Goal: Task Accomplishment & Management: Manage account settings

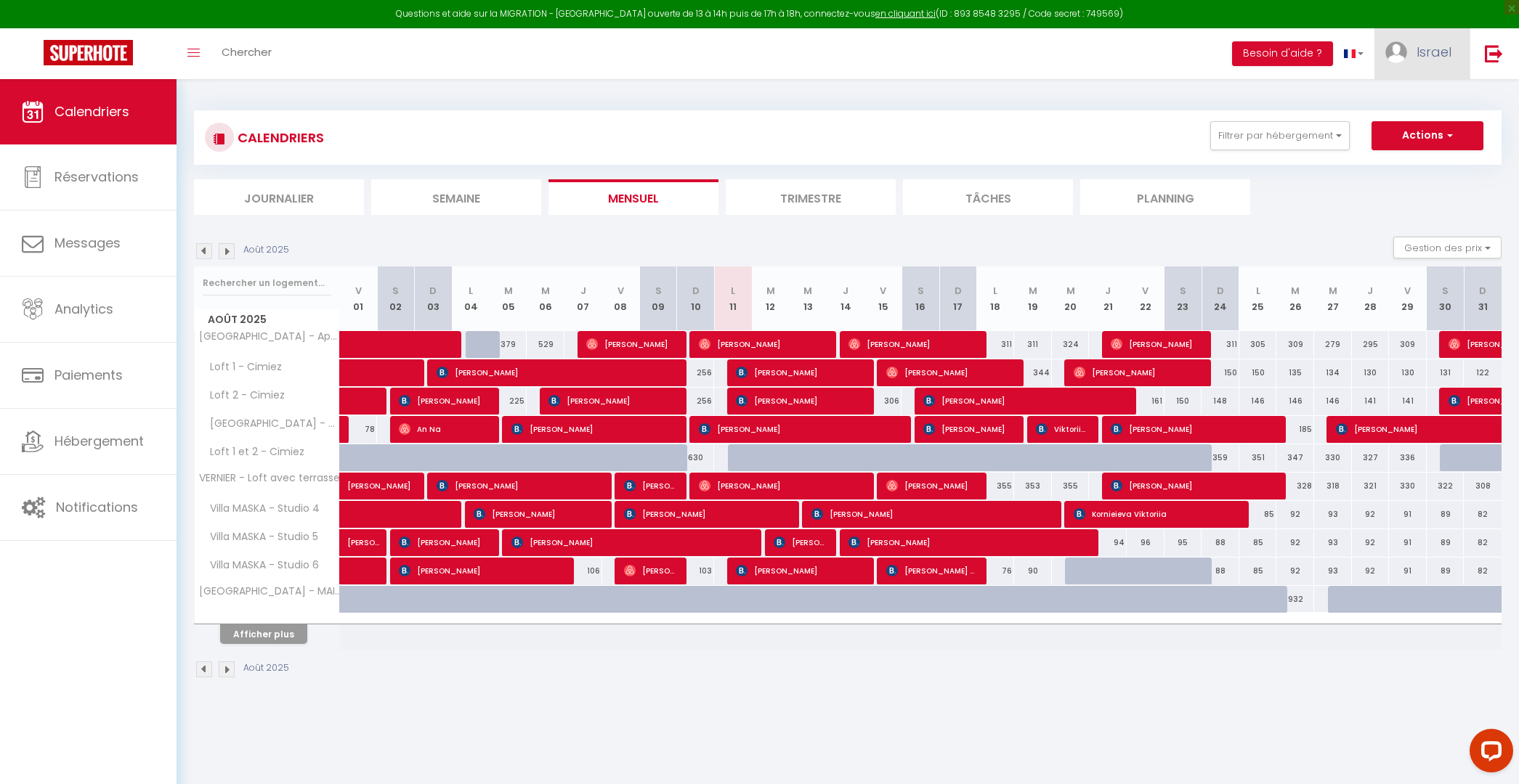
click at [1414, 61] on link "Israel" at bounding box center [1422, 54] width 96 height 51
click at [1399, 95] on link "Paramètres" at bounding box center [1411, 100] width 108 height 24
select select "28"
select select "fr"
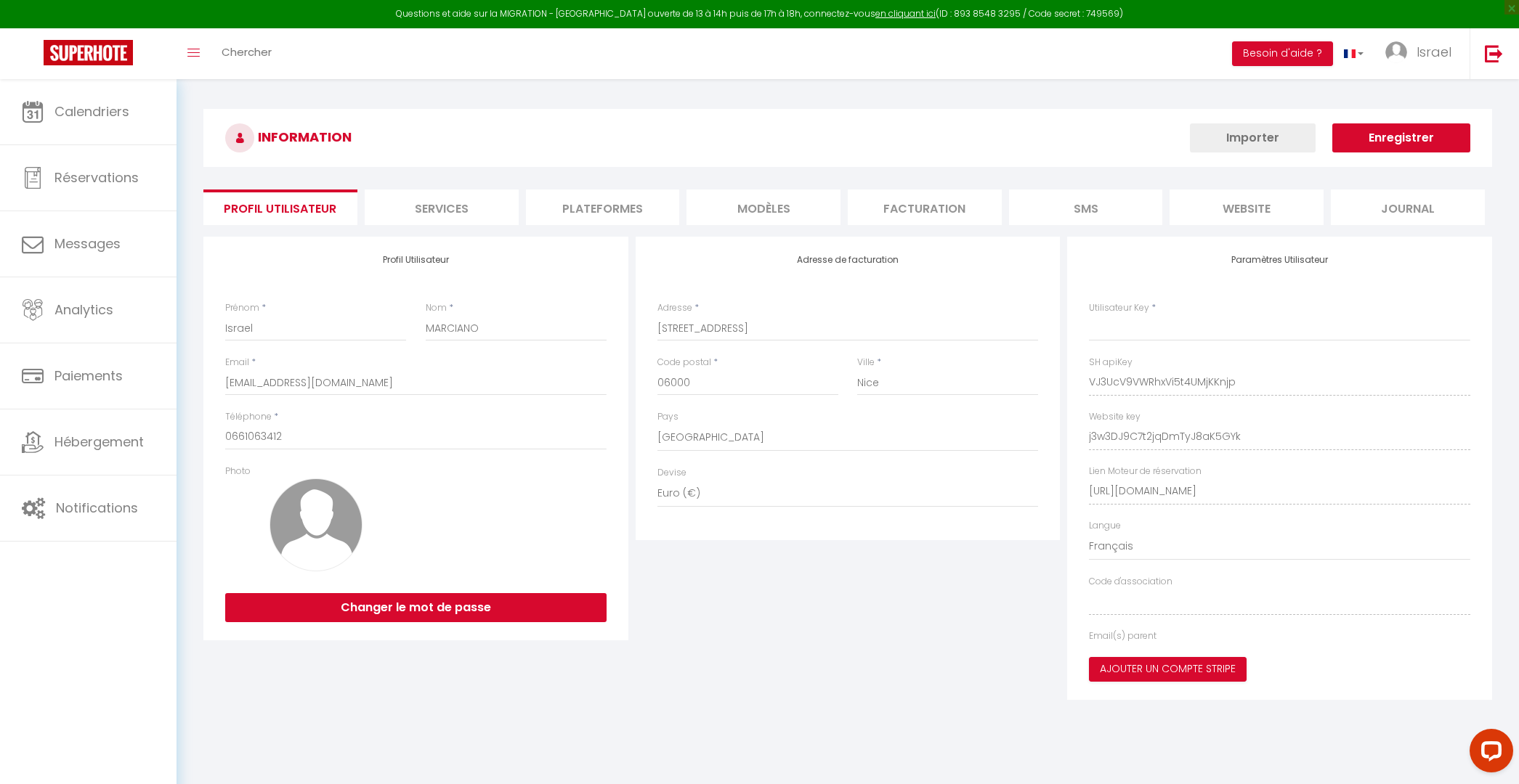
type input "VJ3UcV9VWRhxVi5t4UMjKKnjp"
type input "j3w3DJ9C7t2jqDmTyJ8aK5GYk"
type input "[URL][DOMAIN_NAME]"
select select "fr"
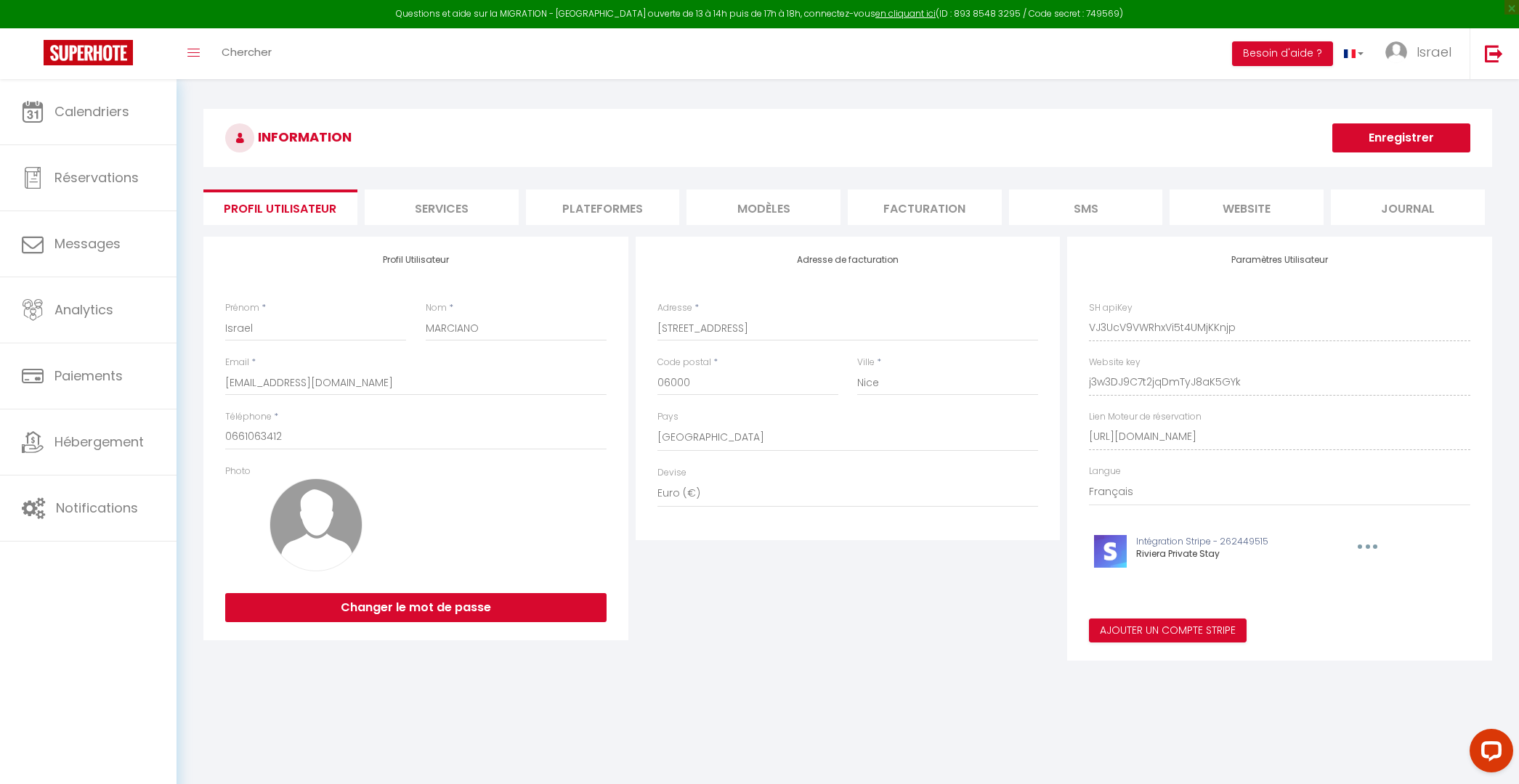
click at [628, 200] on li "Plateformes" at bounding box center [603, 207] width 154 height 36
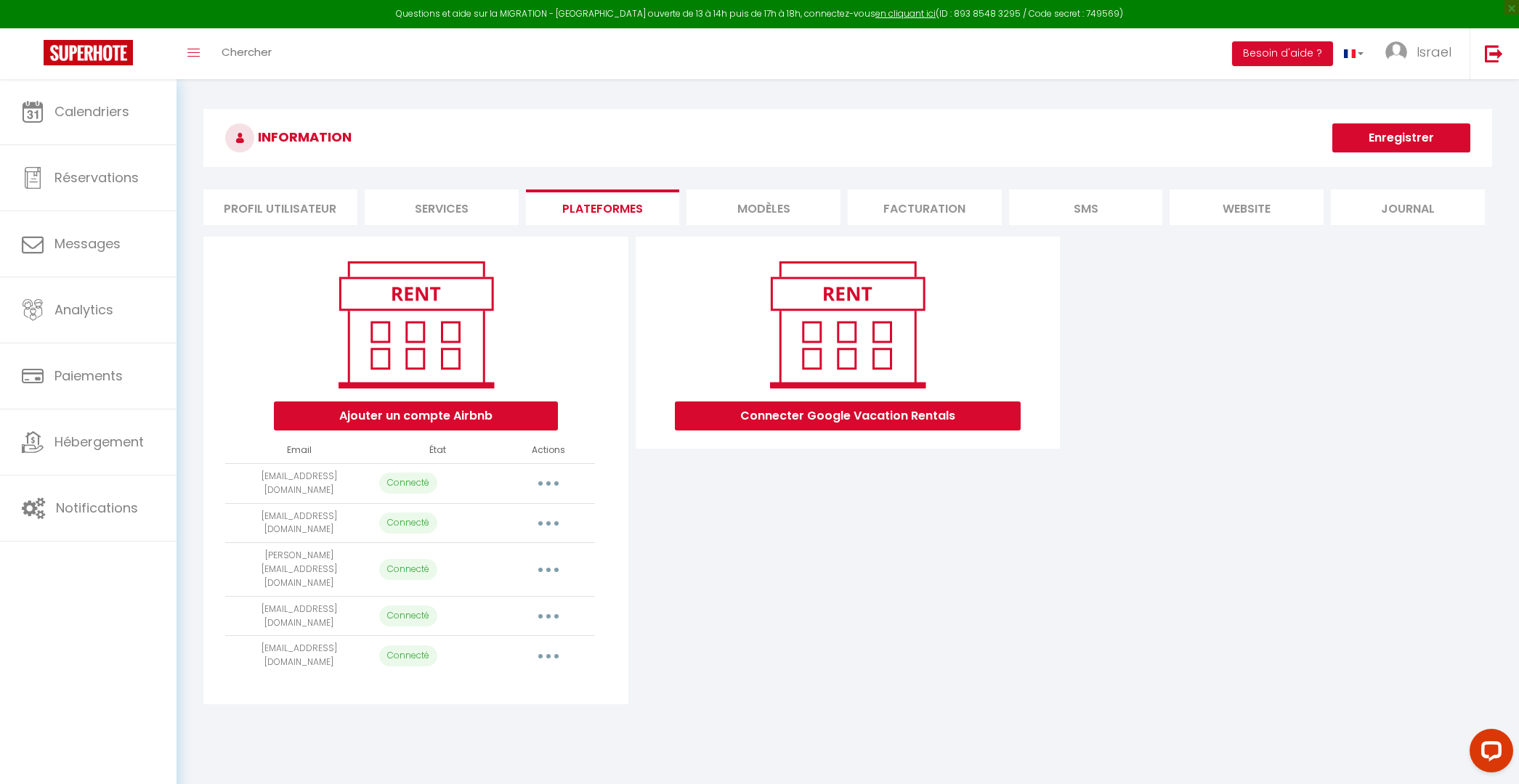
click at [537, 479] on button "button" at bounding box center [549, 483] width 41 height 23
click at [510, 563] on link "Reconnecter le compte" at bounding box center [483, 568] width 161 height 24
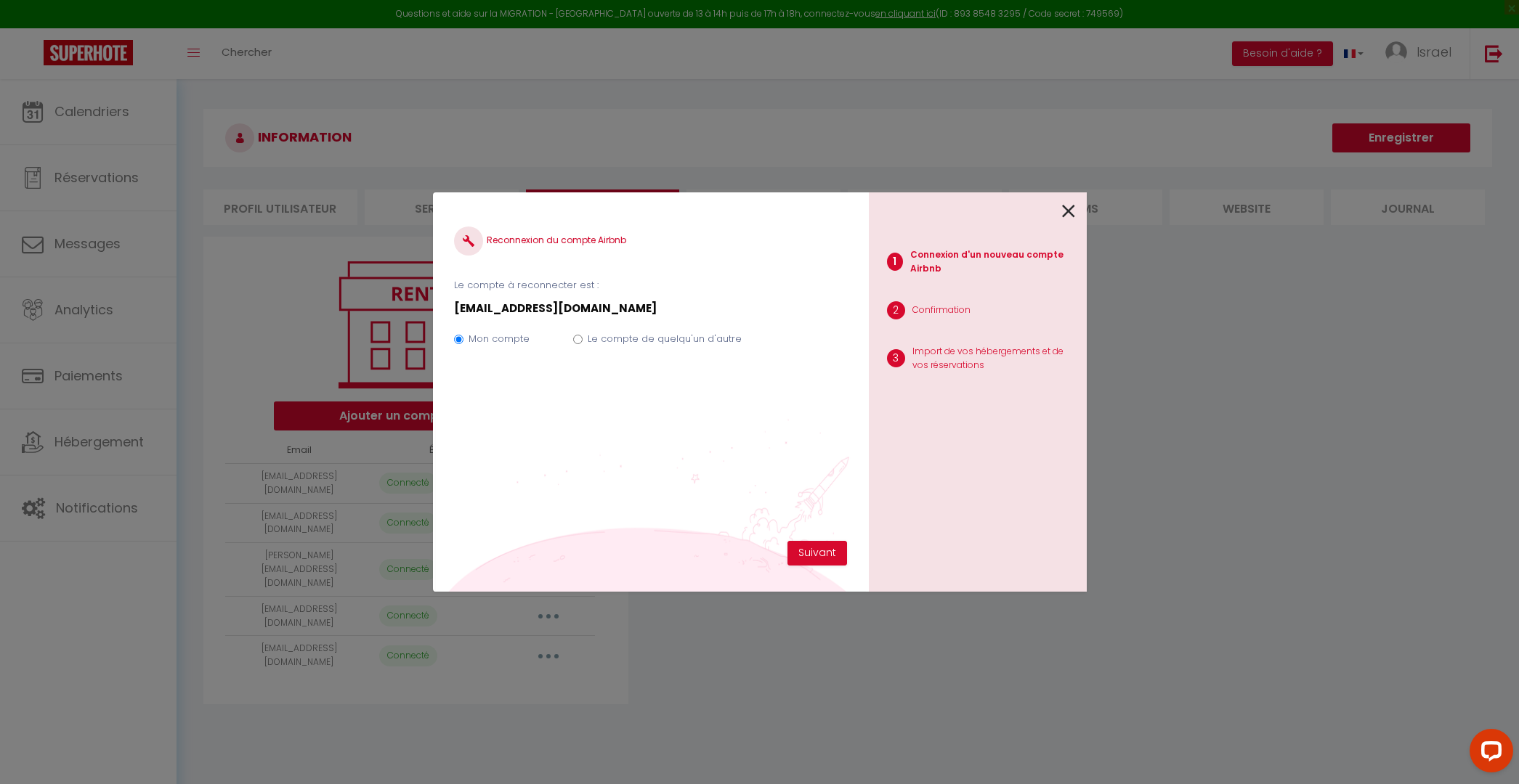
click at [647, 340] on label "Le compte de quelqu'un d'autre" at bounding box center [664, 339] width 154 height 15
click at [582, 340] on input "Le compte de quelqu'un d'autre" at bounding box center [578, 340] width 10 height 10
radio input "true"
click at [523, 330] on div "Mon compte Le compte de quelqu'un d'autre" at bounding box center [650, 342] width 392 height 49
click at [503, 338] on label "Mon compte" at bounding box center [499, 339] width 61 height 15
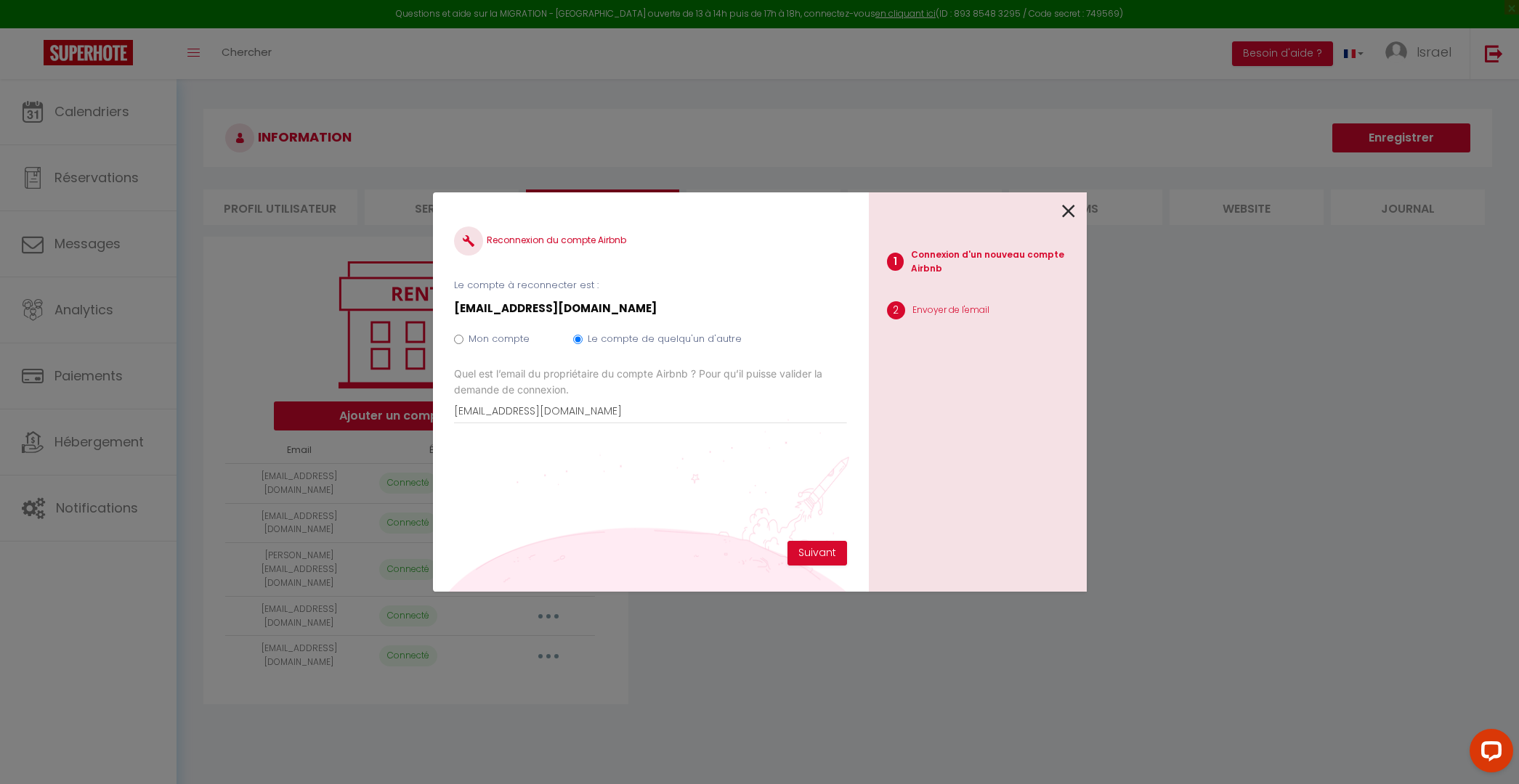
click at [463, 338] on input "Mon compte" at bounding box center [459, 340] width 10 height 10
radio input "true"
click at [576, 338] on input "Le compte de quelqu'un d'autre" at bounding box center [578, 340] width 10 height 10
radio input "true"
click at [479, 328] on div "Mon compte Le compte de quelqu'un d'autre" at bounding box center [650, 342] width 392 height 49
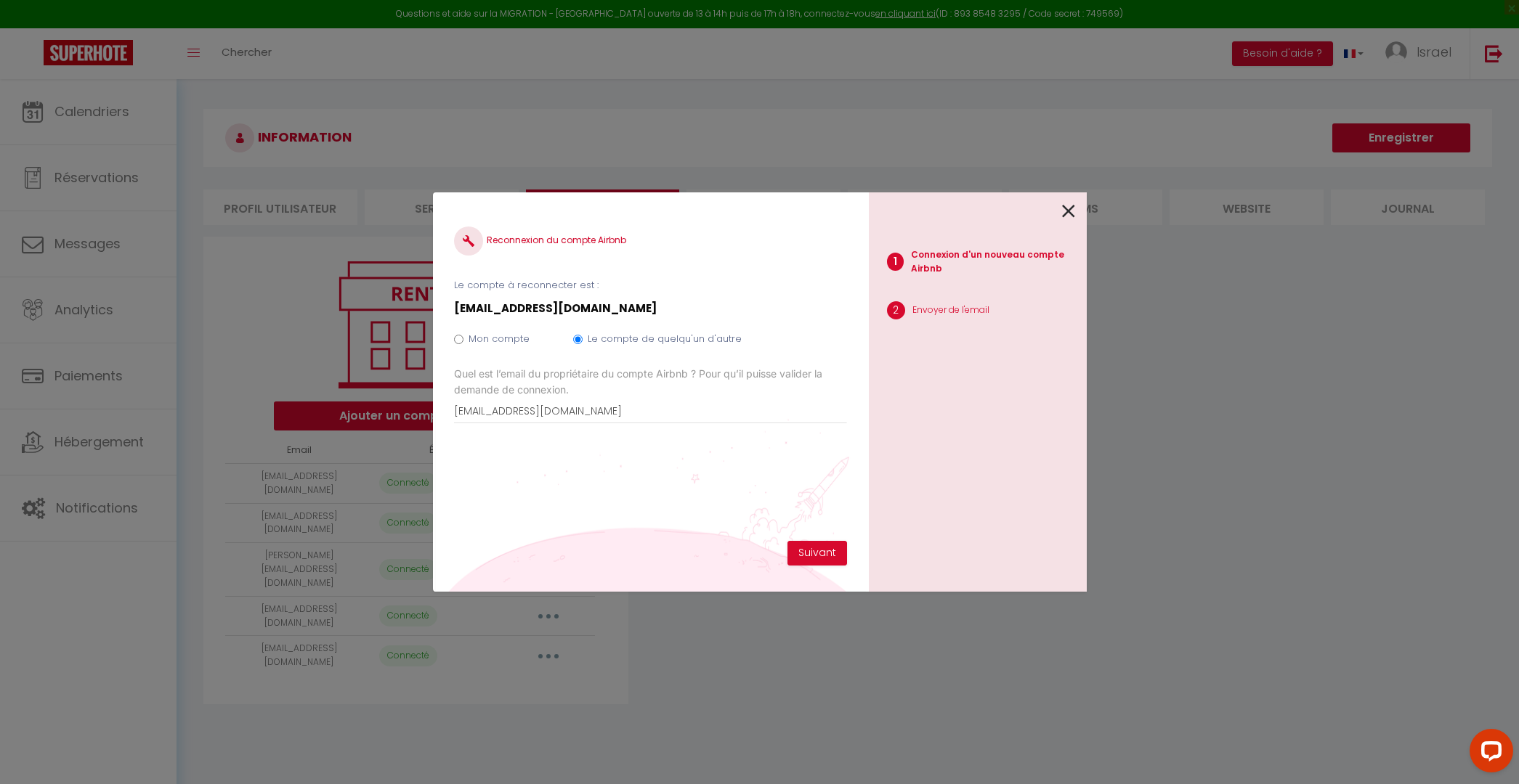
click at [470, 345] on label "Mon compte" at bounding box center [499, 339] width 61 height 15
click at [463, 345] on input "Mon compte" at bounding box center [459, 340] width 10 height 10
radio input "true"
radio input "false"
click at [470, 344] on label "Mon compte" at bounding box center [499, 339] width 61 height 15
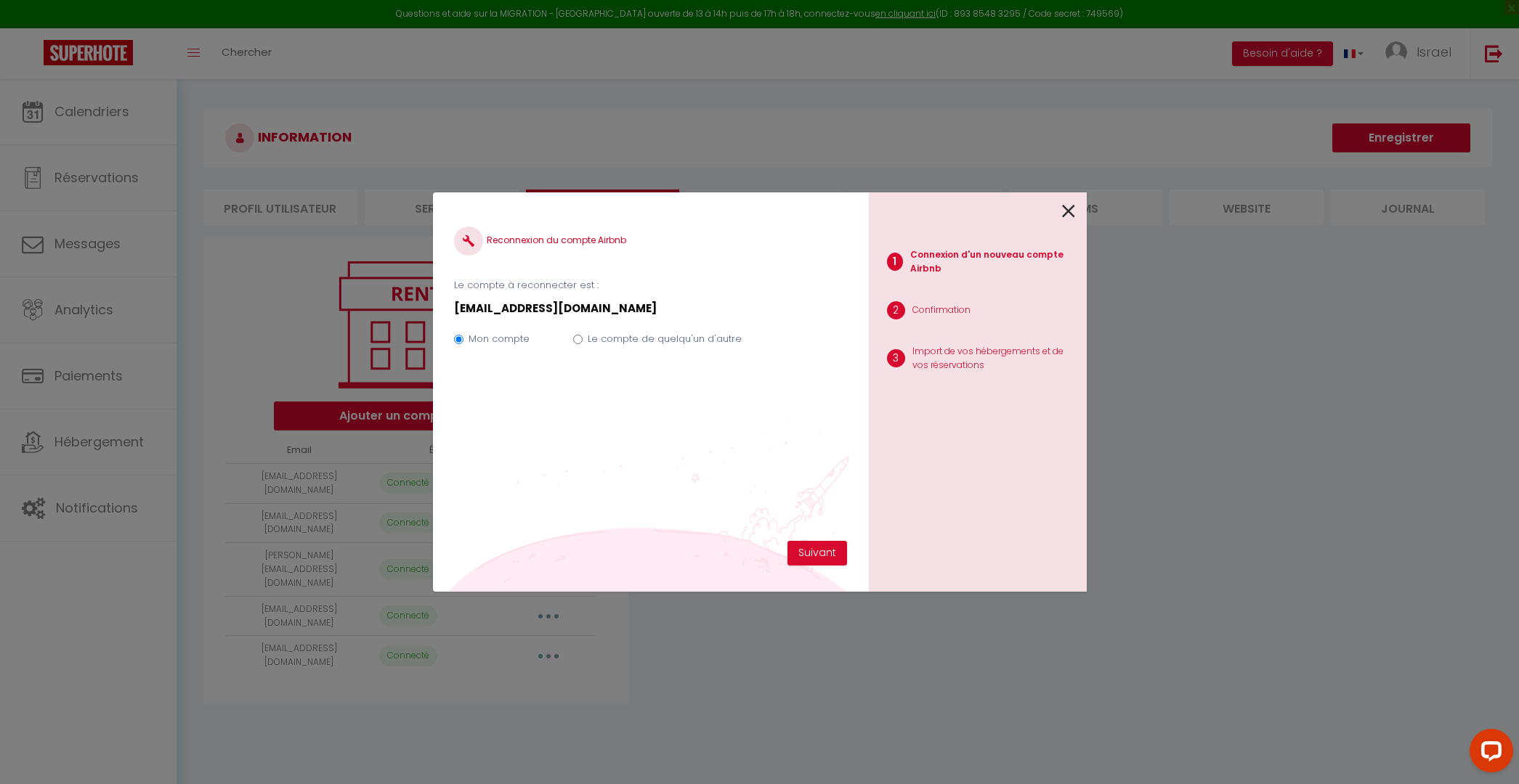
click at [463, 344] on input "Mon compte" at bounding box center [459, 340] width 10 height 10
click at [806, 533] on div "Reconnexion du compte Airbnb Le compte à reconnecter est : 20vernier@gmail.com …" at bounding box center [650, 377] width 392 height 327
click at [804, 548] on button "Suivant" at bounding box center [817, 554] width 60 height 24
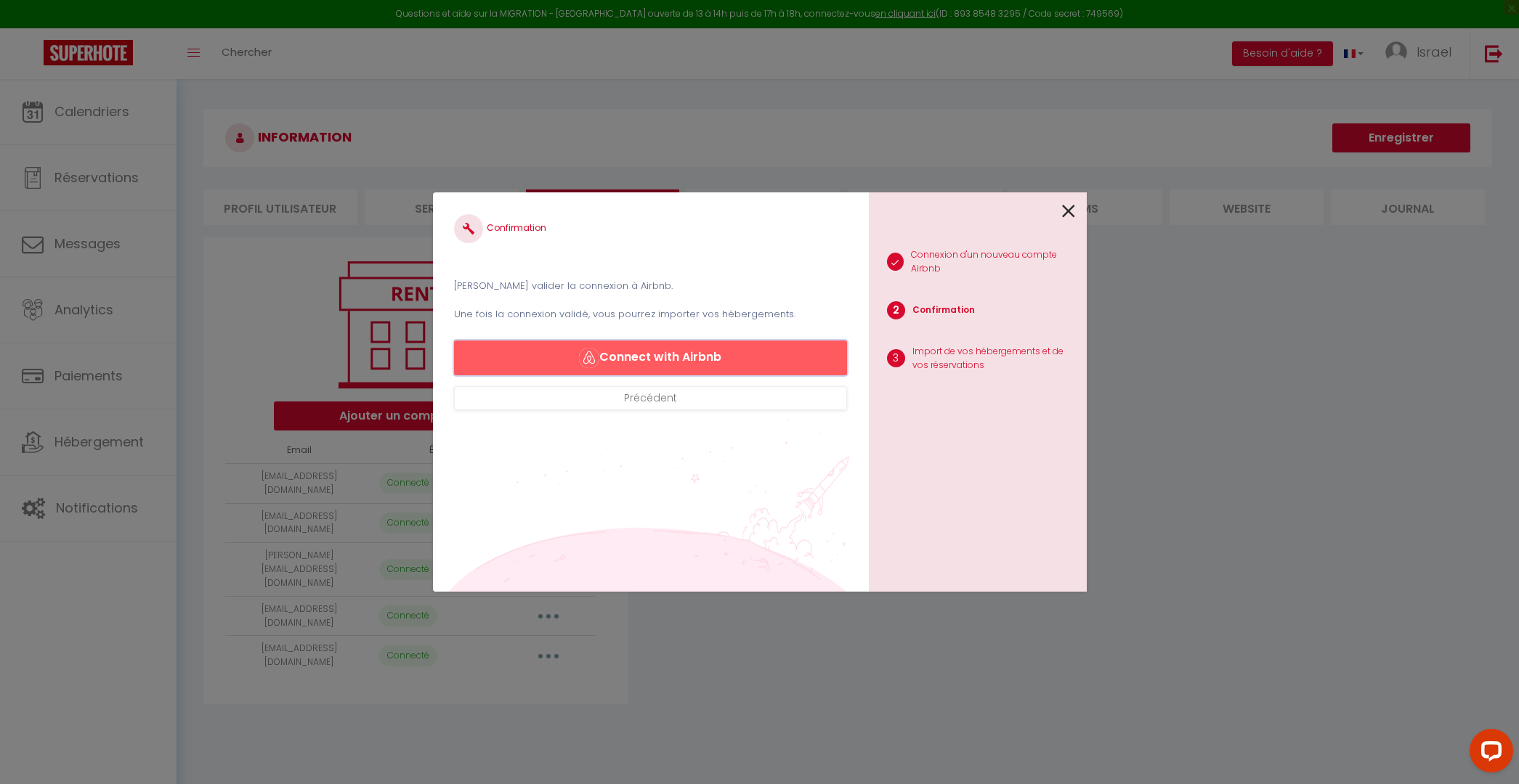
click at [657, 345] on button "Connect with Airbnb" at bounding box center [650, 358] width 392 height 35
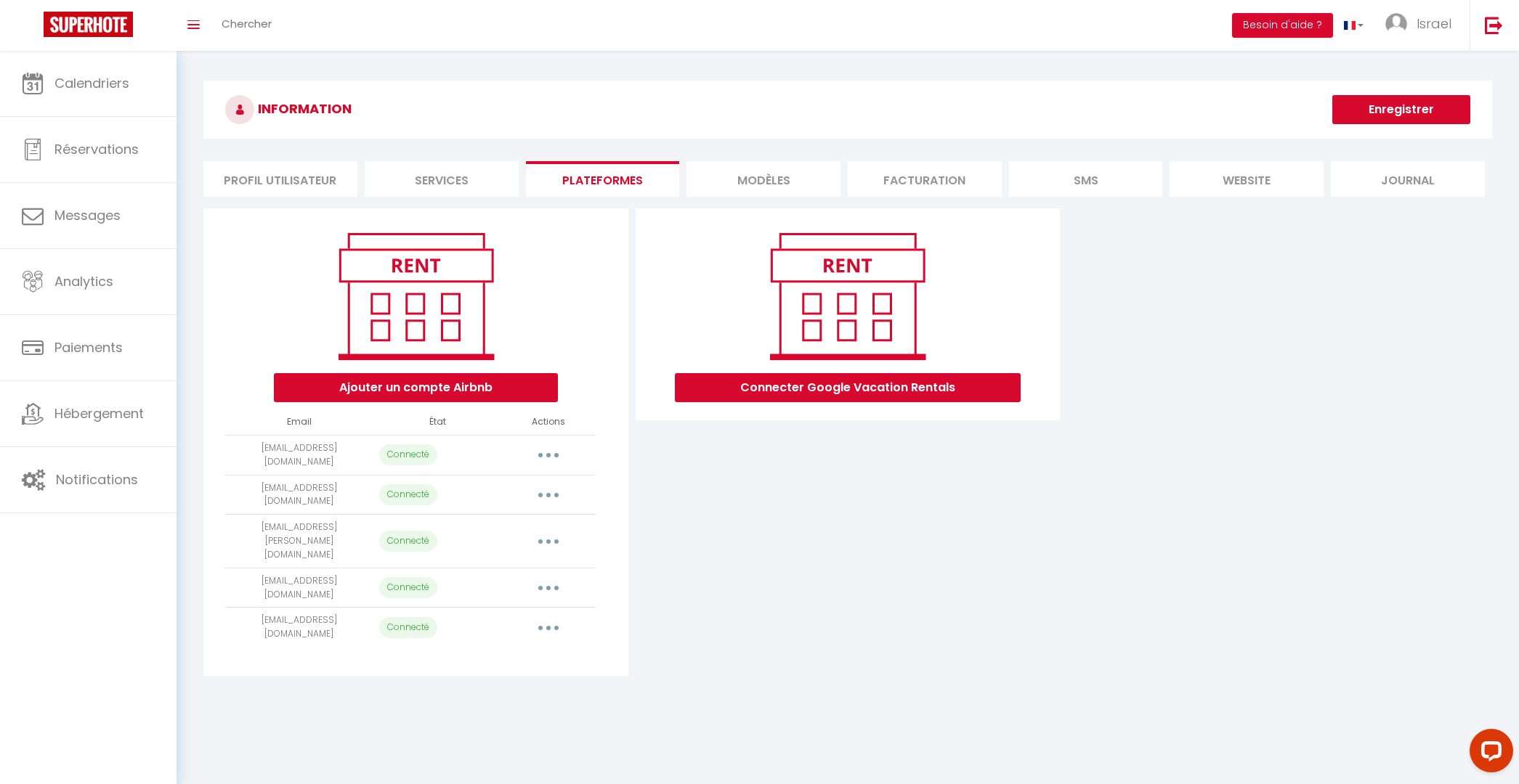
select select "66746"
select select "66747"
select select
select select "68802"
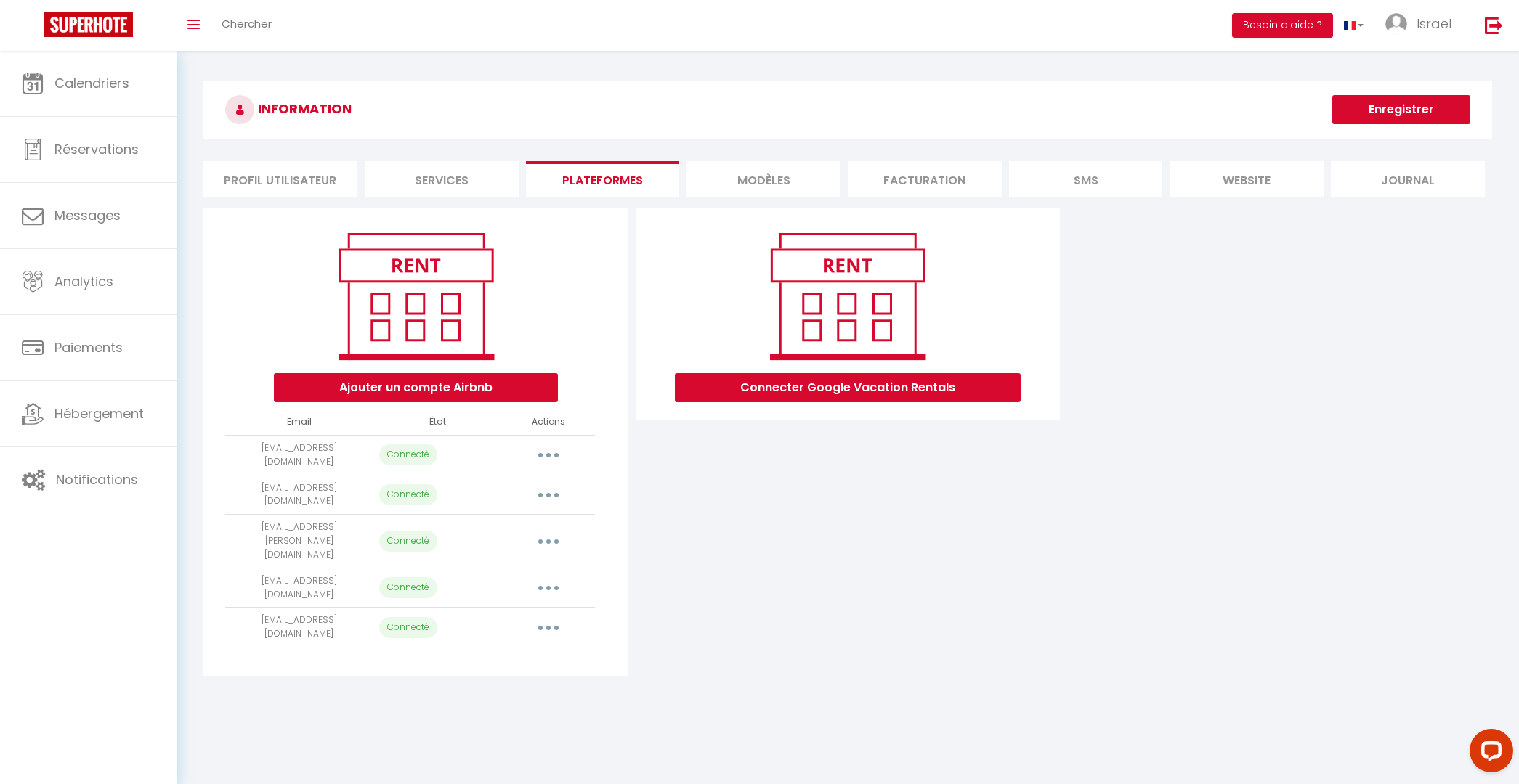
select select "69167"
select select "69168"
select select "69169"
select select "69170"
select select "66745"
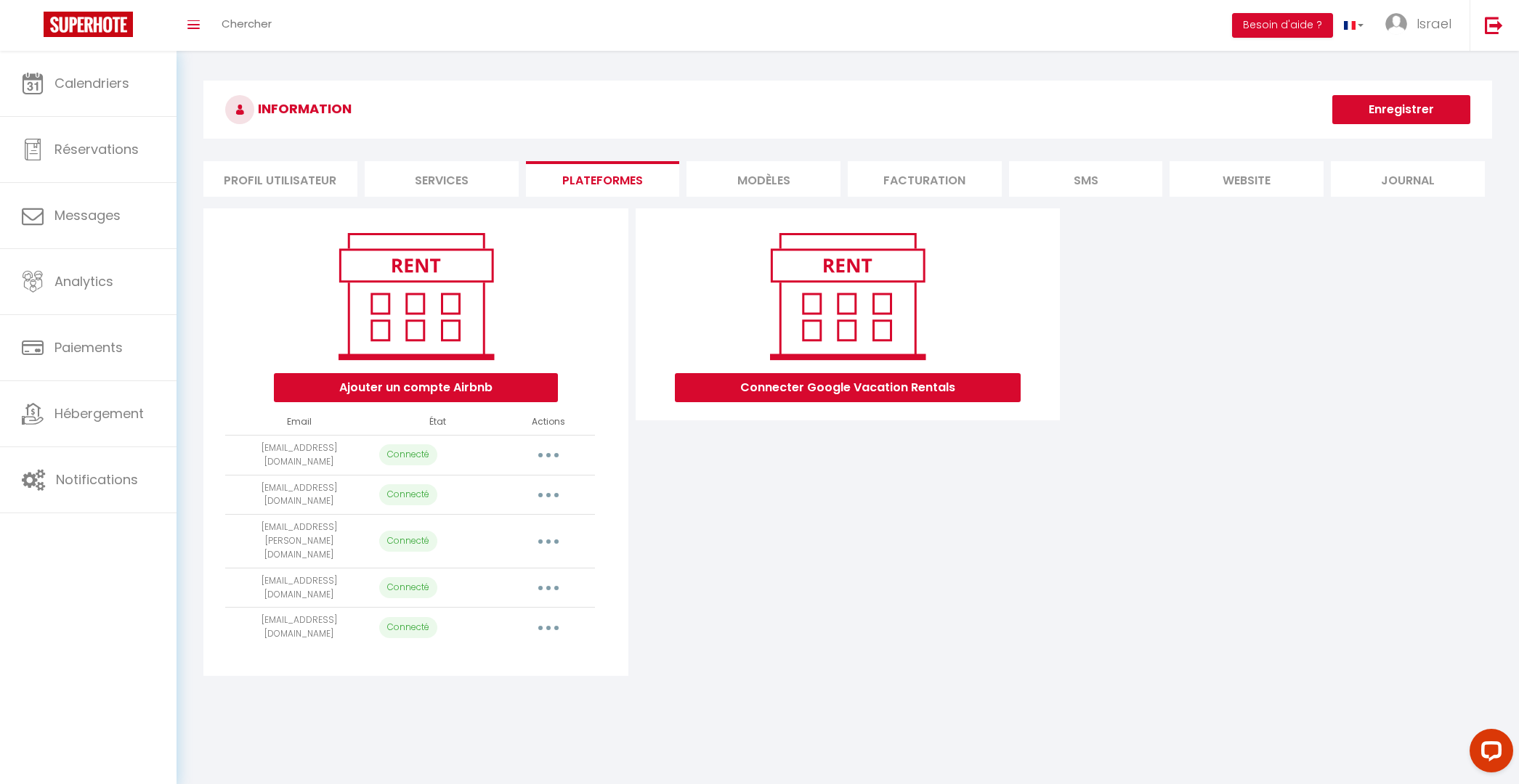
select select "69544"
select select "72605"
select select "74454"
select select "69222"
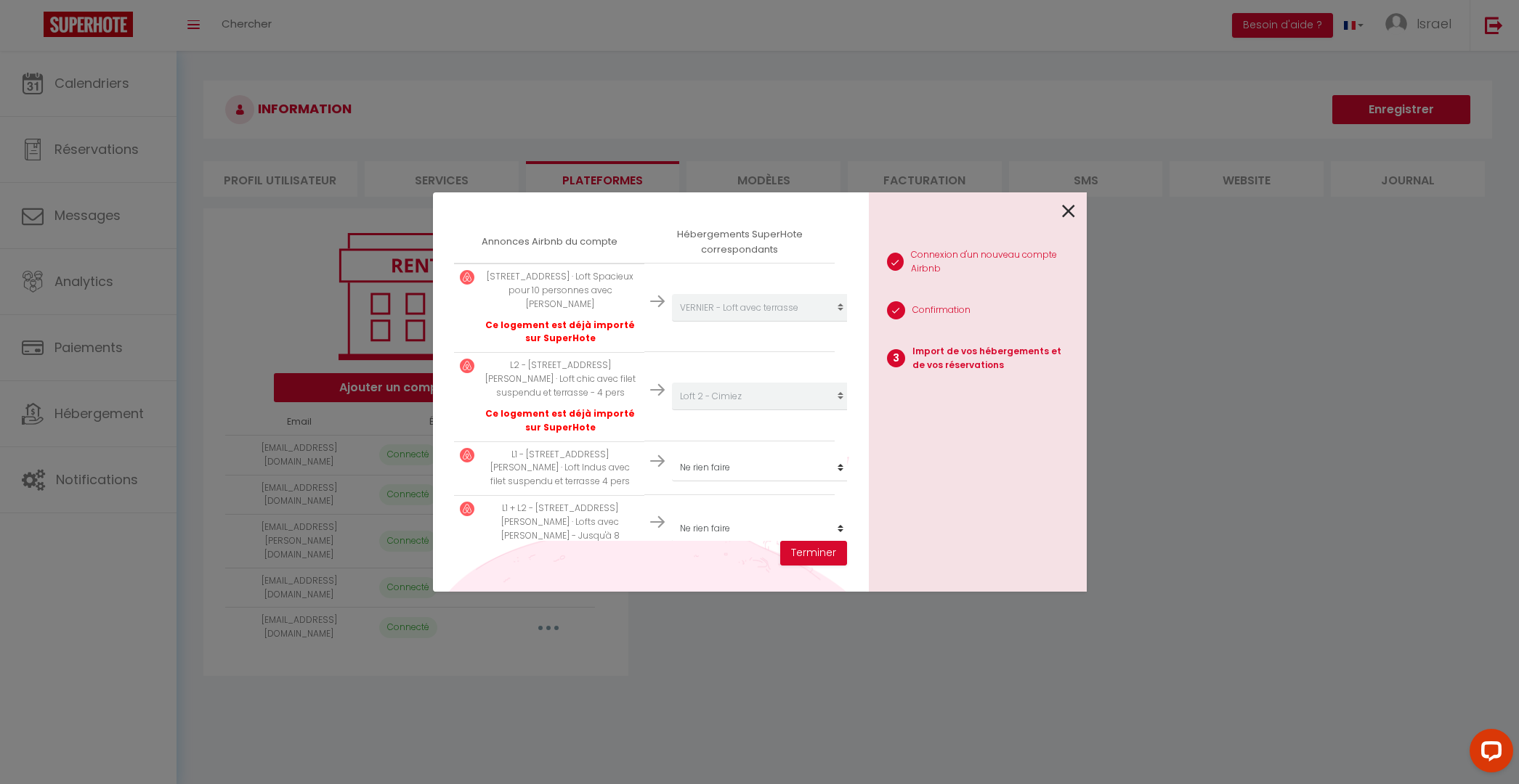
scroll to position [270, 0]
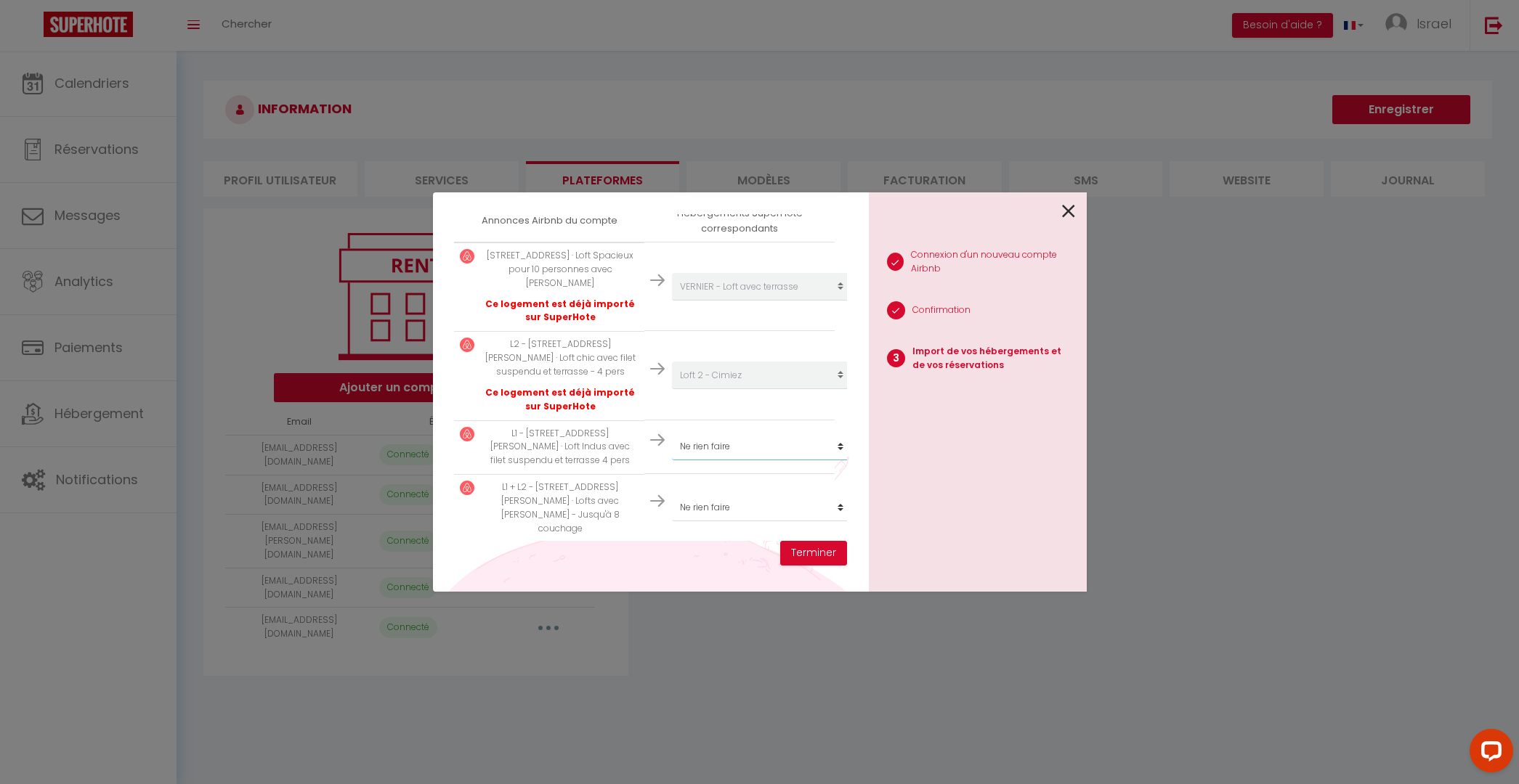
click at [749, 301] on select "Créer un nouveau hébergement Ne rien faire Palais Sapho - Appartement bourgeois…" at bounding box center [761, 287] width 179 height 28
select select "66748"
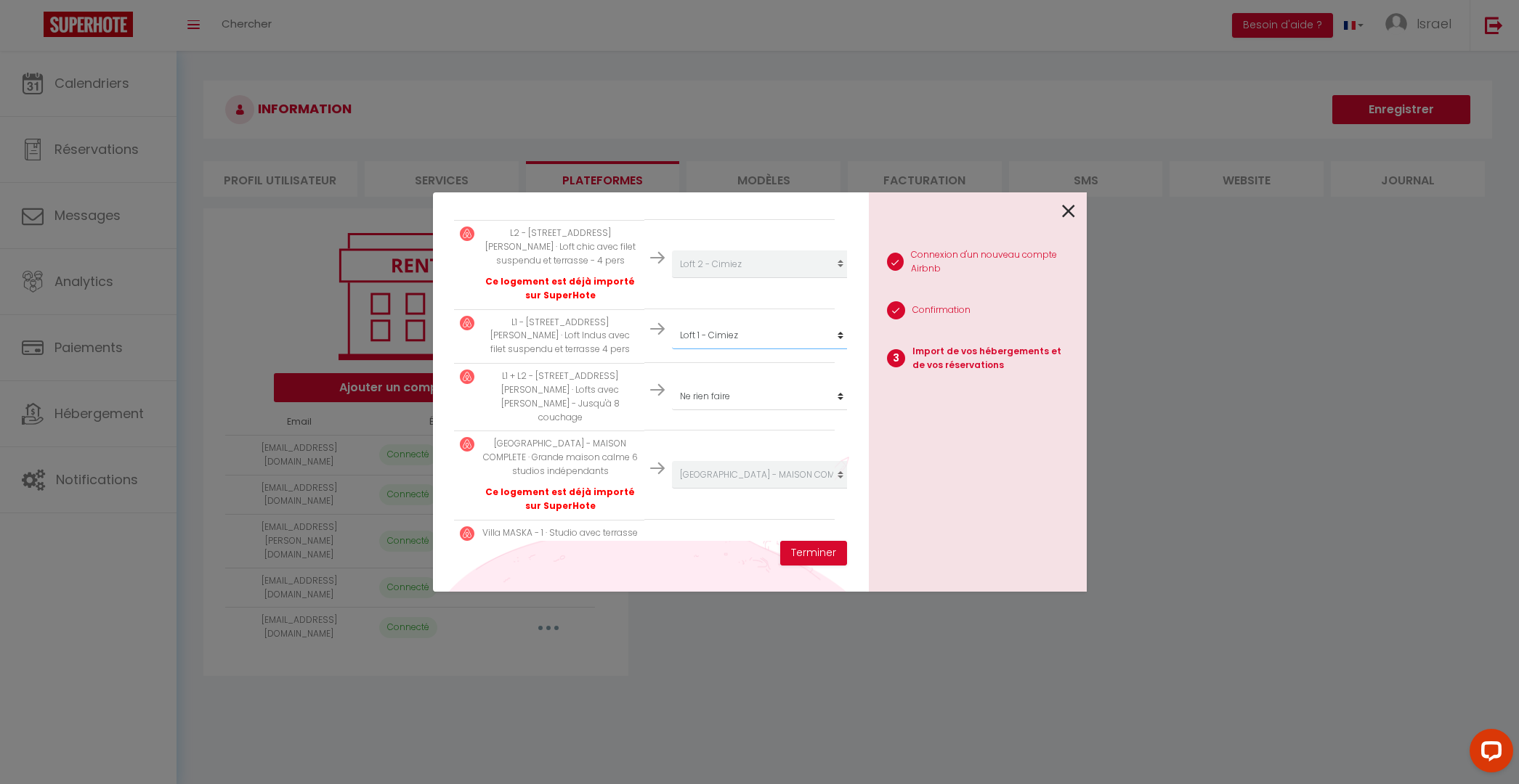
scroll to position [386, 0]
click at [734, 185] on select "Créer un nouveau hébergement Ne rien faire Palais Sapho - Appartement bourgeois…" at bounding box center [761, 171] width 179 height 28
select select "66749"
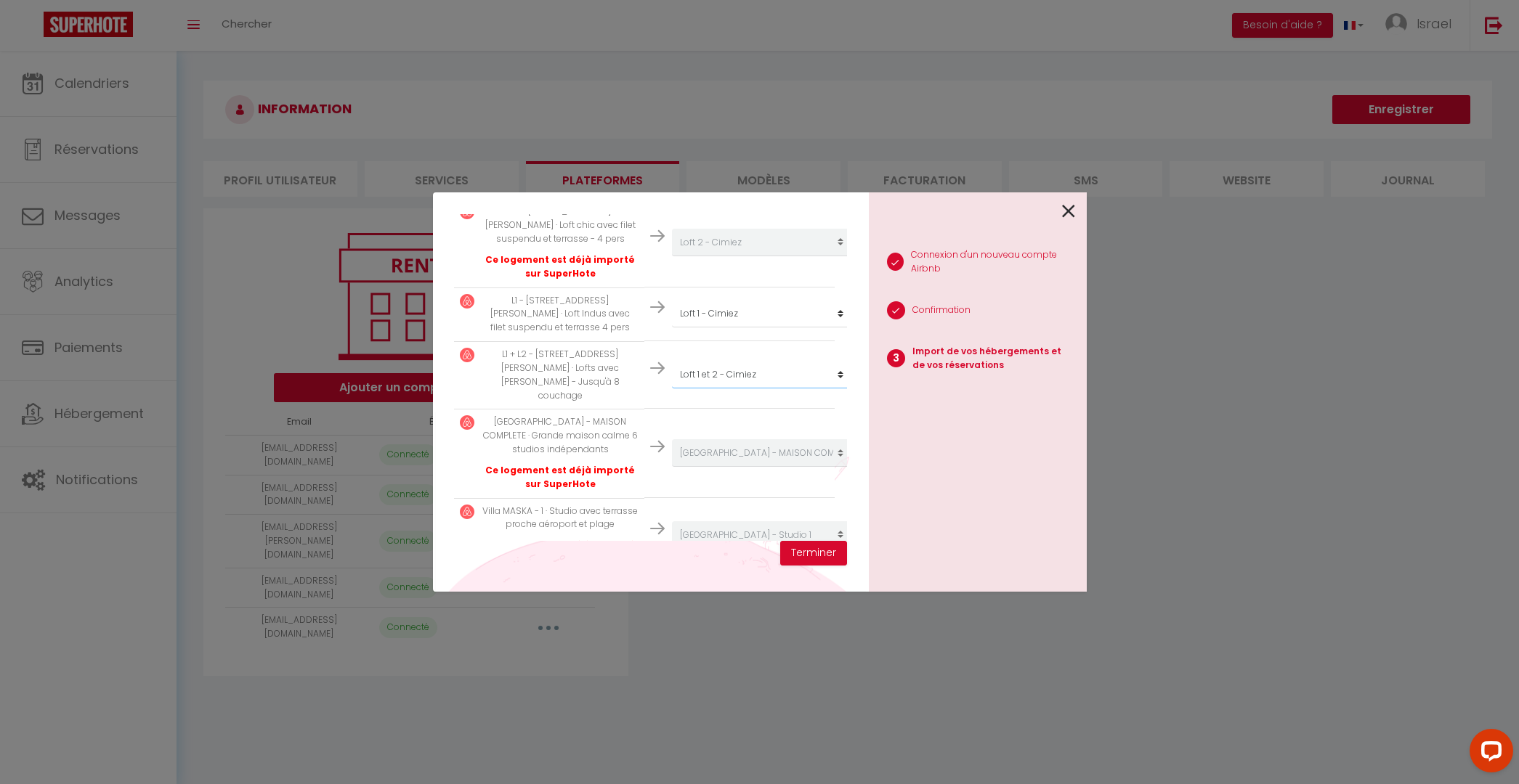
scroll to position [411, 0]
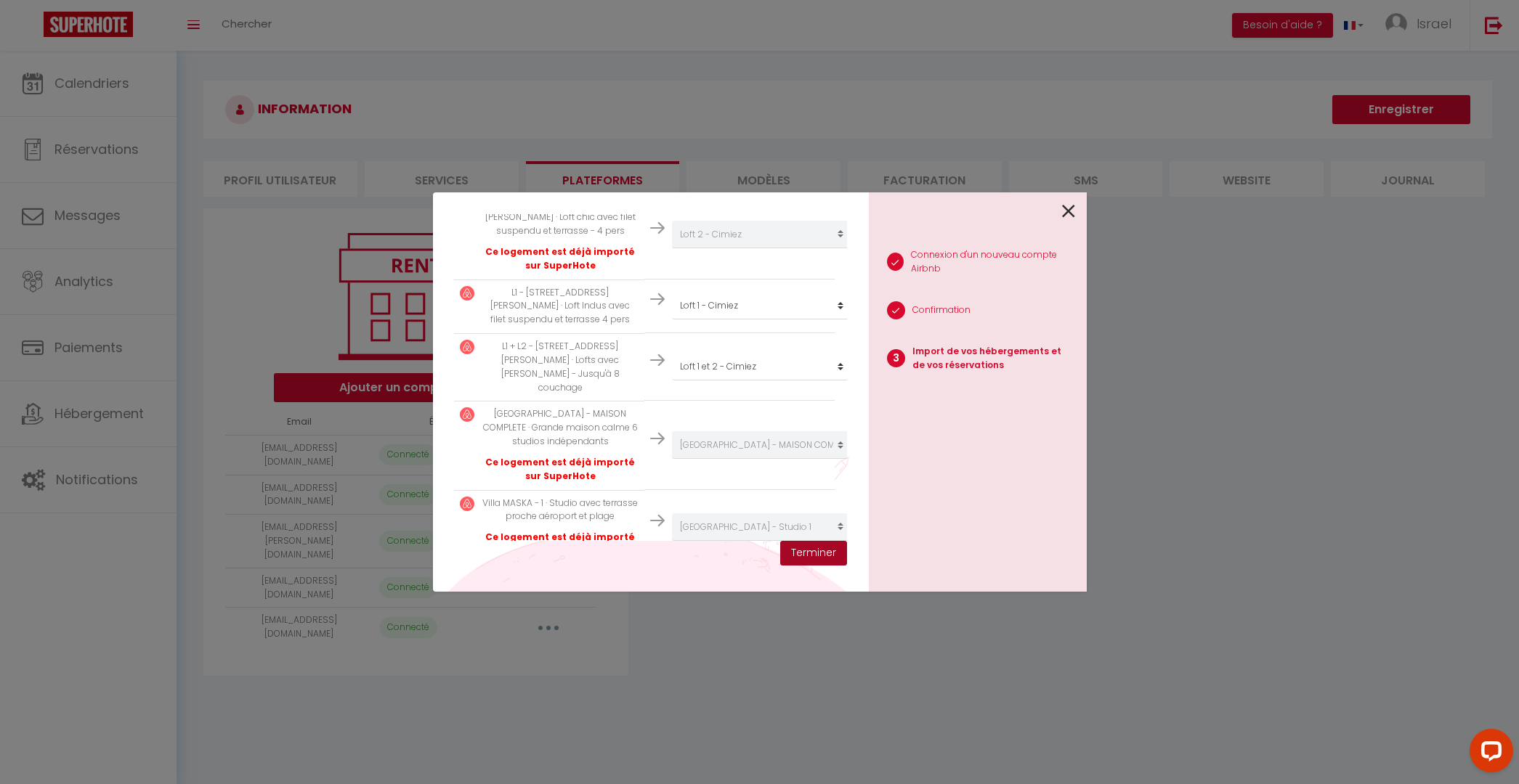
click at [796, 550] on button "Terminer" at bounding box center [813, 554] width 67 height 24
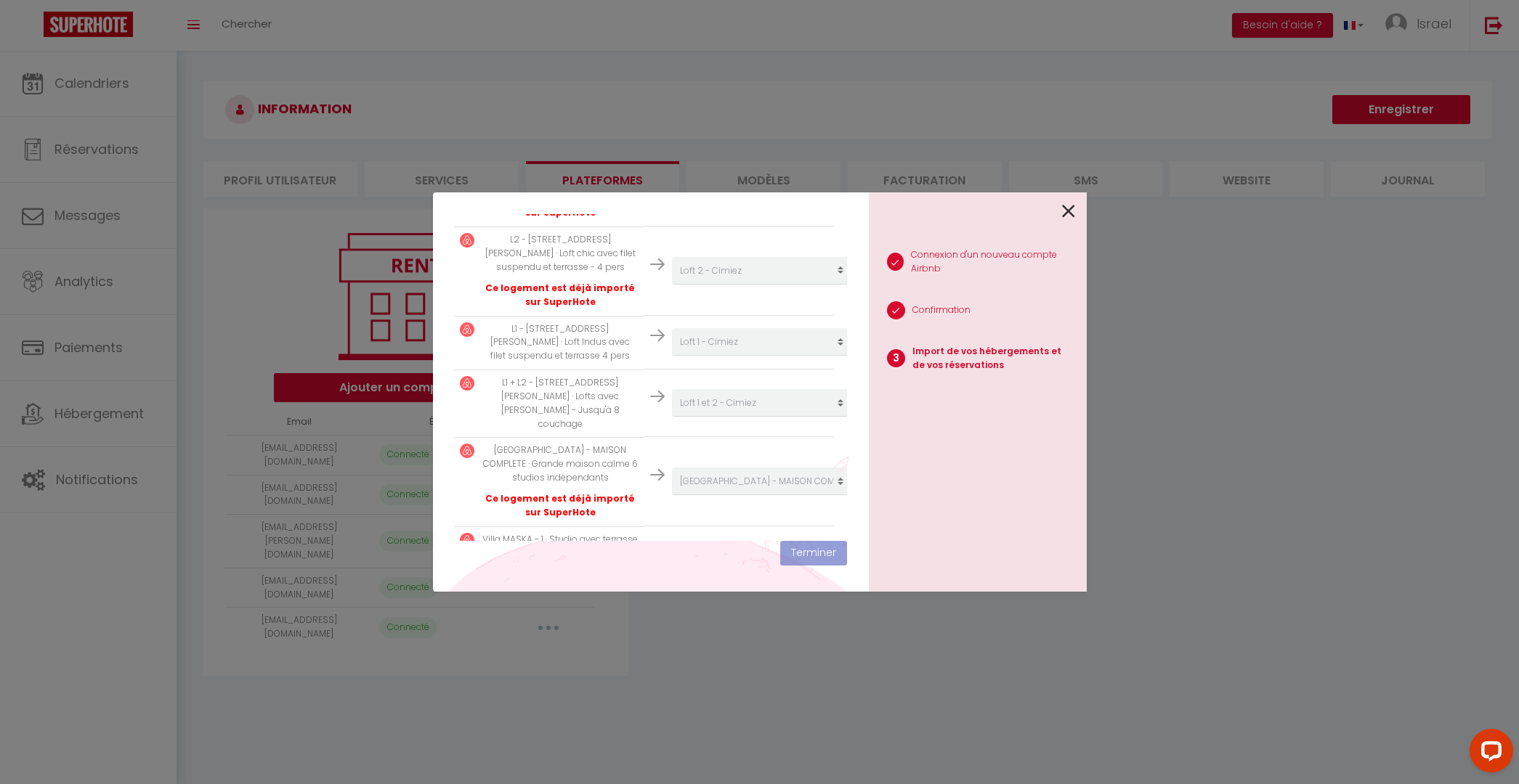
scroll to position [448, 0]
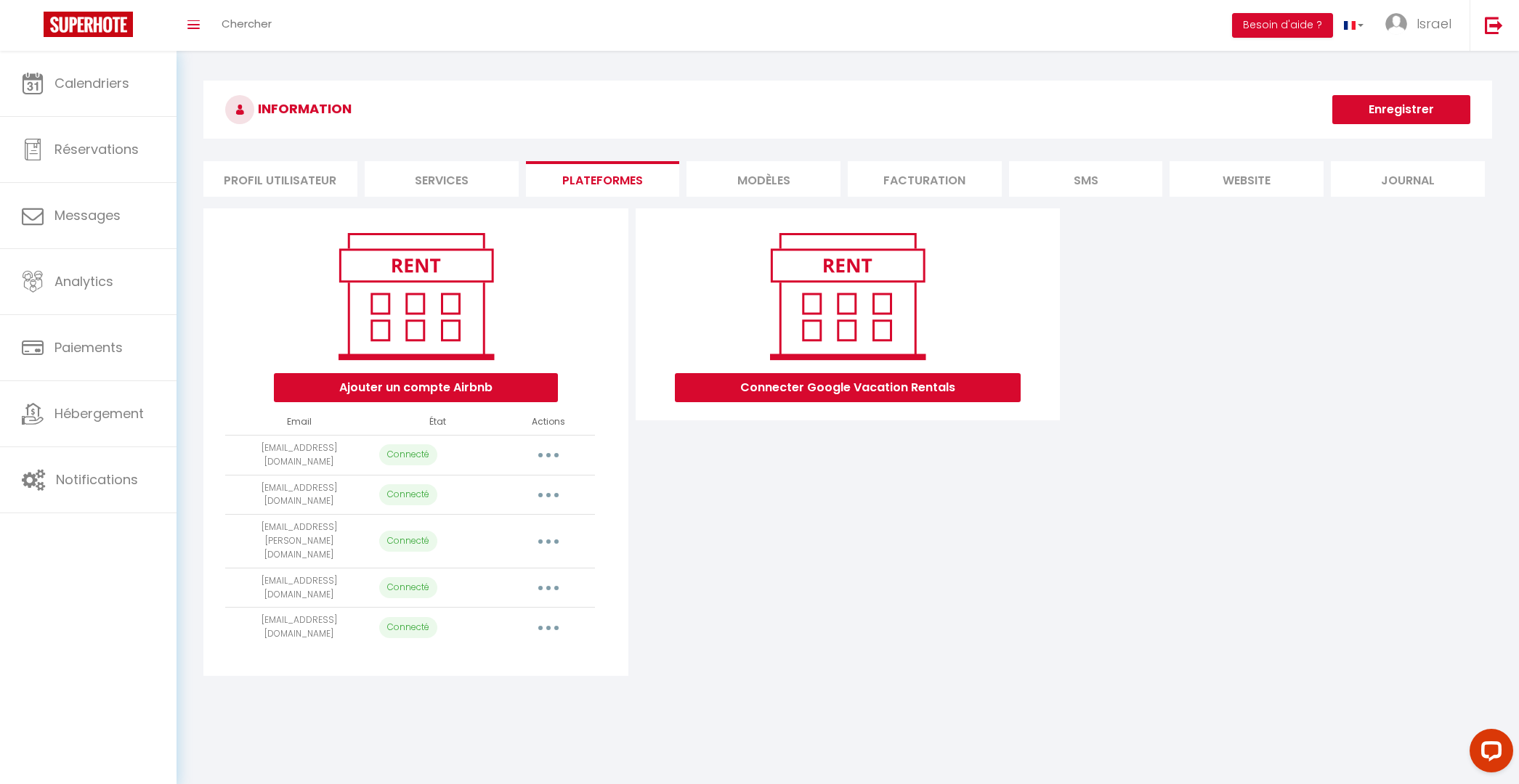
click at [546, 443] on button "button" at bounding box center [549, 455] width 41 height 23
click at [495, 506] on link "Supprimer" at bounding box center [483, 514] width 161 height 24
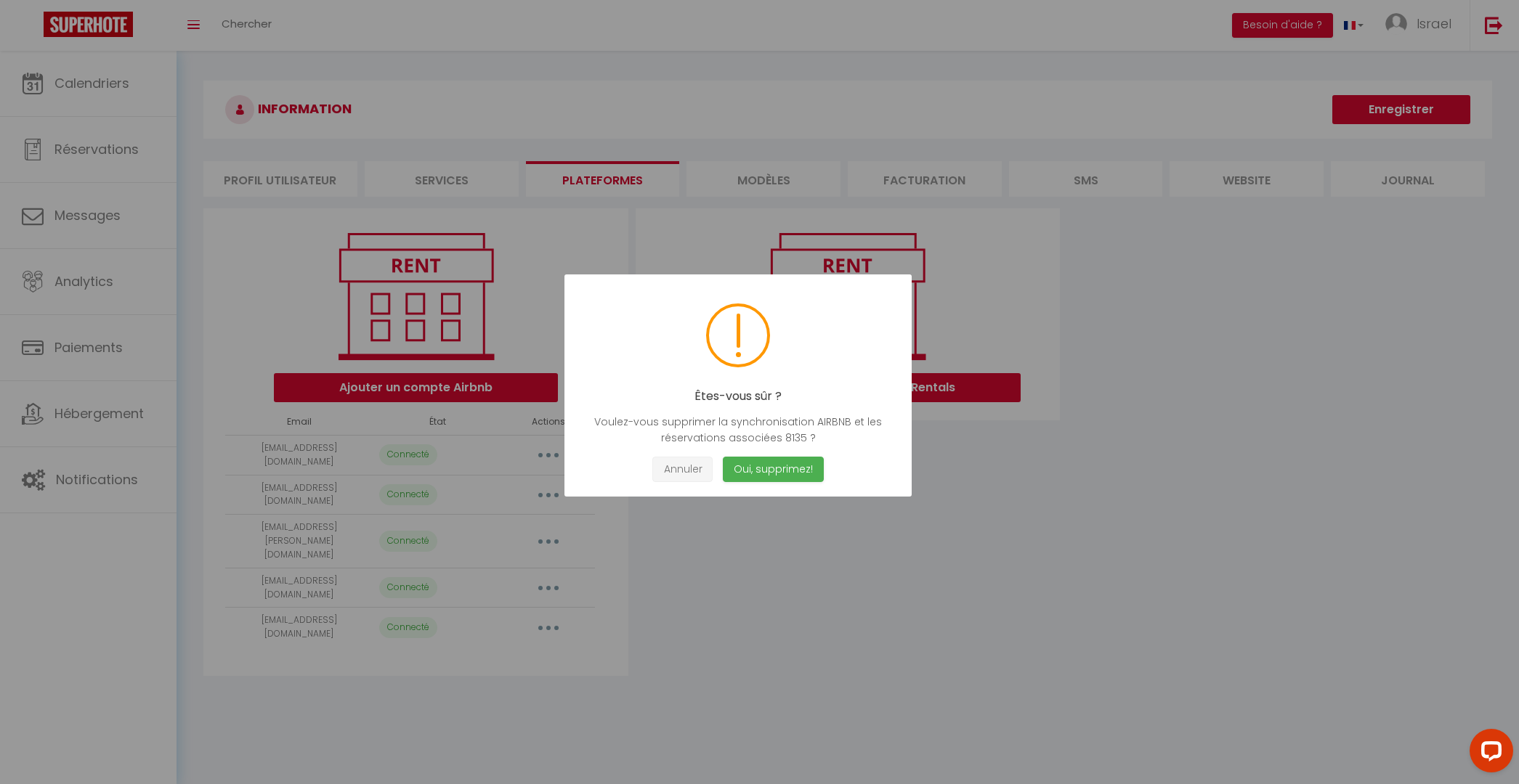
click at [688, 461] on button "Annuler" at bounding box center [683, 469] width 60 height 25
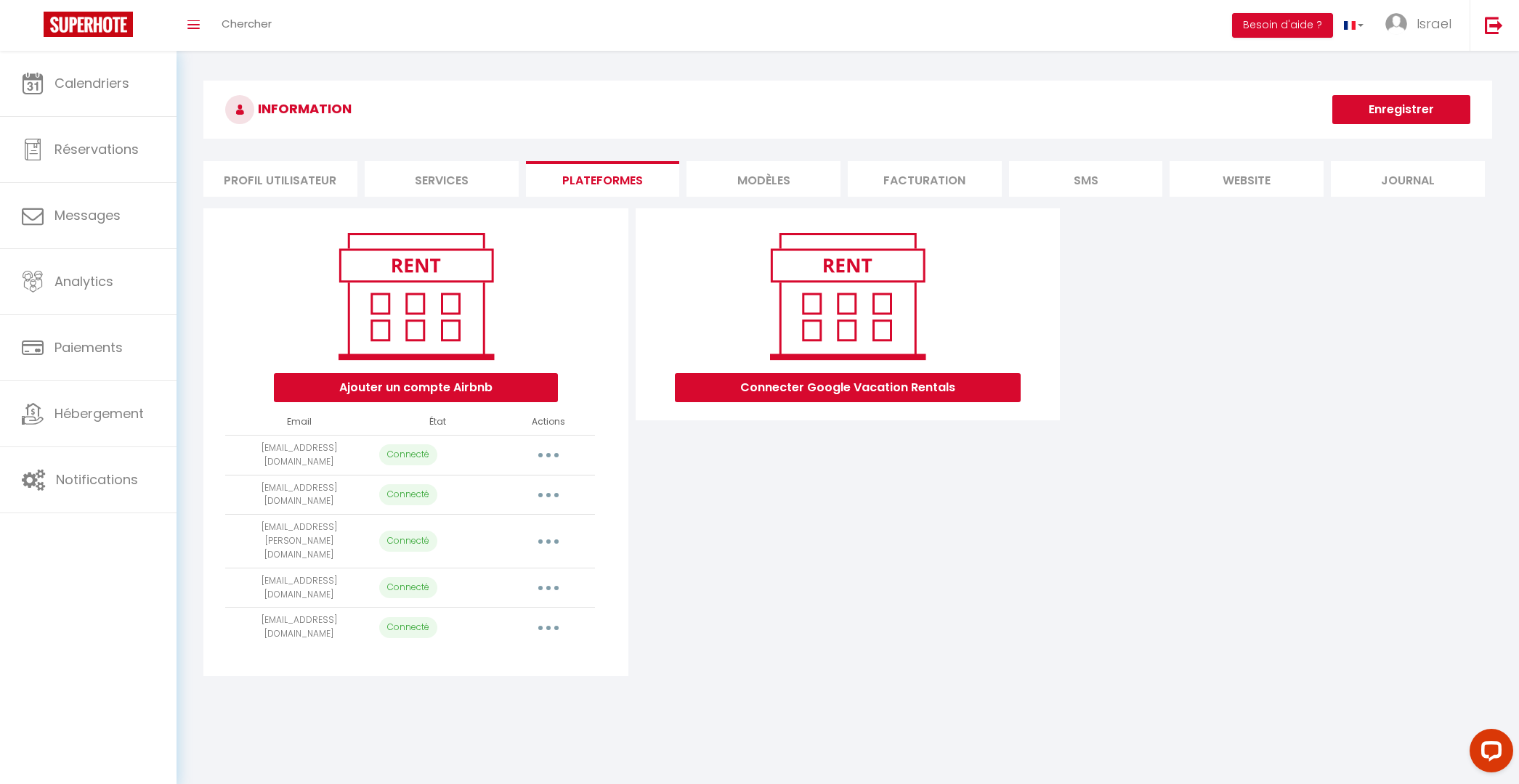
click at [541, 457] on button "button" at bounding box center [549, 455] width 41 height 23
click at [466, 532] on link "Reconnecter le compte" at bounding box center [483, 541] width 161 height 24
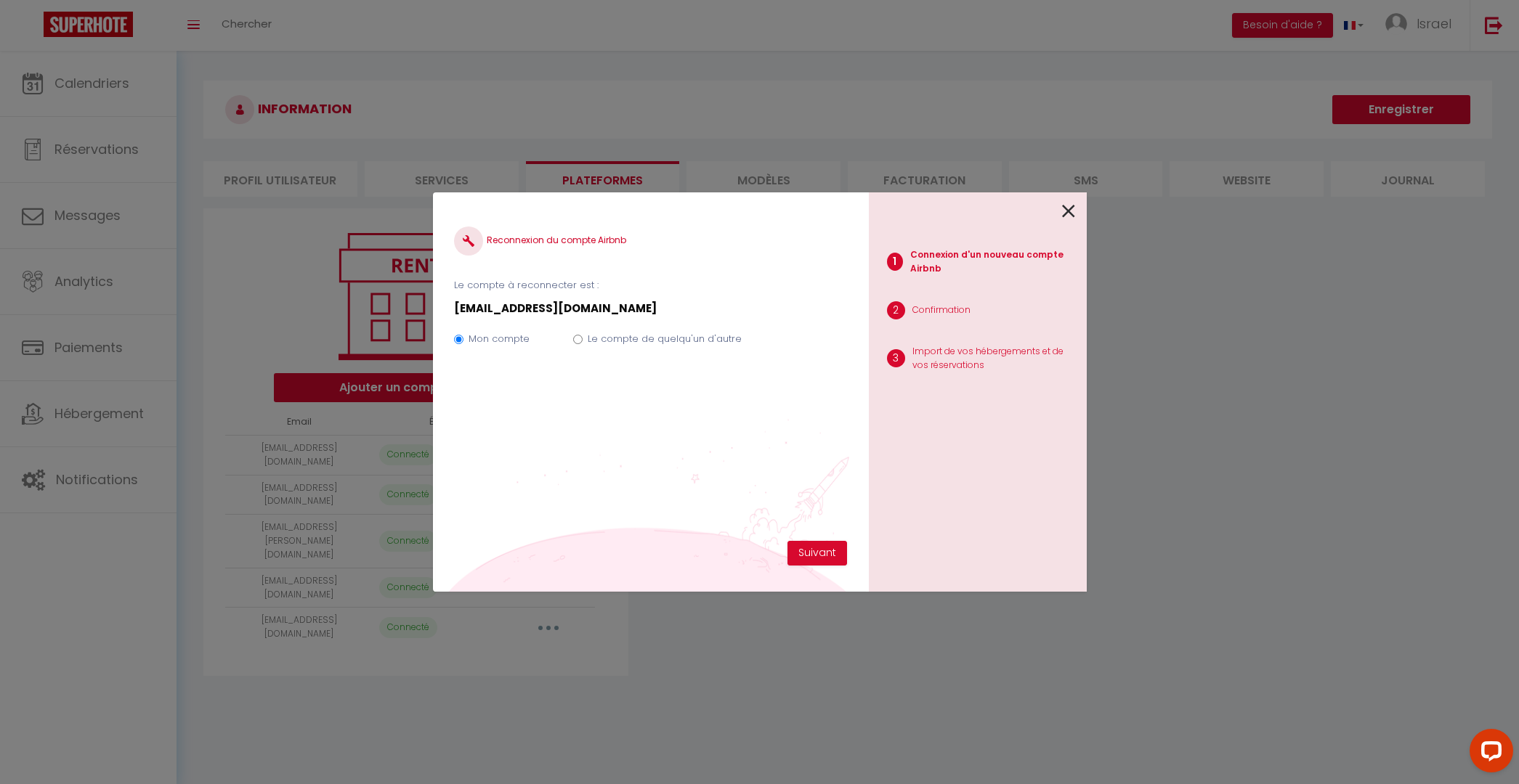
click at [685, 336] on label "Le compte de quelqu'un d'autre" at bounding box center [664, 339] width 154 height 15
click at [582, 336] on input "Le compte de quelqu'un d'autre" at bounding box center [578, 340] width 10 height 10
radio input "true"
radio input "false"
click at [813, 544] on button "Suivant" at bounding box center [817, 554] width 60 height 24
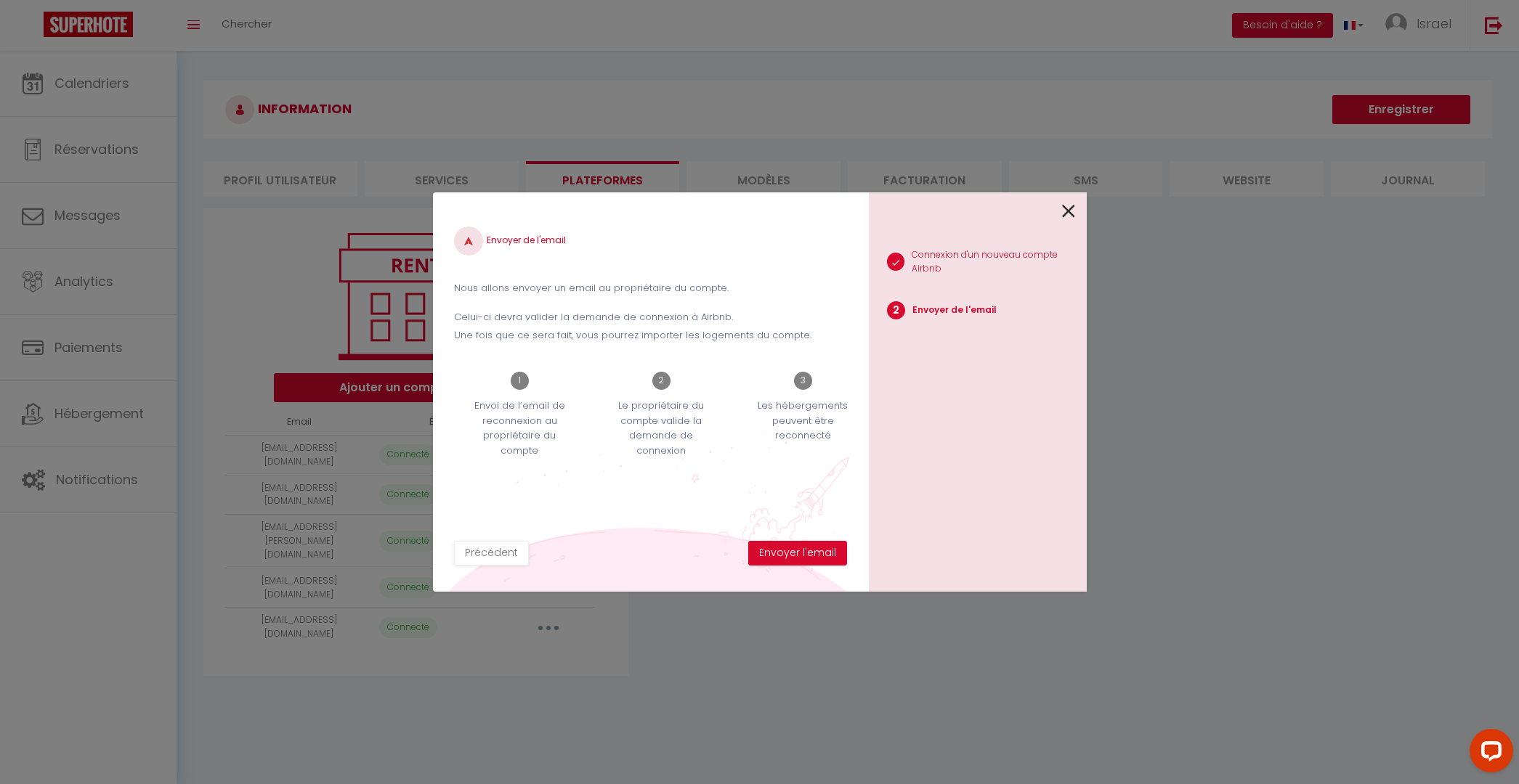
click at [1072, 216] on icon at bounding box center [1068, 211] width 13 height 22
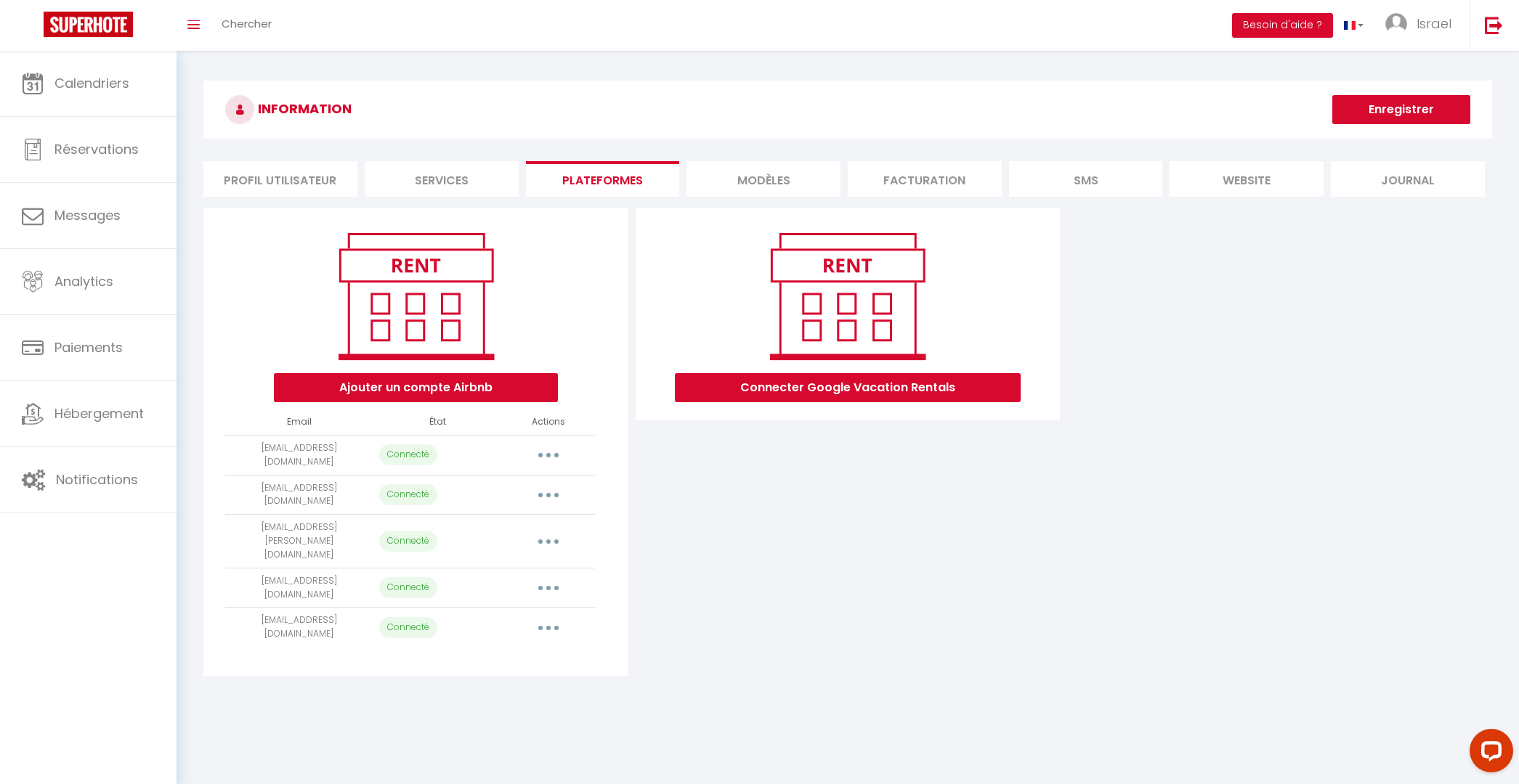
click at [554, 475] on td "Importer les appartements Supprimer Reconnecter le compte" at bounding box center [548, 495] width 92 height 40
click at [550, 483] on button "button" at bounding box center [549, 495] width 41 height 23
click at [555, 443] on button "button" at bounding box center [549, 455] width 41 height 23
click at [504, 536] on link "Reconnecter le compte" at bounding box center [483, 541] width 161 height 24
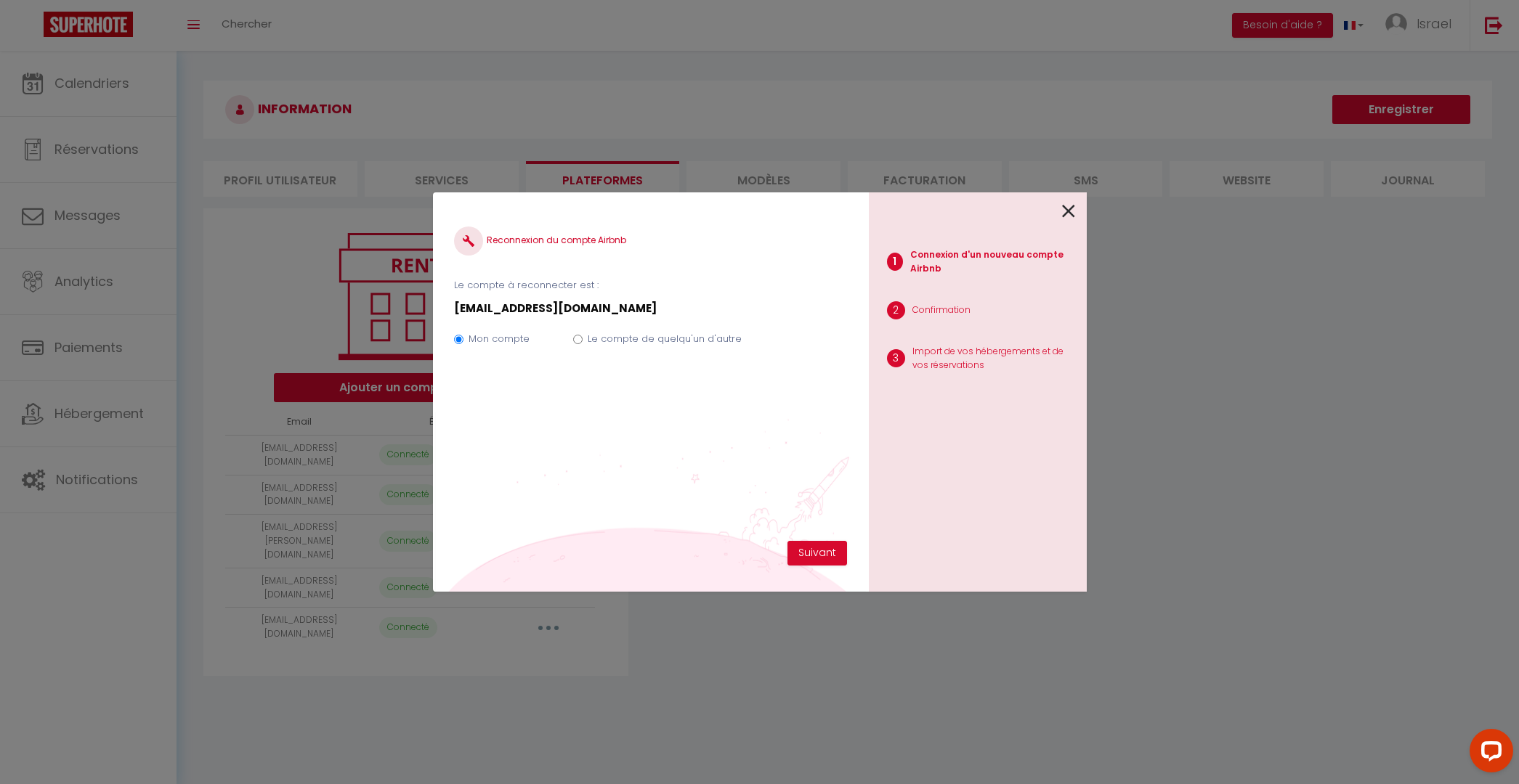
click at [647, 345] on label "Le compte de quelqu'un d'autre" at bounding box center [664, 339] width 154 height 15
click at [582, 345] on input "Le compte de quelqu'un d'autre" at bounding box center [578, 340] width 10 height 10
radio input "true"
radio input "false"
click at [802, 548] on button "Suivant" at bounding box center [817, 554] width 60 height 24
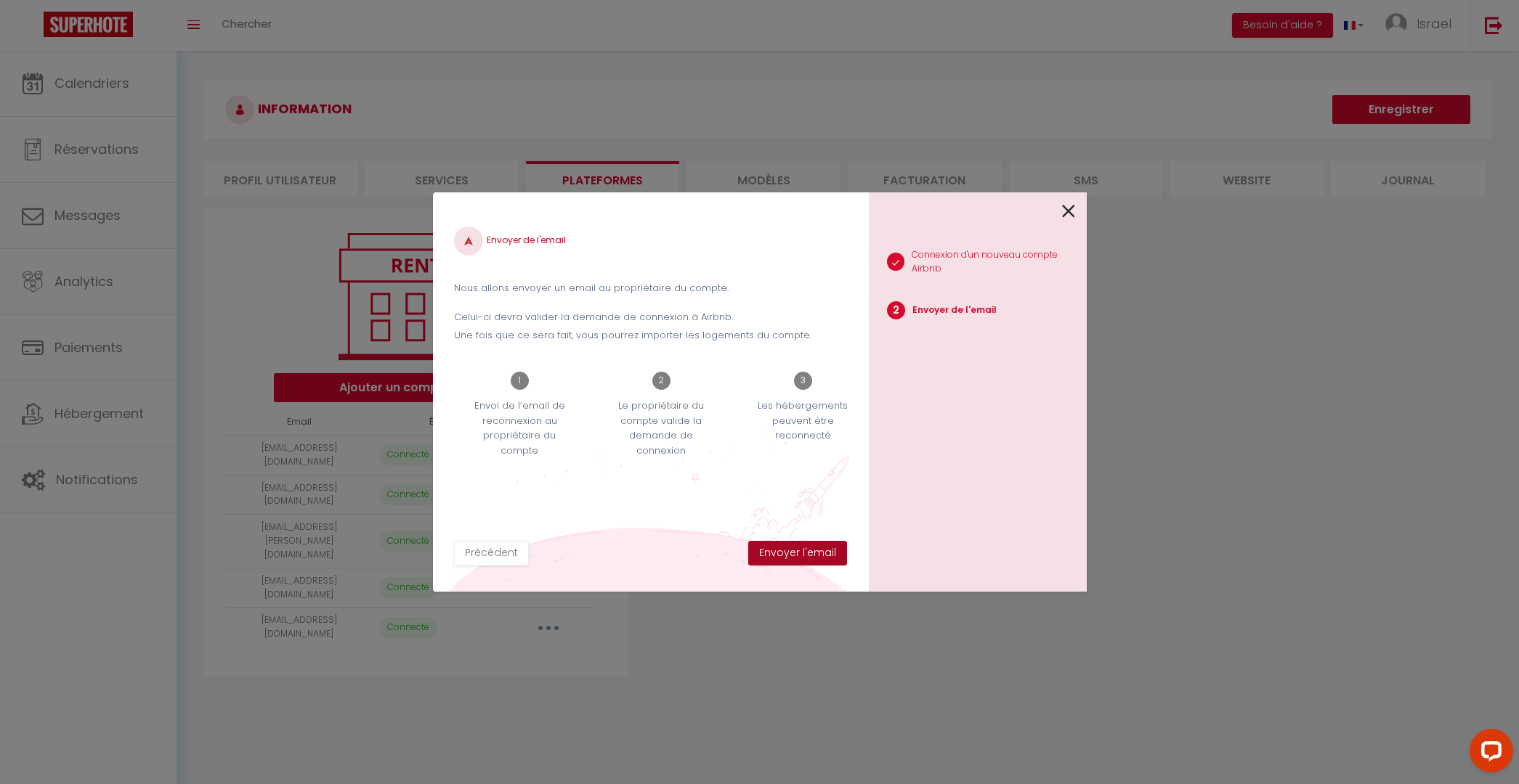
click at [795, 555] on button "Envoyer l'email" at bounding box center [797, 554] width 99 height 24
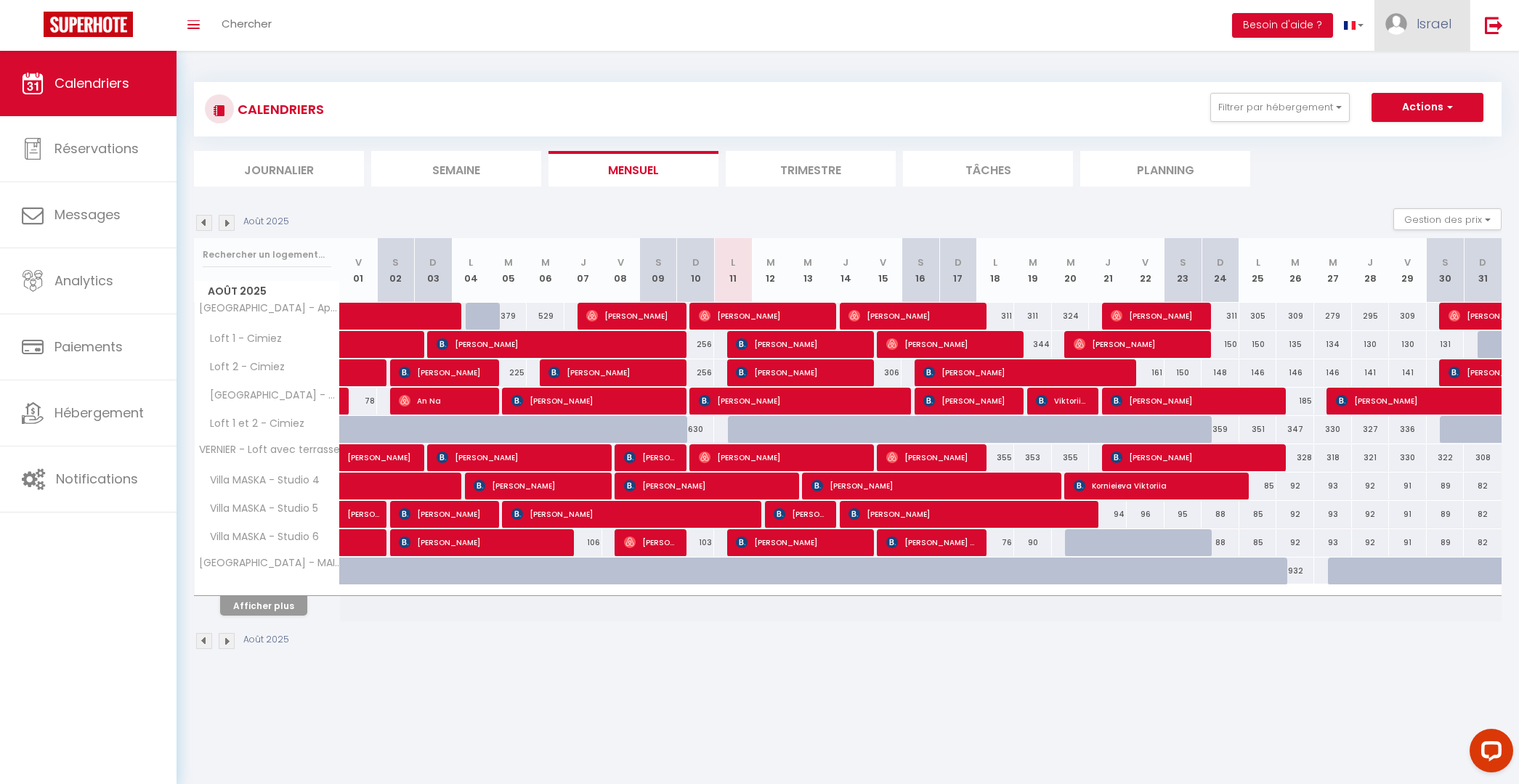
click at [1420, 31] on span "Israel" at bounding box center [1433, 24] width 35 height 18
click at [1414, 68] on link "Paramètres" at bounding box center [1411, 73] width 108 height 24
select select "28"
select select "fr"
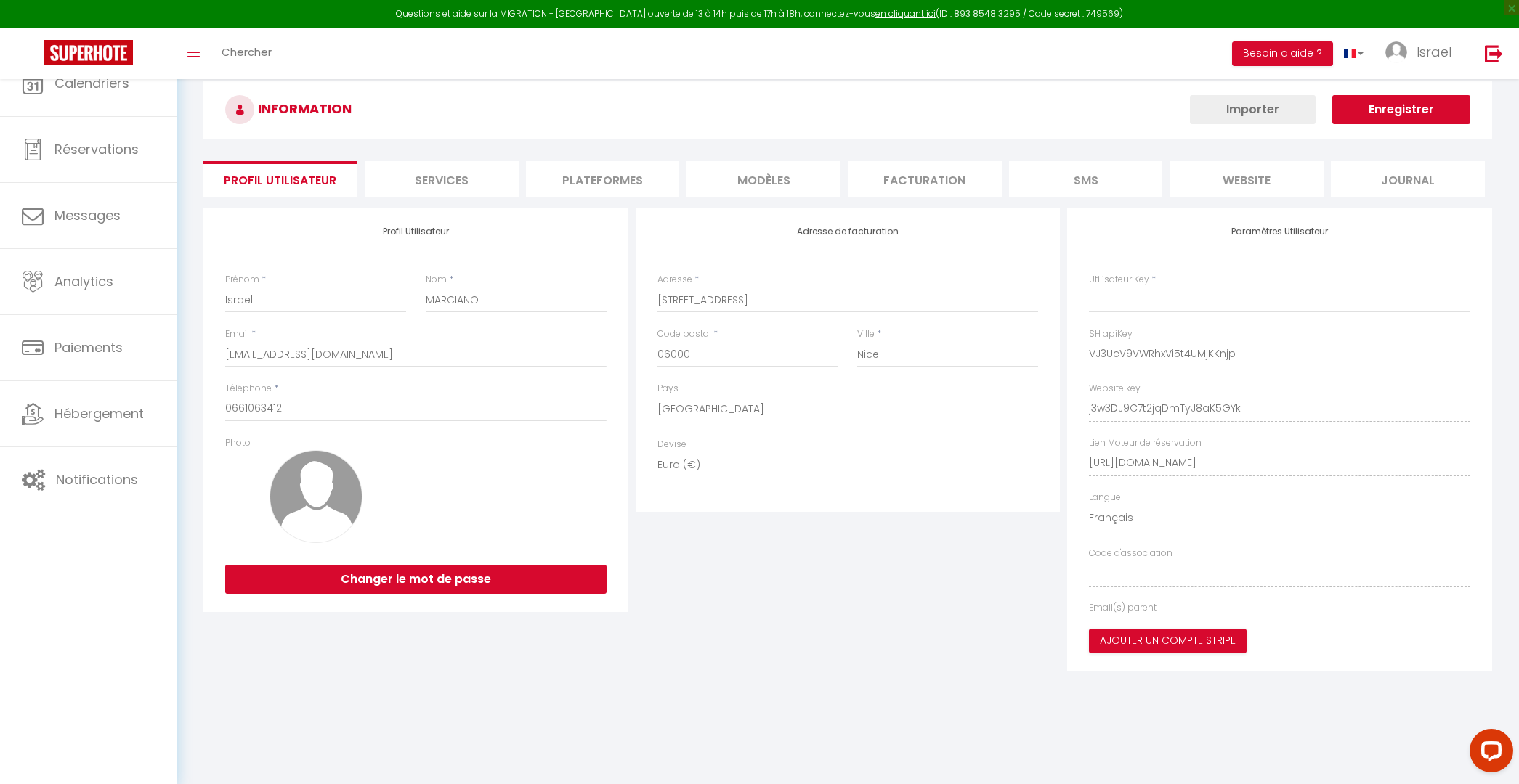
type input "VJ3UcV9VWRhxVi5t4UMjKKnjp"
type input "j3w3DJ9C7t2jqDmTyJ8aK5GYk"
type input "[URL][DOMAIN_NAME]"
select select "fr"
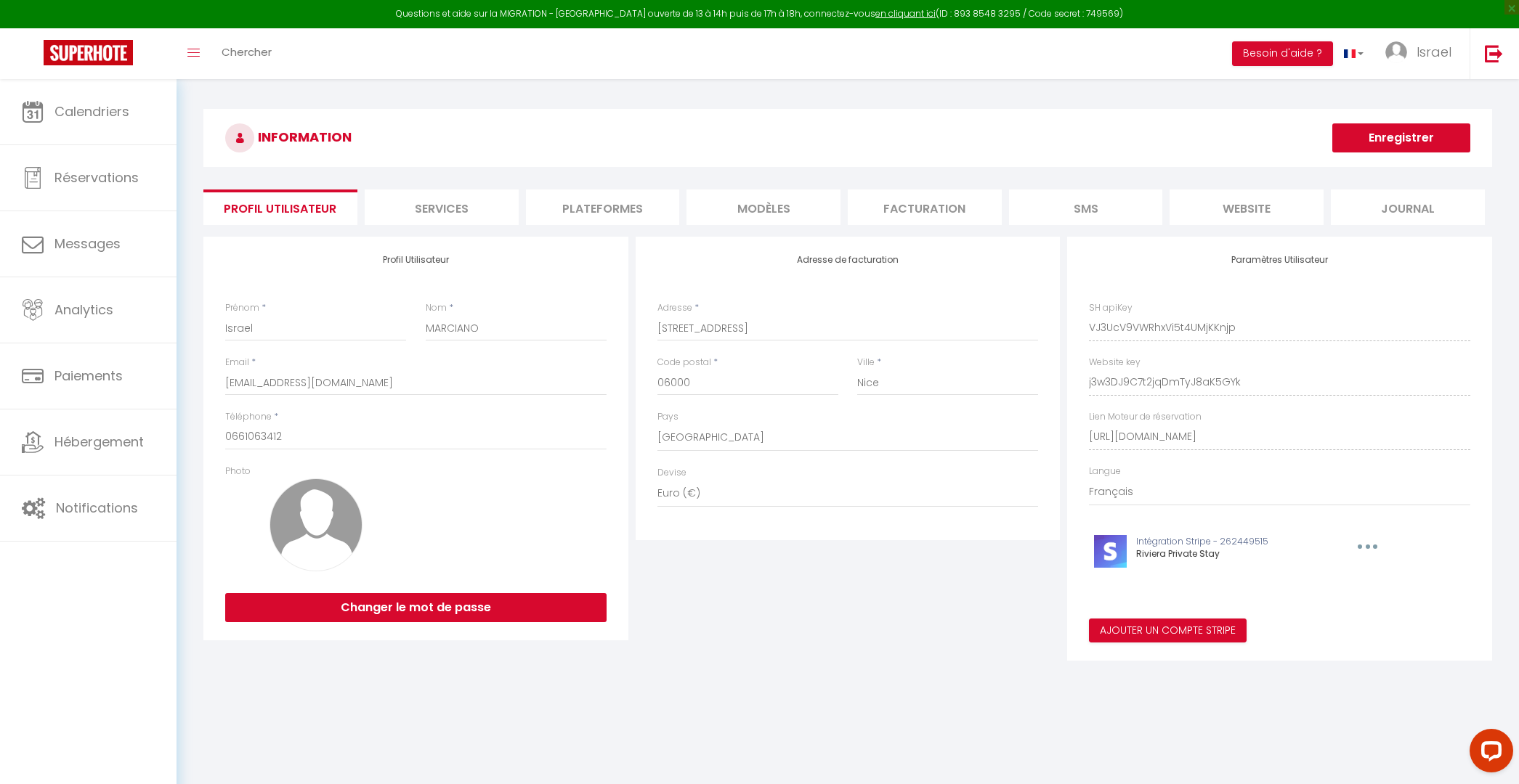
click at [599, 214] on li "Plateformes" at bounding box center [603, 207] width 154 height 36
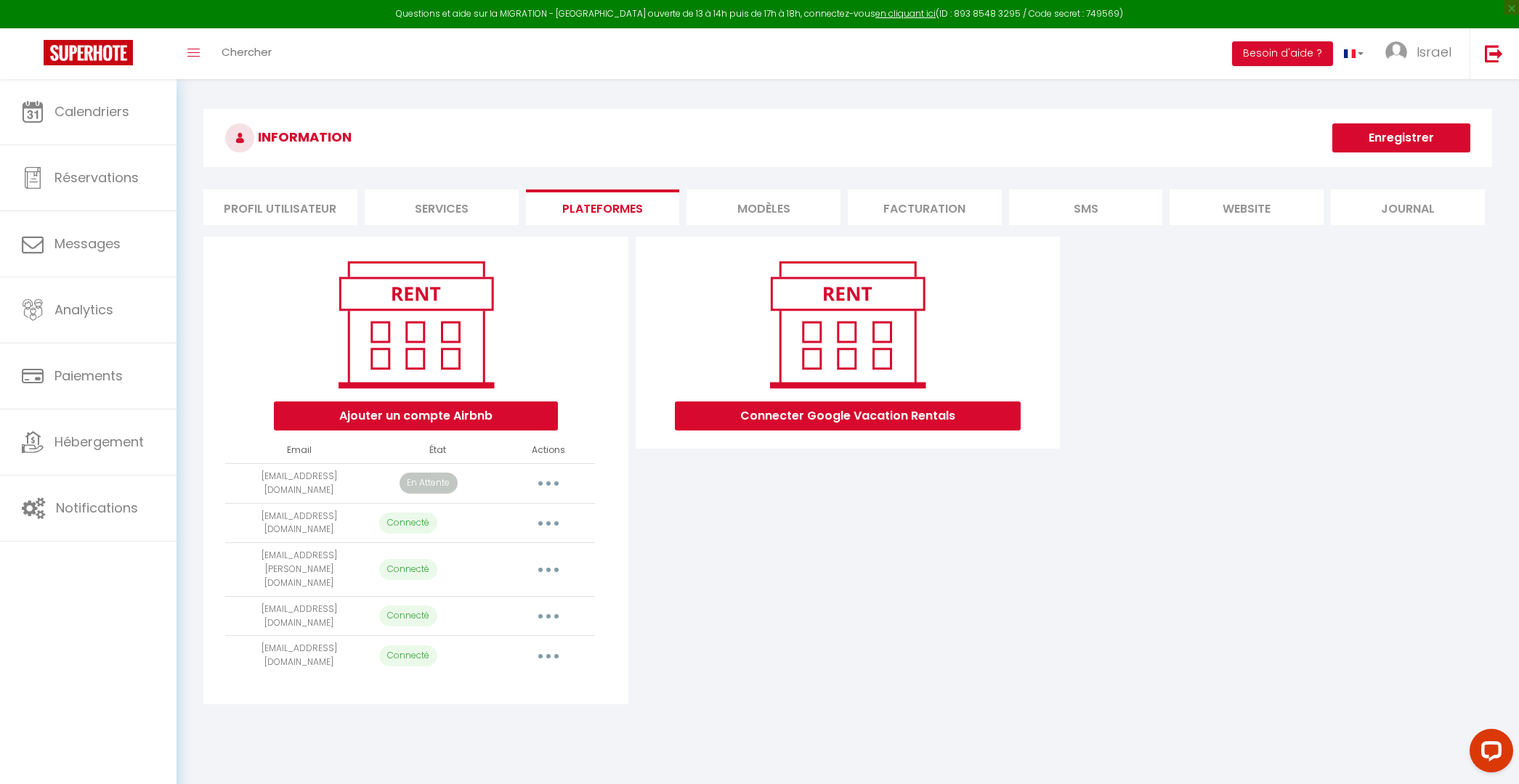
click at [541, 480] on button "button" at bounding box center [549, 483] width 41 height 23
click at [464, 563] on link "Reconnecter le compte" at bounding box center [483, 568] width 161 height 24
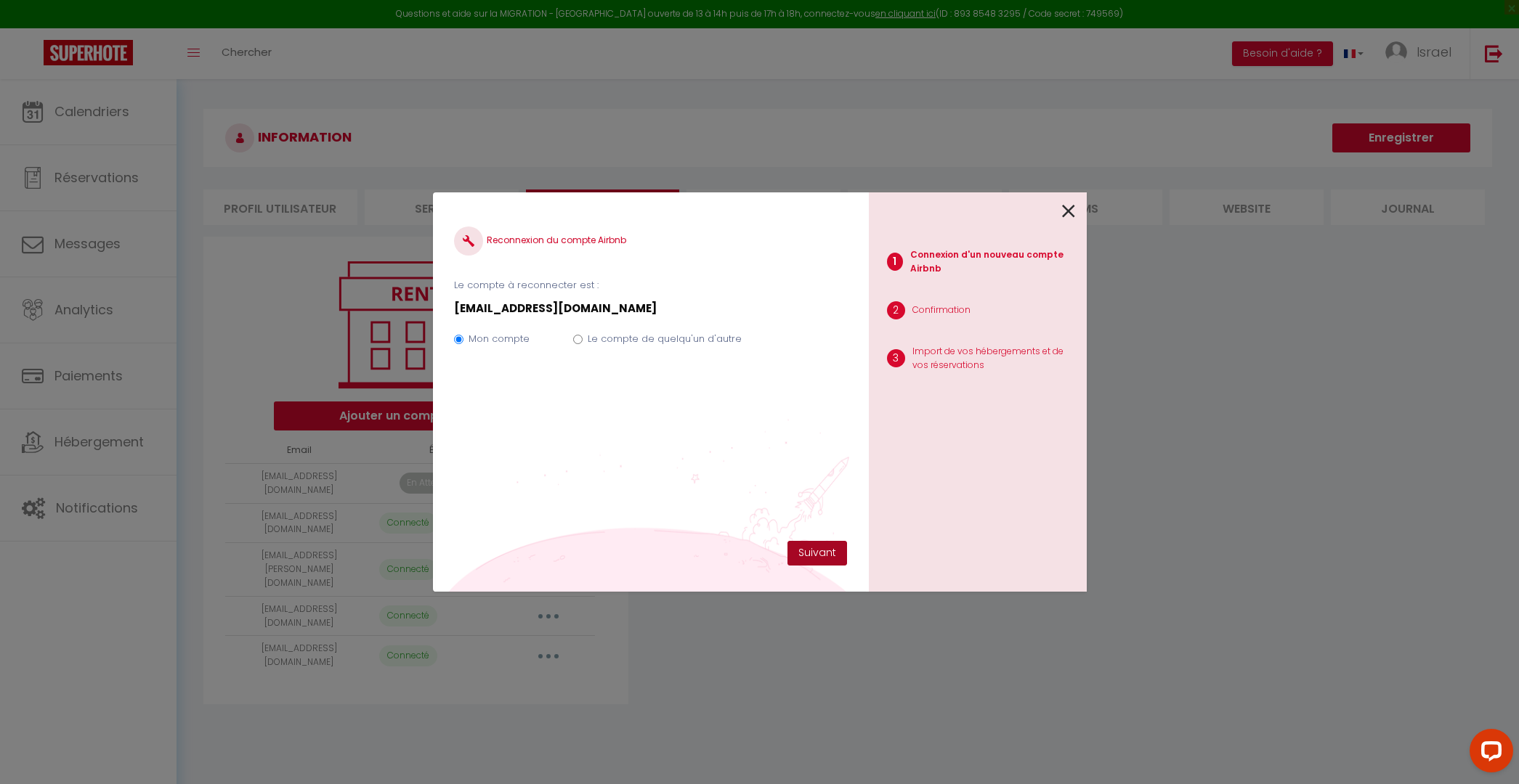
click at [808, 555] on button "Suivant" at bounding box center [817, 554] width 60 height 24
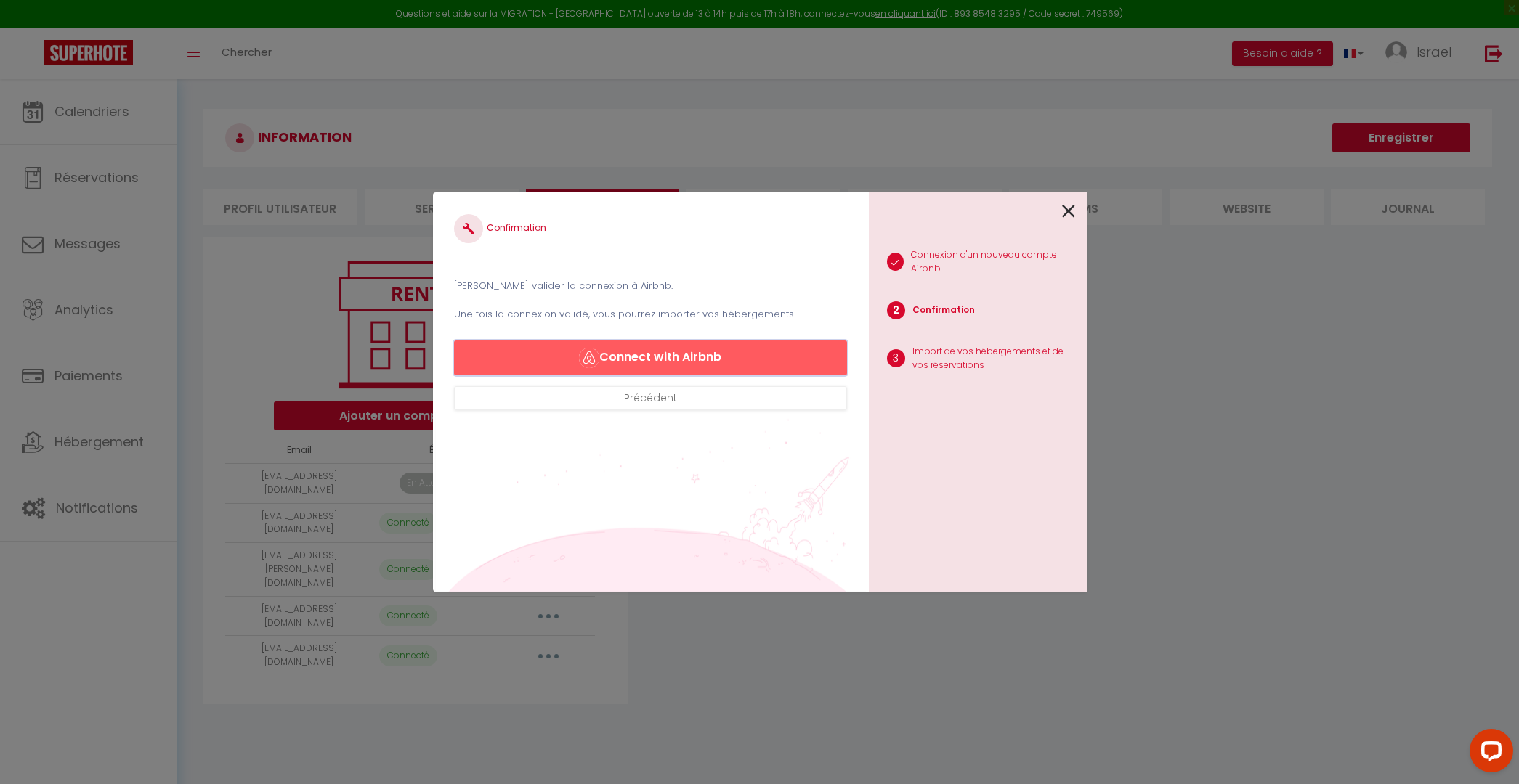
click at [699, 358] on button "Connect with Airbnb" at bounding box center [650, 358] width 392 height 35
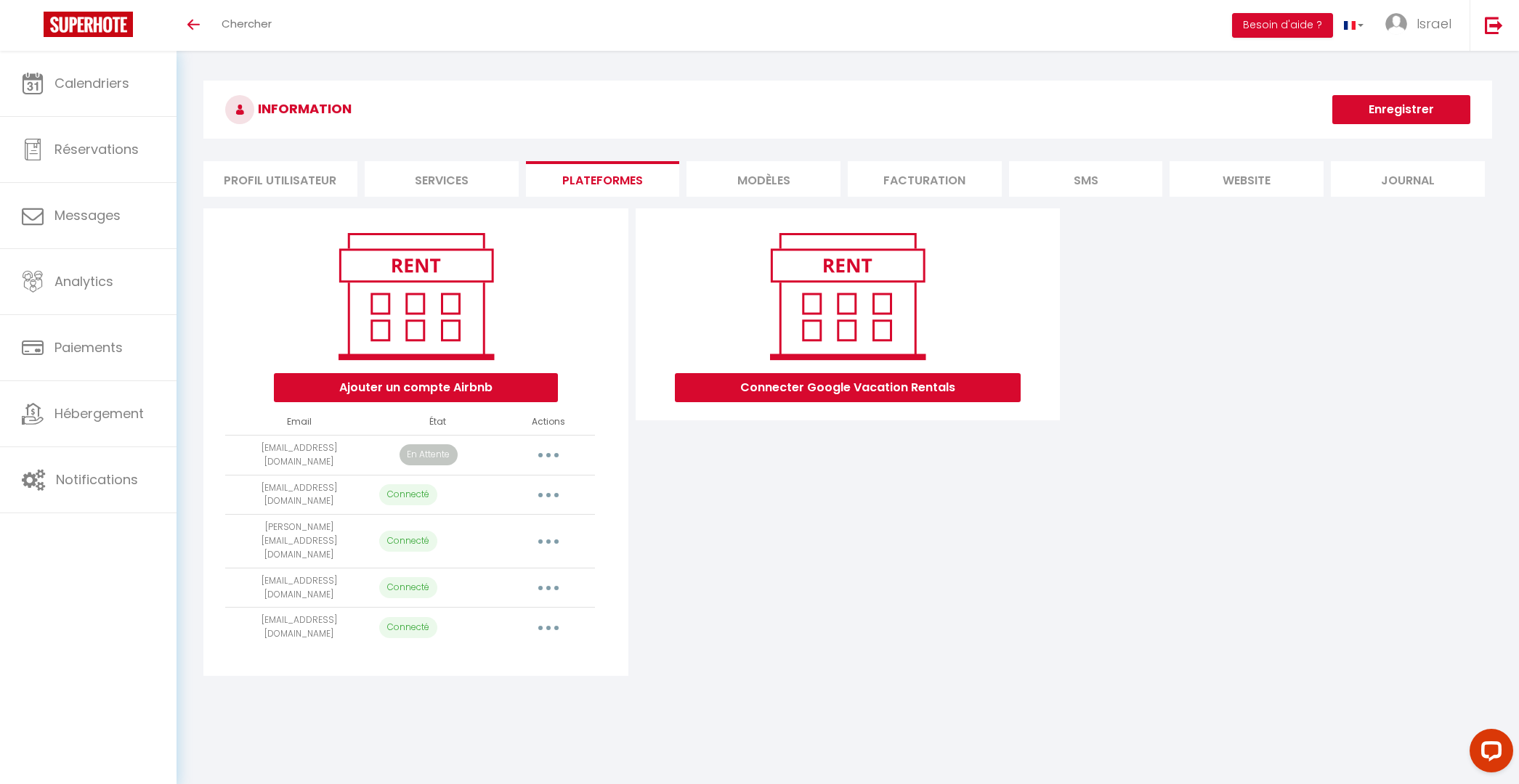
click at [555, 450] on button "button" at bounding box center [549, 455] width 41 height 23
click at [477, 537] on link "Reconnecter le compte" at bounding box center [483, 541] width 161 height 24
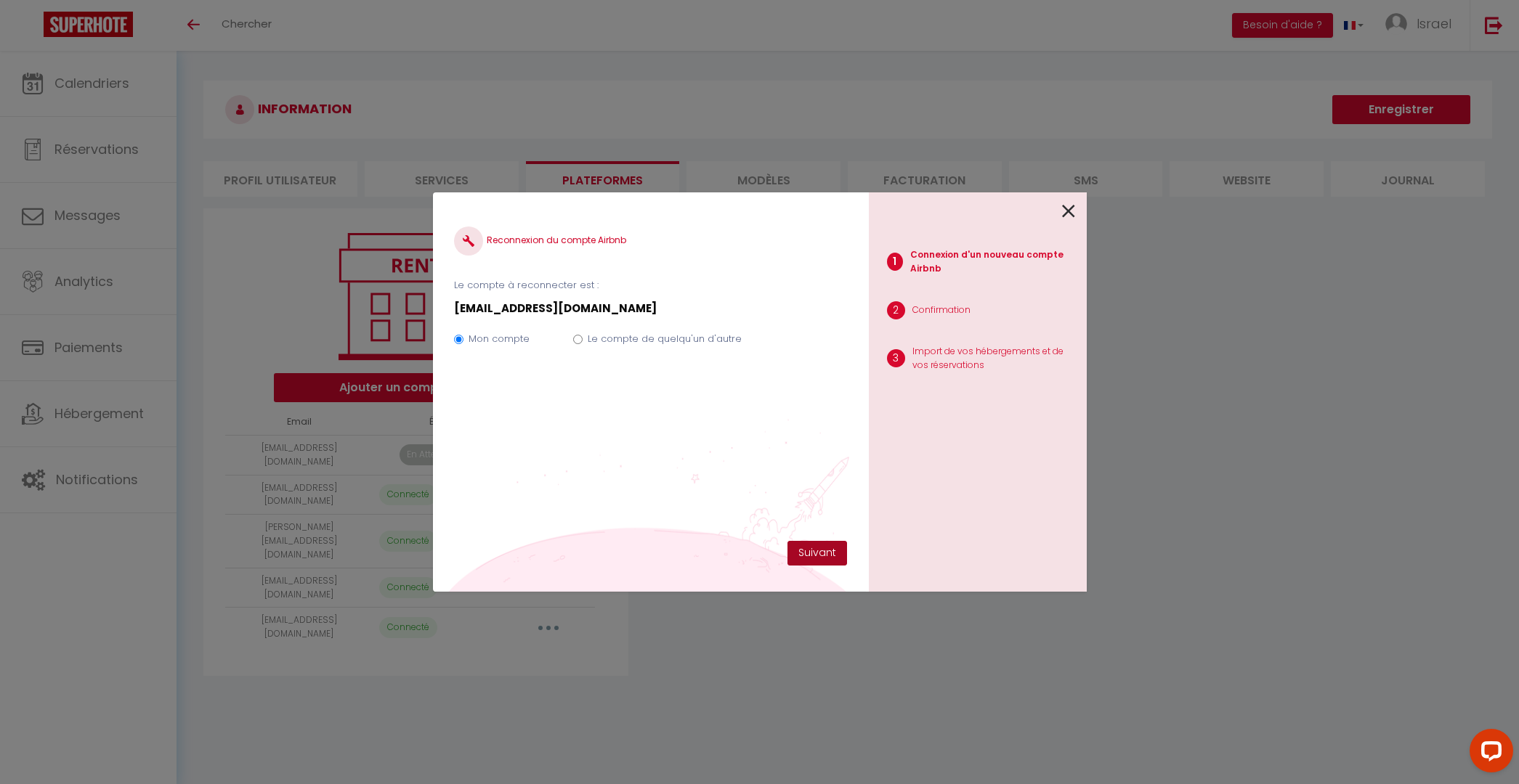
click at [817, 559] on button "Suivant" at bounding box center [817, 554] width 60 height 24
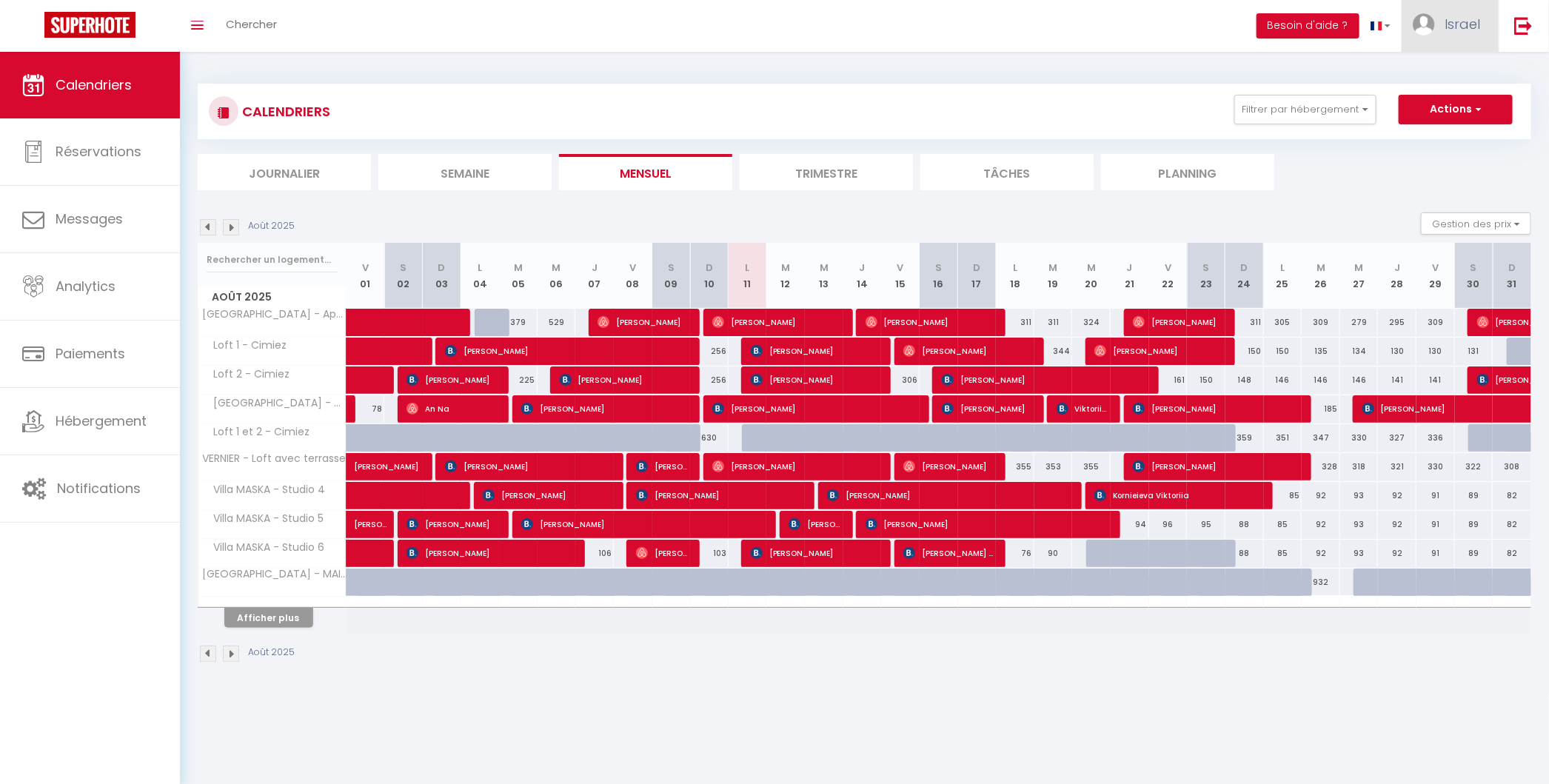
click at [1127, 26] on span "Israel" at bounding box center [1462, 24] width 36 height 18
click at [1127, 65] on link "Paramètres" at bounding box center [1439, 74] width 110 height 25
select select "28"
select select "fr"
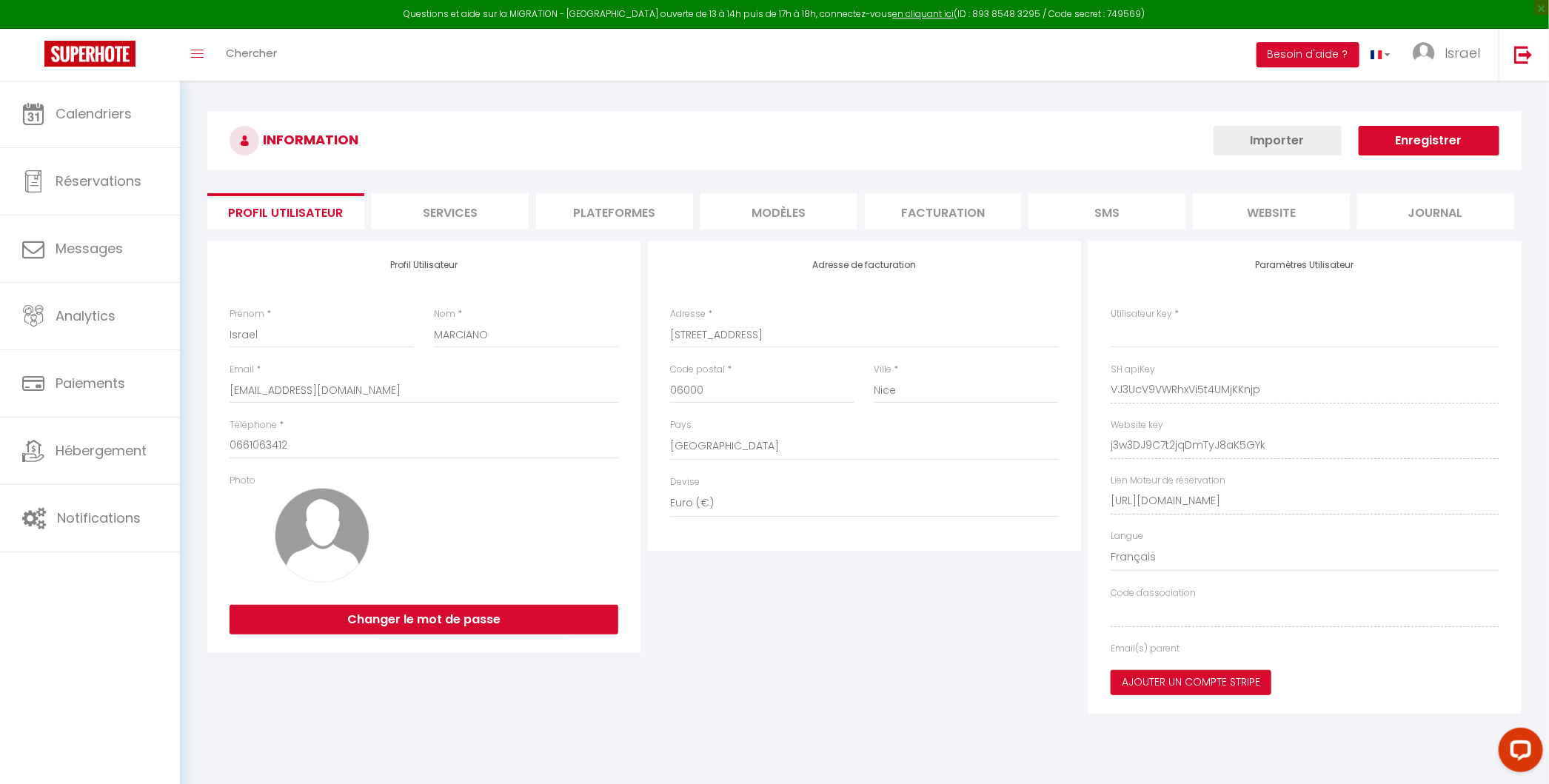
type input "VJ3UcV9VWRhxVi5t4UMjKKnjp"
type input "j3w3DJ9C7t2jqDmTyJ8aK5GYk"
type input "[URL][DOMAIN_NAME]"
select select "fr"
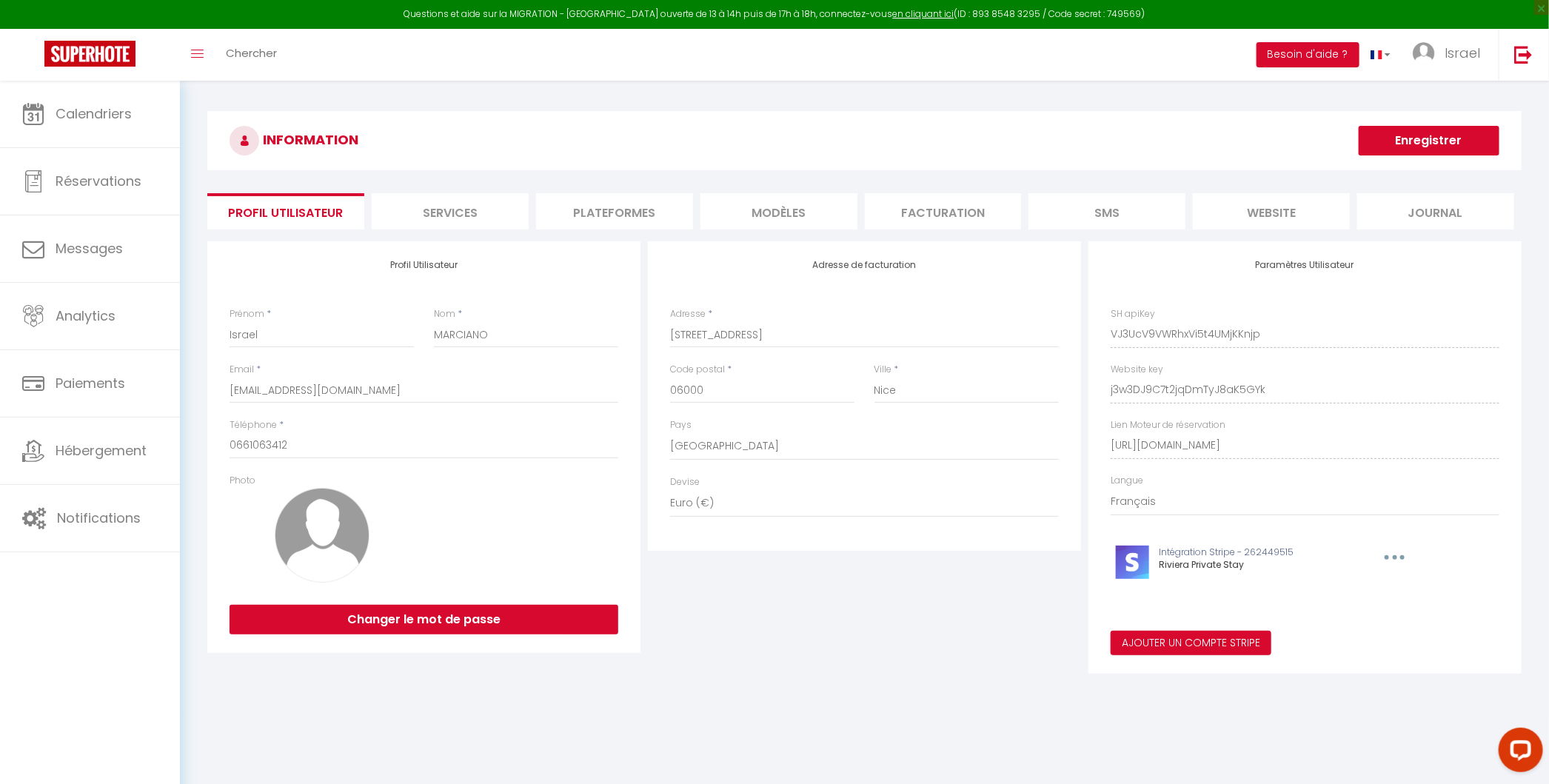
click at [654, 226] on li "Plateformes" at bounding box center [614, 211] width 157 height 37
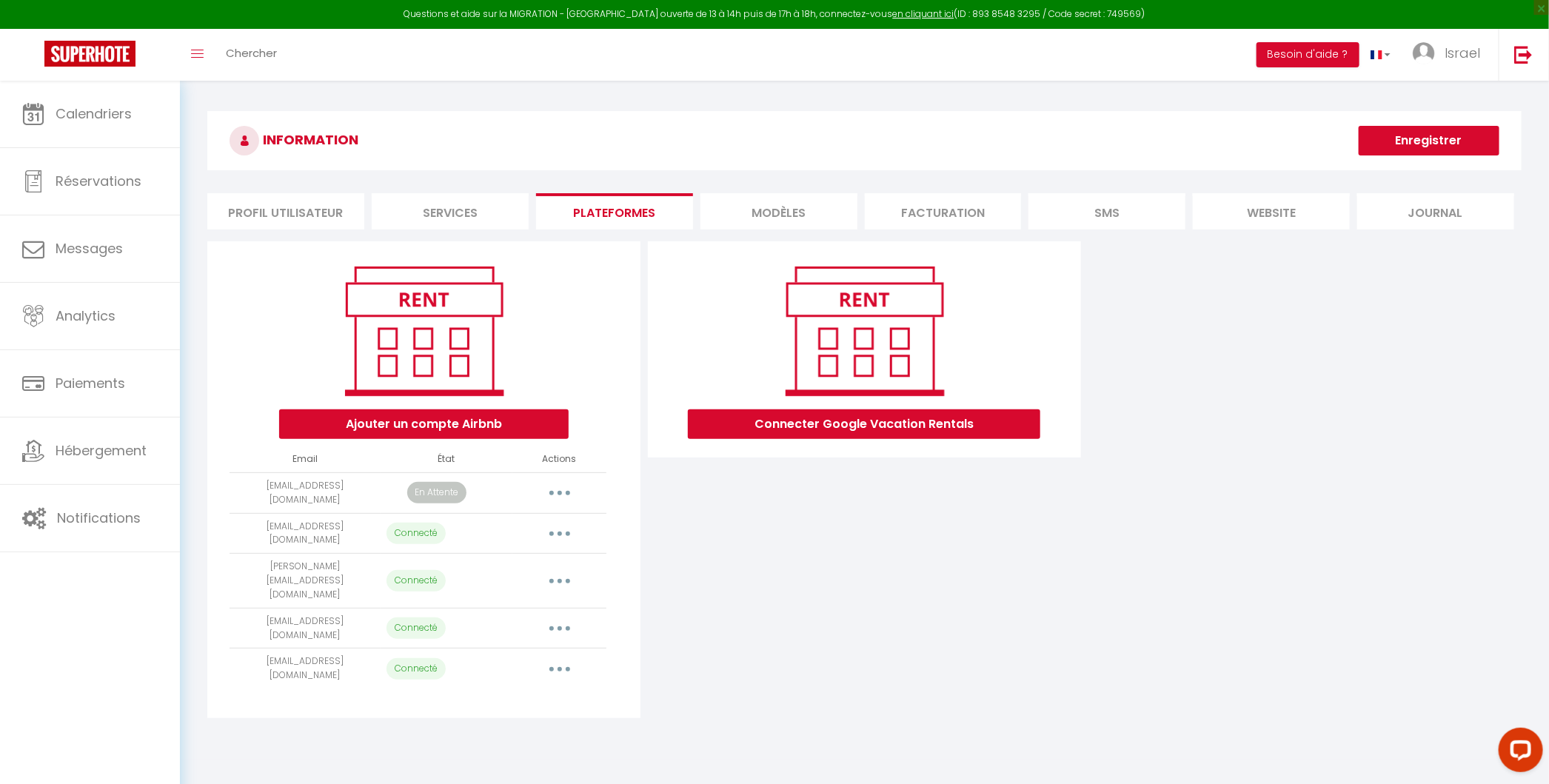
drag, startPoint x: 418, startPoint y: 489, endPoint x: 426, endPoint y: 484, distance: 9.4
click at [418, 490] on p "En Attente" at bounding box center [436, 493] width 59 height 22
click at [554, 481] on button "button" at bounding box center [559, 493] width 42 height 23
click at [489, 567] on link "Reconnecter le compte" at bounding box center [494, 579] width 164 height 25
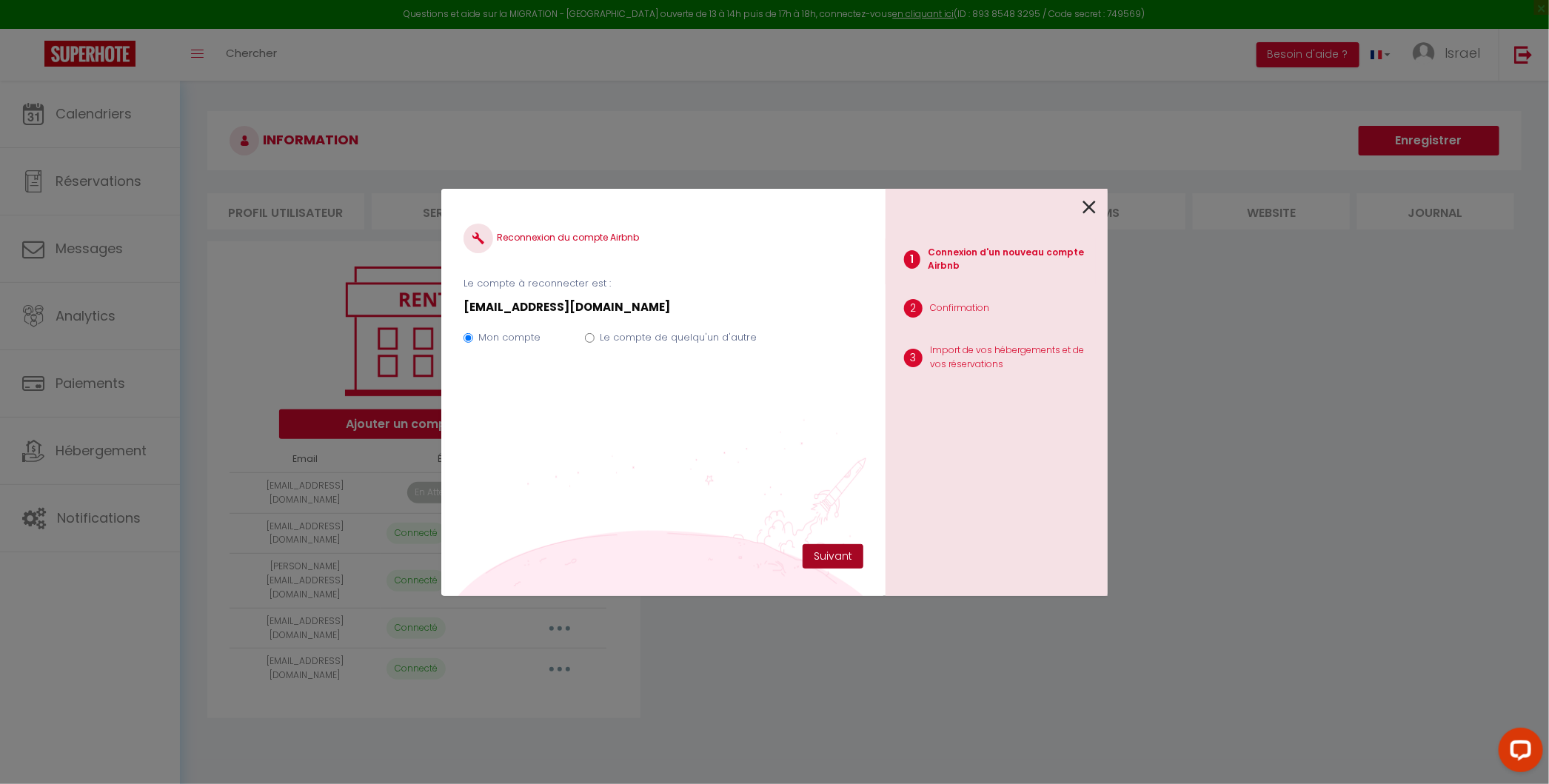
click at [835, 545] on button "Suivant" at bounding box center [832, 557] width 61 height 25
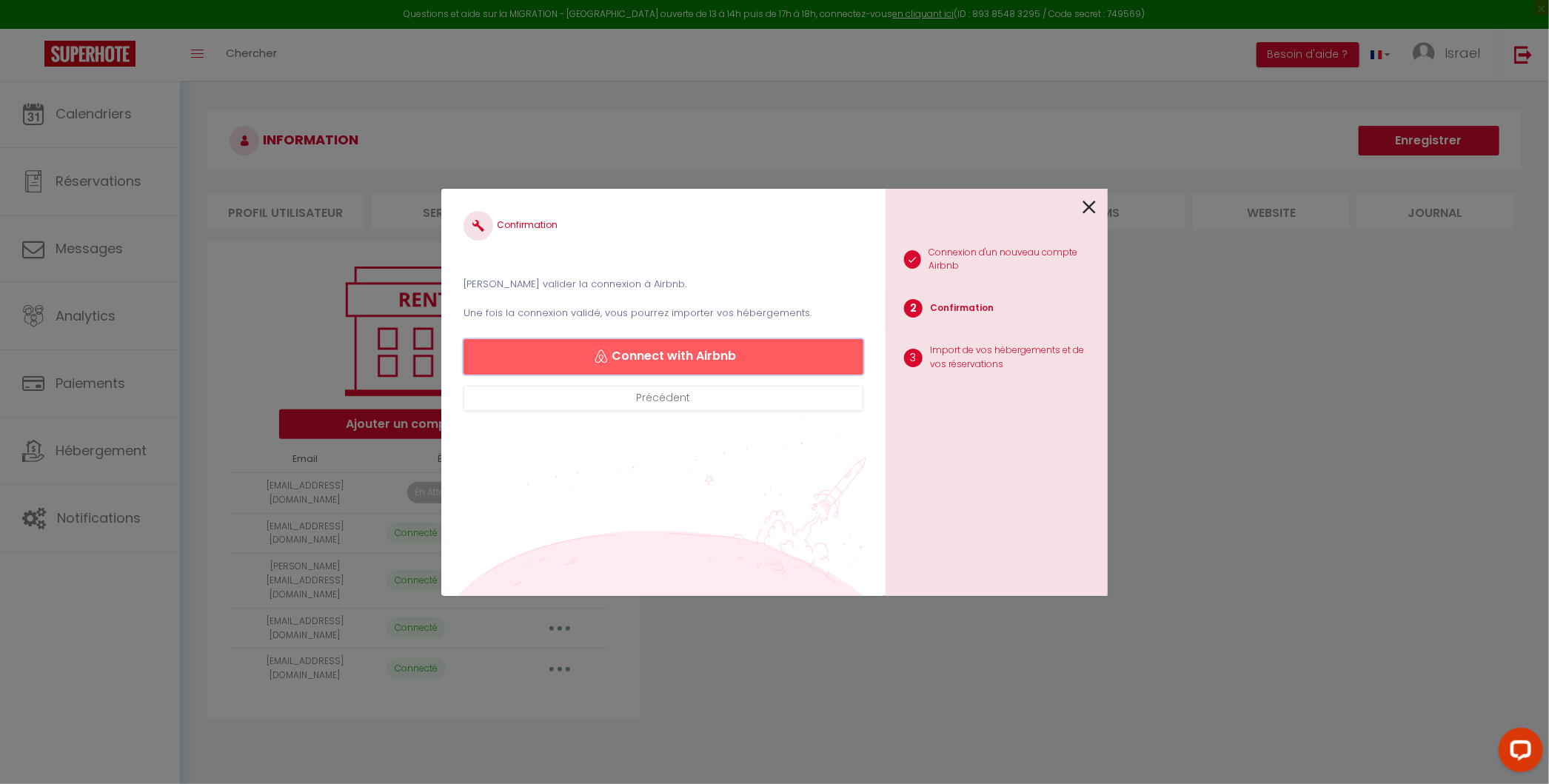
click at [723, 371] on button "Connect with Airbnb" at bounding box center [663, 356] width 400 height 36
click at [682, 355] on button "Connect with Airbnb" at bounding box center [663, 356] width 400 height 36
click at [1089, 194] on link at bounding box center [1089, 206] width 13 height 32
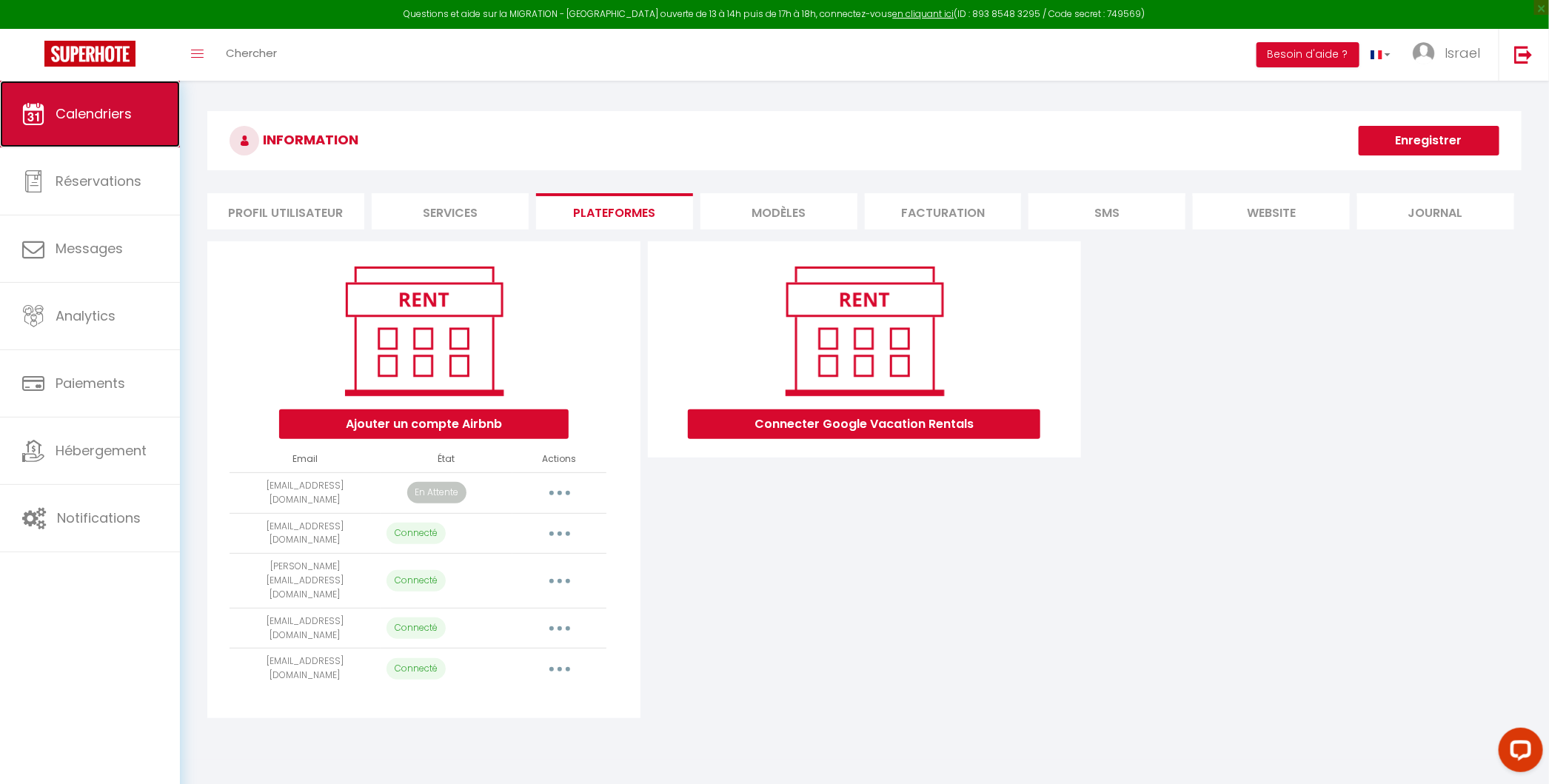
click at [115, 97] on link "Calendriers" at bounding box center [90, 114] width 180 height 67
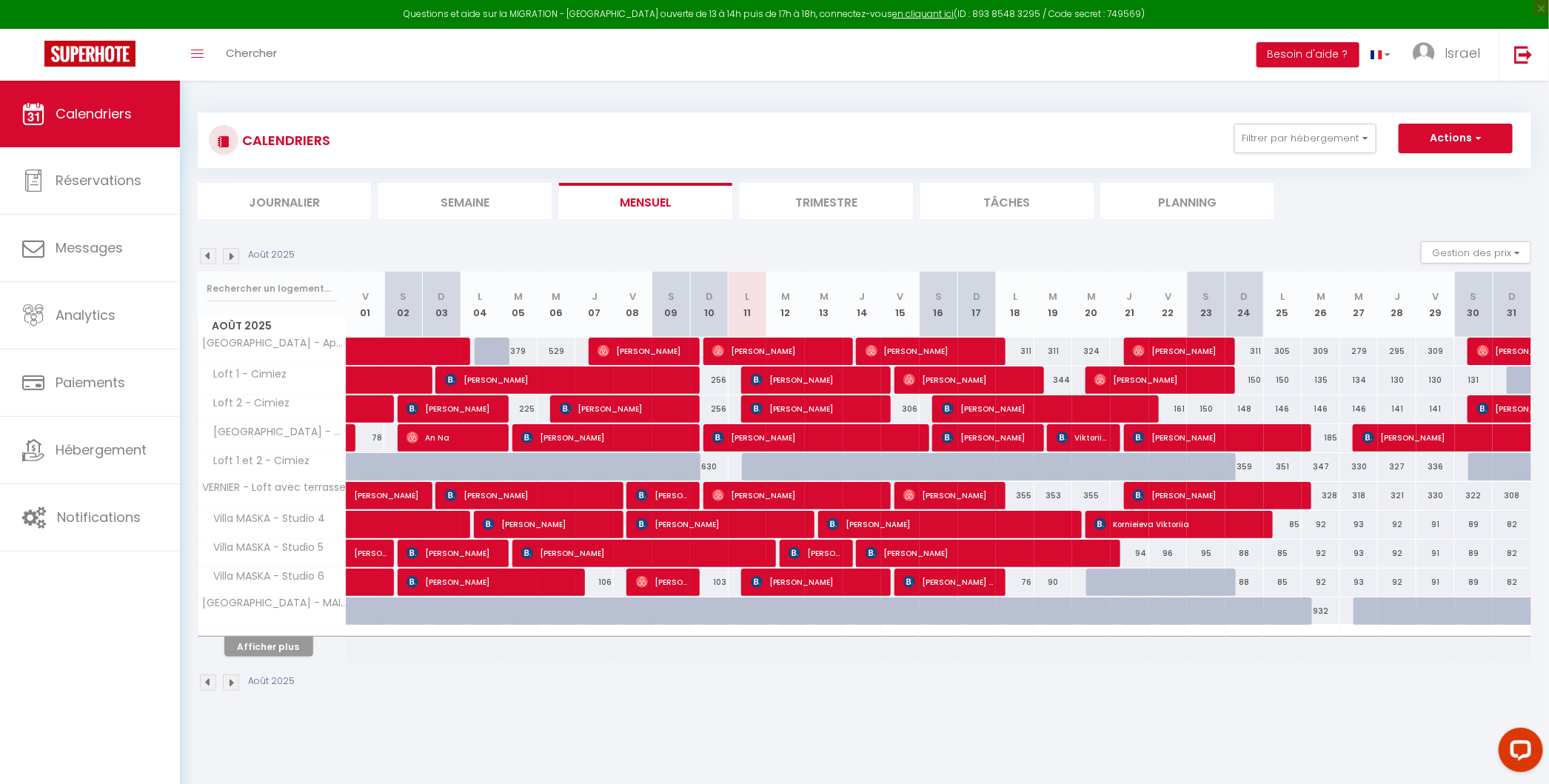
click at [1127, 376] on div at bounding box center [1526, 380] width 38 height 28
type input "122"
select select "1"
type input "Dim 31 Août 2025"
type input "Lun 01 Septembre 2025"
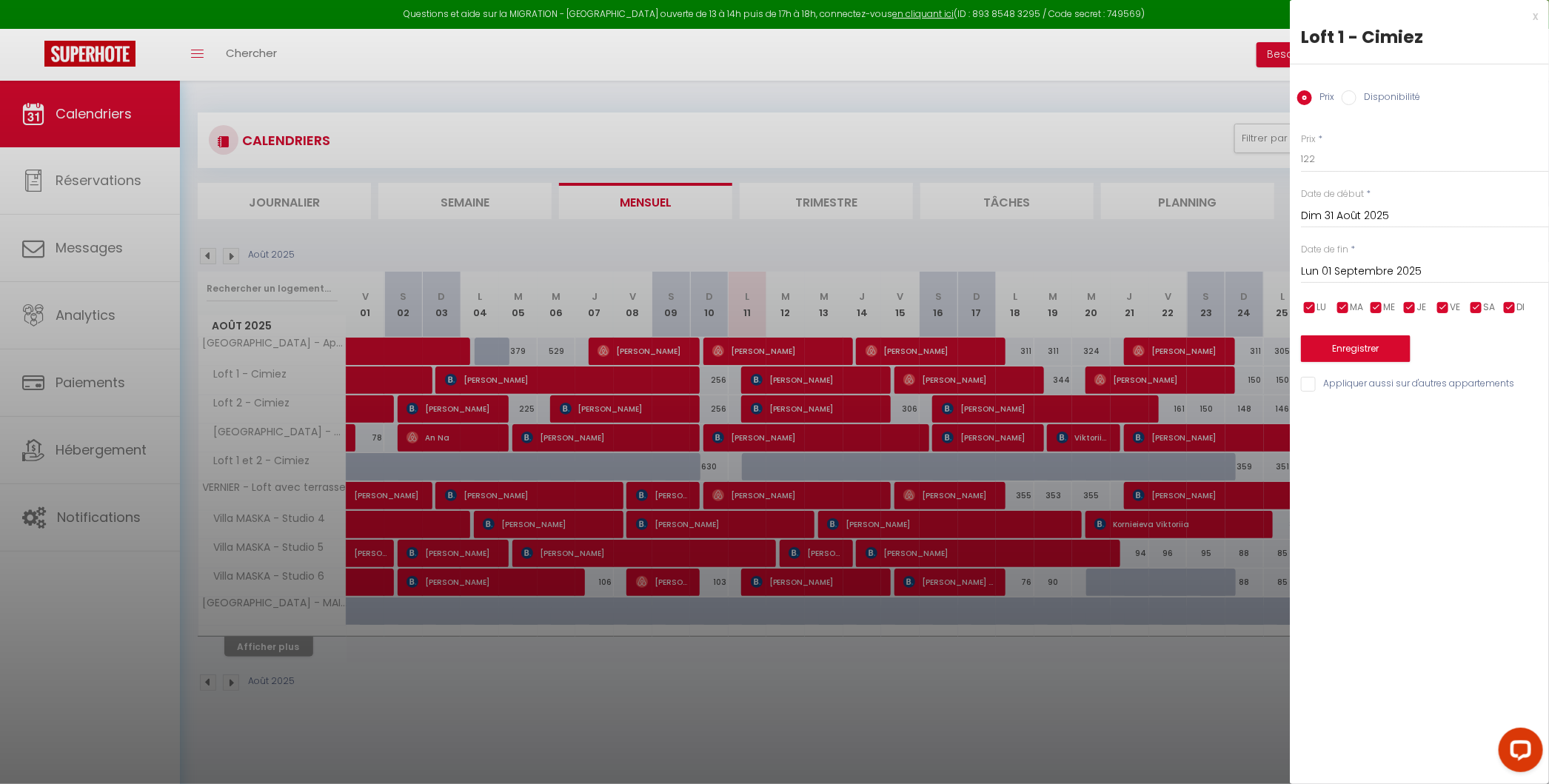
click at [1127, 105] on label "Disponibilité" at bounding box center [1388, 98] width 63 height 17
click at [1127, 105] on input "Disponibilité" at bounding box center [1348, 97] width 15 height 15
radio input "true"
radio input "false"
click at [1127, 351] on button "Enregistrer" at bounding box center [1356, 350] width 110 height 27
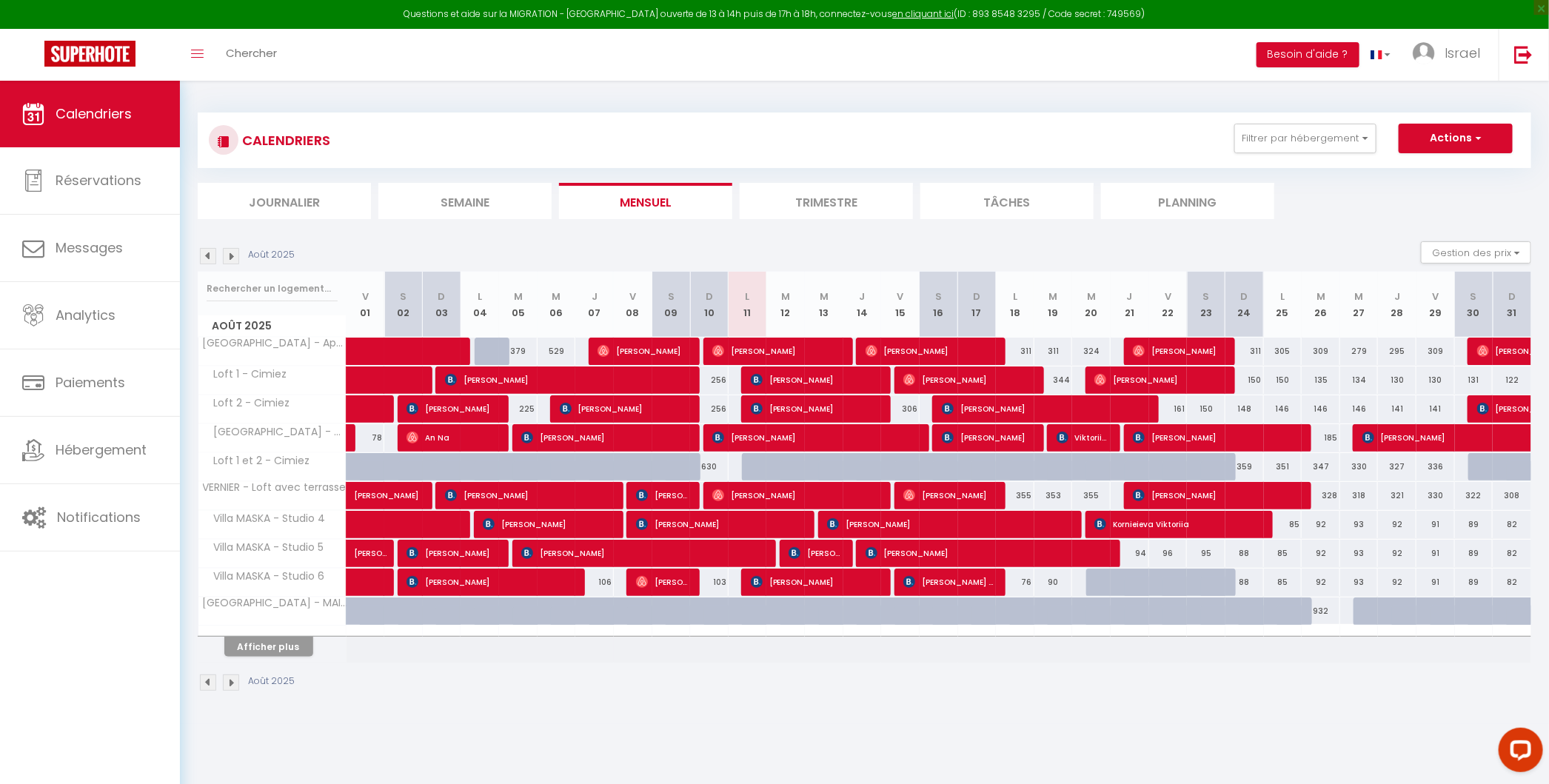
click at [1127, 438] on div "185" at bounding box center [1320, 438] width 38 height 27
select select "1"
type input "Mar 26 Août 2025"
type input "Mer 27 Août 2025"
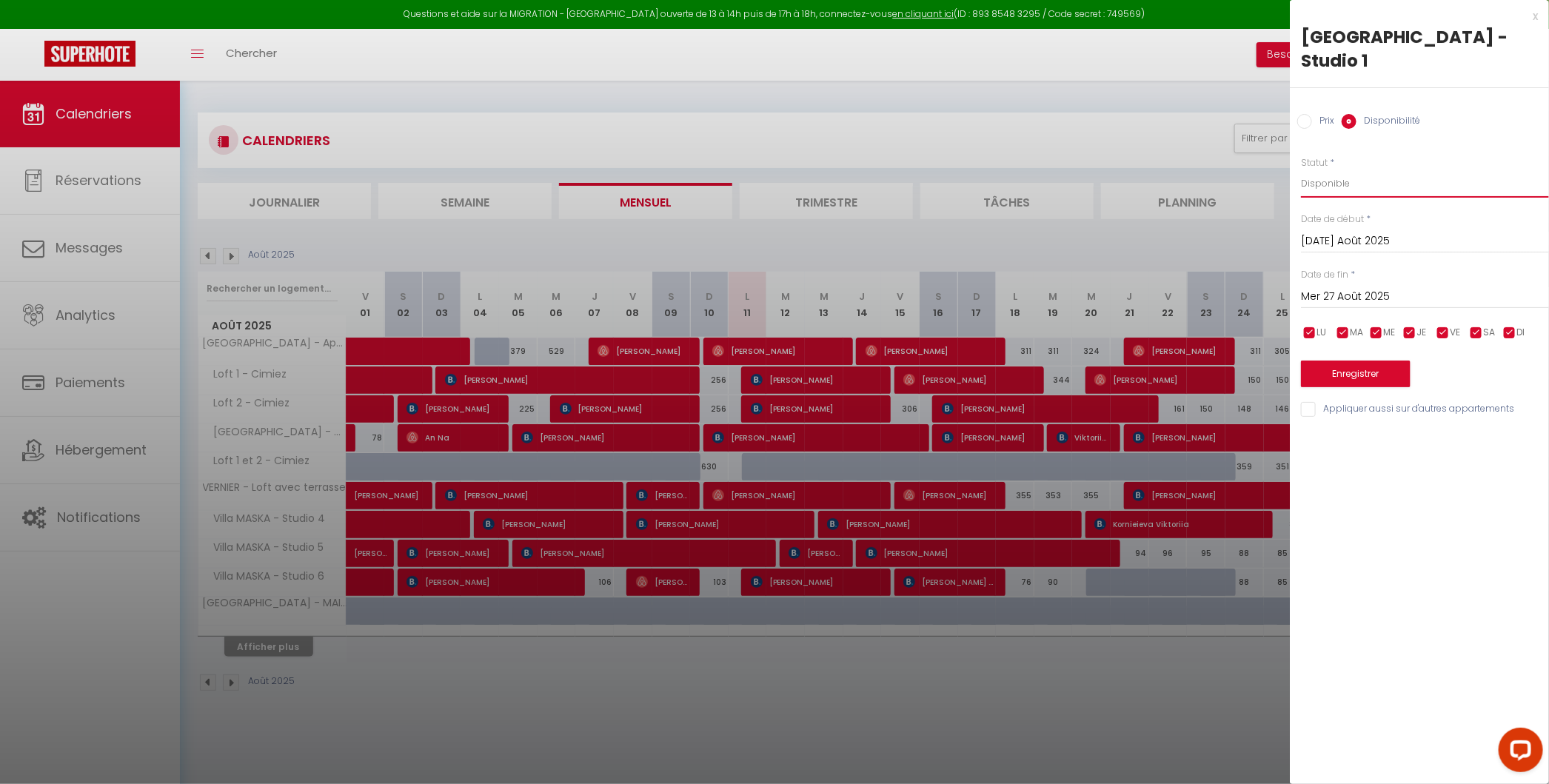
click at [1127, 170] on select "Disponible Indisponible" at bounding box center [1425, 184] width 248 height 28
select select "0"
click at [1127, 360] on button "Enregistrer" at bounding box center [1356, 374] width 110 height 27
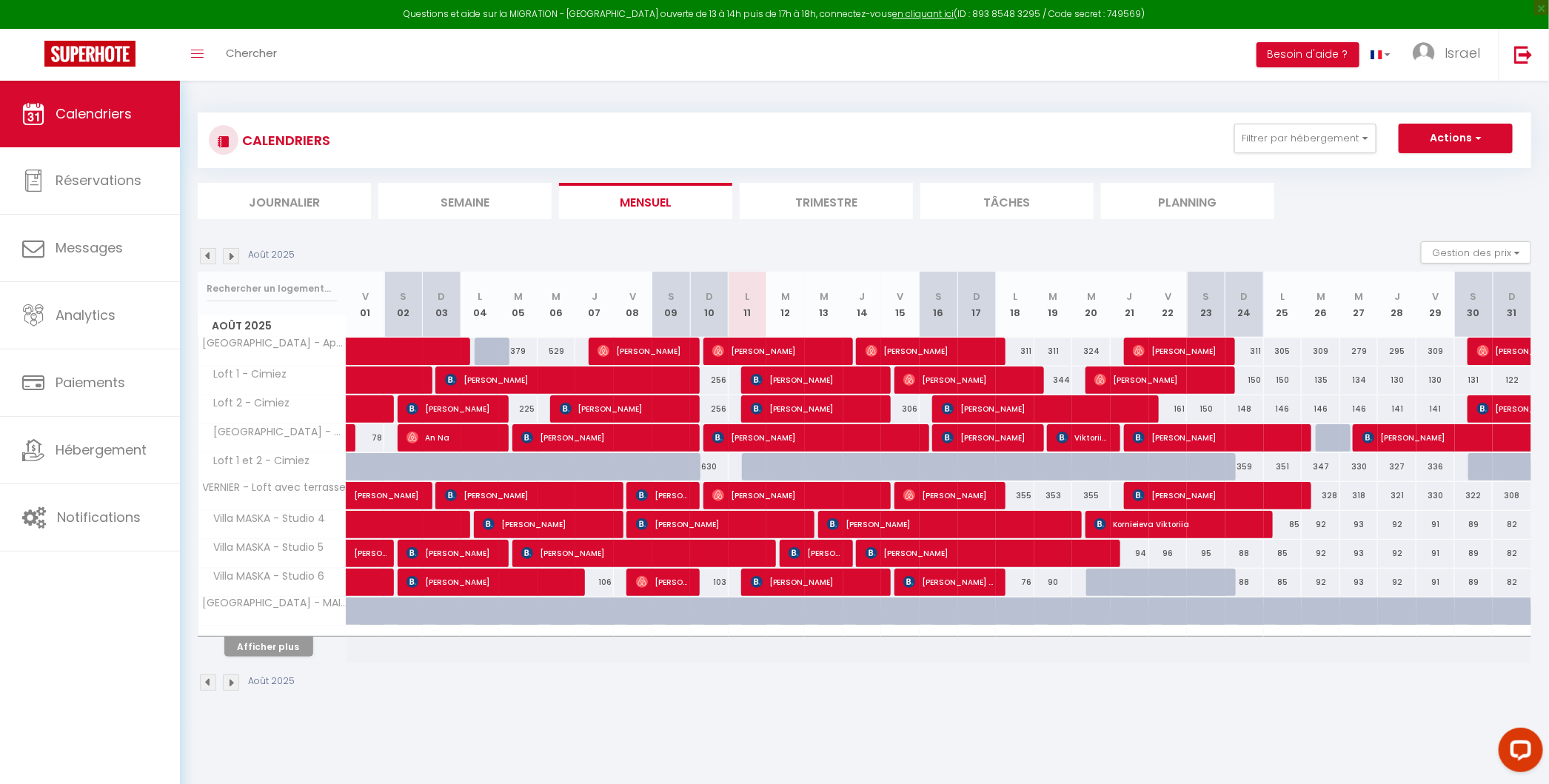
click at [1127, 440] on div at bounding box center [1336, 439] width 30 height 28
click at [1127, 430] on div "93" at bounding box center [1358, 438] width 39 height 27
click at [1127, 470] on div "347" at bounding box center [1320, 466] width 38 height 27
select select "1"
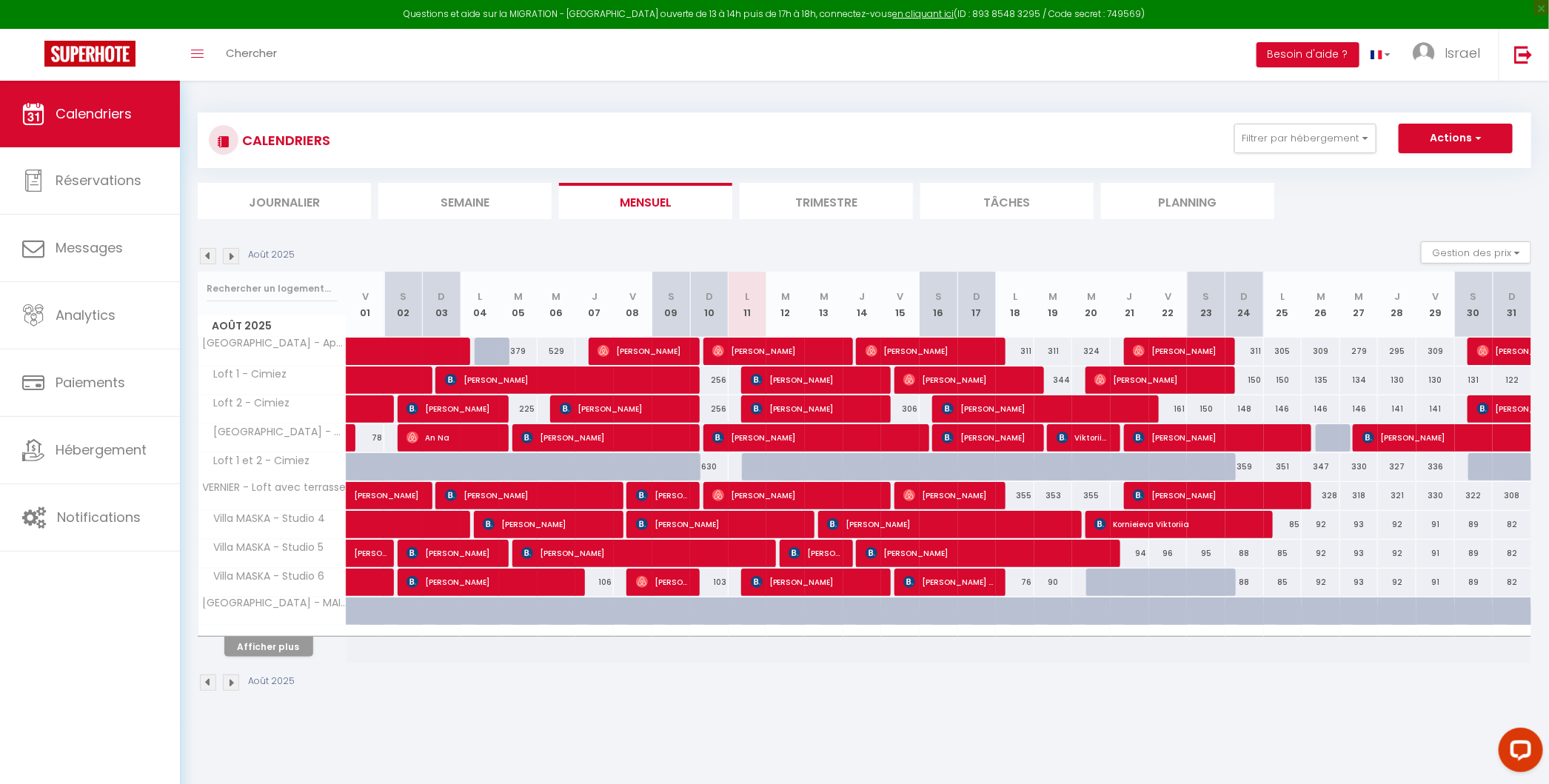
type input "Mar 26 Août 2025"
type input "Mer 27 Août 2025"
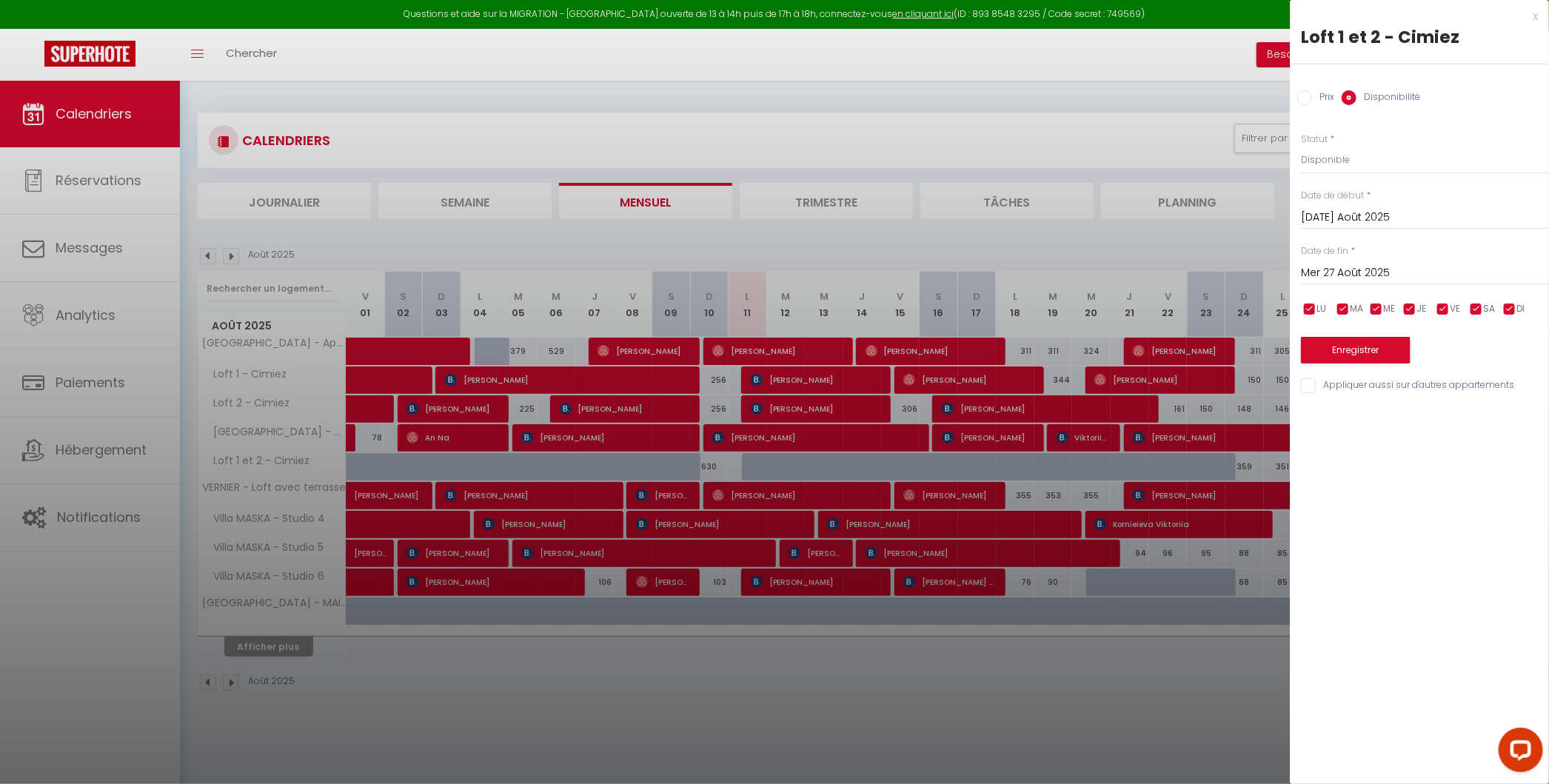
click at [1127, 431] on body "Questions et aide sur la MIGRATION - Salle Zoom ouverte de 13 à 14h puis de 17h…" at bounding box center [774, 473] width 1549 height 784
click at [1127, 17] on div "x" at bounding box center [1413, 16] width 248 height 17
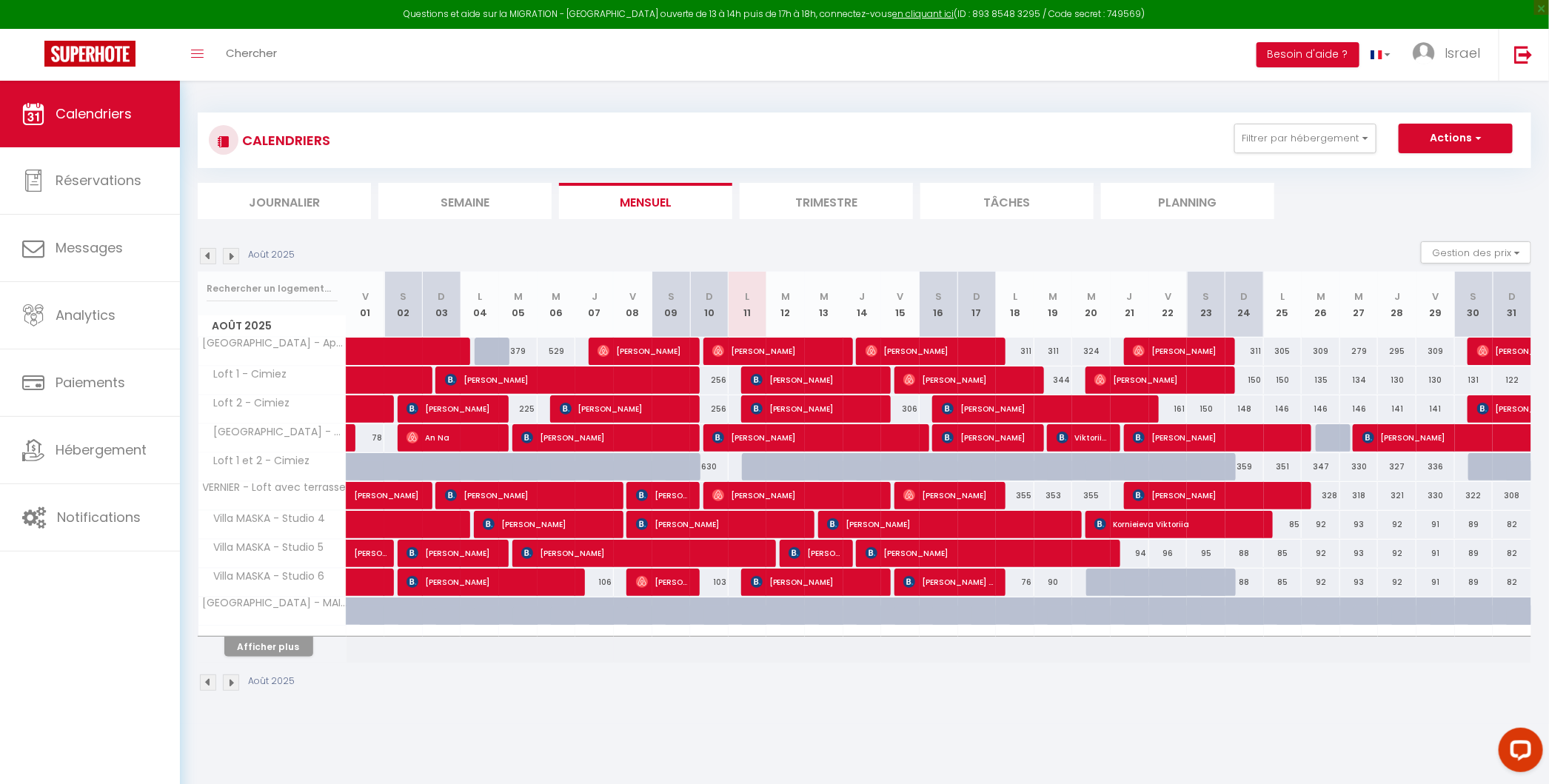
click at [1127, 434] on div at bounding box center [1336, 439] width 30 height 28
click at [1127, 432] on div at bounding box center [1334, 439] width 38 height 28
select select "1"
type input "Mar 26 Août 2025"
type input "Mer 27 Août 2025"
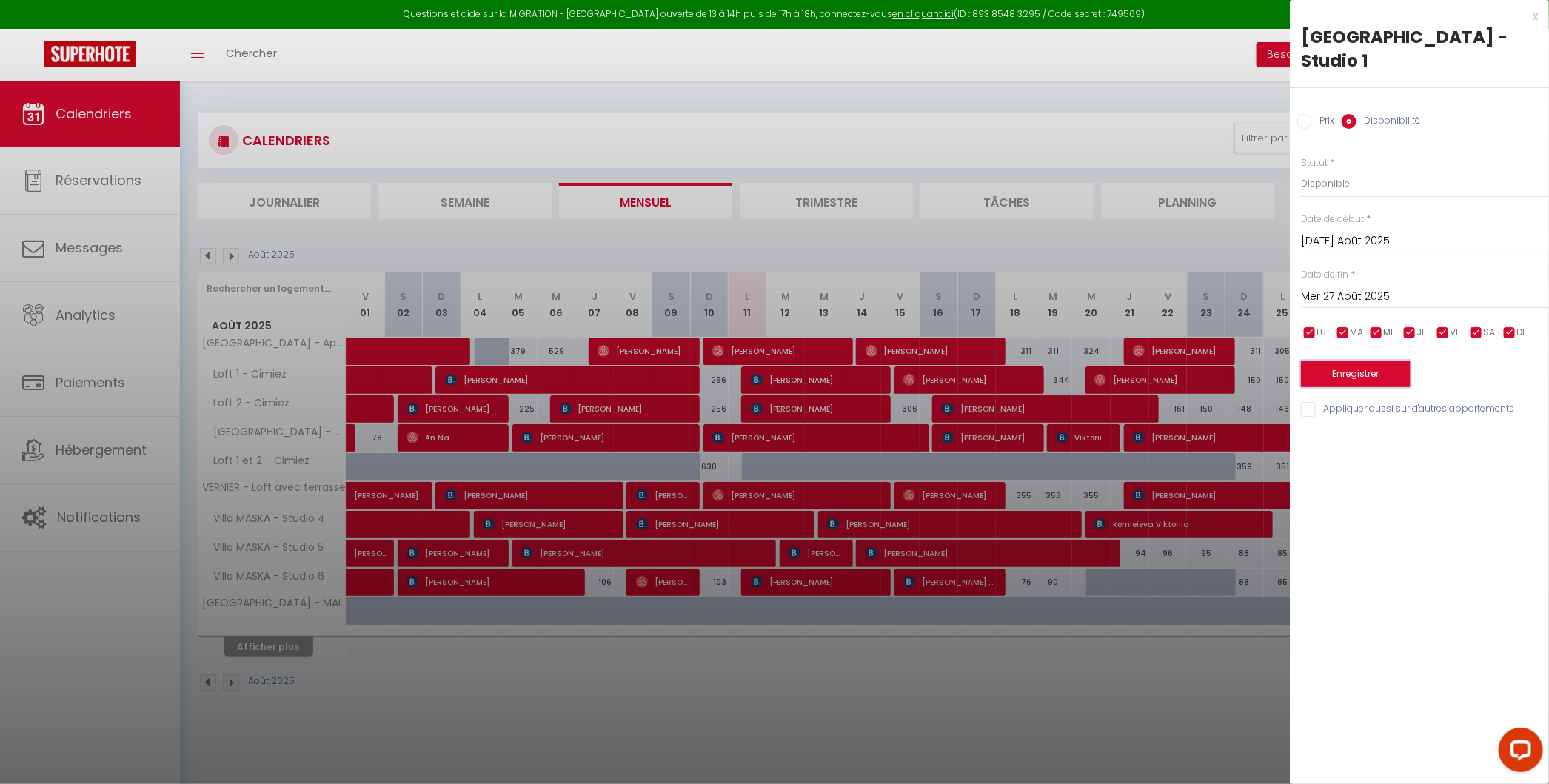
click at [1127, 360] on button "Enregistrer" at bounding box center [1356, 374] width 110 height 27
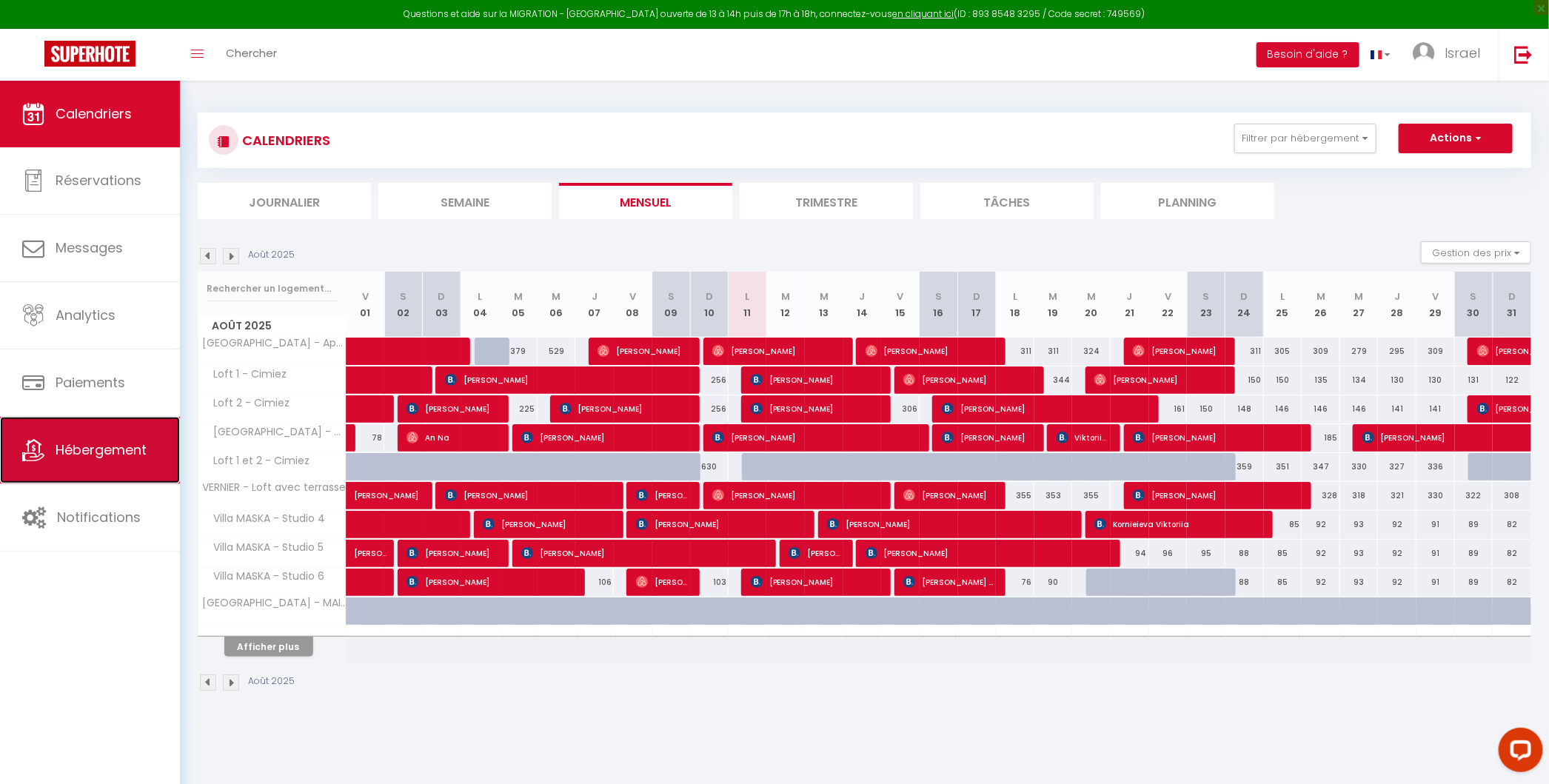
click at [116, 438] on link "Hébergement" at bounding box center [90, 450] width 180 height 67
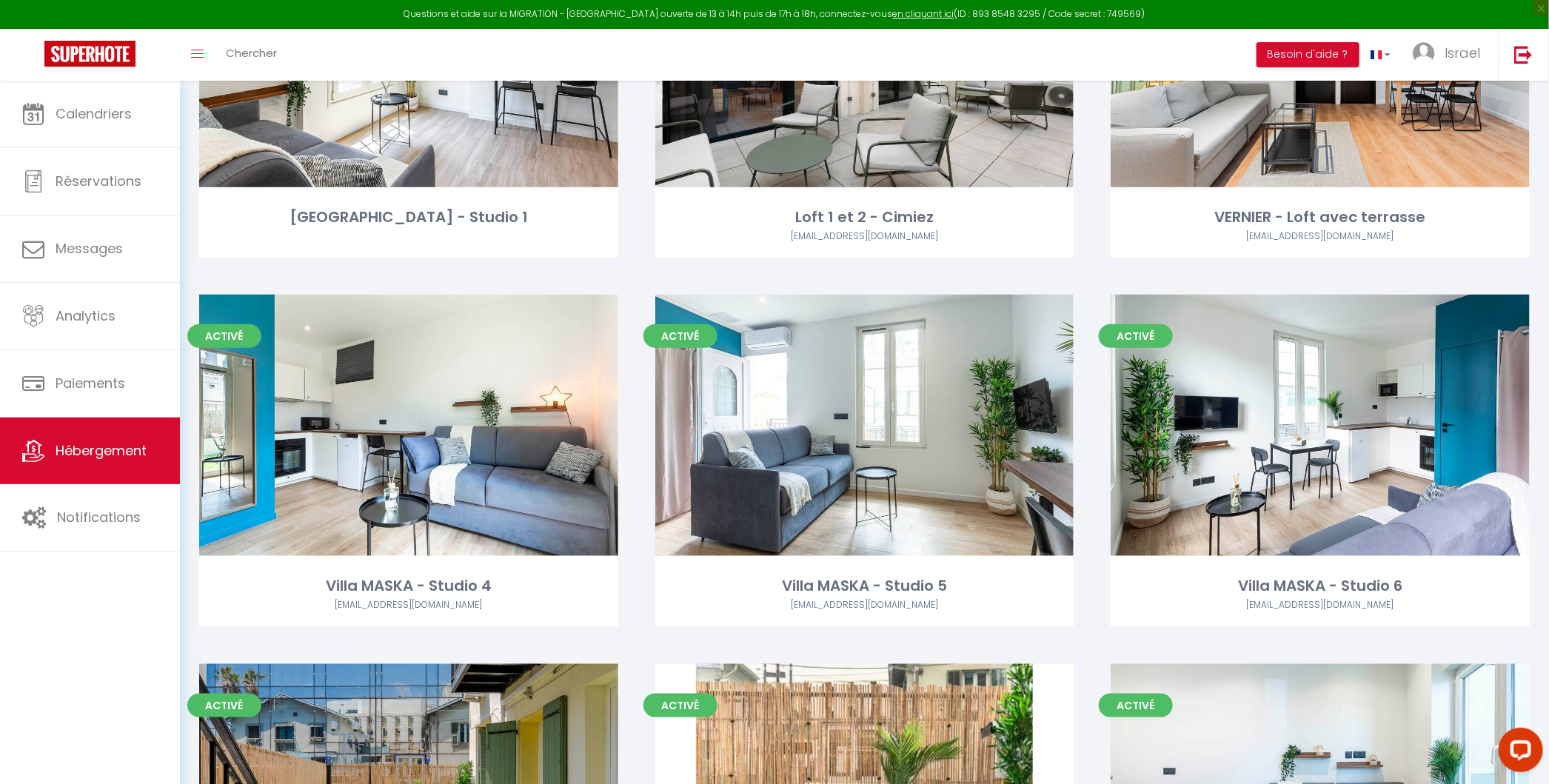
scroll to position [677, 0]
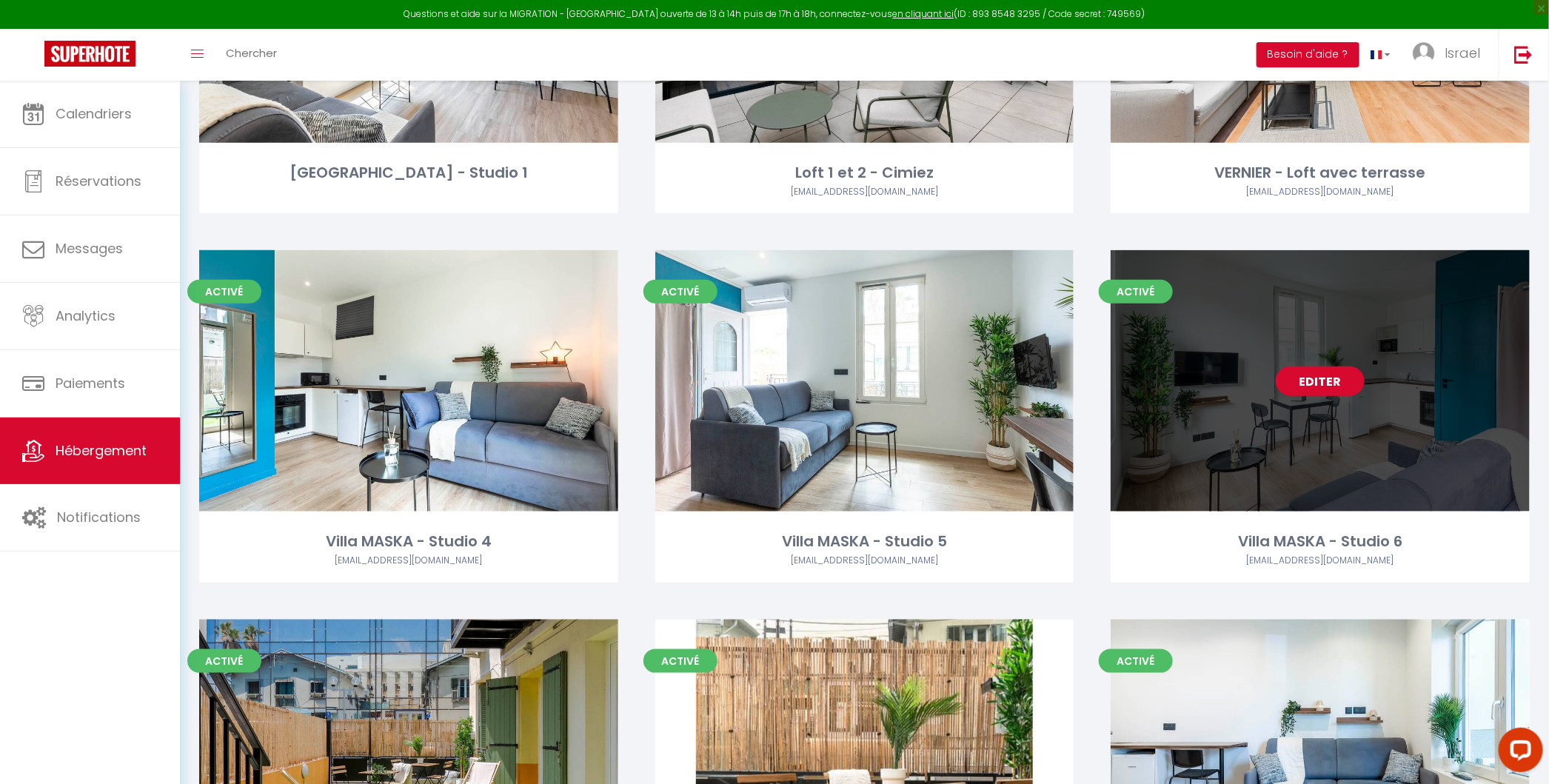
click at [1127, 375] on link "Editer" at bounding box center [1319, 381] width 89 height 30
select select "3"
select select "2"
select select "1"
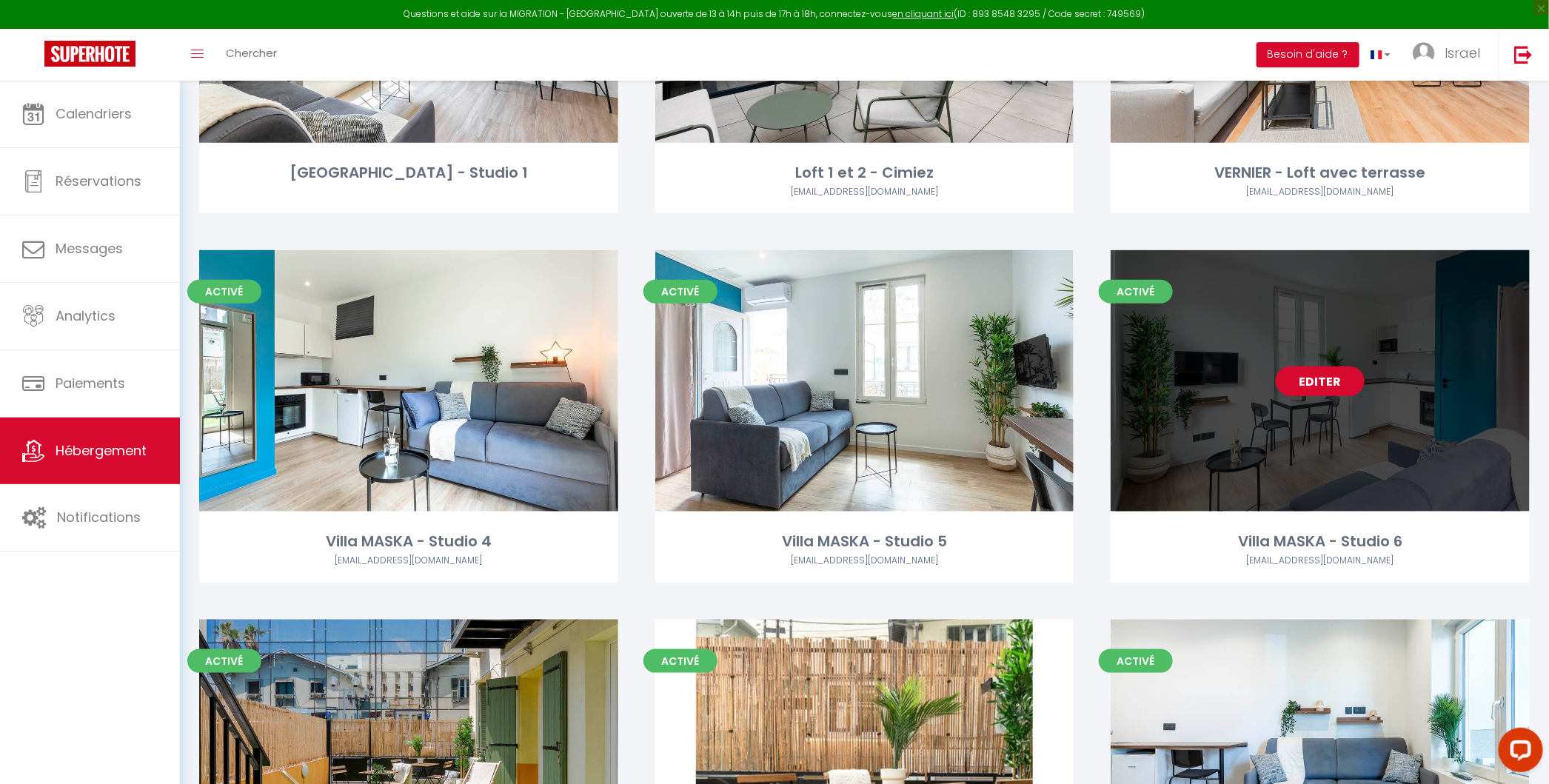
select select
select select "28"
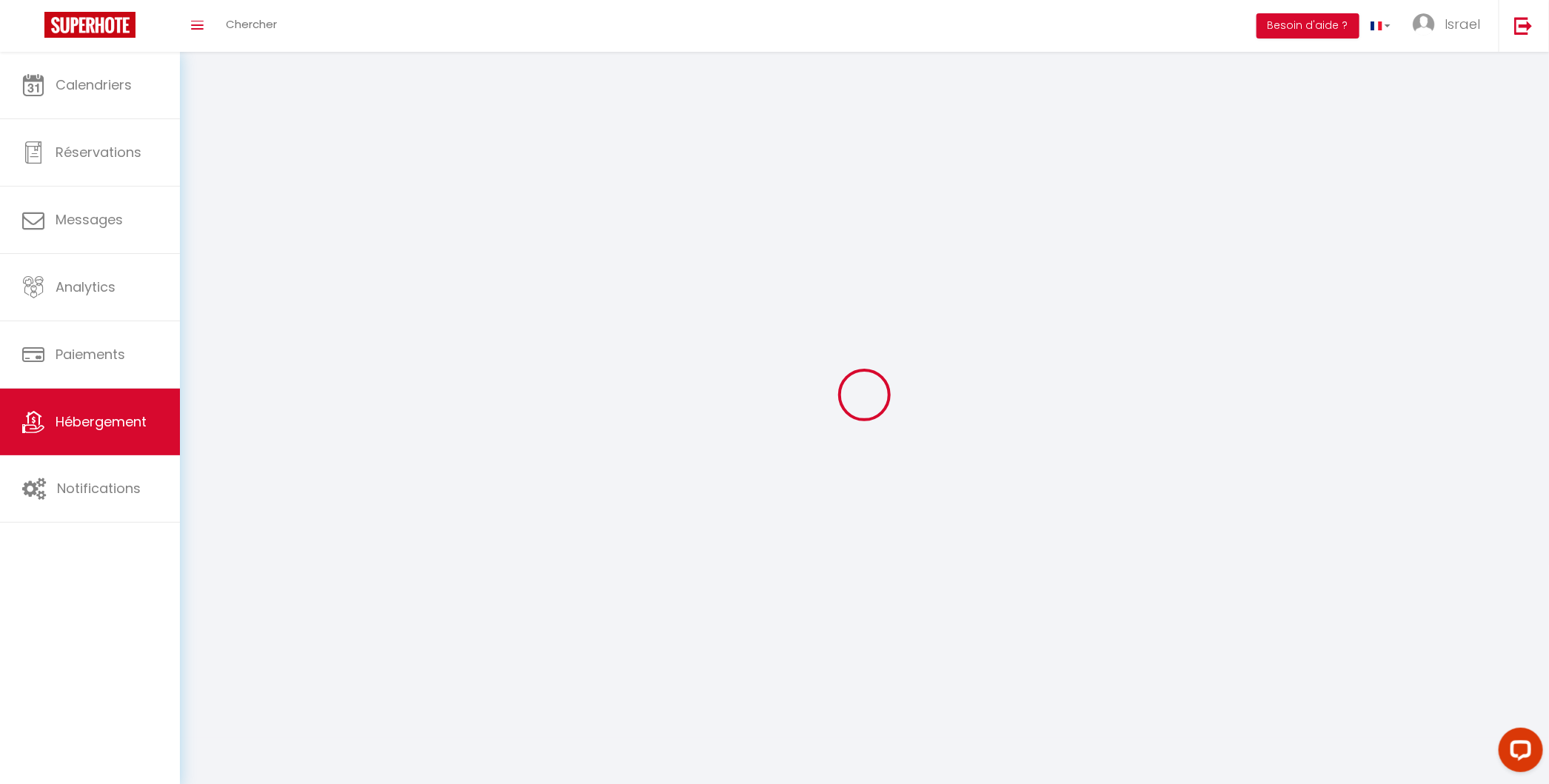
select select
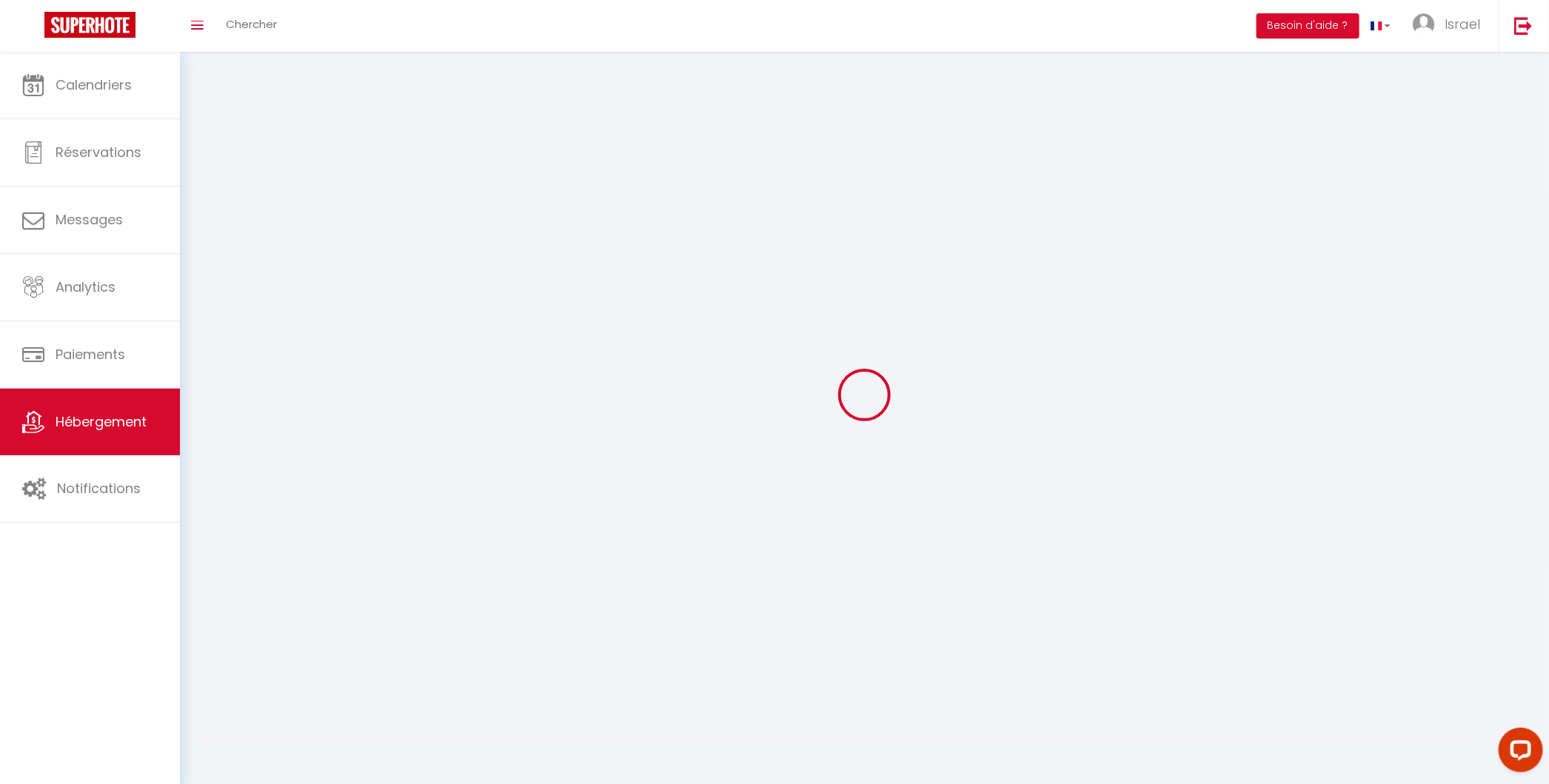
select select
checkbox input "false"
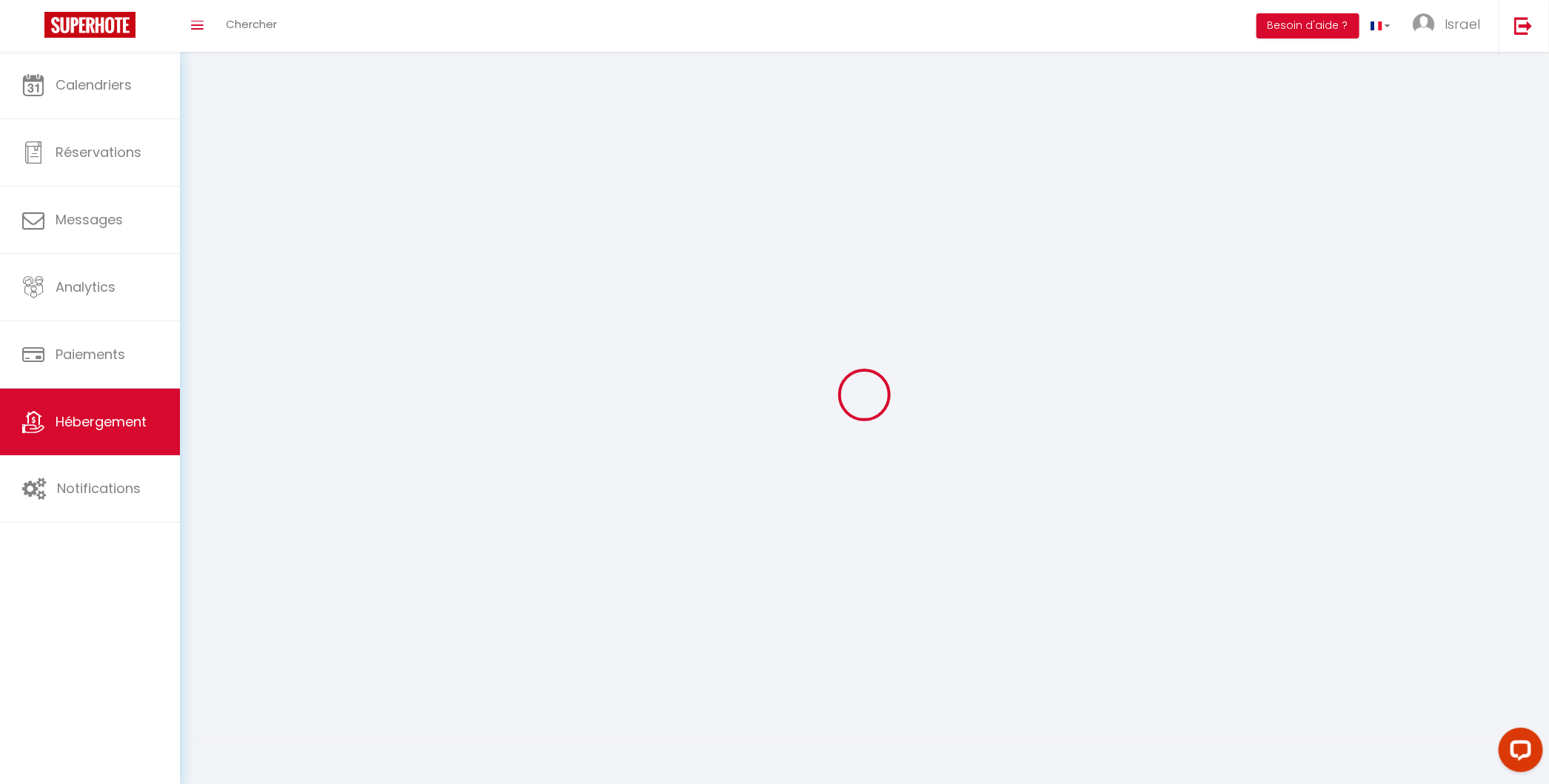
select select
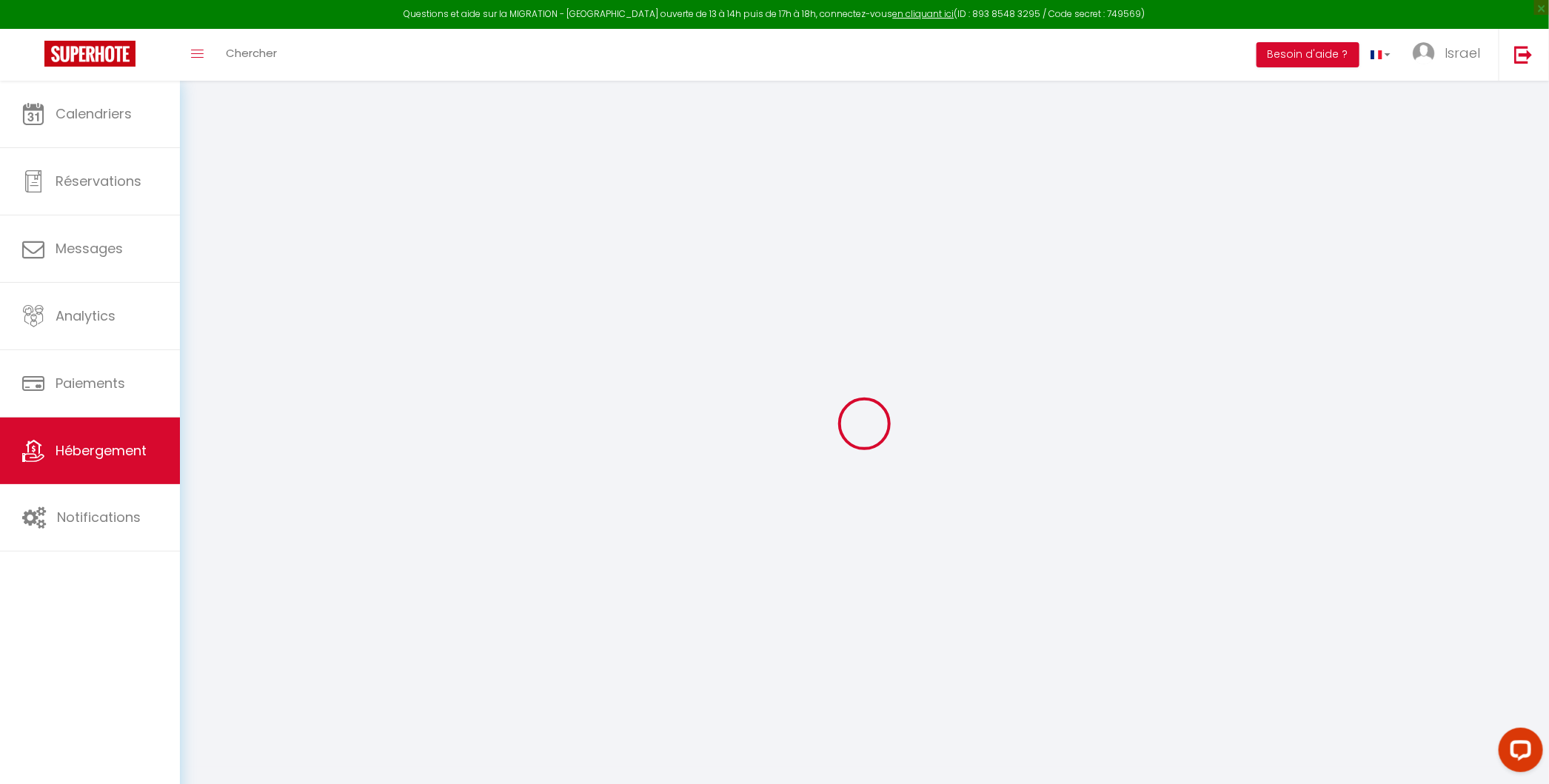
select select
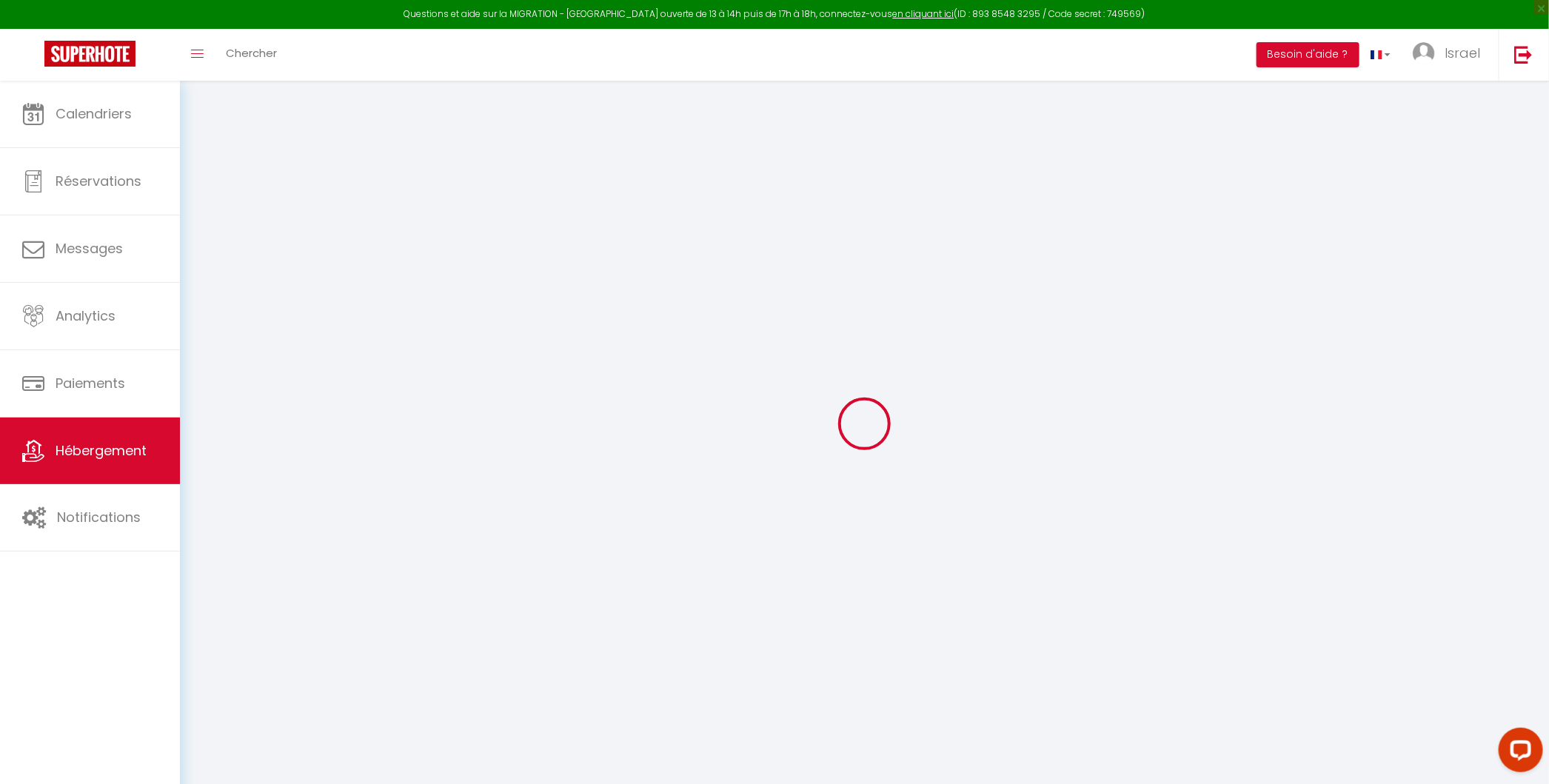
select select
checkbox input "false"
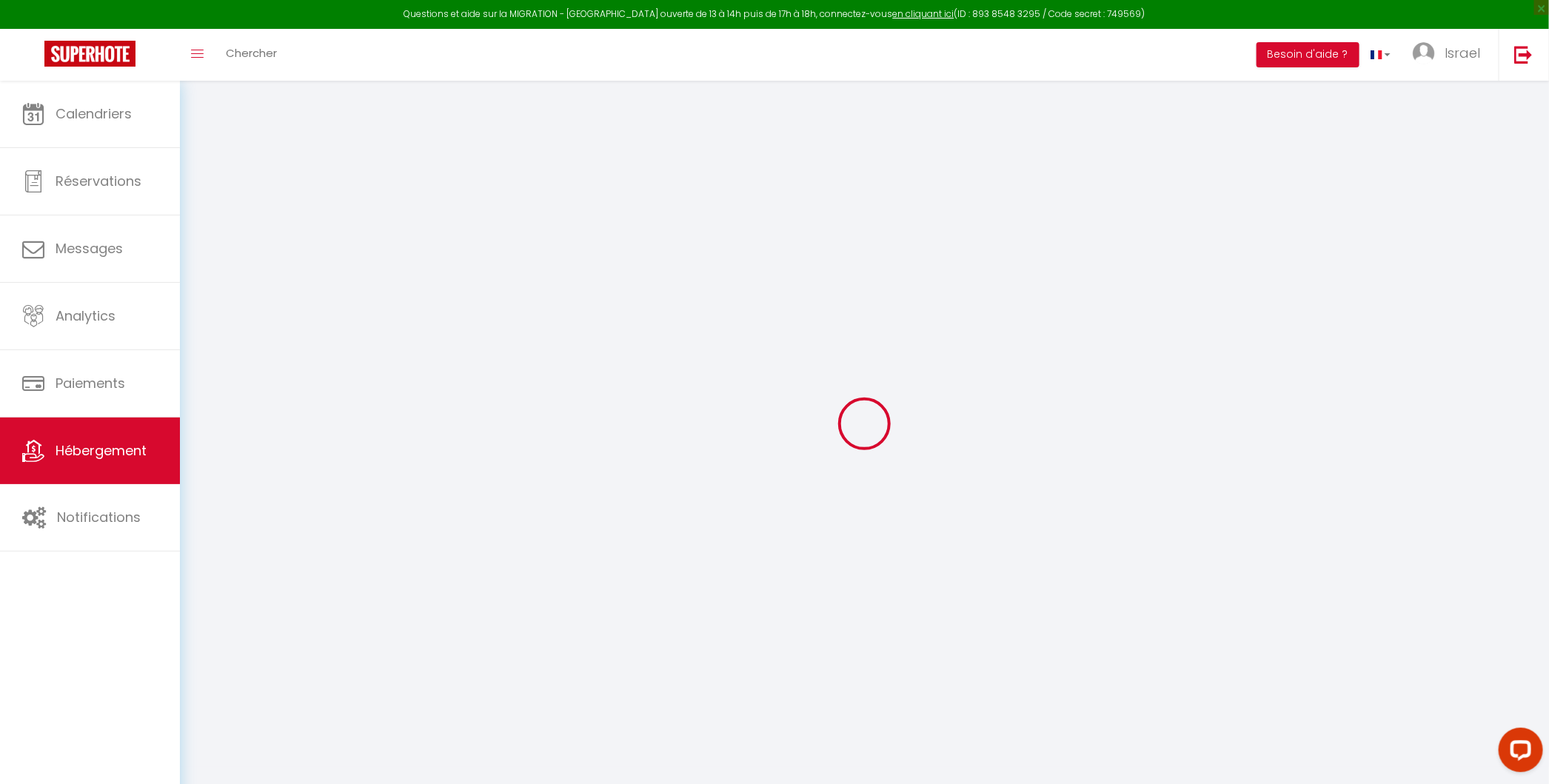
select select
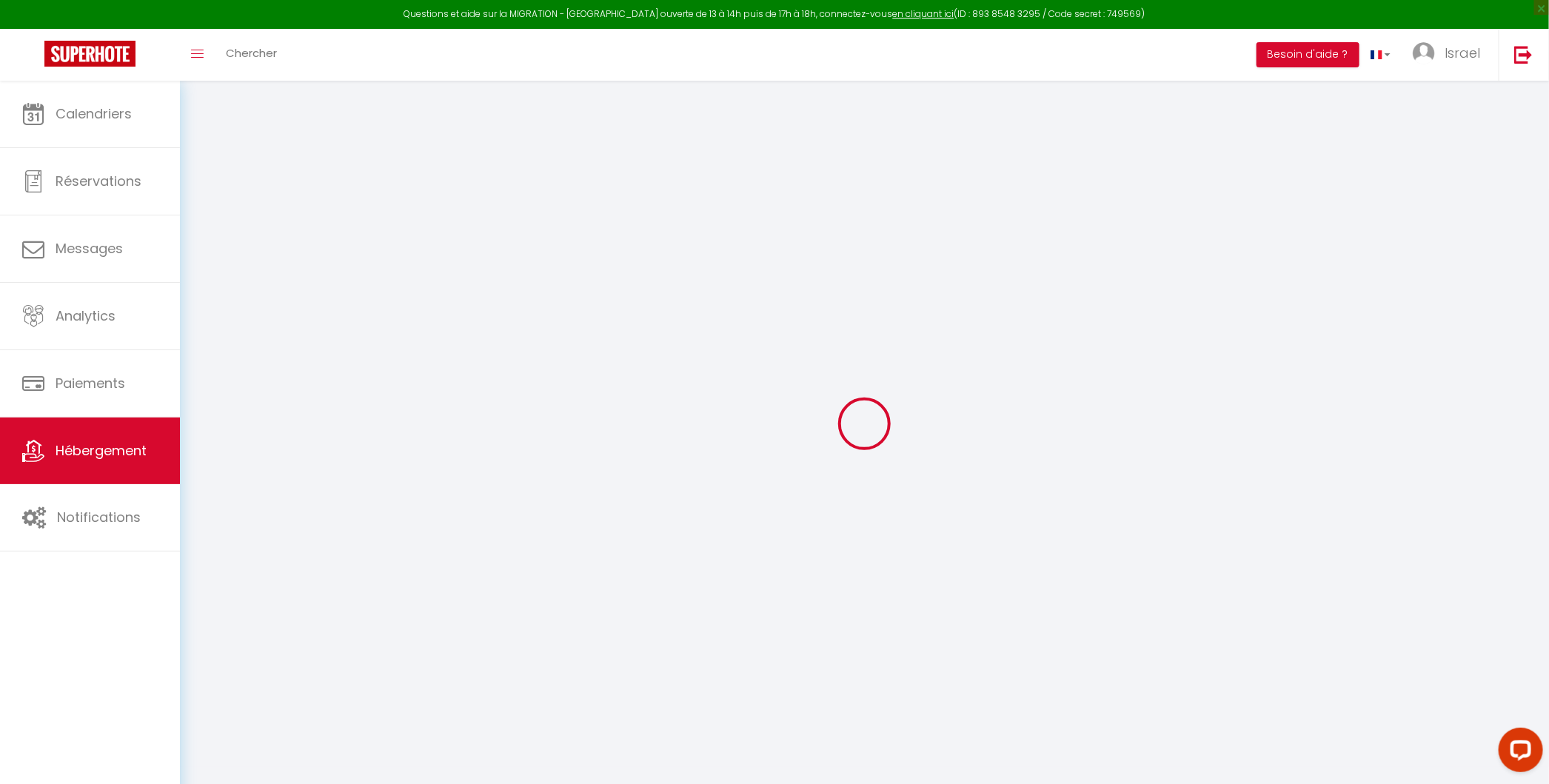
select select
checkbox input "false"
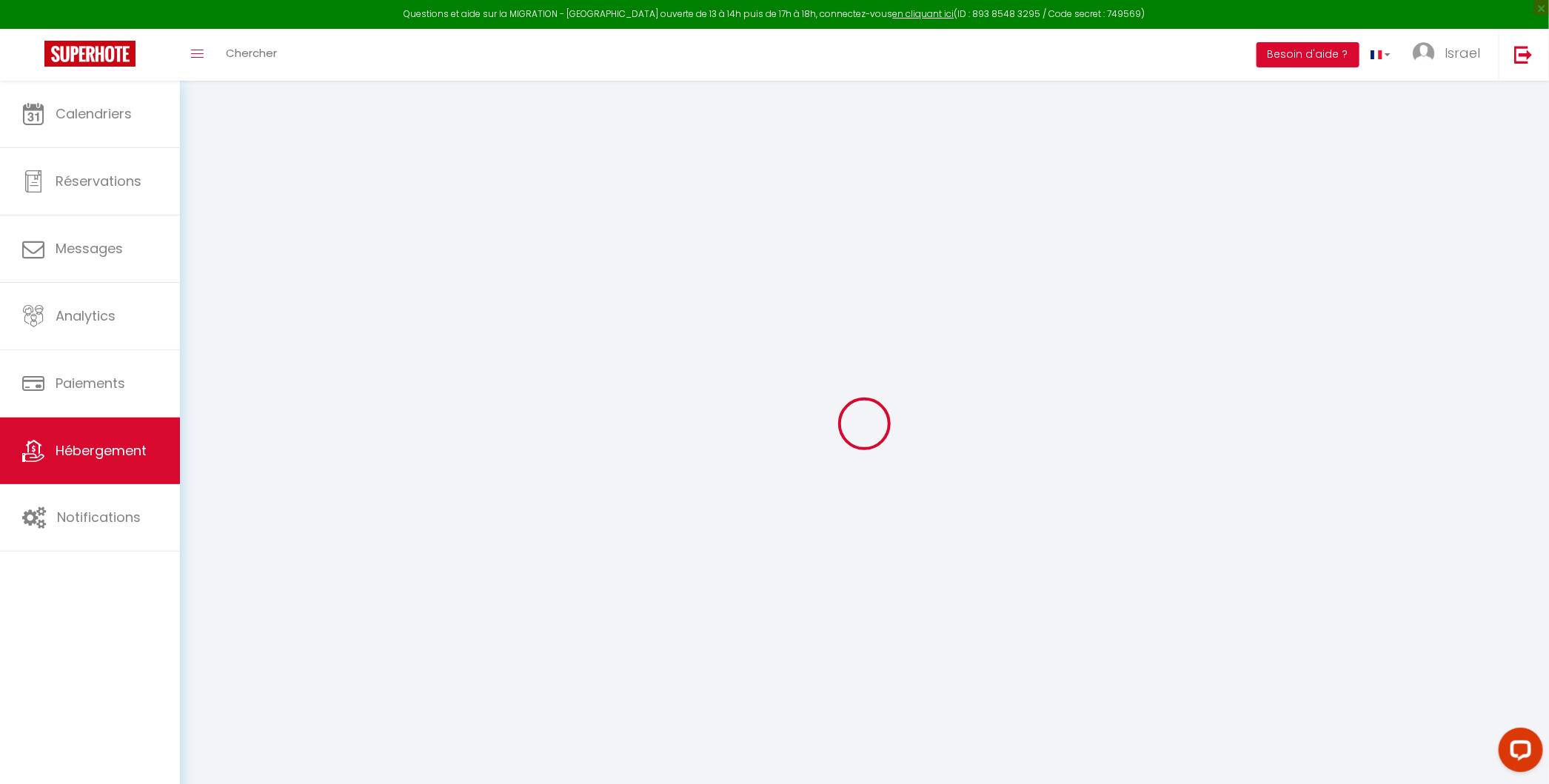
checkbox input "false"
select select
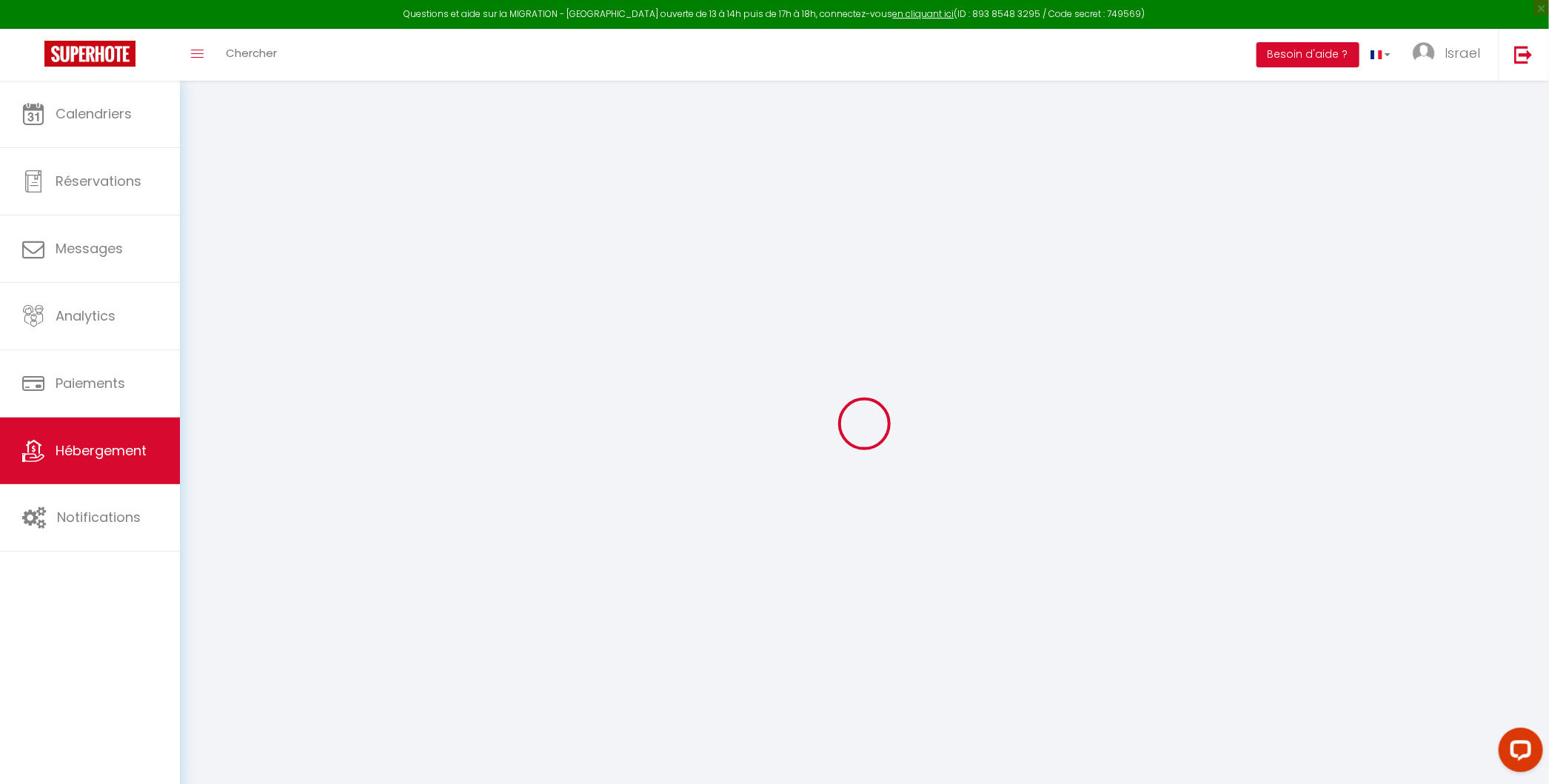
select select
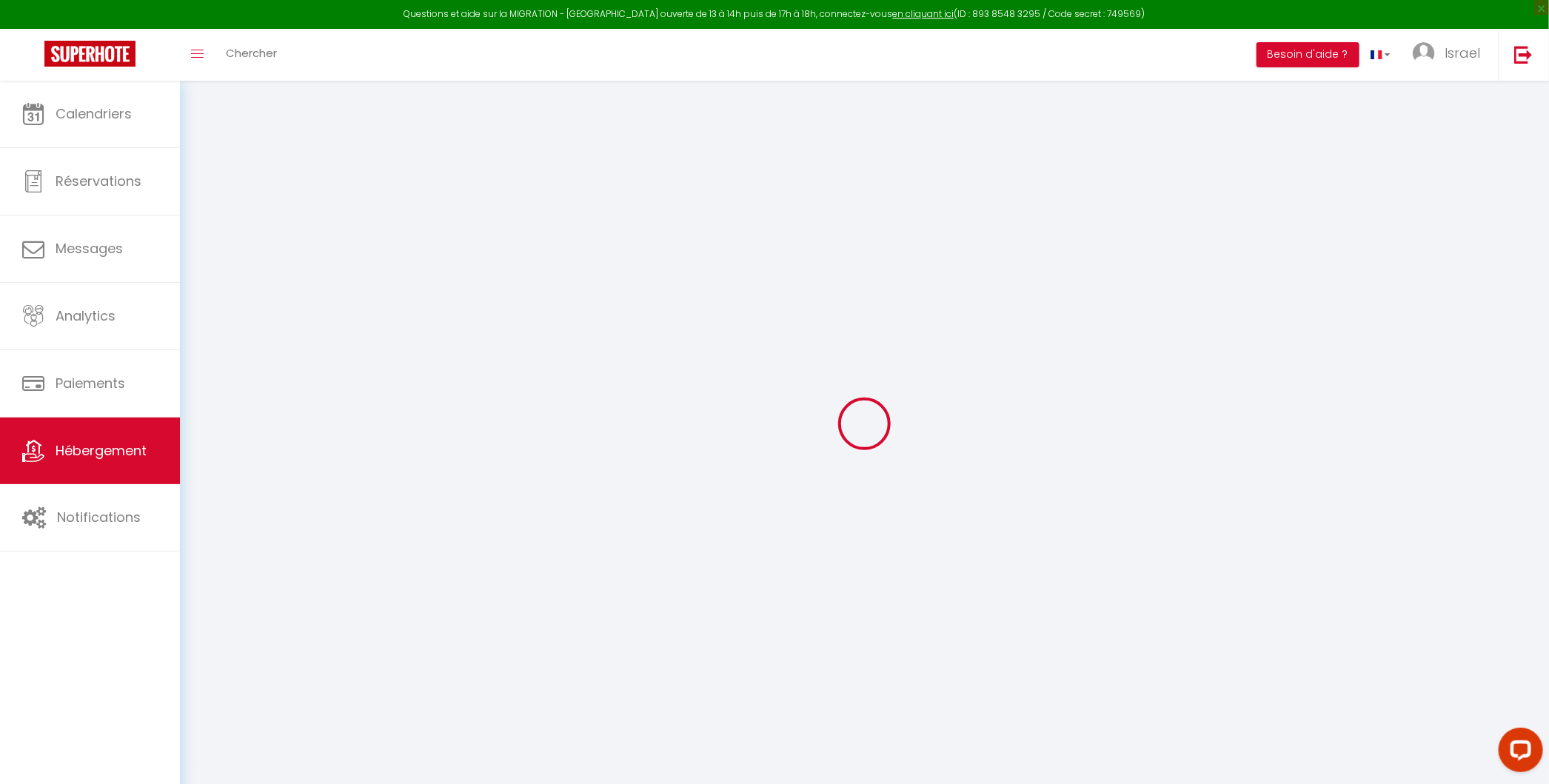
checkbox input "false"
select select
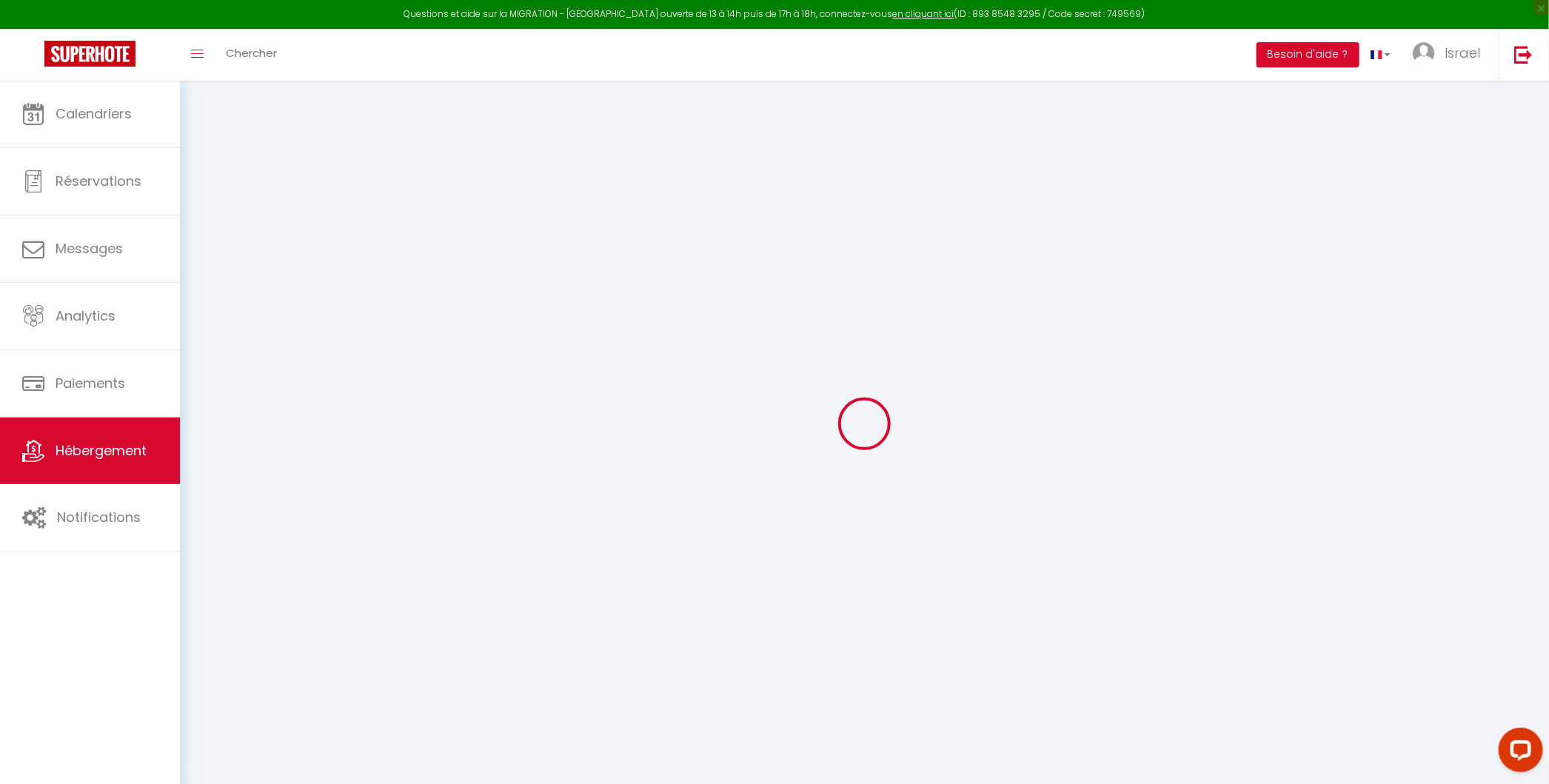
select select
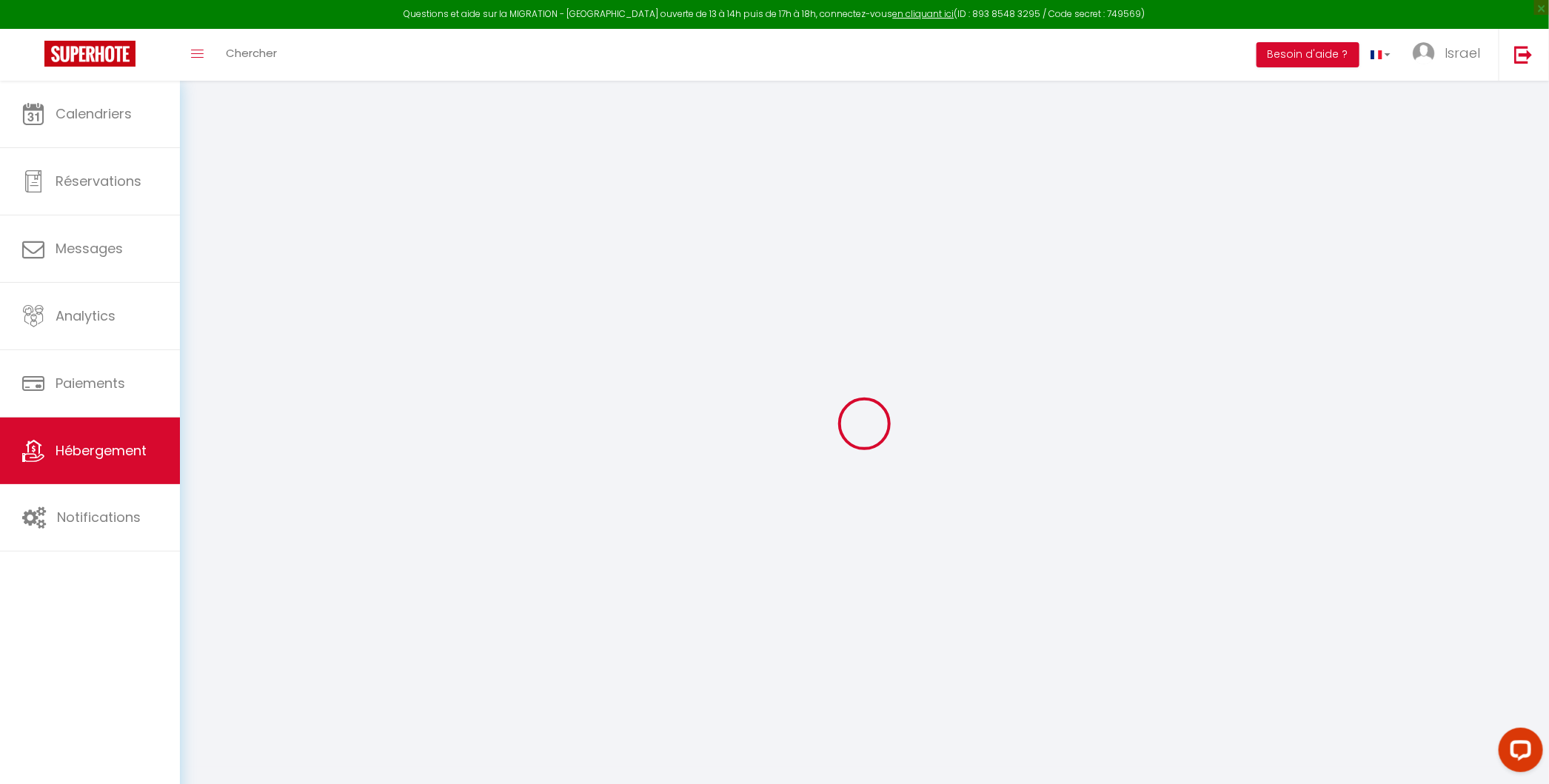
select select
checkbox input "false"
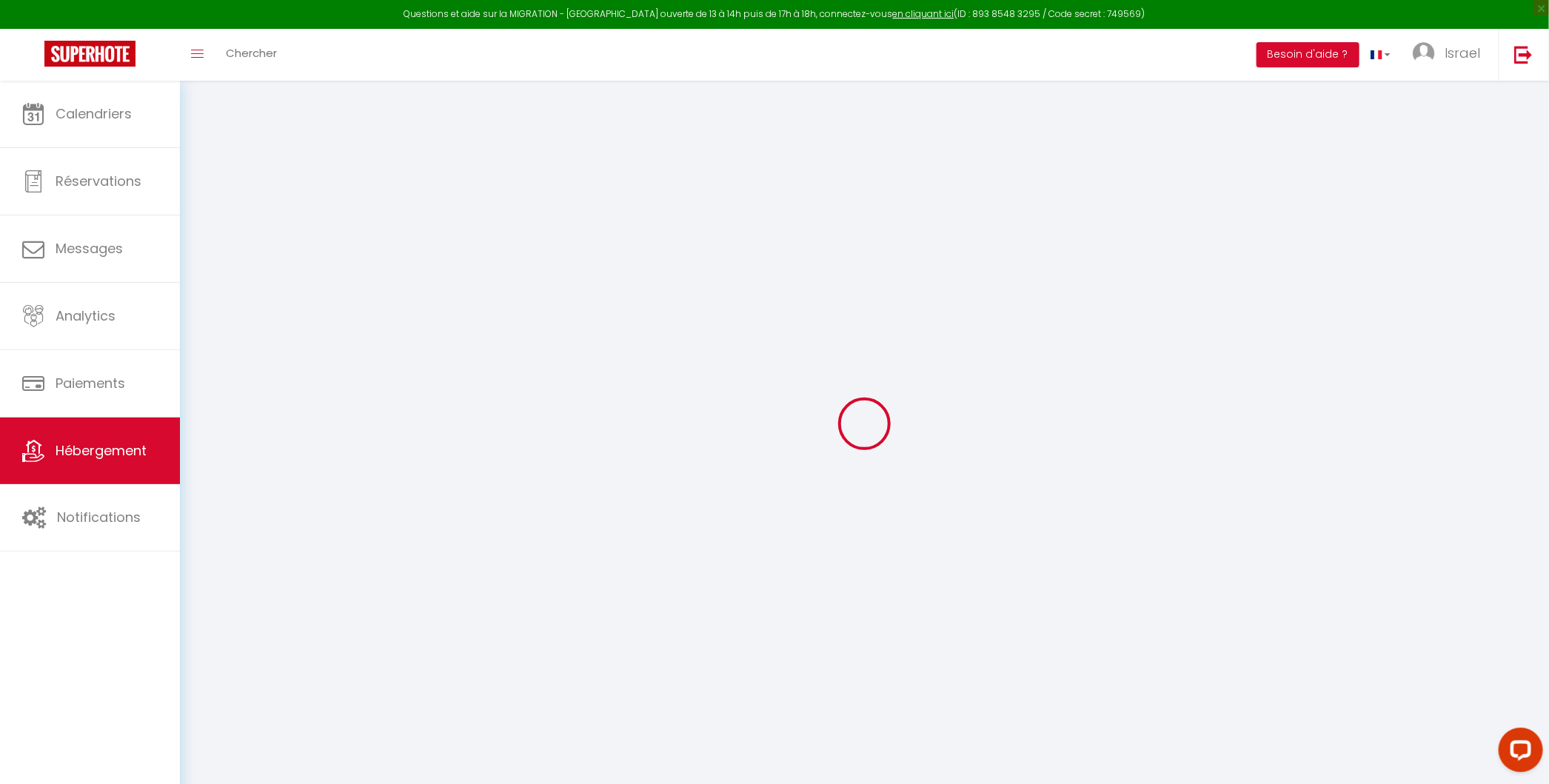
checkbox input "false"
select select
type input "Villa MASKA - Studio 6"
type input "FONCIERE"
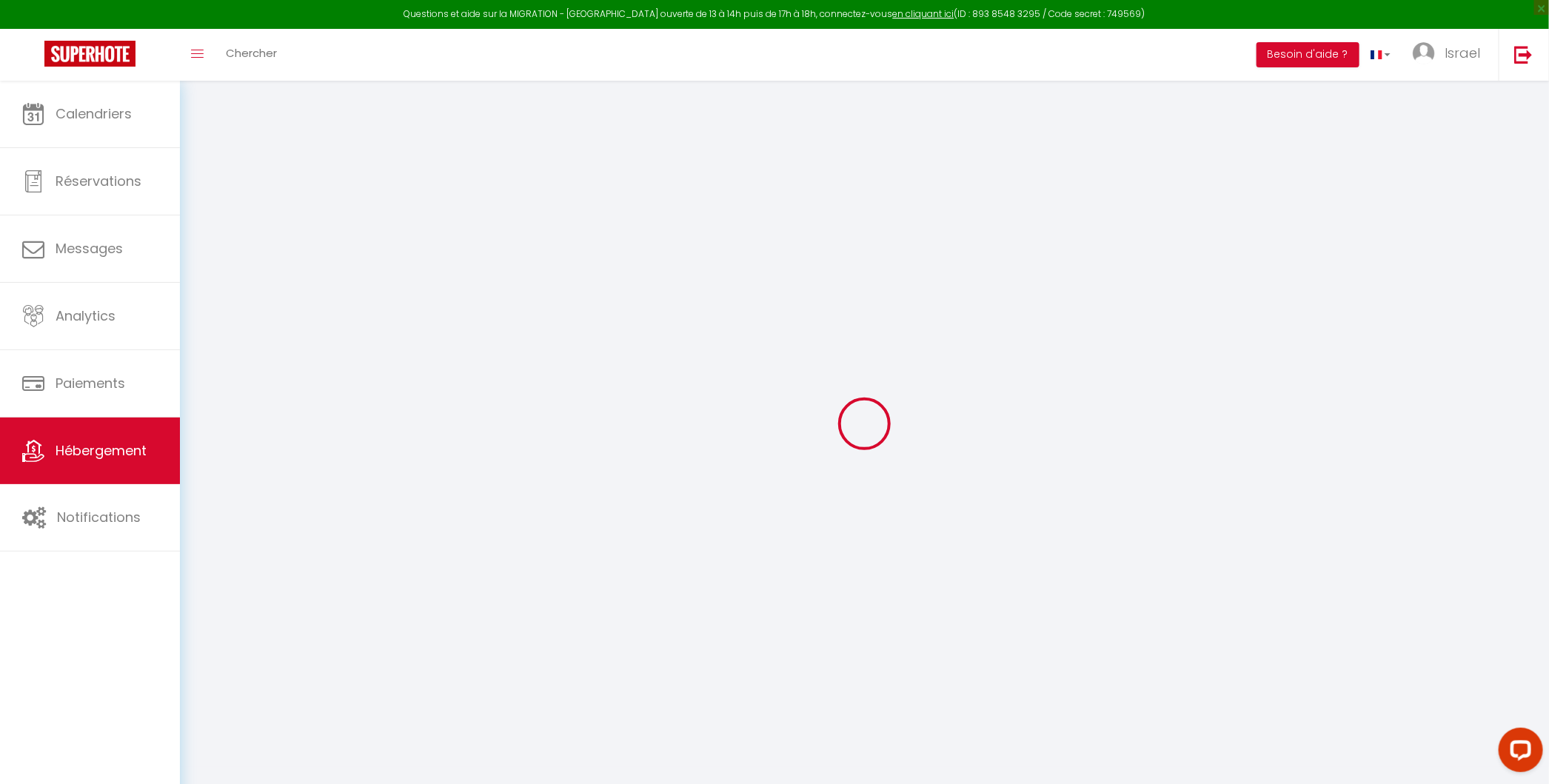
type input "MASKA"
type input "[STREET_ADDRESS][PERSON_NAME]"
type input "06200"
type input "Nice"
select select "2"
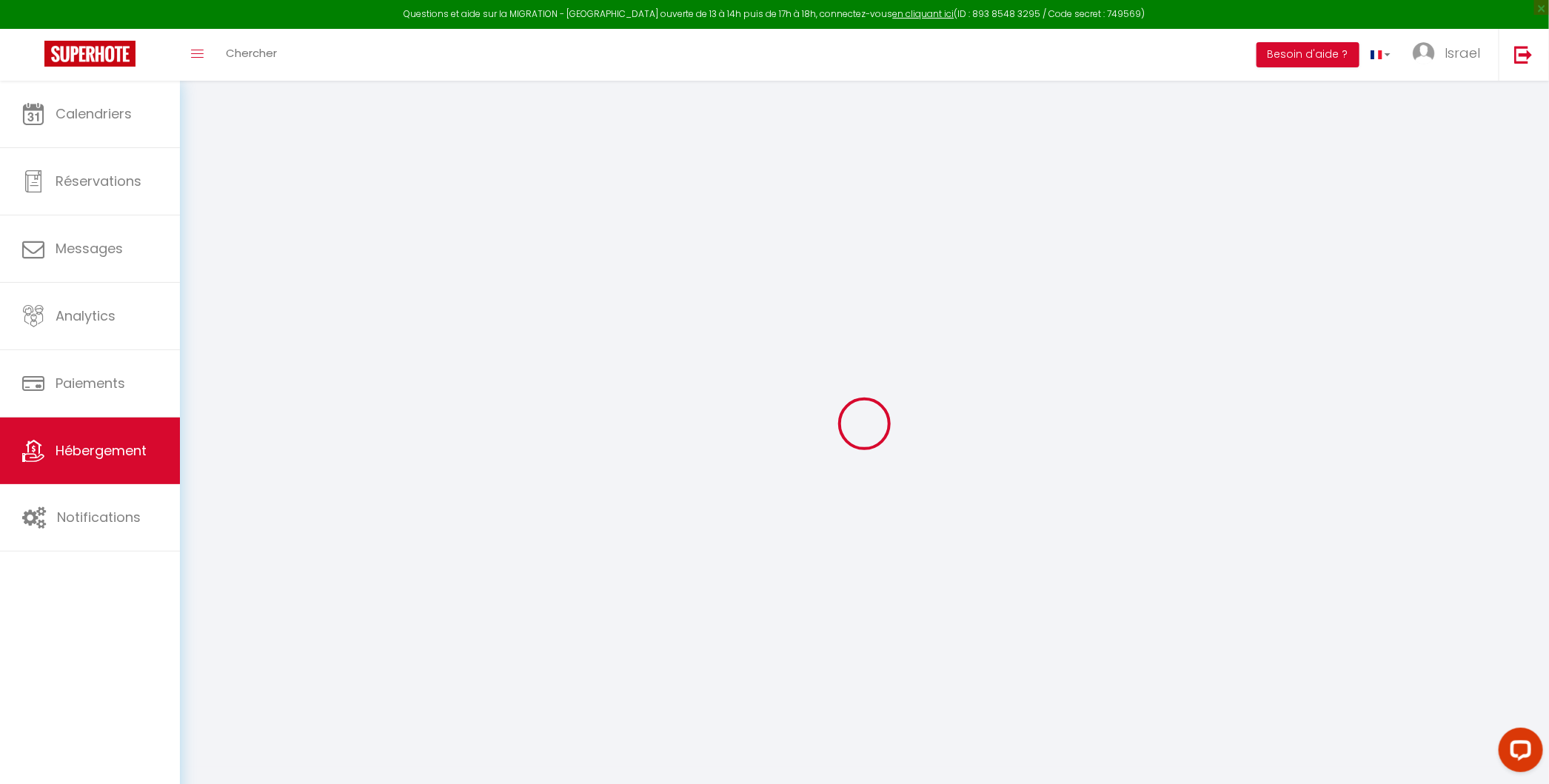
type input "70"
type input "50"
type input "500"
select select
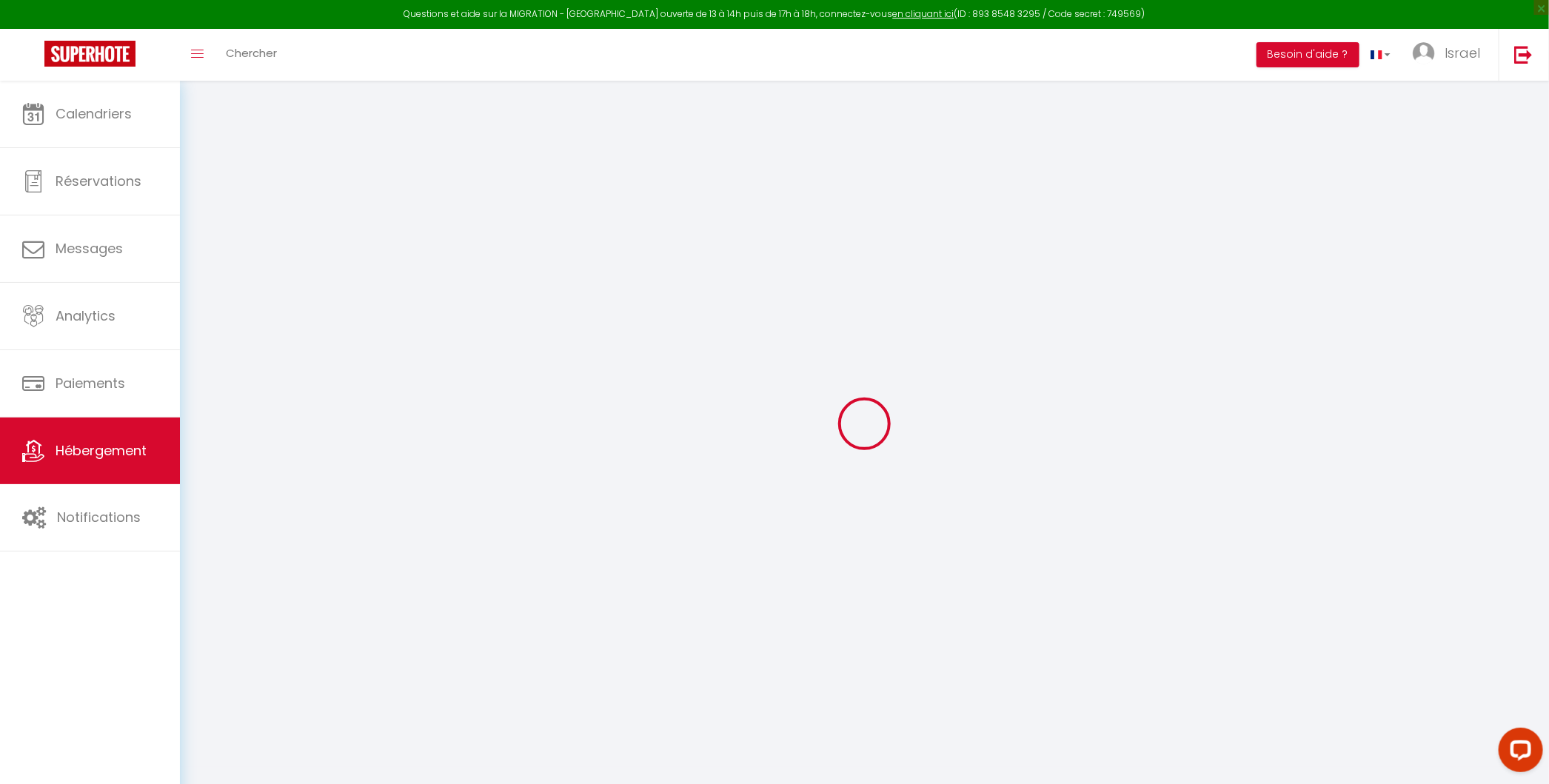
select select
type input "[STREET_ADDRESS][PERSON_NAME]"
type input "06200"
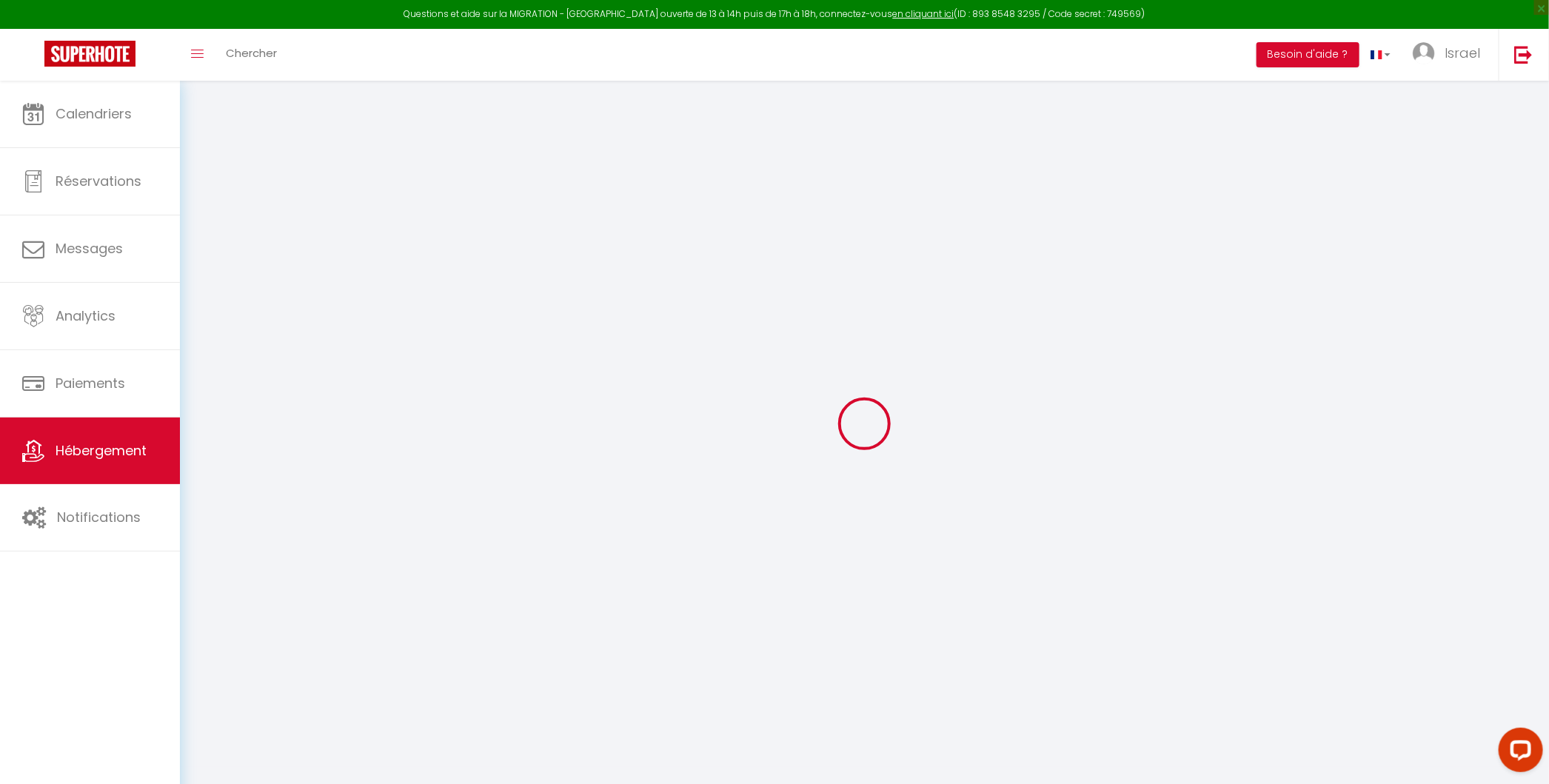
type input "Nice"
type input "[EMAIL_ADDRESS][DOMAIN_NAME]"
select select "14579"
checkbox input "false"
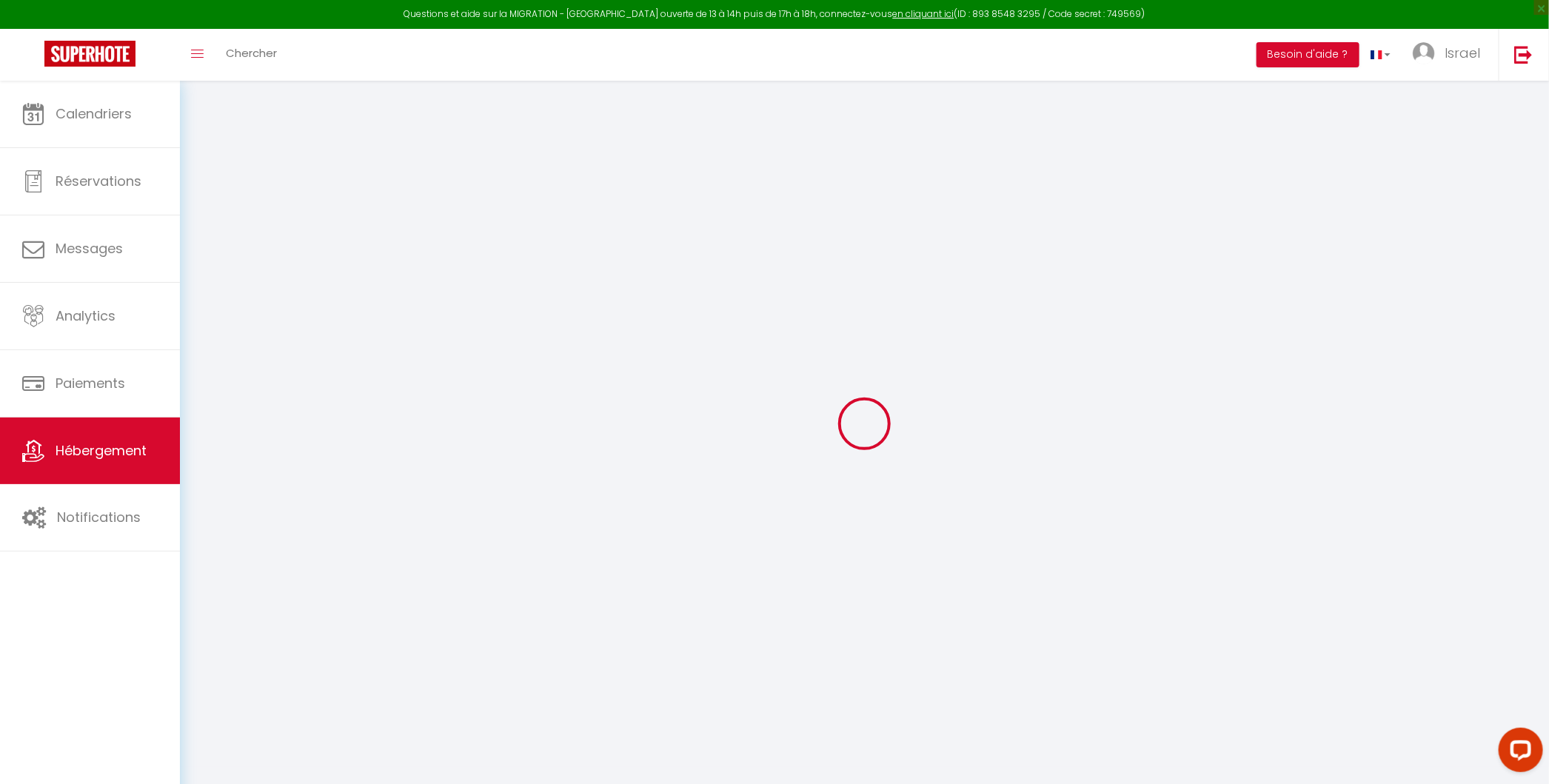
checkbox input "false"
type input "0"
type input "45"
type input "20"
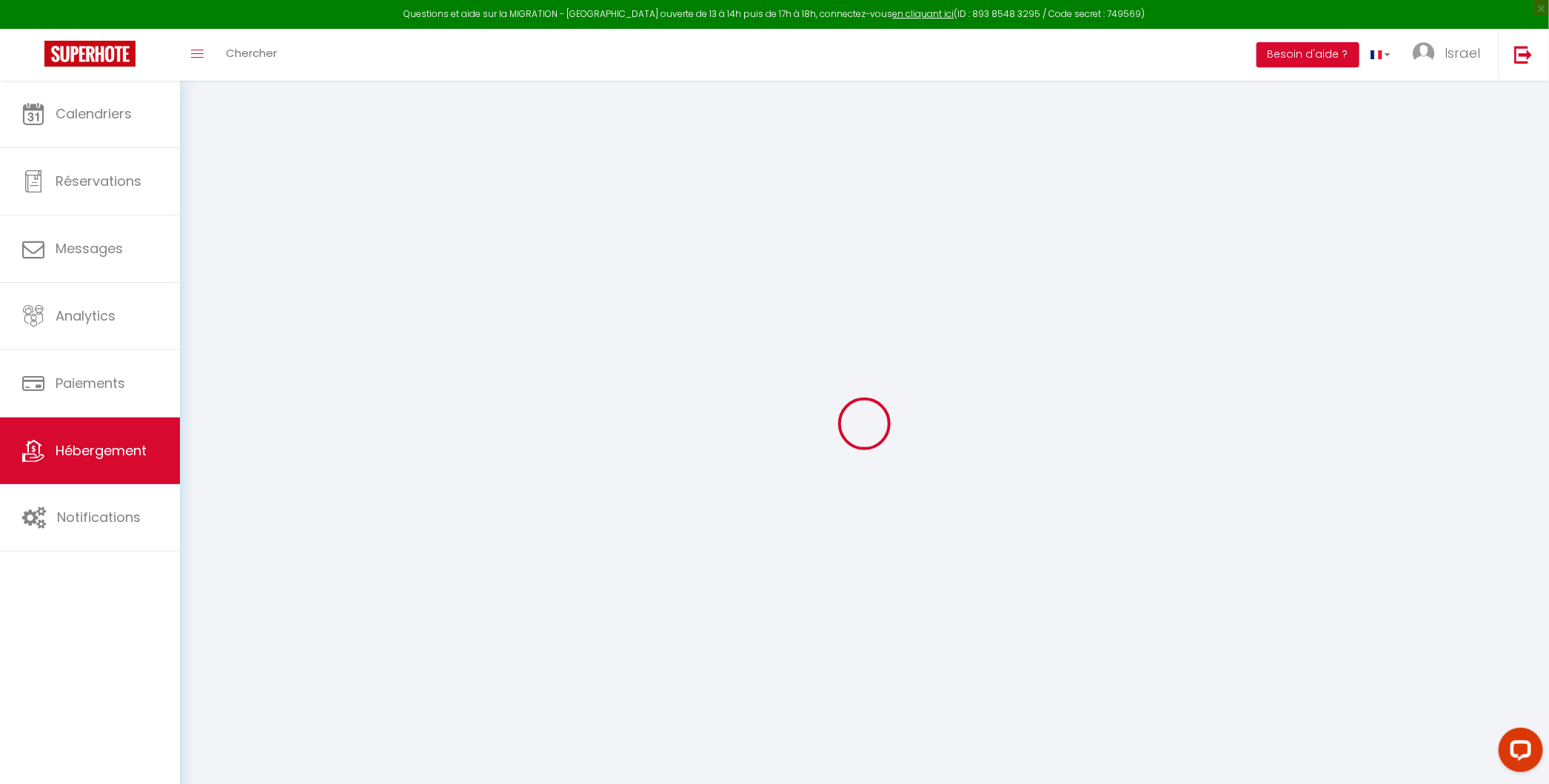
type input "0"
select select
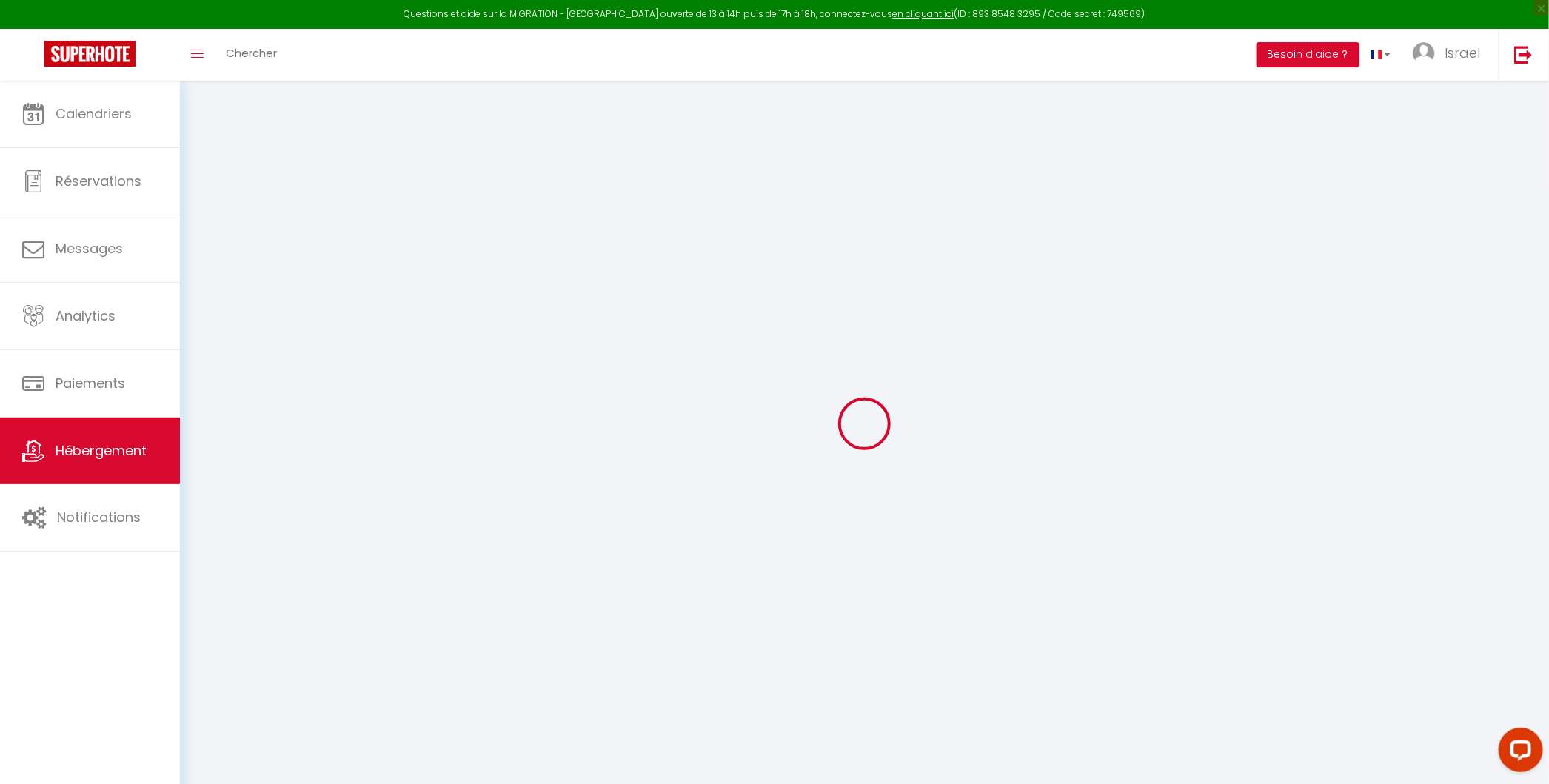
select select
checkbox input "false"
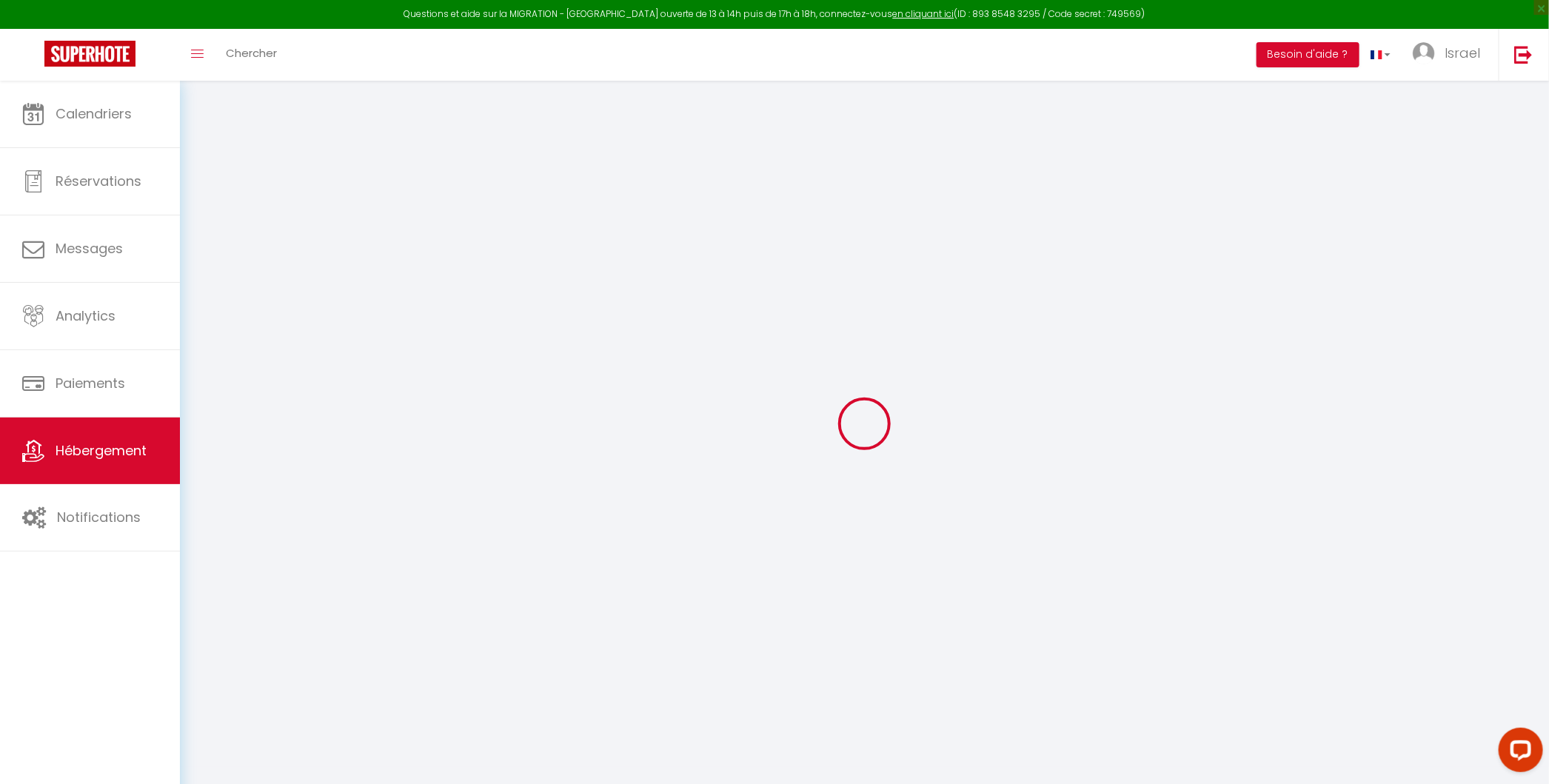
checkbox input "false"
select select
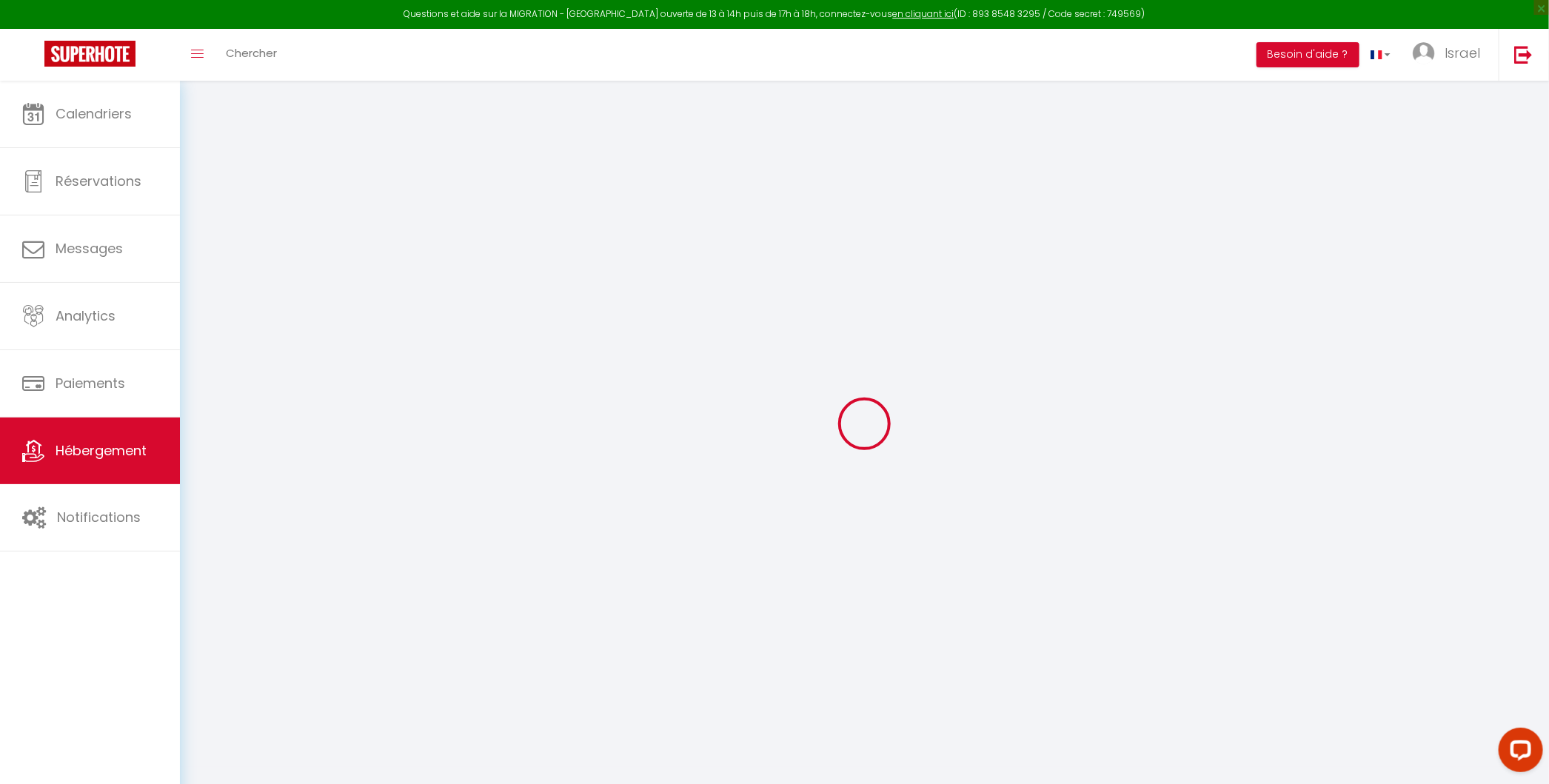
select select
checkbox input "false"
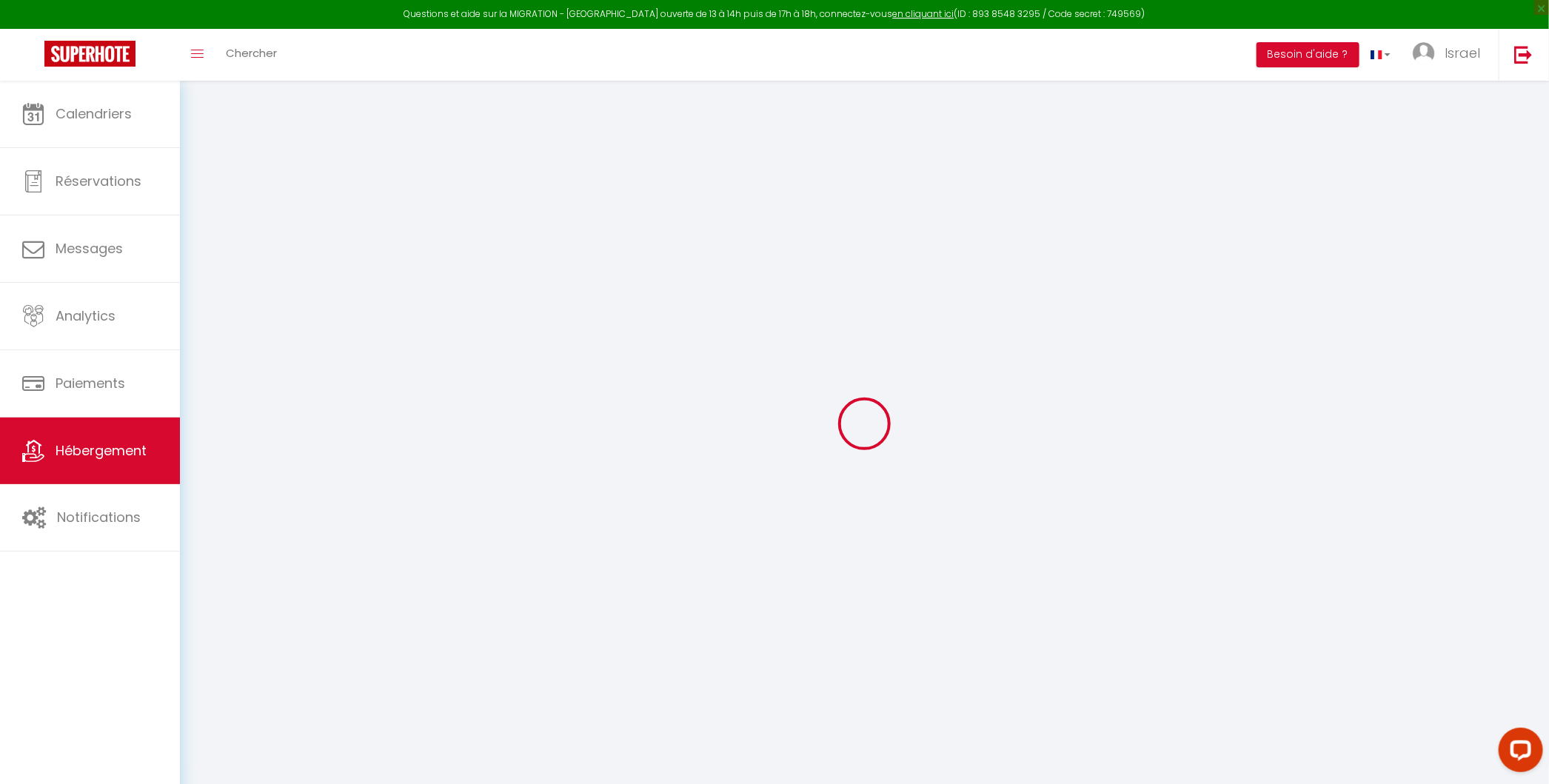
checkbox input "false"
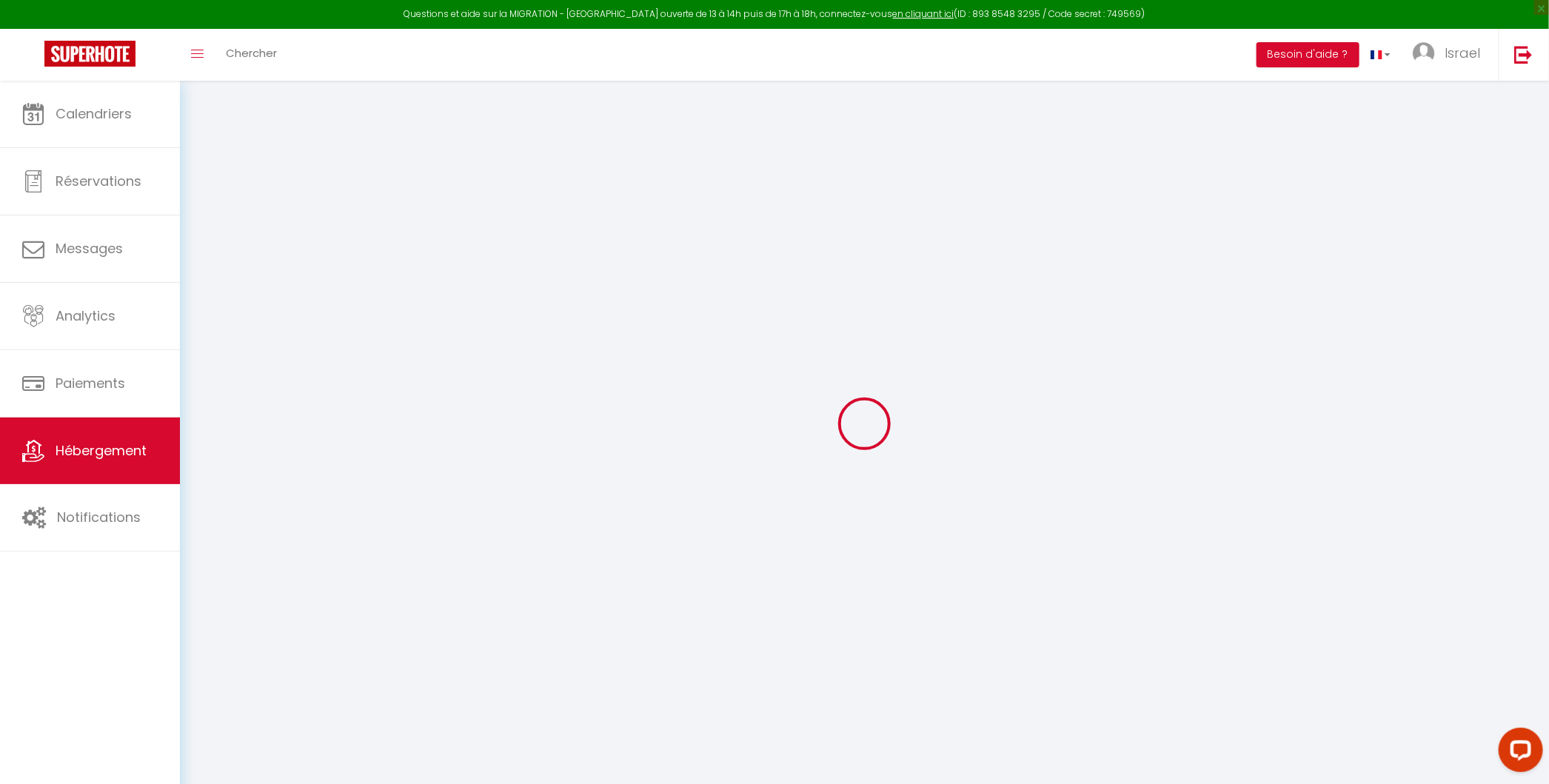
checkbox input "false"
select select "14:00"
select select
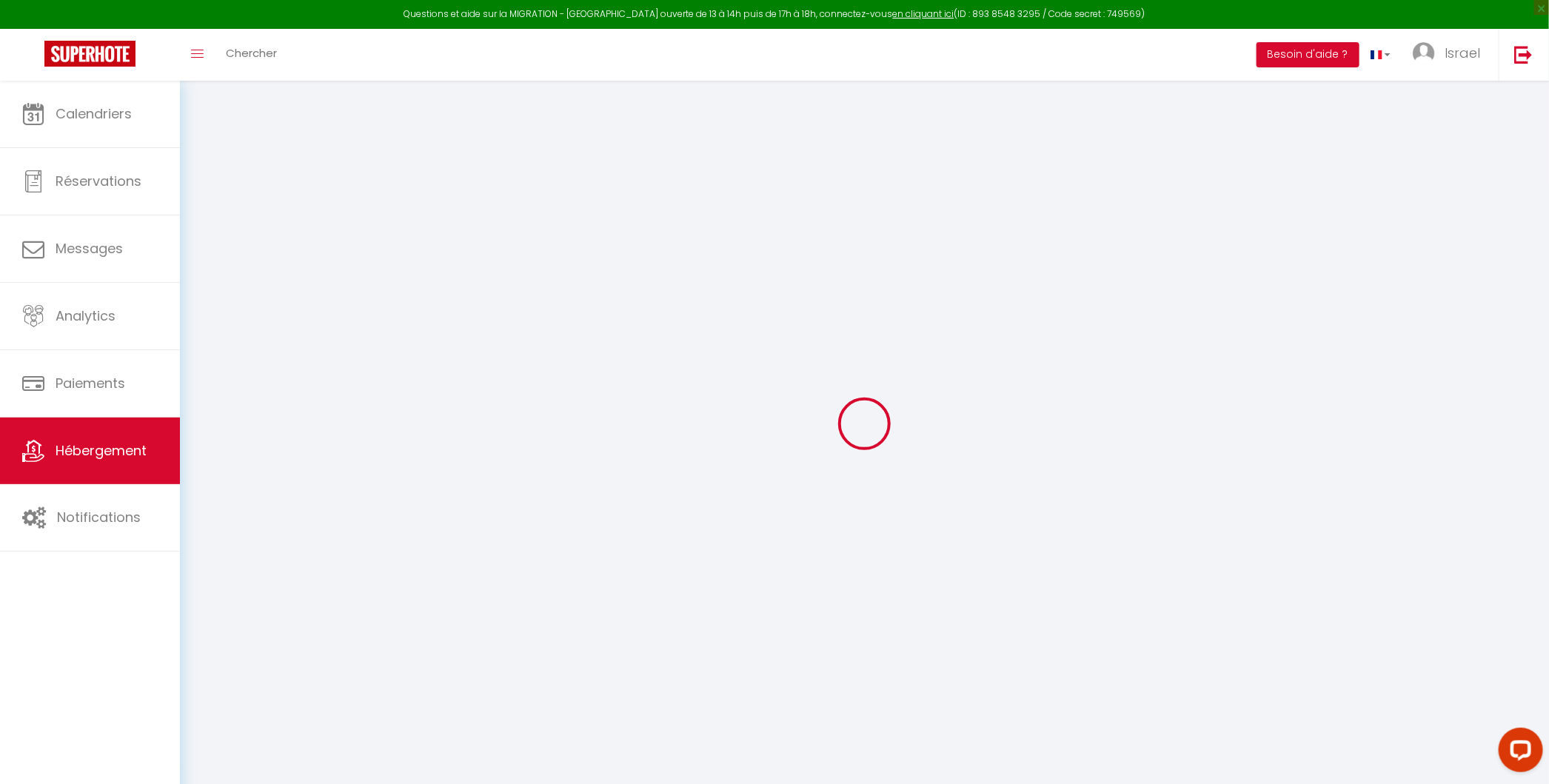
select select "11:00"
select select "30"
select select "120"
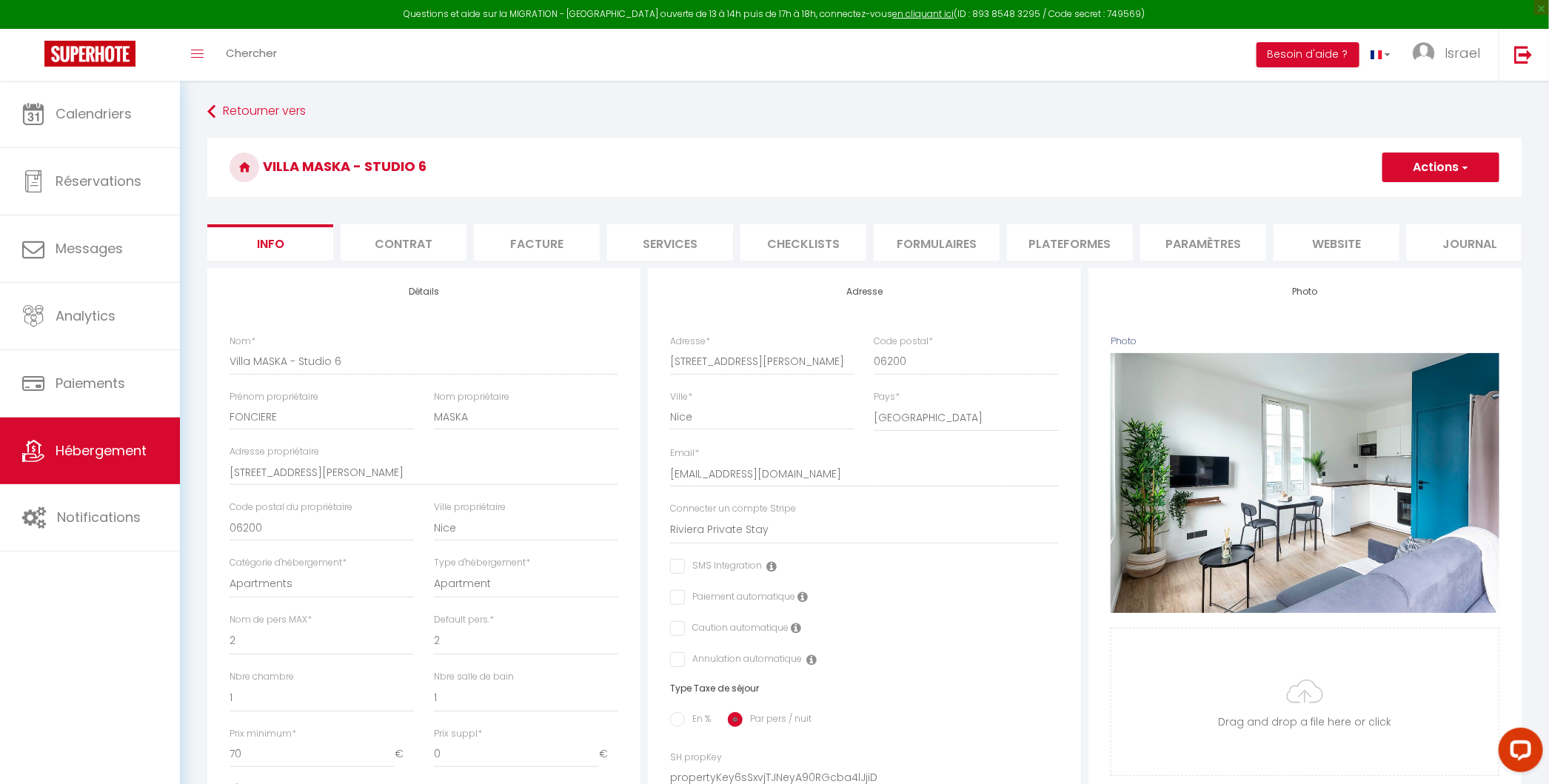
select select
checkbox input "false"
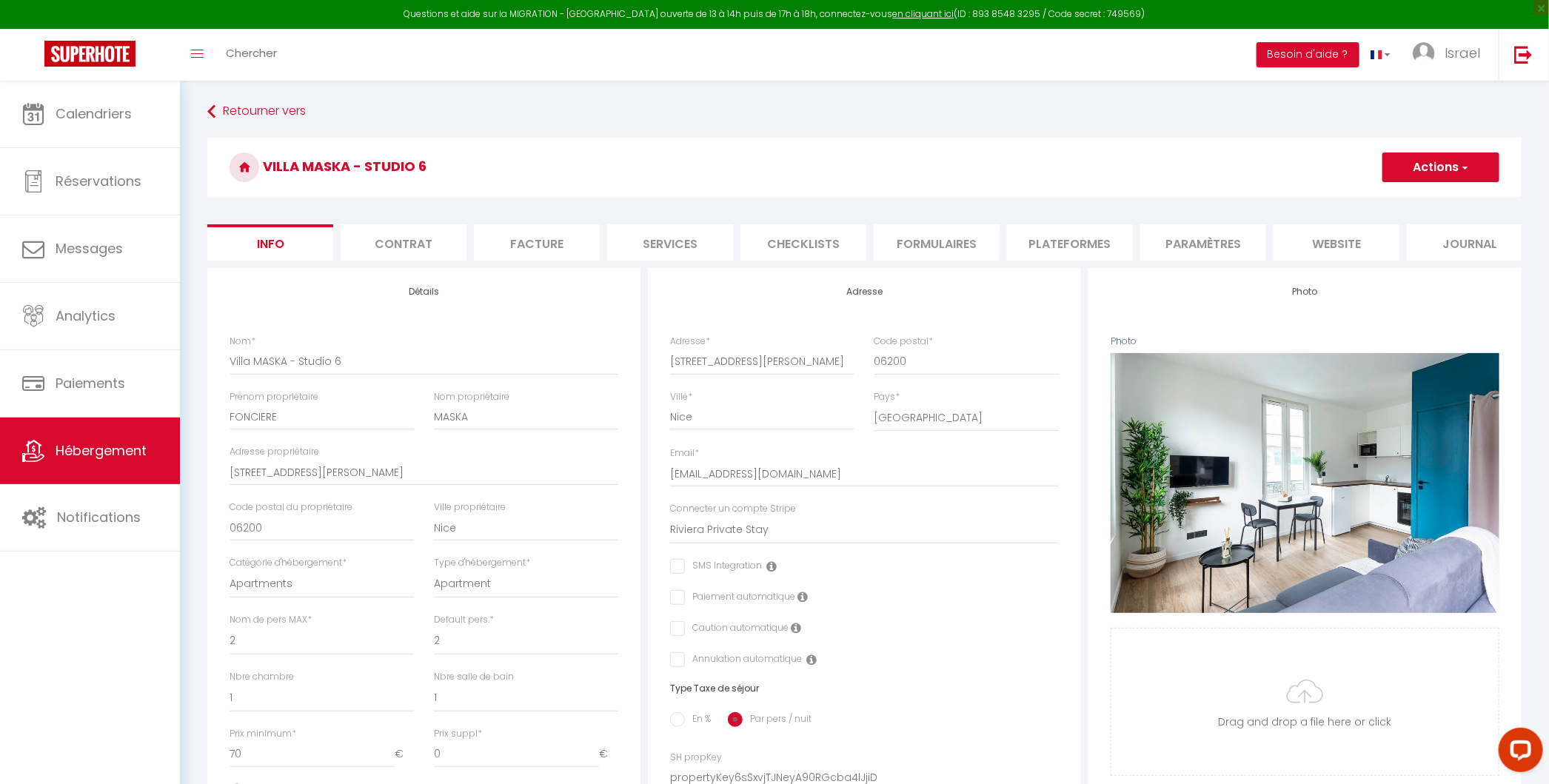
select select
checkbox input "false"
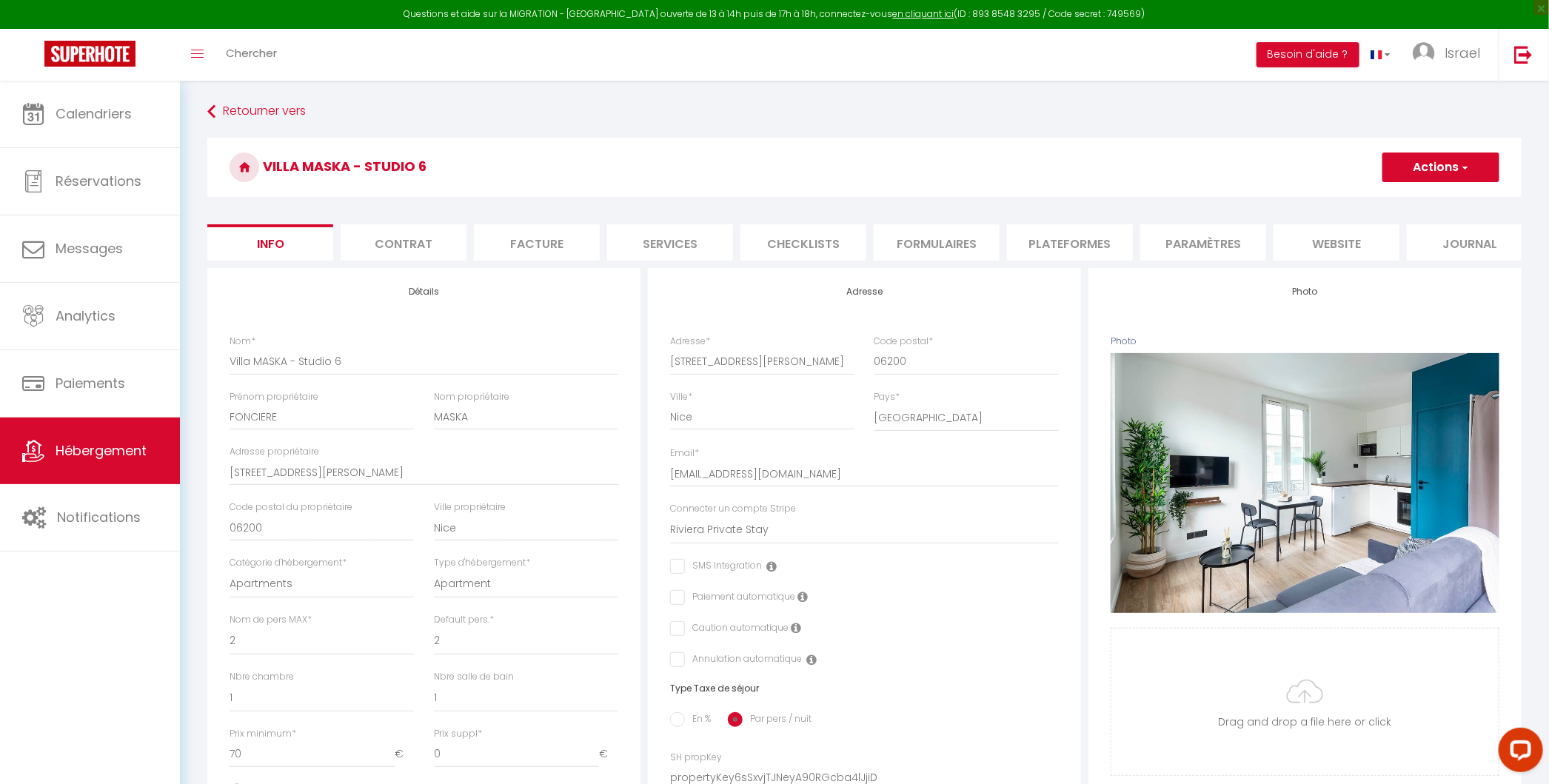
scroll to position [519, 0]
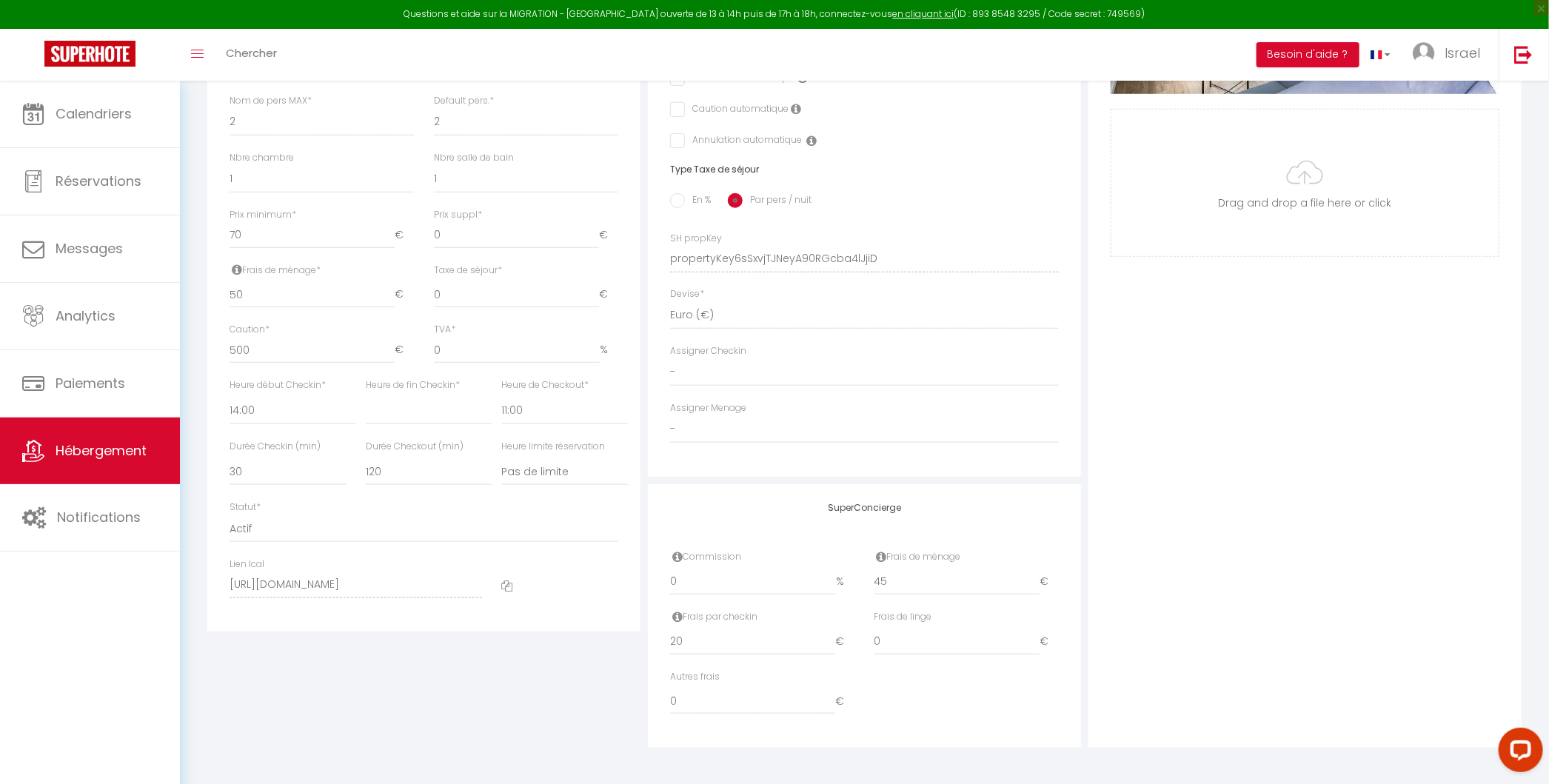
click at [510, 583] on icon at bounding box center [507, 585] width 11 height 11
click at [507, 580] on icon at bounding box center [507, 585] width 11 height 11
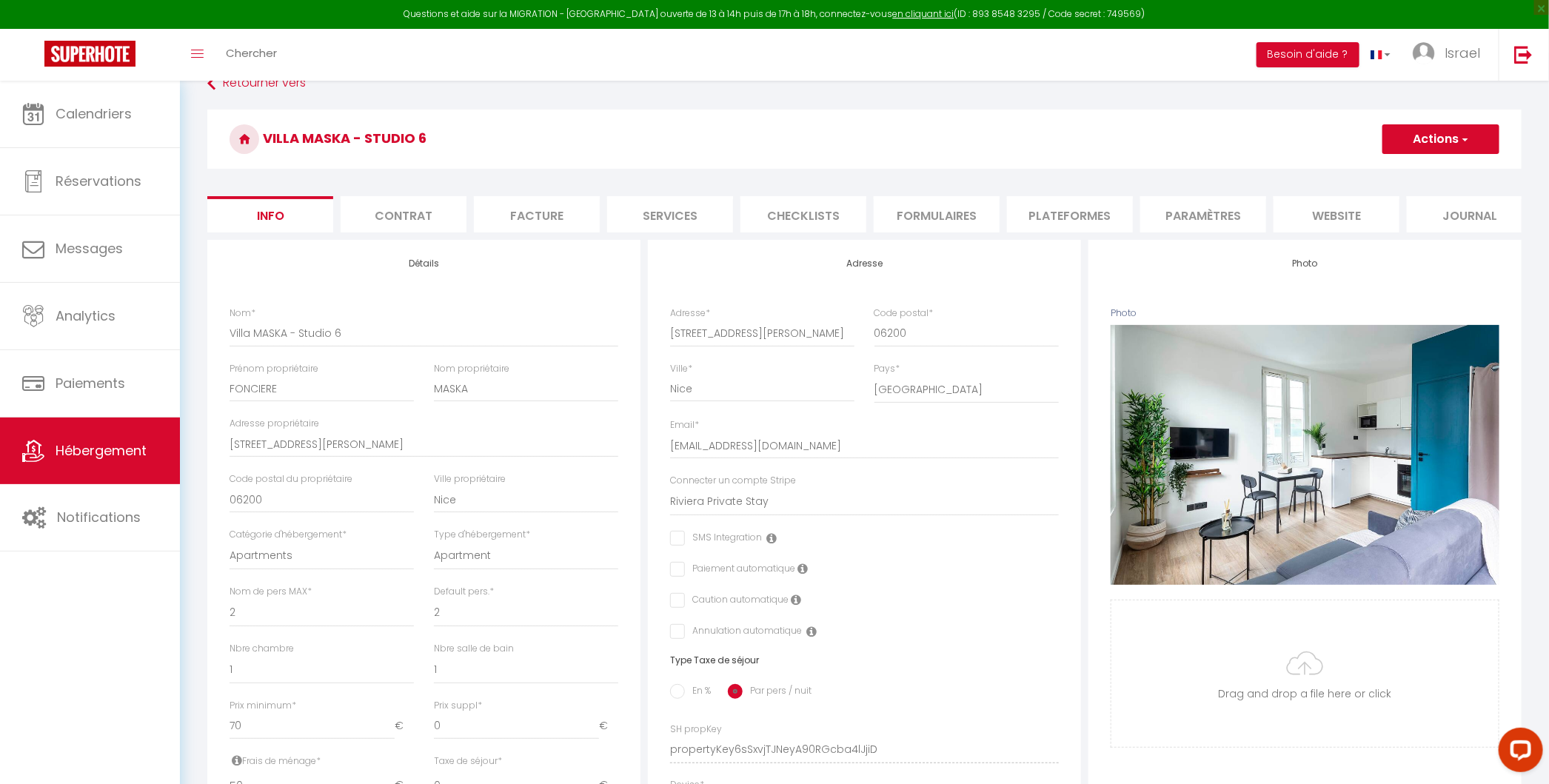
scroll to position [0, 0]
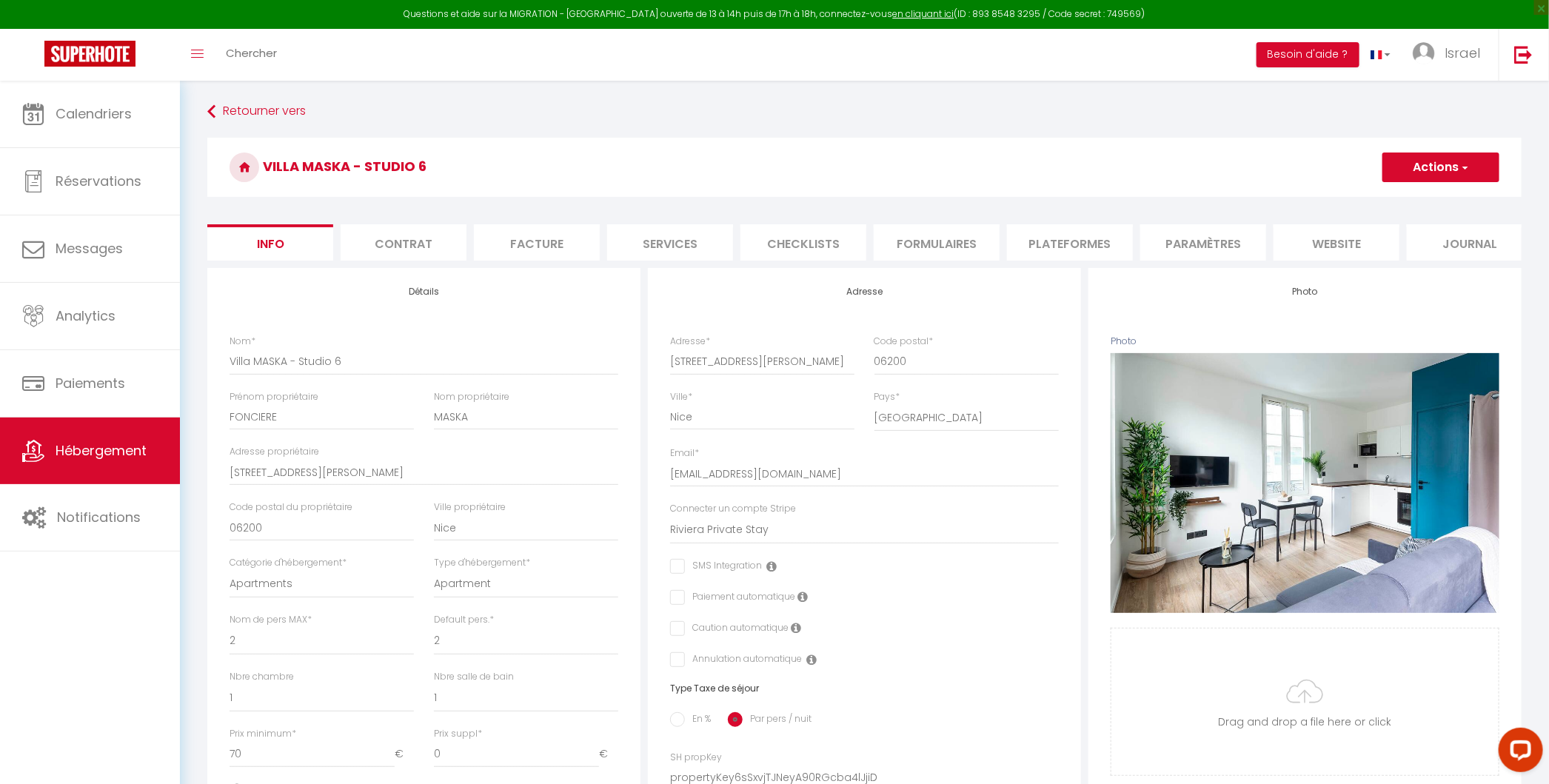
click at [1057, 236] on li "Plateformes" at bounding box center [1070, 242] width 126 height 37
select select
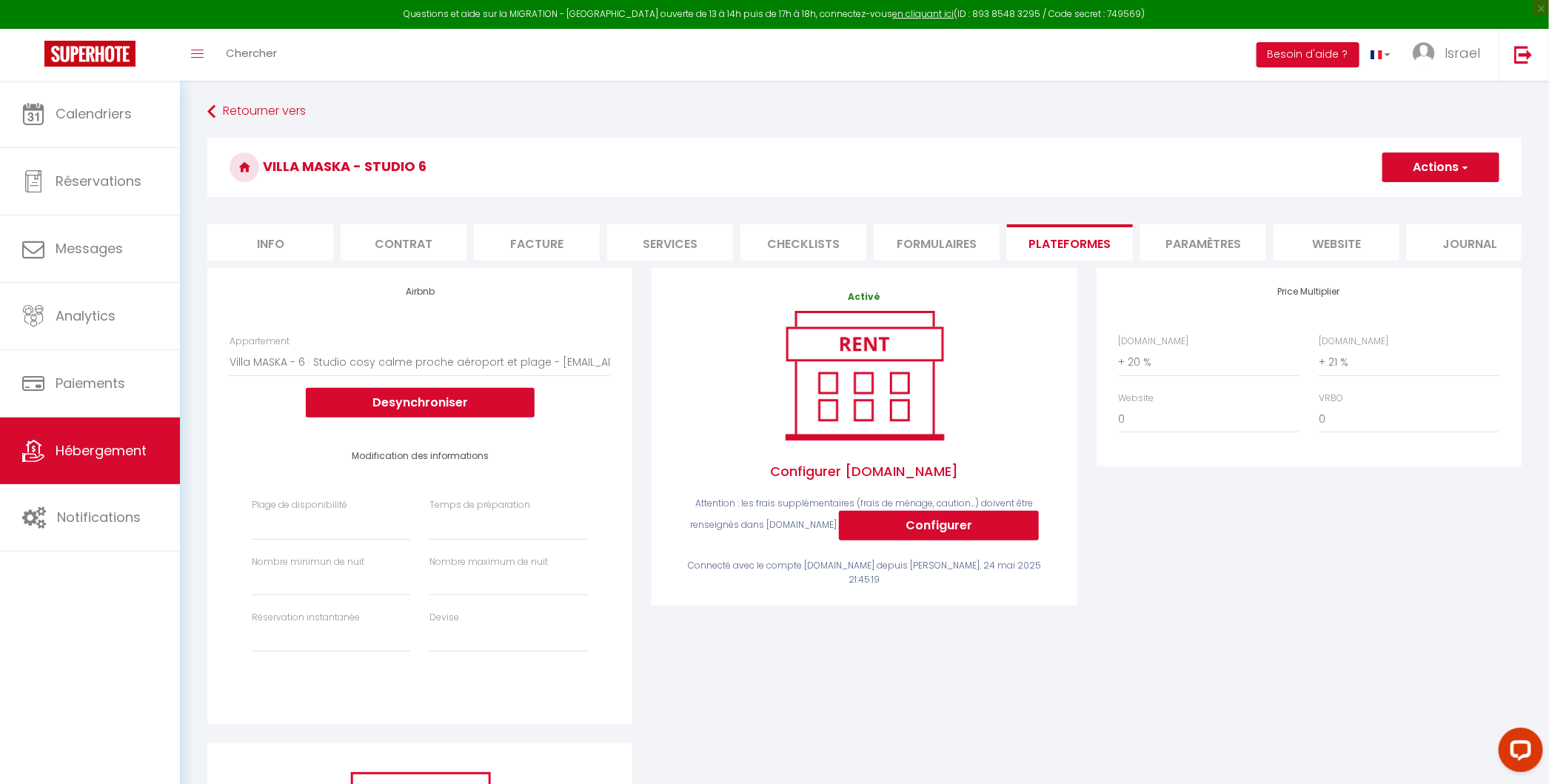
scroll to position [259, 0]
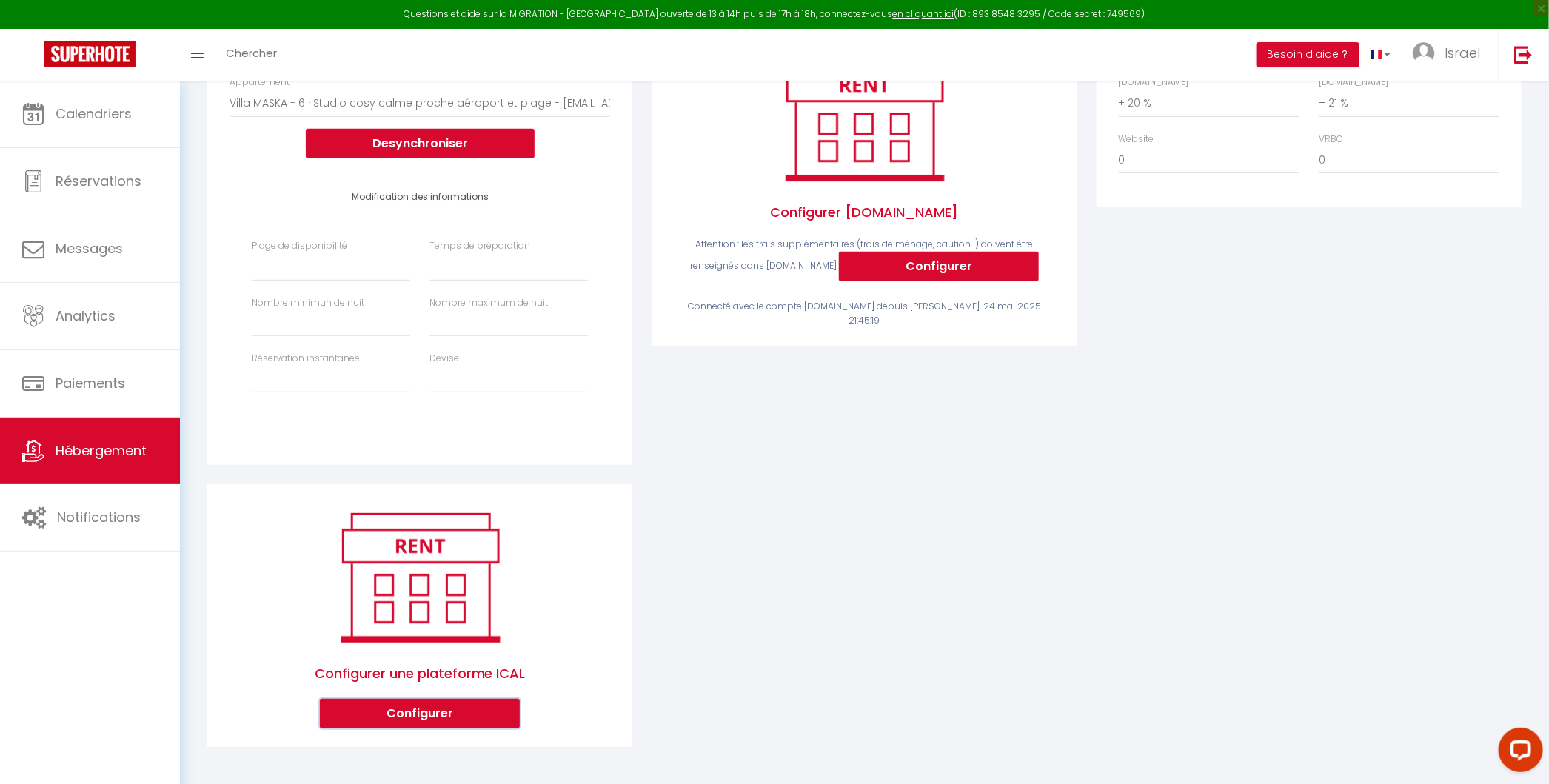
click at [410, 699] on button "Configurer" at bounding box center [420, 714] width 200 height 30
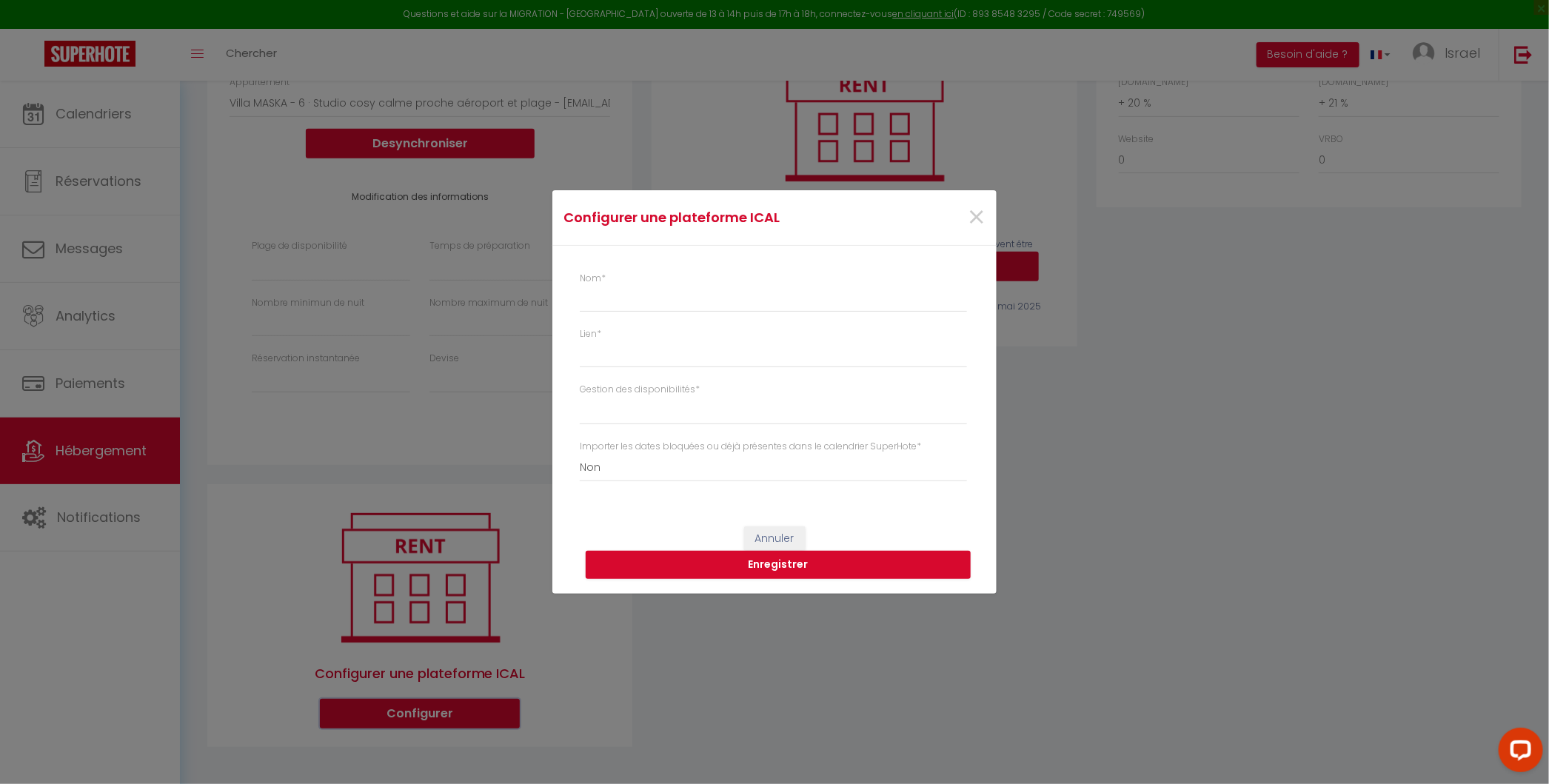
select select "1"
select select
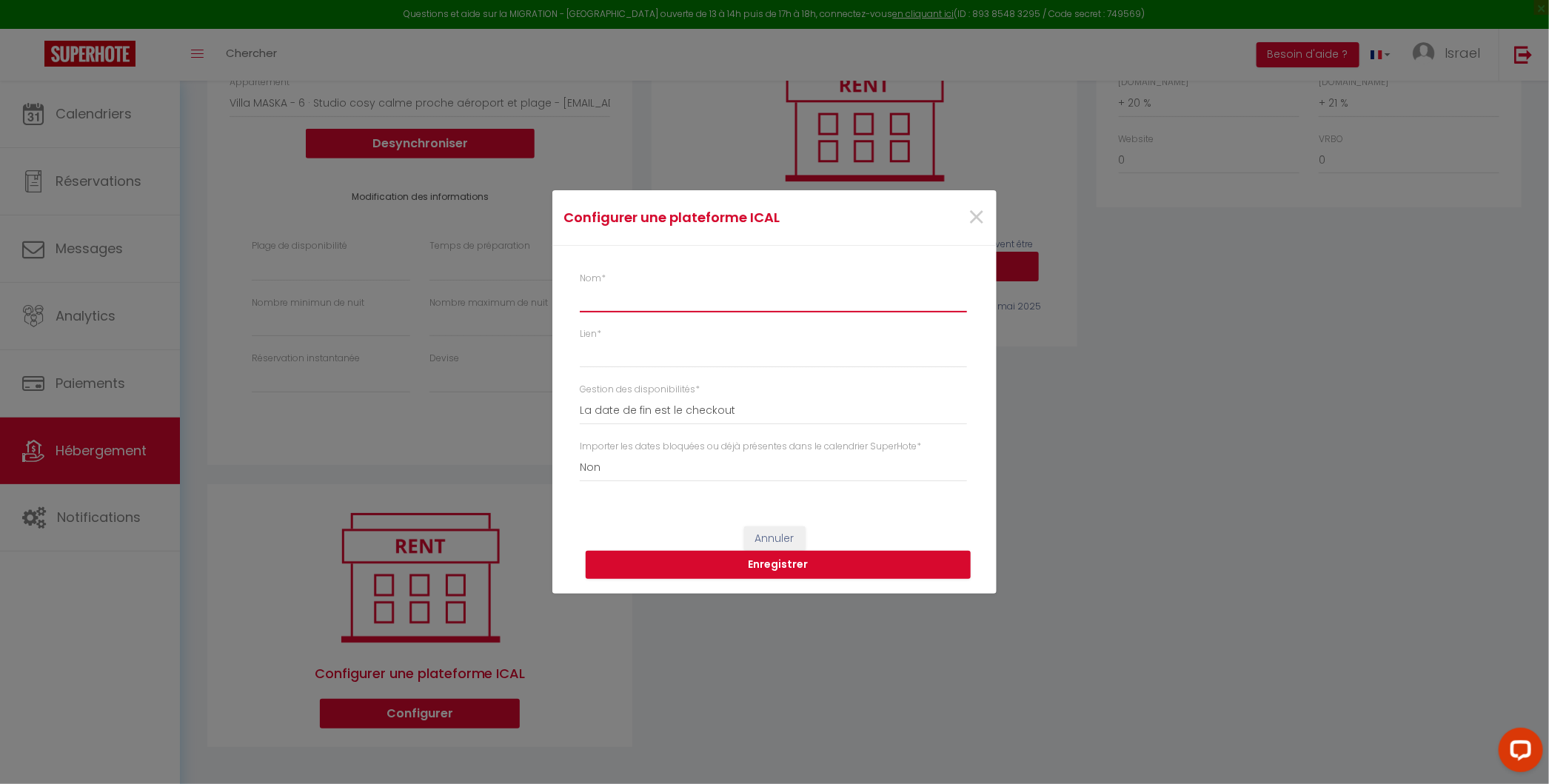
click at [702, 300] on input "Nom *" at bounding box center [772, 299] width 387 height 27
type input "A"
select select
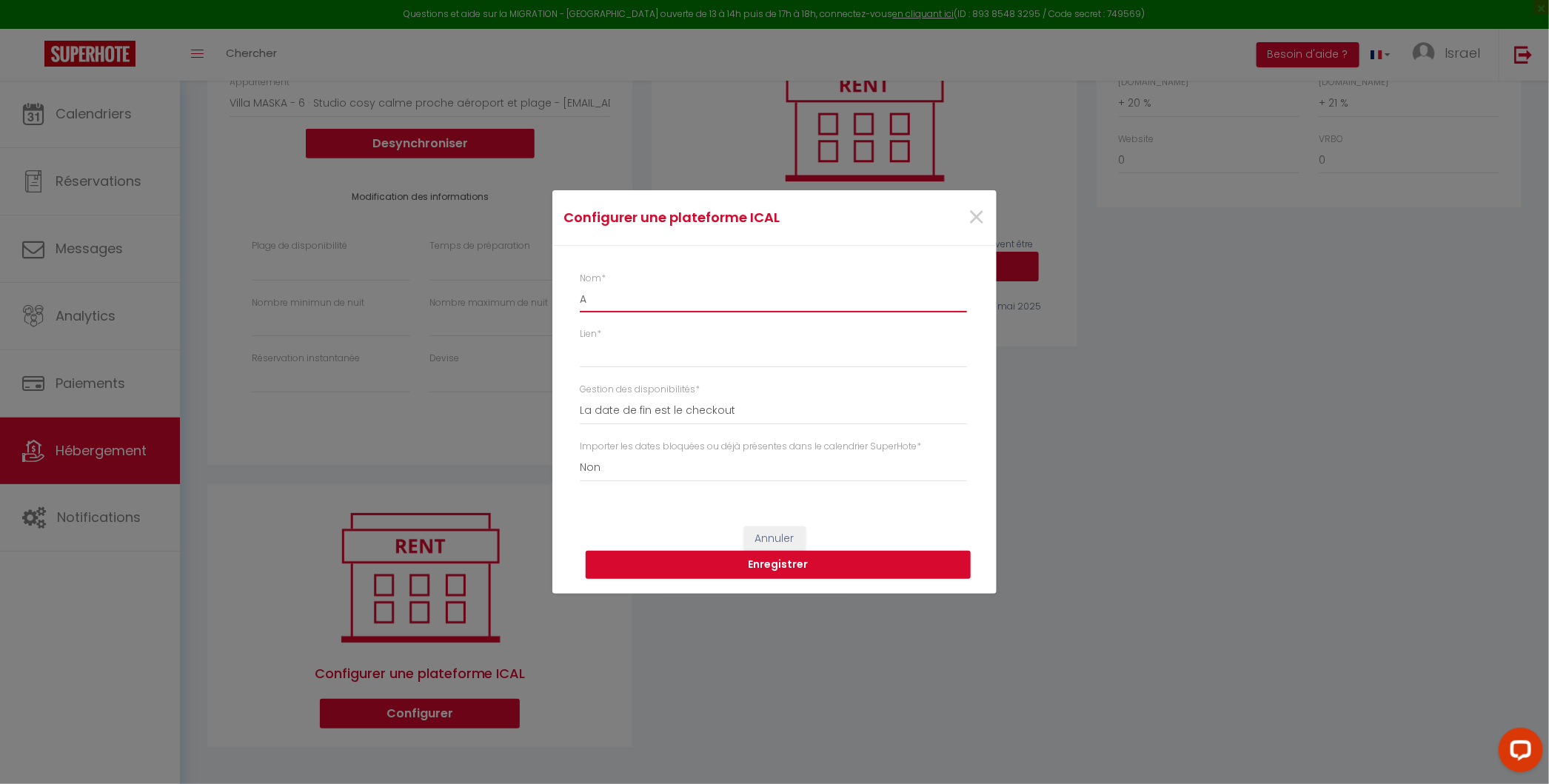
select select
type input "Ai"
select select
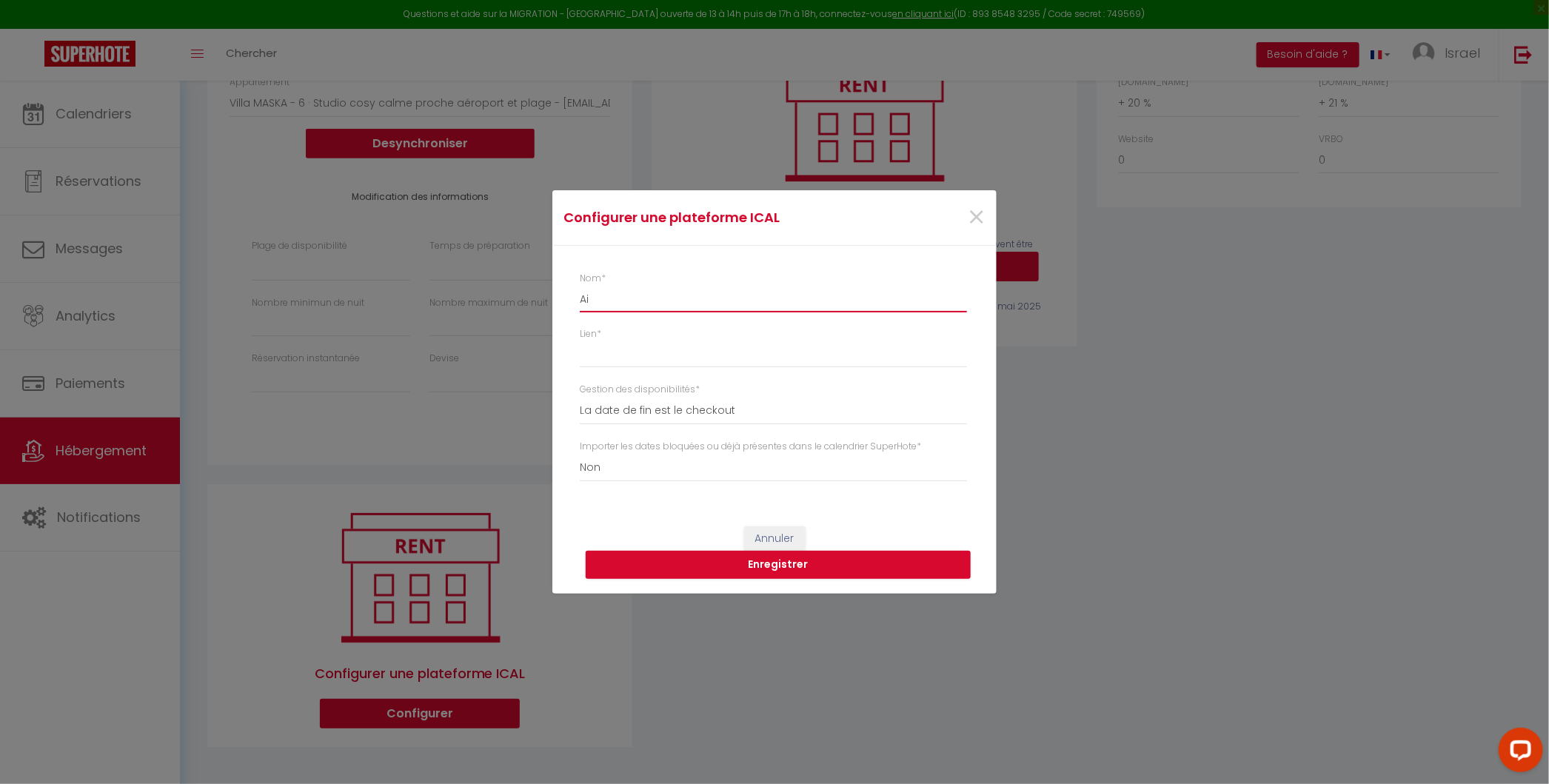
select select
type input "Air"
select select
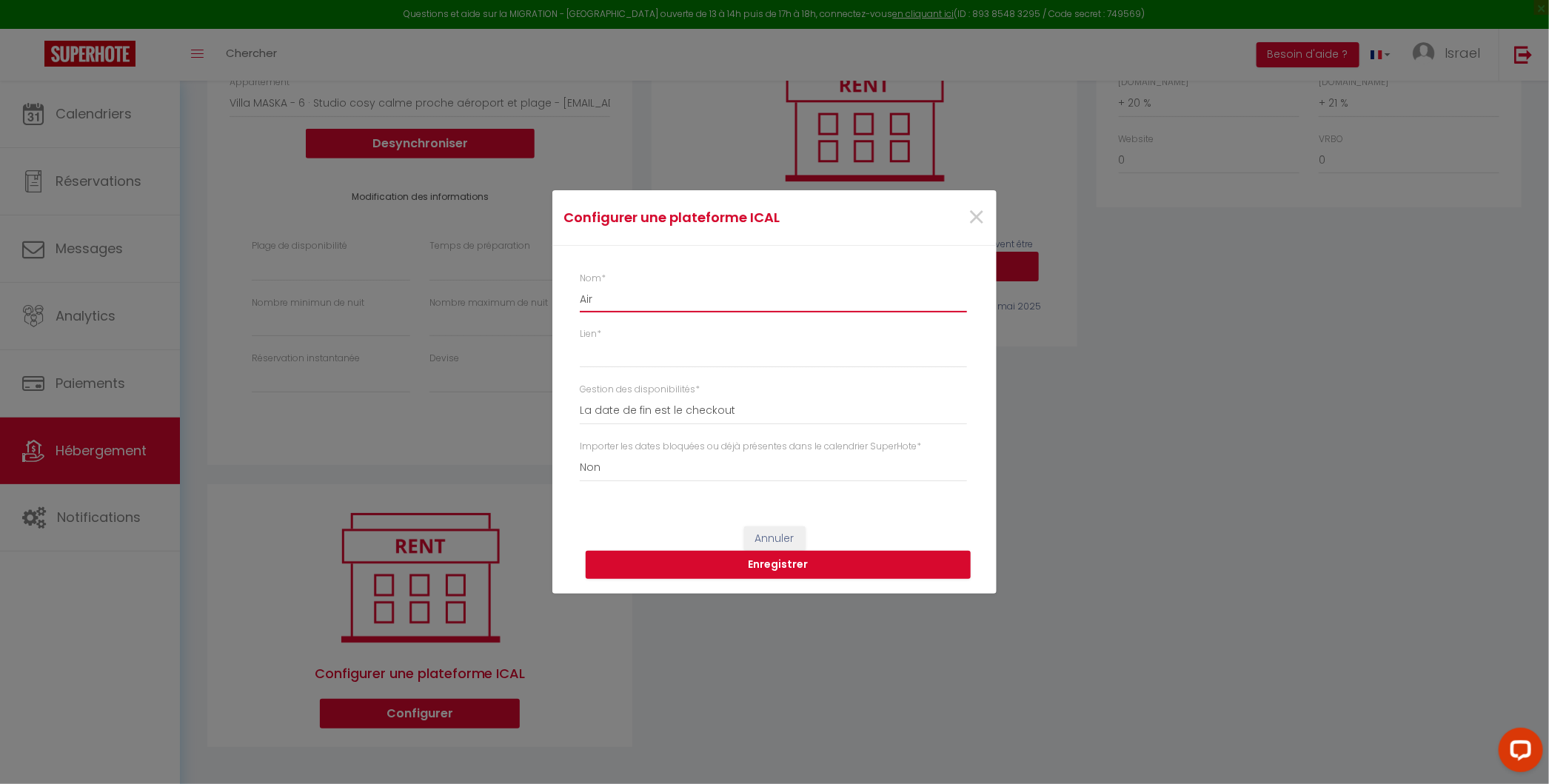
select select
type input "Airb"
select select
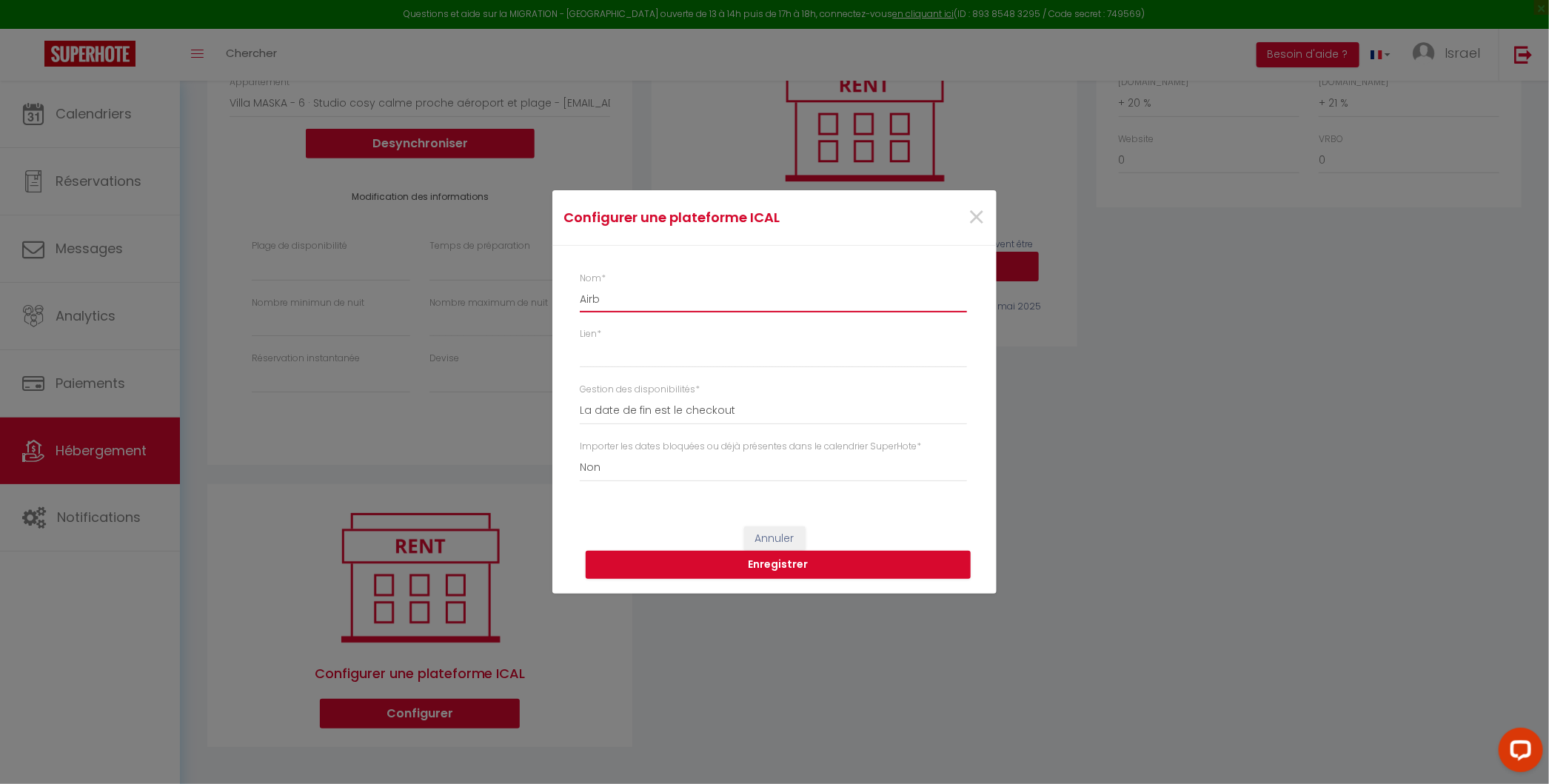
select select
type input "Airbn"
select select
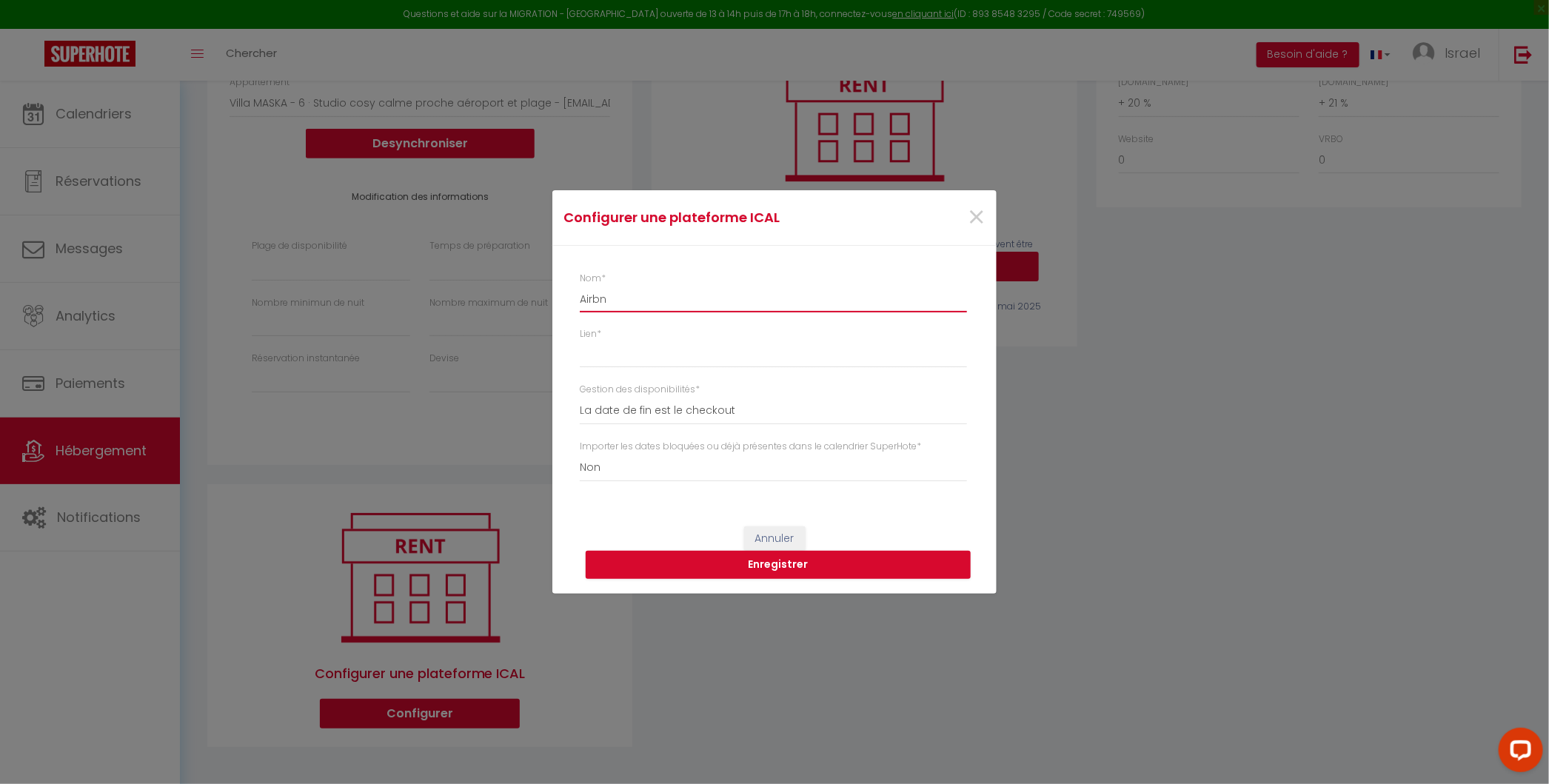
select select
type input "Airbnb"
select select
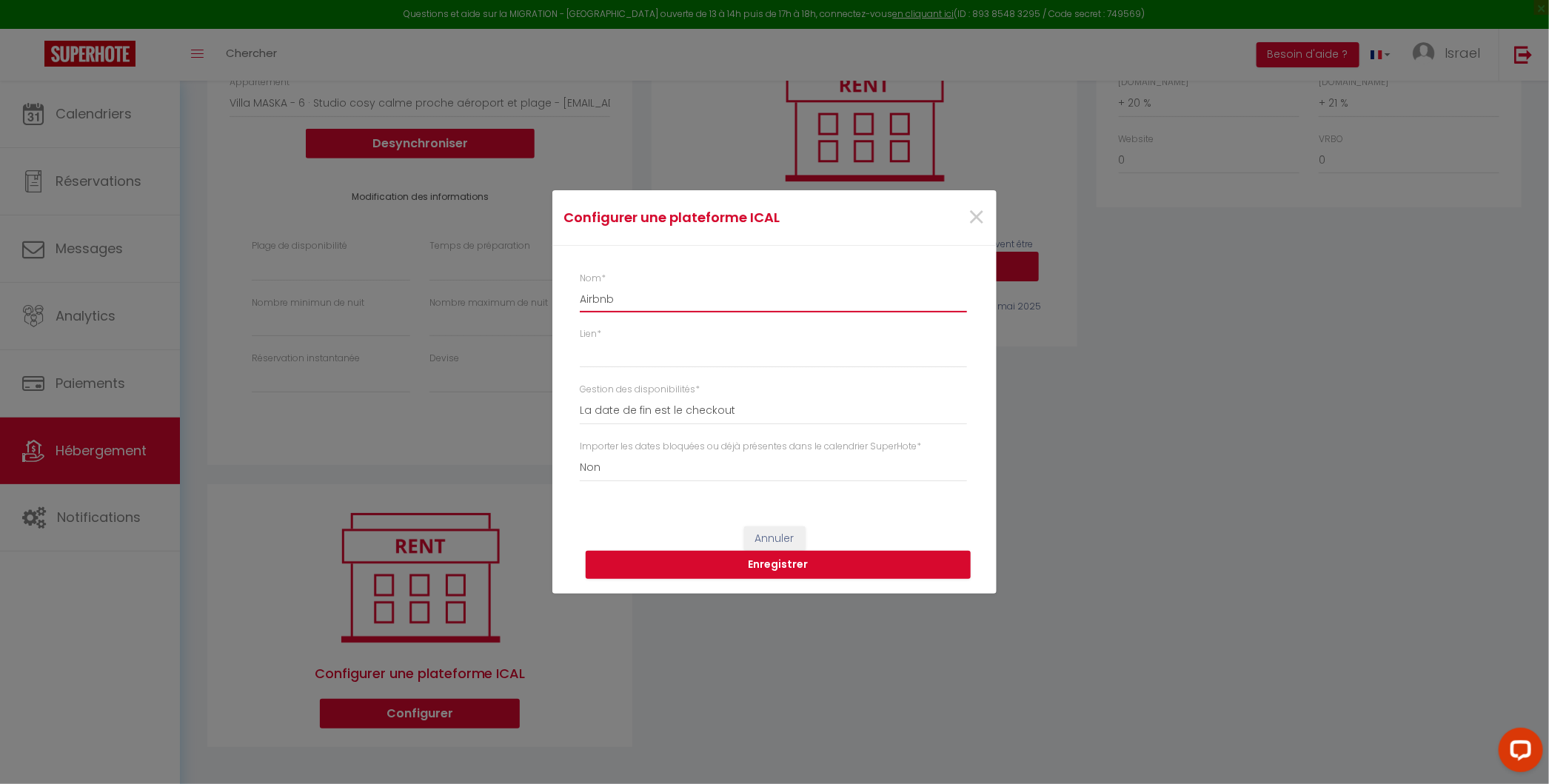
select select
type input "Airbnb"
click at [613, 351] on input "Lien *" at bounding box center [772, 355] width 387 height 27
paste input "https://www.airbnb.fr/calendar/ical/1426576682445345355.ics?s=4960aff17b1a5e130…"
type input "https://www.airbnb.fr/calendar/ical/1426576682445345355.ics?s=4960aff17b1a5e130…"
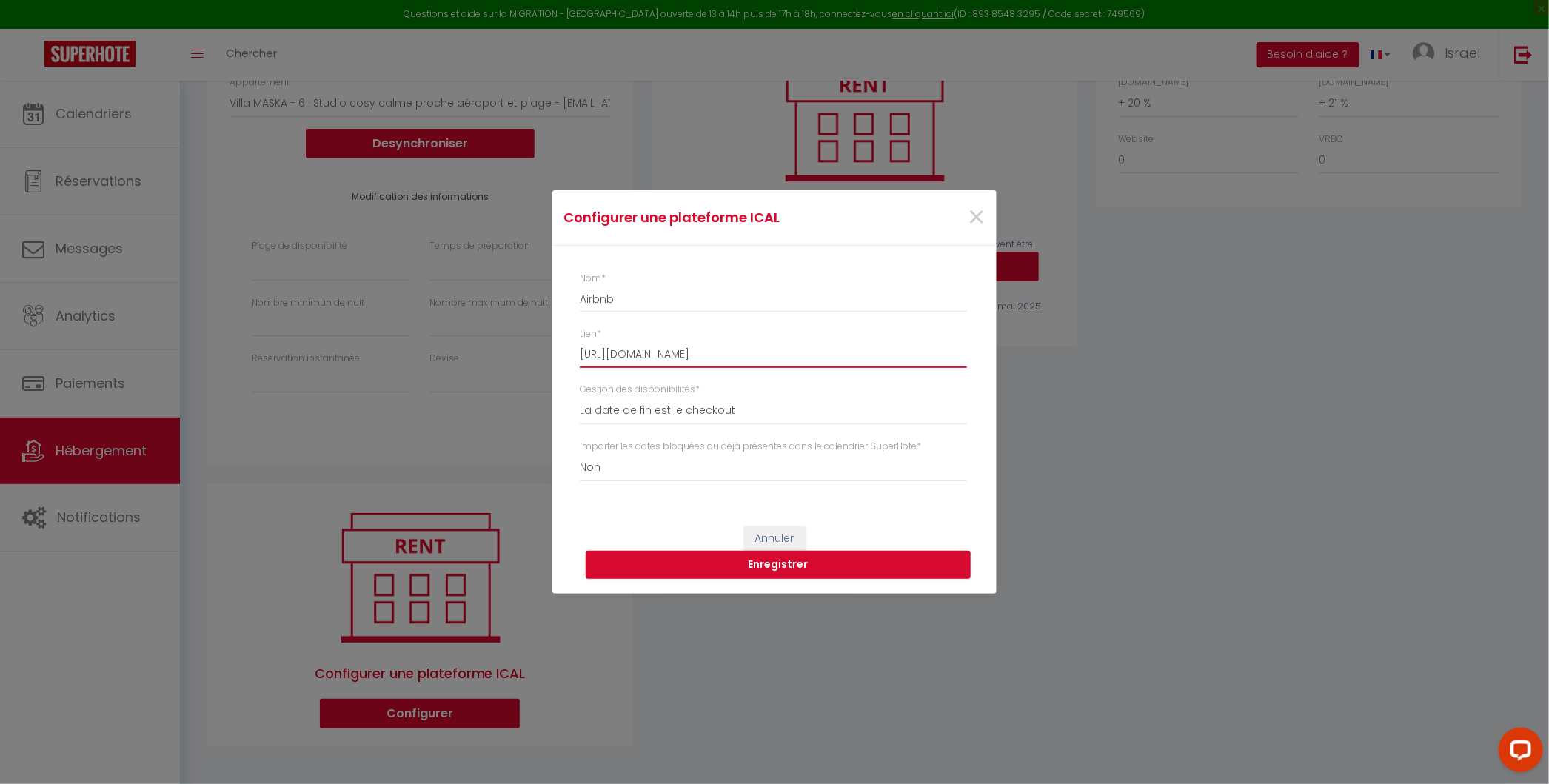
select select
click at [762, 560] on button "Enregistrer" at bounding box center [777, 565] width 385 height 28
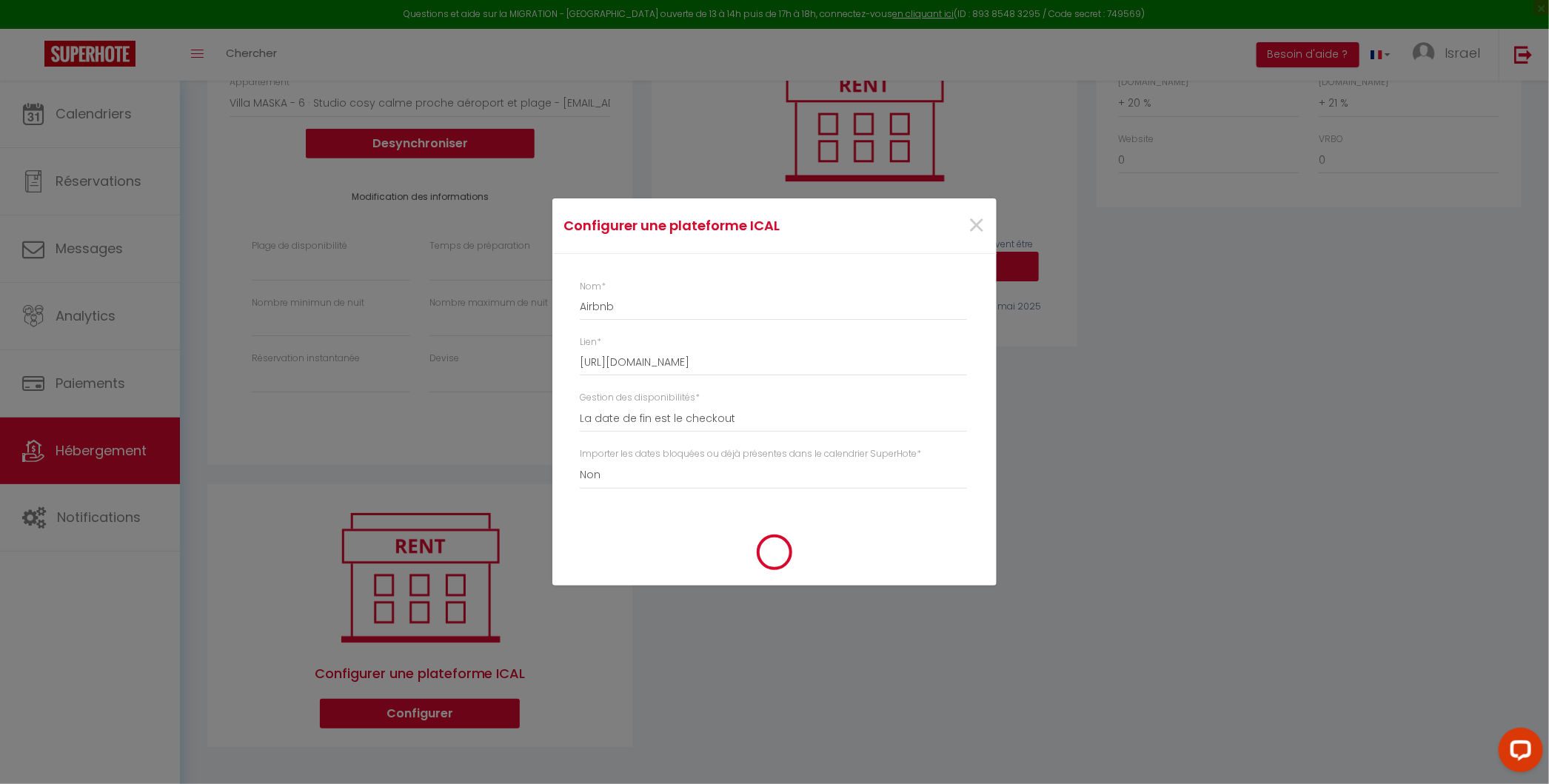
scroll to position [0, 0]
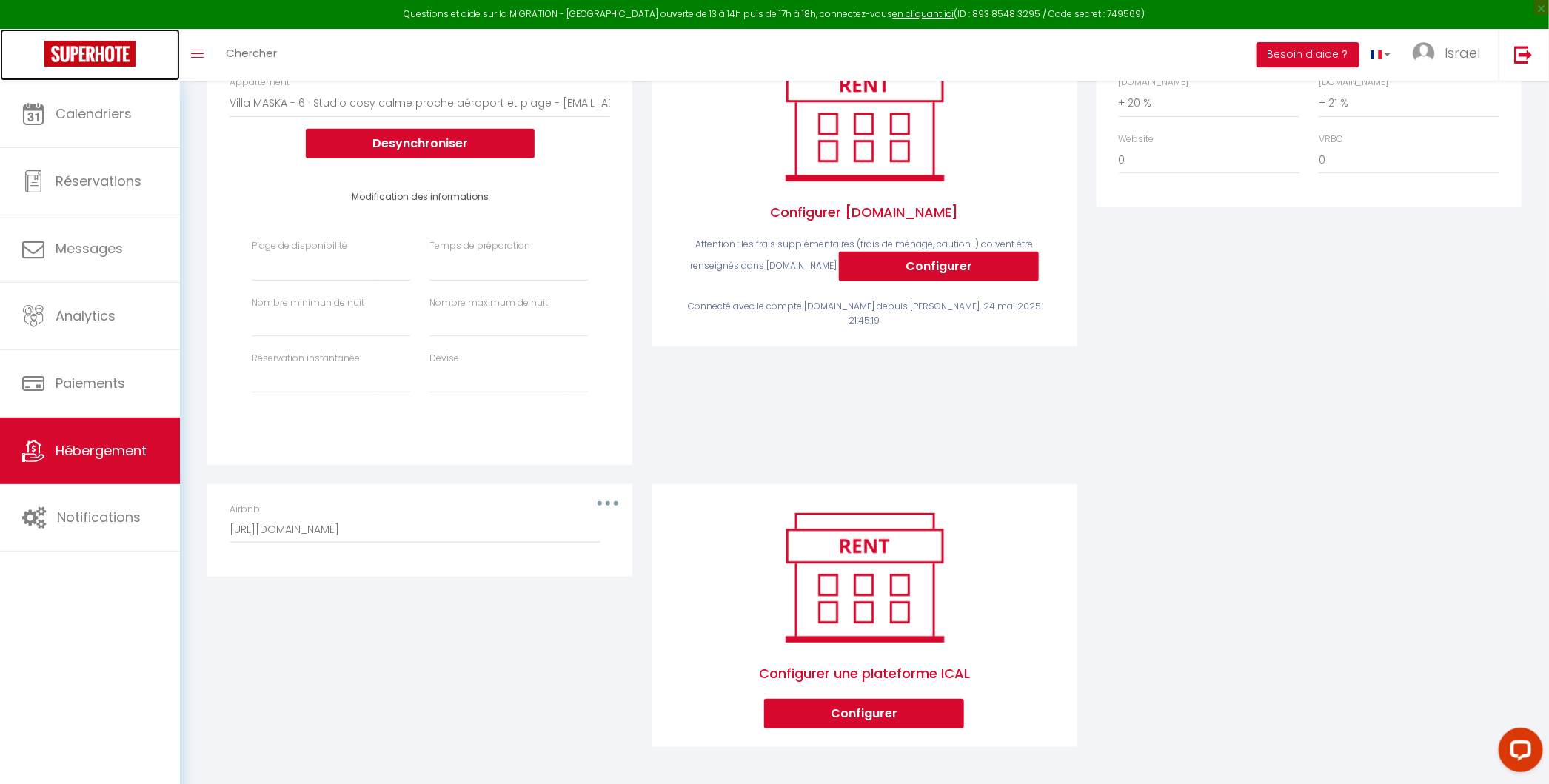
click at [111, 56] on img at bounding box center [89, 53] width 91 height 26
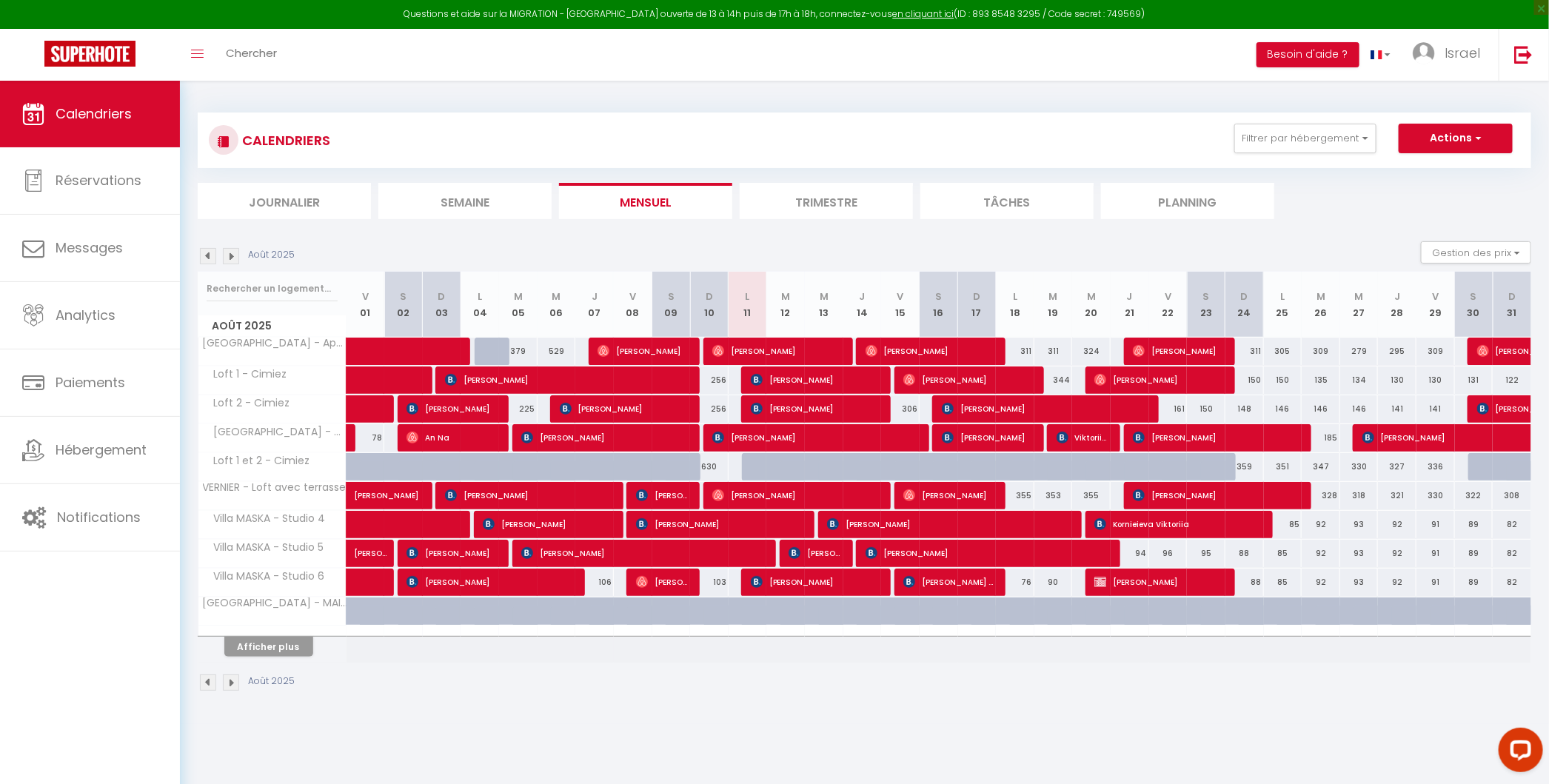
scroll to position [80, 0]
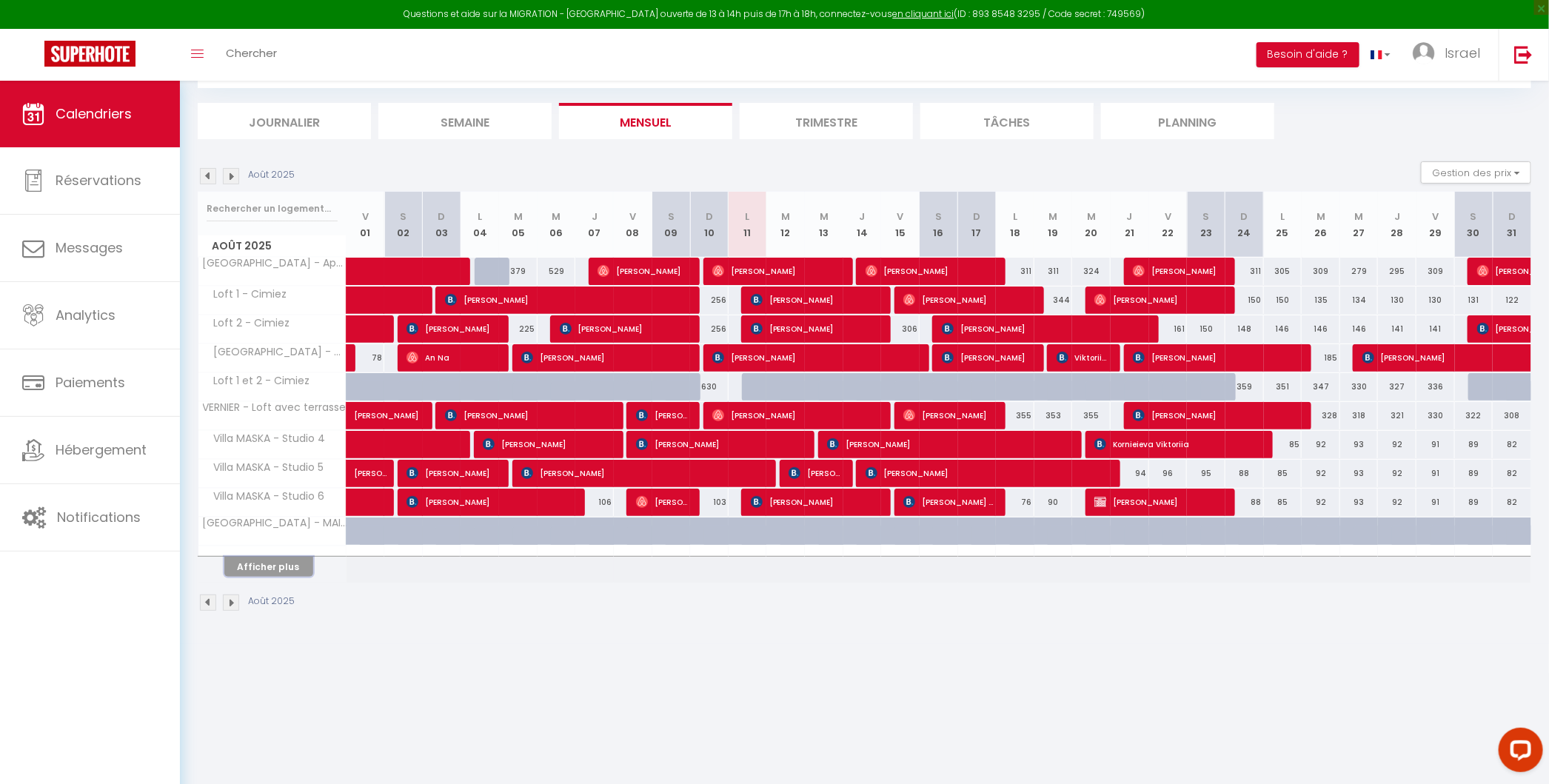
click at [261, 557] on button "Afficher plus" at bounding box center [268, 567] width 89 height 20
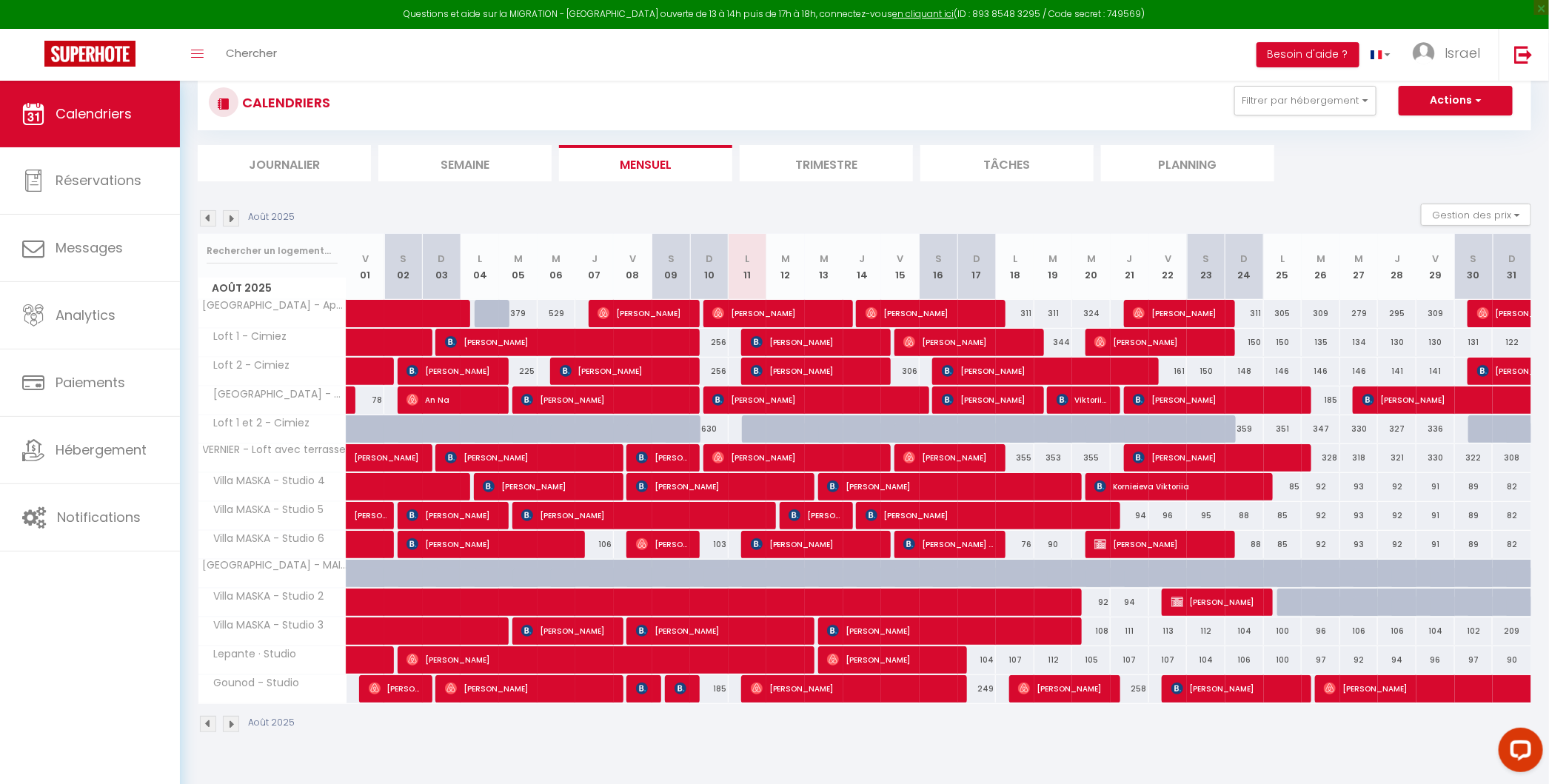
scroll to position [35, 0]
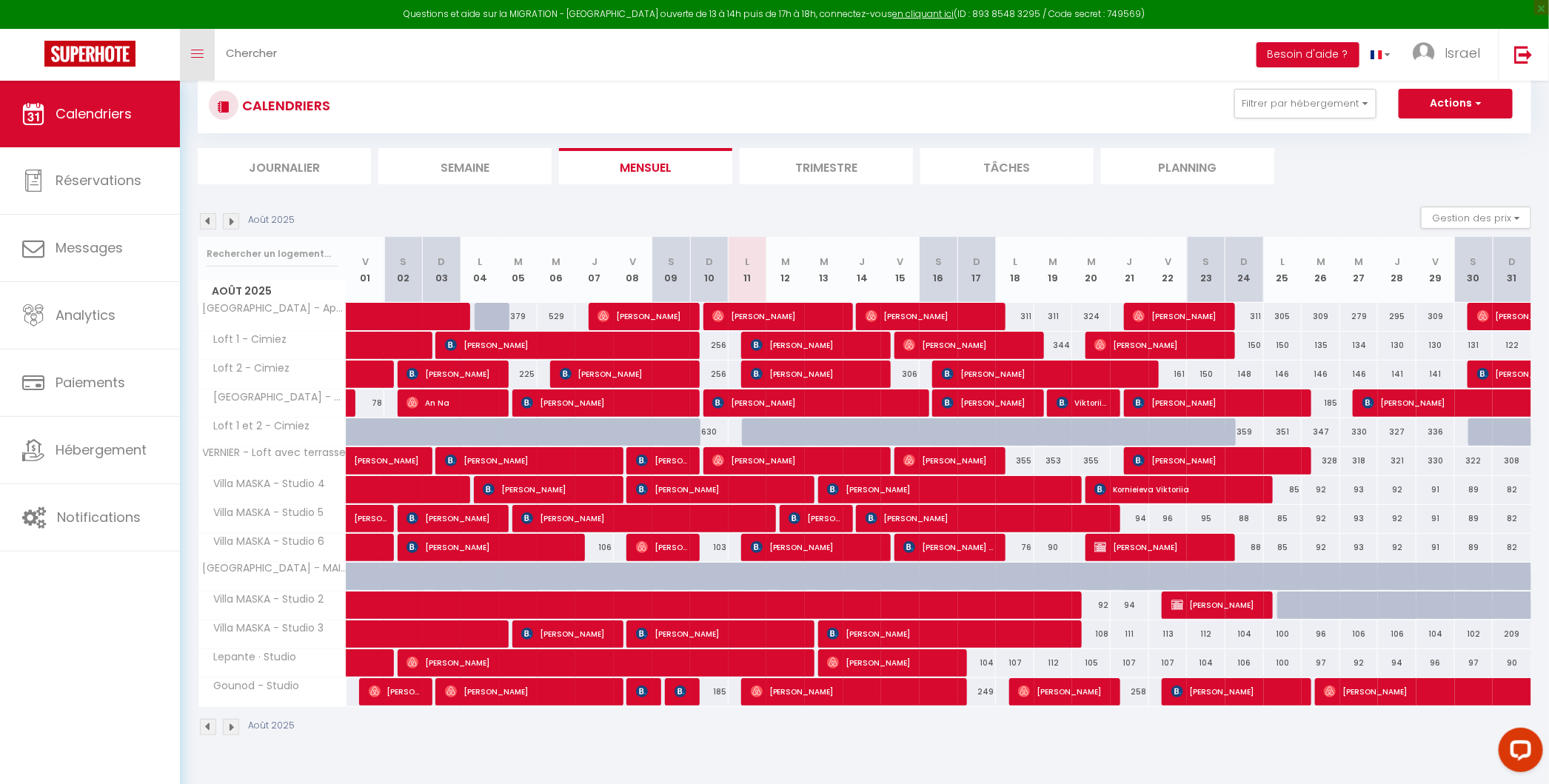
click at [200, 46] on link "Toggle menubar" at bounding box center [197, 55] width 35 height 52
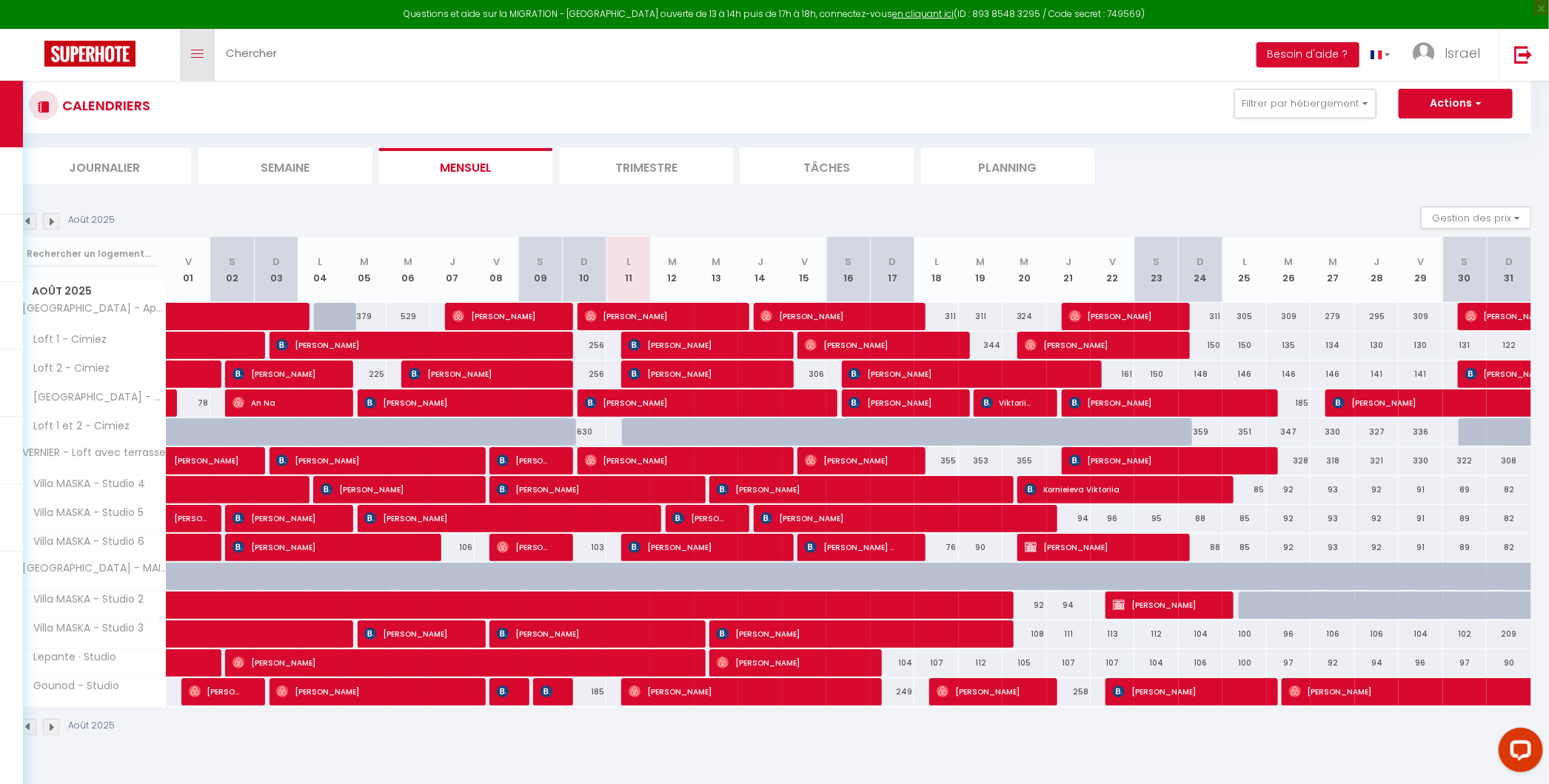
click at [200, 46] on link "Toggle menubar" at bounding box center [197, 55] width 35 height 52
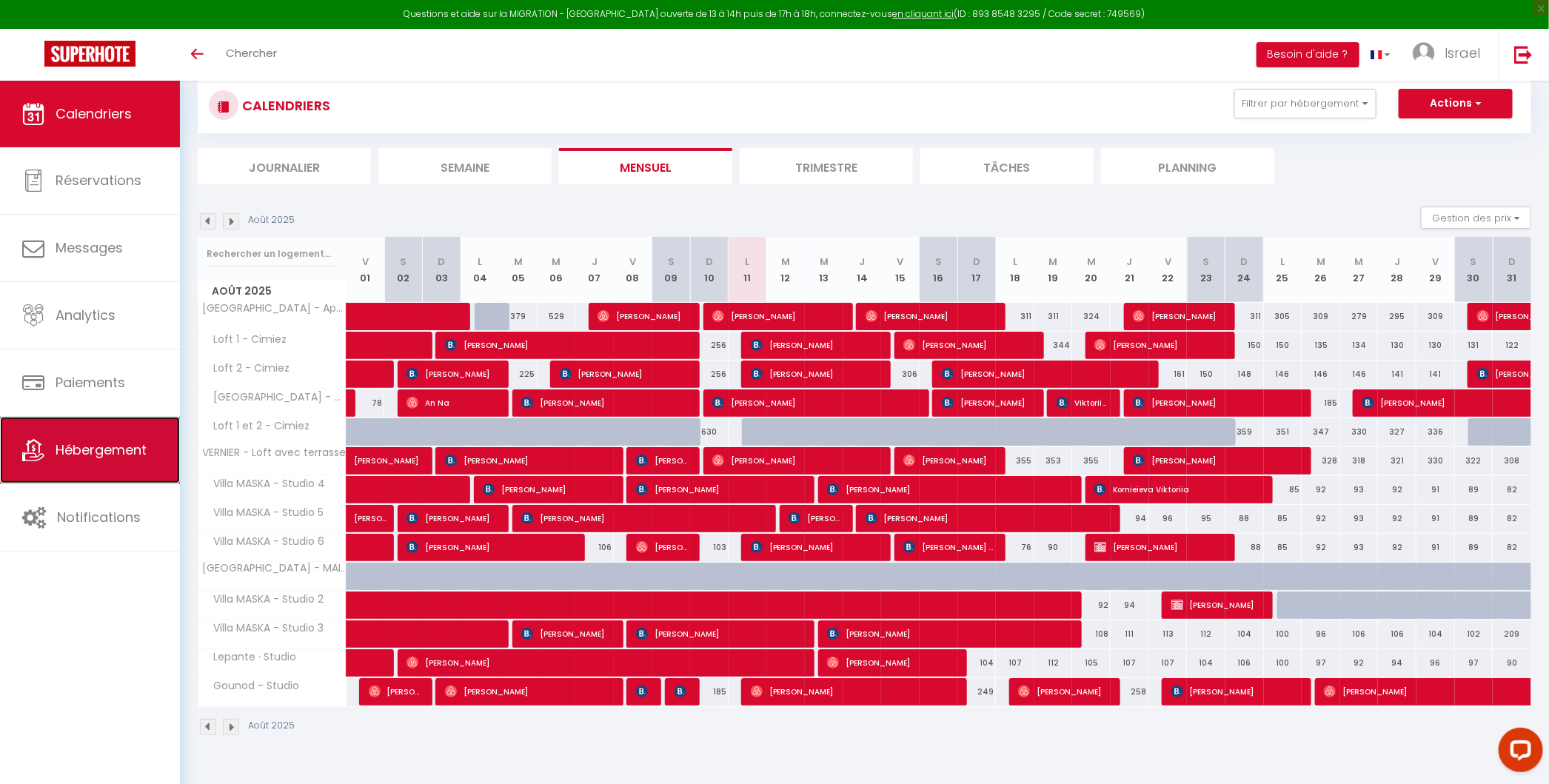
click at [43, 458] on icon at bounding box center [33, 449] width 22 height 22
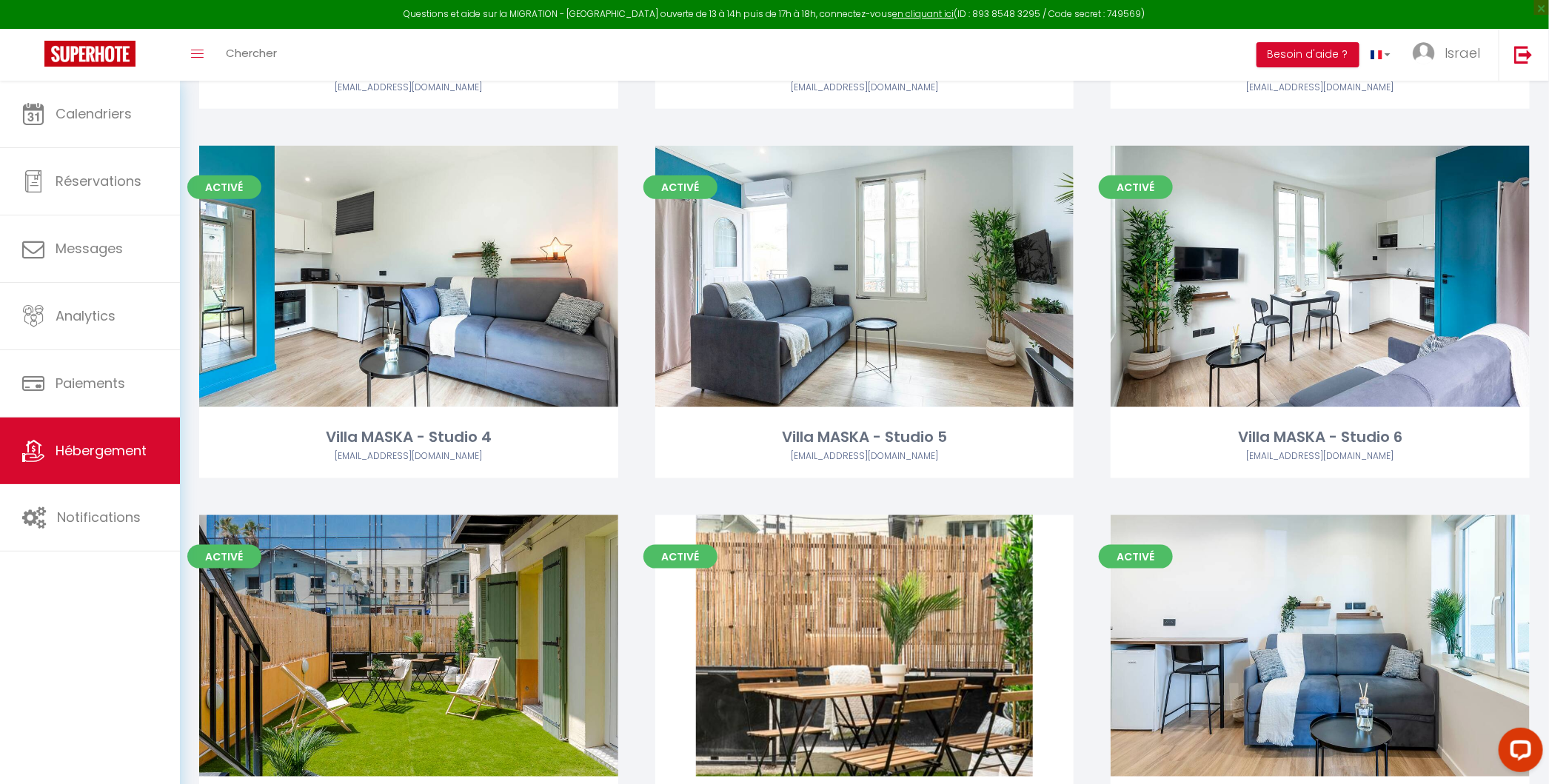
scroll to position [784, 0]
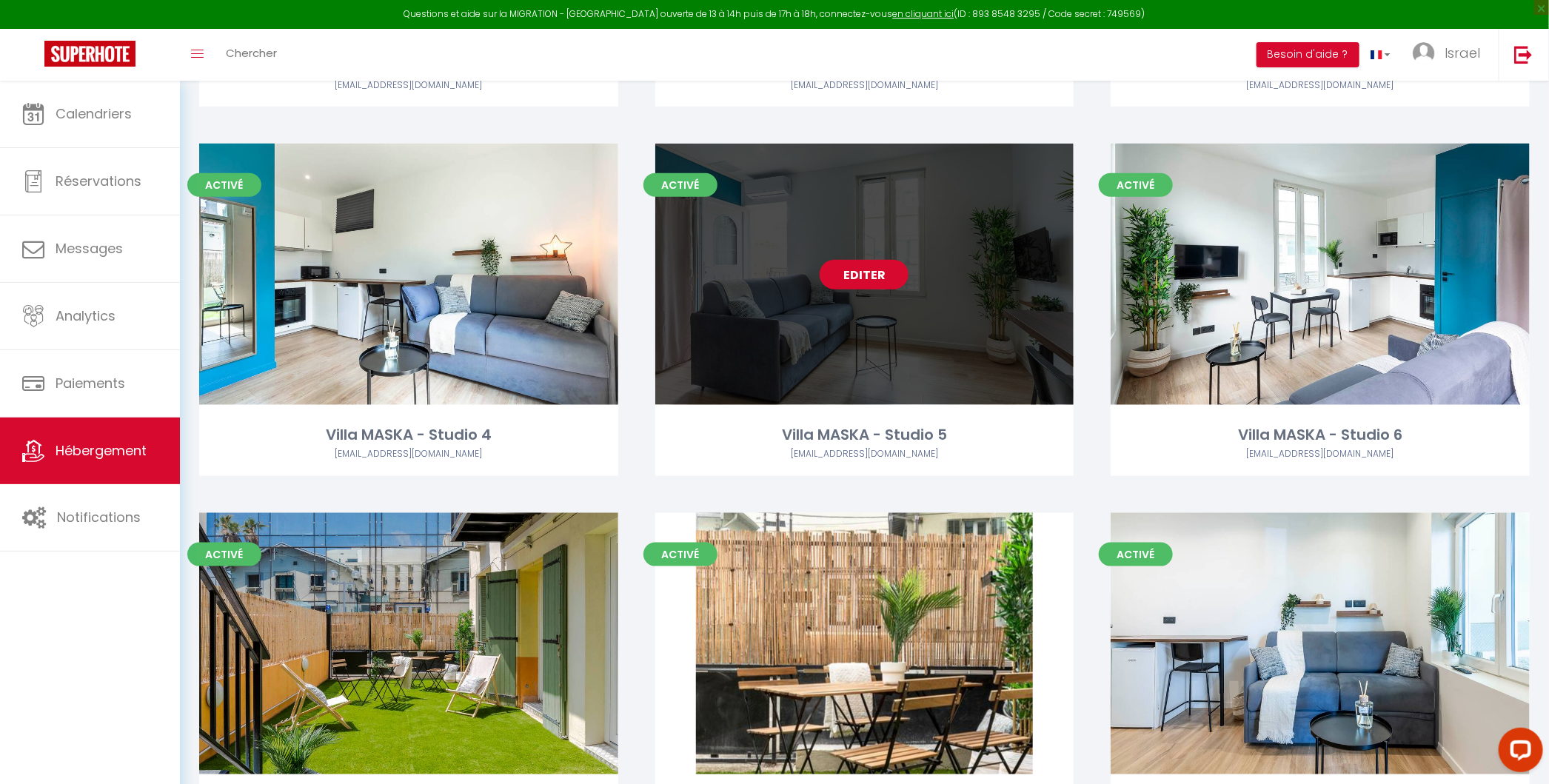
click at [870, 268] on link "Editer" at bounding box center [863, 275] width 89 height 30
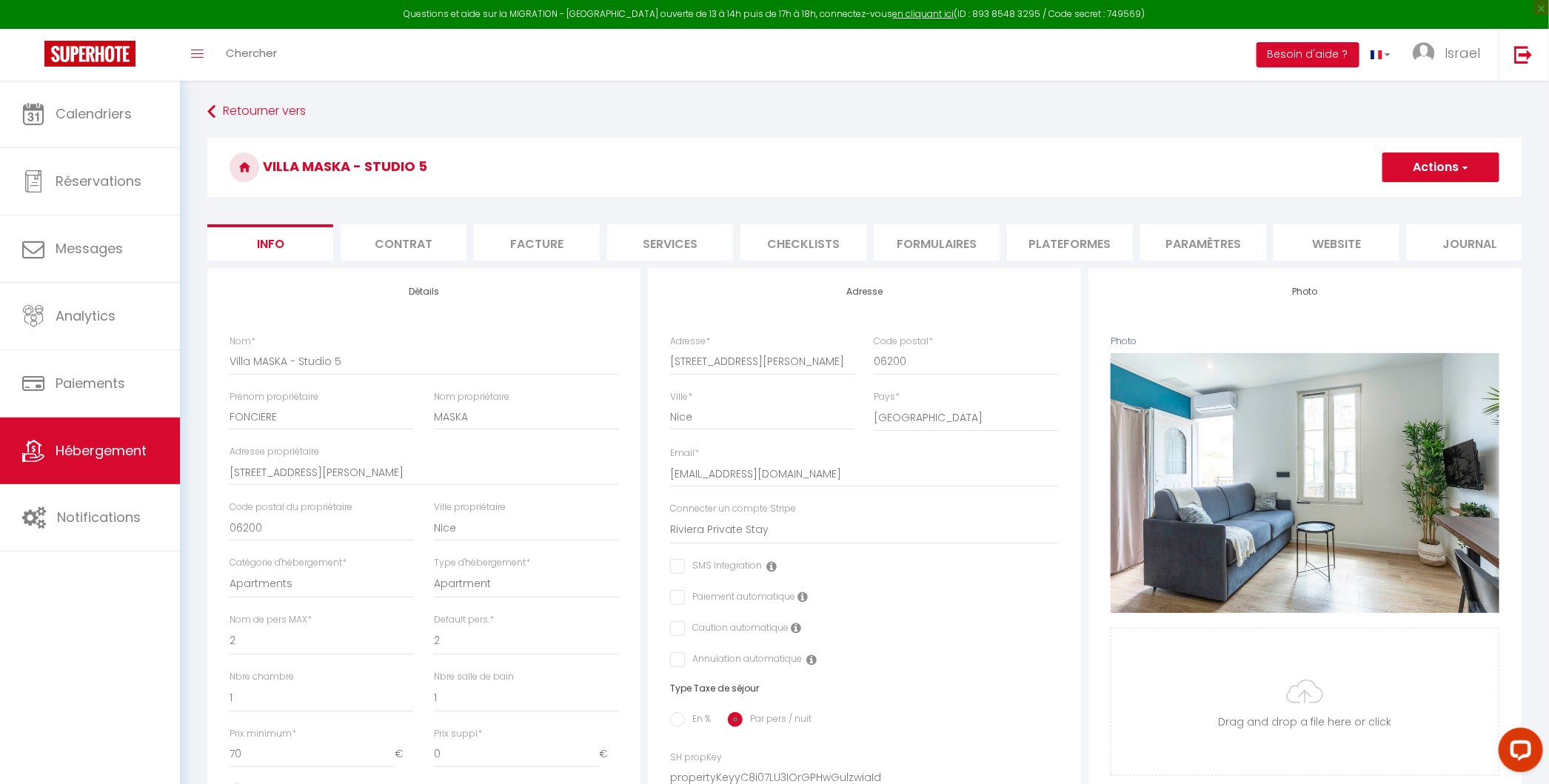
click at [1074, 266] on form "Villa MASKA - Studio 5 Actions Enregistrer Dupliquer Supprimer Importer les rés…" at bounding box center [864, 702] width 1314 height 1129
click at [1089, 243] on li "Plateformes" at bounding box center [1070, 242] width 126 height 37
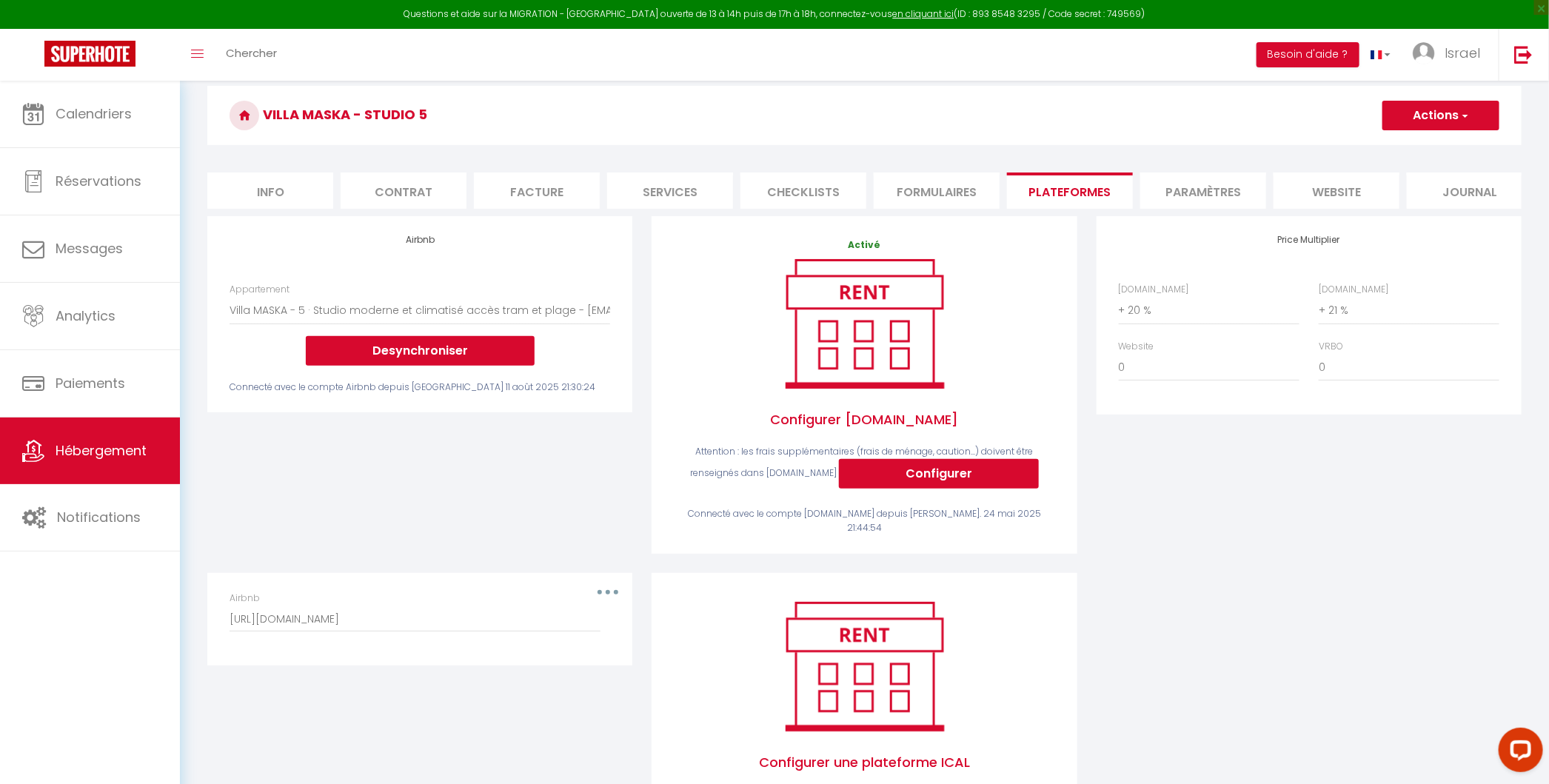
scroll to position [54, 0]
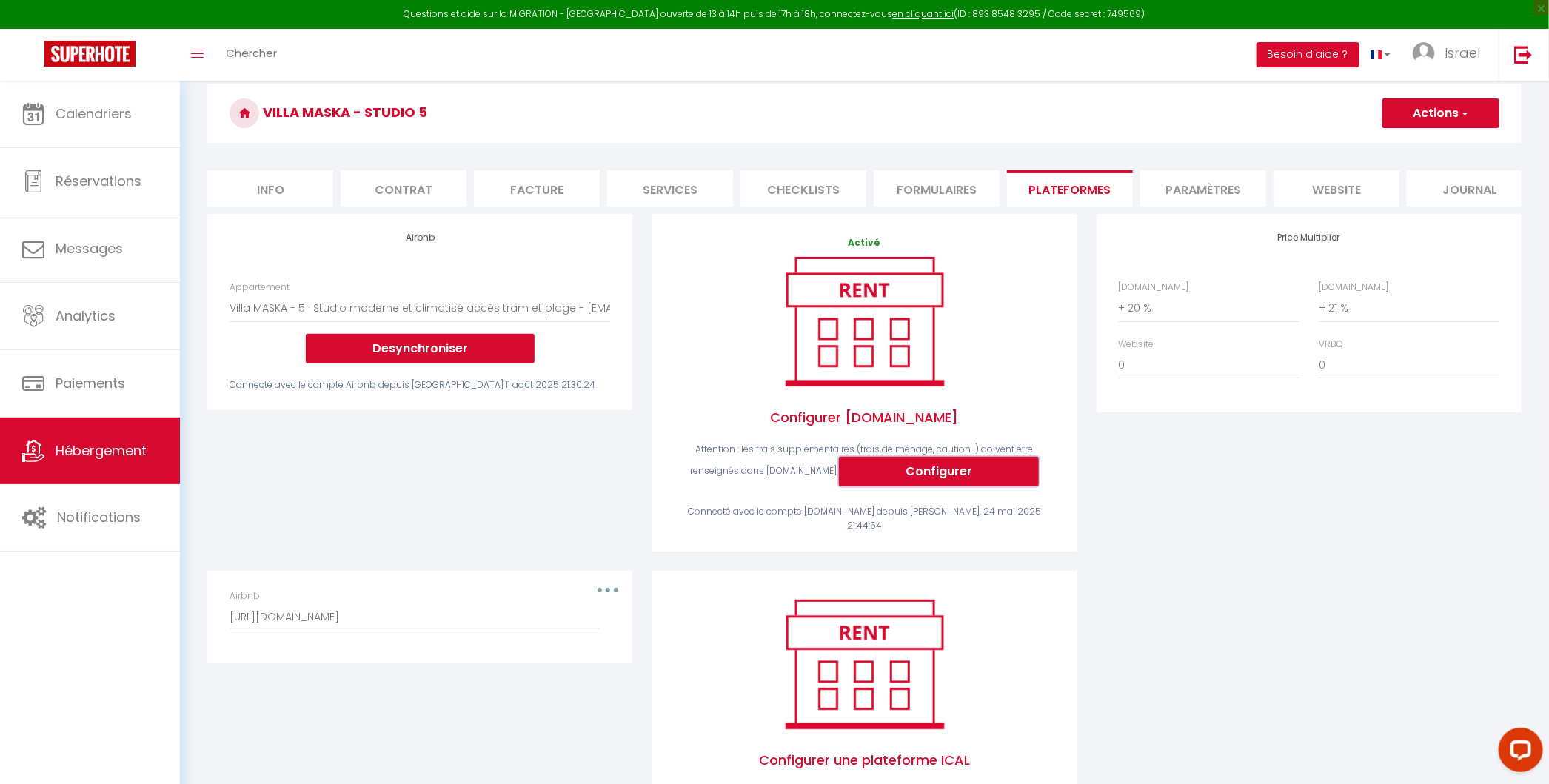
click at [907, 465] on button "Configurer" at bounding box center [939, 472] width 200 height 30
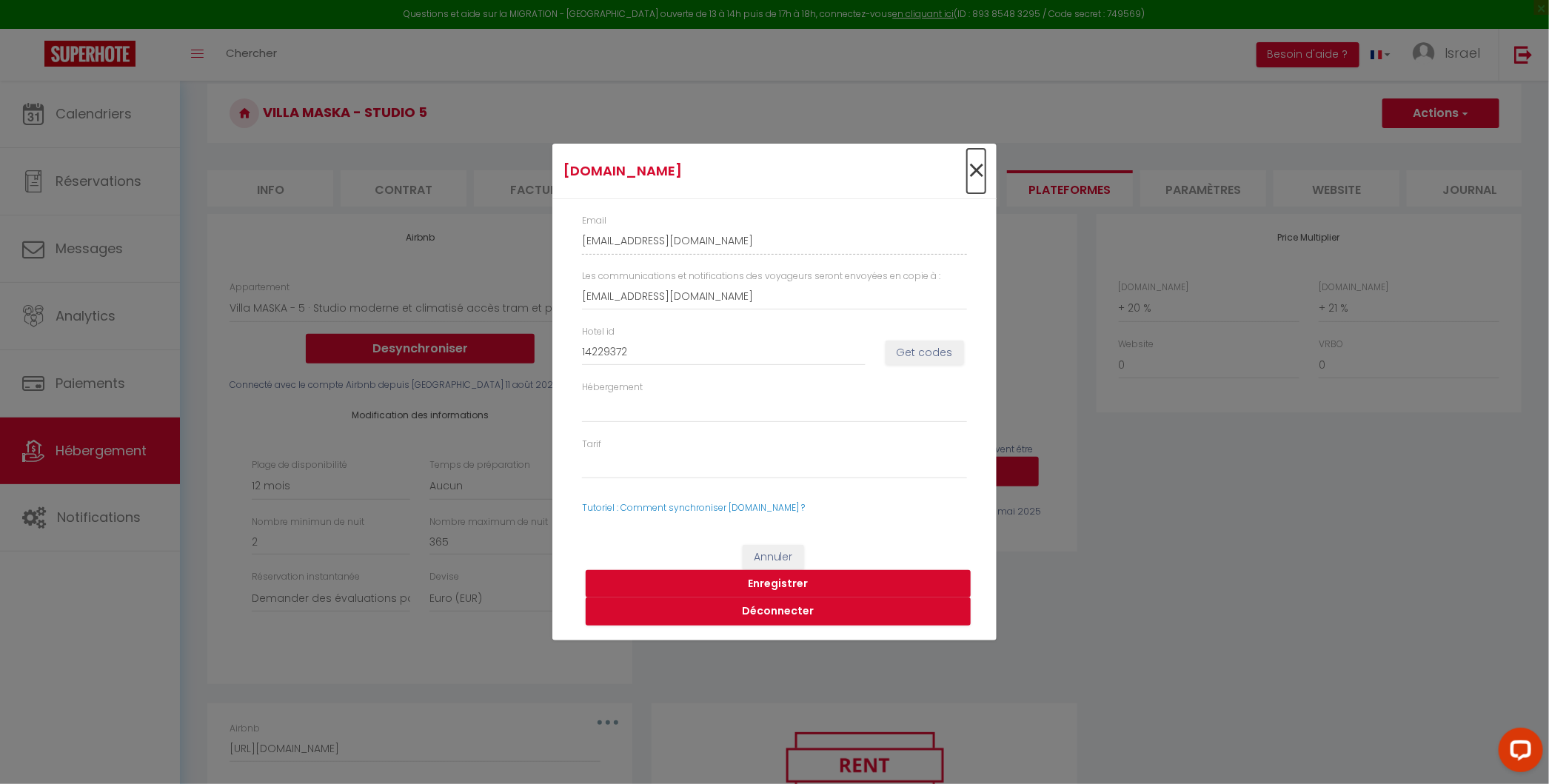
click at [969, 172] on span "×" at bounding box center [976, 171] width 18 height 44
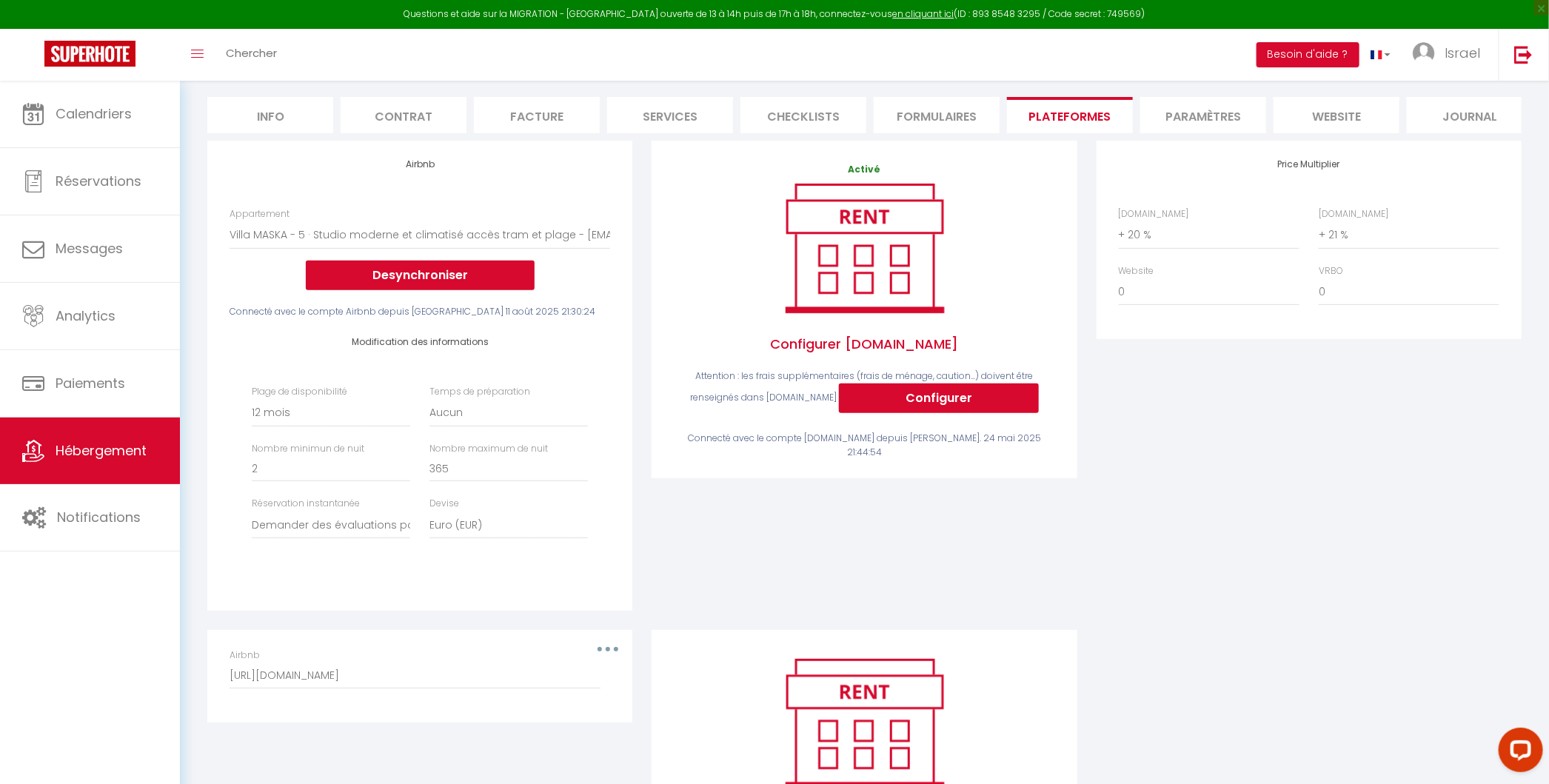
scroll to position [137, 0]
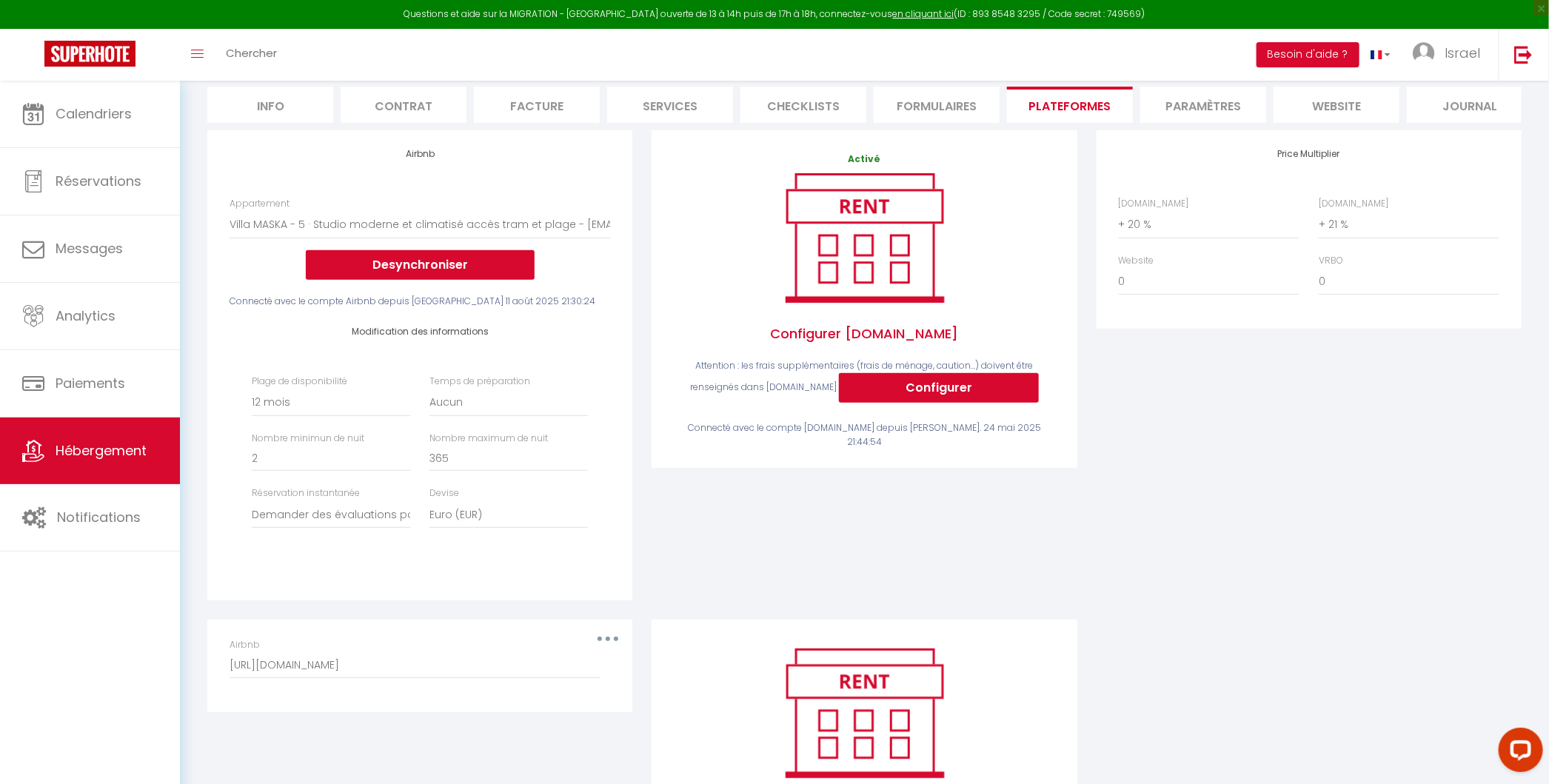
drag, startPoint x: 776, startPoint y: 578, endPoint x: 683, endPoint y: 316, distance: 278.0
click at [684, 316] on div "Activé Configurer Booking.com Attention : les frais supplémentaires (frais de m…" at bounding box center [864, 375] width 444 height 489
click at [697, 345] on span "Configurer [DOMAIN_NAME]" at bounding box center [863, 334] width 380 height 50
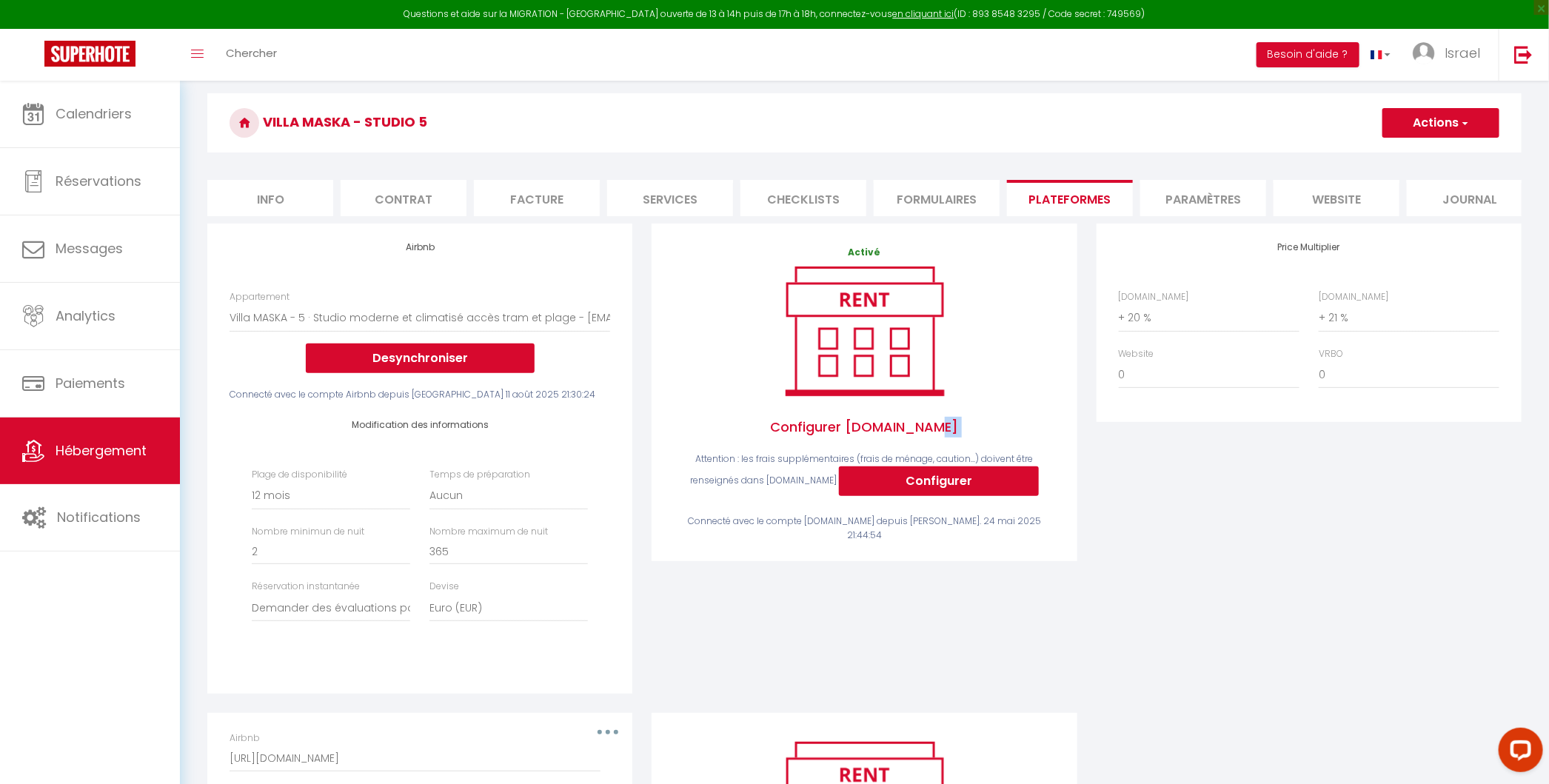
scroll to position [0, 0]
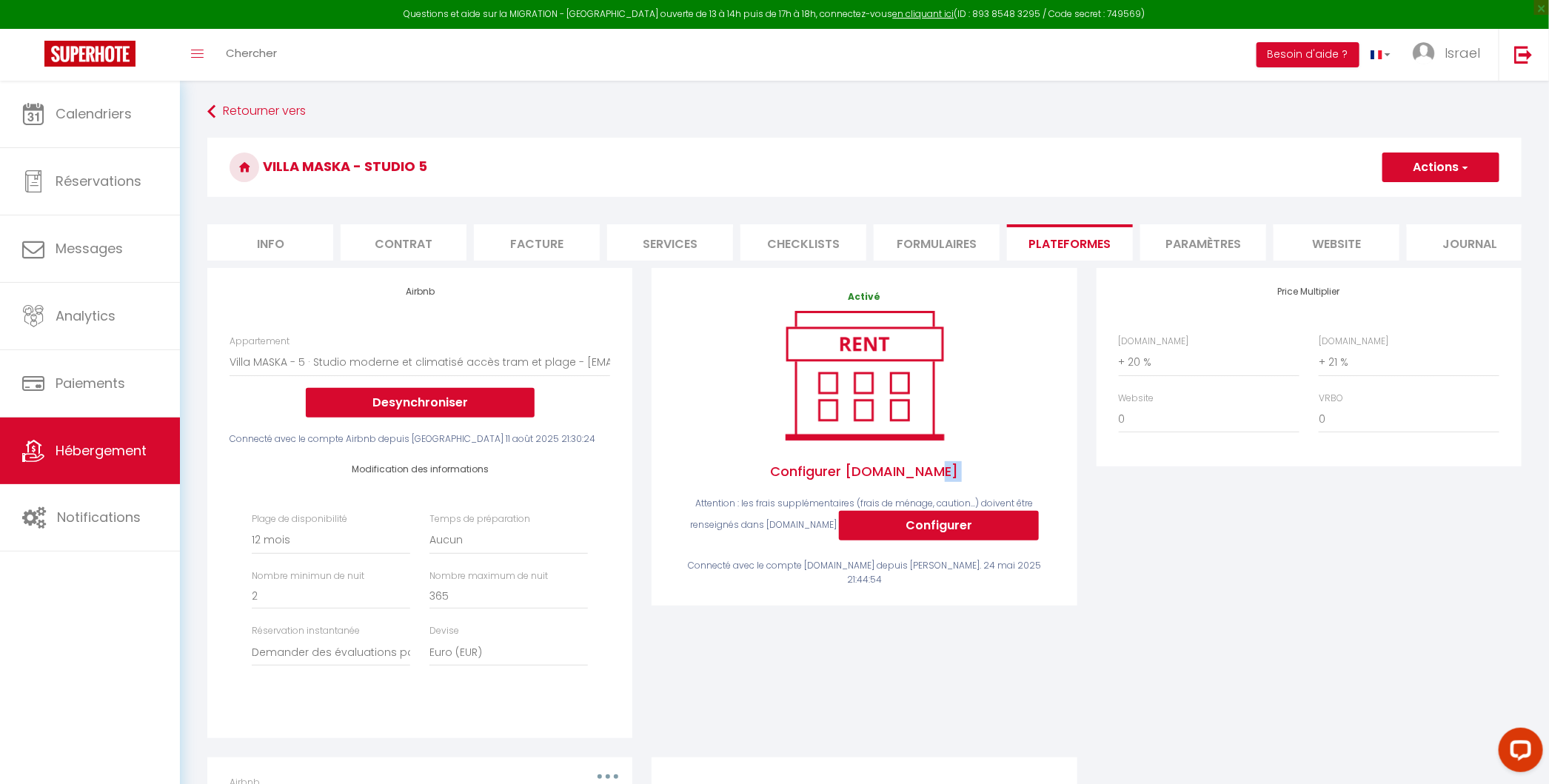
click at [1127, 247] on li "Paramètres" at bounding box center [1203, 242] width 126 height 37
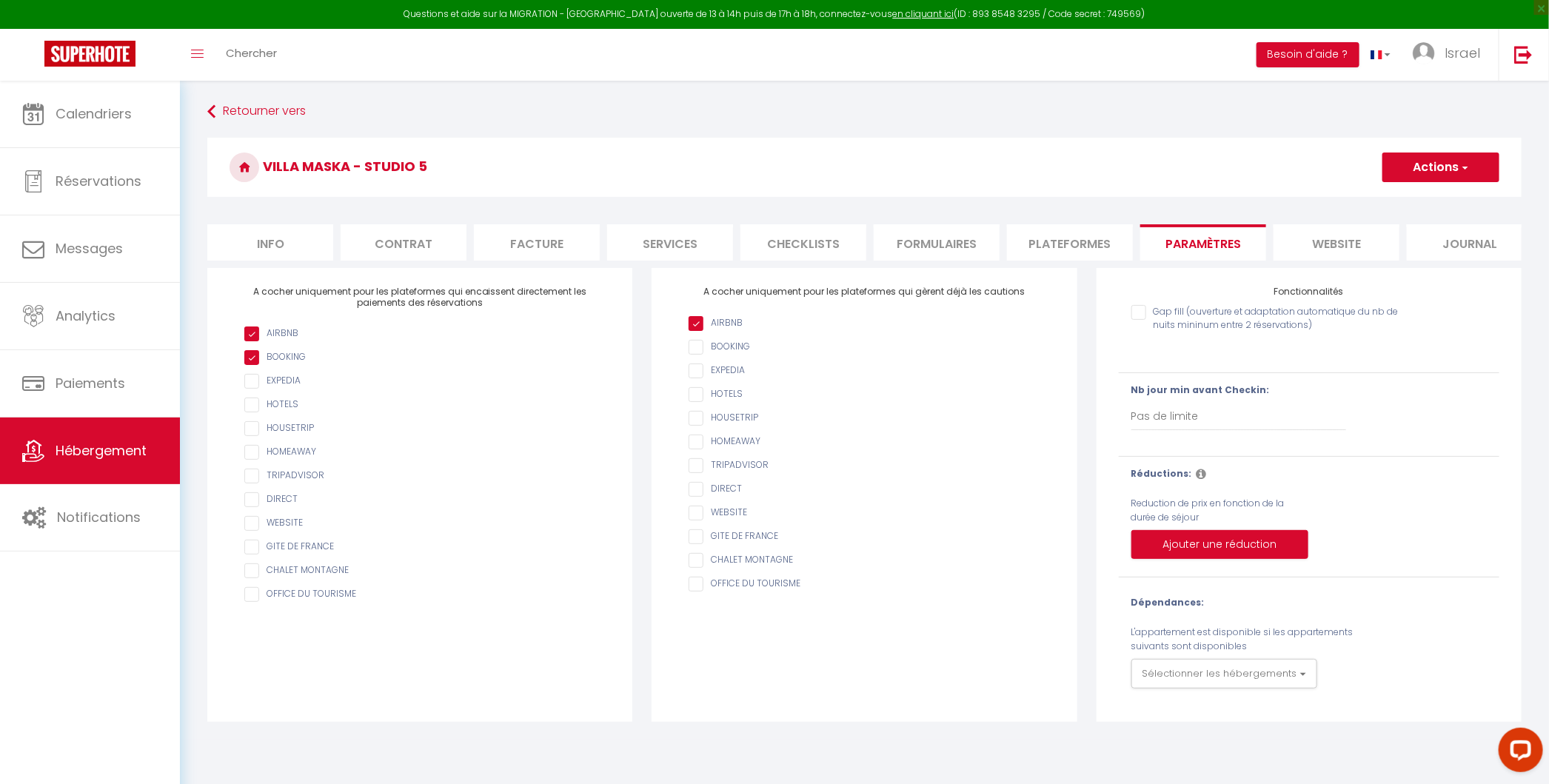
click at [1097, 239] on li "Plateformes" at bounding box center [1070, 242] width 126 height 37
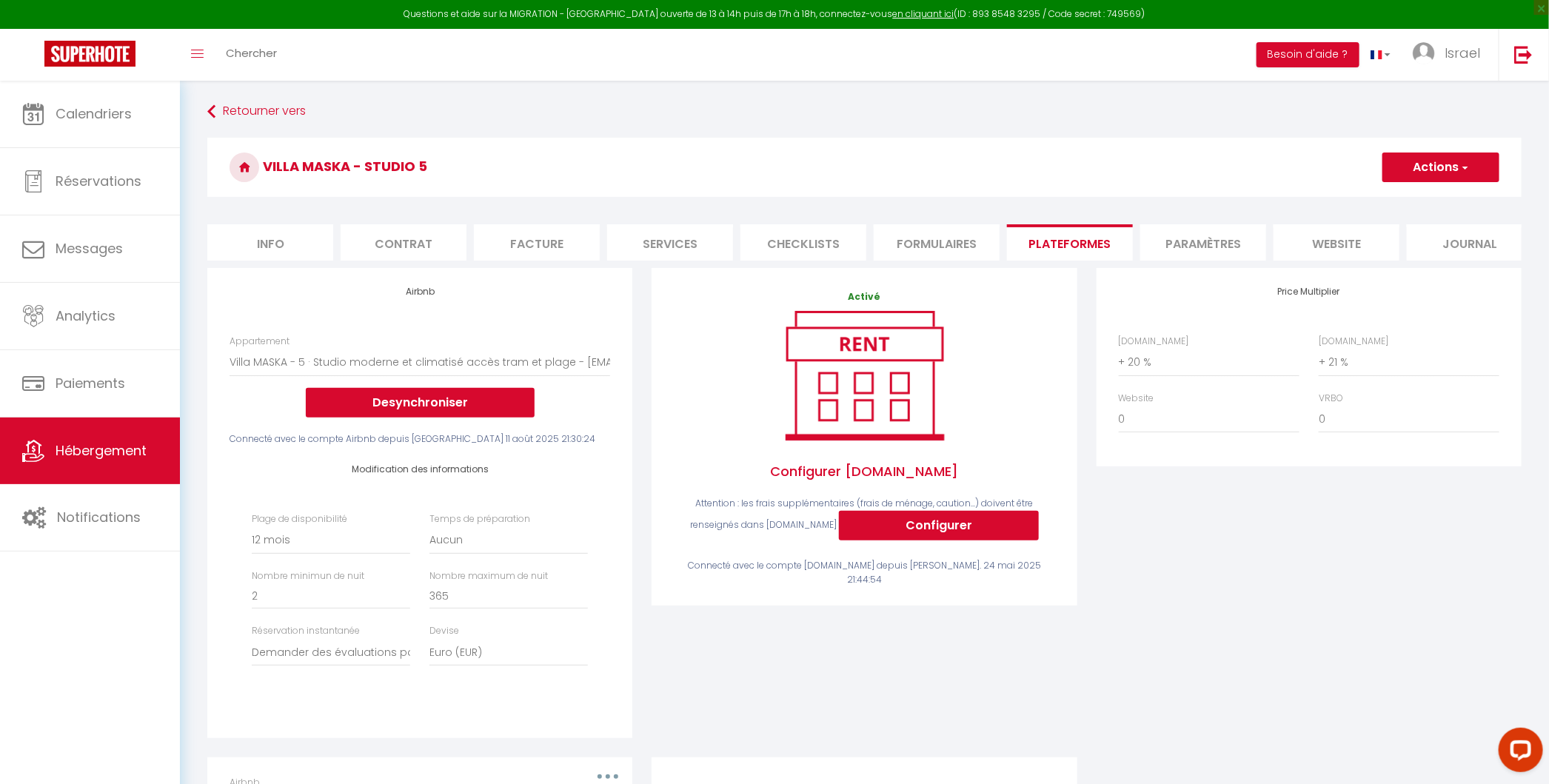
click at [1127, 236] on li "website" at bounding box center [1336, 242] width 126 height 37
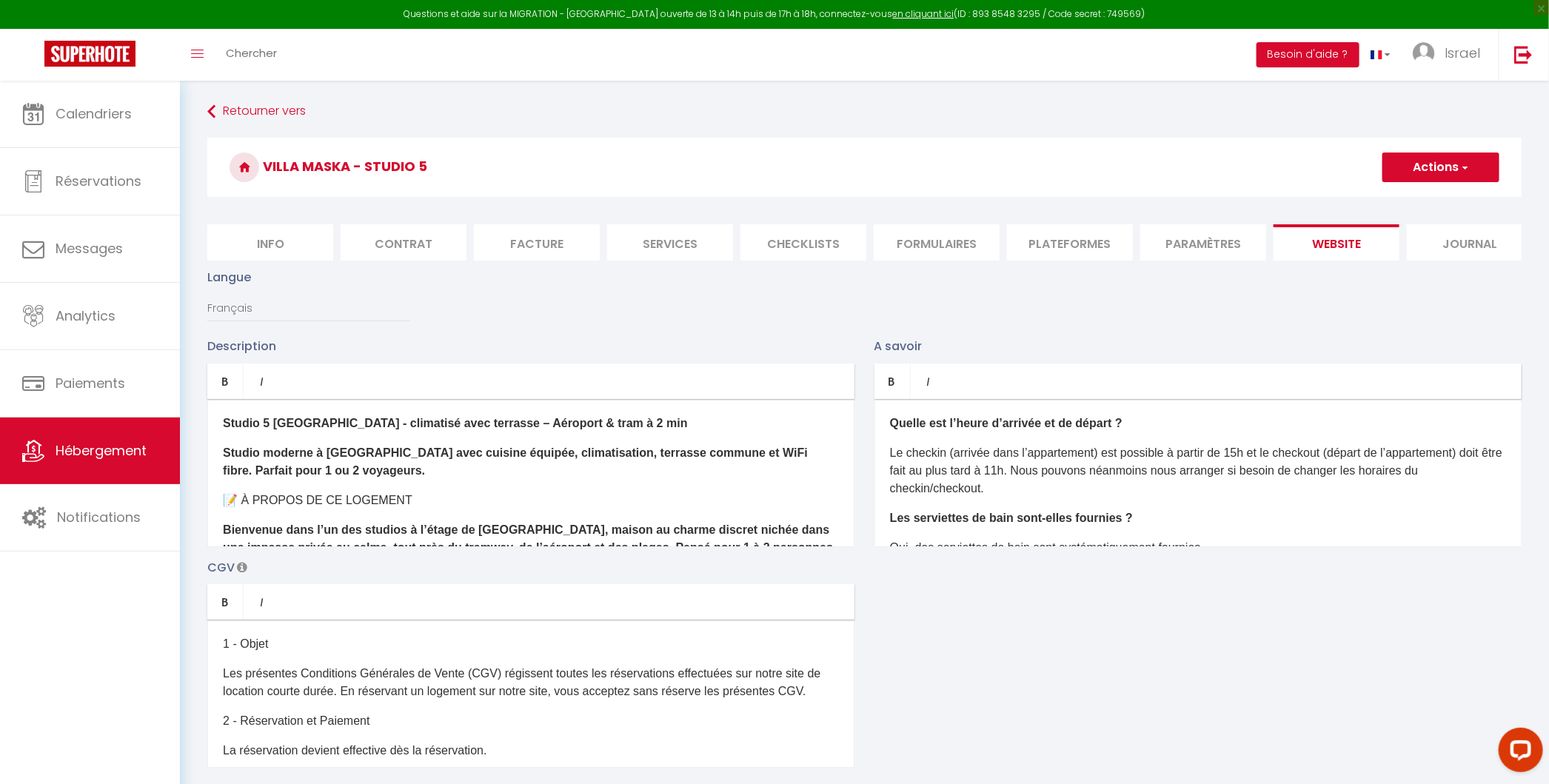
click at [1127, 248] on li "Paramètres" at bounding box center [1203, 242] width 126 height 37
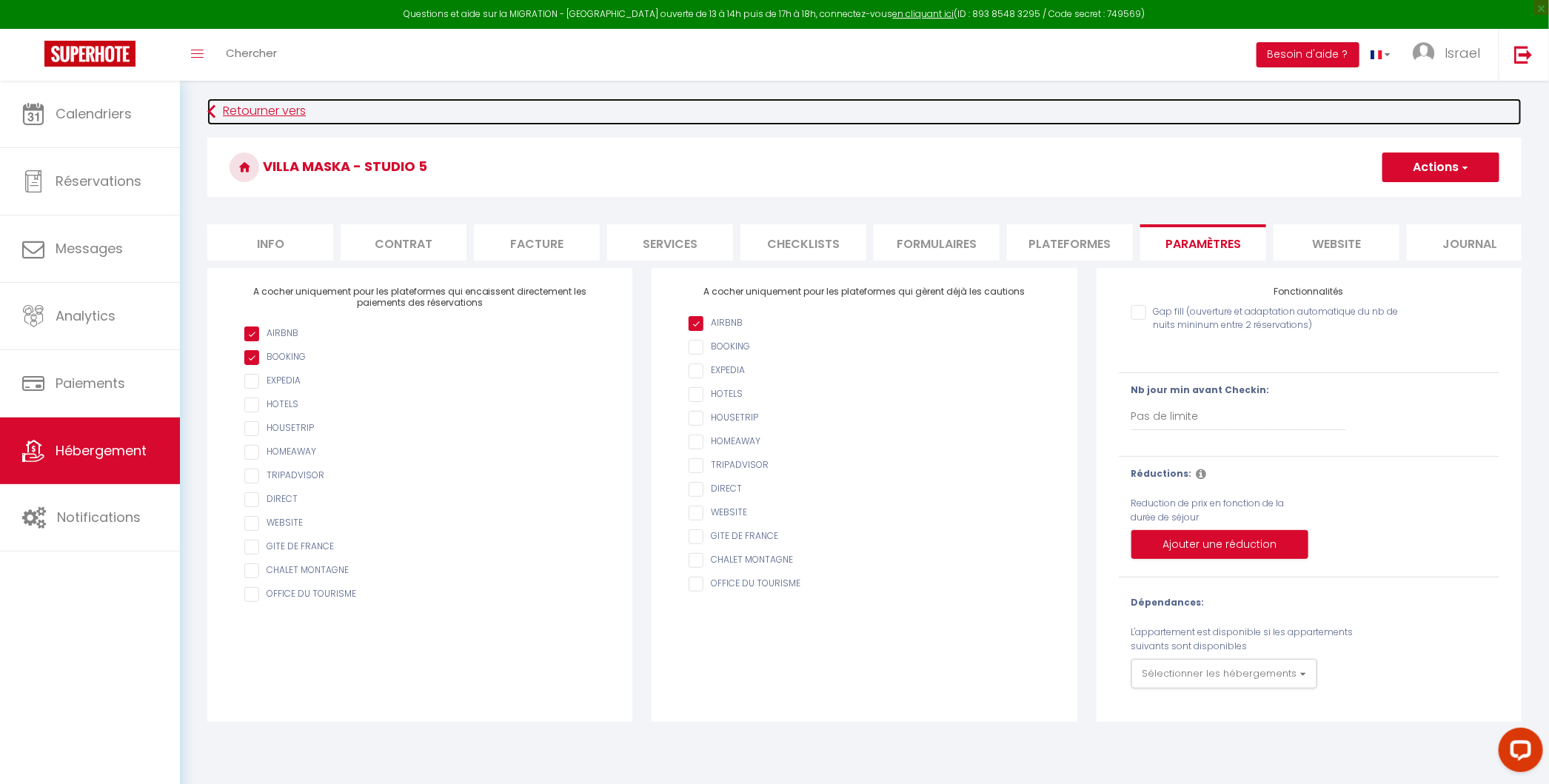
click at [232, 110] on link "Retourner vers" at bounding box center [864, 112] width 1314 height 27
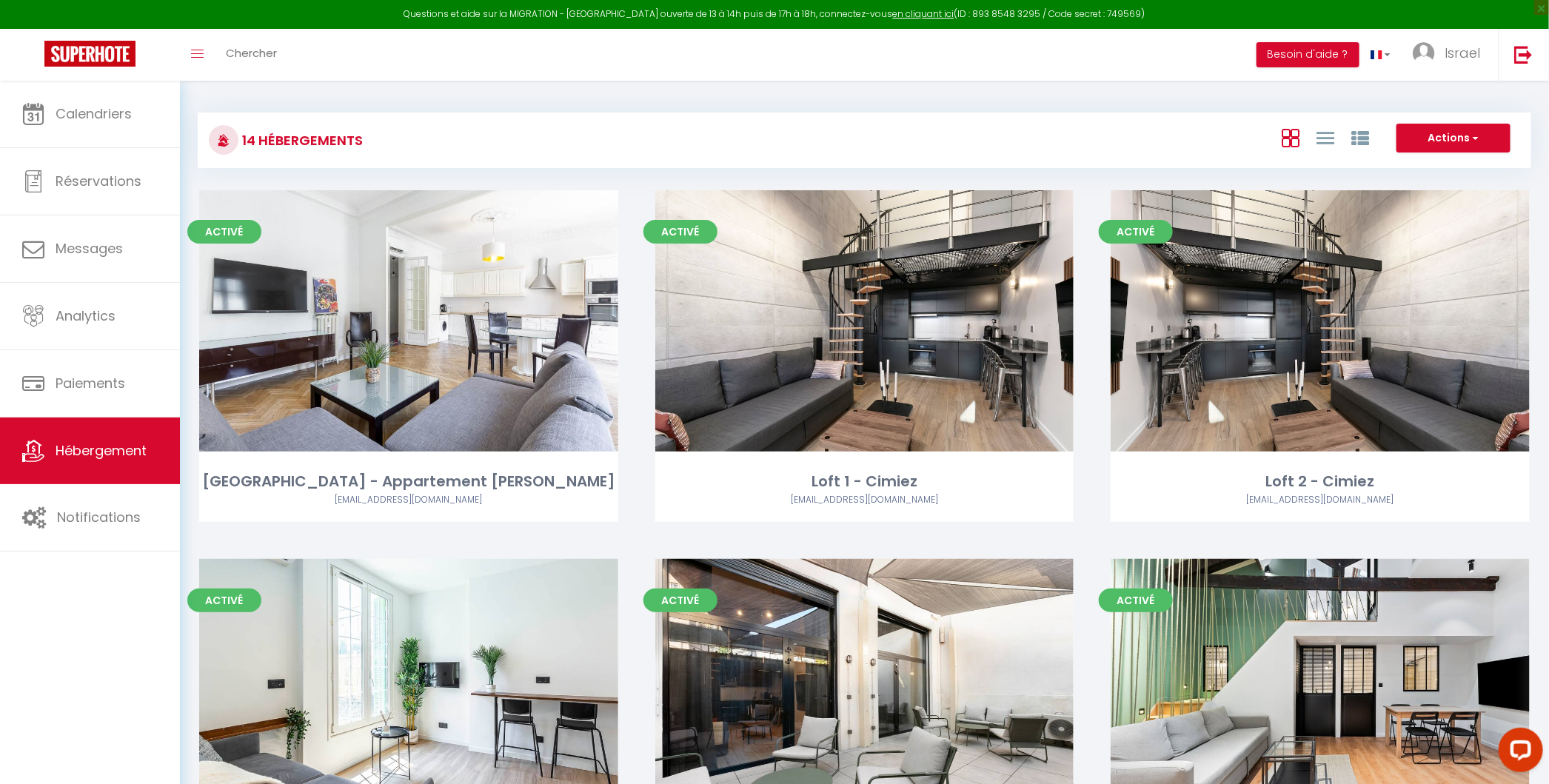
drag, startPoint x: 1091, startPoint y: 522, endPoint x: 1065, endPoint y: 177, distance: 346.0
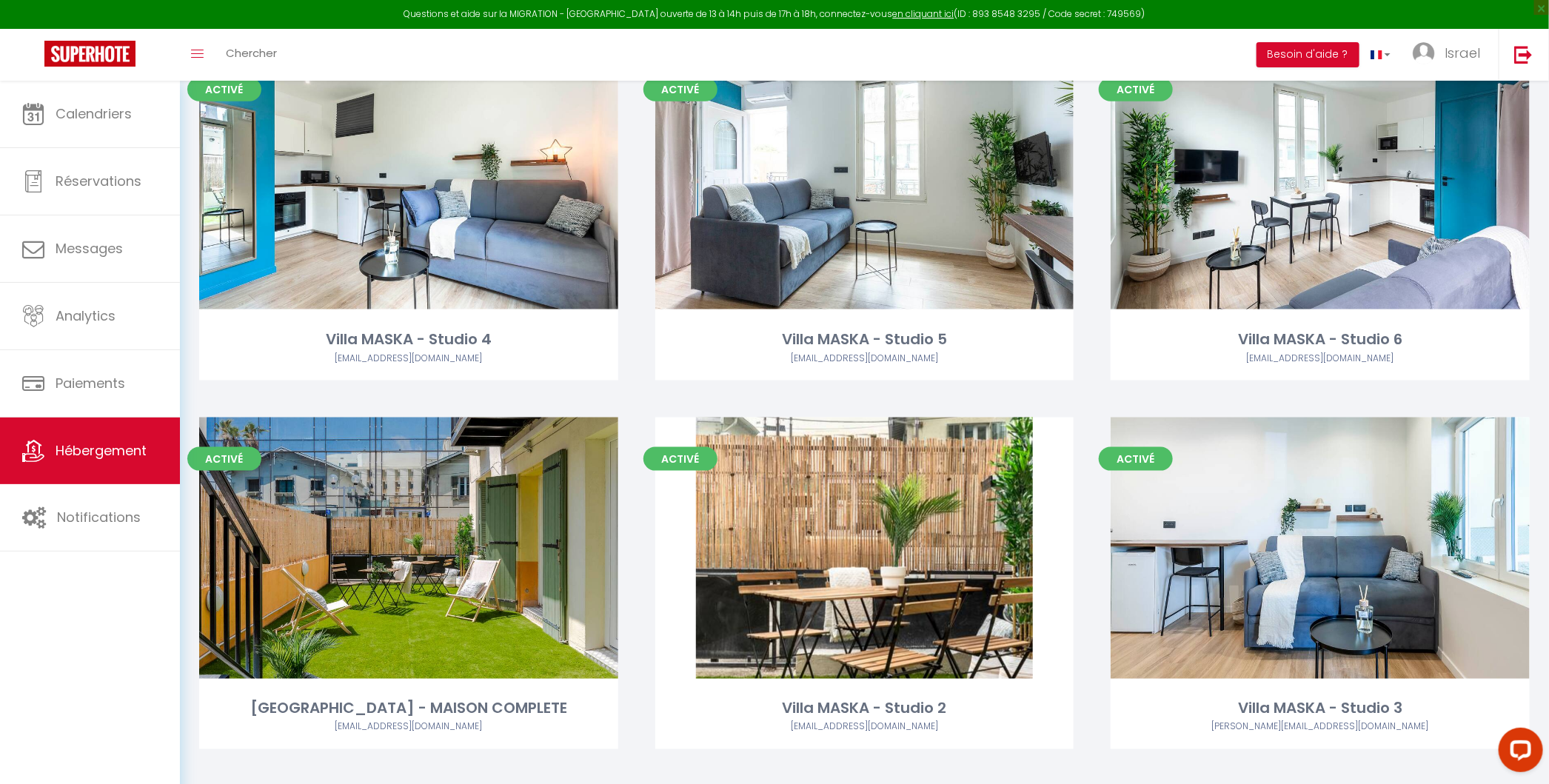
scroll to position [886, 0]
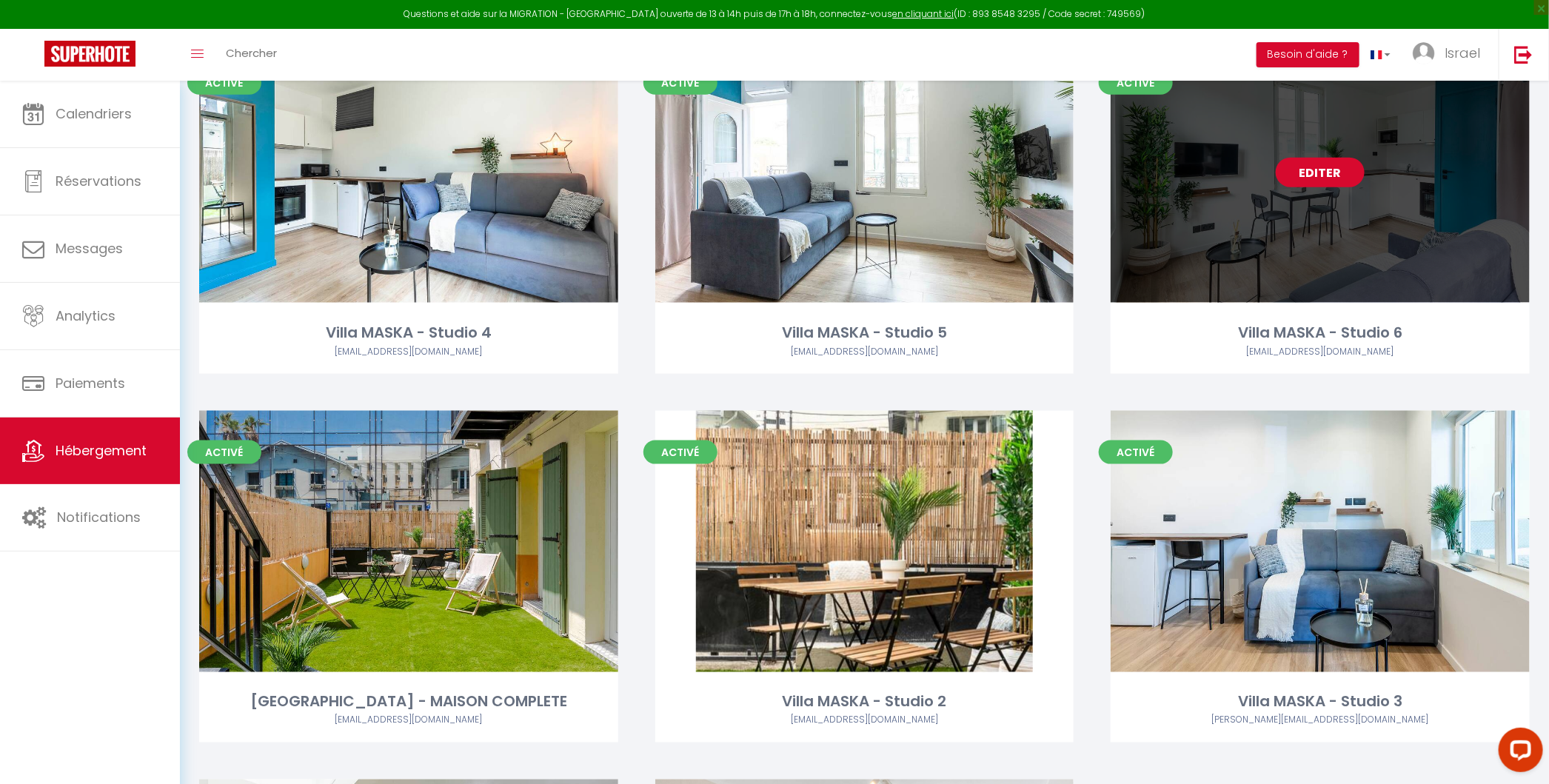
click at [1127, 169] on link "Editer" at bounding box center [1319, 172] width 89 height 30
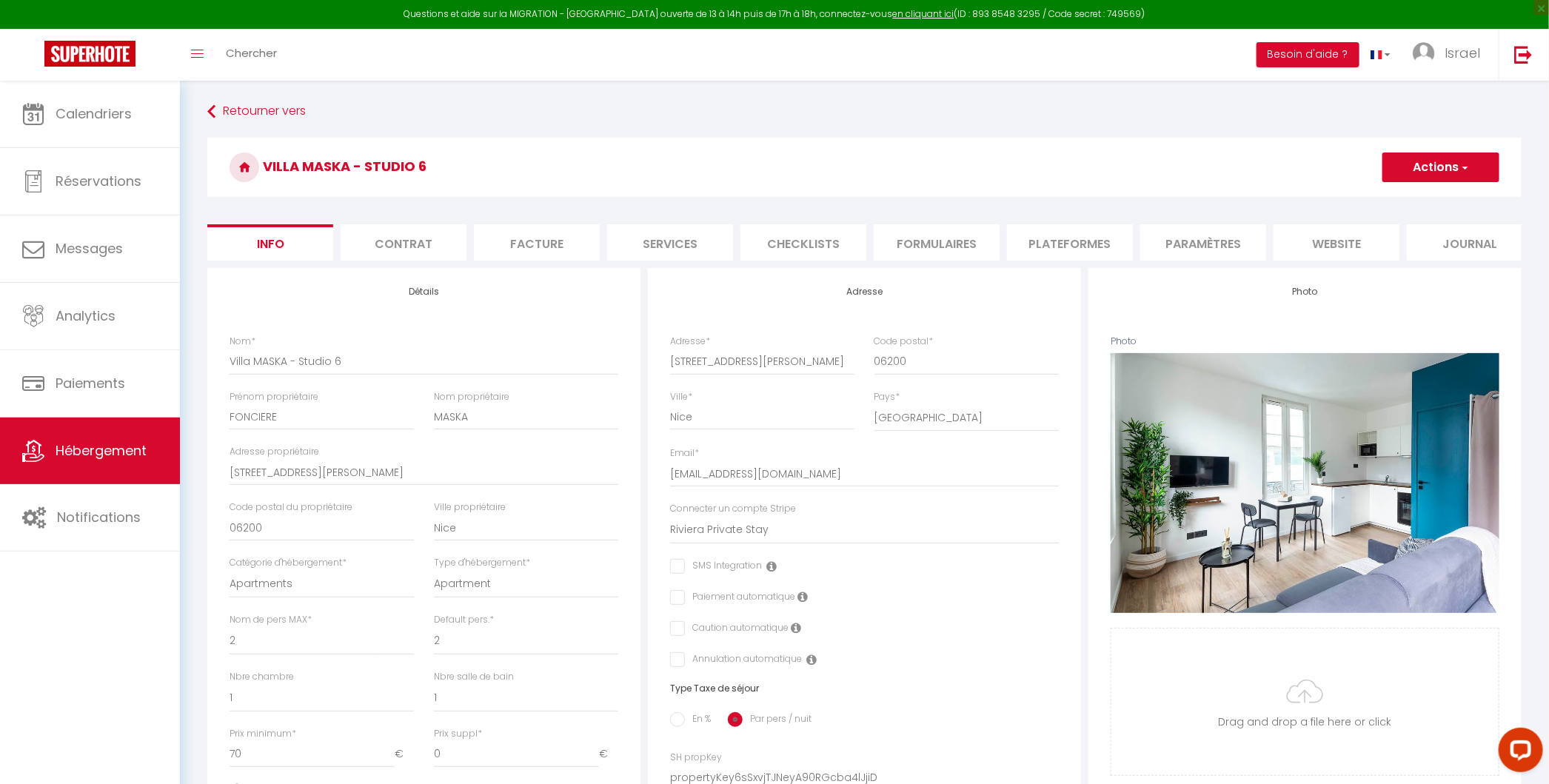
click at [1070, 251] on li "Plateformes" at bounding box center [1070, 242] width 126 height 37
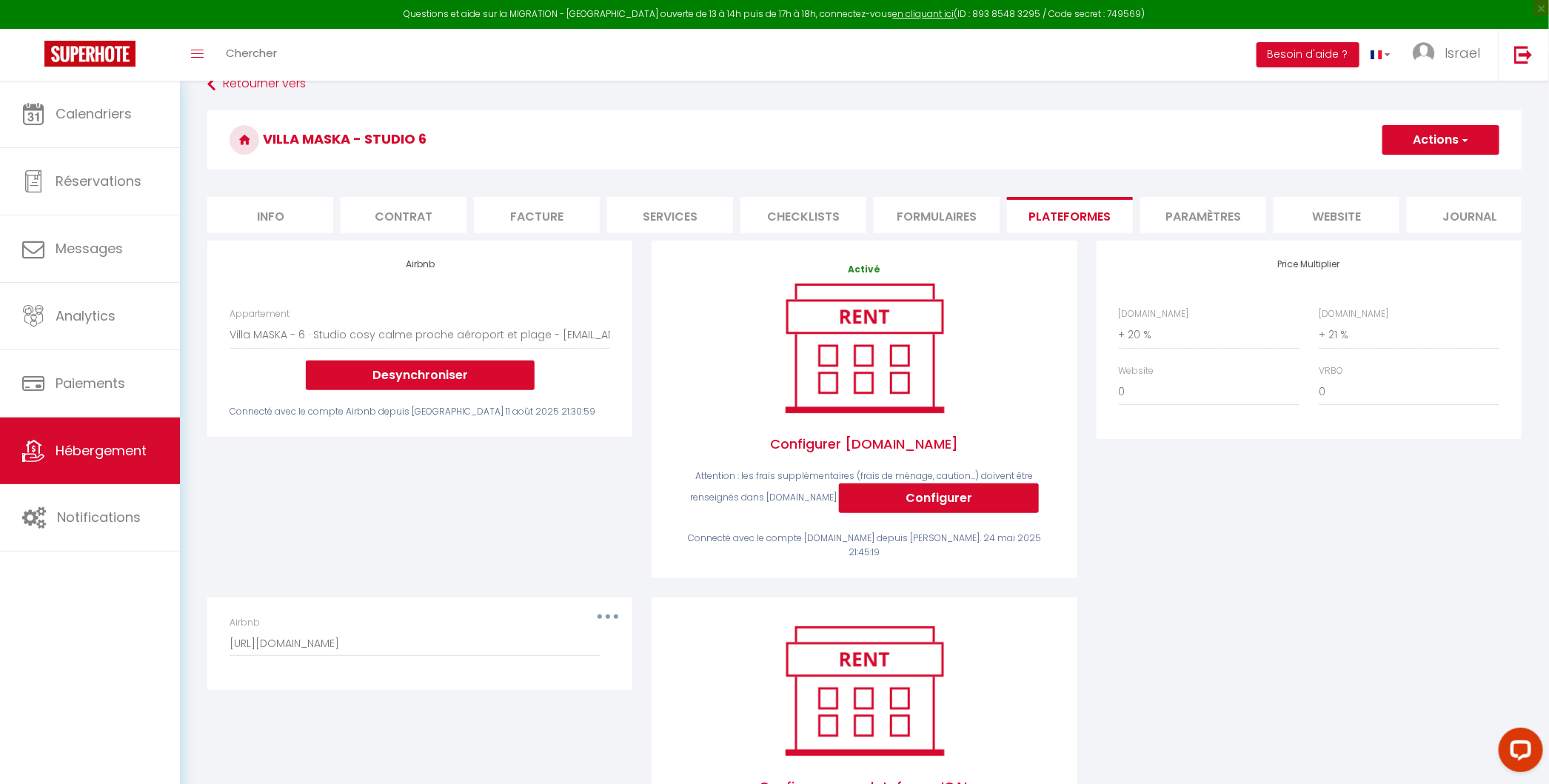
scroll to position [29, 0]
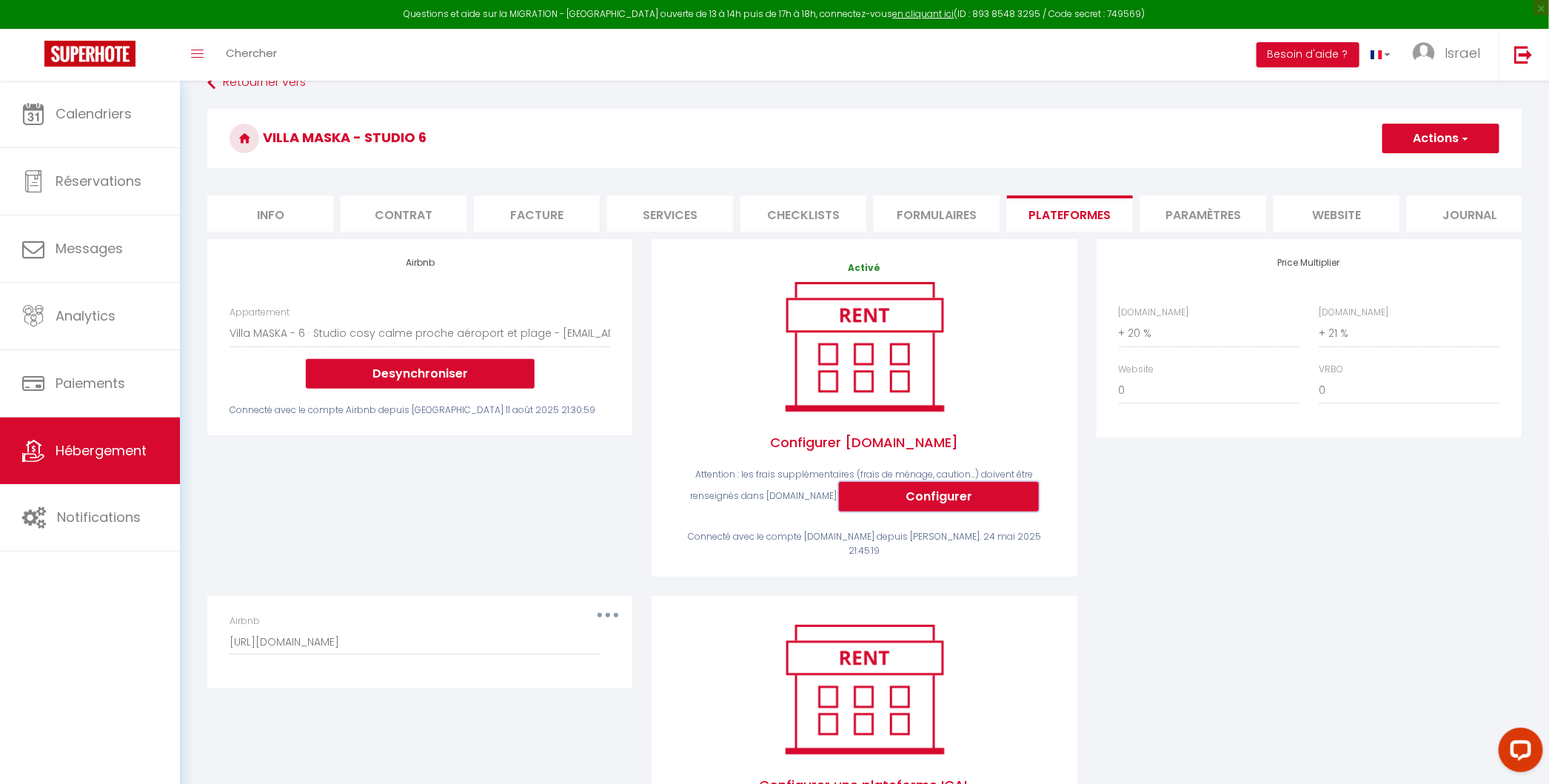
click at [967, 506] on button "Configurer" at bounding box center [939, 497] width 200 height 30
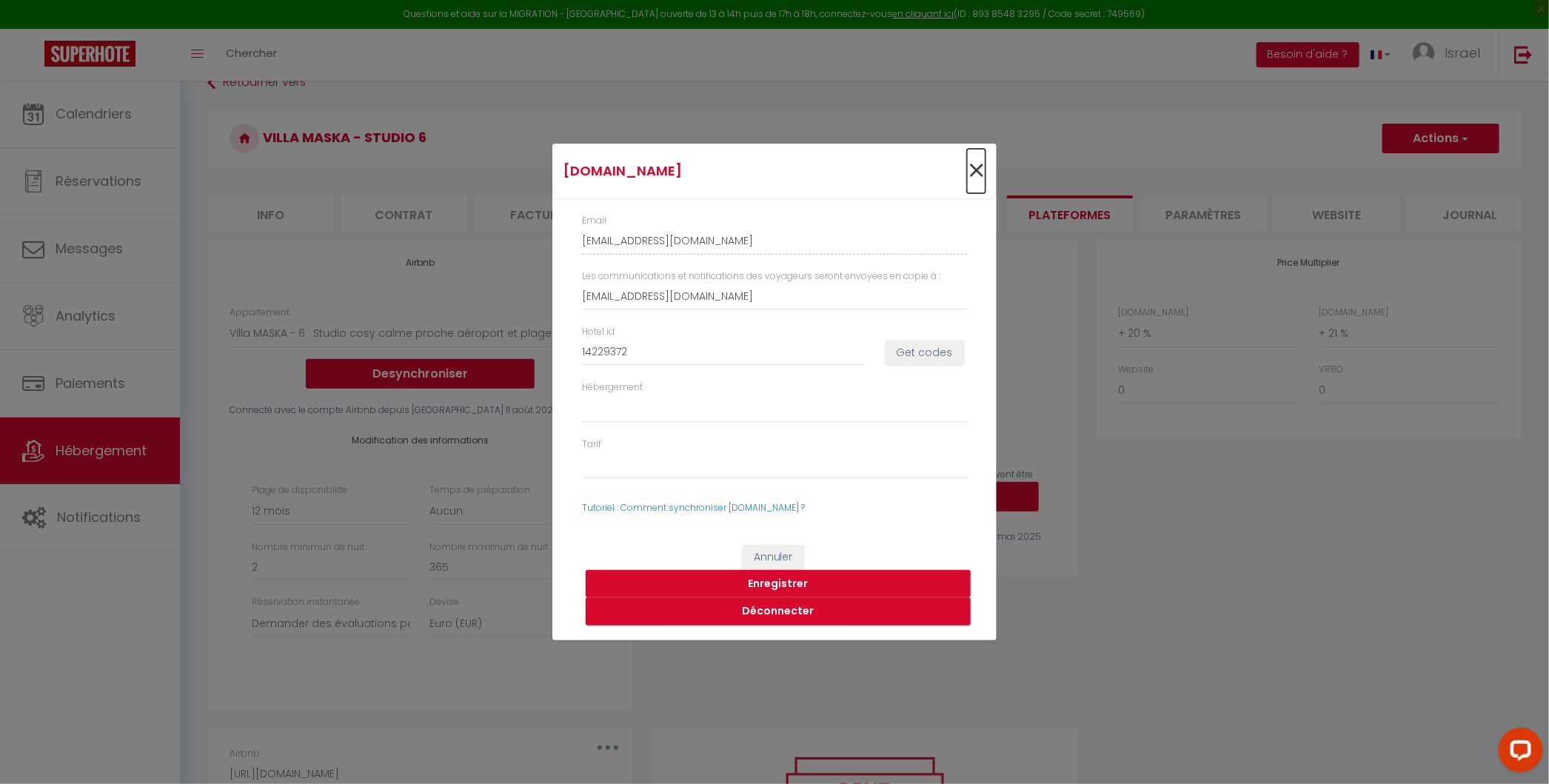
click at [975, 172] on span "×" at bounding box center [976, 171] width 18 height 44
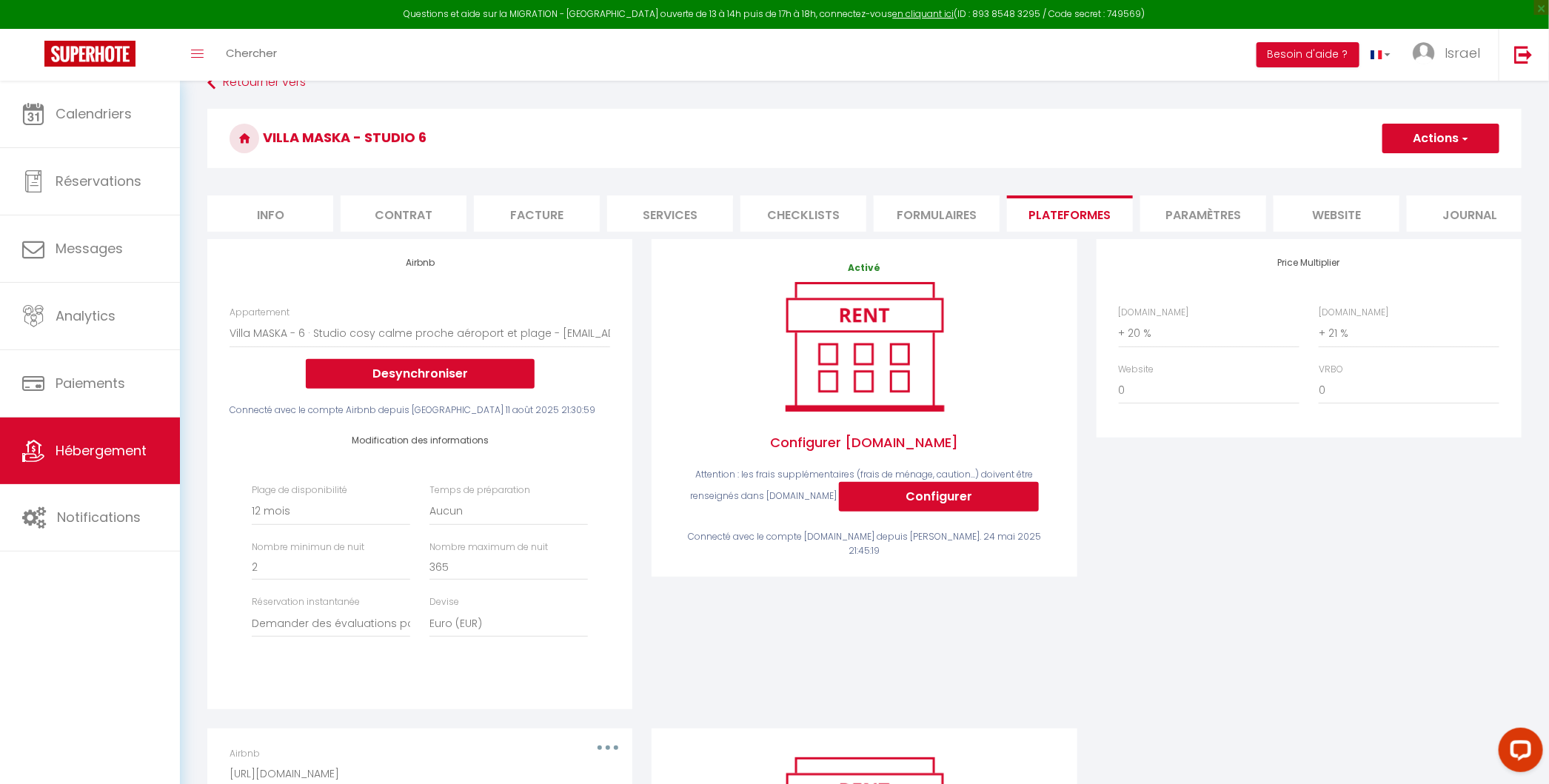
click at [1127, 588] on div "Price Multiplier Airbnb.com 0 + 1 % + 2 % + 3 % + 4 % + 5 % + 6 % + 7 %" at bounding box center [1309, 484] width 444 height 489
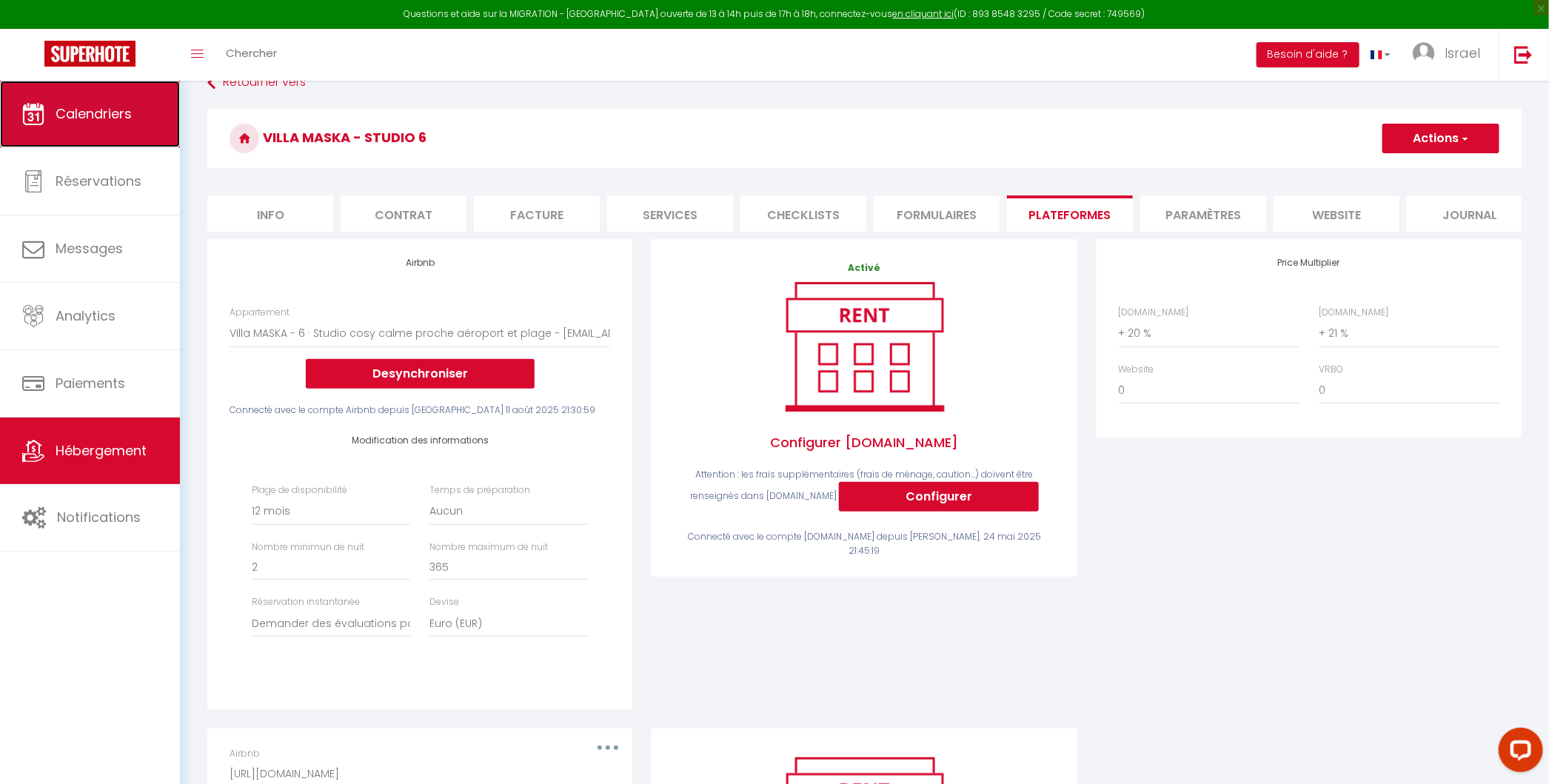
click at [112, 131] on link "Calendriers" at bounding box center [90, 114] width 180 height 67
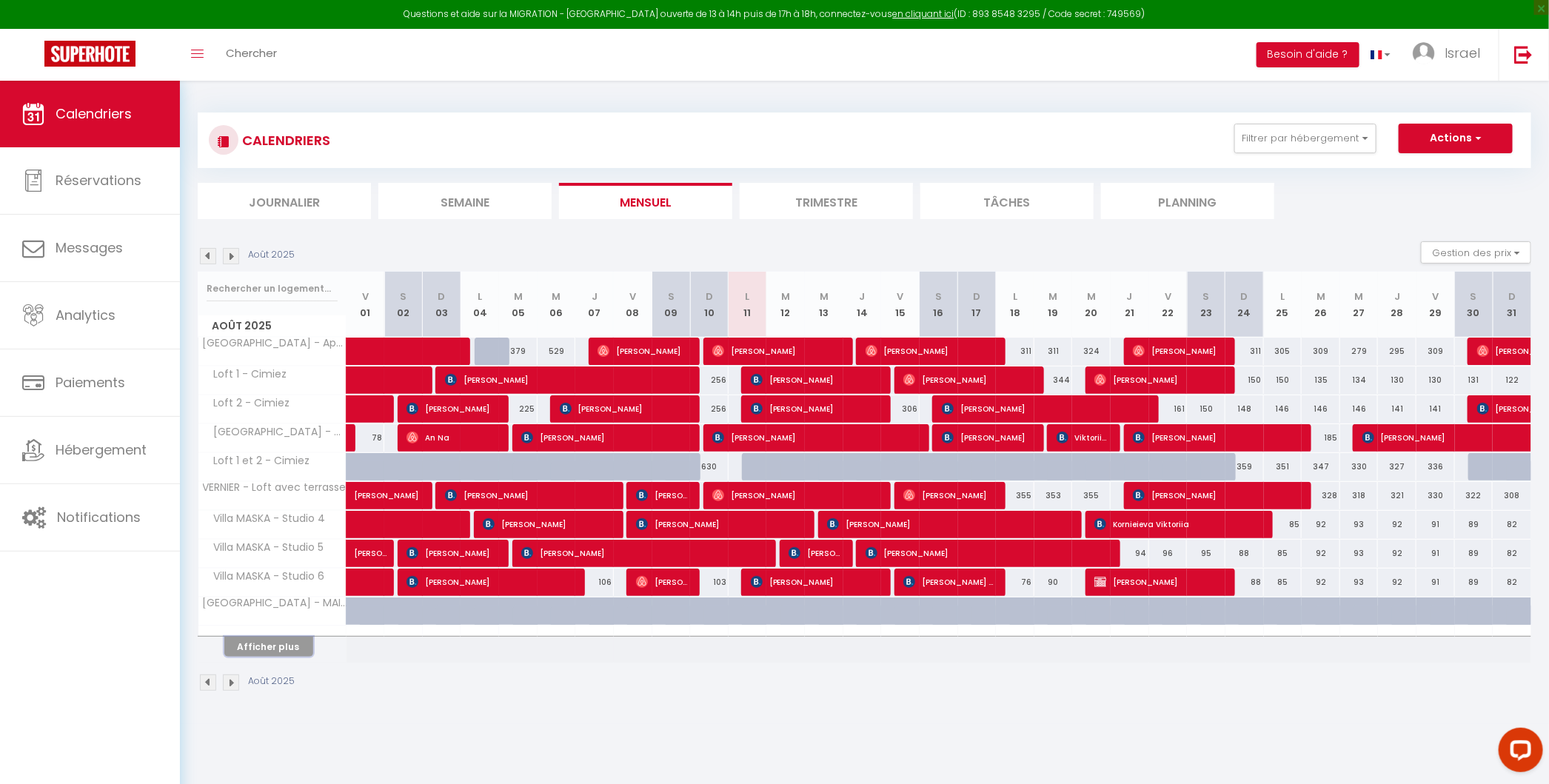
click at [271, 646] on button "Afficher plus" at bounding box center [268, 647] width 89 height 20
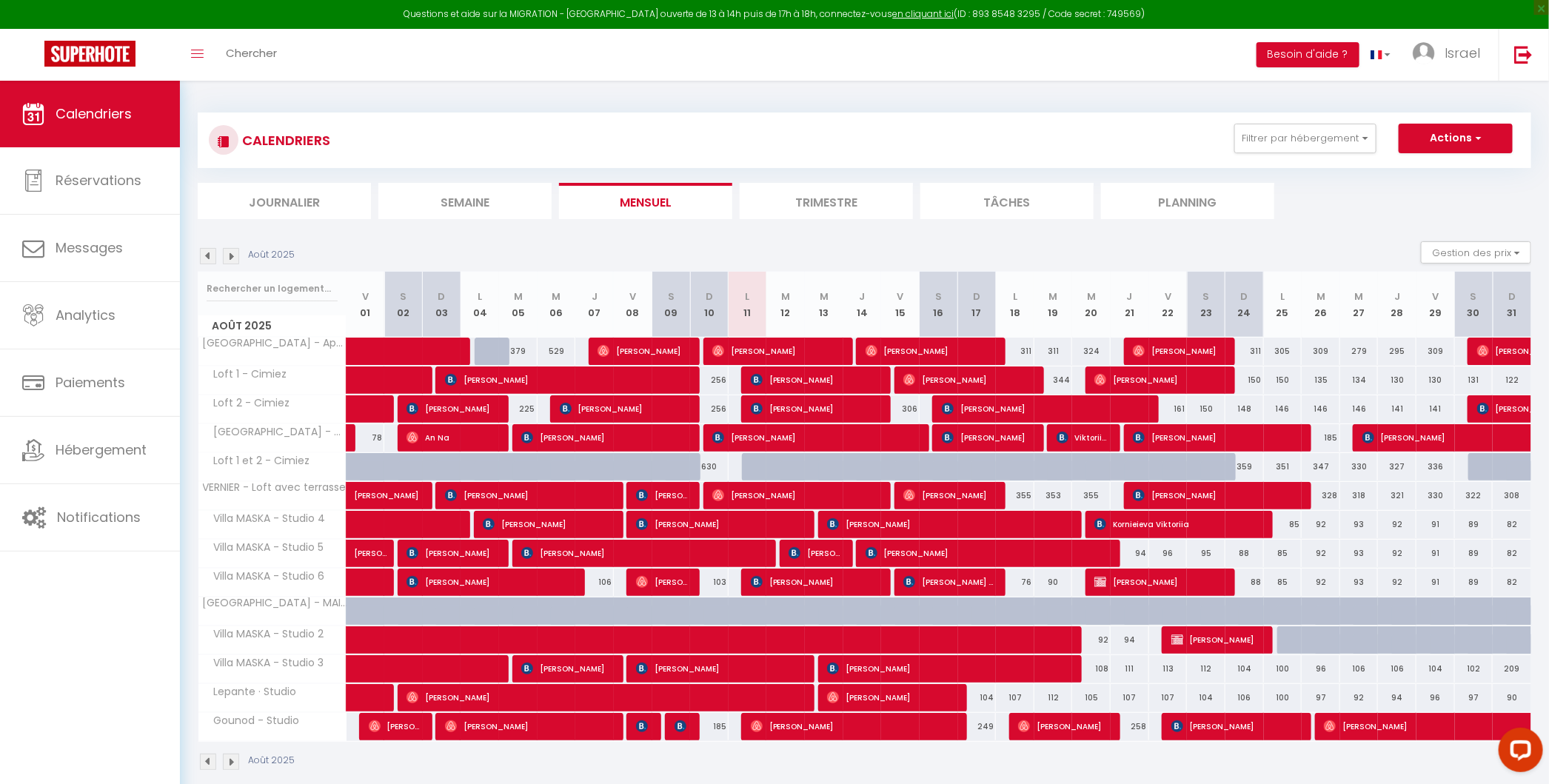
click at [235, 251] on img at bounding box center [231, 256] width 17 height 17
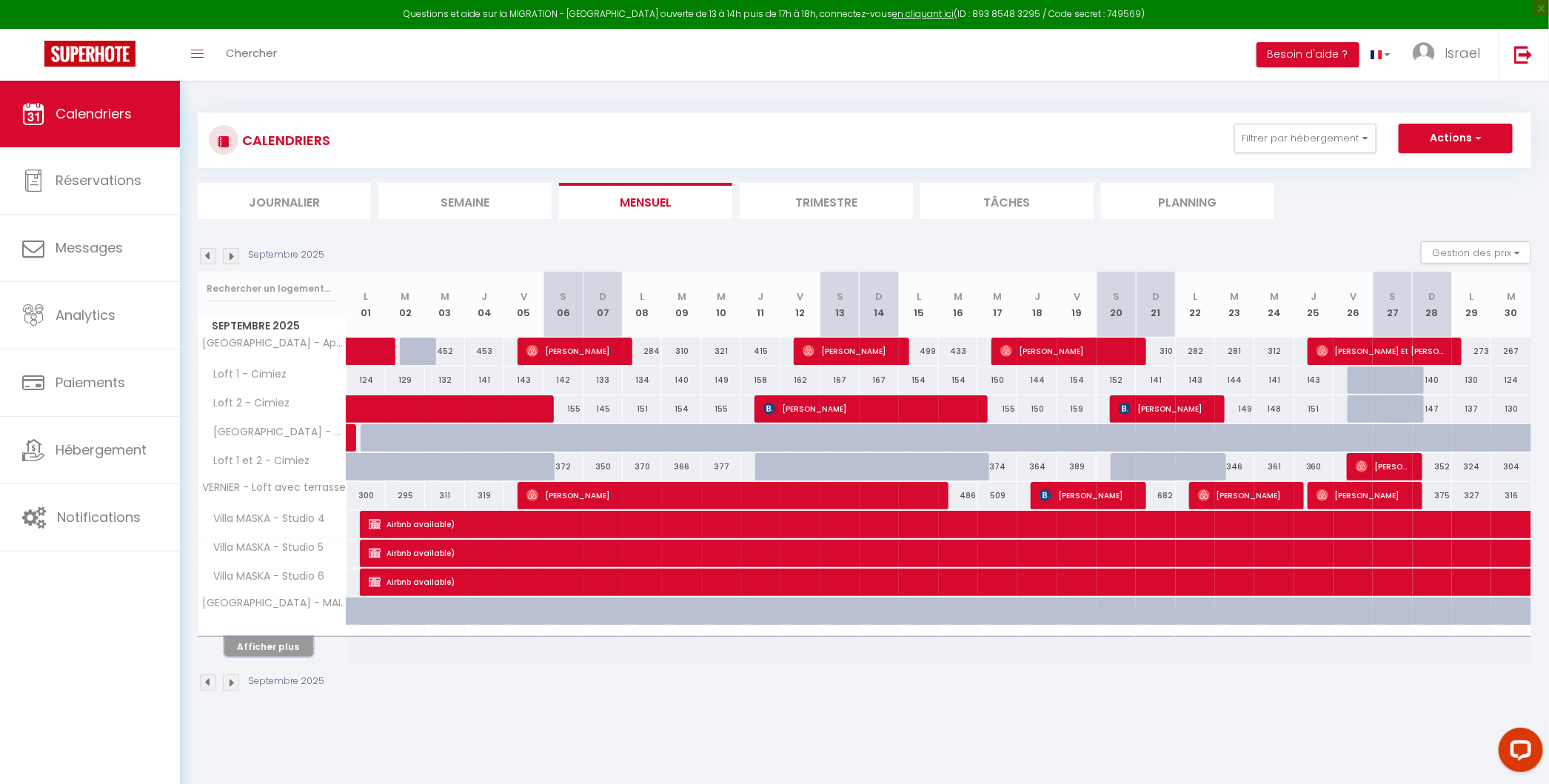
click at [278, 646] on button "Afficher plus" at bounding box center [268, 647] width 89 height 20
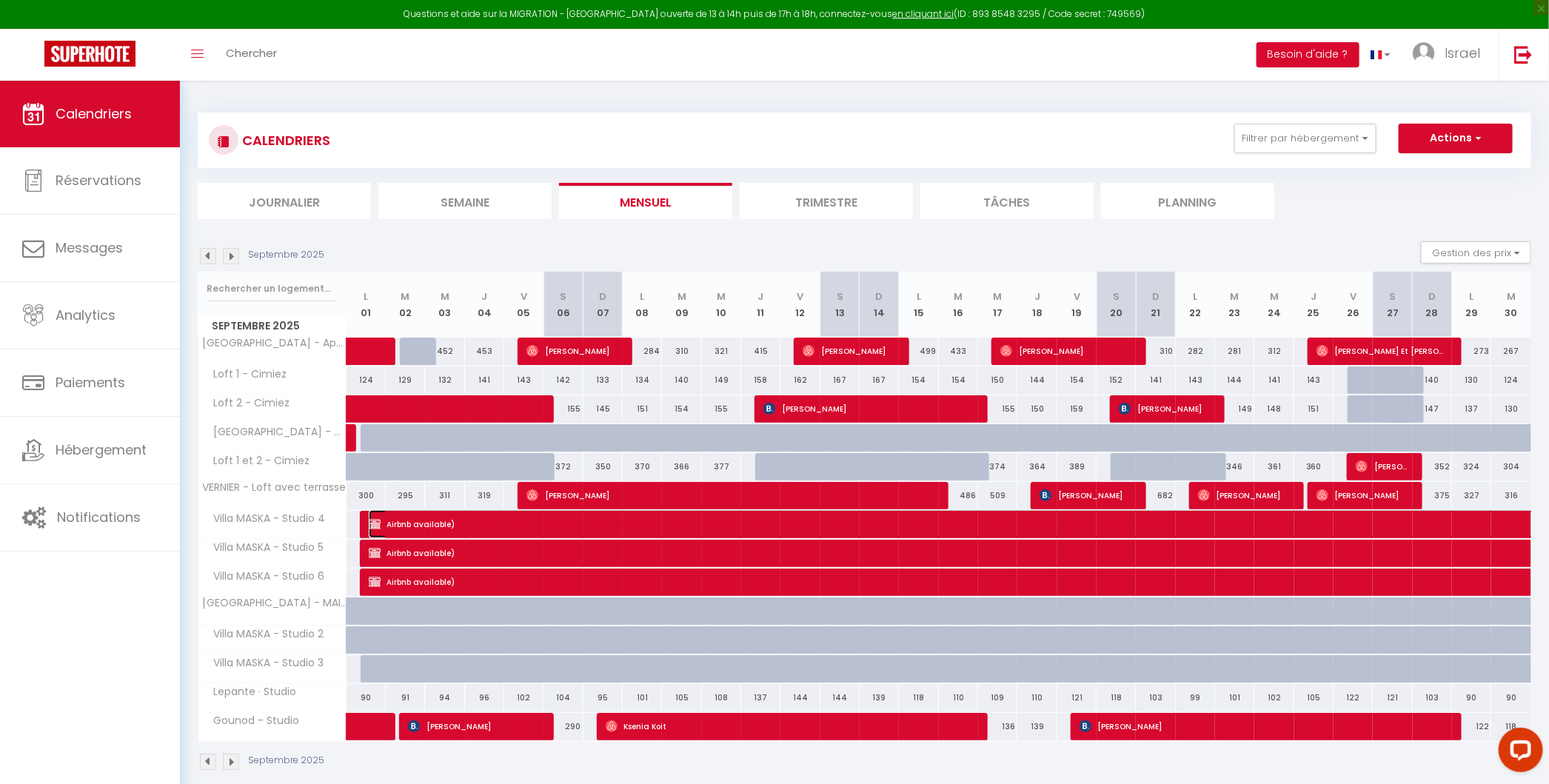
click at [373, 520] on img at bounding box center [375, 524] width 12 height 12
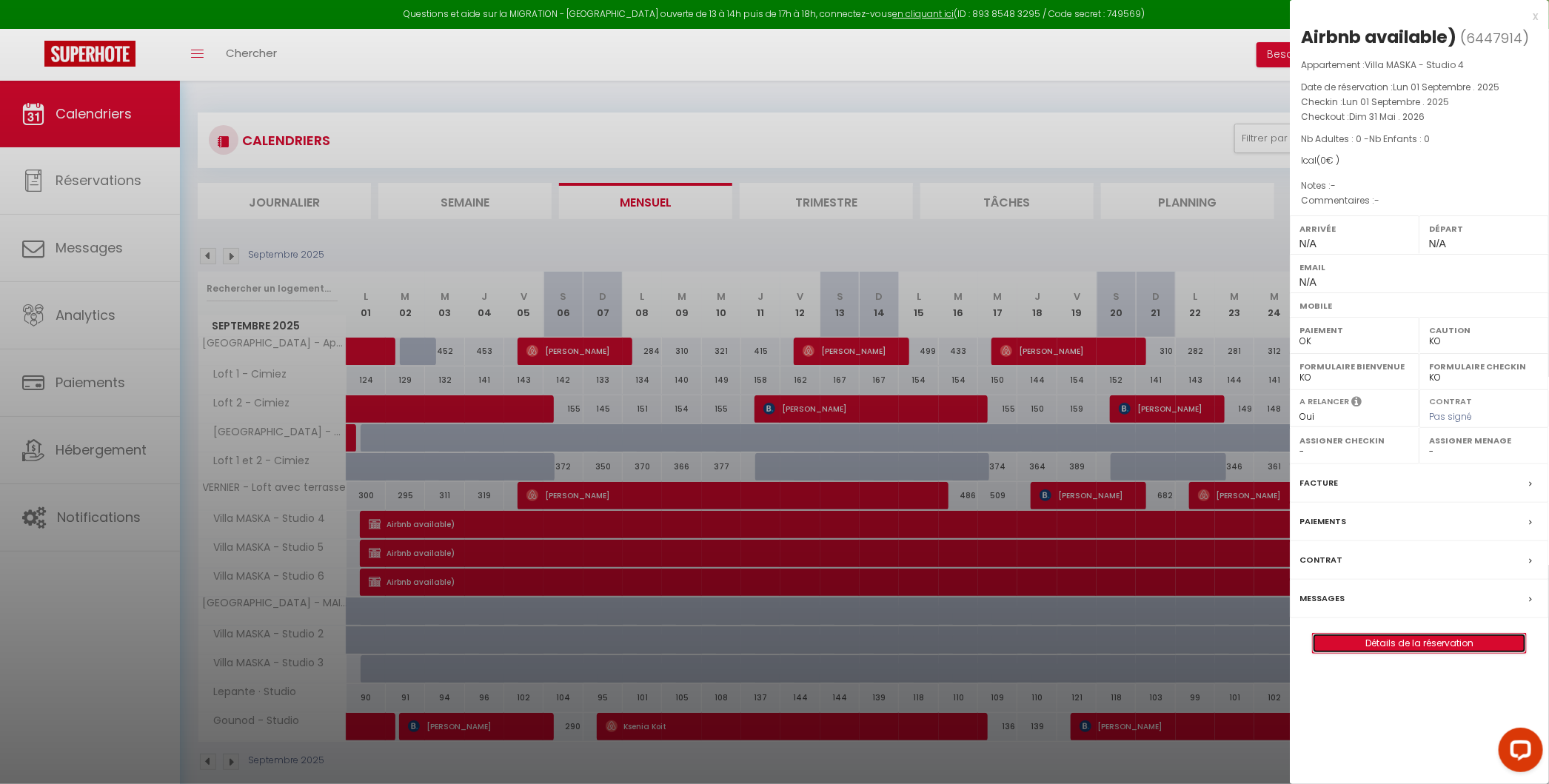
click at [1127, 633] on link "Détails de la réservation" at bounding box center [1419, 643] width 213 height 19
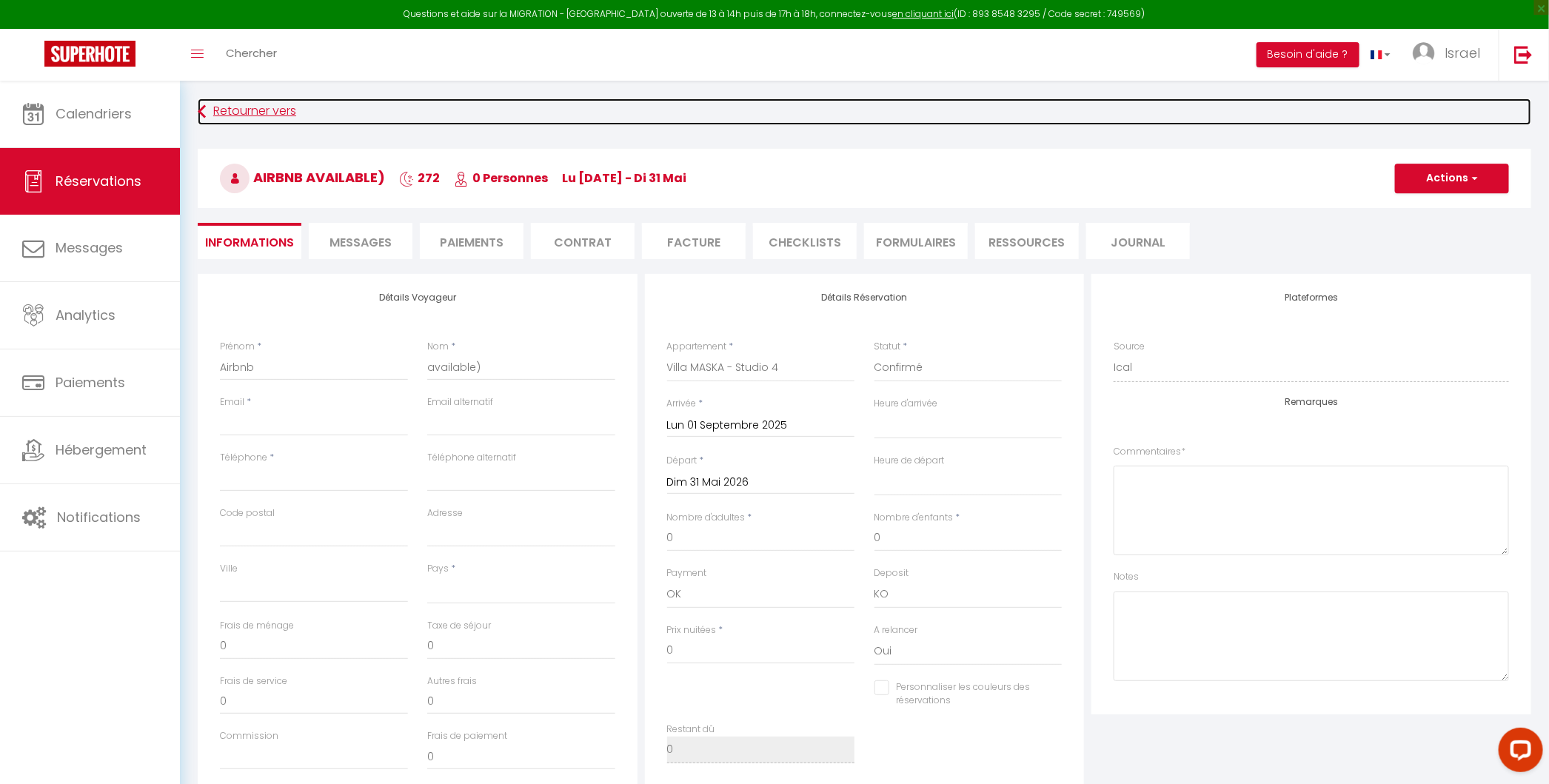
click at [256, 110] on link "Retourner vers" at bounding box center [864, 112] width 1333 height 27
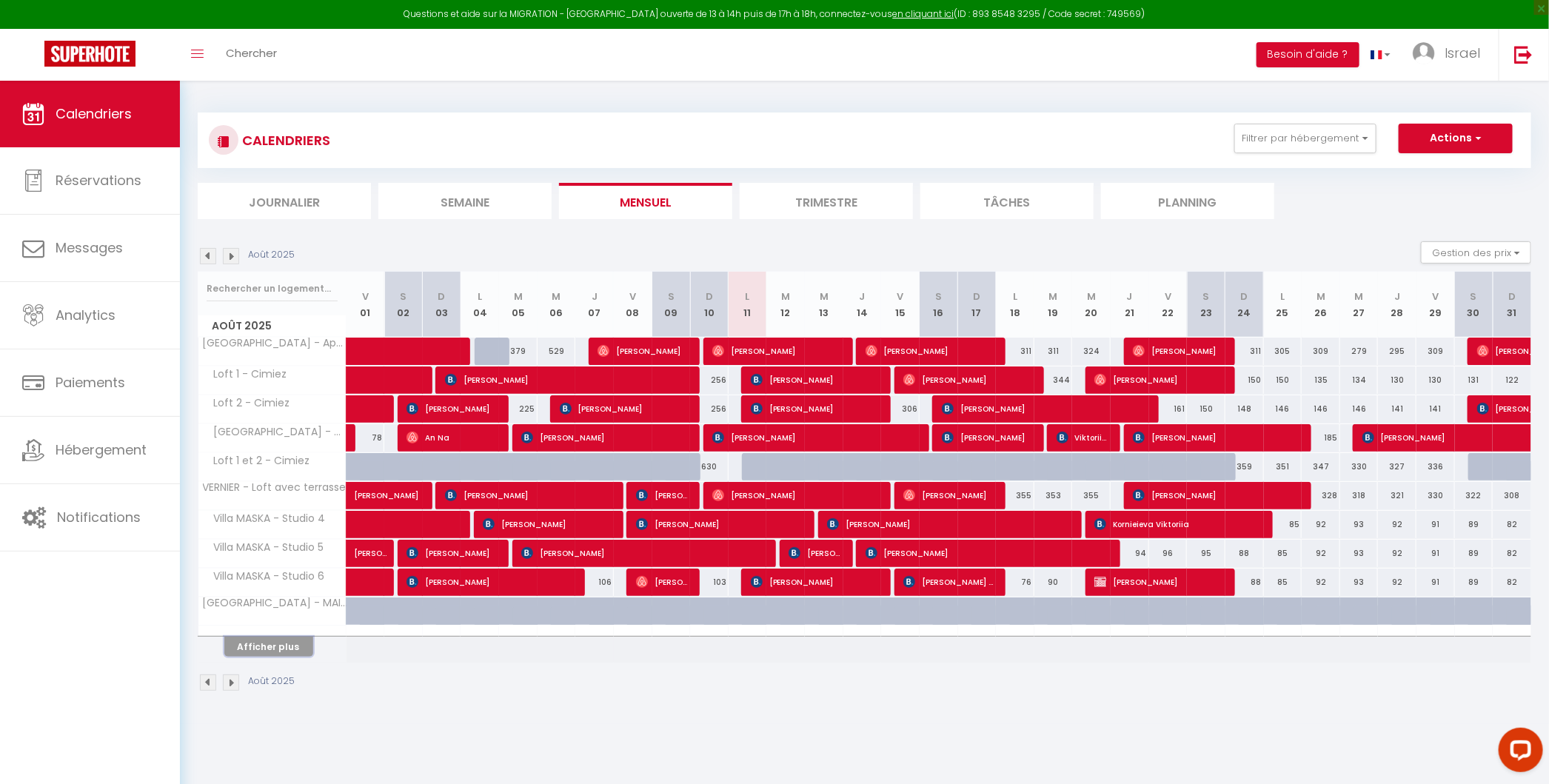
click at [276, 639] on button "Afficher plus" at bounding box center [268, 647] width 89 height 20
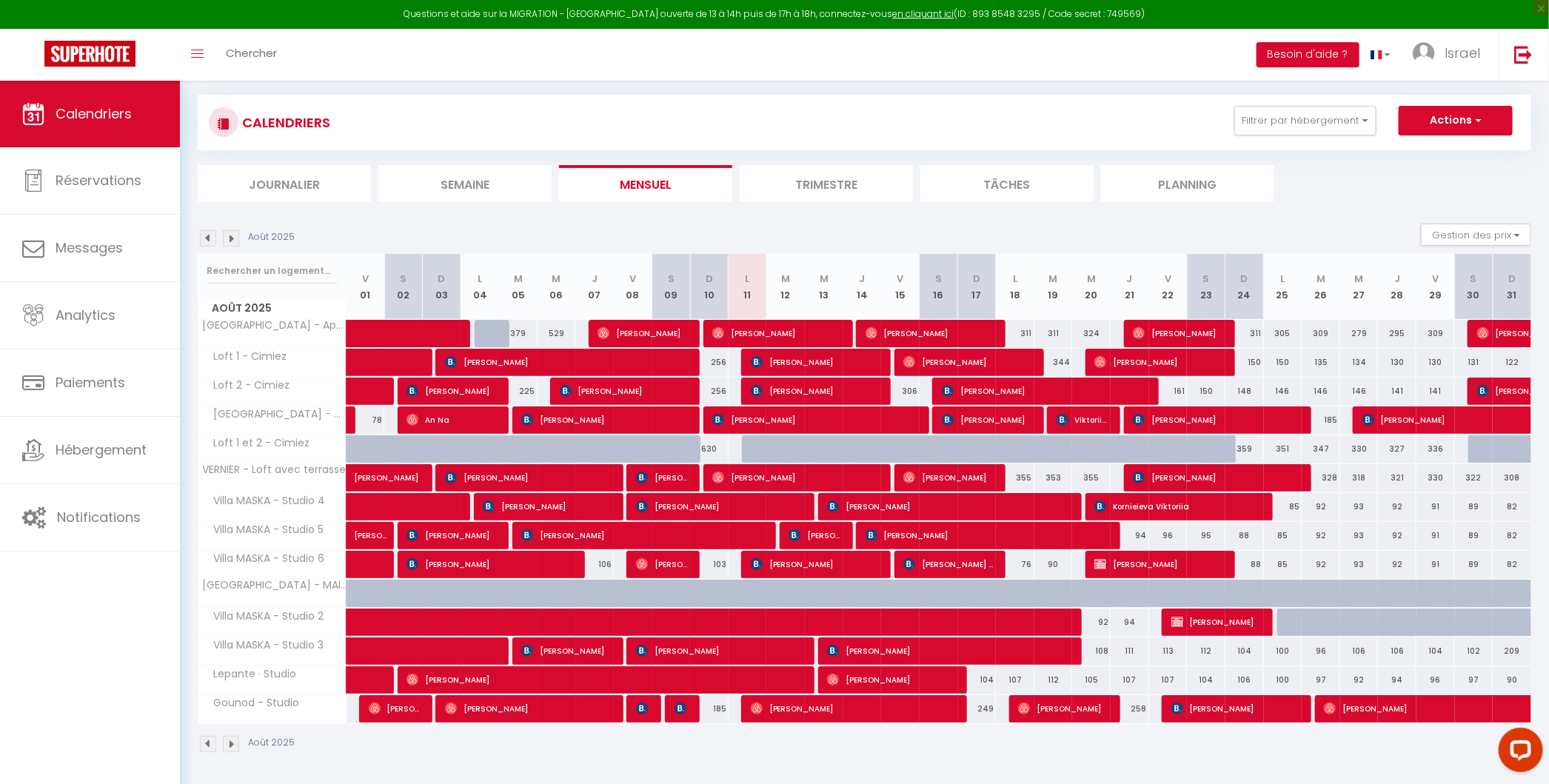
scroll to position [16, 0]
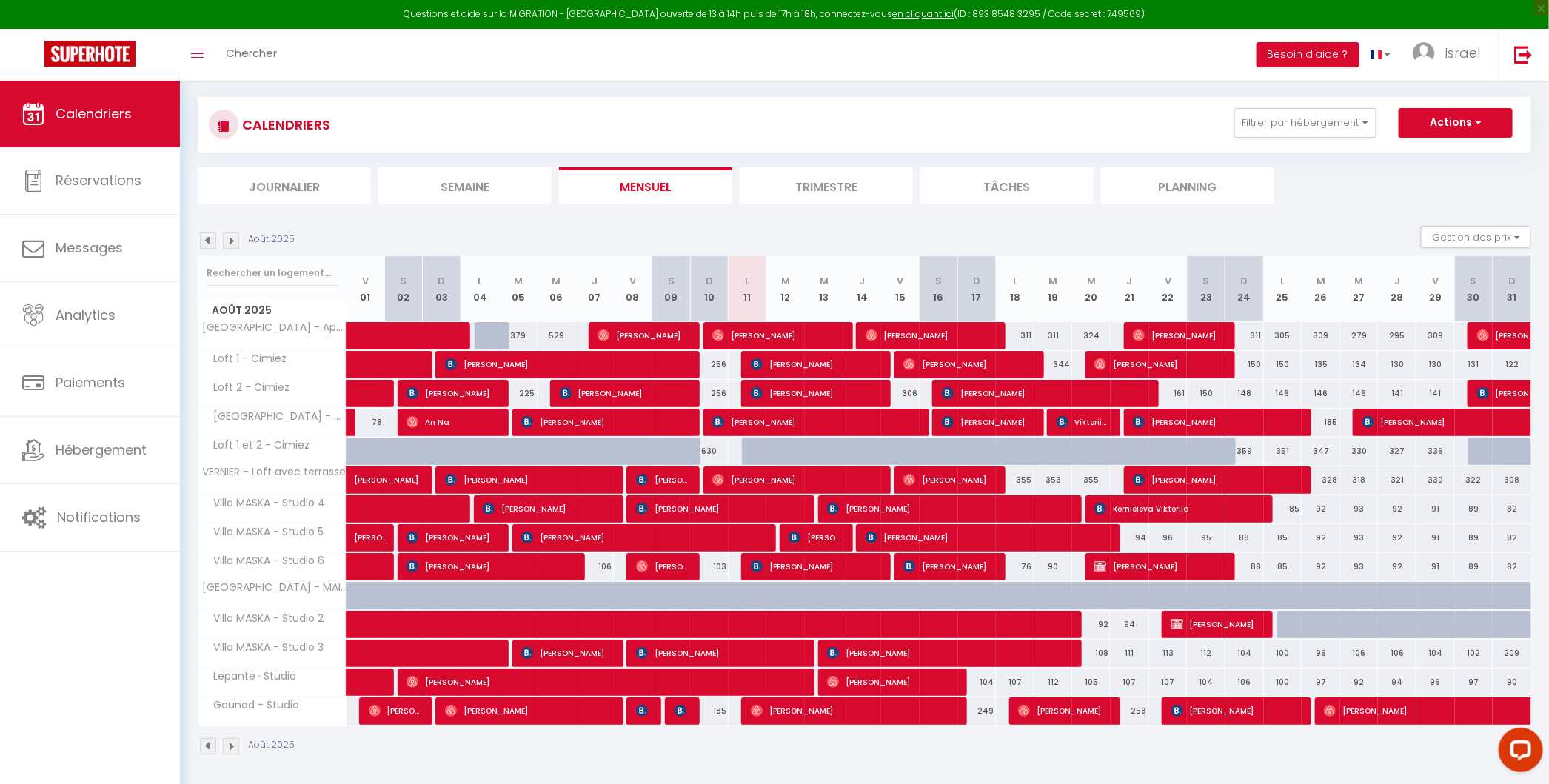
click at [231, 236] on img at bounding box center [231, 241] width 17 height 17
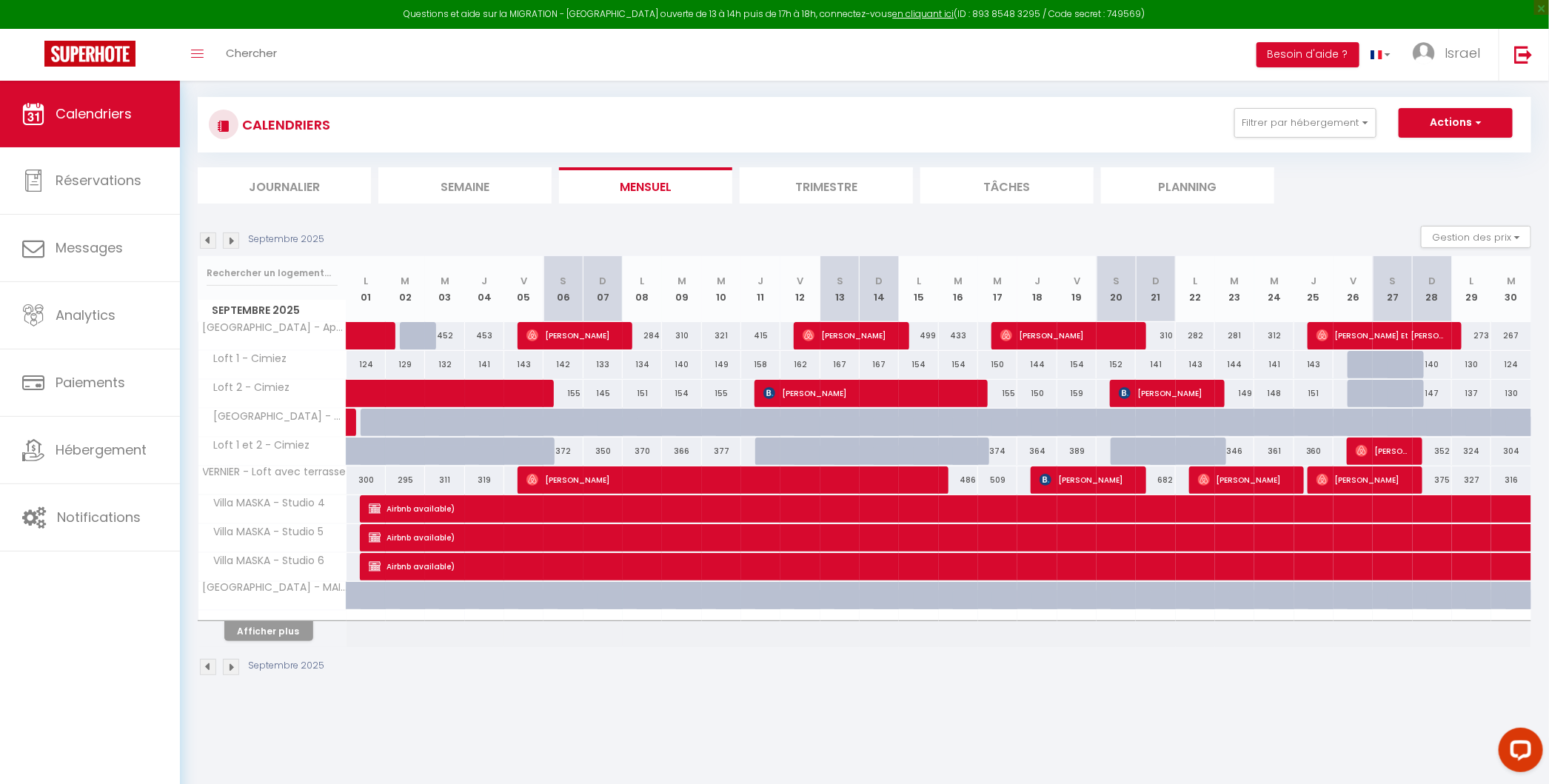
click at [351, 510] on div "86" at bounding box center [365, 509] width 40 height 27
click at [280, 634] on button "Afficher plus" at bounding box center [268, 631] width 89 height 20
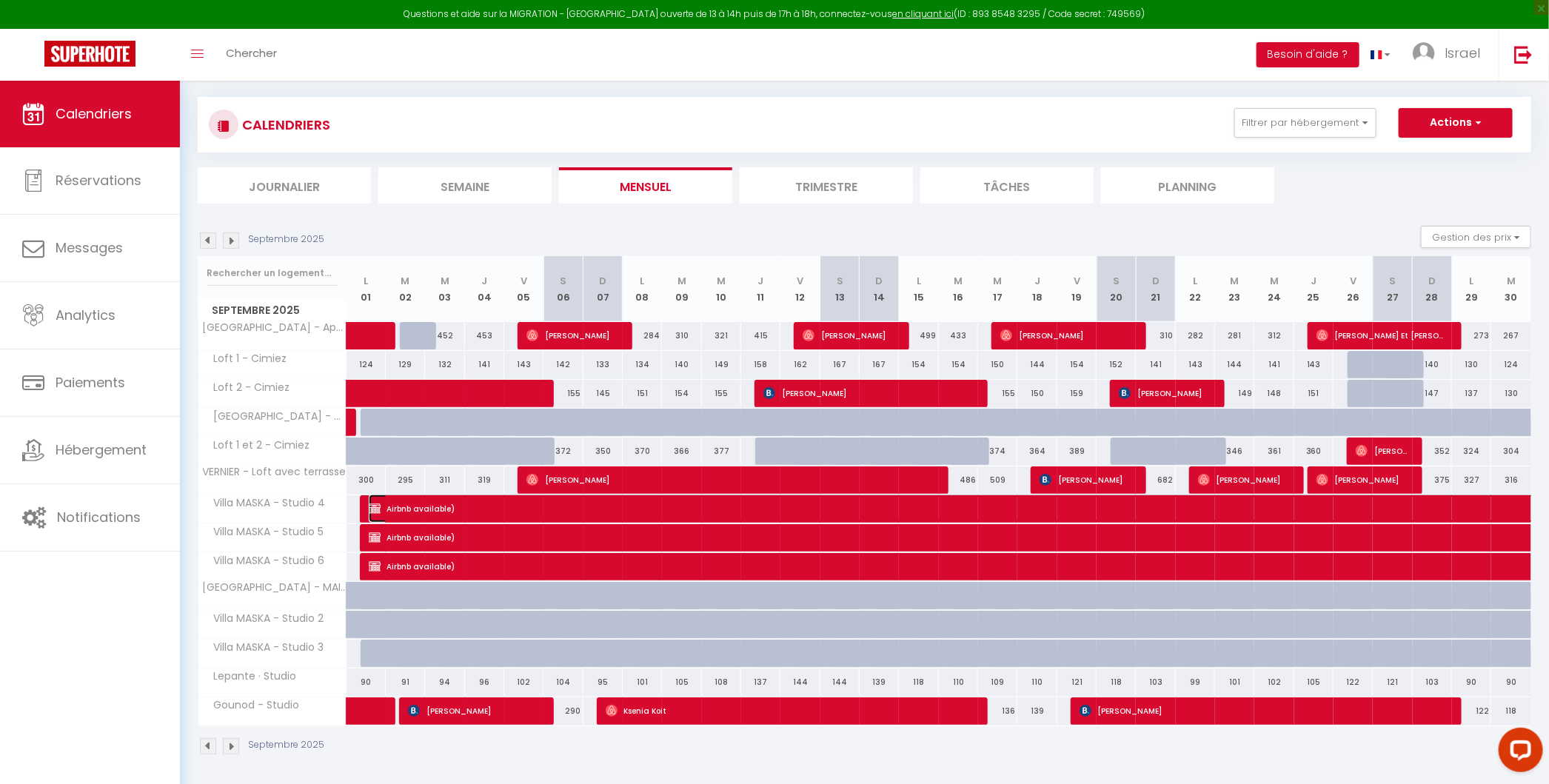
click at [375, 508] on img at bounding box center [375, 509] width 12 height 12
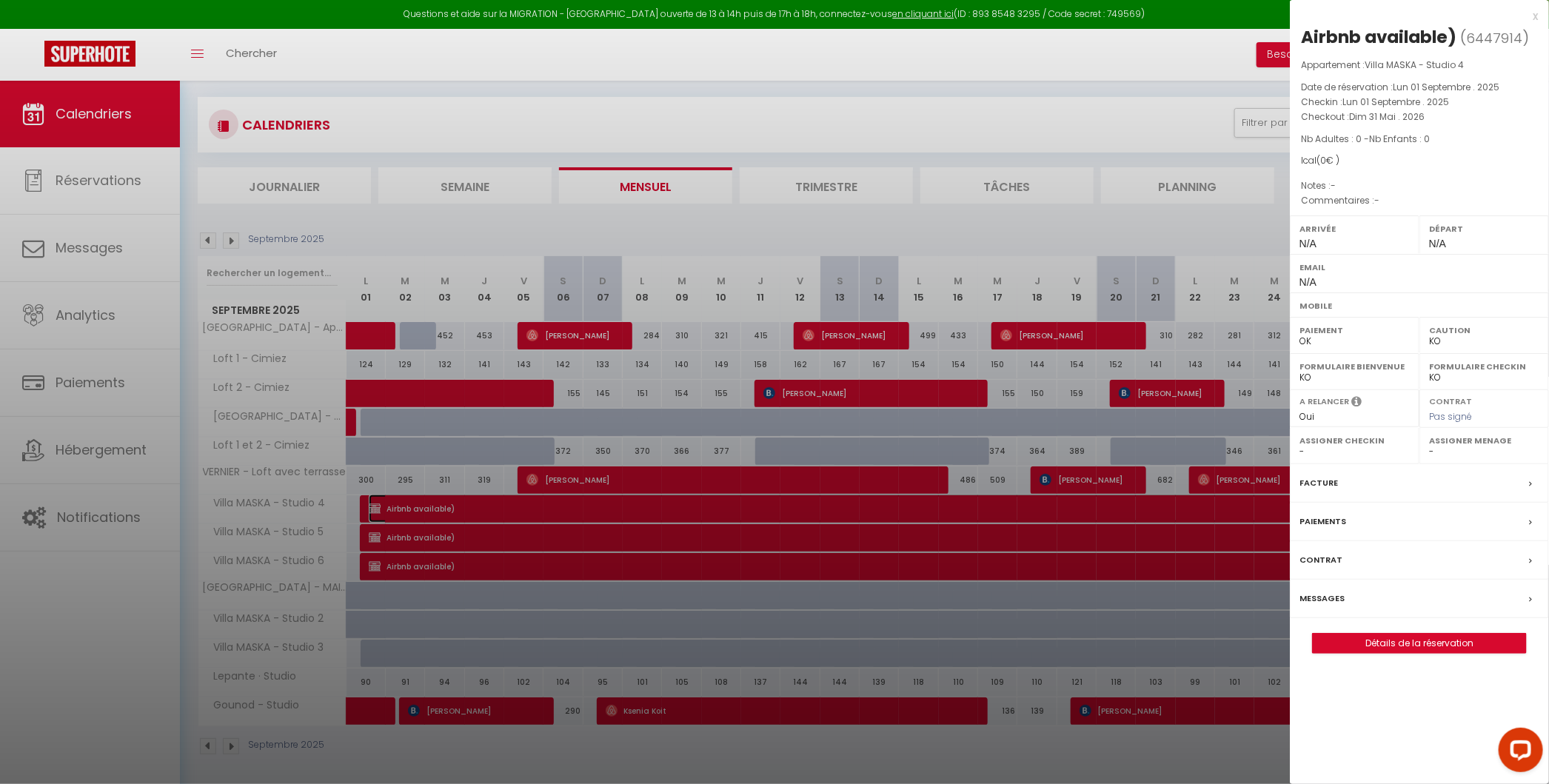
scroll to position [14, 0]
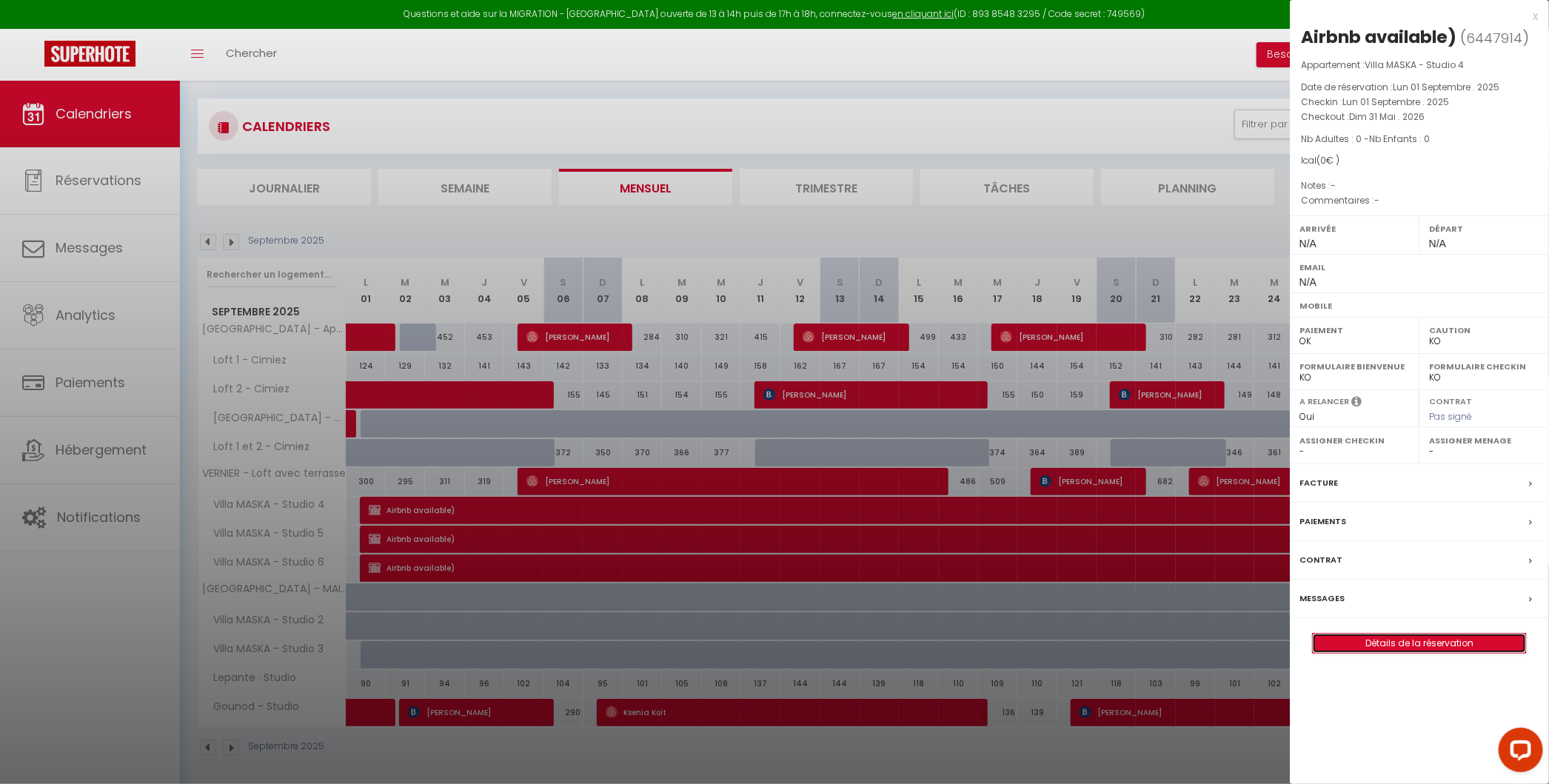
click at [1127, 646] on link "Détails de la réservation" at bounding box center [1419, 643] width 213 height 19
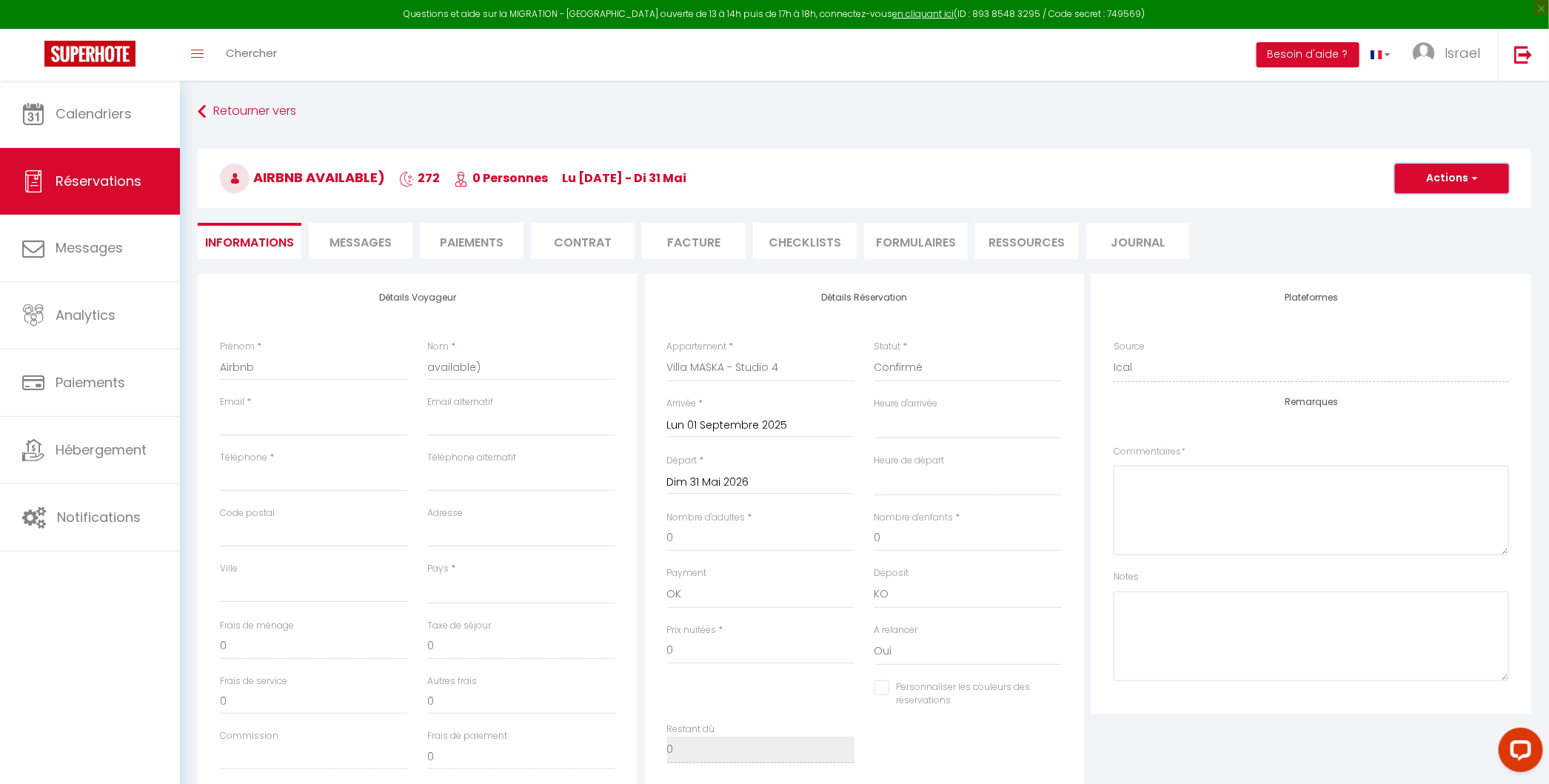
click at [1127, 178] on span "button" at bounding box center [1472, 178] width 9 height 13
click at [1127, 252] on link "Supprimer" at bounding box center [1437, 249] width 117 height 19
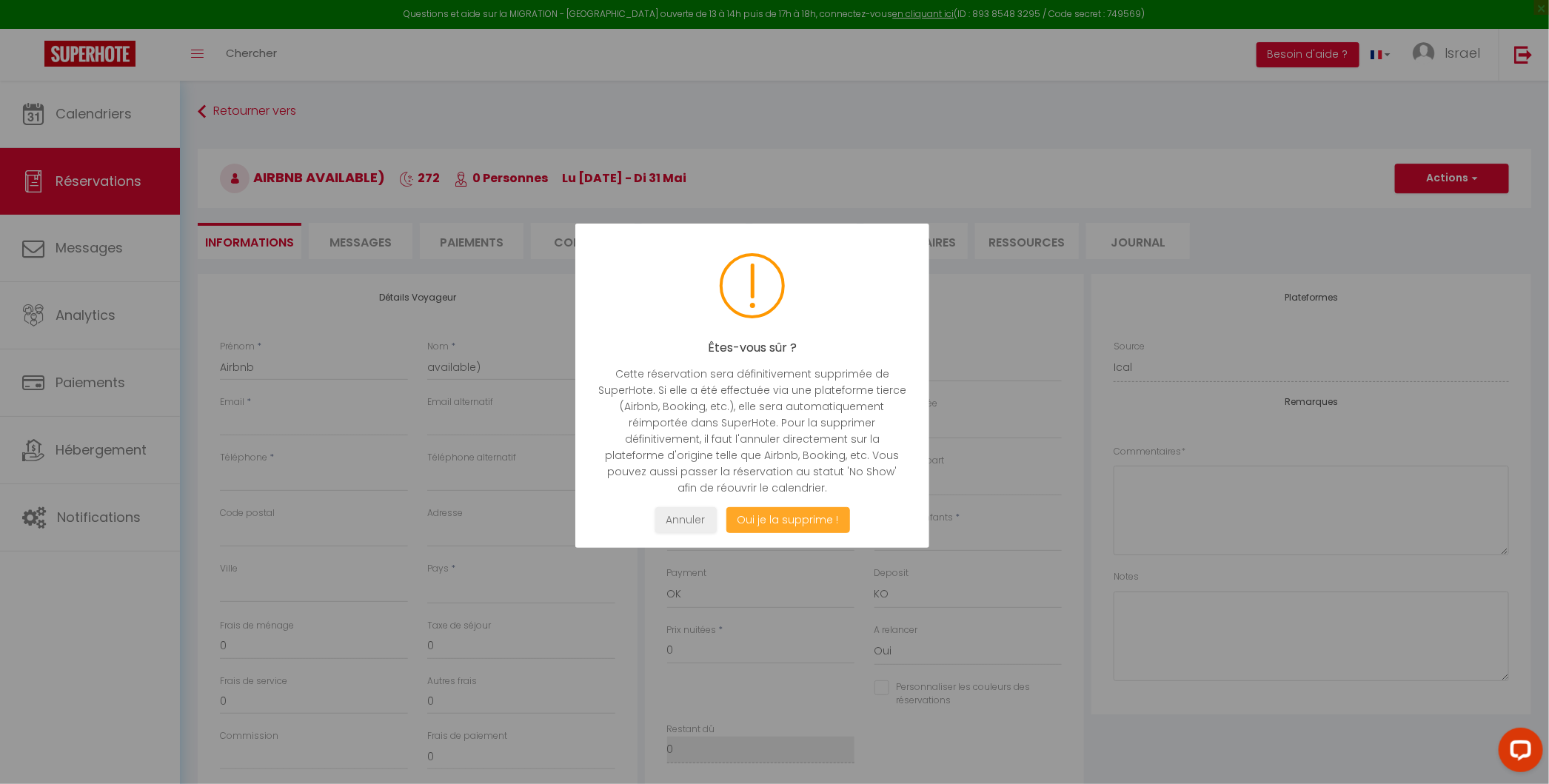
click at [810, 515] on button "Oui je la supprime !" at bounding box center [787, 519] width 124 height 26
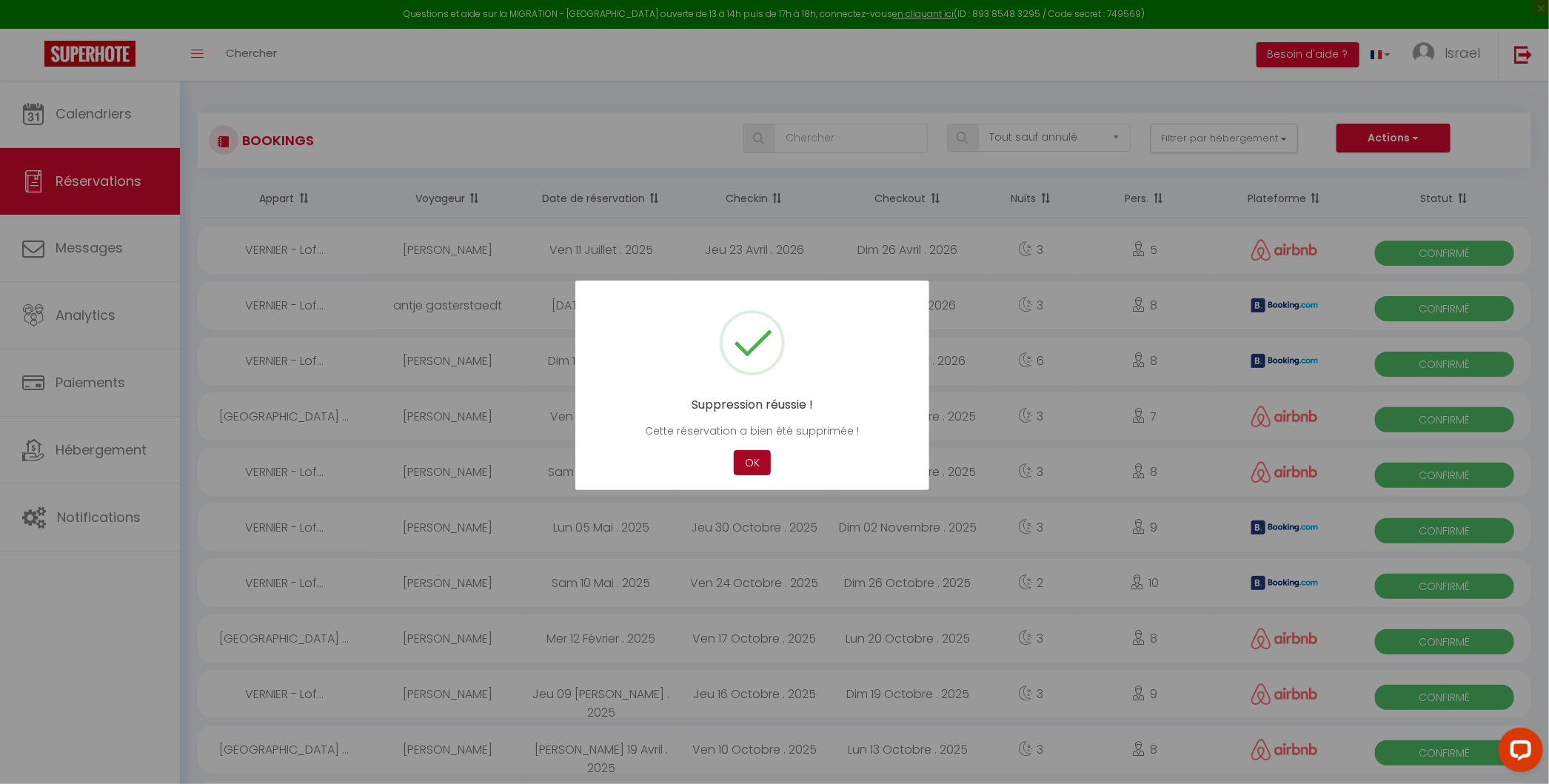
click at [747, 464] on button "OK" at bounding box center [752, 463] width 37 height 26
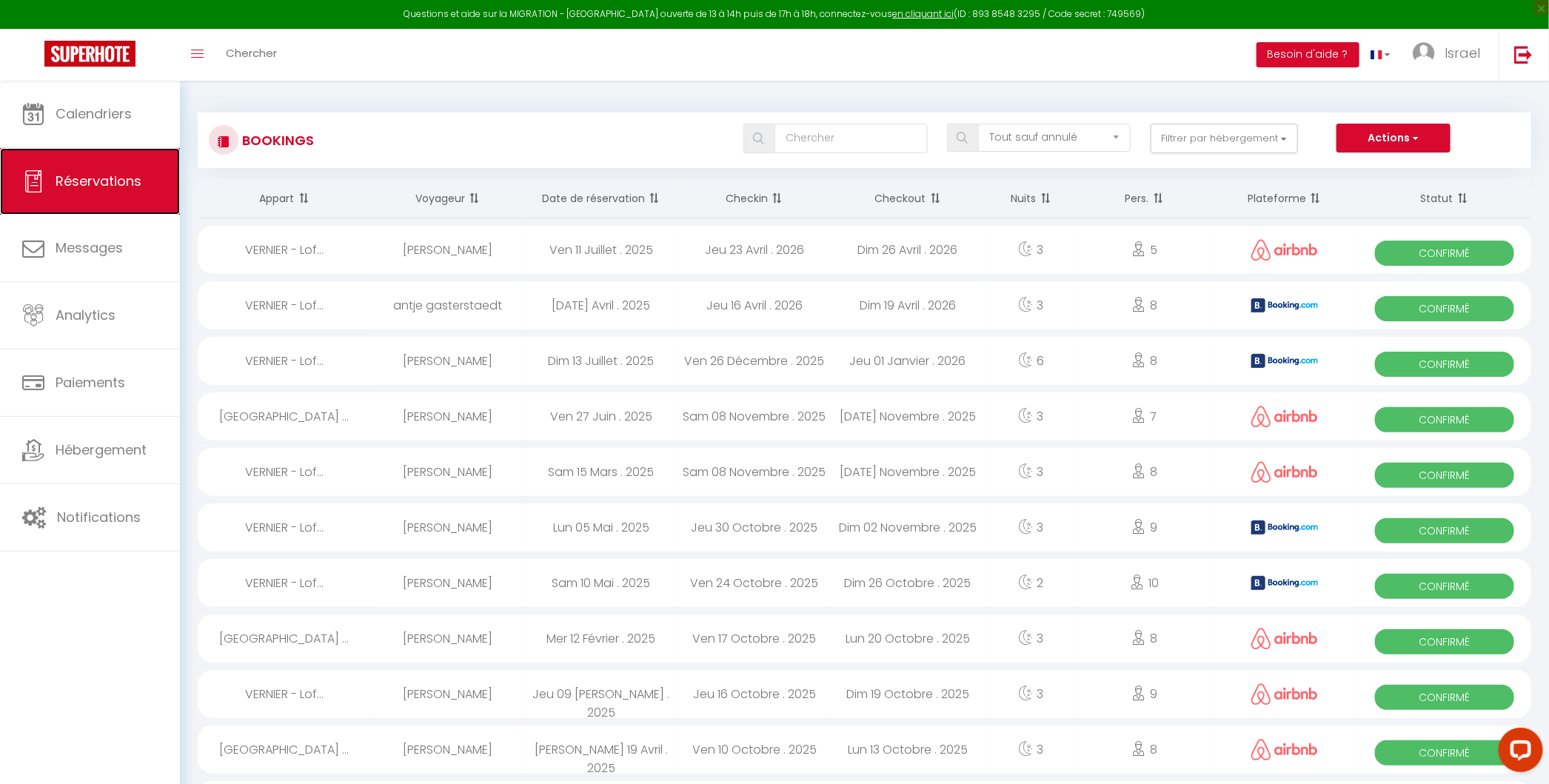
click at [104, 181] on span "Réservations" at bounding box center [98, 181] width 86 height 18
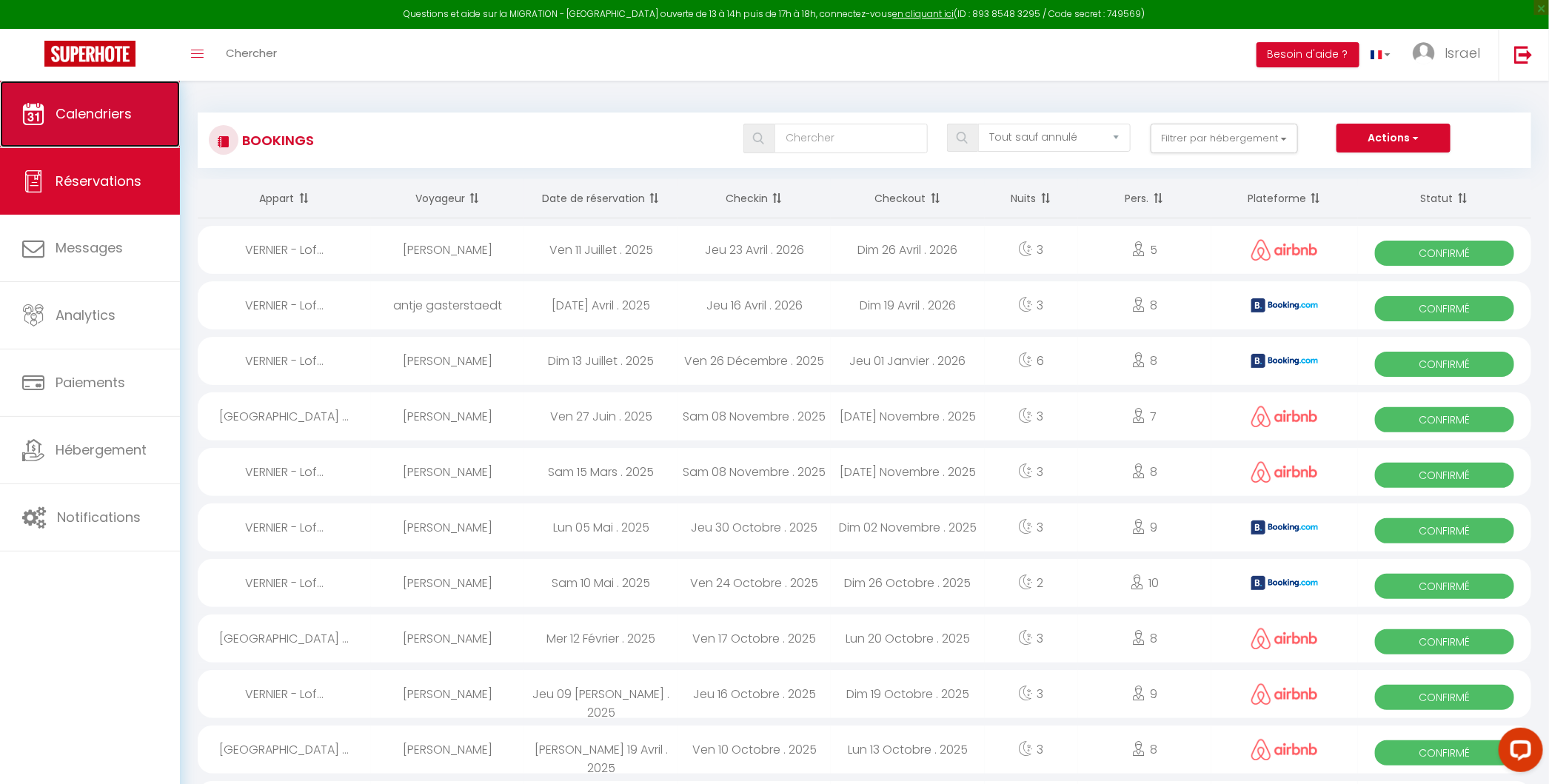
click at [59, 87] on link "Calendriers" at bounding box center [90, 114] width 180 height 67
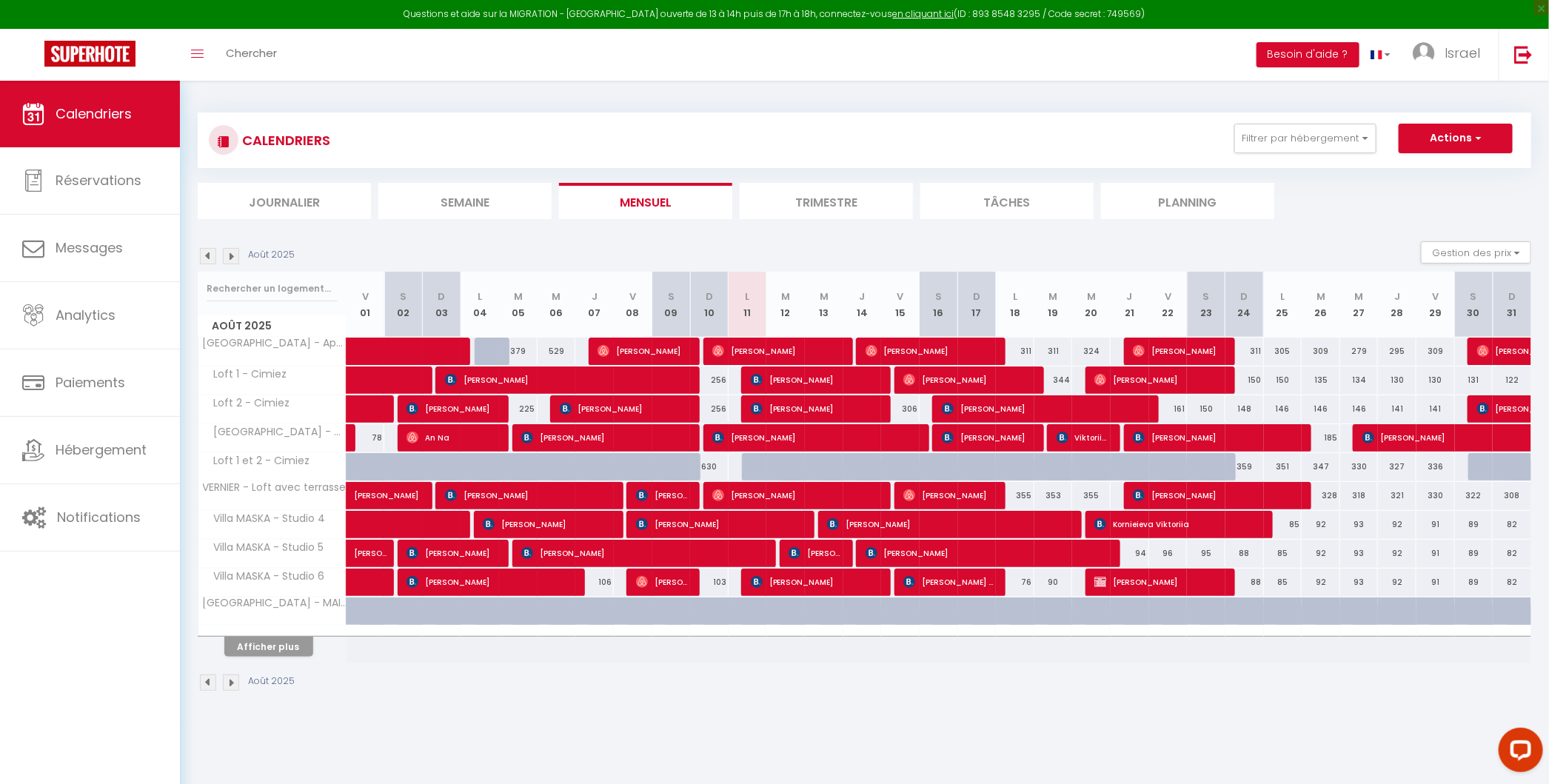
click at [234, 257] on img at bounding box center [231, 256] width 17 height 17
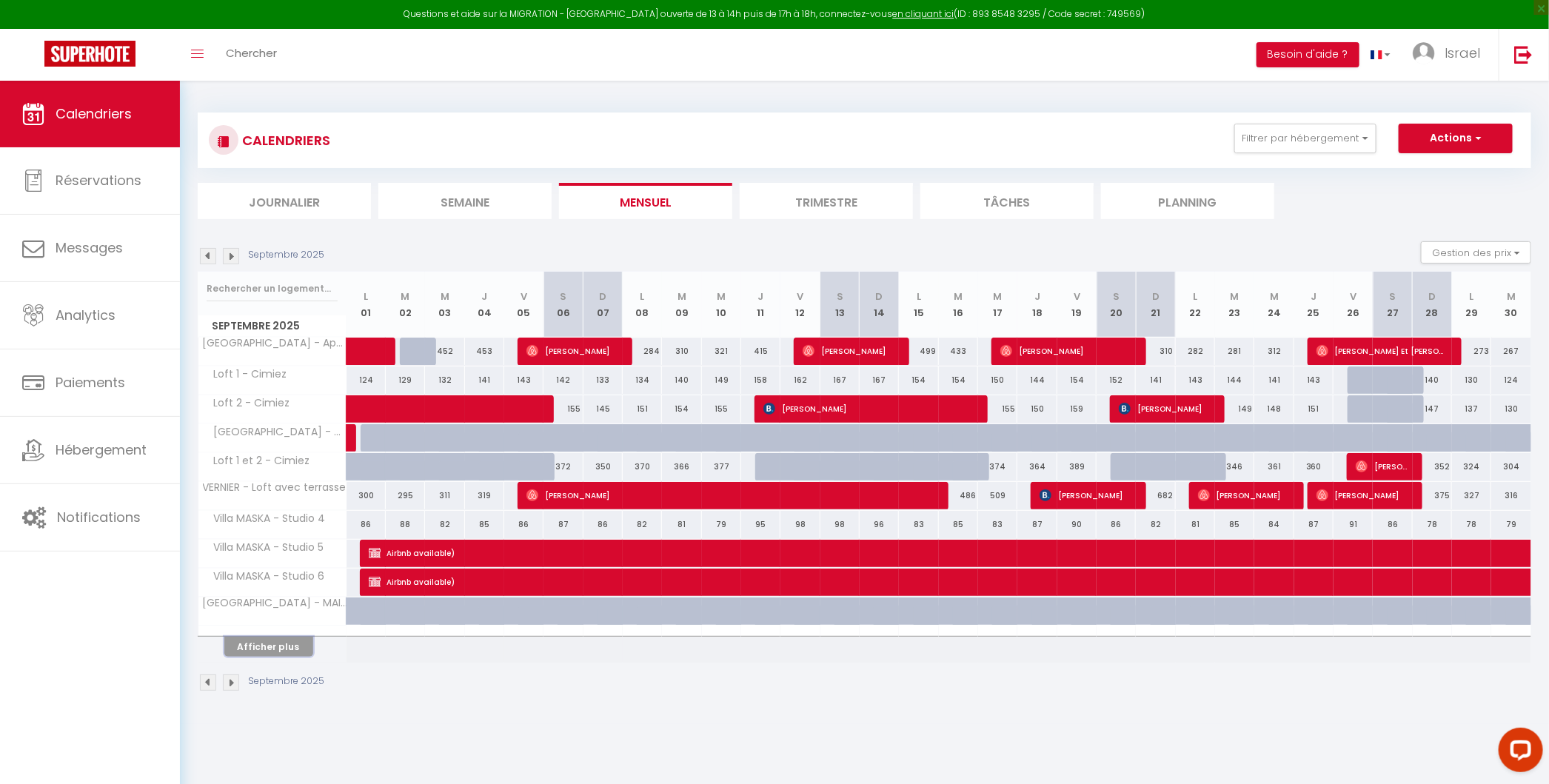
click at [284, 647] on button "Afficher plus" at bounding box center [268, 647] width 89 height 20
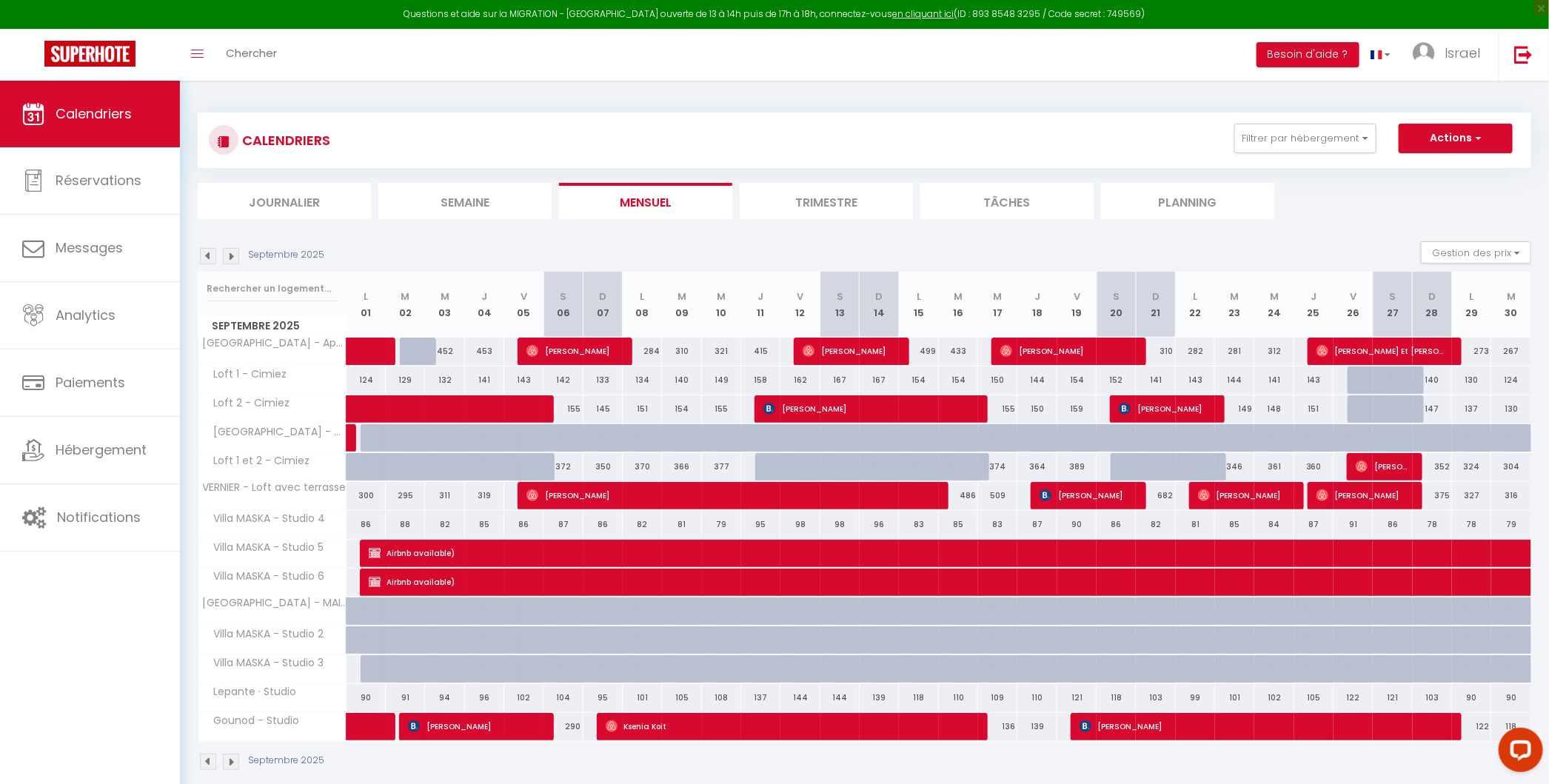
click at [368, 522] on div "86" at bounding box center [365, 524] width 39 height 27
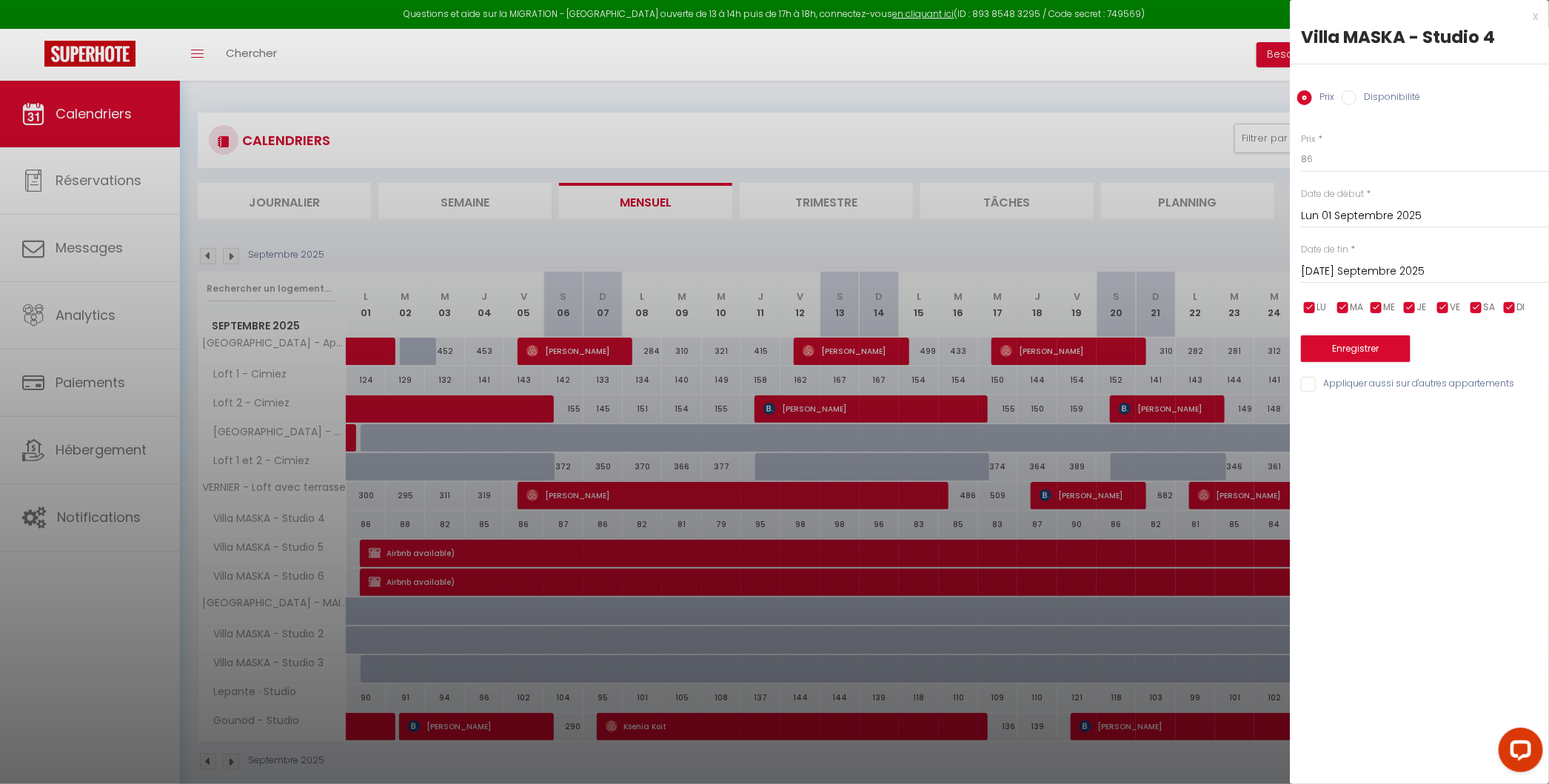
click at [1127, 270] on input "[DATE]" at bounding box center [1425, 271] width 248 height 19
click at [1127, 296] on span ">" at bounding box center [1506, 297] width 32 height 30
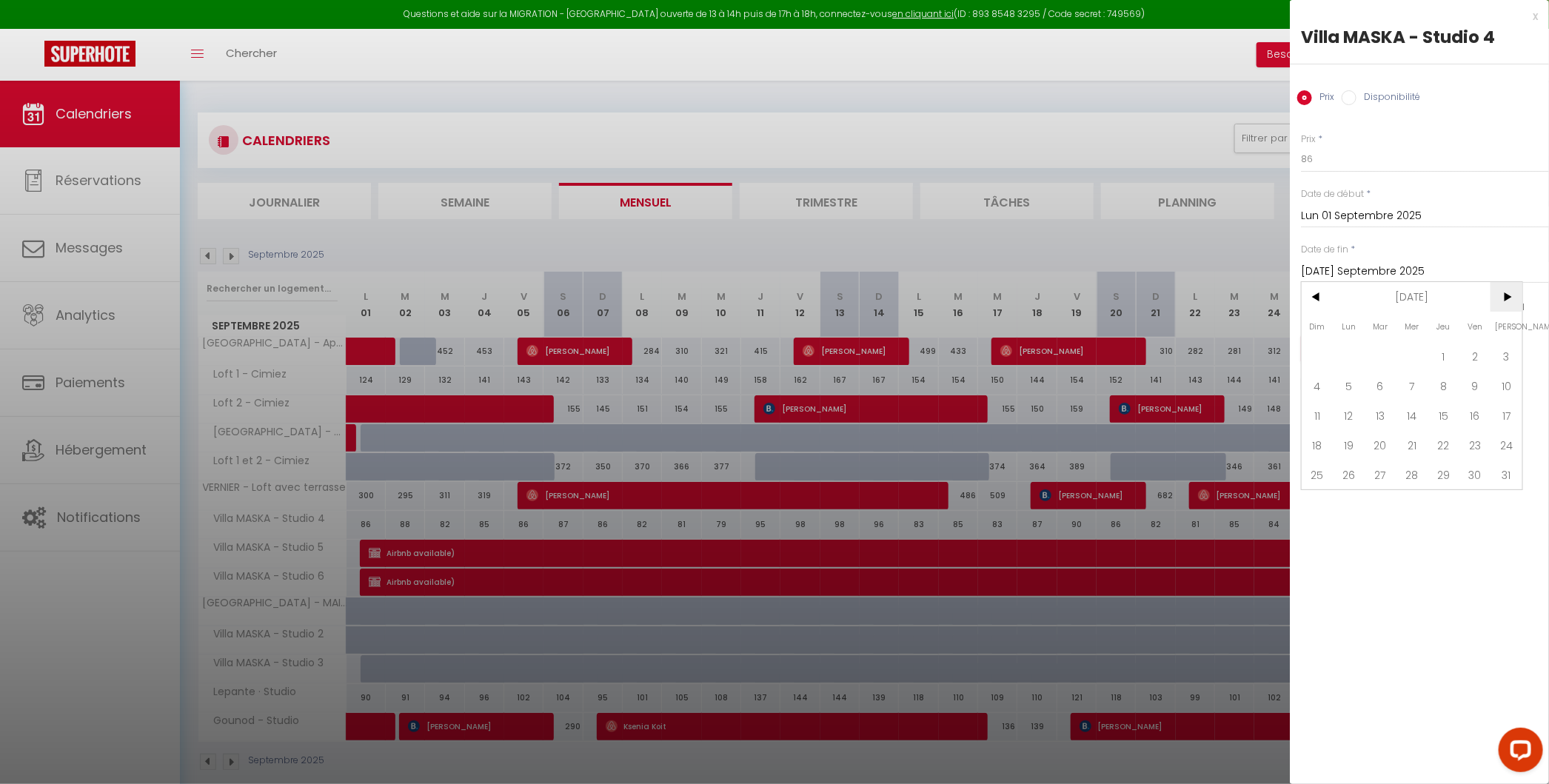
click at [1127, 296] on span ">" at bounding box center [1506, 297] width 32 height 30
click at [1127, 502] on span "31" at bounding box center [1317, 504] width 32 height 30
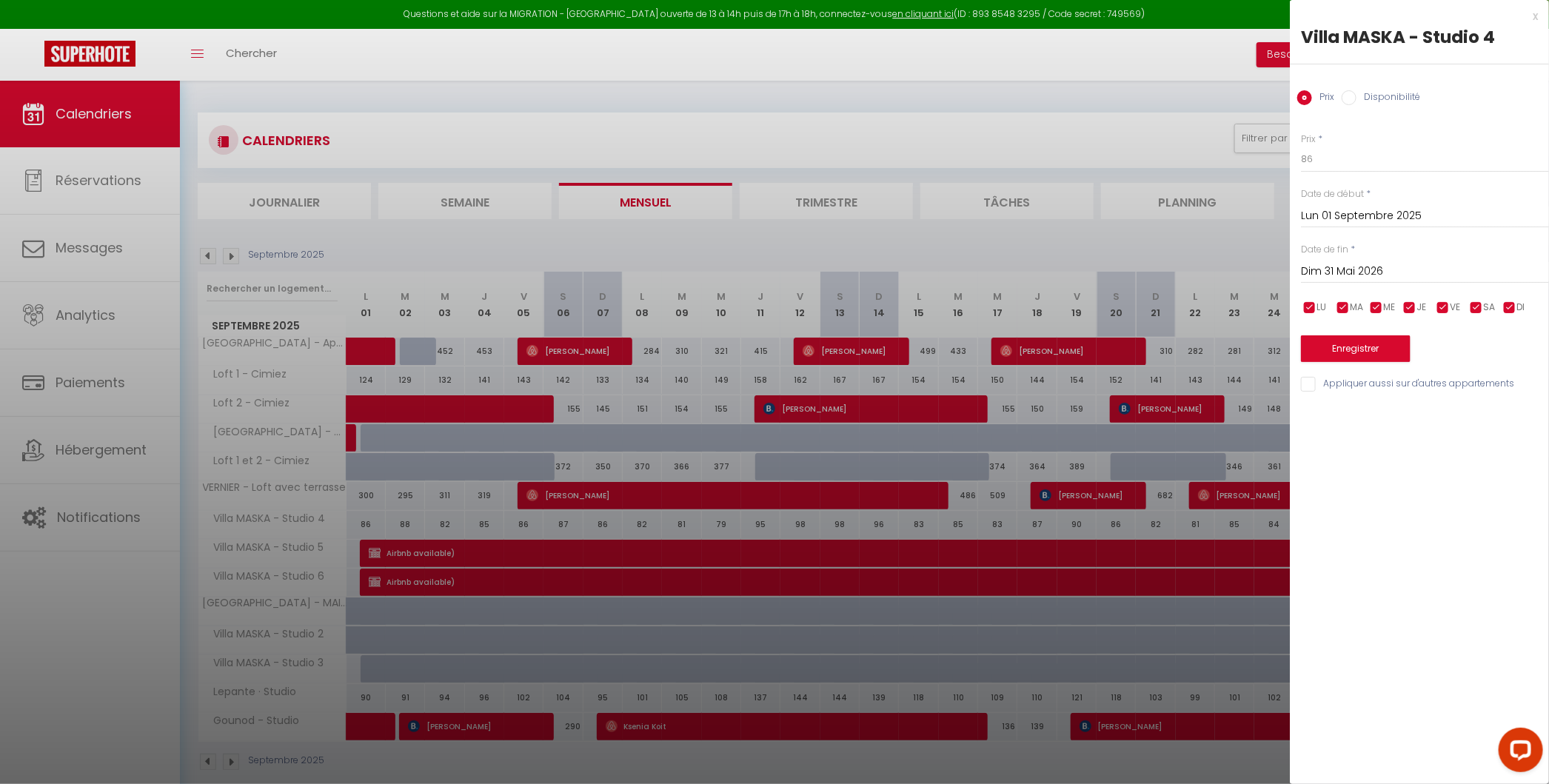
click at [1127, 92] on input "Disponibilité" at bounding box center [1348, 97] width 15 height 15
click at [1127, 164] on select "Disponible Indisponible" at bounding box center [1425, 160] width 248 height 28
click at [1127, 378] on input "Appliquer aussi sur d'autres appartements" at bounding box center [1425, 385] width 248 height 15
click at [1127, 340] on button "Enregistrer" at bounding box center [1356, 350] width 110 height 27
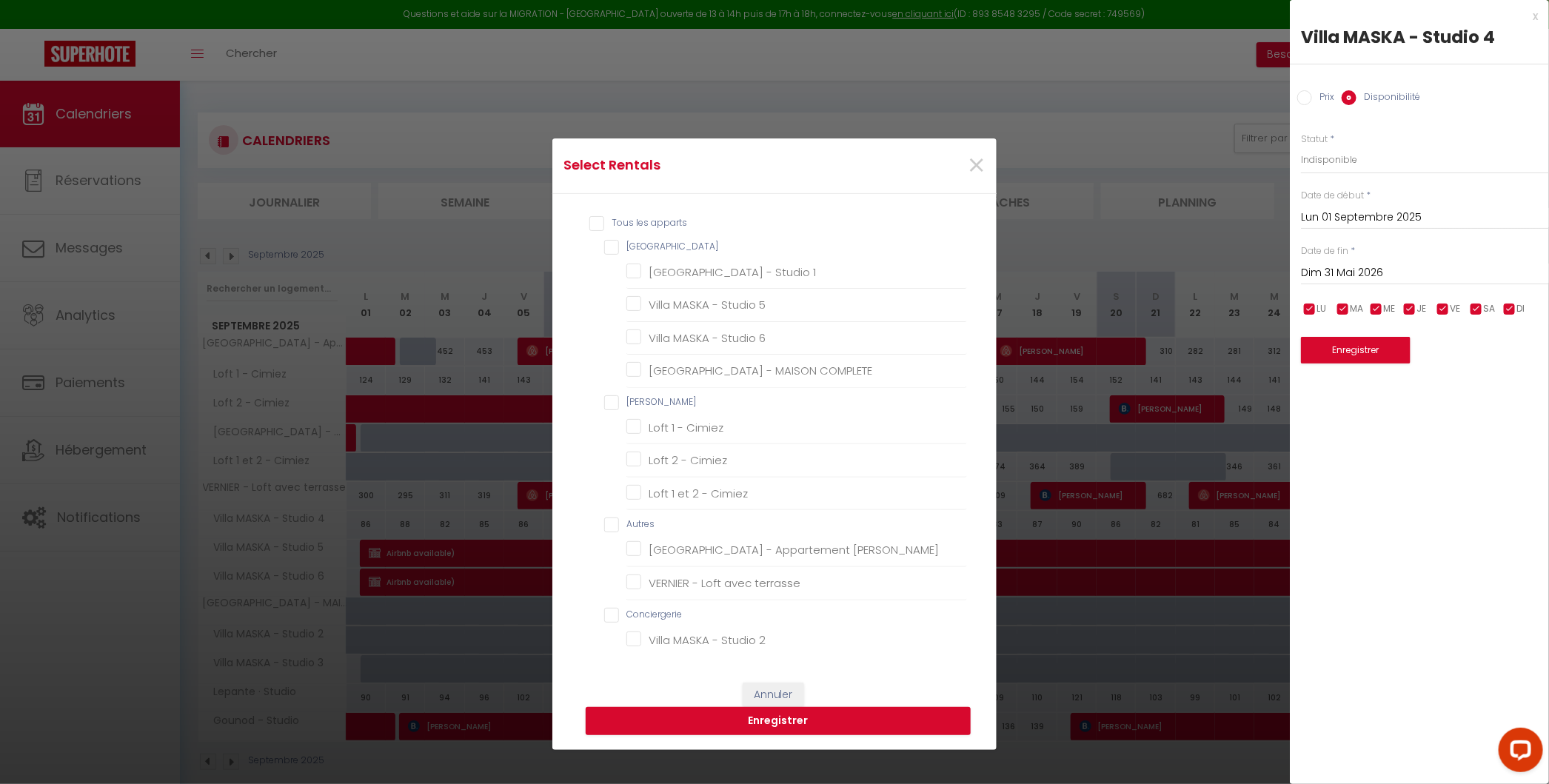
click at [612, 246] on MASKA "[GEOGRAPHIC_DATA]" at bounding box center [786, 247] width 363 height 15
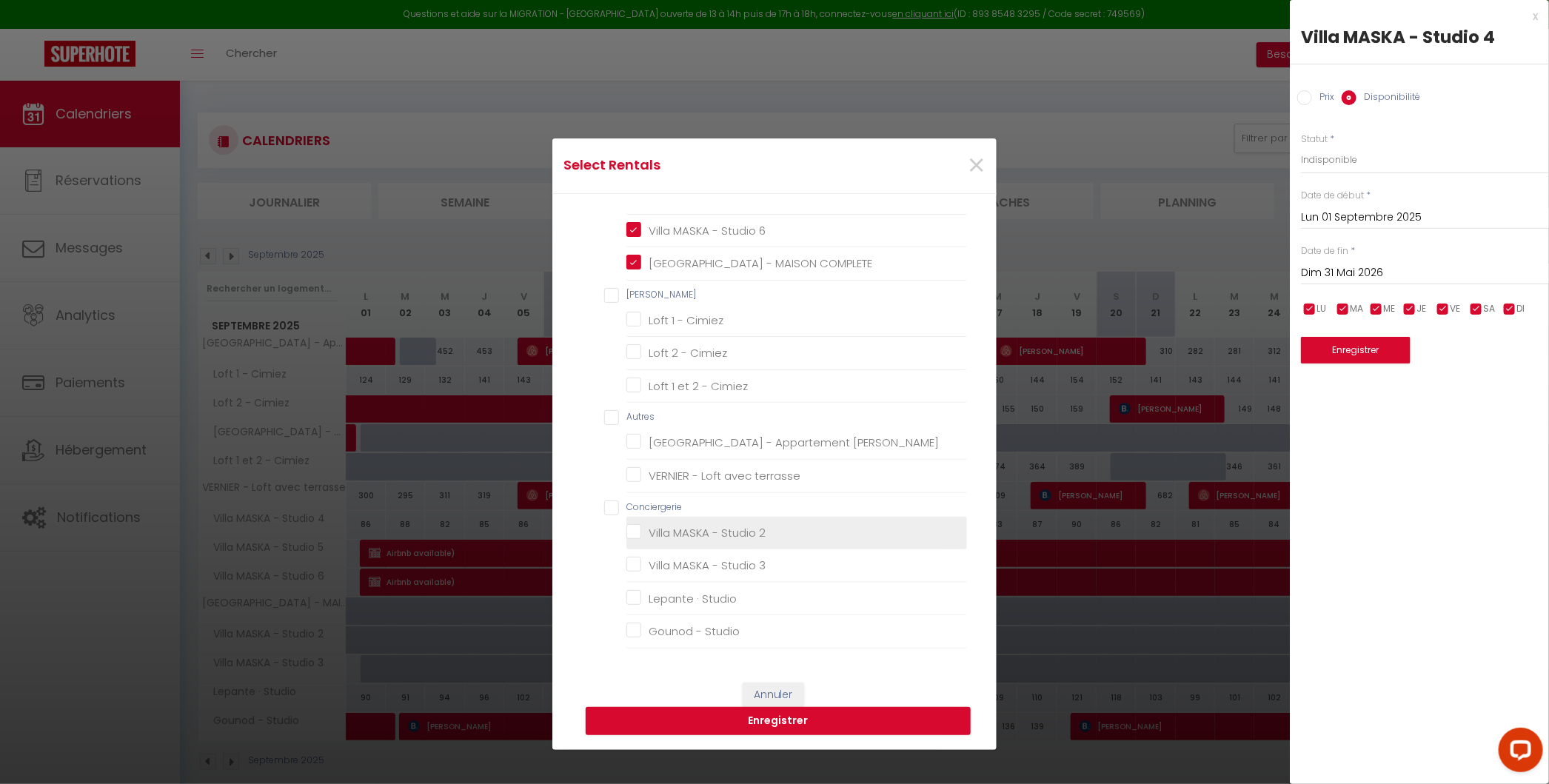
click at [632, 531] on 2 "Villa MASKA - Studio 2" at bounding box center [796, 533] width 340 height 15
click at [633, 558] on 3 "Villa MASKA - Studio 3" at bounding box center [796, 566] width 340 height 15
click at [806, 715] on button "Enregistrer" at bounding box center [777, 721] width 385 height 28
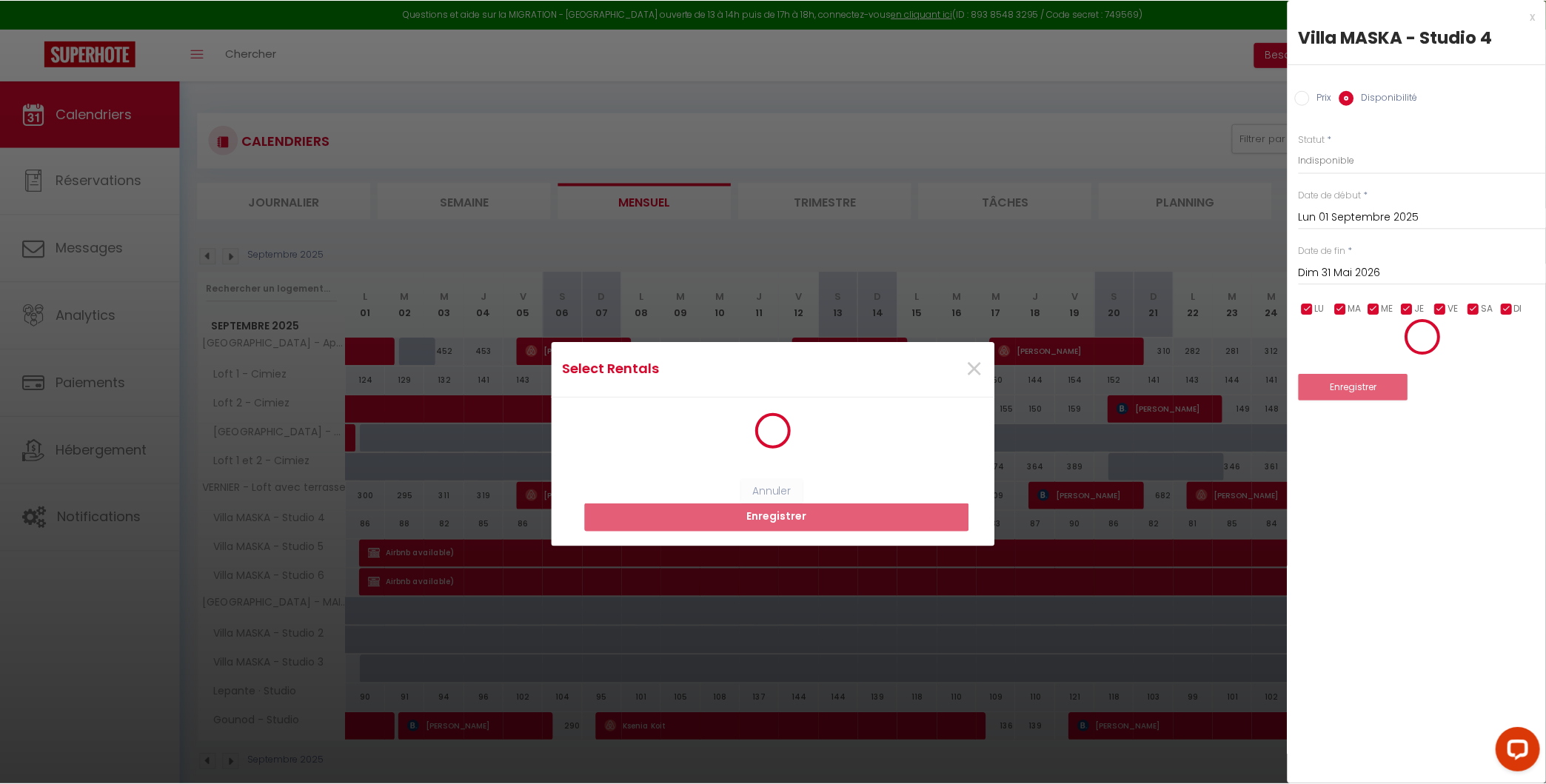
scroll to position [0, 0]
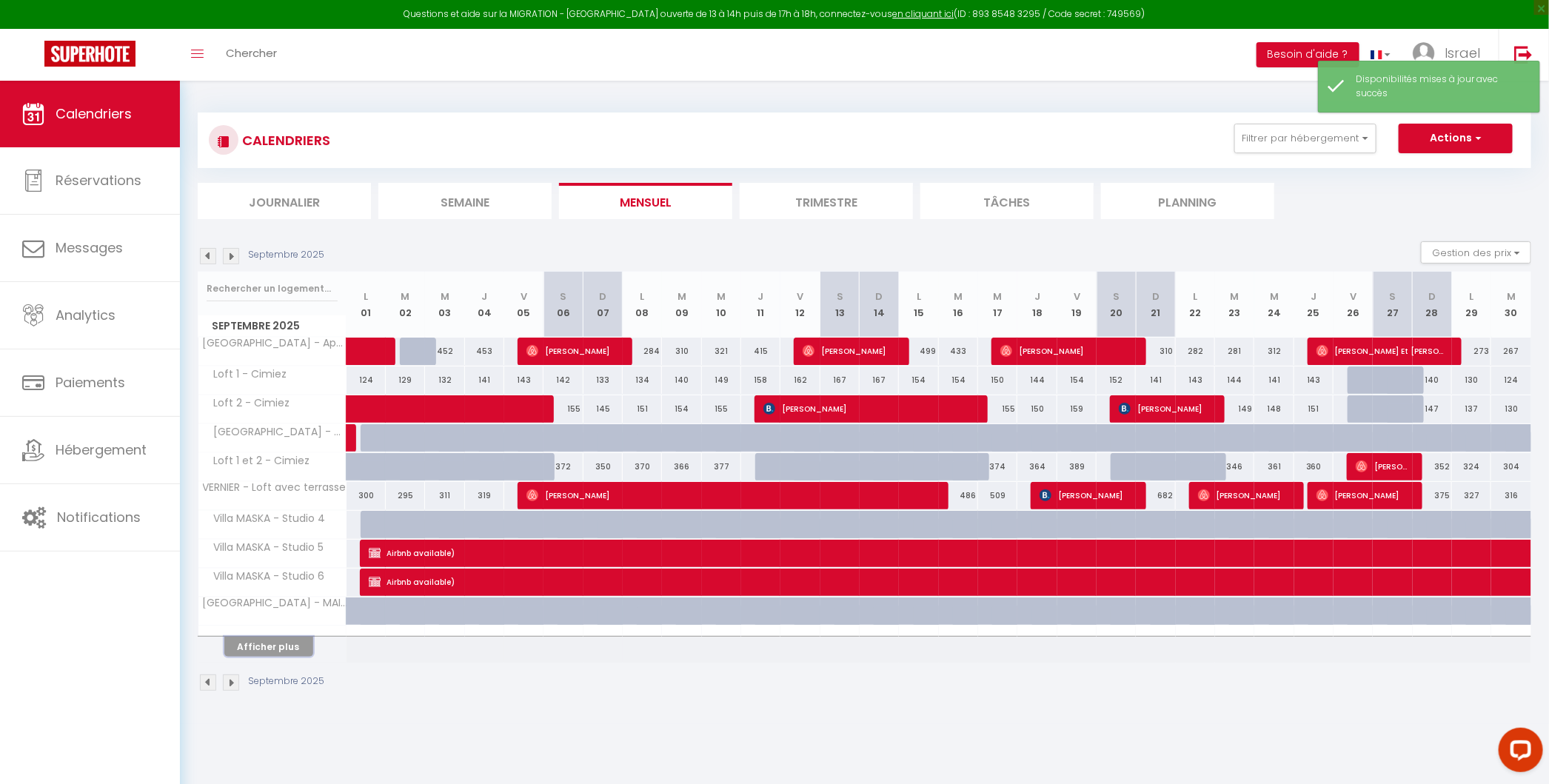
click at [262, 647] on button "Afficher plus" at bounding box center [268, 647] width 89 height 20
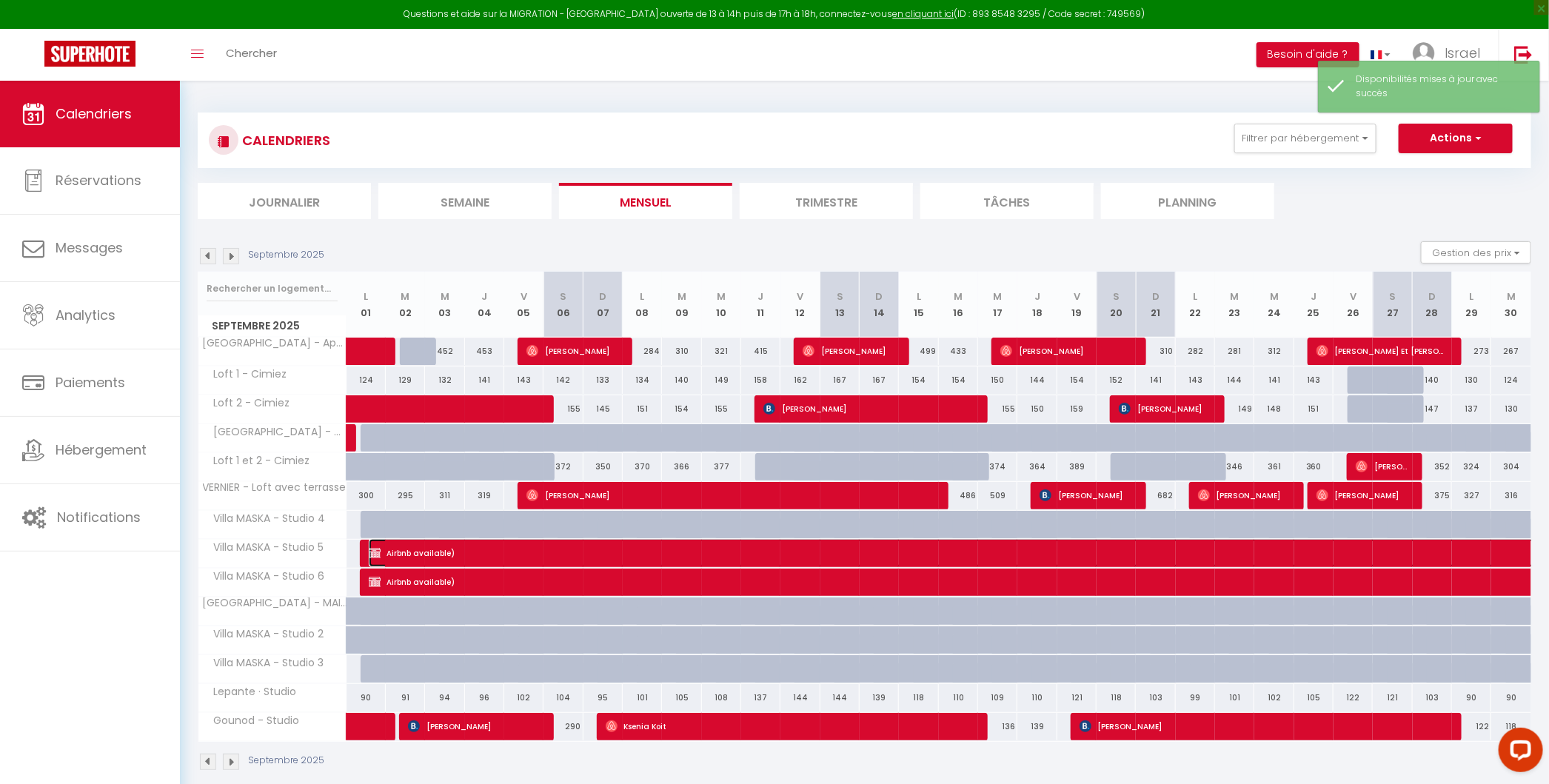
click at [375, 549] on img at bounding box center [375, 553] width 12 height 12
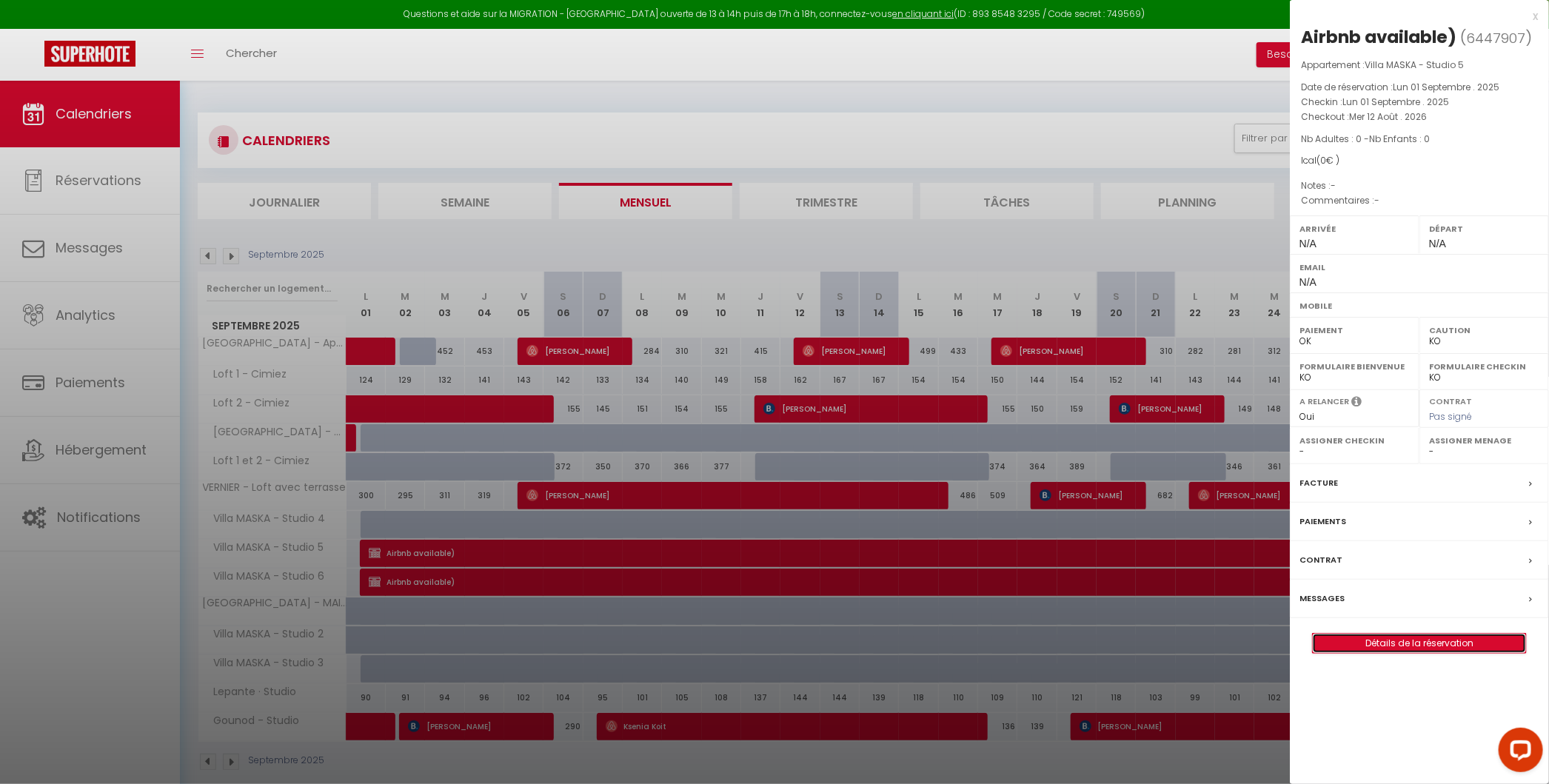
click at [1127, 633] on link "Détails de la réservation" at bounding box center [1419, 643] width 213 height 19
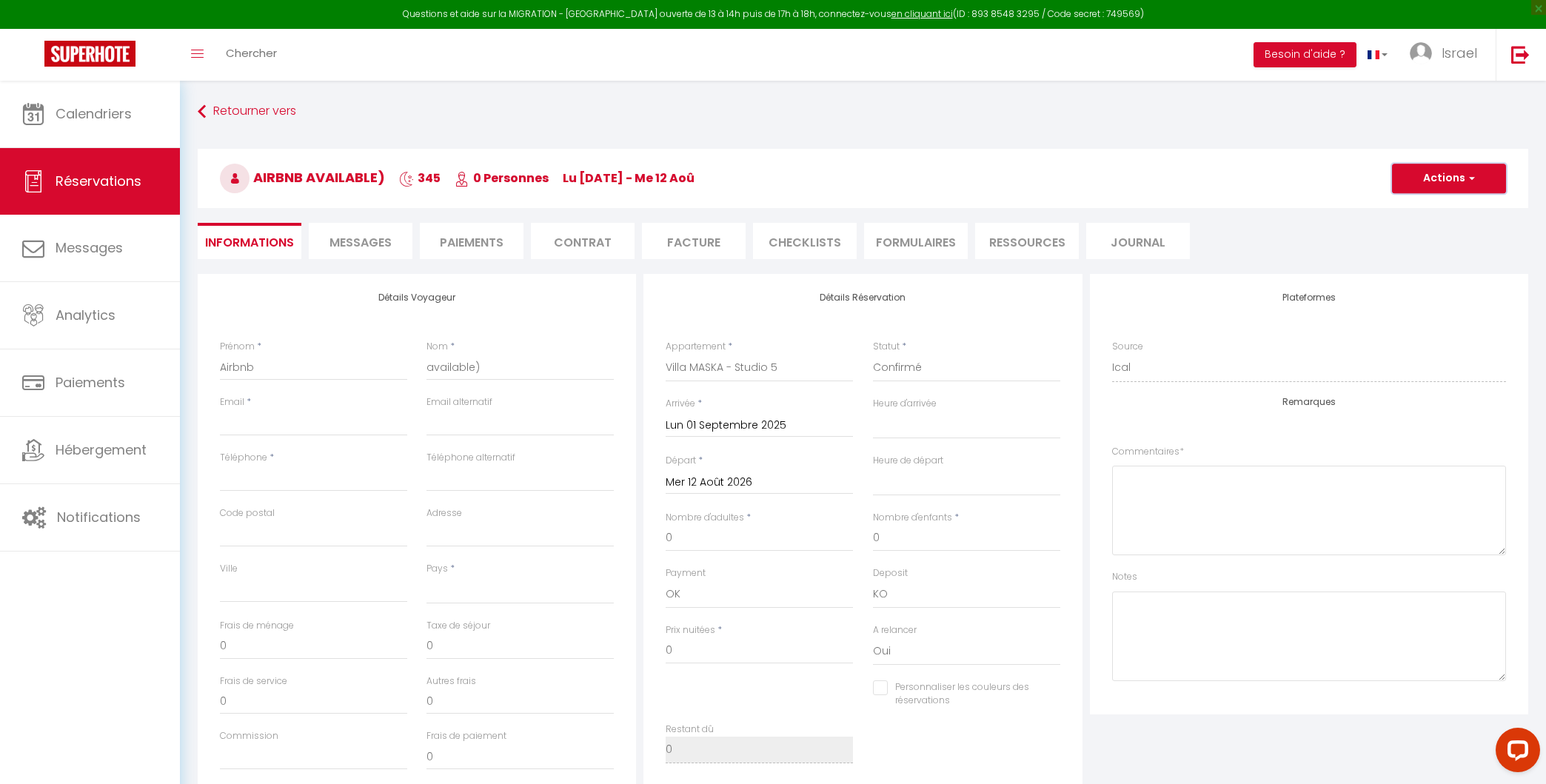
click at [1127, 181] on button "Actions" at bounding box center [1449, 179] width 114 height 30
click at [1127, 251] on link "Supprimer" at bounding box center [1434, 249] width 117 height 19
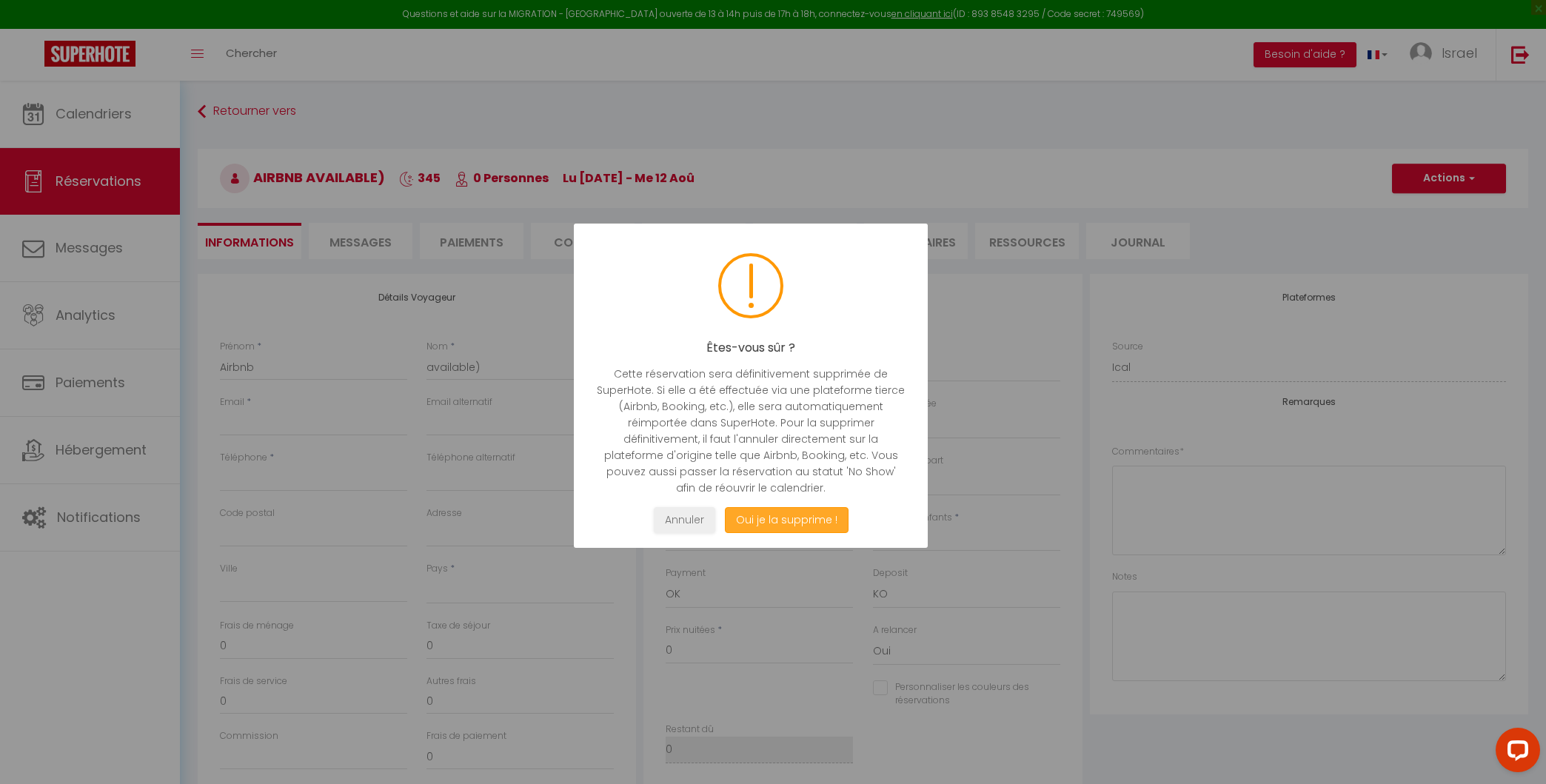
click at [808, 531] on button "Oui je la supprime !" at bounding box center [787, 519] width 124 height 26
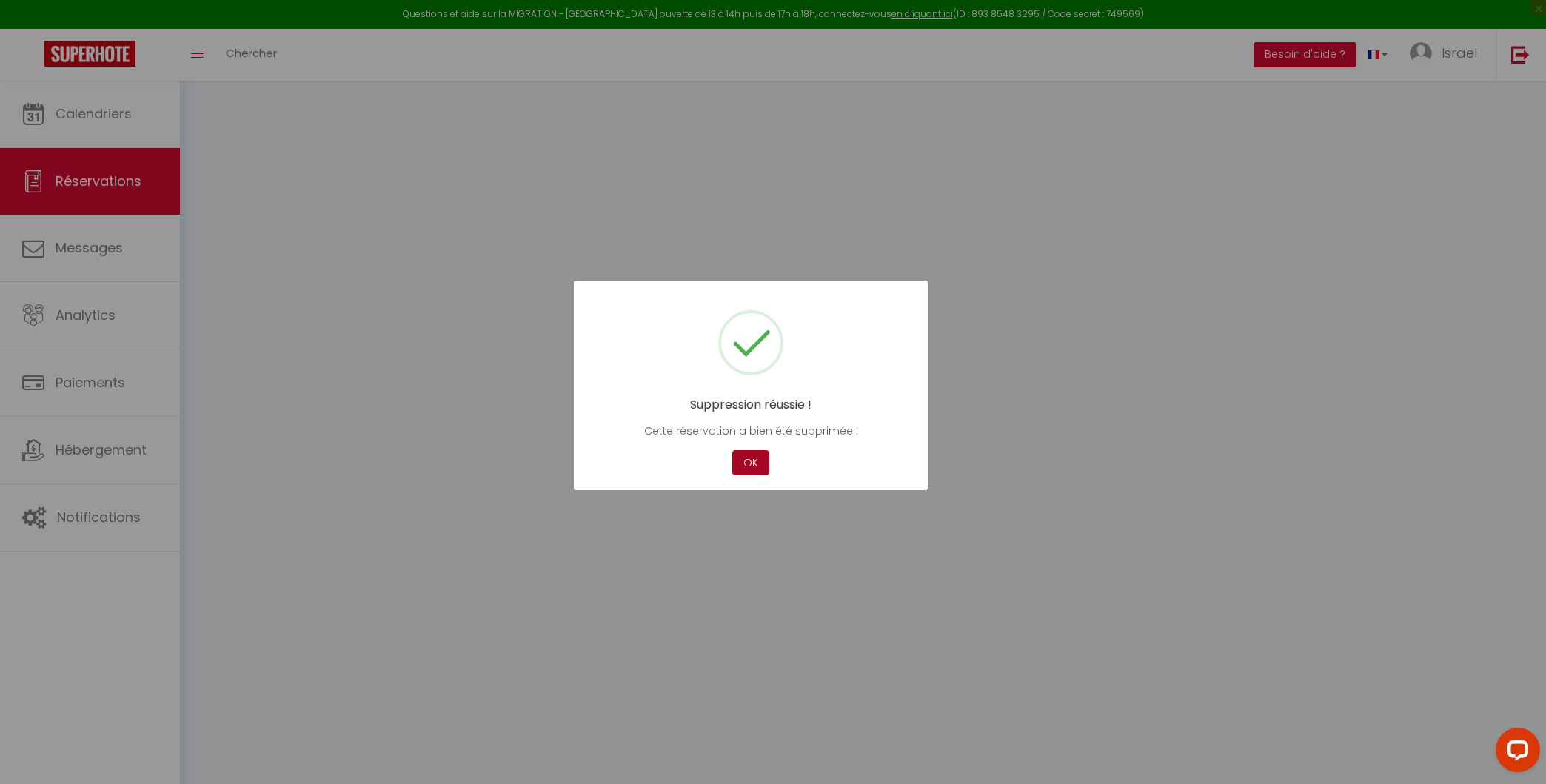
click at [765, 450] on button "OK" at bounding box center [751, 463] width 37 height 26
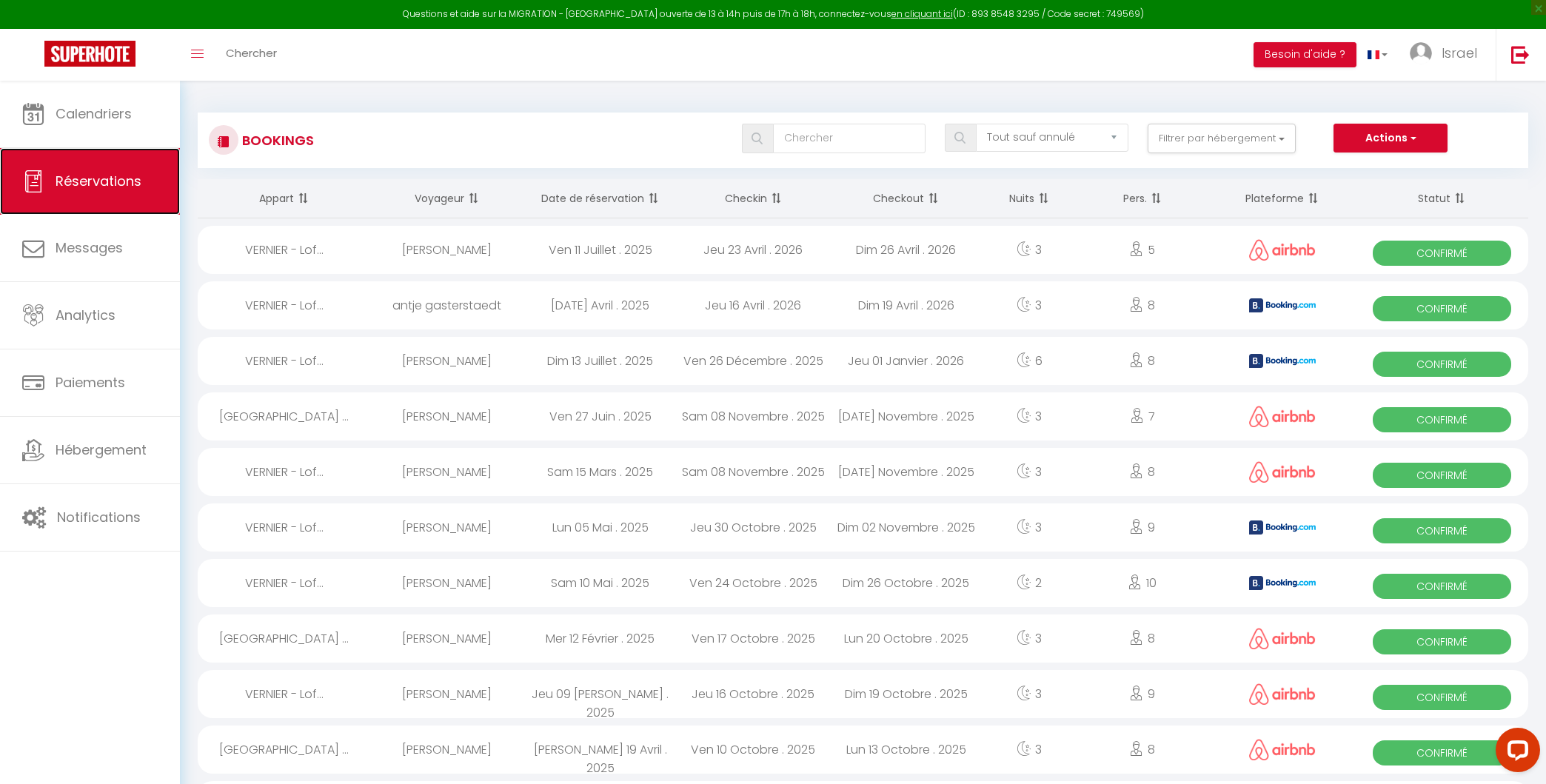
click at [98, 191] on link "Réservations" at bounding box center [90, 181] width 180 height 67
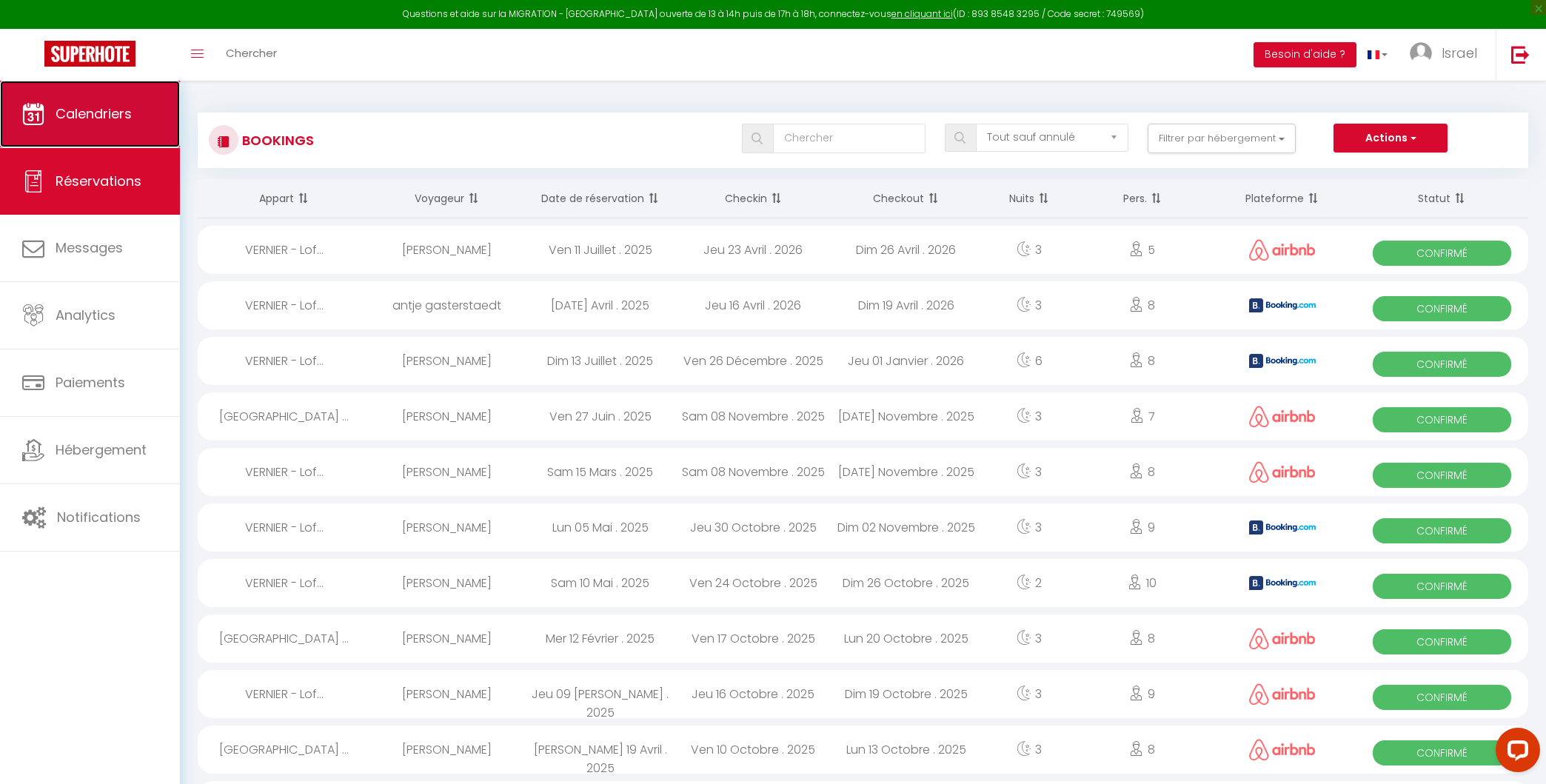
click at [137, 124] on link "Calendriers" at bounding box center [90, 114] width 180 height 67
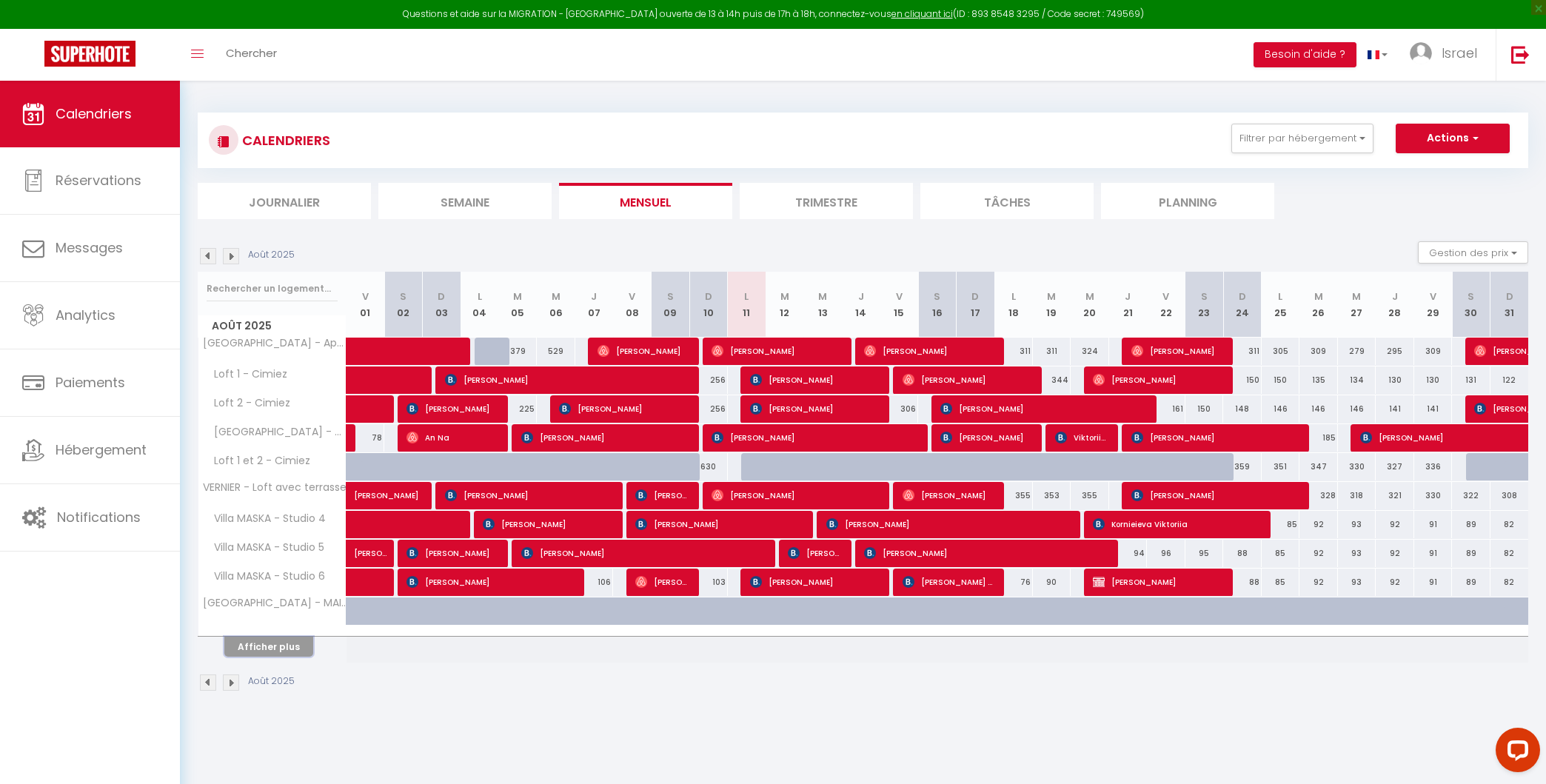
click at [296, 638] on button "Afficher plus" at bounding box center [268, 647] width 89 height 20
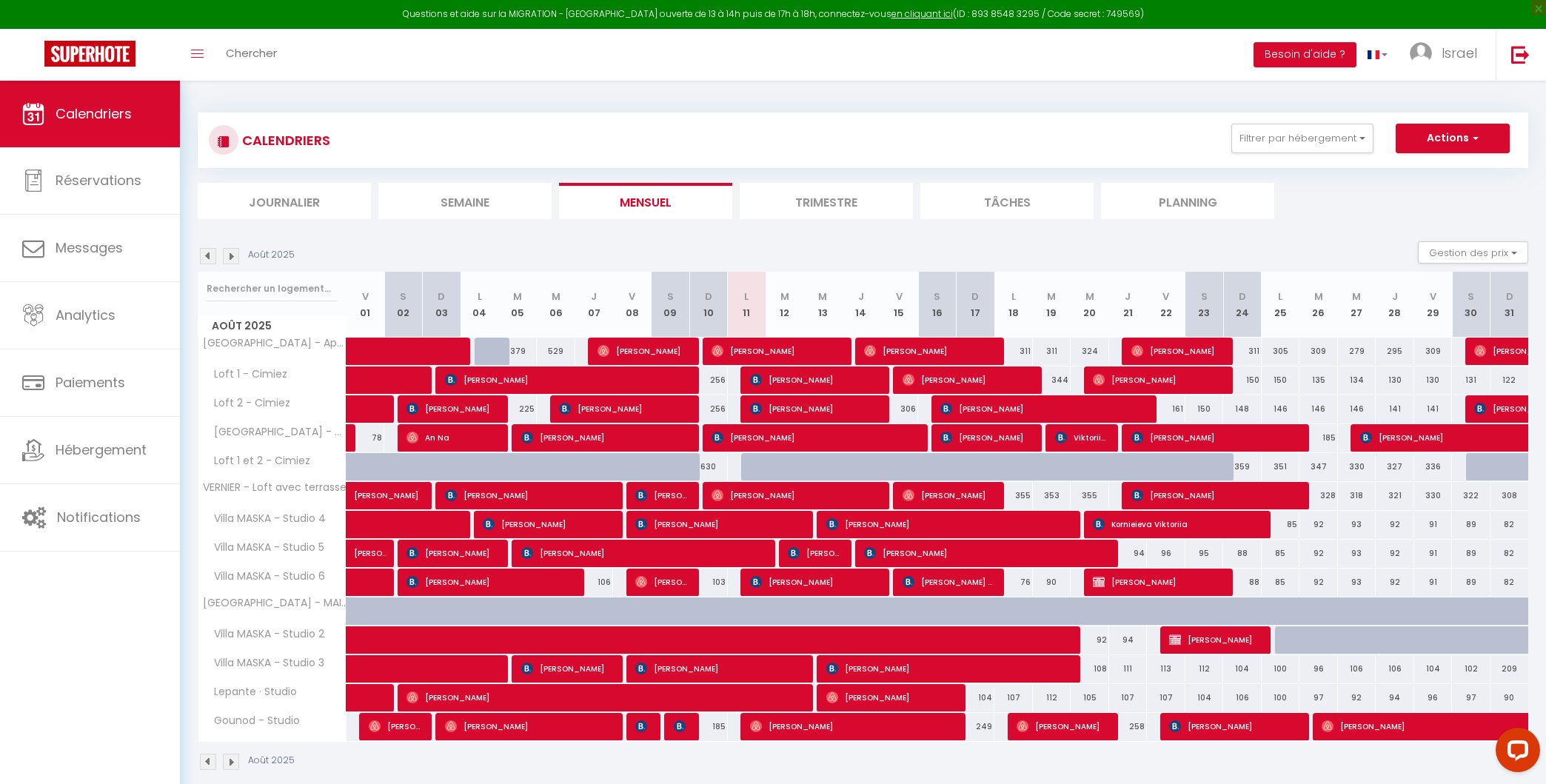
click at [228, 250] on img at bounding box center [231, 256] width 17 height 17
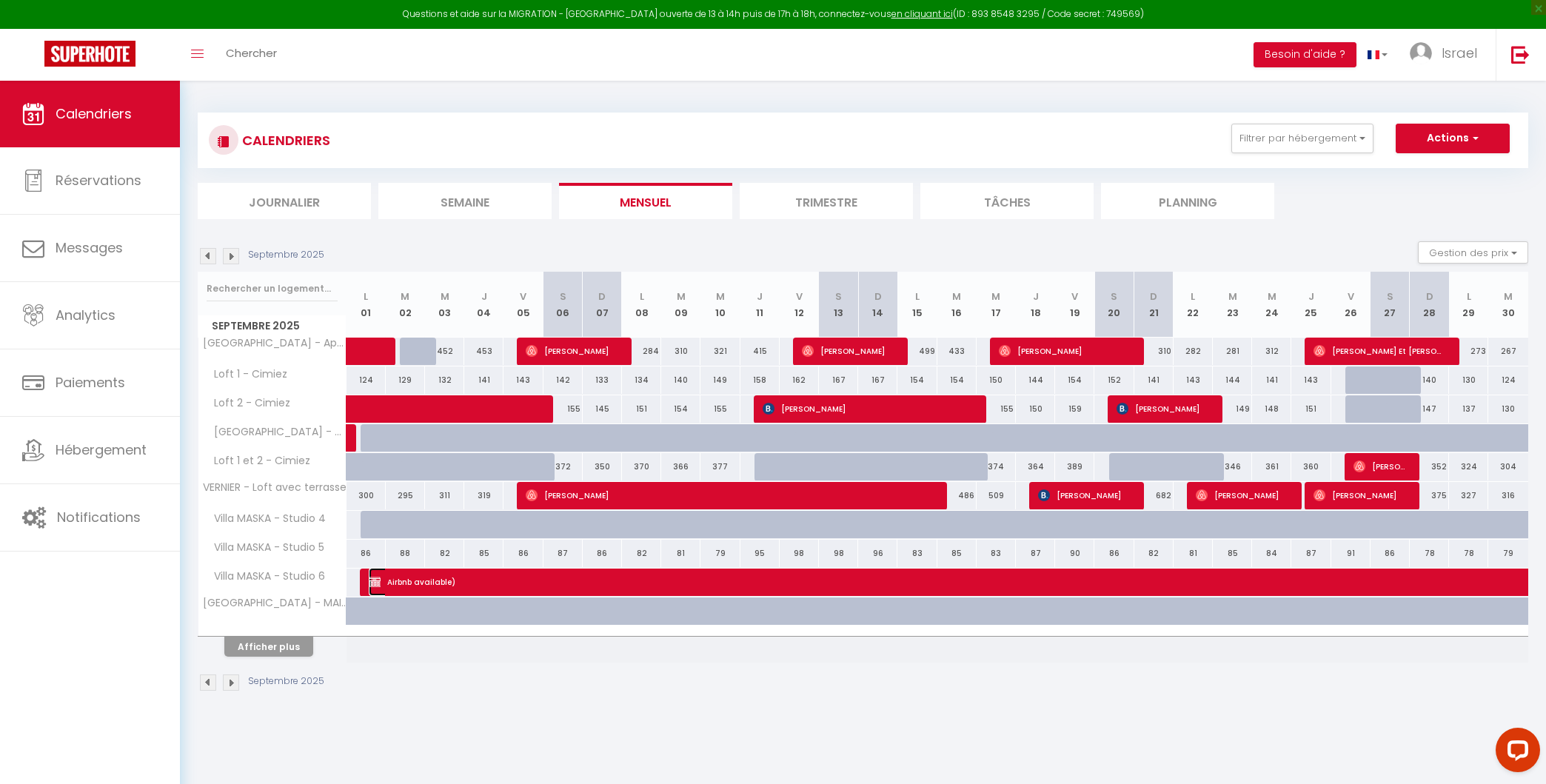
click at [370, 579] on img at bounding box center [375, 582] width 12 height 12
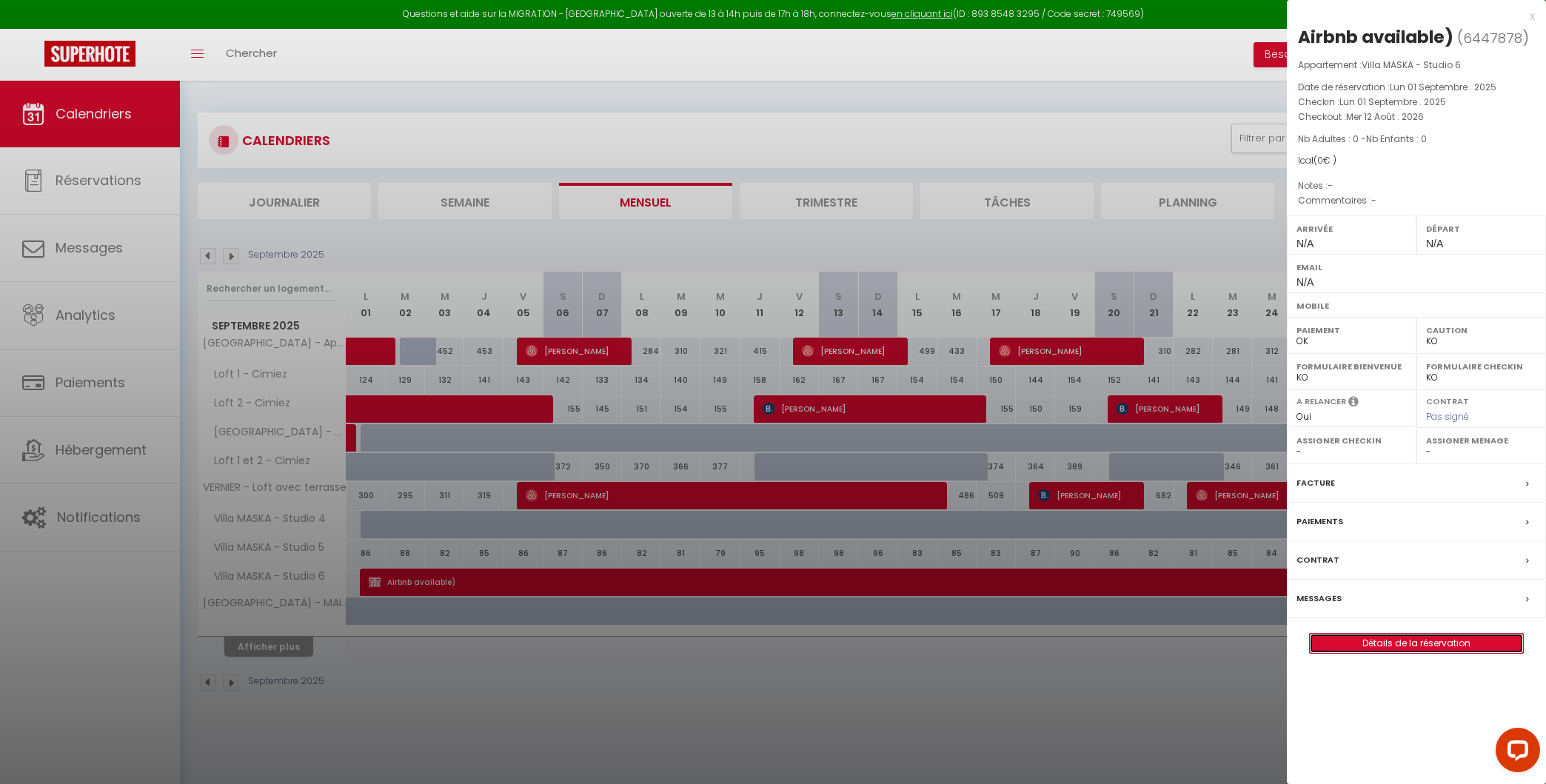
click at [1127, 634] on link "Détails de la réservation" at bounding box center [1416, 643] width 213 height 19
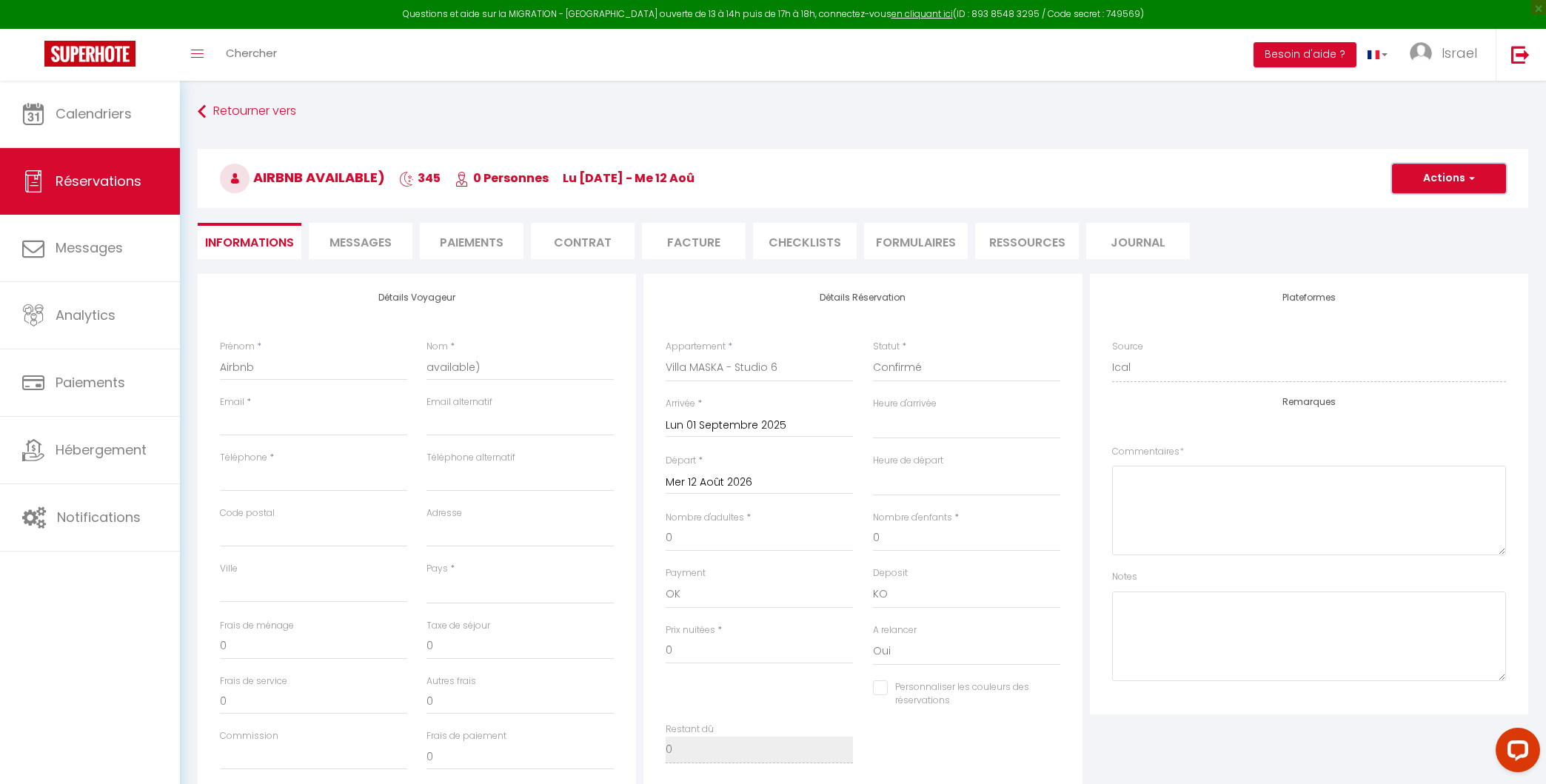
click at [1127, 171] on button "Actions" at bounding box center [1449, 179] width 114 height 30
click at [1127, 248] on link "Supprimer" at bounding box center [1434, 249] width 117 height 19
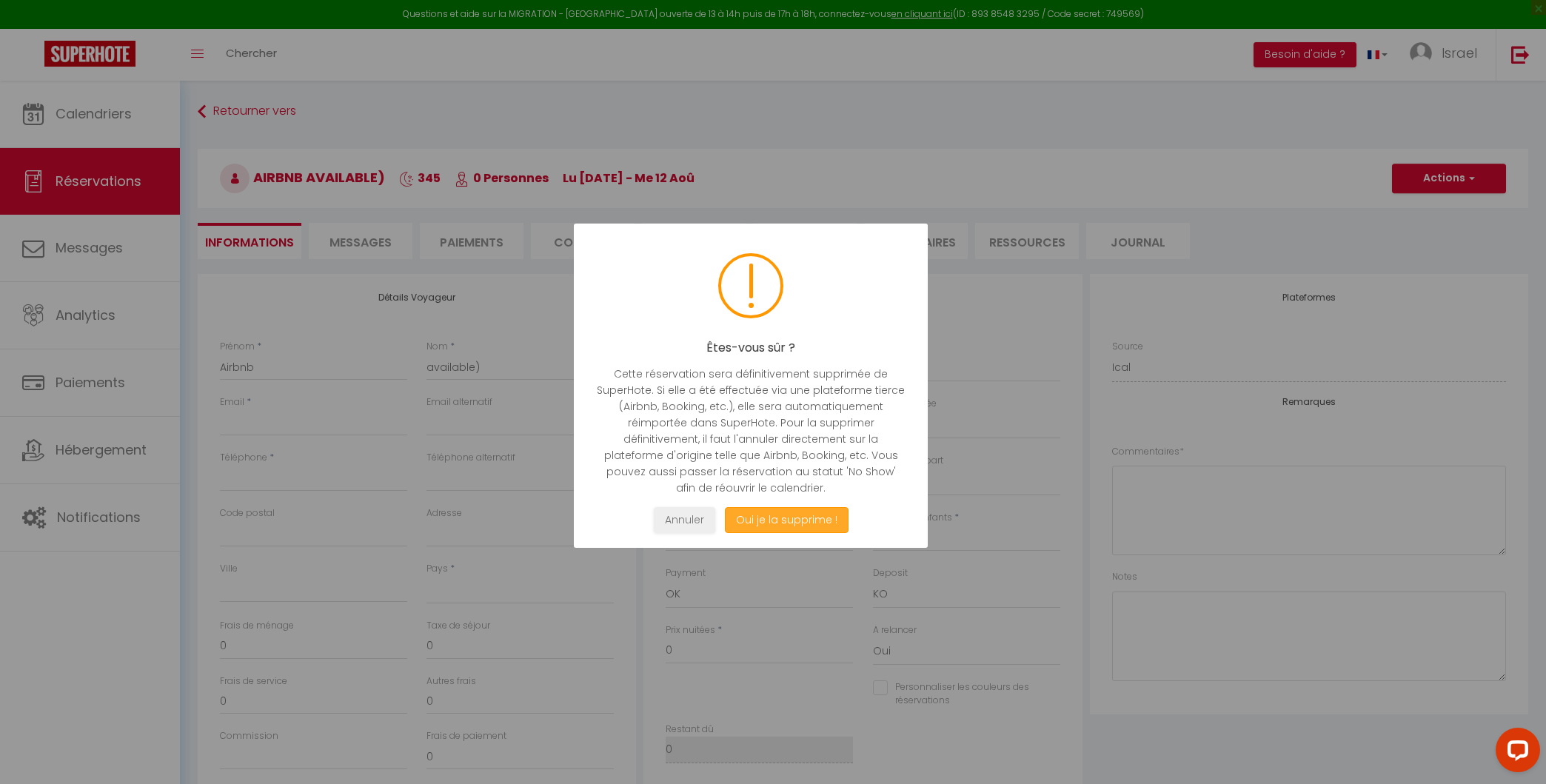
click at [824, 525] on button "Oui je la supprime !" at bounding box center [787, 519] width 124 height 26
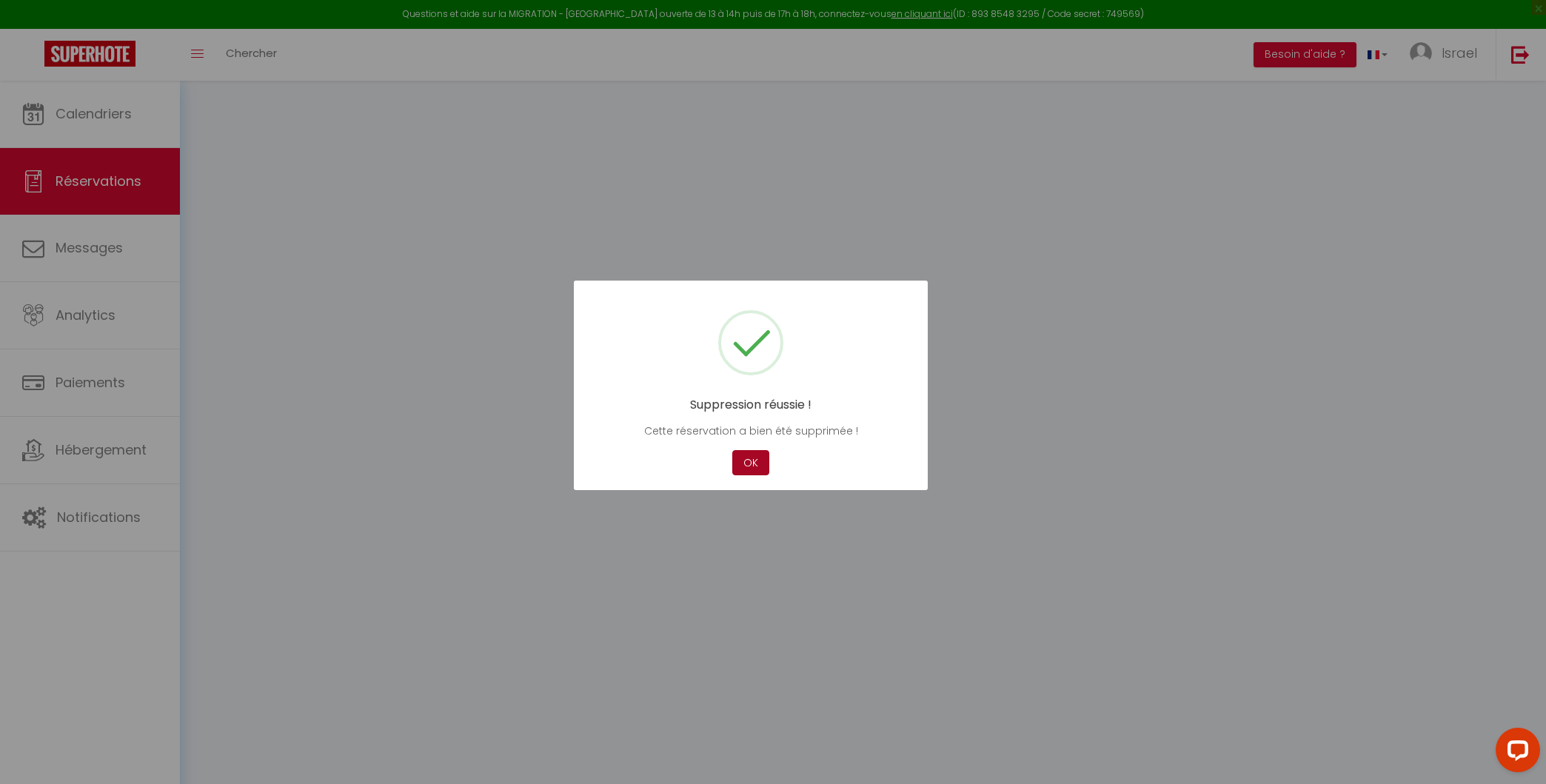
click at [748, 460] on button "OK" at bounding box center [751, 463] width 37 height 26
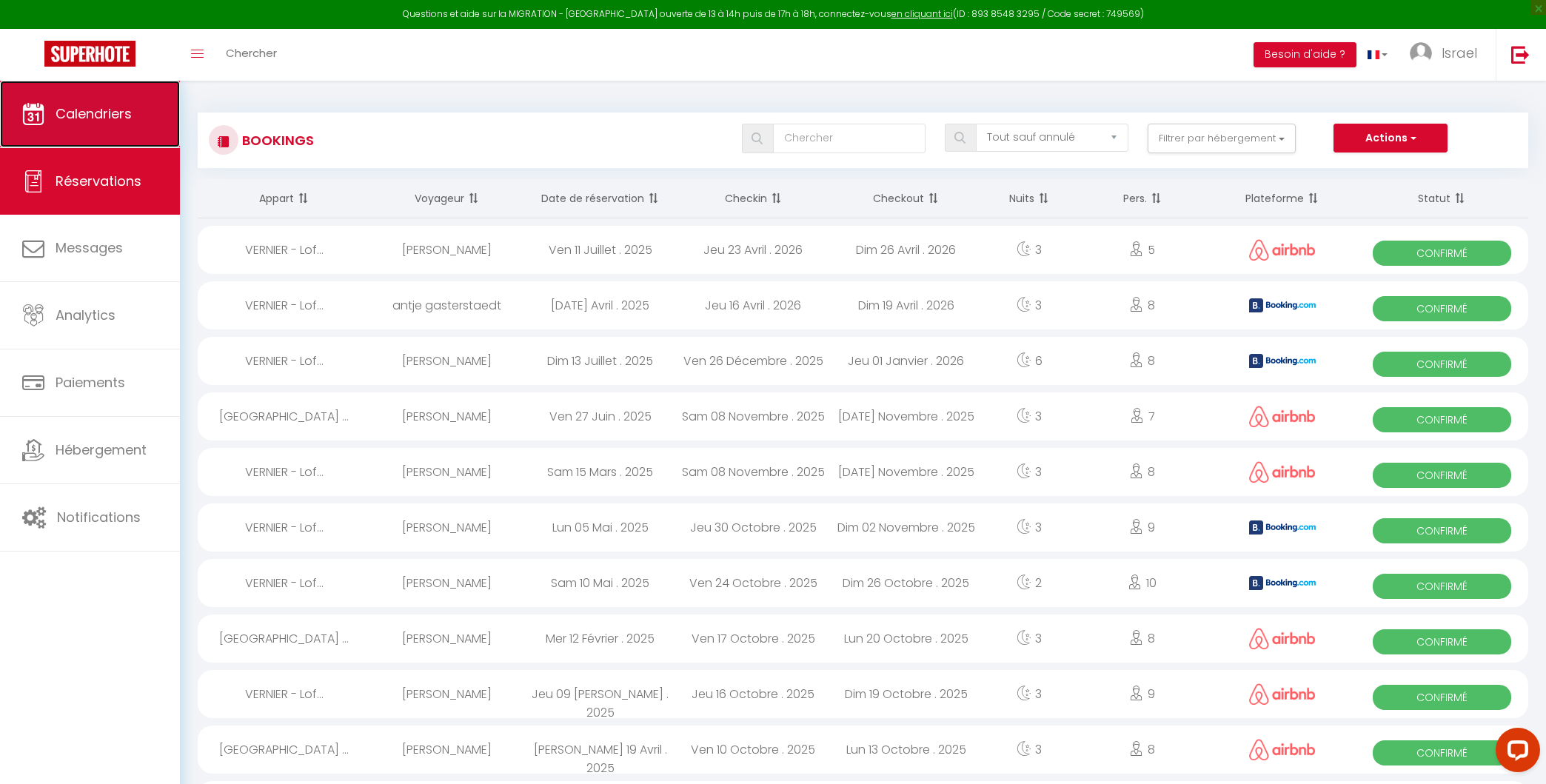
click at [112, 115] on span "Calendriers" at bounding box center [94, 113] width 77 height 18
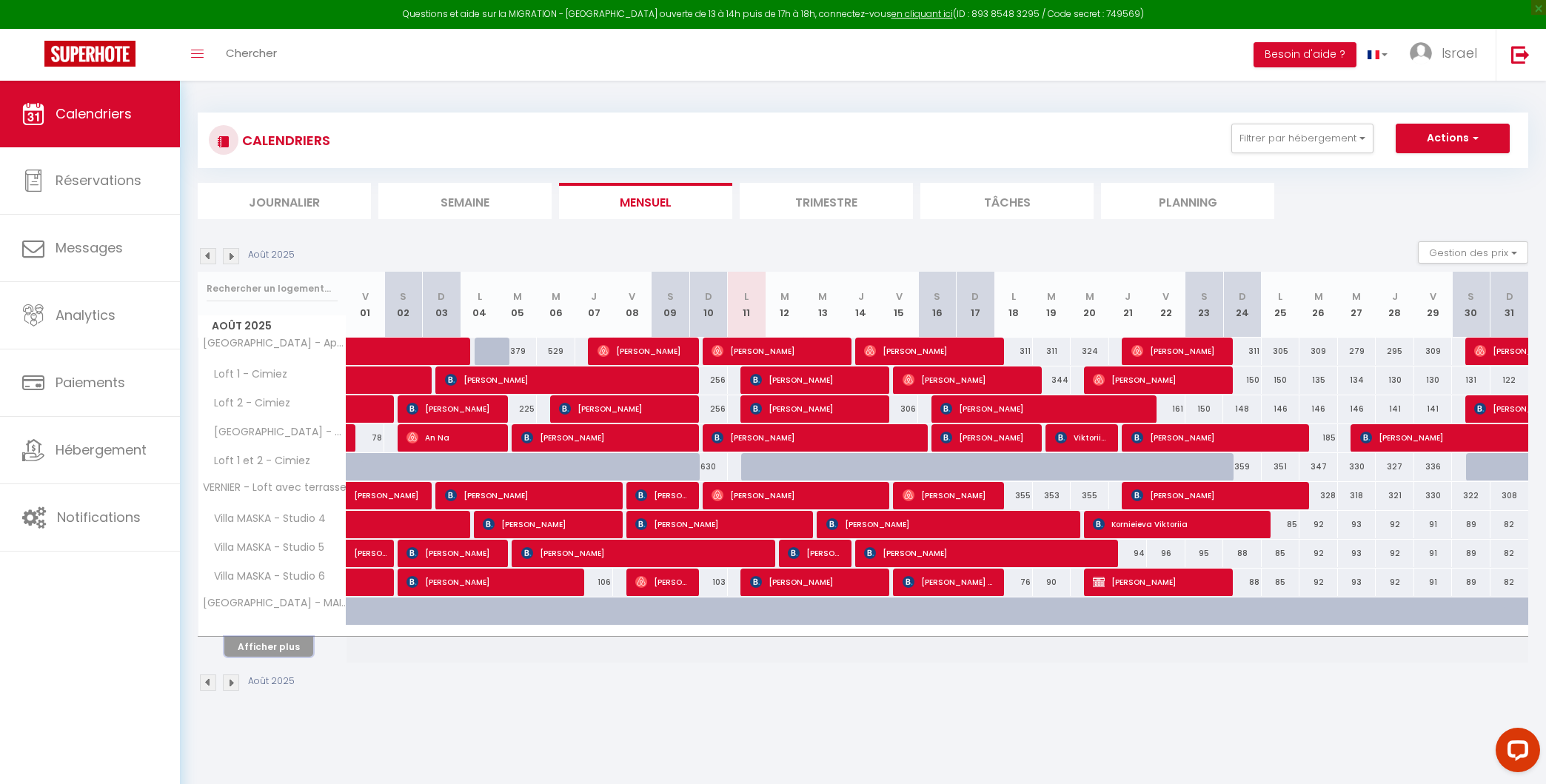
click at [271, 653] on button "Afficher plus" at bounding box center [268, 647] width 89 height 20
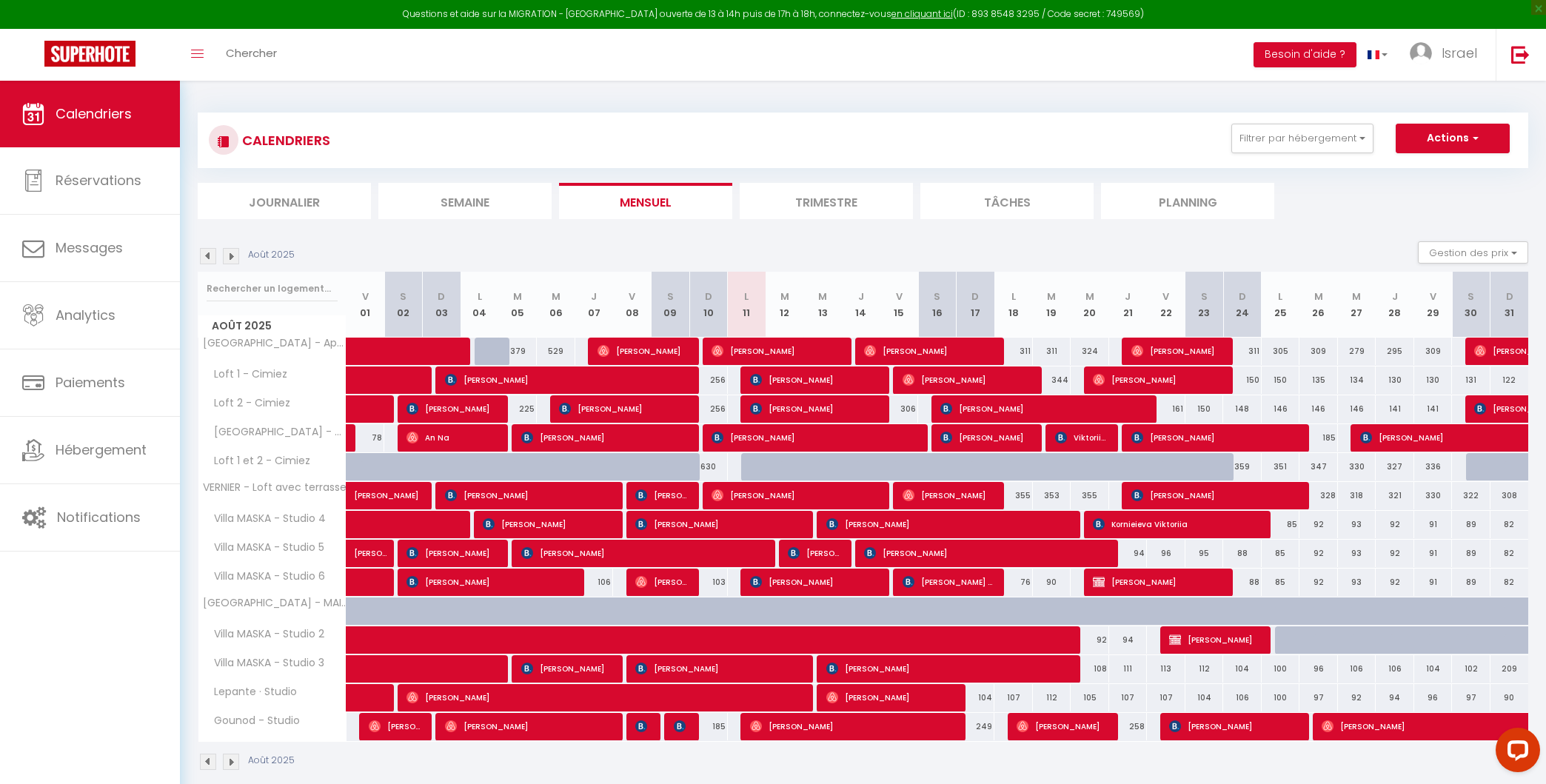
click at [230, 253] on img at bounding box center [231, 256] width 17 height 17
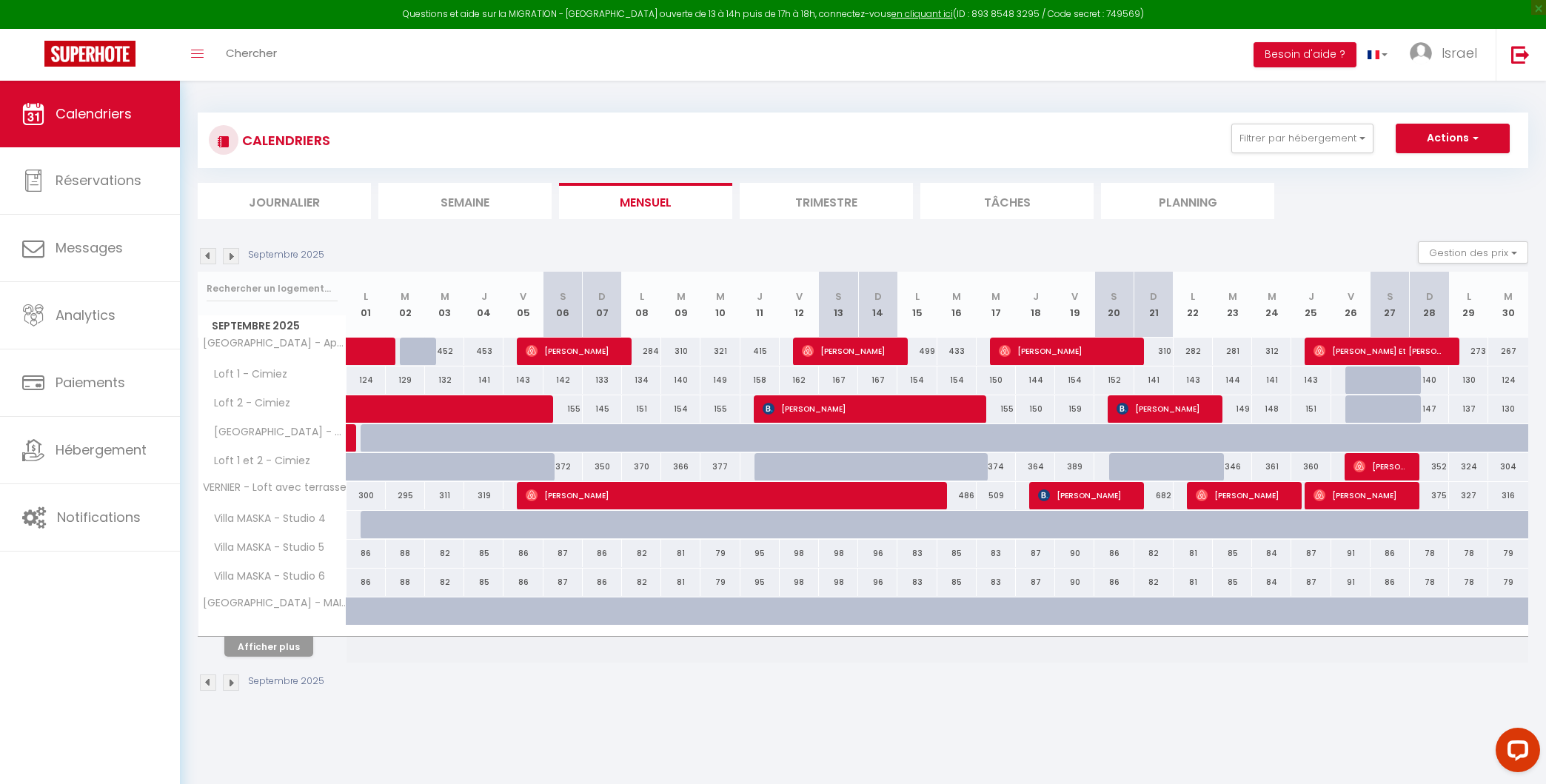
click at [365, 547] on div "86" at bounding box center [365, 553] width 39 height 27
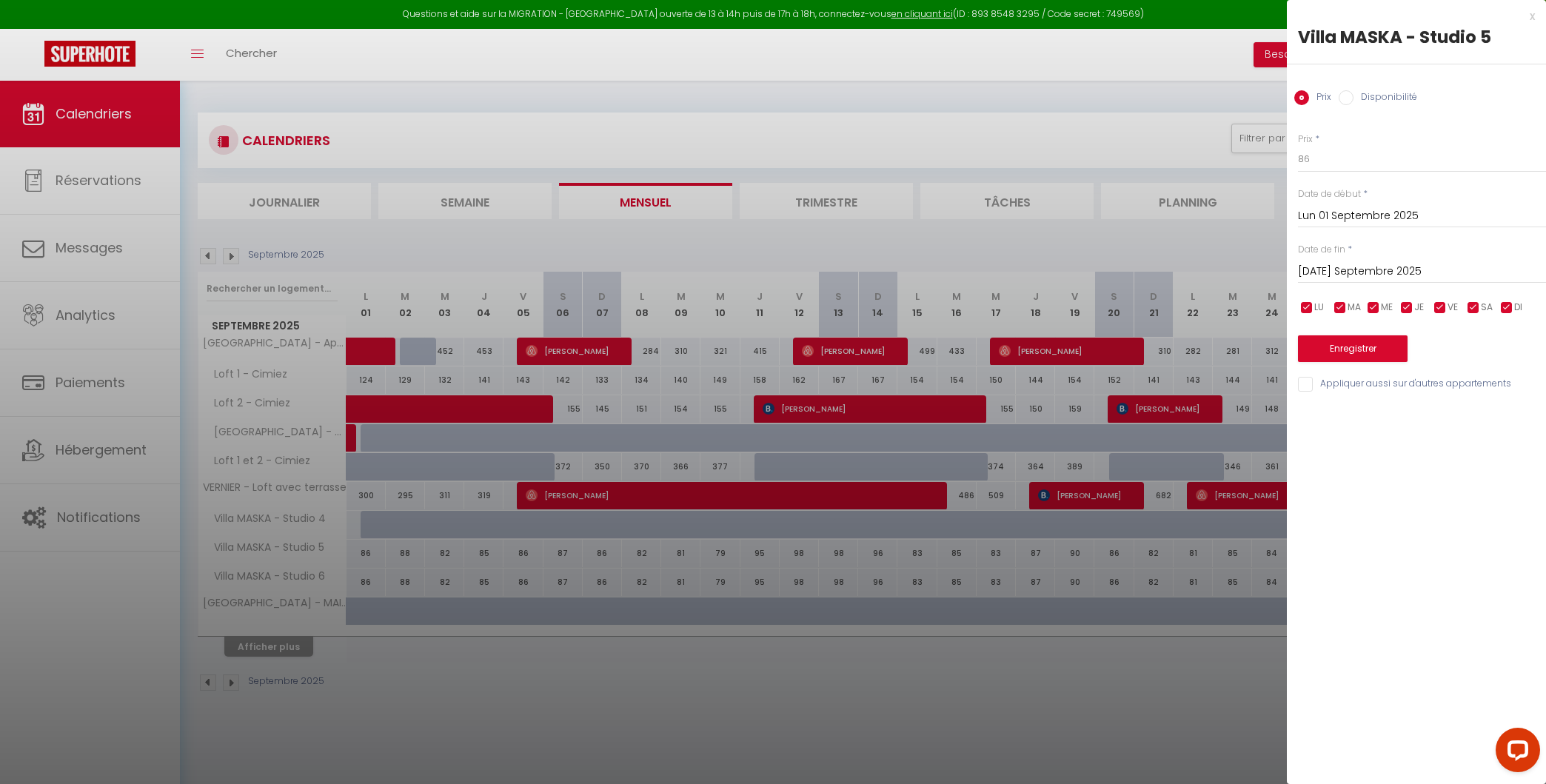
click at [1127, 265] on input "[DATE]" at bounding box center [1422, 271] width 248 height 19
click at [1127, 305] on span ">" at bounding box center [1504, 297] width 32 height 30
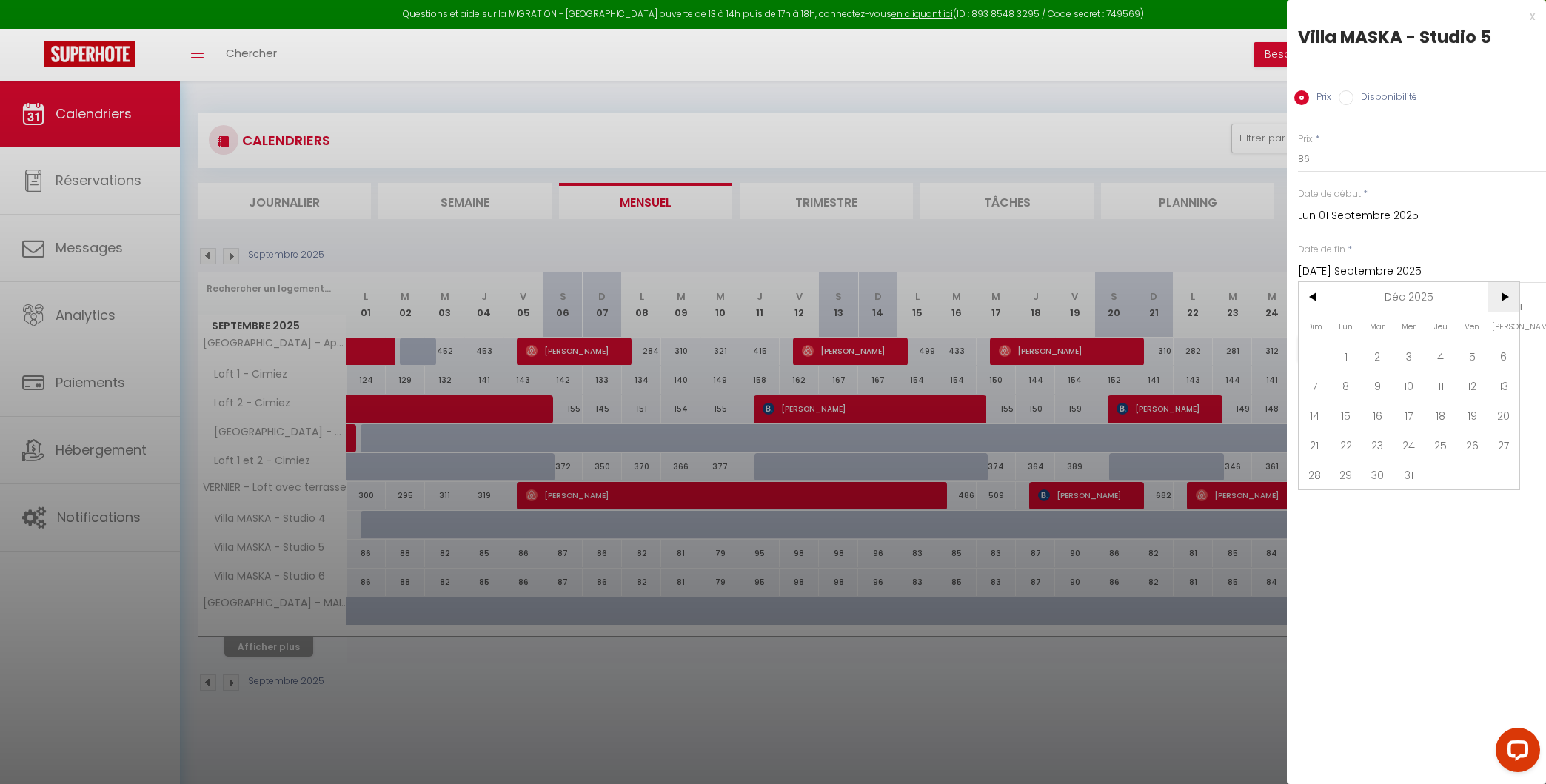
click at [1127, 305] on span ">" at bounding box center [1504, 297] width 32 height 30
click at [1127, 504] on span "31" at bounding box center [1315, 504] width 32 height 30
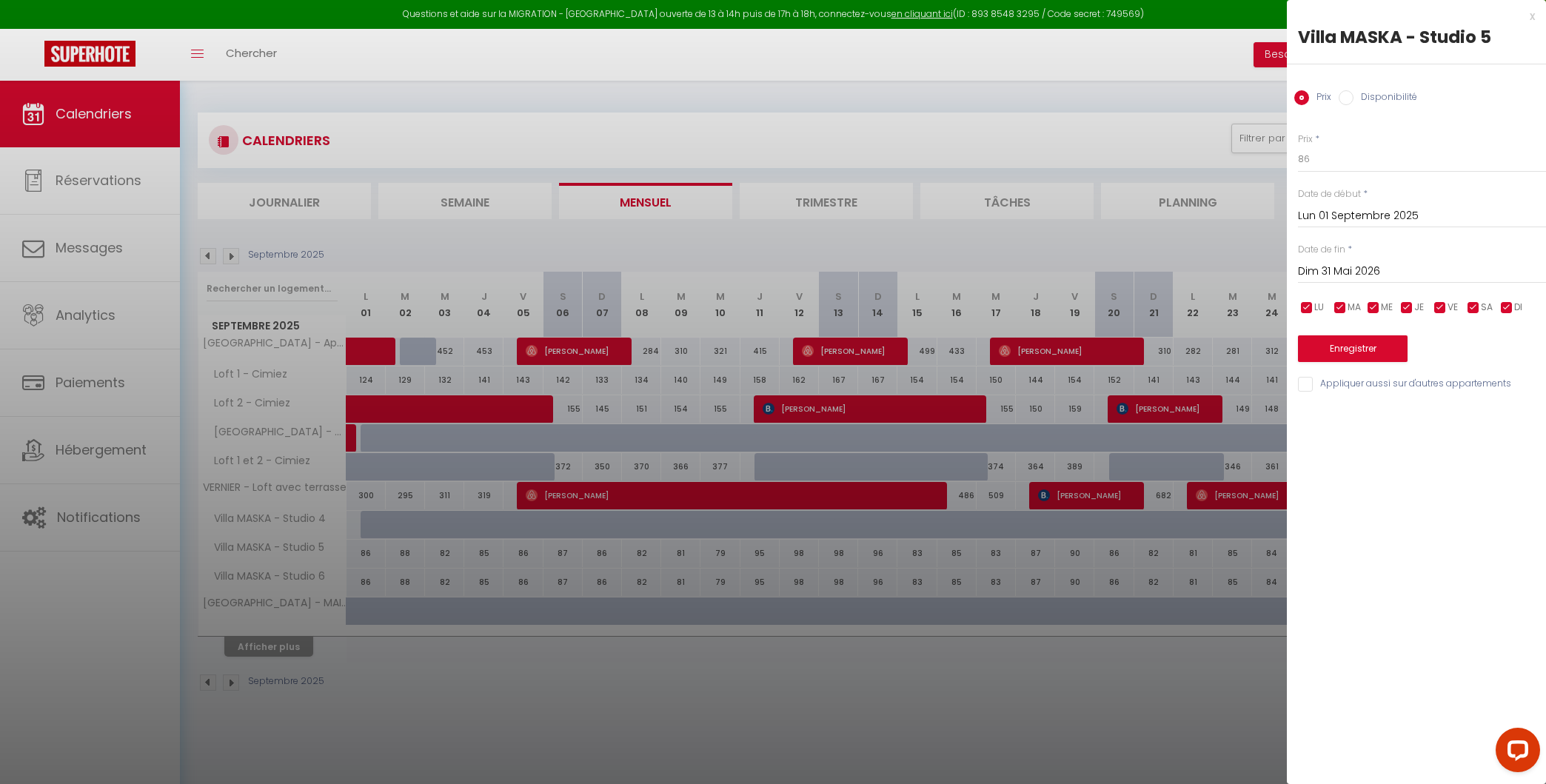
click at [1127, 104] on label "Disponibilité" at bounding box center [1385, 98] width 63 height 17
click at [1127, 104] on input "Disponibilité" at bounding box center [1346, 97] width 15 height 15
click at [1127, 157] on select "Disponible Indisponible" at bounding box center [1422, 160] width 248 height 28
click at [1127, 385] on input "Appliquer aussi sur d'autres appartements" at bounding box center [1422, 385] width 248 height 15
click at [1127, 350] on button "Enregistrer" at bounding box center [1353, 350] width 110 height 27
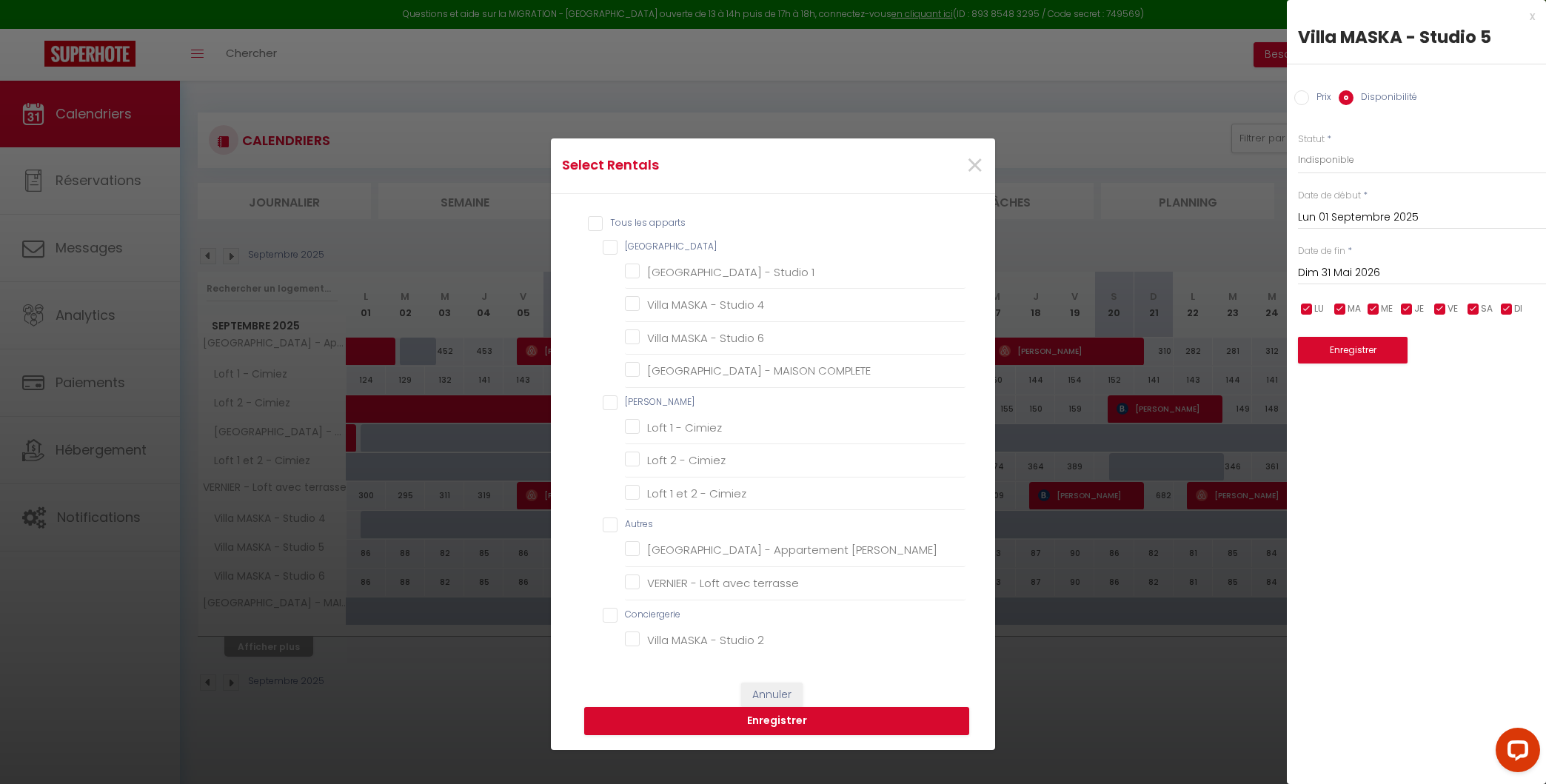
click at [606, 230] on input "Tous les apparts" at bounding box center [777, 224] width 378 height 15
click at [591, 220] on input "Tous les apparts" at bounding box center [777, 224] width 378 height 15
click at [608, 252] on MASKA "[GEOGRAPHIC_DATA]" at bounding box center [784, 247] width 363 height 15
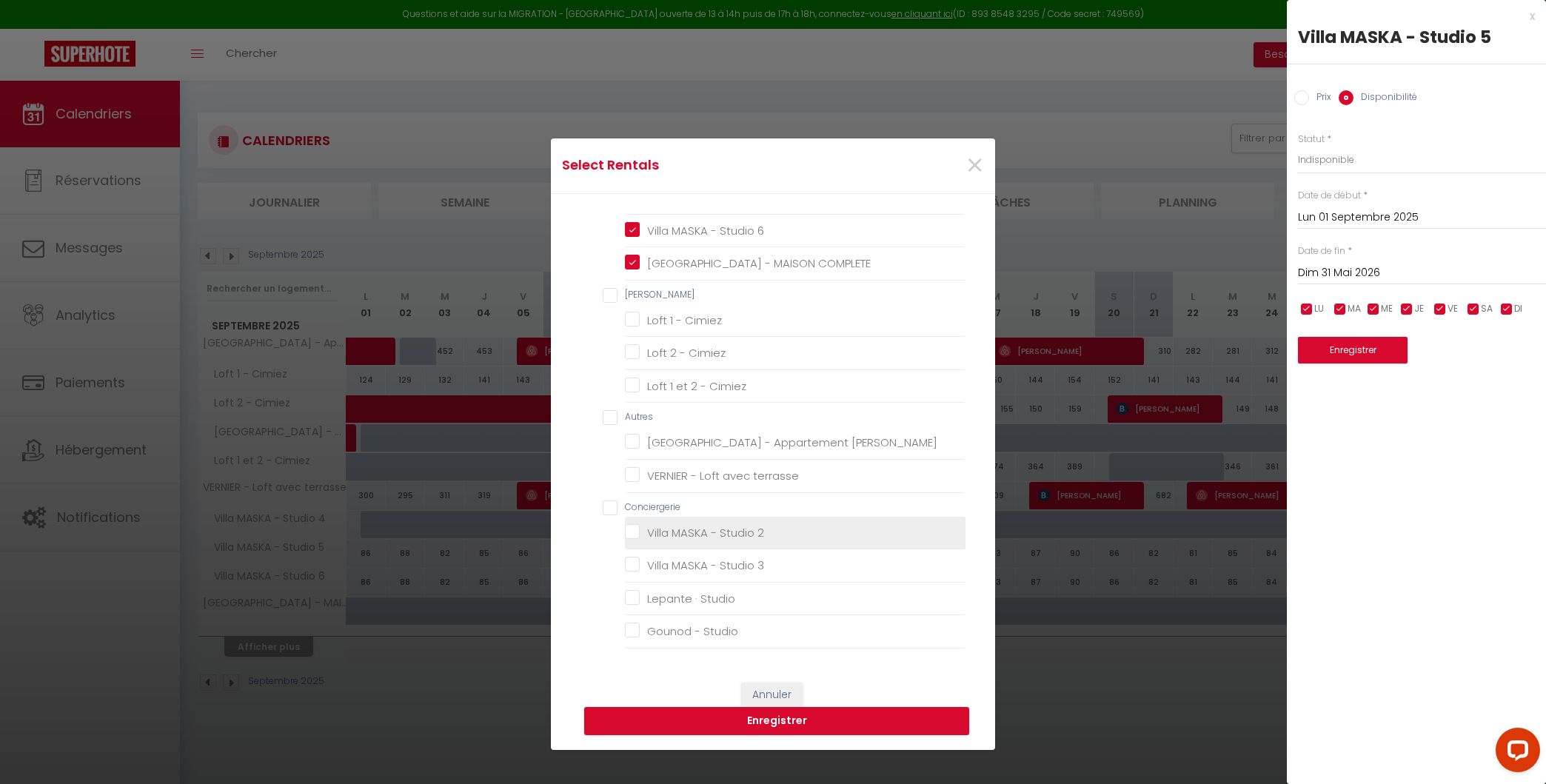
click at [633, 533] on 2 "Villa MASKA - Studio 2" at bounding box center [795, 533] width 341 height 15
click at [633, 560] on 3 "Villa MASKA - Studio 3" at bounding box center [795, 566] width 341 height 15
click at [716, 719] on button "Enregistrer" at bounding box center [777, 721] width 385 height 28
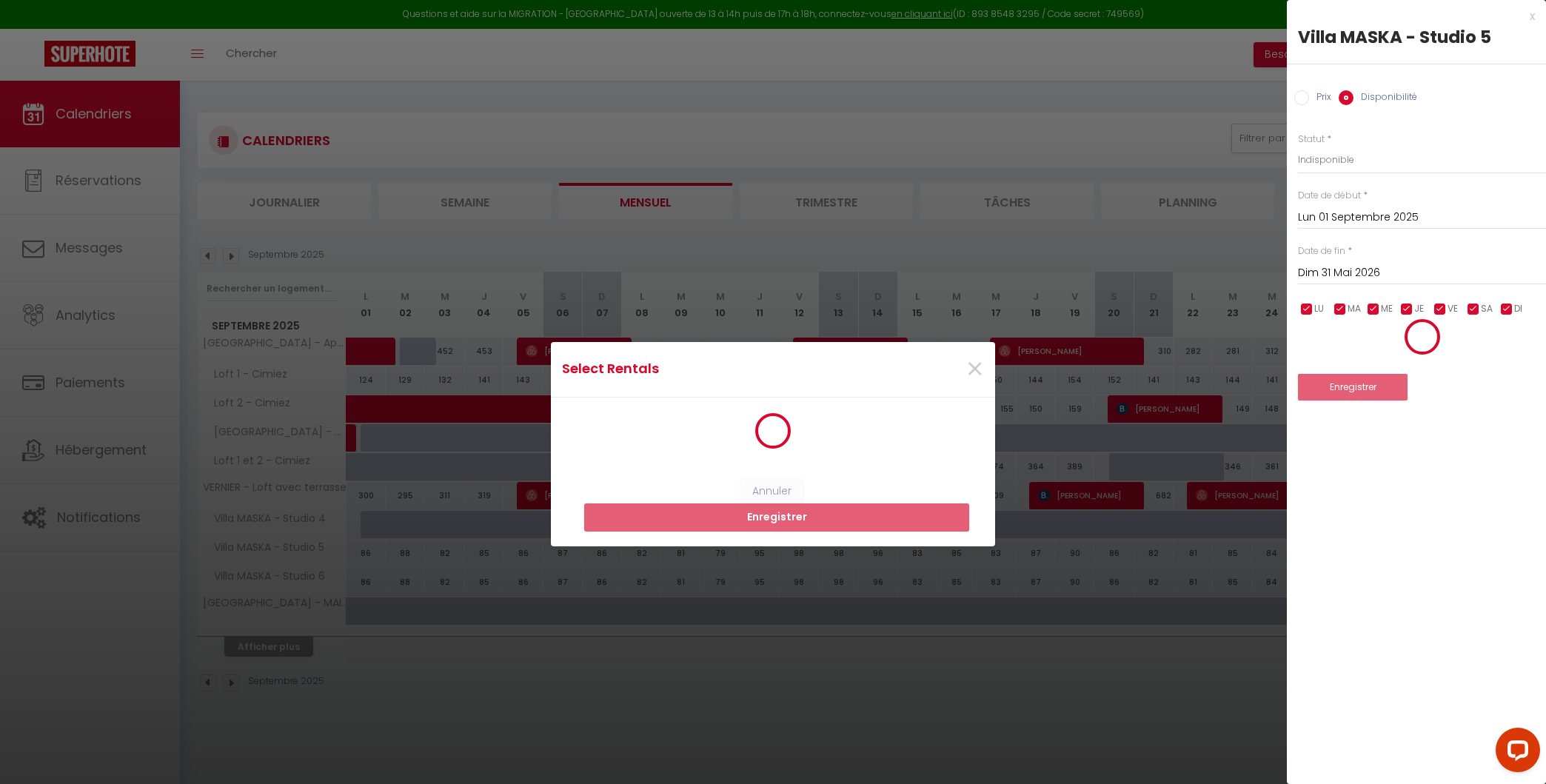
scroll to position [0, 0]
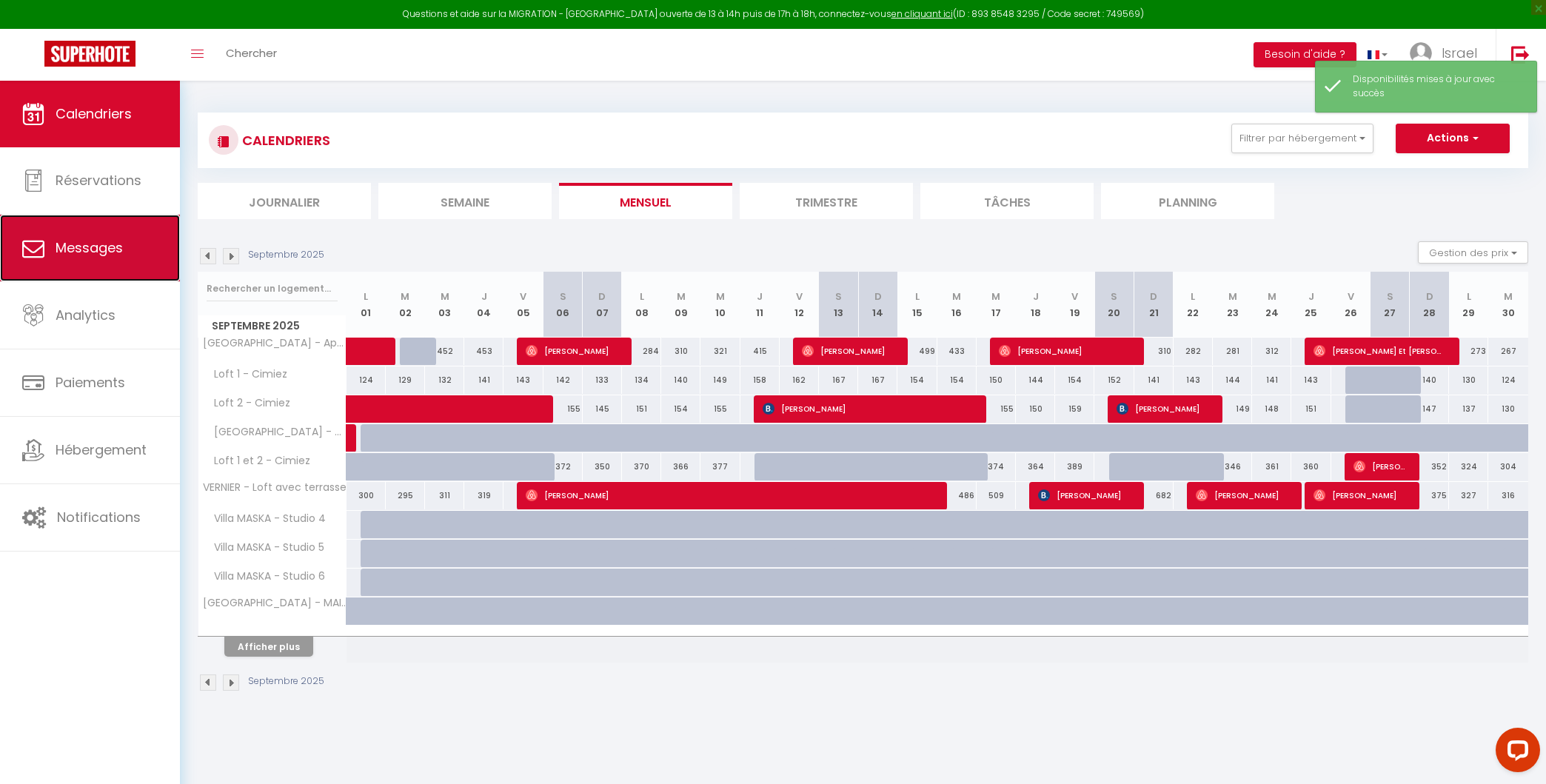
click at [126, 224] on link "Messages" at bounding box center [90, 248] width 180 height 67
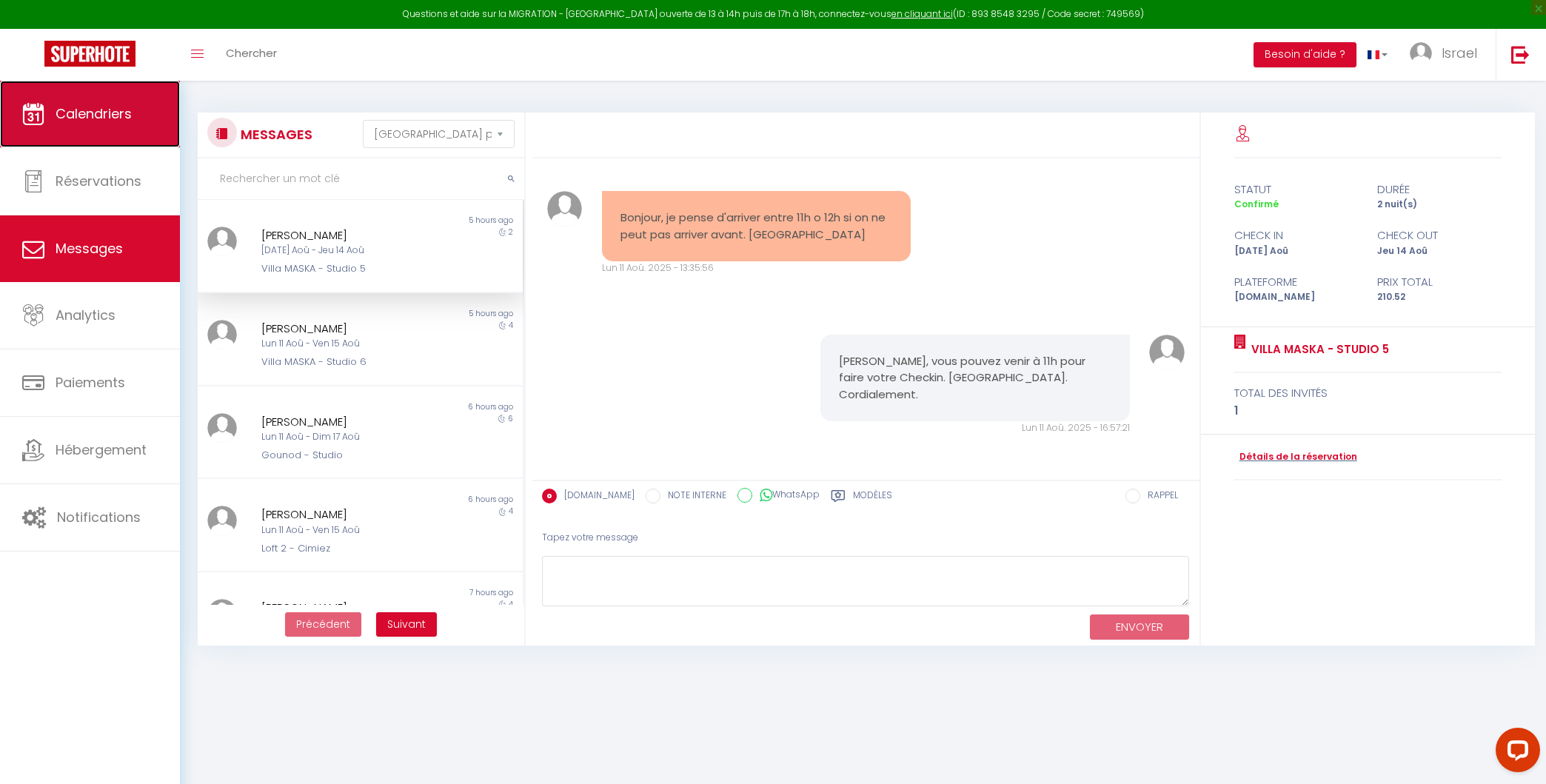
click at [111, 120] on span "Calendriers" at bounding box center [94, 113] width 77 height 18
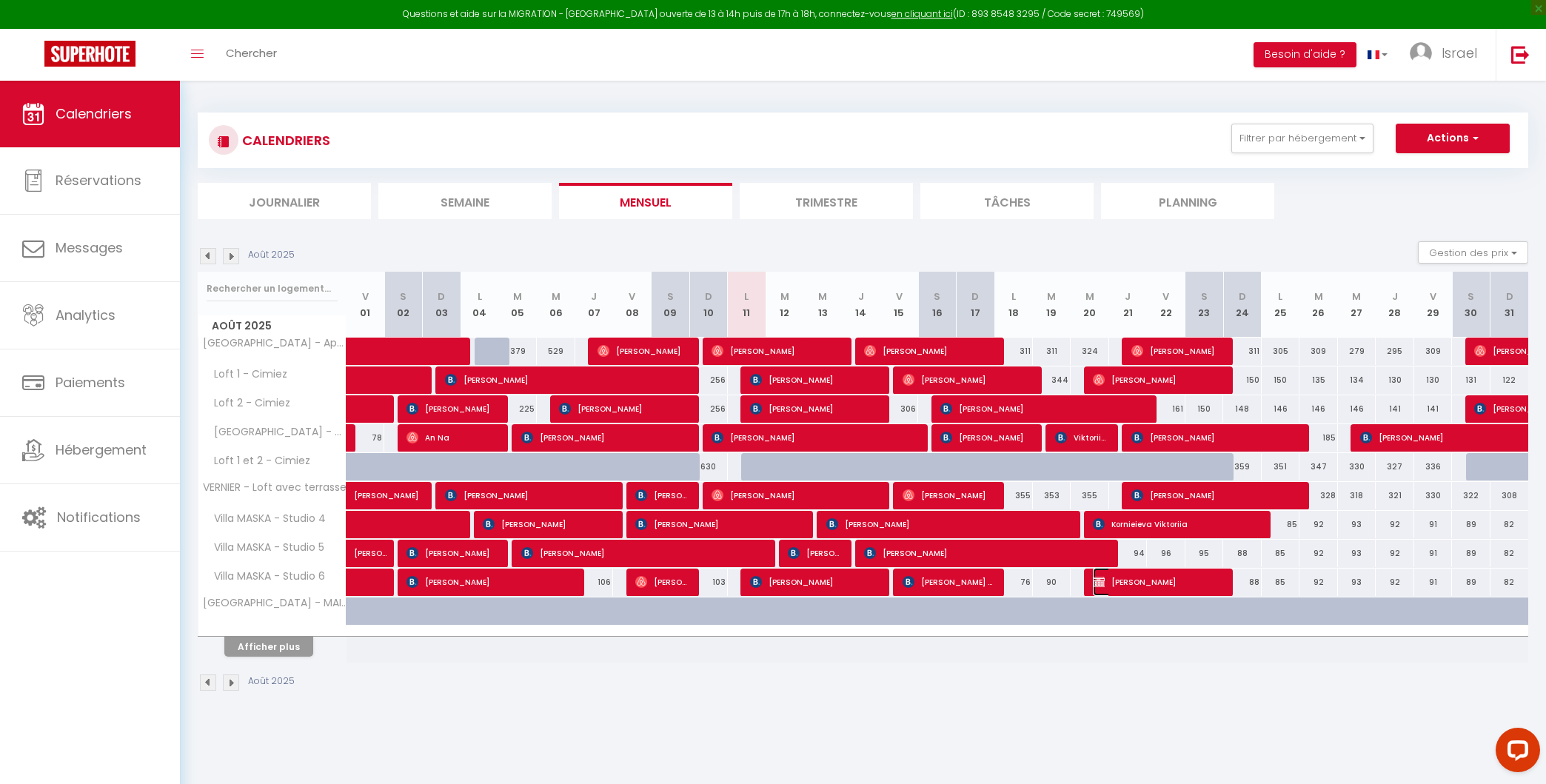
click at [1097, 569] on span "[PERSON_NAME]" at bounding box center [1157, 582] width 128 height 28
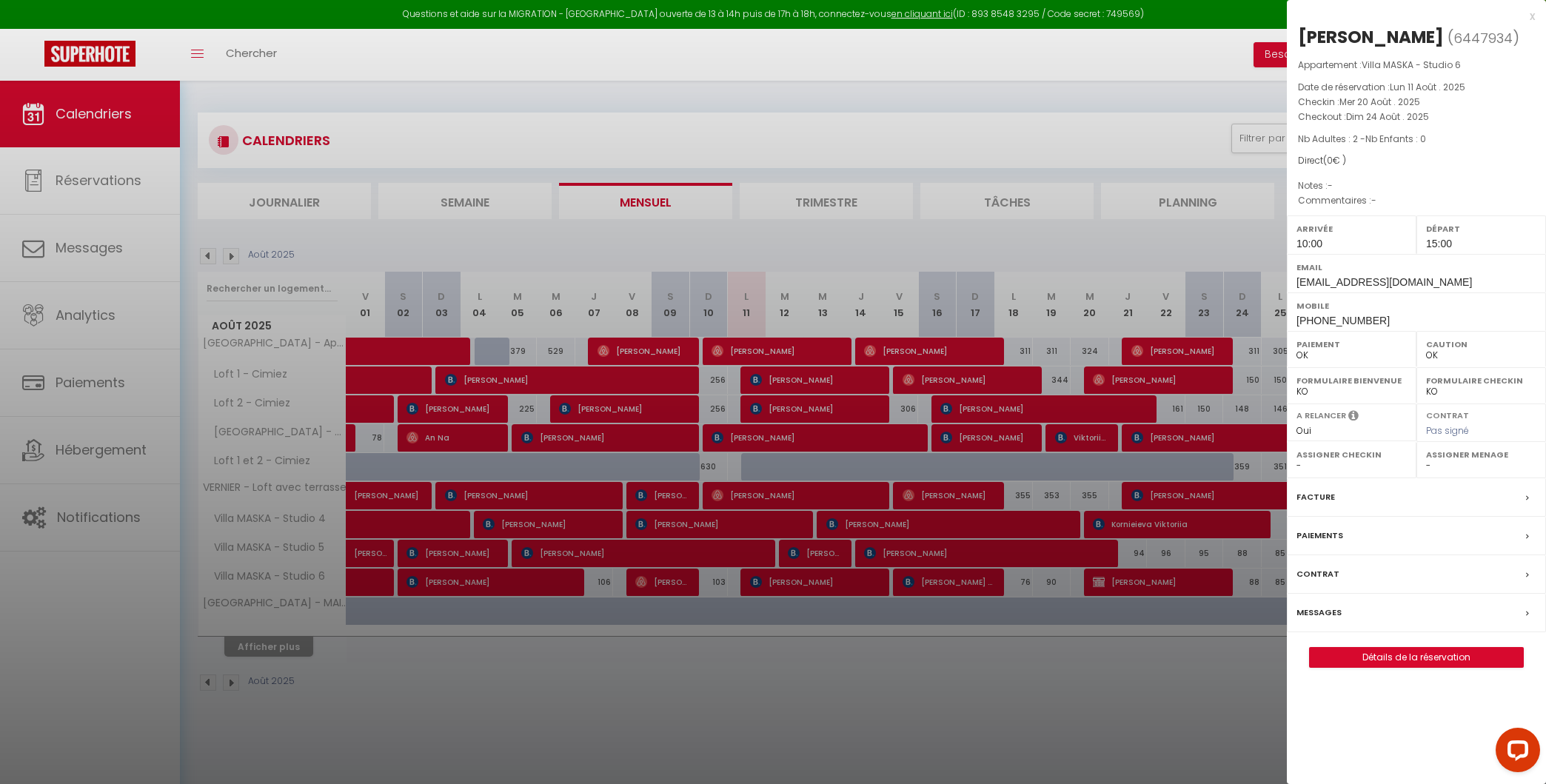
click at [1127, 613] on div "Messages" at bounding box center [1416, 613] width 259 height 38
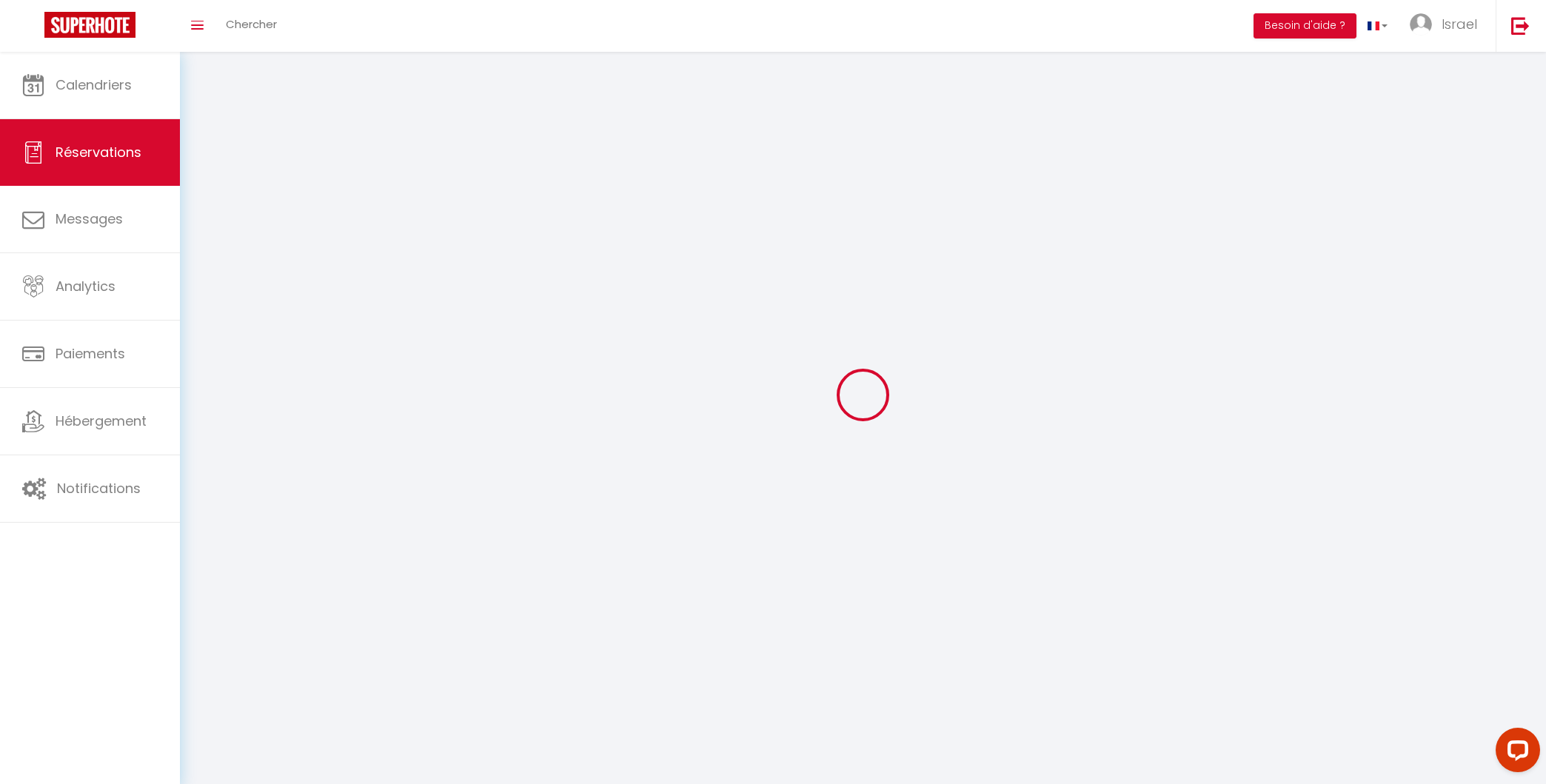
click at [1127, 600] on div at bounding box center [862, 395] width 1330 height 651
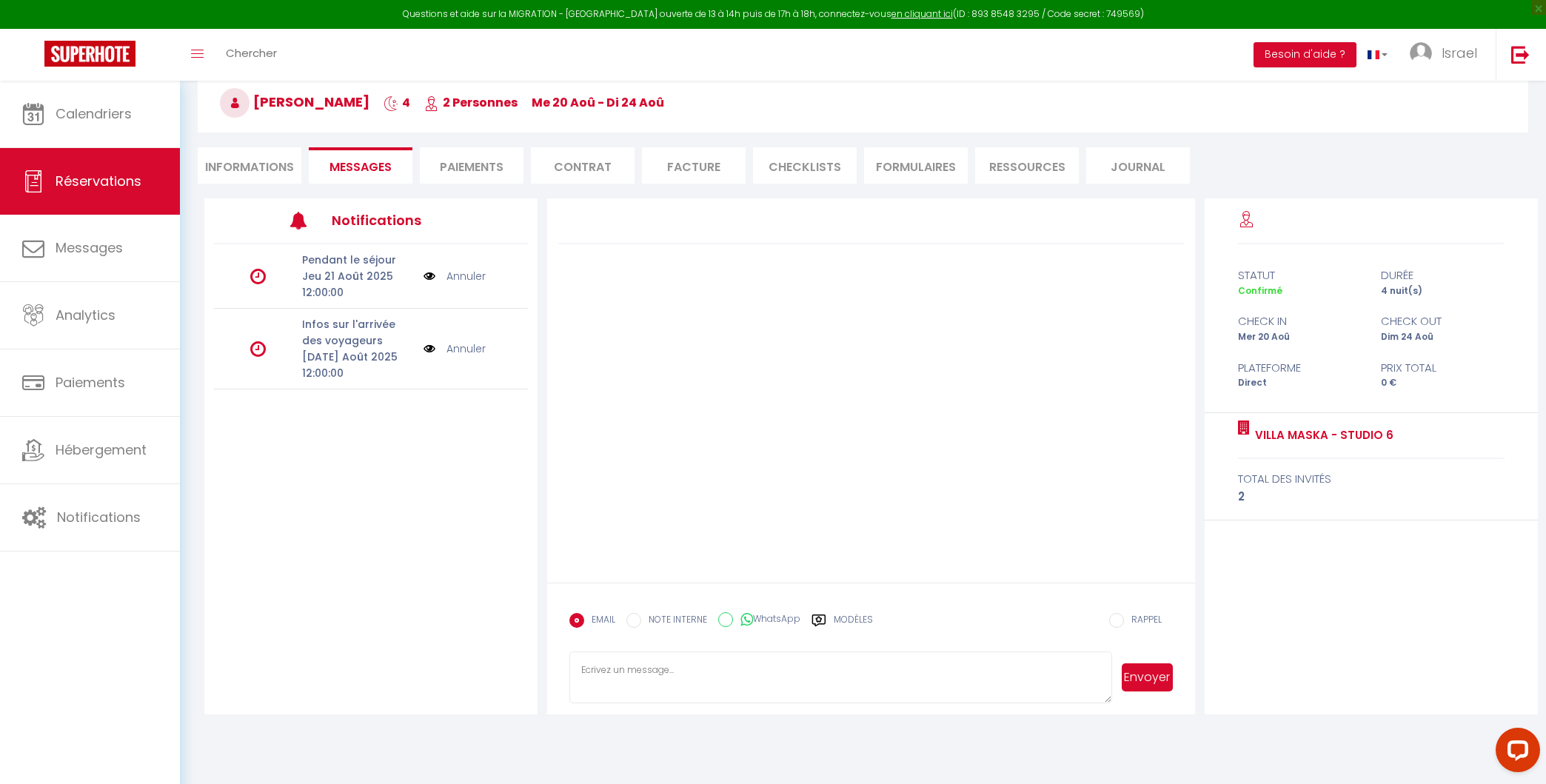
scroll to position [77, 0]
click at [344, 351] on p "Mar 19 Août 2025 12:00:00" at bounding box center [357, 362] width 111 height 32
click at [425, 347] on img at bounding box center [430, 346] width 12 height 17
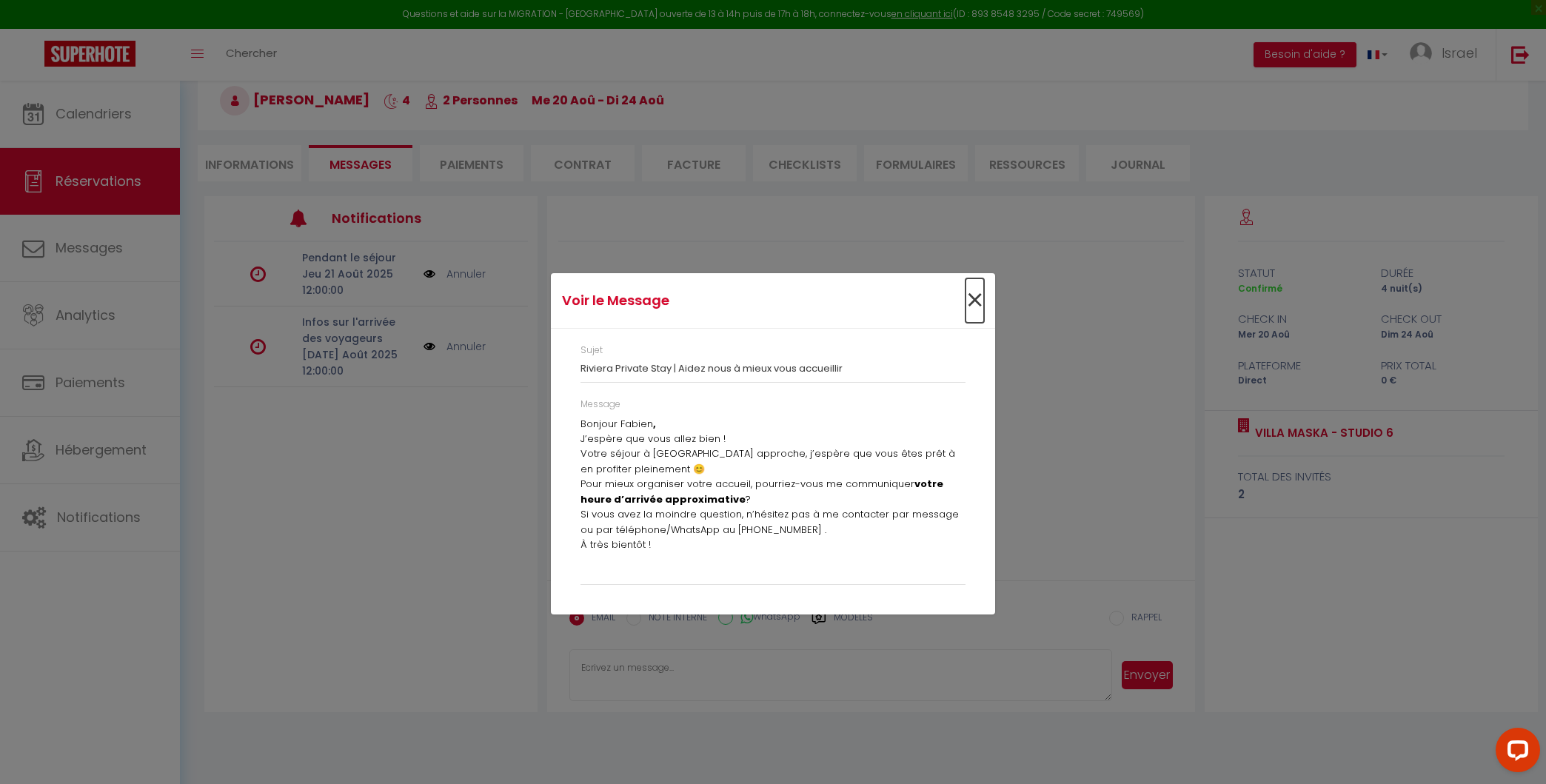
click at [969, 300] on span "×" at bounding box center [975, 300] width 18 height 44
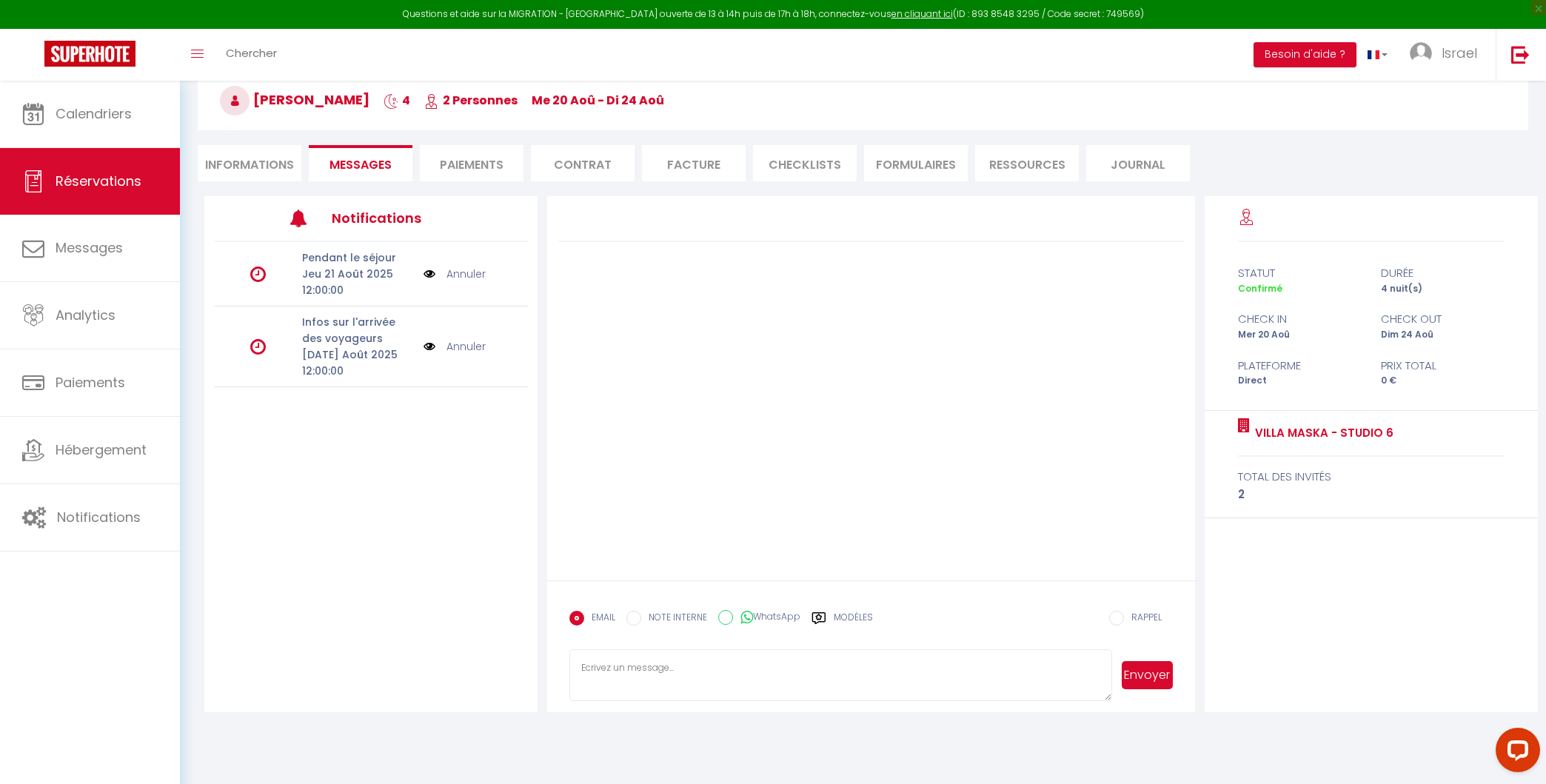
click at [247, 338] on div at bounding box center [266, 346] width 52 height 17
click at [313, 346] on p "Mar 19 Août 2025 12:00:00" at bounding box center [357, 362] width 111 height 32
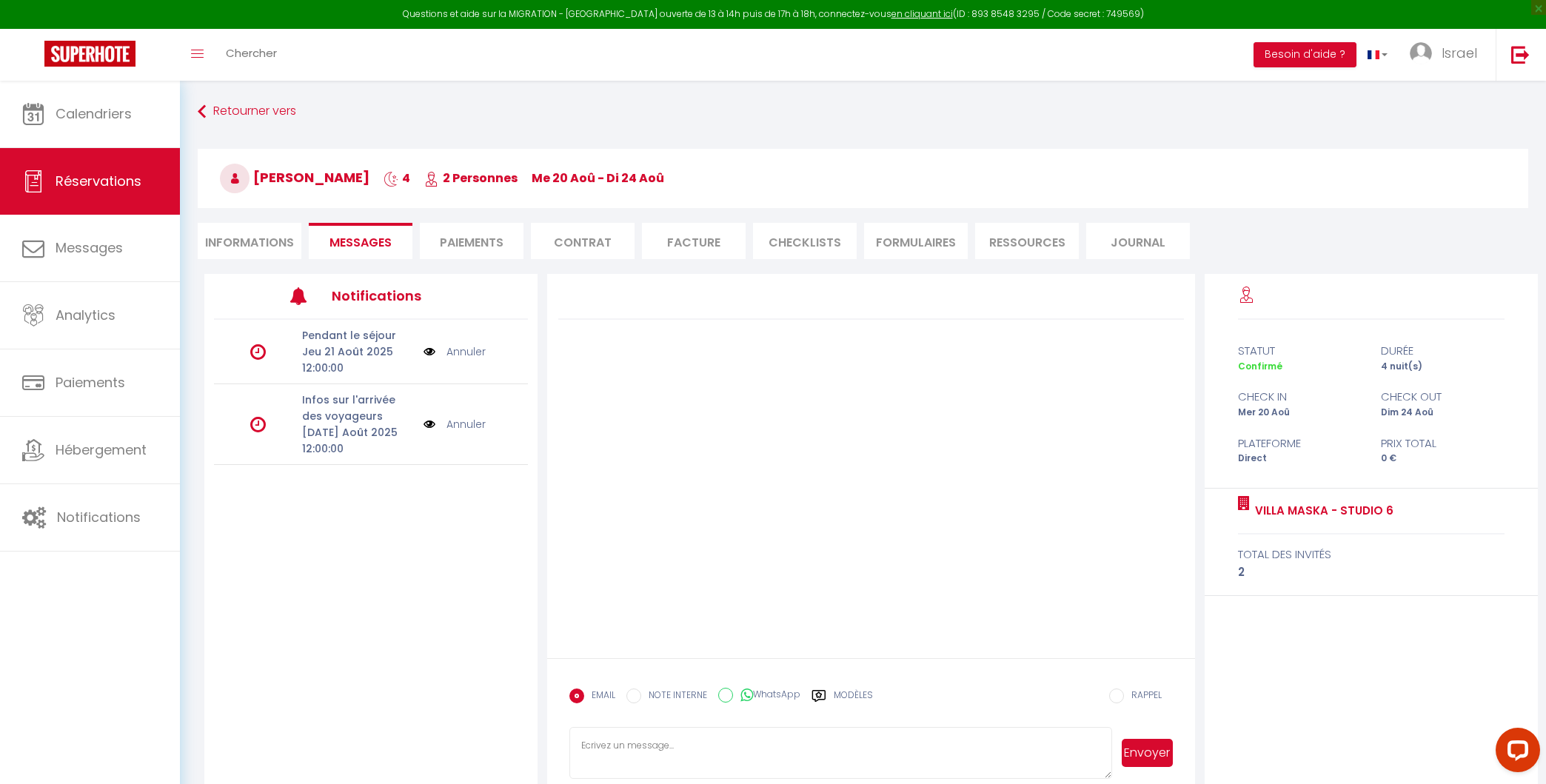
click at [358, 358] on p "Jeu 21 Août 2025 12:00:00" at bounding box center [357, 360] width 111 height 32
click at [331, 411] on p "Infos sur l'arrivée des voyageurs" at bounding box center [357, 407] width 111 height 32
click at [244, 243] on li "Informations" at bounding box center [249, 241] width 104 height 37
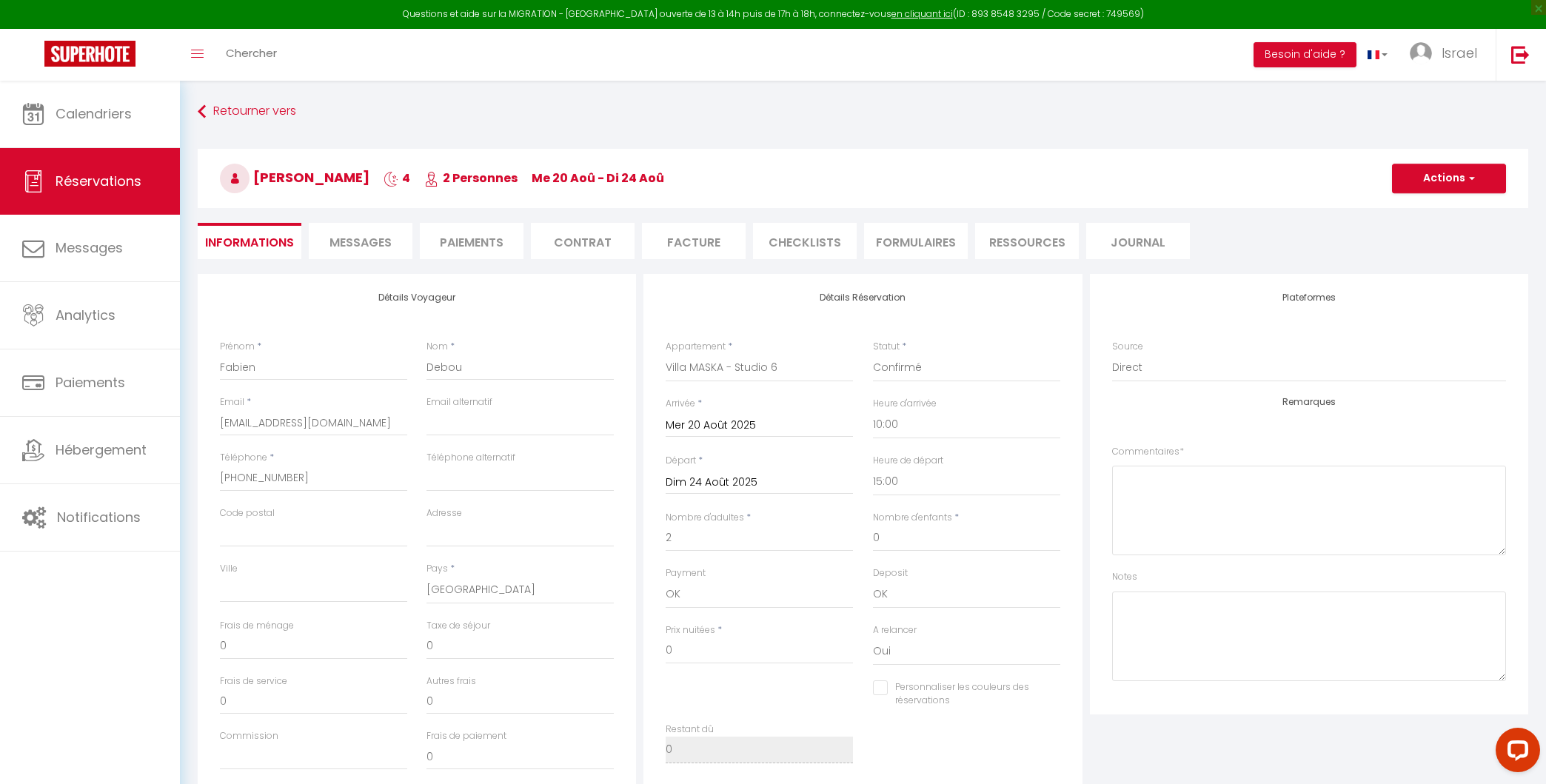
click at [480, 235] on li "Paiements" at bounding box center [471, 241] width 104 height 37
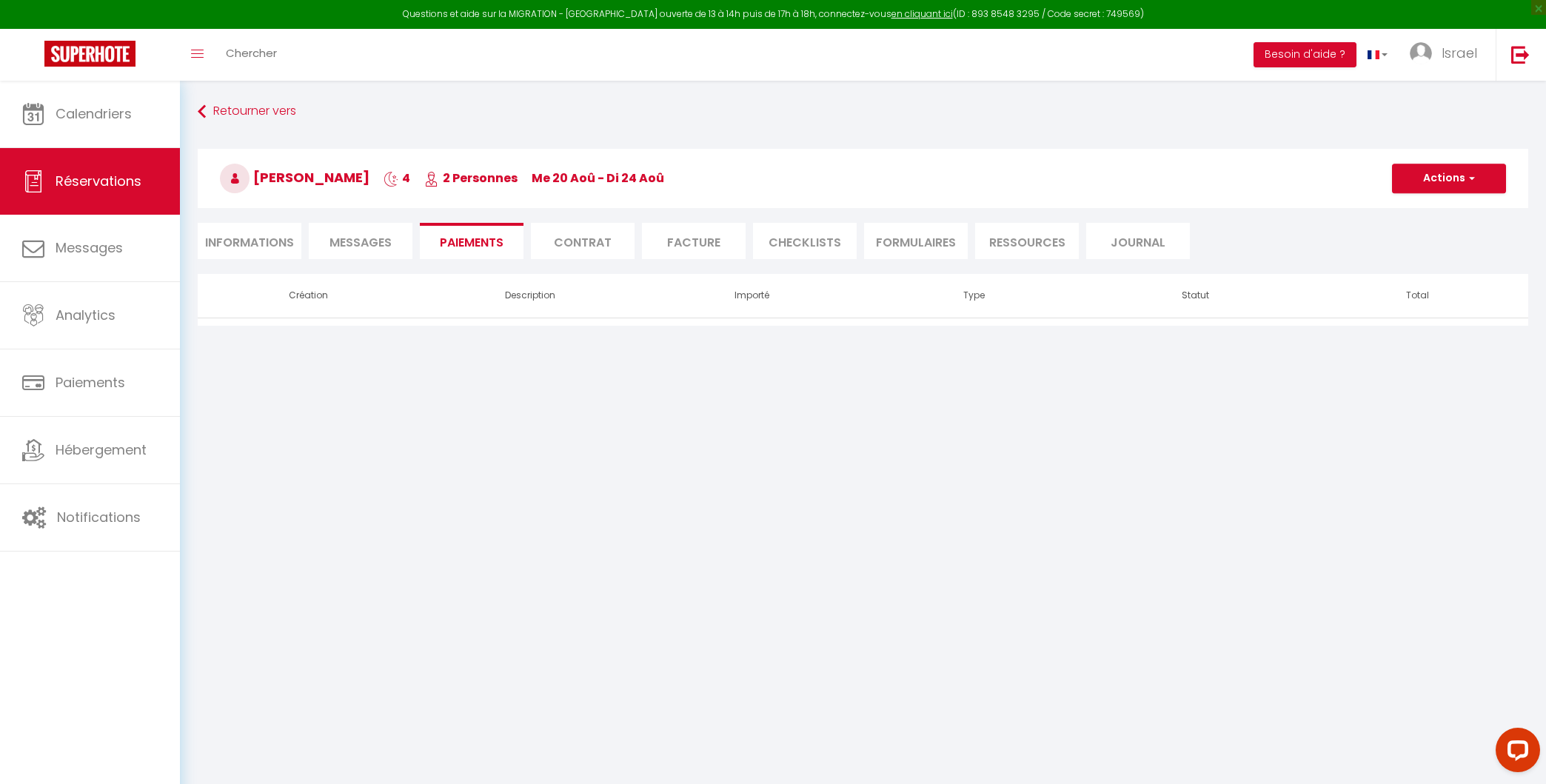
click at [679, 291] on th "Importé" at bounding box center [752, 295] width 222 height 43
click at [661, 327] on div "Retourner vers Fabien Debou 4 2 Personnes me 20 Aoû - di 24 Aoû Actions Enregis…" at bounding box center [862, 212] width 1366 height 263
drag, startPoint x: 685, startPoint y: 317, endPoint x: 784, endPoint y: 546, distance: 249.5
click at [783, 544] on body "Questions et aide sur la MIGRATION - Salle Zoom ouverte de 13 à 14h puis de 17h…" at bounding box center [773, 473] width 1546 height 784
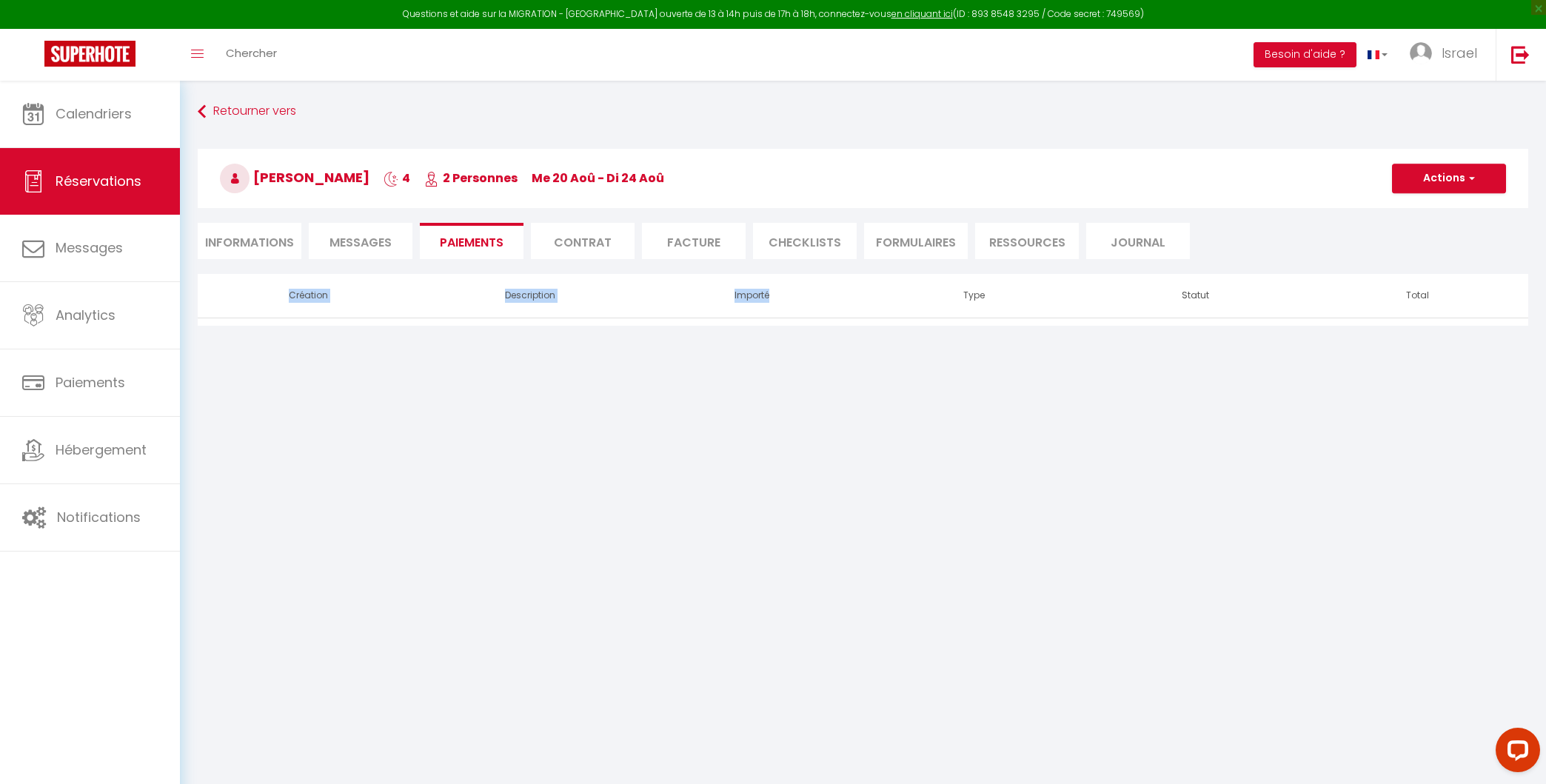
click at [661, 224] on li "Facture" at bounding box center [693, 241] width 104 height 37
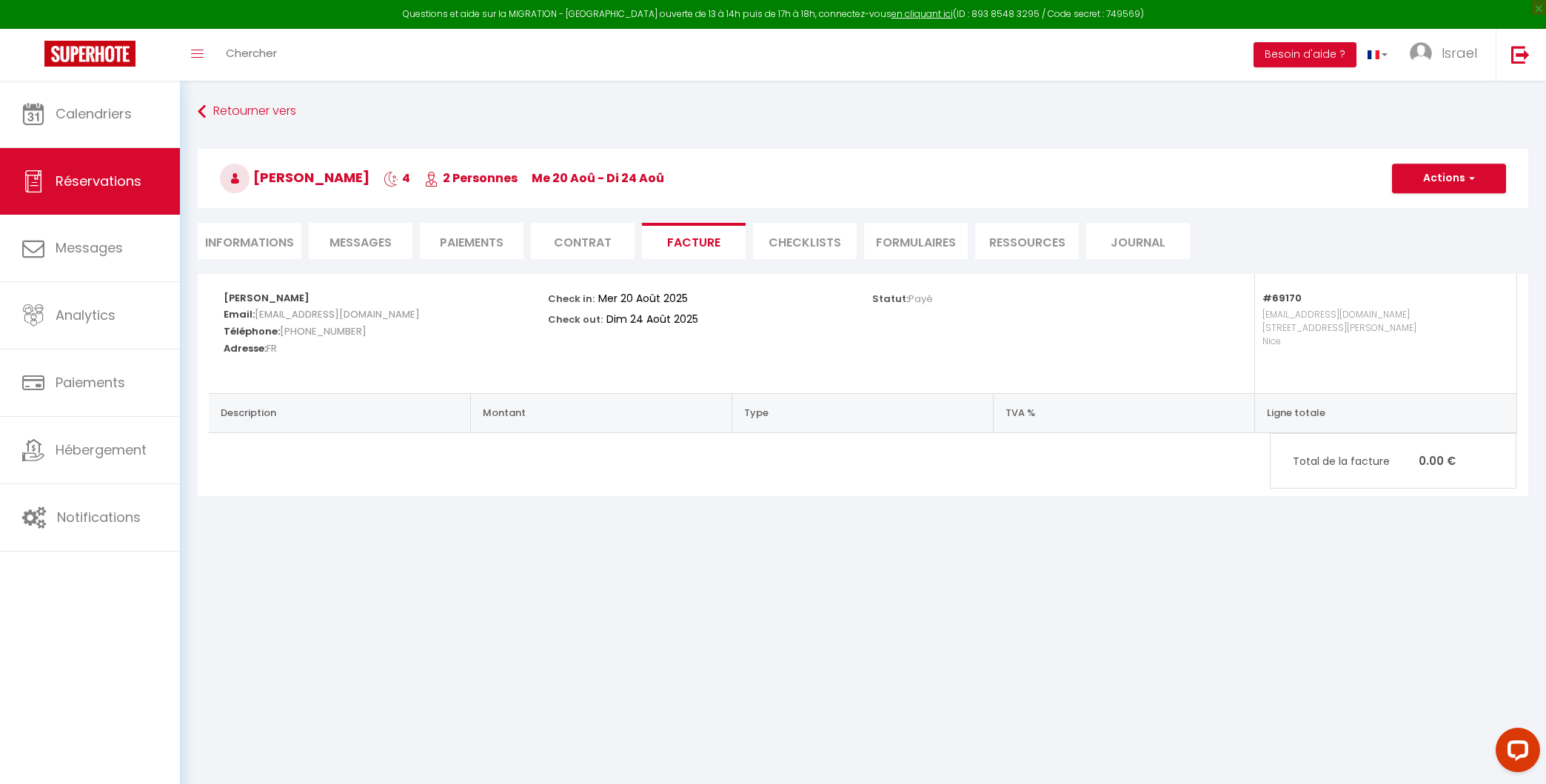
click at [911, 236] on li "FORMULAIRES" at bounding box center [916, 241] width 104 height 37
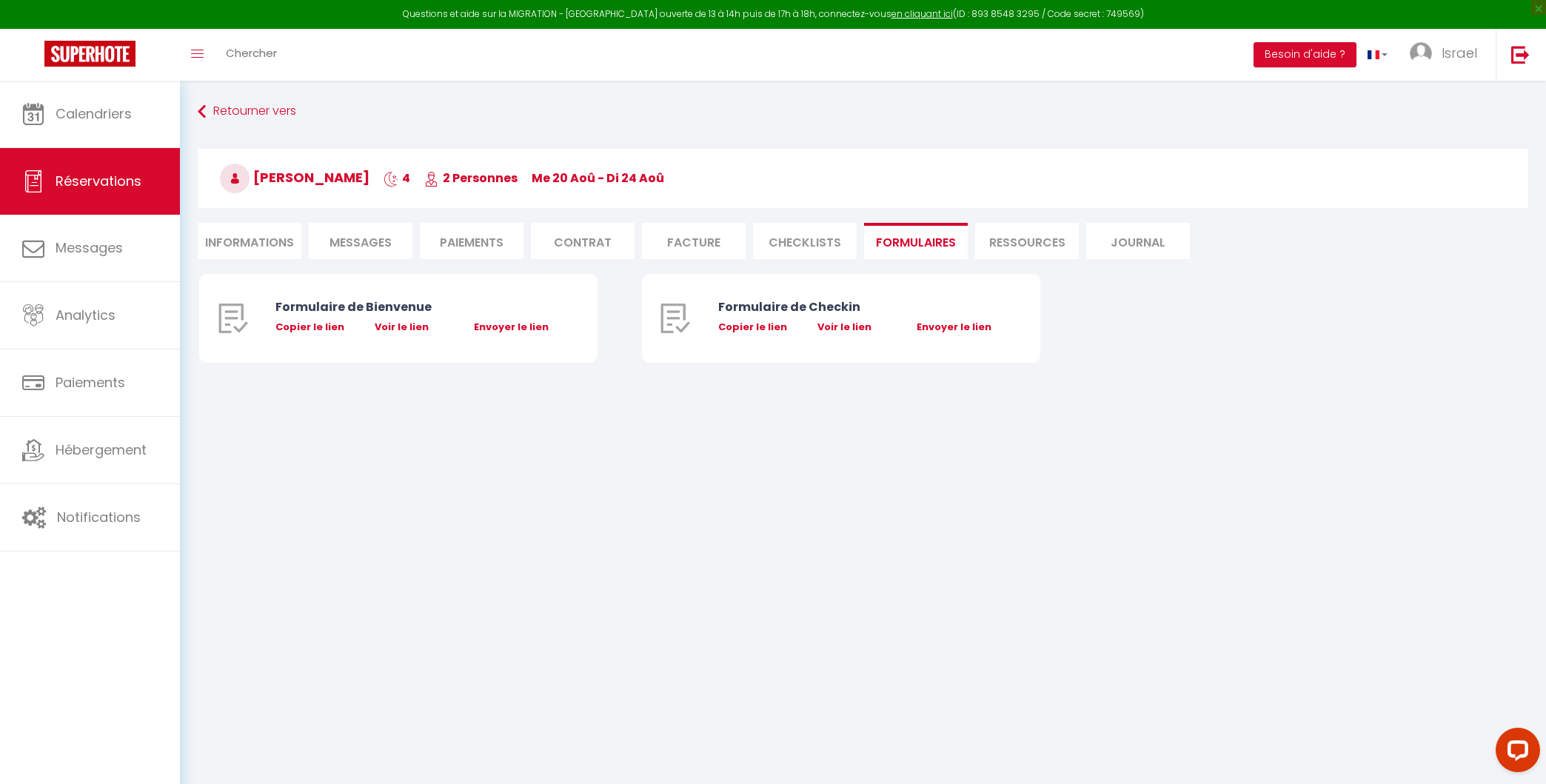
click at [1046, 248] on li "Ressources" at bounding box center [1027, 241] width 104 height 37
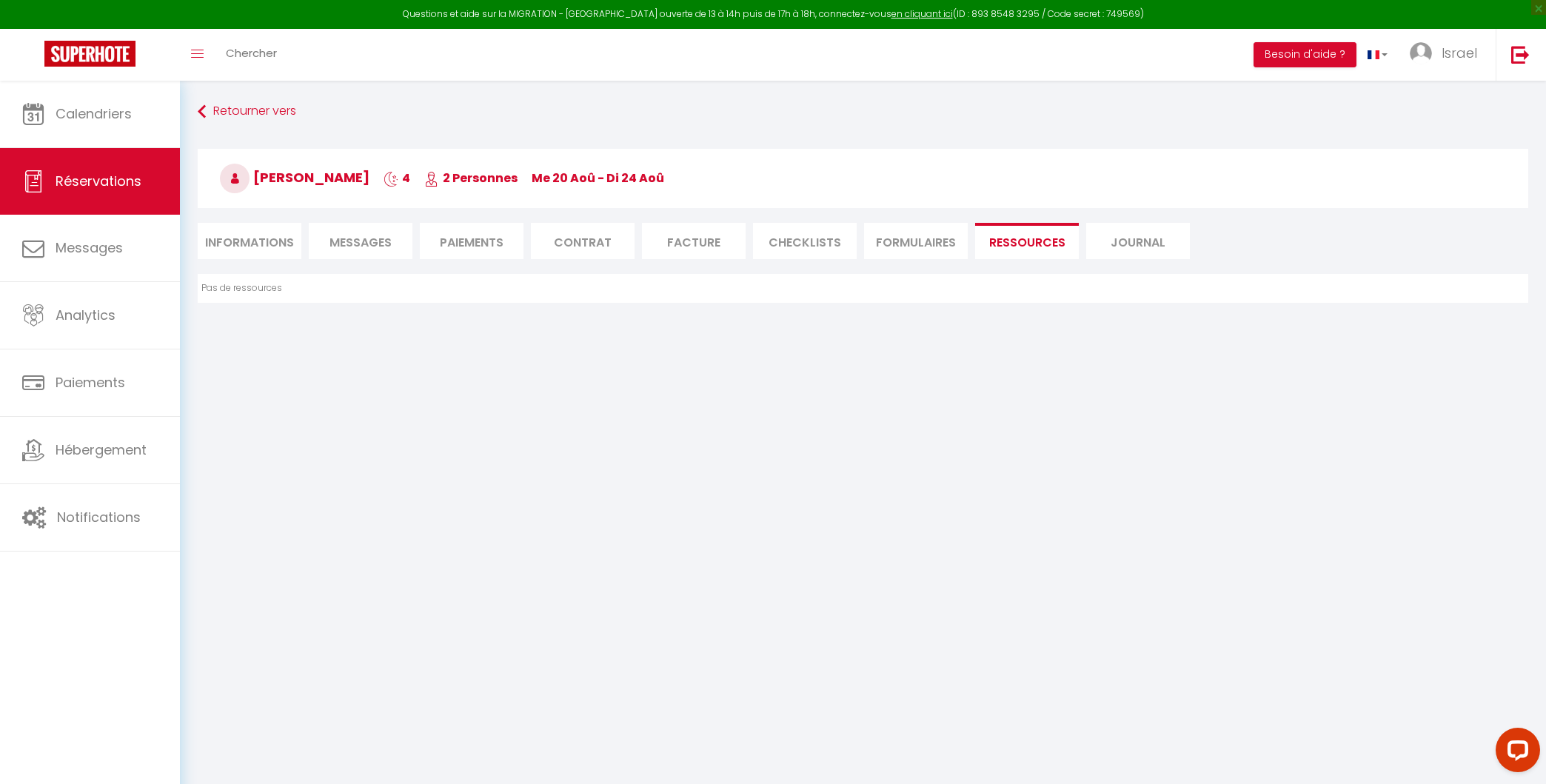
click at [1127, 260] on div "Retourner vers Fabien Debou 4 2 Personnes me 20 Aoû - di 24 Aoû Actions Enregis…" at bounding box center [862, 186] width 1350 height 176
click at [1127, 256] on li "Journal" at bounding box center [1138, 241] width 104 height 37
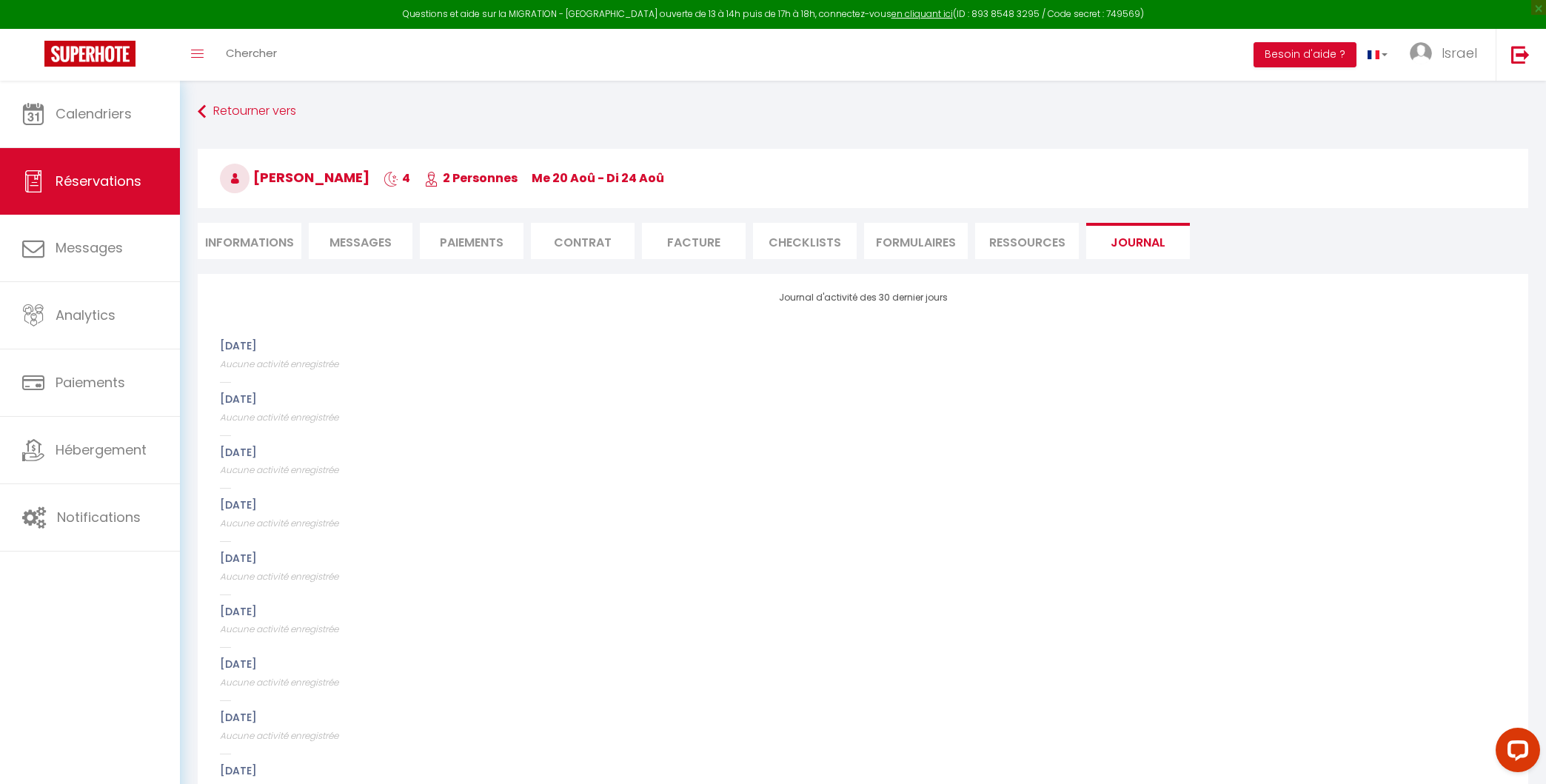
click at [779, 251] on li "CHECKLISTS" at bounding box center [804, 241] width 104 height 37
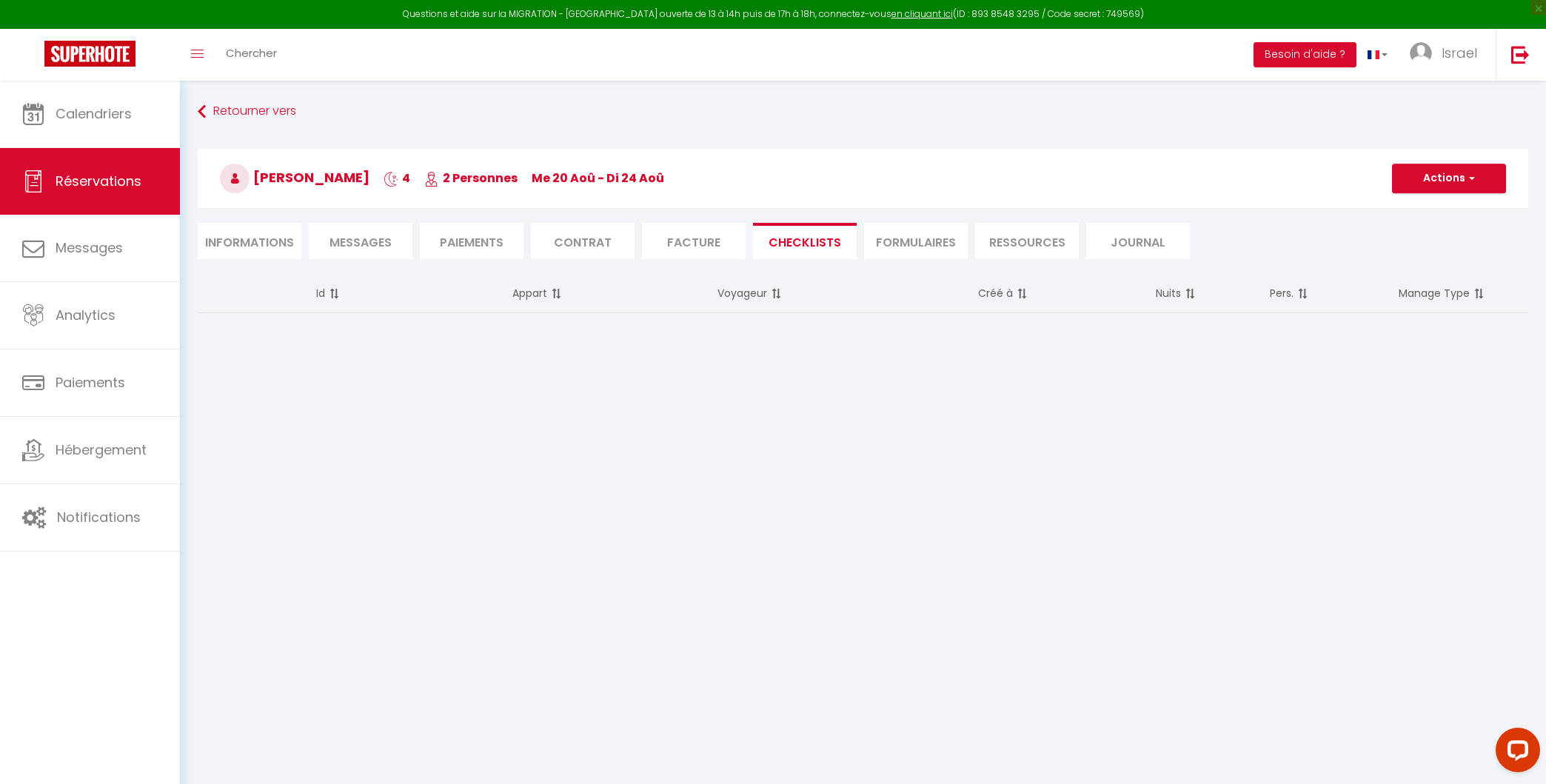
click at [237, 236] on li "Informations" at bounding box center [249, 241] width 104 height 37
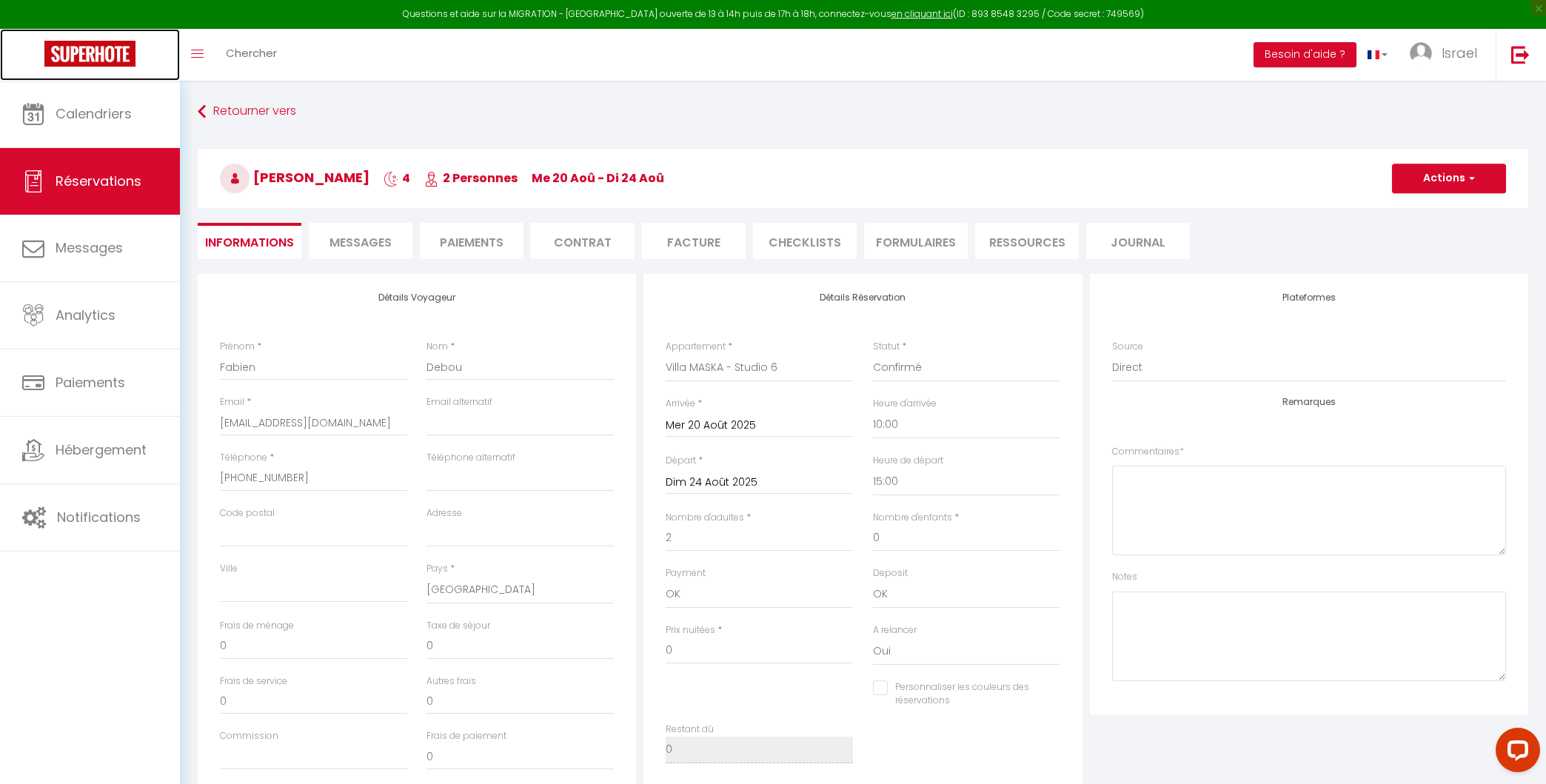
click at [105, 57] on img at bounding box center [89, 53] width 91 height 26
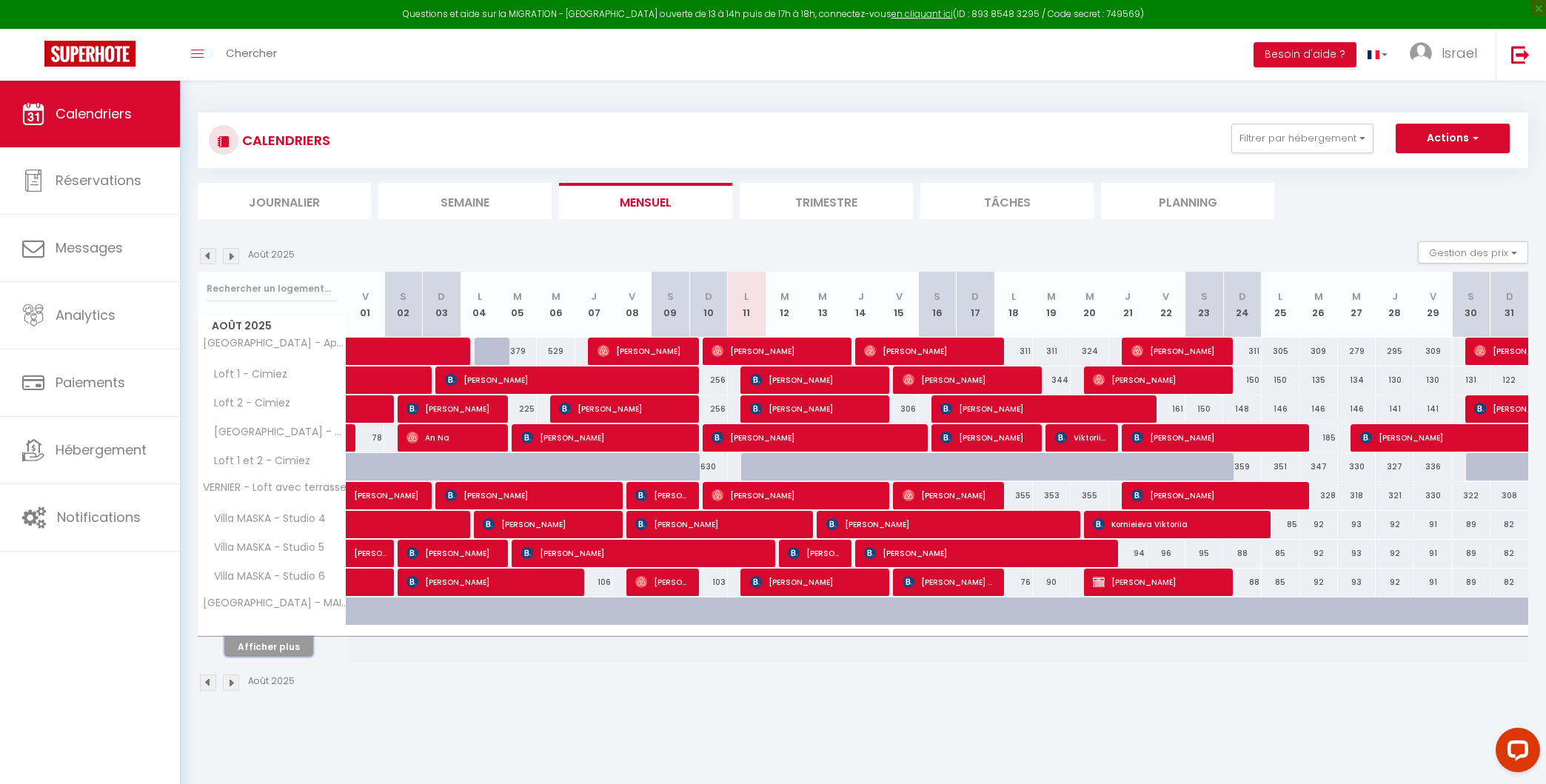
click at [264, 652] on button "Afficher plus" at bounding box center [268, 647] width 89 height 20
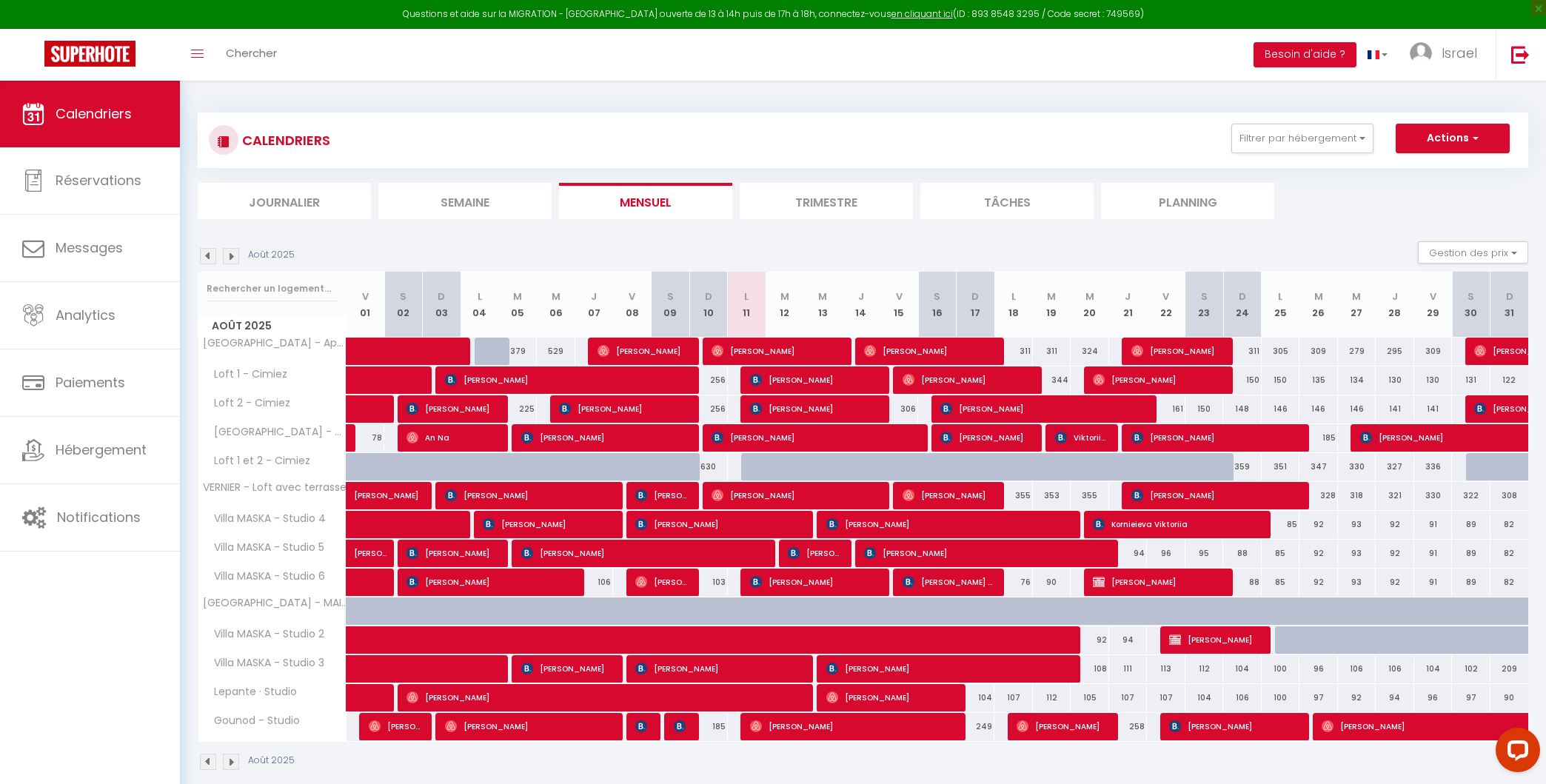
scroll to position [80, 0]
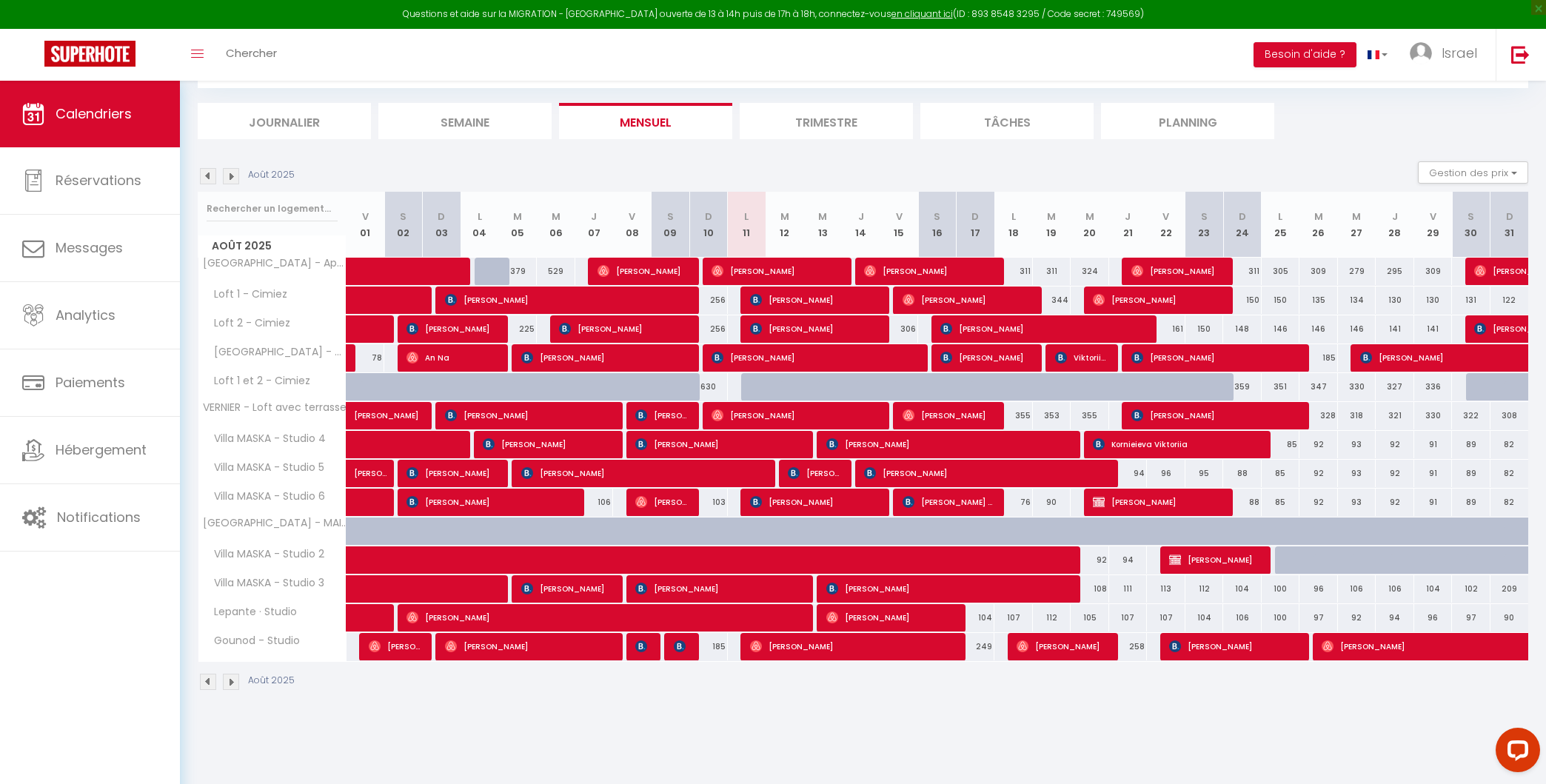
click at [231, 175] on img at bounding box center [231, 176] width 17 height 17
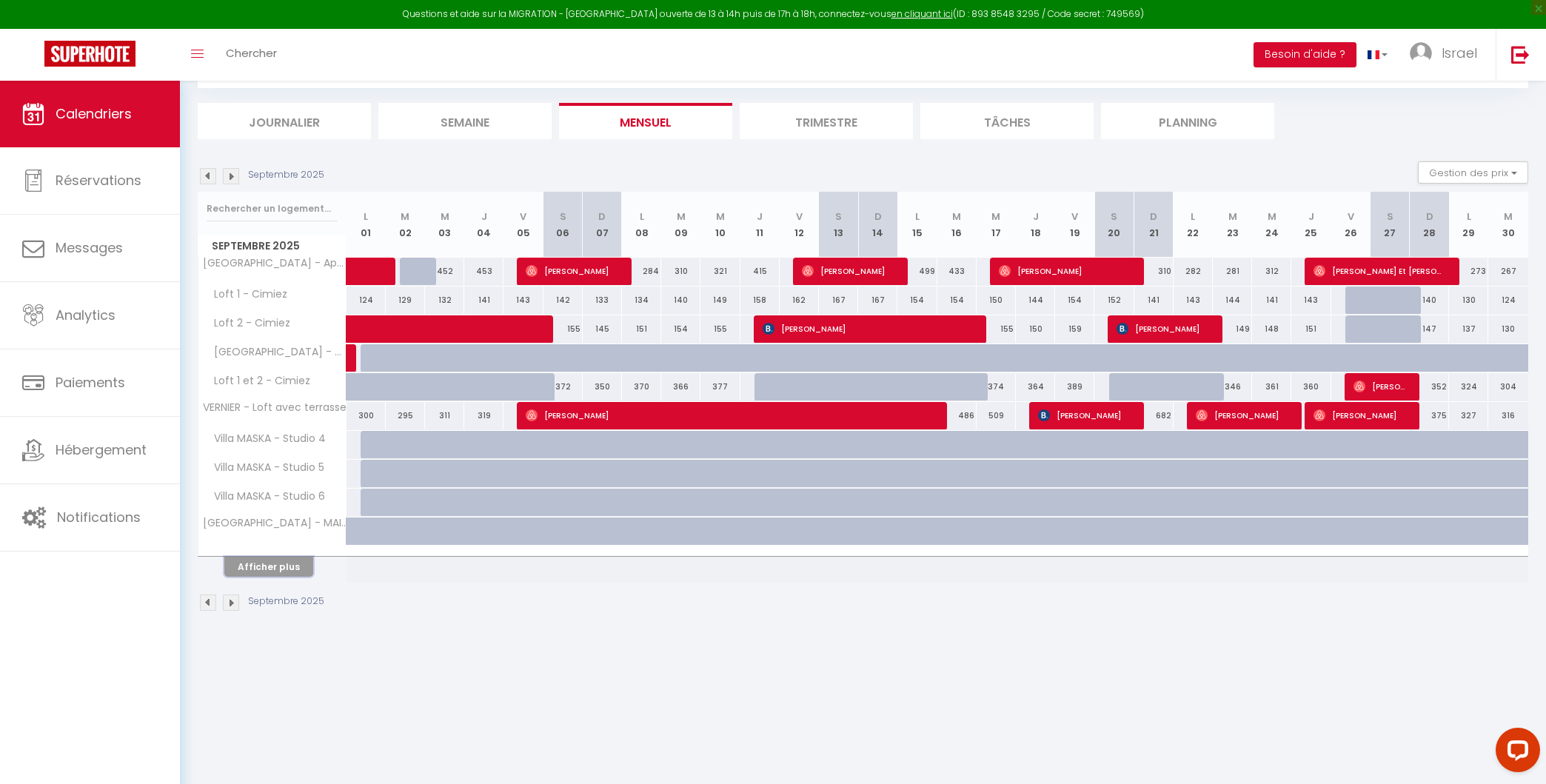
click at [266, 565] on button "Afficher plus" at bounding box center [268, 567] width 89 height 20
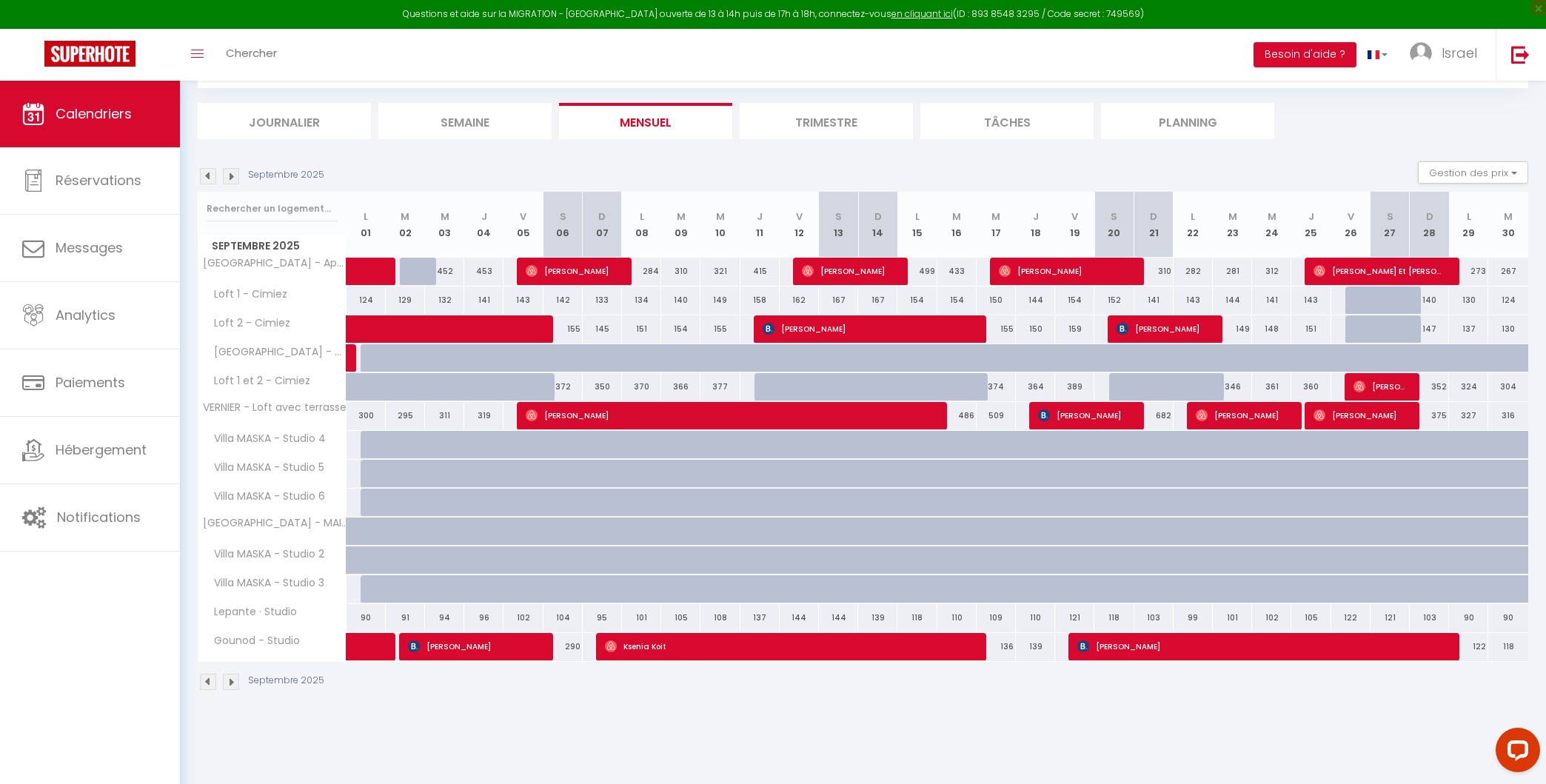
click at [355, 587] on div "99" at bounding box center [365, 588] width 40 height 27
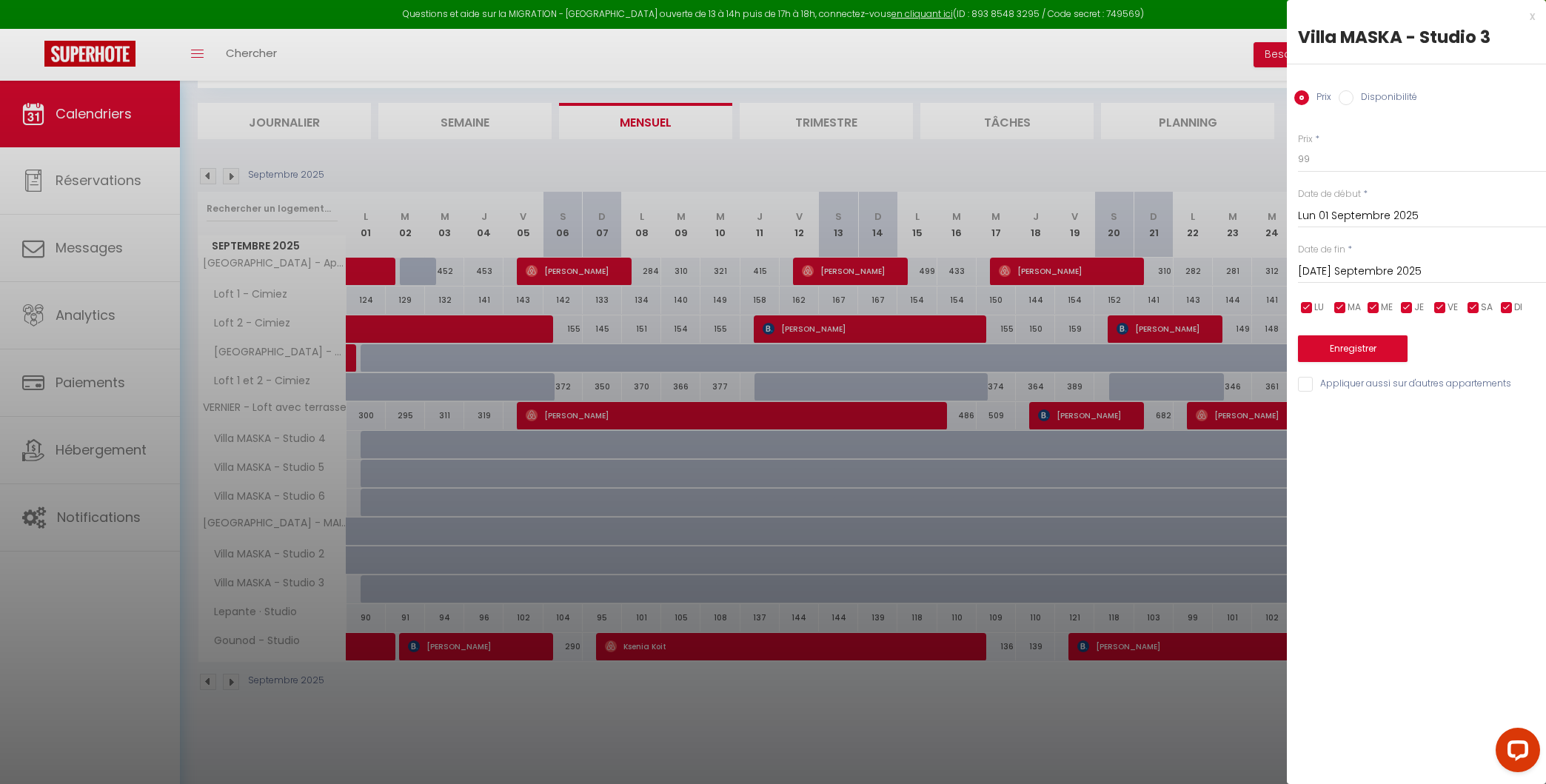
click at [1127, 12] on div "x" at bounding box center [1411, 16] width 248 height 17
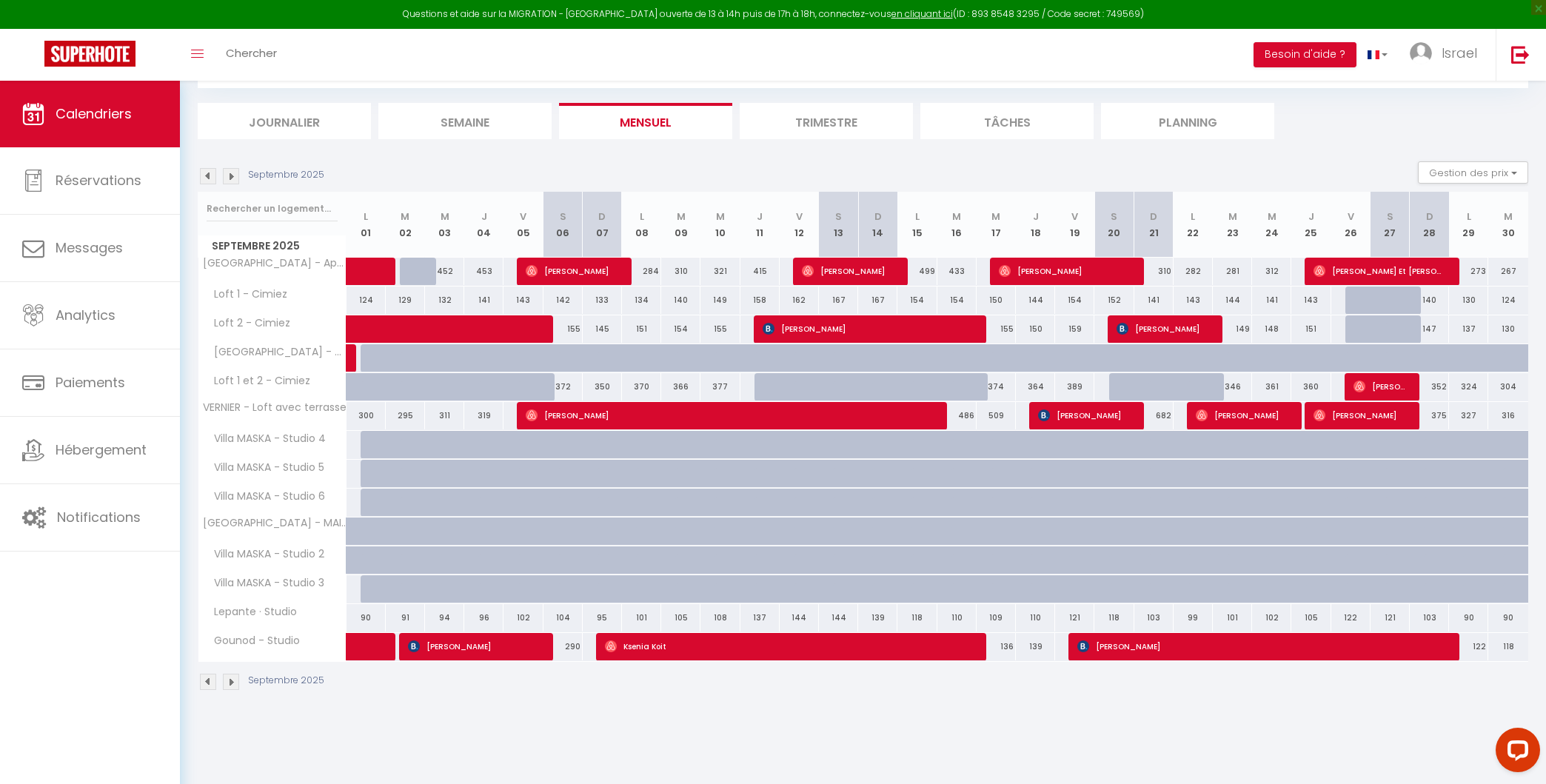
click at [217, 168] on div "Septembre 2025" at bounding box center [262, 176] width 131 height 17
click at [202, 176] on img at bounding box center [208, 176] width 17 height 17
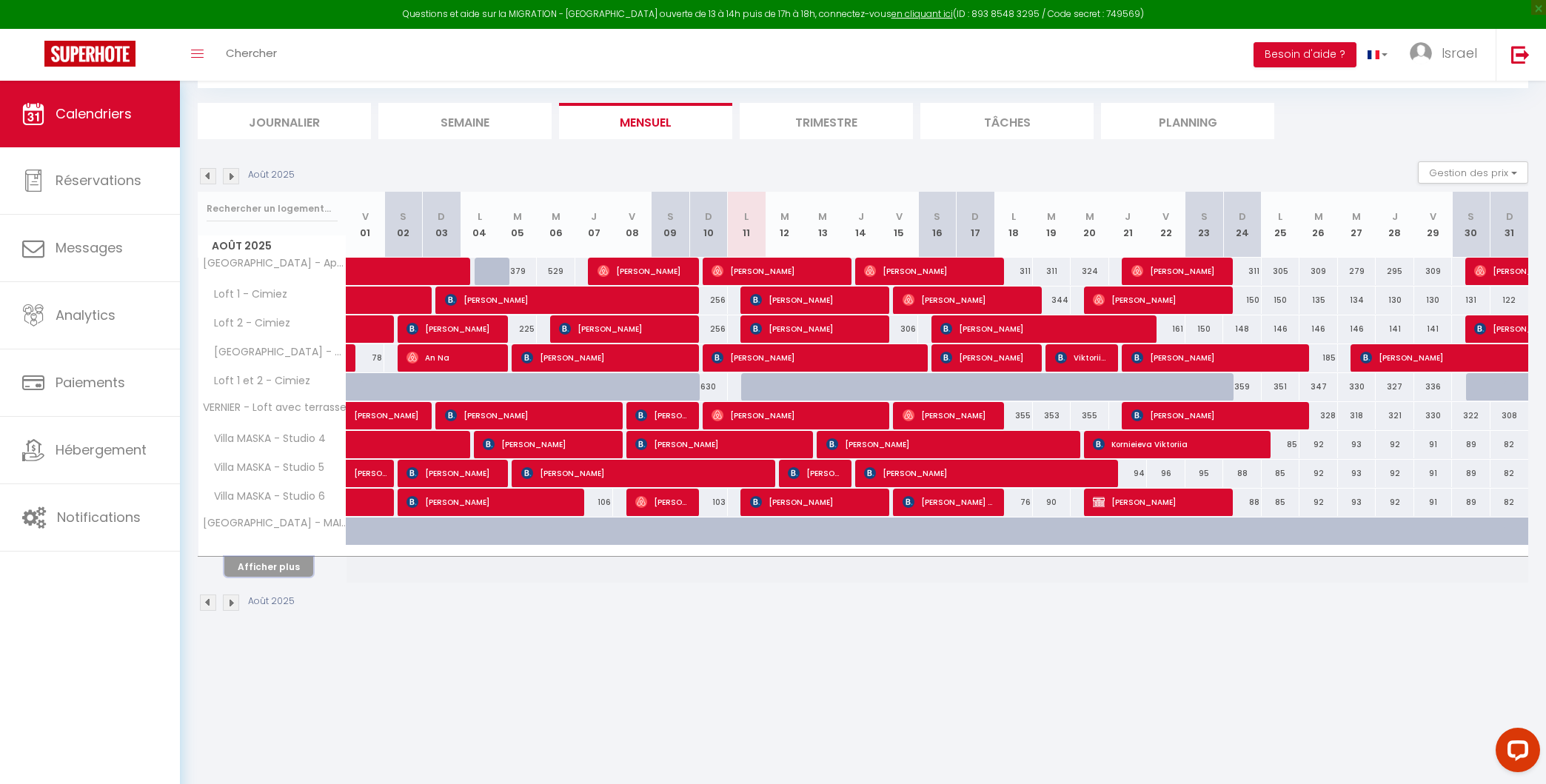
click at [270, 561] on button "Afficher plus" at bounding box center [268, 567] width 89 height 20
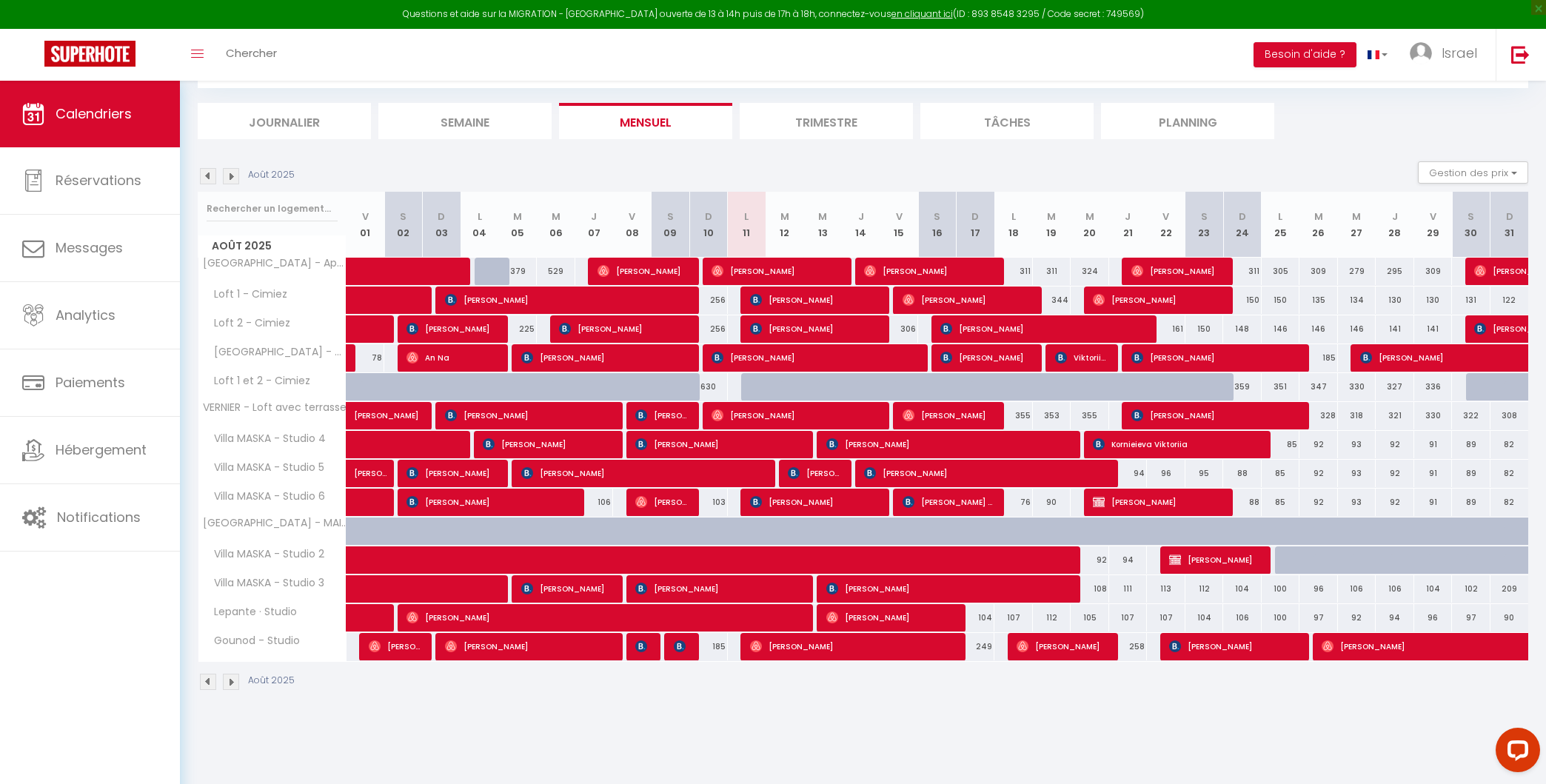
click at [230, 169] on img at bounding box center [231, 176] width 17 height 17
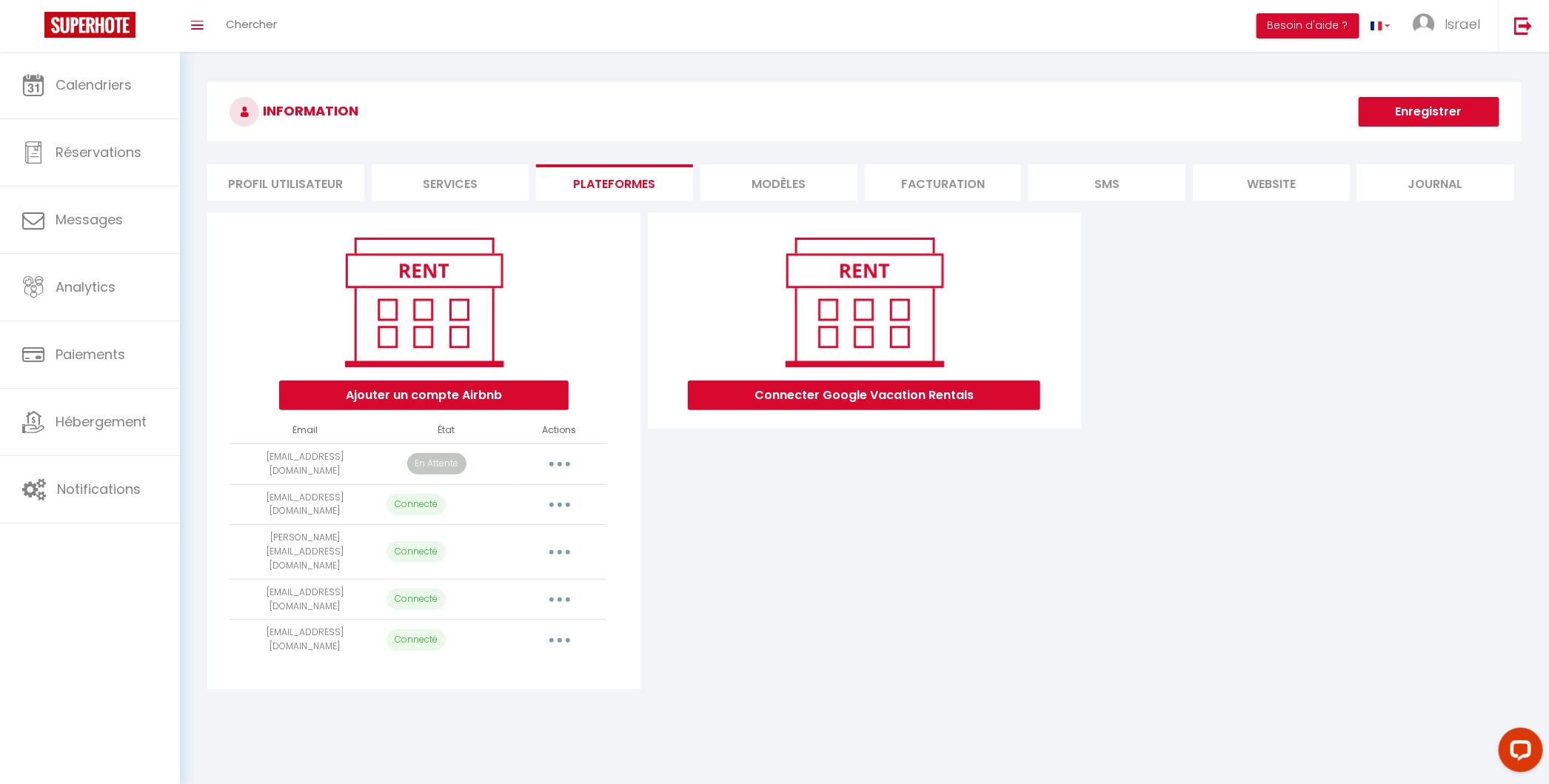
click at [1435, 118] on button "Enregistrer" at bounding box center [1428, 112] width 141 height 30
click at [568, 470] on button "button" at bounding box center [559, 464] width 42 height 23
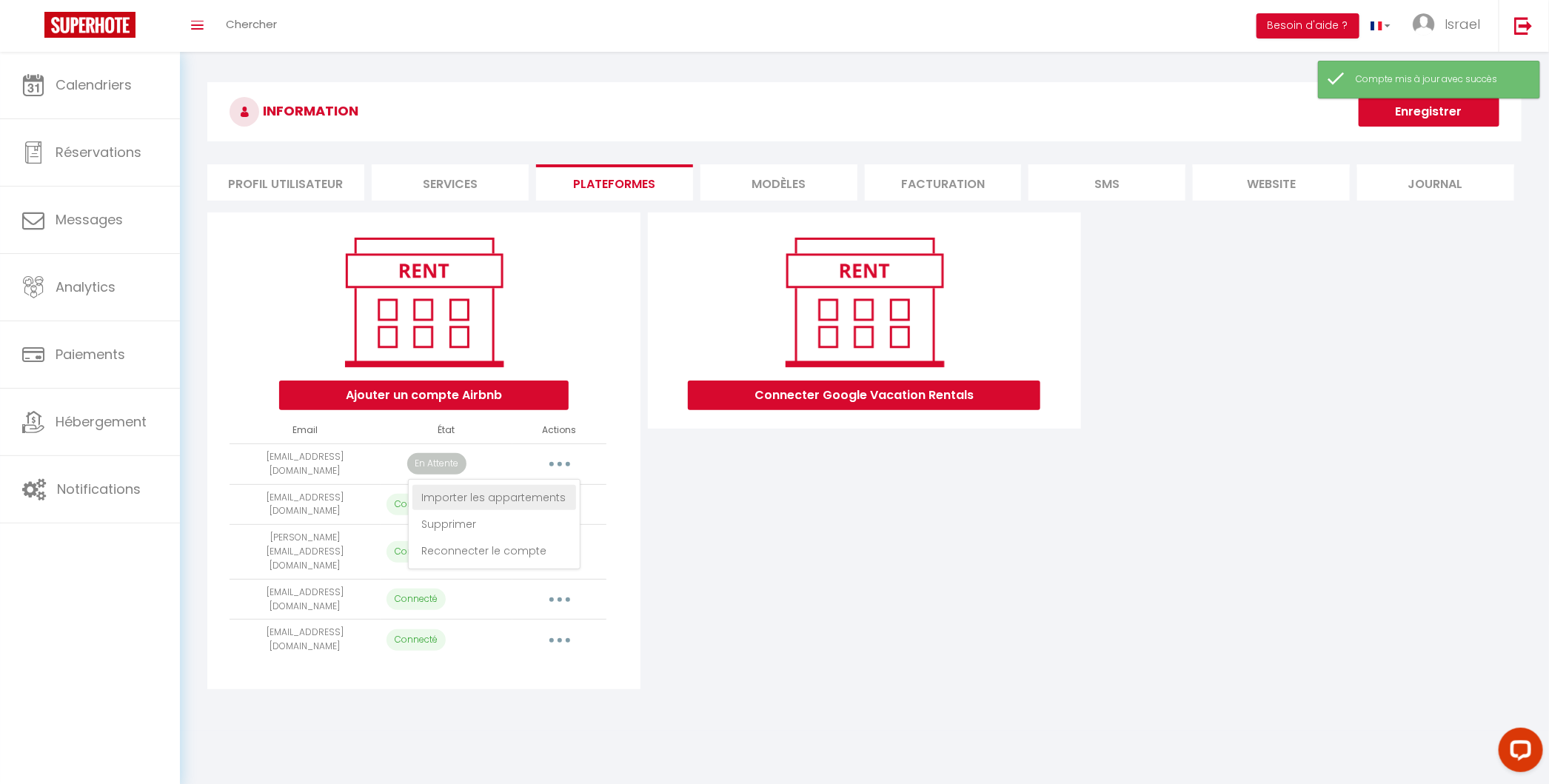
select select "66746"
select select "66747"
select select
select select "68802"
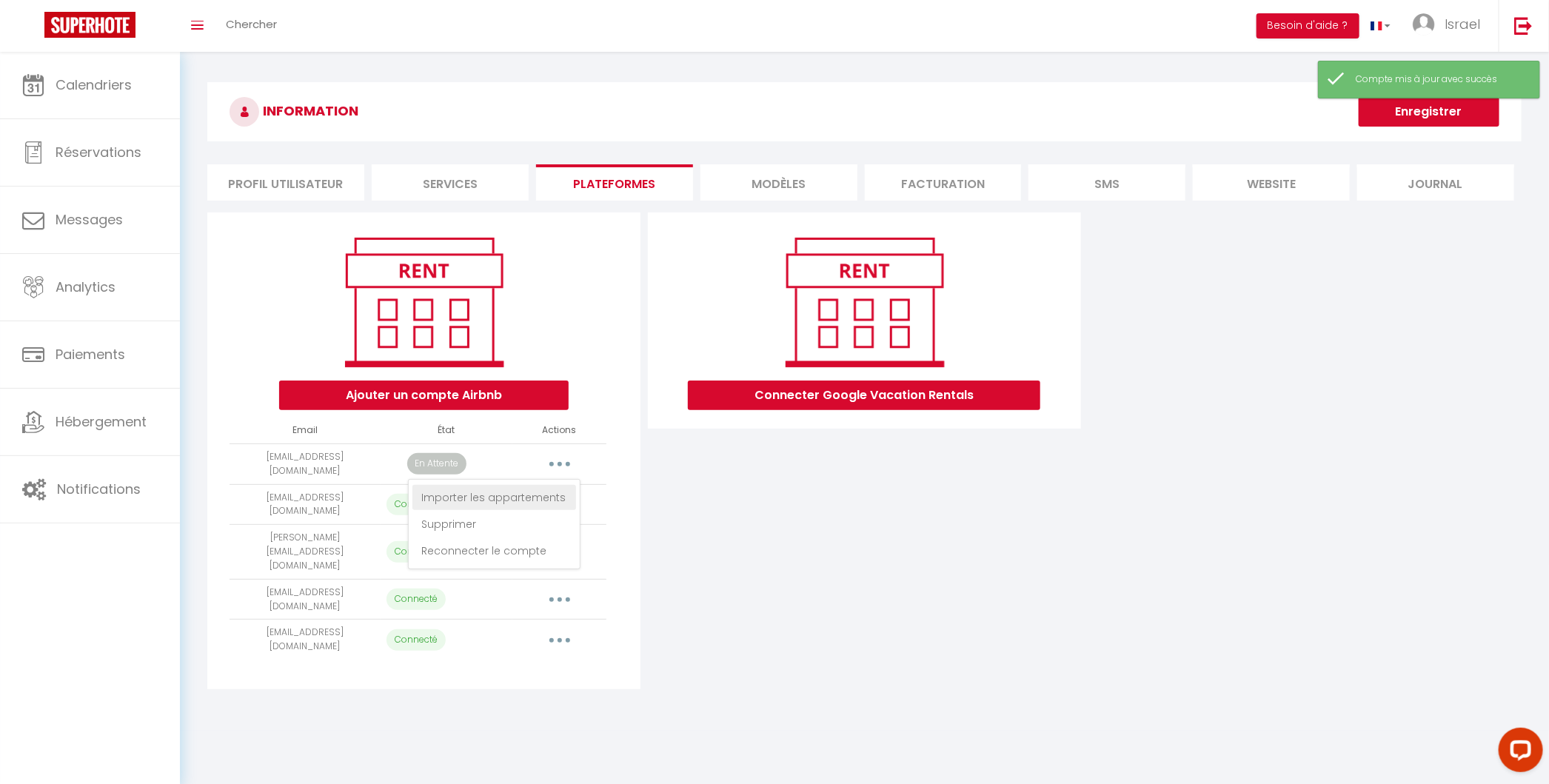
select select "69167"
select select "69168"
select select "69169"
select select "69170"
select select "66745"
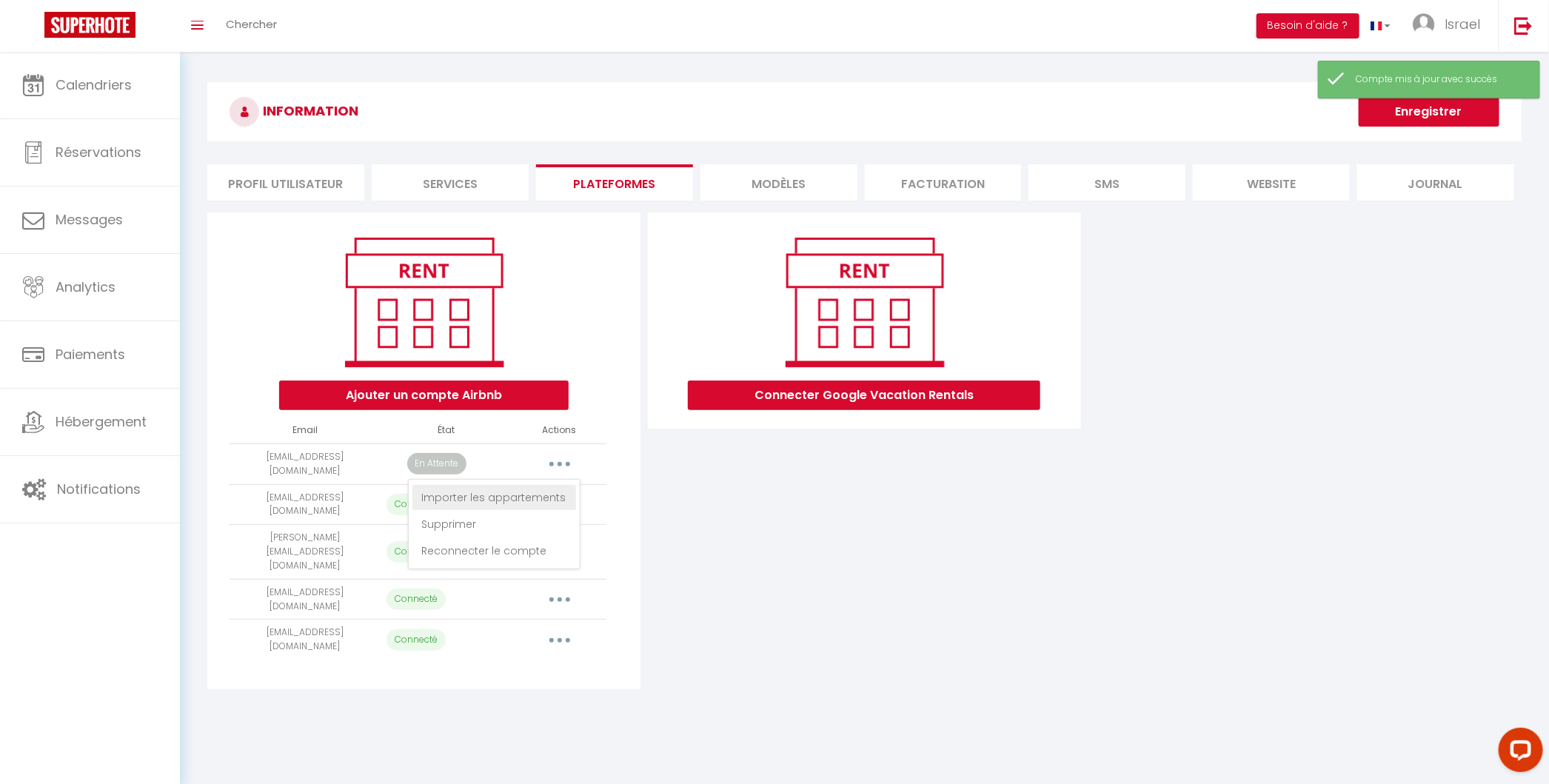
select select "69544"
select select "72605"
select select "74454"
select select "69222"
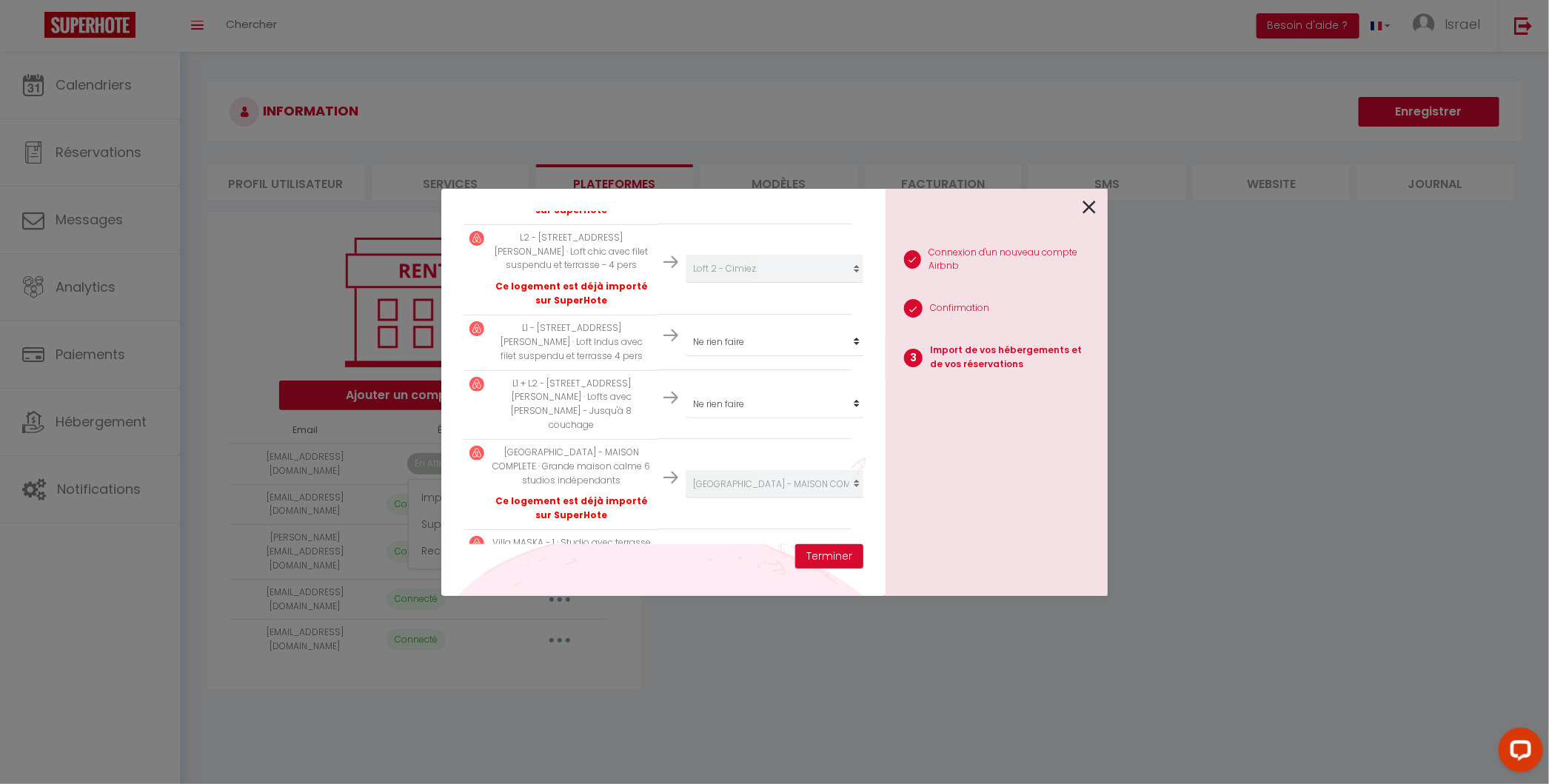
scroll to position [384, 0]
click at [745, 191] on select "Créer un nouveau hébergement Ne rien faire [GEOGRAPHIC_DATA] - Appartement [PER…" at bounding box center [777, 176] width 182 height 28
select select "66748"
click at [732, 191] on select "Créer un nouveau hébergement Ne rien faire Palais Sapho - Appartement bourgeois…" at bounding box center [777, 176] width 182 height 28
select select "66749"
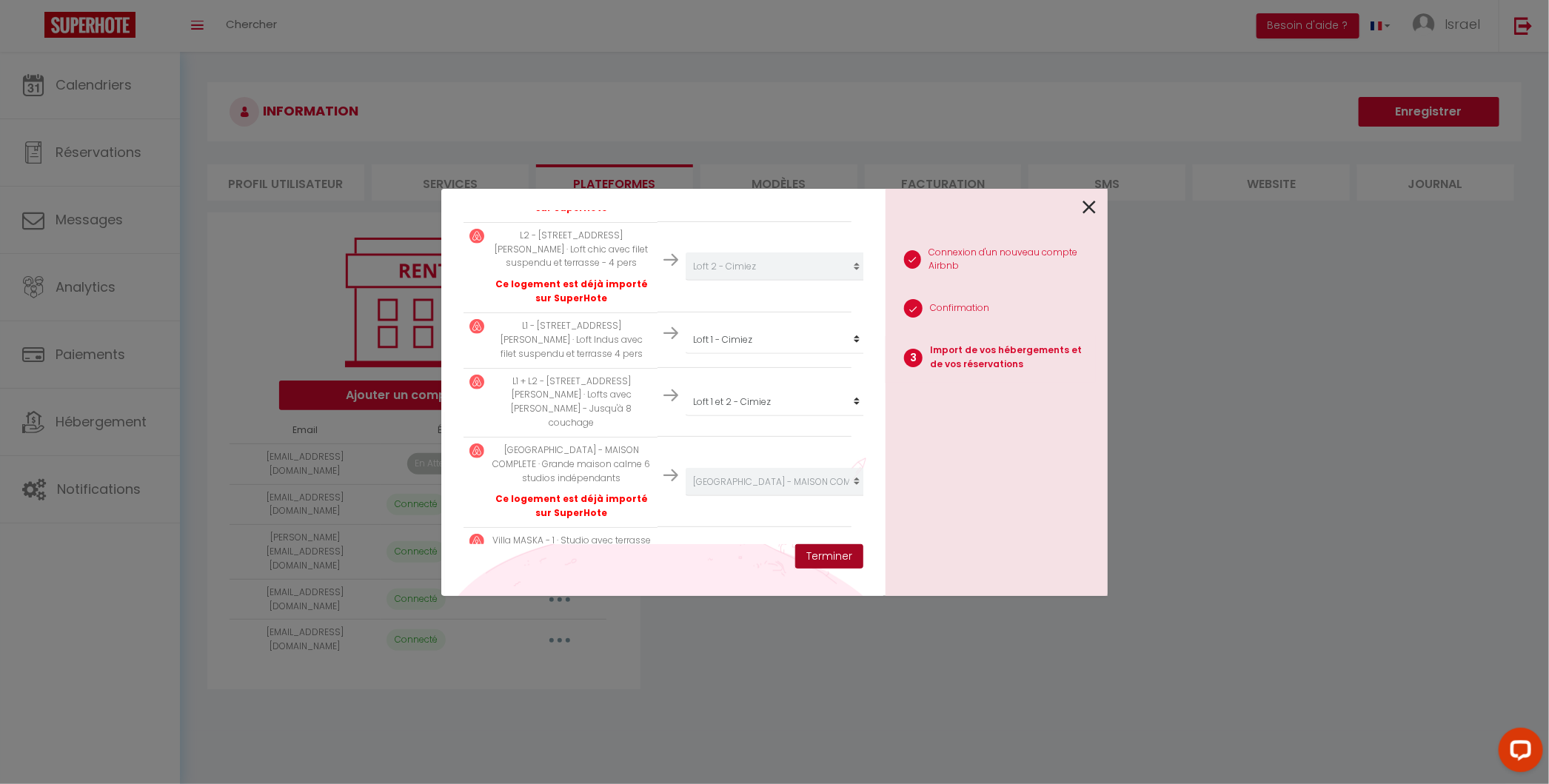
click at [840, 561] on button "Terminer" at bounding box center [829, 557] width 68 height 25
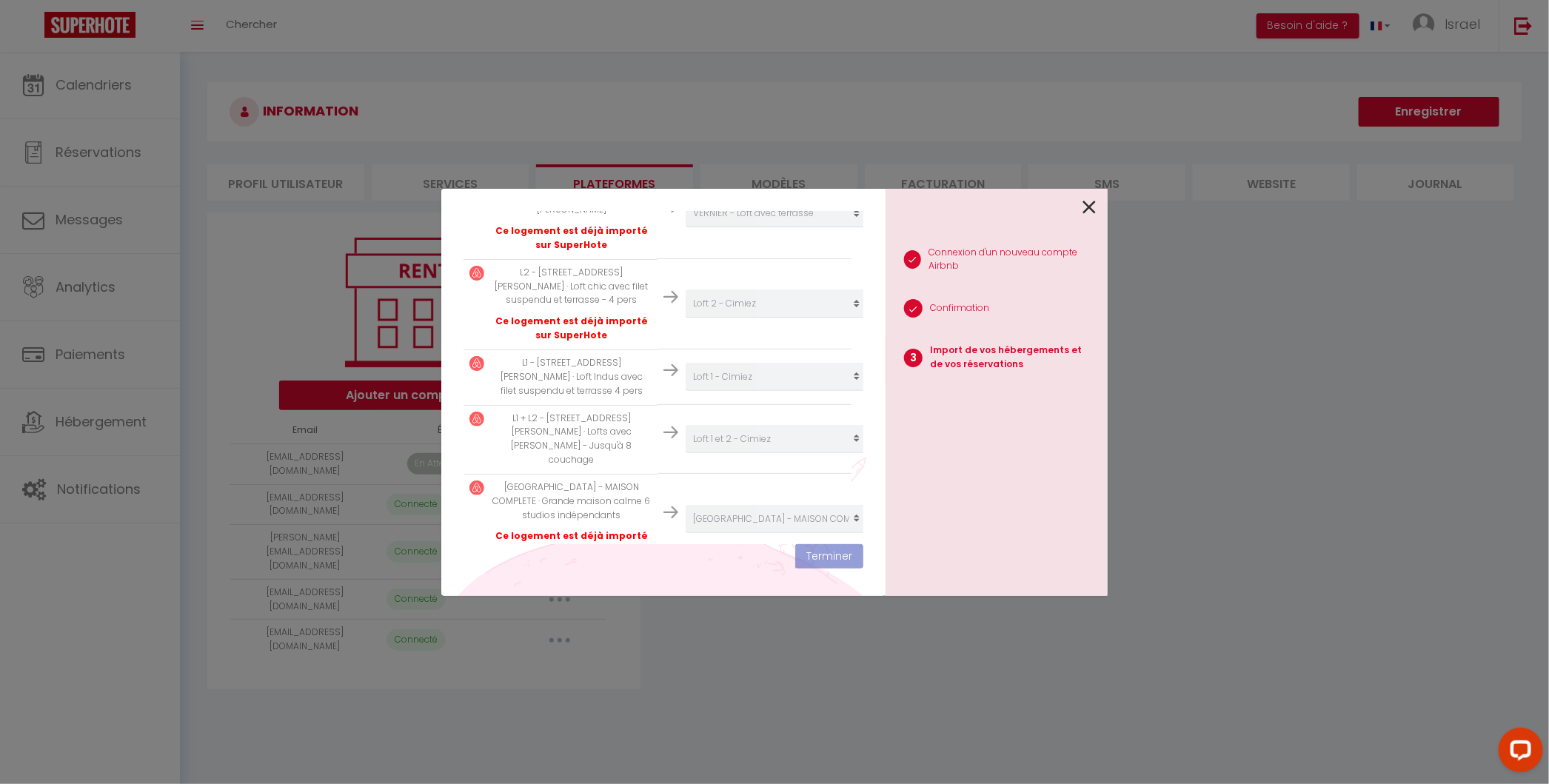
scroll to position [420, 0]
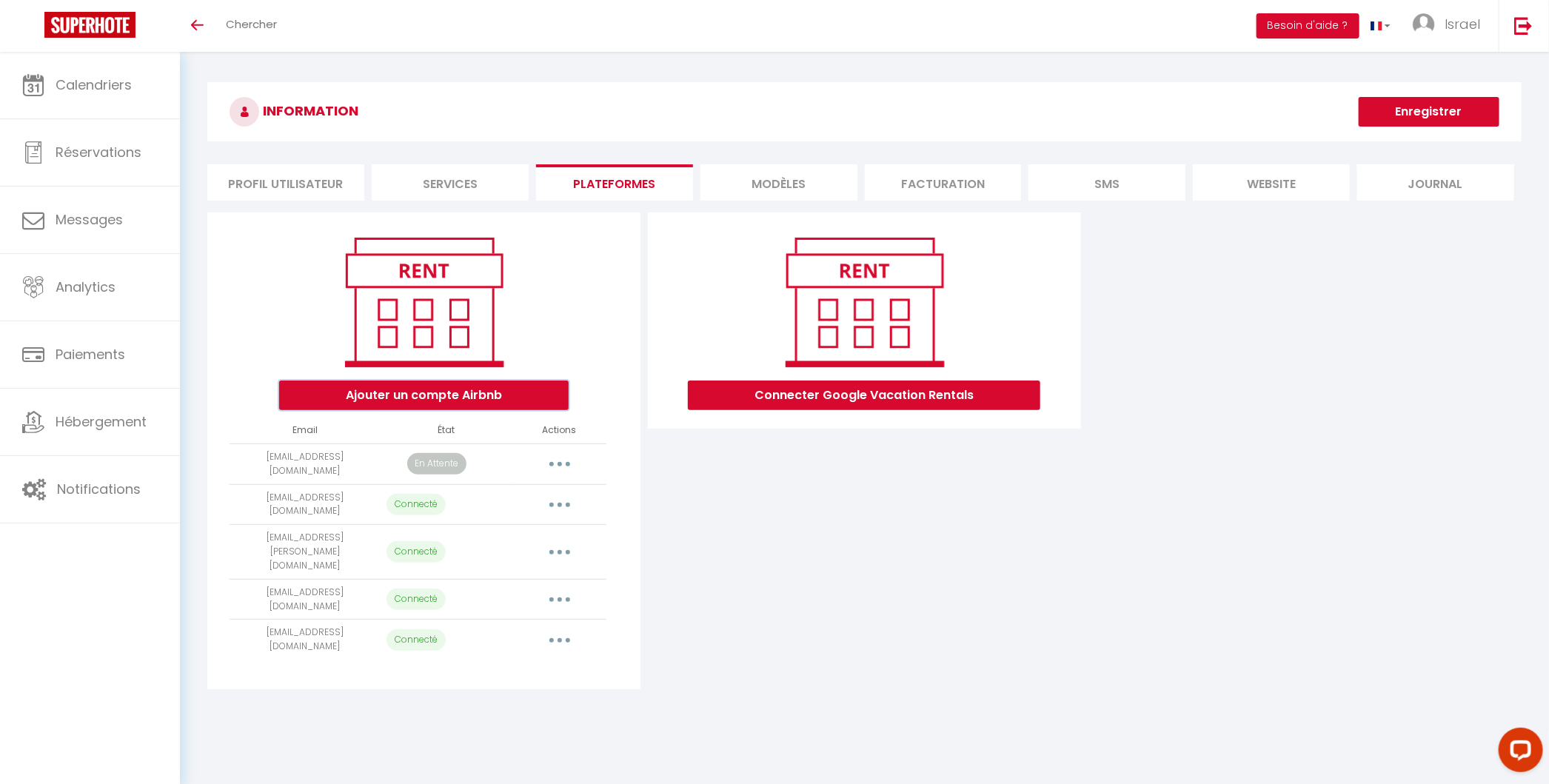
click at [448, 394] on button "Ajouter un compte Airbnb" at bounding box center [424, 395] width 290 height 30
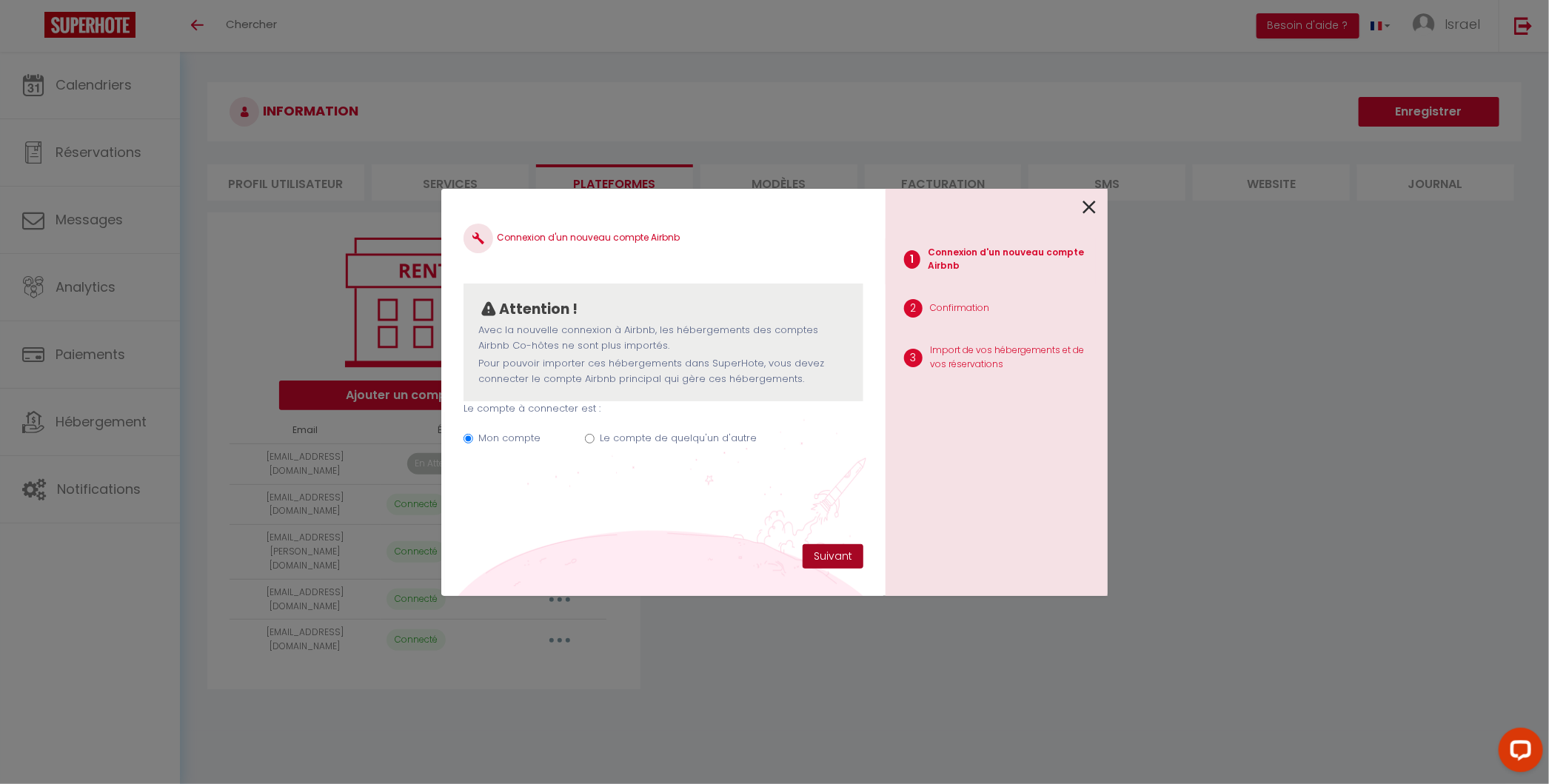
click at [846, 557] on button "Suivant" at bounding box center [832, 557] width 61 height 25
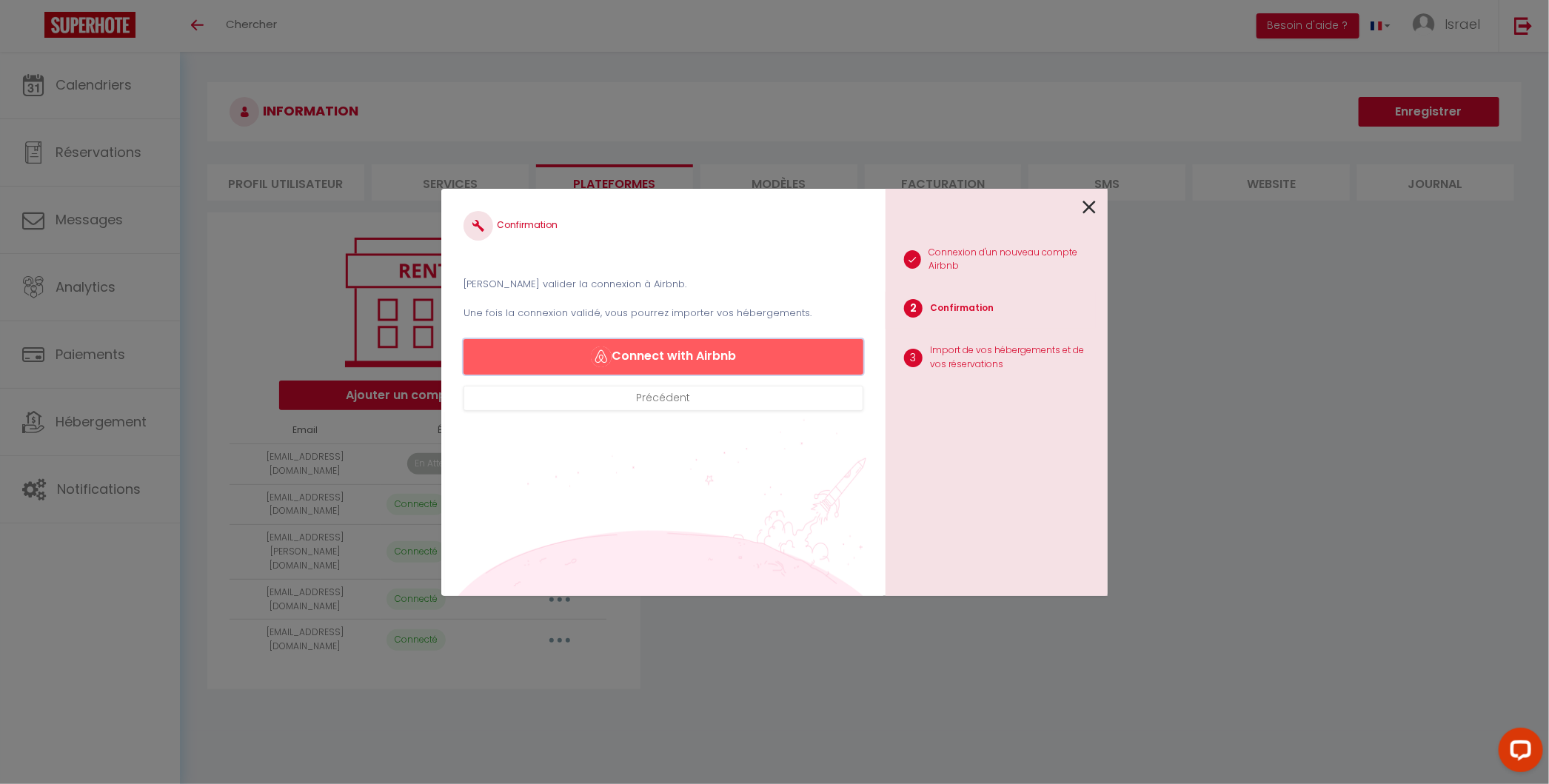
click at [718, 355] on button "Connect with Airbnb" at bounding box center [663, 356] width 400 height 36
click at [1085, 201] on icon at bounding box center [1089, 207] width 13 height 22
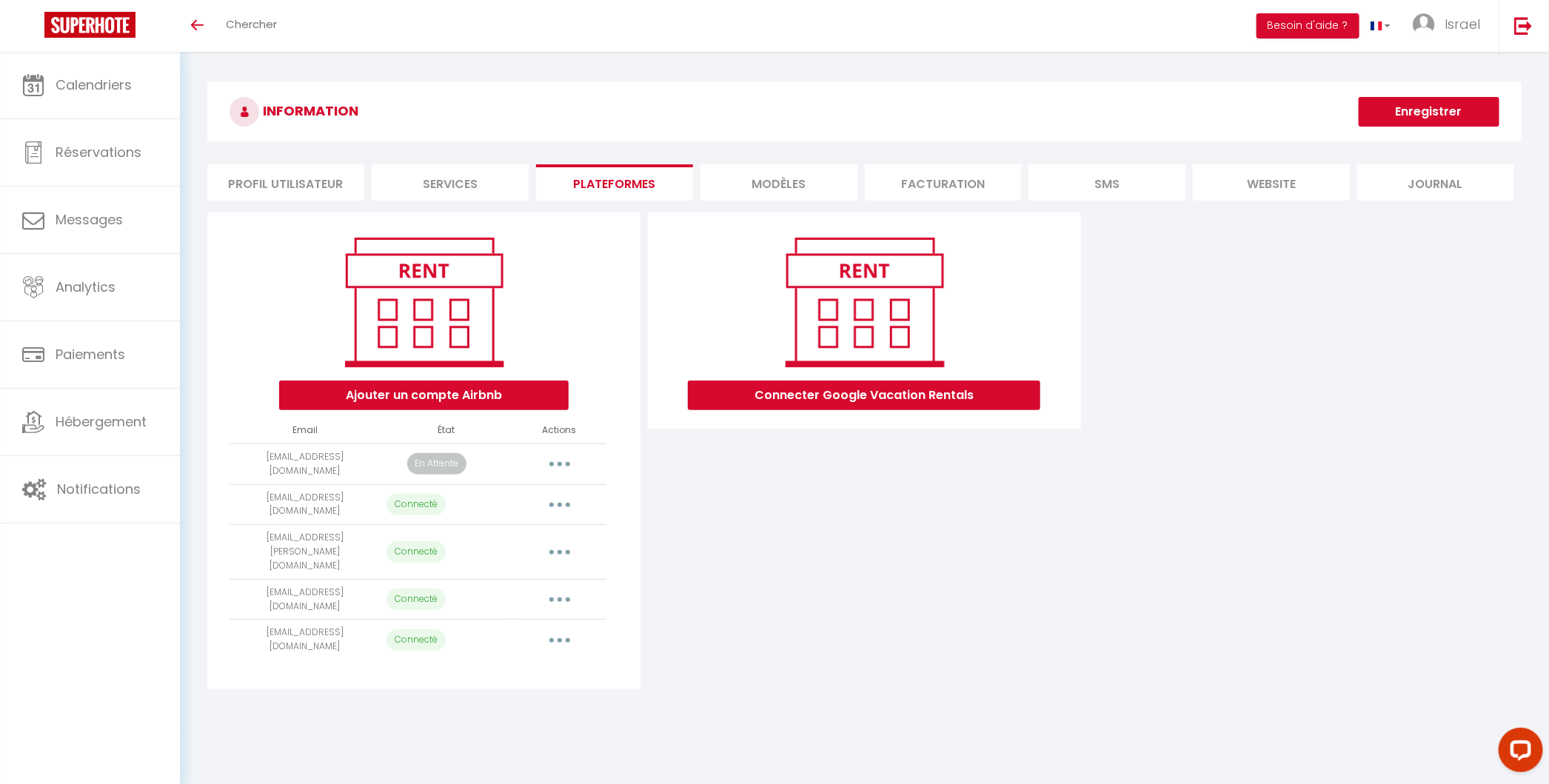
click at [568, 456] on button "button" at bounding box center [559, 464] width 42 height 23
click at [712, 589] on div "Connecter Google Vacation Rentals" at bounding box center [864, 450] width 440 height 477
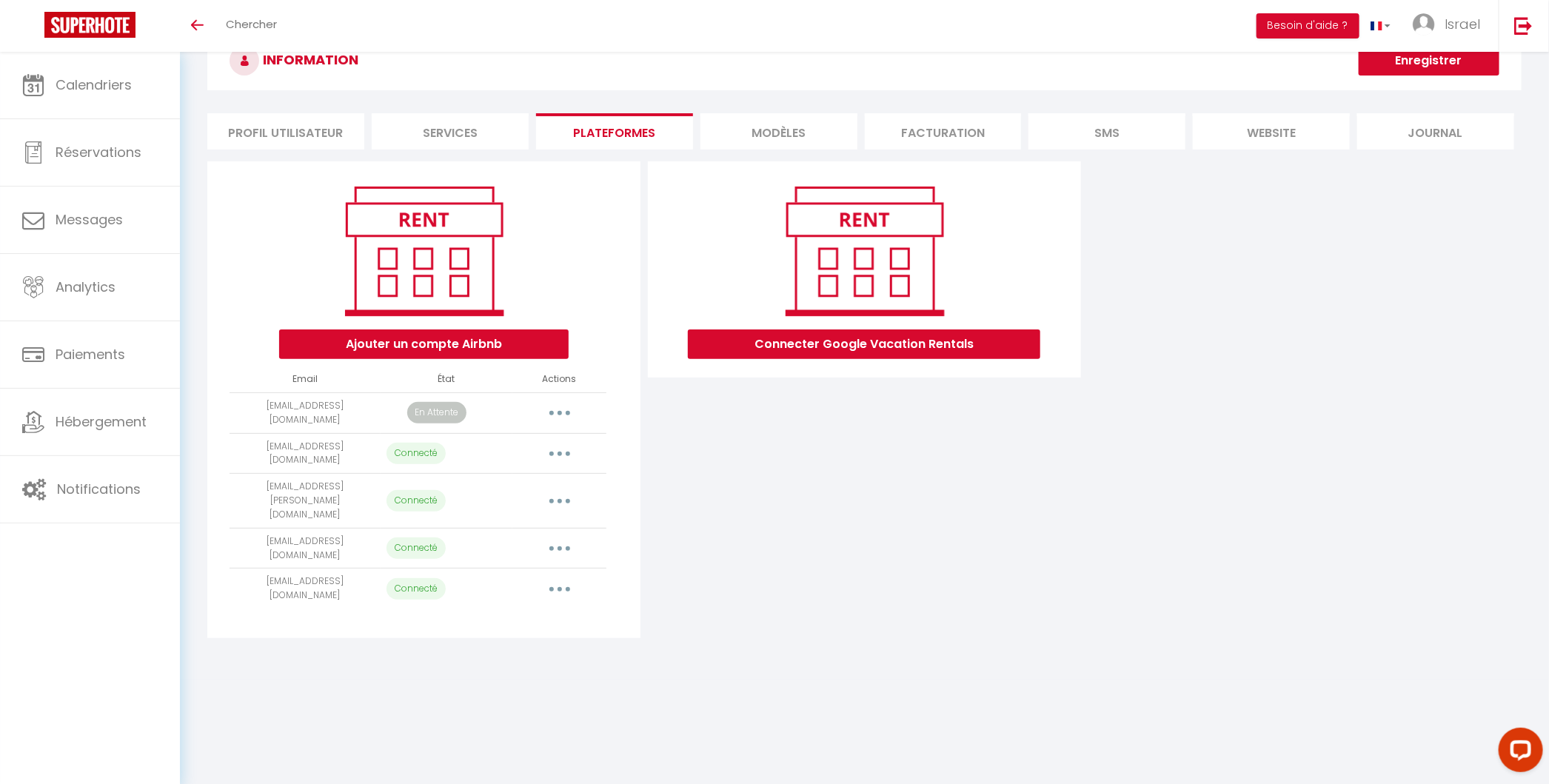
click at [427, 402] on p "En Attente" at bounding box center [436, 413] width 59 height 22
click at [430, 196] on img at bounding box center [424, 251] width 189 height 142
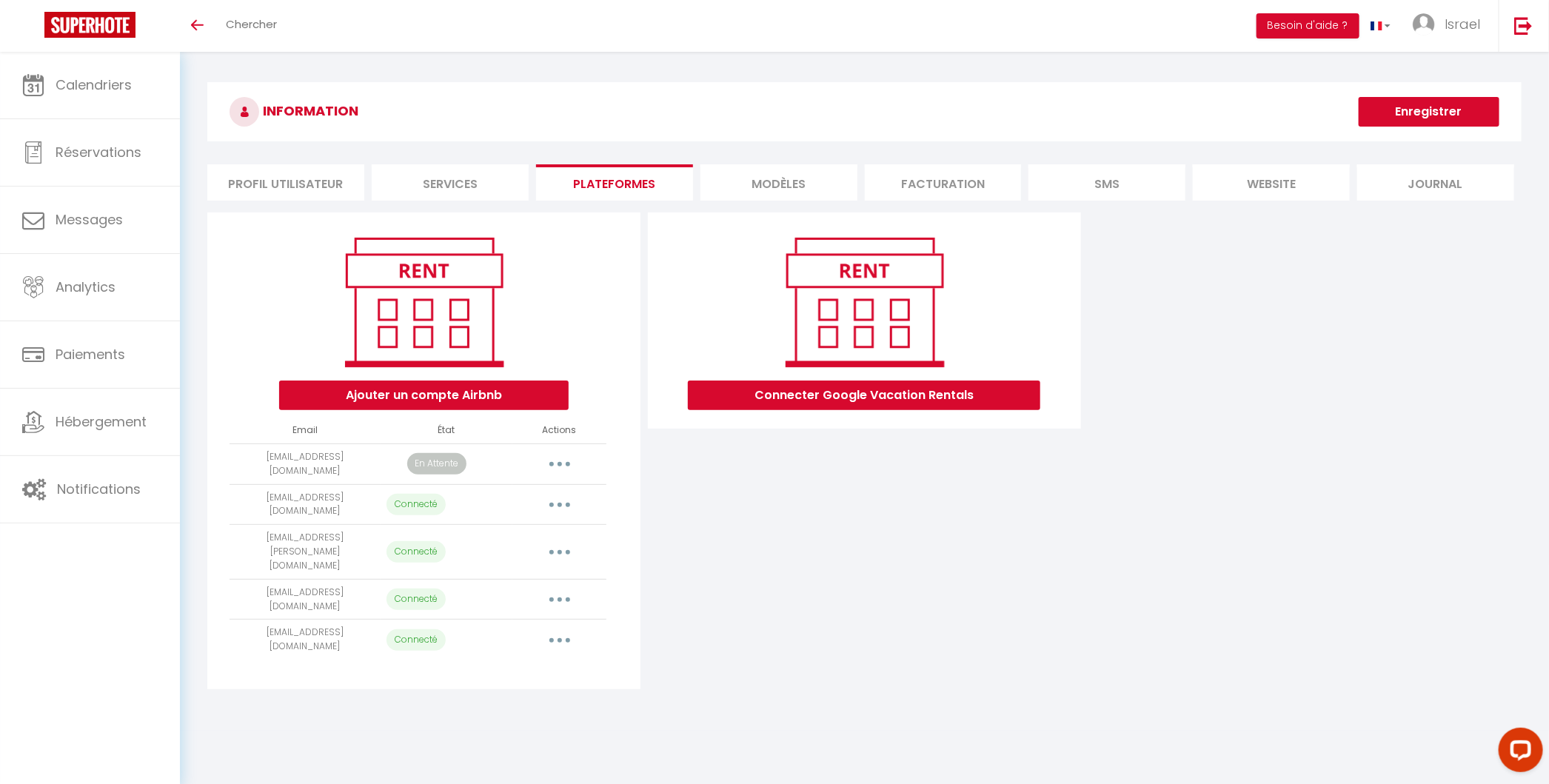
click at [554, 459] on button "button" at bounding box center [559, 464] width 42 height 23
click at [516, 525] on link "Supprimer" at bounding box center [494, 524] width 164 height 25
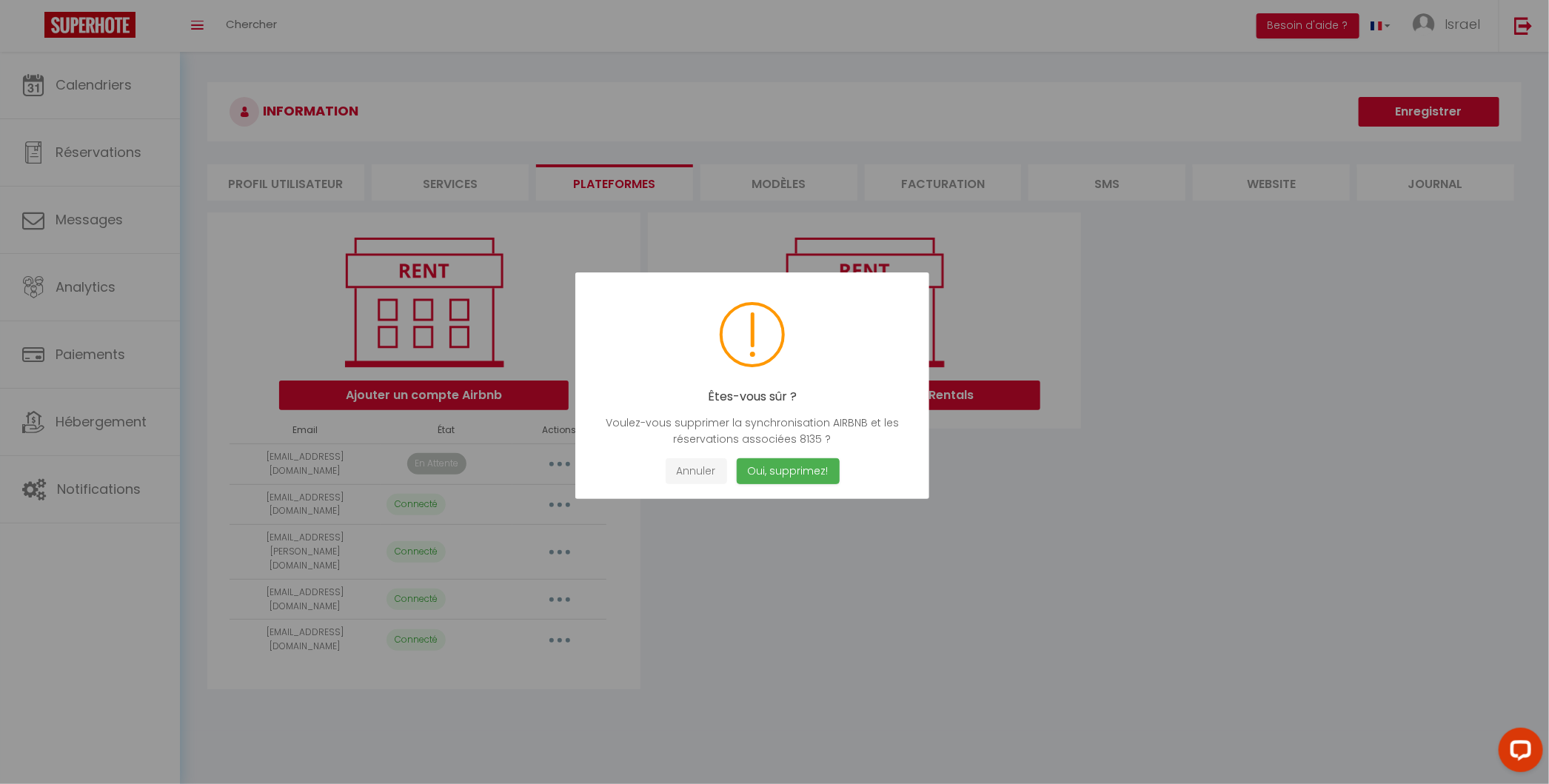
select select "66746"
select select "66747"
select select
select select "68802"
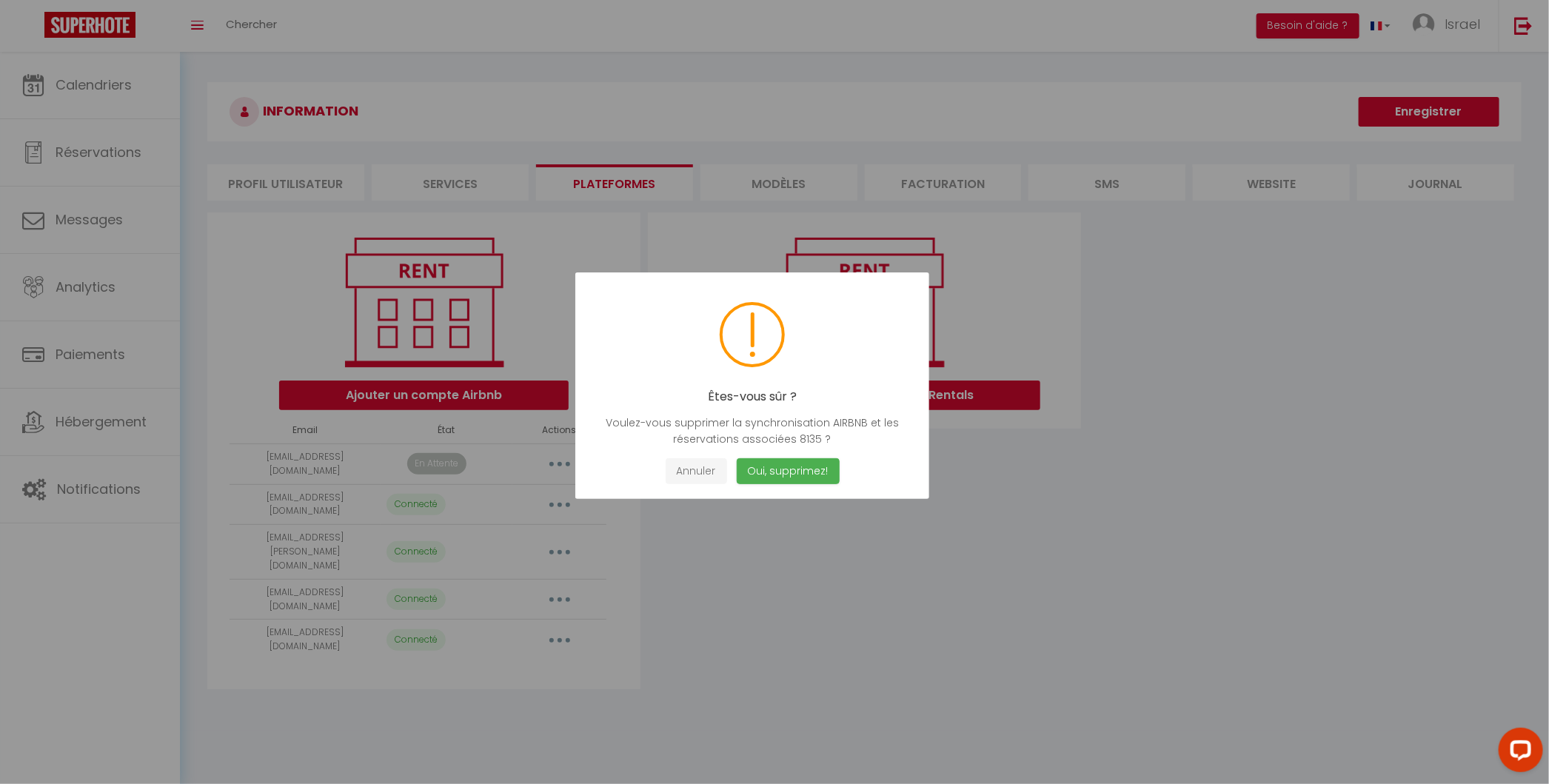
select select "69167"
select select "69168"
select select "69169"
select select "69170"
select select "66745"
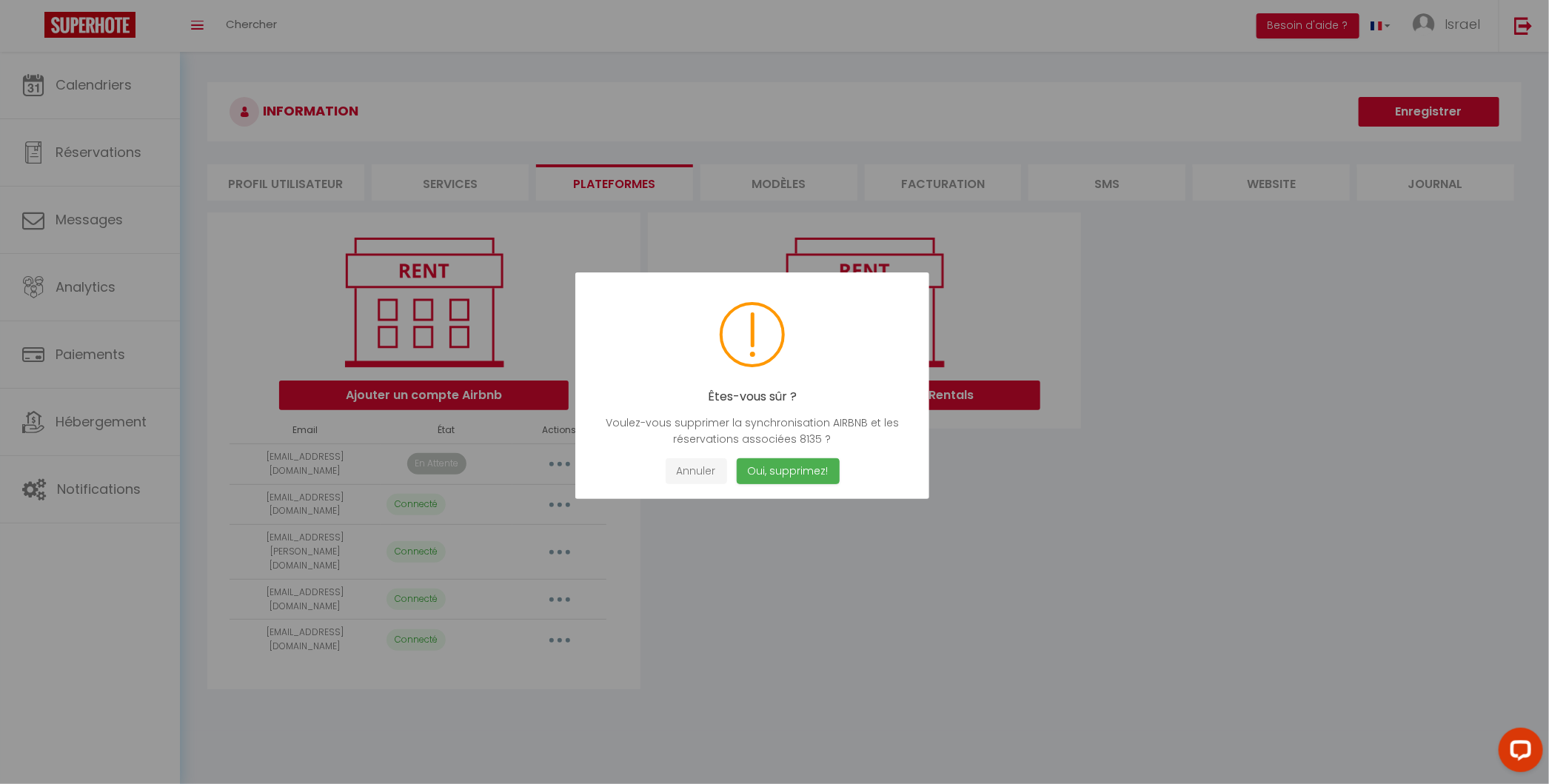
select select "69544"
select select "72605"
select select "74454"
select select "69222"
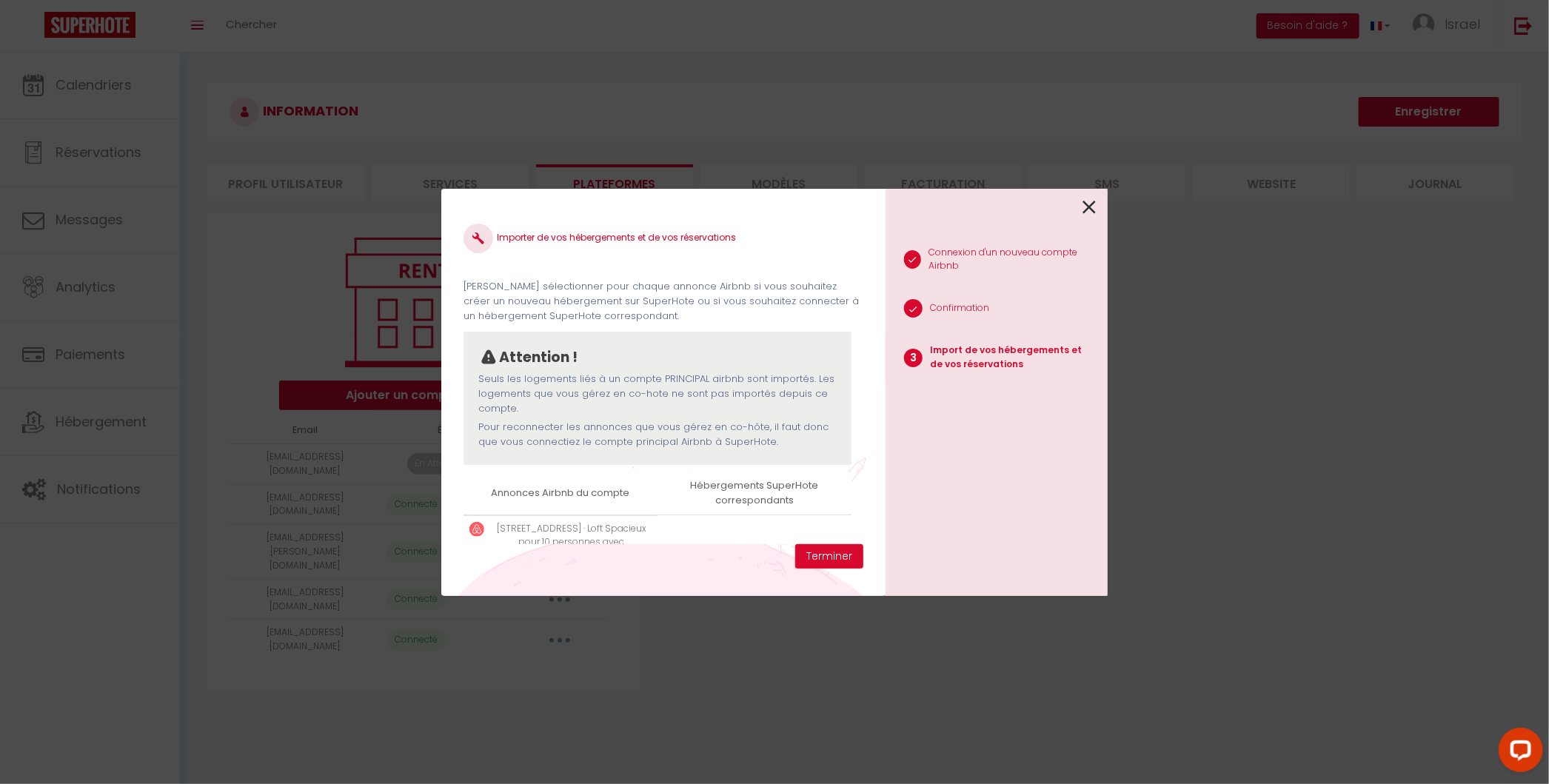
click at [802, 462] on div "Attention ! Seuls les logements liés à un compte PRINCIPAL airbnb sont importés…" at bounding box center [658, 398] width 388 height 133
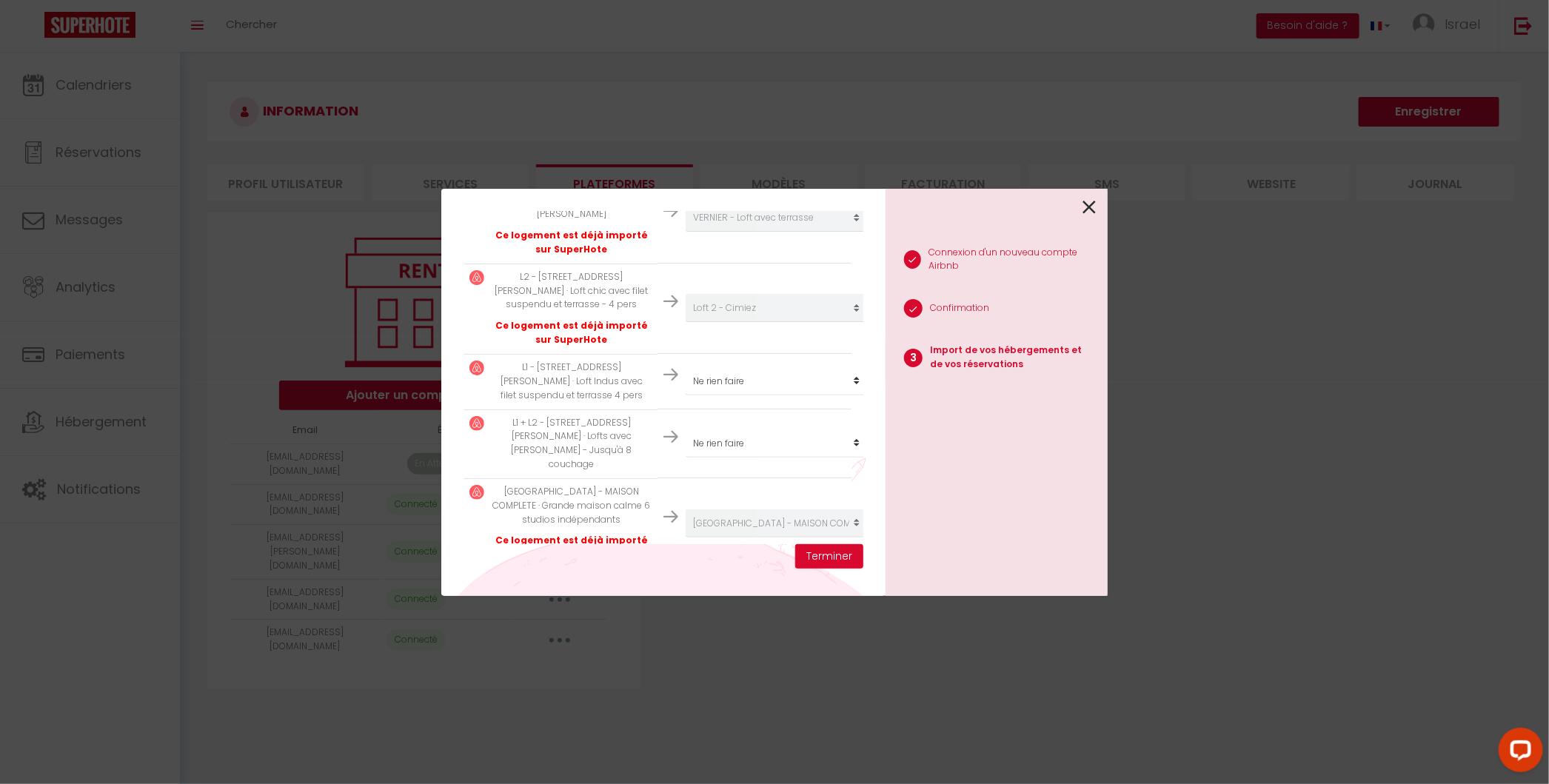
scroll to position [346, 0]
click at [772, 227] on select "Créer un nouveau hébergement Ne rien faire [GEOGRAPHIC_DATA] - Appartement [PER…" at bounding box center [777, 213] width 182 height 28
select select "66748"
click at [747, 227] on select "Créer un nouveau hébergement Ne rien faire [GEOGRAPHIC_DATA] - Appartement [PER…" at bounding box center [777, 213] width 182 height 28
select select "66749"
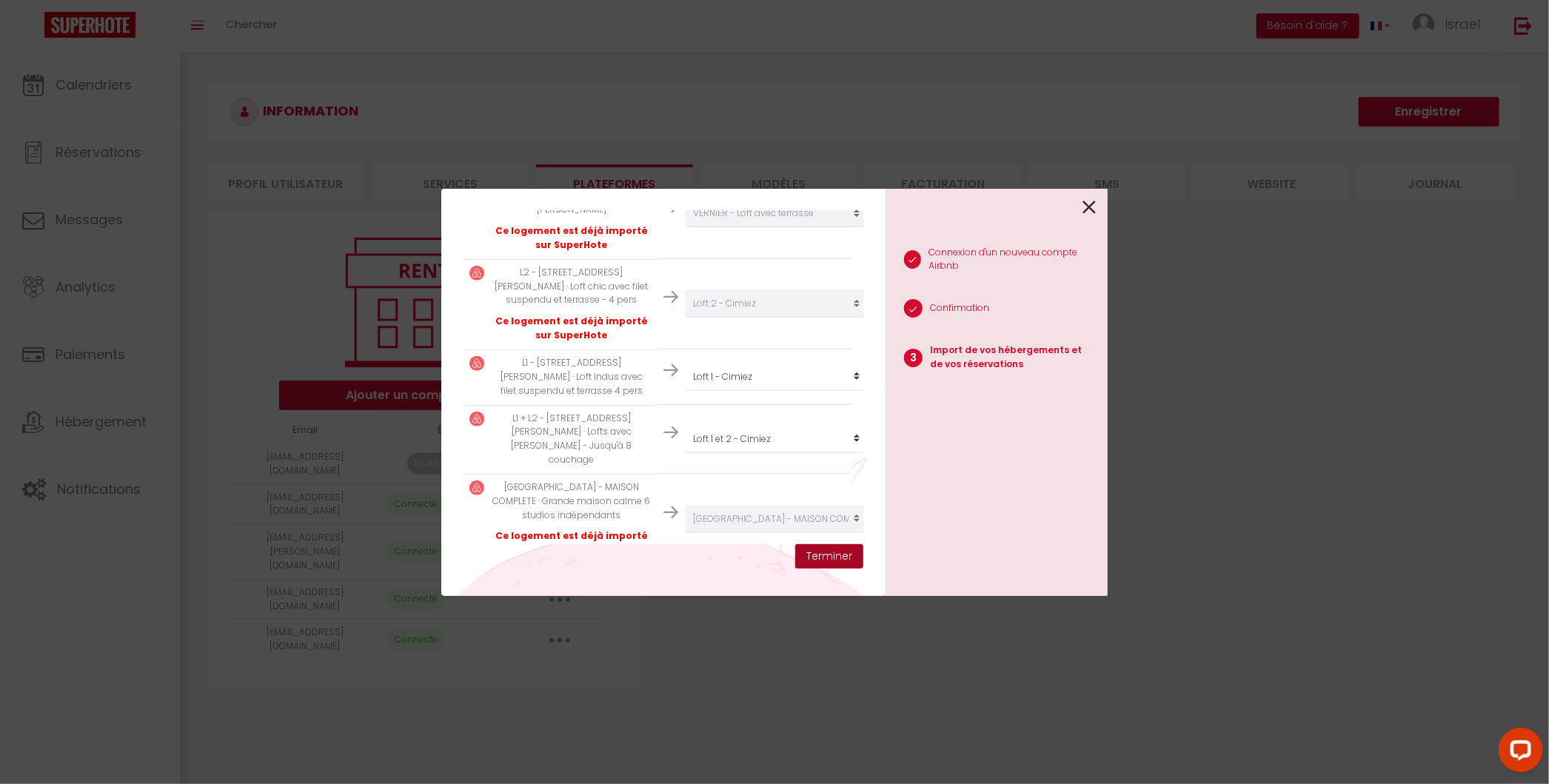
click at [813, 554] on button "Terminer" at bounding box center [829, 557] width 68 height 25
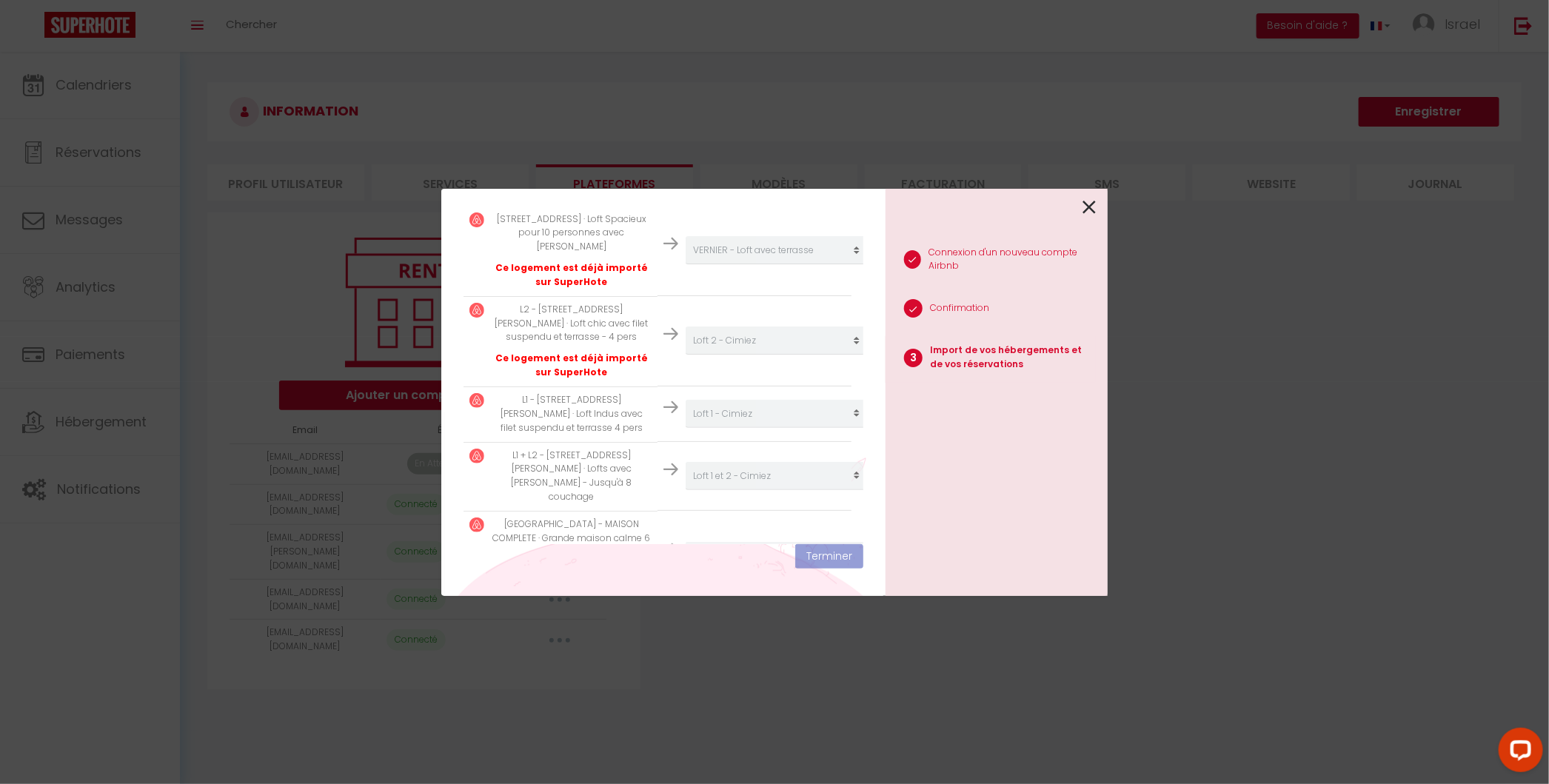
scroll to position [384, 0]
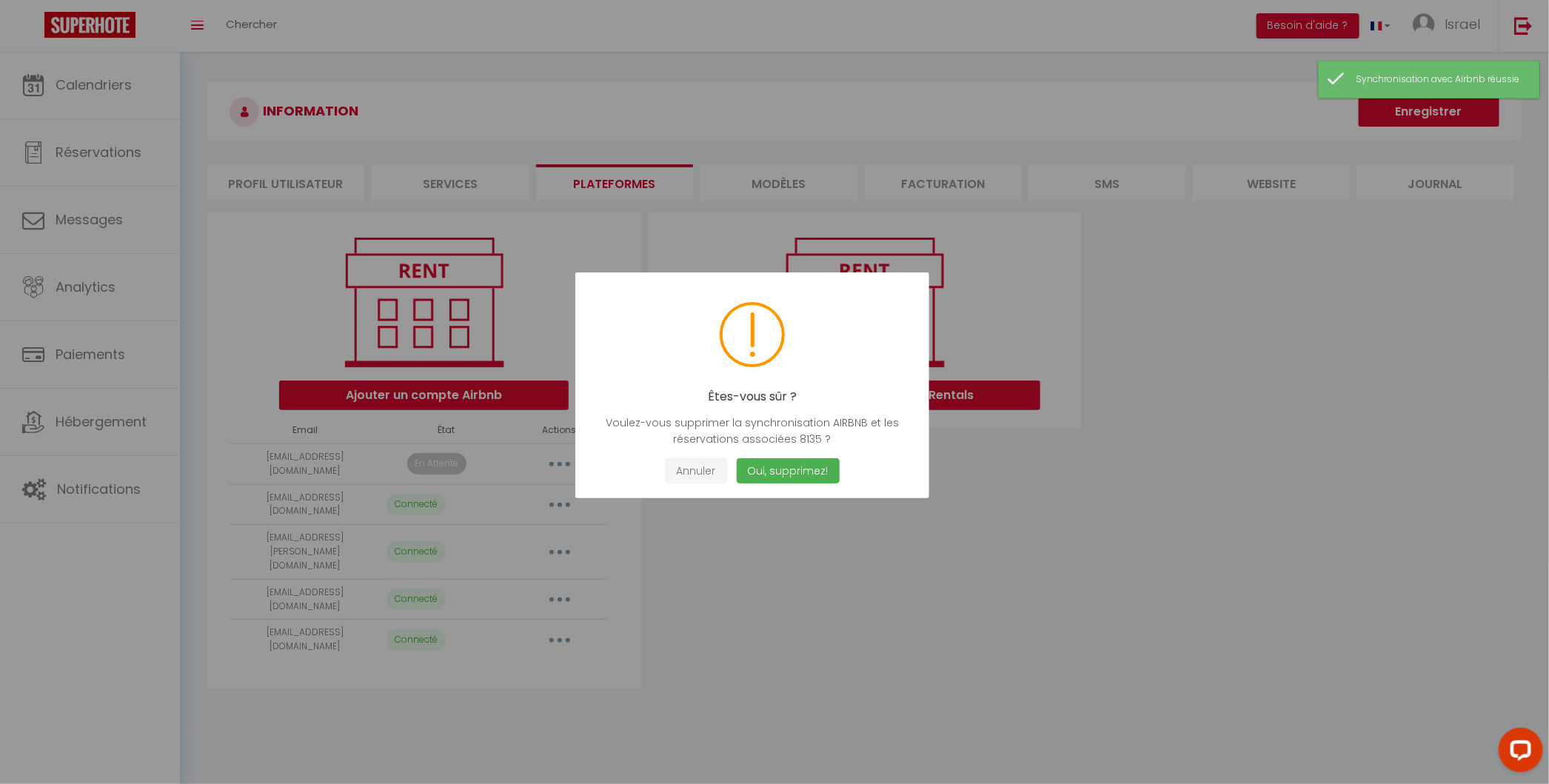
click at [699, 472] on button "Annuler" at bounding box center [697, 471] width 62 height 26
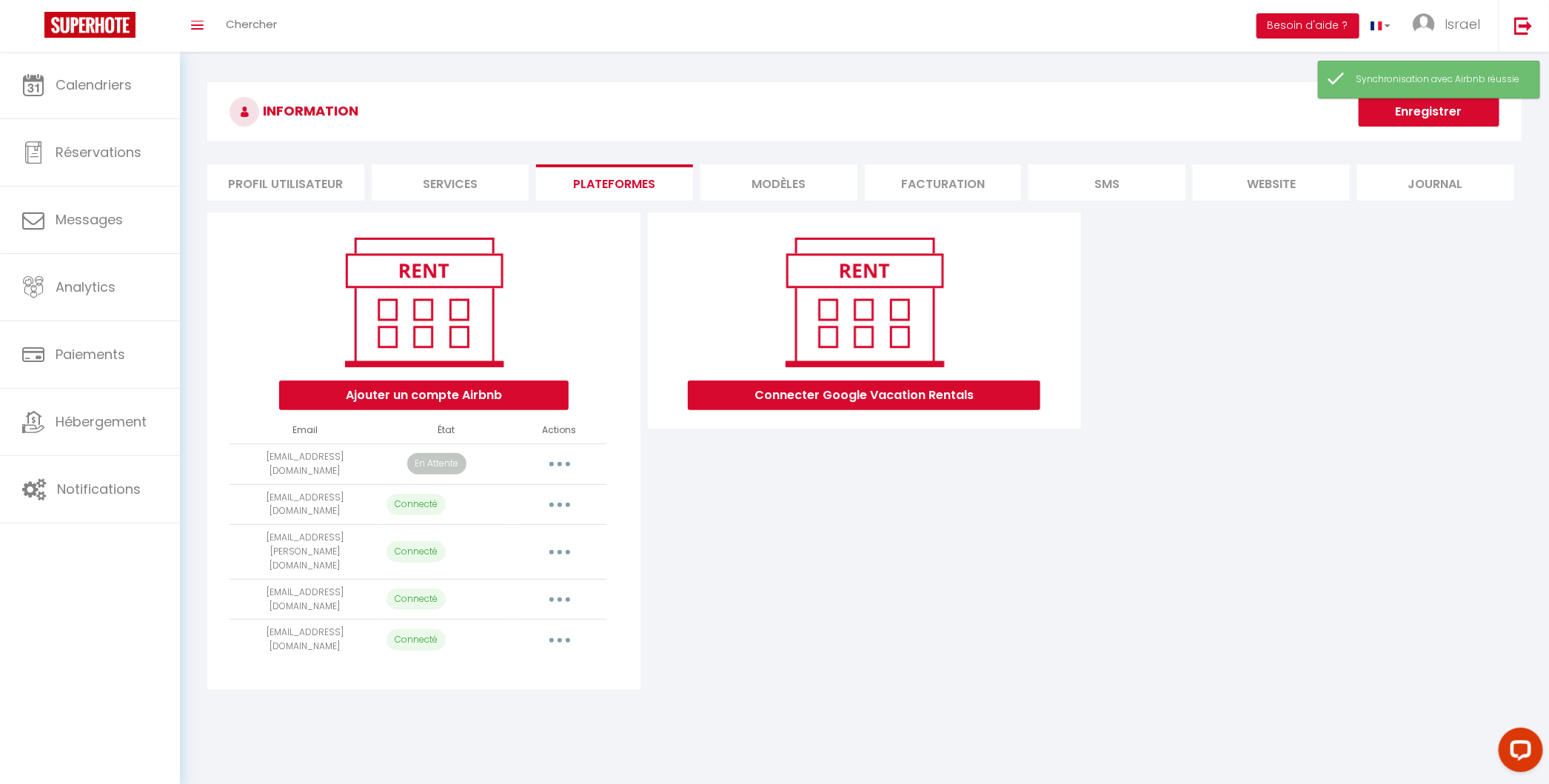
click at [699, 472] on div "Connecter Google Vacation Rentals" at bounding box center [864, 450] width 440 height 477
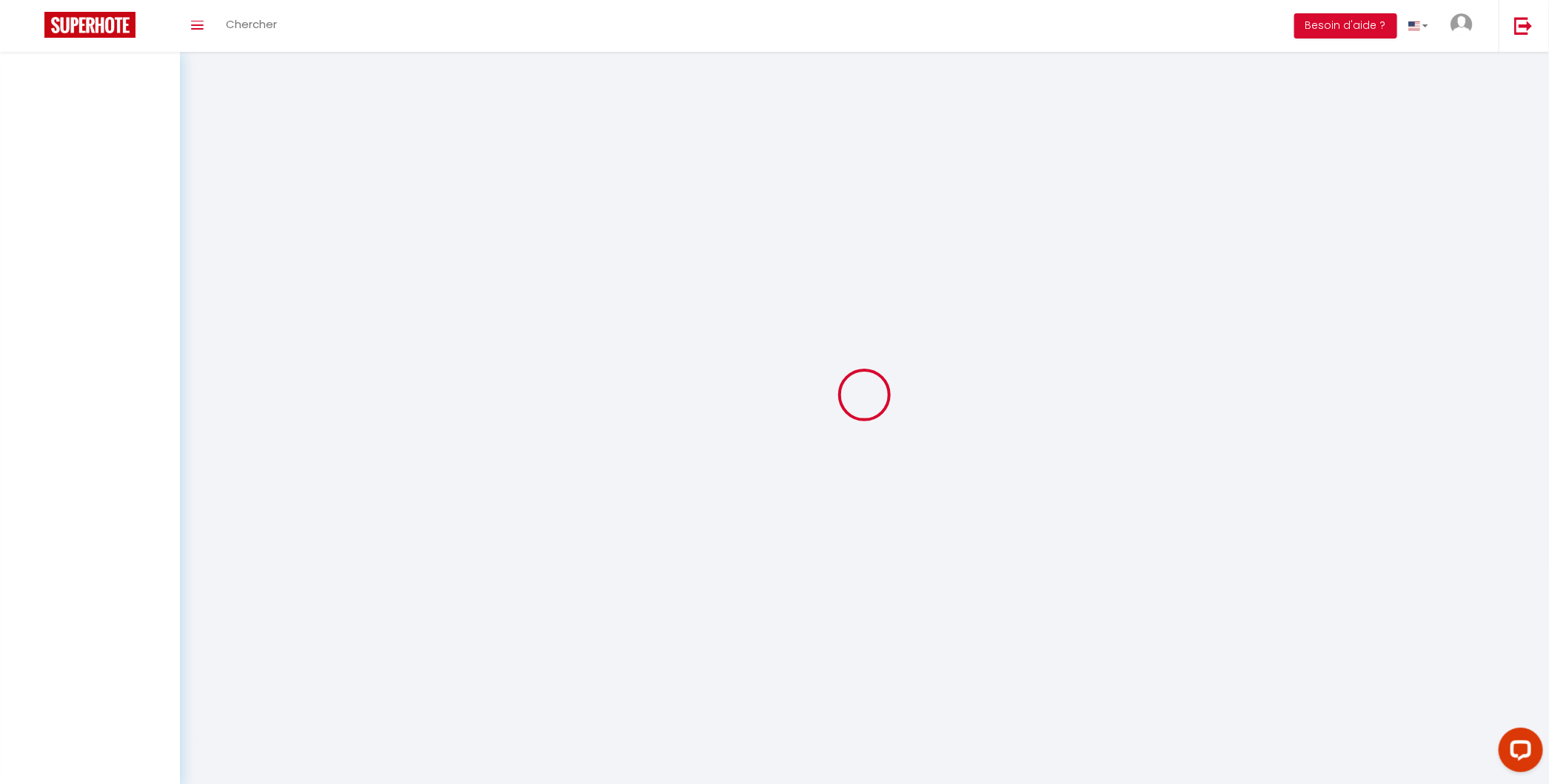
scroll to position [51, 0]
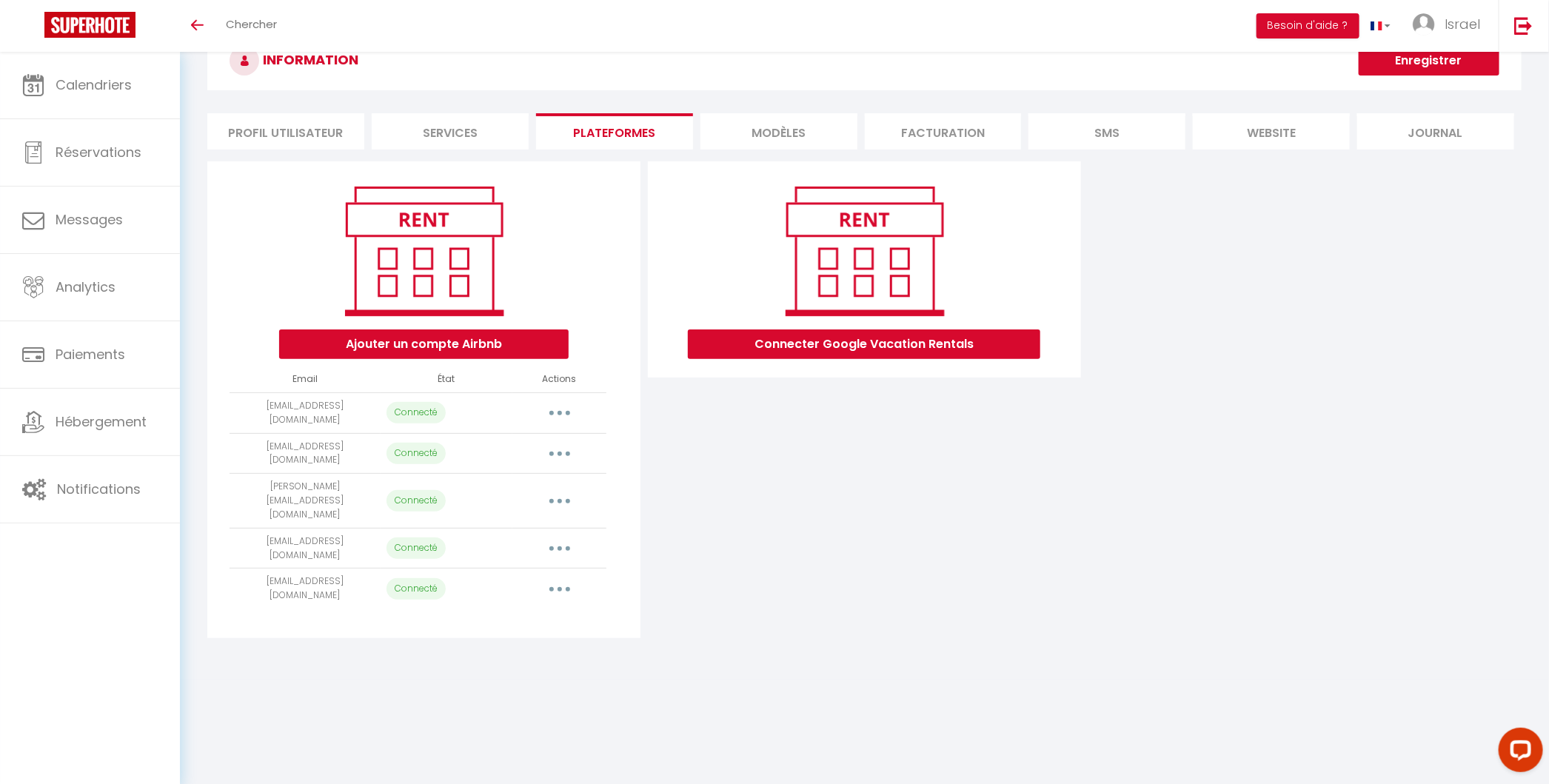
click at [561, 404] on button "button" at bounding box center [559, 413] width 42 height 23
click at [533, 449] on link "Importer les appartements" at bounding box center [494, 446] width 164 height 25
select select "66746"
select select "66747"
select select
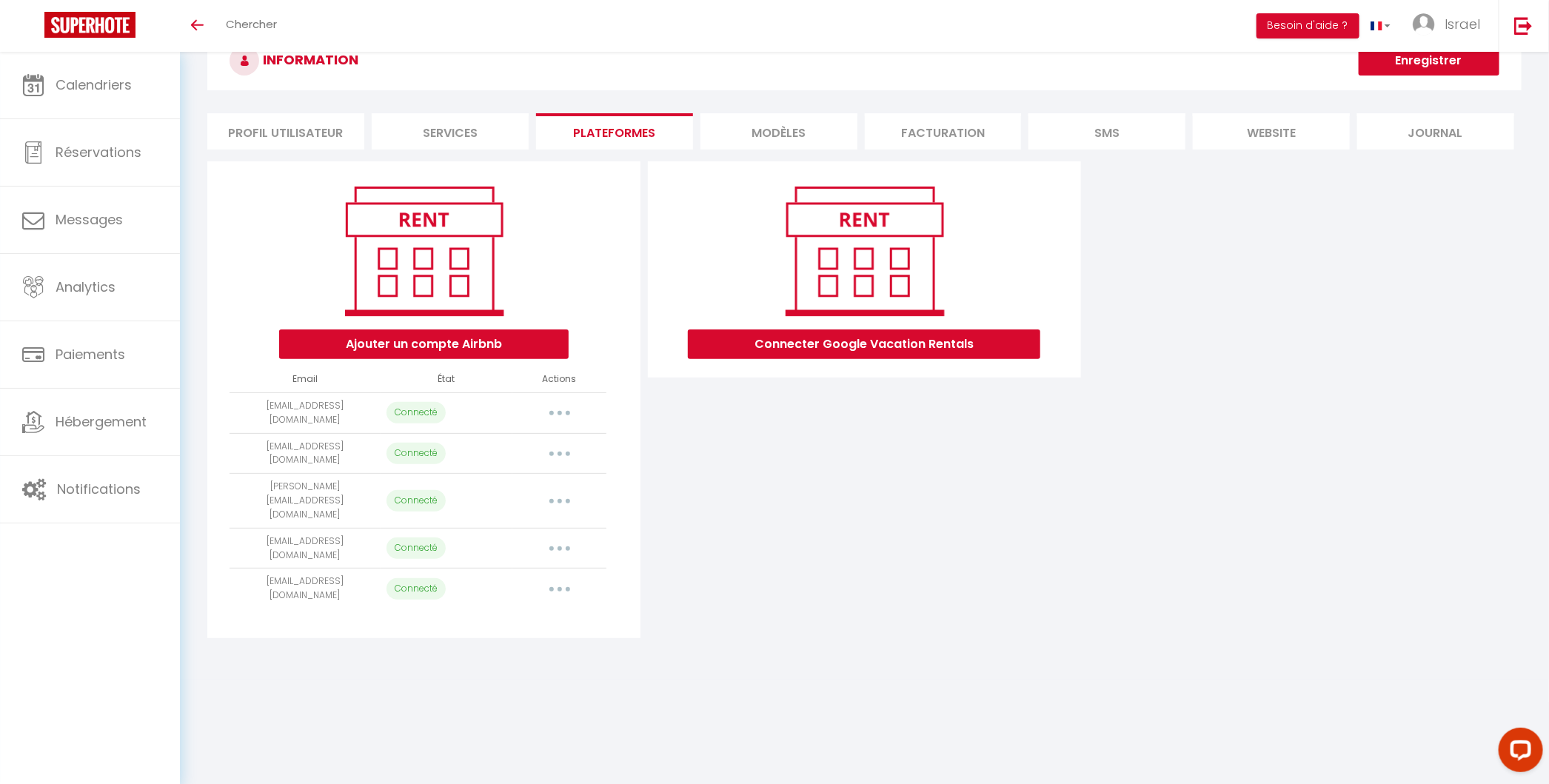
select select
select select "68802"
select select "69167"
select select "69168"
select select "69169"
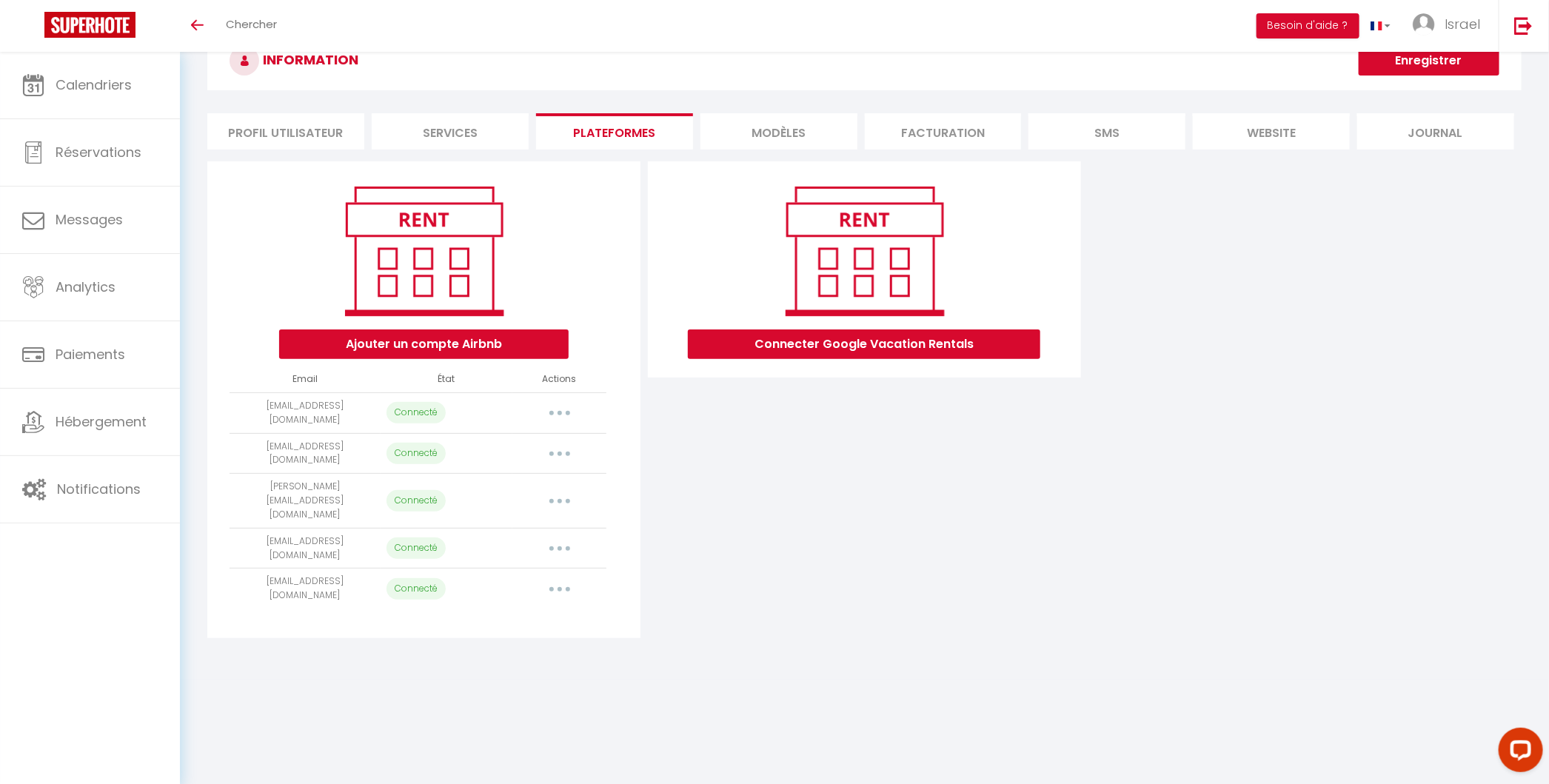
select select "69170"
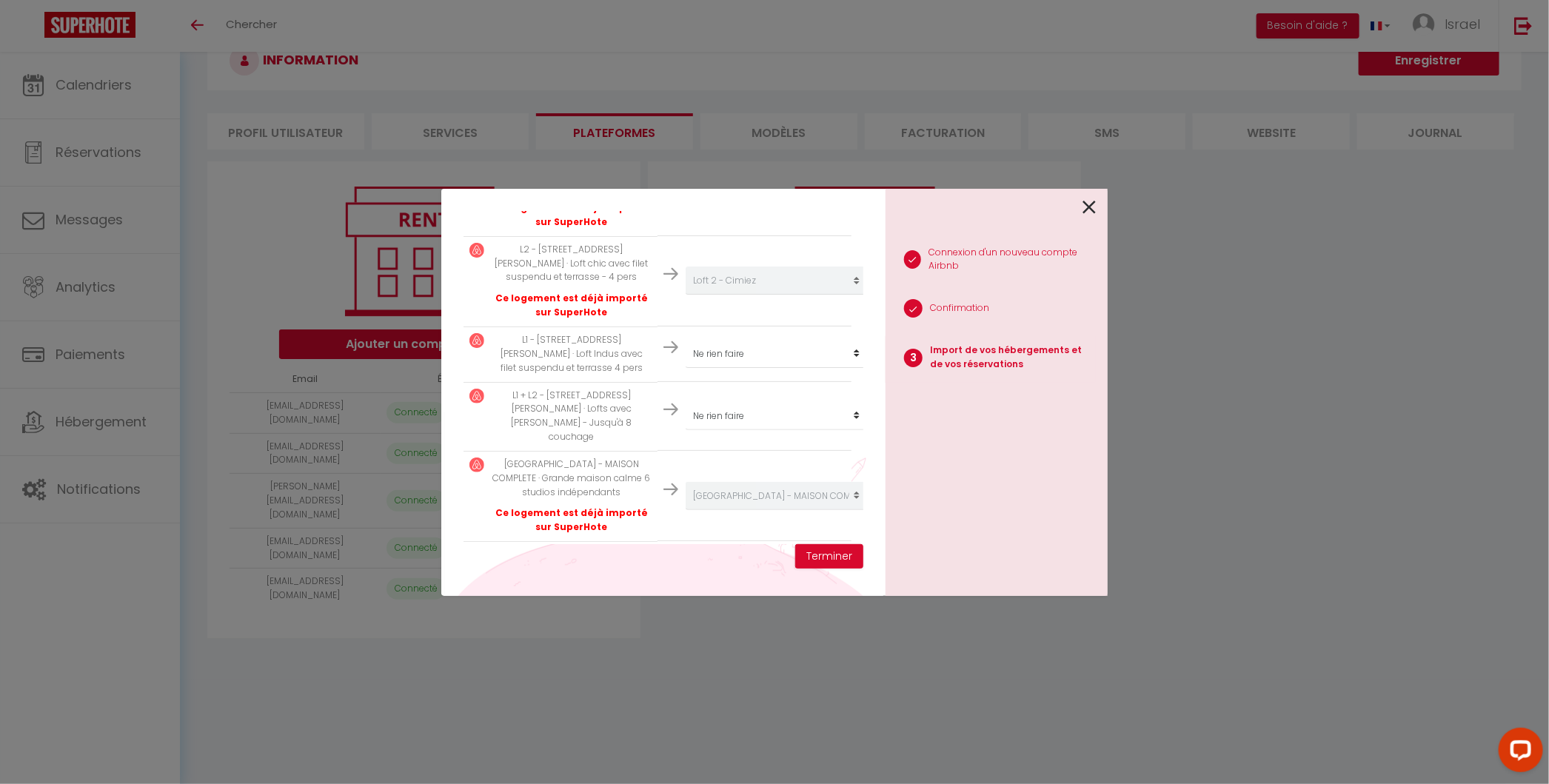
scroll to position [374, 0]
click at [740, 200] on select "Créer un nouveau hébergement Ne rien faire Palais Sapho - Appartement bourgeois…" at bounding box center [777, 186] width 182 height 28
select select "66748"
click at [739, 200] on select "Créer un nouveau hébergement Ne rien faire Palais Sapho - Appartement bourgeois…" at bounding box center [777, 186] width 182 height 28
select select "66749"
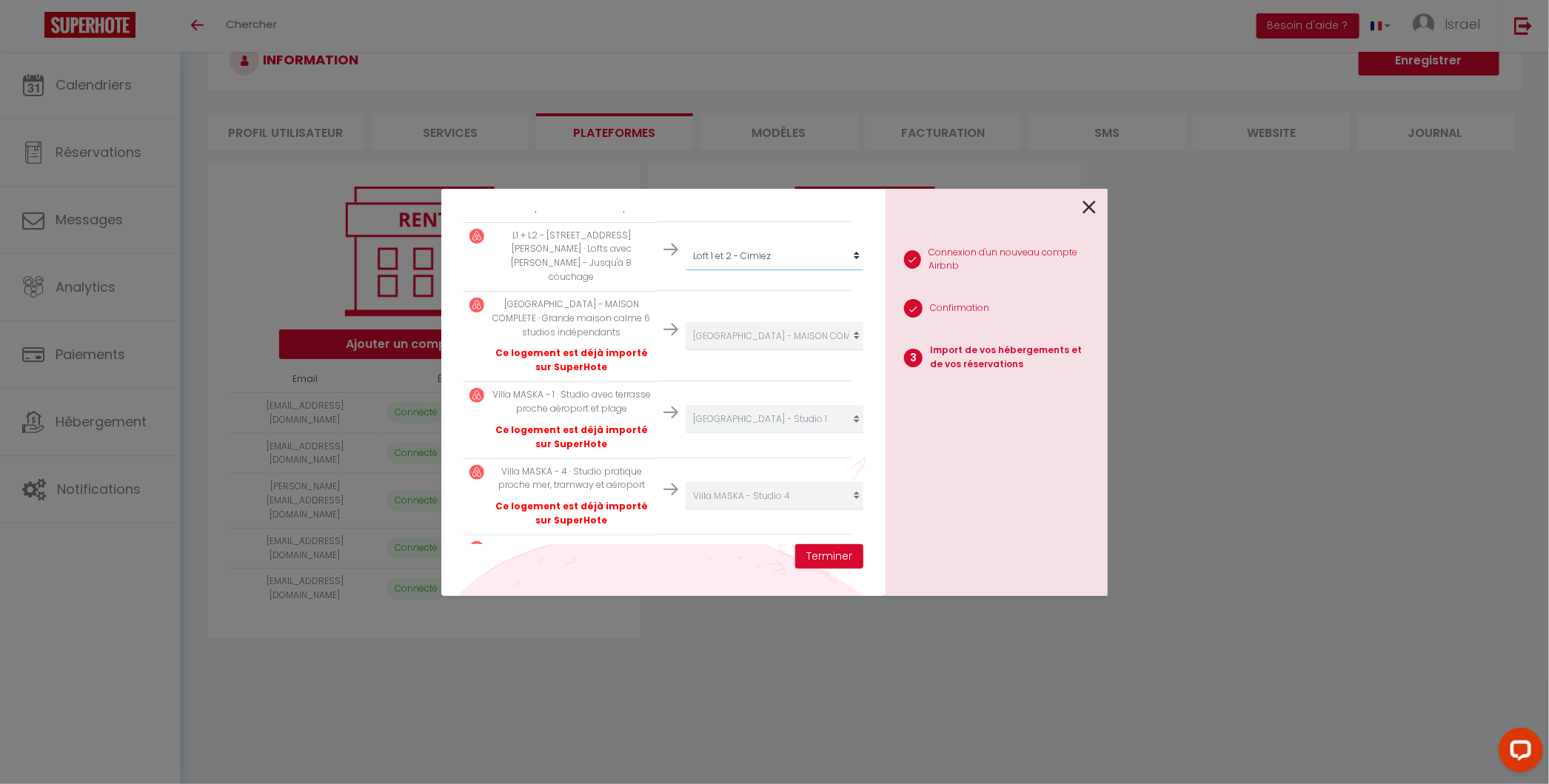
scroll to position [652, 0]
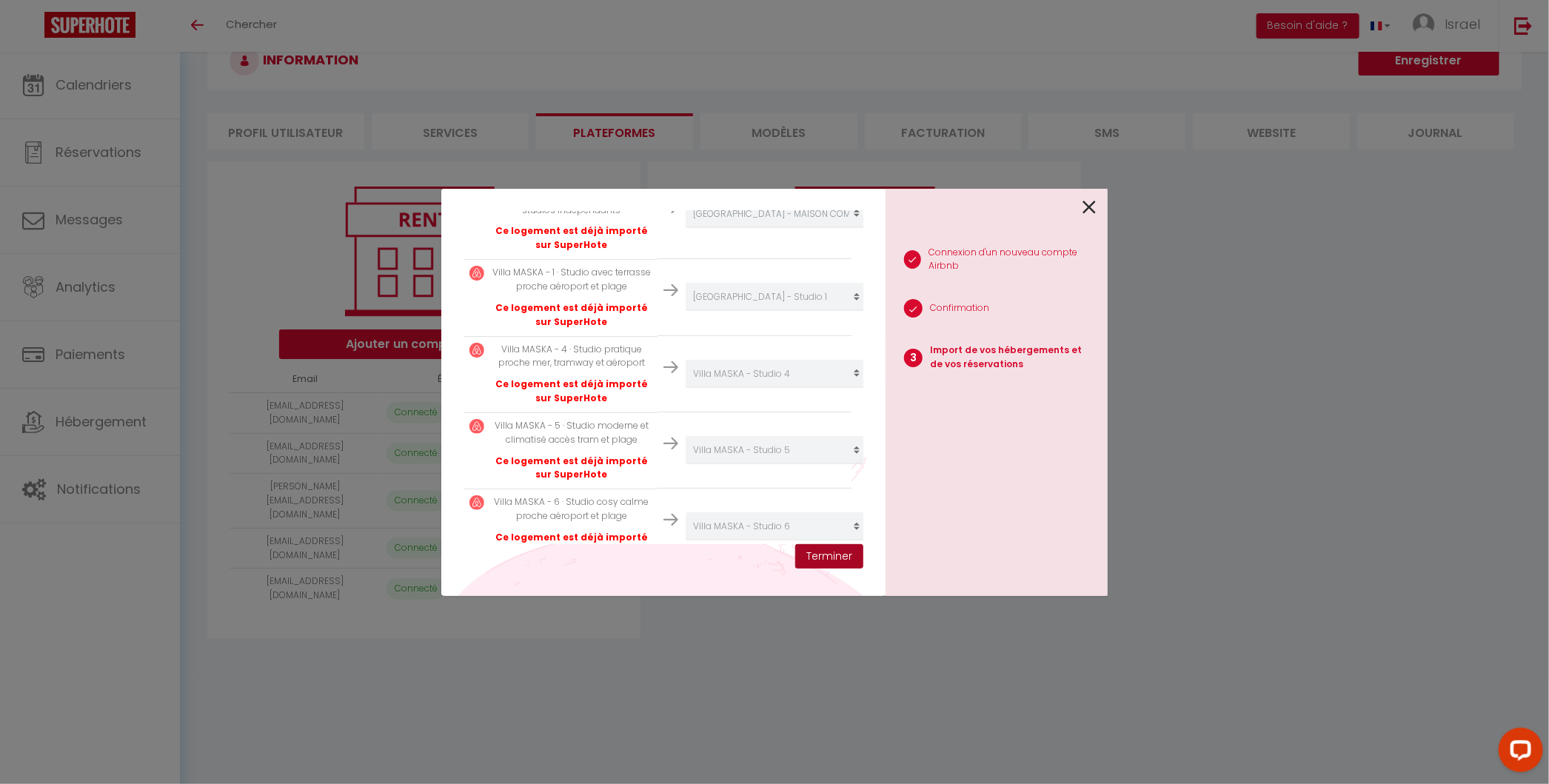
click at [819, 551] on button "Terminer" at bounding box center [829, 557] width 68 height 25
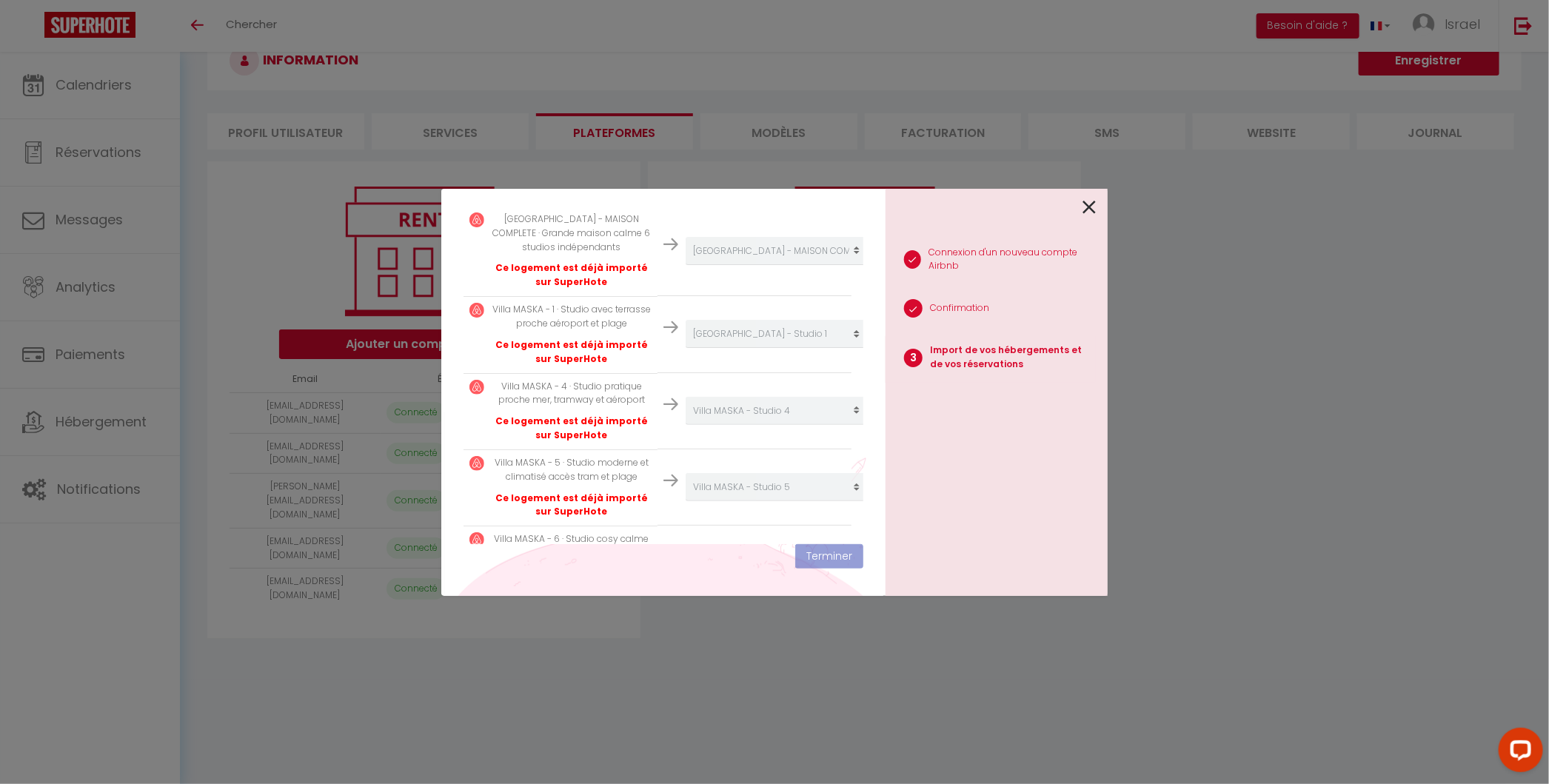
scroll to position [688, 0]
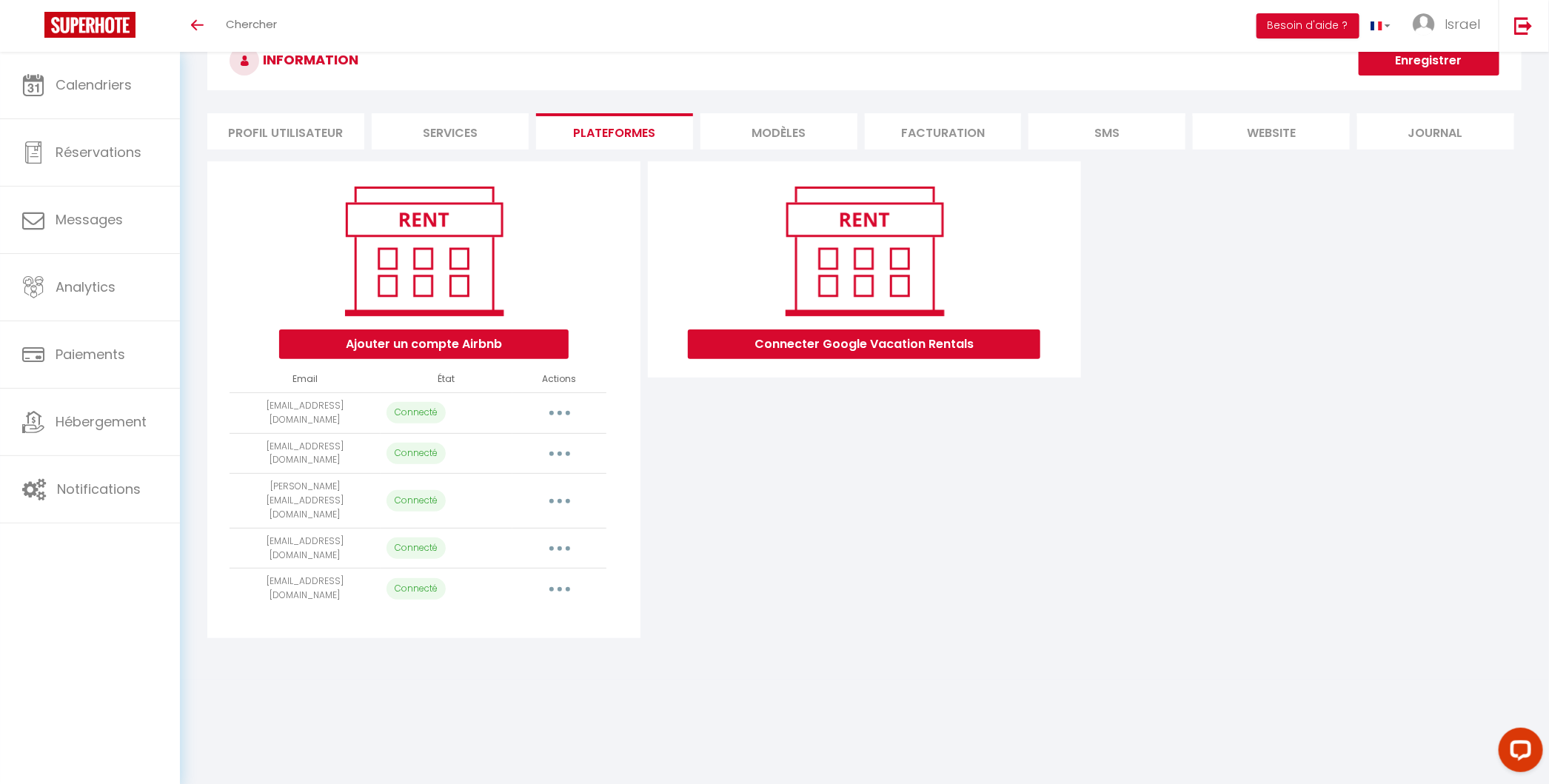
click at [567, 401] on button "button" at bounding box center [559, 413] width 42 height 23
click at [540, 499] on link "Reconnecter le compte" at bounding box center [494, 499] width 164 height 25
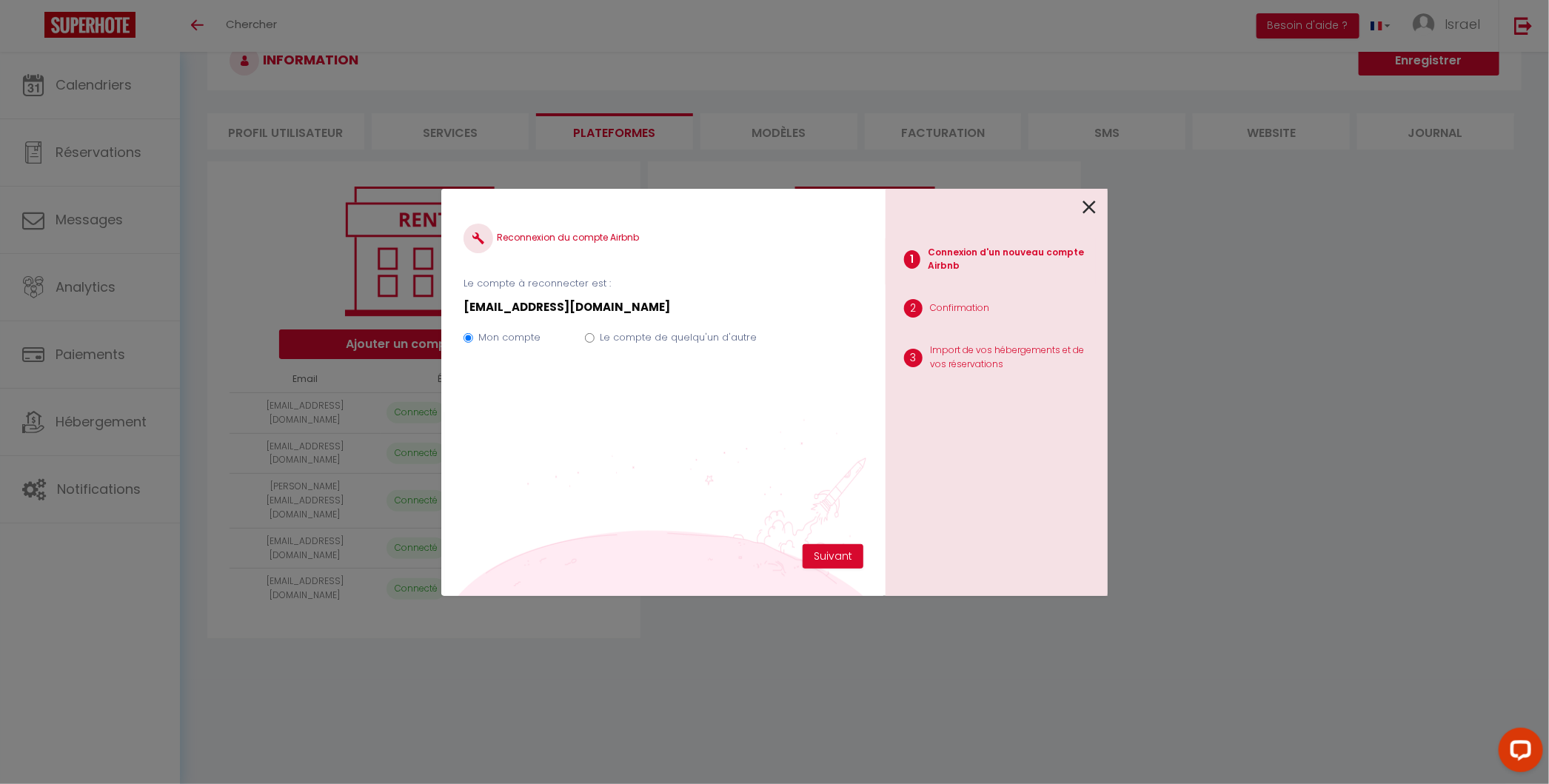
click at [1097, 211] on div "1 Connexion d'un nouveau compte Airbnb 2 Confirmation 3 Import de vos hébergeme…" at bounding box center [996, 392] width 222 height 407
click at [1083, 198] on icon at bounding box center [1089, 207] width 13 height 22
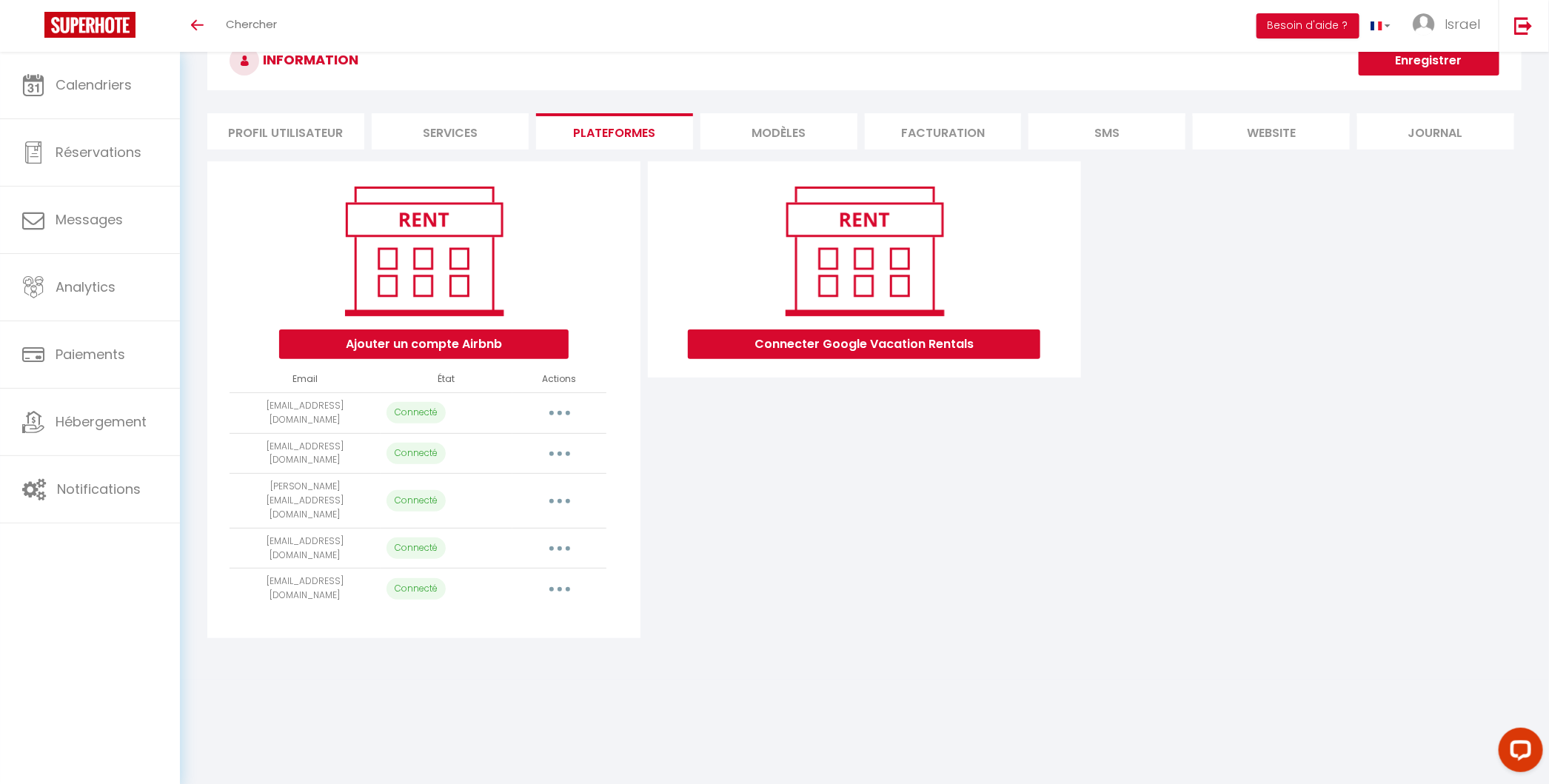
click at [556, 410] on button "button" at bounding box center [559, 413] width 42 height 23
click at [532, 437] on link "Importer les appartements" at bounding box center [494, 446] width 164 height 25
select select "66746"
select select "66747"
select select "66748"
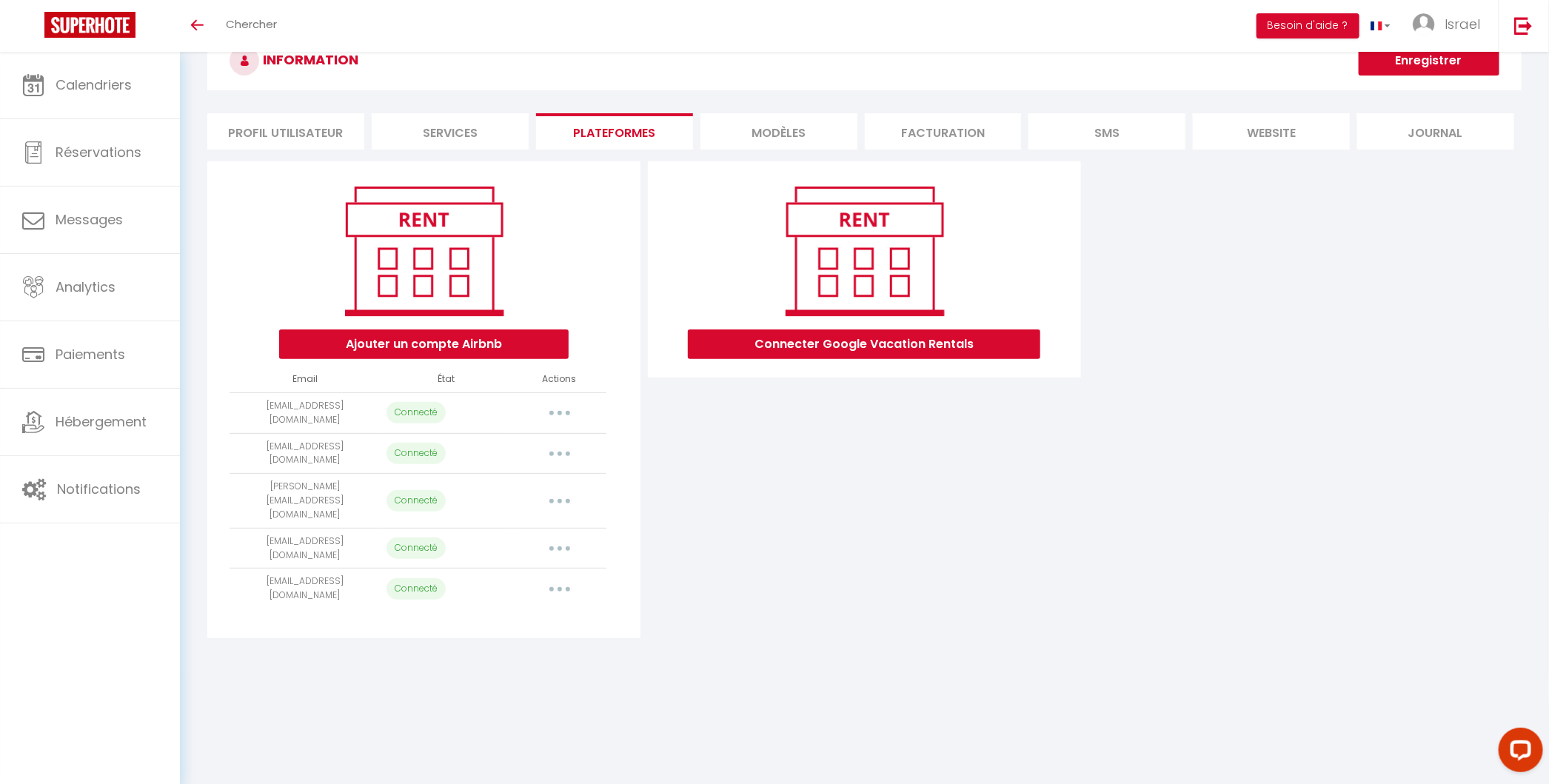
select select "66749"
select select "68802"
select select "69167"
select select "69168"
select select "69169"
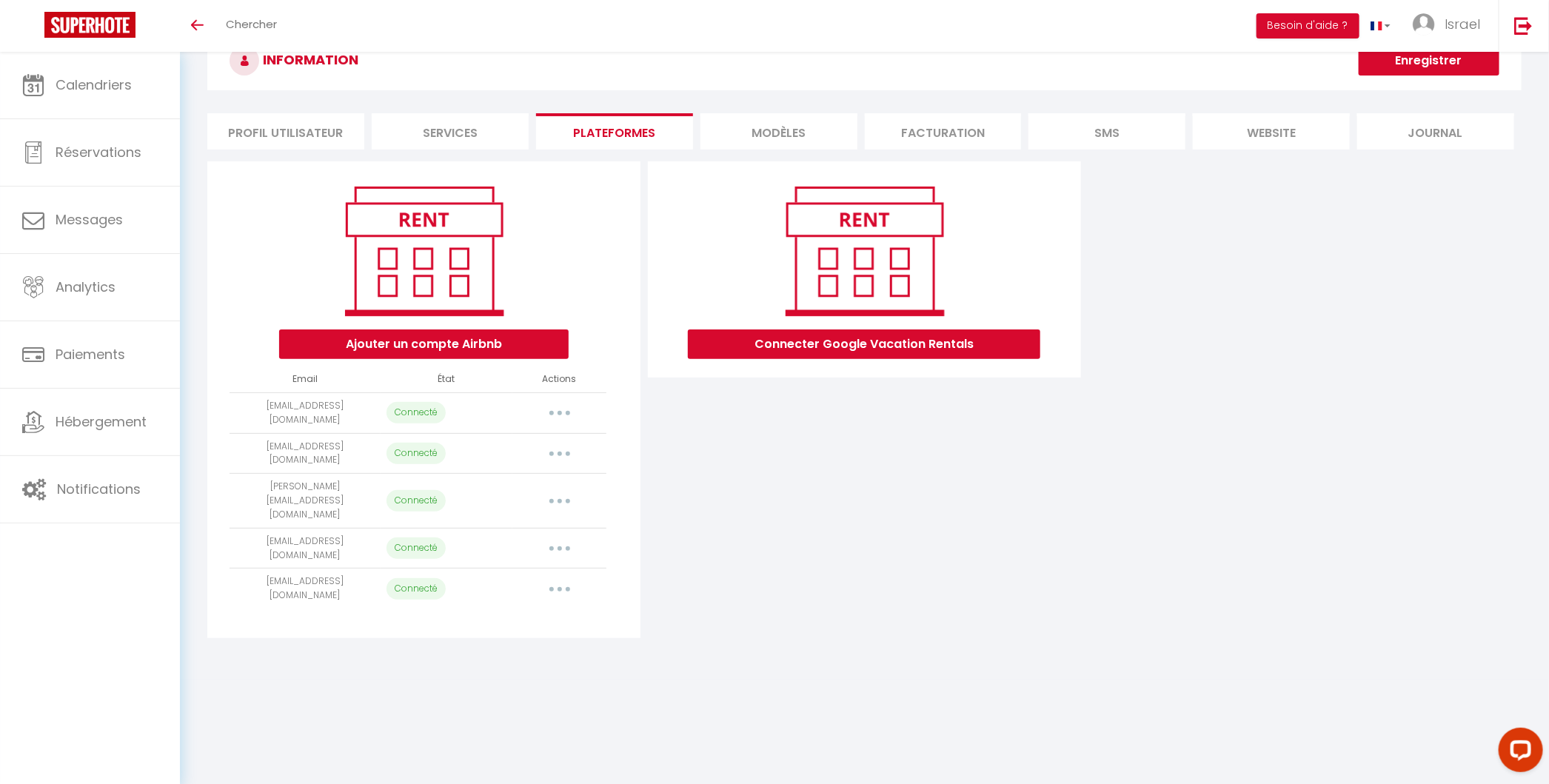
select select "69170"
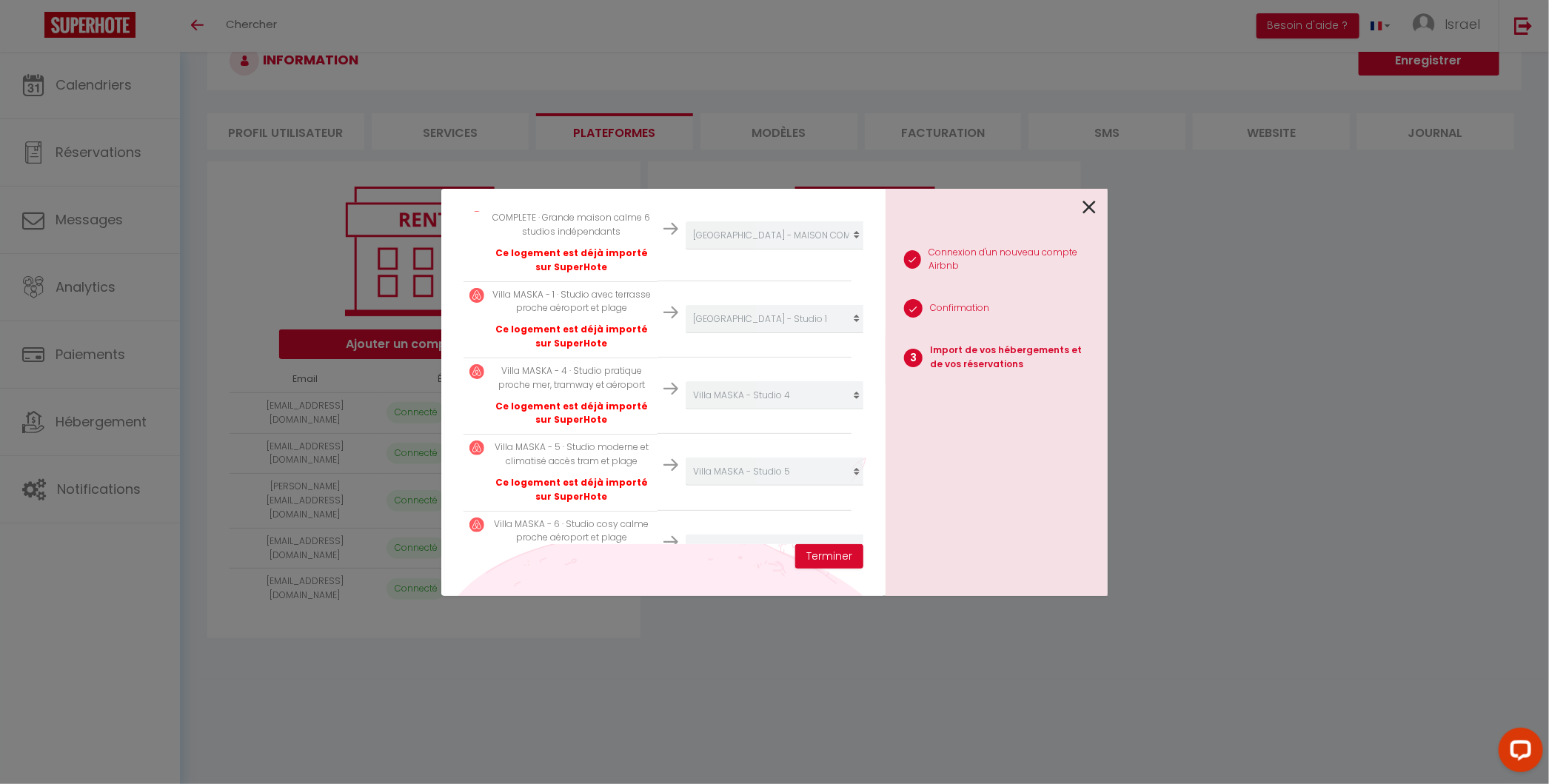
scroll to position [722, 0]
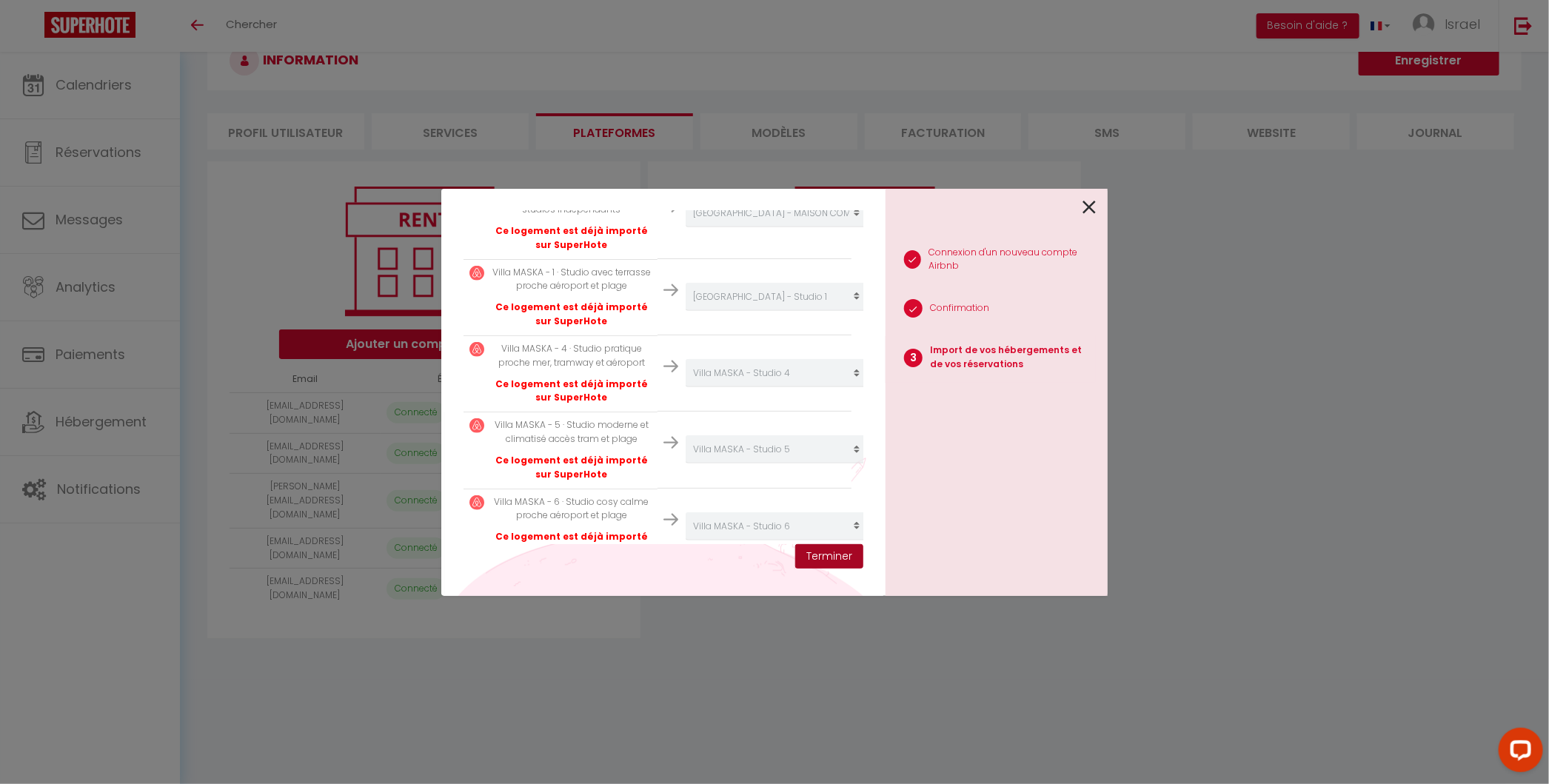
click at [827, 551] on button "Terminer" at bounding box center [829, 557] width 68 height 25
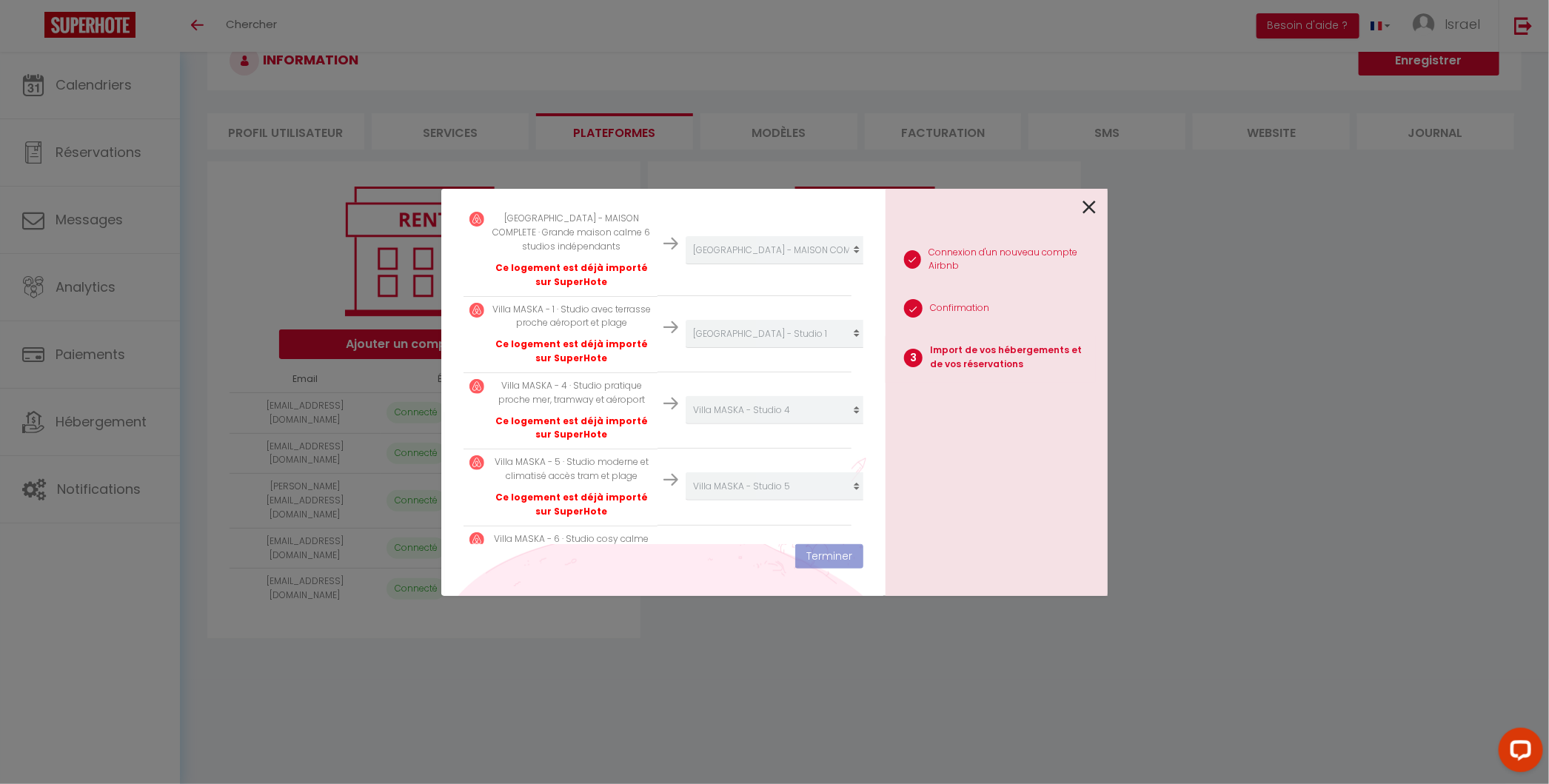
scroll to position [759, 0]
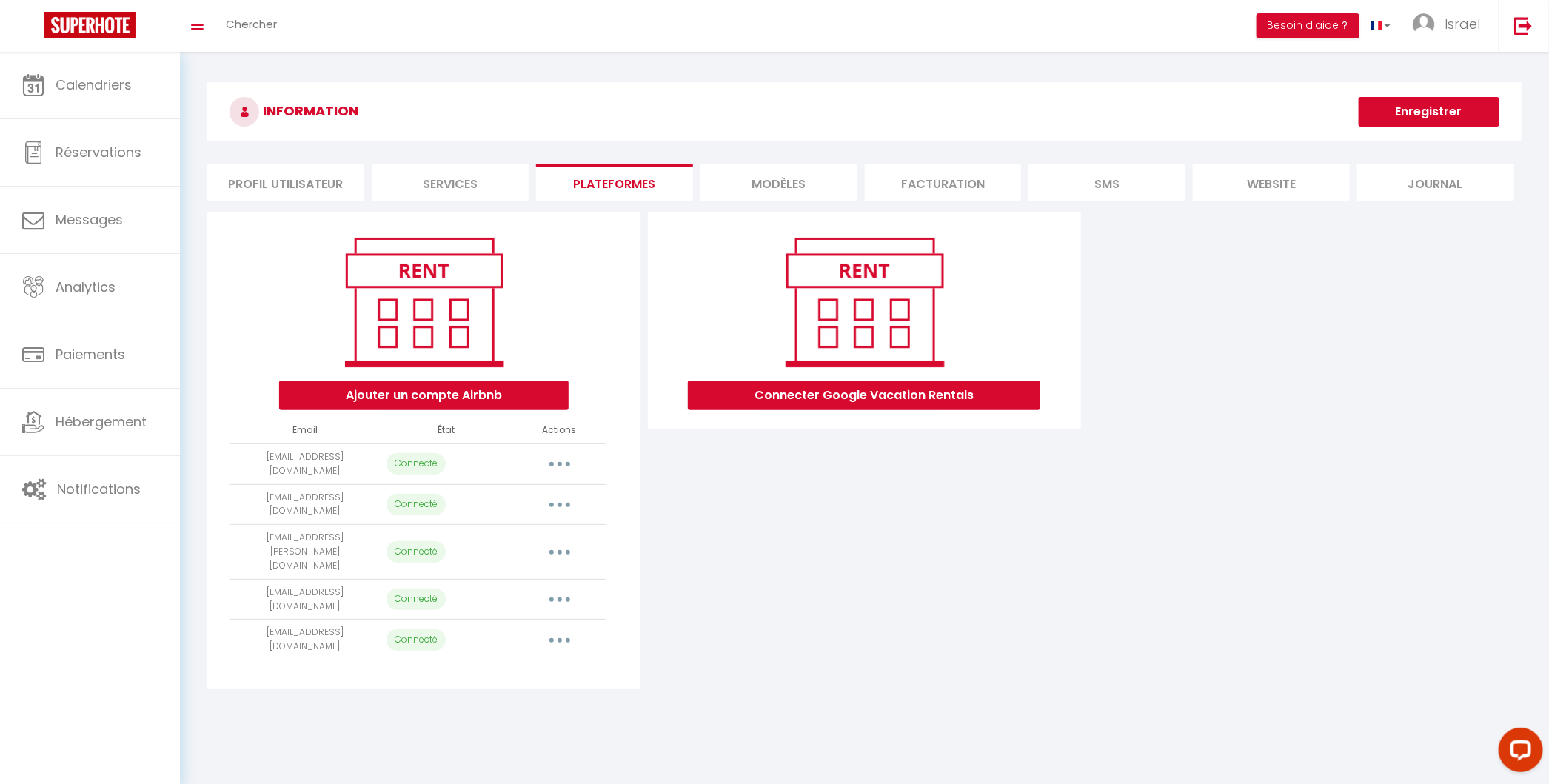
click at [557, 453] on button "button" at bounding box center [559, 464] width 42 height 23
select select "66746"
select select "66747"
select select "66748"
select select "66749"
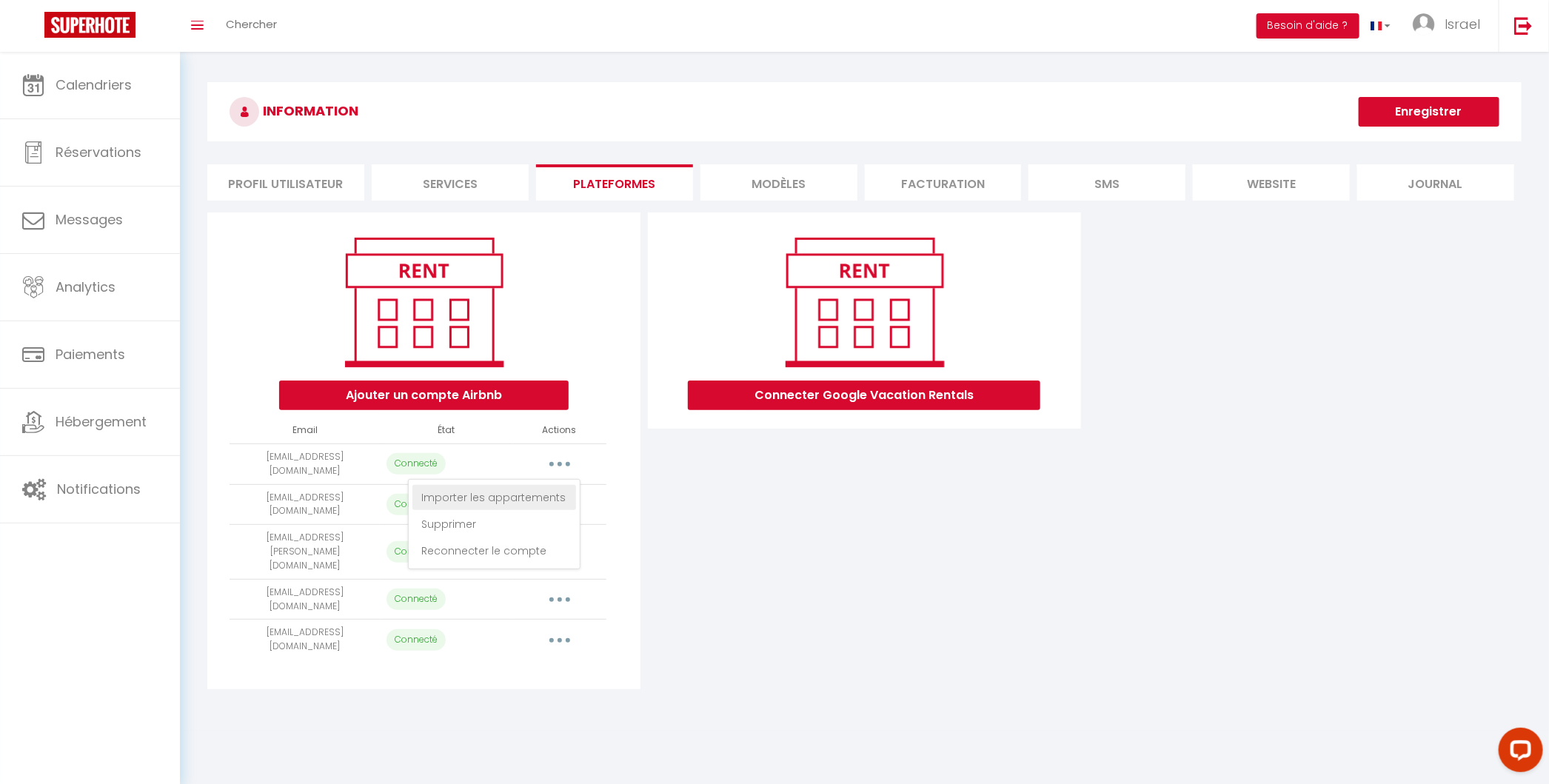
select select "68802"
select select "69167"
select select "69168"
select select "69169"
select select "69170"
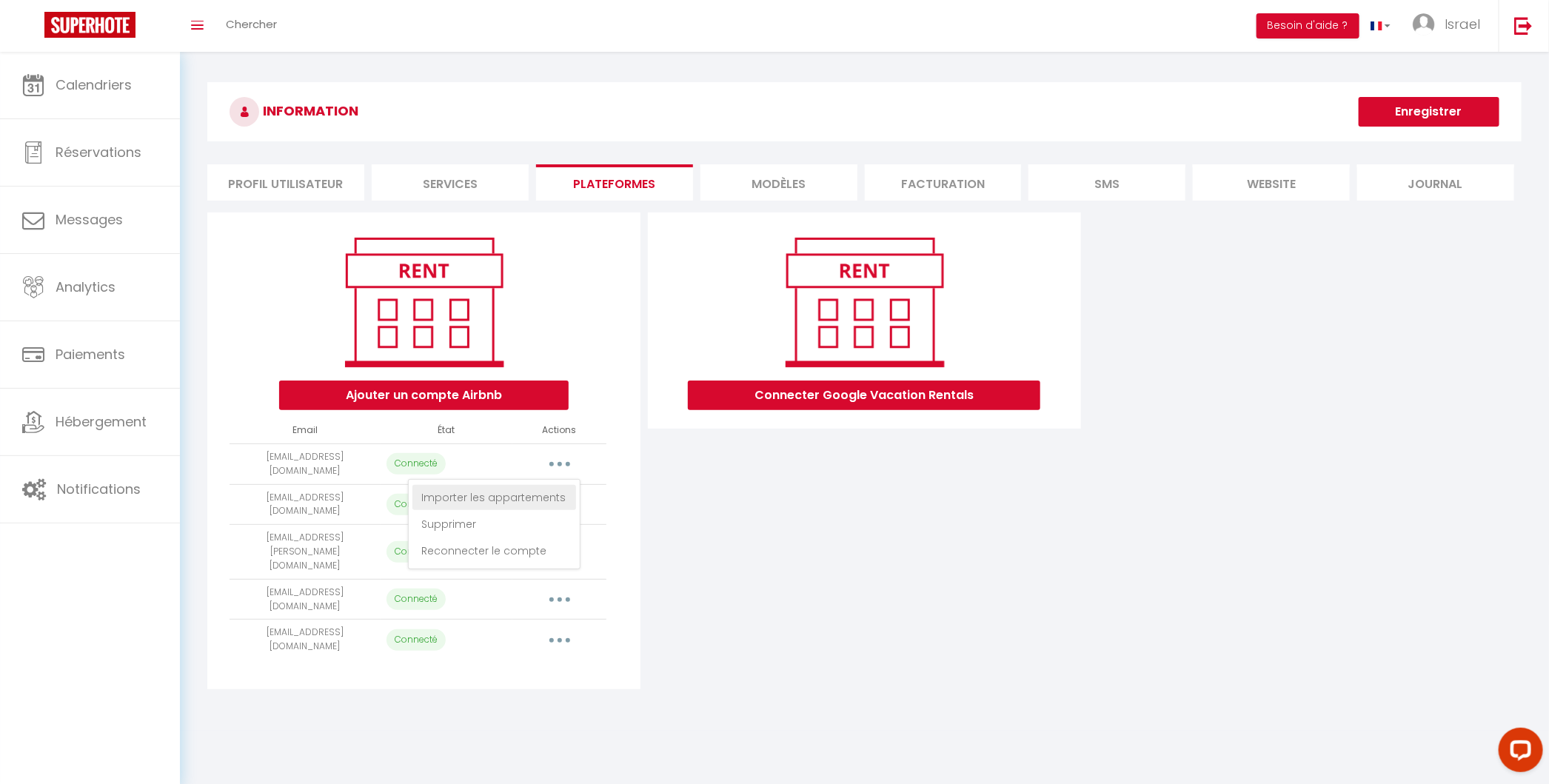
select select "66745"
select select "69544"
select select "72605"
select select "74454"
select select "69222"
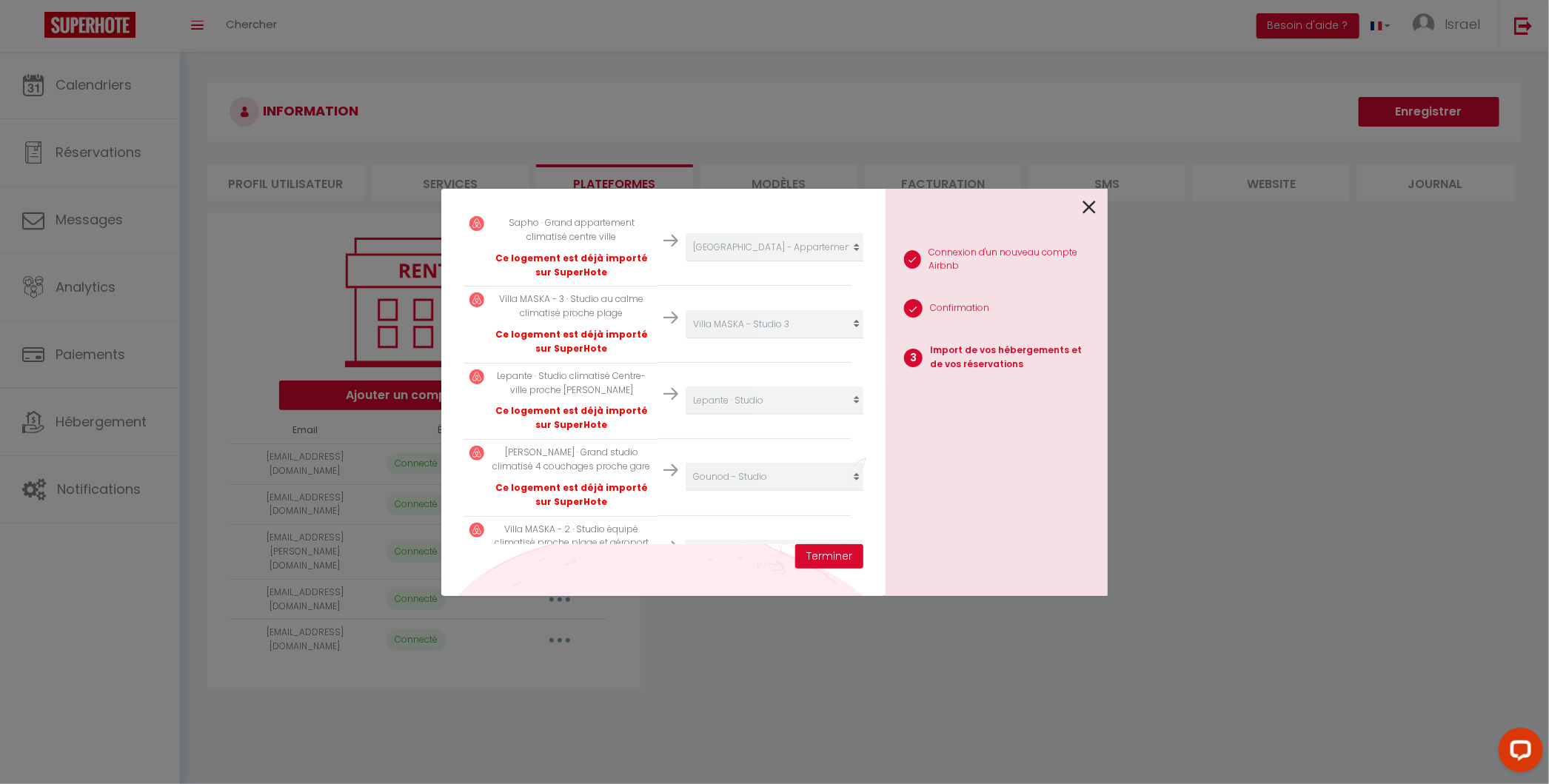
scroll to position [1104, 0]
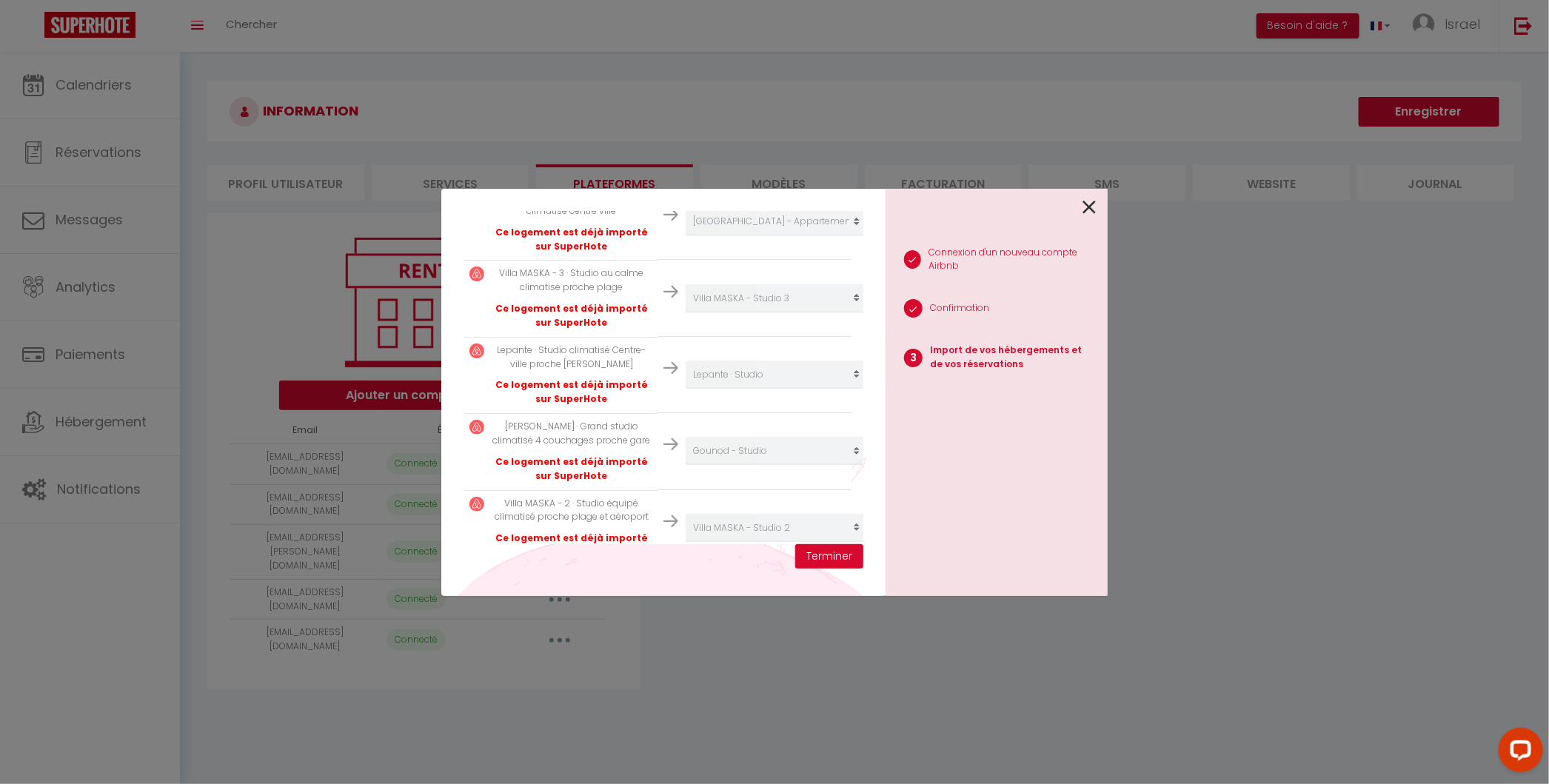
click at [883, 525] on div "Importer de vos hébergements et de vos réservations [PERSON_NAME] sélectionner …" at bounding box center [663, 392] width 444 height 407
click at [1131, 595] on div "Importer de vos hébergements et de vos réservations [PERSON_NAME] sélectionner …" at bounding box center [774, 392] width 1549 height 784
click at [993, 241] on li "1 Connexion d'un nouveau compte Airbnb" at bounding box center [990, 261] width 211 height 47
click at [1136, 244] on div "Importer de vos hébergements et de vos réservations Veuillez sélectionner pour …" at bounding box center [774, 392] width 1549 height 784
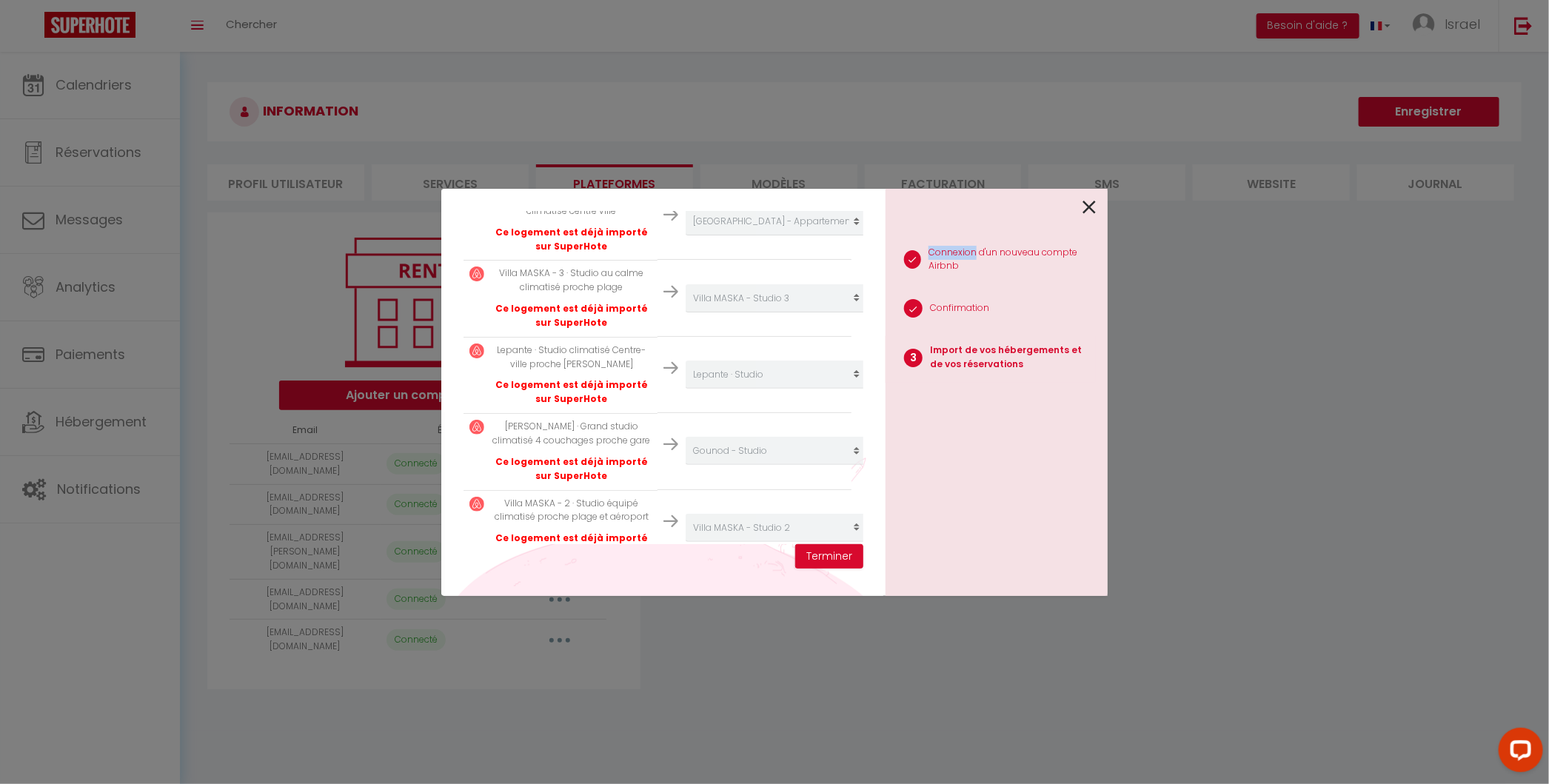
click at [1089, 210] on icon at bounding box center [1089, 207] width 13 height 22
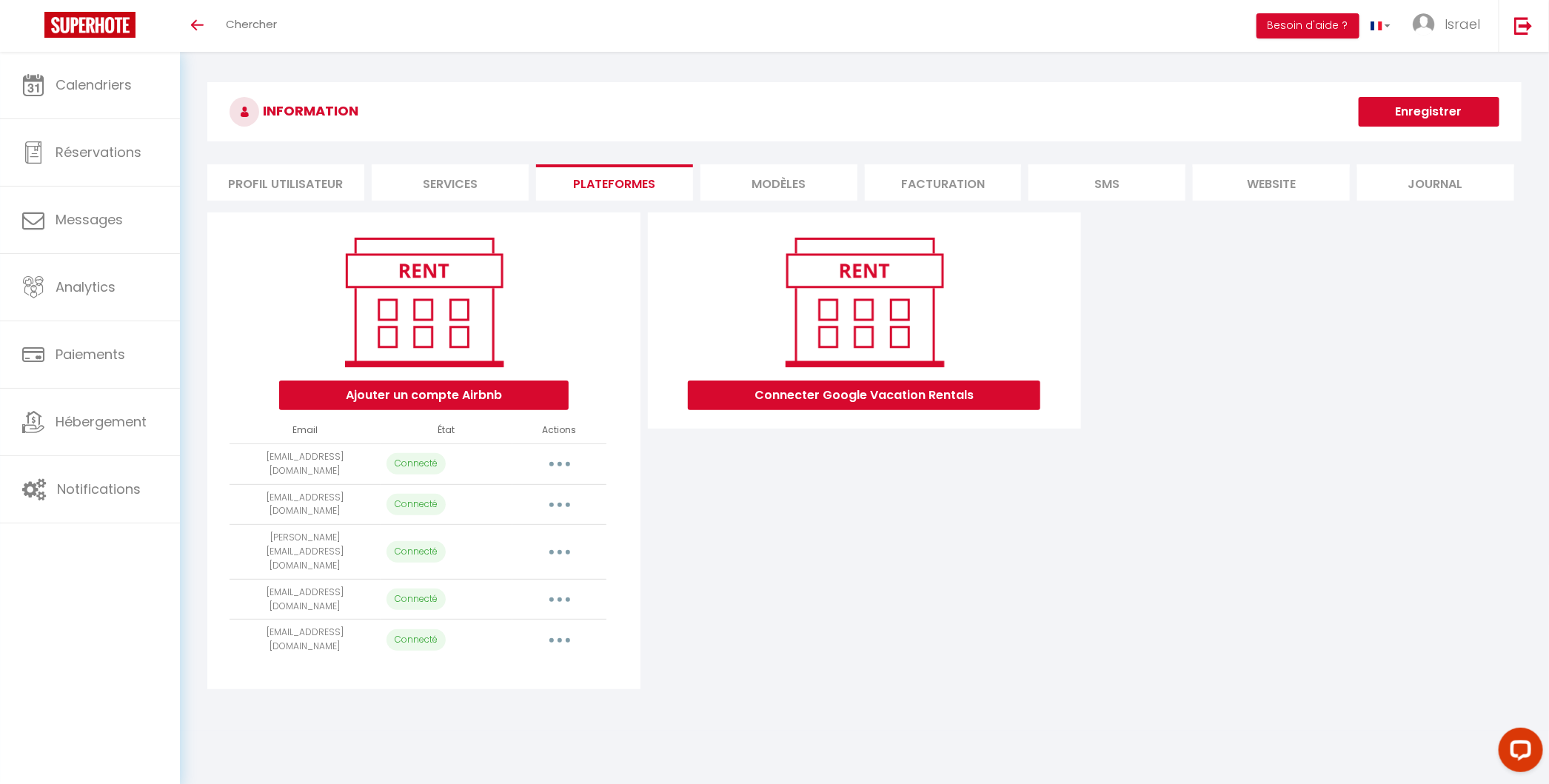
click at [561, 462] on icon "button" at bounding box center [559, 464] width 4 height 4
click at [512, 544] on link "Reconnecter le compte" at bounding box center [494, 551] width 164 height 25
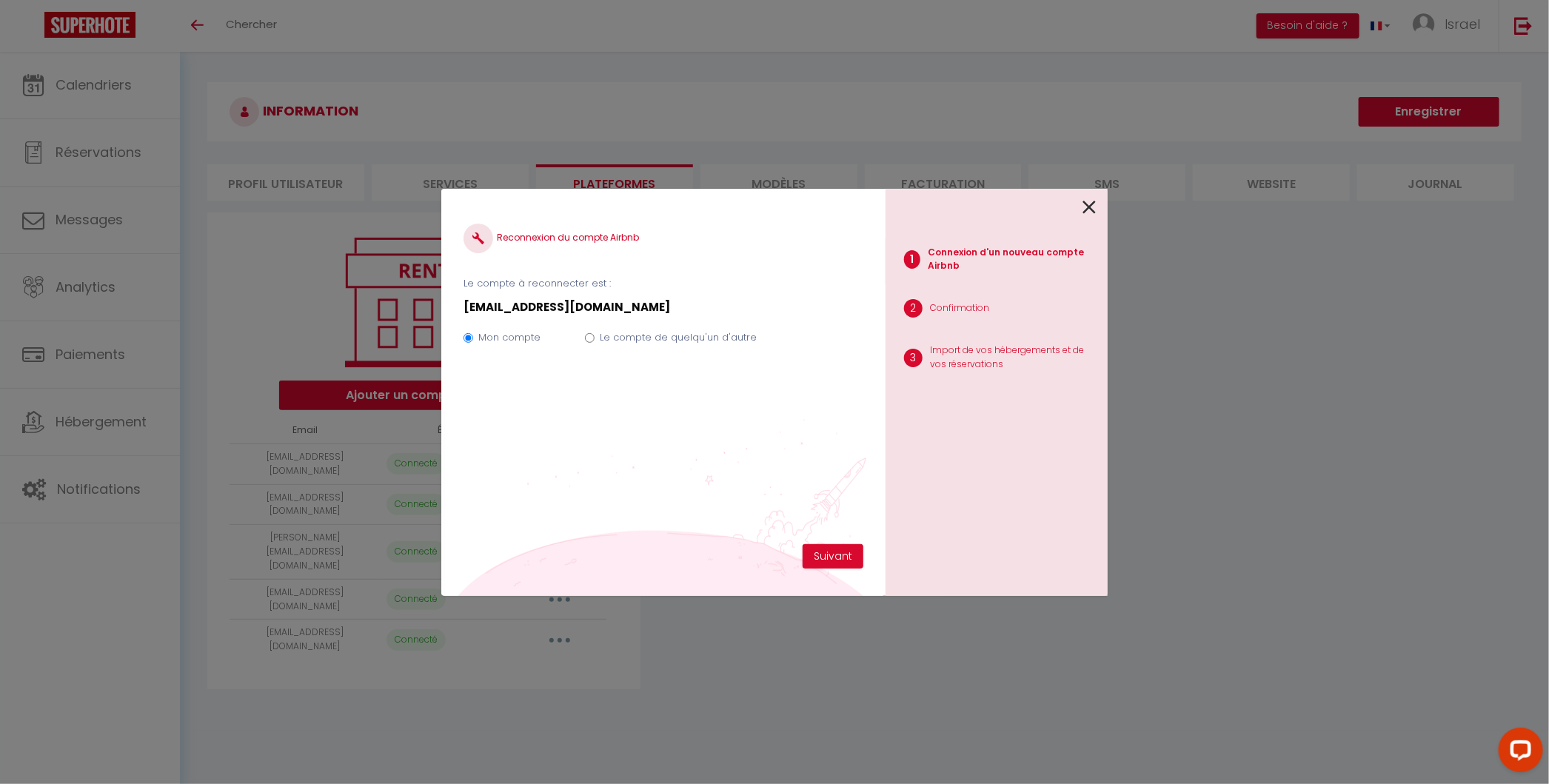
click at [1098, 201] on div "1 Connexion d'un nouveau compte Airbnb 2 Confirmation 3 Import de vos hébergeme…" at bounding box center [996, 392] width 222 height 407
click at [1085, 202] on icon at bounding box center [1089, 207] width 13 height 22
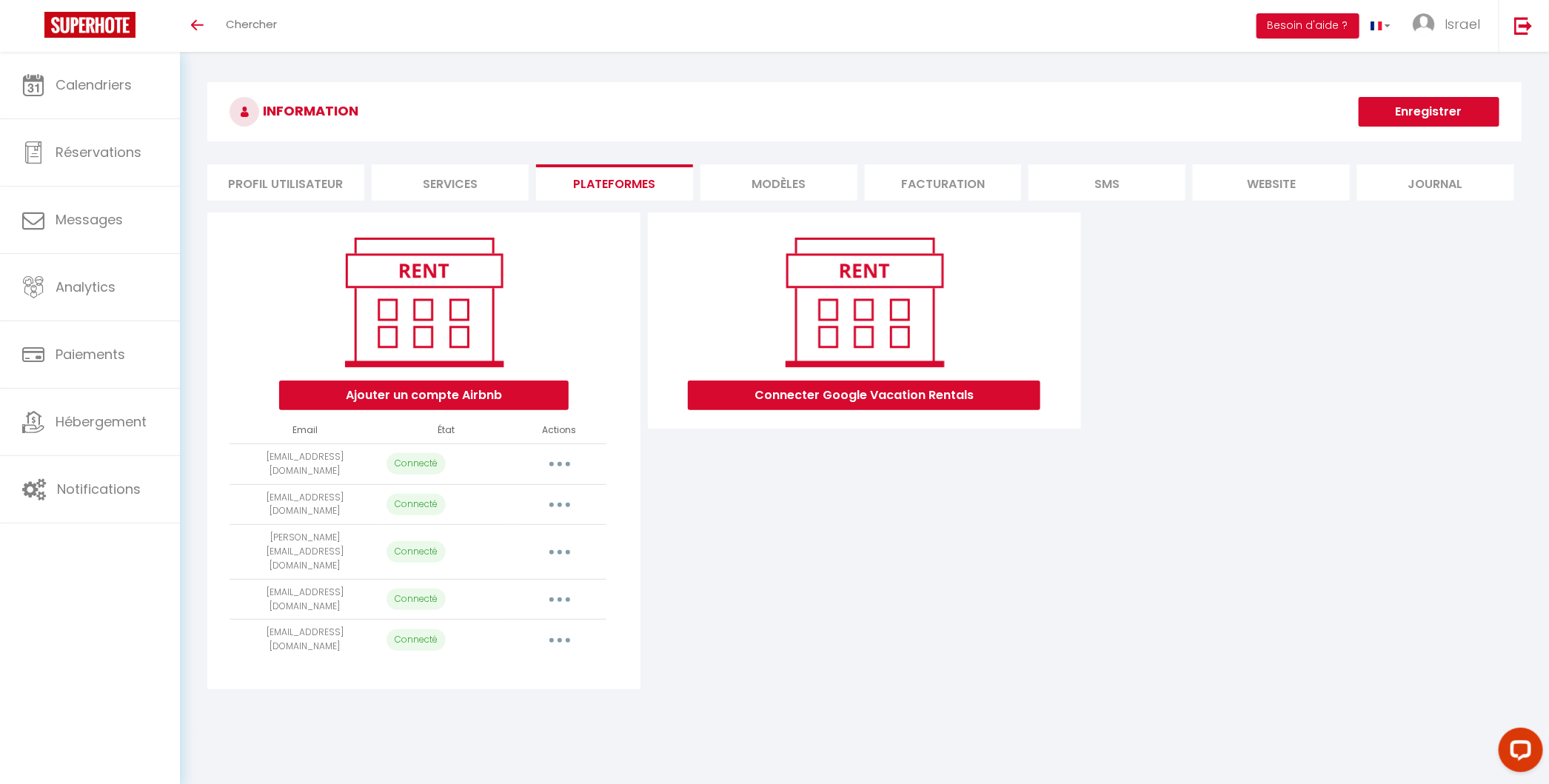
click at [569, 461] on button "button" at bounding box center [559, 464] width 42 height 23
click at [542, 499] on link "Importer les appartements" at bounding box center [494, 498] width 164 height 25
select select "66746"
select select "66747"
select select "66748"
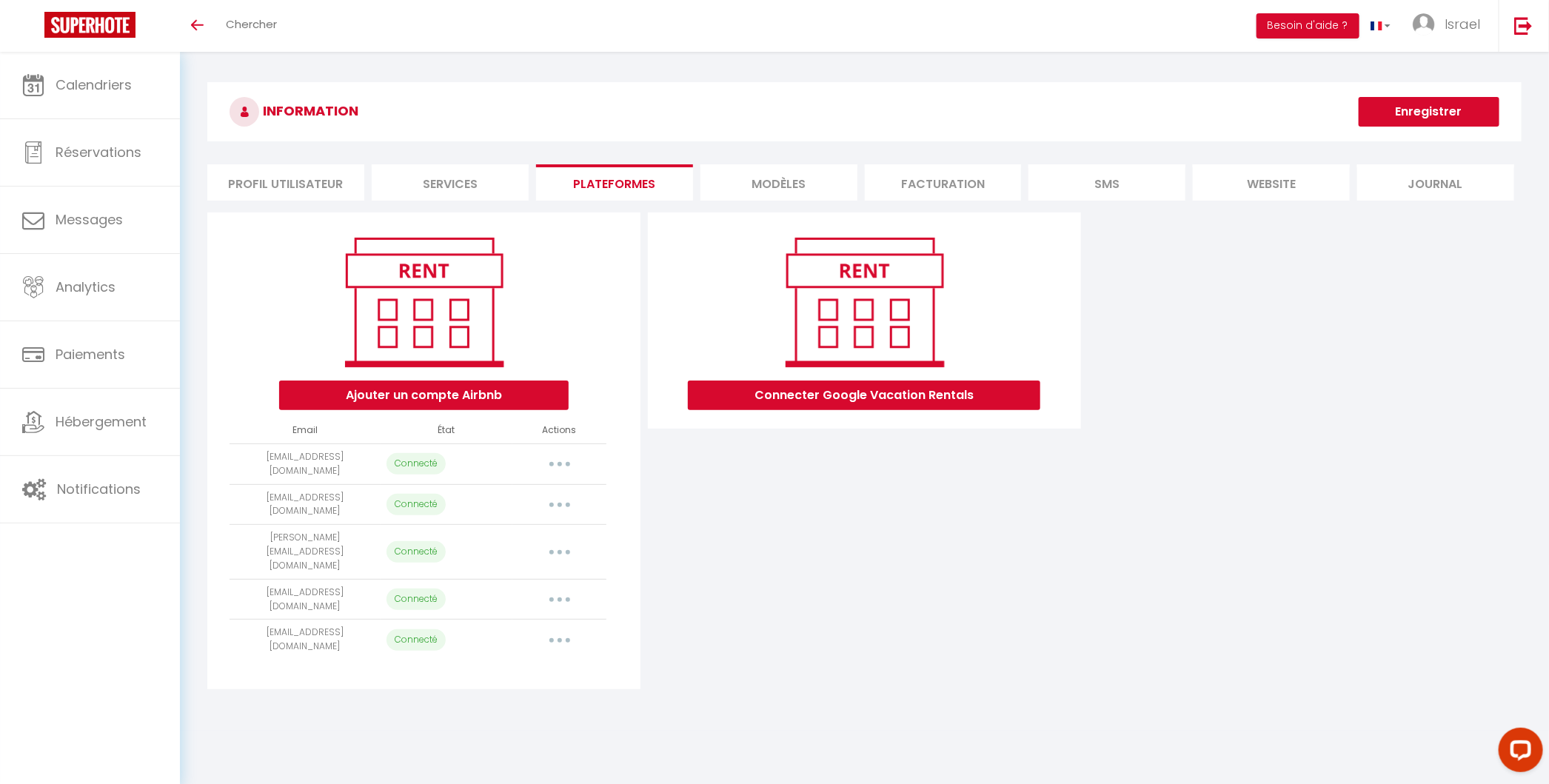
select select "66749"
select select "68802"
select select "69167"
select select "69168"
select select "69169"
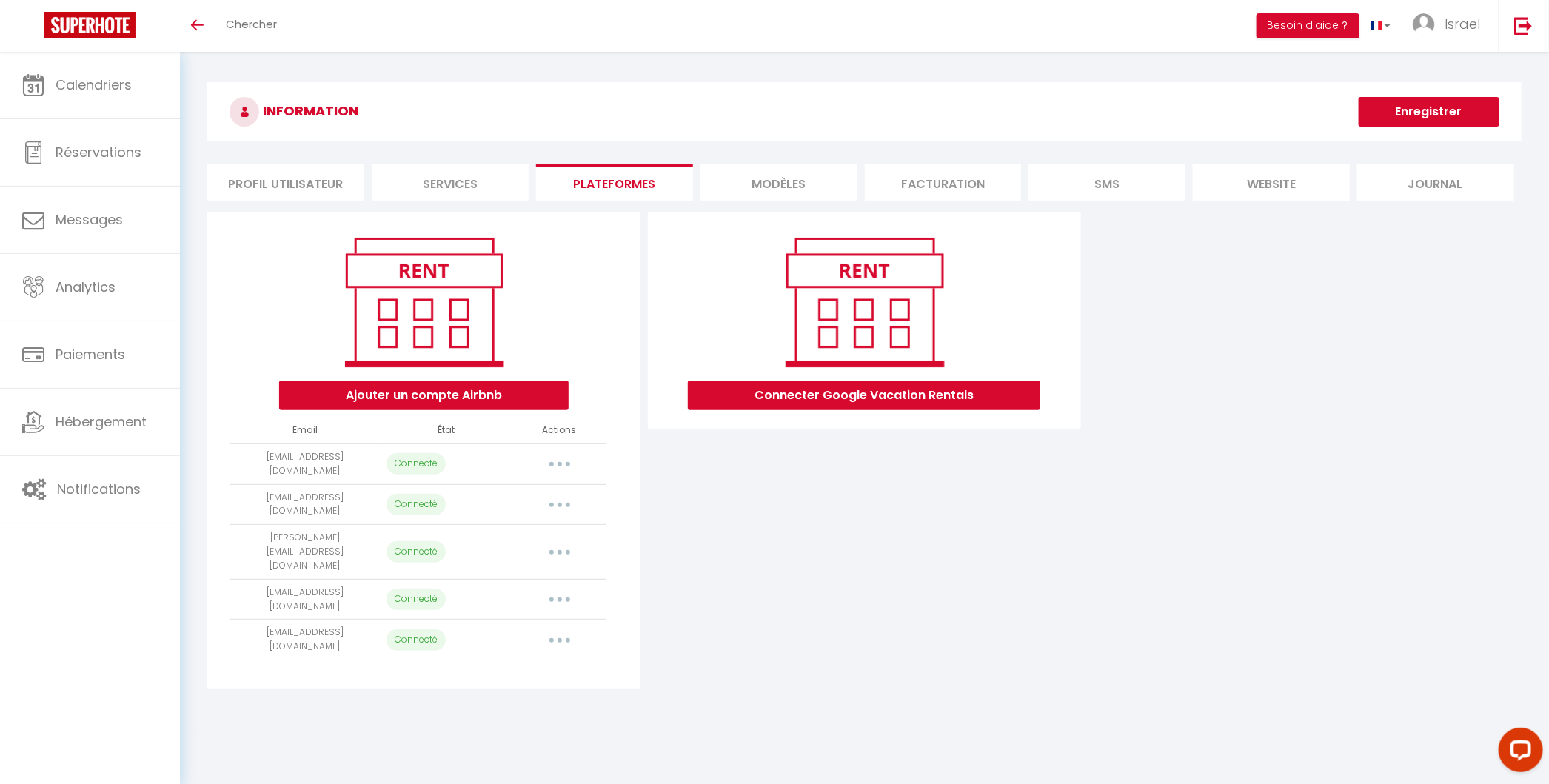
select select "69170"
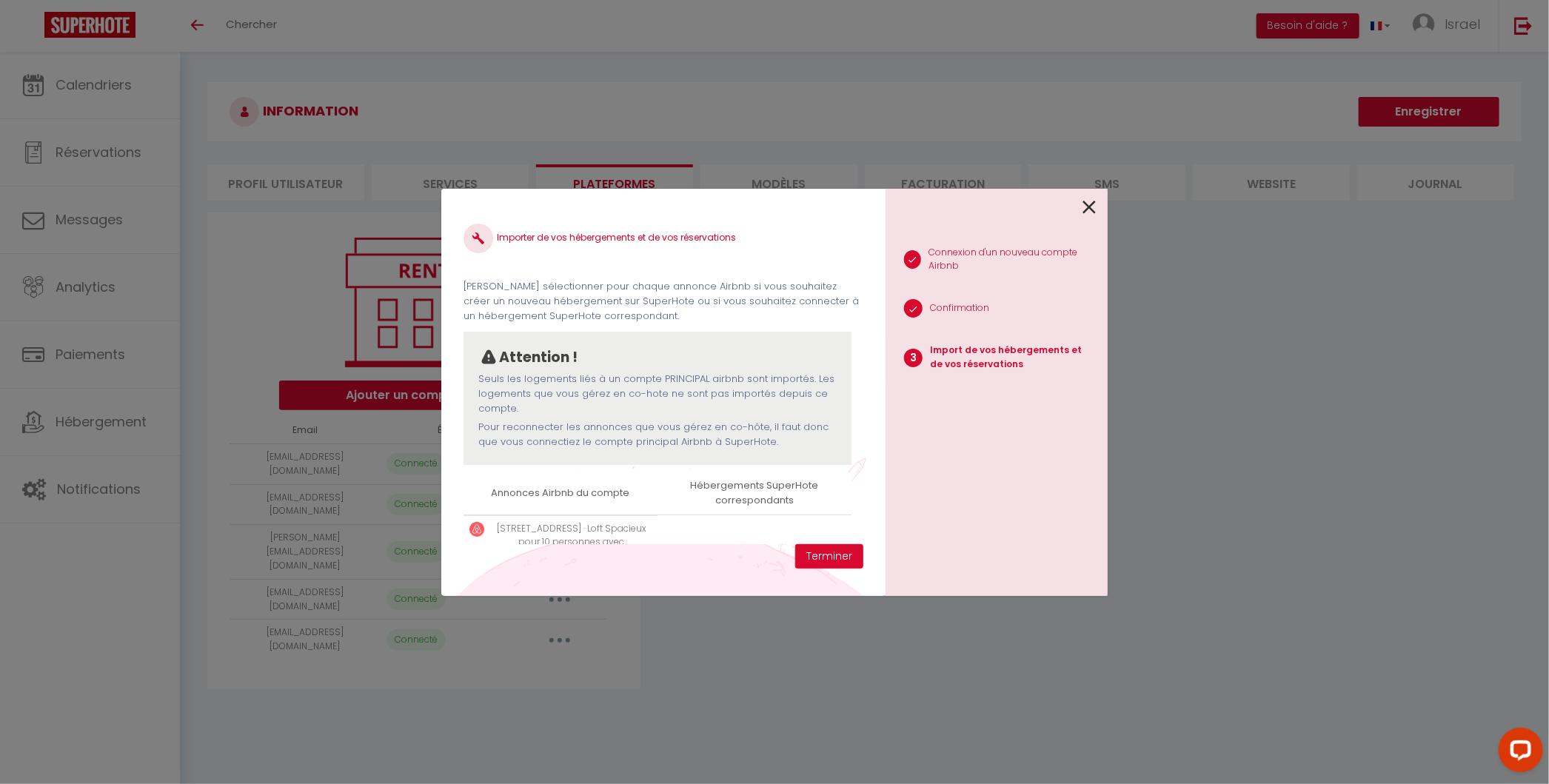
click at [1092, 196] on link at bounding box center [1089, 206] width 13 height 32
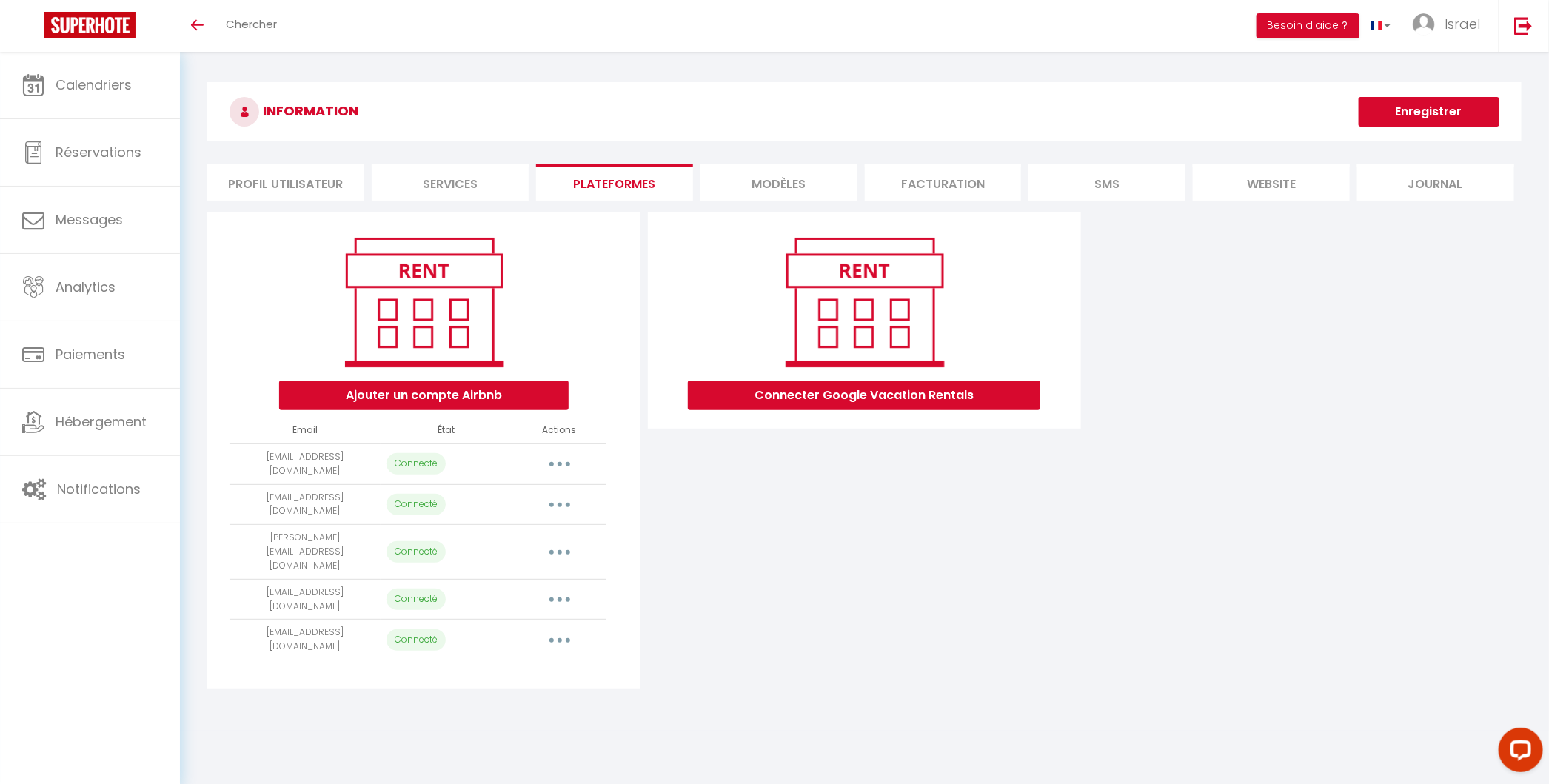
click at [545, 499] on button "button" at bounding box center [559, 504] width 42 height 23
click at [504, 533] on link "Importer les appartements" at bounding box center [494, 538] width 164 height 25
select select "66745"
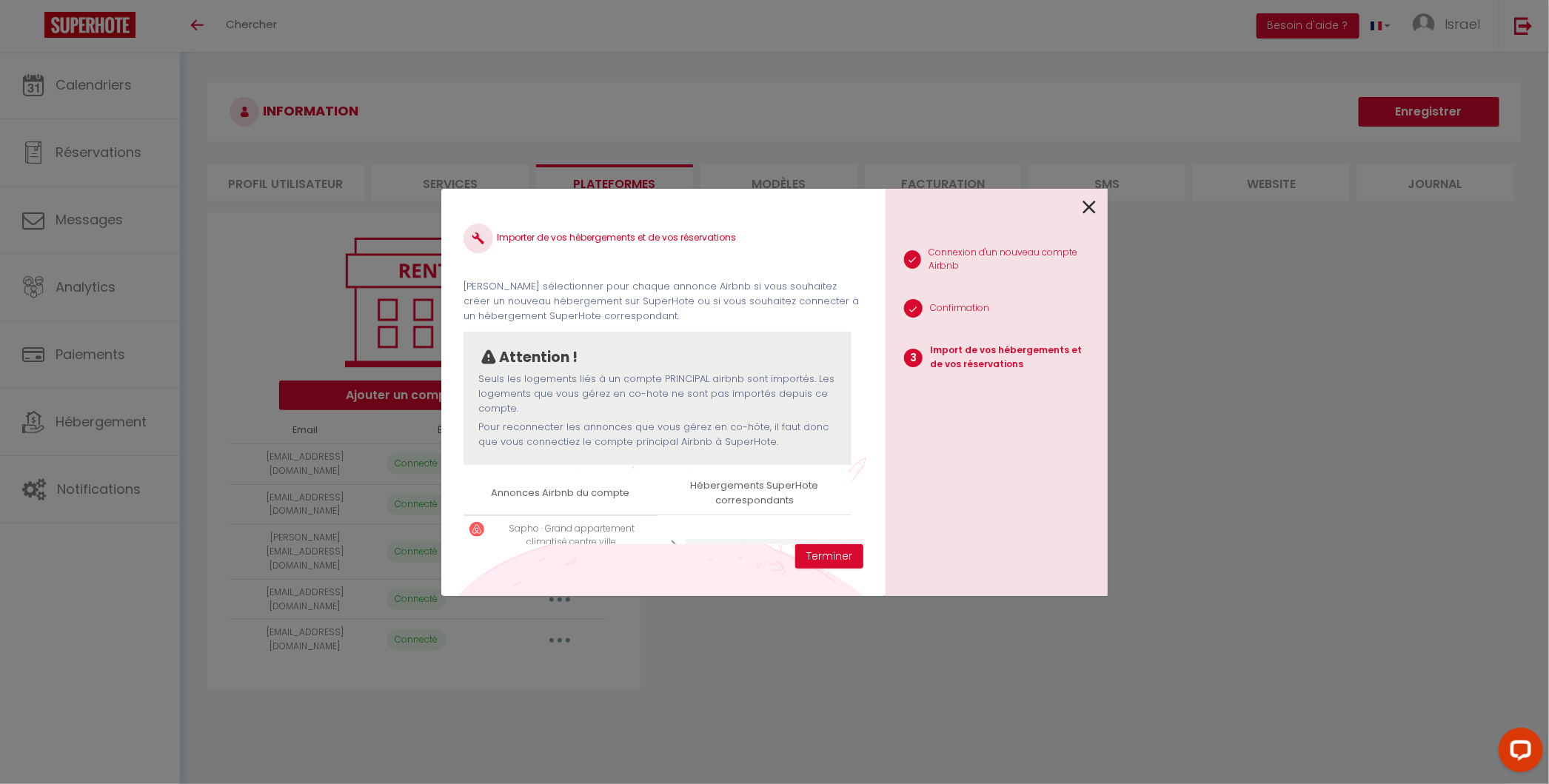
scroll to position [57, 0]
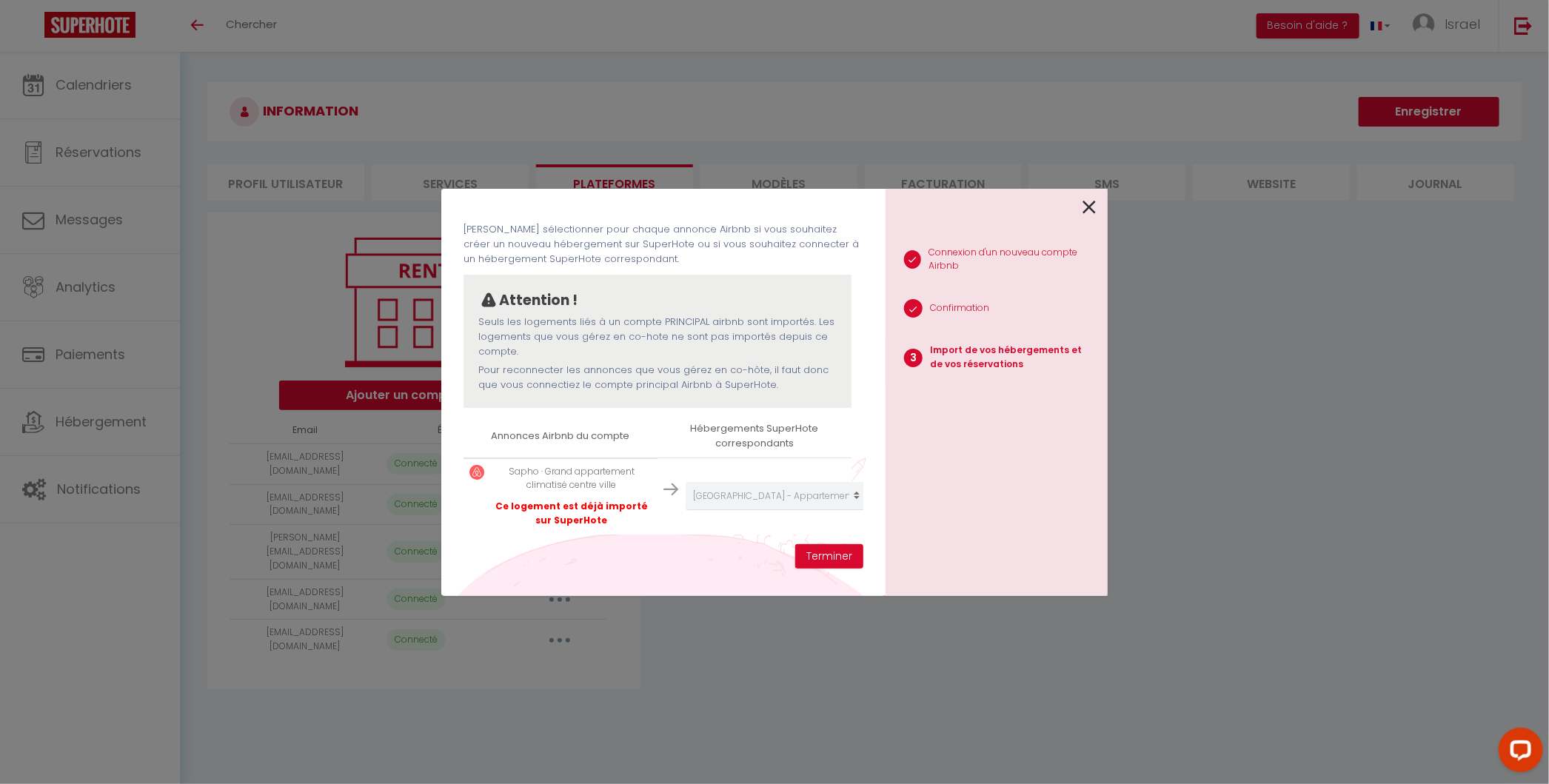
click at [1086, 212] on icon at bounding box center [1089, 207] width 13 height 22
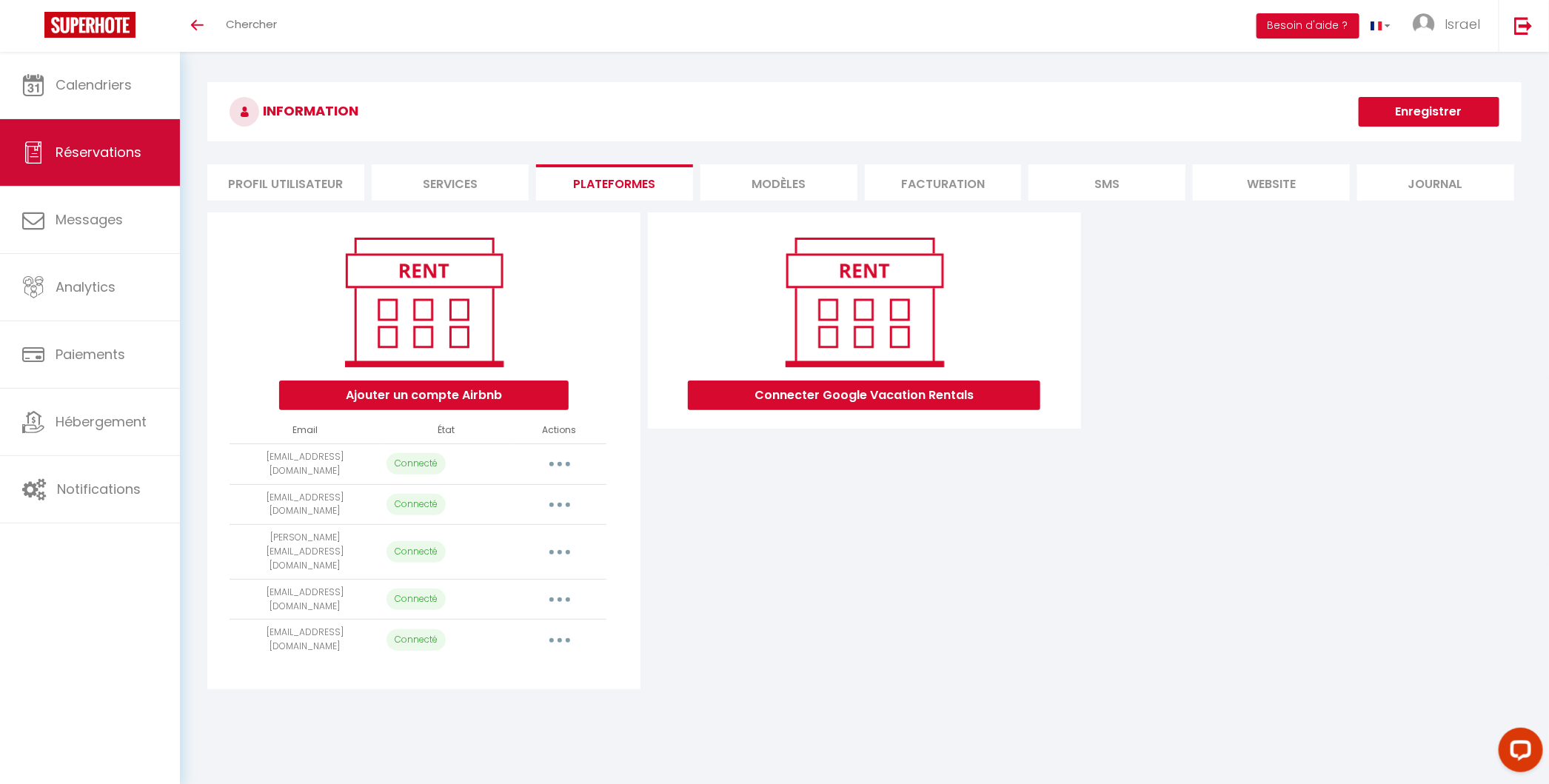
click at [151, 151] on link "Réservations" at bounding box center [90, 152] width 180 height 67
select select "not_cancelled"
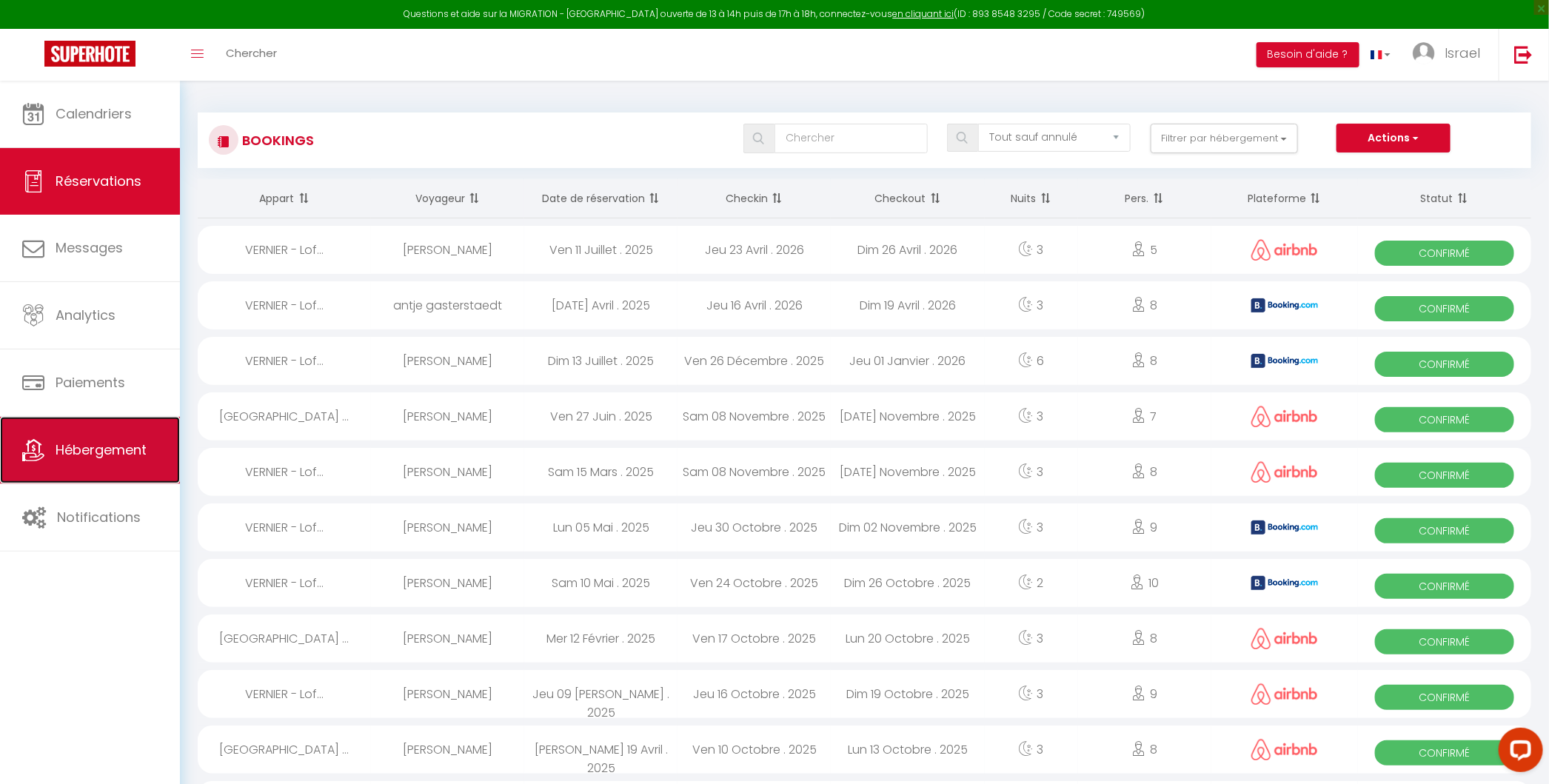
click at [127, 454] on span "Hébergement" at bounding box center [101, 449] width 91 height 18
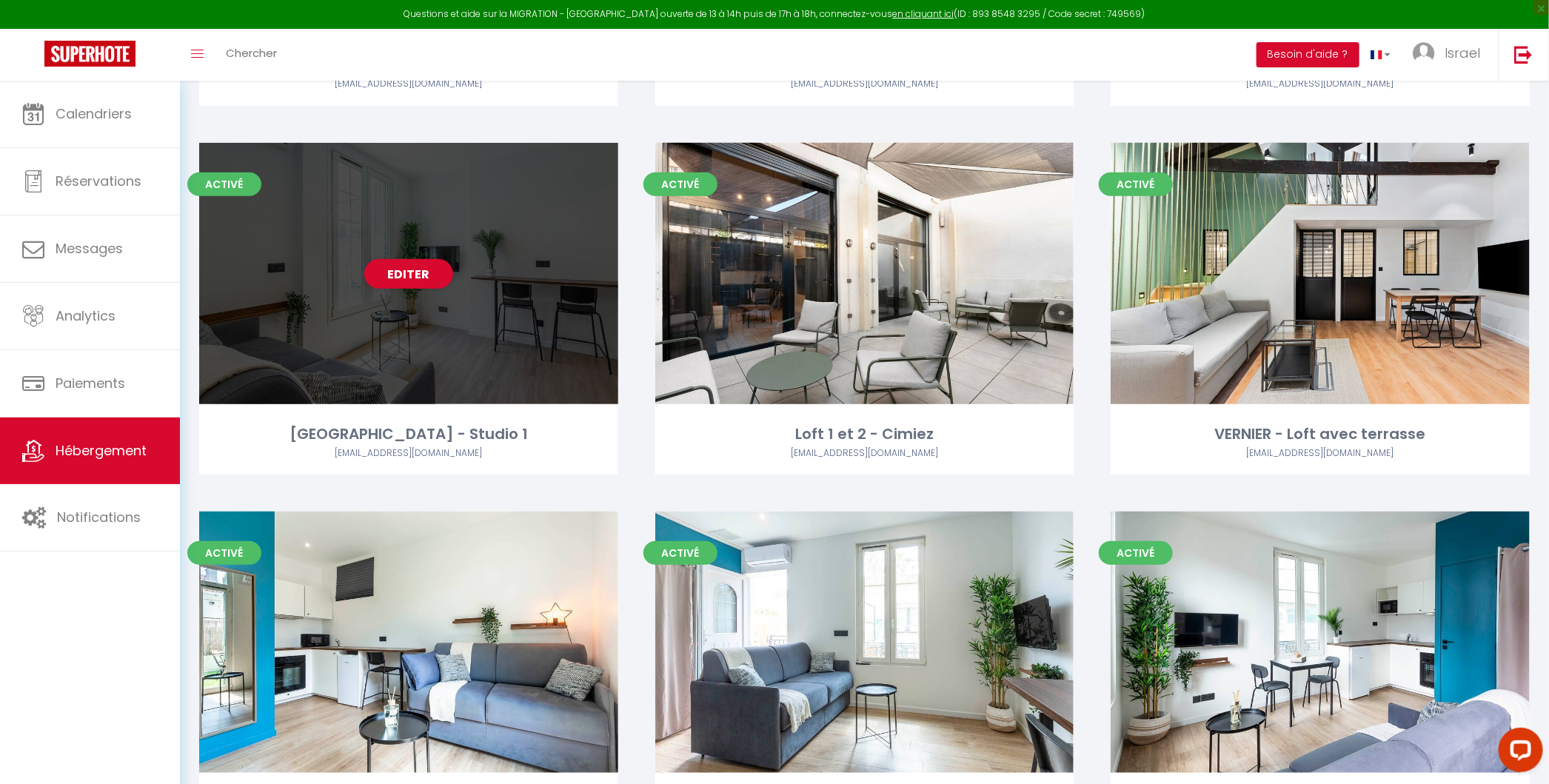
scroll to position [411, 0]
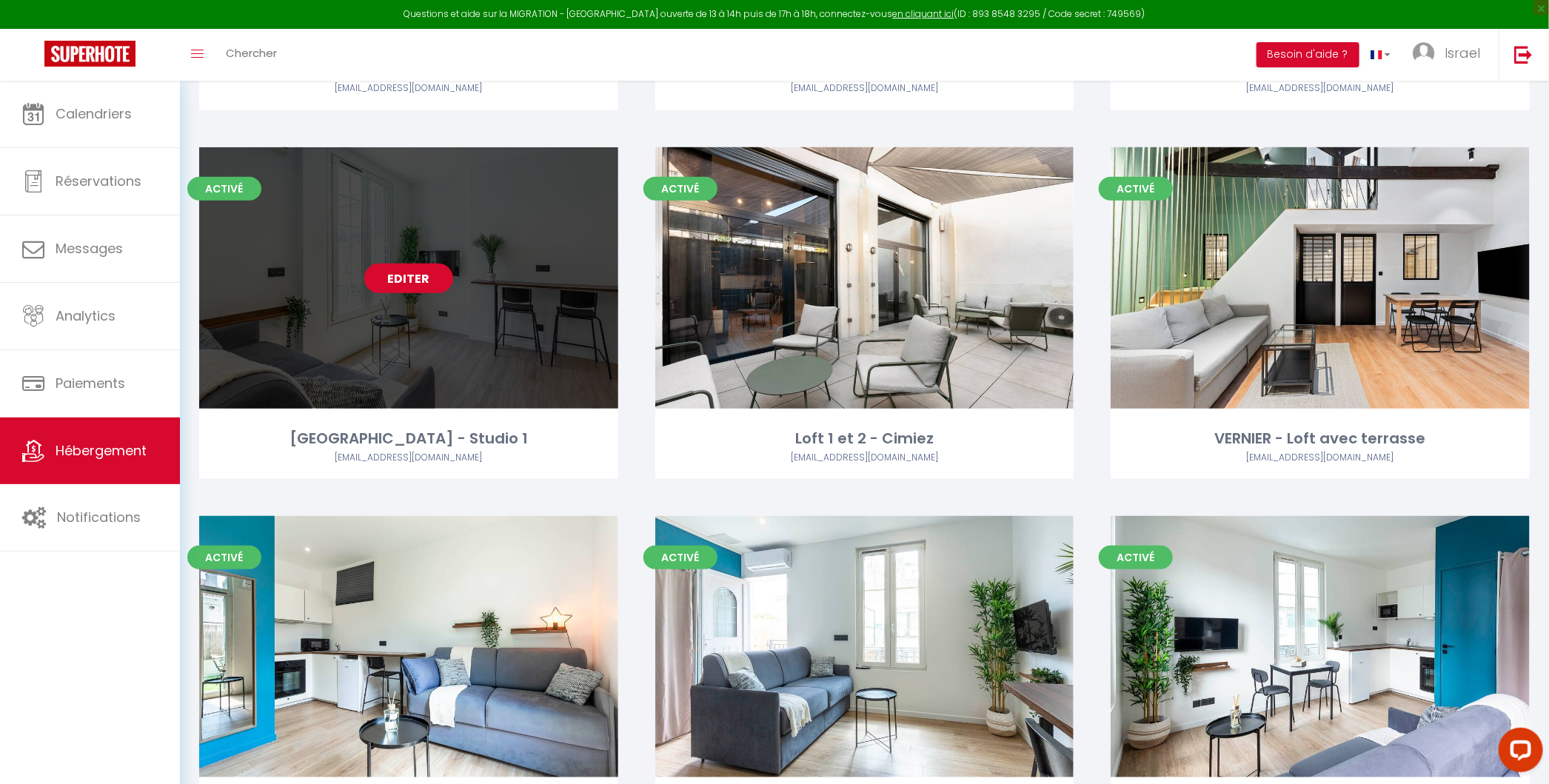
click at [413, 288] on link "Editer" at bounding box center [409, 279] width 89 height 30
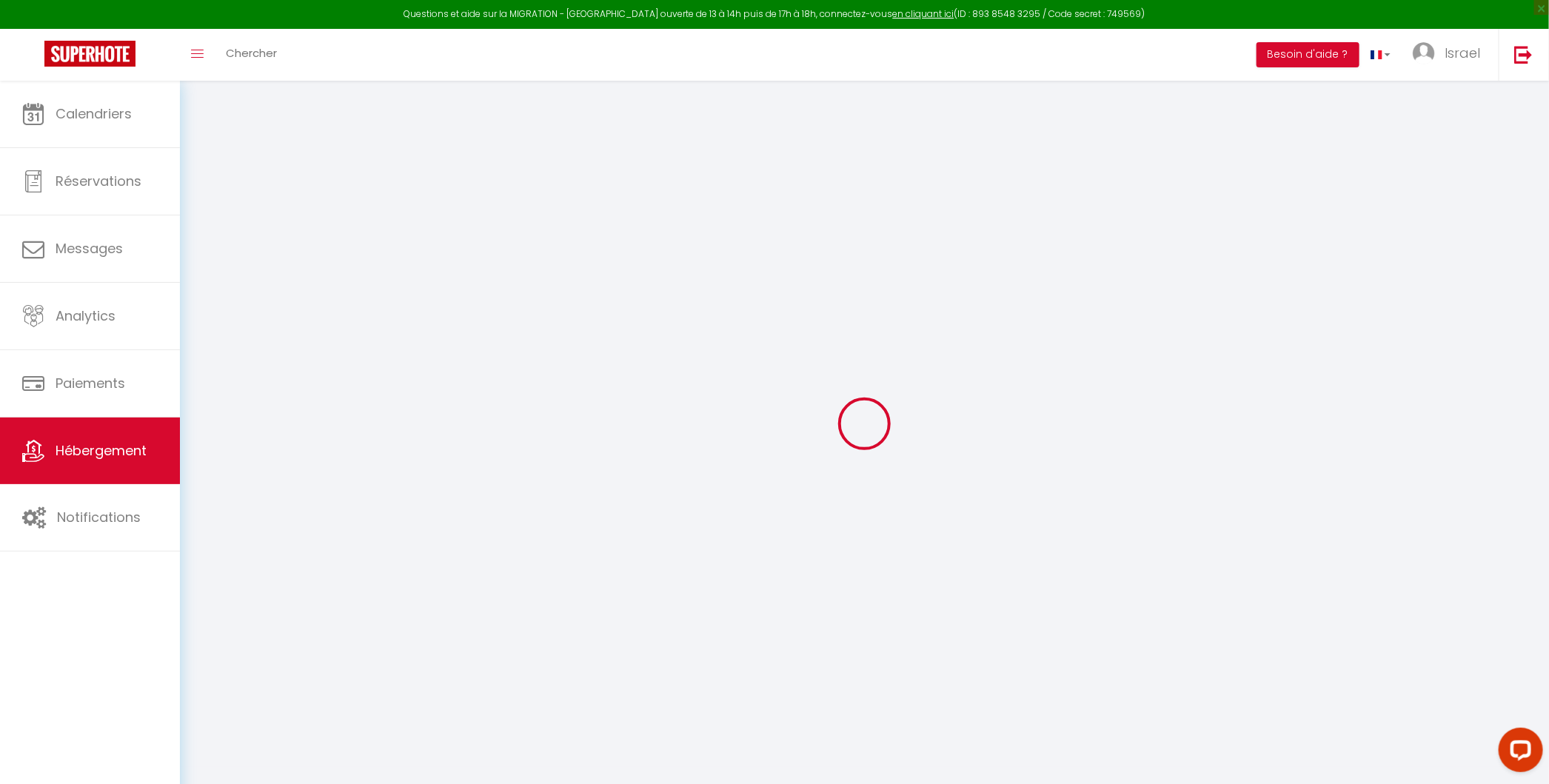
select select "+ 20 %"
select select "+ 21 %"
select select
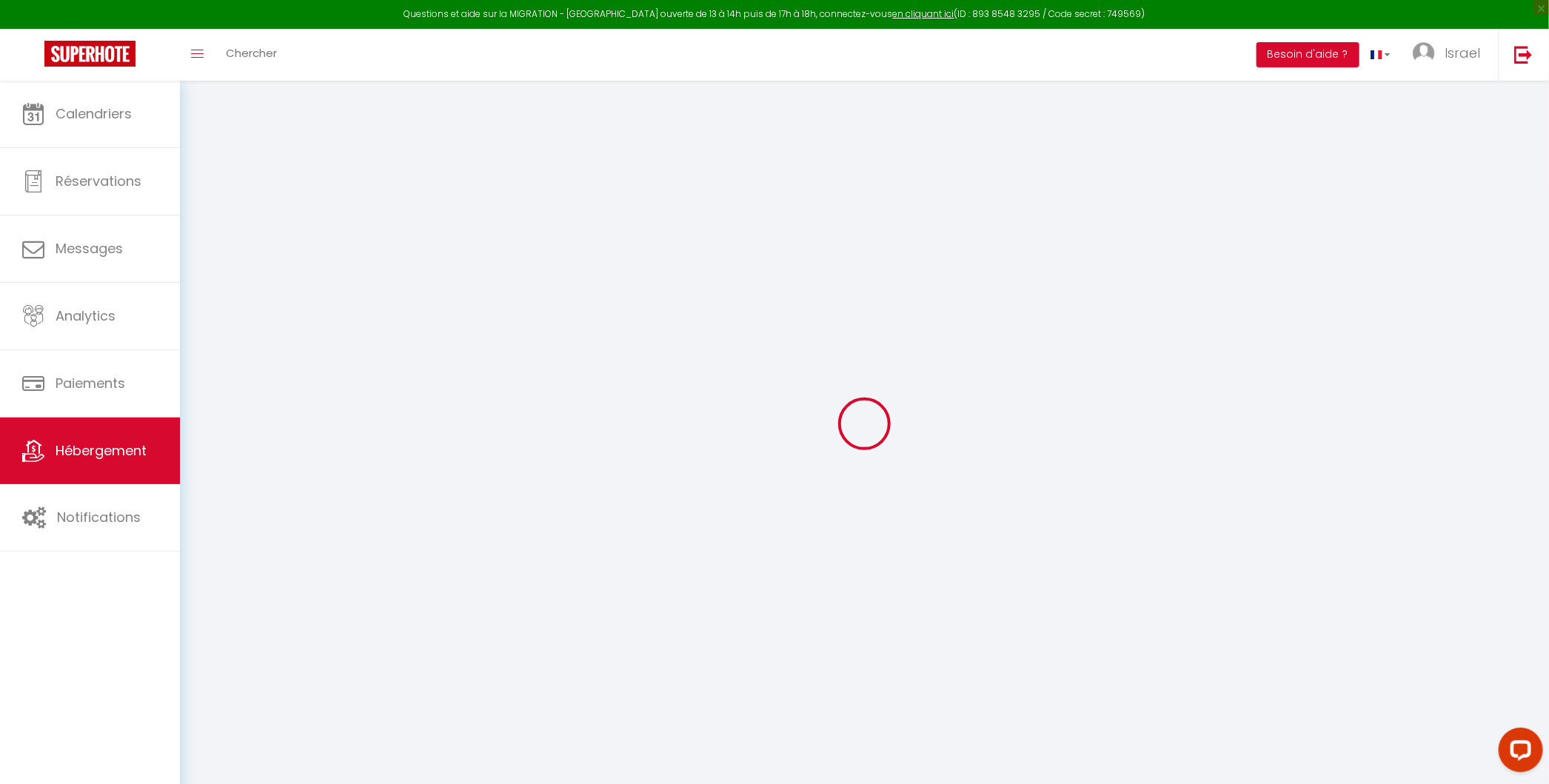
select select
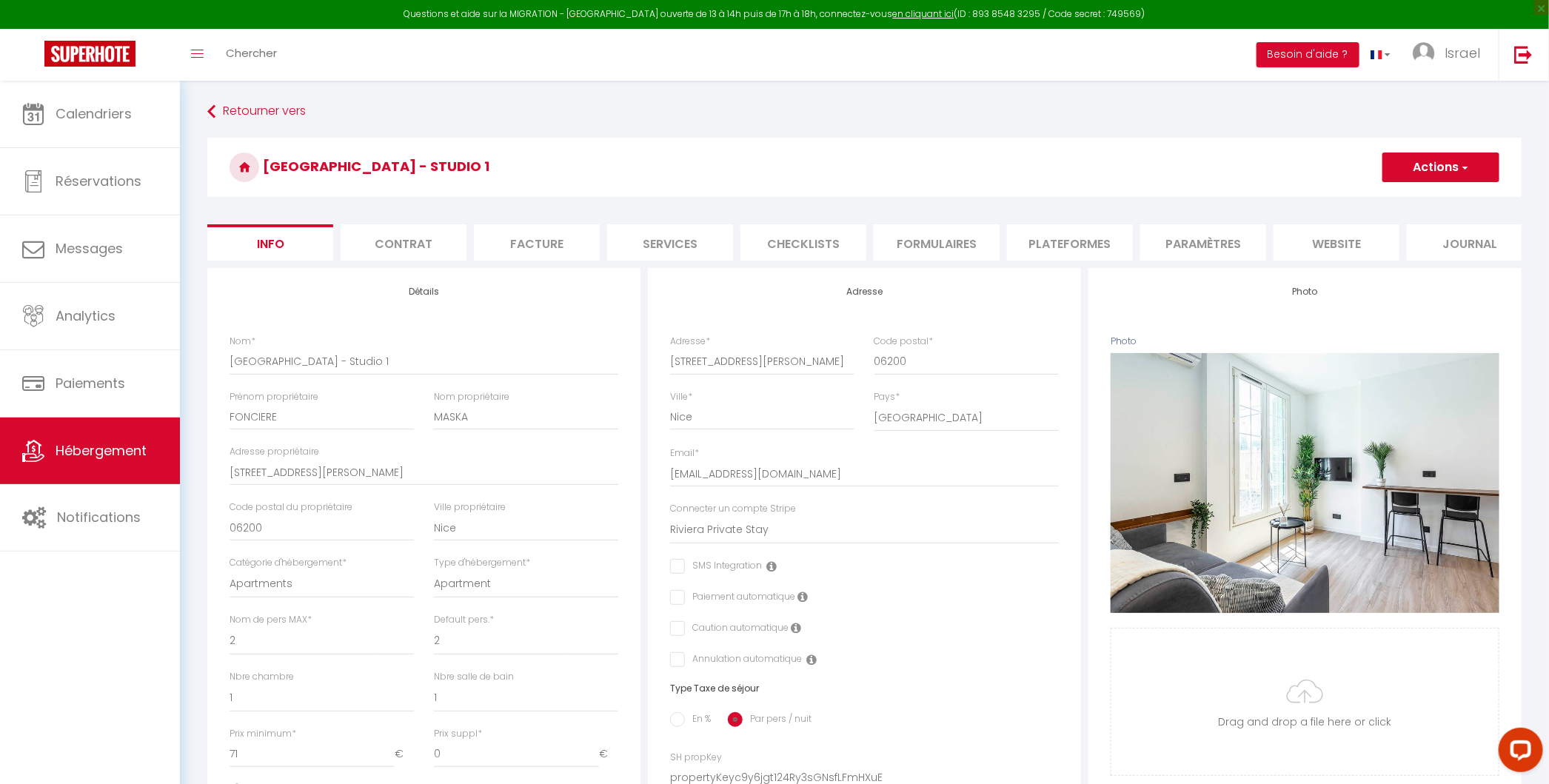
select select
checkbox input "false"
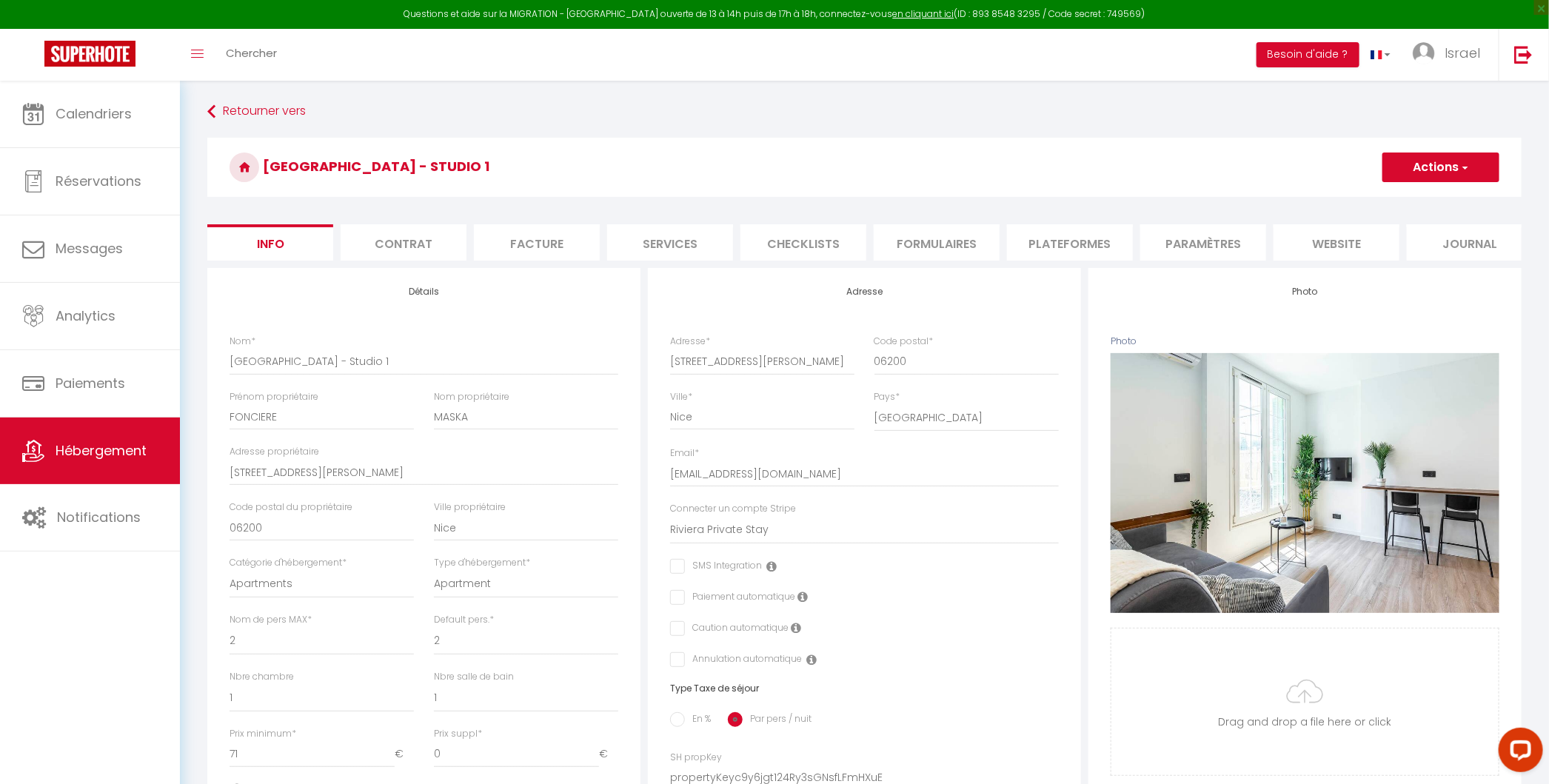
select select "8135-1426546751627949309"
click at [1045, 245] on li "Plateformes" at bounding box center [1070, 242] width 126 height 37
select select
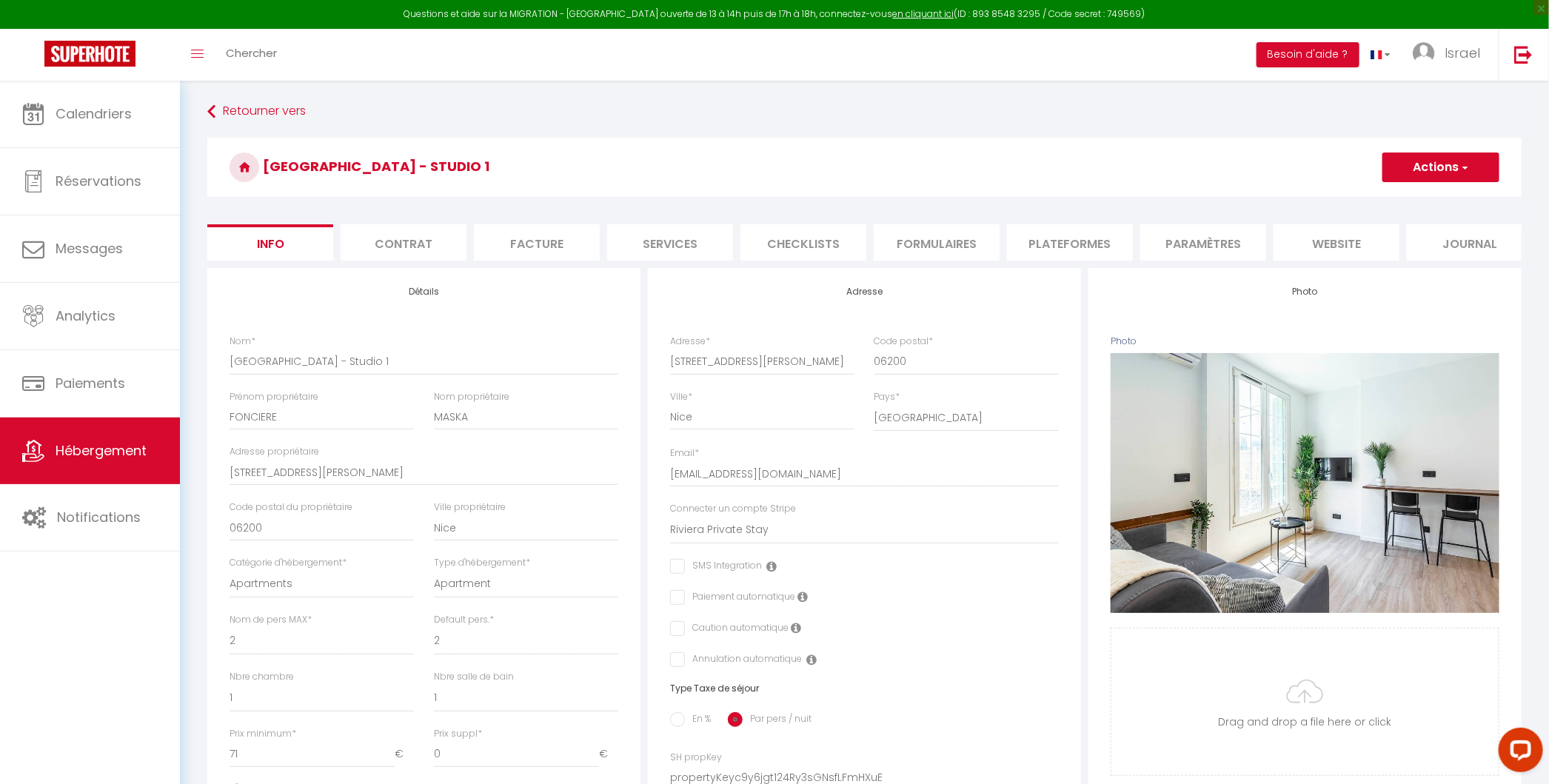
select select
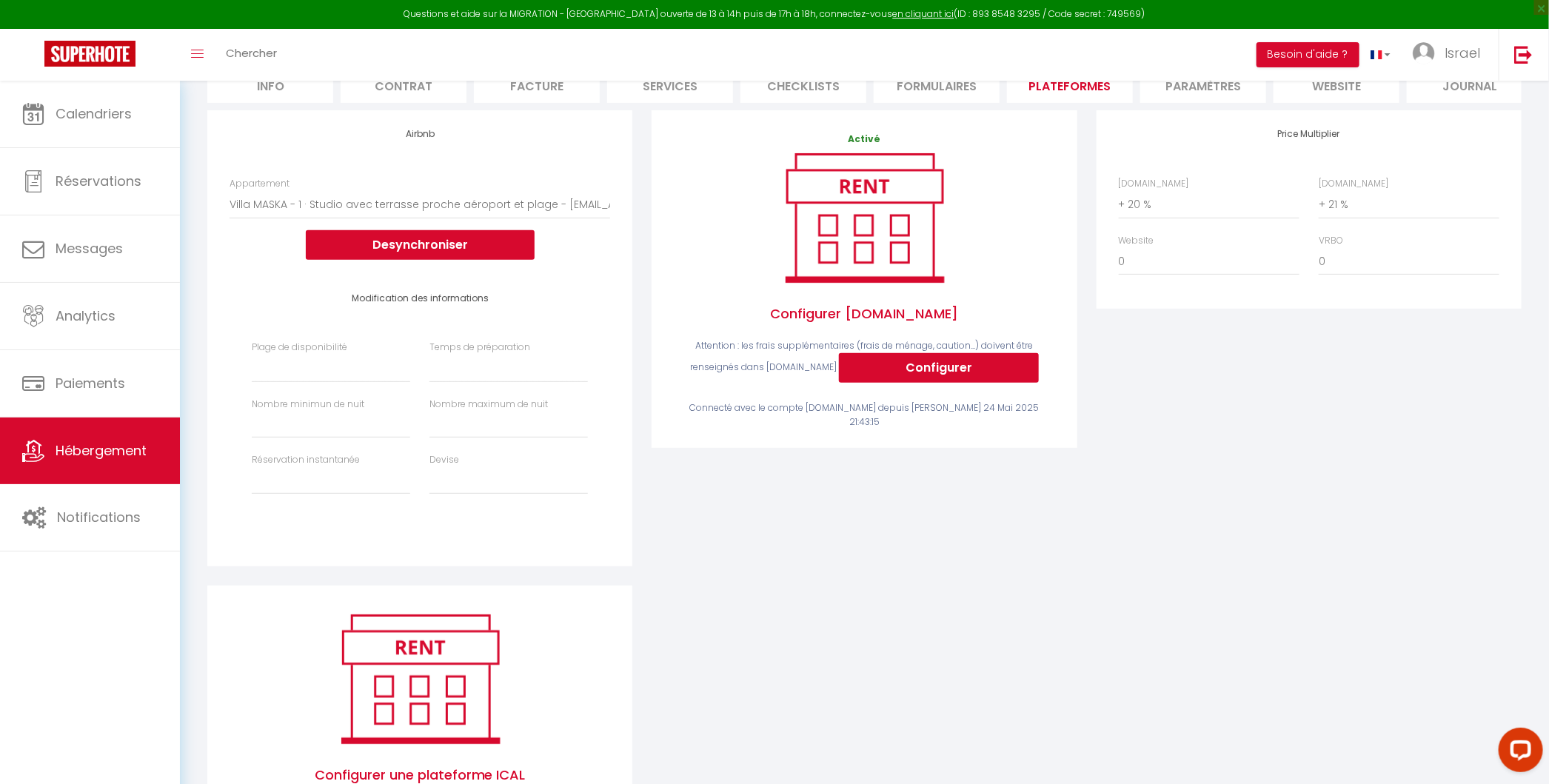
scroll to position [158, 0]
click at [449, 201] on select "[GEOGRAPHIC_DATA] - Nice · Loft Spacieux pour 10 personnes avec Terrasse - [EMA…" at bounding box center [420, 204] width 380 height 28
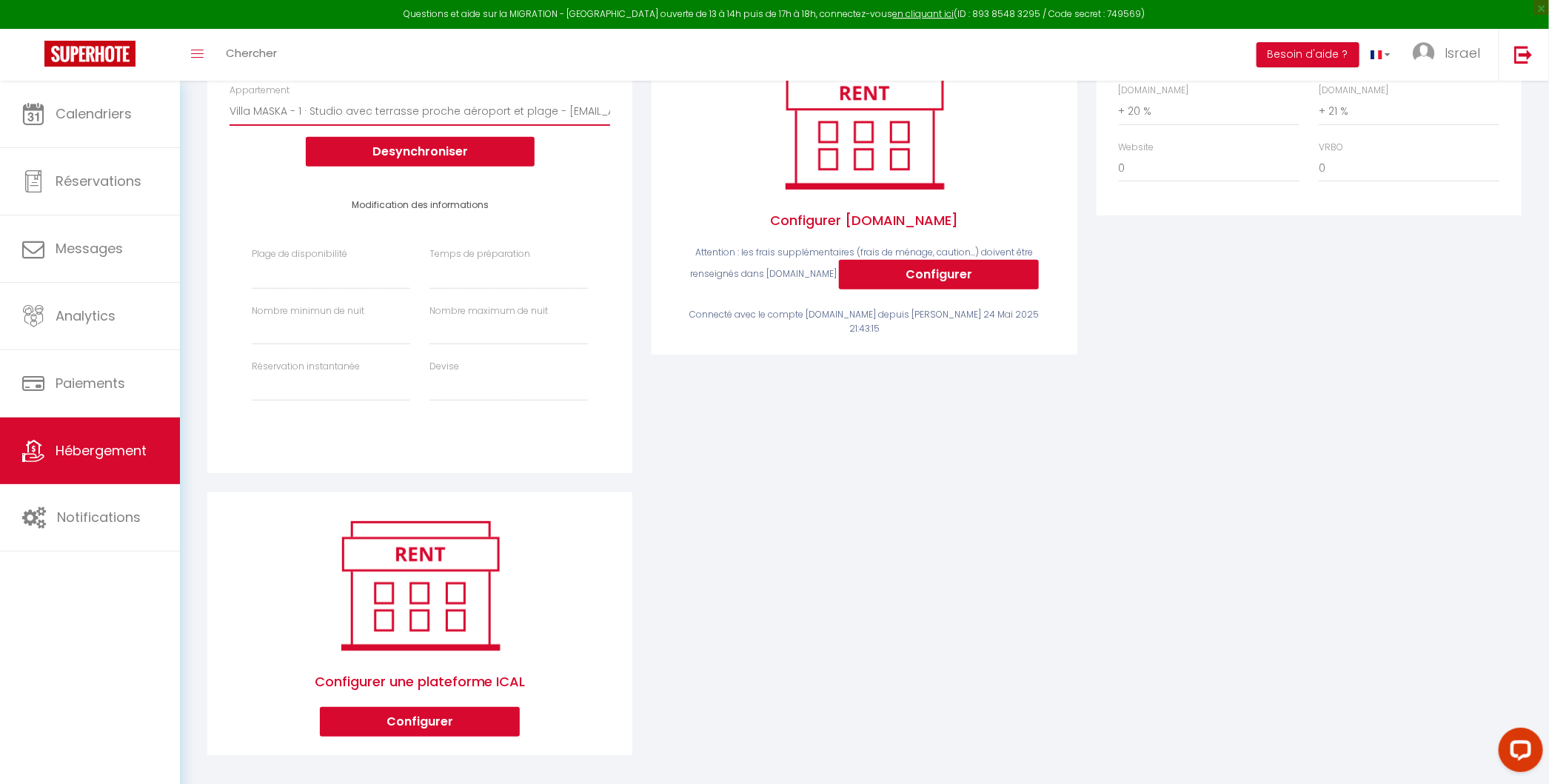
scroll to position [254, 0]
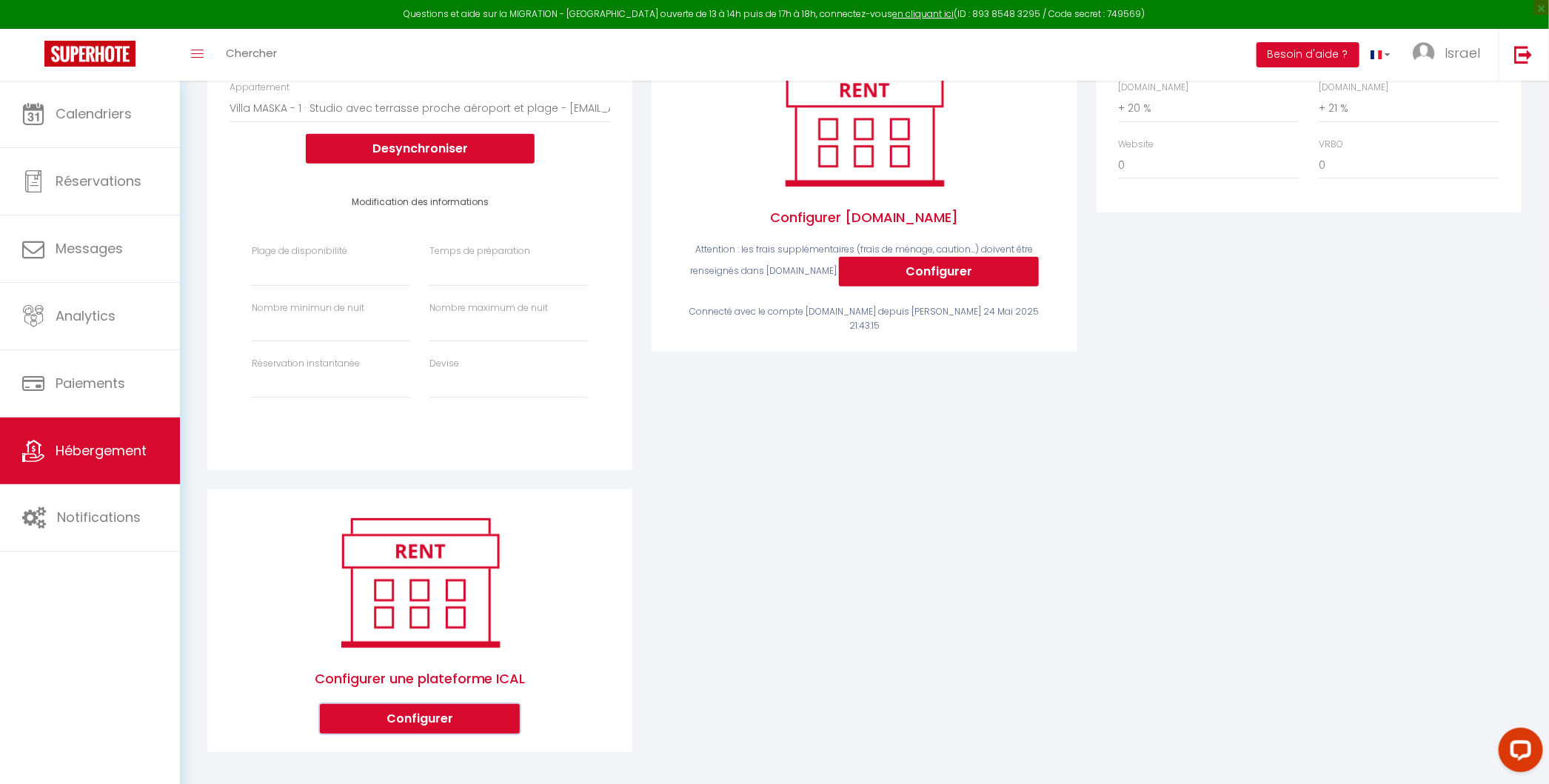
click at [437, 720] on button "Configurer" at bounding box center [420, 719] width 200 height 30
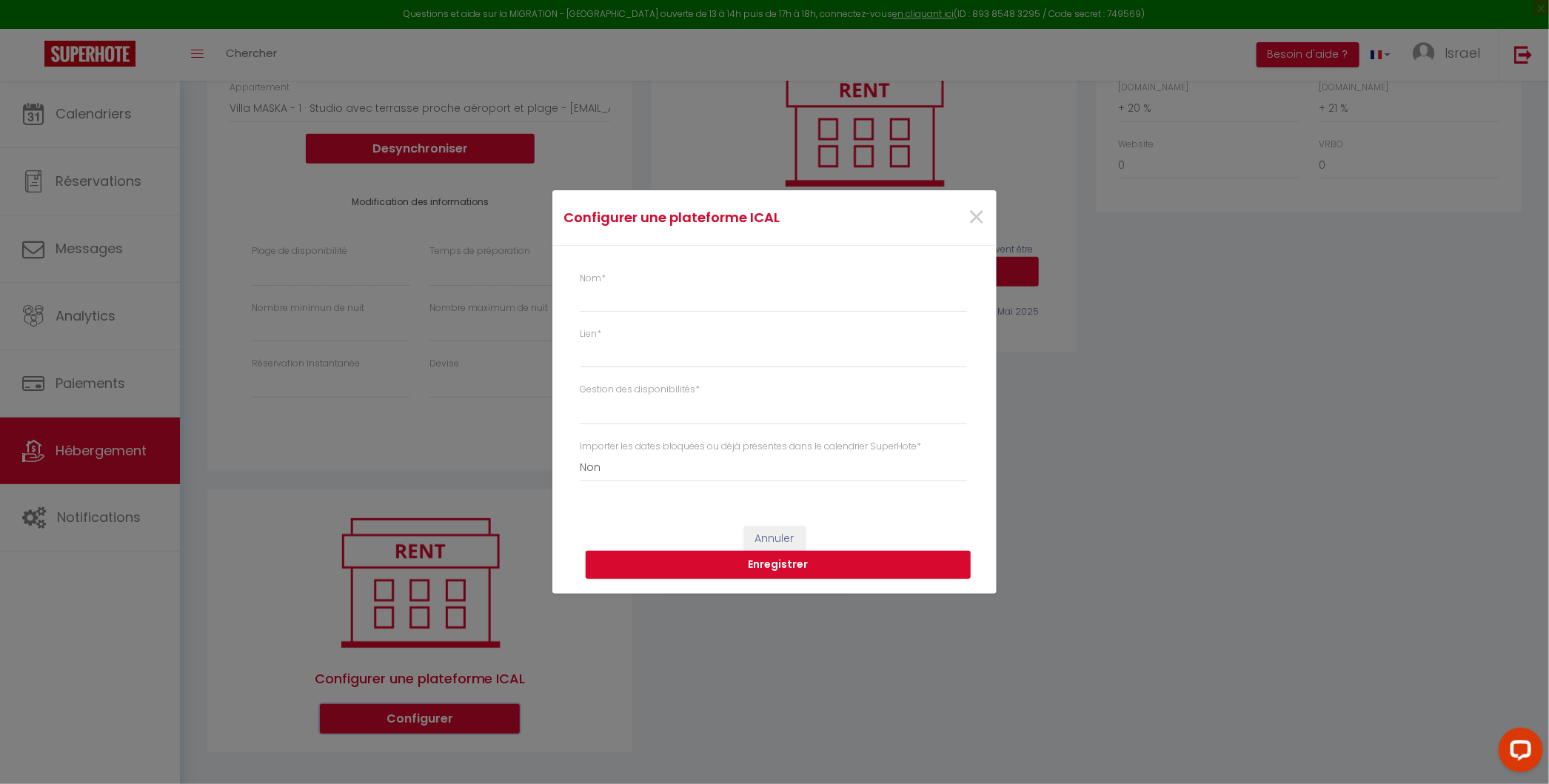
select select "1"
select select
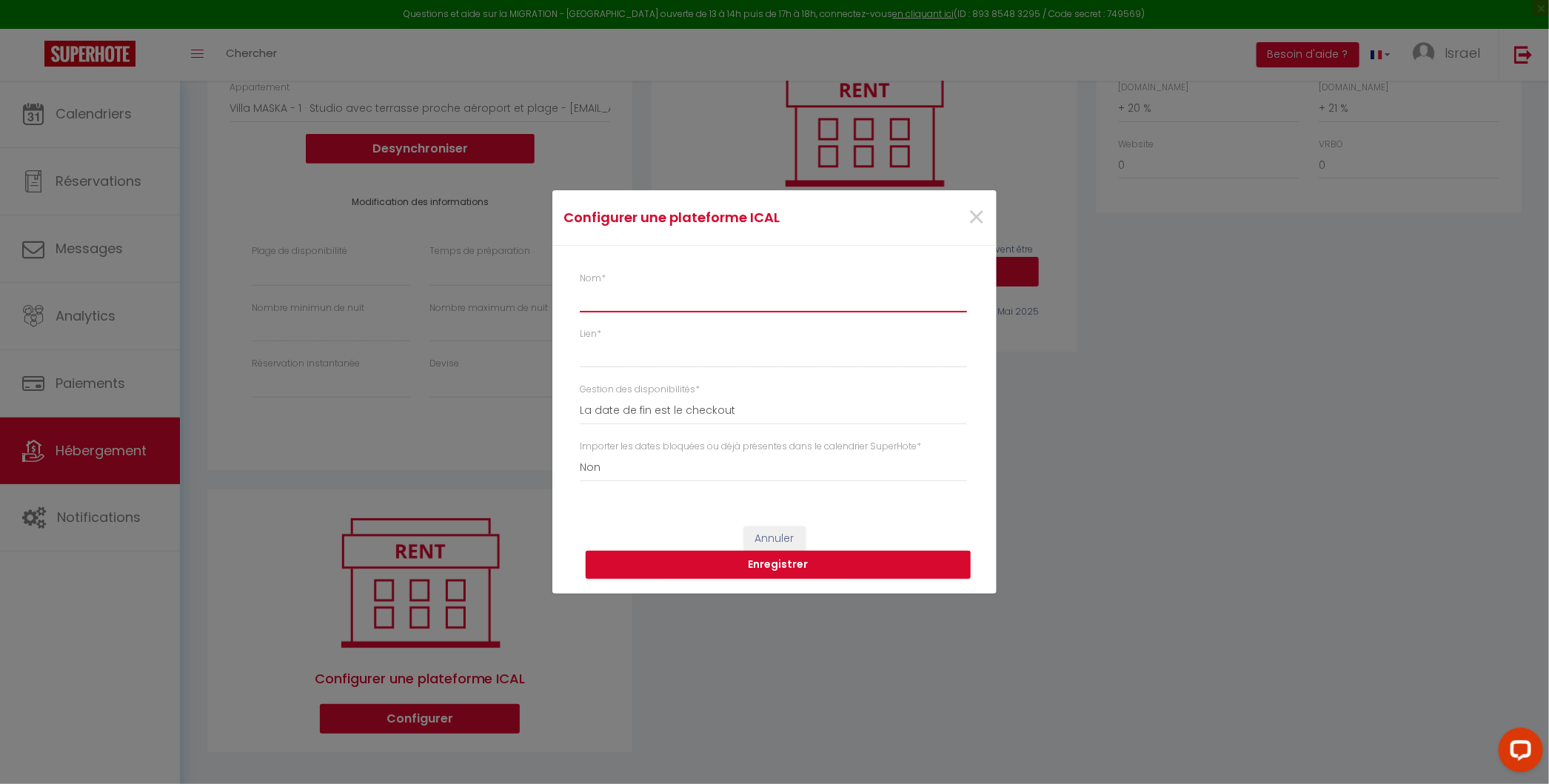
click at [671, 306] on input "Nom *" at bounding box center [772, 299] width 387 height 27
type input "A"
select select
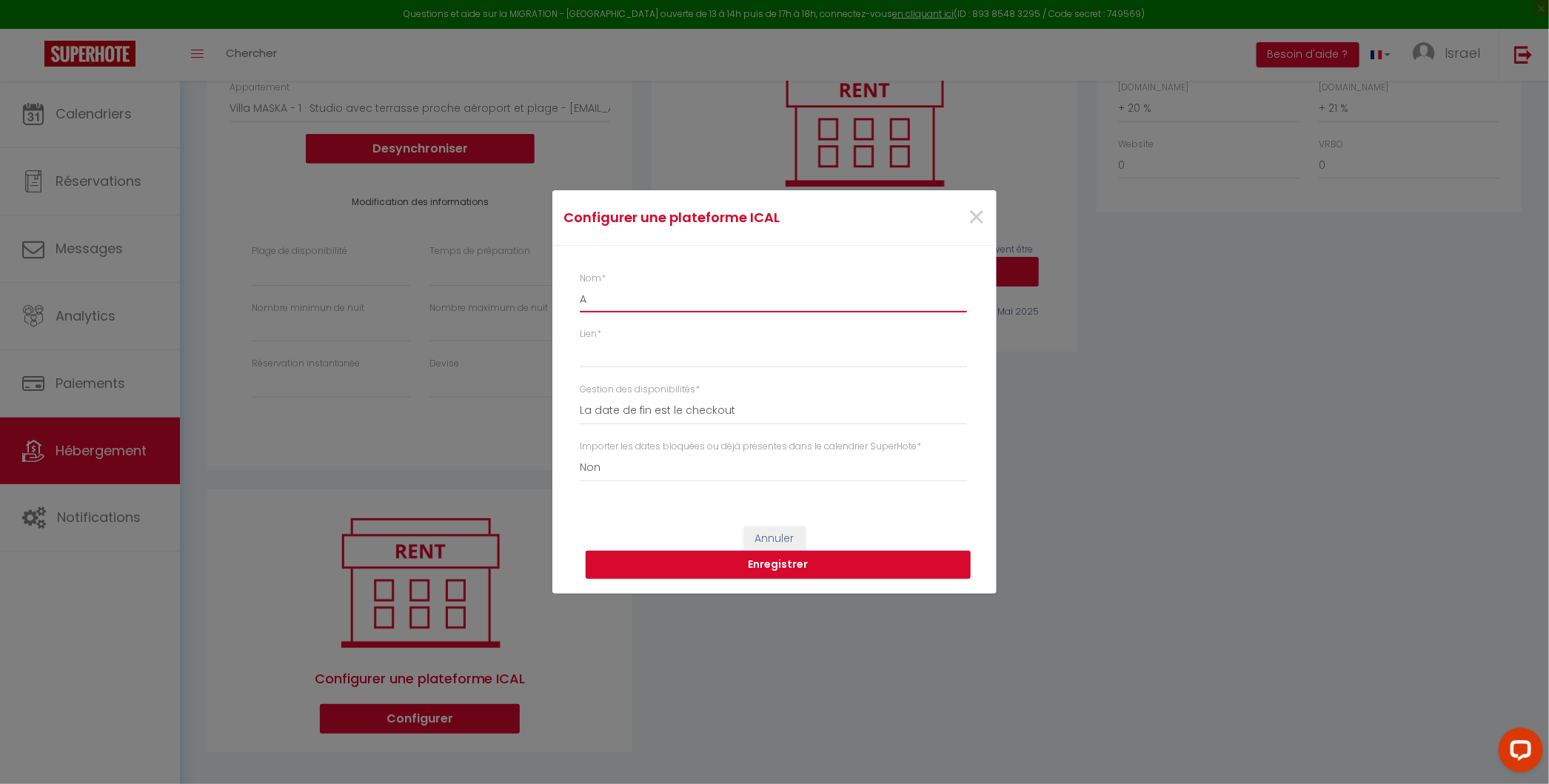
select select
type input "Ai"
select select
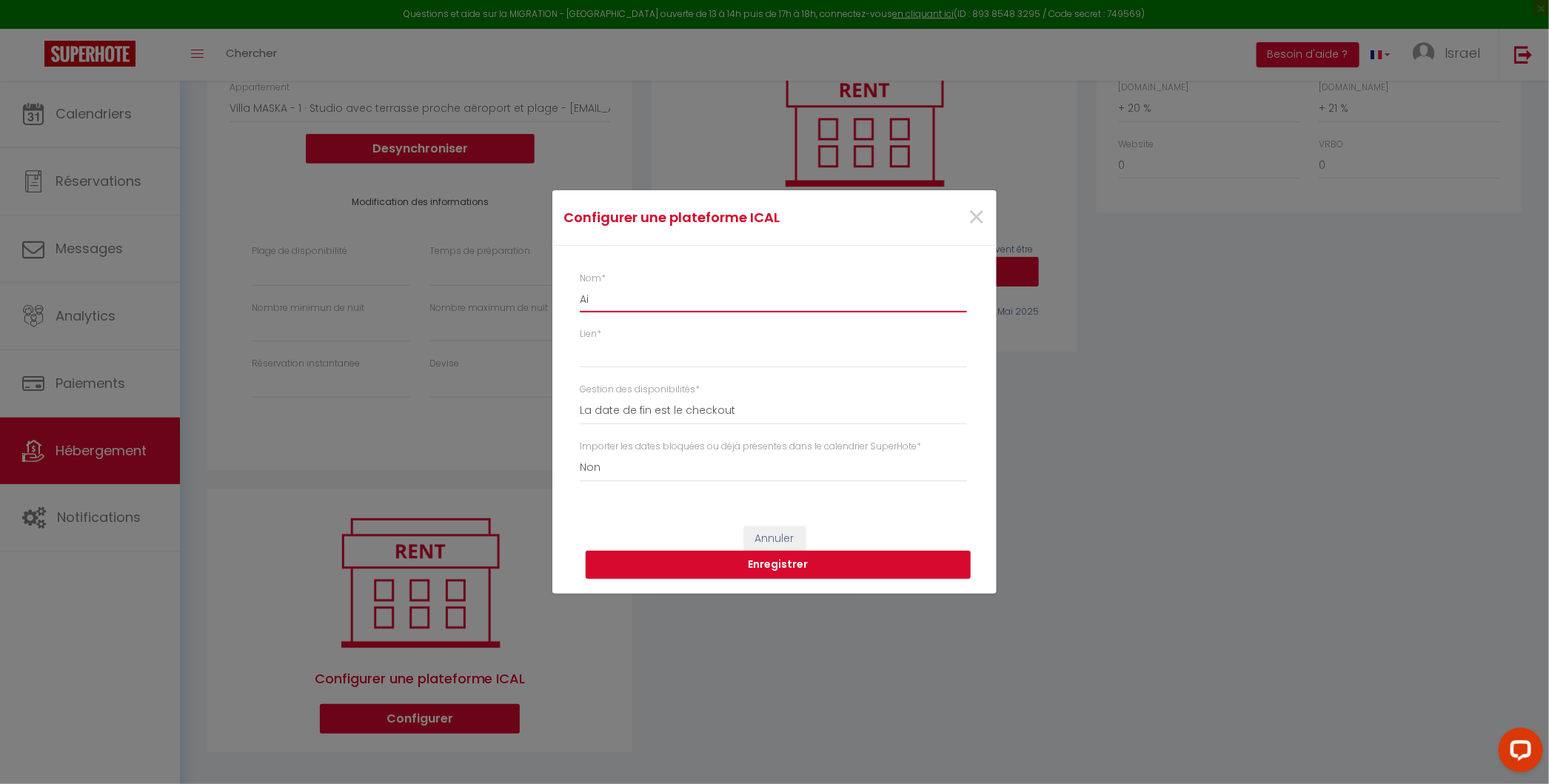
select select
type input "Air"
select select
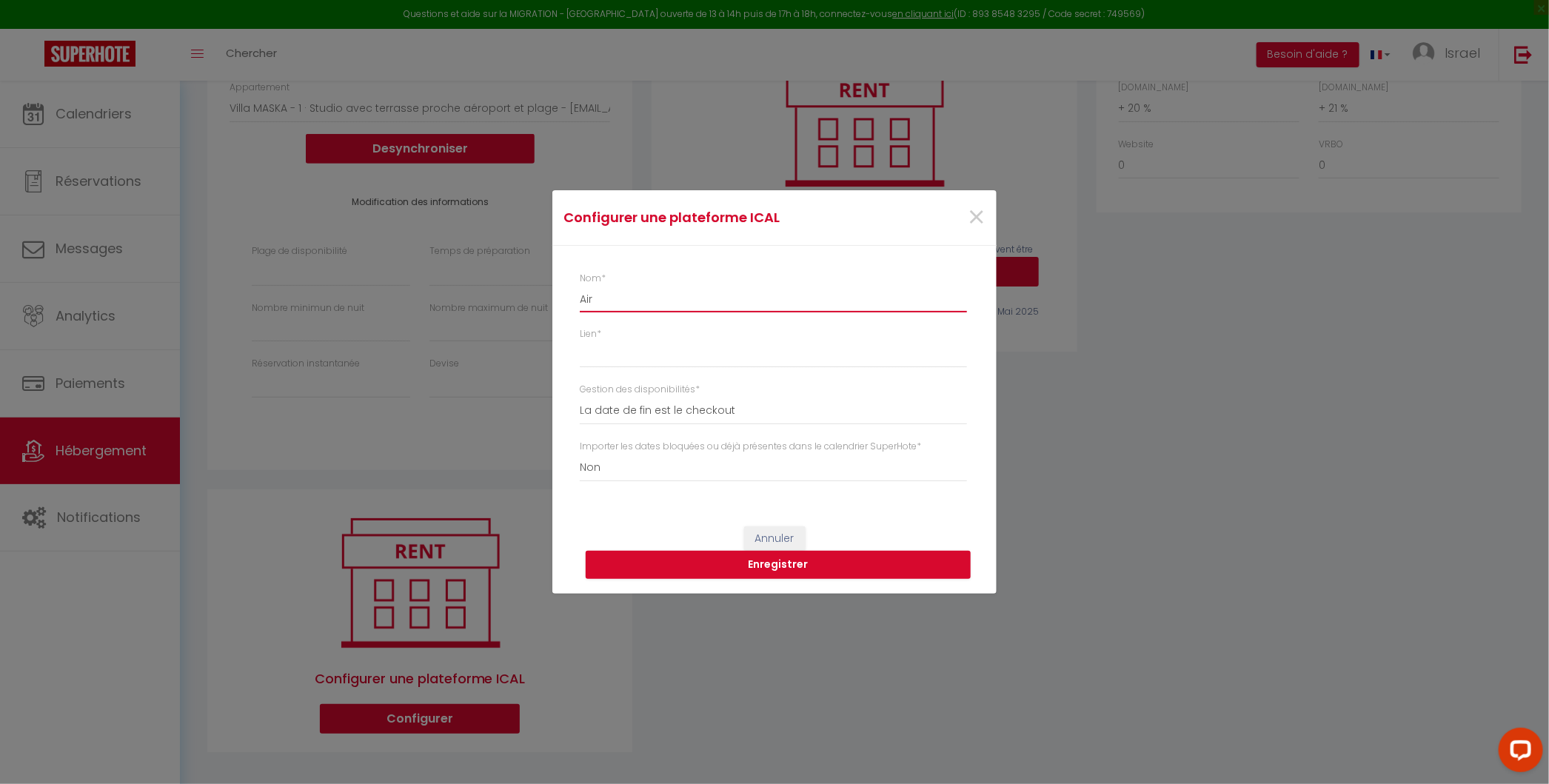
select select
type input "Airb"
select select
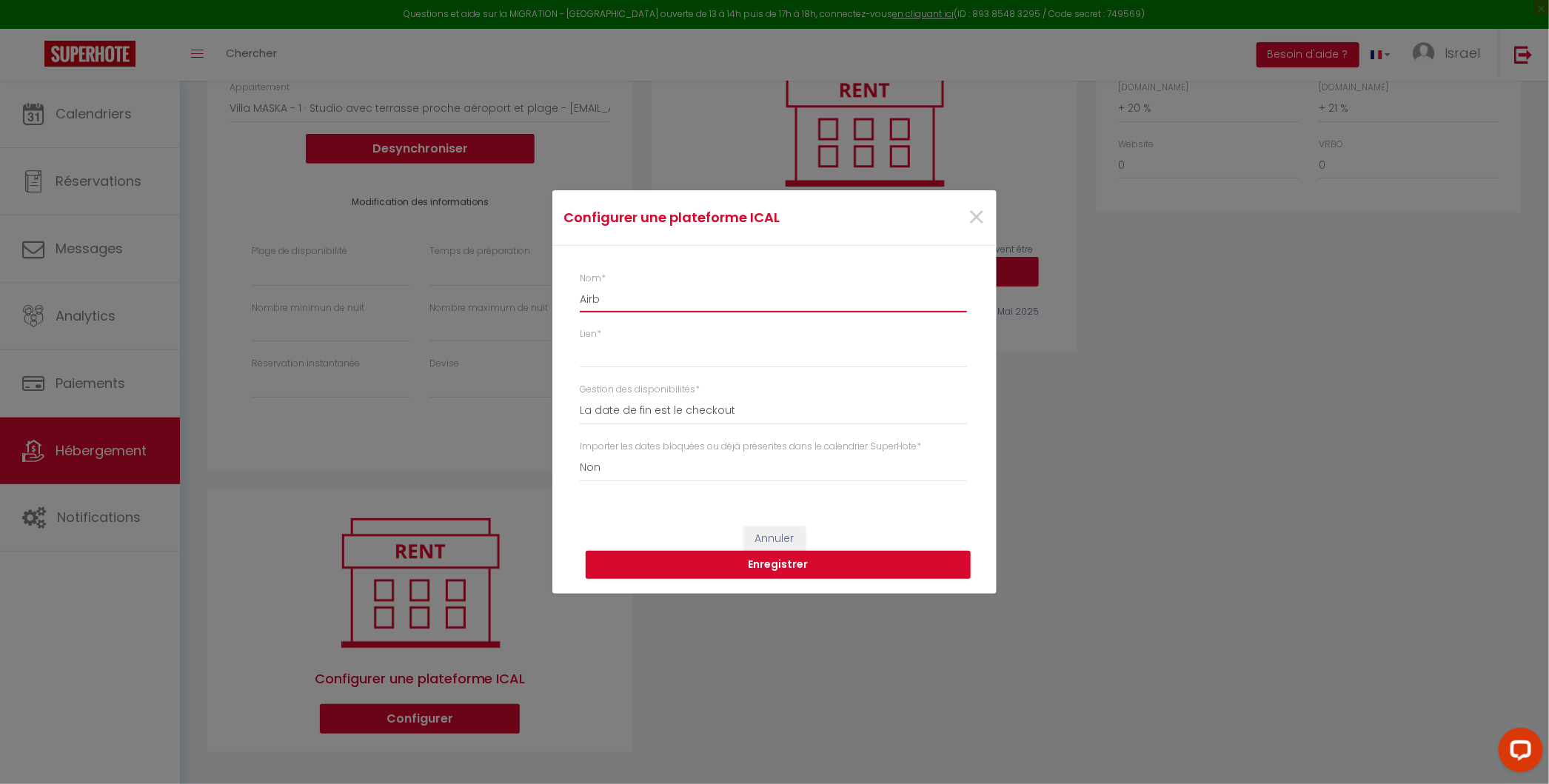
select select
type input "Airbn"
select select
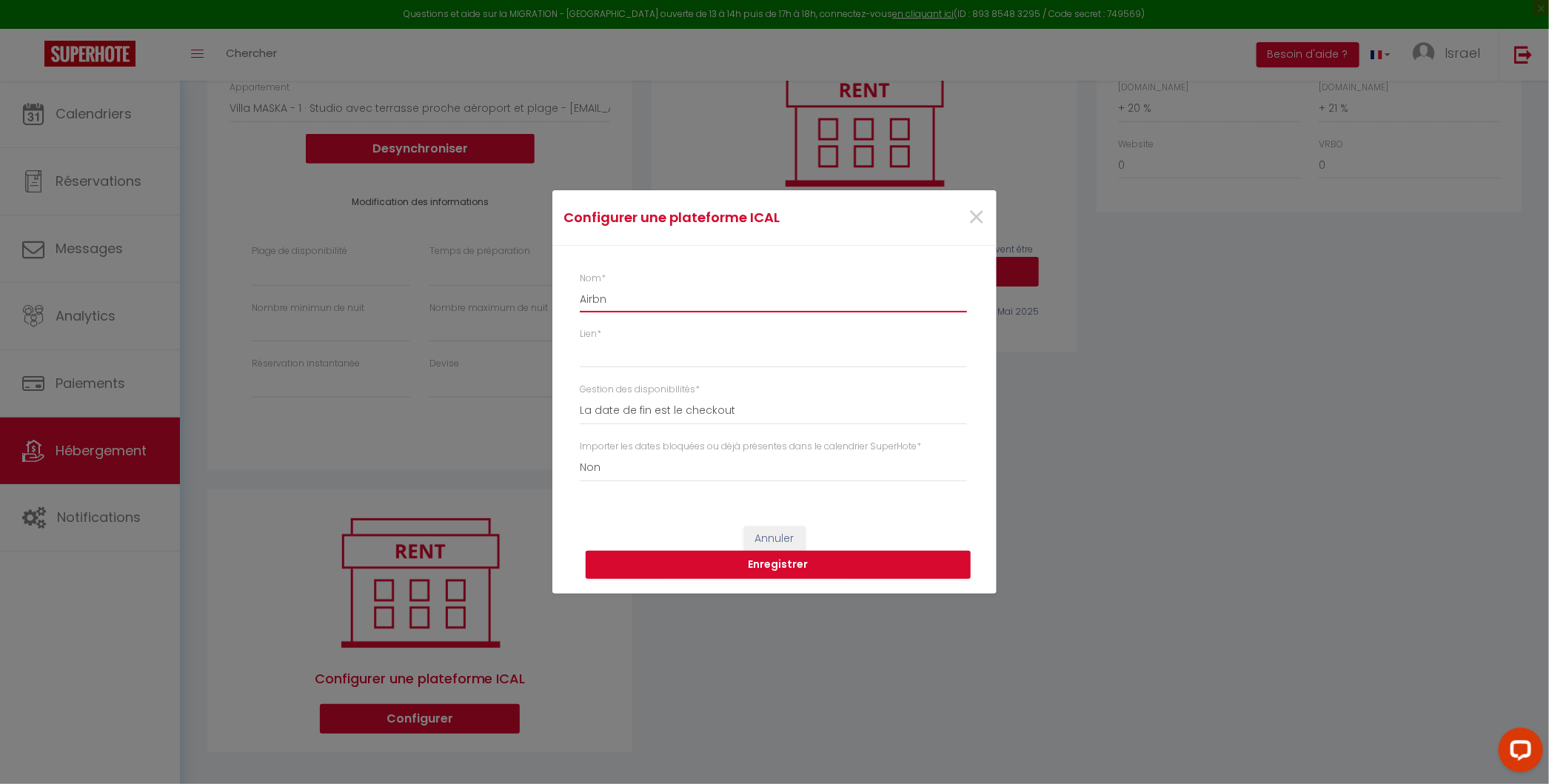
select select
type input "Airbnb"
select select
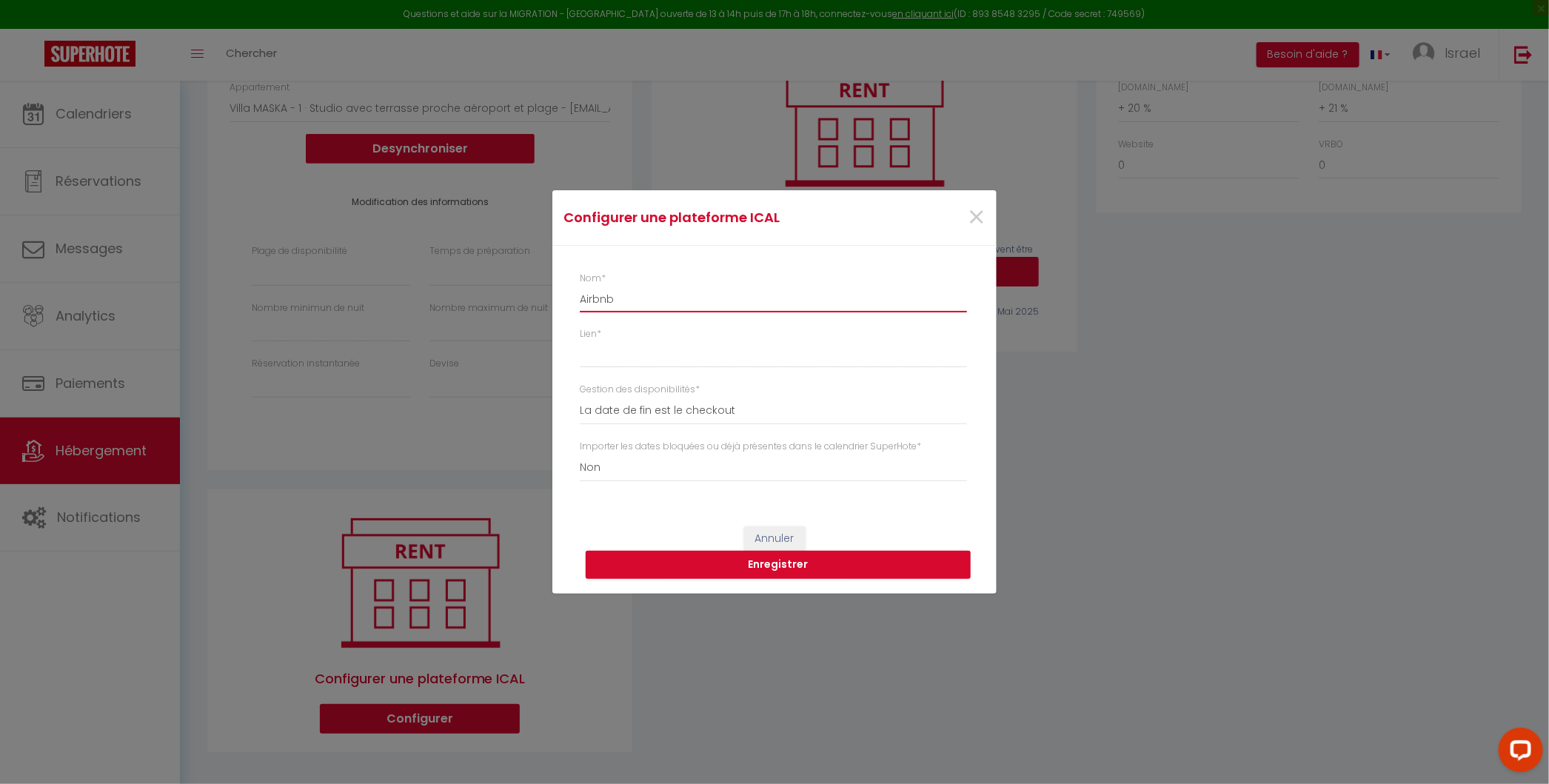
select select
type input "Airbnb"
paste input "[URL][DOMAIN_NAME]"
type input "[URL][DOMAIN_NAME]"
select select
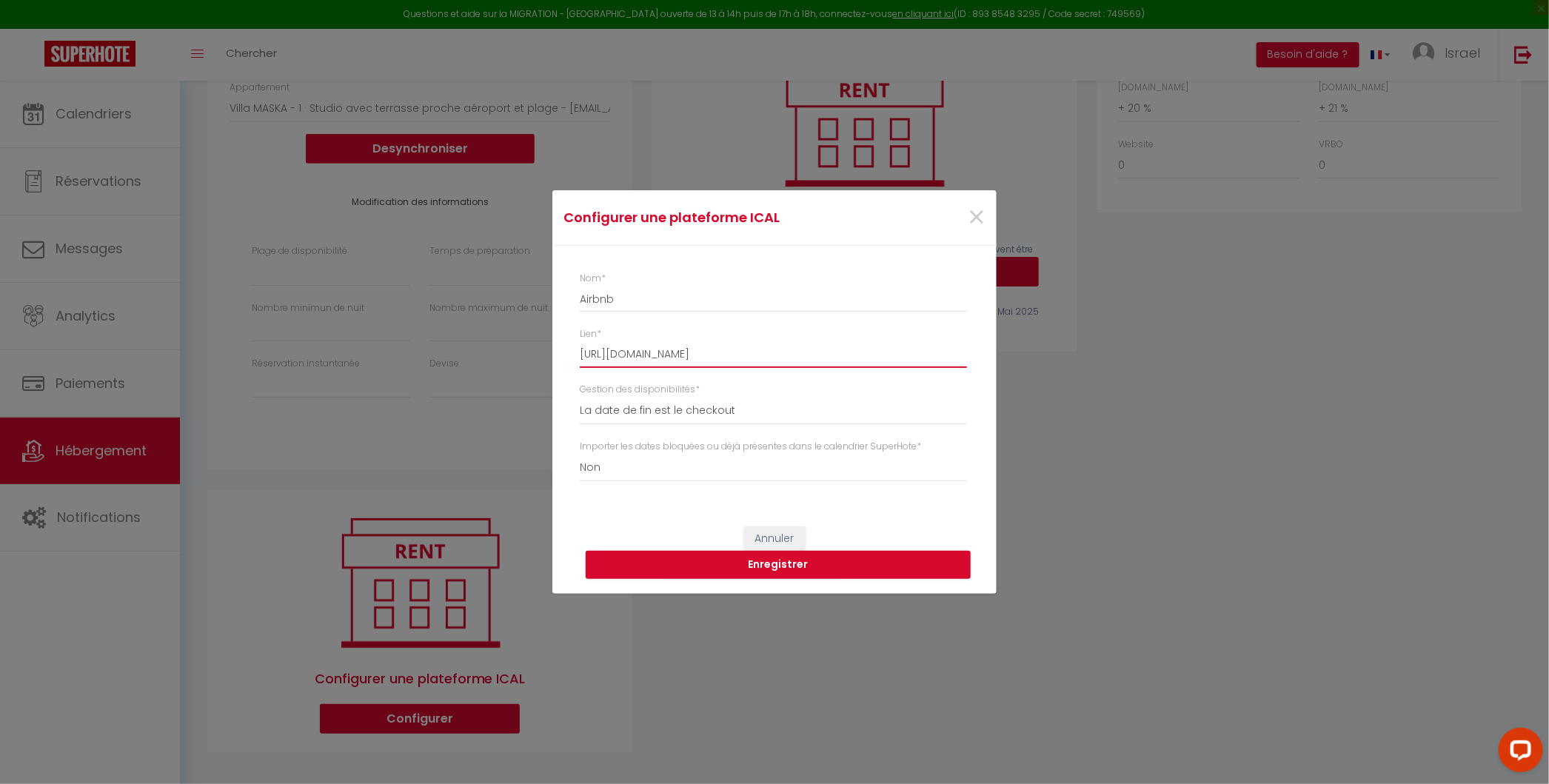
select select
click at [804, 566] on button "Enregistrer" at bounding box center [777, 565] width 385 height 28
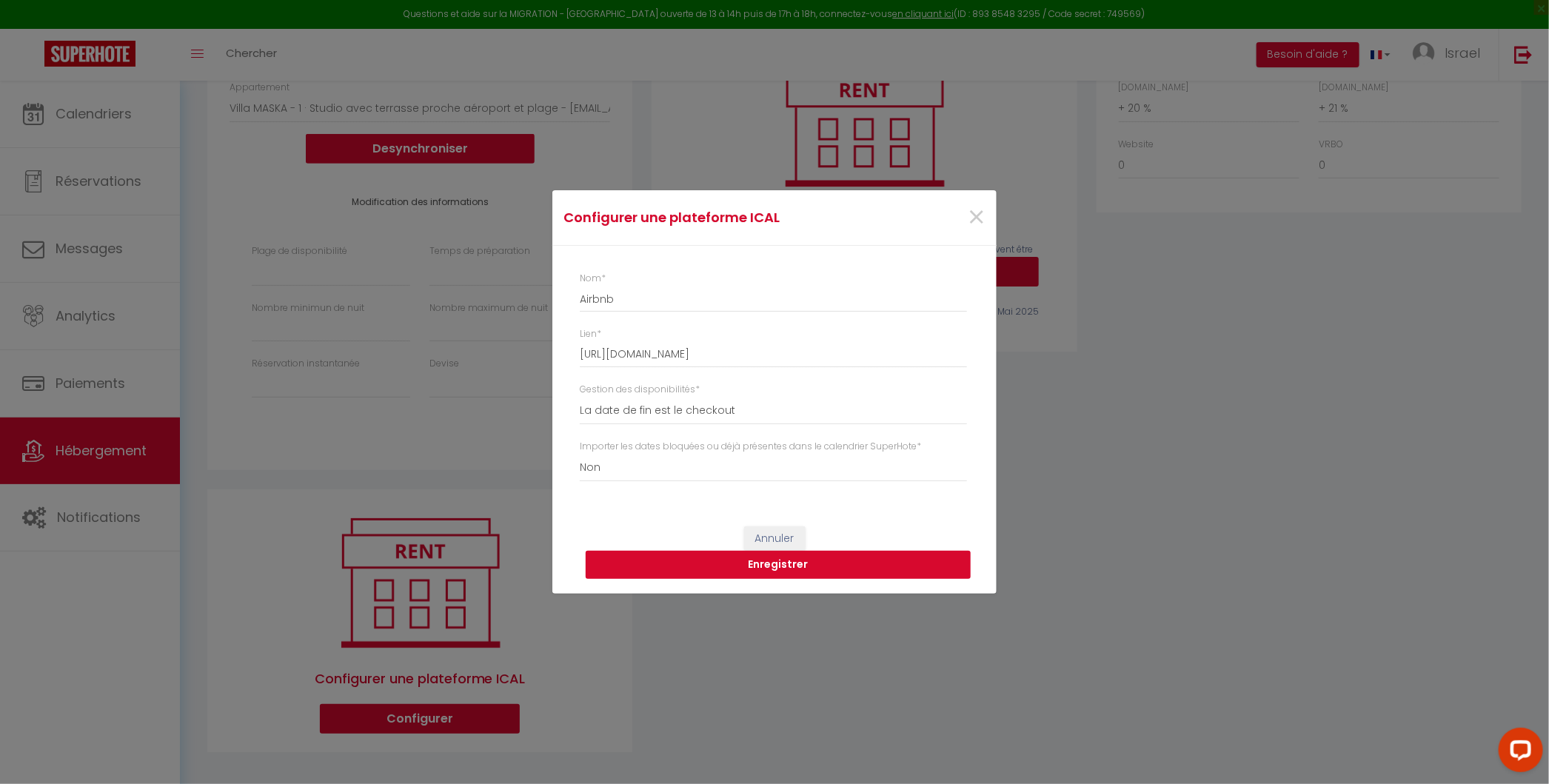
select select
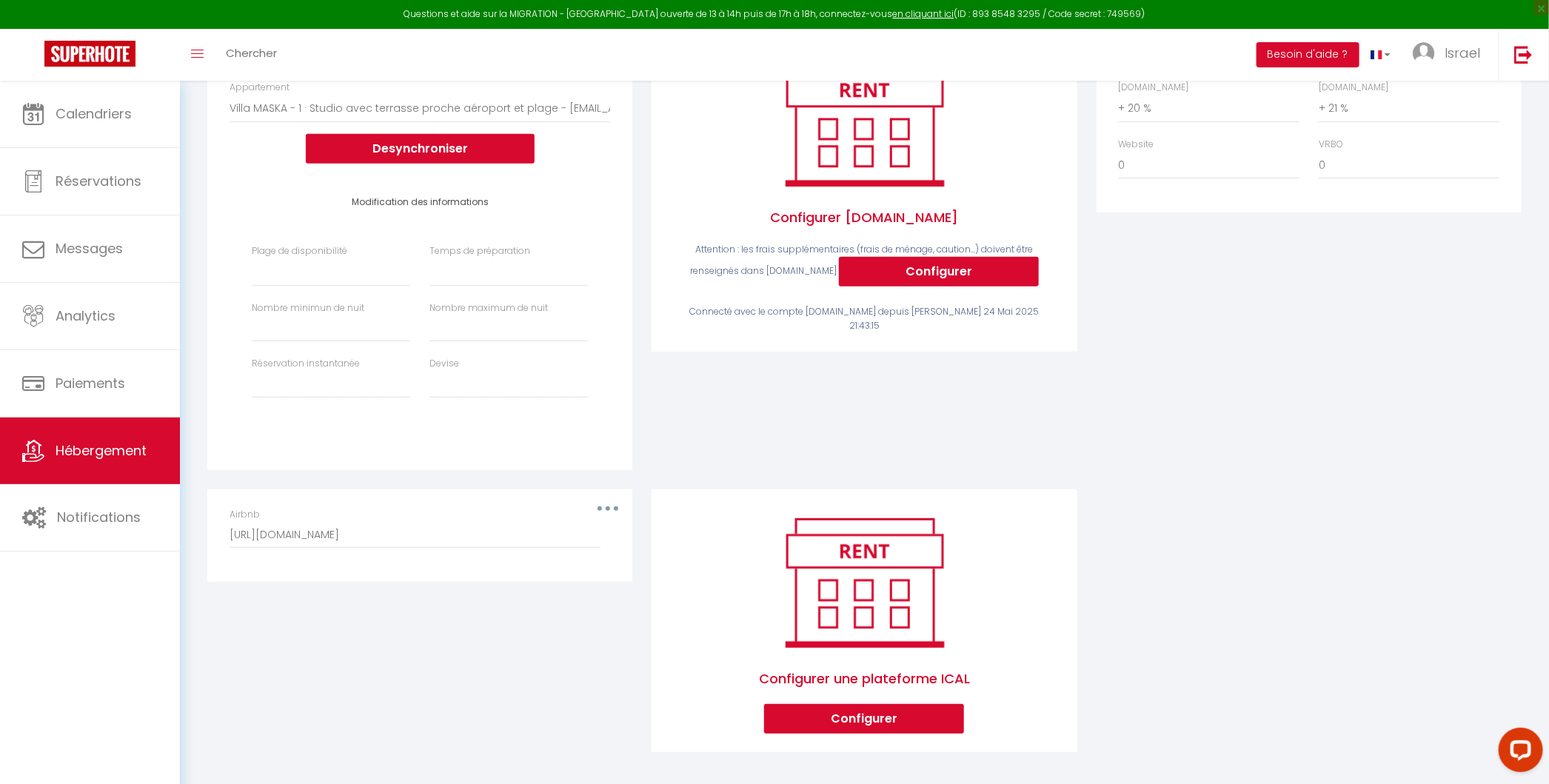
select select
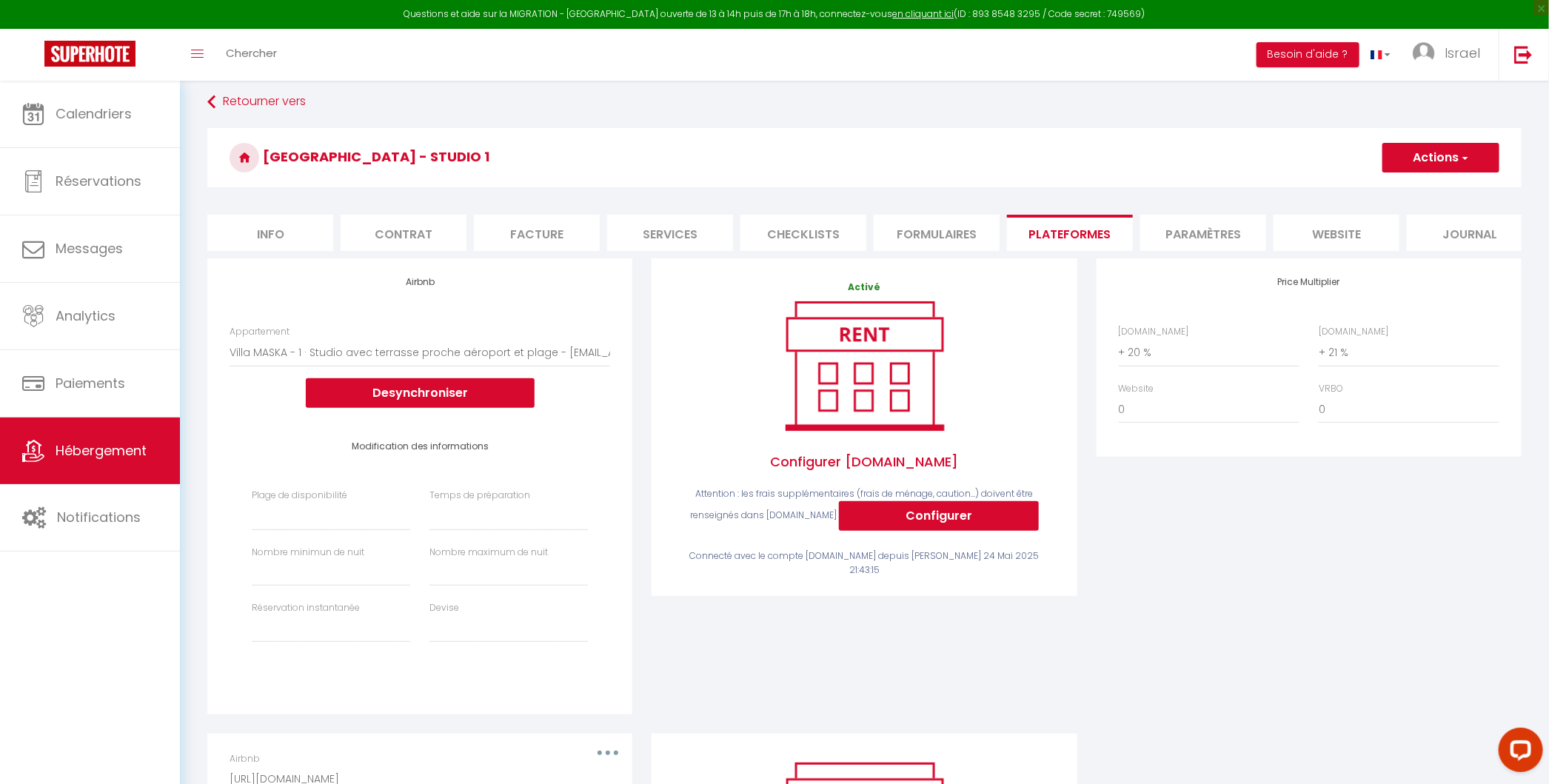
scroll to position [11, 0]
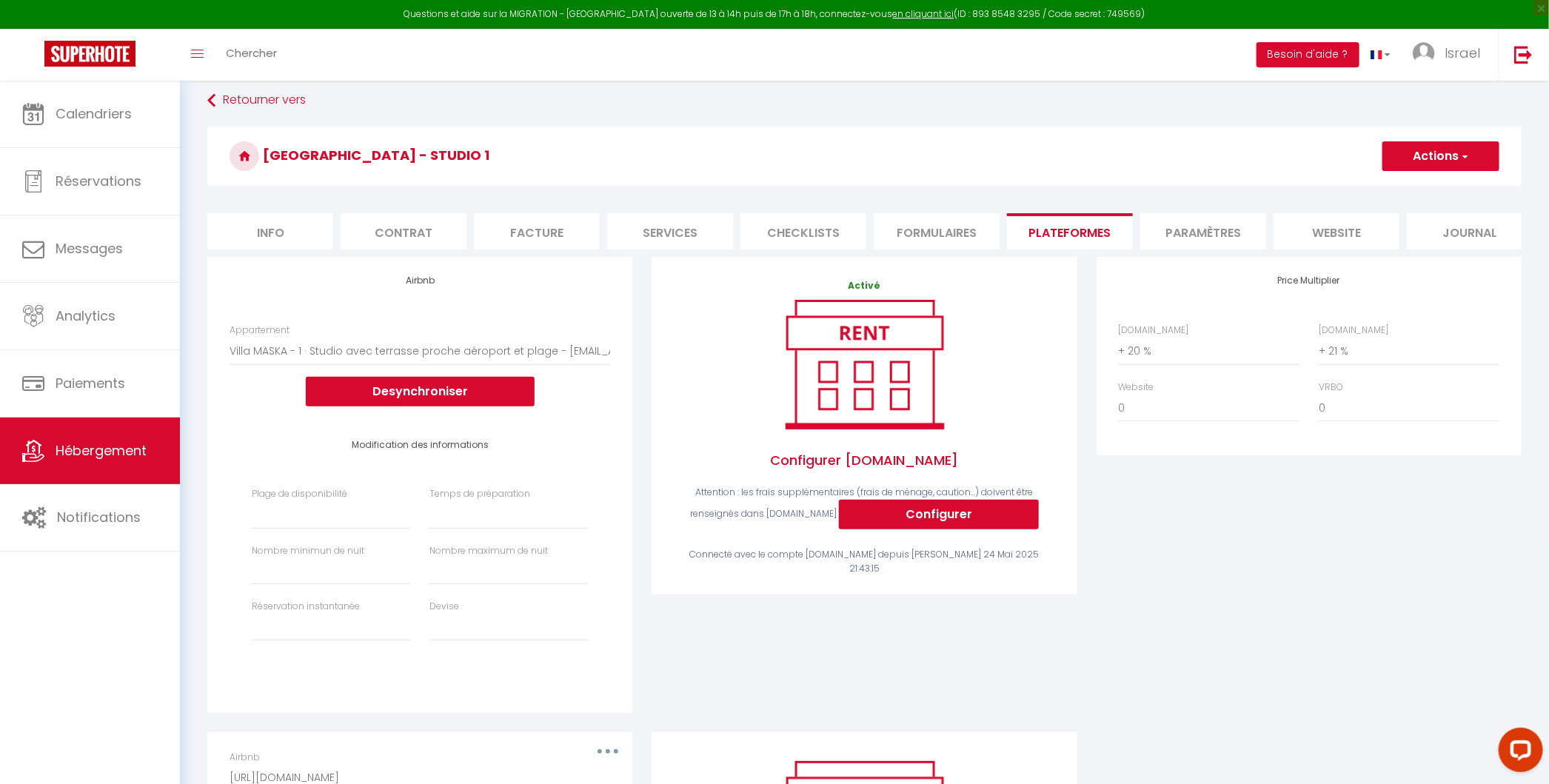
click at [1431, 155] on button "Actions" at bounding box center [1440, 156] width 117 height 30
click at [1144, 177] on h3 "[GEOGRAPHIC_DATA] - Studio 1" at bounding box center [864, 156] width 1314 height 59
click at [317, 514] on select "Date indisponible par defaut 1 mois 3 mois 6 mois 9 mois 12 mois 24 mois" at bounding box center [330, 515] width 158 height 28
click at [456, 510] on select "Aucun 1 nuit avant et après chaque réservation 2 nuits avant et après chaque ré…" at bounding box center [509, 515] width 158 height 28
click at [330, 572] on input "Prix minimum *" at bounding box center [330, 572] width 158 height 27
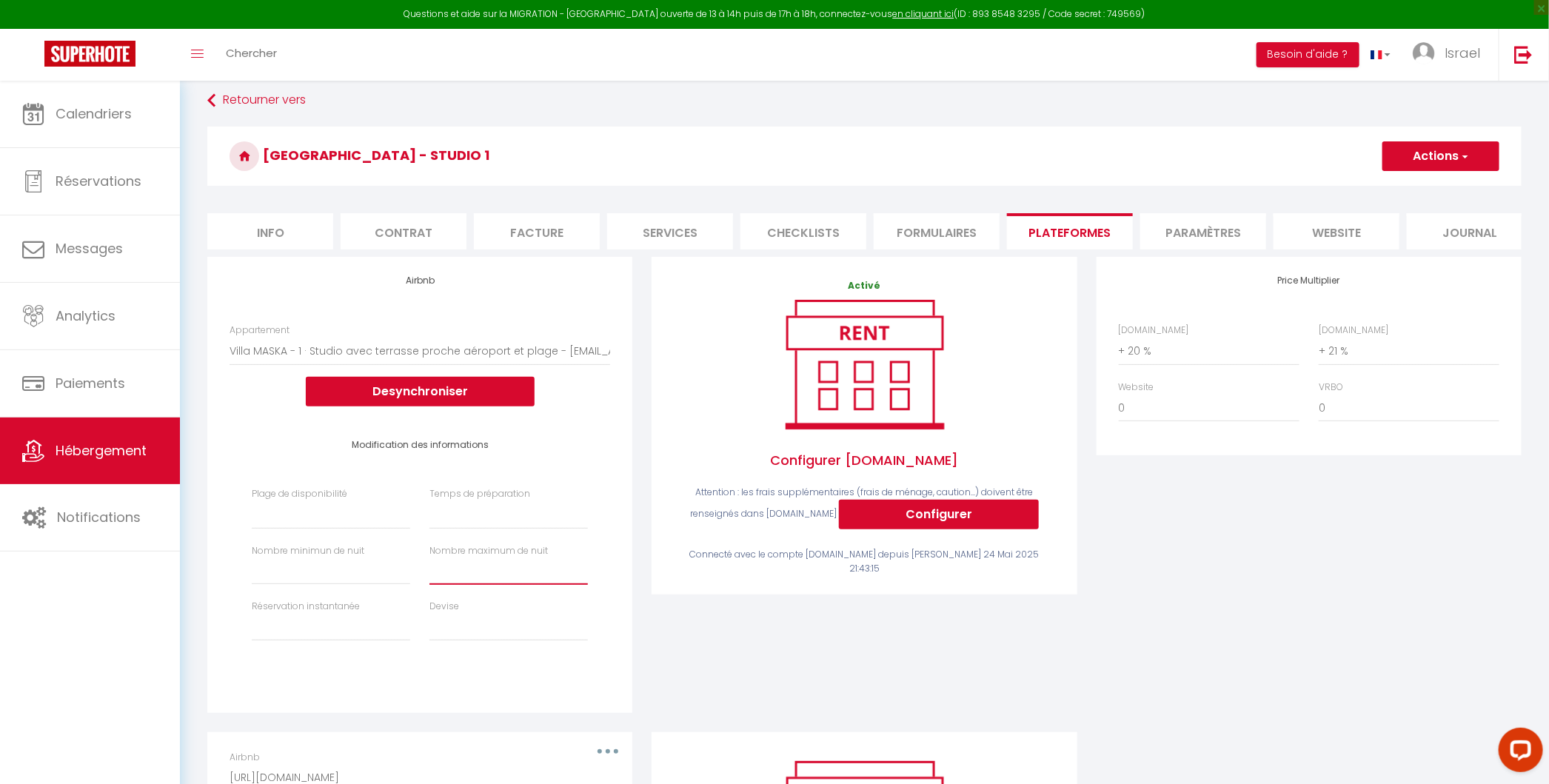
click at [466, 578] on input "Prix minimum *" at bounding box center [509, 572] width 158 height 27
click at [491, 624] on select "United Arab Emirates dirham (AED) Argentine peso (ARS) Australian dollar (AUD) …" at bounding box center [509, 627] width 158 height 28
click at [328, 626] on select "Activée Demander des évaluations positives" at bounding box center [330, 627] width 158 height 28
select select "well_reviewed_guests"
select select
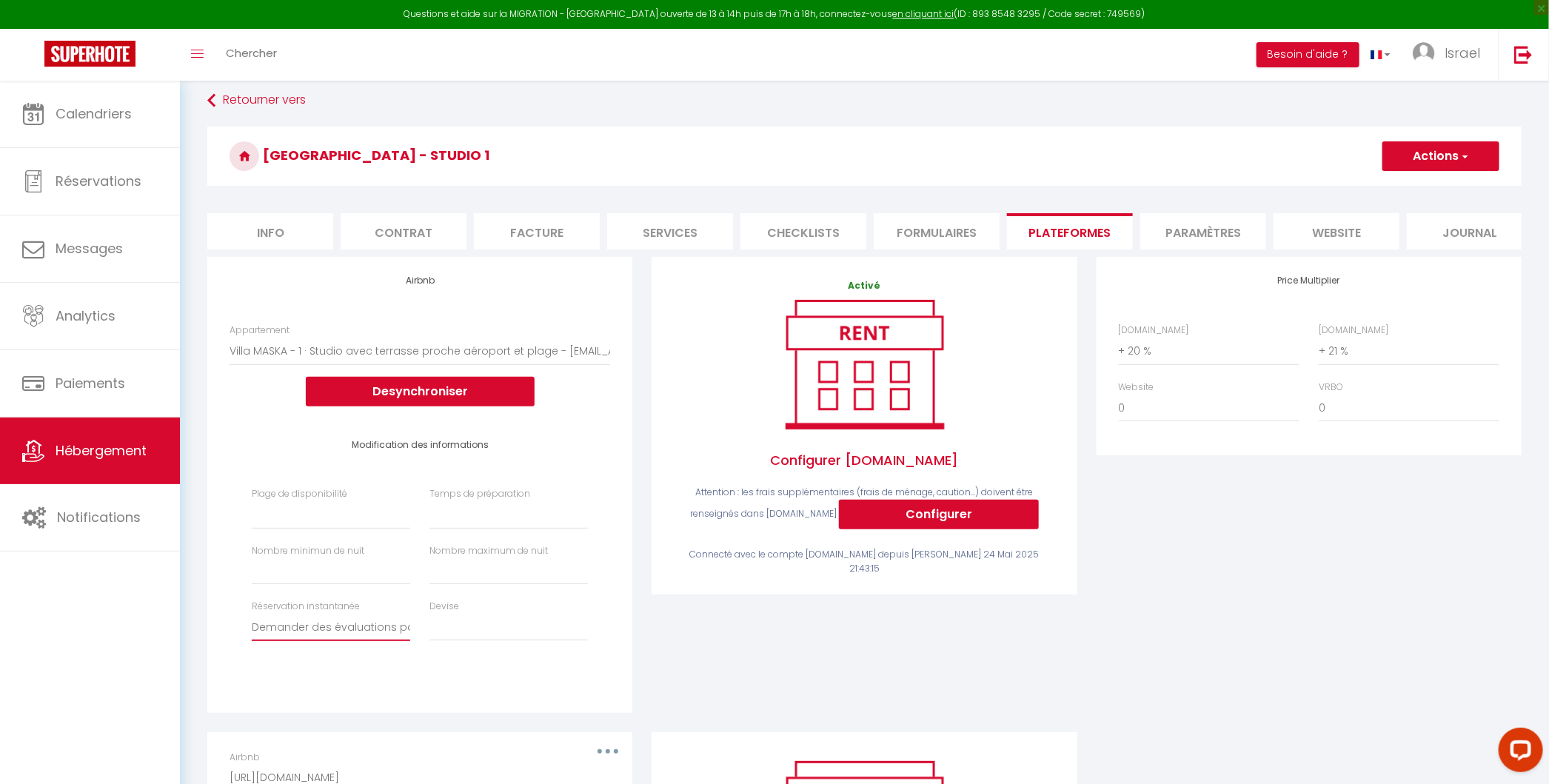
select select
click at [1467, 157] on span "button" at bounding box center [1464, 156] width 10 height 15
click at [1424, 183] on link "Enregistrer" at bounding box center [1440, 188] width 117 height 19
select select
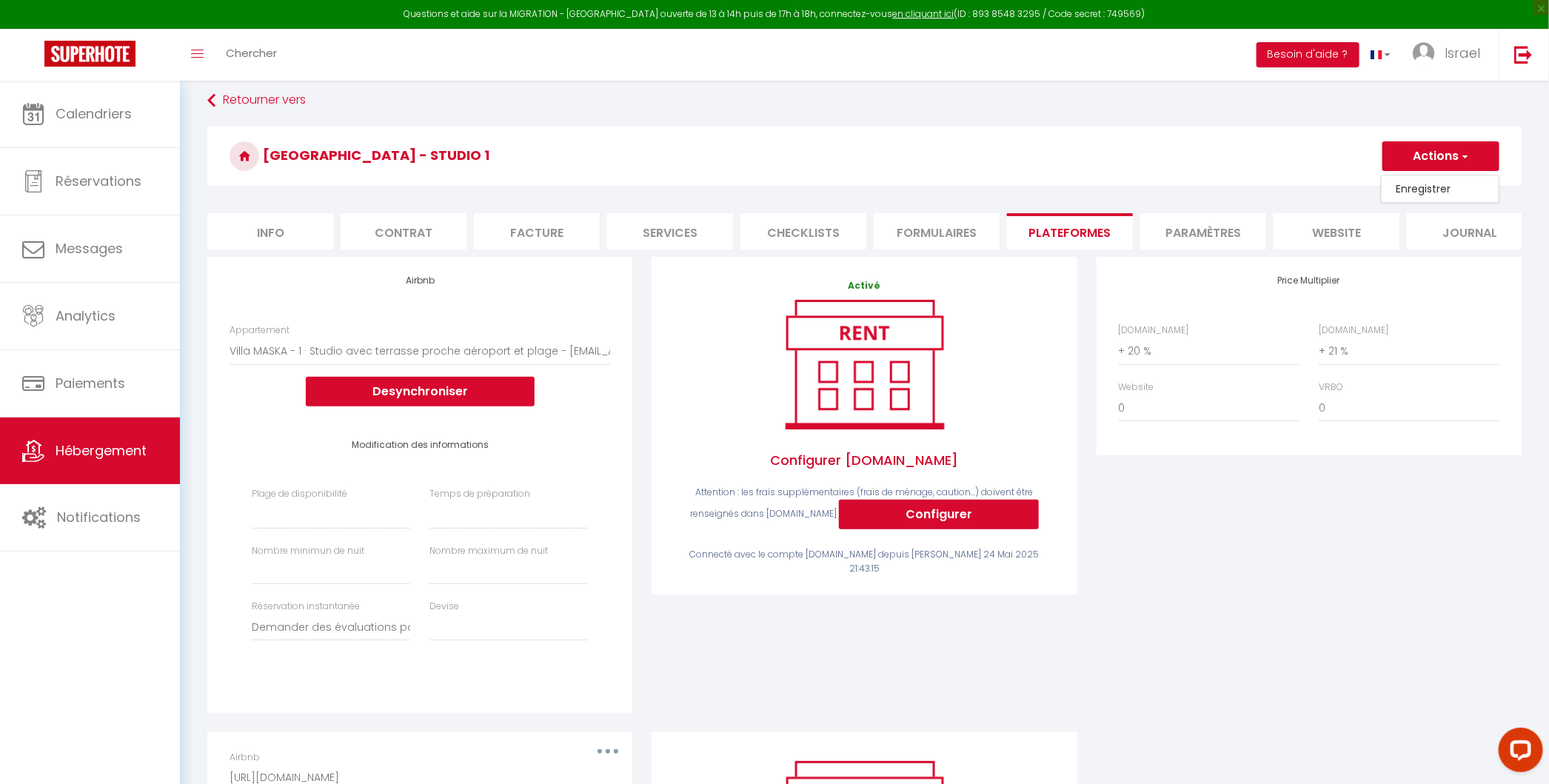
select select
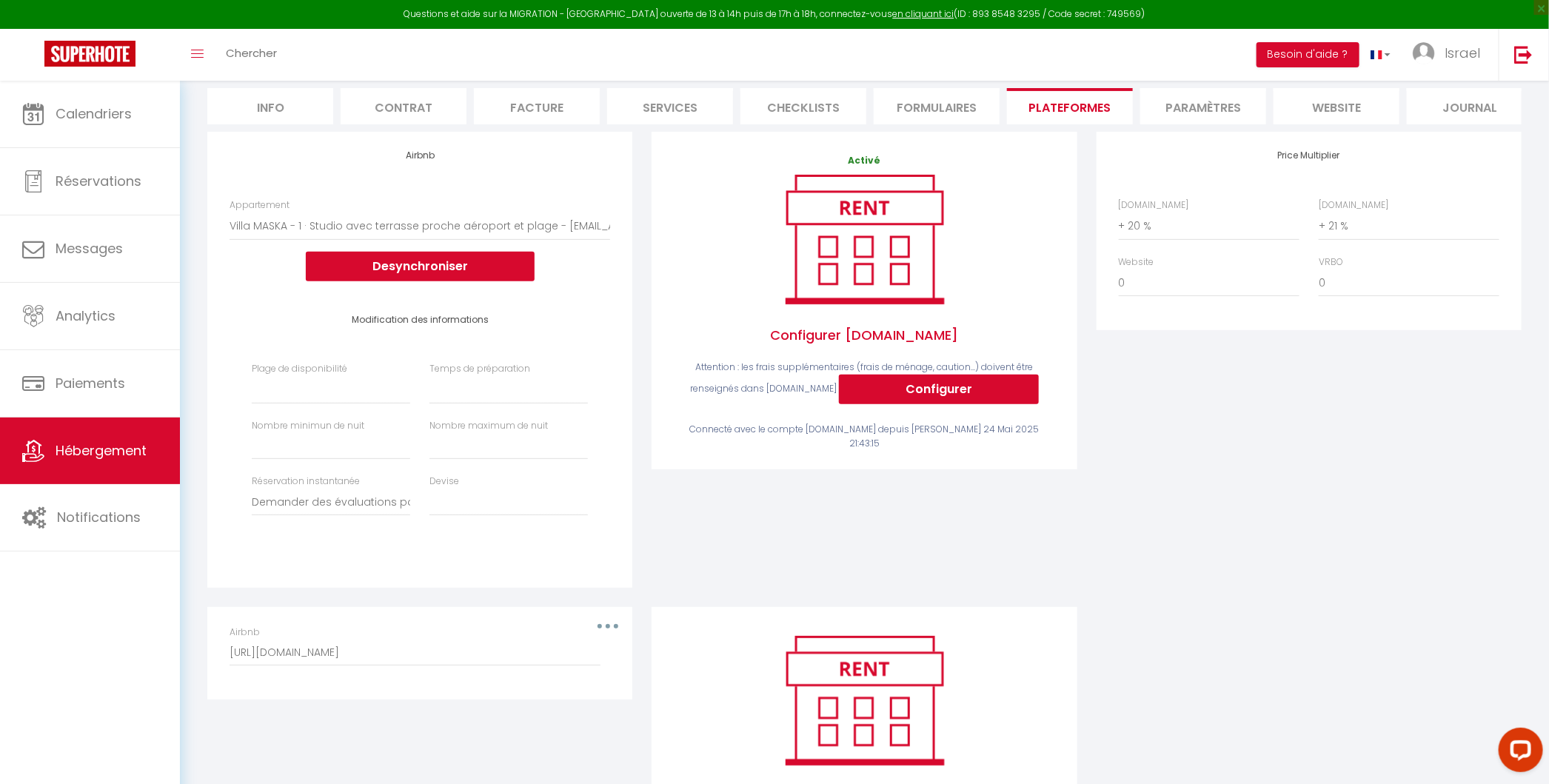
scroll to position [0, 0]
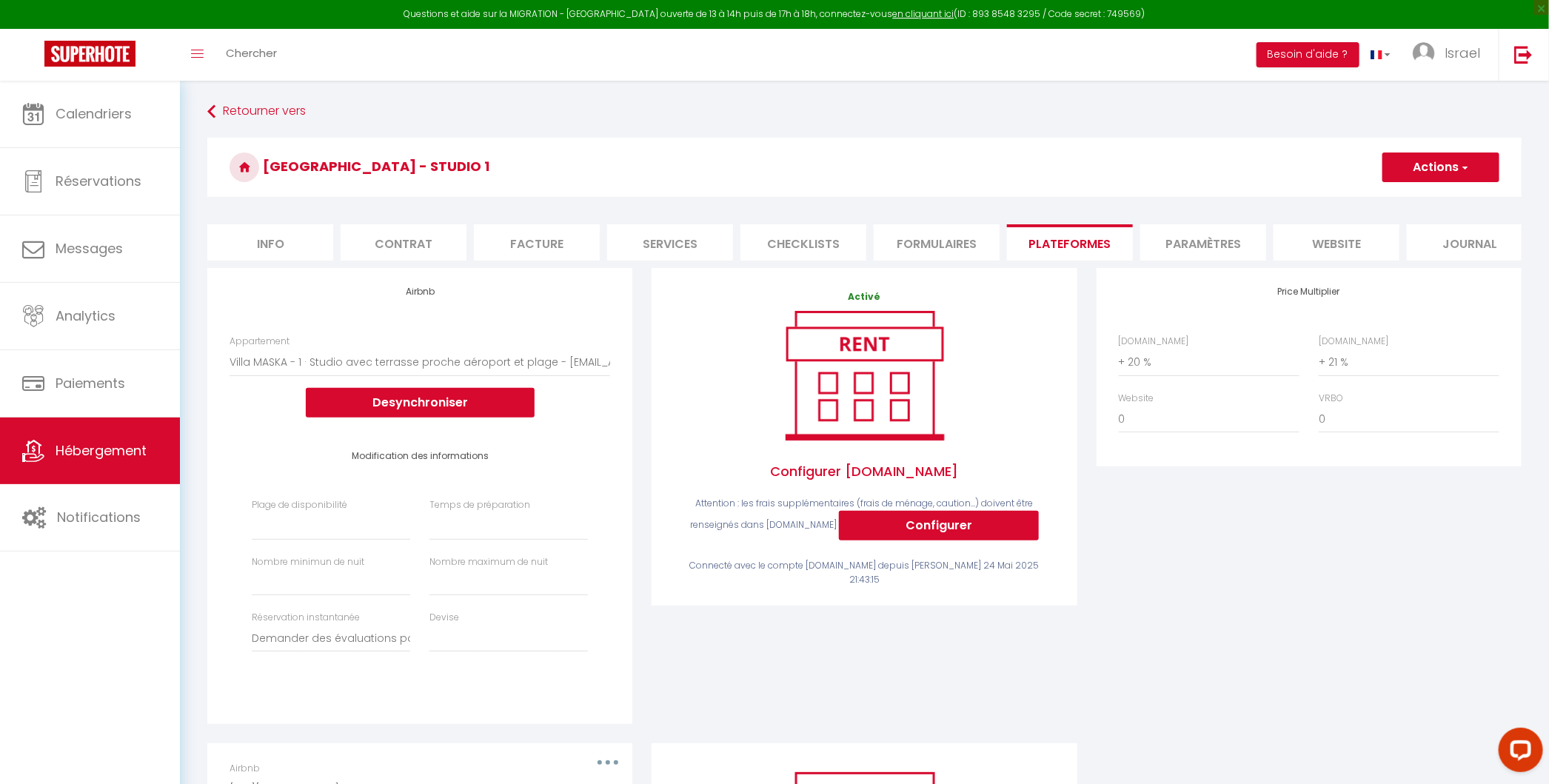
click at [1197, 241] on li "Paramètres" at bounding box center [1203, 242] width 126 height 37
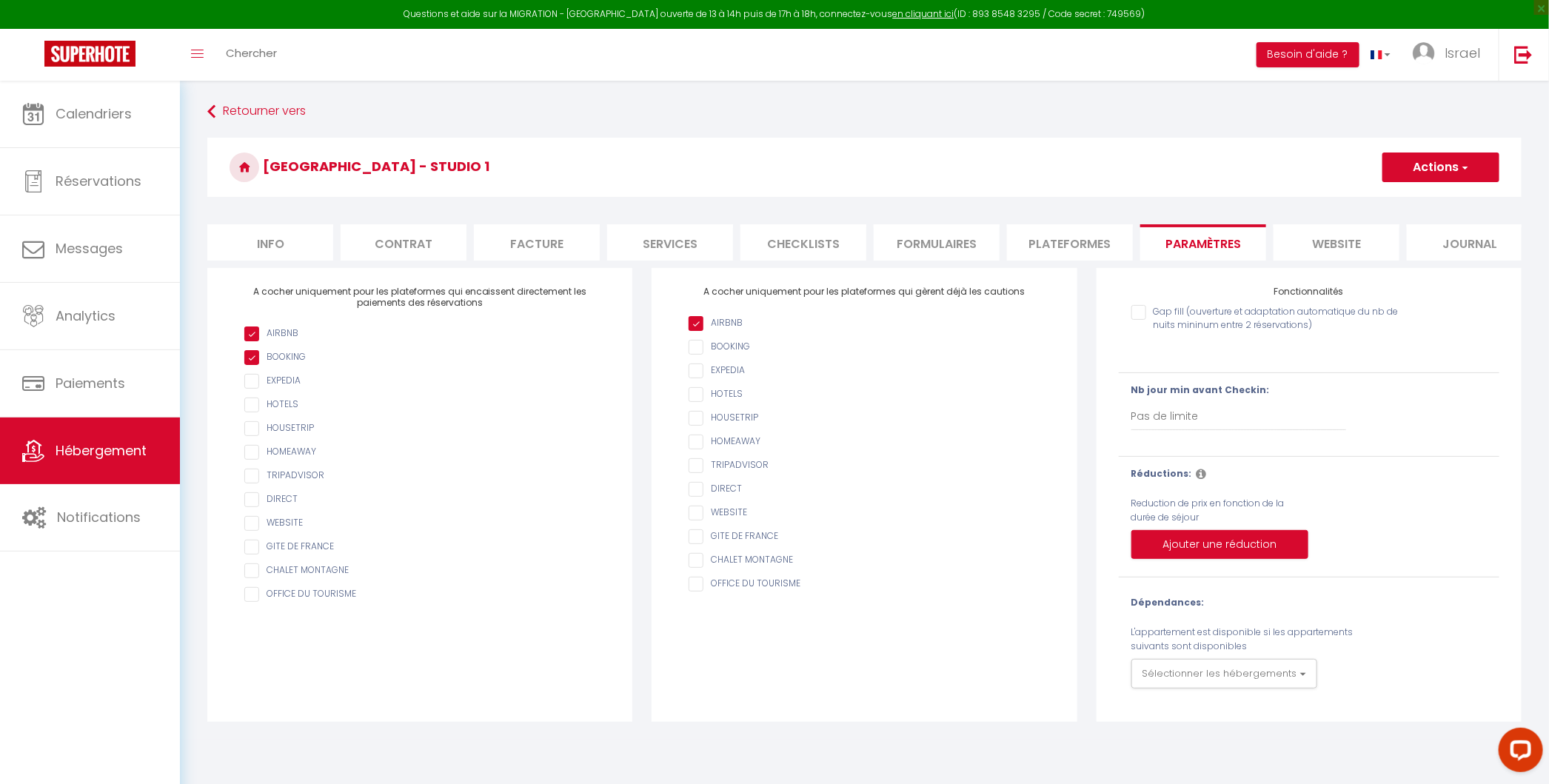
click at [1333, 249] on li "website" at bounding box center [1336, 242] width 126 height 37
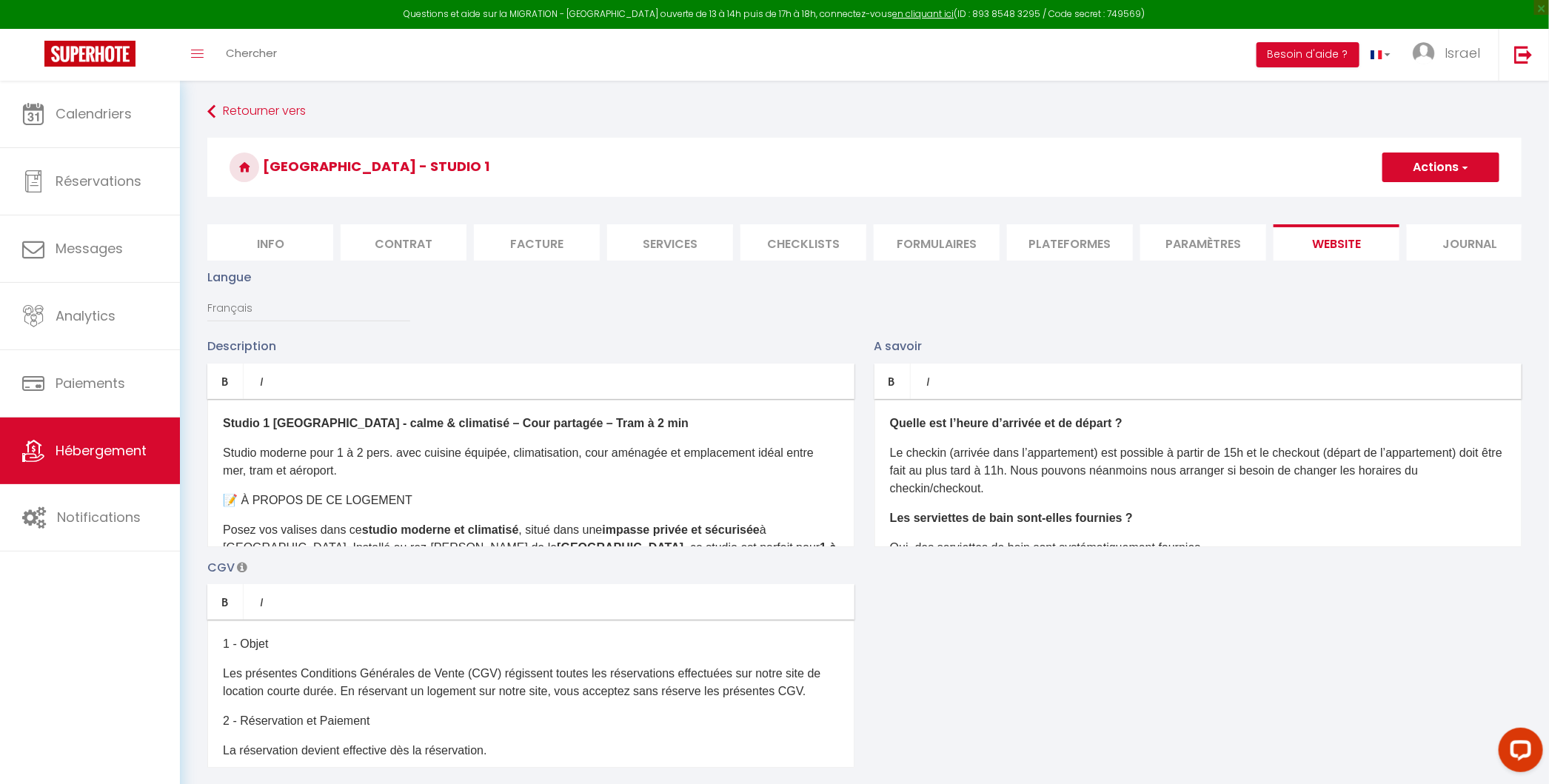
click at [1424, 237] on li "Journal" at bounding box center [1469, 242] width 126 height 37
select select
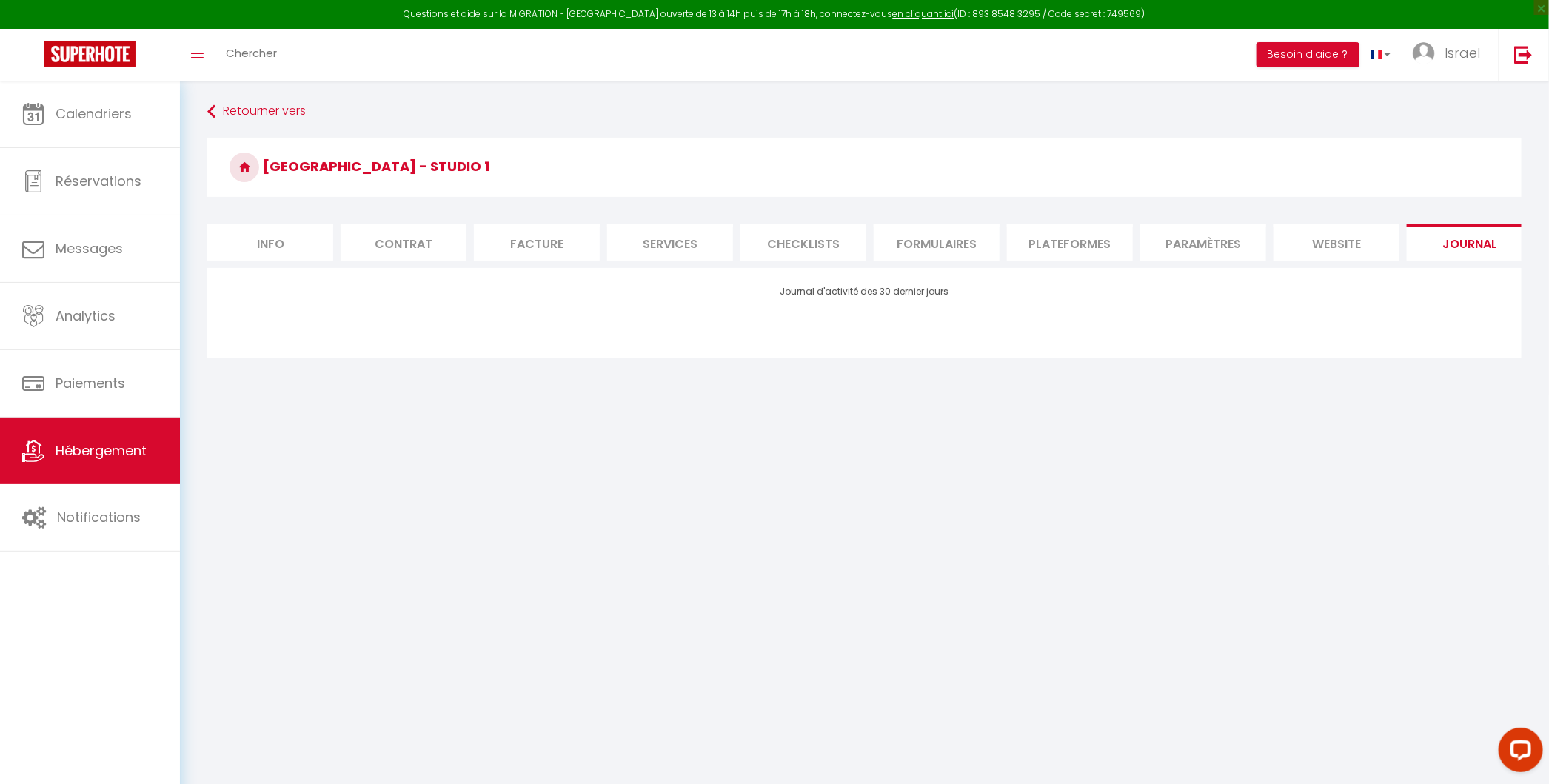
click at [1138, 244] on ul "Info Contrat Facture Services Checklists Formulaires Plateformes Paramètres web…" at bounding box center [864, 242] width 1314 height 37
click at [1105, 243] on li "Plateformes" at bounding box center [1070, 242] width 126 height 37
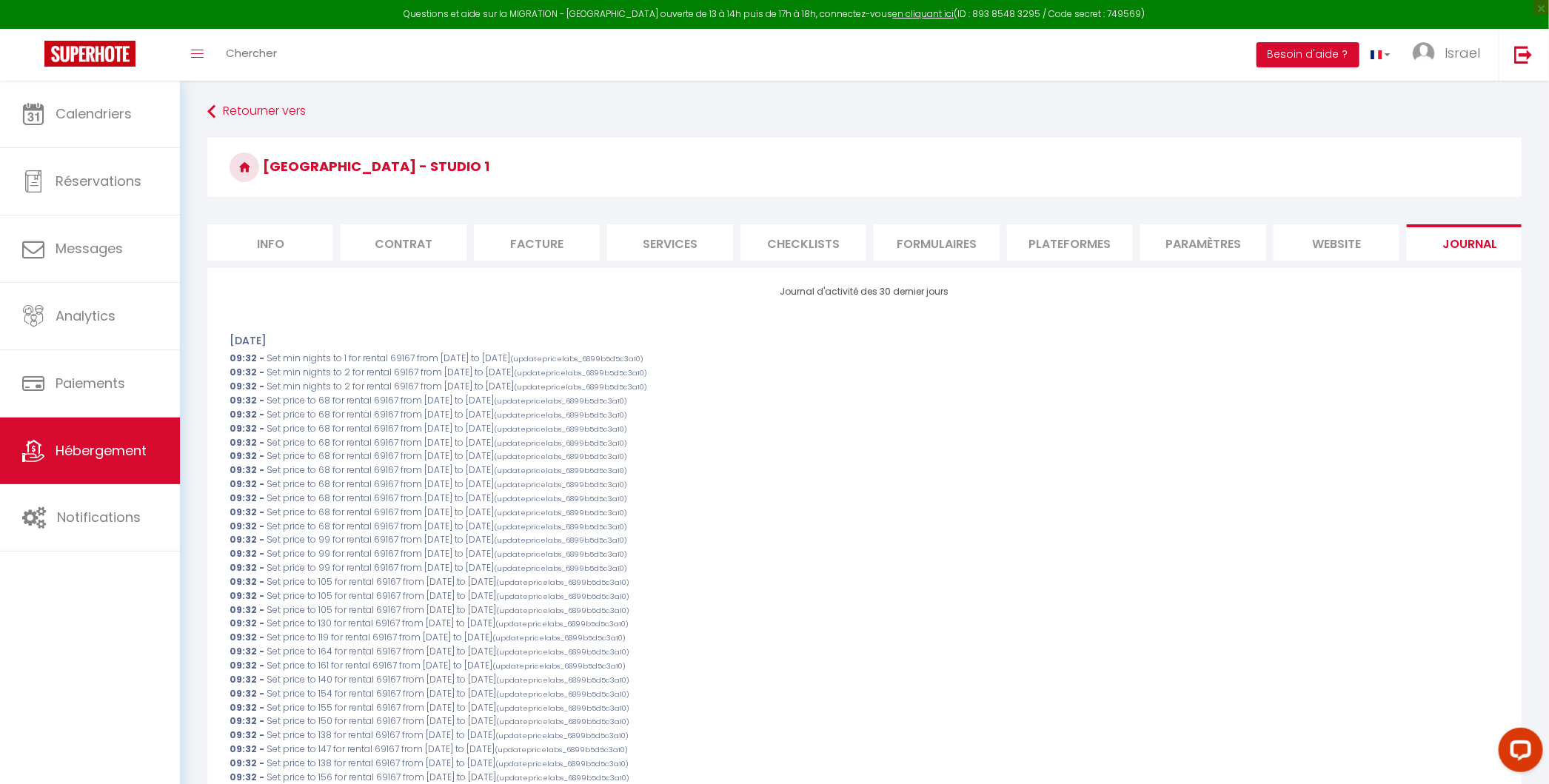
select select
checkbox input "false"
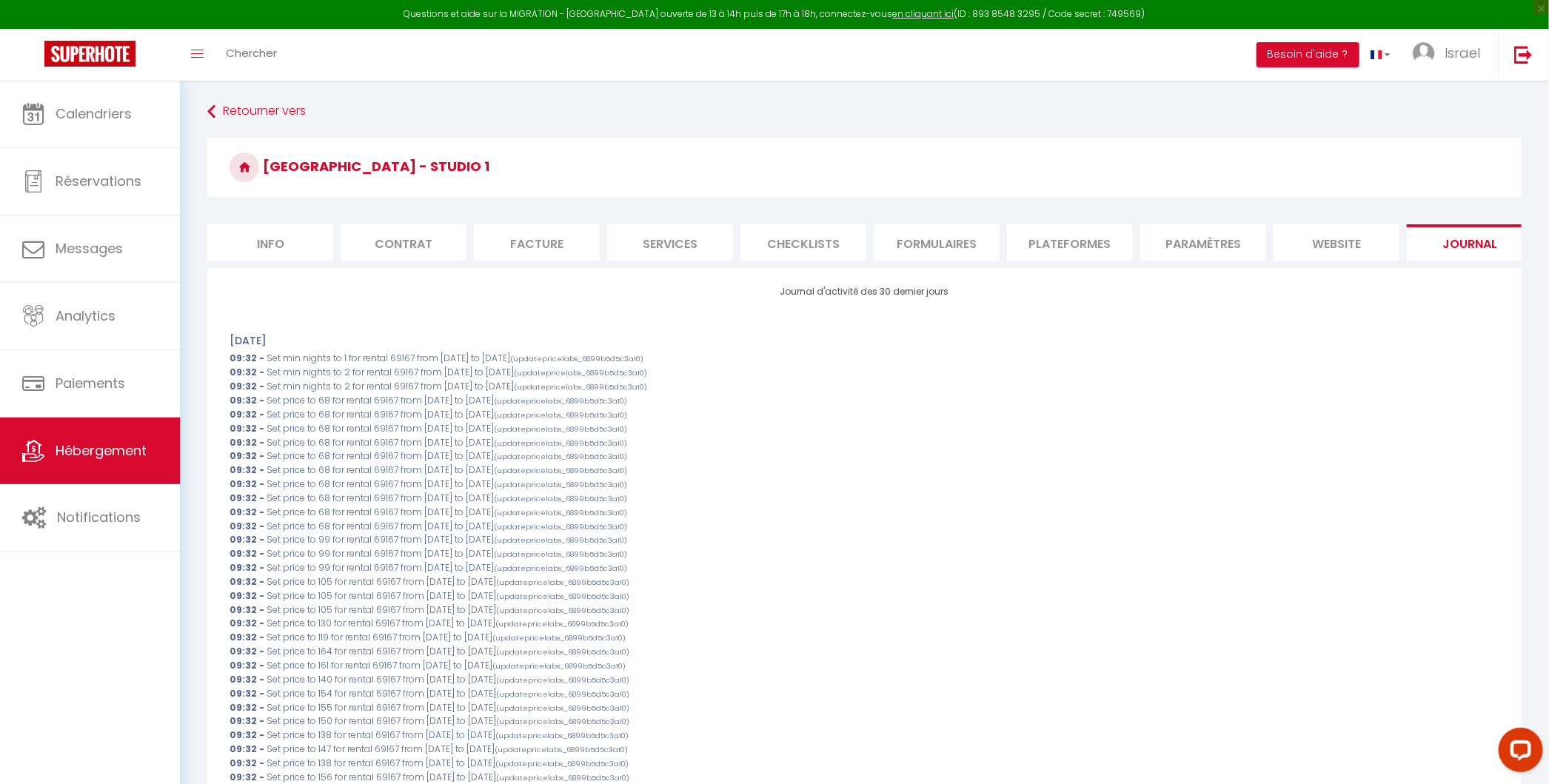
select select
checkbox input "false"
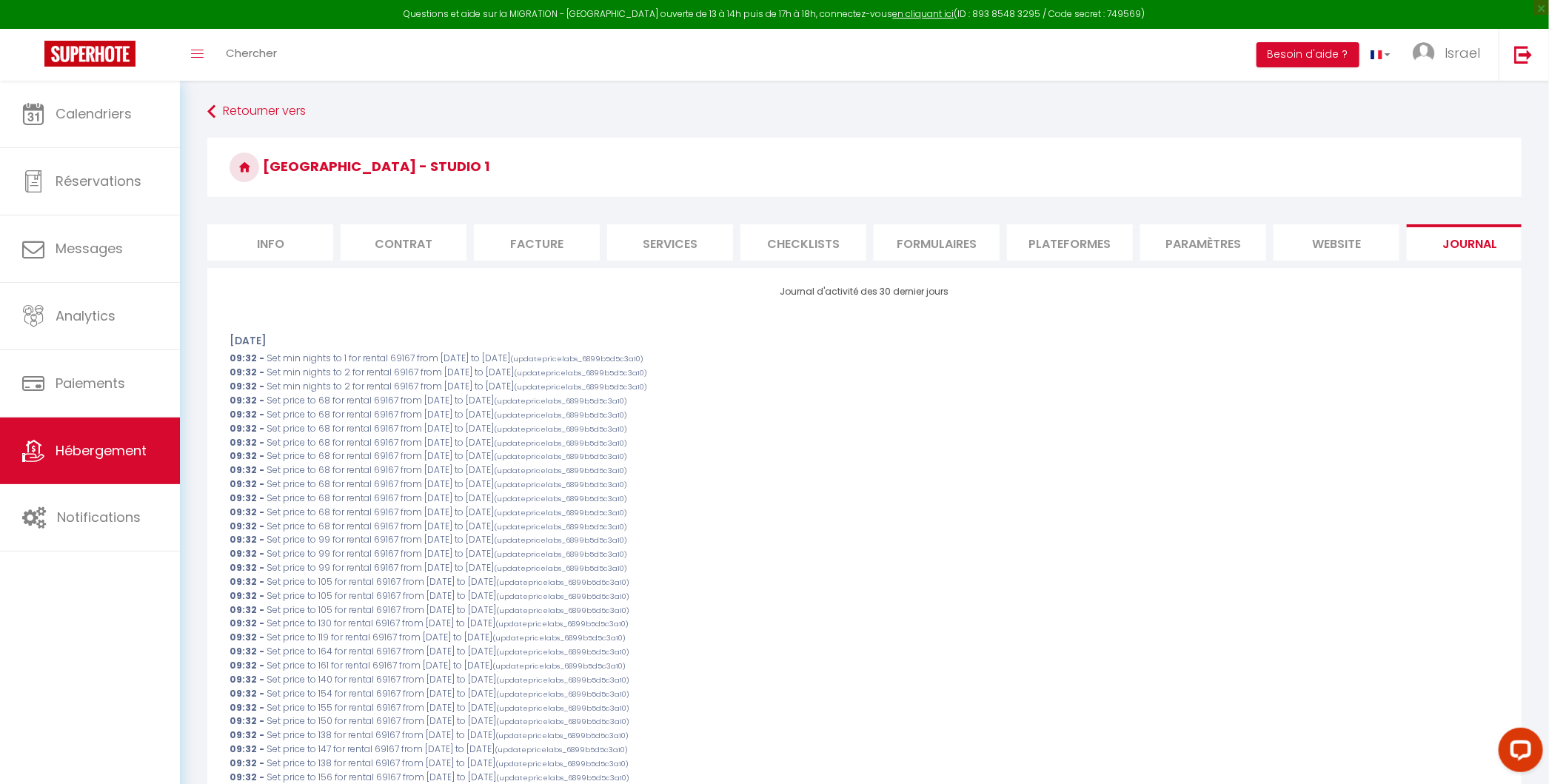
checkbox input "false"
select select
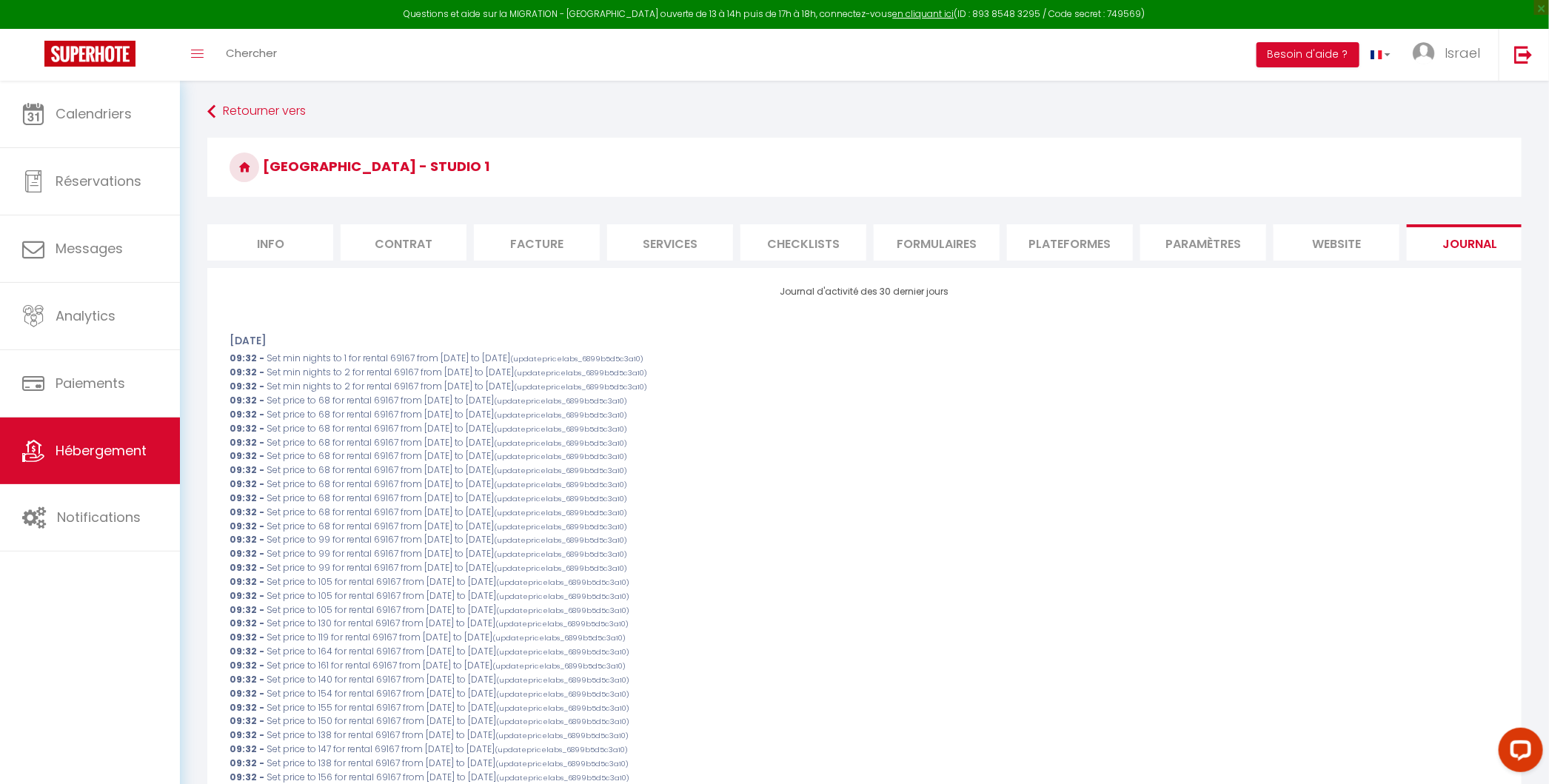
select select
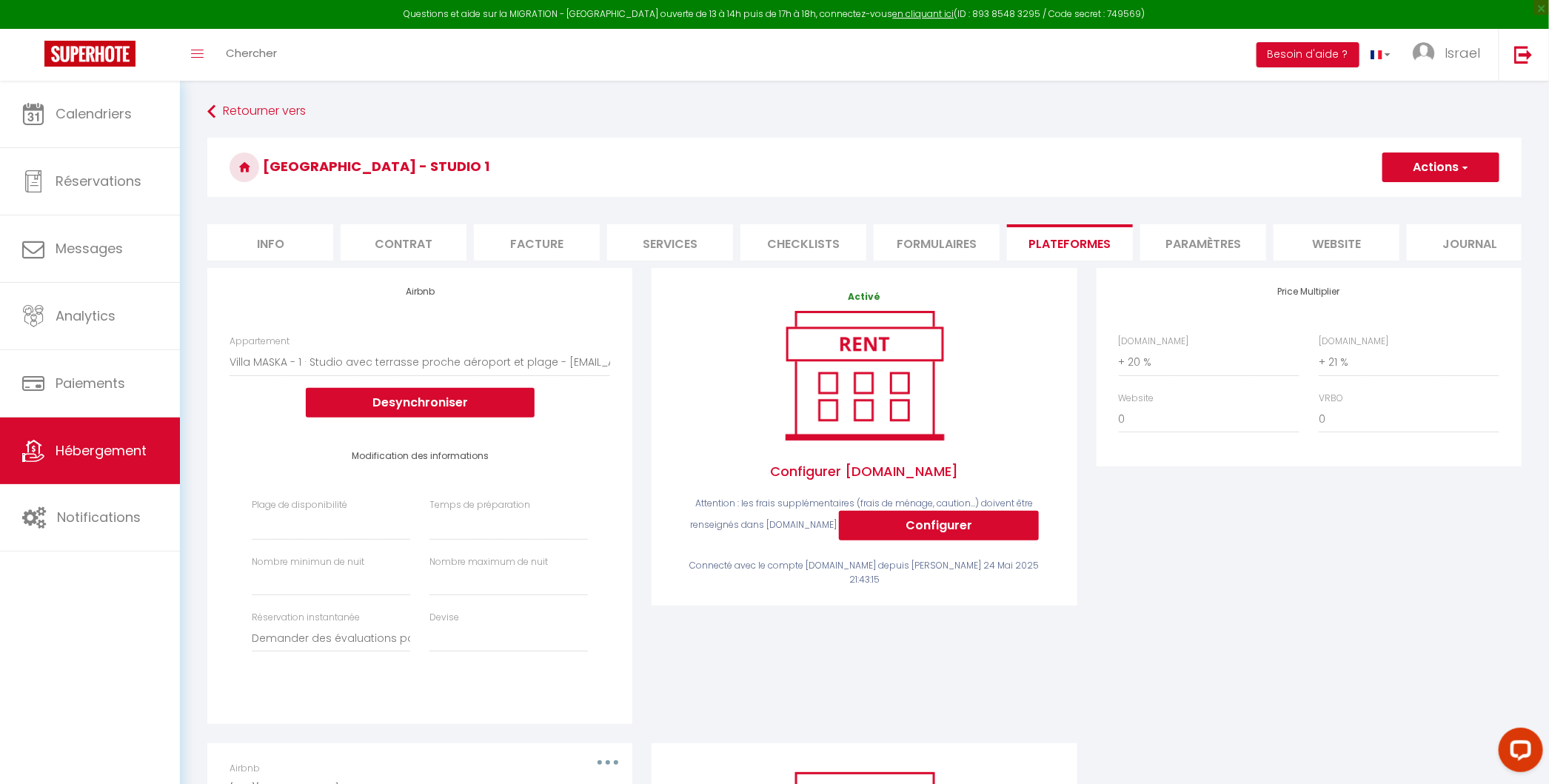
select select
checkbox input "false"
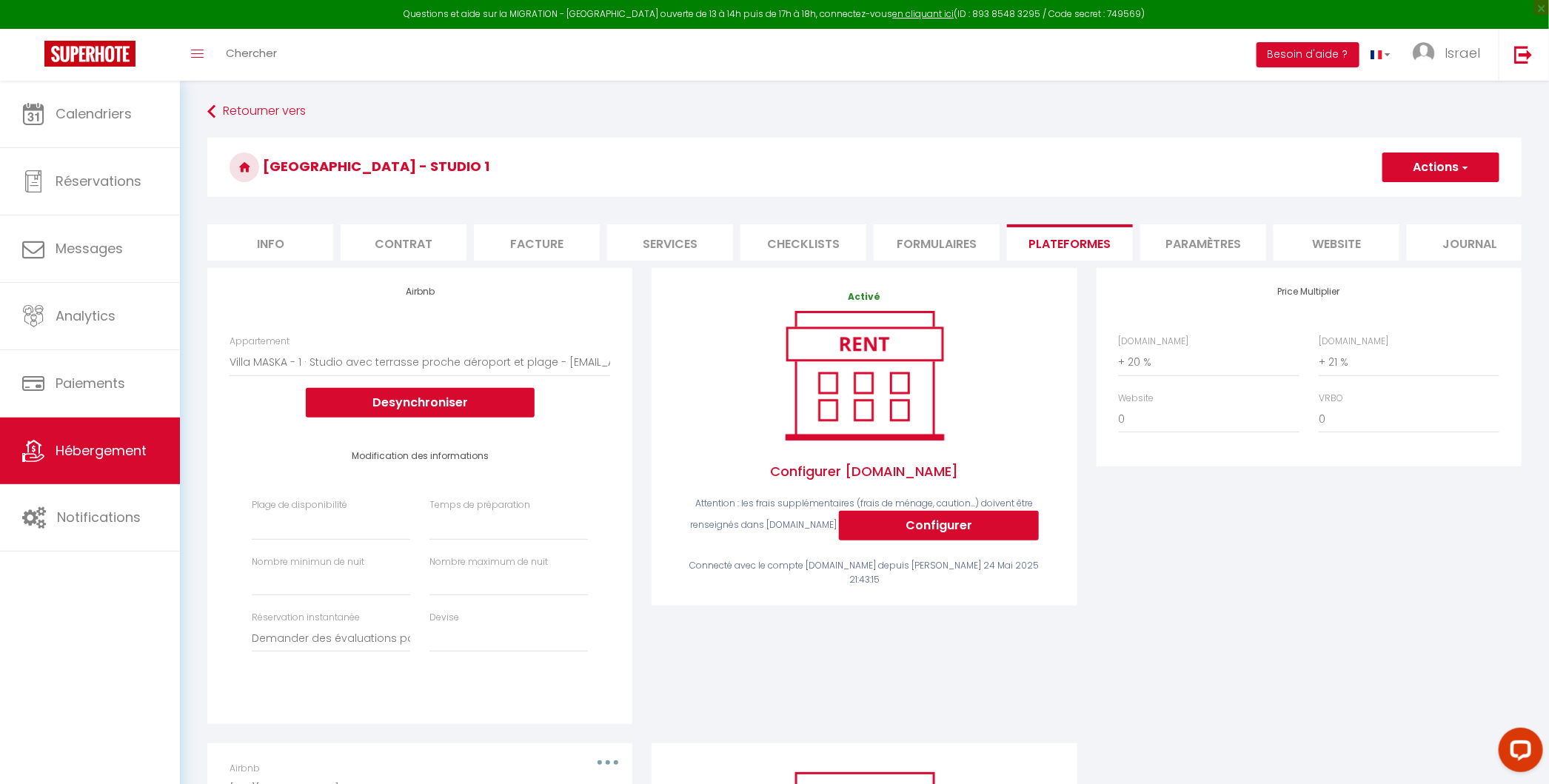
select select
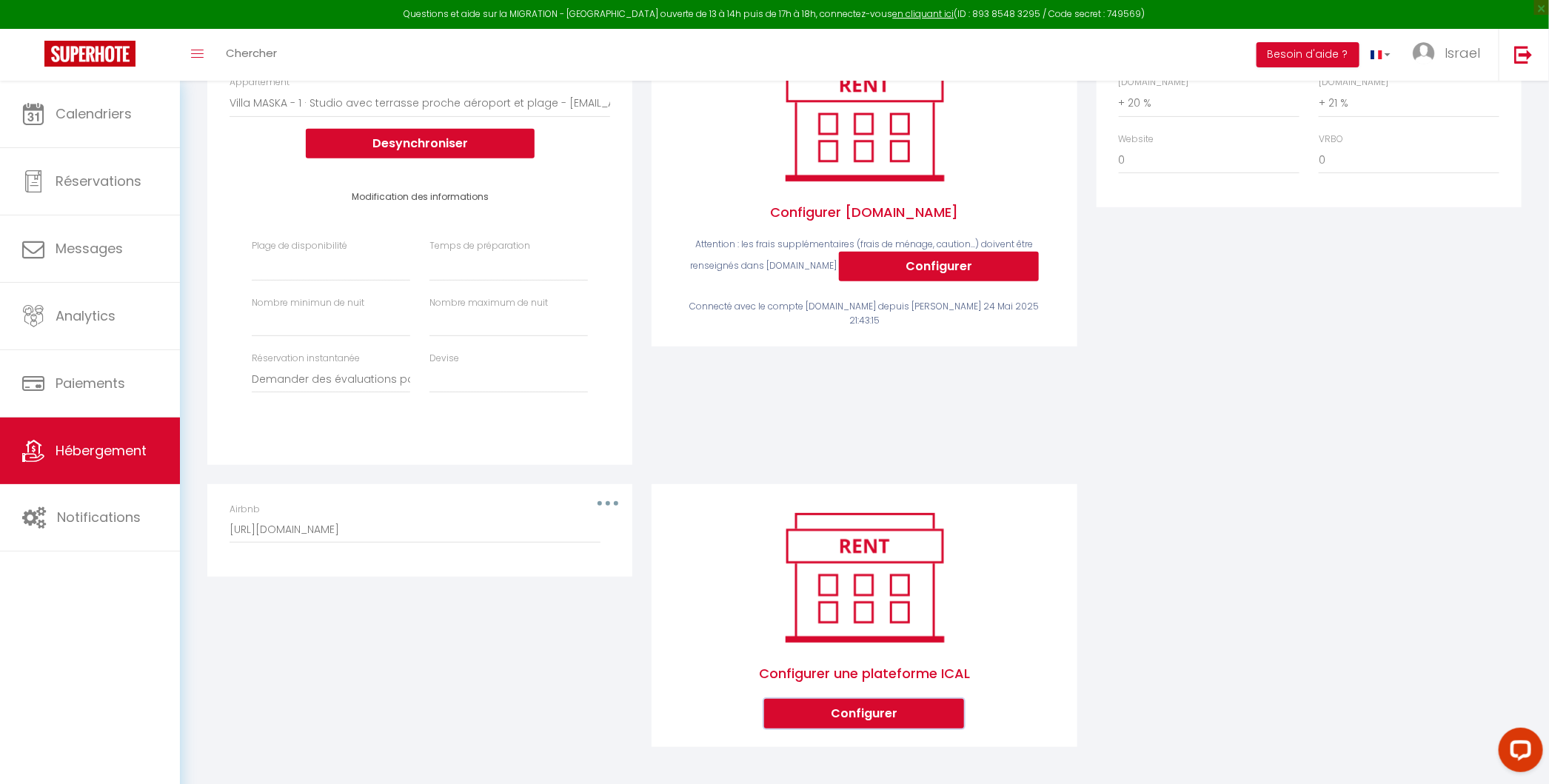
click at [860, 706] on button "Configurer" at bounding box center [864, 714] width 200 height 30
select select
checkbox input "false"
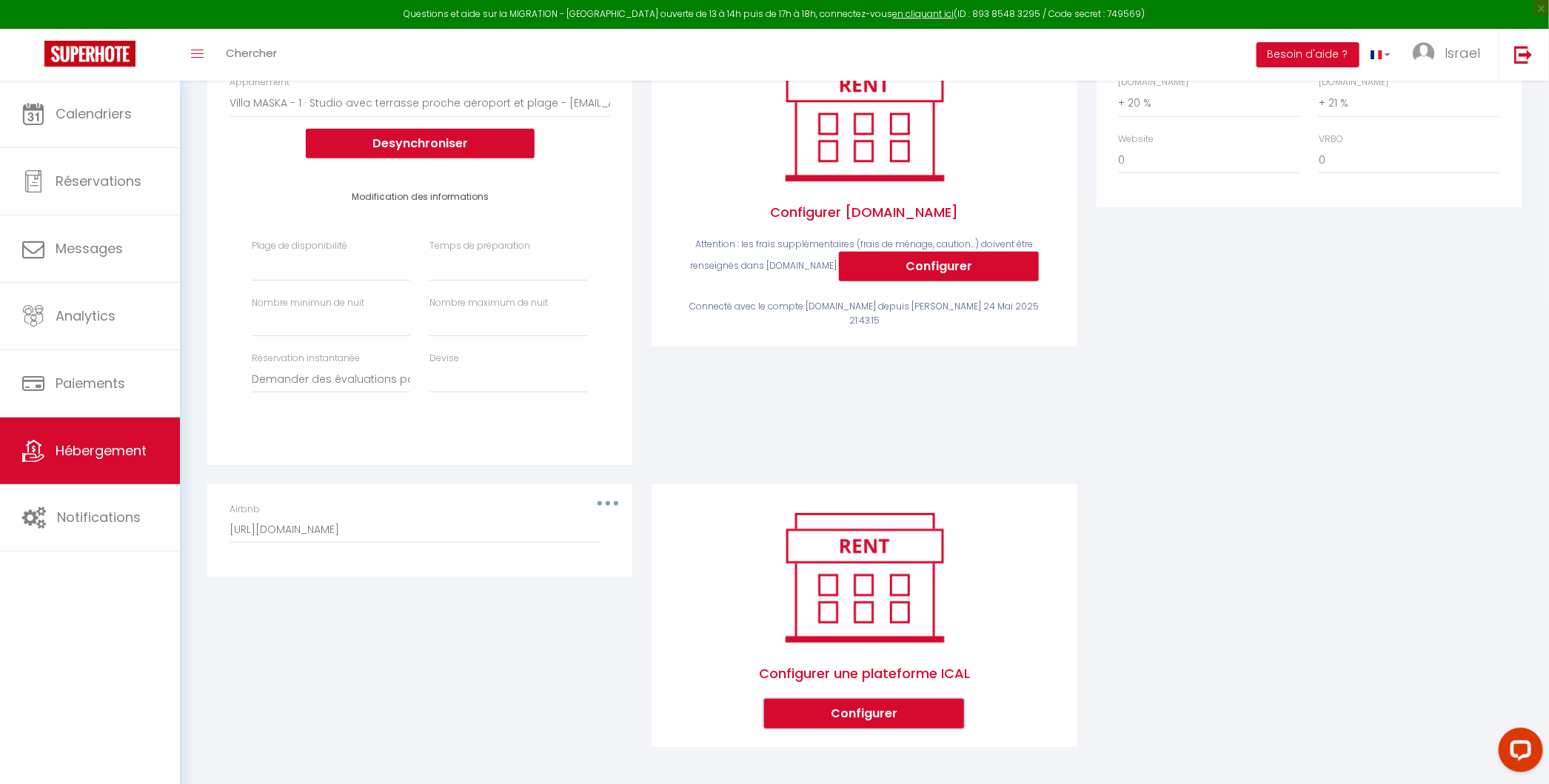
checkbox input "false"
select select
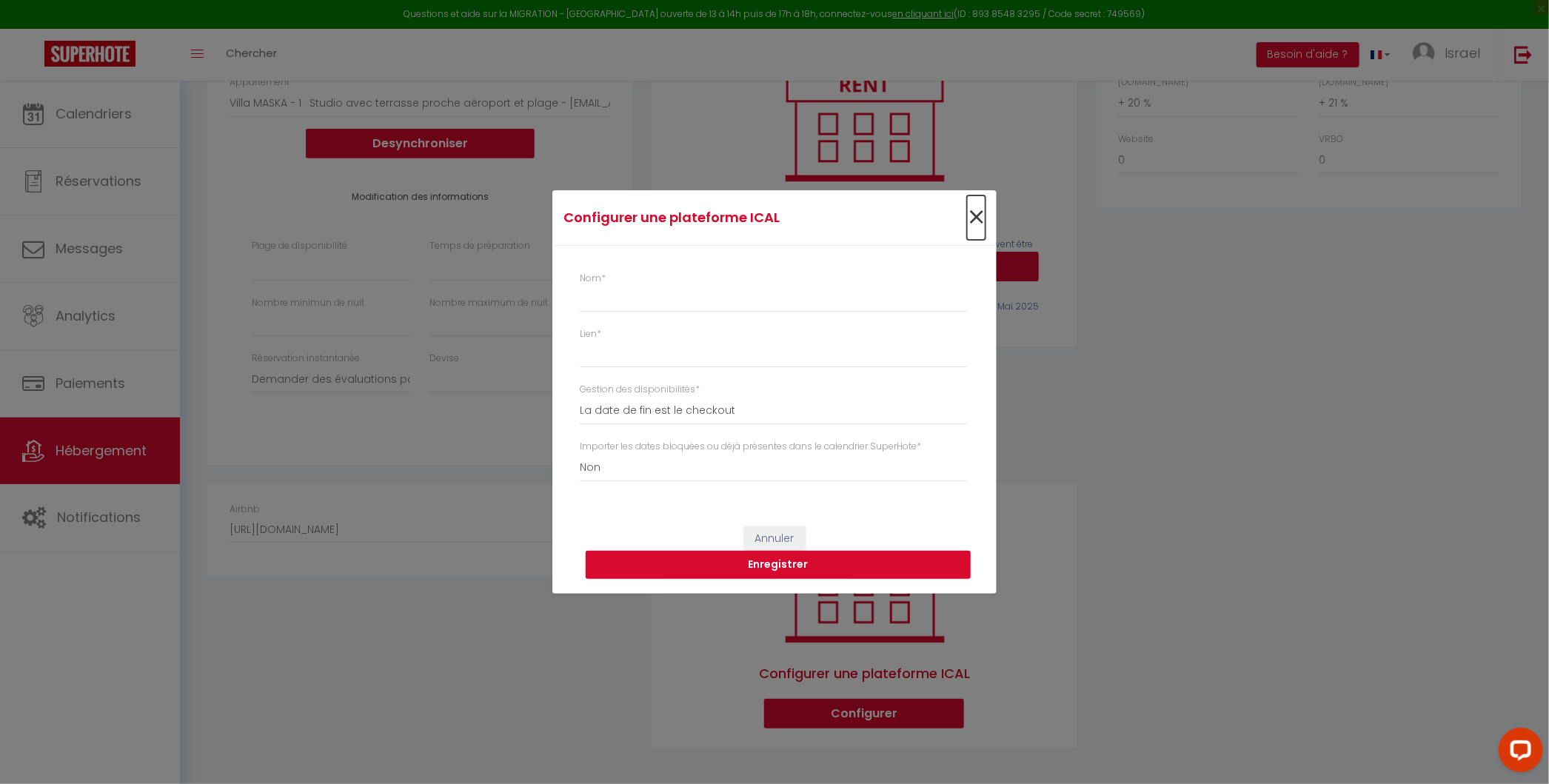
click at [981, 210] on span "×" at bounding box center [976, 217] width 18 height 44
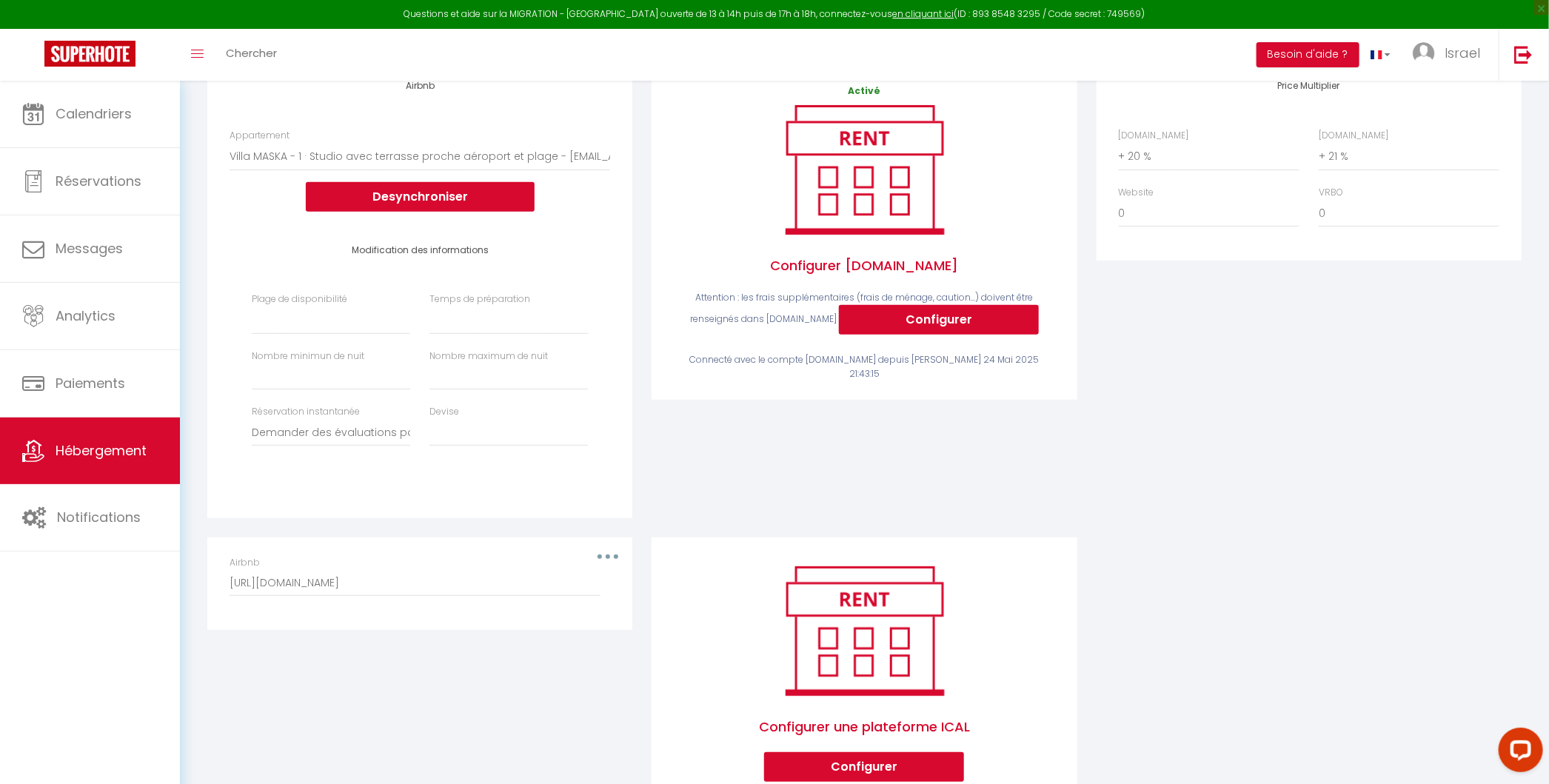
scroll to position [0, 0]
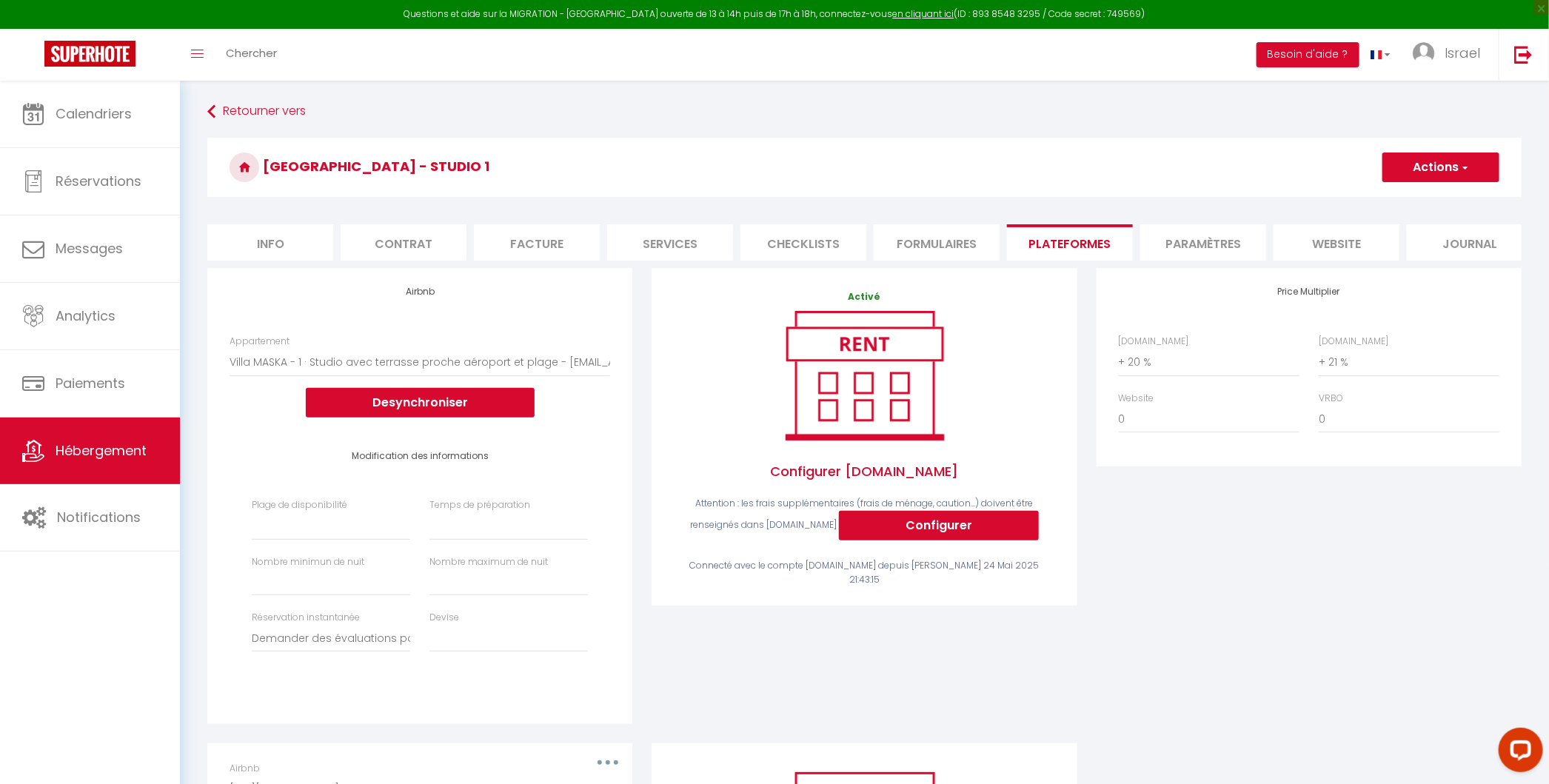
click at [901, 249] on li "Formulaires" at bounding box center [936, 242] width 126 height 37
select select
checkbox input "false"
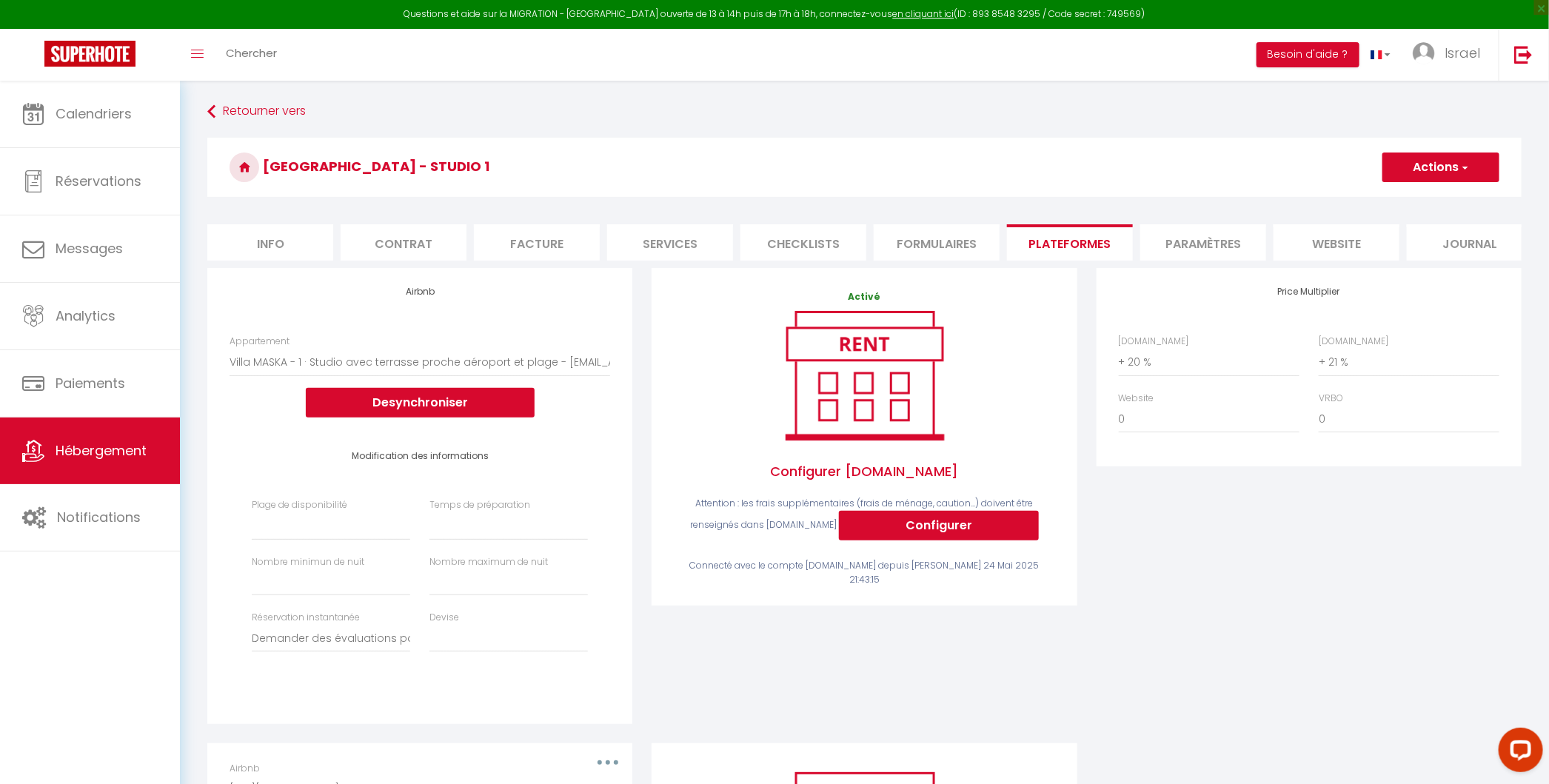
checkbox input "false"
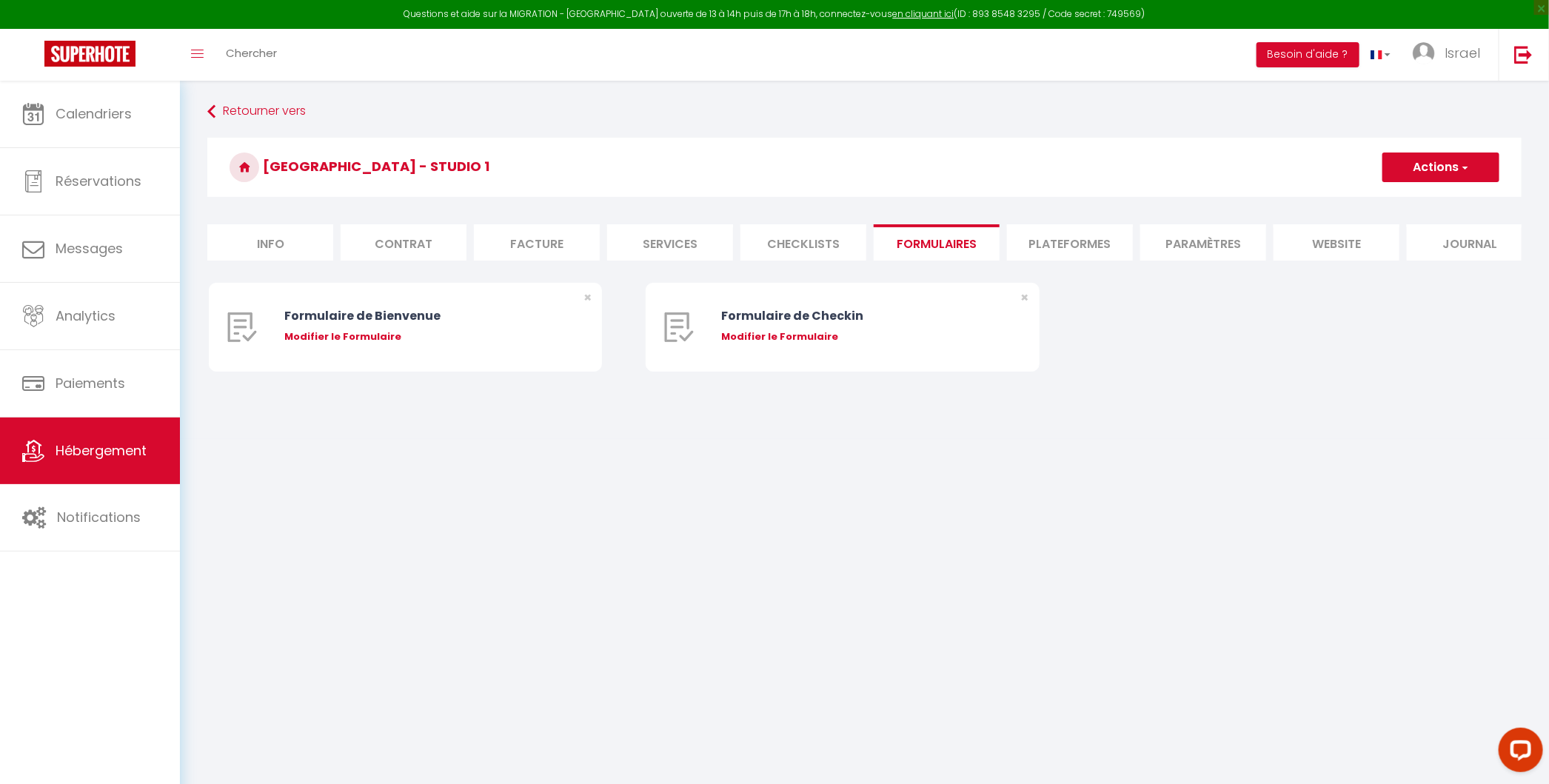
click at [810, 246] on li "Checklists" at bounding box center [802, 242] width 126 height 37
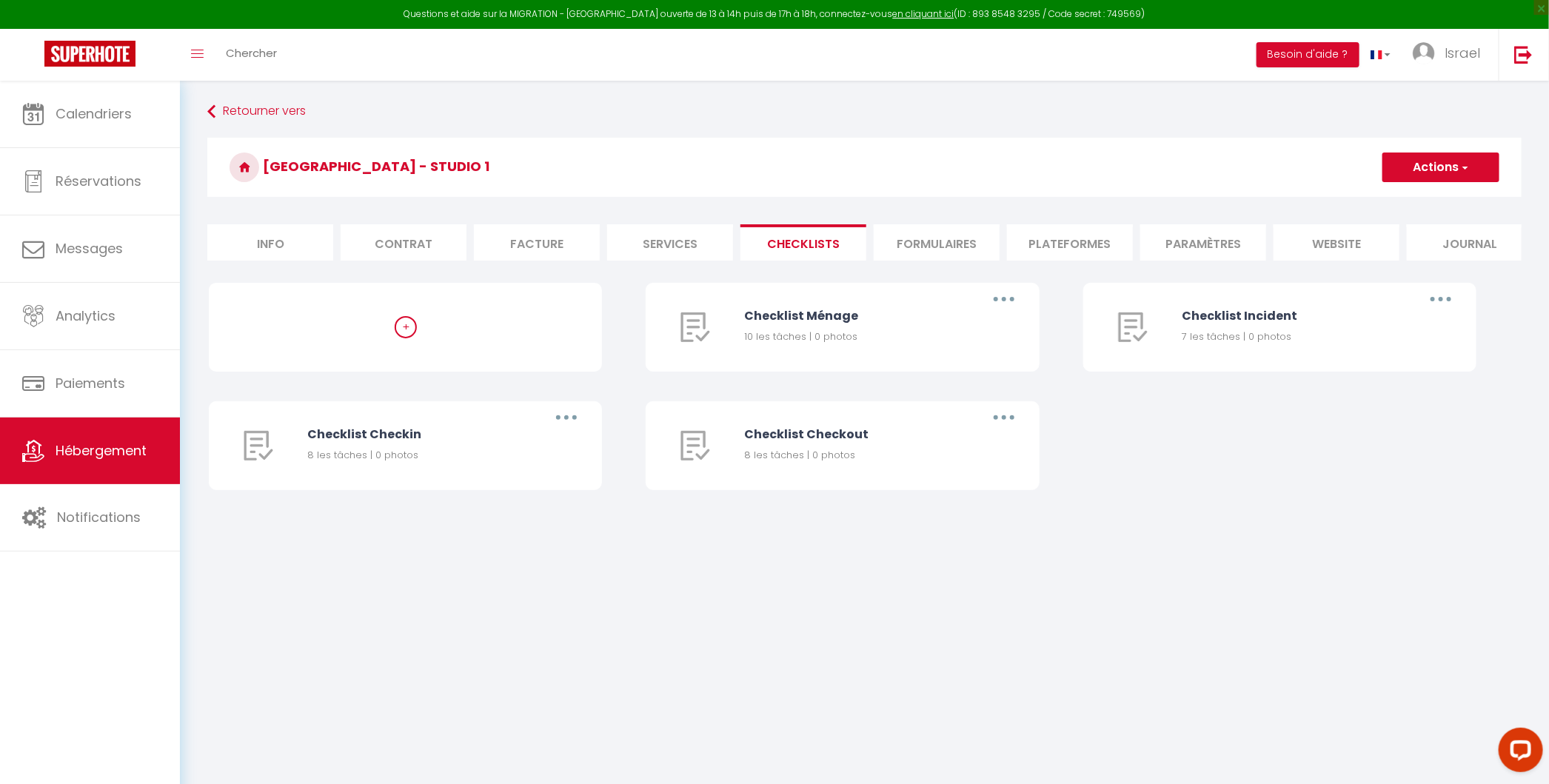
select select
checkbox input "false"
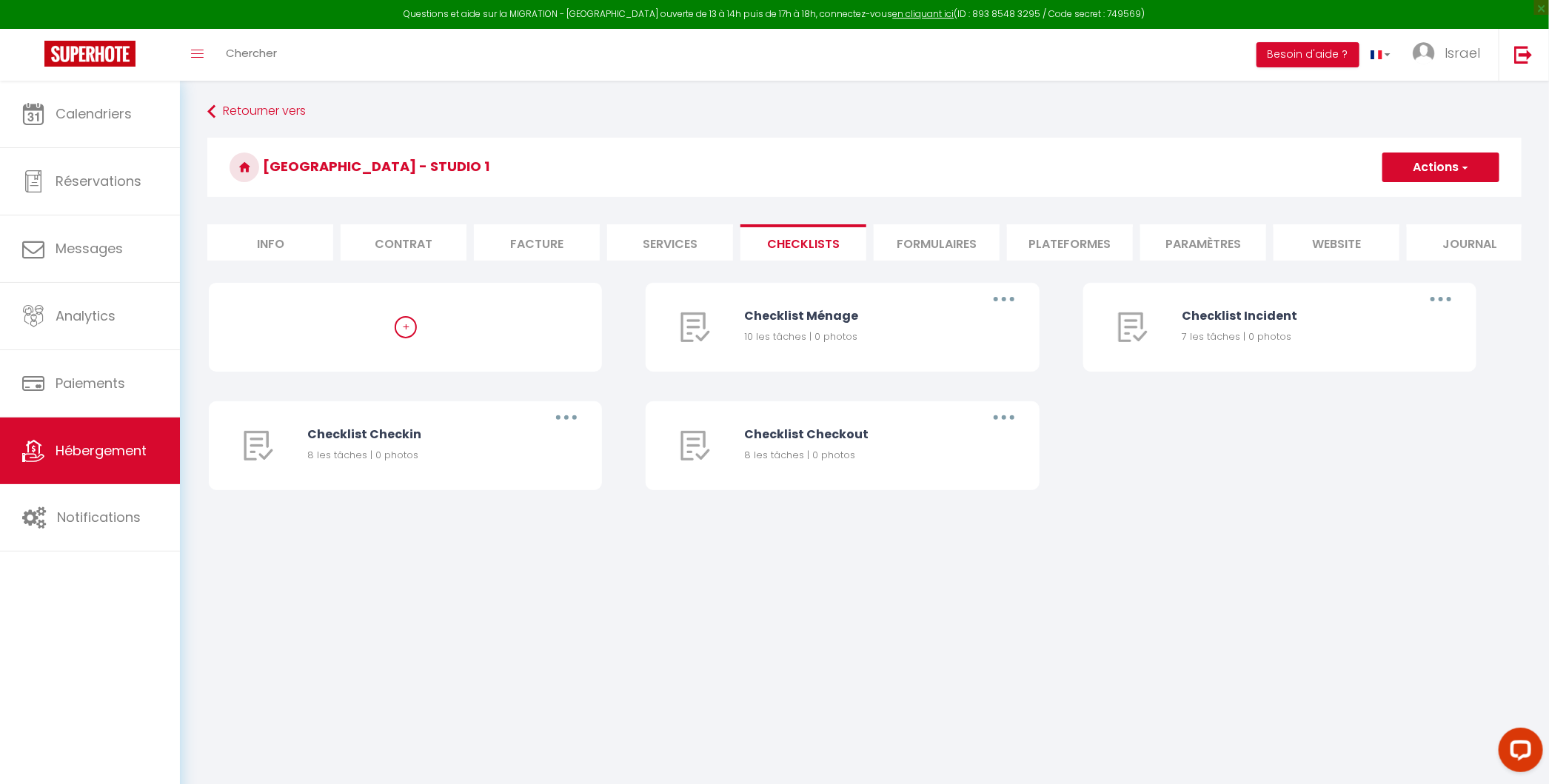
click at [680, 247] on li "Services" at bounding box center [669, 242] width 126 height 37
select select
checkbox input "false"
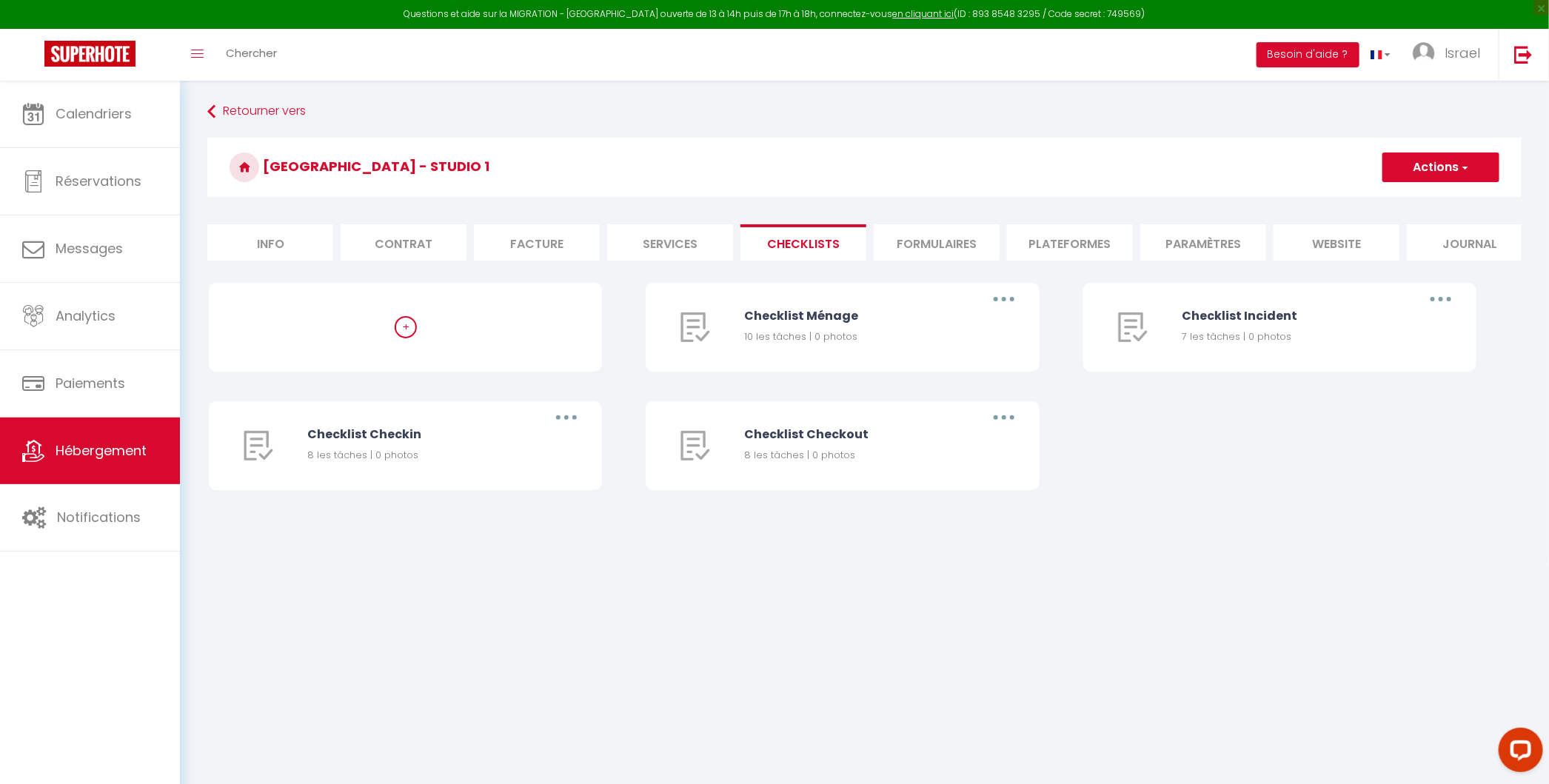
checkbox input "false"
select select
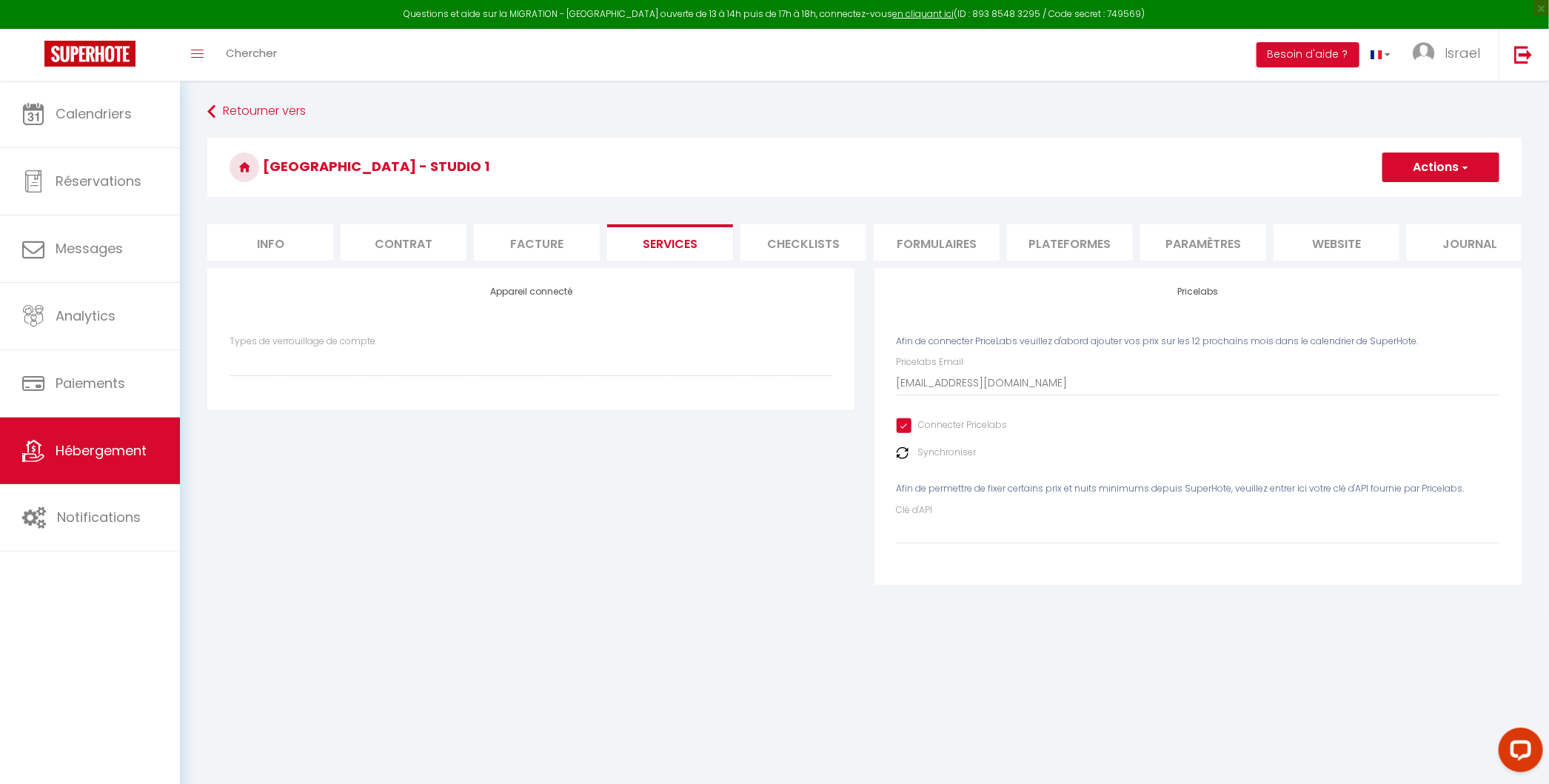
click at [539, 244] on li "Facture" at bounding box center [536, 242] width 126 height 37
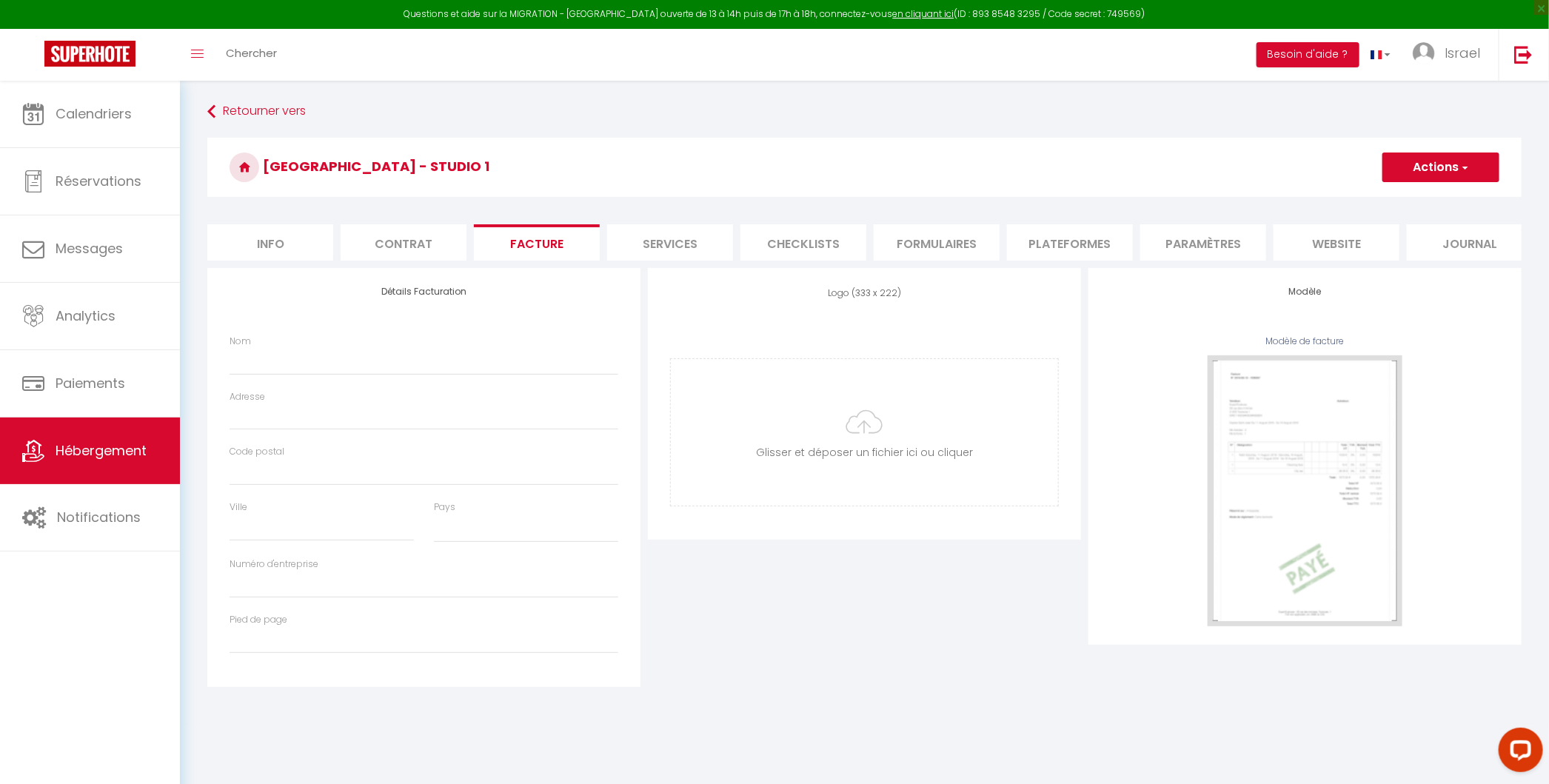
select select
checkbox input "false"
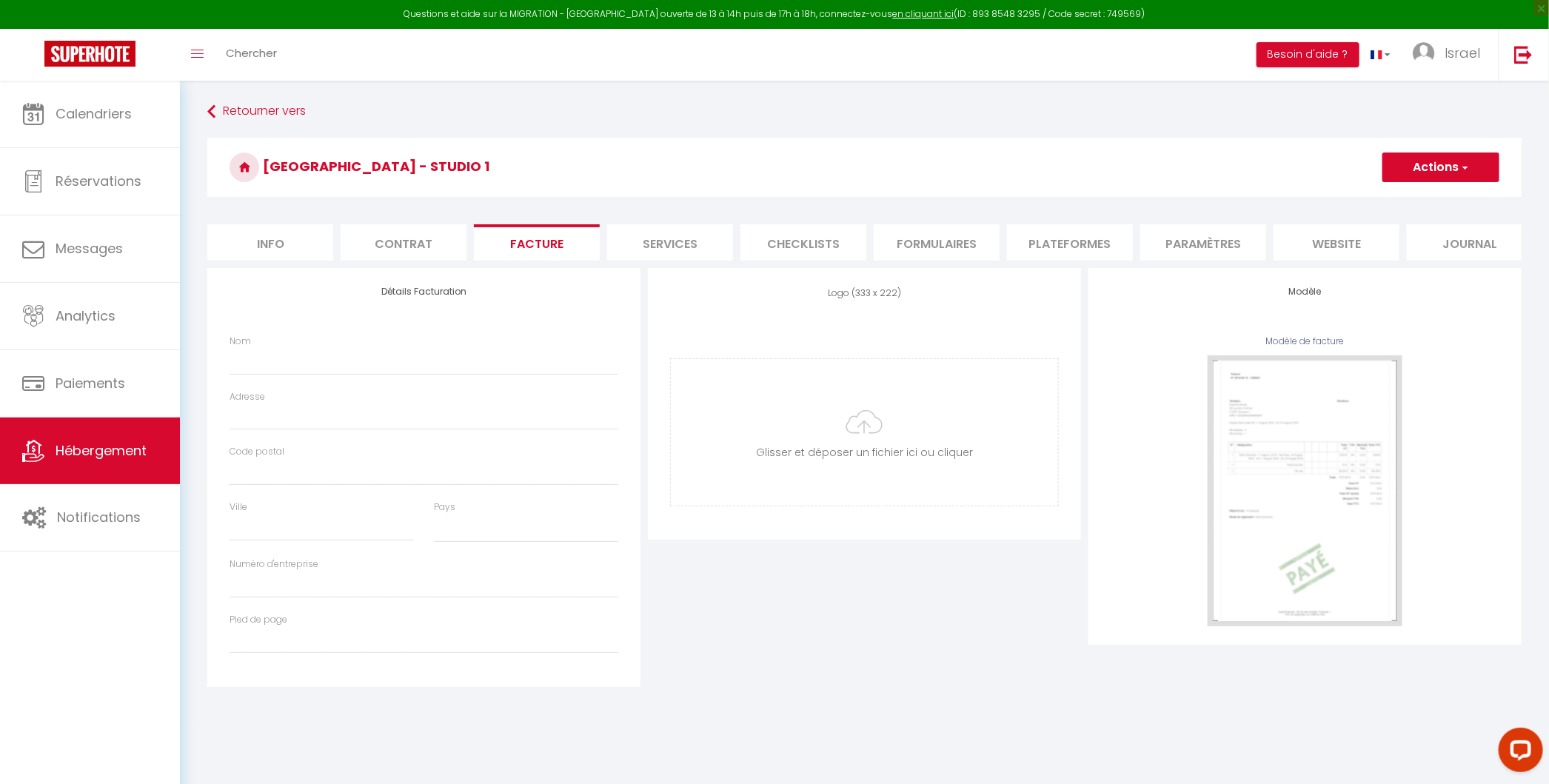
select select
checkbox input "false"
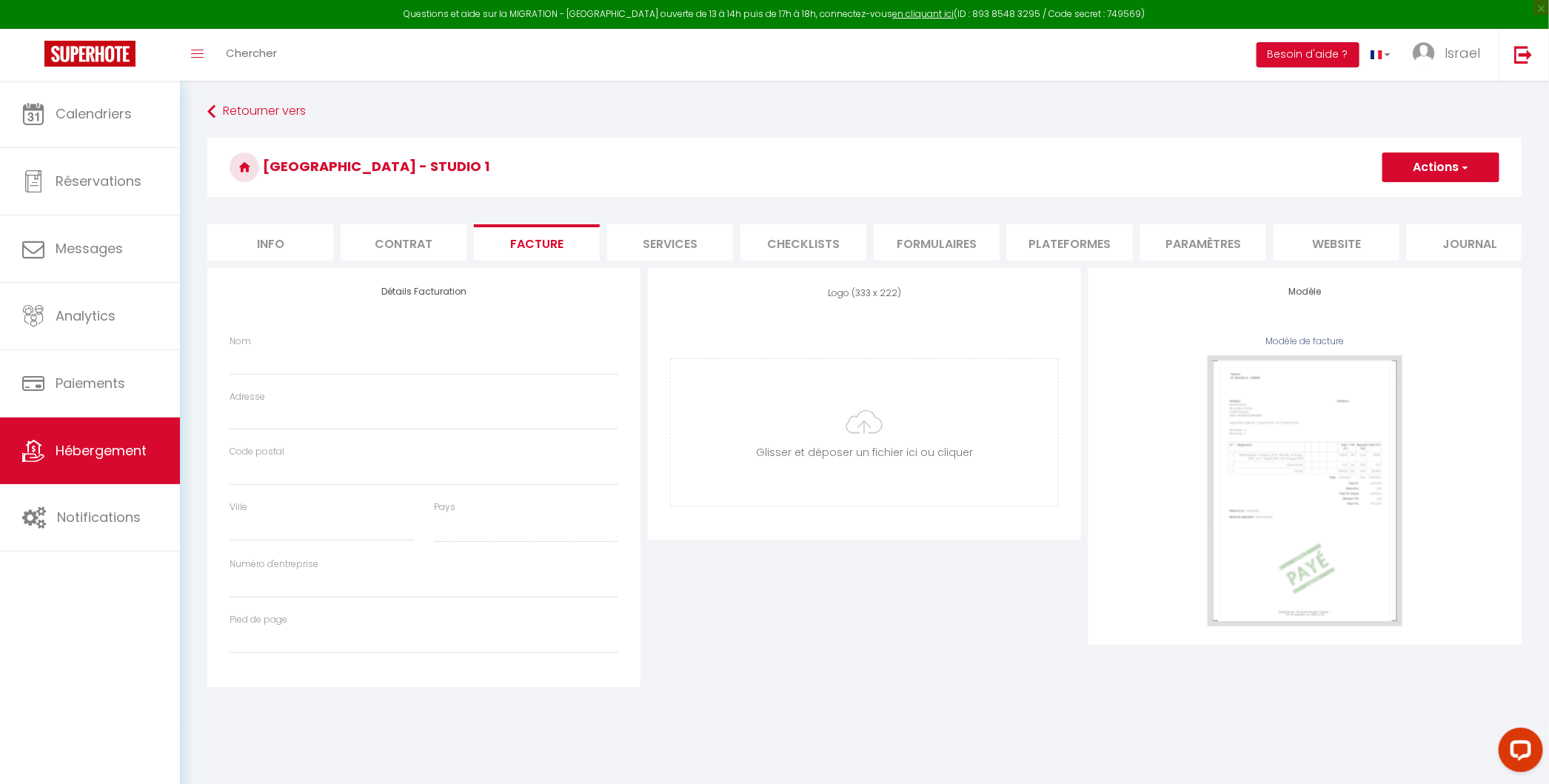
checkbox input "false"
select select
checkbox input "false"
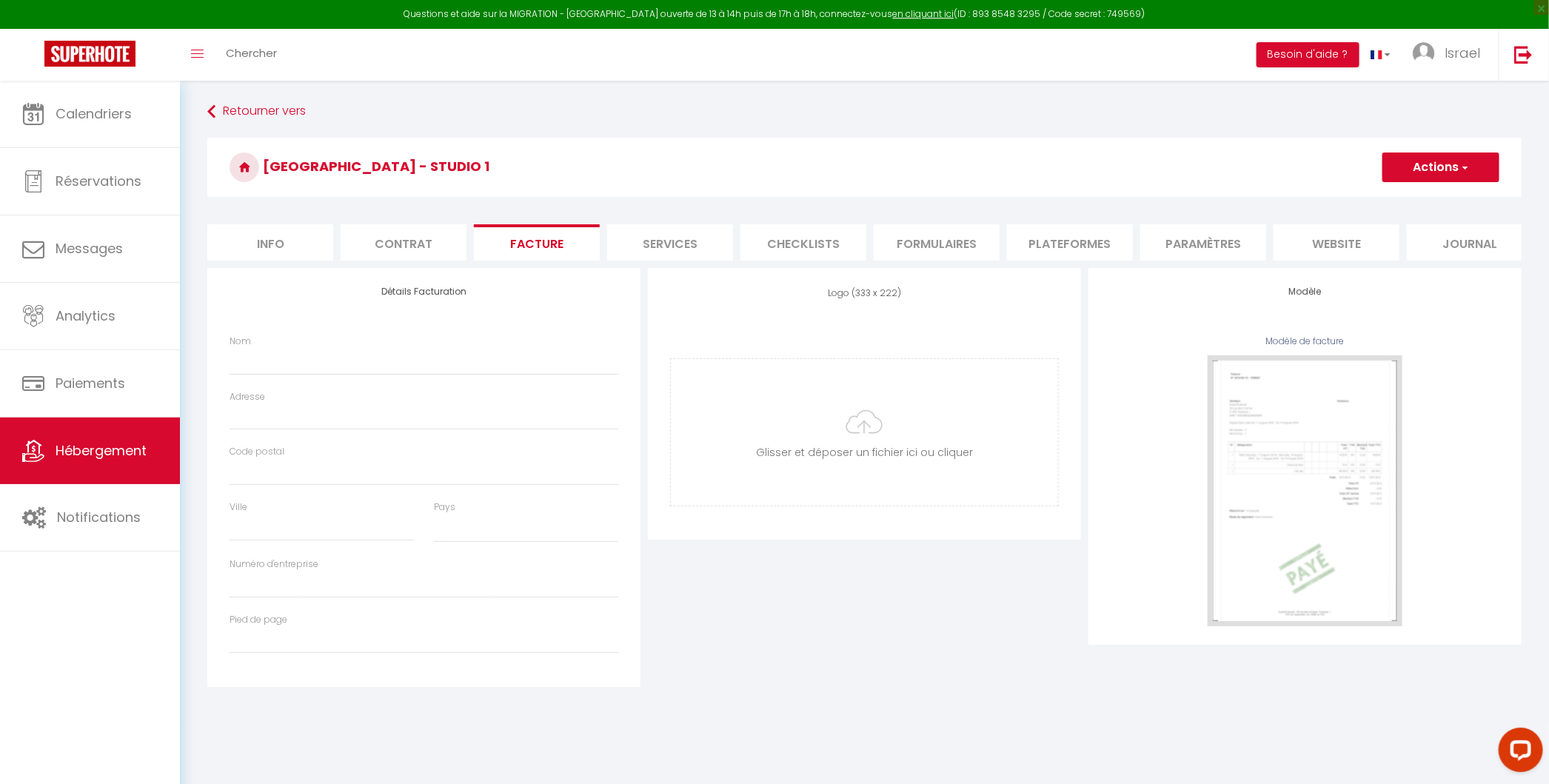
checkbox input "false"
select select
click at [427, 246] on li "Contrat" at bounding box center [403, 242] width 126 height 37
select select
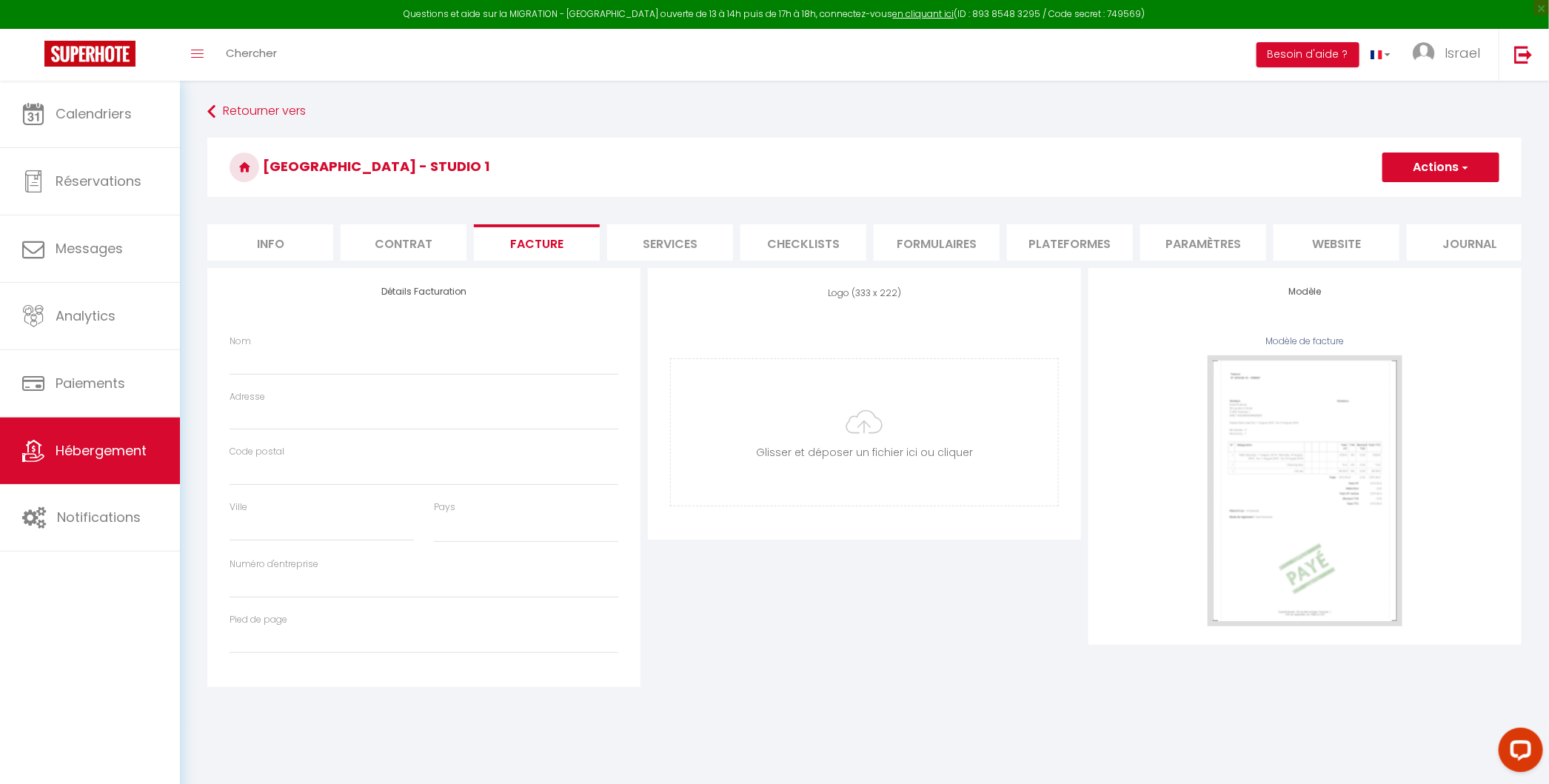
checkbox input "false"
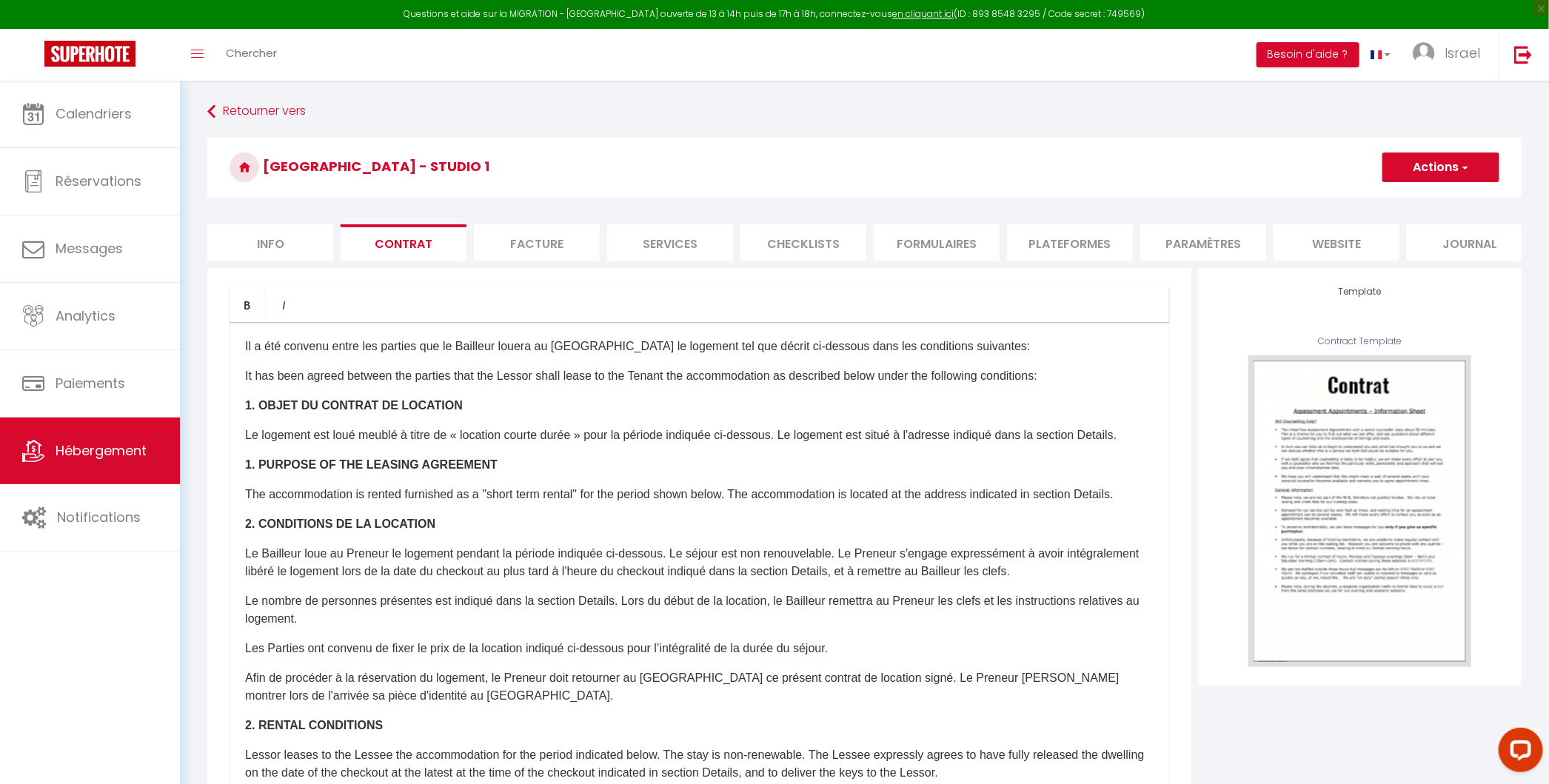
click at [311, 251] on li "Info" at bounding box center [270, 242] width 126 height 37
select select
checkbox input "false"
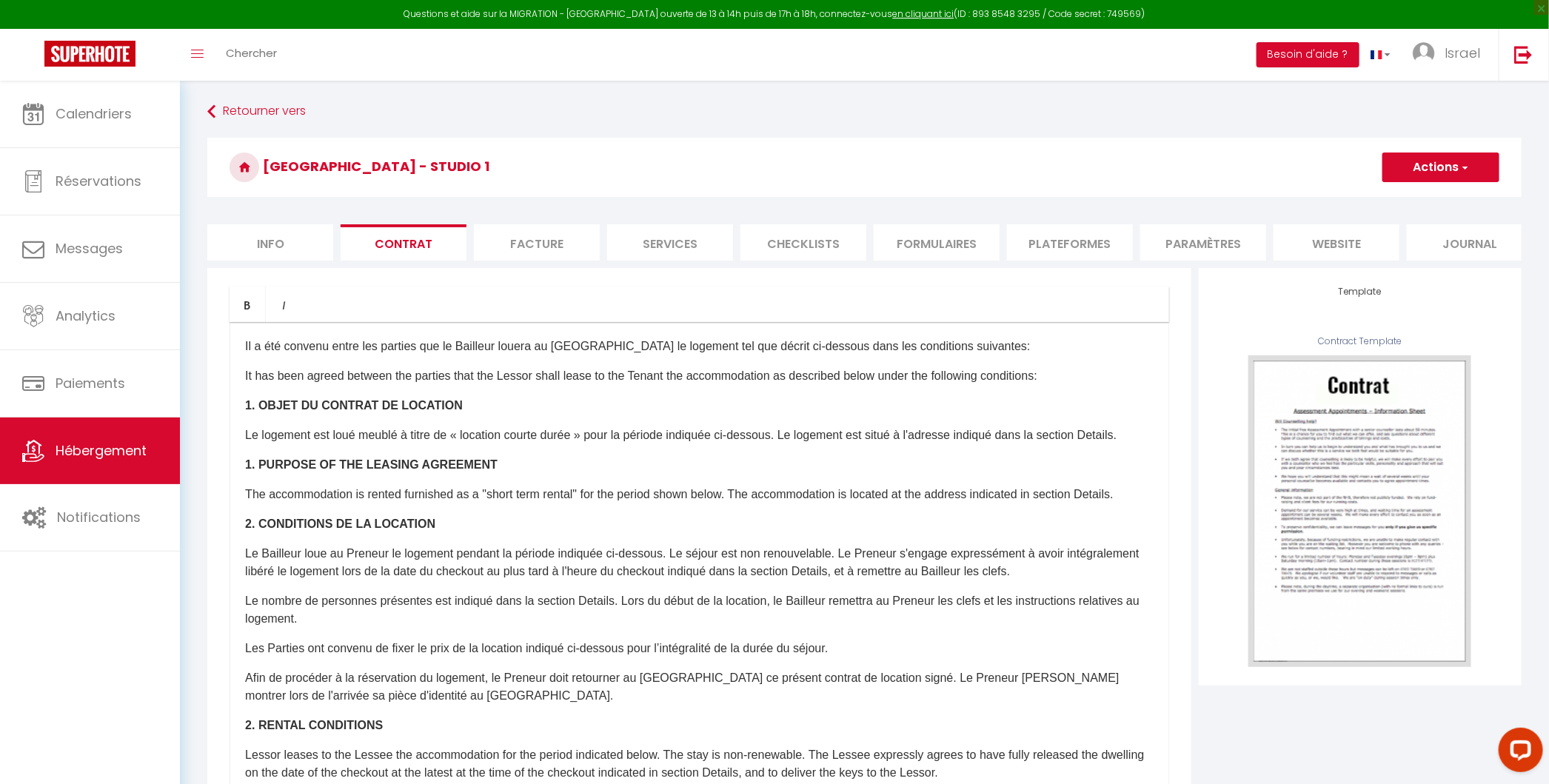
checkbox input "false"
select select
checkbox input "false"
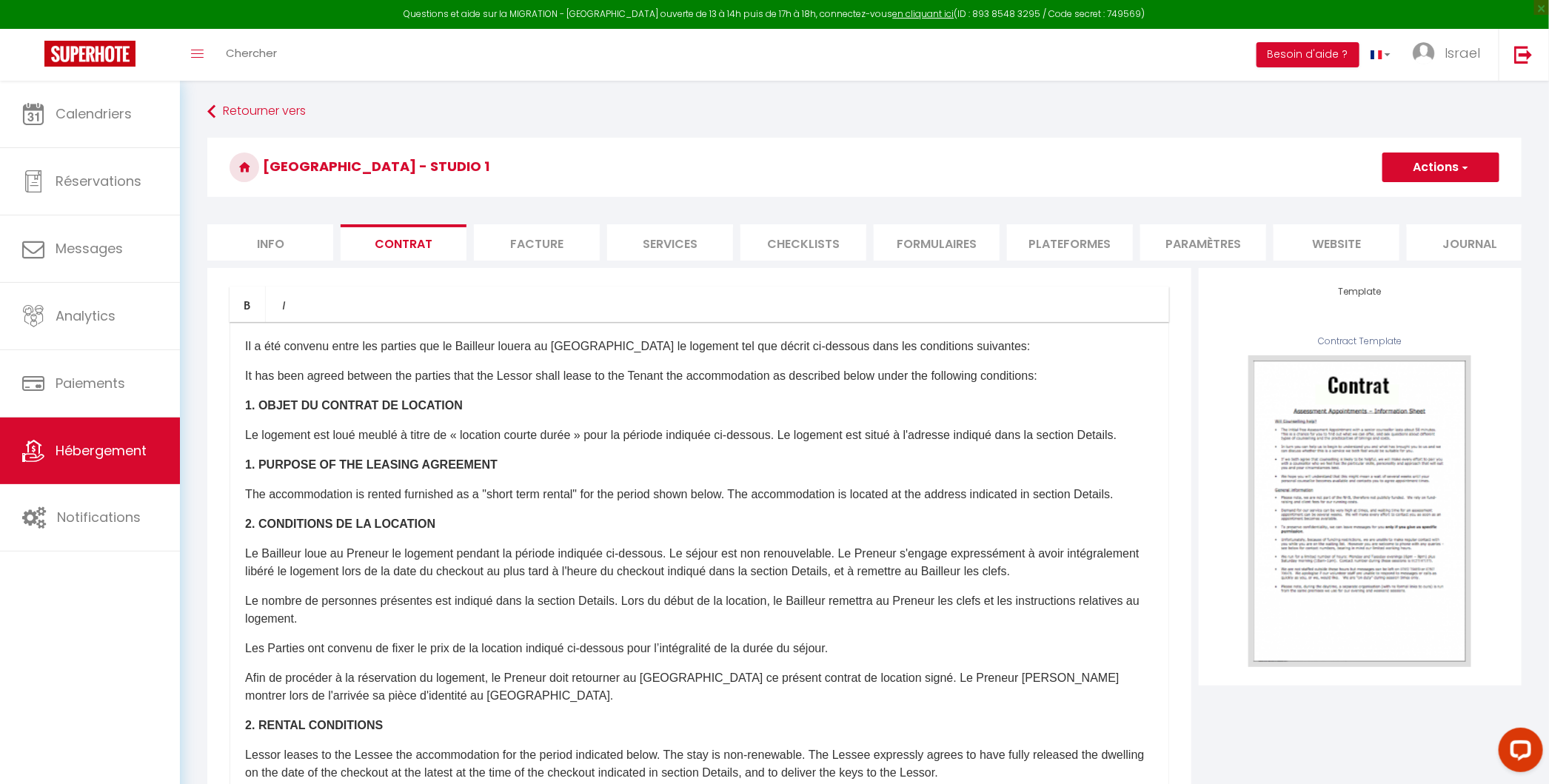
checkbox input "false"
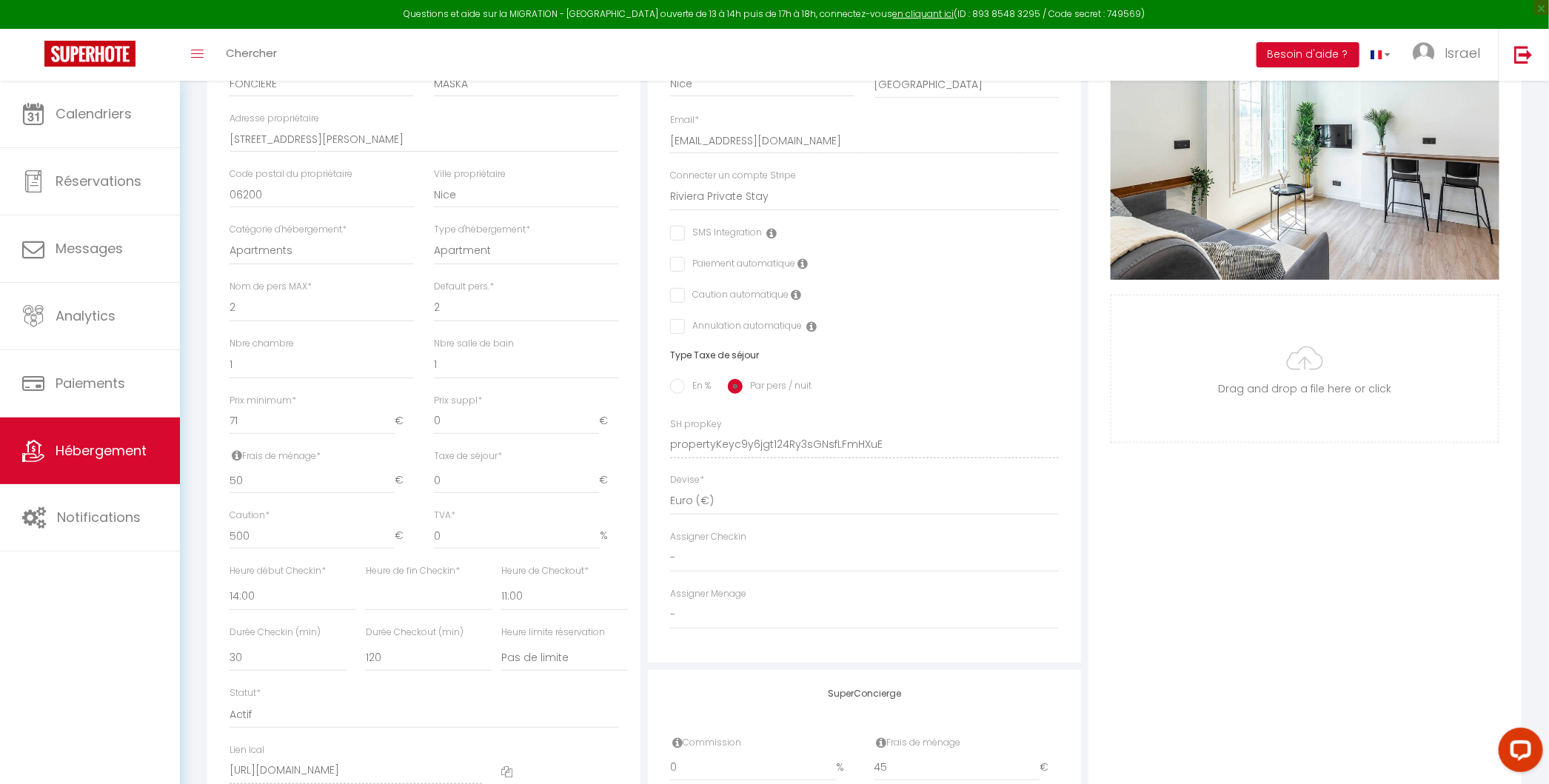
scroll to position [519, 0]
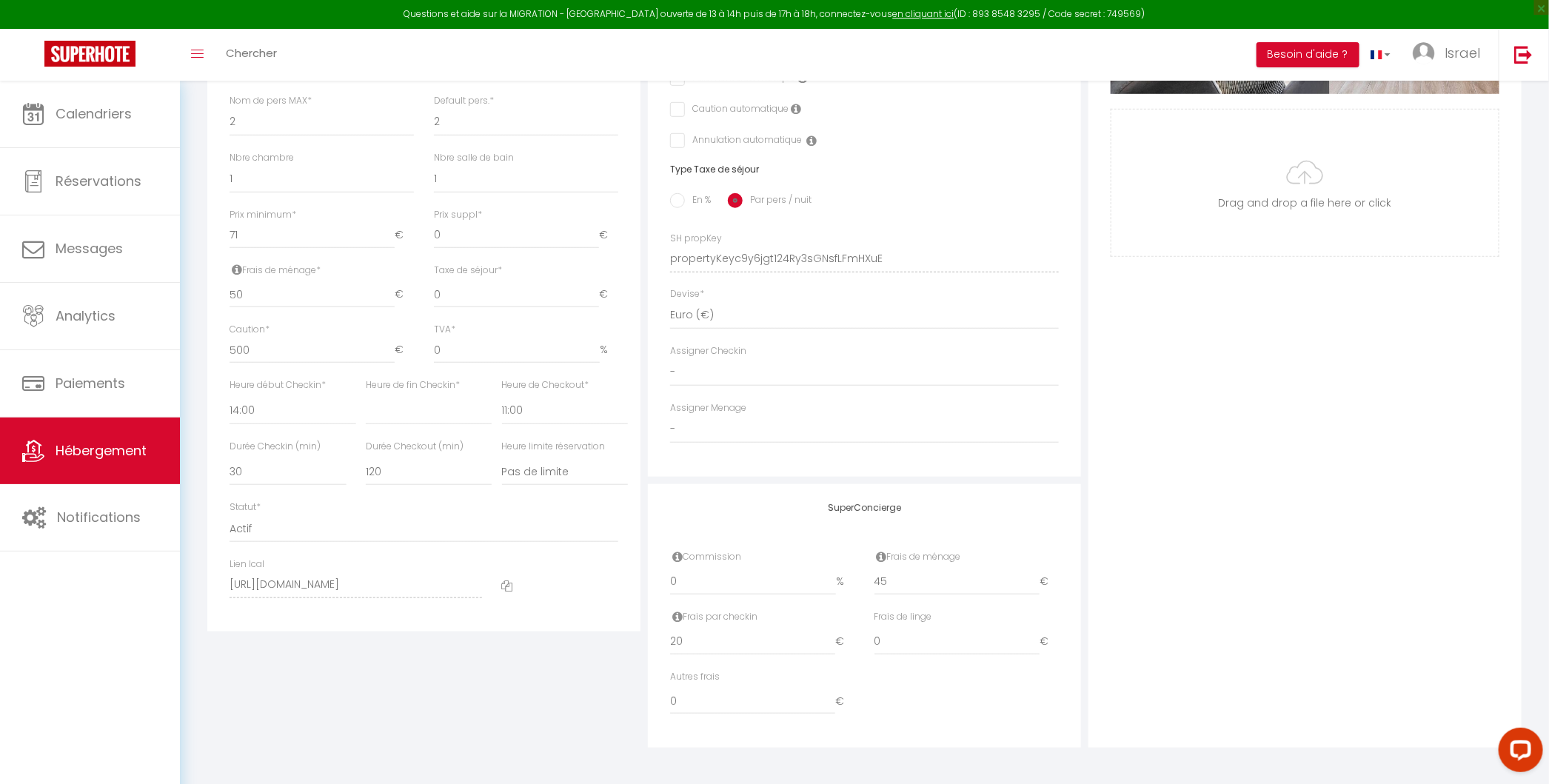
click at [506, 585] on icon at bounding box center [507, 585] width 11 height 11
click at [102, 465] on link "Hébergement" at bounding box center [90, 451] width 180 height 67
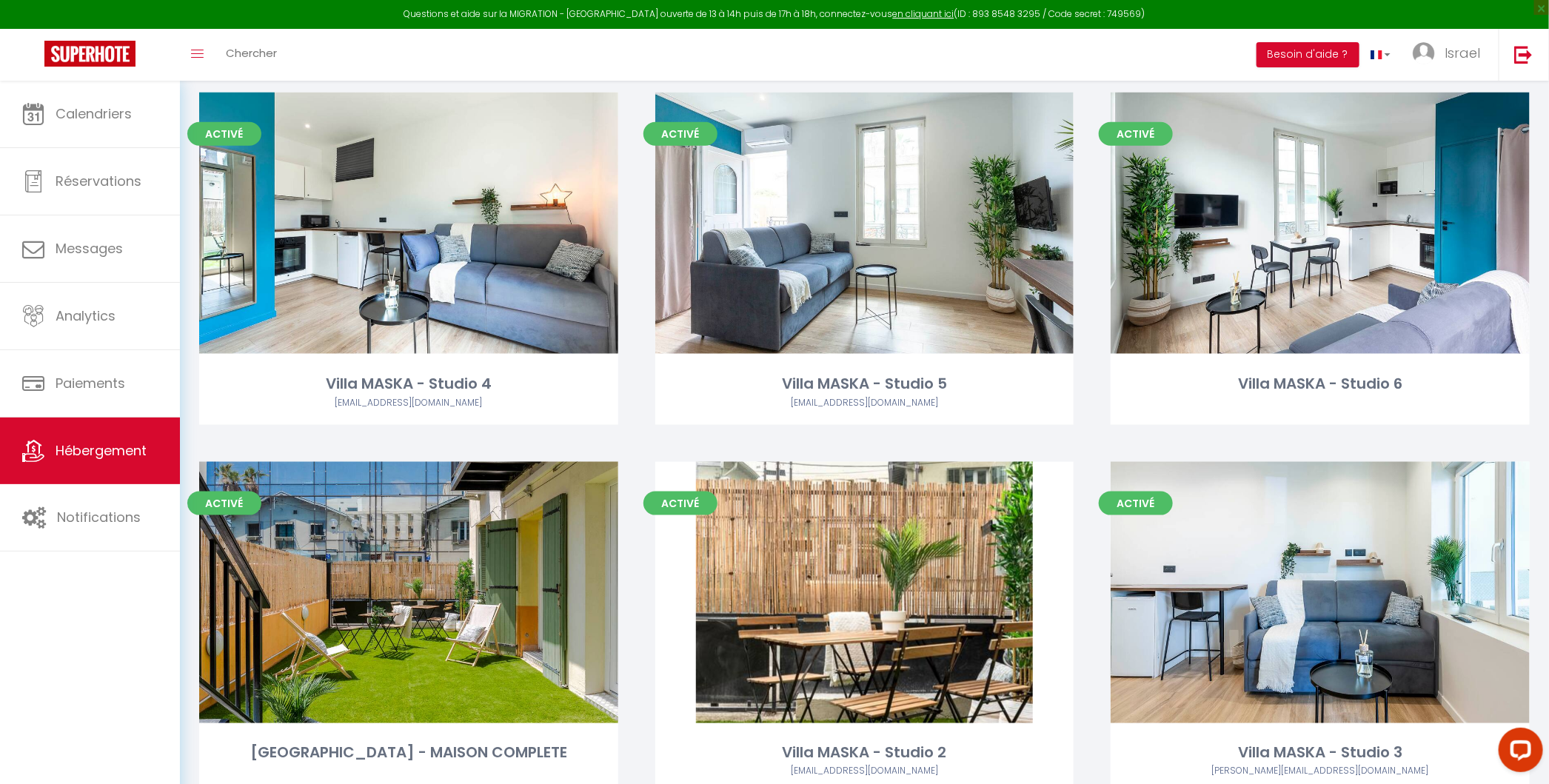
scroll to position [826, 0]
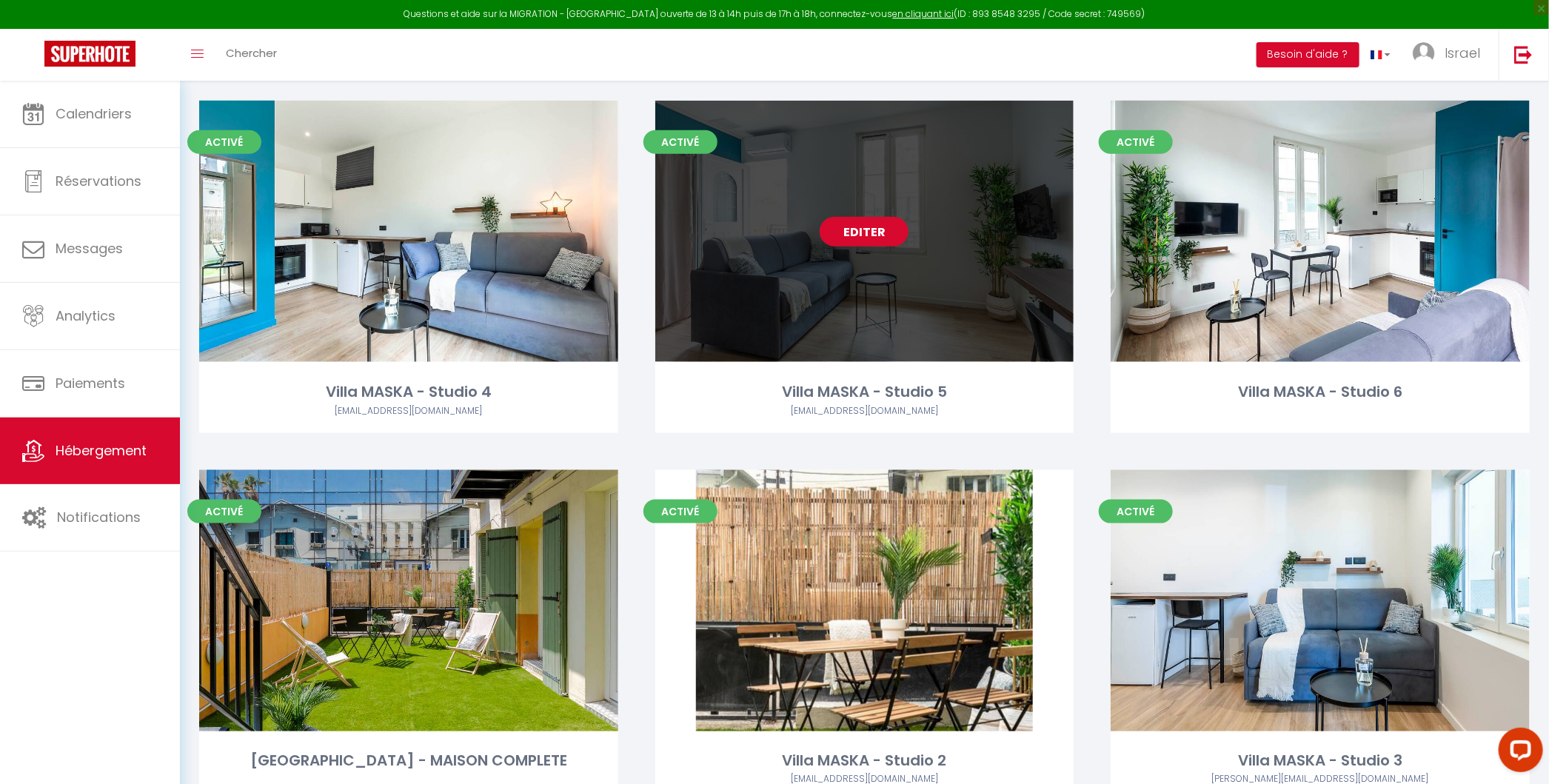
click at [870, 239] on link "Editer" at bounding box center [863, 232] width 89 height 30
select select "3"
select select "2"
select select "1"
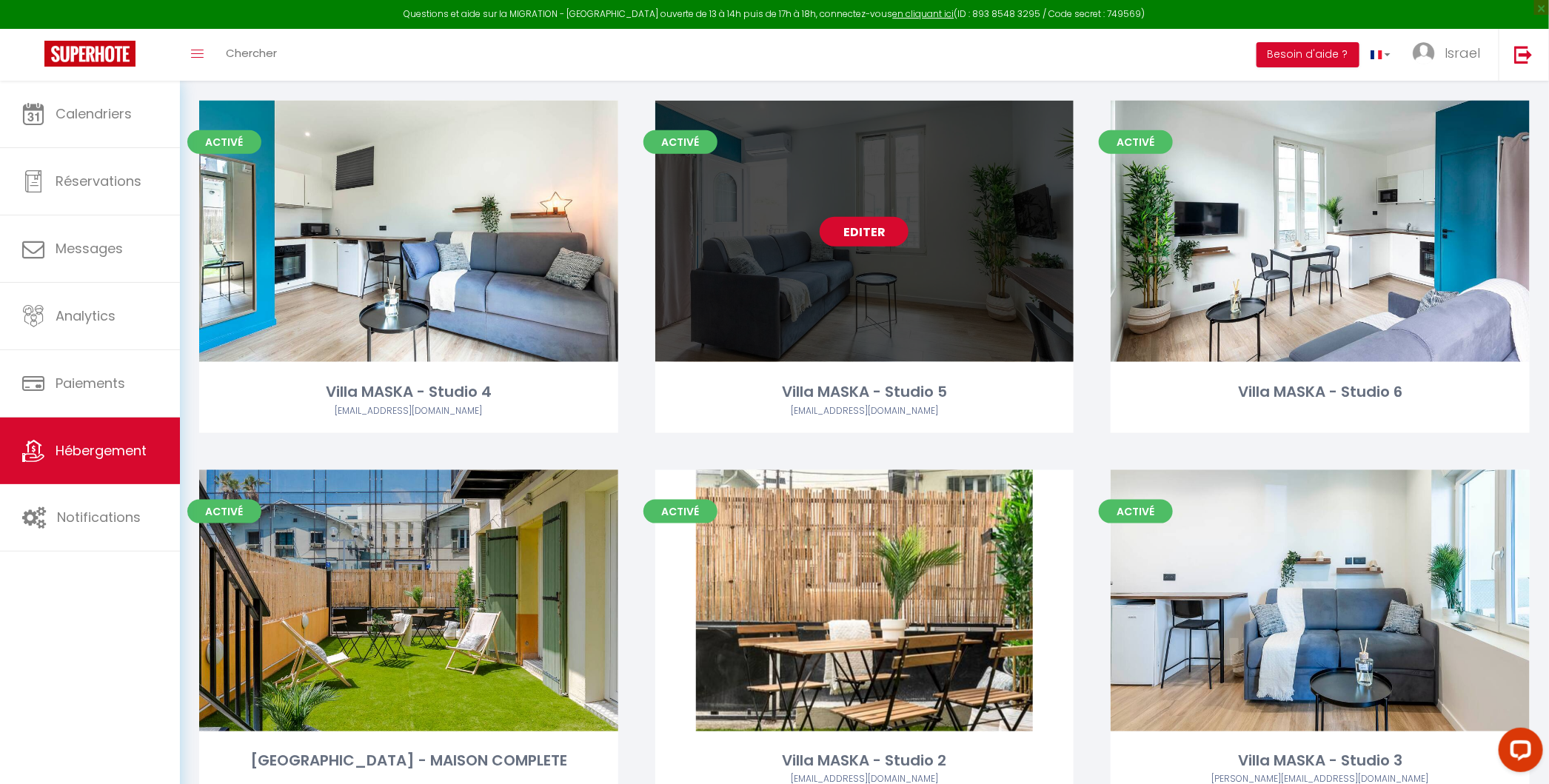
select select
select select "28"
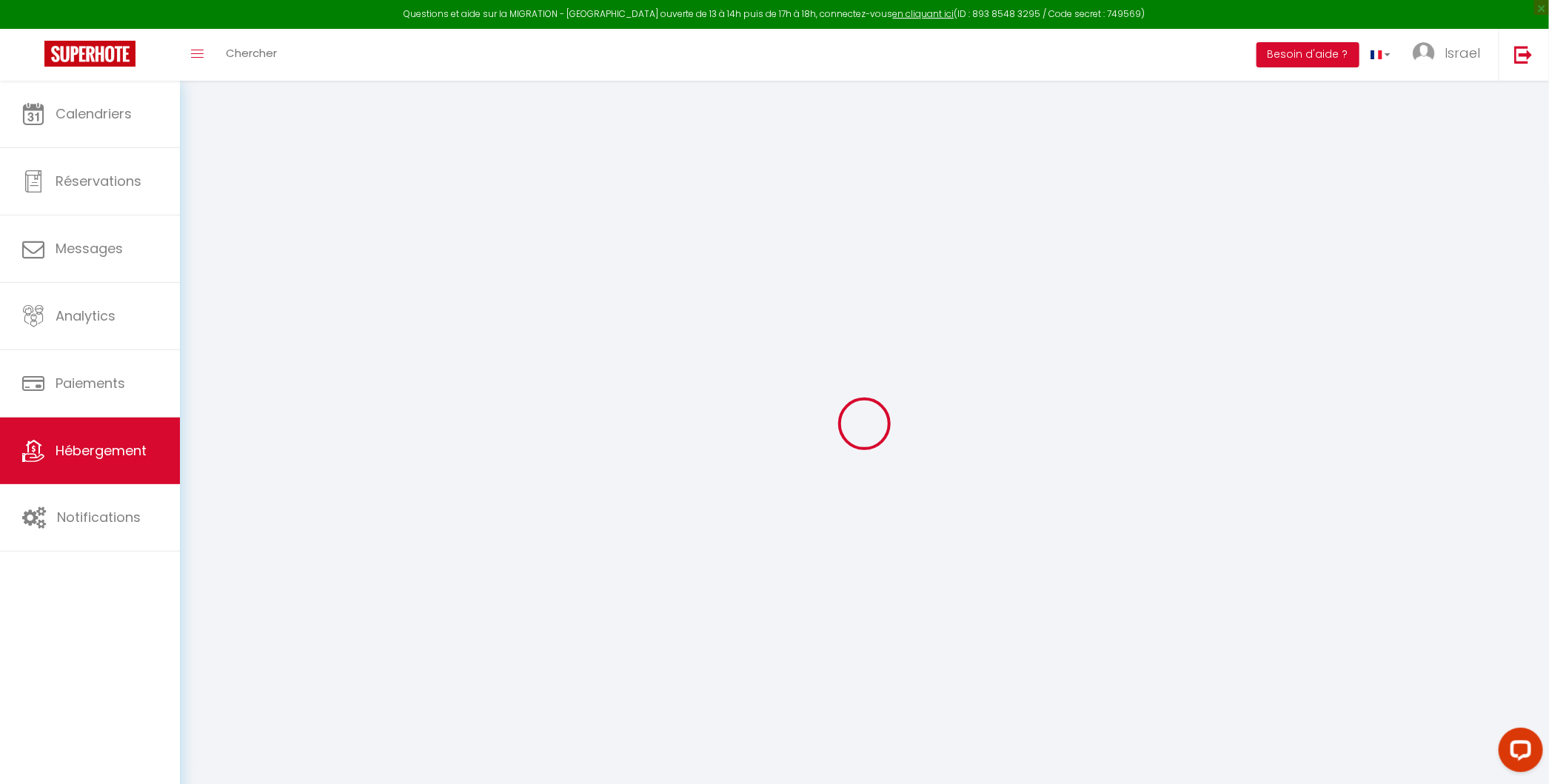
select select
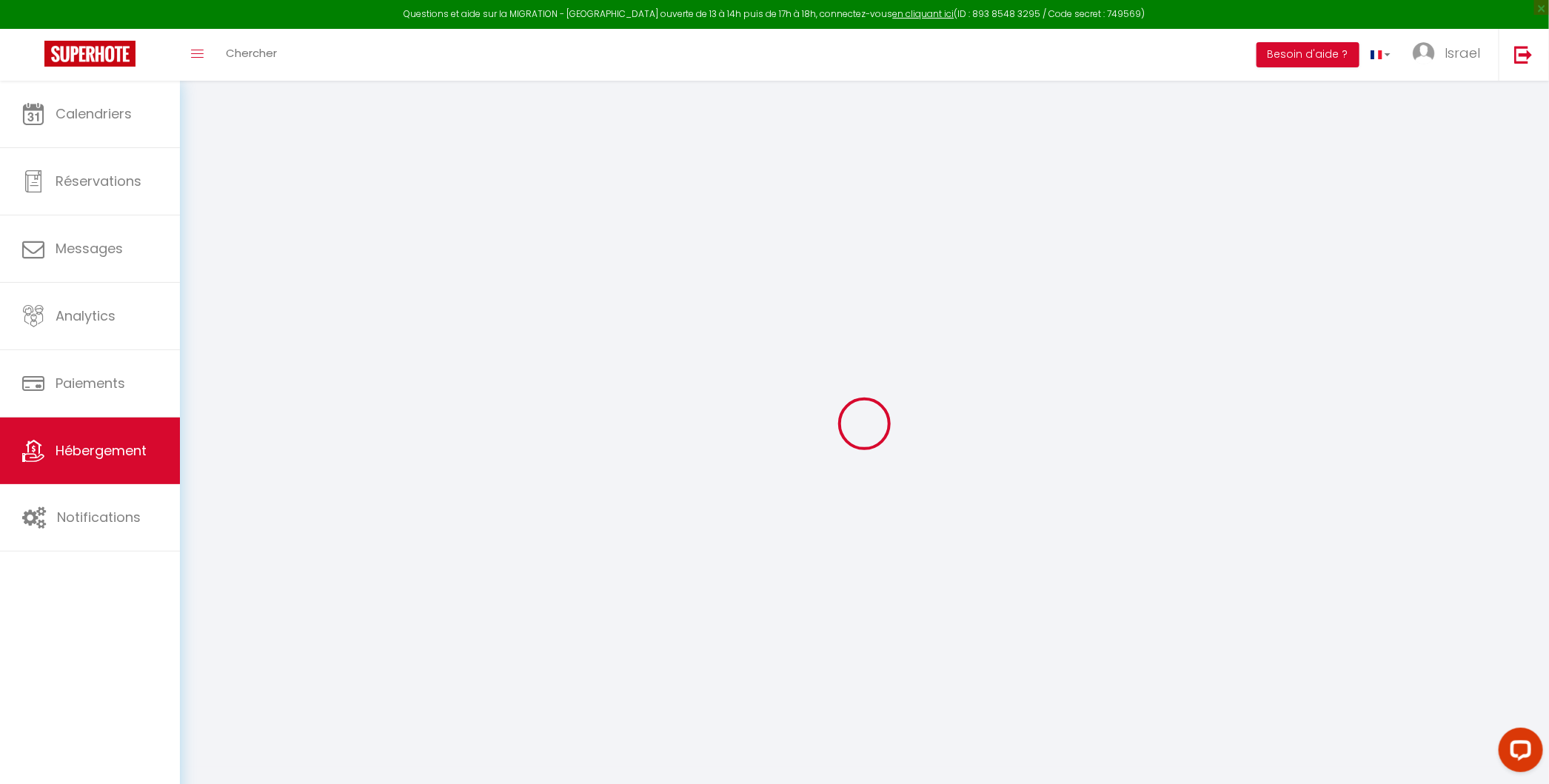
select select
checkbox input "false"
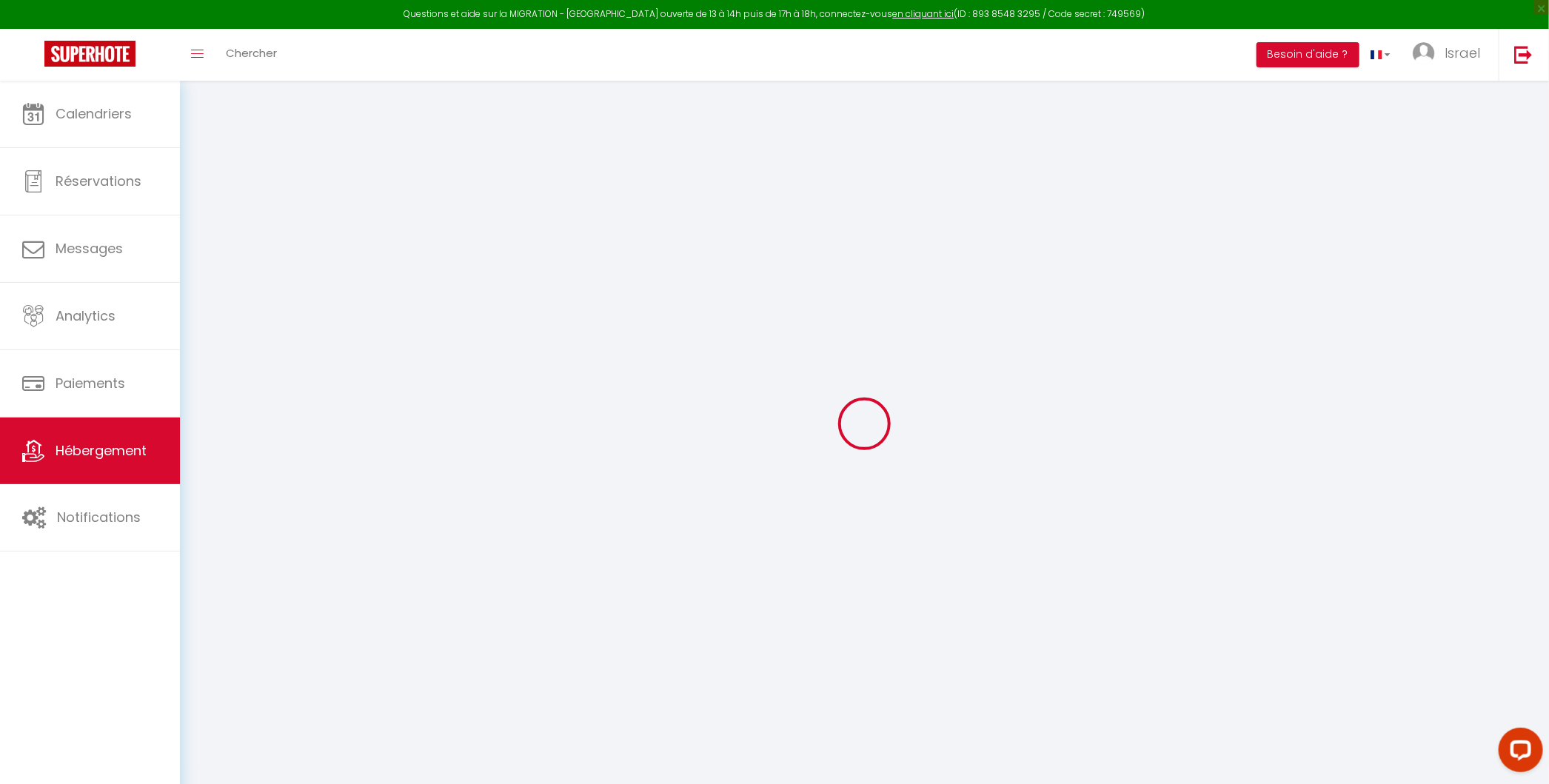
select select
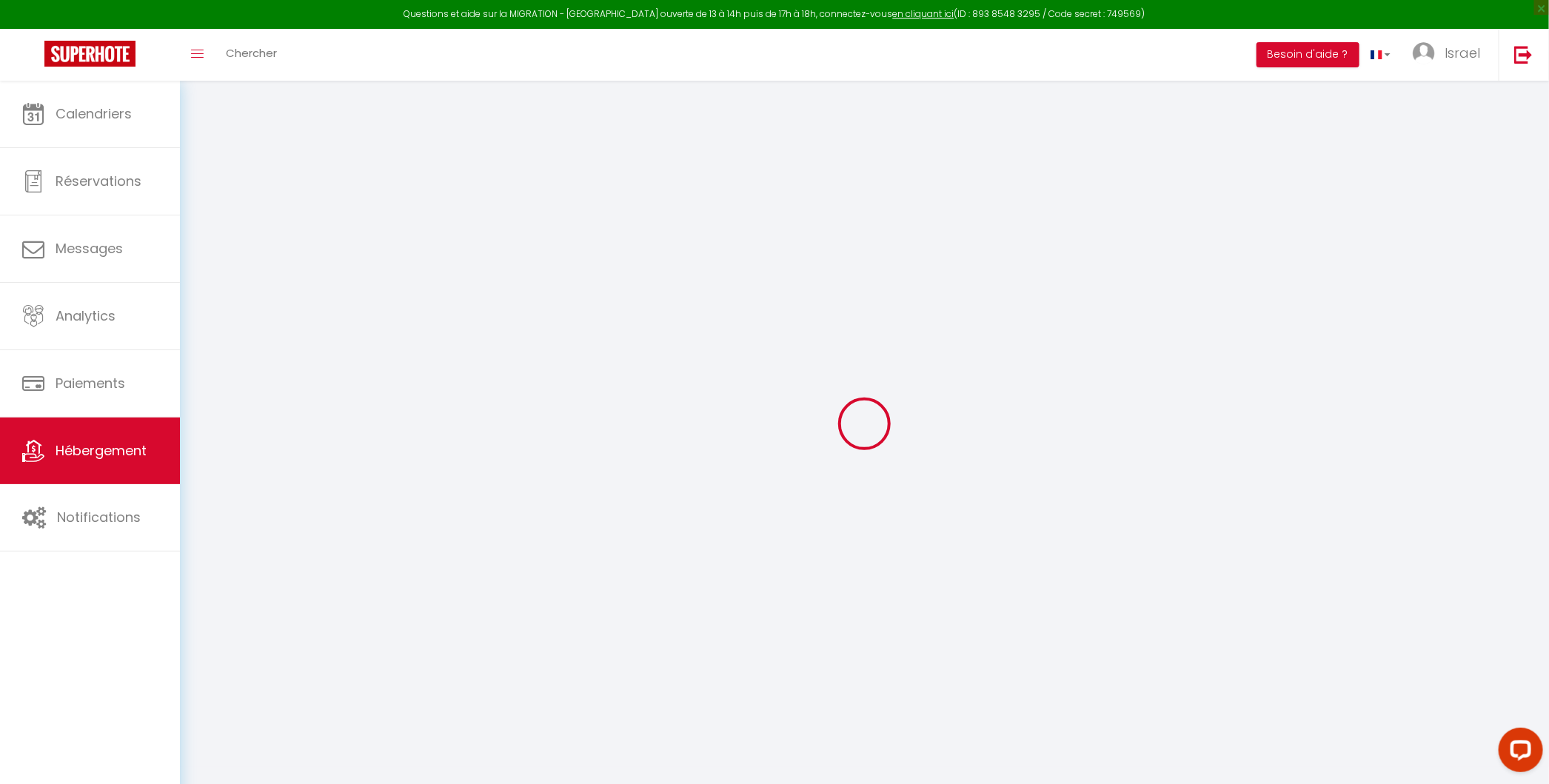
select select
checkbox input "false"
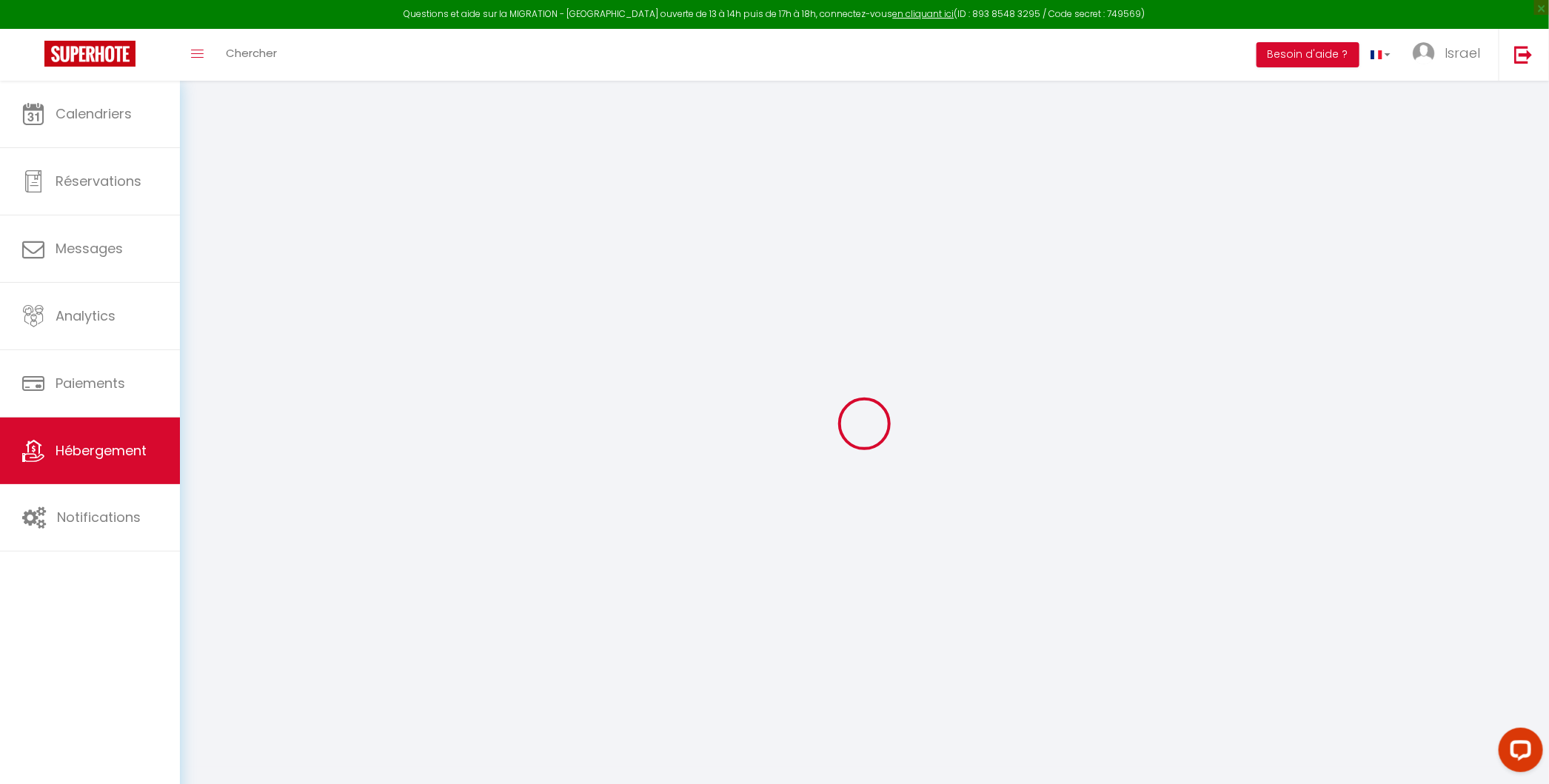
checkbox input "false"
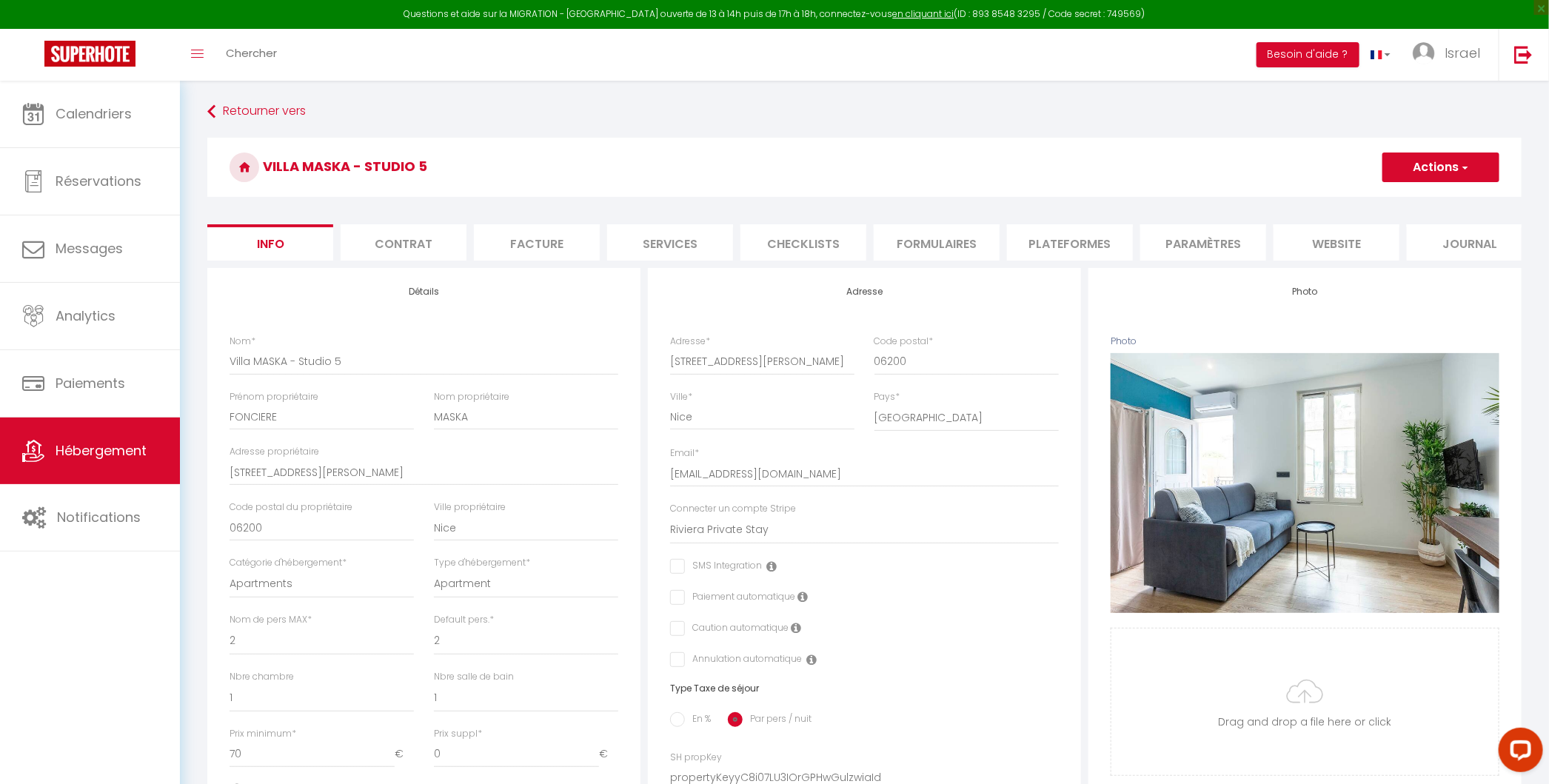
click at [1052, 237] on li "Plateformes" at bounding box center [1070, 242] width 126 height 37
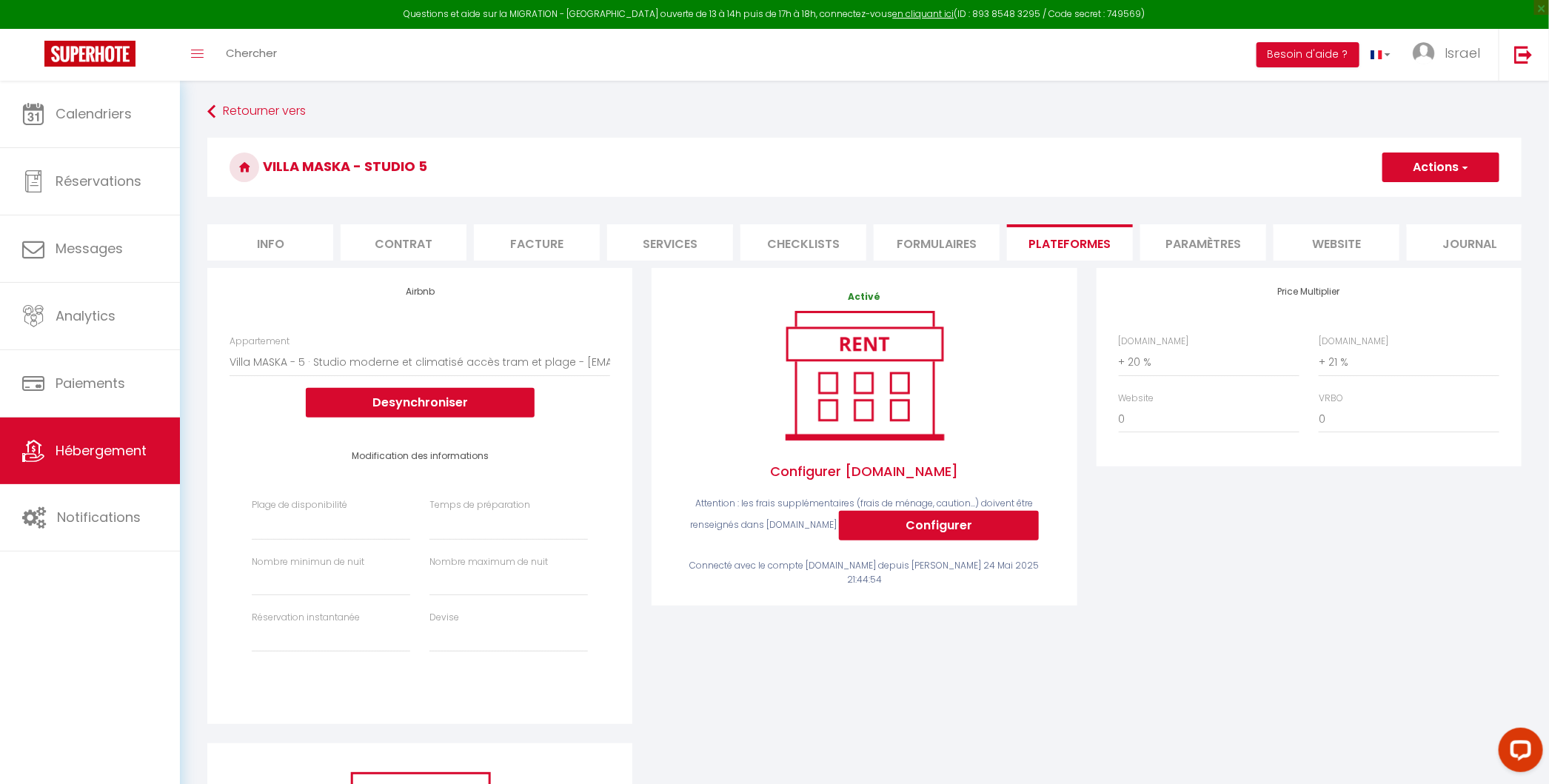
scroll to position [259, 0]
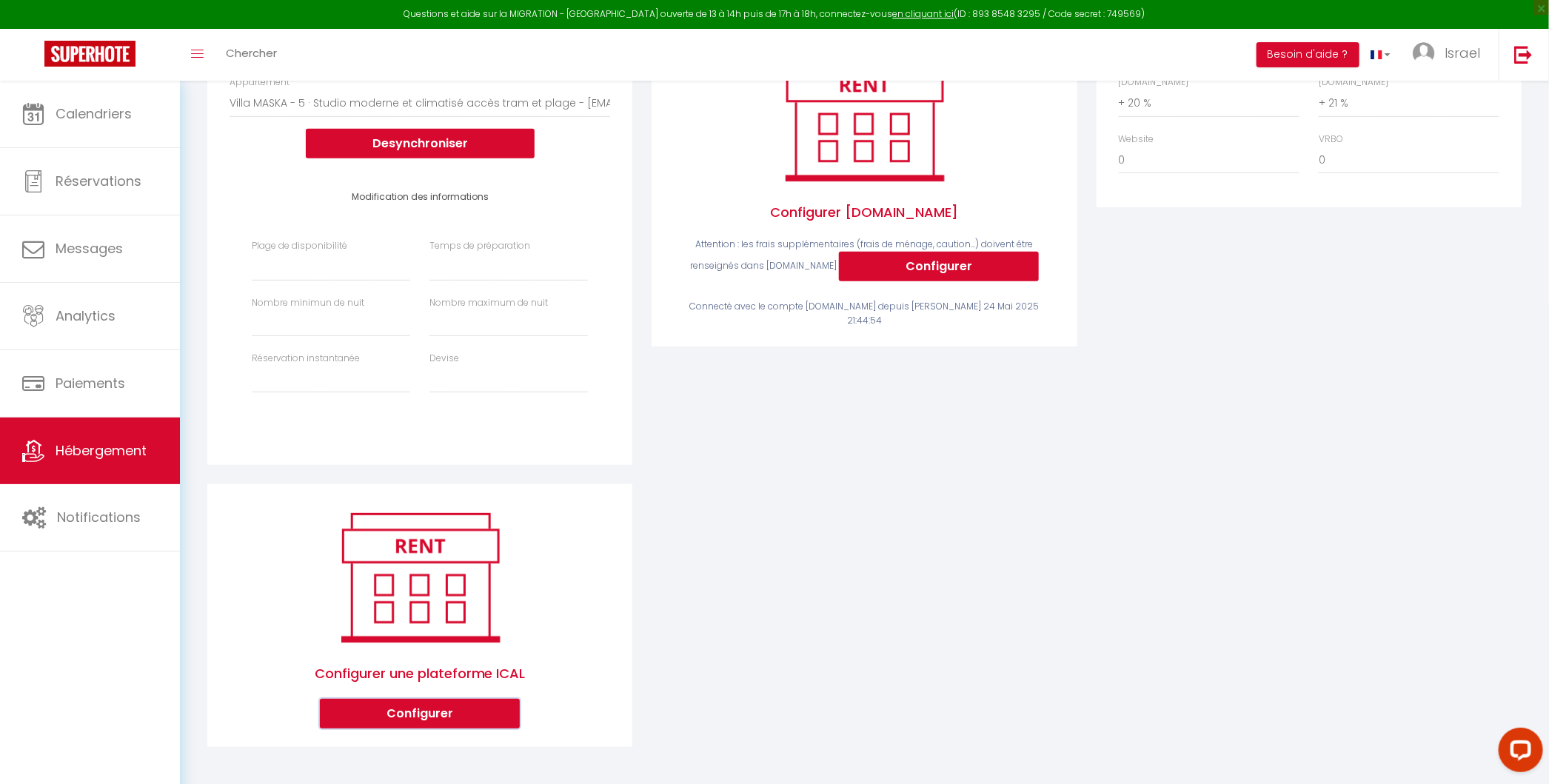
click at [398, 715] on button "Configurer" at bounding box center [420, 714] width 200 height 30
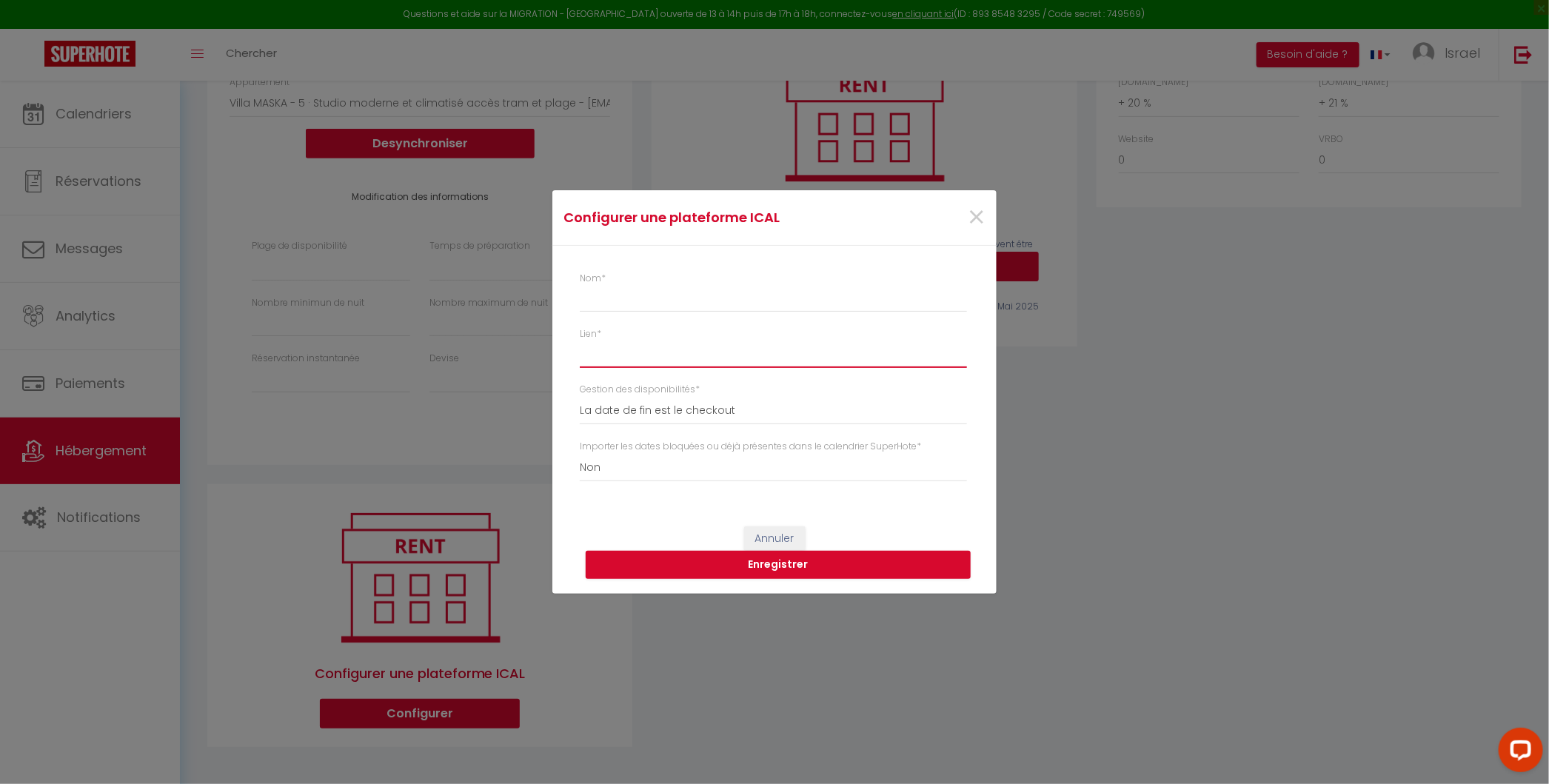
click at [632, 359] on input "Lien *" at bounding box center [772, 355] width 387 height 27
paste input "https://www.airbnb.fr/calendar/ical/1426567553443404488.ics?s=d8e2088cd934503f4…"
click at [657, 299] on input "Nom *" at bounding box center [772, 299] width 387 height 27
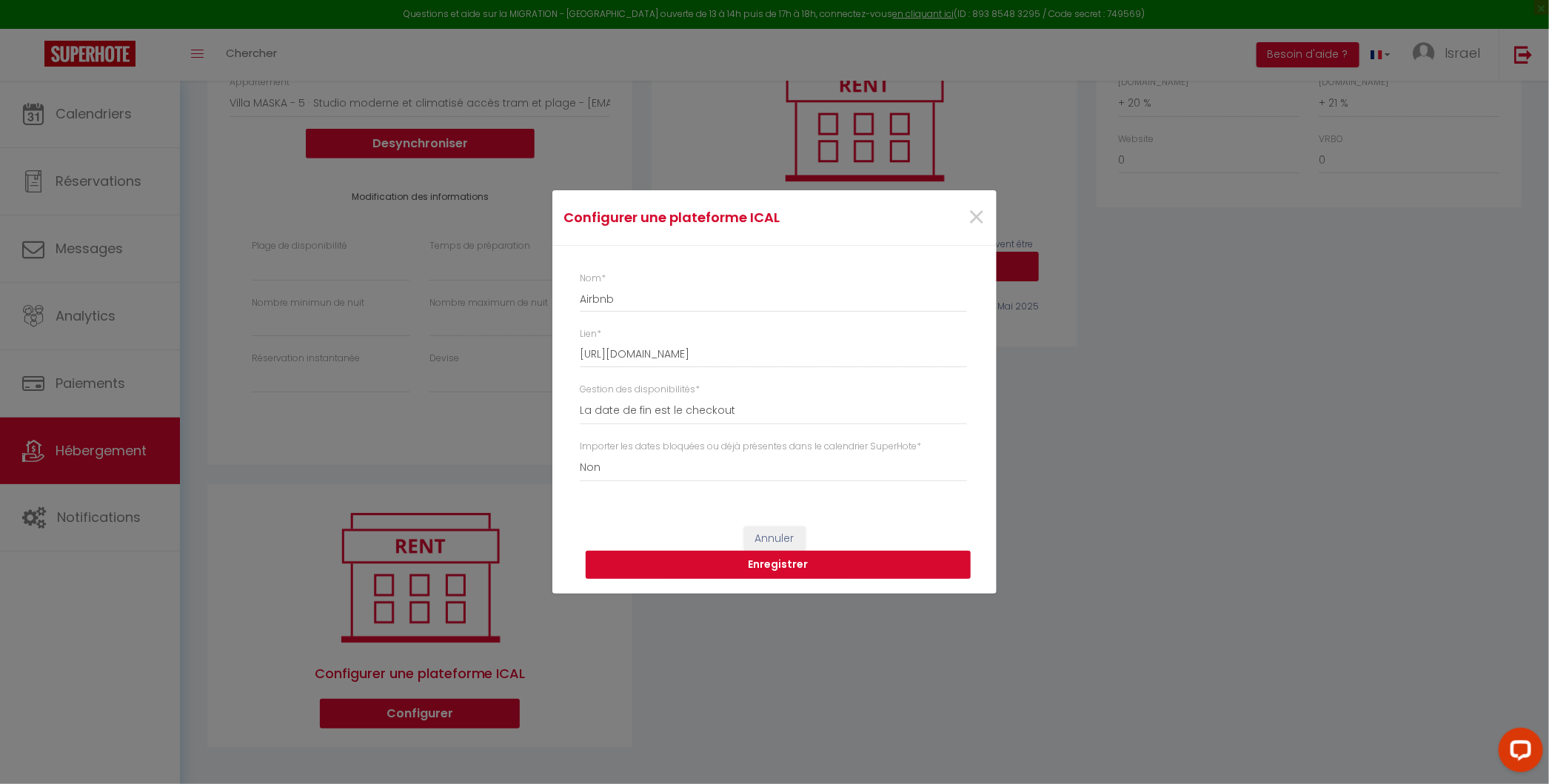
click at [767, 560] on button "Enregistrer" at bounding box center [777, 565] width 385 height 28
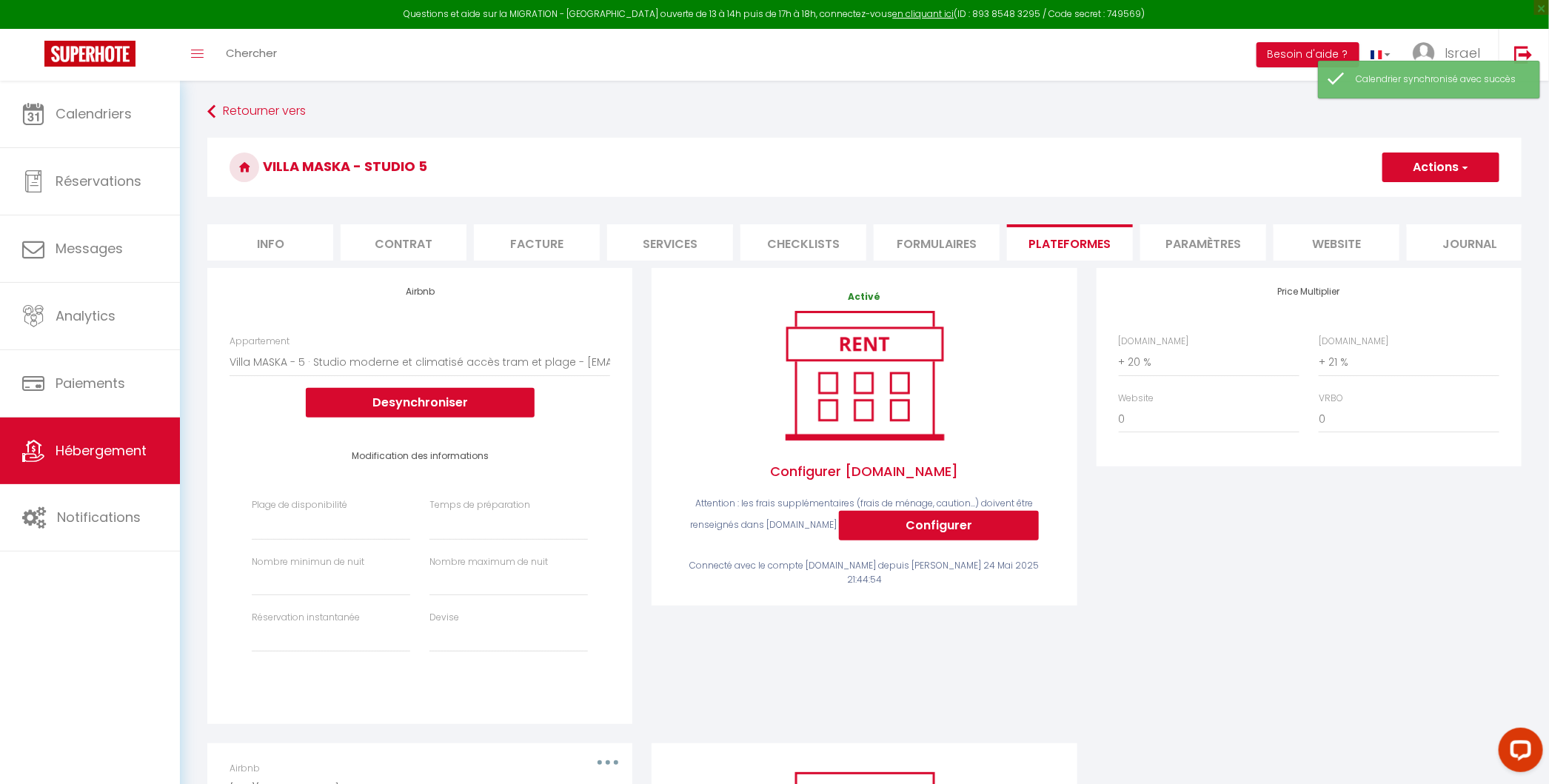
click at [315, 242] on li "Info" at bounding box center [270, 242] width 126 height 37
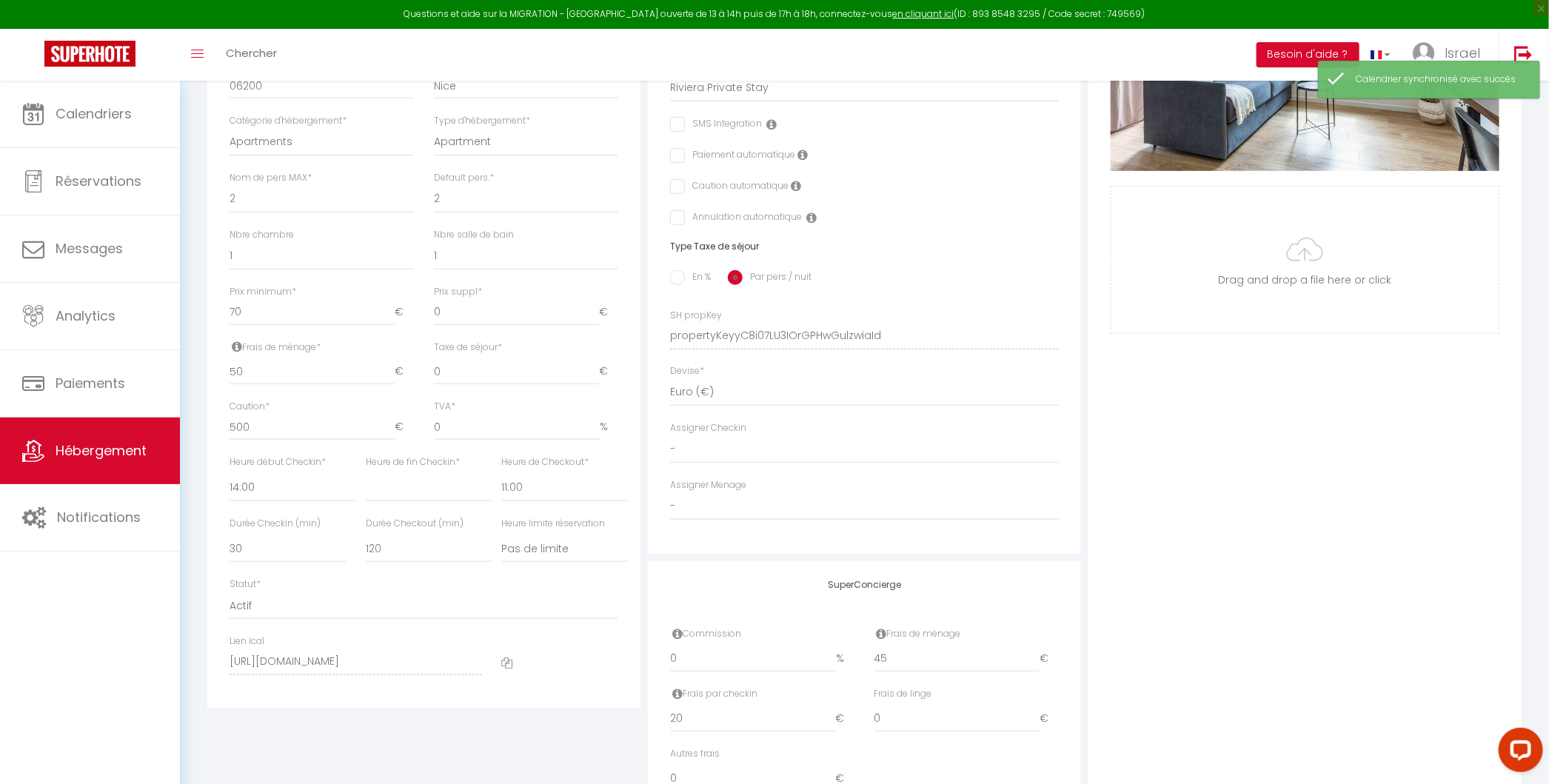
scroll to position [519, 0]
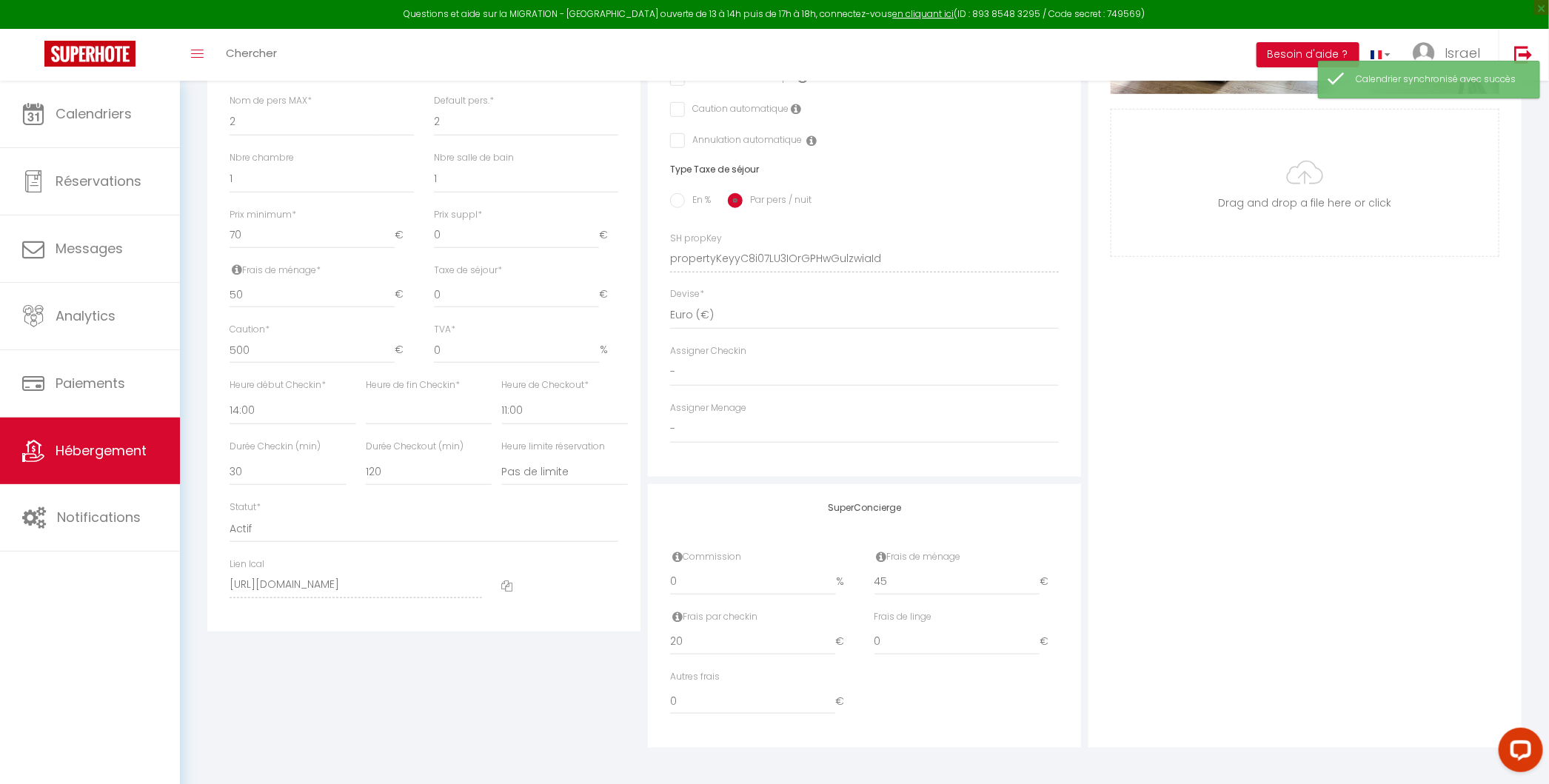
click at [502, 580] on icon at bounding box center [507, 585] width 11 height 11
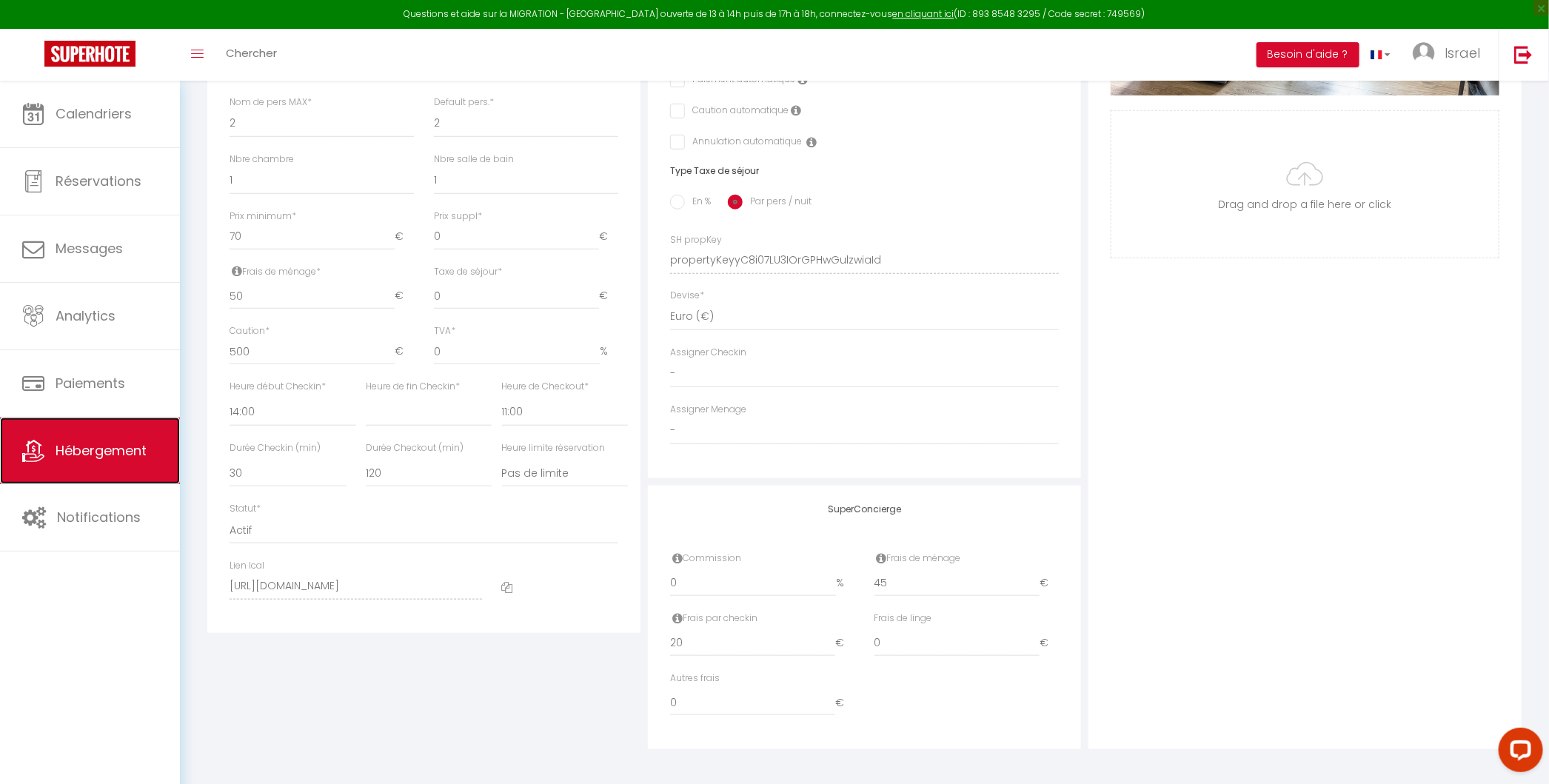
click at [128, 439] on link "Hébergement" at bounding box center [90, 451] width 180 height 67
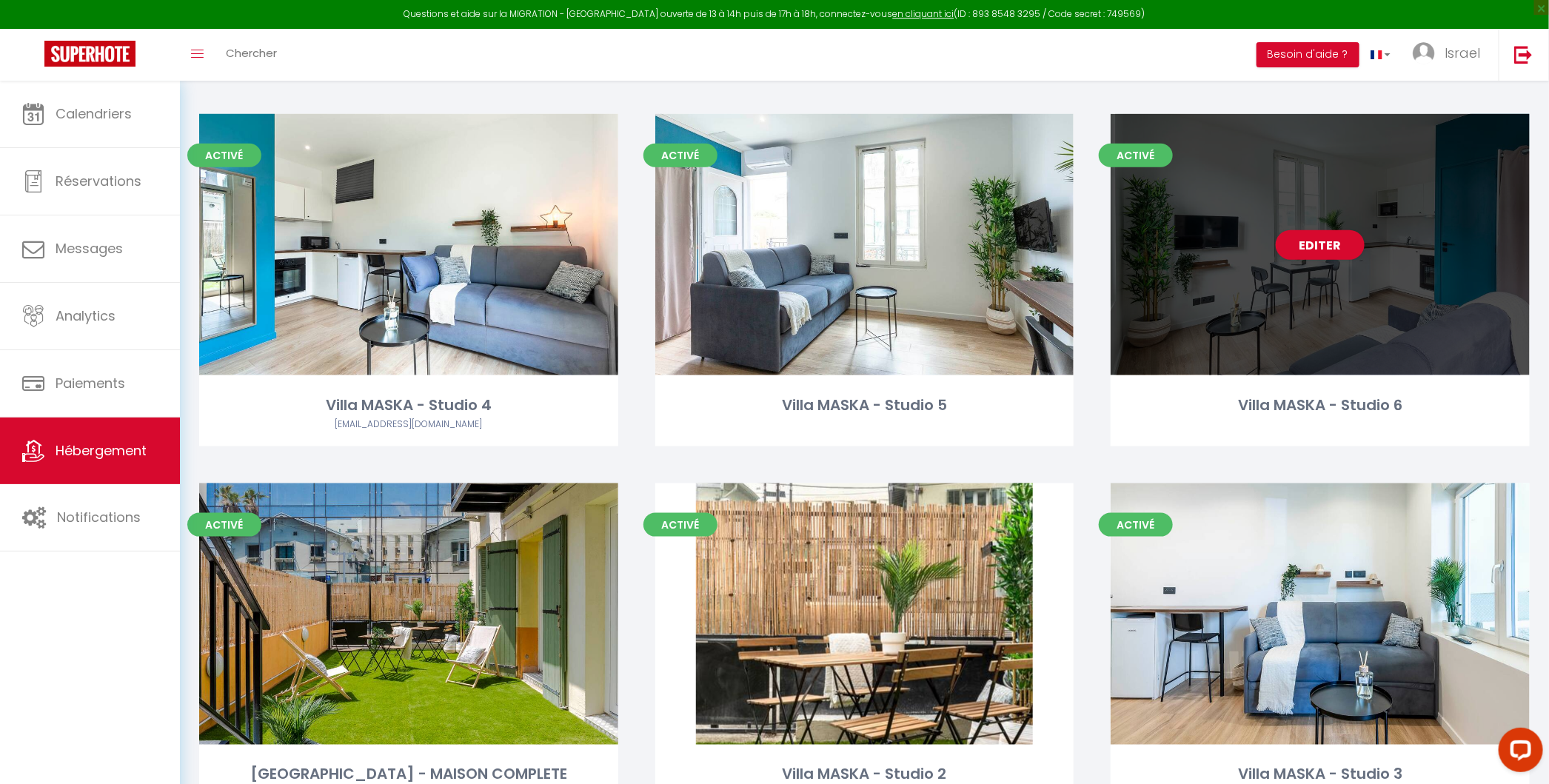
scroll to position [800, 0]
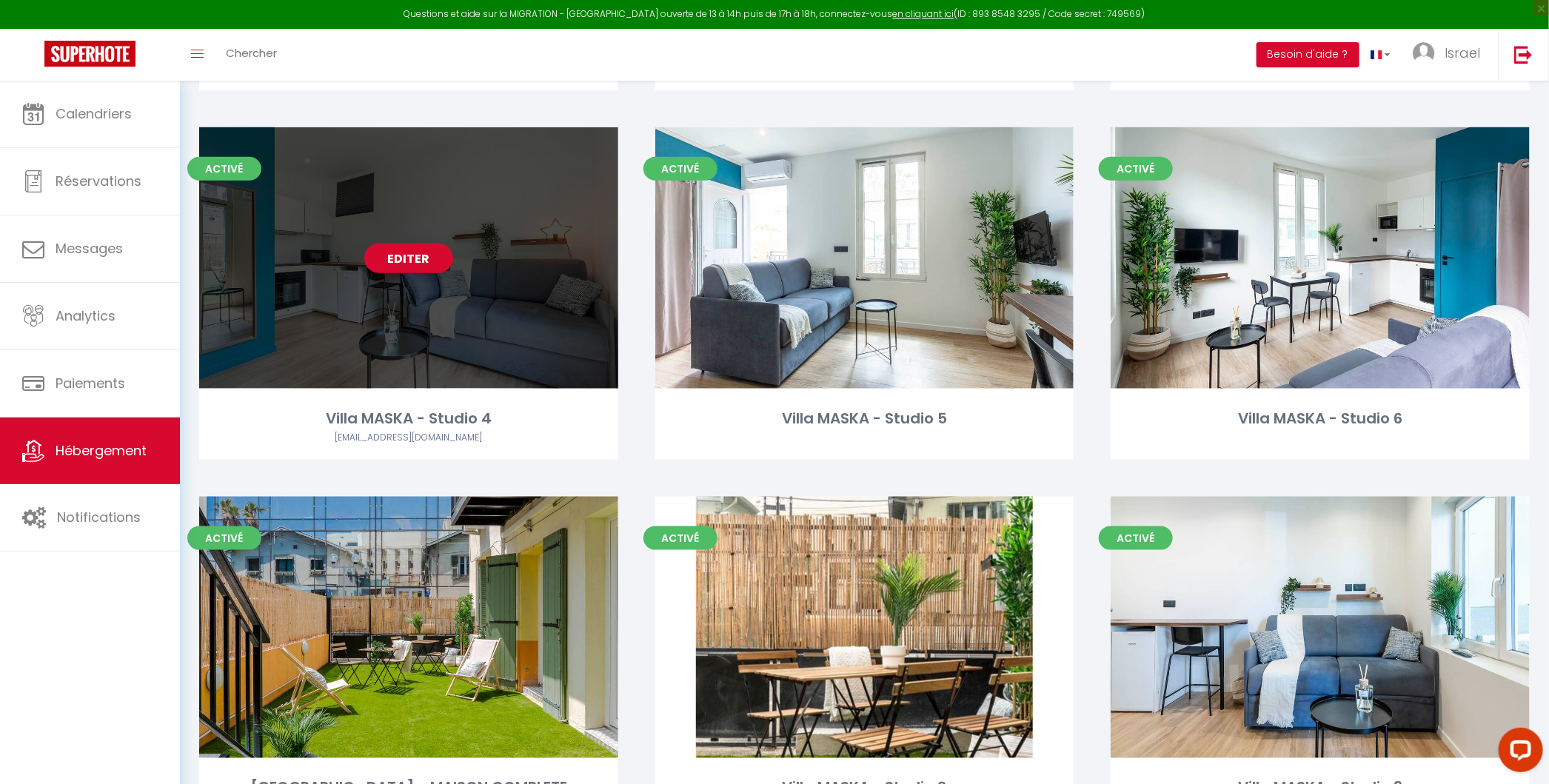
click at [402, 263] on link "Editer" at bounding box center [409, 259] width 89 height 30
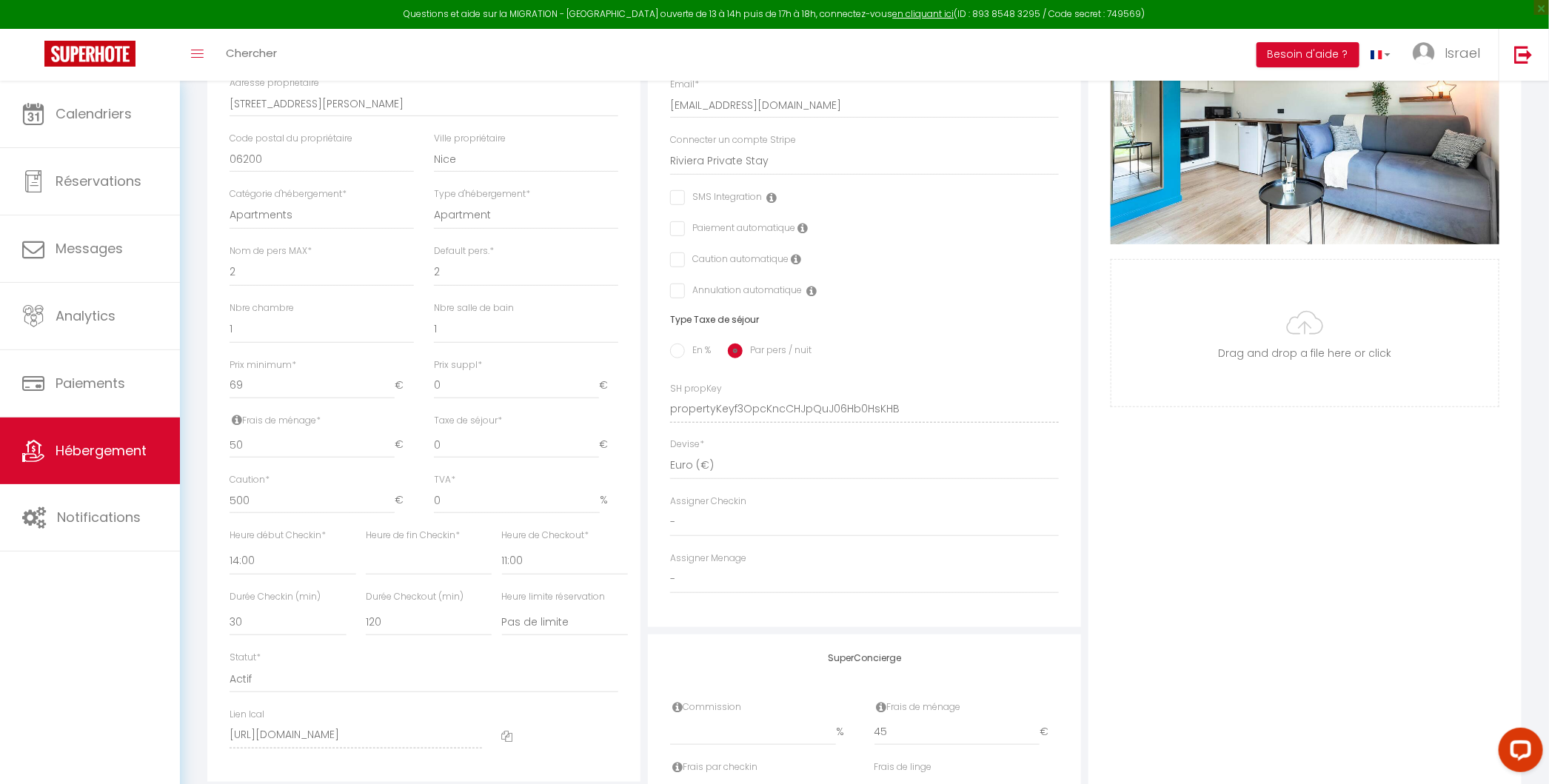
scroll to position [519, 0]
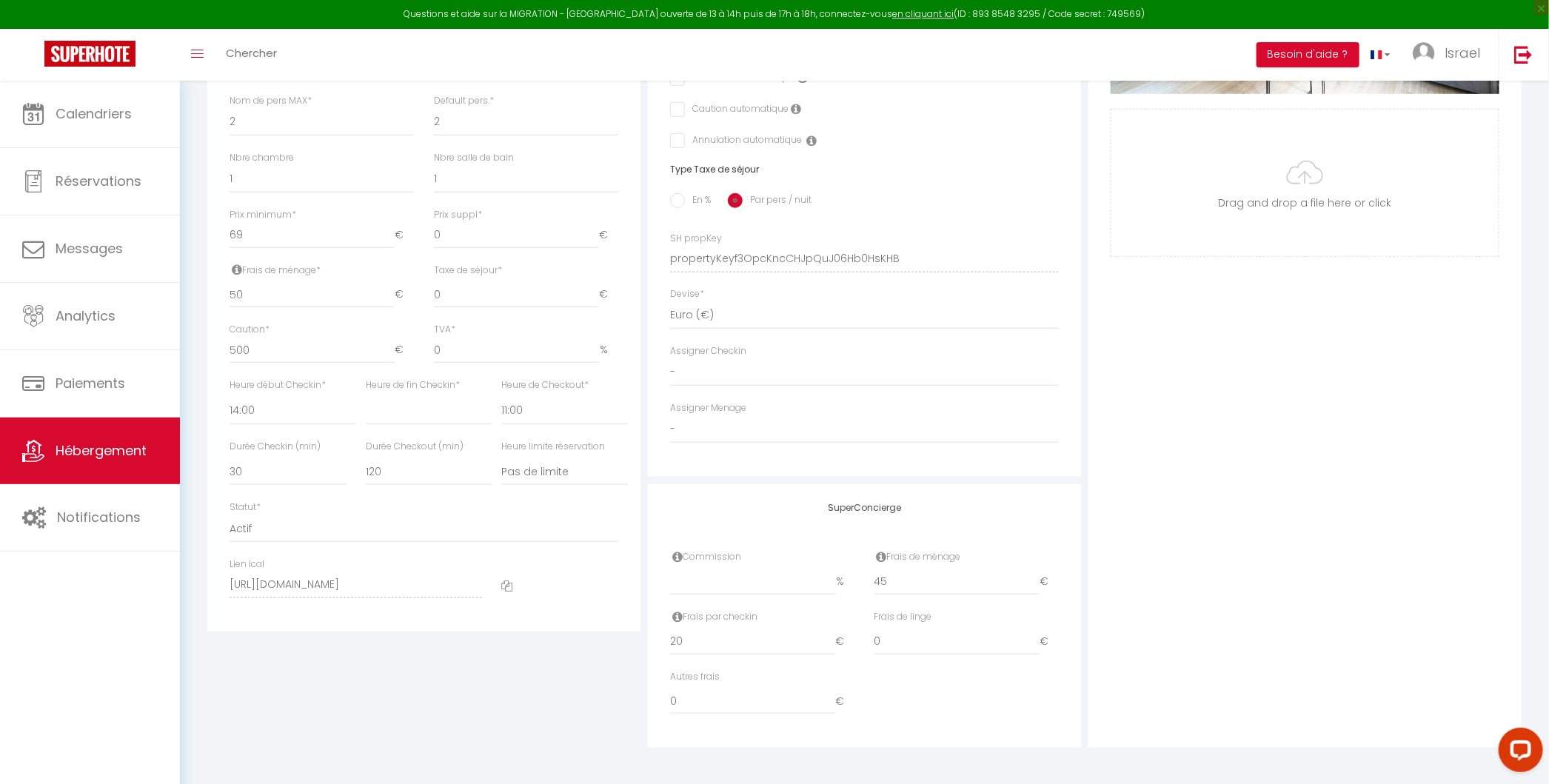
click at [505, 581] on icon at bounding box center [507, 585] width 11 height 11
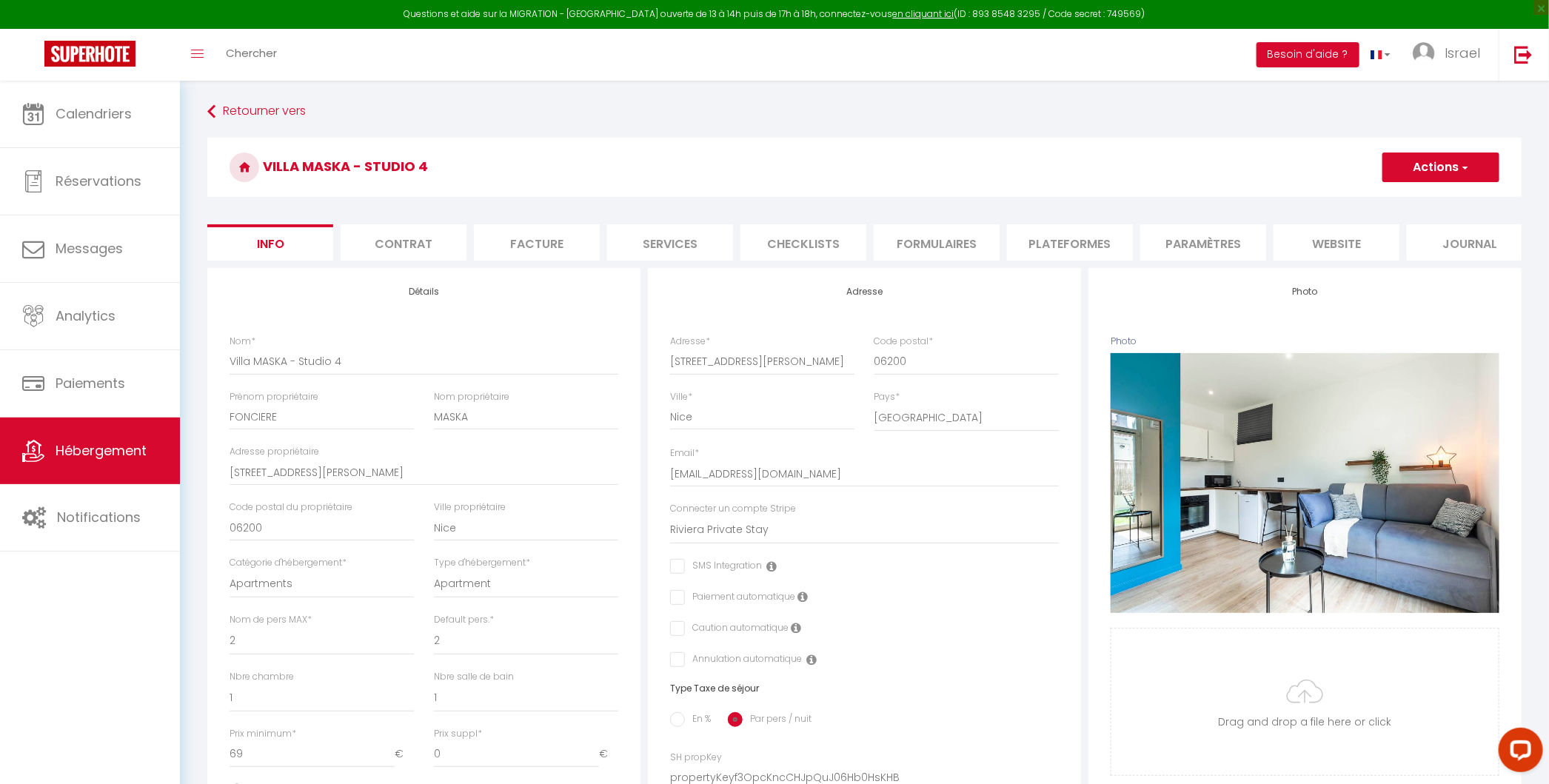
click at [1017, 241] on li "Plateformes" at bounding box center [1070, 242] width 126 height 37
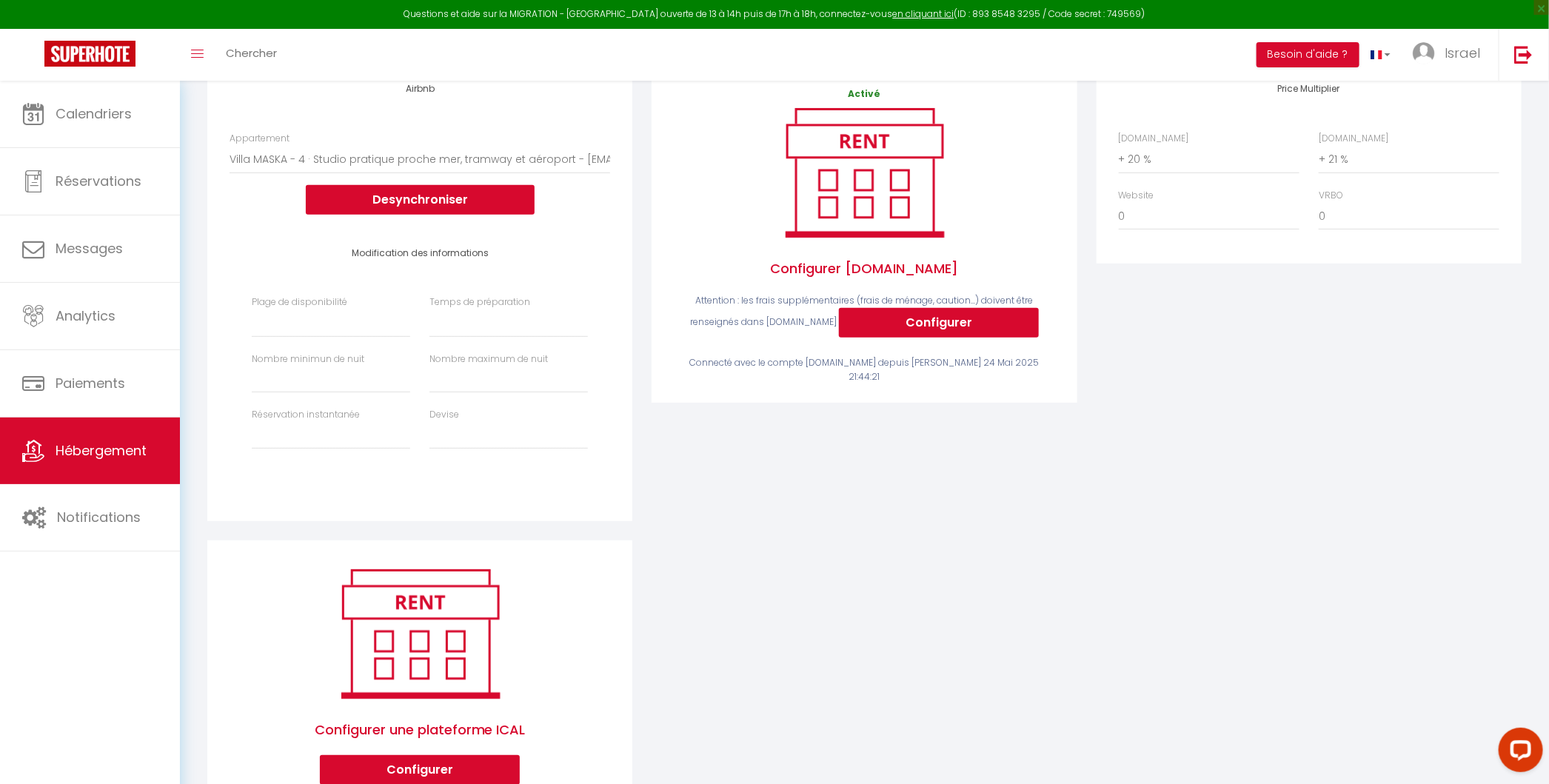
scroll to position [259, 0]
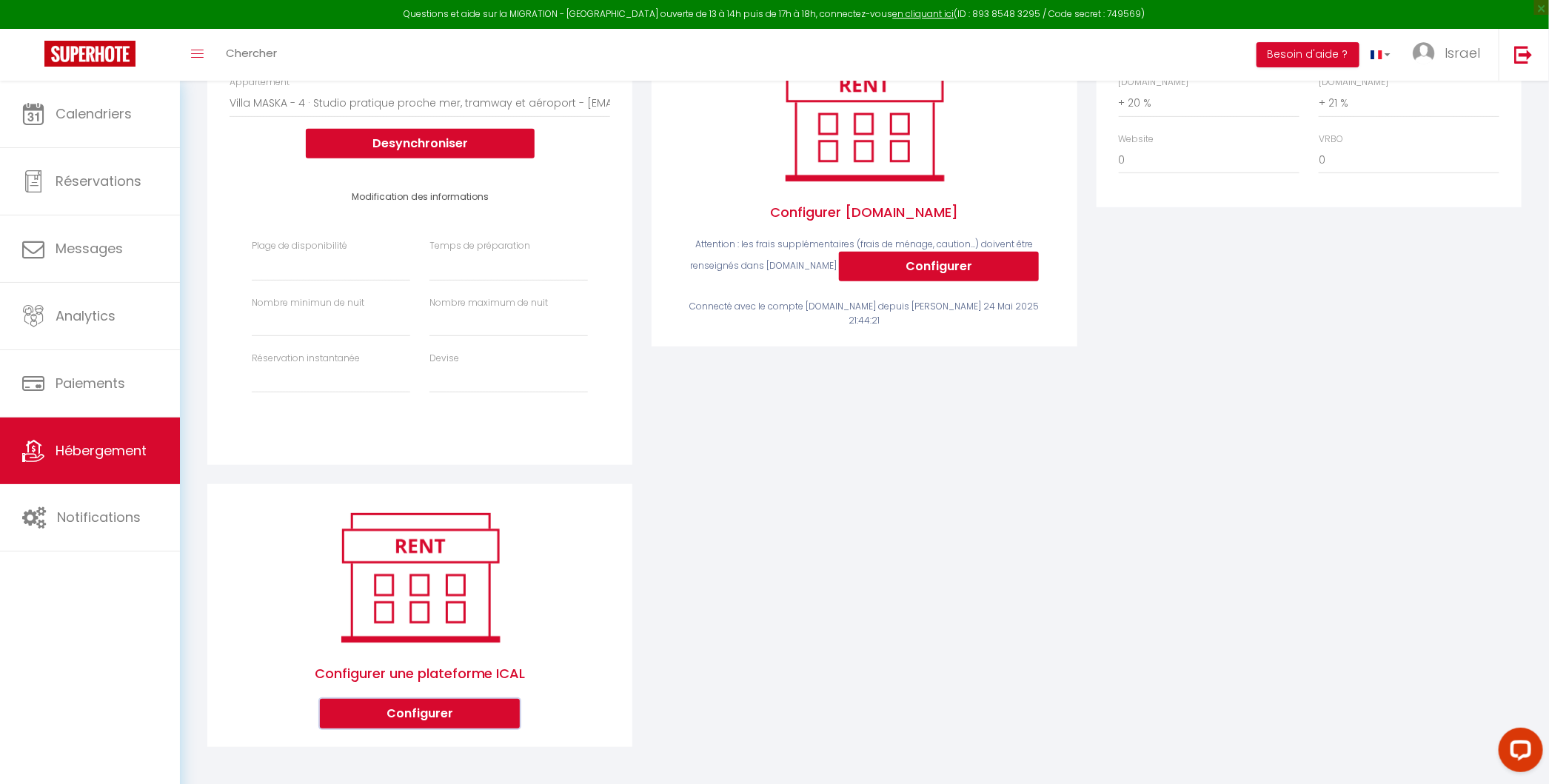
click at [392, 716] on button "Configurer" at bounding box center [420, 714] width 200 height 30
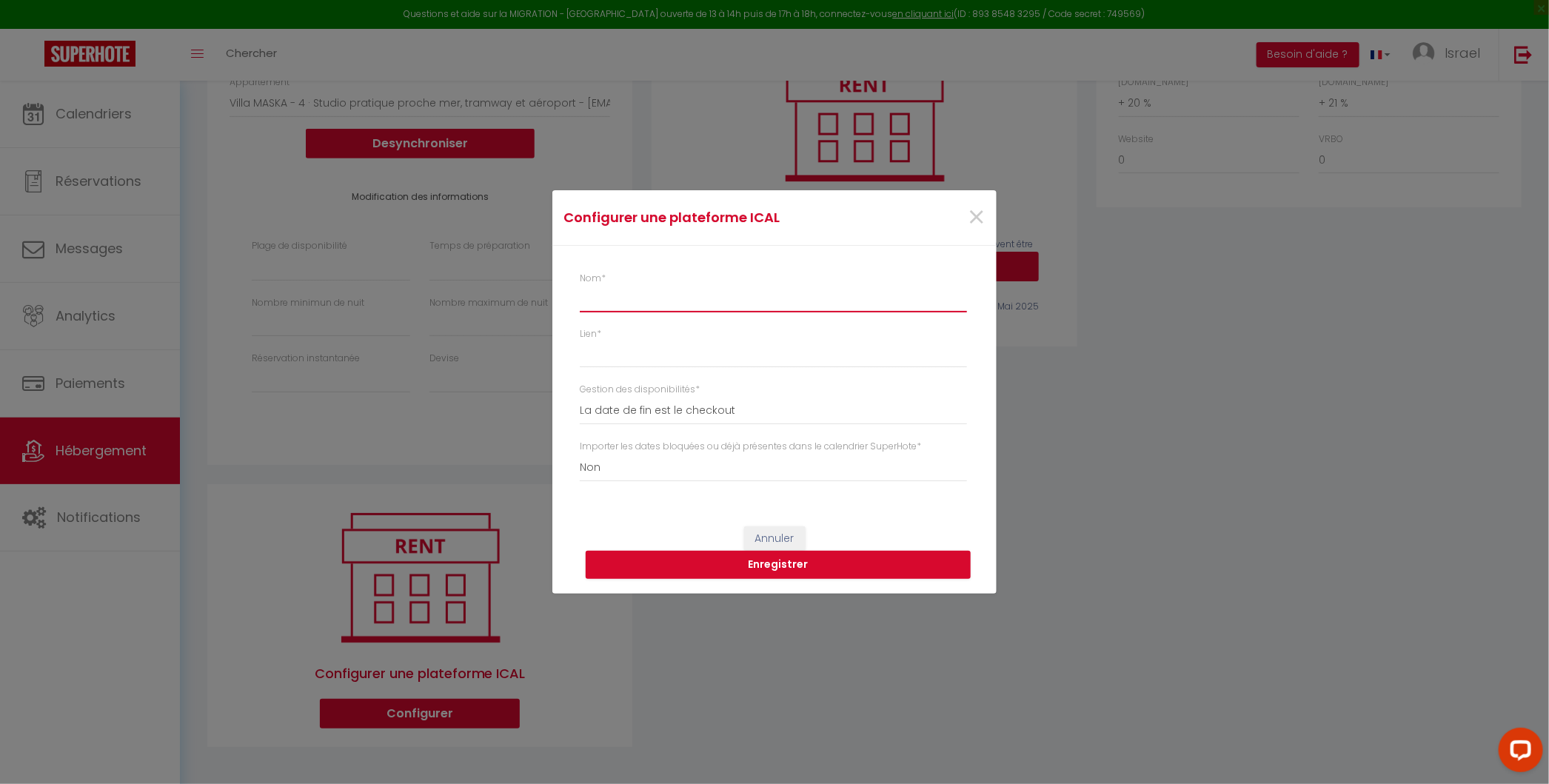
click at [639, 299] on input "Nom *" at bounding box center [772, 299] width 387 height 27
click at [631, 361] on input "Lien *" at bounding box center [772, 355] width 387 height 27
paste input "https://www.airbnb.fr/calendar/ical/1426557964037826885.ics?s=8b1bb58f53af3ae94…"
click at [668, 302] on input "Nom *" at bounding box center [772, 299] width 387 height 27
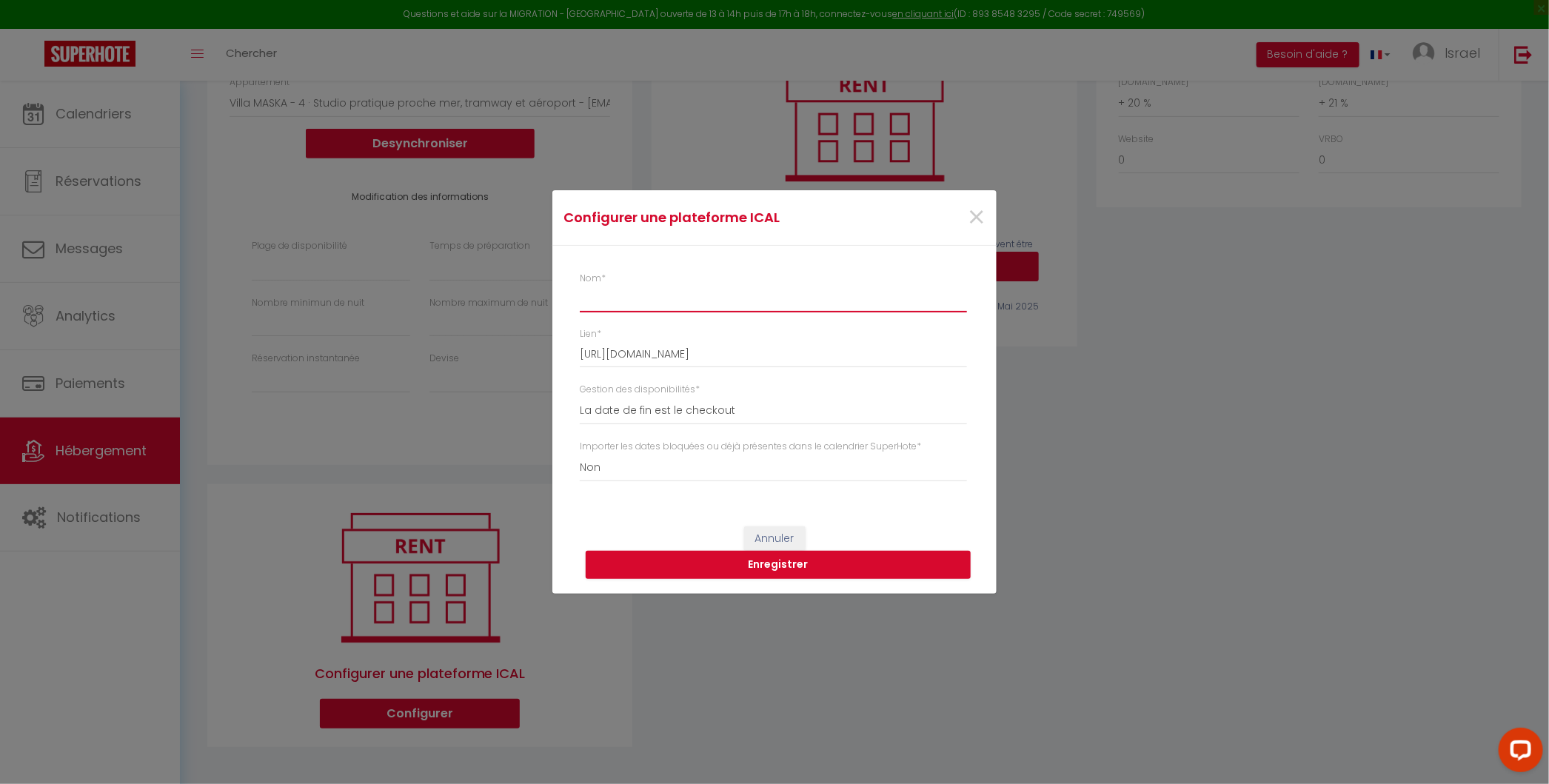
scroll to position [0, 0]
click at [773, 558] on button "Enregistrer" at bounding box center [777, 565] width 385 height 28
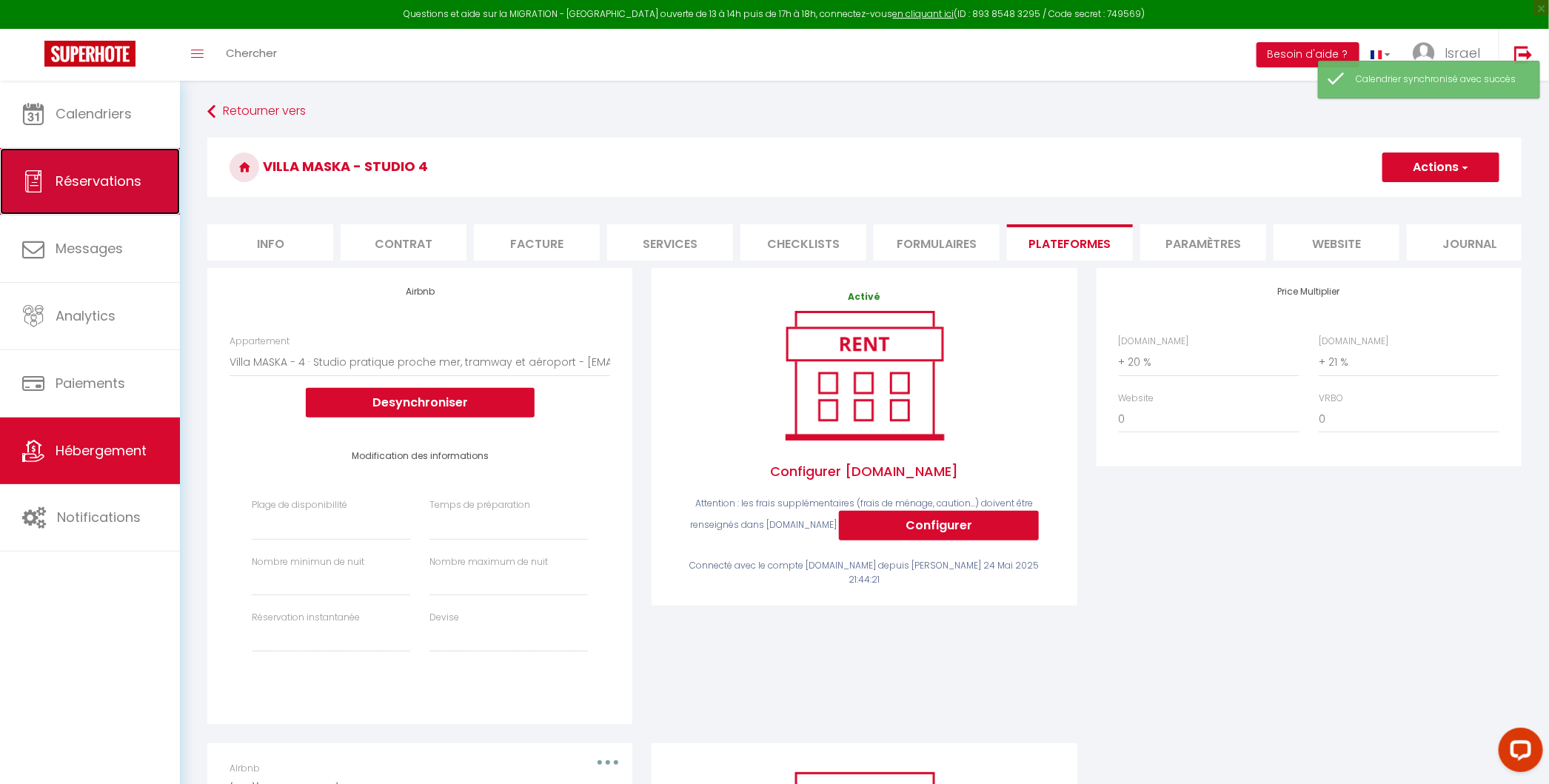
click at [97, 202] on link "Réservations" at bounding box center [90, 181] width 180 height 67
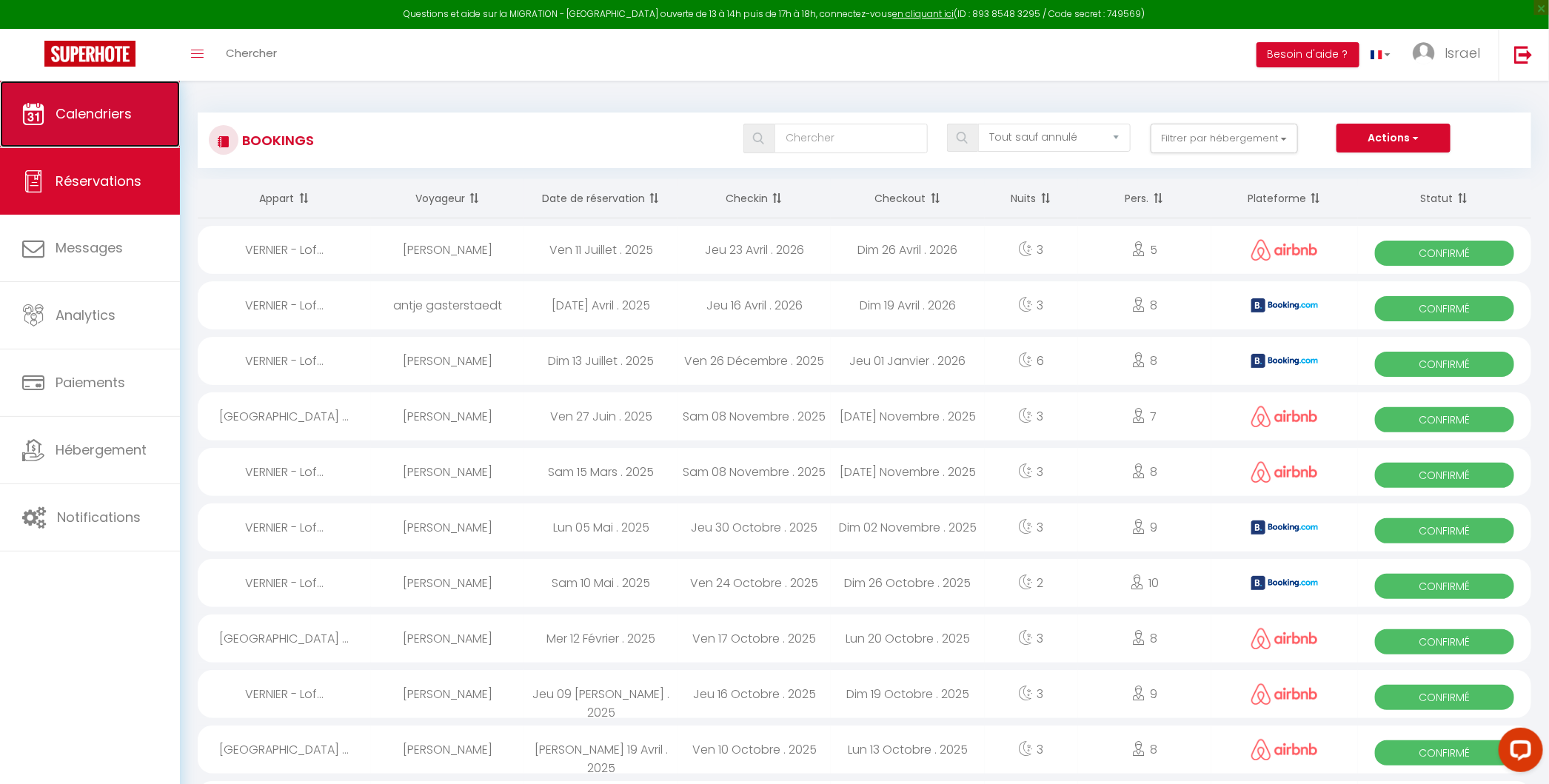
click at [100, 110] on span "Calendriers" at bounding box center [94, 113] width 77 height 18
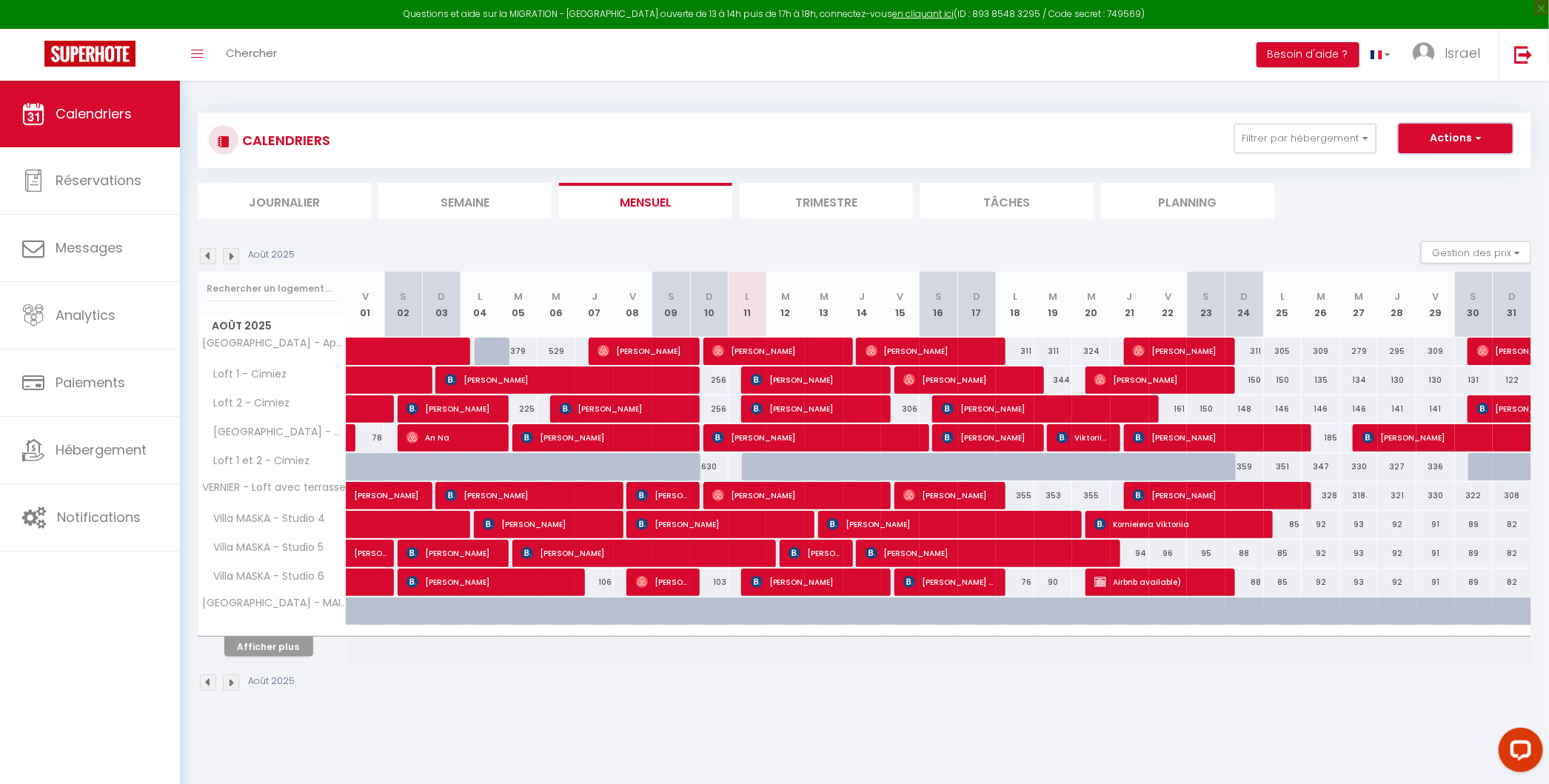
click at [1431, 131] on button "Actions" at bounding box center [1455, 139] width 114 height 30
click at [1423, 158] on ul "Nouvelle réservation Exporter les réservations Importer les réservations" at bounding box center [1436, 195] width 152 height 83
click at [1438, 143] on button "Actions" at bounding box center [1455, 139] width 114 height 30
click at [1415, 171] on link "Nouvelle réservation" at bounding box center [1439, 172] width 129 height 22
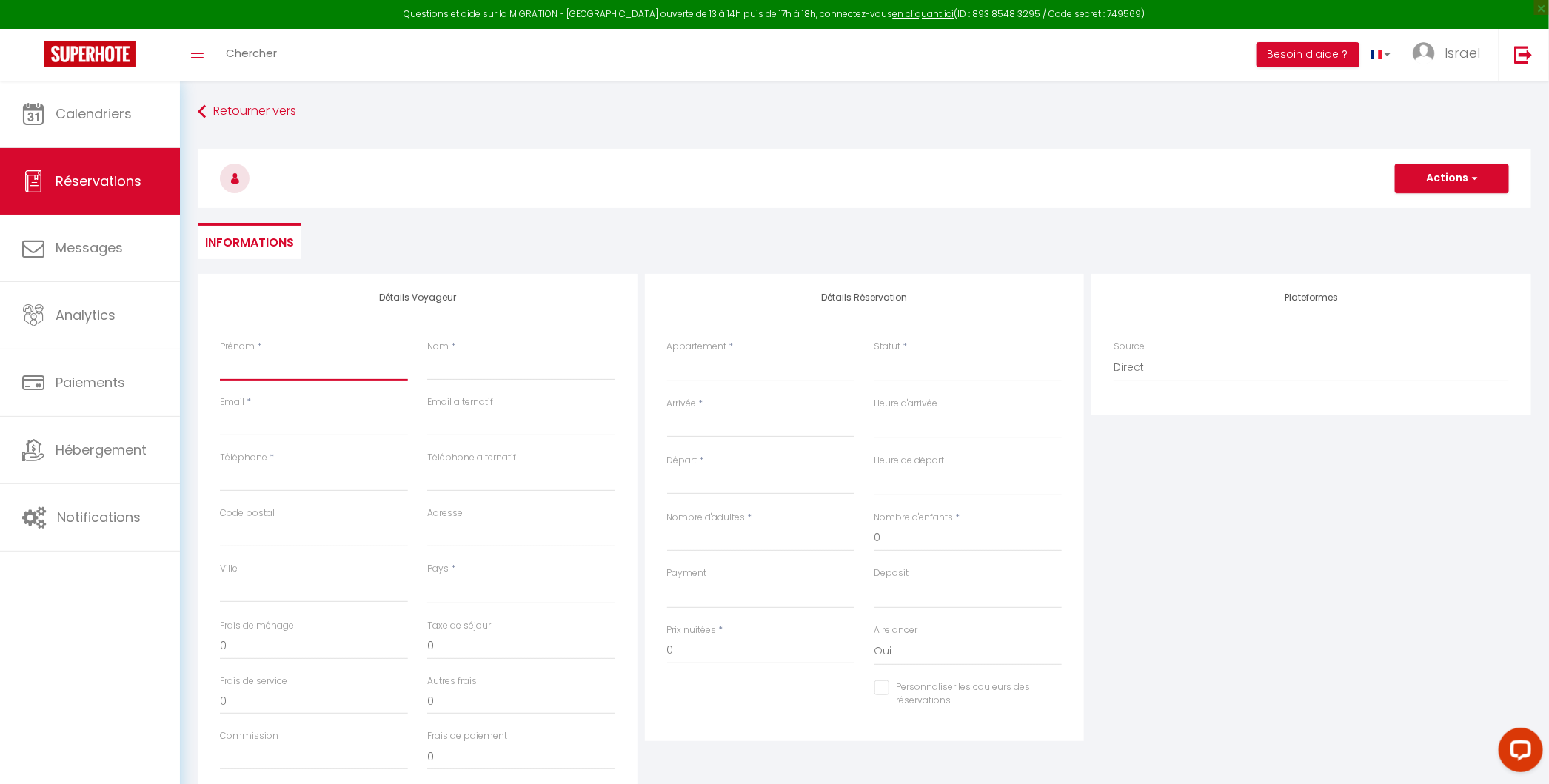
click at [305, 354] on input "Prénom" at bounding box center [314, 367] width 188 height 27
click at [287, 484] on input "Téléphone" at bounding box center [314, 479] width 188 height 27
paste input "+33 6 12 31 14 05"
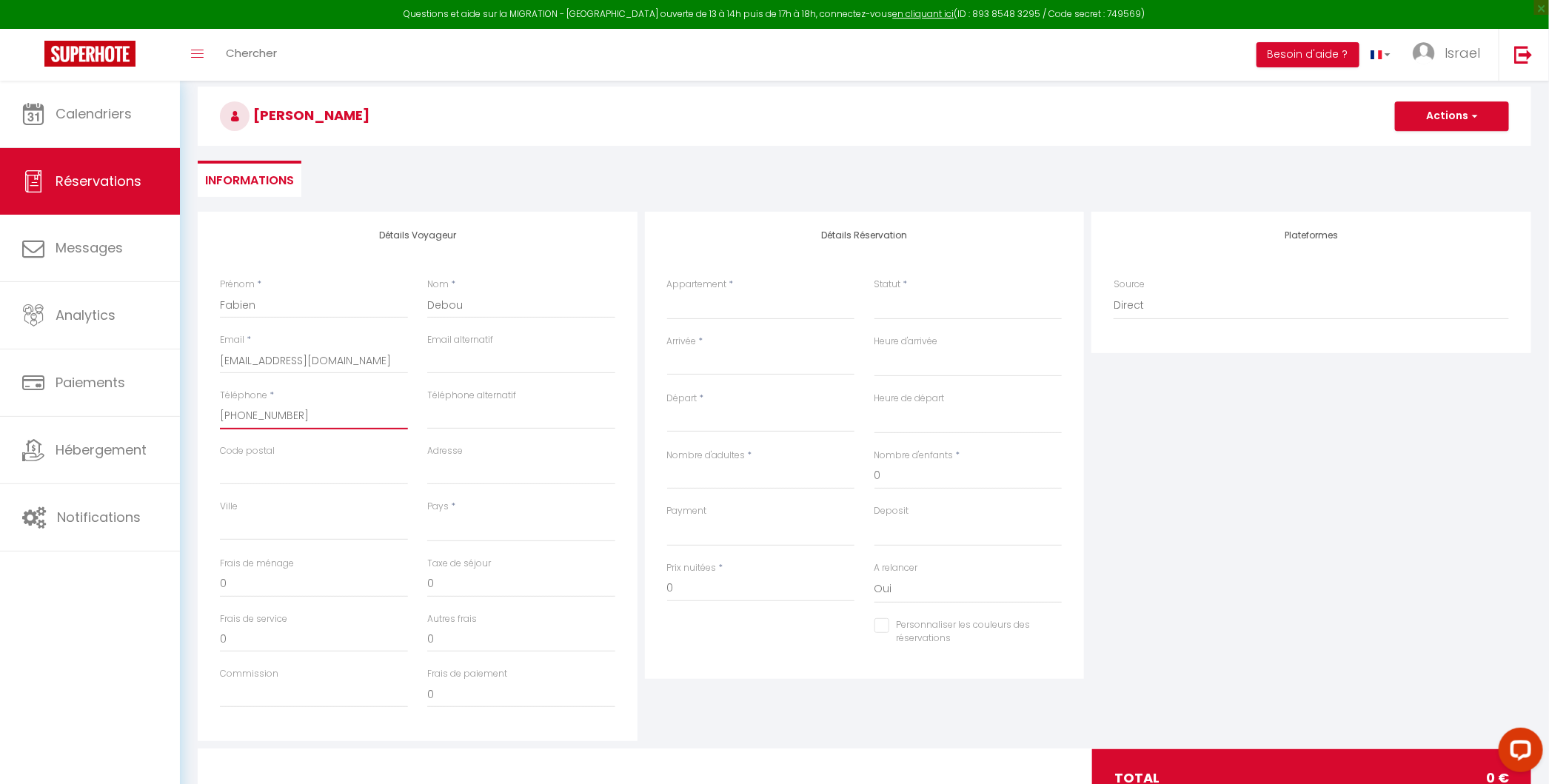
scroll to position [67, 0]
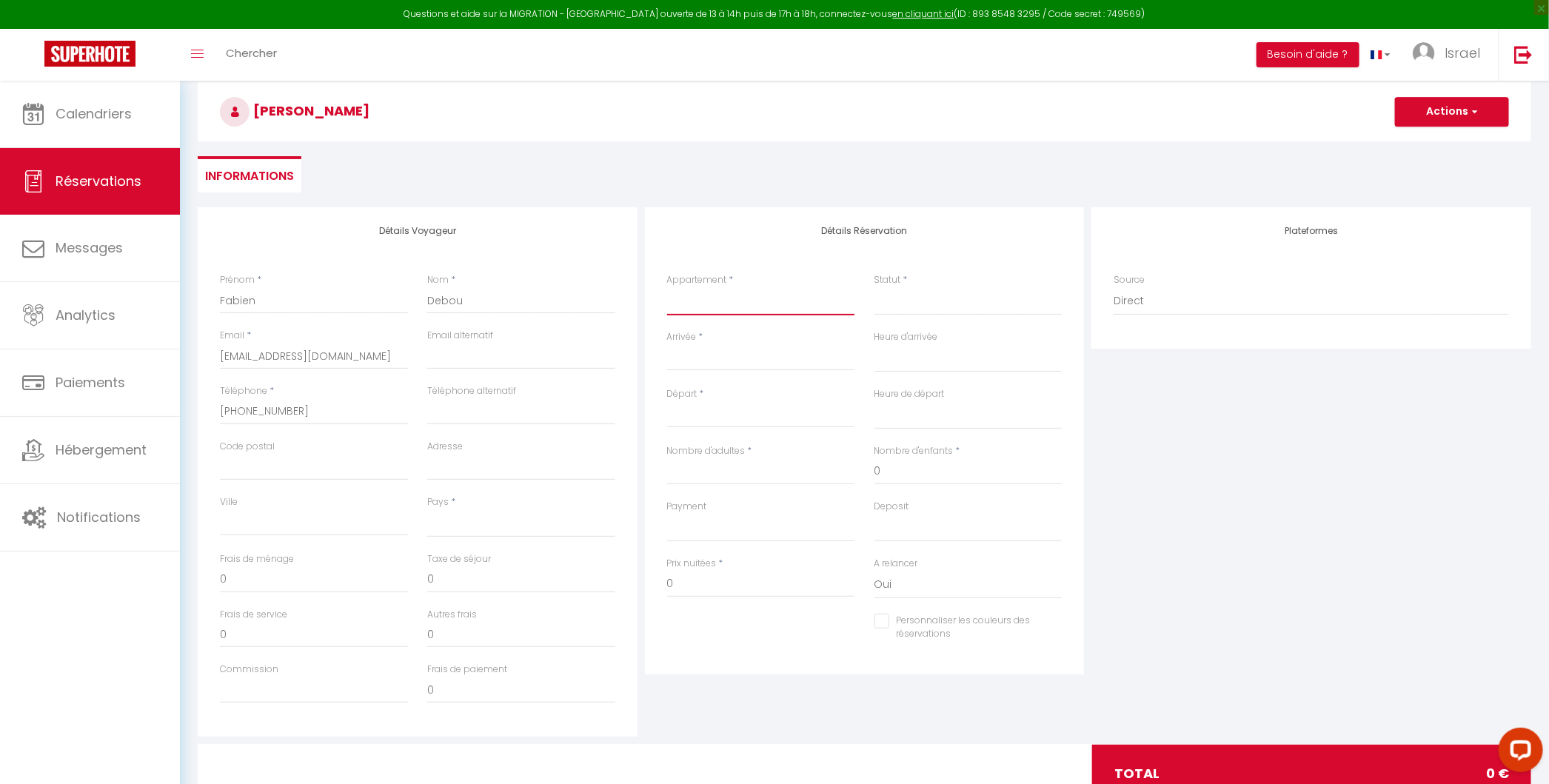
click at [747, 294] on select "Palais Sapho - Appartement bourgeois Loft 1 - Cimiez Loft 2 - Cimiez Villa MASK…" at bounding box center [761, 301] width 188 height 28
click at [931, 295] on select "Confirmé Non Confirmé Annulé Annulé par le voyageur No Show Request" at bounding box center [968, 301] width 188 height 28
click at [927, 308] on select "Confirmé Non Confirmé Annulé Annulé par le voyageur No Show Request" at bounding box center [968, 301] width 188 height 28
click at [926, 308] on select "Confirmé Non Confirmé Annulé Annulé par le voyageur No Show Request" at bounding box center [968, 301] width 188 height 28
click at [762, 363] on input "Arrivée" at bounding box center [761, 359] width 188 height 19
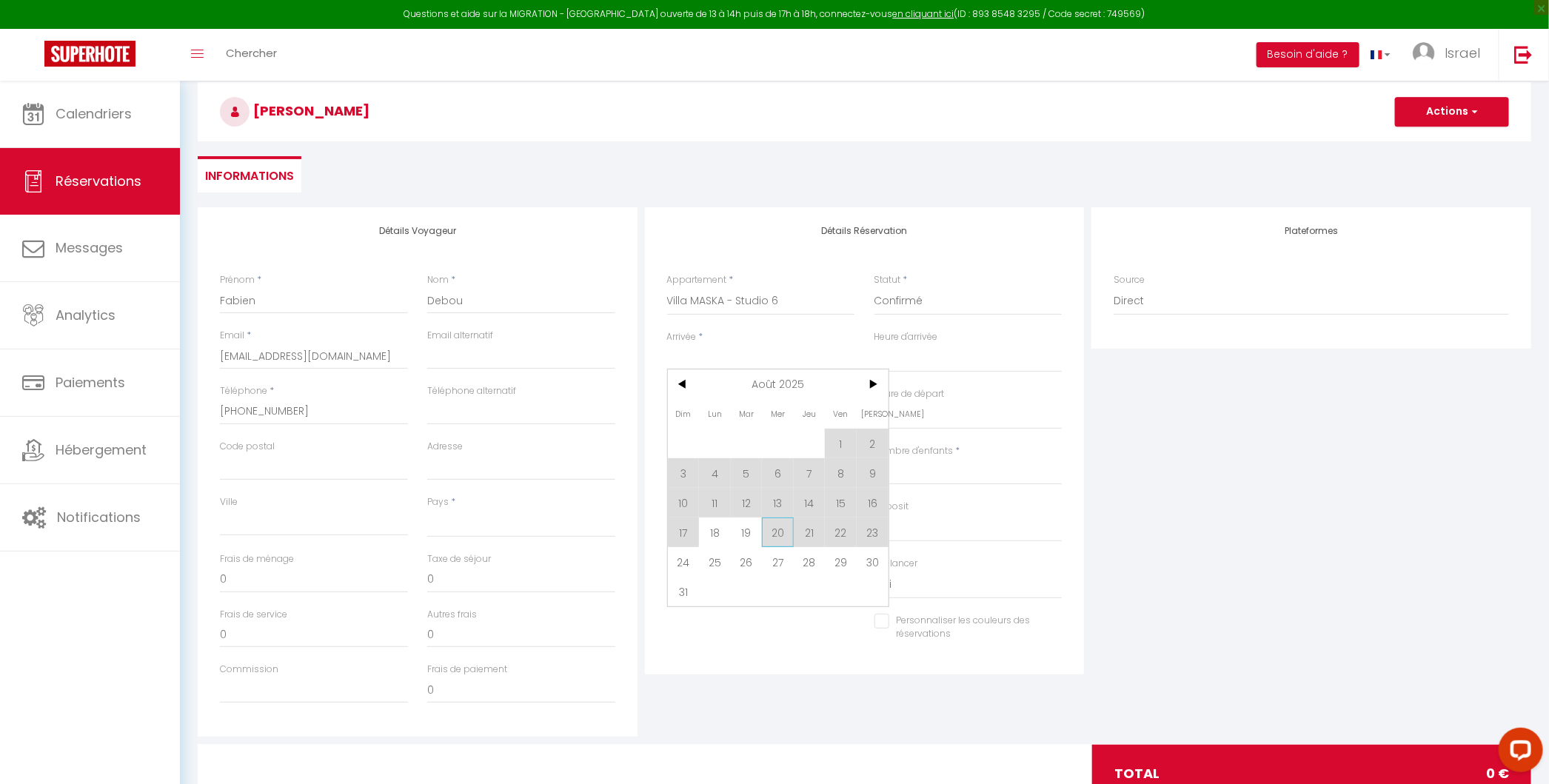
click at [775, 532] on span "20" at bounding box center [777, 533] width 32 height 30
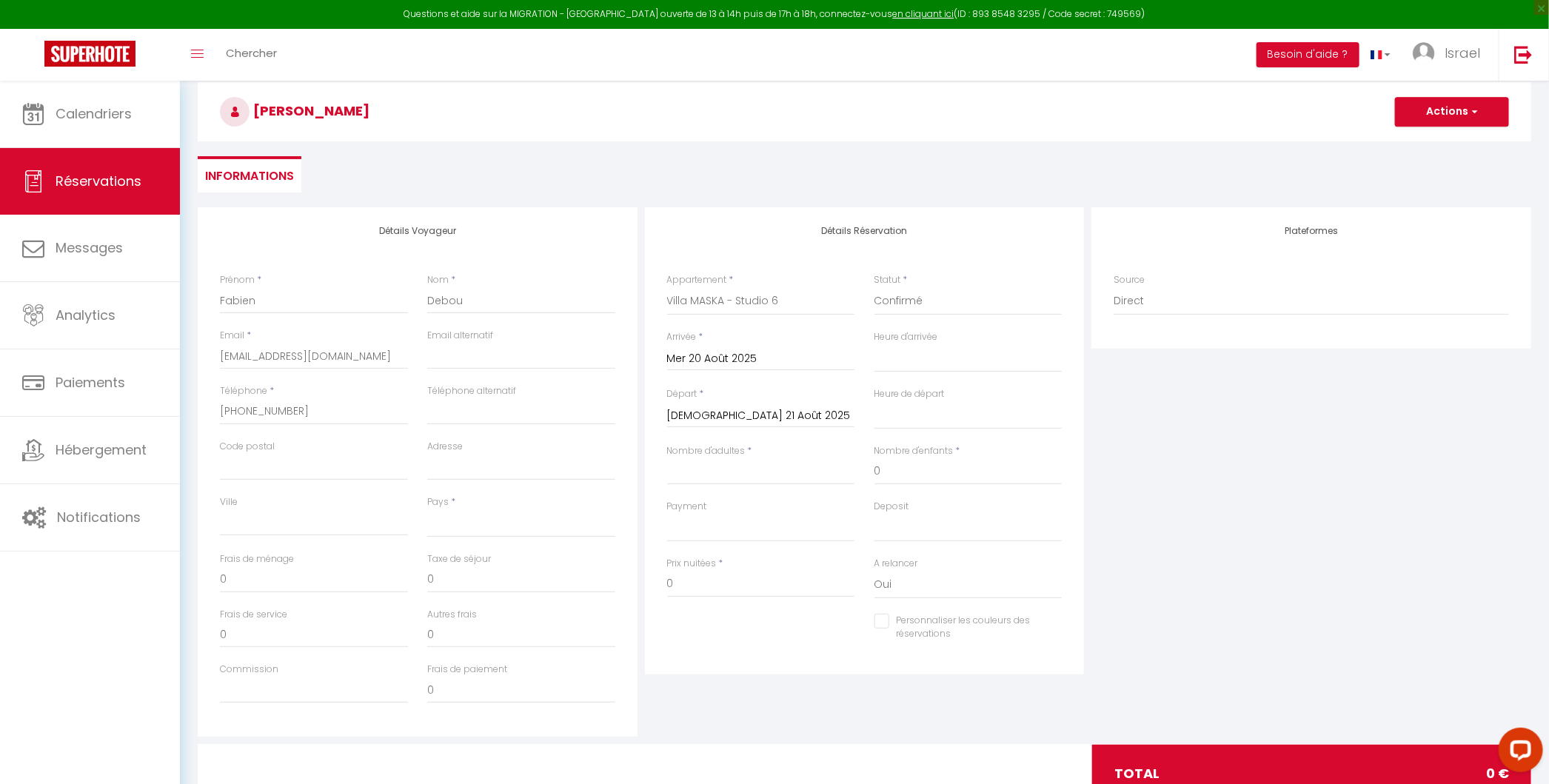
click at [783, 419] on input "Jeu 21 Août 2025" at bounding box center [761, 415] width 188 height 19
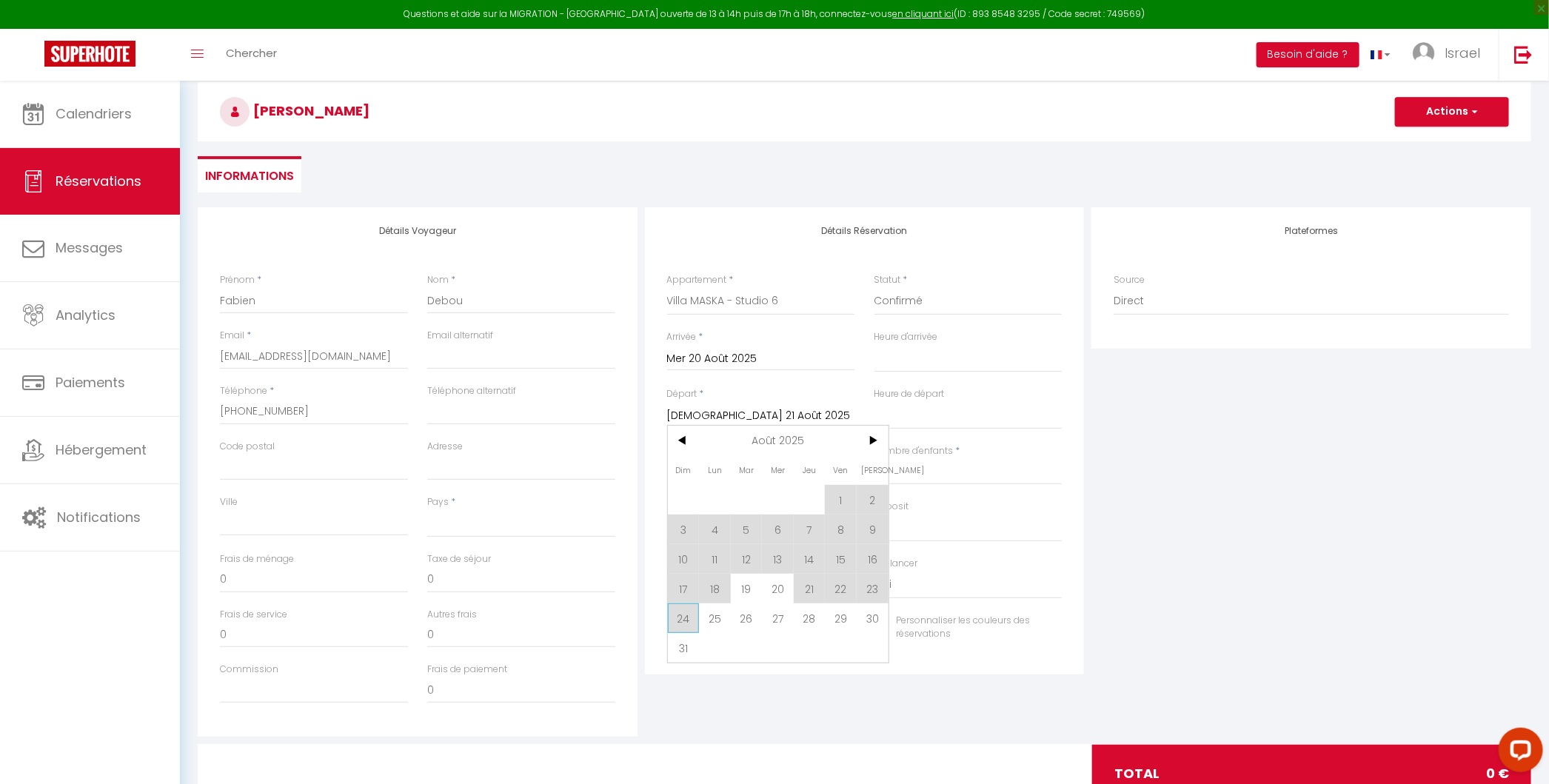
click at [686, 618] on span "24" at bounding box center [683, 618] width 32 height 30
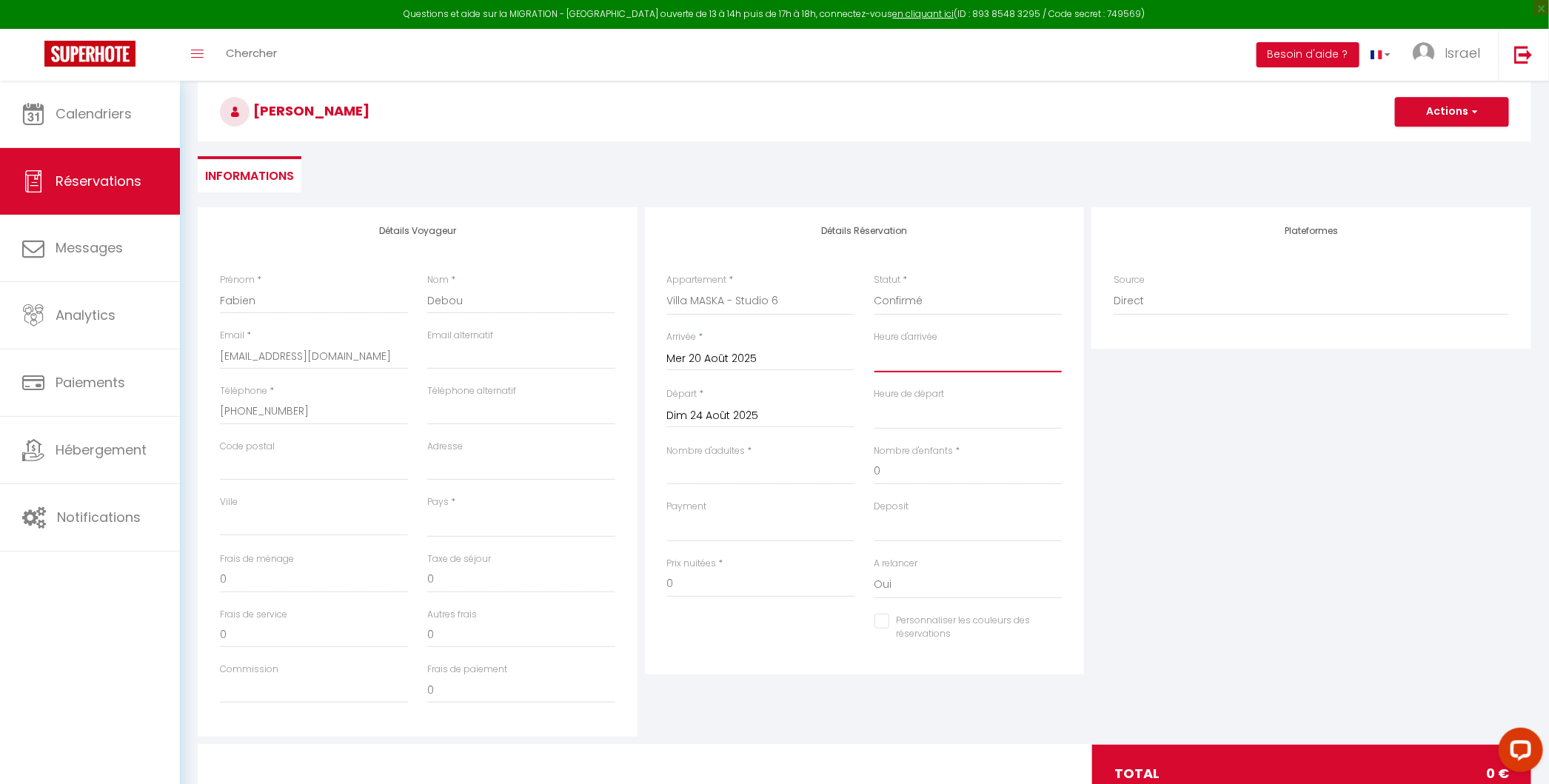
click at [910, 351] on select "00:00 00:30 01:00 01:30 02:00 02:30 03:00 03:30 04:00 04:30 05:00 05:30 06:00 0…" at bounding box center [968, 359] width 188 height 28
click at [944, 419] on select "00:00 00:30 01:00 01:30 02:00 02:30 03:00 03:30 04:00 04:30 05:00 05:30 06:00 0…" at bounding box center [968, 415] width 188 height 28
click at [732, 474] on input "Nombre d'adultes" at bounding box center [761, 472] width 188 height 27
click at [802, 523] on select "OK KO" at bounding box center [761, 528] width 188 height 28
click at [957, 532] on select "OK KO" at bounding box center [968, 528] width 188 height 28
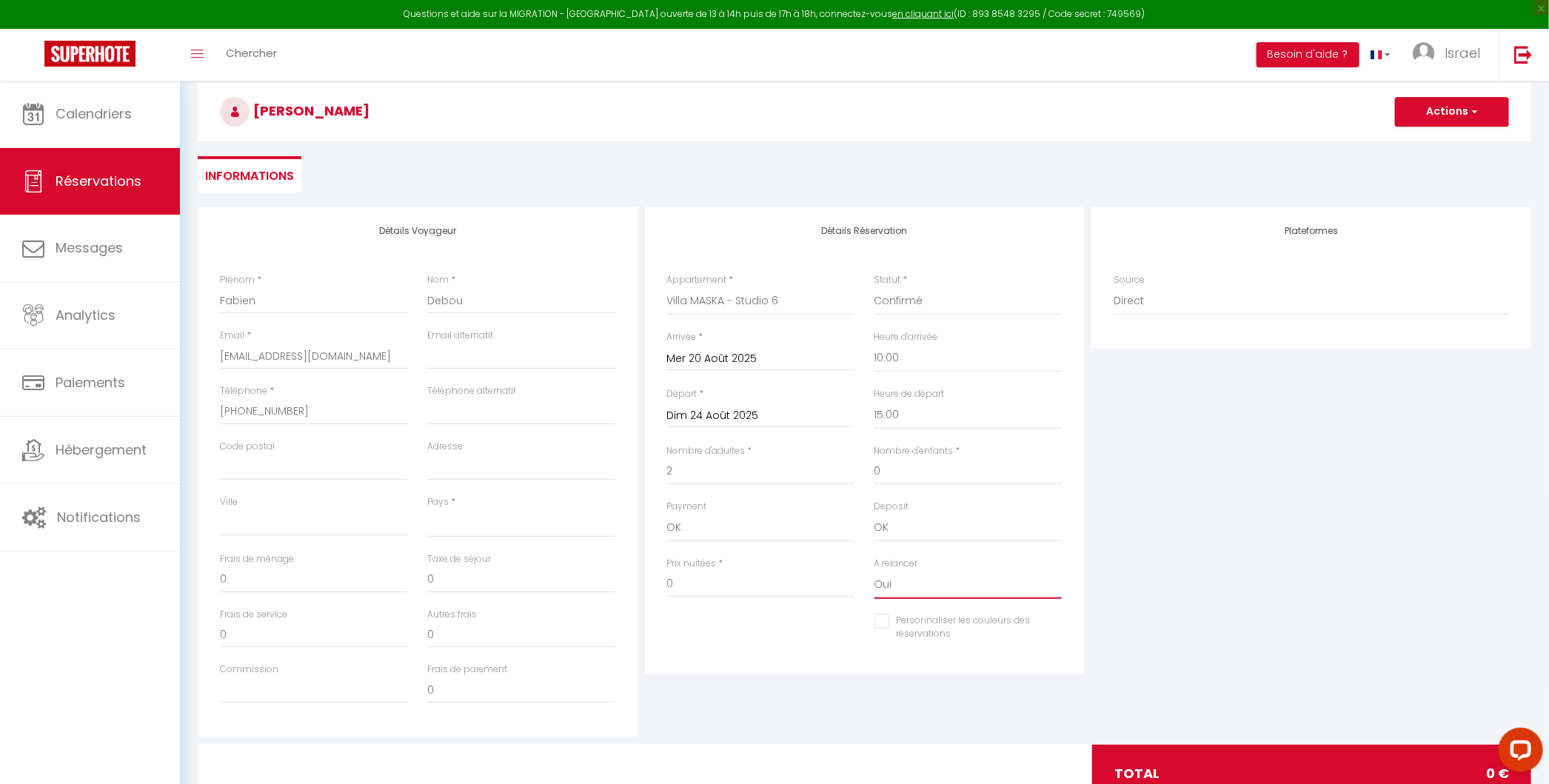
click at [903, 585] on select "Oui Non" at bounding box center [968, 585] width 188 height 28
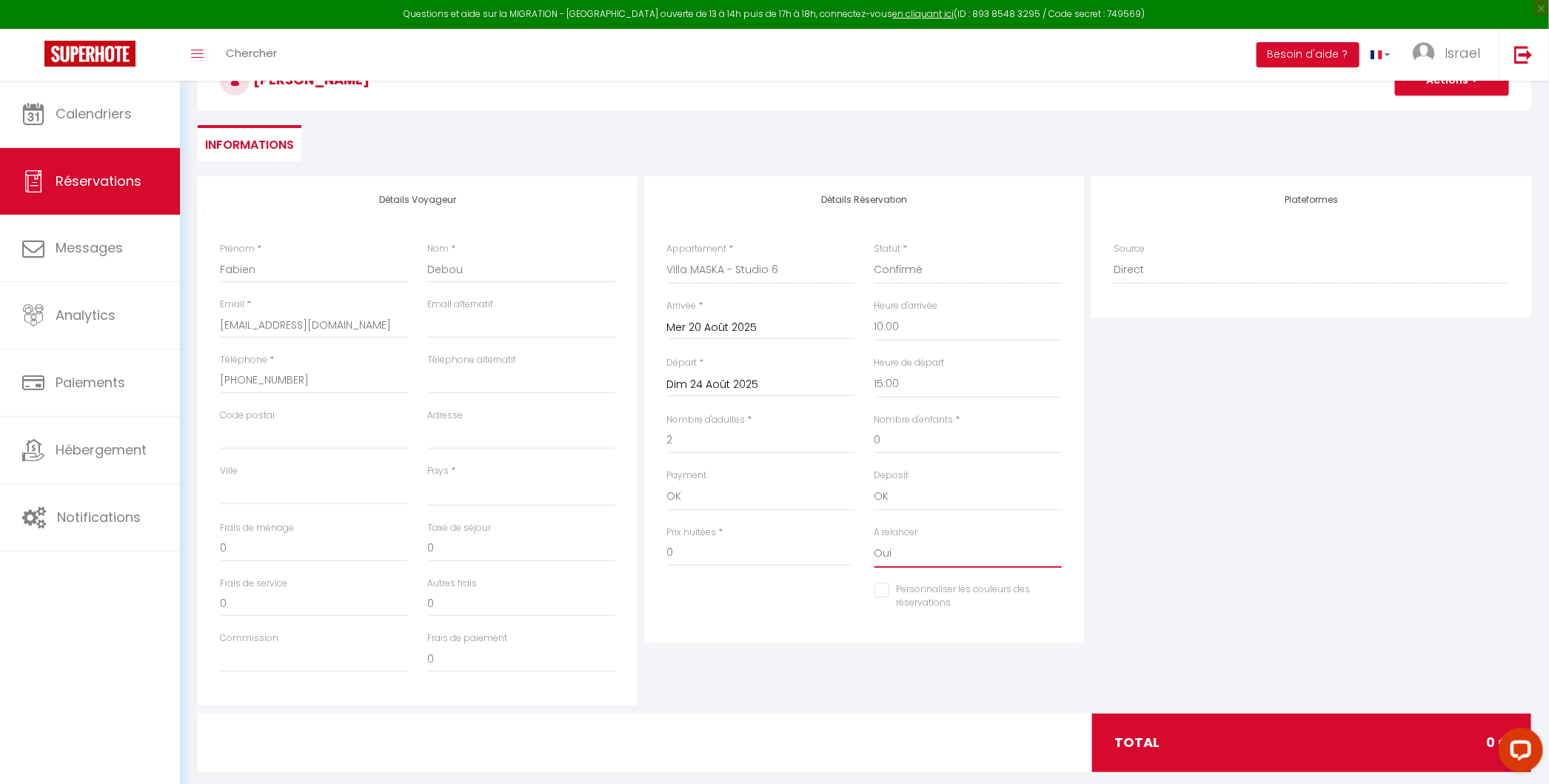
scroll to position [100, 0]
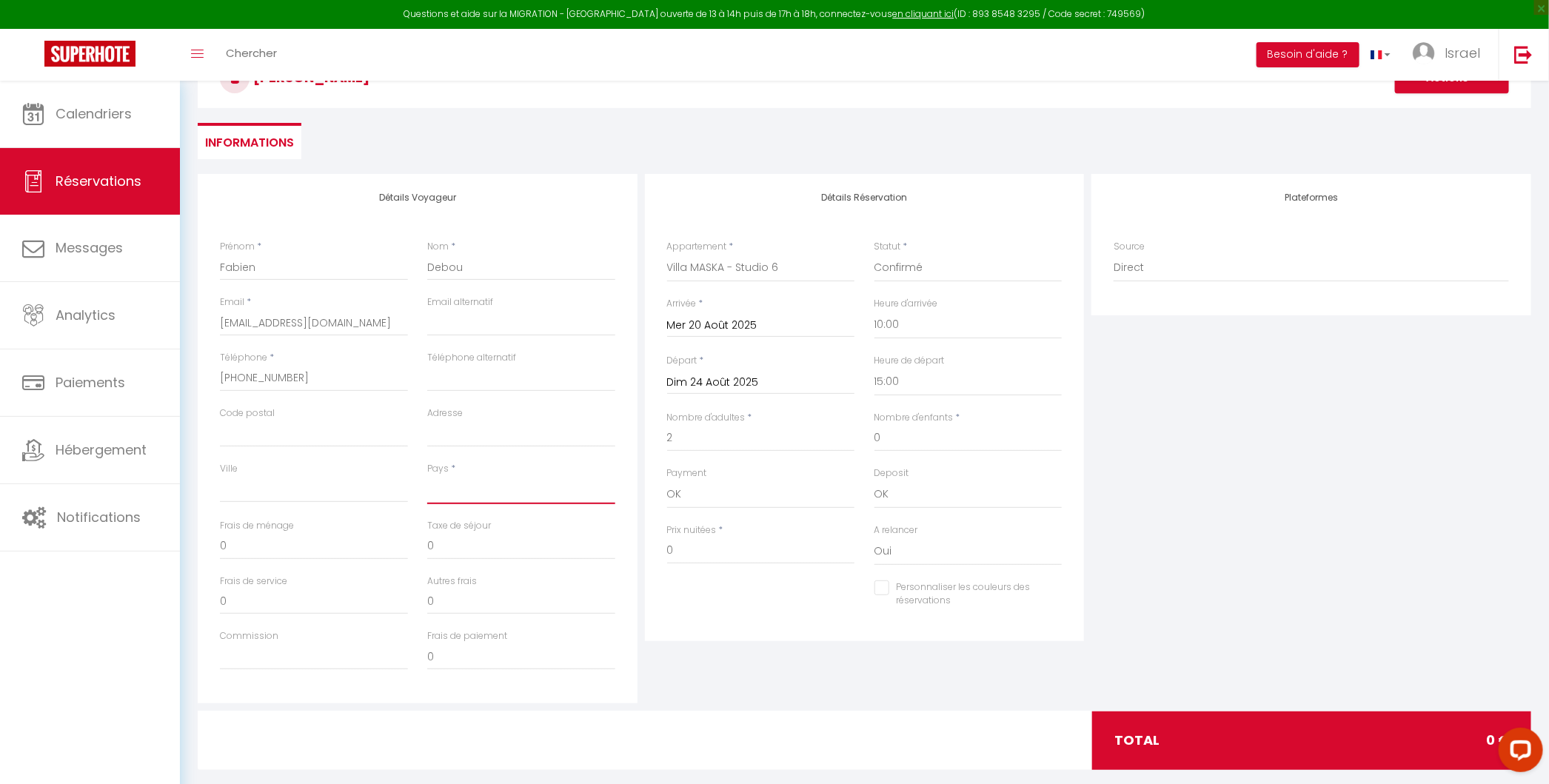
click at [477, 486] on select "France Portugal Afghanistan Albania Algeria American Samoa Andorra Angola Angui…" at bounding box center [521, 490] width 188 height 28
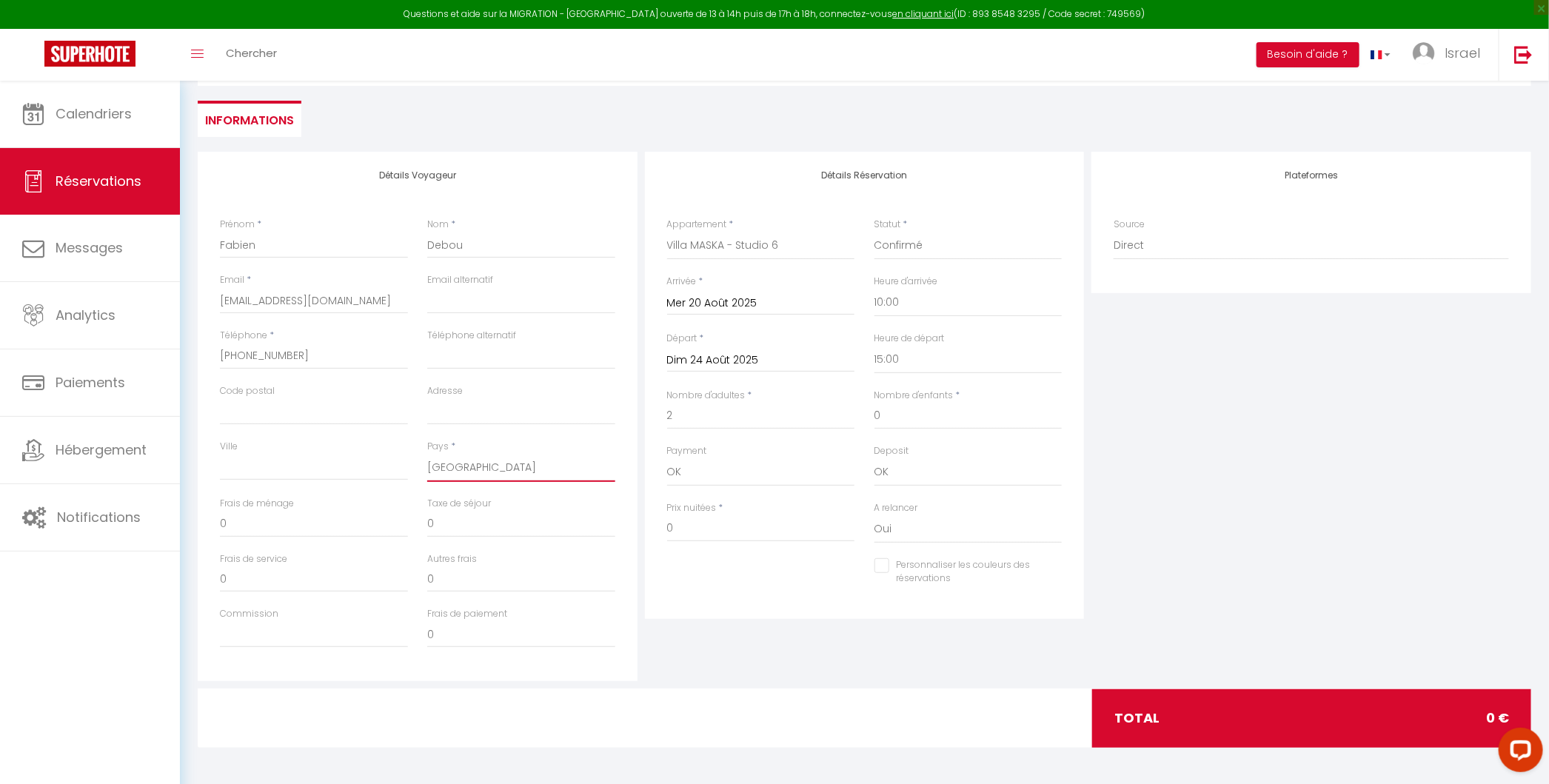
scroll to position [0, 0]
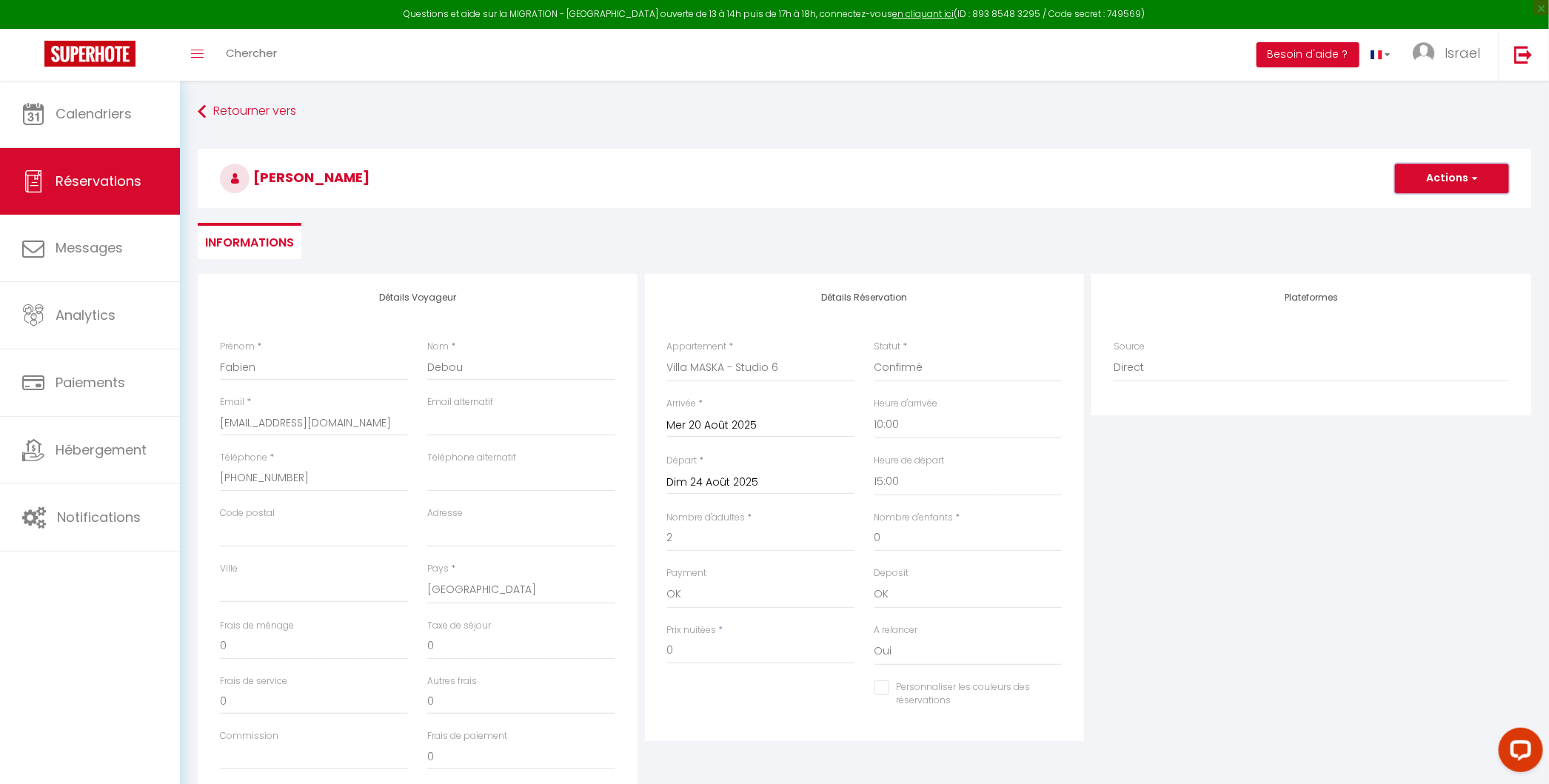
click at [1476, 171] on button "Actions" at bounding box center [1452, 179] width 114 height 30
click at [1437, 211] on link "Enregistrer" at bounding box center [1437, 211] width 117 height 19
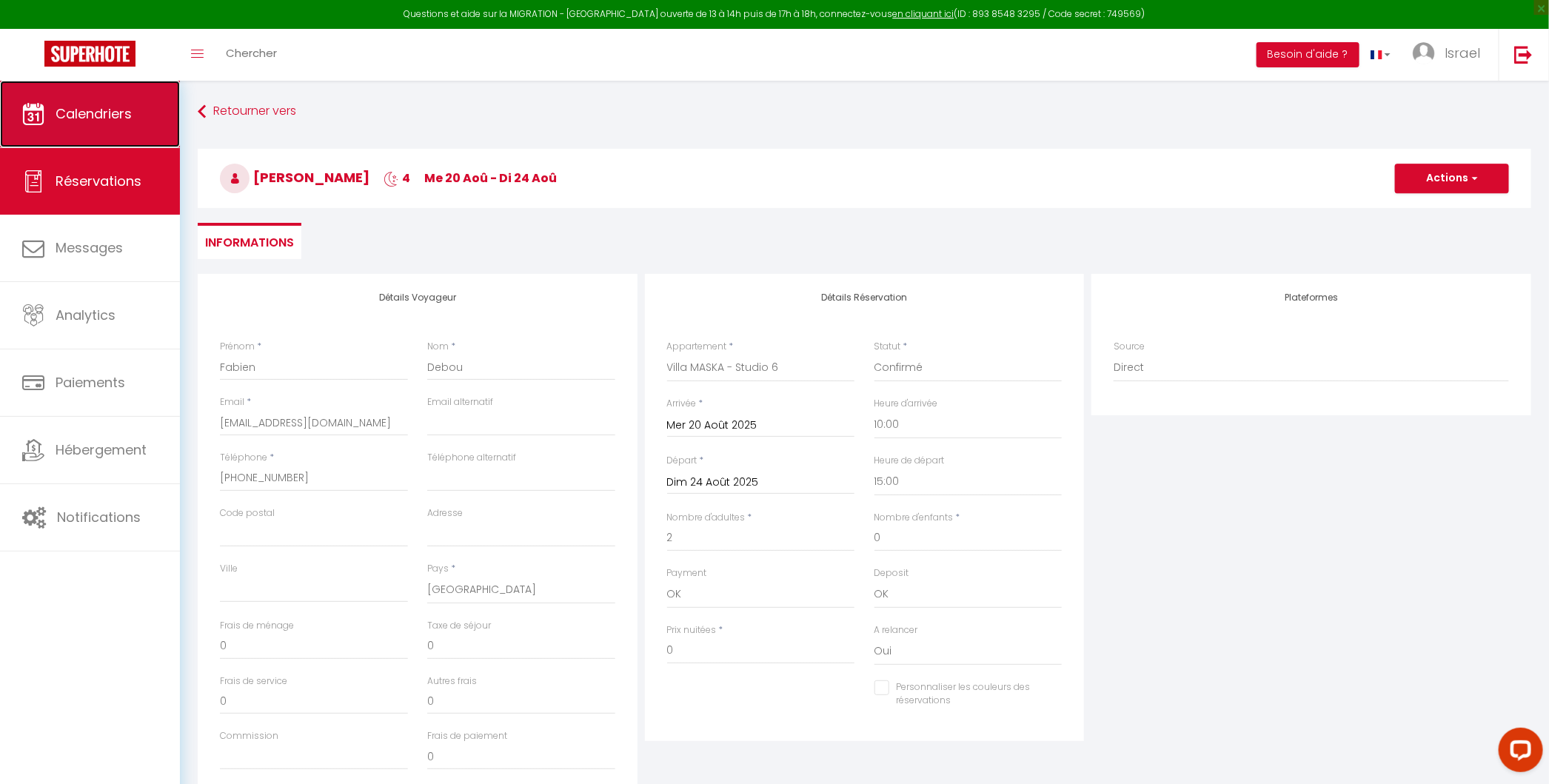
click at [97, 106] on span "Calendriers" at bounding box center [94, 113] width 77 height 18
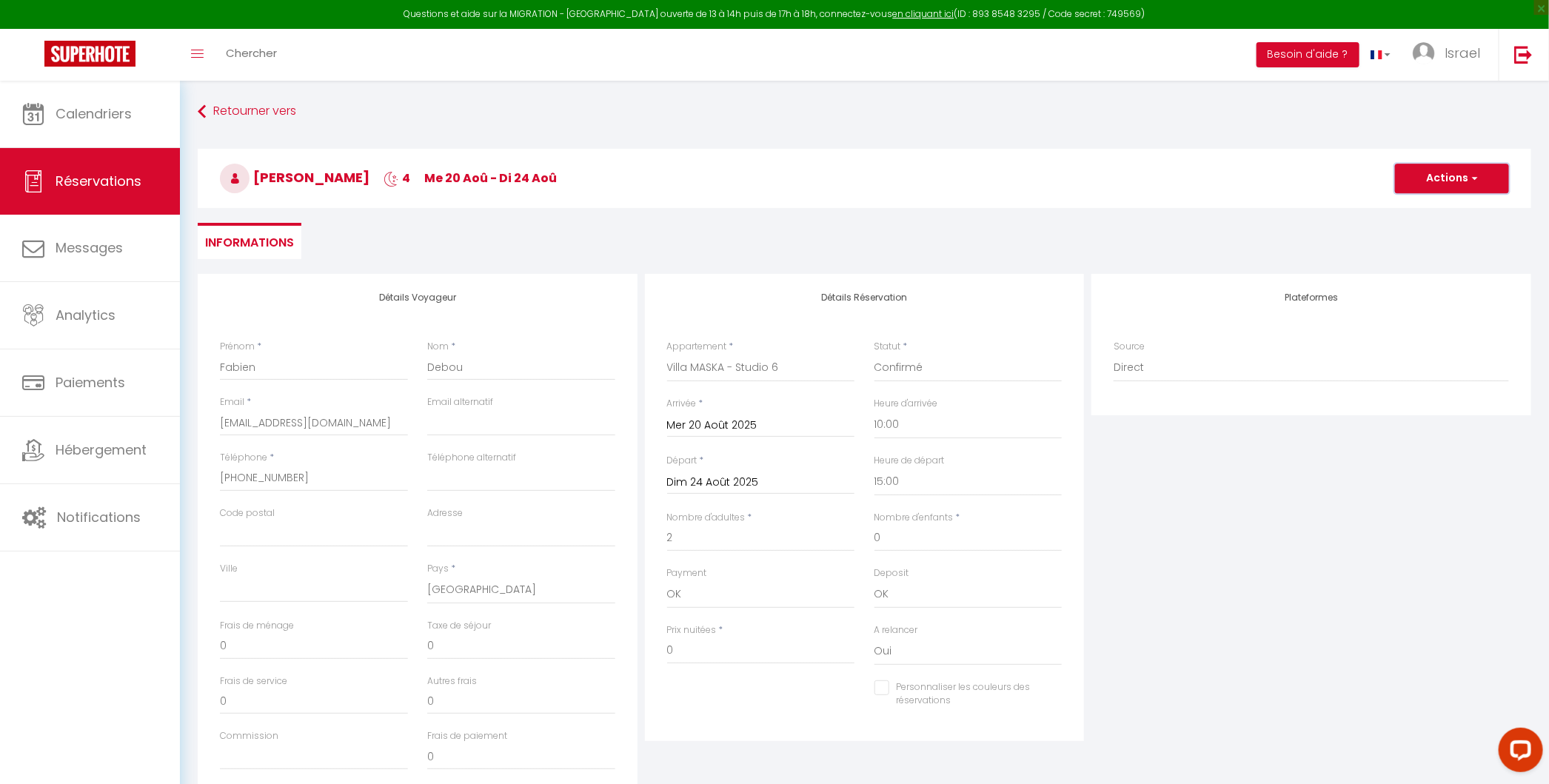
click at [1421, 175] on button "Actions" at bounding box center [1452, 179] width 114 height 30
click at [1427, 208] on link "Enregistrer" at bounding box center [1437, 211] width 117 height 19
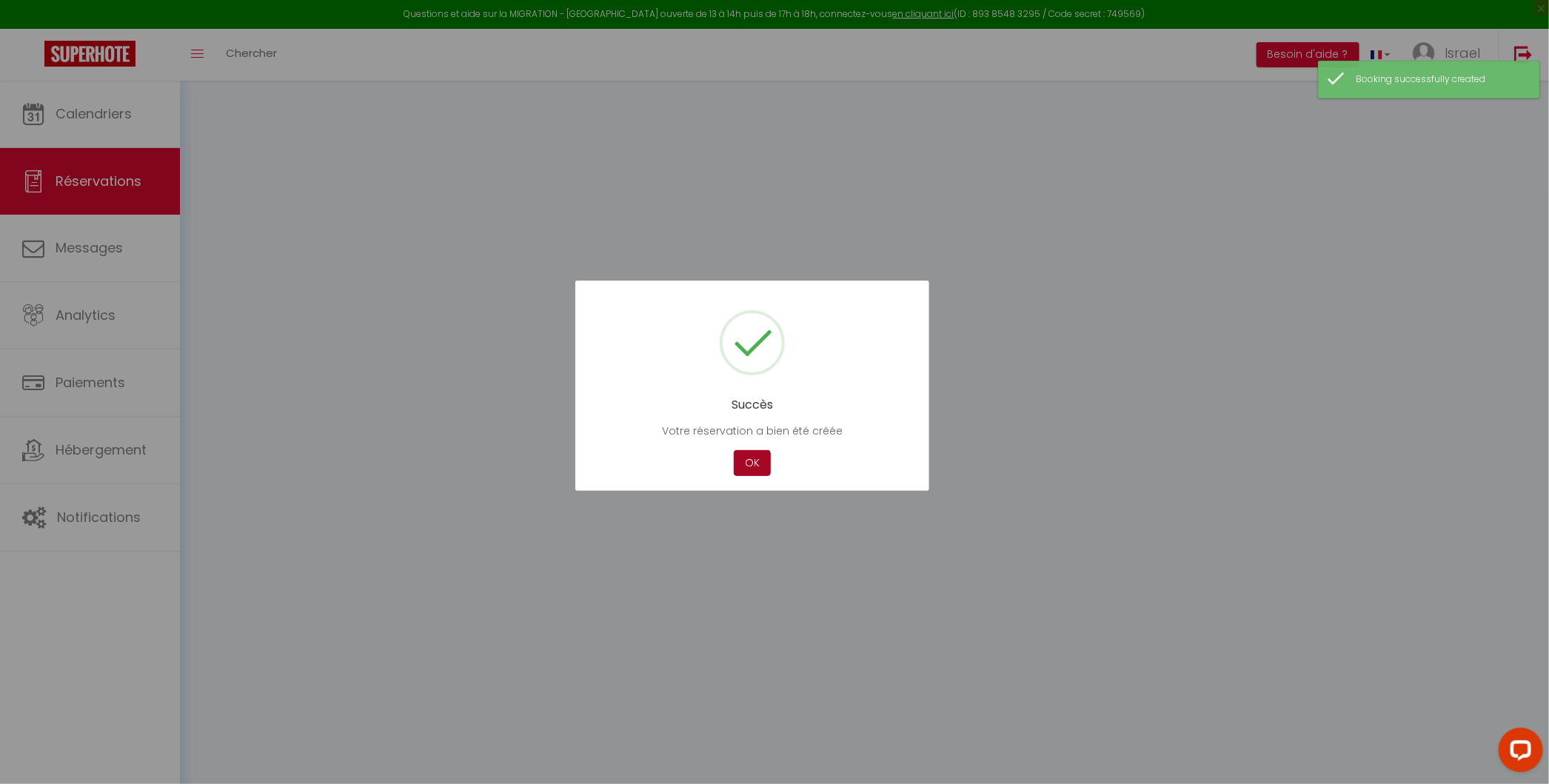
click at [752, 456] on button "OK" at bounding box center [752, 463] width 37 height 26
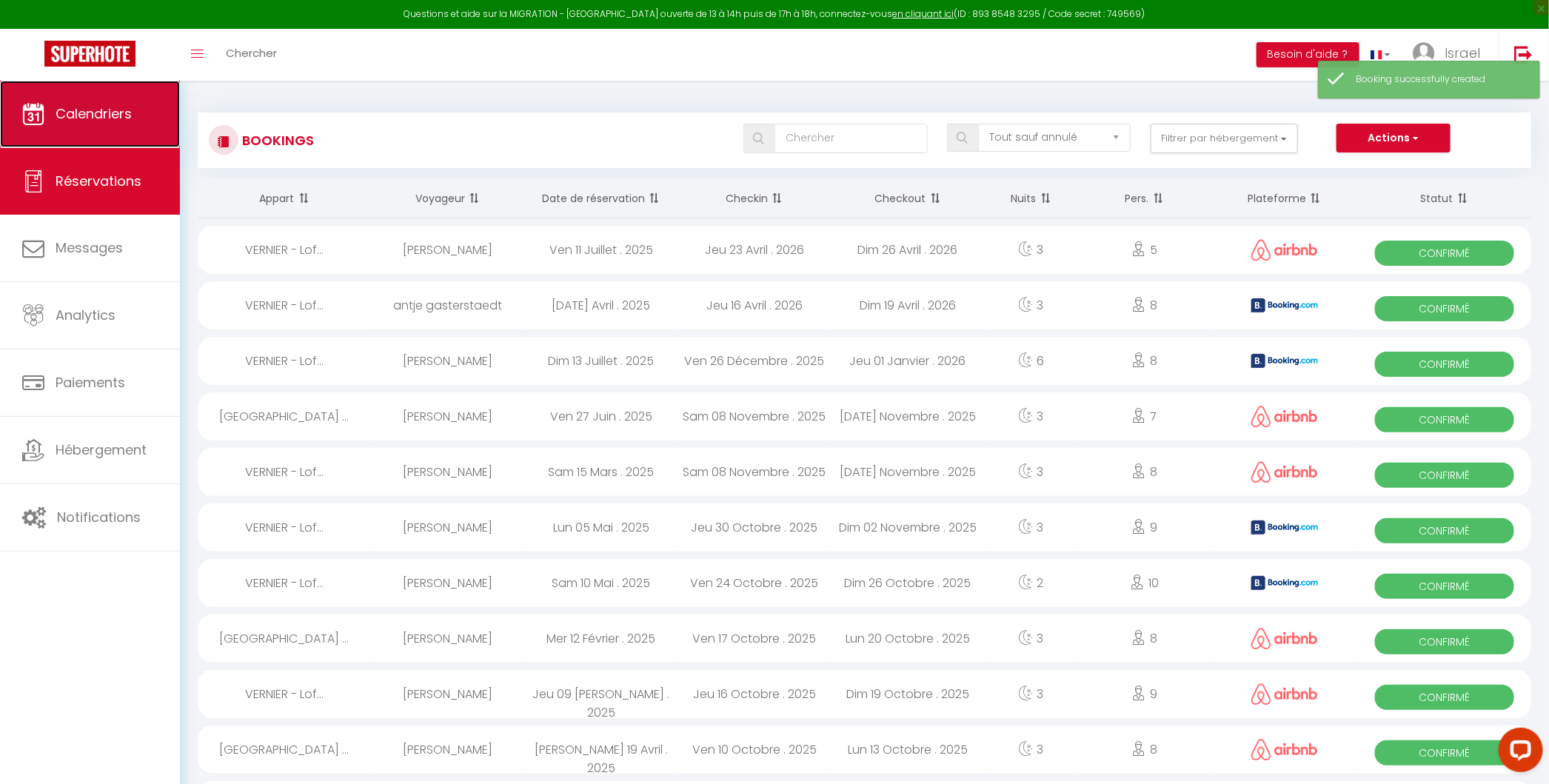
click at [102, 114] on span "Calendriers" at bounding box center [94, 113] width 77 height 18
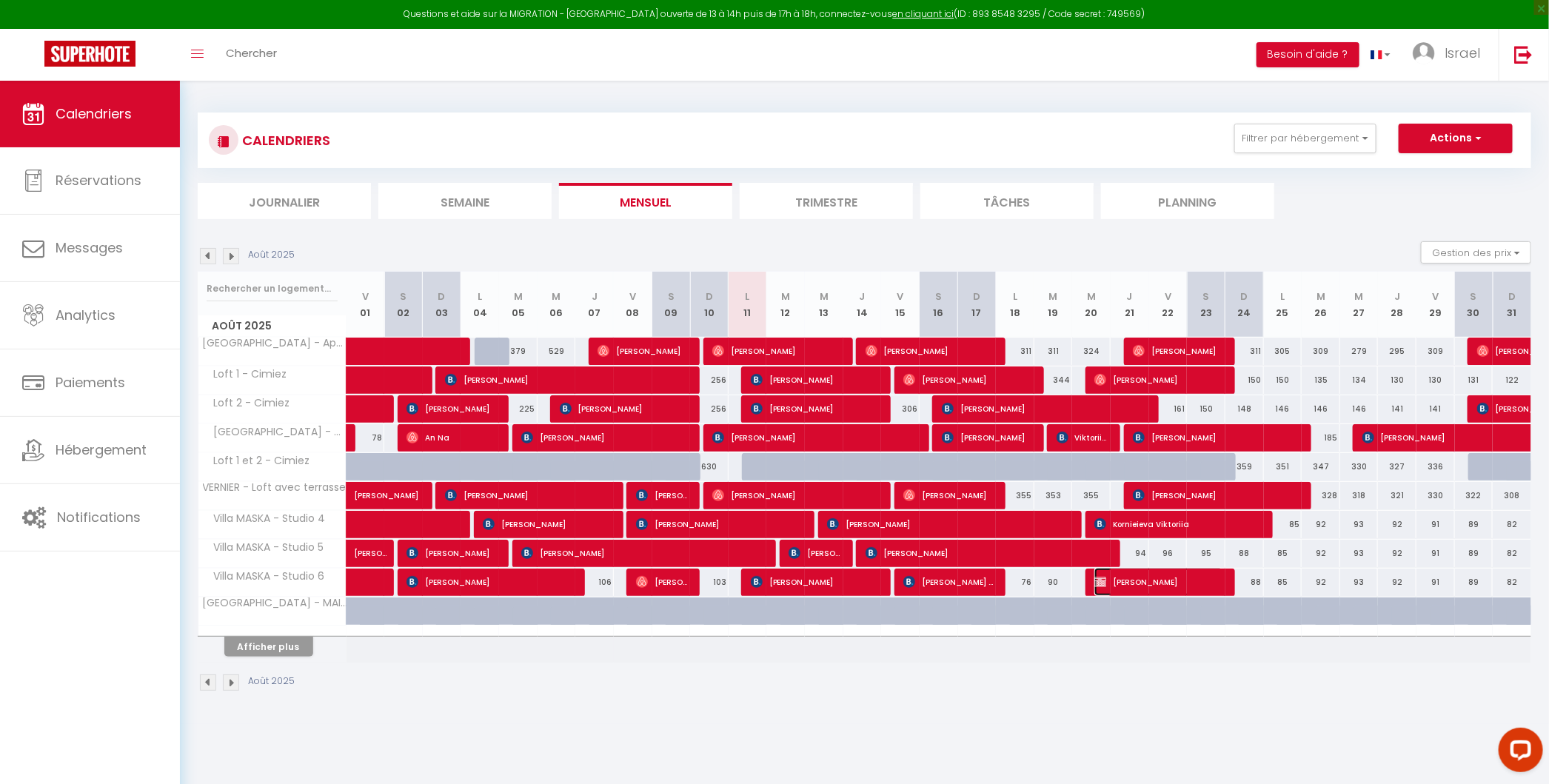
click at [1095, 576] on img at bounding box center [1100, 582] width 12 height 12
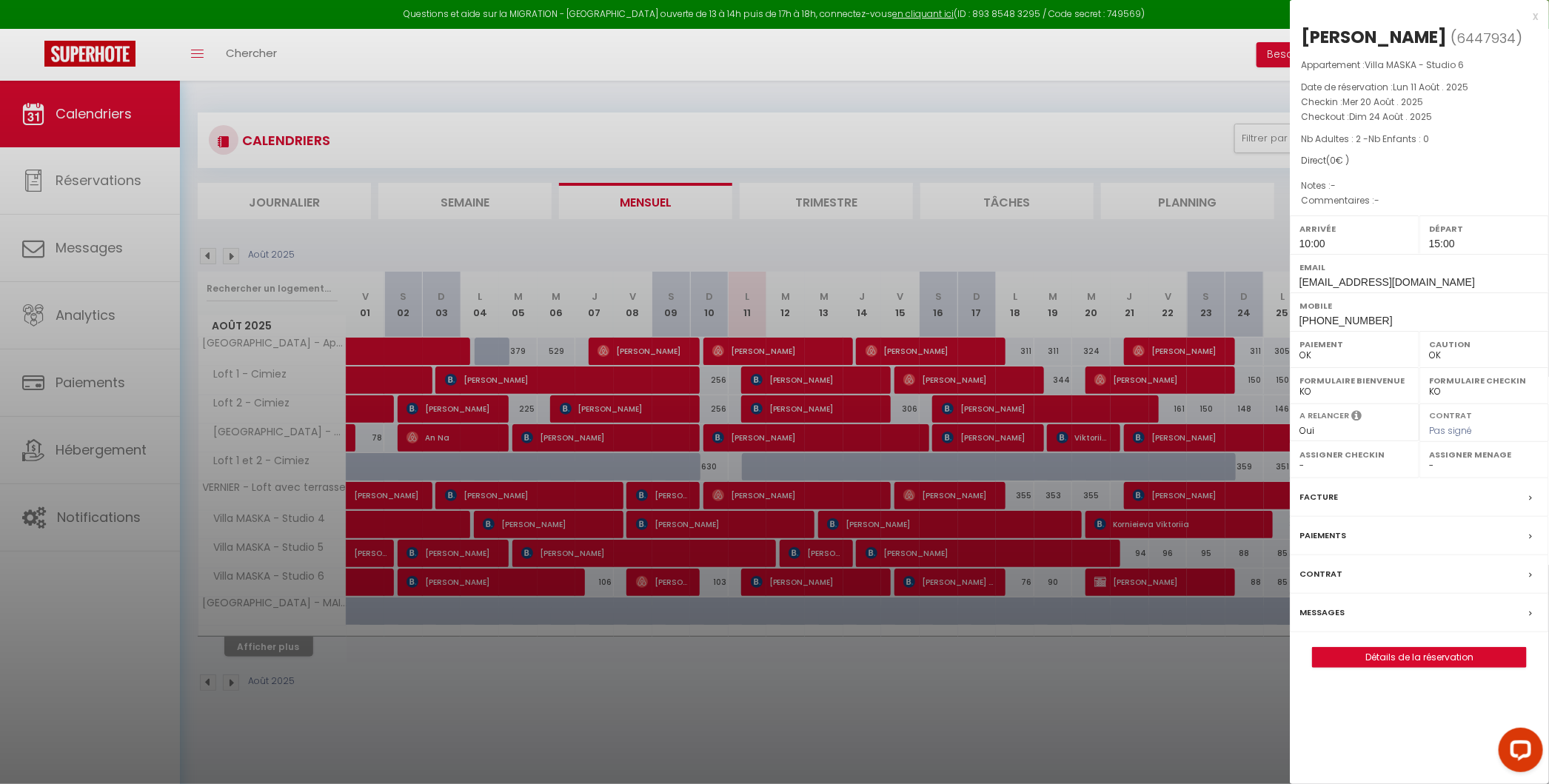
click at [1533, 17] on div "x" at bounding box center [1413, 16] width 248 height 17
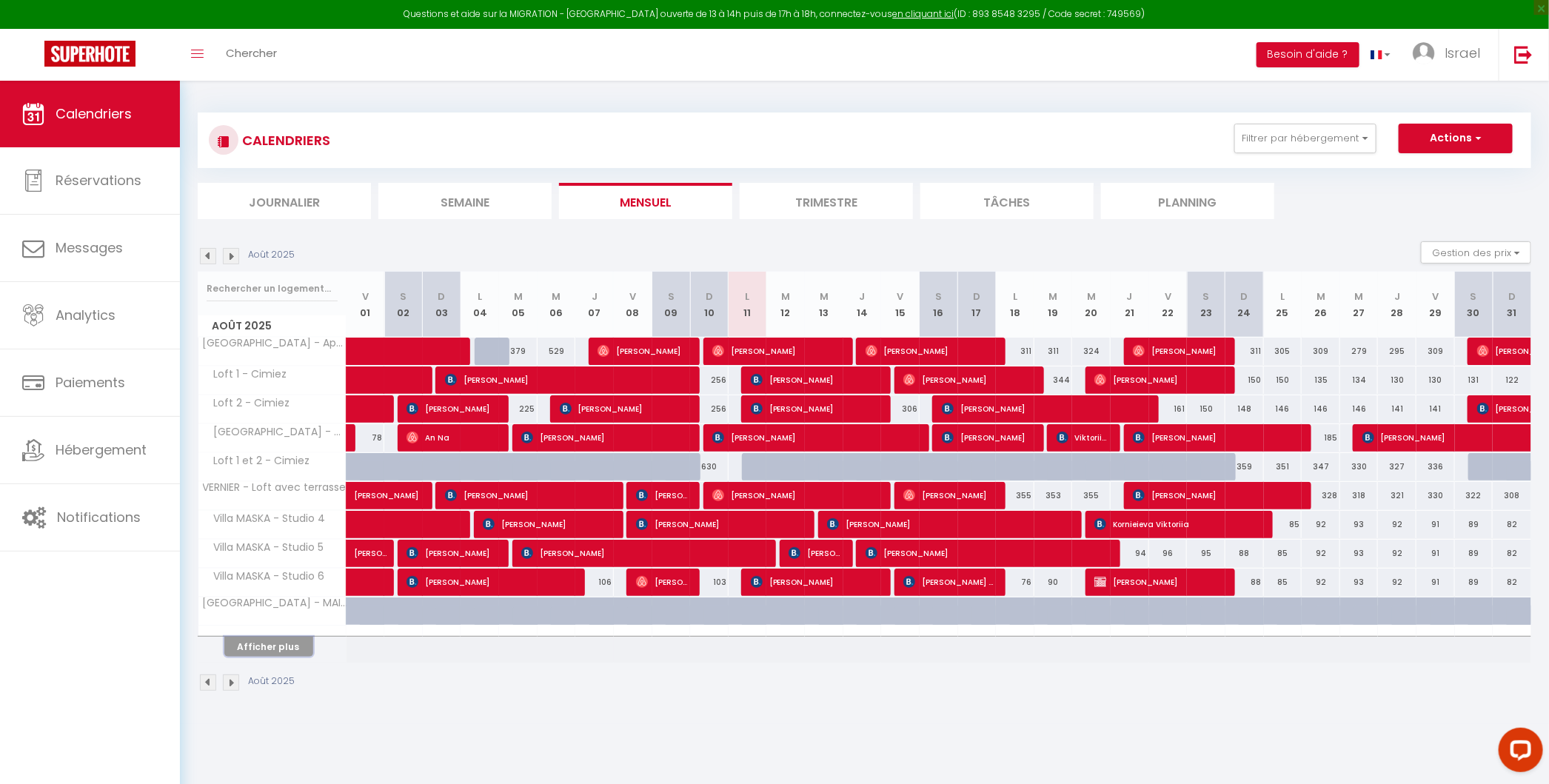
click at [272, 648] on button "Afficher plus" at bounding box center [268, 647] width 89 height 20
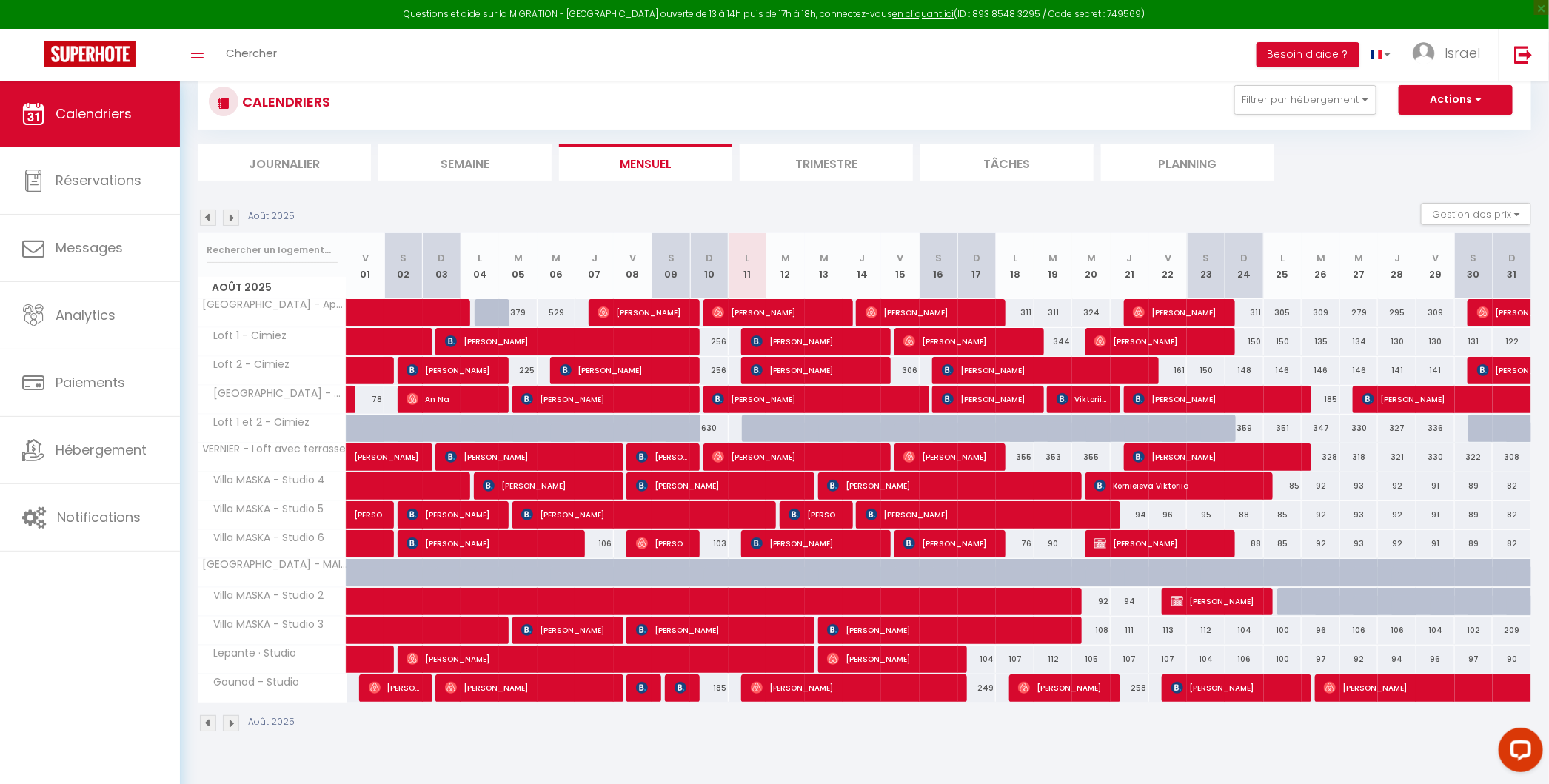
scroll to position [40, 0]
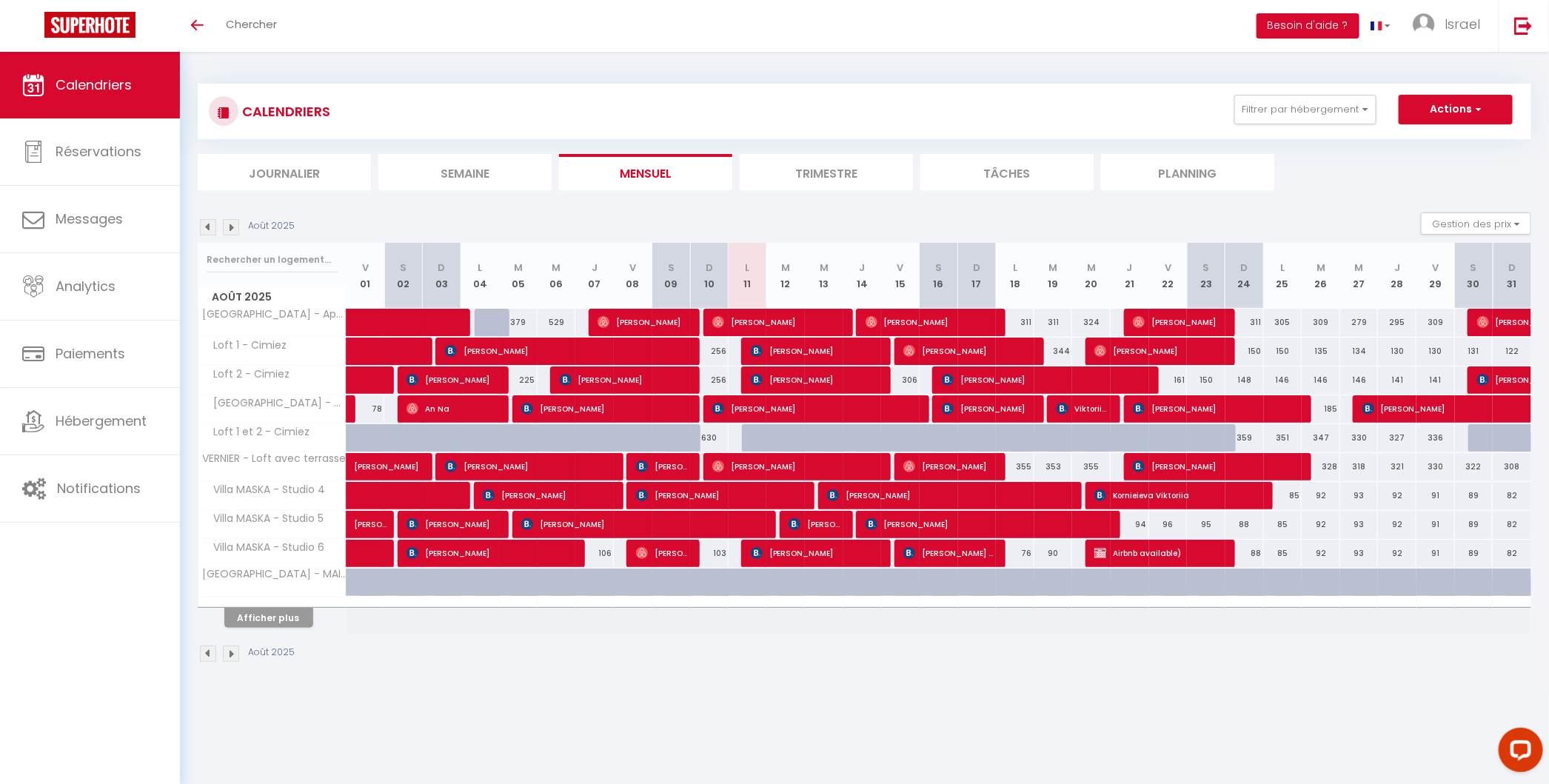
click at [1093, 556] on div at bounding box center [1105, 553] width 38 height 28
click at [1104, 552] on img at bounding box center [1100, 553] width 12 height 12
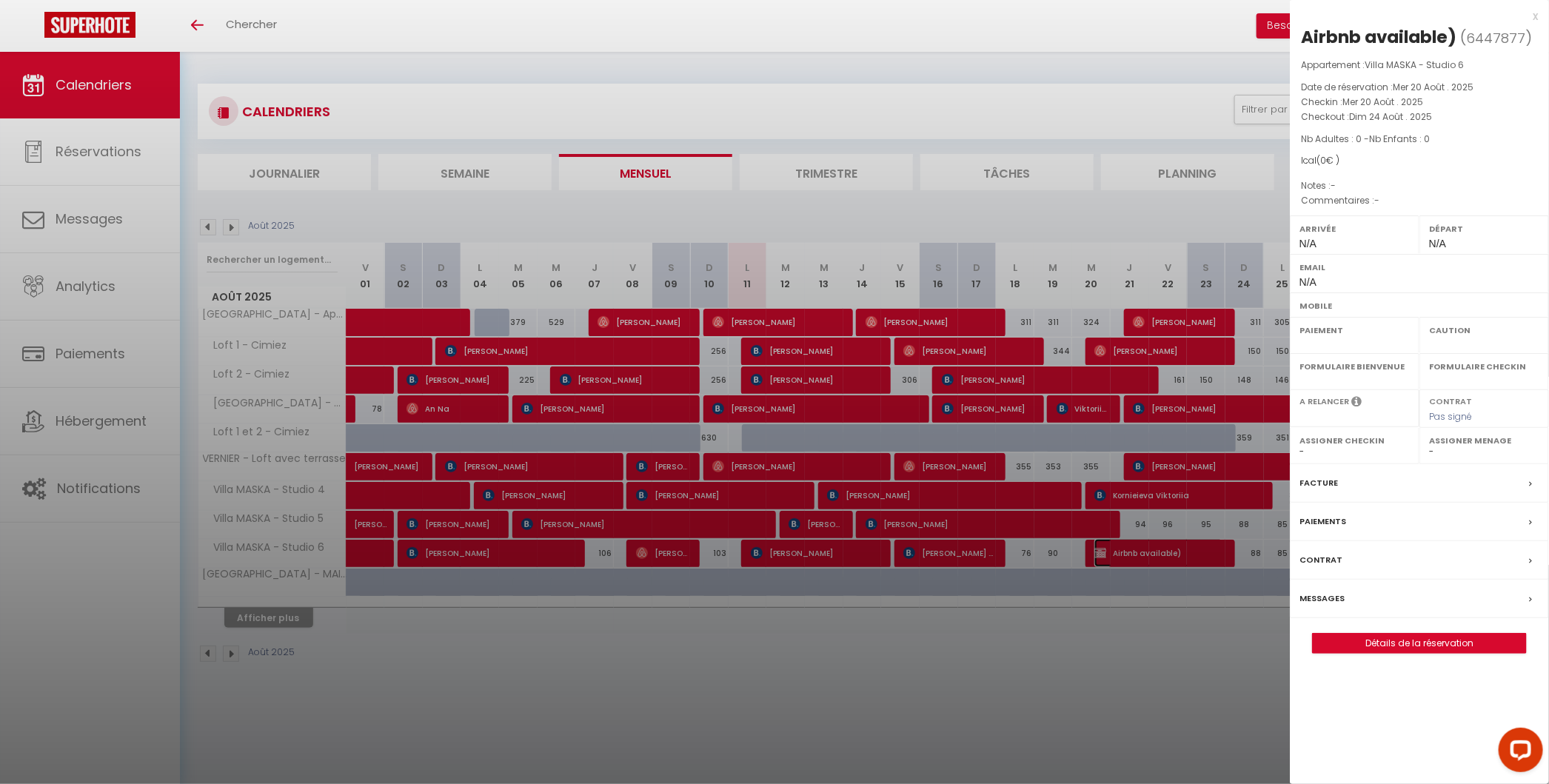
select select "OK"
select select "KO"
select select "0"
select select "1"
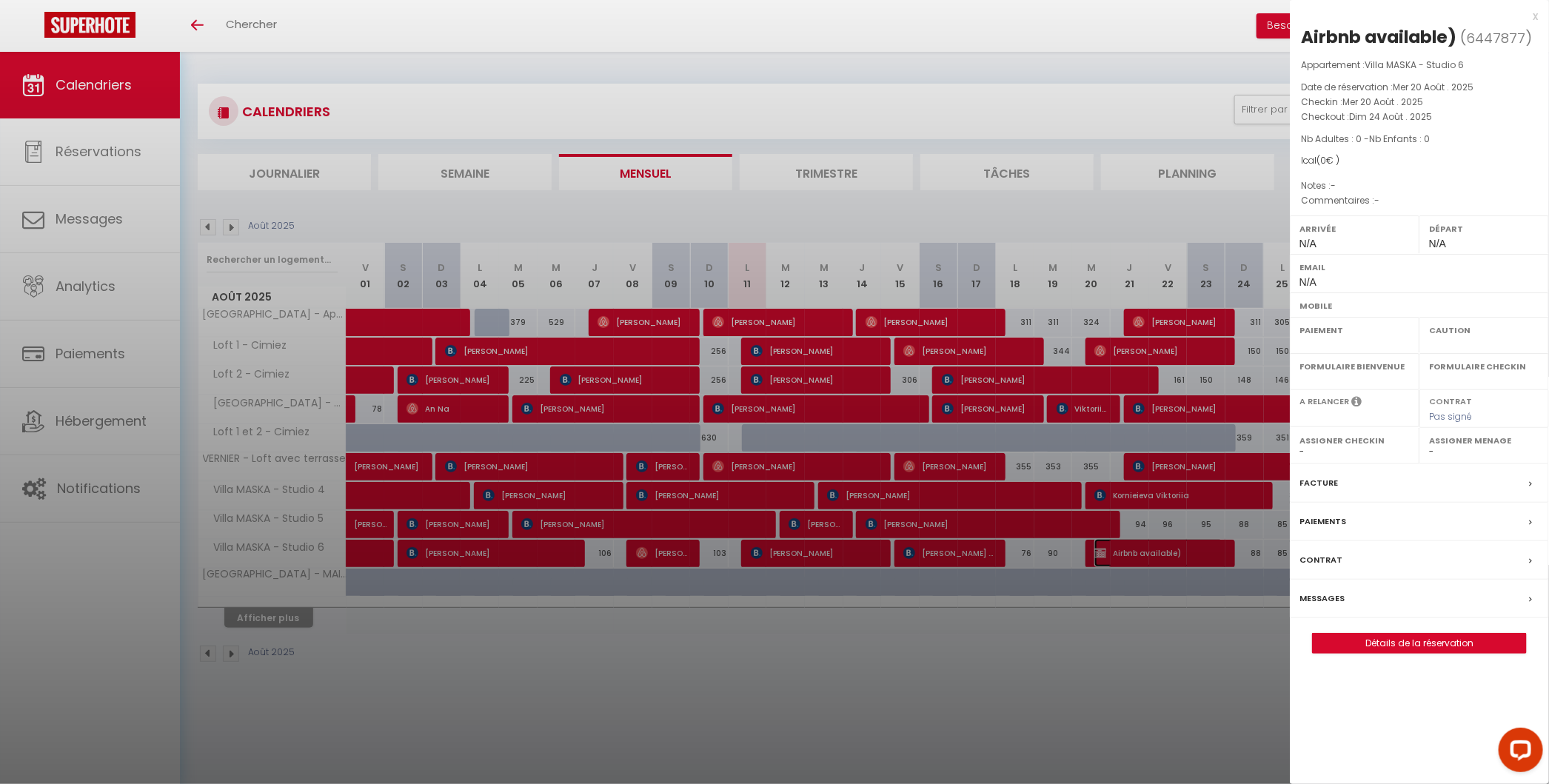
select select
click at [1438, 646] on link "Détails de la réservation" at bounding box center [1419, 643] width 213 height 19
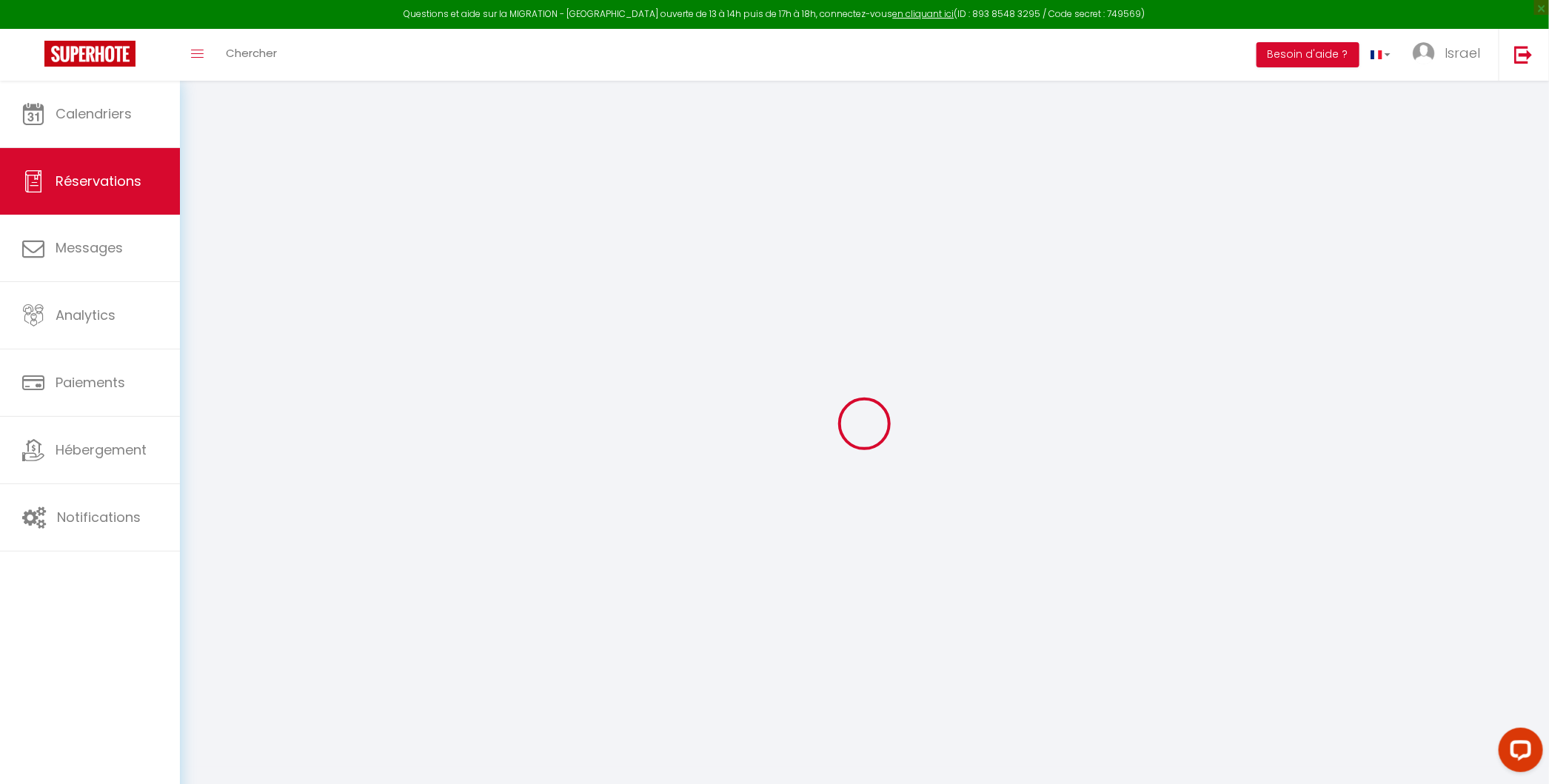
select select
select select "14"
checkbox input "false"
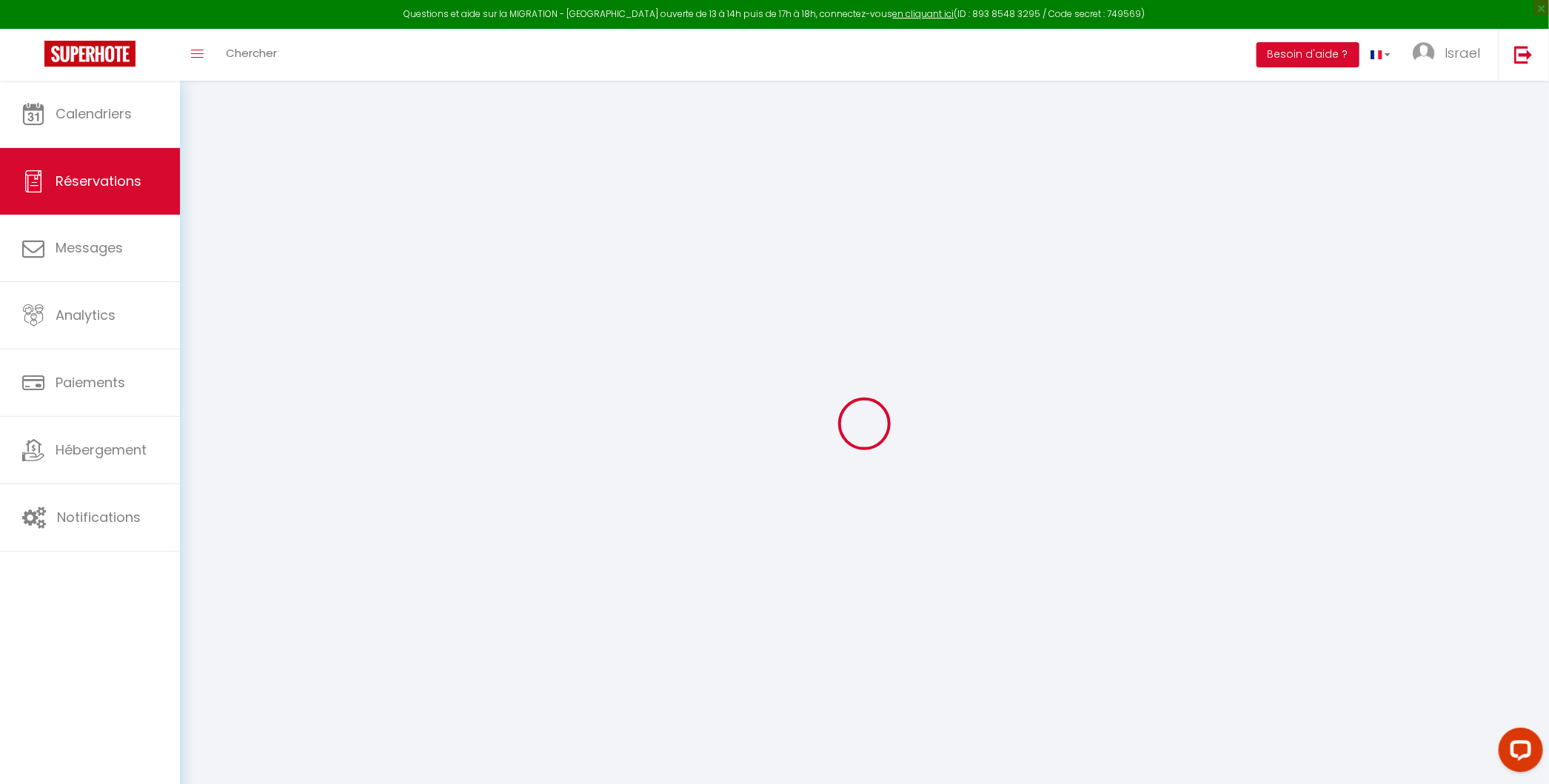
select select
checkbox input "false"
select select
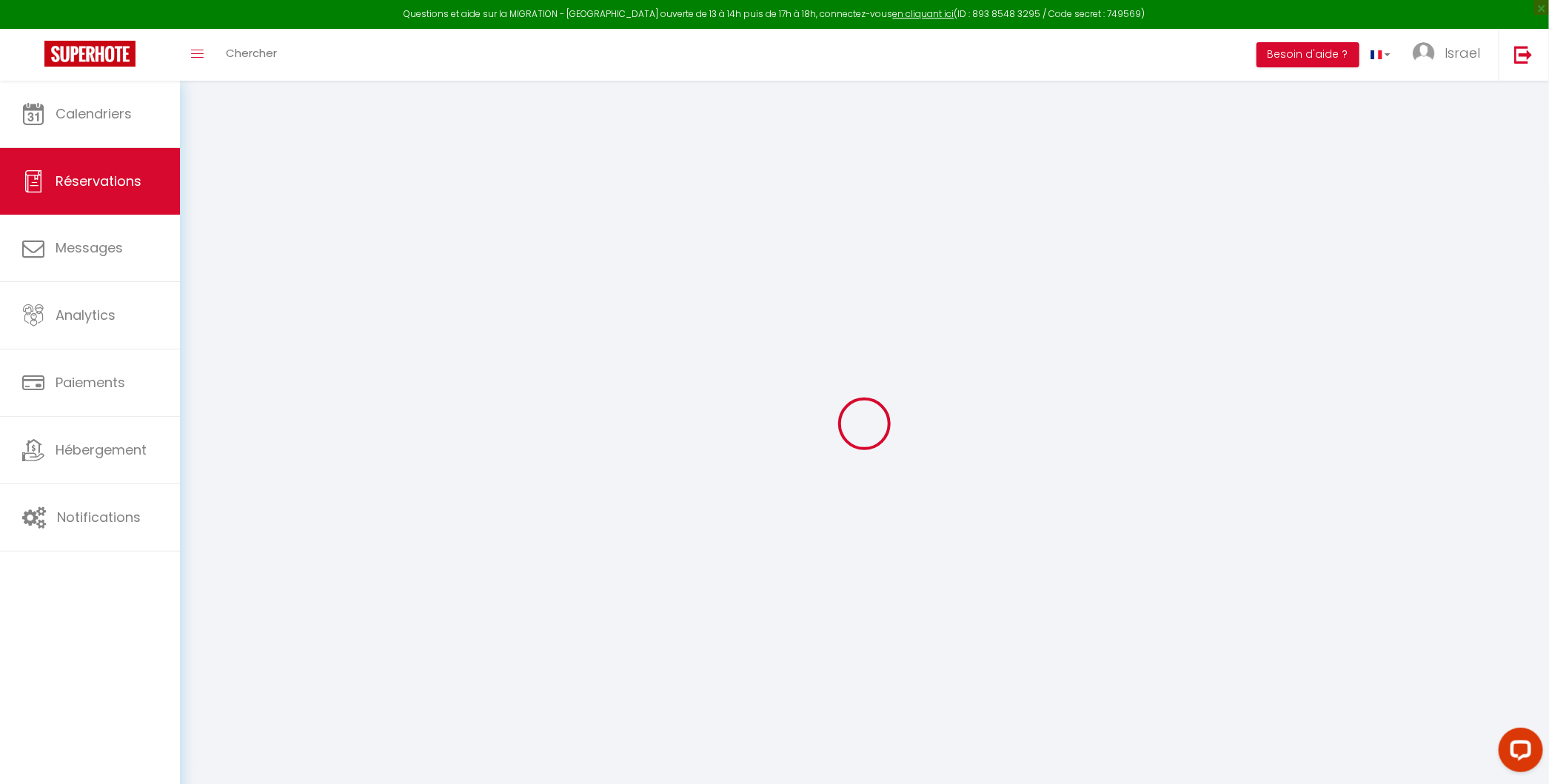
select select
checkbox input "false"
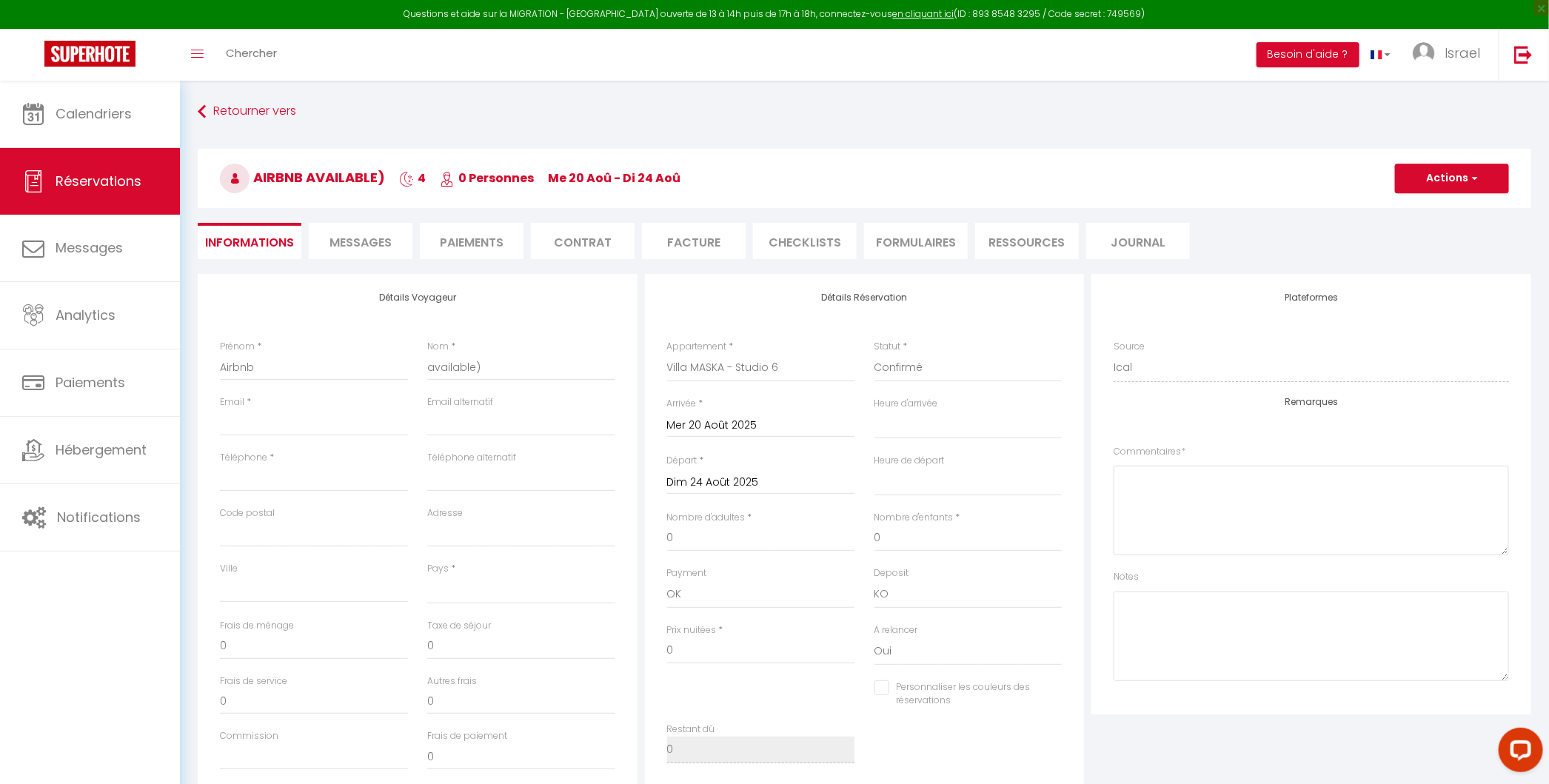
select select
checkbox input "false"
select select
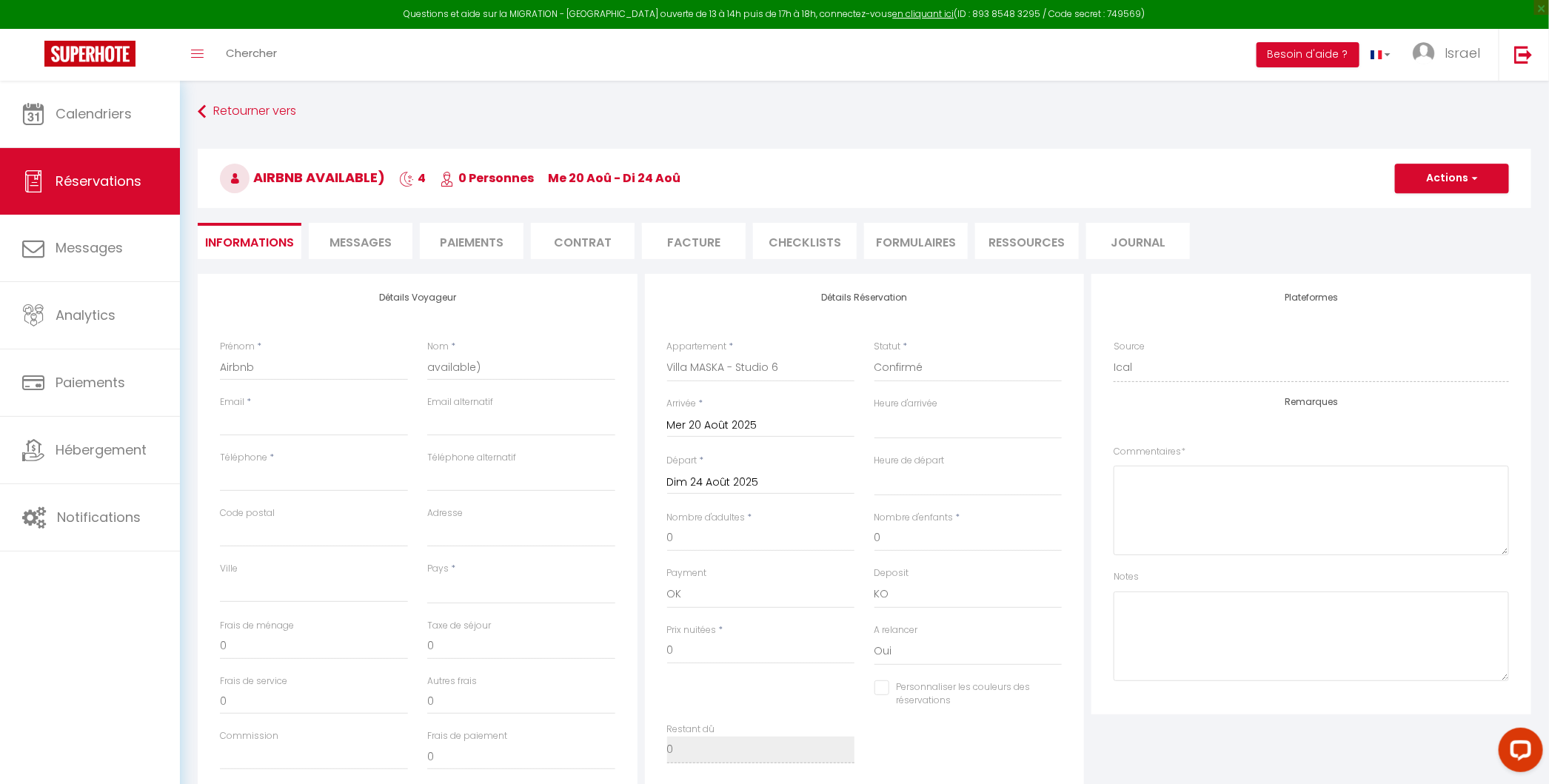
select select
checkbox input "false"
select select
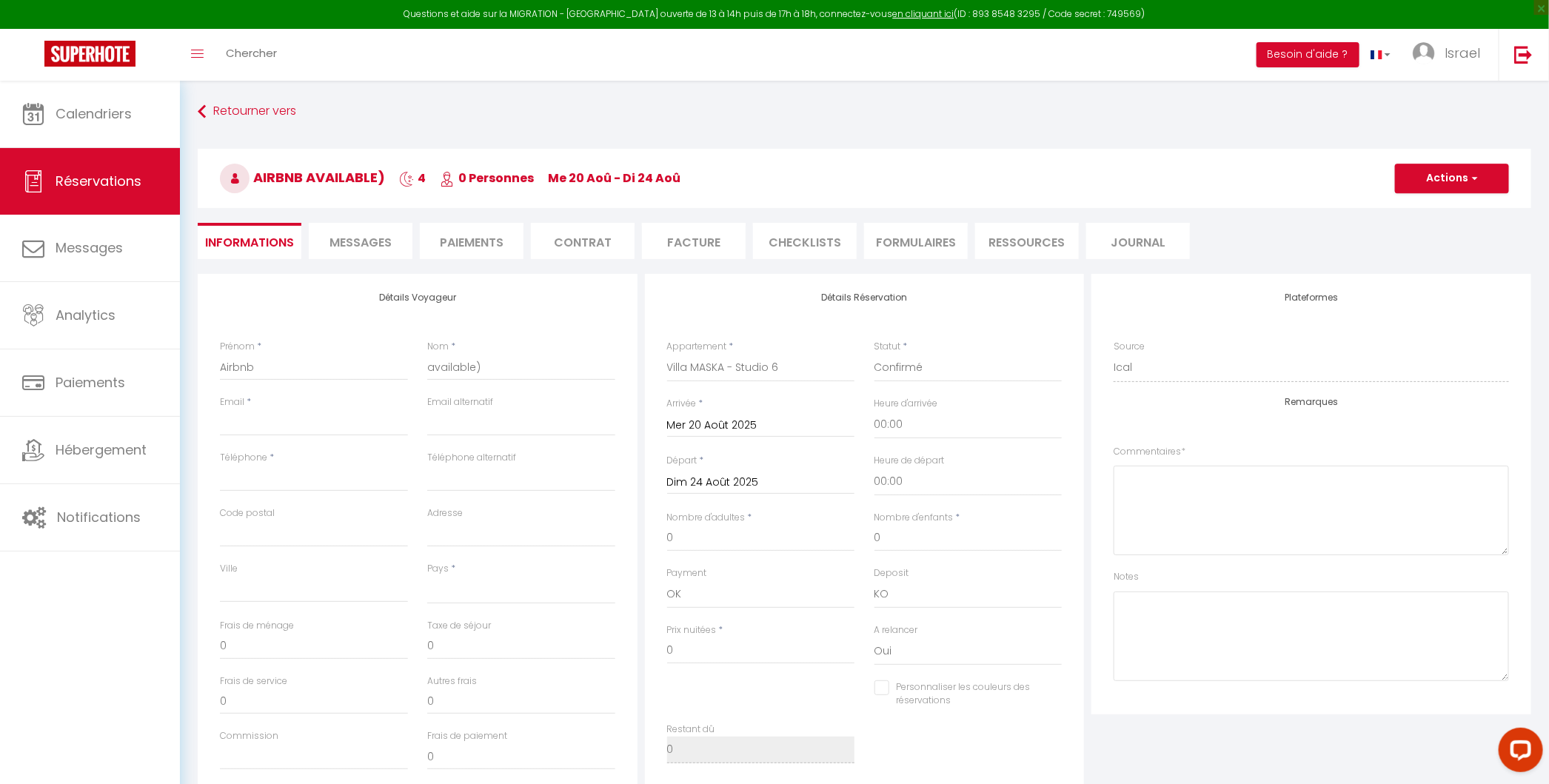
select select
checkbox input "false"
click at [1441, 161] on h3 "Airbnb available) 4 0 Personnes me 20 Aoû - di 24 Aoû" at bounding box center [864, 178] width 1333 height 59
click at [1434, 179] on button "Actions" at bounding box center [1452, 179] width 114 height 30
click at [1430, 249] on link "Supprimer" at bounding box center [1437, 249] width 117 height 19
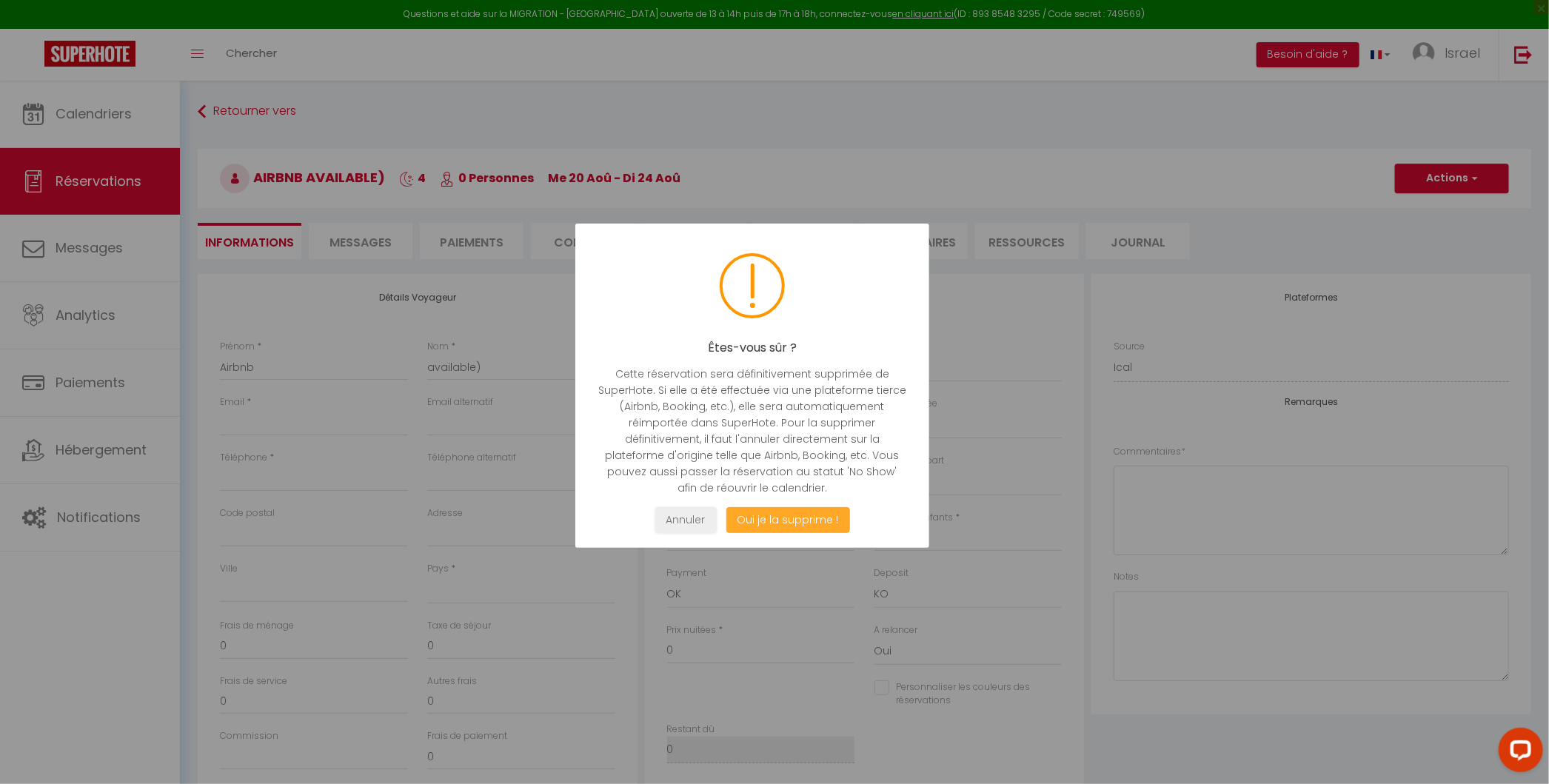
click at [799, 525] on button "Oui je la supprime !" at bounding box center [787, 519] width 124 height 26
select select "not_cancelled"
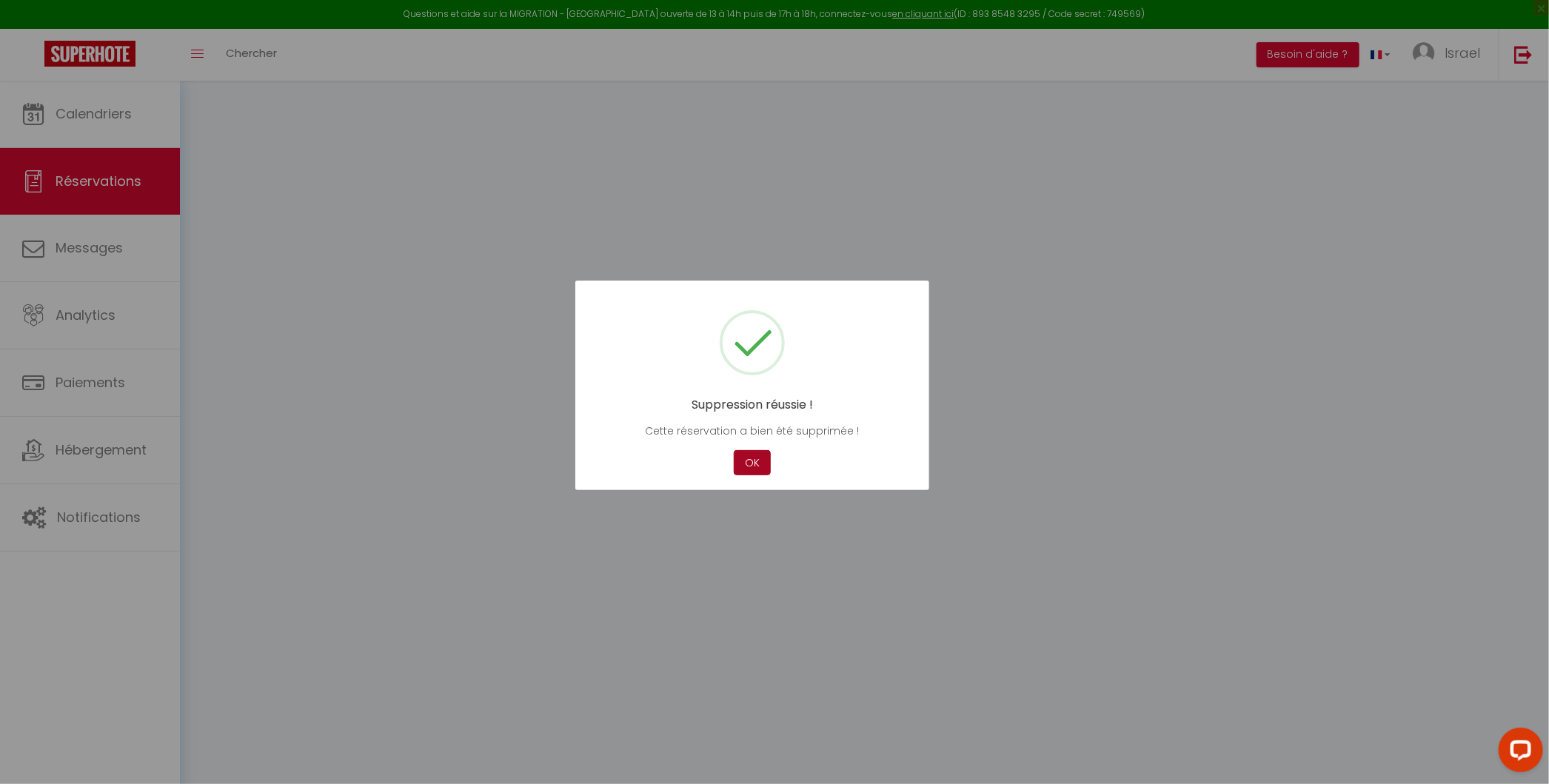
click at [742, 460] on button "OK" at bounding box center [752, 463] width 37 height 26
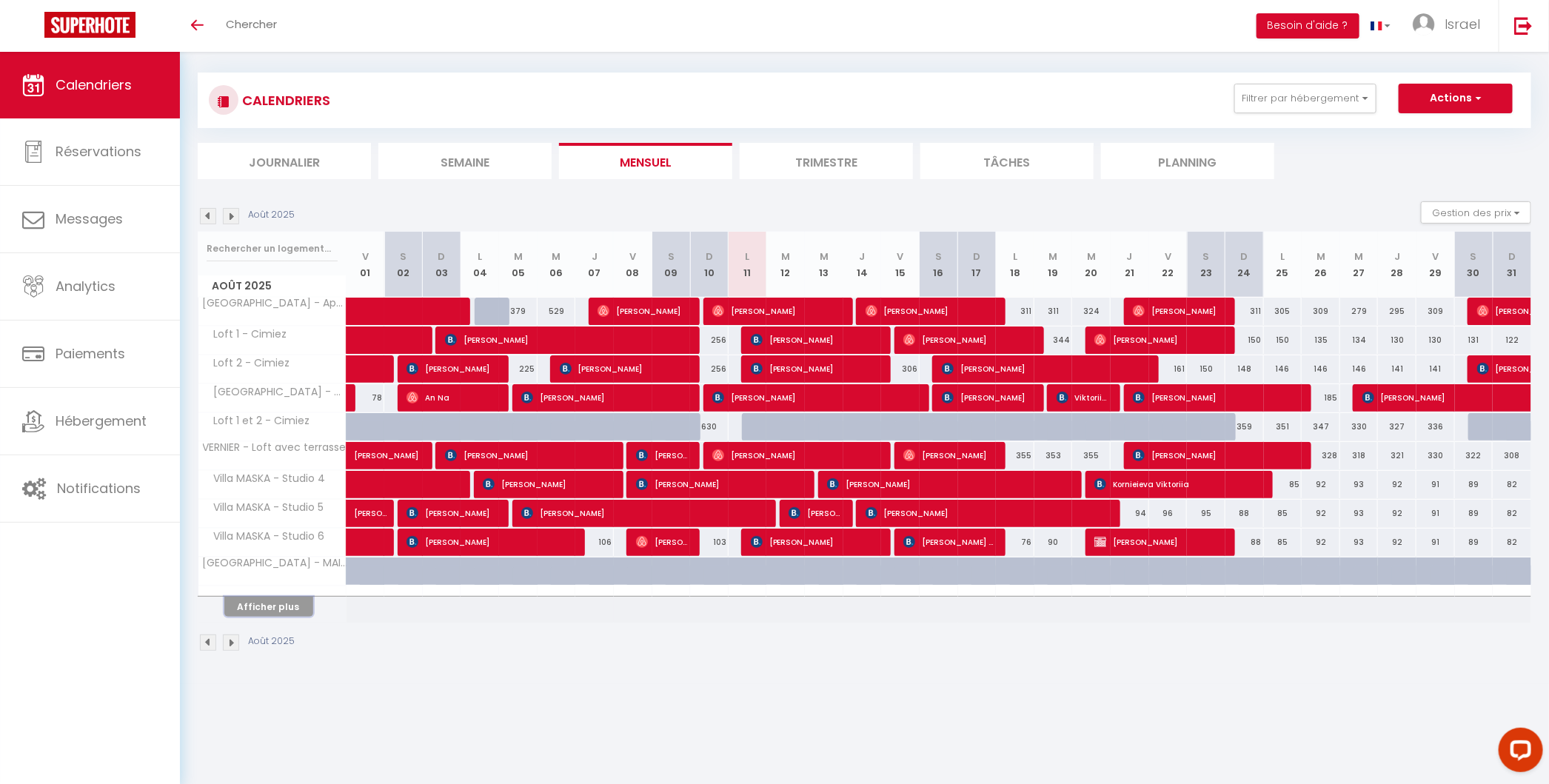
click at [303, 611] on button "Afficher plus" at bounding box center [268, 607] width 89 height 20
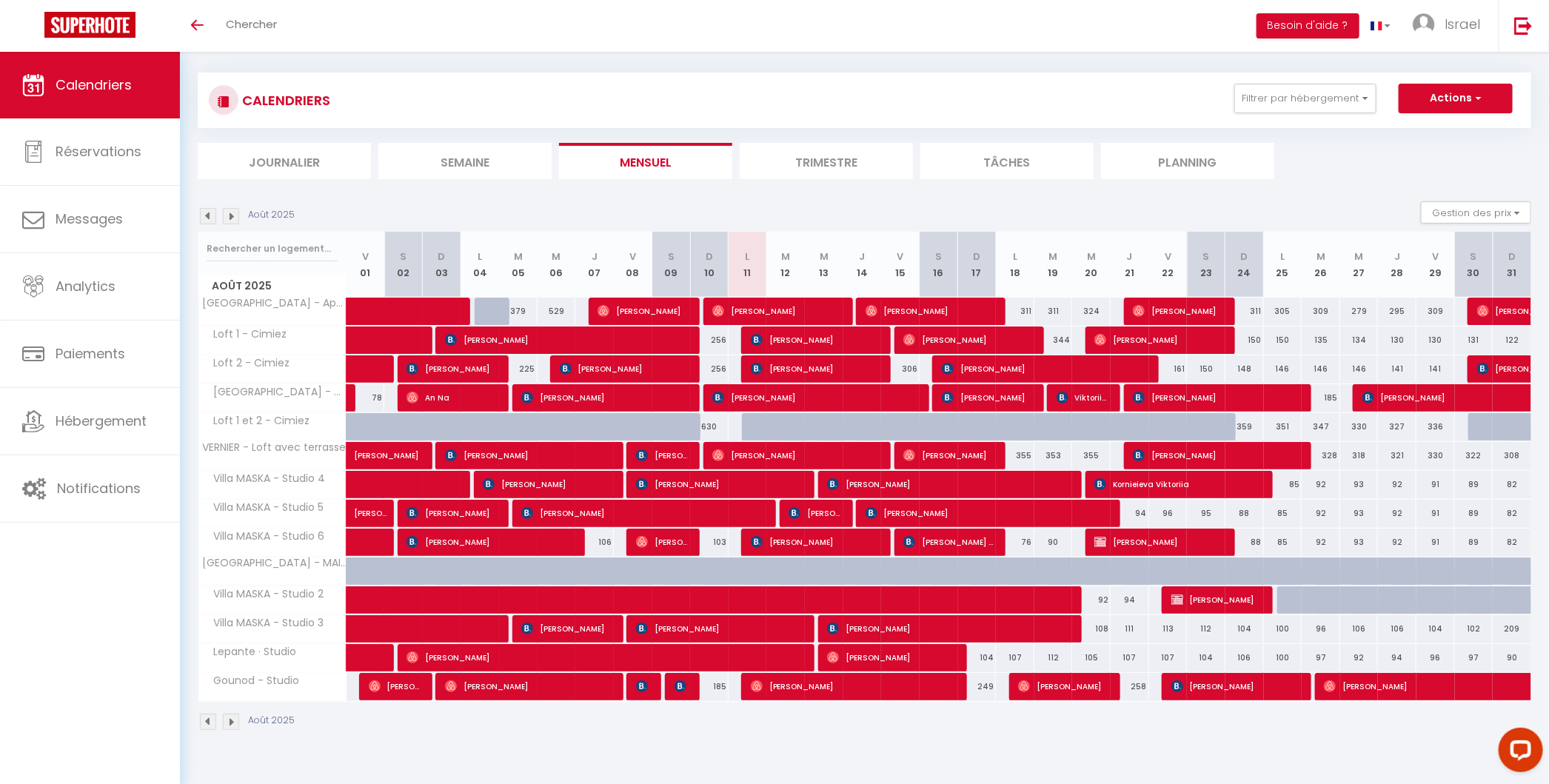
click at [97, 92] on span "Calendriers" at bounding box center [94, 85] width 77 height 18
click at [72, 219] on span "Messages" at bounding box center [89, 219] width 67 height 18
select select "message"
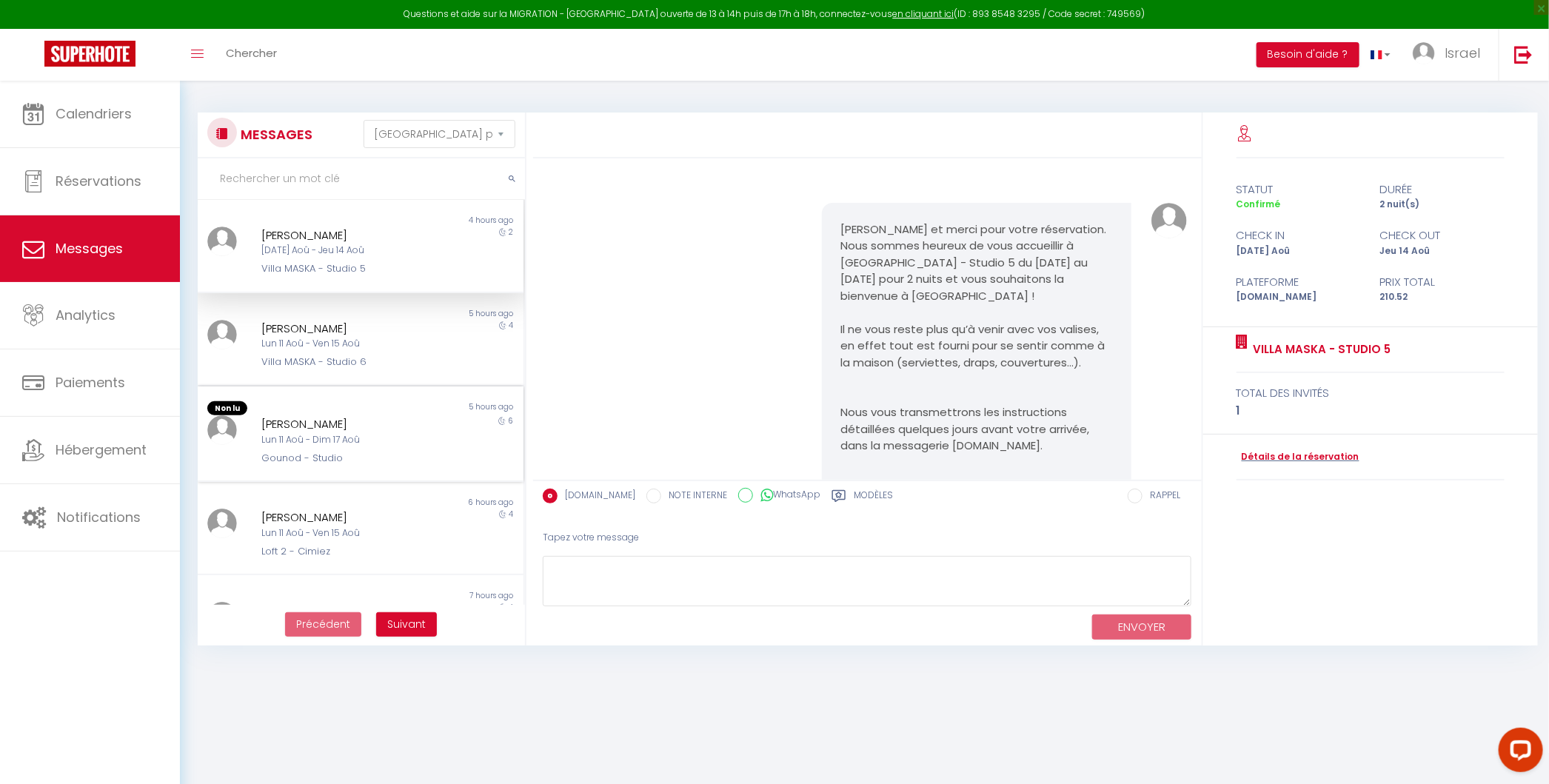
click at [415, 460] on div "Gounod - Studio" at bounding box center [346, 459] width 171 height 15
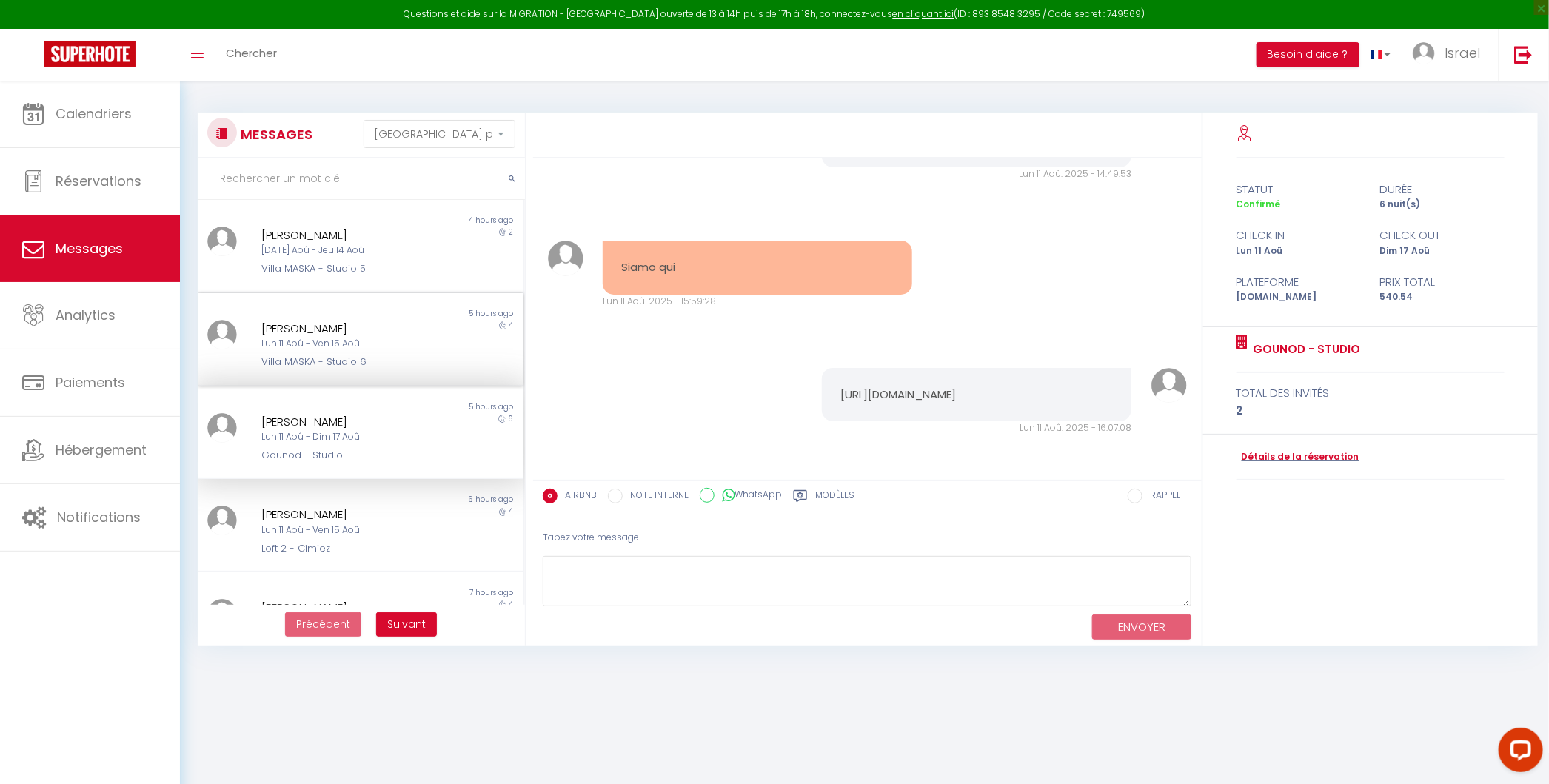
click at [411, 320] on div "[PERSON_NAME]" at bounding box center [346, 328] width 171 height 17
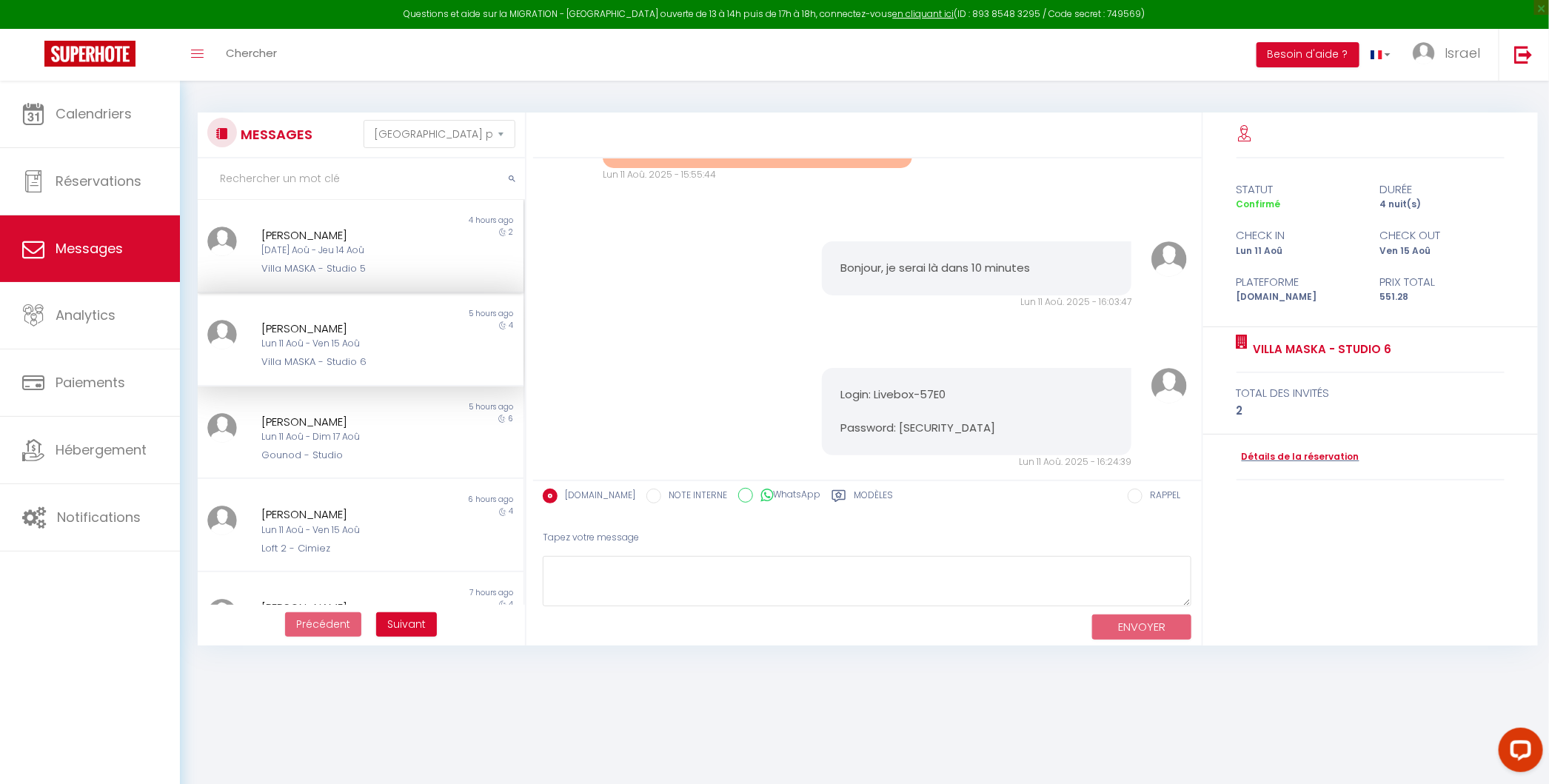
click at [418, 264] on div "Villa MASKA - Studio 5" at bounding box center [346, 269] width 171 height 15
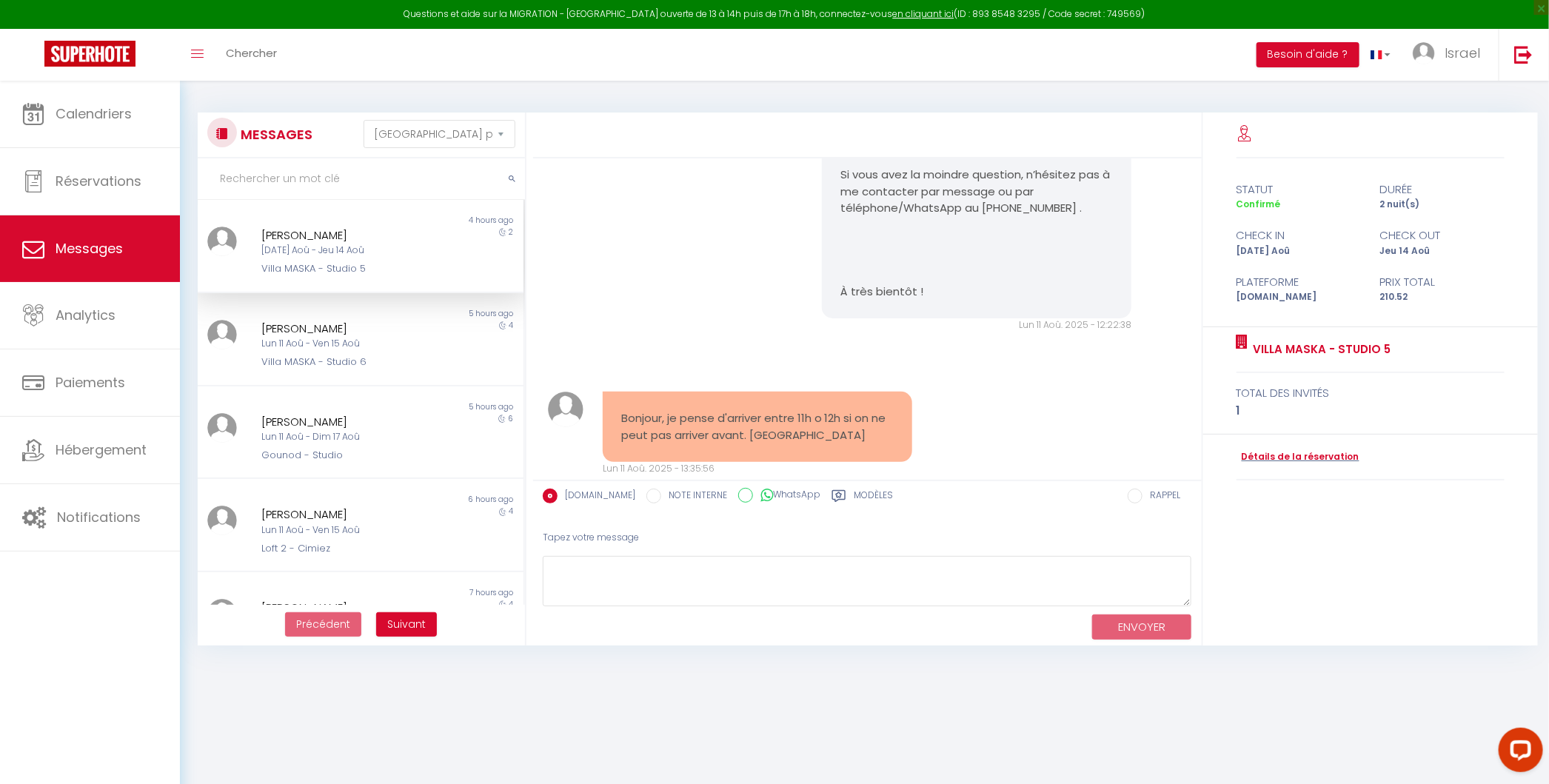
scroll to position [1678, 0]
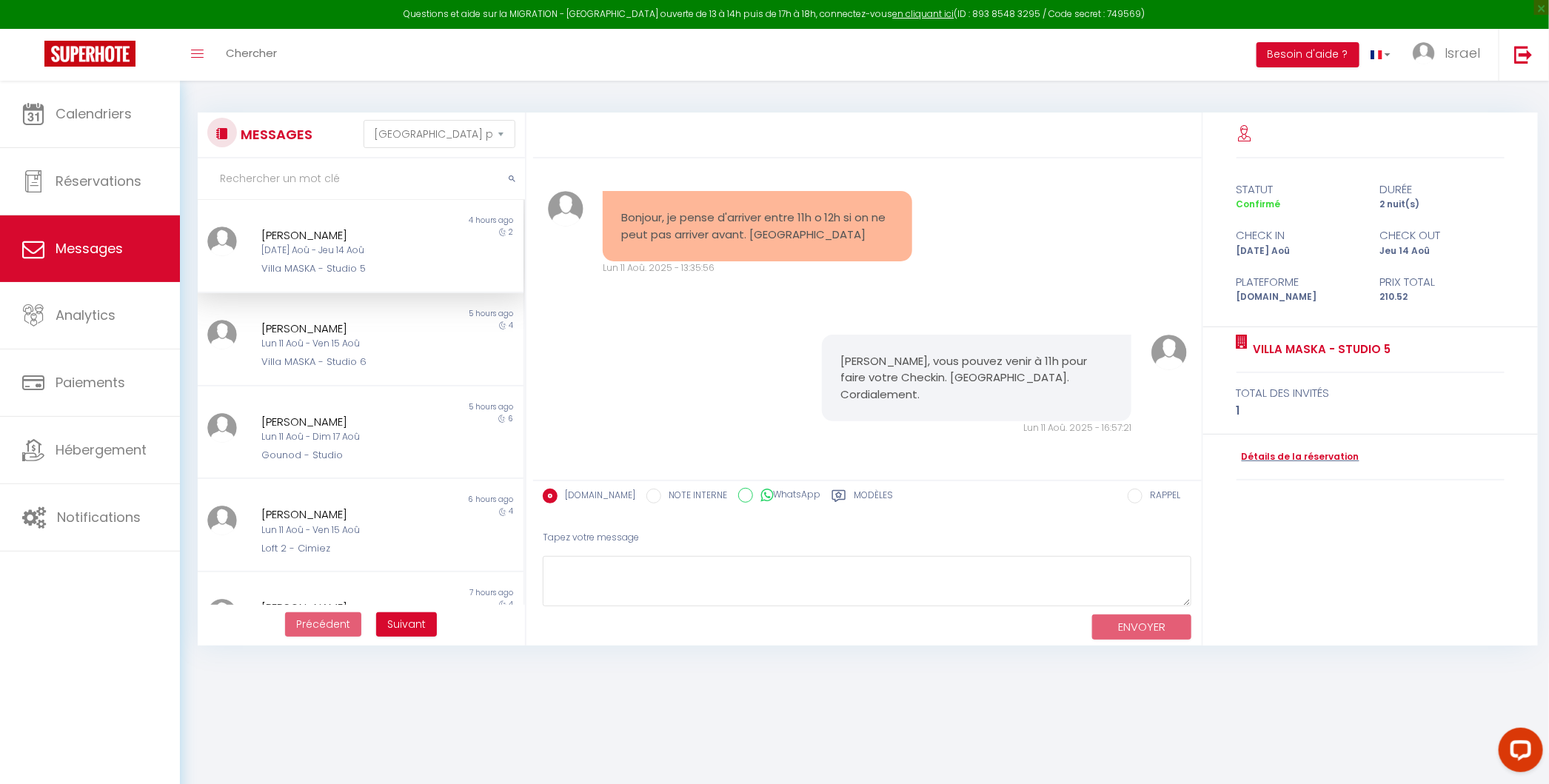
click at [492, 256] on div "2" at bounding box center [483, 251] width 82 height 50
click at [454, 338] on div "4" at bounding box center [483, 345] width 82 height 50
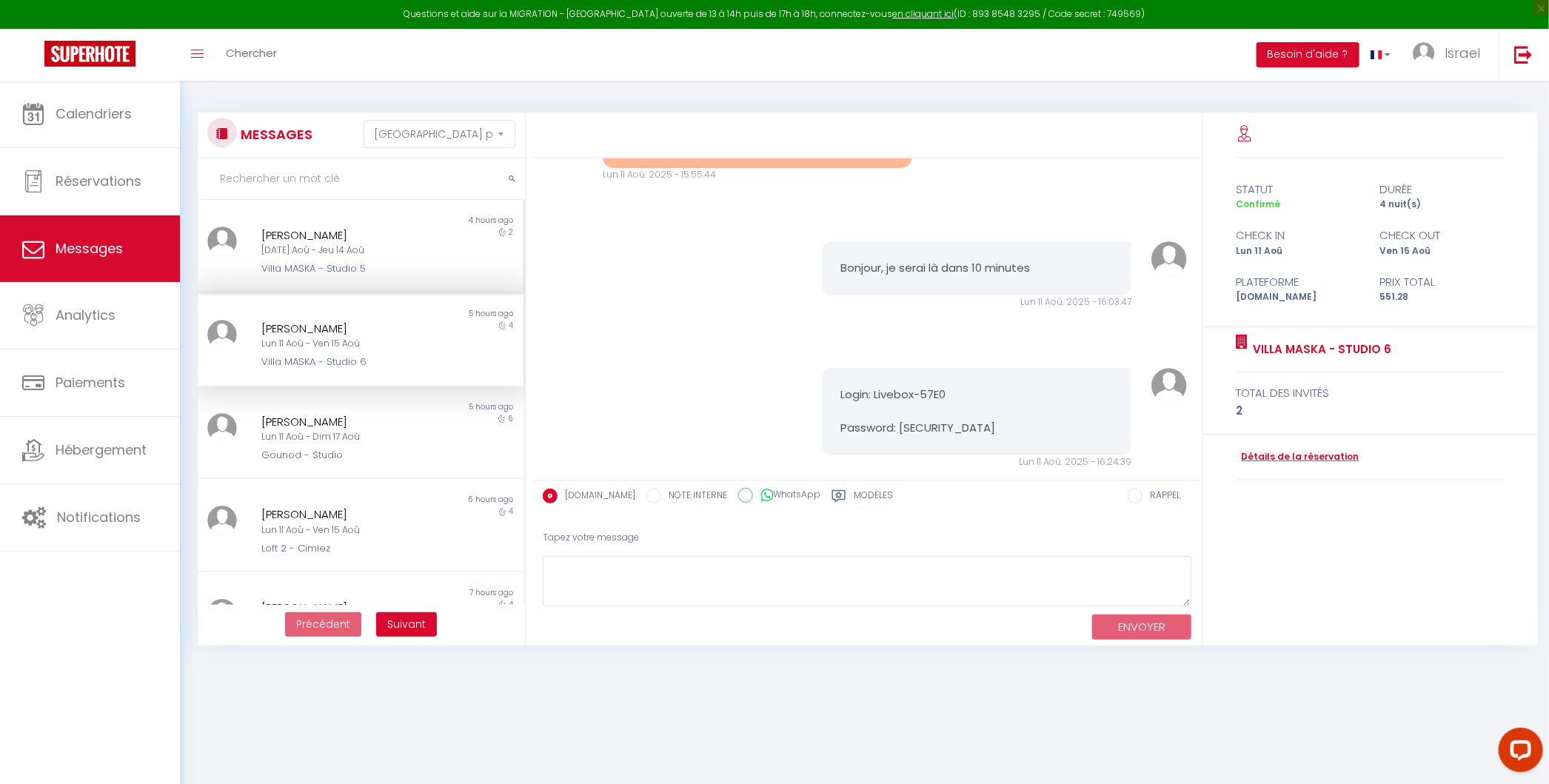
click at [451, 239] on div "2" at bounding box center [483, 251] width 82 height 50
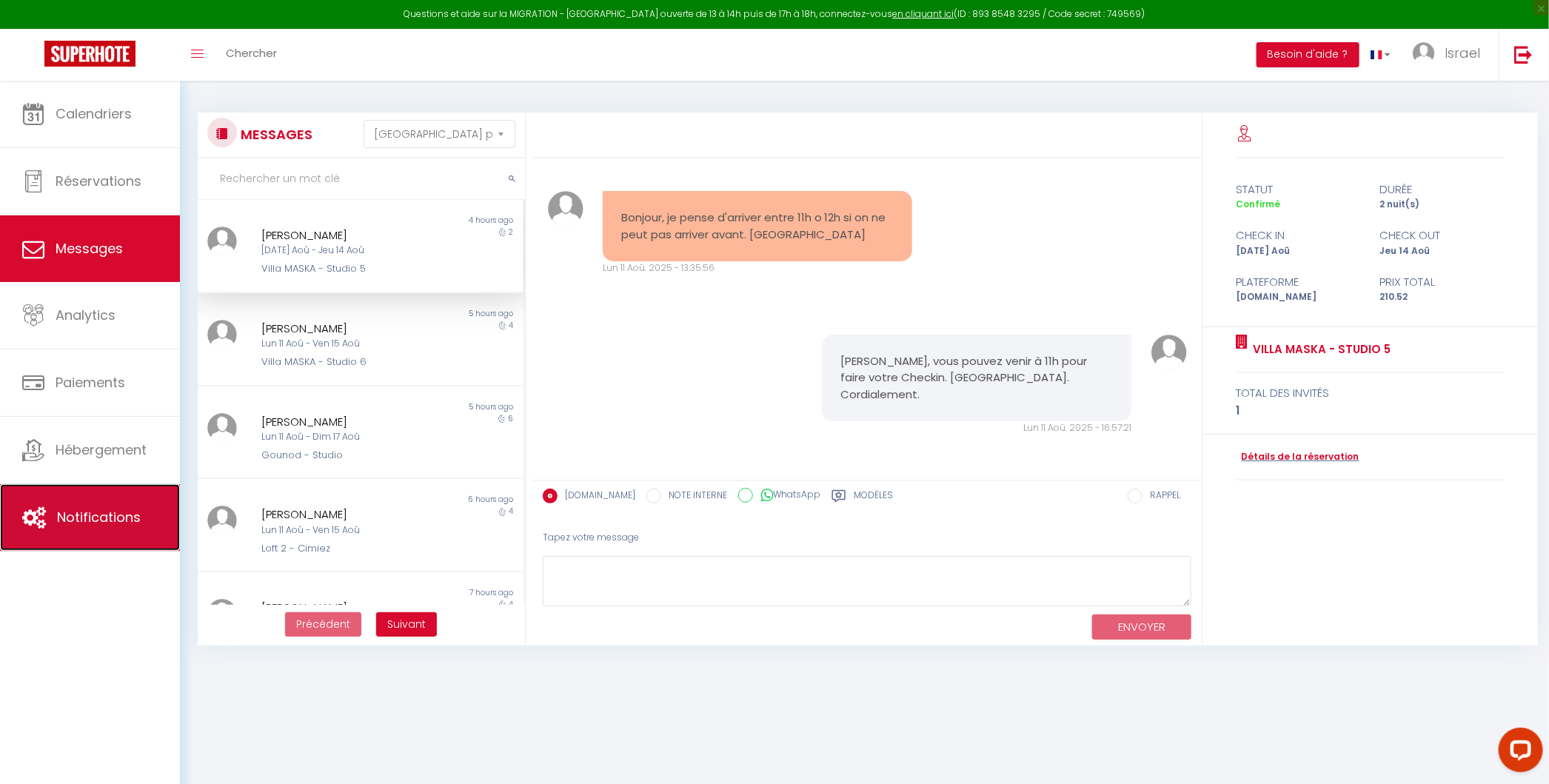
click at [138, 549] on link "Notifications" at bounding box center [90, 518] width 180 height 67
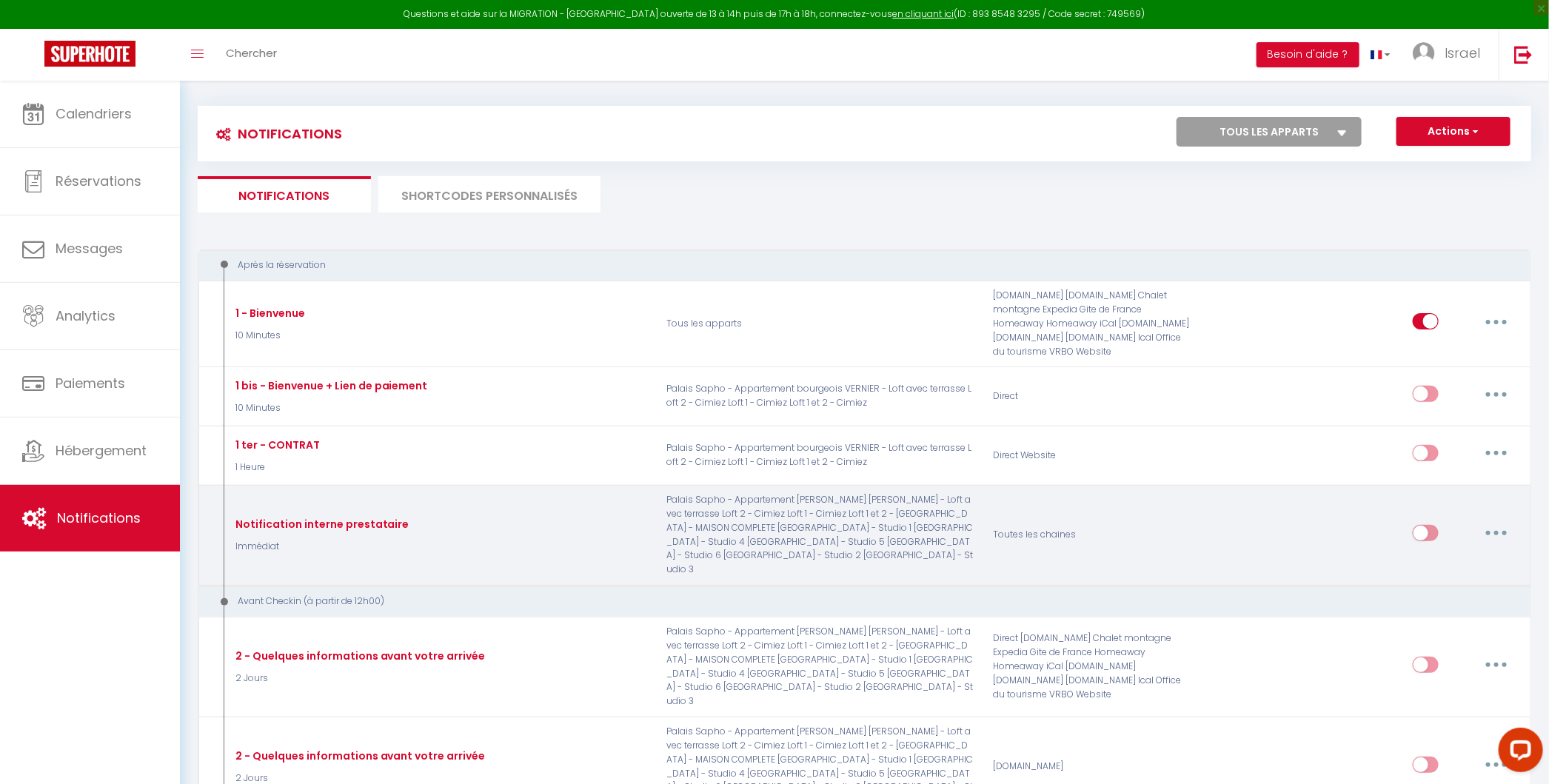
scroll to position [1, 0]
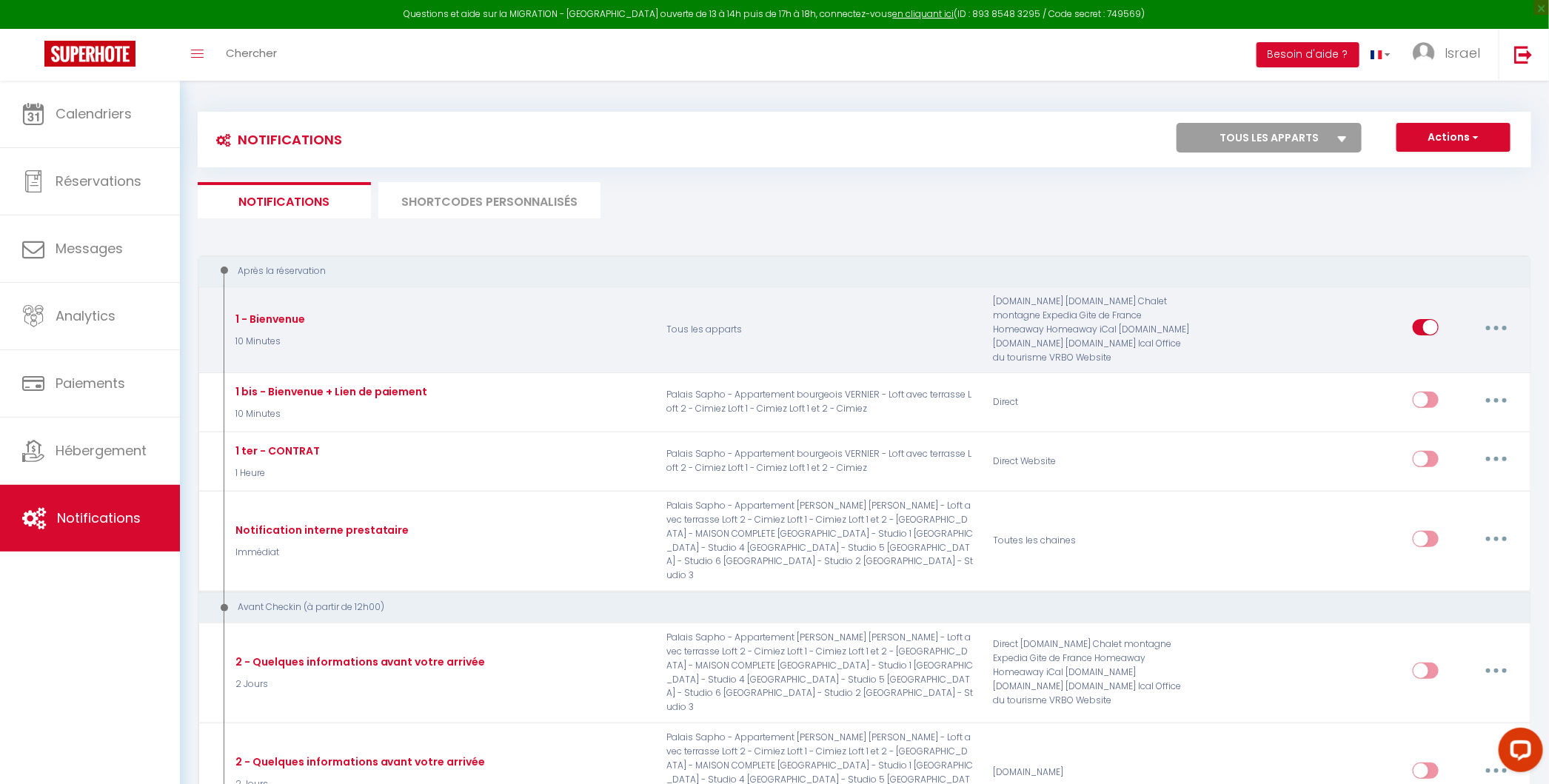
click at [1502, 319] on button "button" at bounding box center [1496, 327] width 42 height 23
click at [1434, 355] on link "Editer" at bounding box center [1457, 361] width 110 height 25
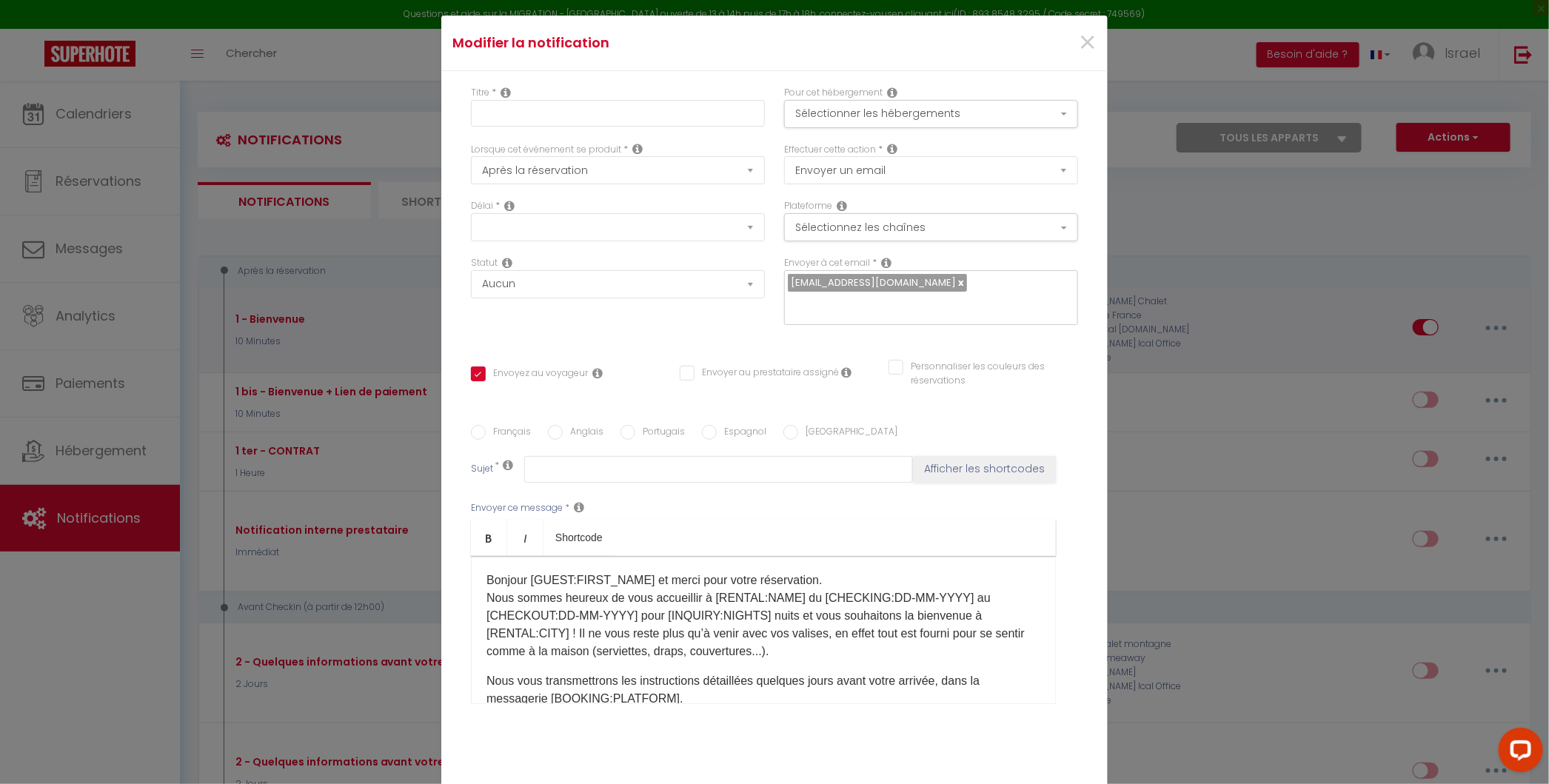
type input "1 - Bienvenue"
select select "10 Minutes"
select select
checkbox input "true"
checkbox input "false"
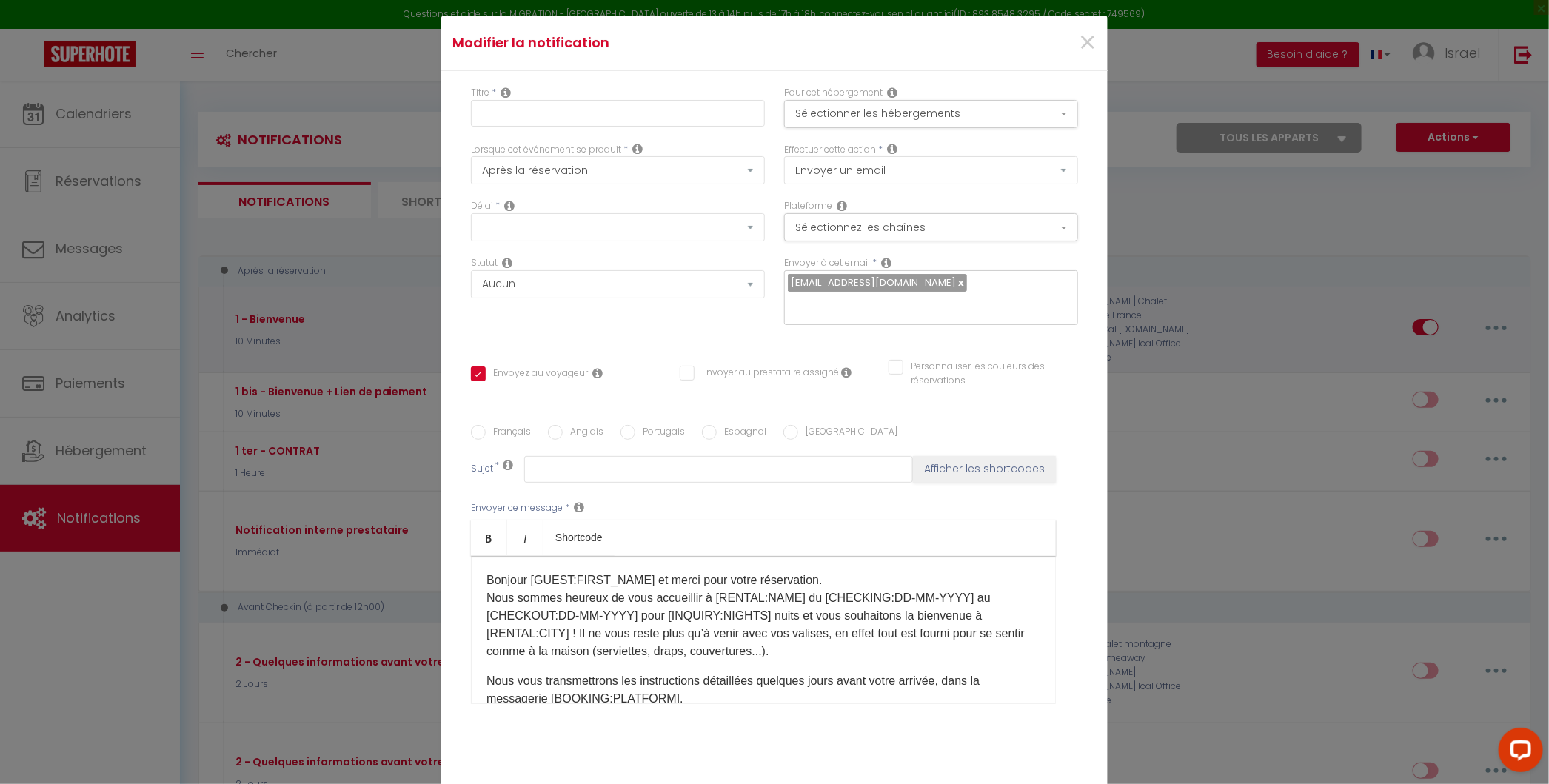
checkbox input "false"
radio input "true"
type input "Bienvenue [GUEST:FIRST_NAME] chez Riviera Private Stay"
click at [877, 241] on button "Sélectionnez les chaînes" at bounding box center [931, 227] width 294 height 28
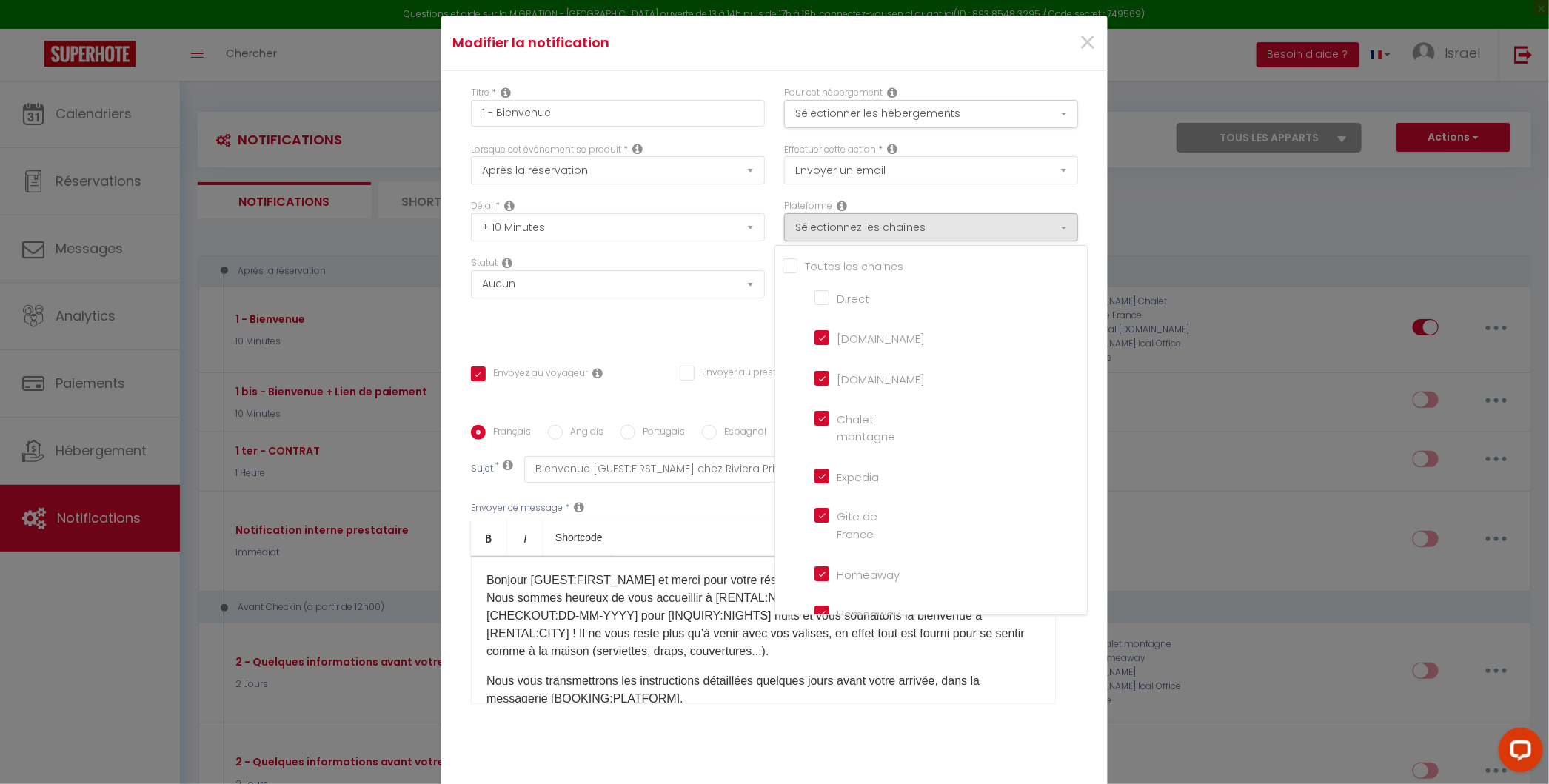
click at [818, 305] on input "Direct" at bounding box center [856, 297] width 84 height 15
checkbox input "true"
checkbox input "false"
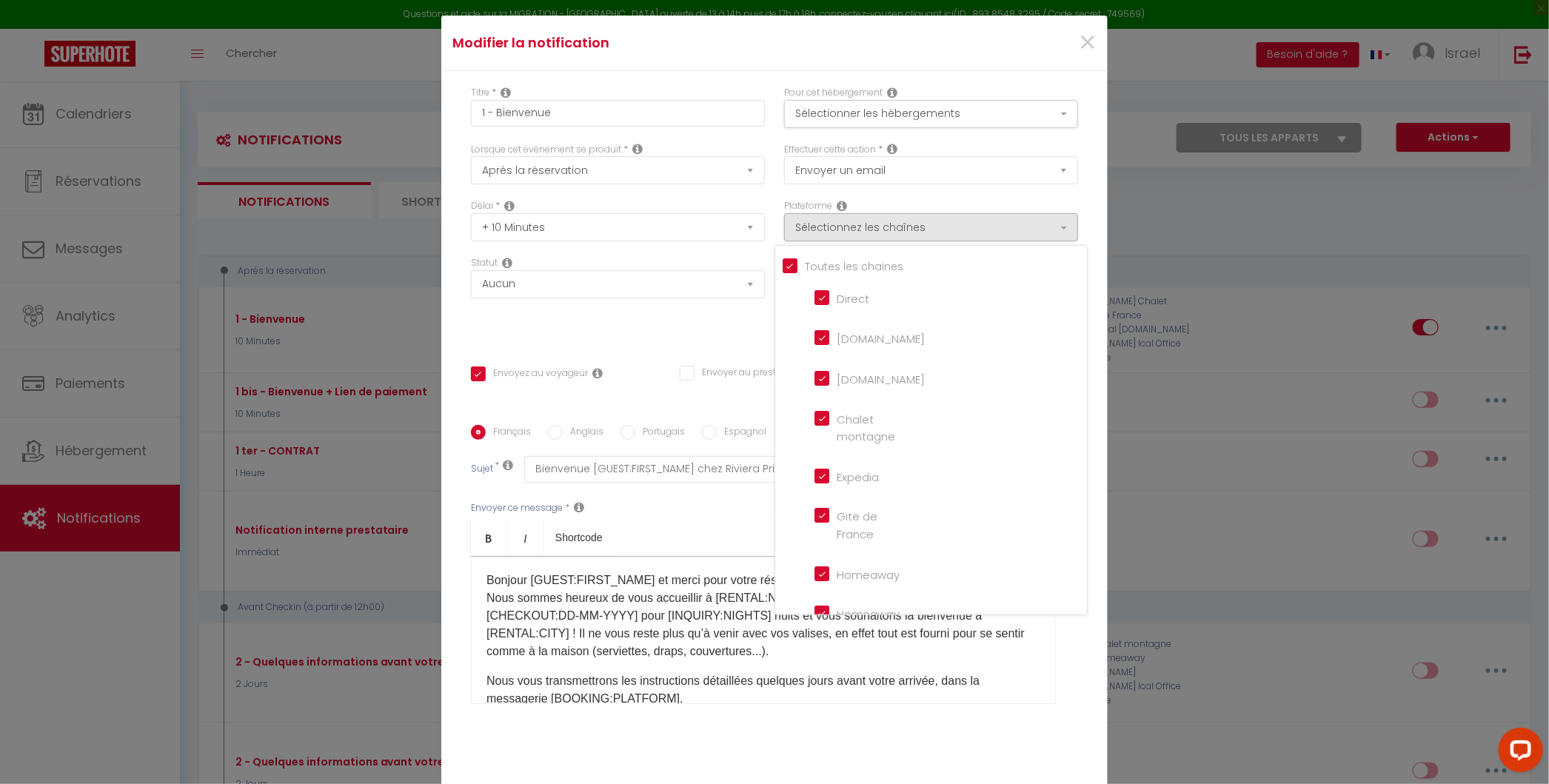
checkbox input "false"
click at [679, 331] on div "Titre * 1 - Bienvenue Pour cet hébergement Sélectionner les hébergements Tous l…" at bounding box center [774, 424] width 666 height 708
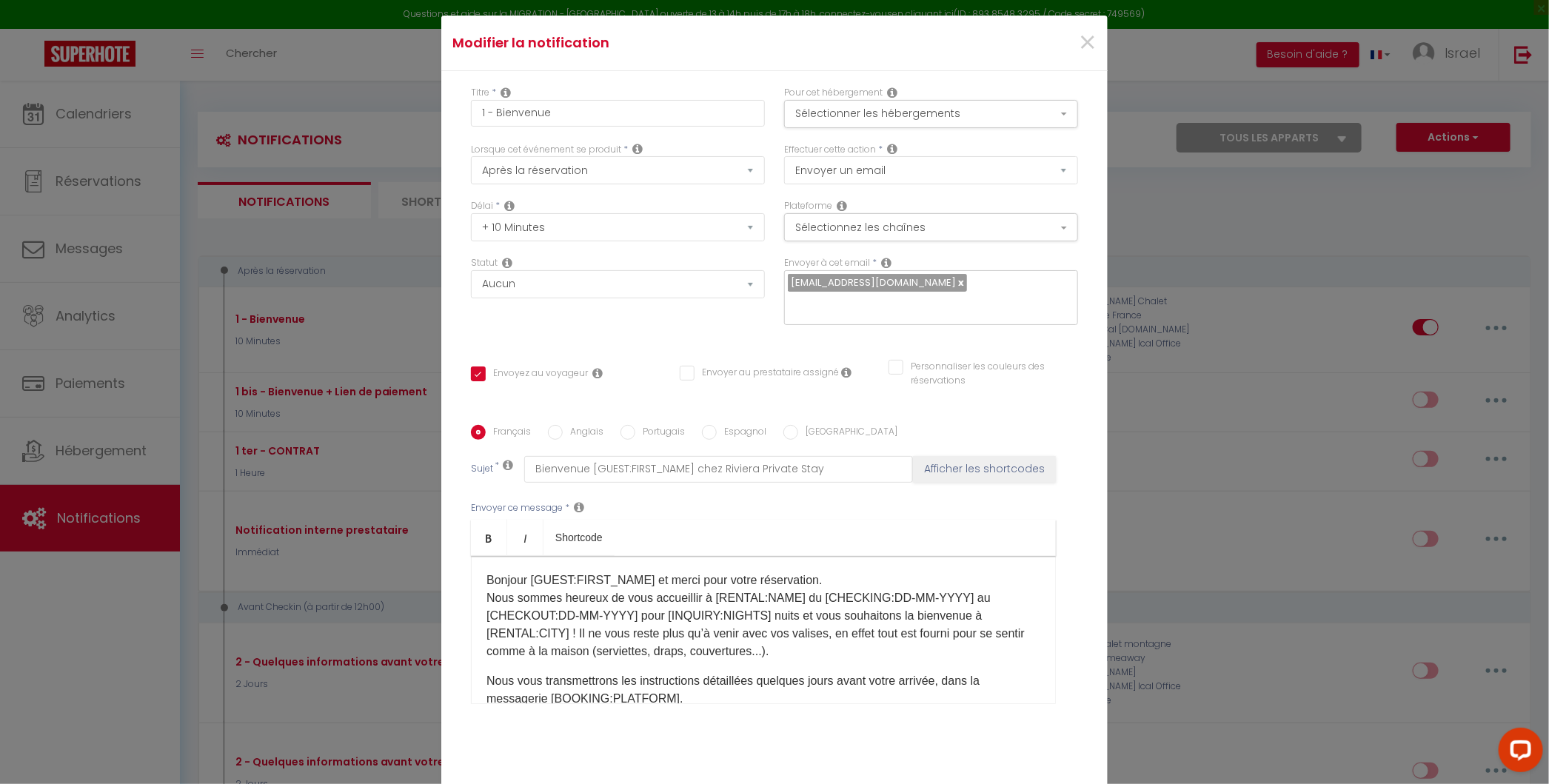
scroll to position [92, 0]
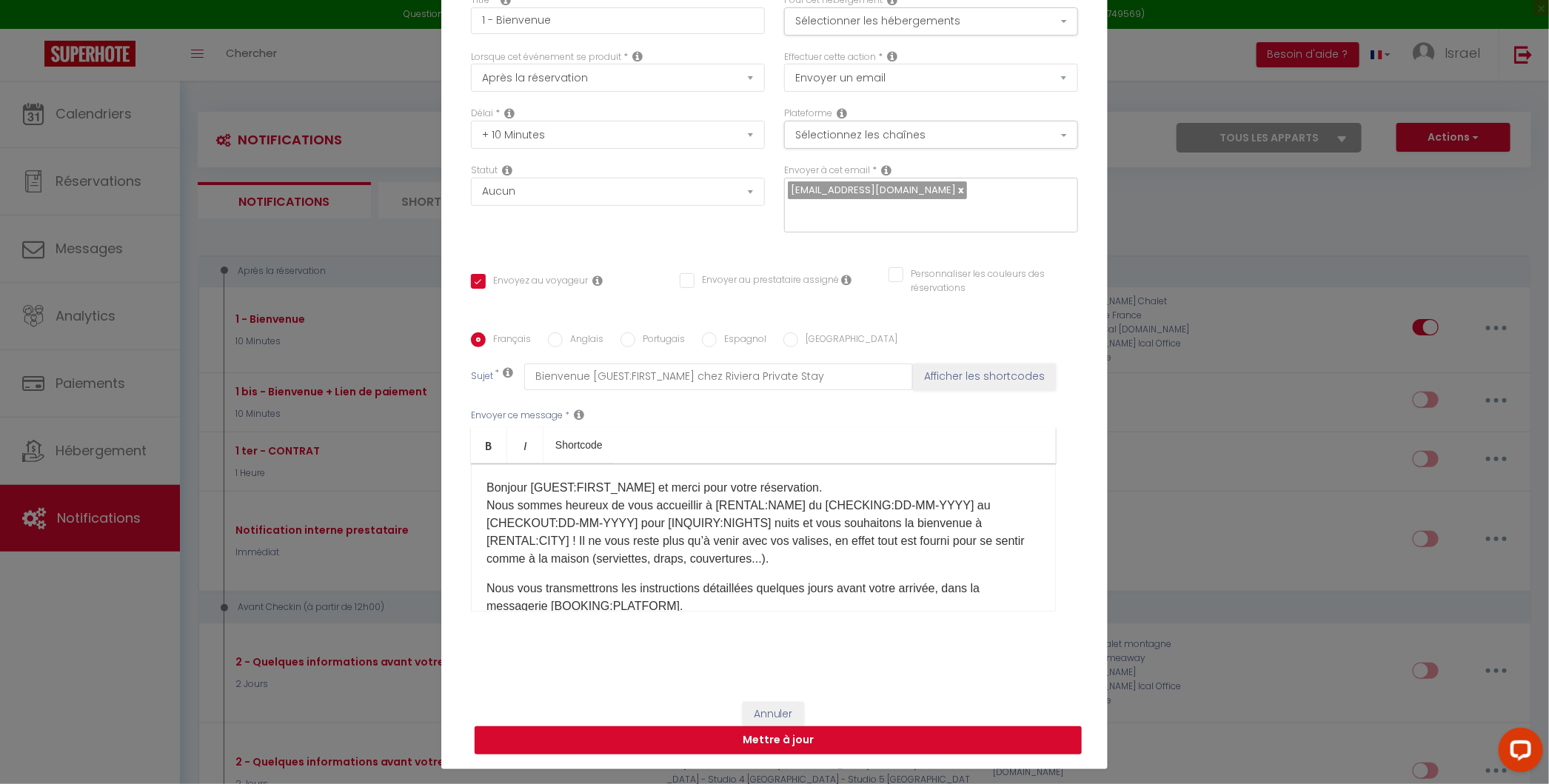
click at [832, 728] on button "Mettre à jour" at bounding box center [777, 740] width 607 height 28
checkbox input "true"
checkbox input "false"
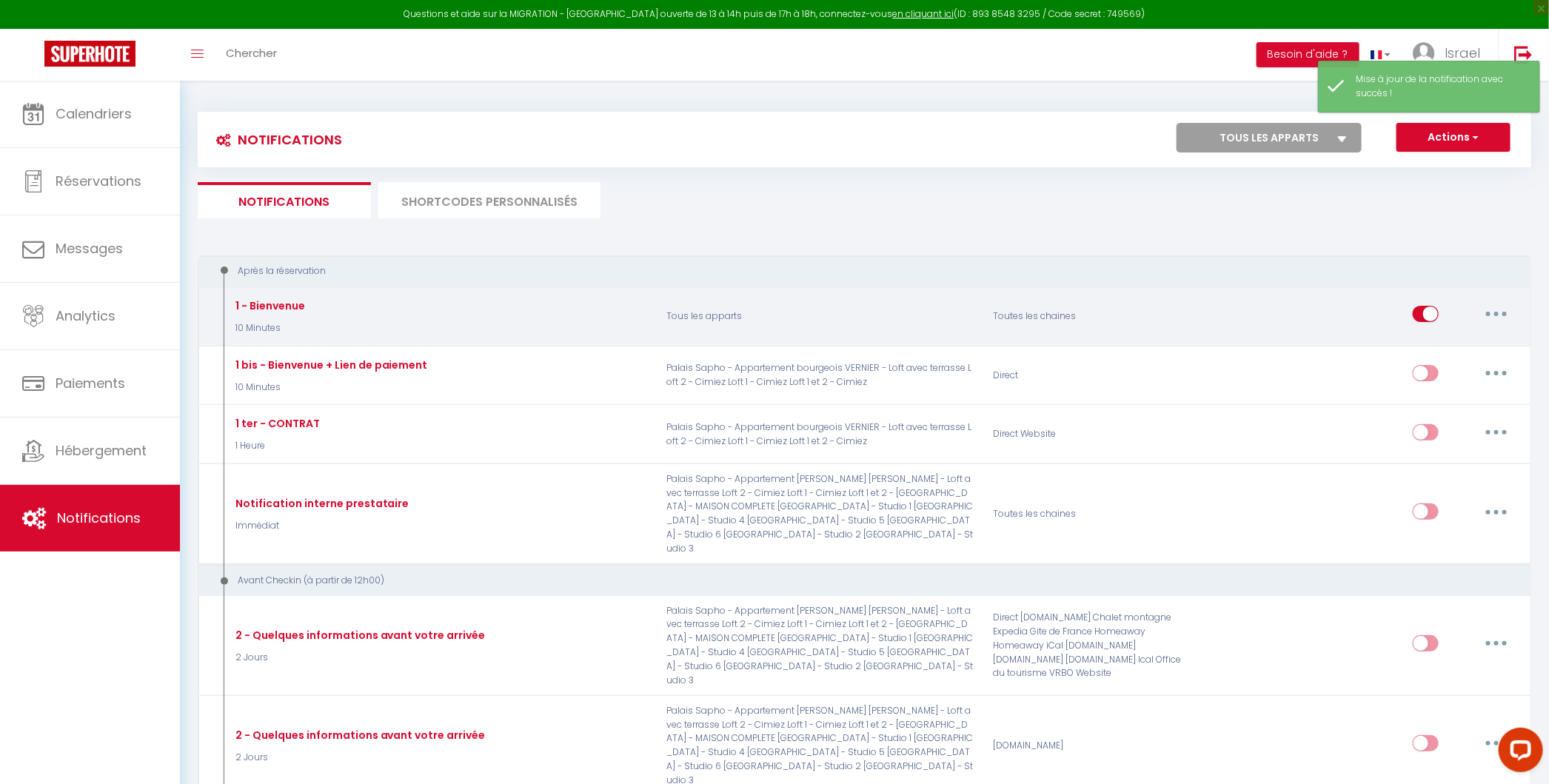
click at [1502, 310] on button "button" at bounding box center [1496, 314] width 42 height 23
click at [1462, 345] on link "Editer" at bounding box center [1457, 348] width 110 height 25
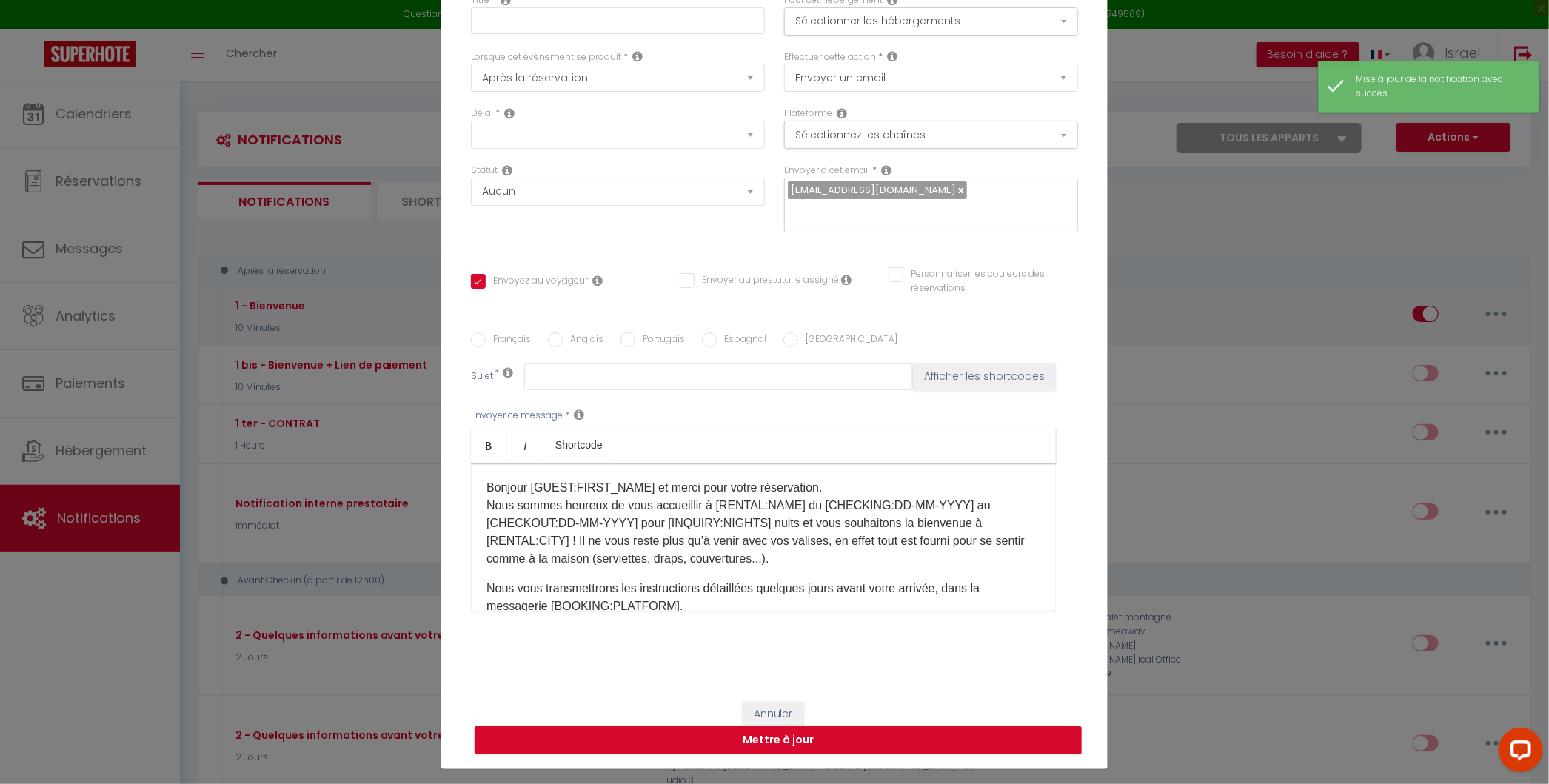
type input "1 - Bienvenue"
select select "10 Minutes"
select select
checkbox input "true"
checkbox input "false"
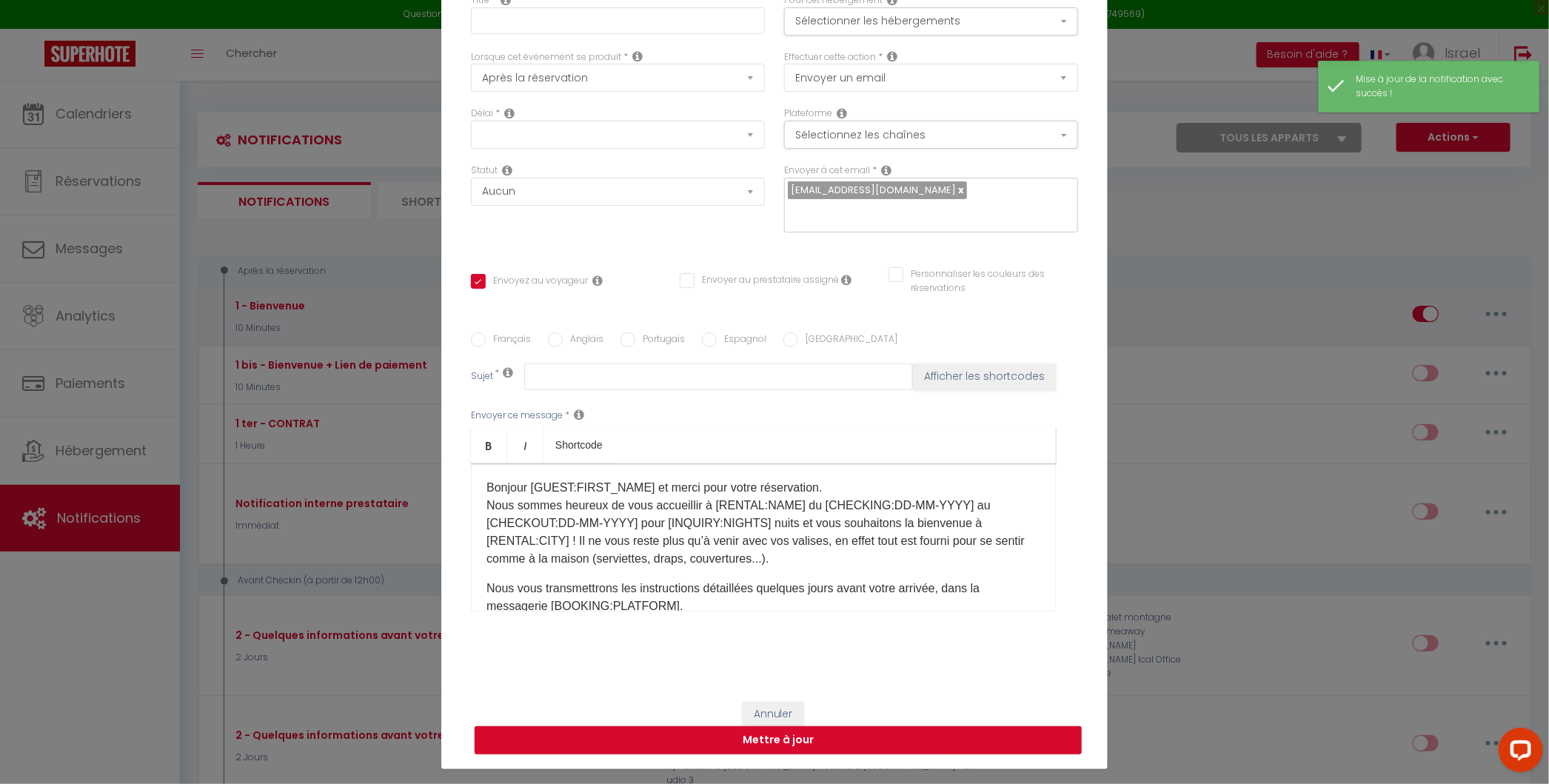
checkbox input "false"
radio input "true"
type input "Bienvenue [GUEST:FIRST_NAME] chez Riviera Private Stay"
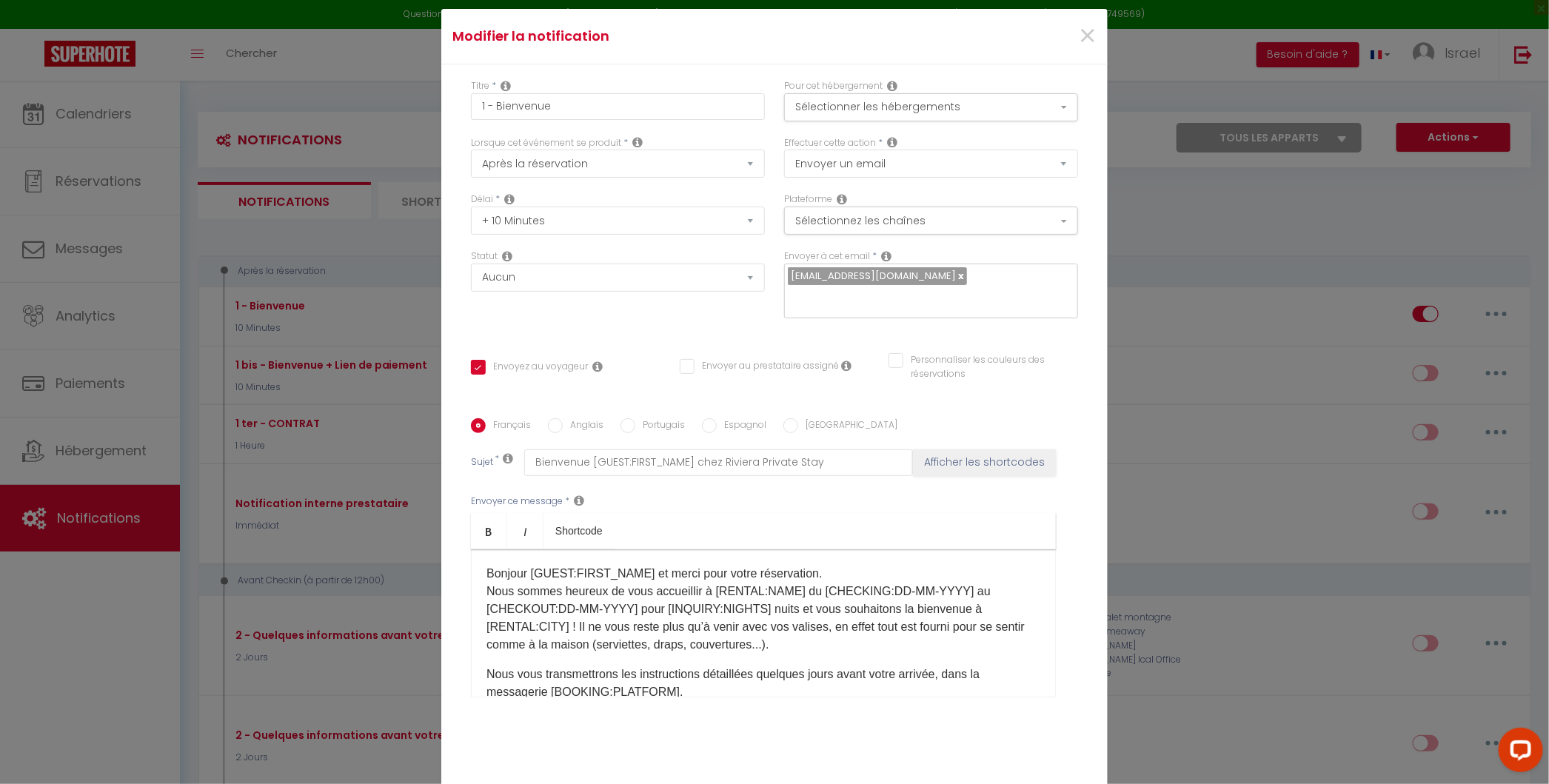
scroll to position [0, 0]
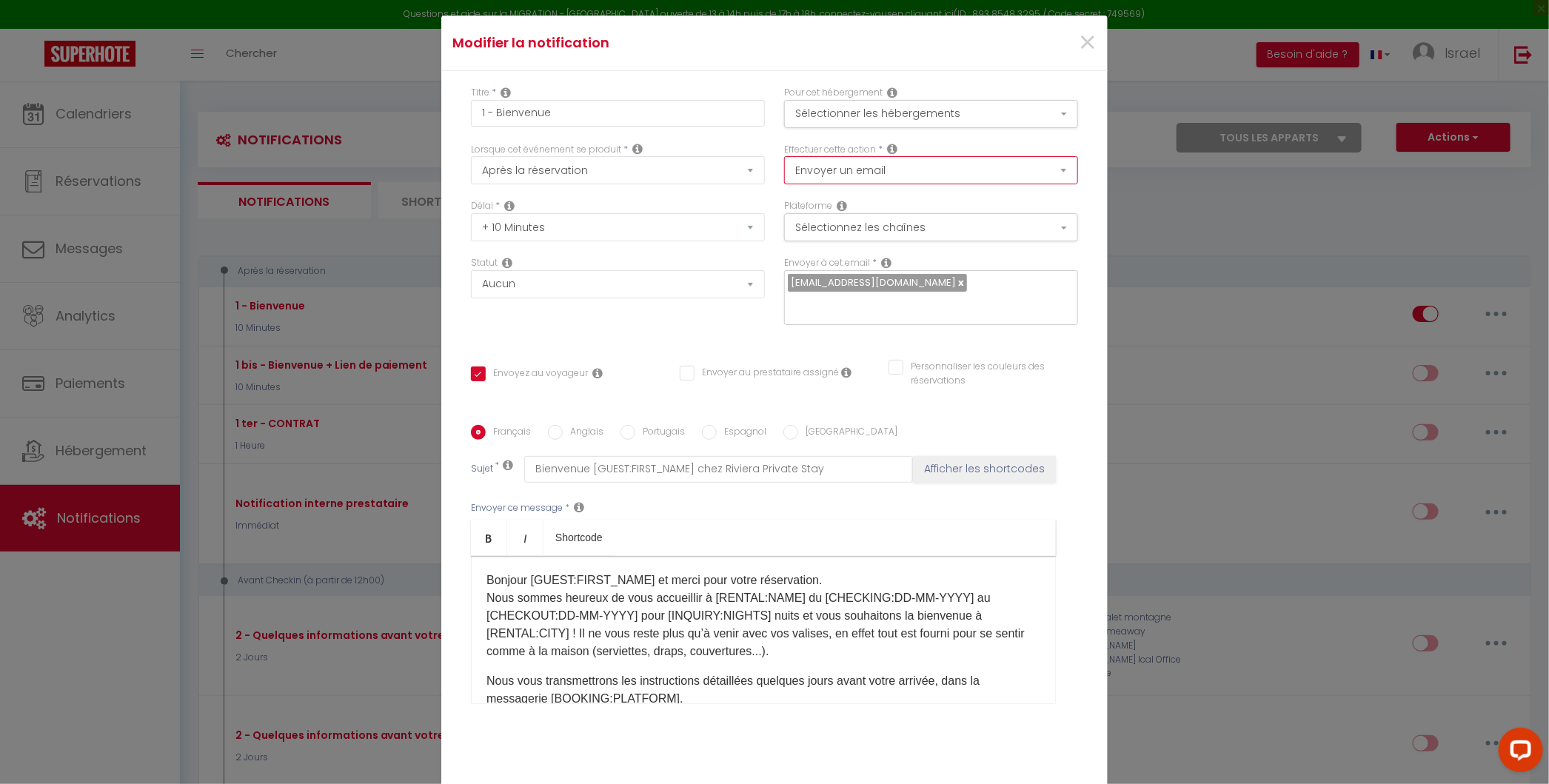
click at [873, 179] on select "Envoyer un email Envoyer un SMS Envoyer une notification push" at bounding box center [931, 171] width 294 height 28
click at [904, 122] on button "Sélectionner les hébergements" at bounding box center [931, 114] width 294 height 28
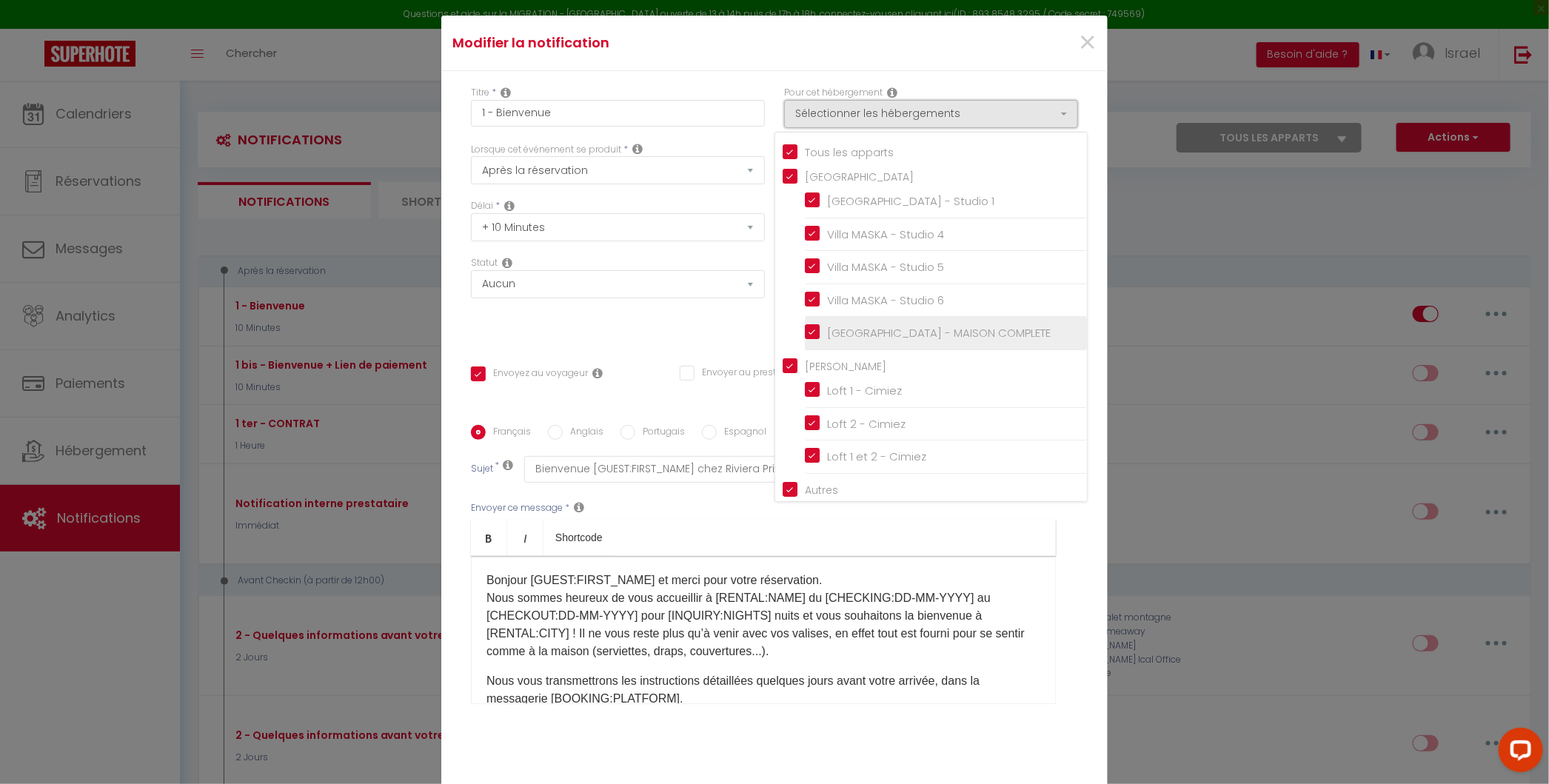
scroll to position [226, 0]
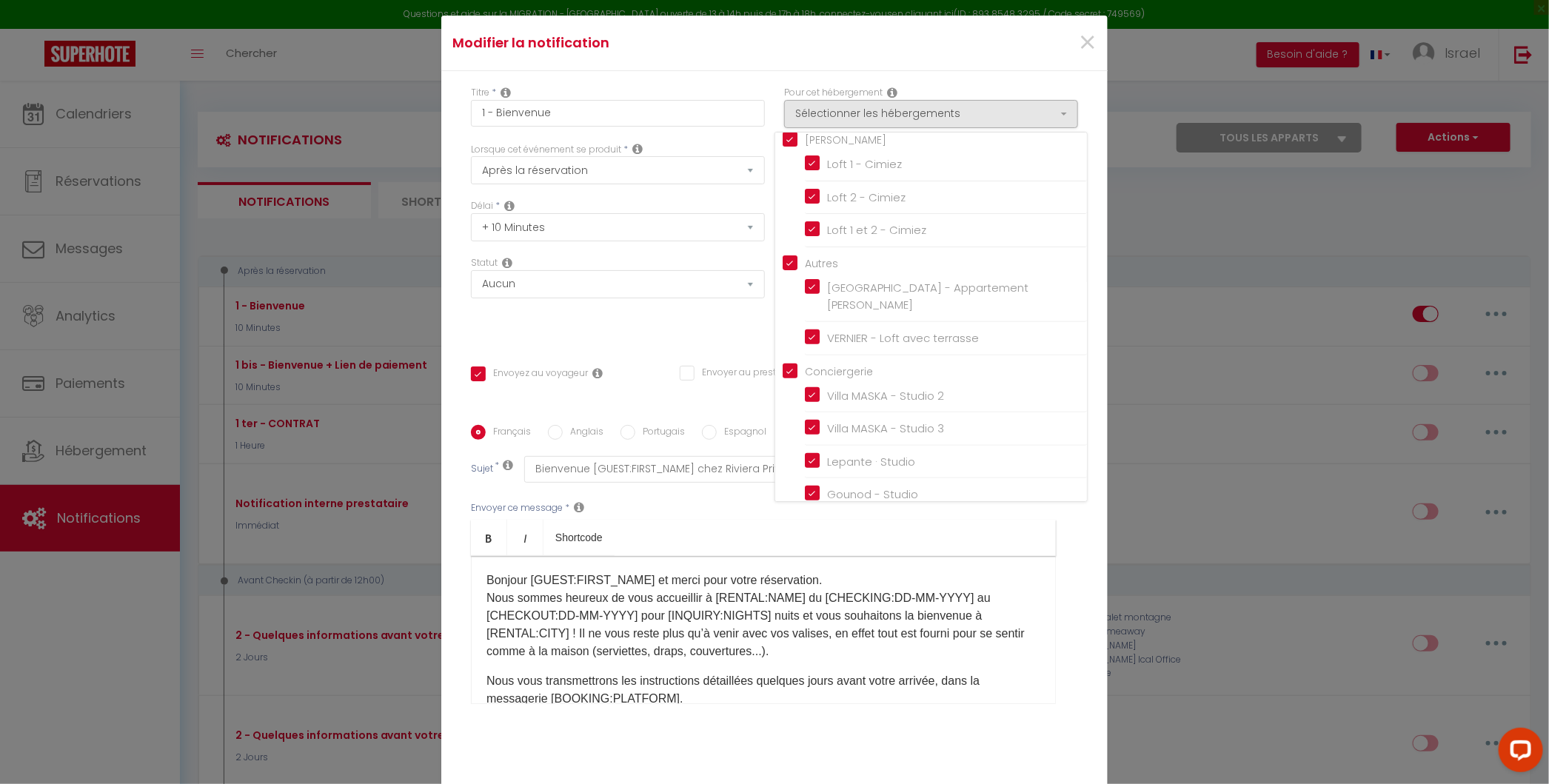
click at [716, 200] on div "Lorsque cet événement se produit * Après la réservation Avant Checkin (à partir…" at bounding box center [618, 171] width 313 height 57
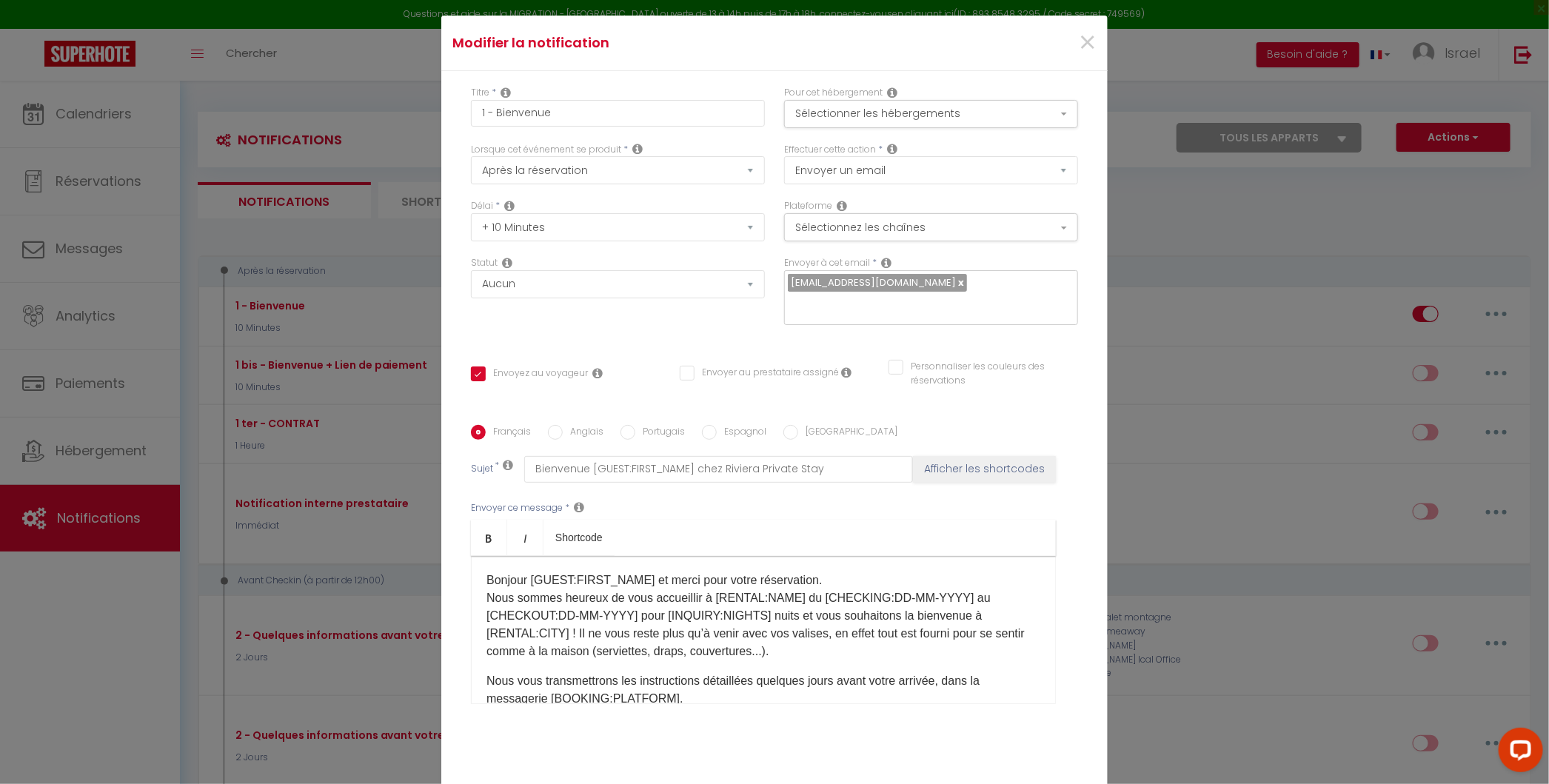
scroll to position [92, 0]
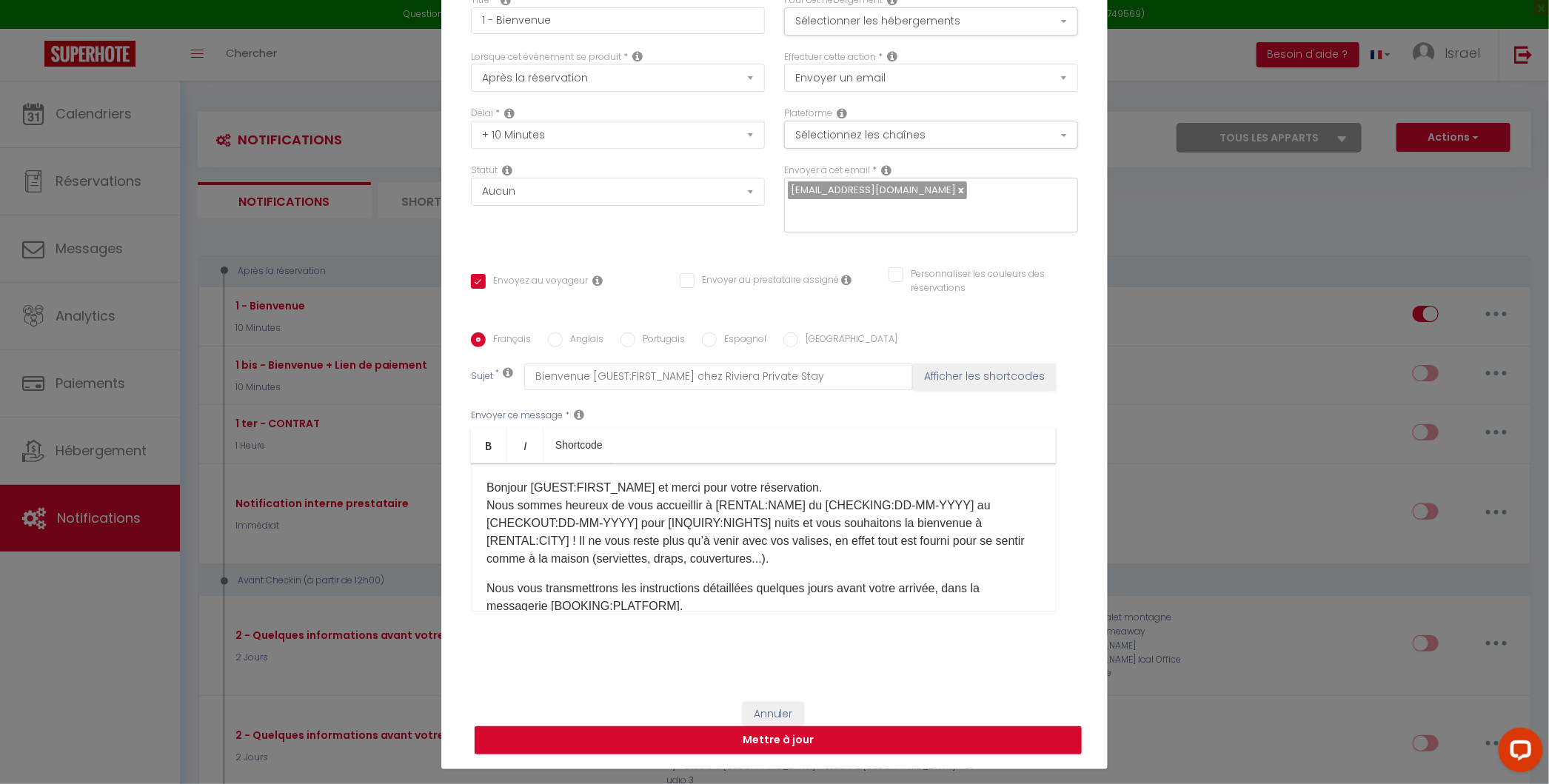
click at [840, 727] on button "Mettre à jour" at bounding box center [777, 740] width 607 height 28
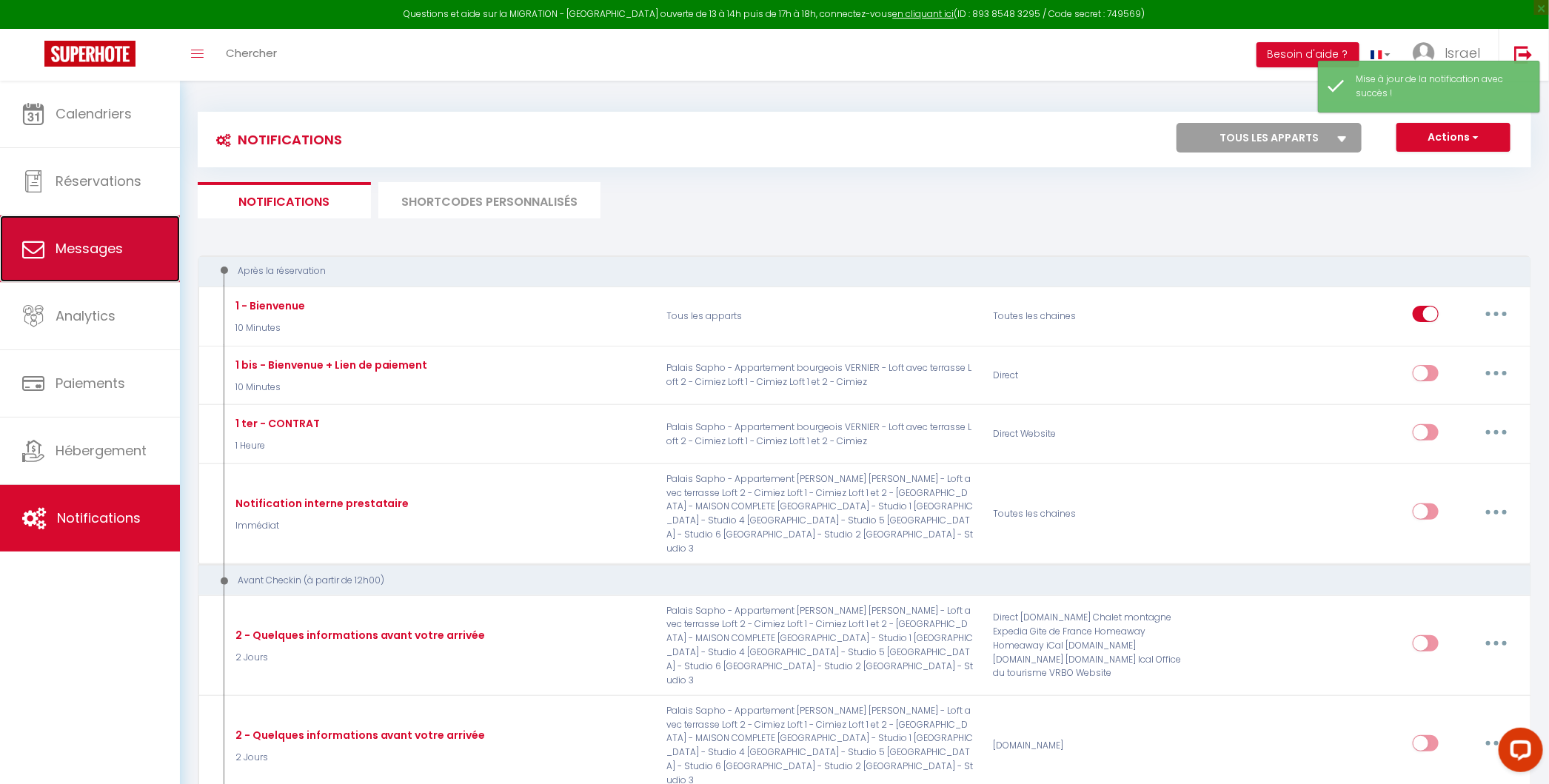
click at [124, 229] on link "Messages" at bounding box center [90, 249] width 180 height 67
select select "message"
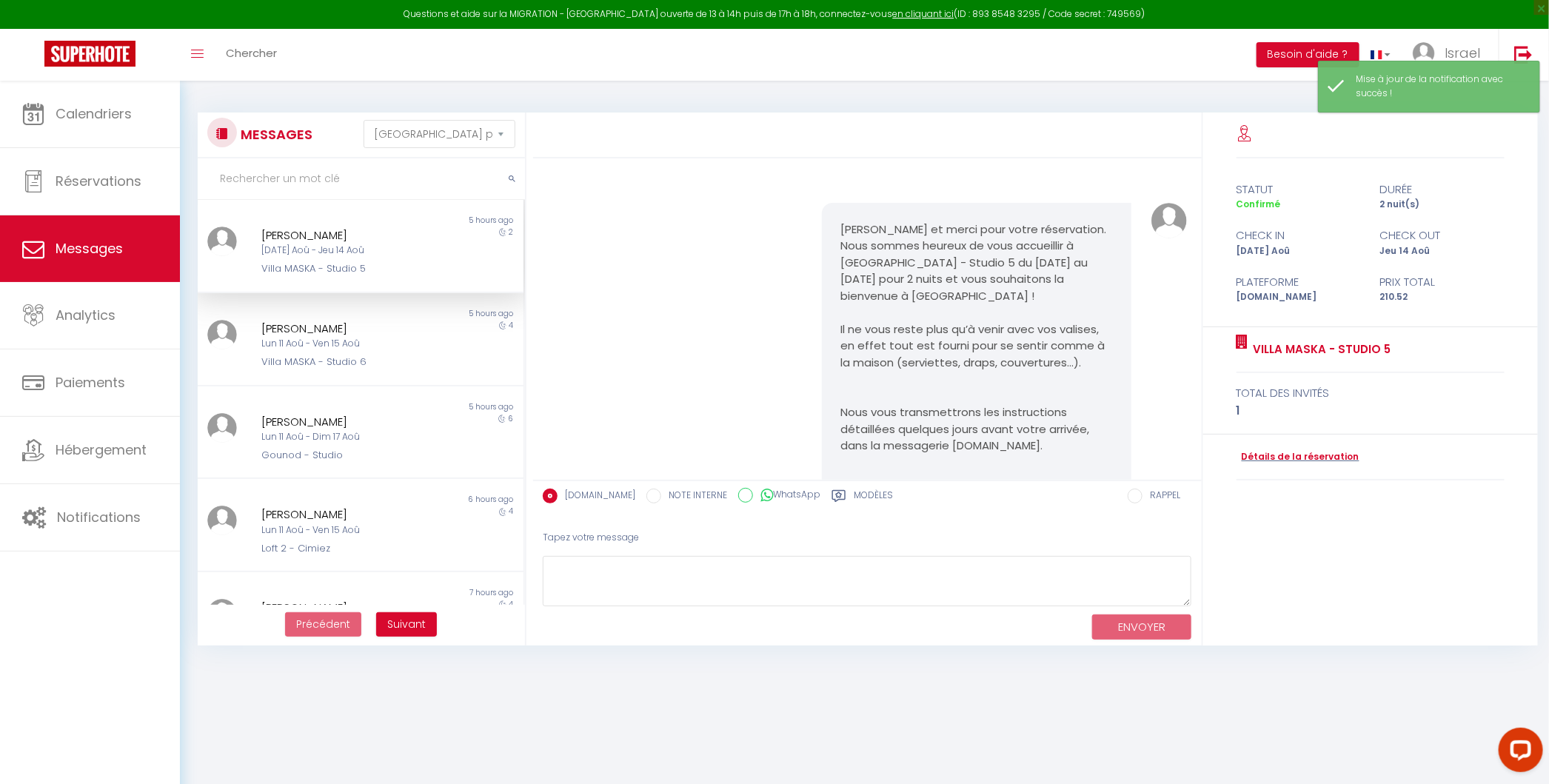
scroll to position [1678, 0]
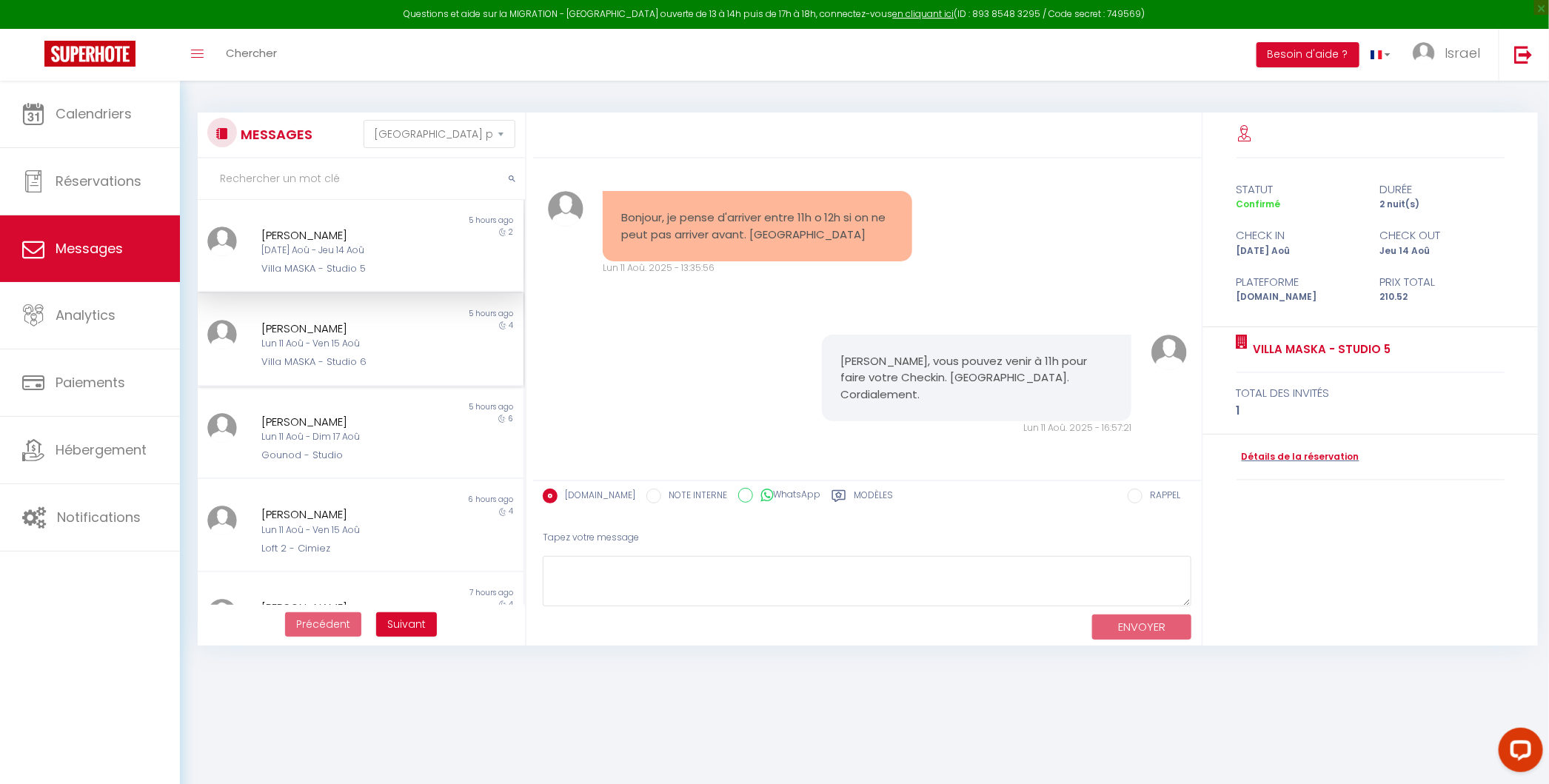
click at [397, 351] on div "David Ucen Lun 11 Aoû - Ven 15 Aoû Villa MASKA - Studio 6" at bounding box center [346, 345] width 190 height 50
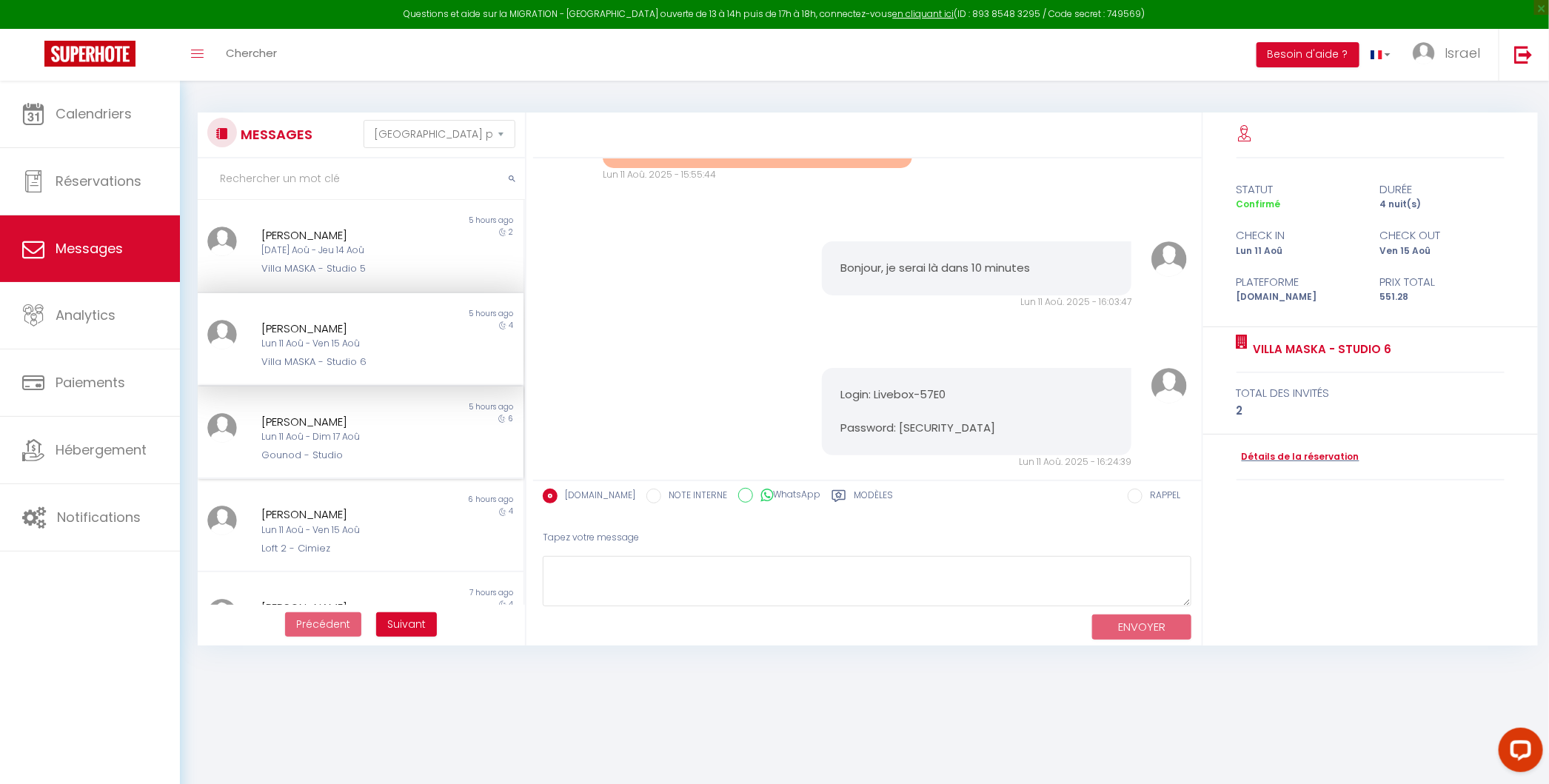
click at [402, 414] on div "Davide Rossi" at bounding box center [346, 421] width 171 height 17
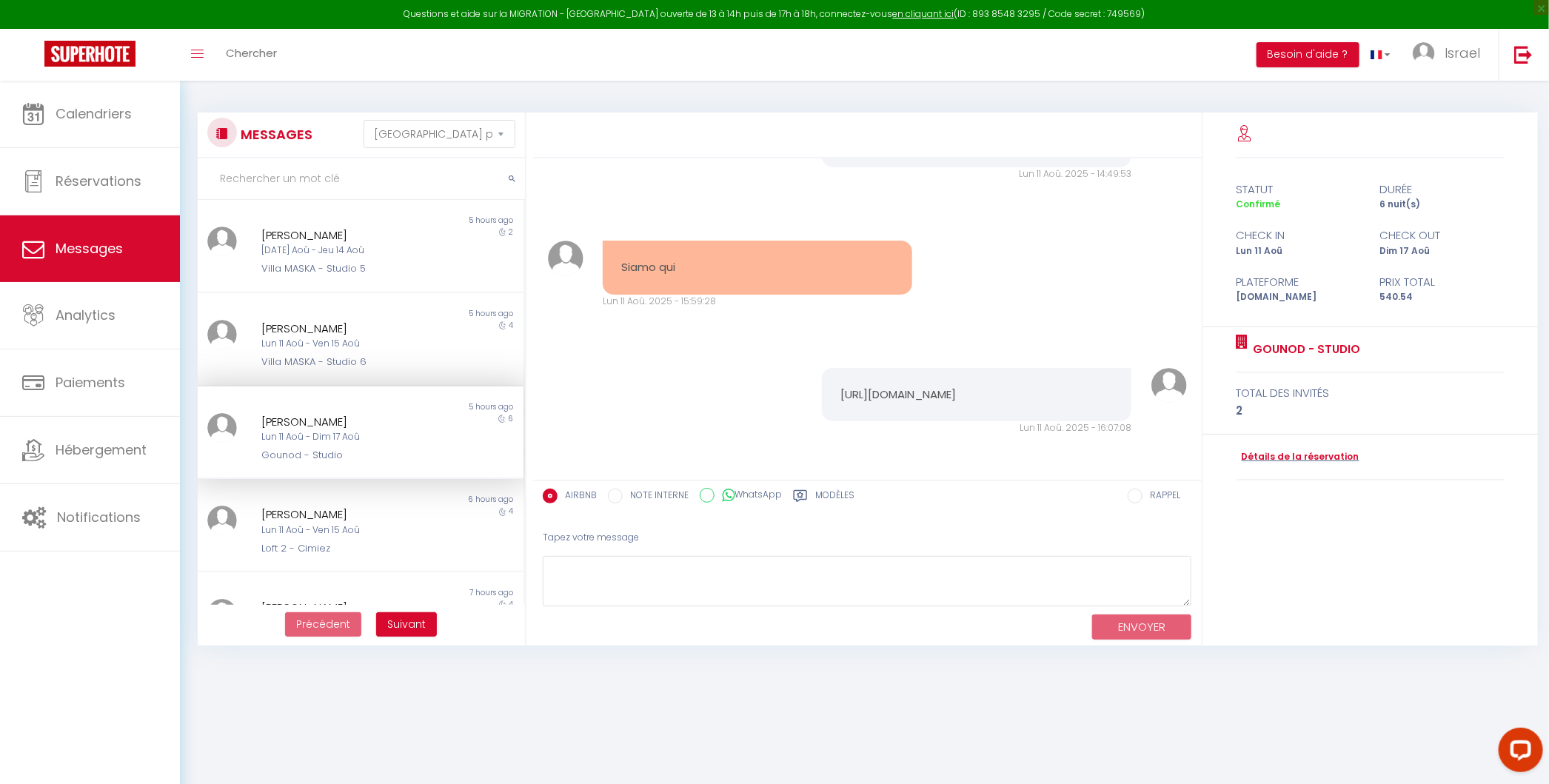
scroll to position [1133, 0]
click at [405, 492] on div "Non lu 6 hours ago David Lechner Lun 11 Aoû - Ven 15 Aoû Loft 2 - Cimiez 4" at bounding box center [360, 525] width 325 height 93
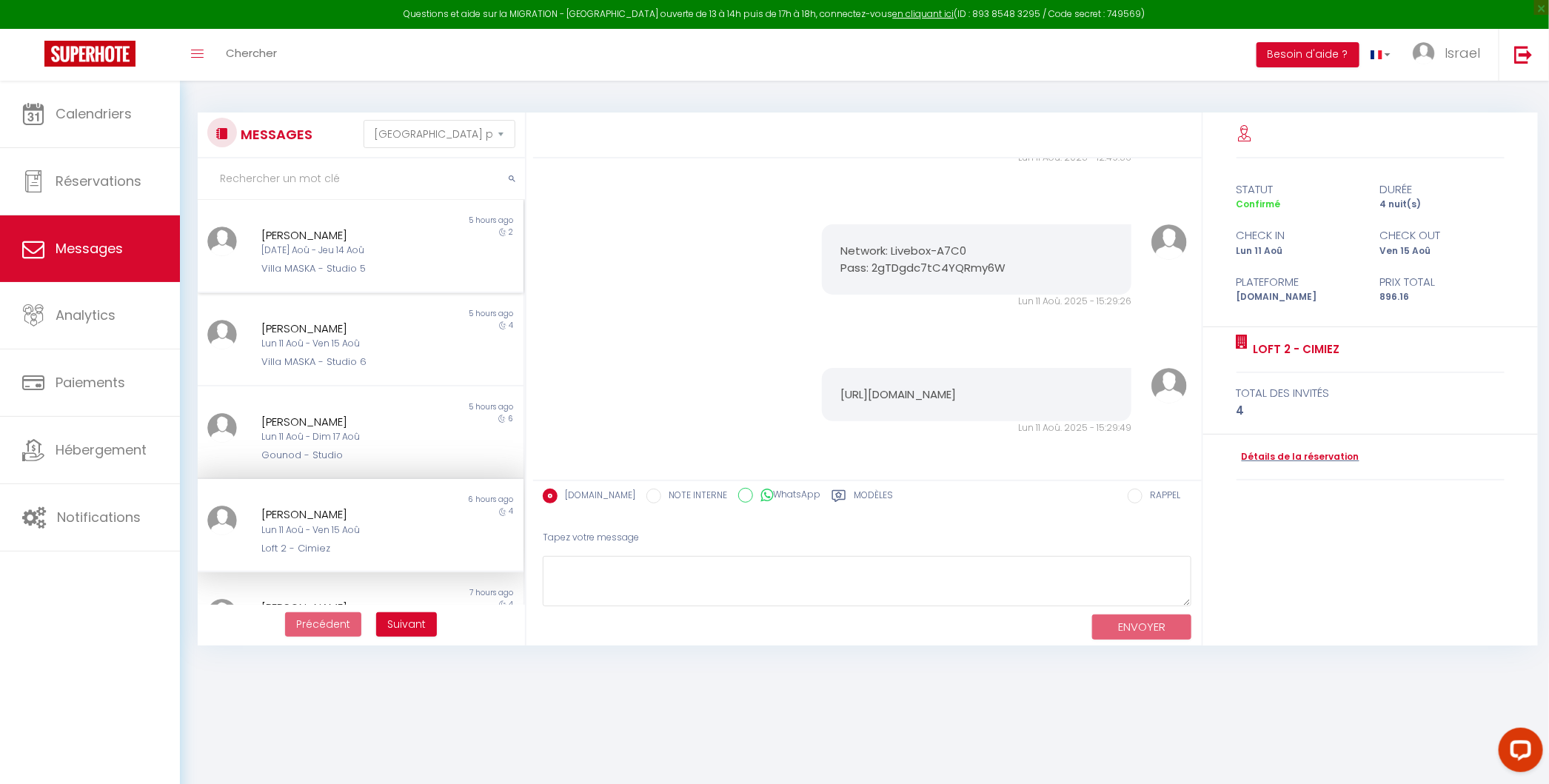
click at [344, 257] on div "LORENZO GIOVANELLI Mar 12 Aoû - Jeu 14 Aoû Villa MASKA - Studio 5" at bounding box center [346, 251] width 190 height 50
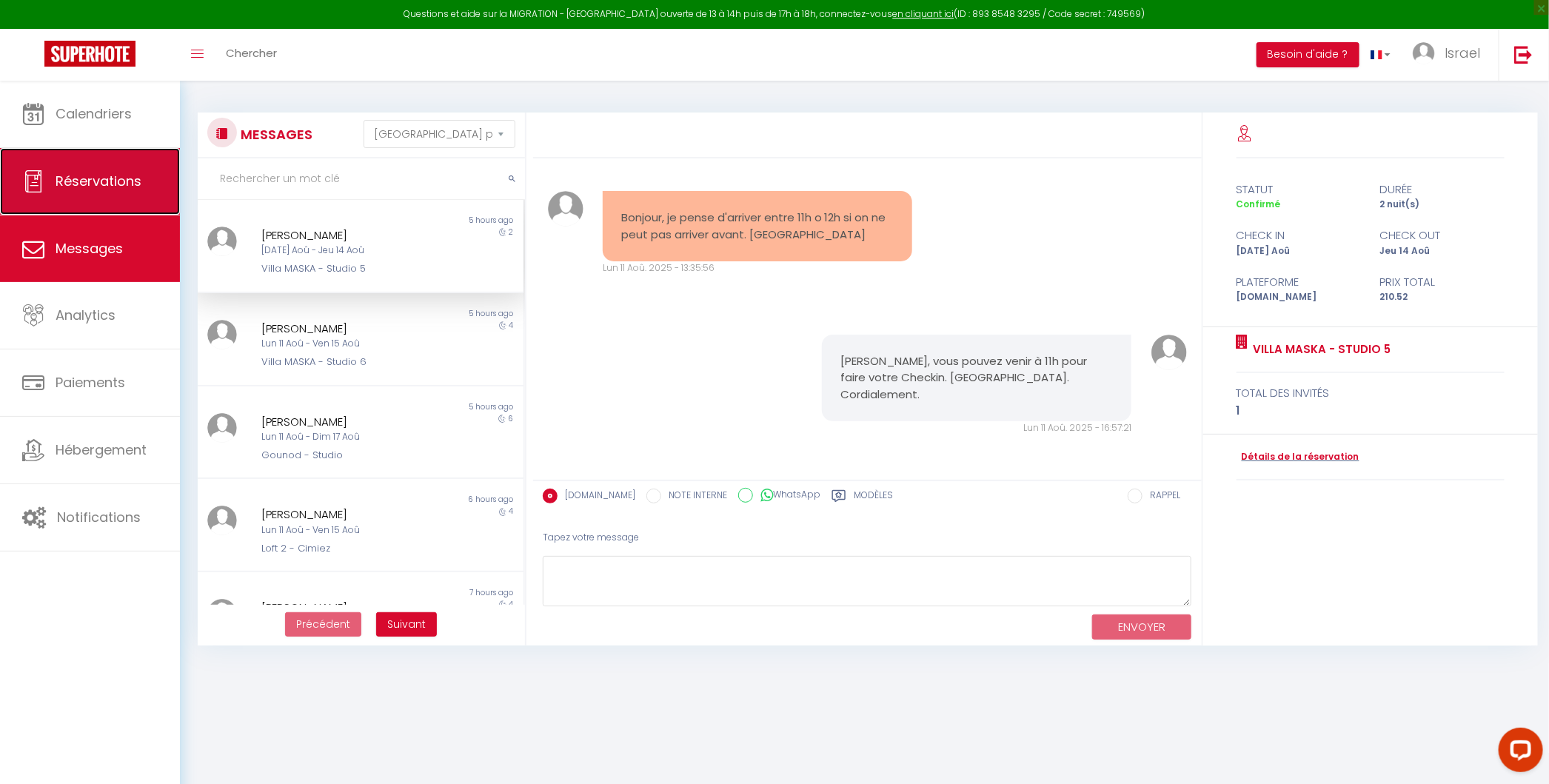
click at [115, 185] on span "Réservations" at bounding box center [98, 181] width 86 height 18
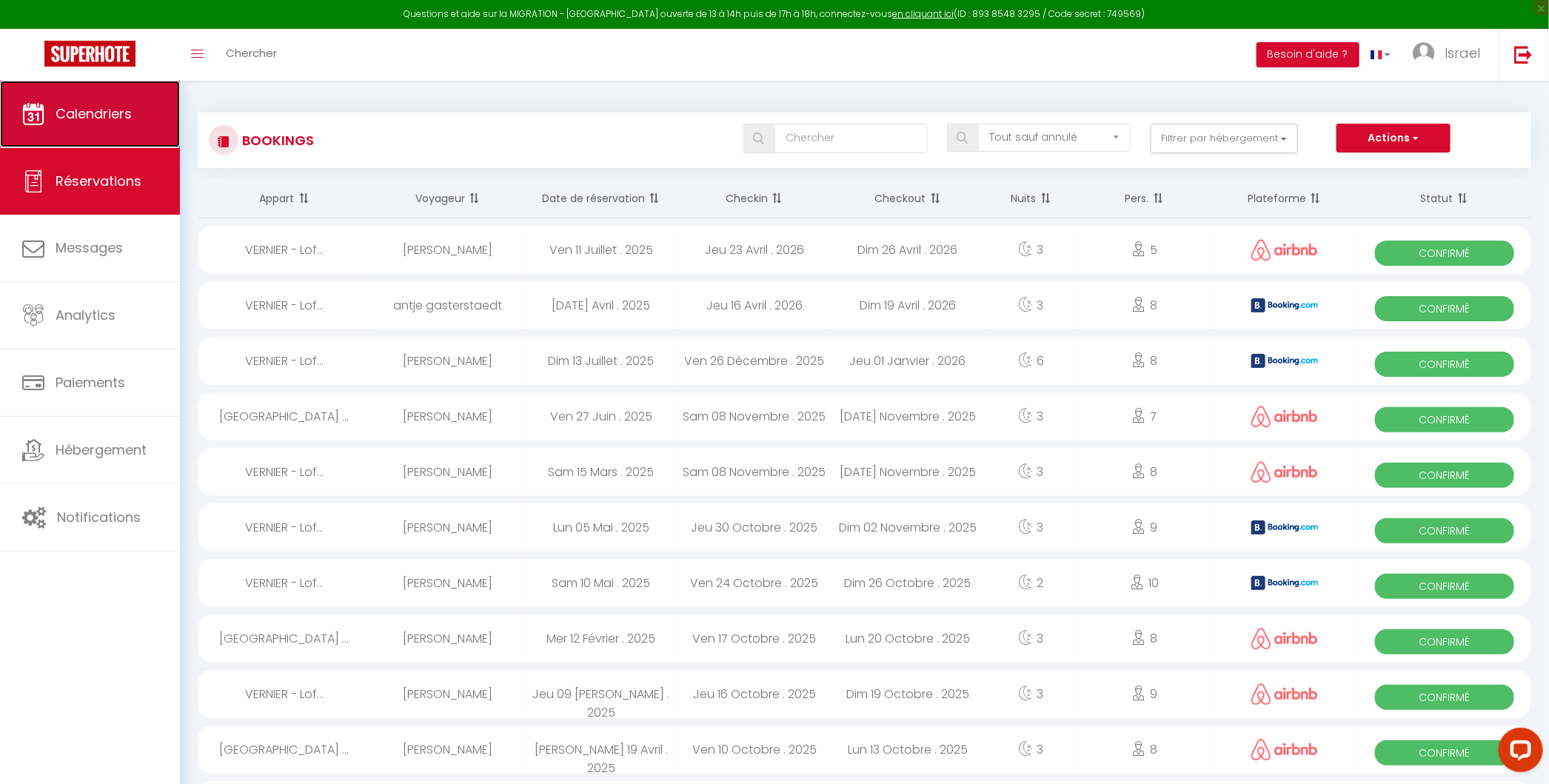
click at [117, 117] on span "Calendriers" at bounding box center [94, 113] width 77 height 18
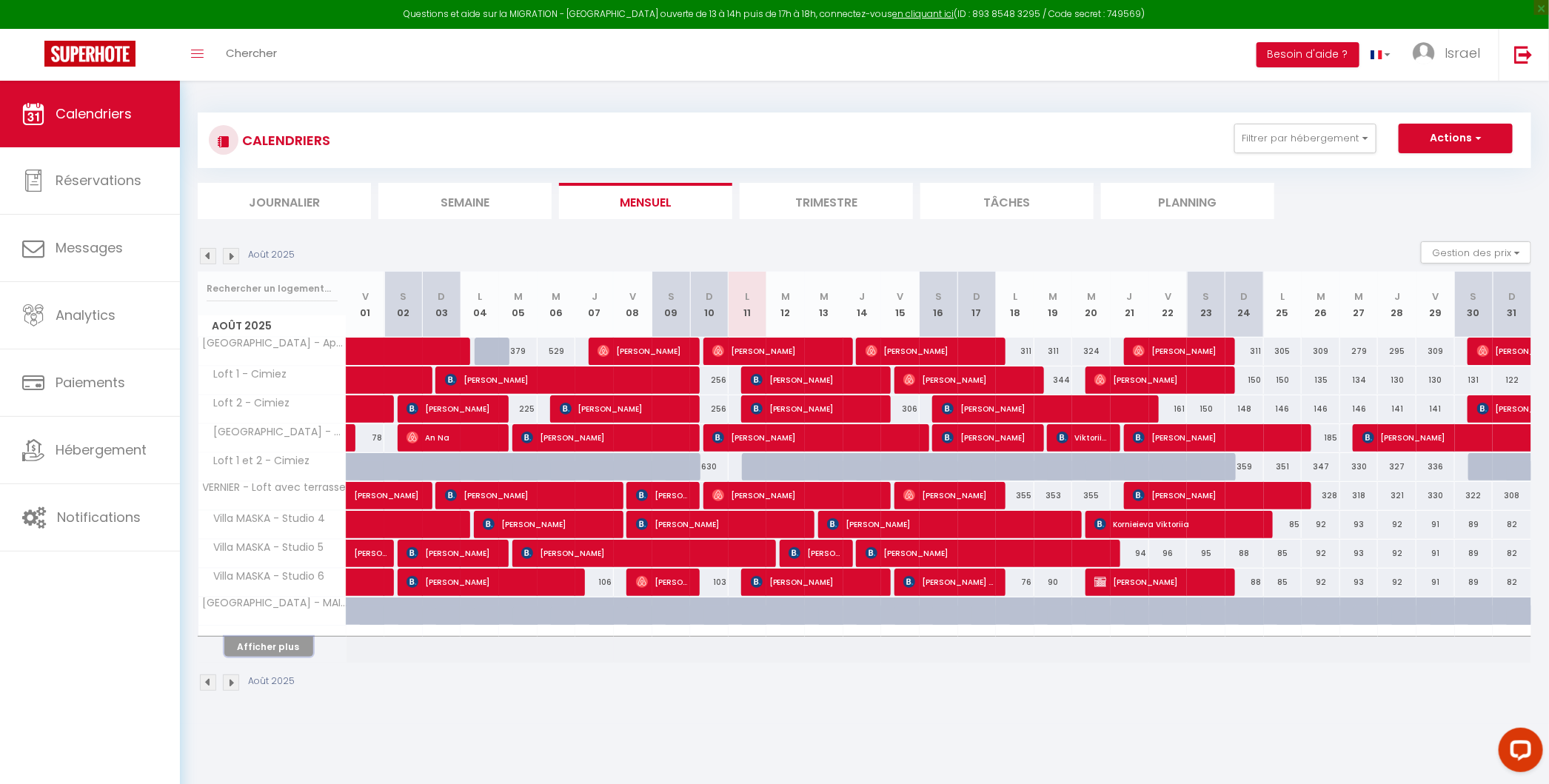
click at [278, 639] on button "Afficher plus" at bounding box center [268, 647] width 89 height 20
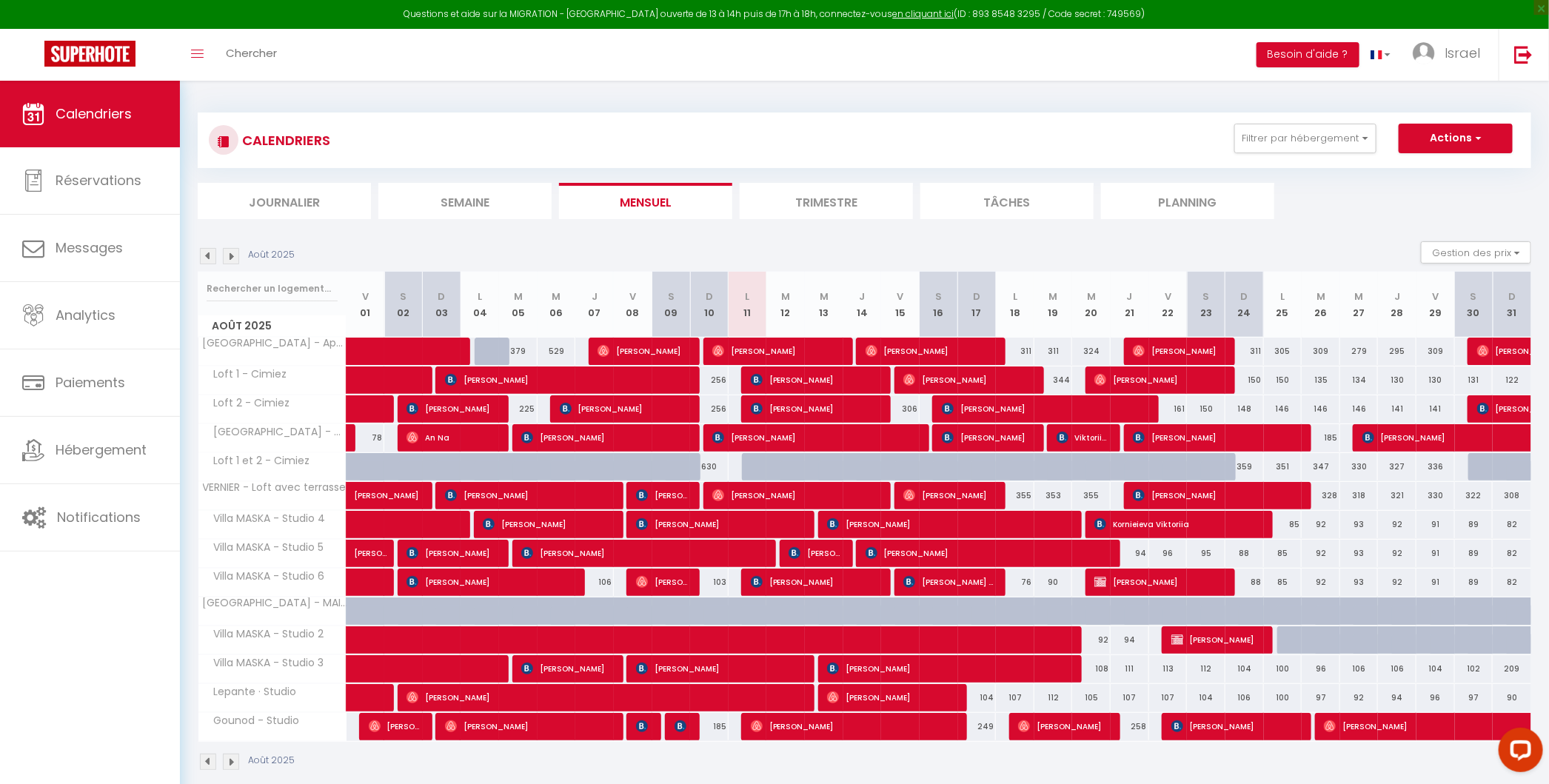
scroll to position [80, 0]
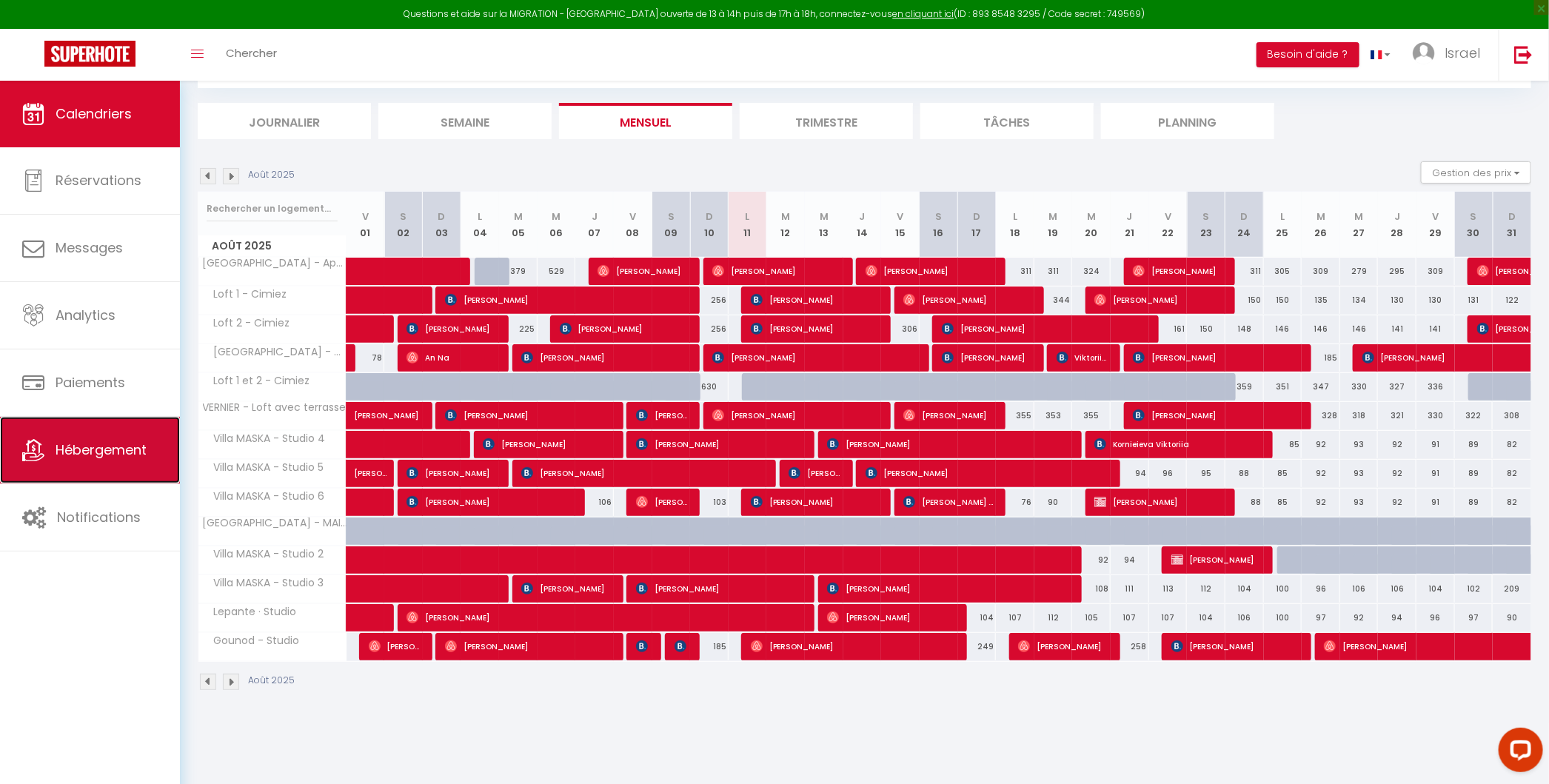
click at [93, 469] on link "Hébergement" at bounding box center [90, 450] width 180 height 67
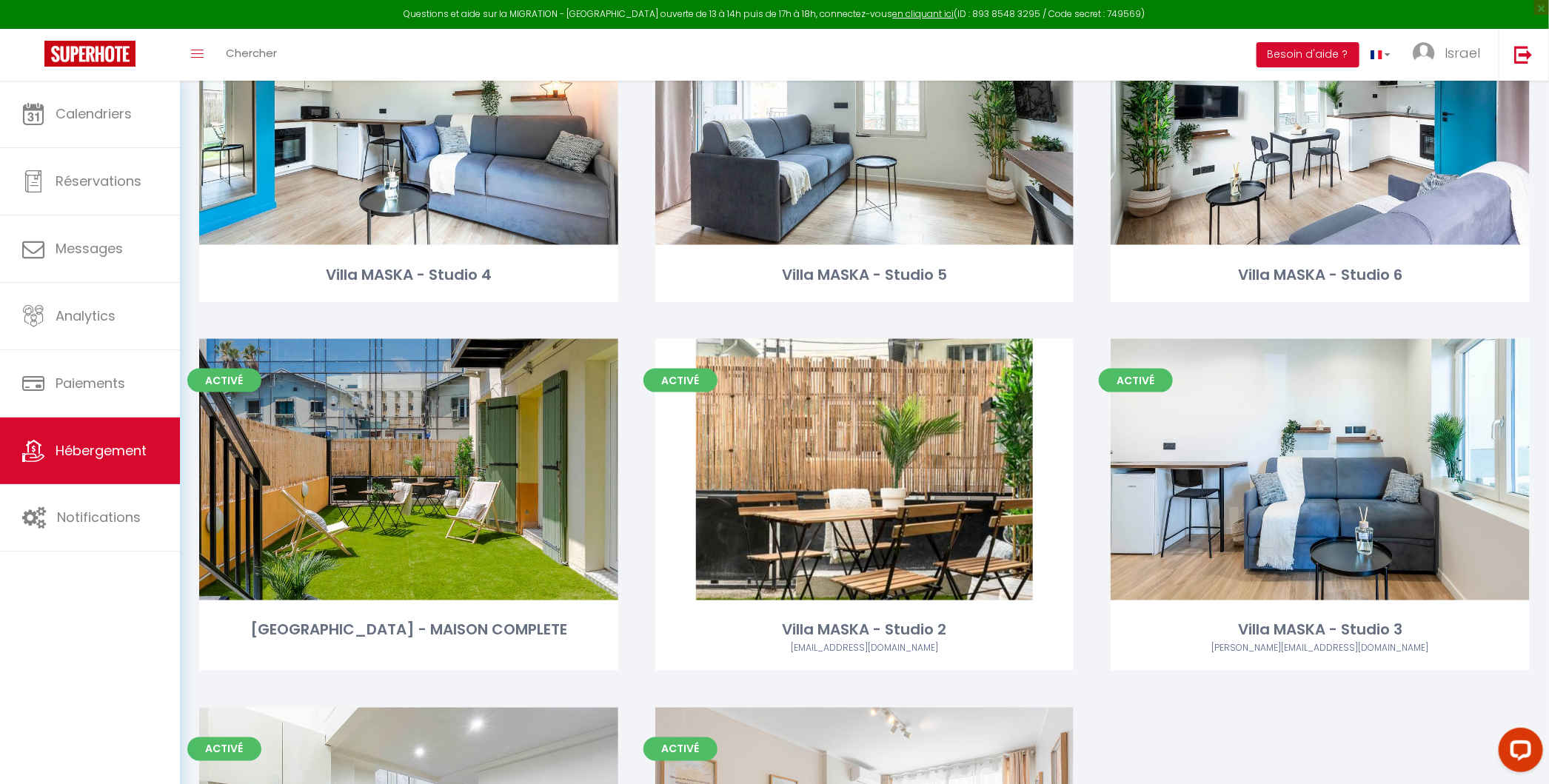
scroll to position [1254, 0]
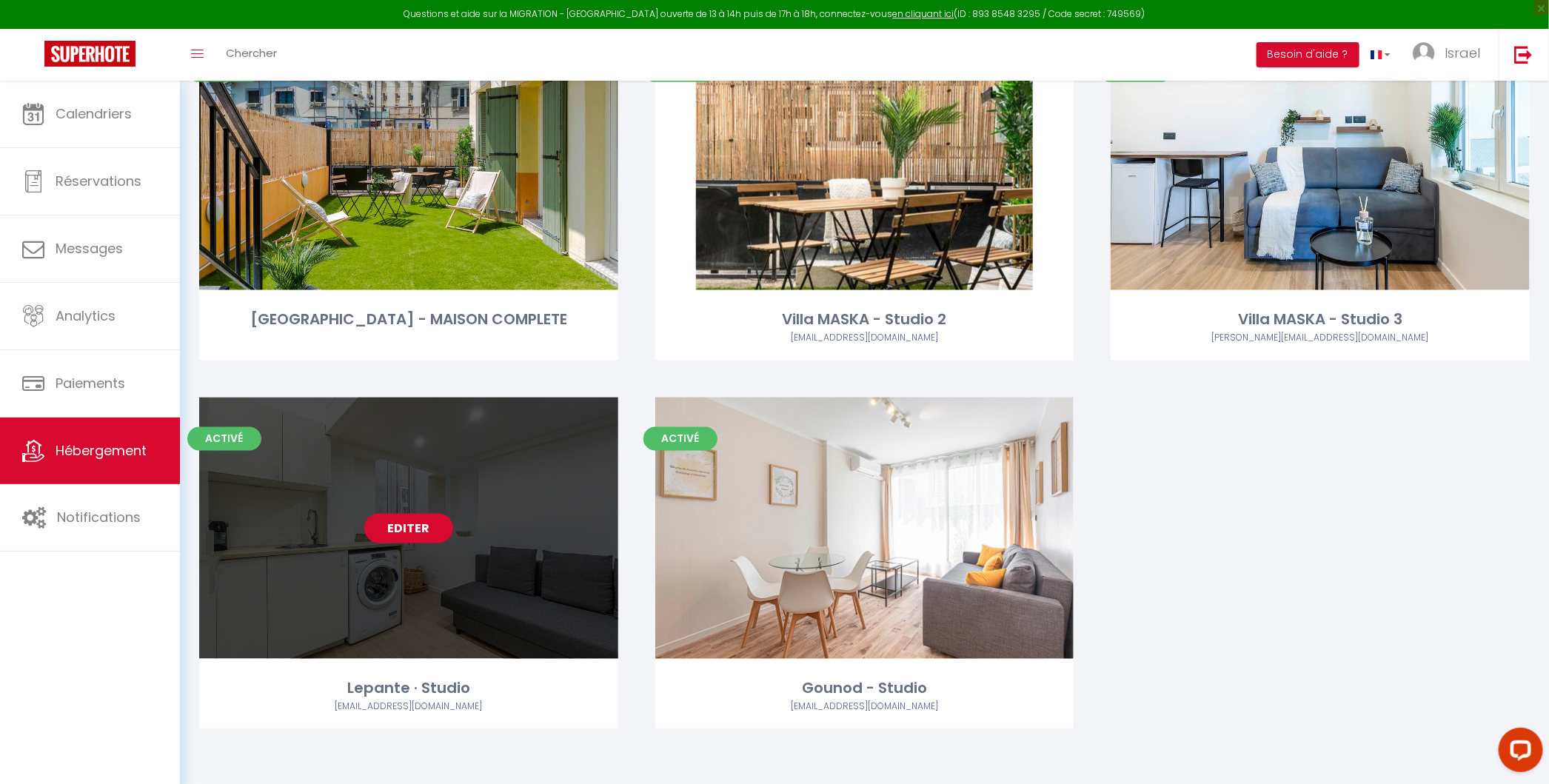
click at [424, 535] on link "Editer" at bounding box center [409, 528] width 89 height 30
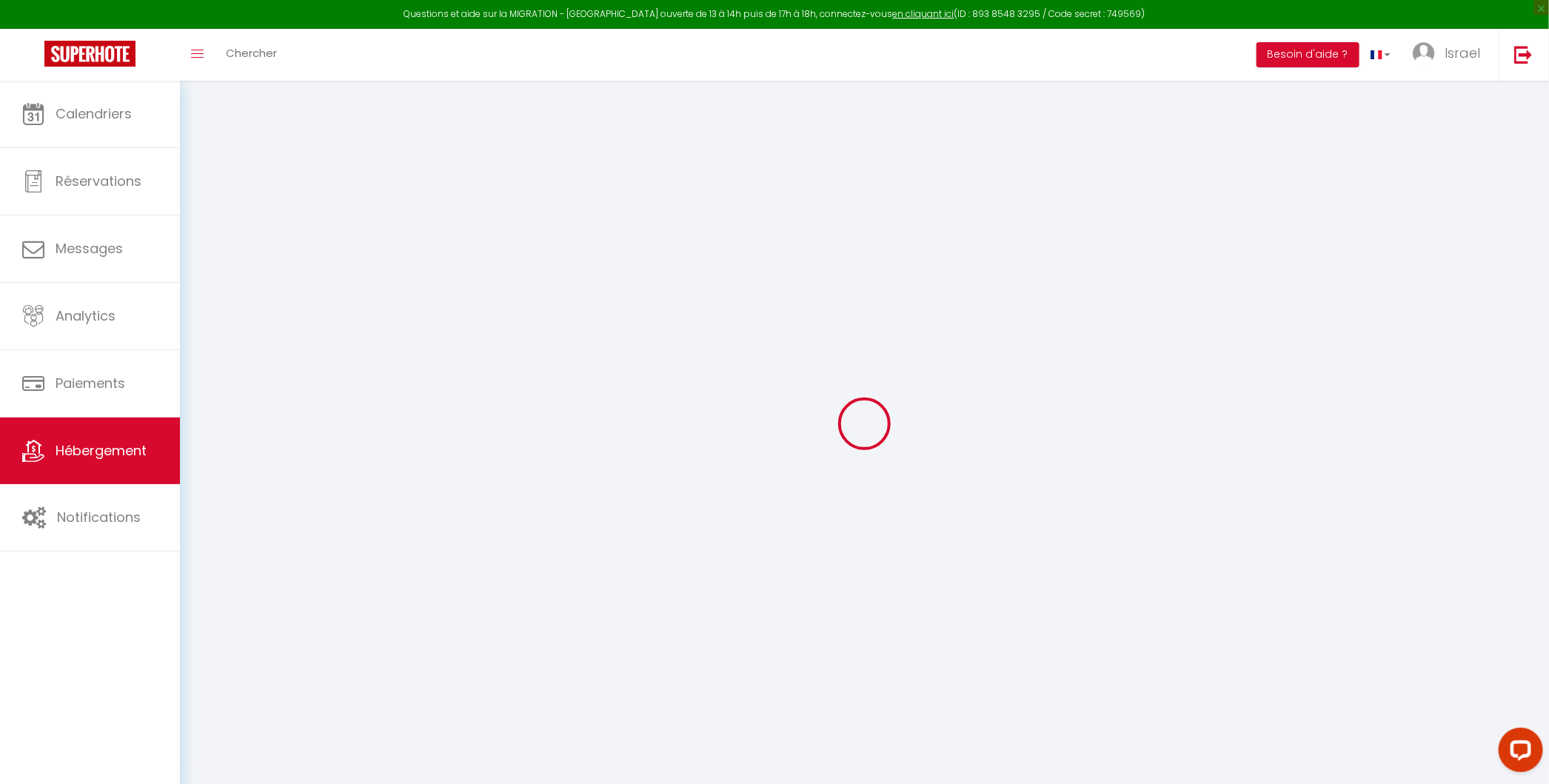
select select "+ 20 %"
select select "+ 21 %"
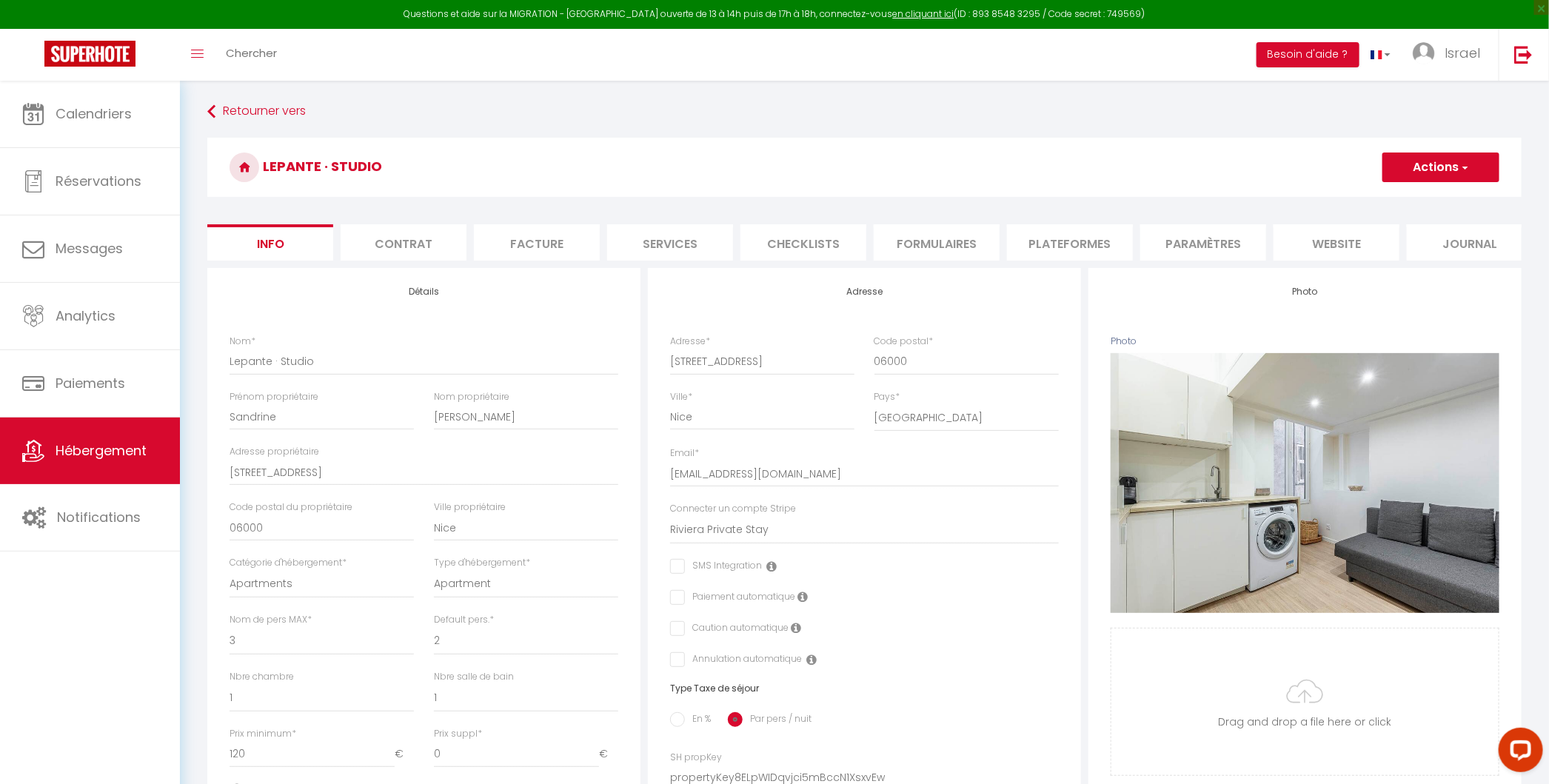
select select
checkbox input "false"
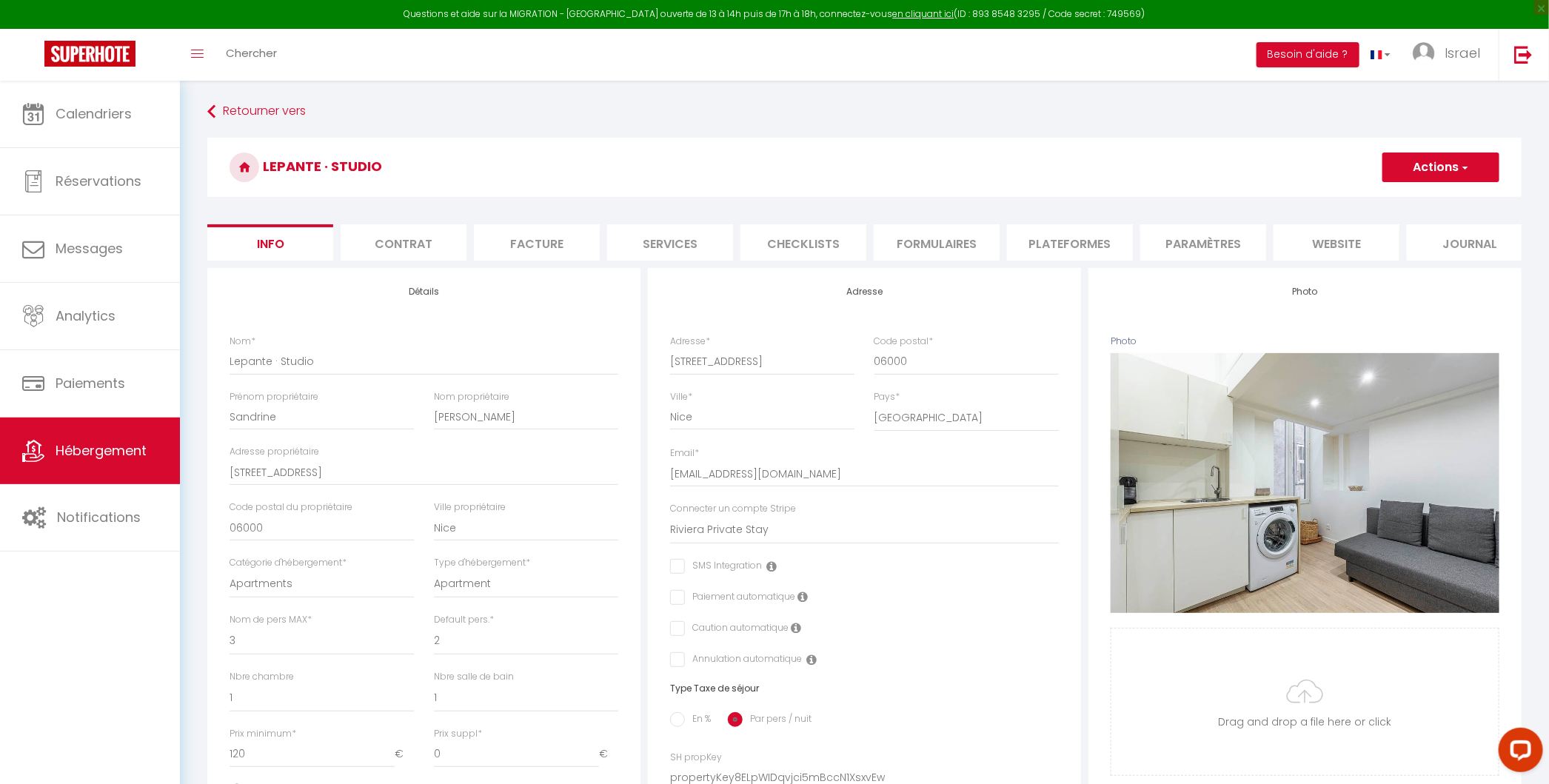
click at [1061, 226] on li "Plateformes" at bounding box center [1070, 242] width 126 height 37
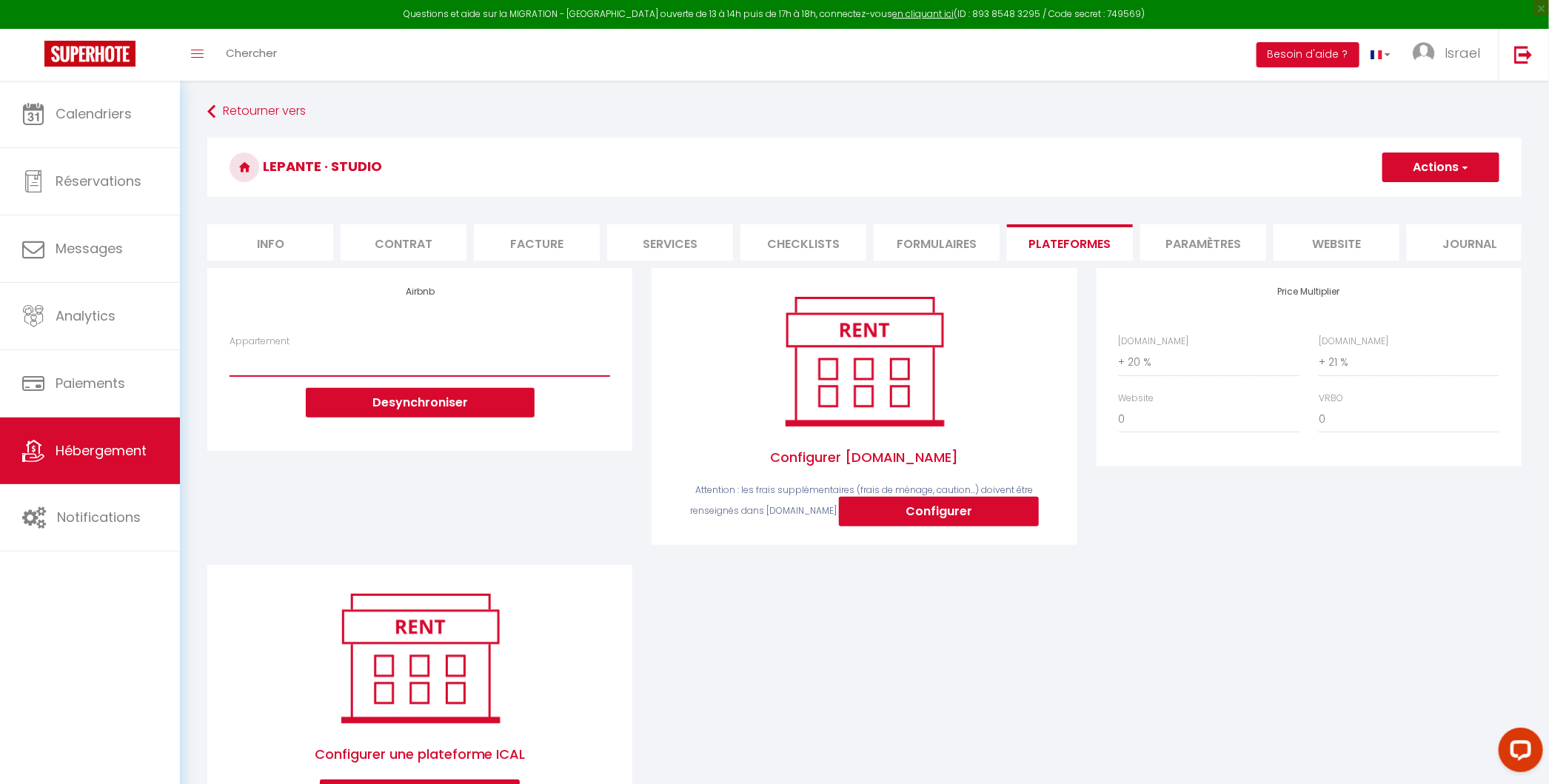
click at [453, 365] on select "[GEOGRAPHIC_DATA] - Nice · Loft Spacieux pour 10 personnes avec Terrasse - [EMA…" at bounding box center [420, 362] width 380 height 28
click at [423, 405] on button "Desynchroniser" at bounding box center [420, 403] width 229 height 30
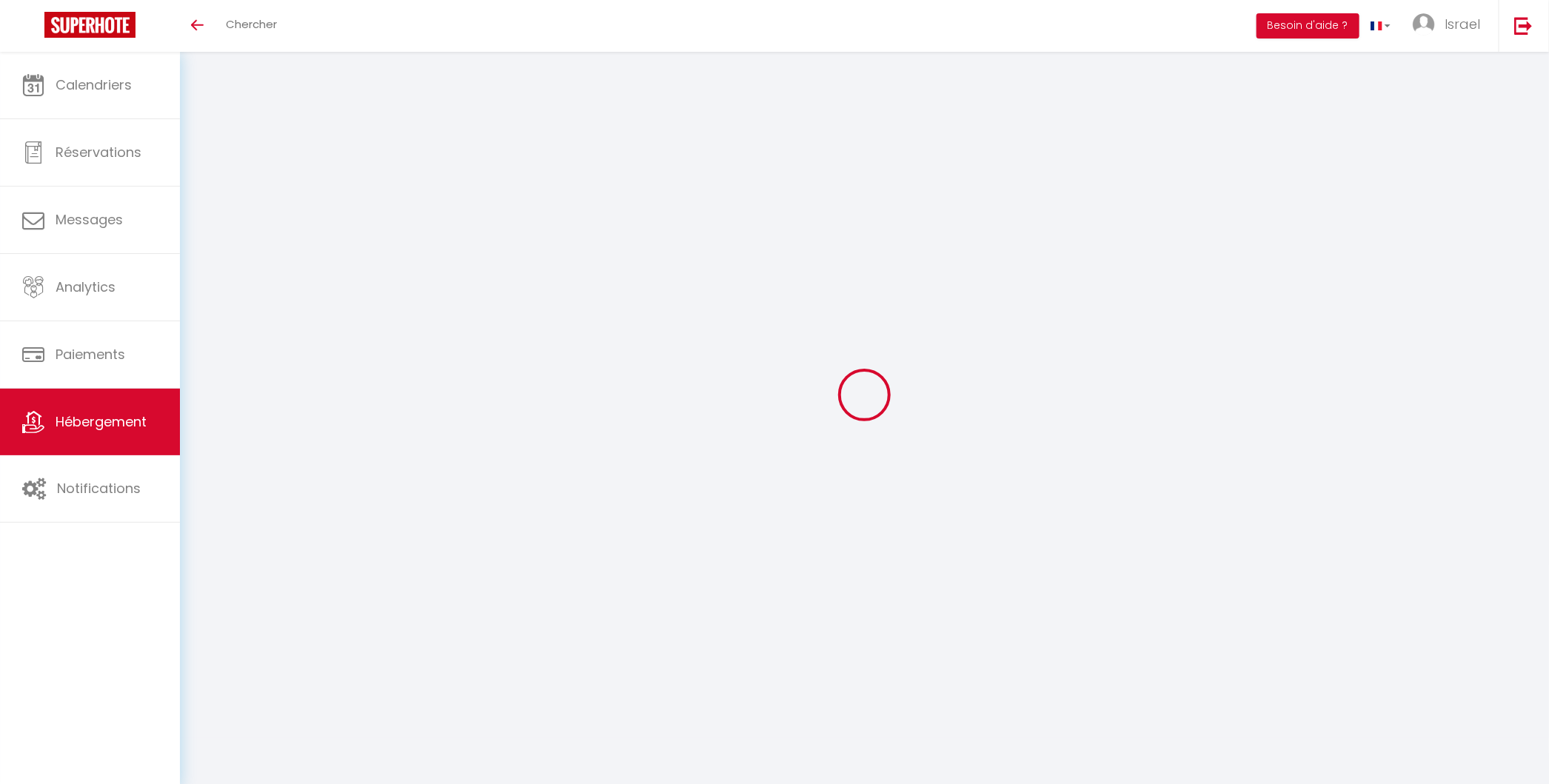
select select "+ 20 %"
select select "+ 21 %"
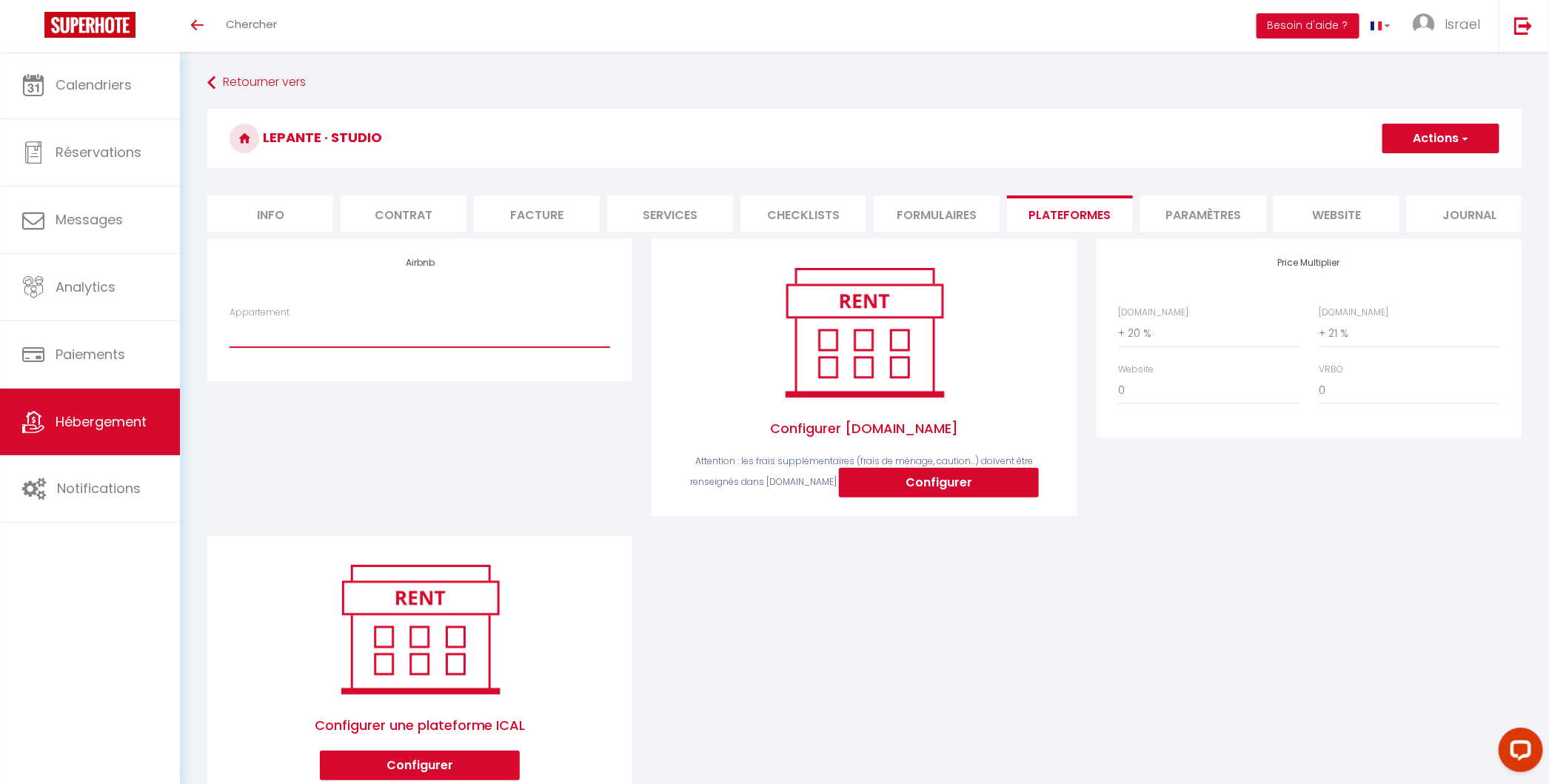
click at [382, 338] on select "[GEOGRAPHIC_DATA] - Nice · Loft Spacieux pour 10 personnes avec Terrasse - [EMA…" at bounding box center [420, 333] width 380 height 28
select select "10970-1428834515340298282"
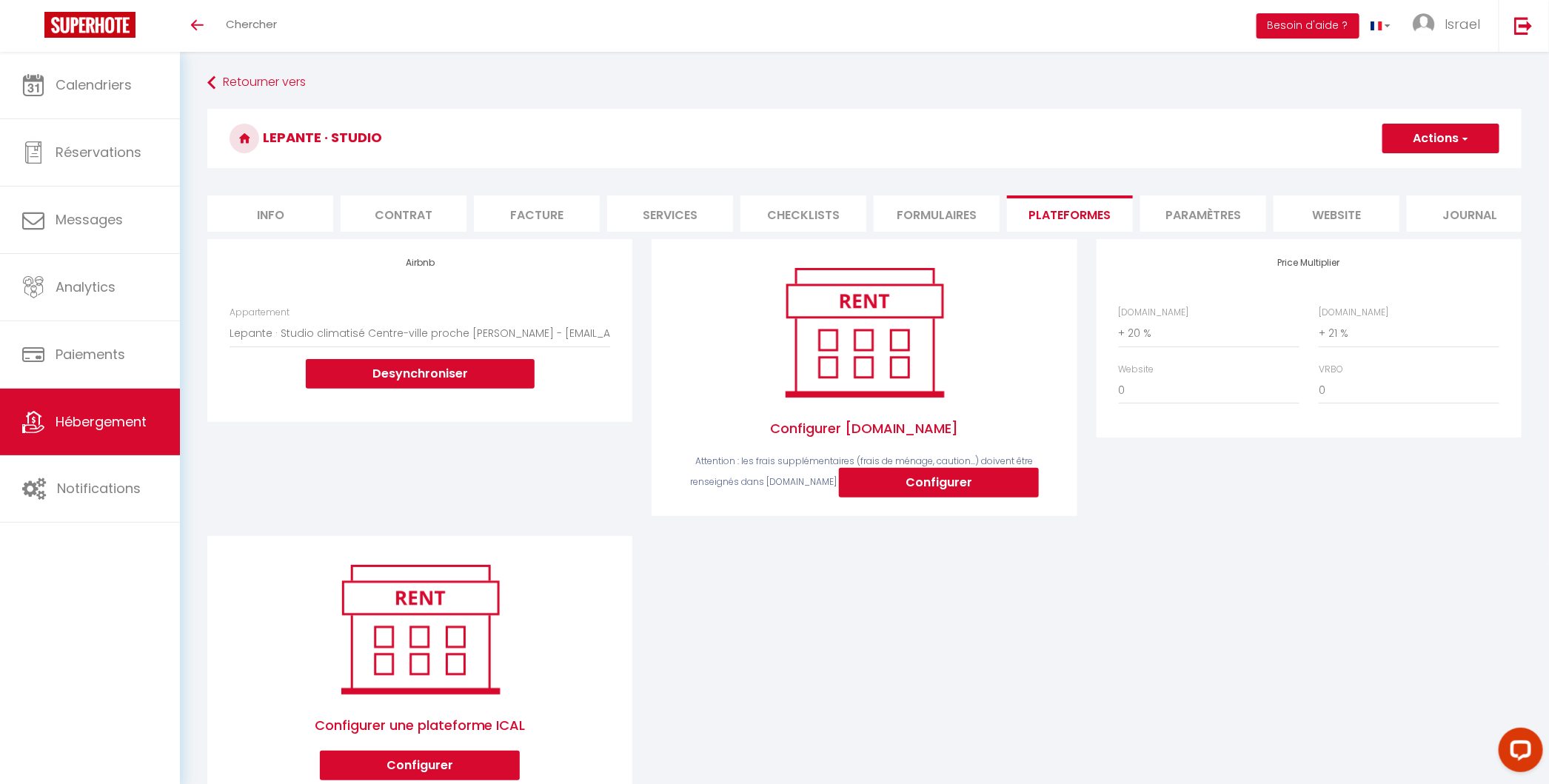
click at [498, 476] on div "Airbnb Appartement [GEOGRAPHIC_DATA] - Nice · Loft Spacieux pour 10 personnes a…" at bounding box center [420, 387] width 444 height 296
click at [1435, 141] on button "Actions" at bounding box center [1440, 139] width 117 height 30
click at [1408, 169] on link "Enregistrer" at bounding box center [1440, 171] width 117 height 19
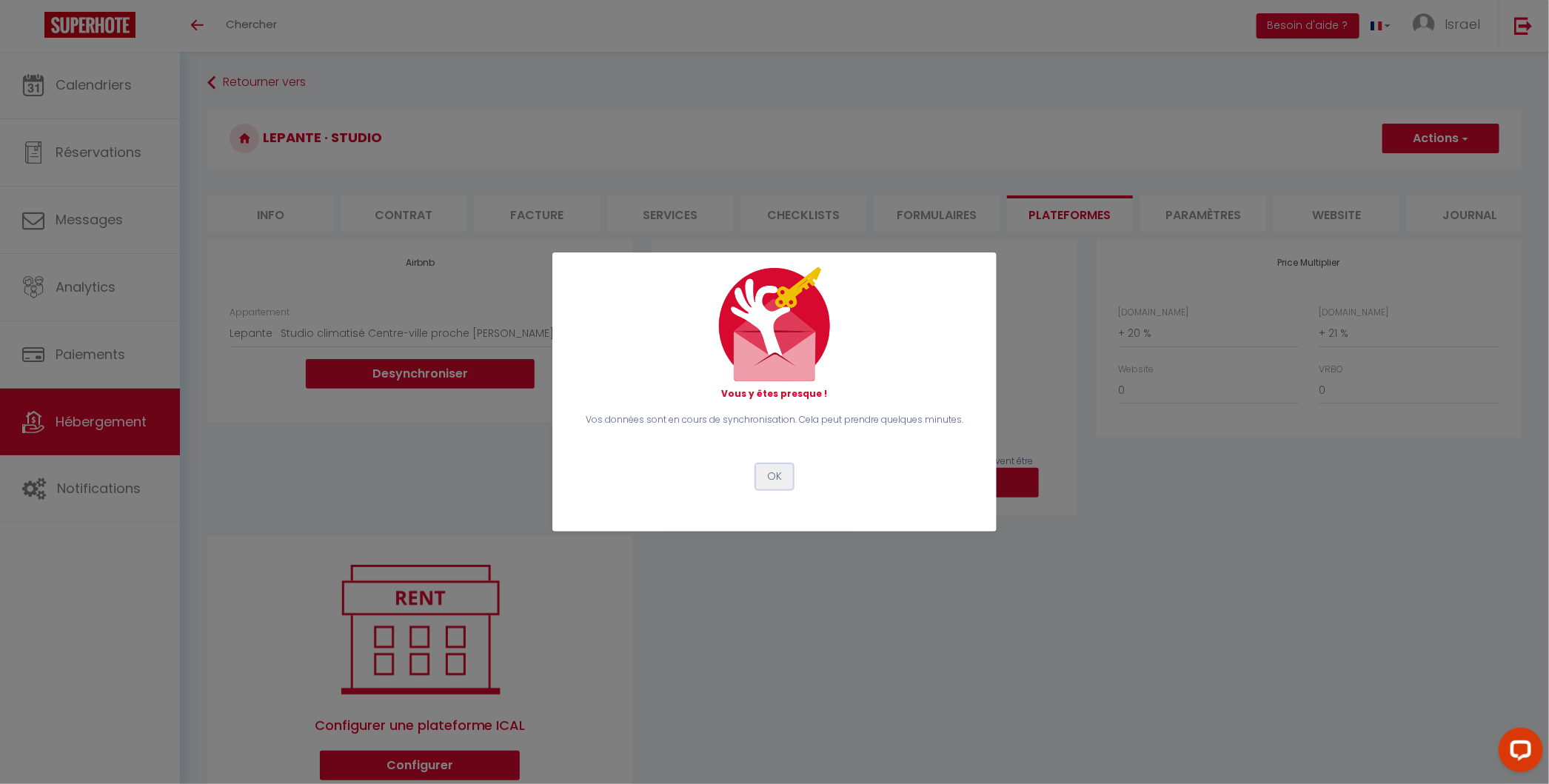
click at [774, 482] on button "OK" at bounding box center [774, 477] width 37 height 25
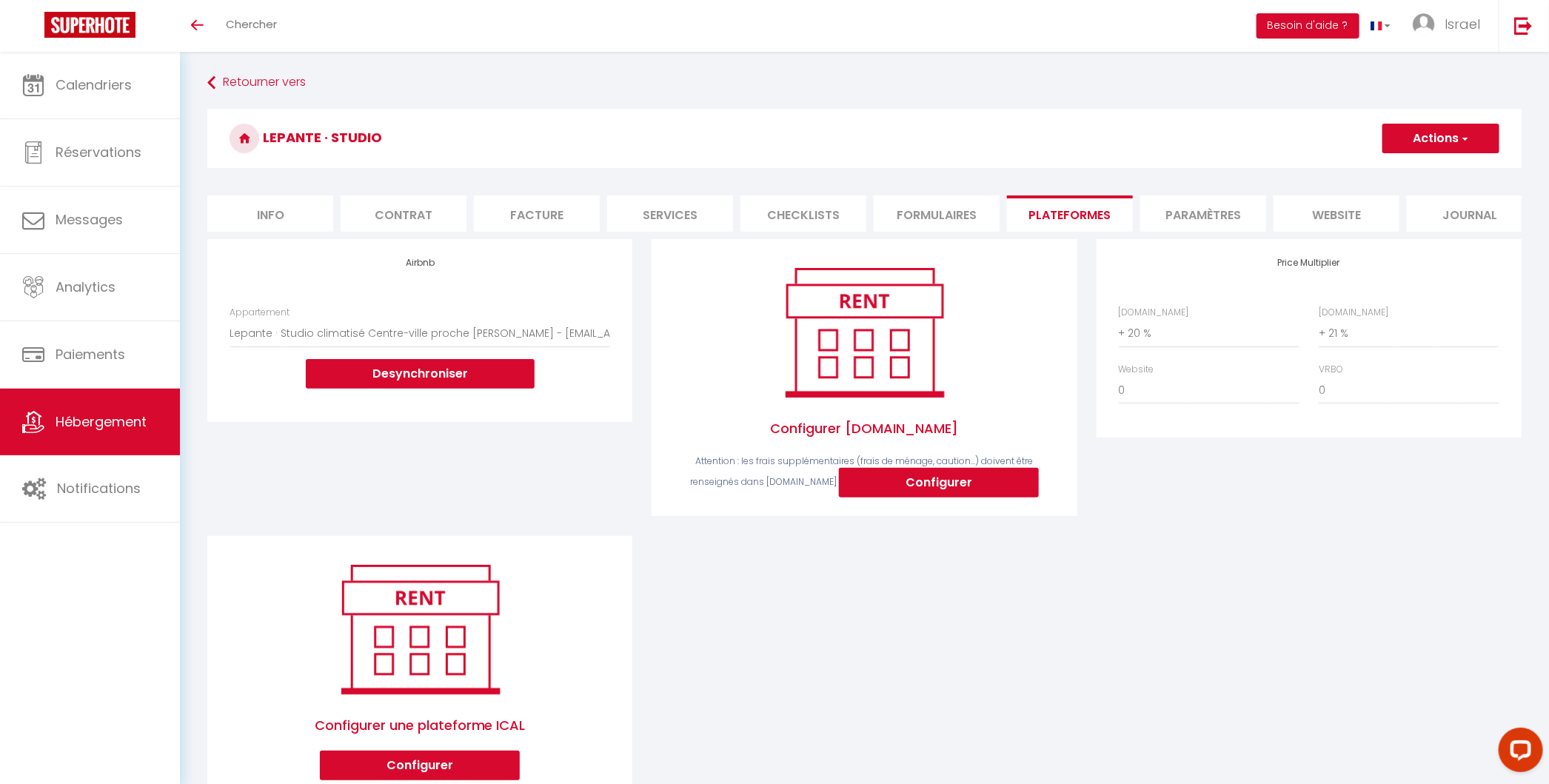
click at [107, 428] on span "Hébergement" at bounding box center [101, 421] width 91 height 18
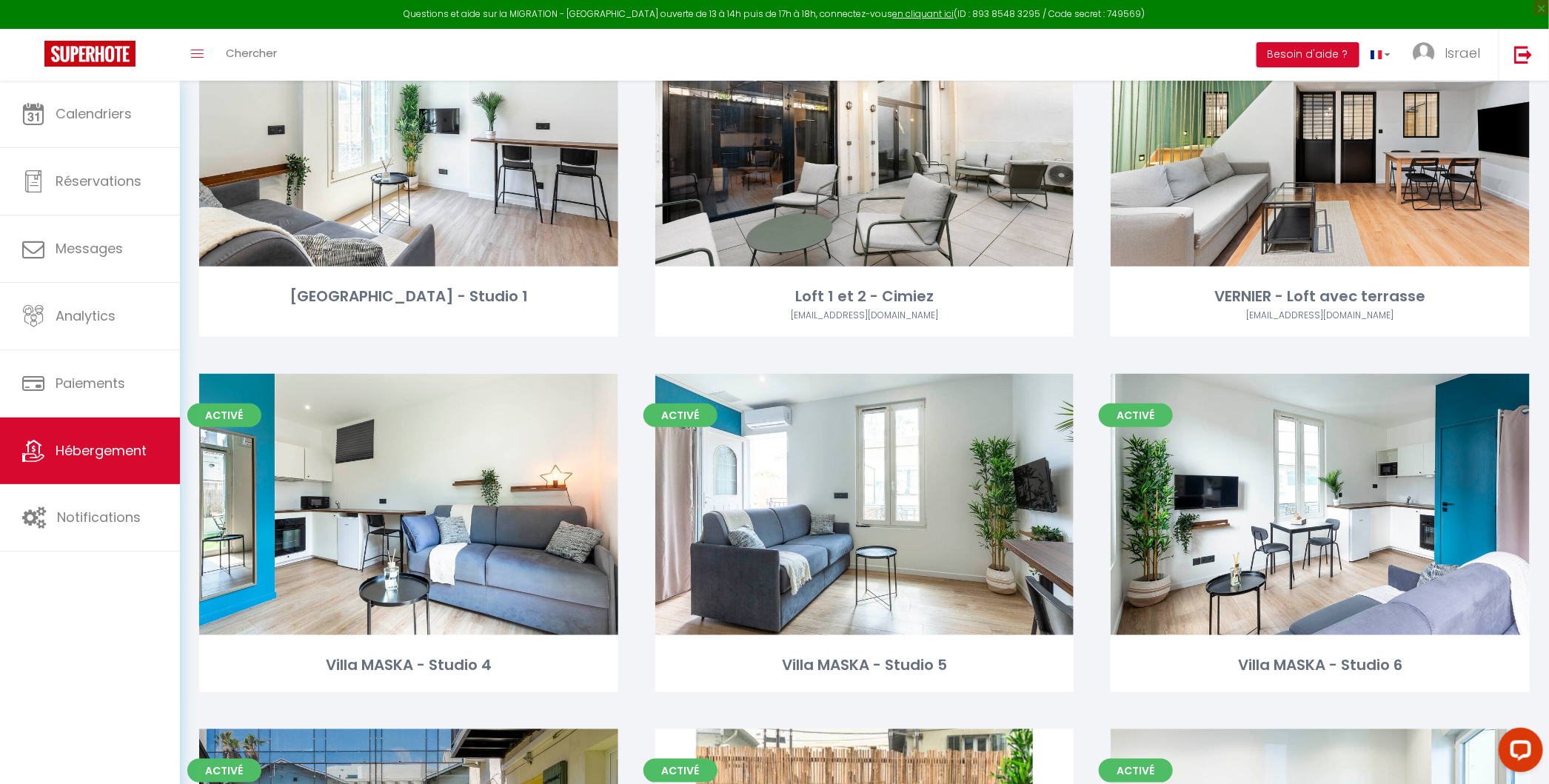
scroll to position [546, 0]
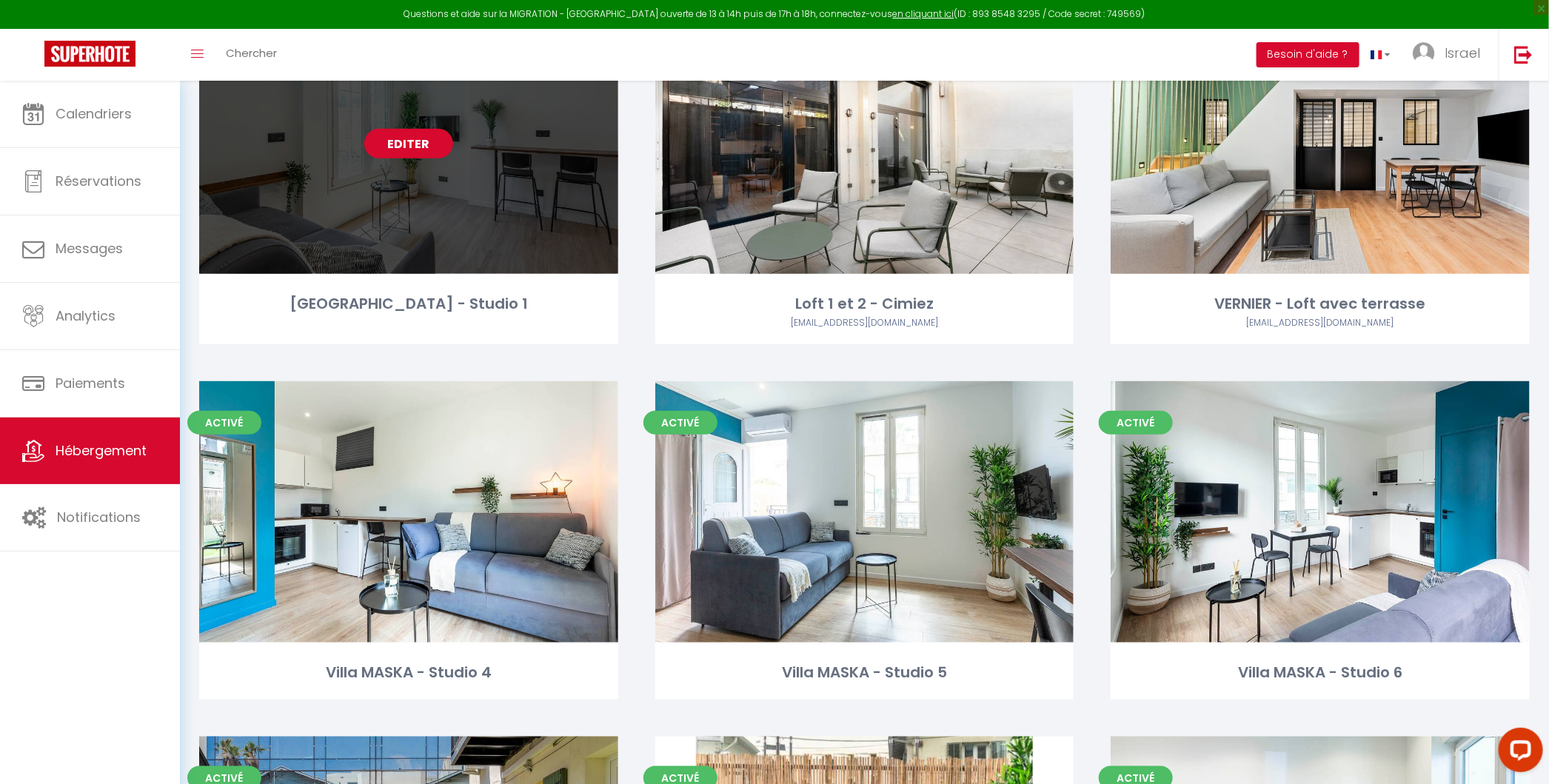
click at [424, 150] on link "Editer" at bounding box center [409, 144] width 89 height 30
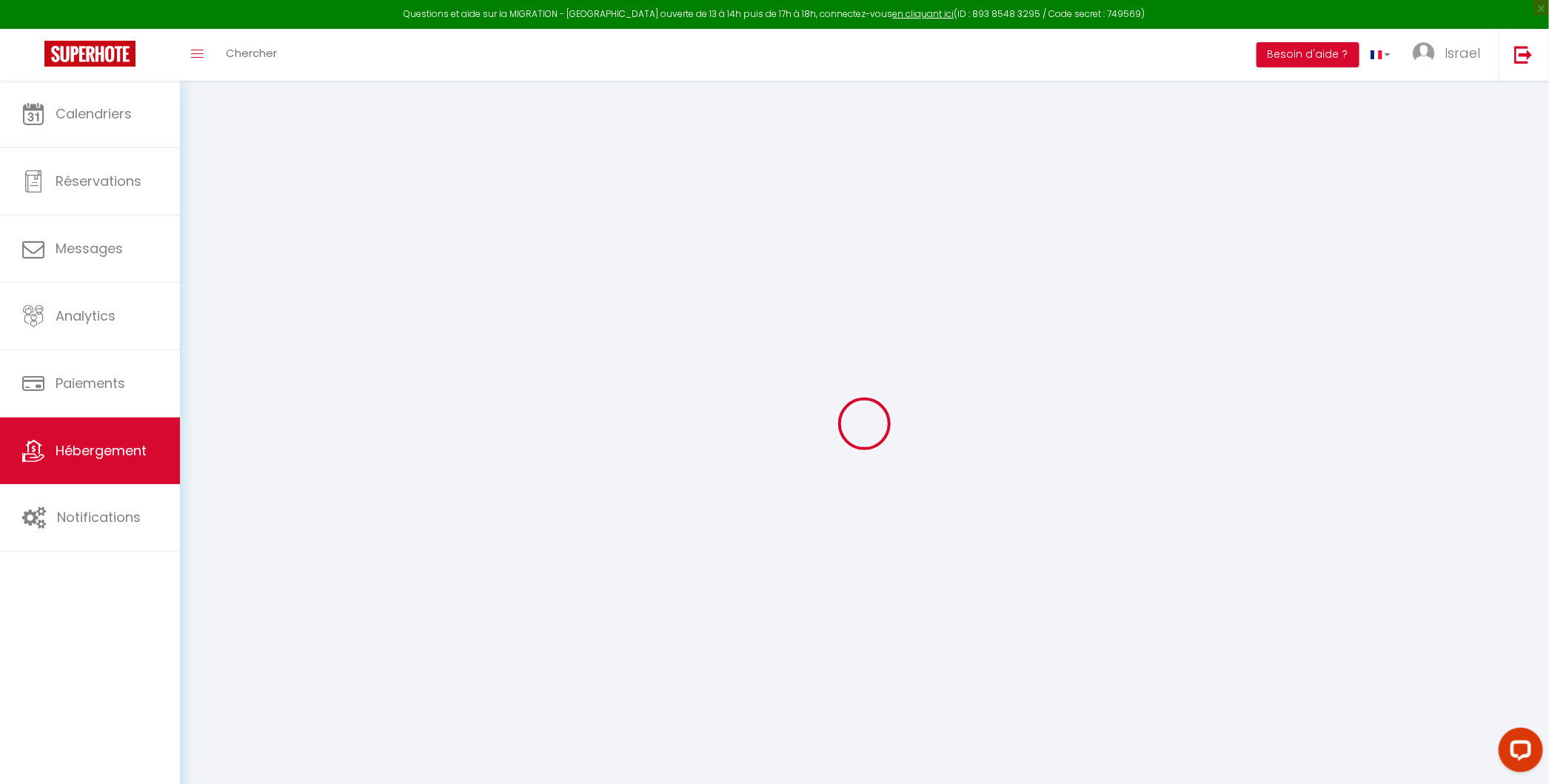
select select
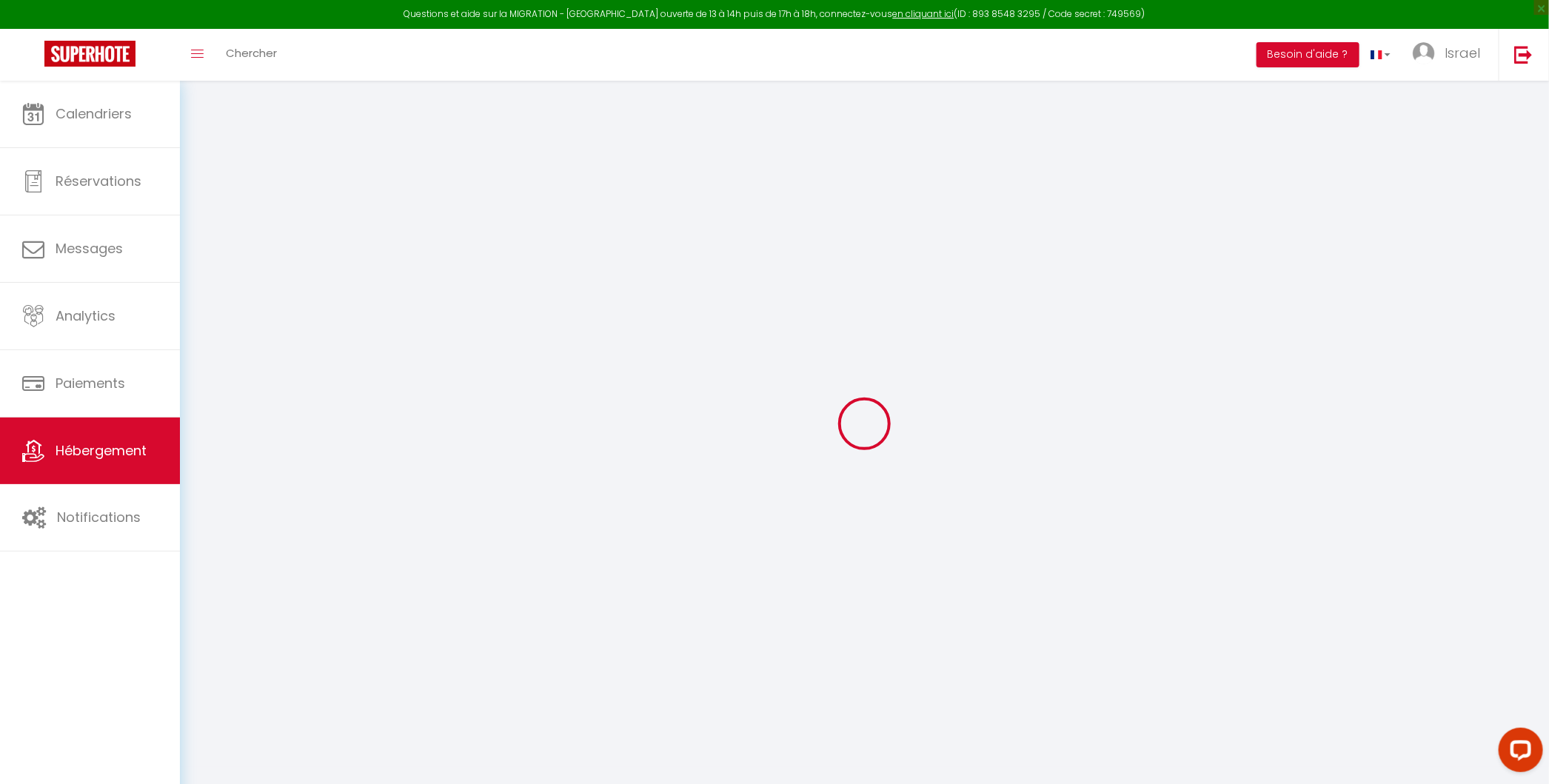
select select
checkbox input "false"
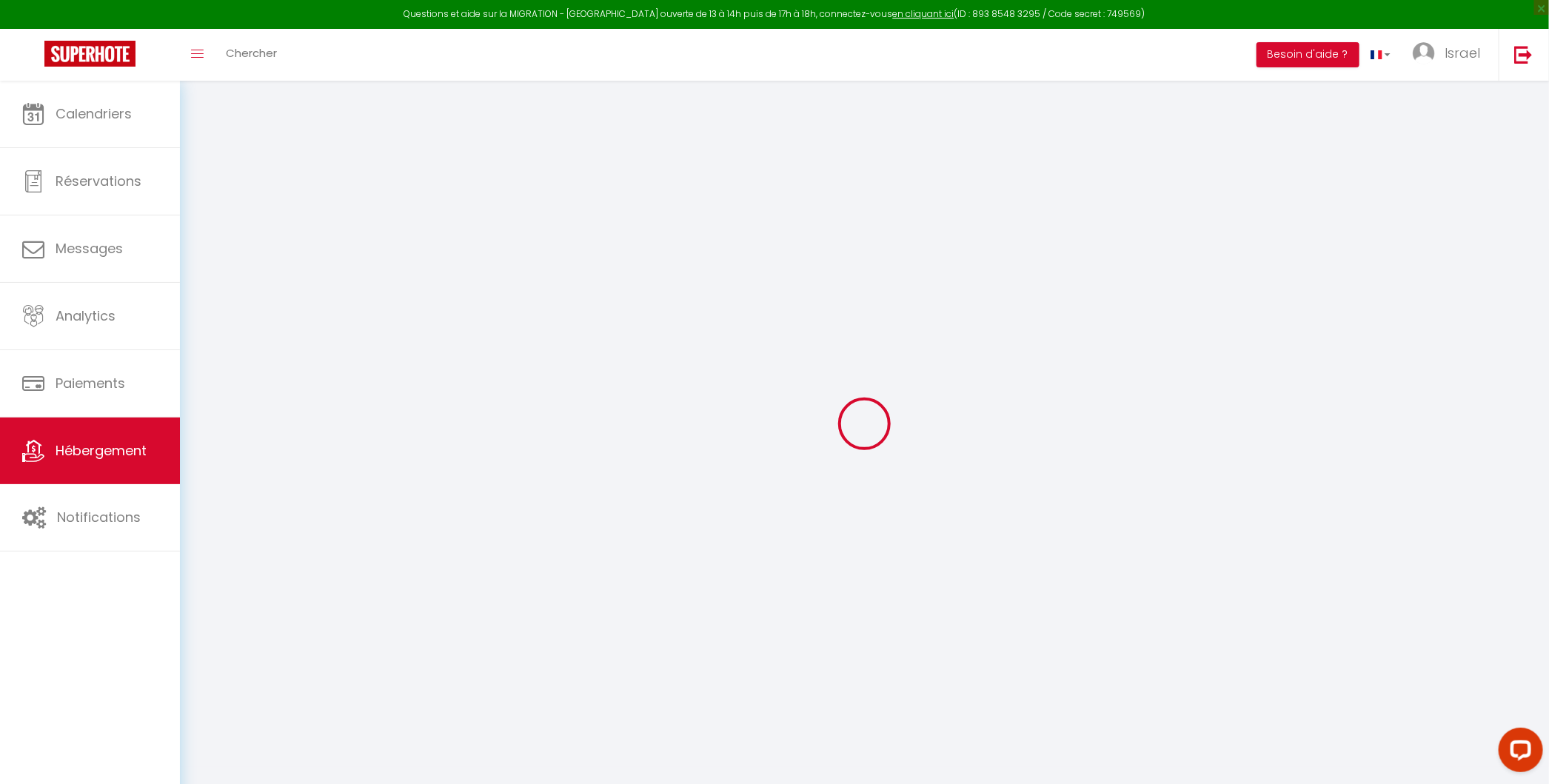
select select
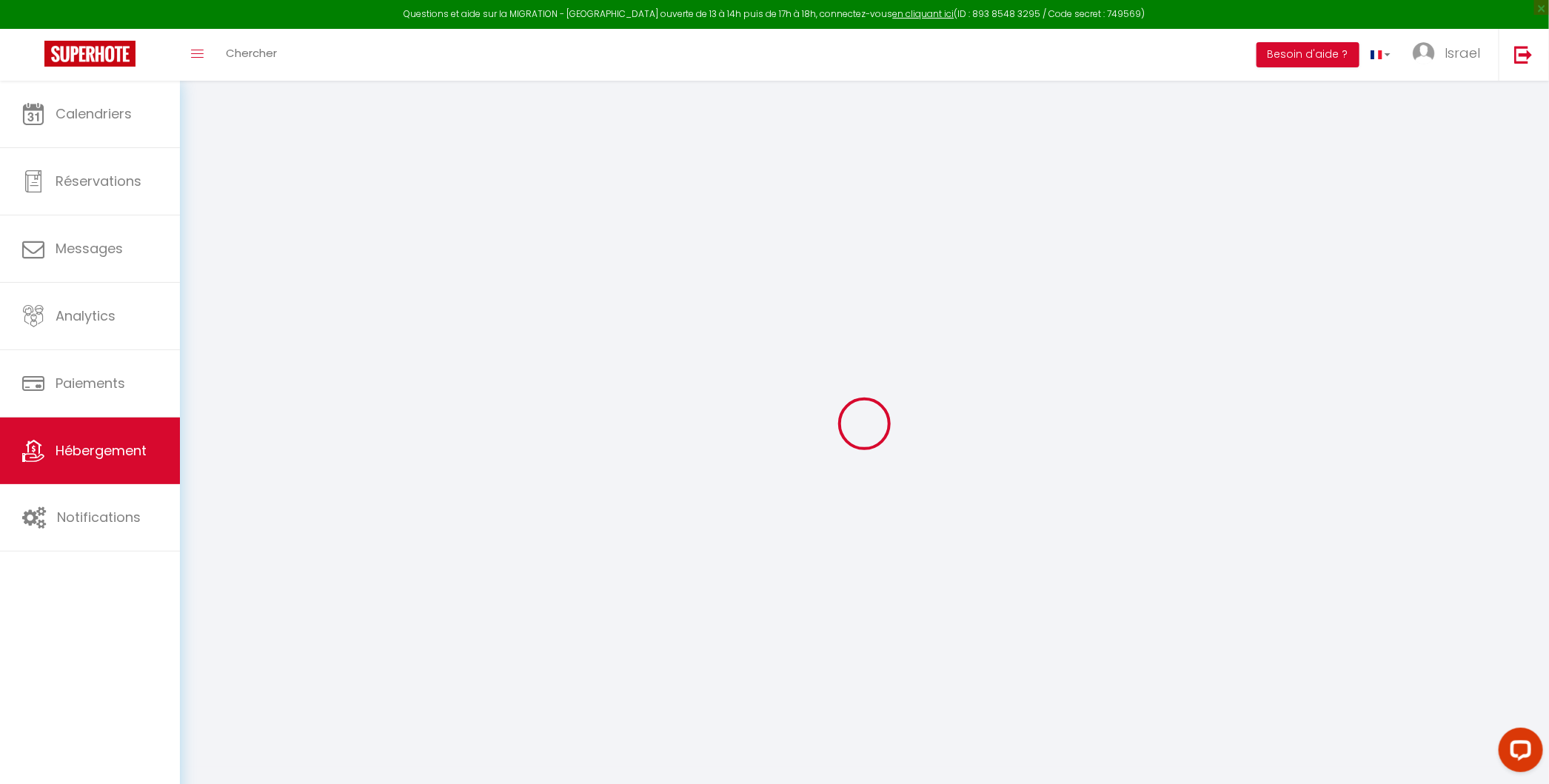
select select
checkbox input "false"
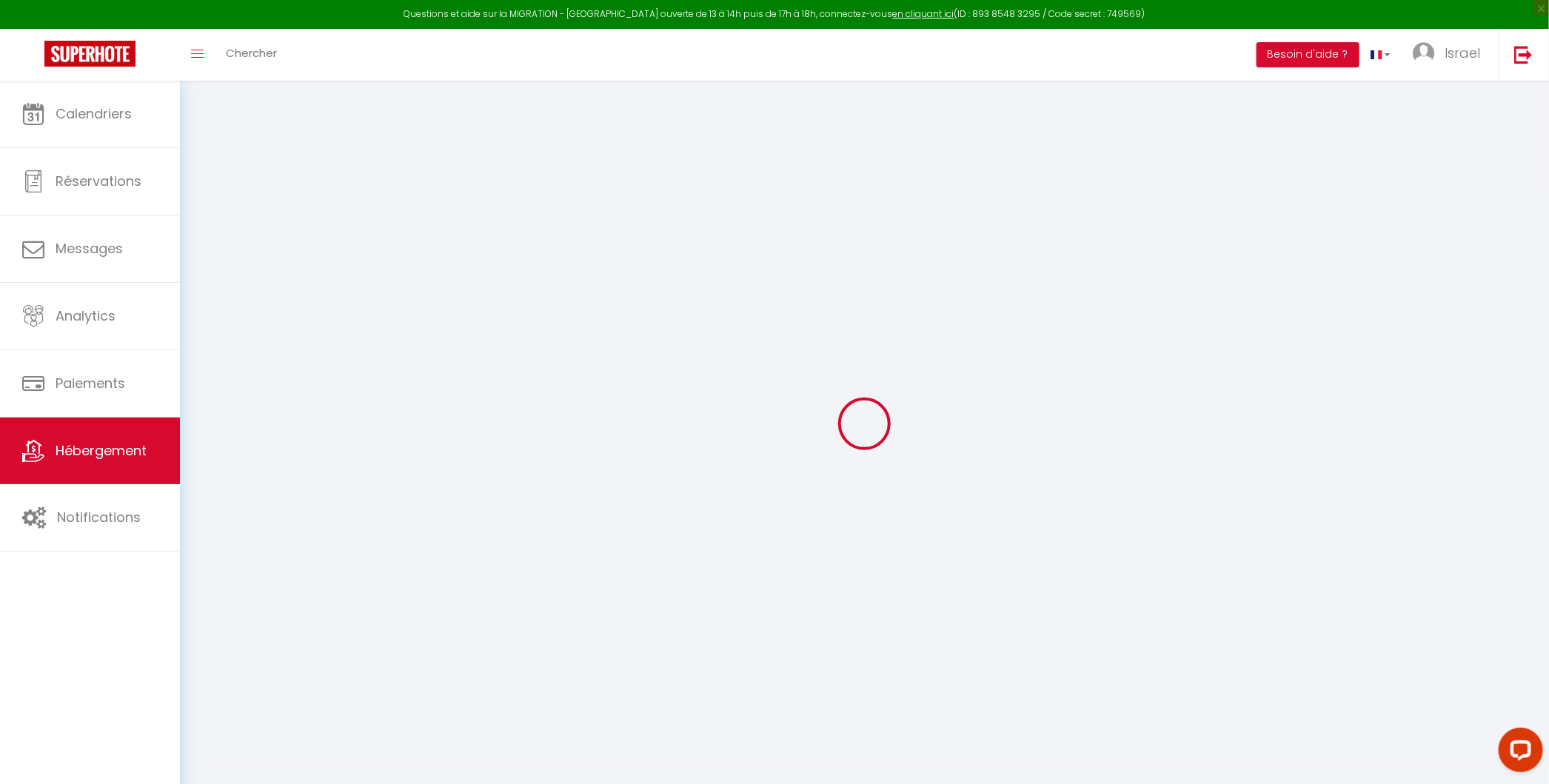
checkbox input "false"
select select
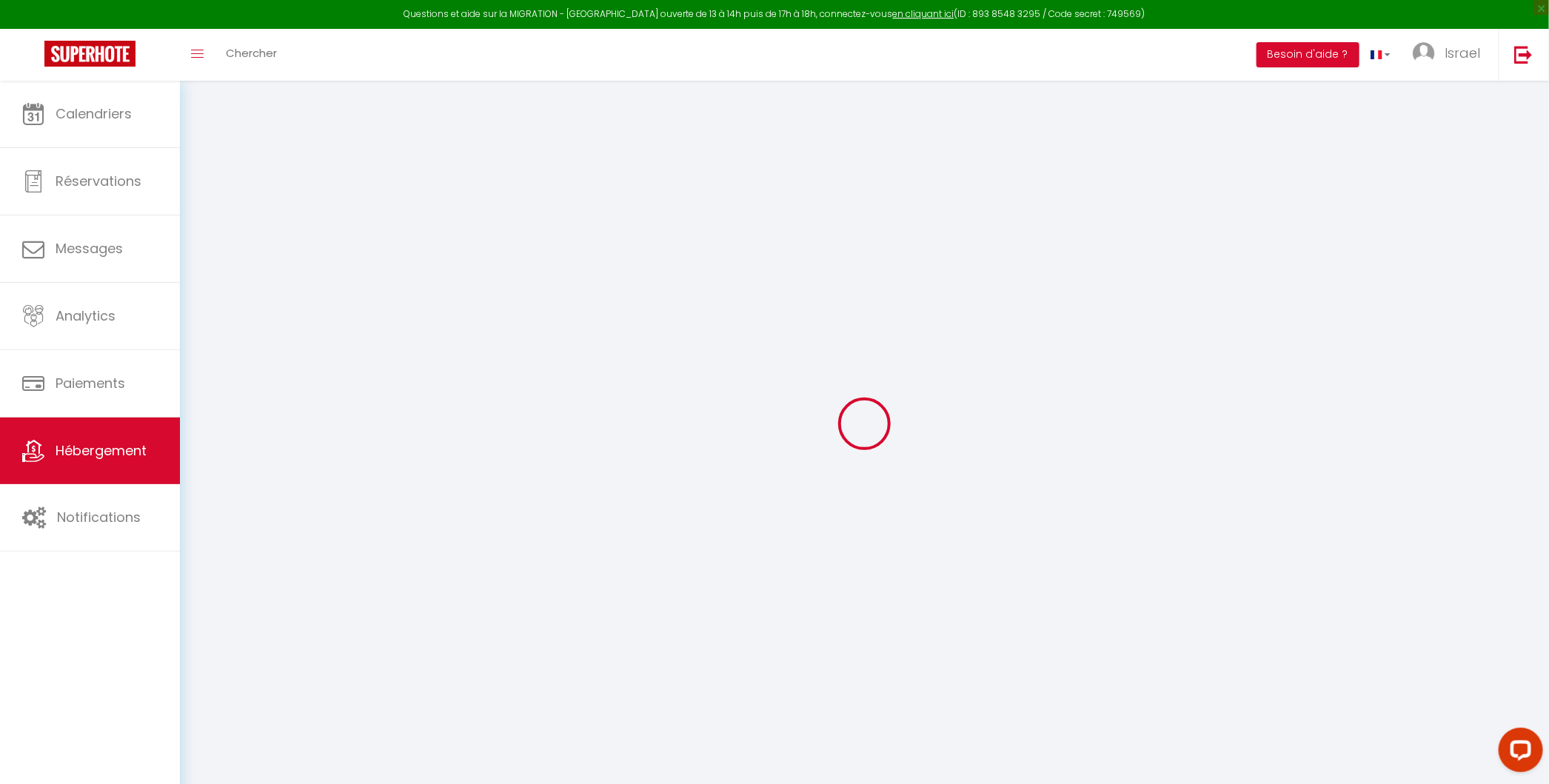
select select
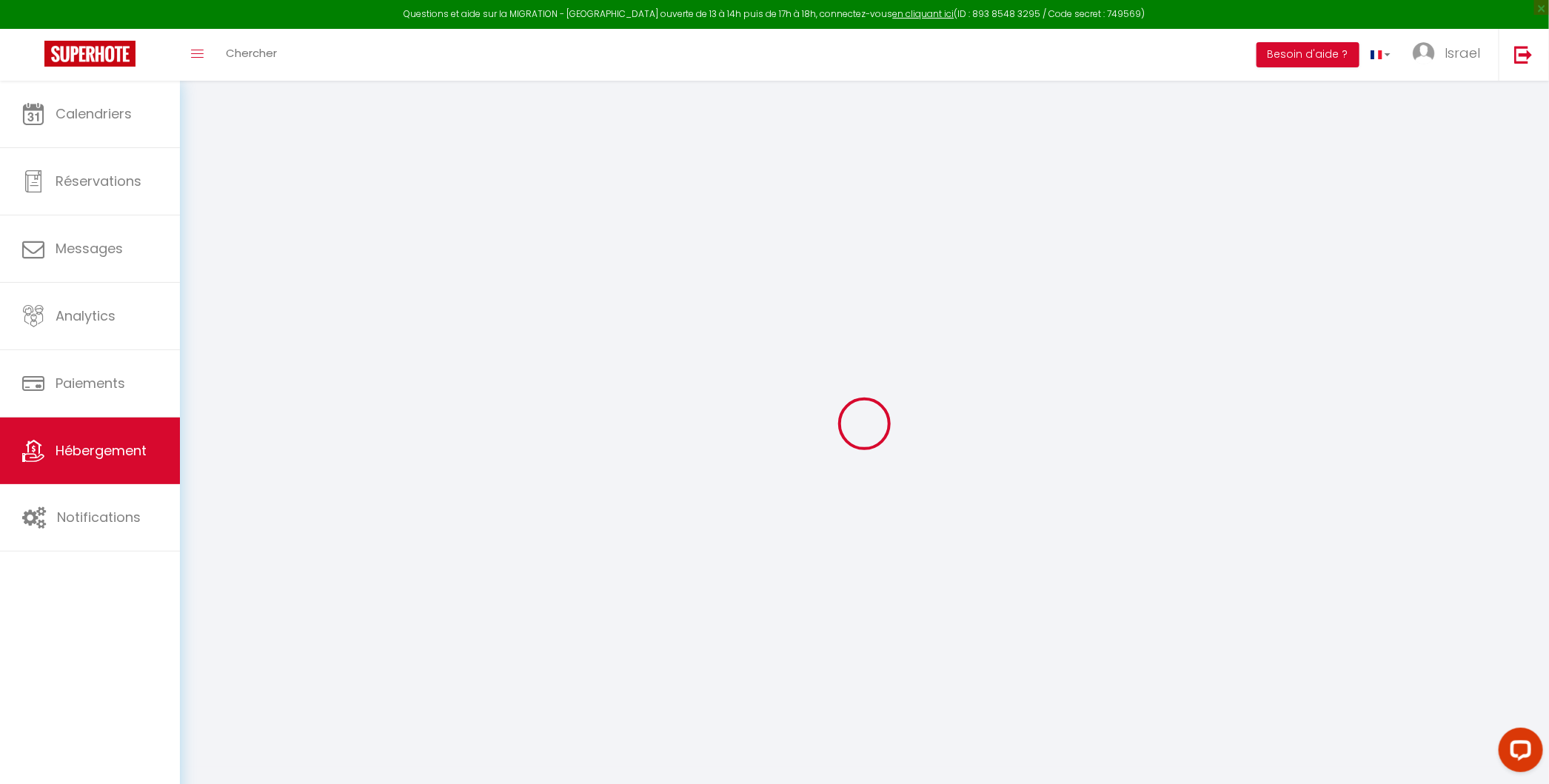
checkbox input "false"
select select
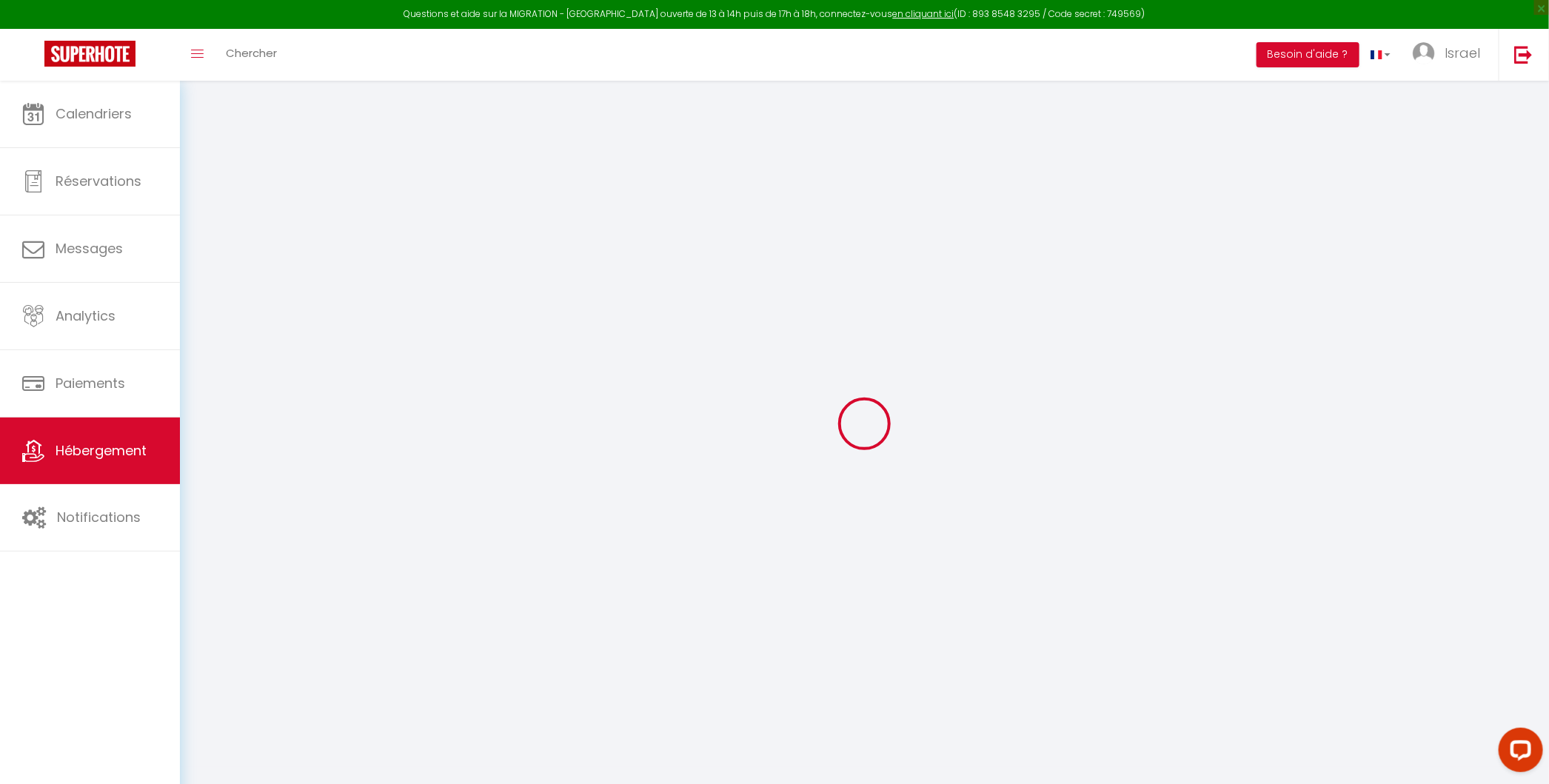
select select
type input "[GEOGRAPHIC_DATA] - Studio 1"
type input "FONCIERE"
type input "MASKA"
type input "[STREET_ADDRESS][PERSON_NAME]"
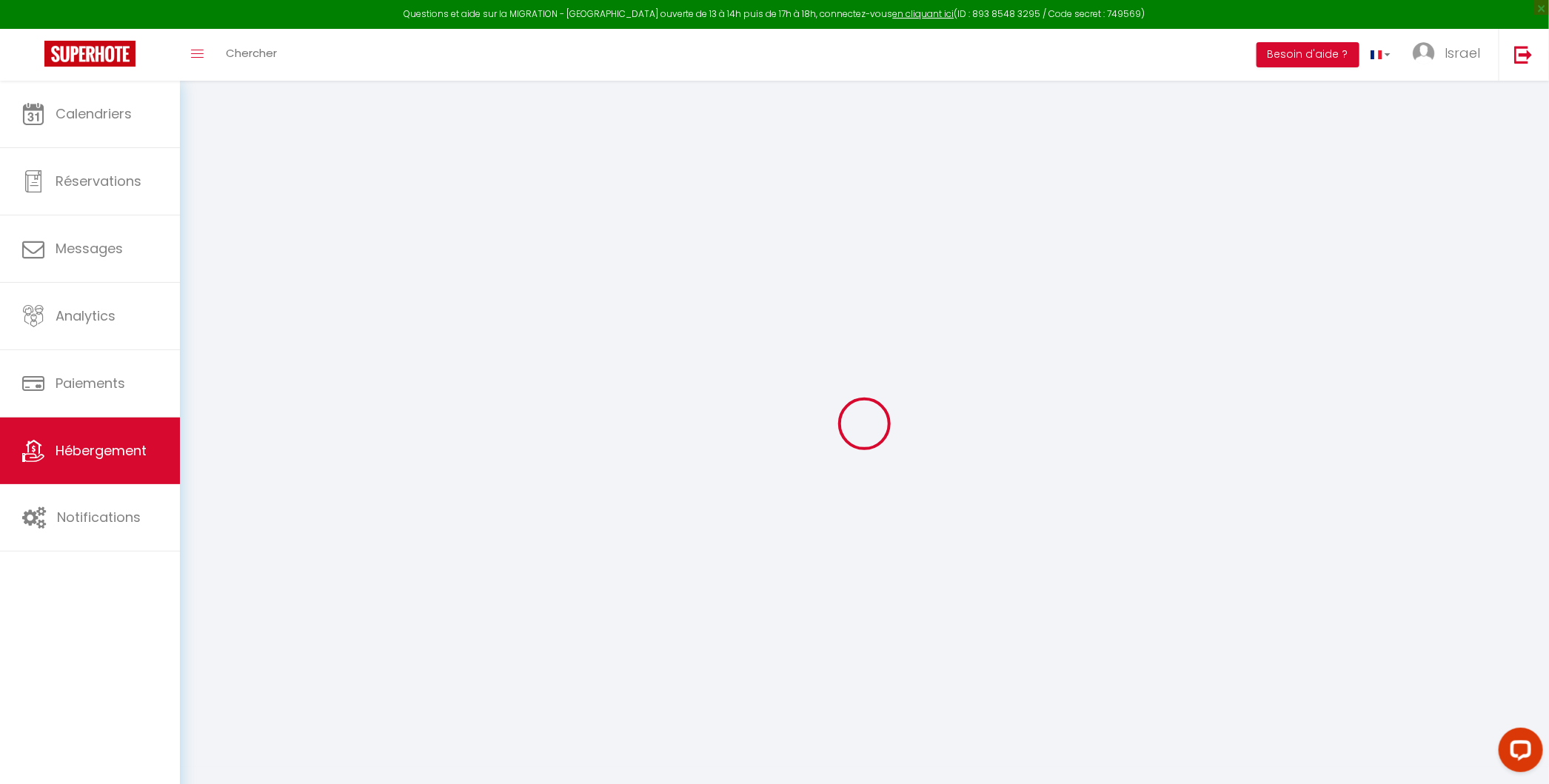
type input "06200"
type input "Nice"
select select "2"
type input "71"
type input "50"
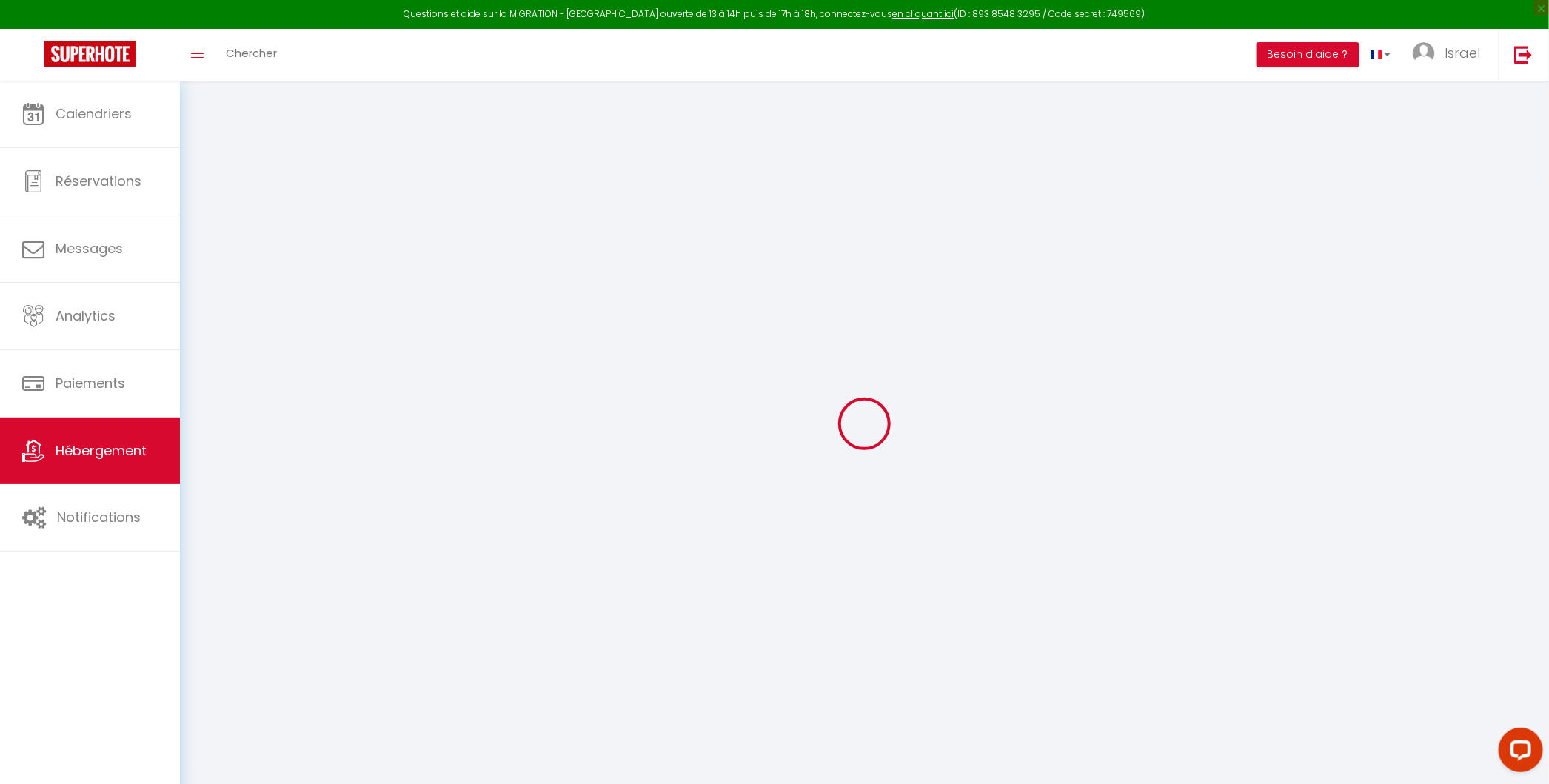
type input "500"
select select
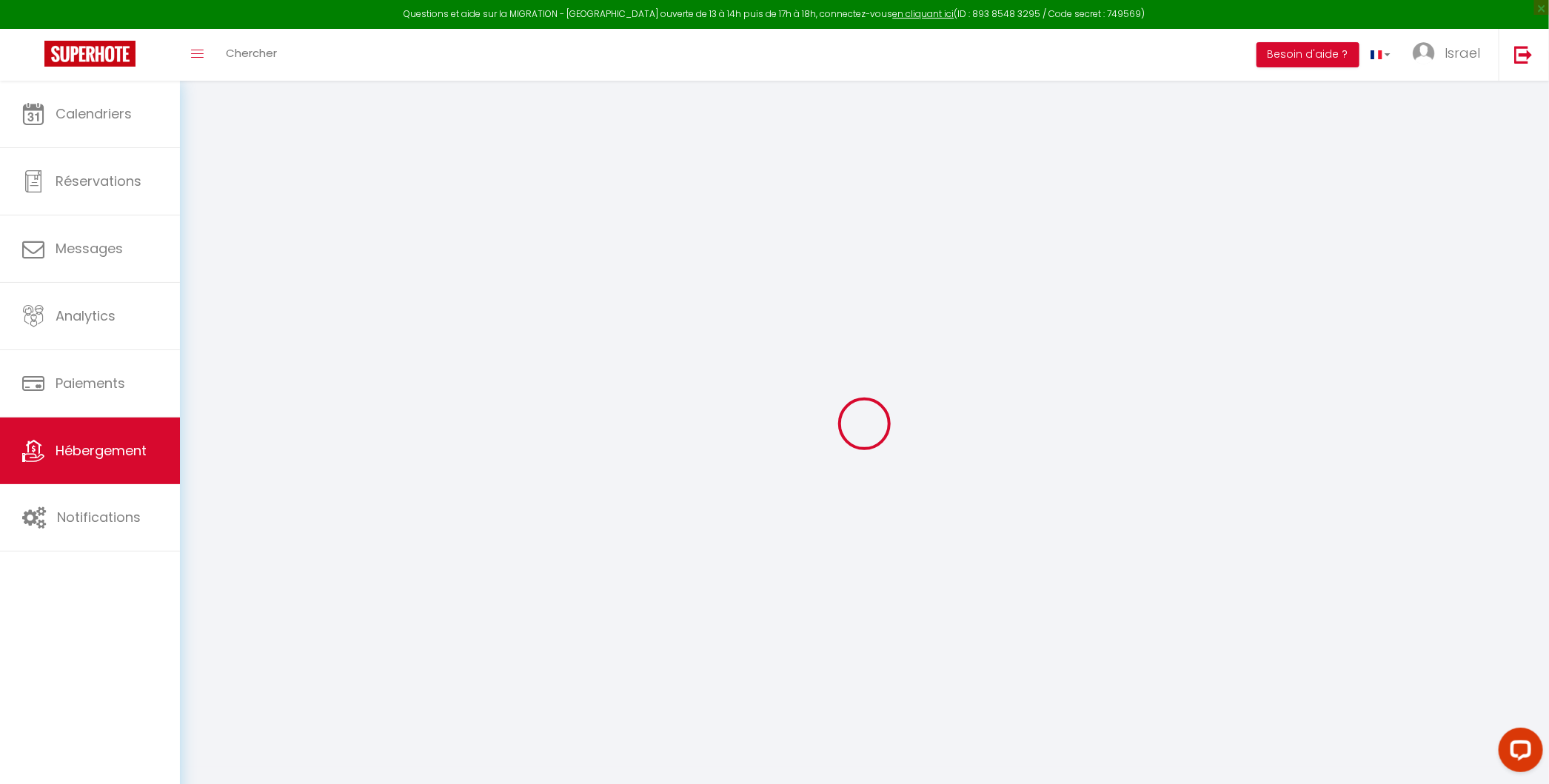
select select
type input "[STREET_ADDRESS][PERSON_NAME]"
type input "06200"
type input "Nice"
type input "[EMAIL_ADDRESS][DOMAIN_NAME]"
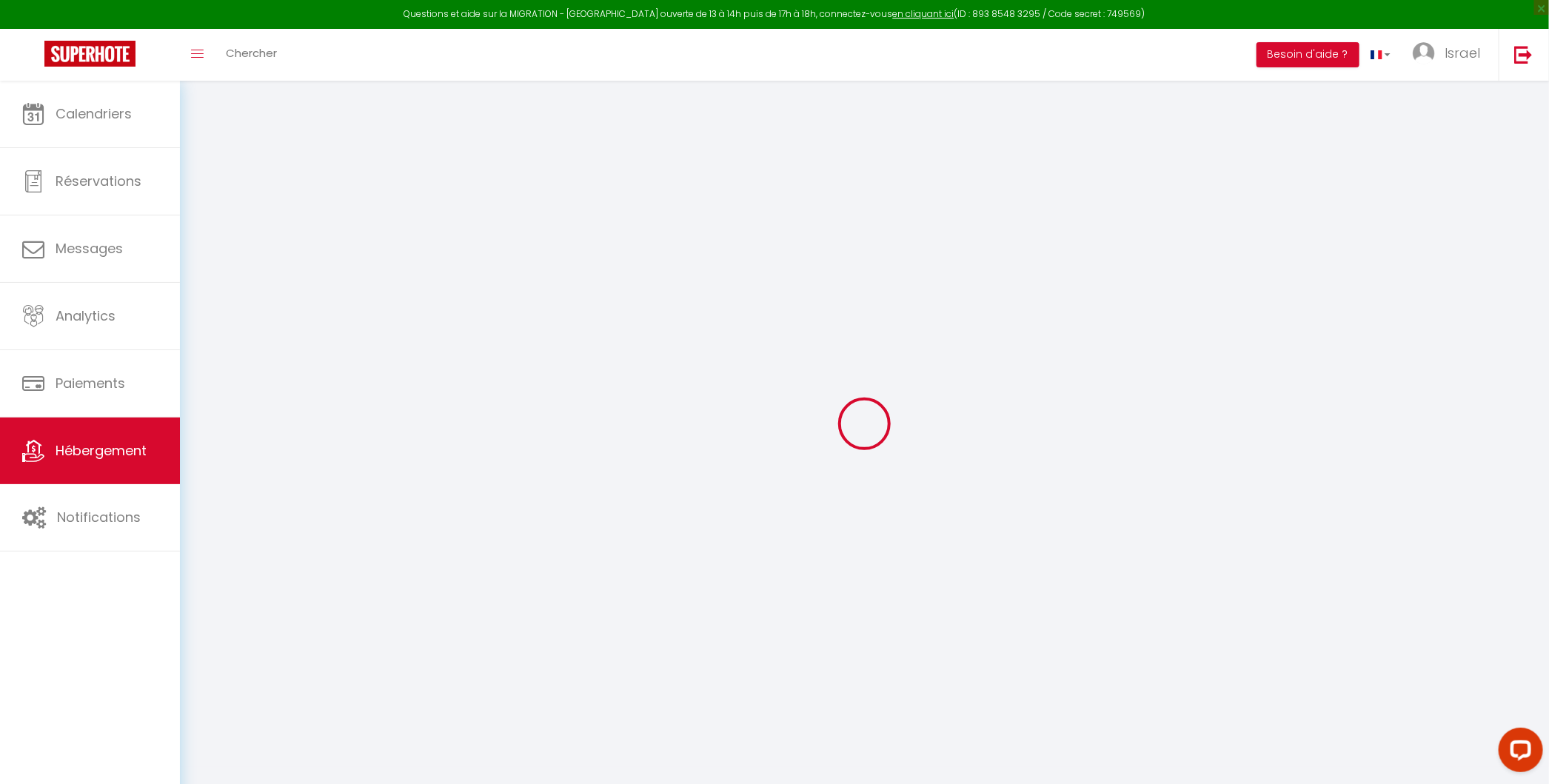
select select "14579"
checkbox input "false"
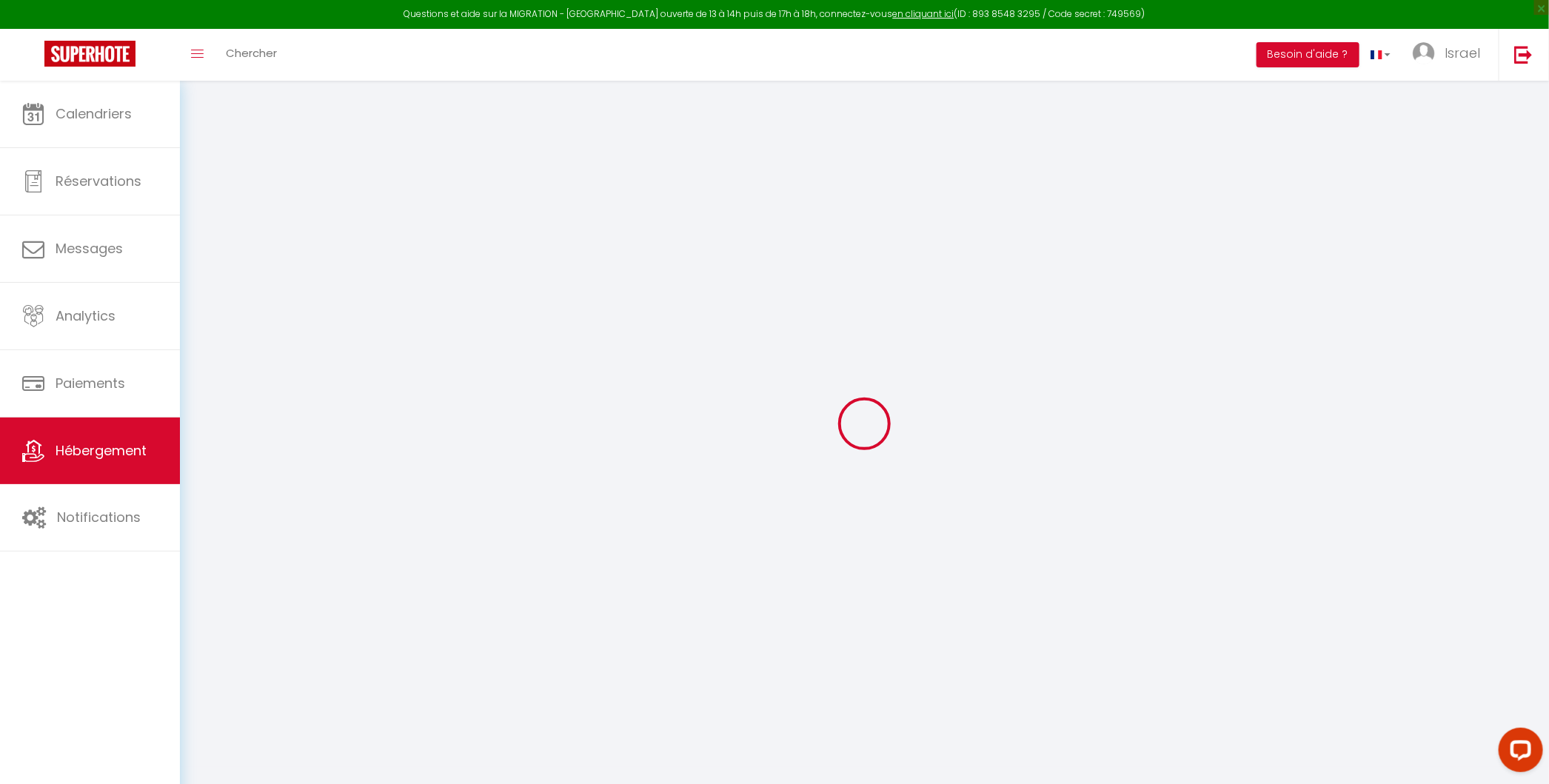
type input "0"
type input "45"
type input "20"
type input "0"
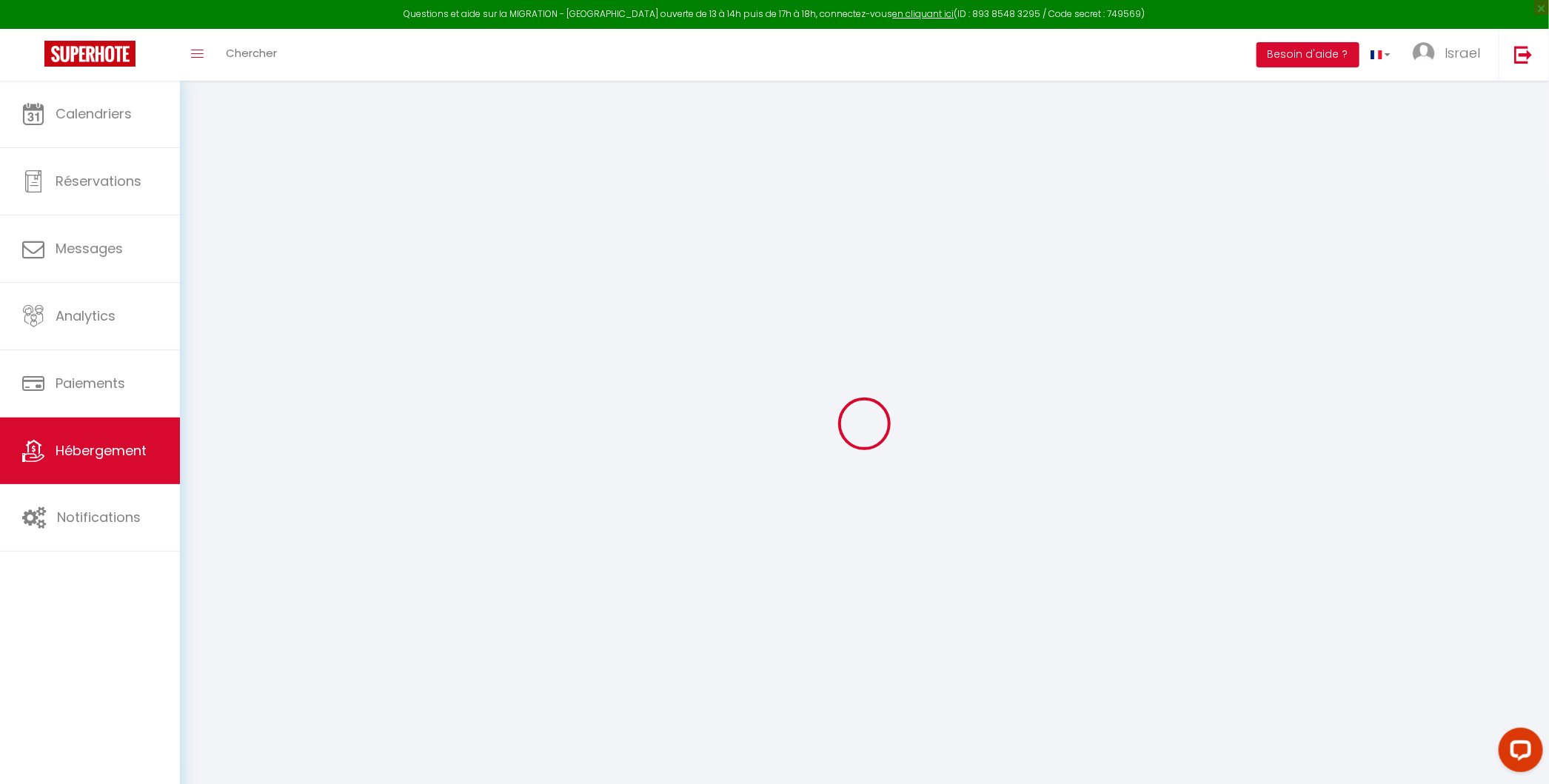
select select
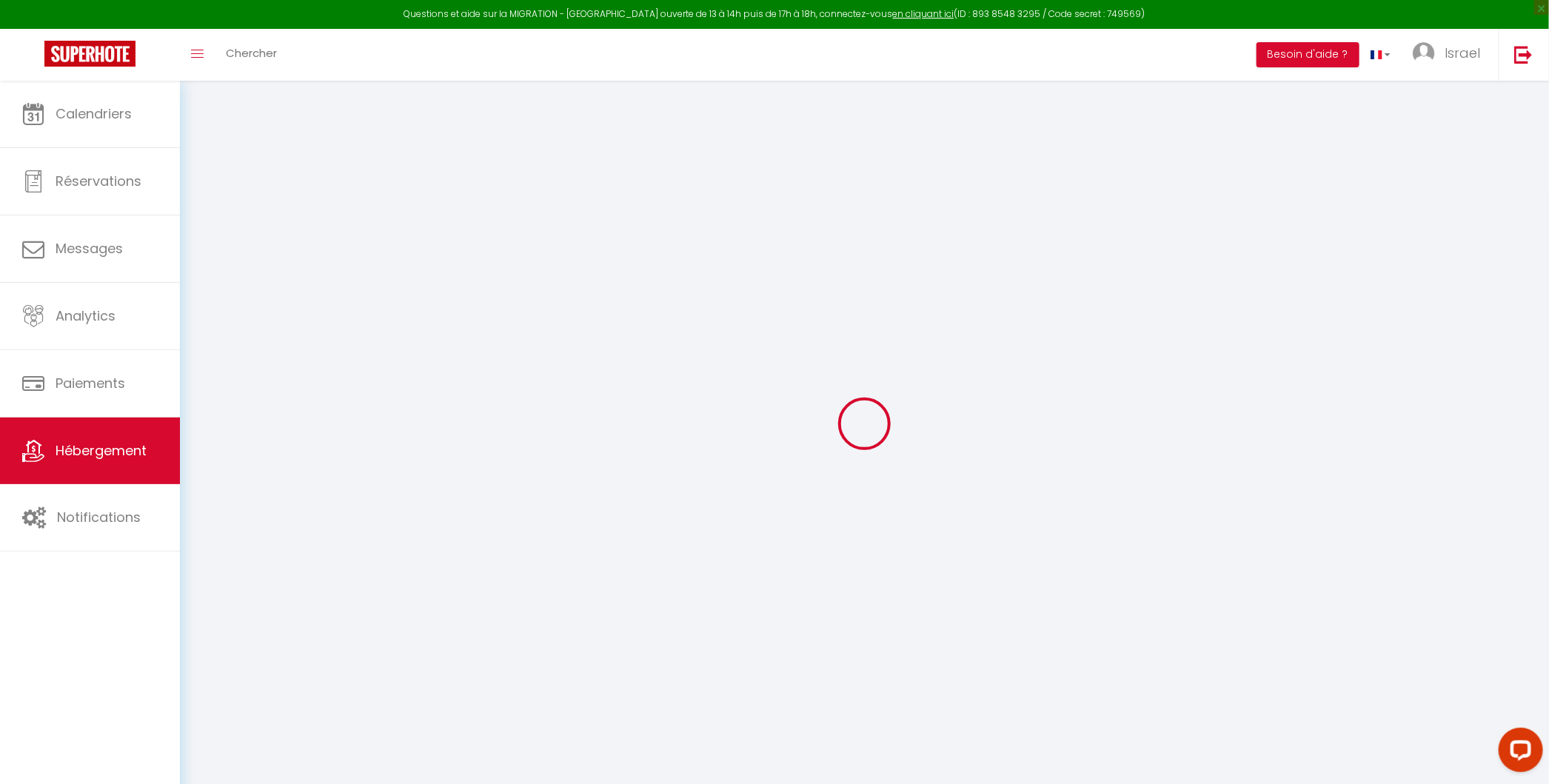
checkbox input "false"
select select
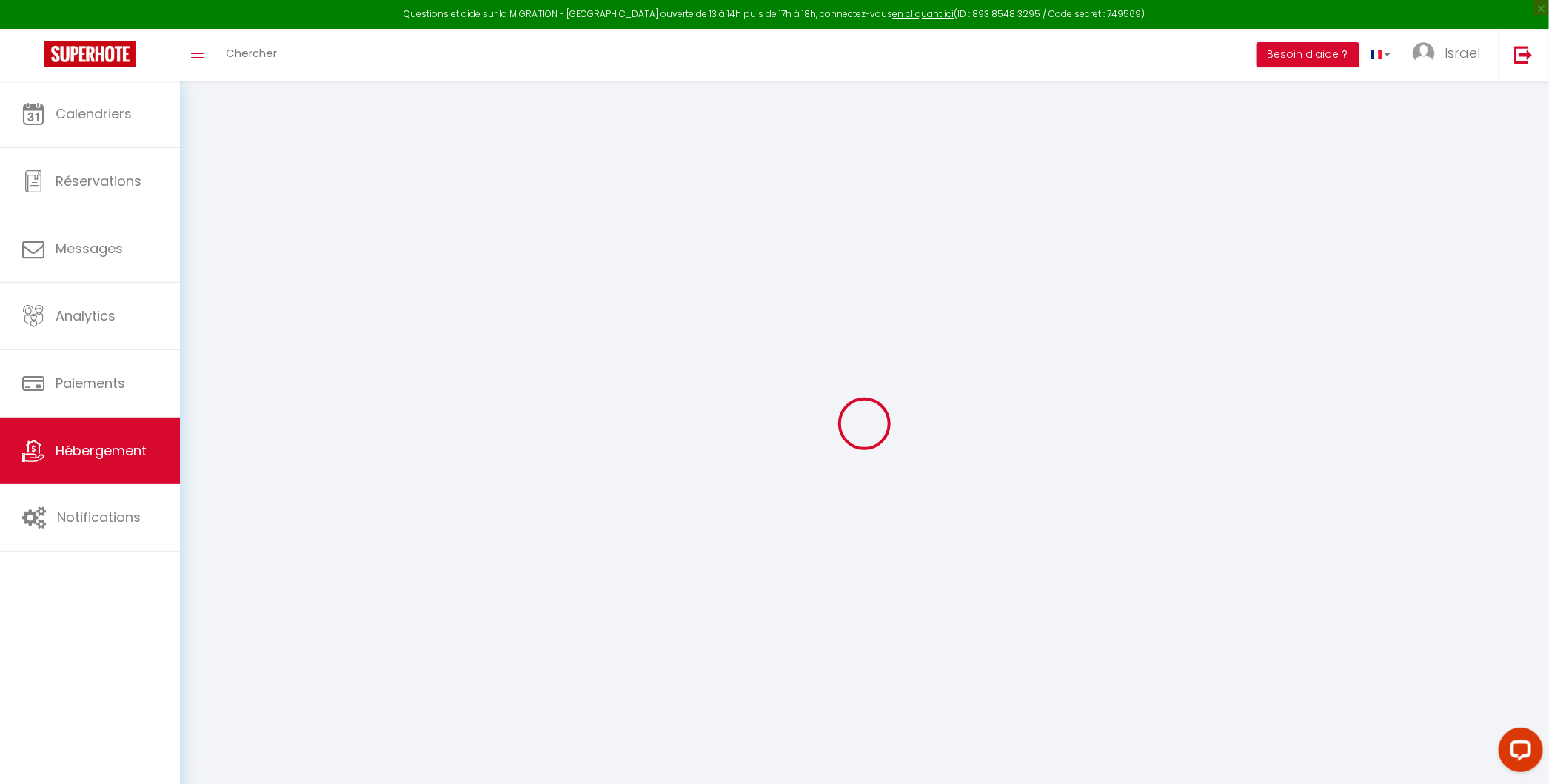
select select
checkbox input "false"
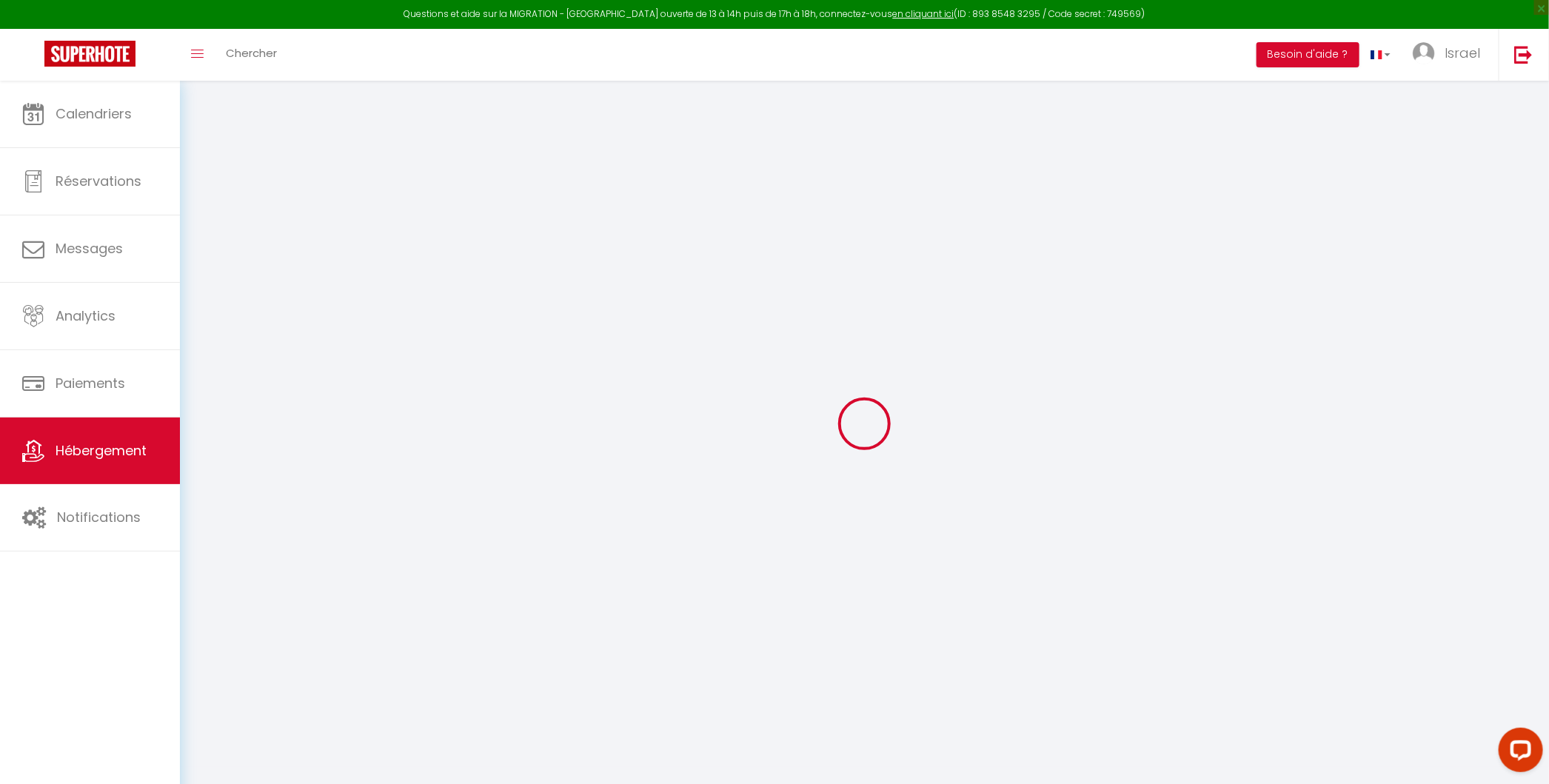
checkbox input "false"
select select
checkbox input "false"
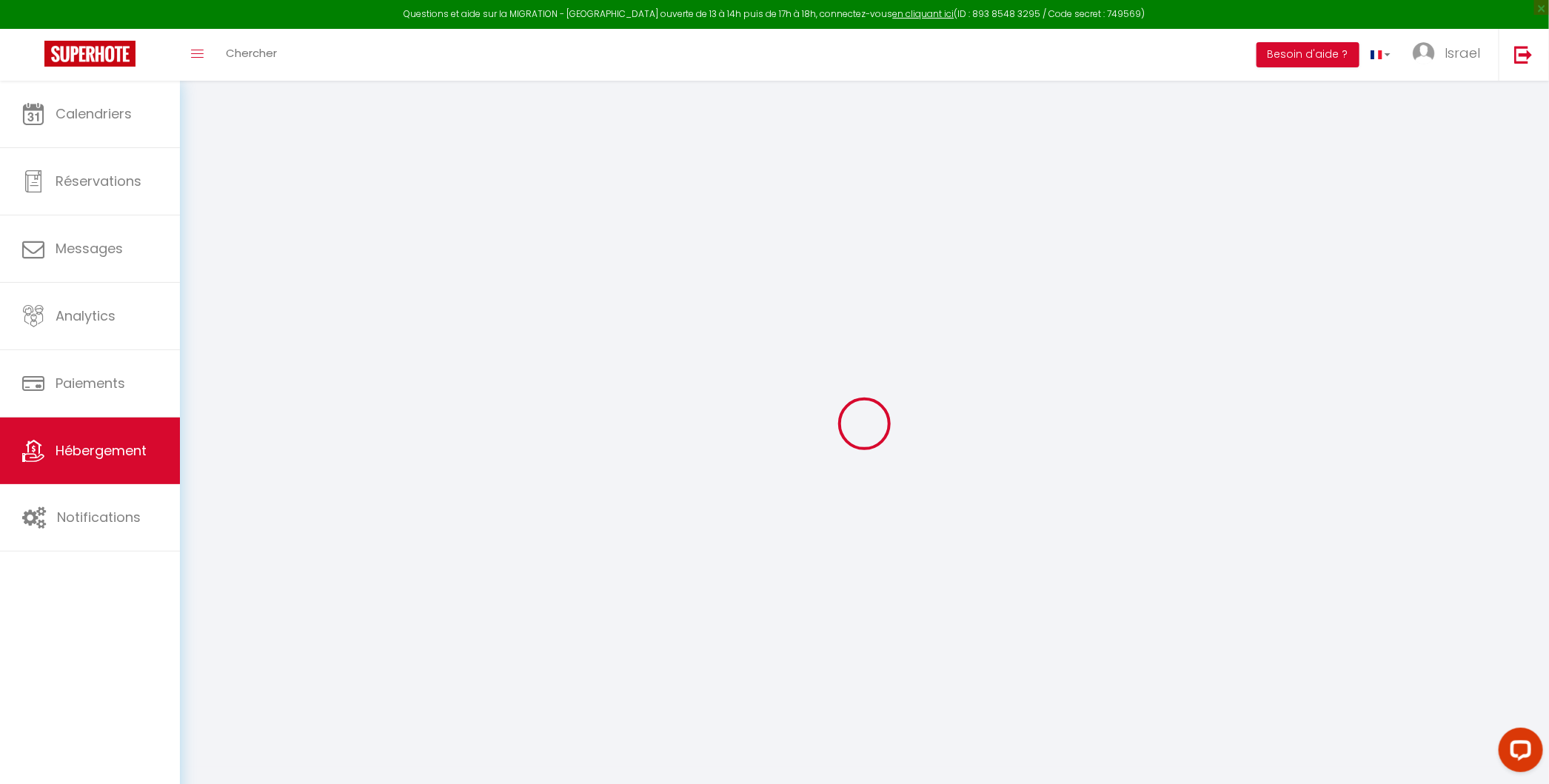
checkbox input "false"
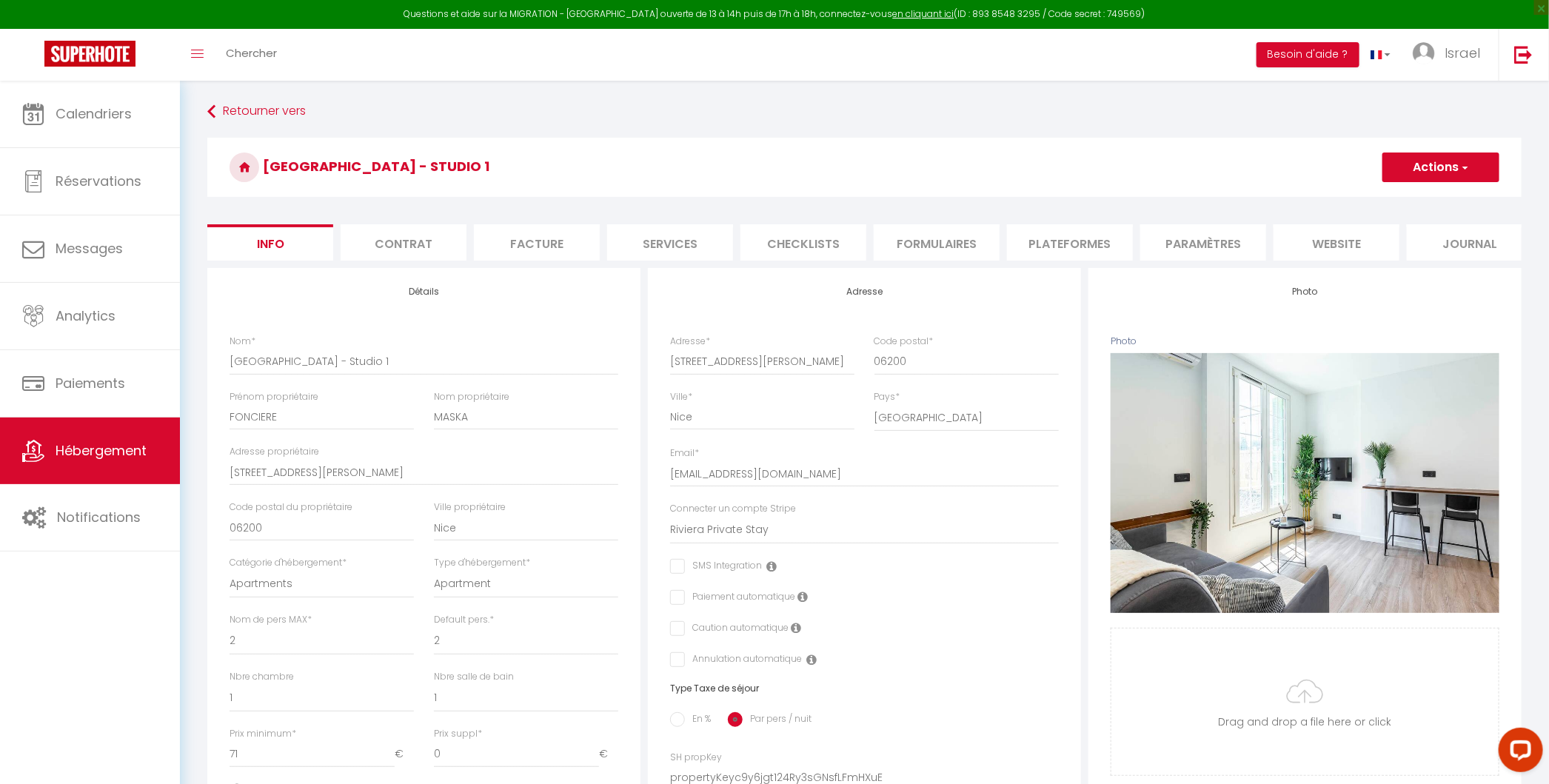
click at [1055, 244] on li "Plateformes" at bounding box center [1070, 242] width 126 height 37
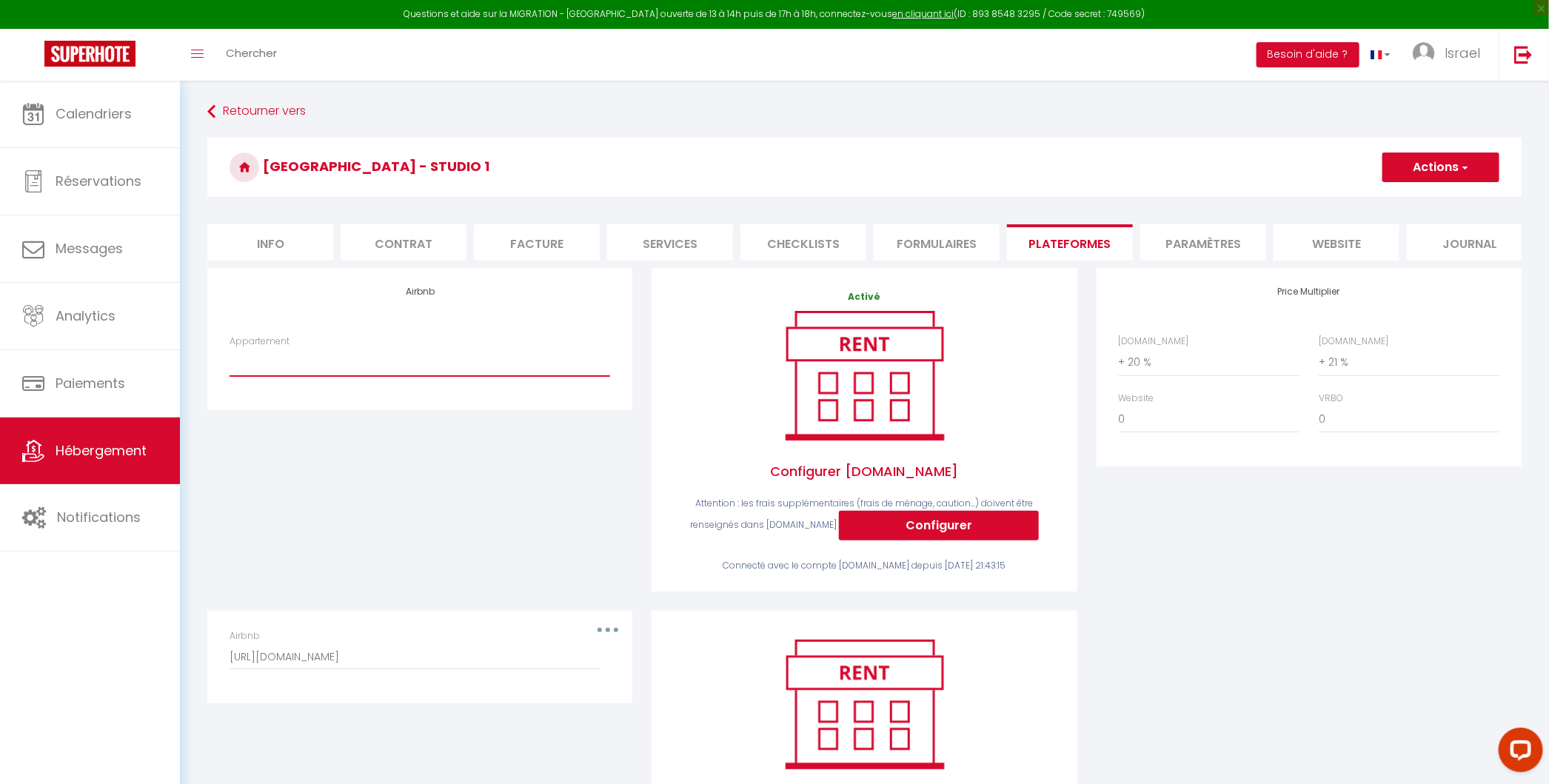
click at [397, 360] on select "[GEOGRAPHIC_DATA] - Nice · Loft Spacieux pour 10 personnes avec Terrasse - [EMA…" at bounding box center [420, 362] width 380 height 28
select select "8135-1426546751627949309"
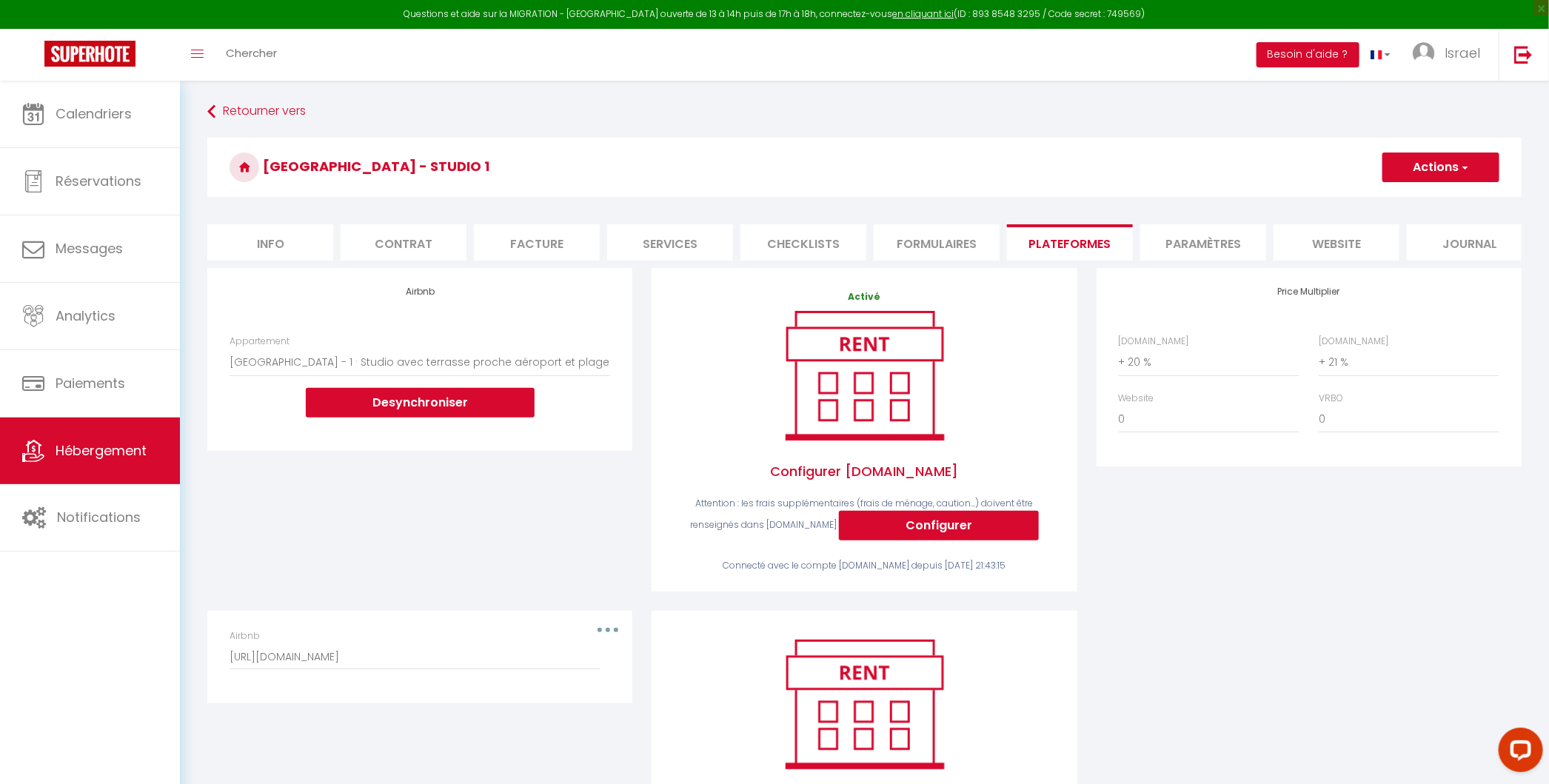
click at [1452, 171] on button "Actions" at bounding box center [1440, 167] width 117 height 30
click at [1412, 201] on link "Enregistrer" at bounding box center [1440, 200] width 117 height 19
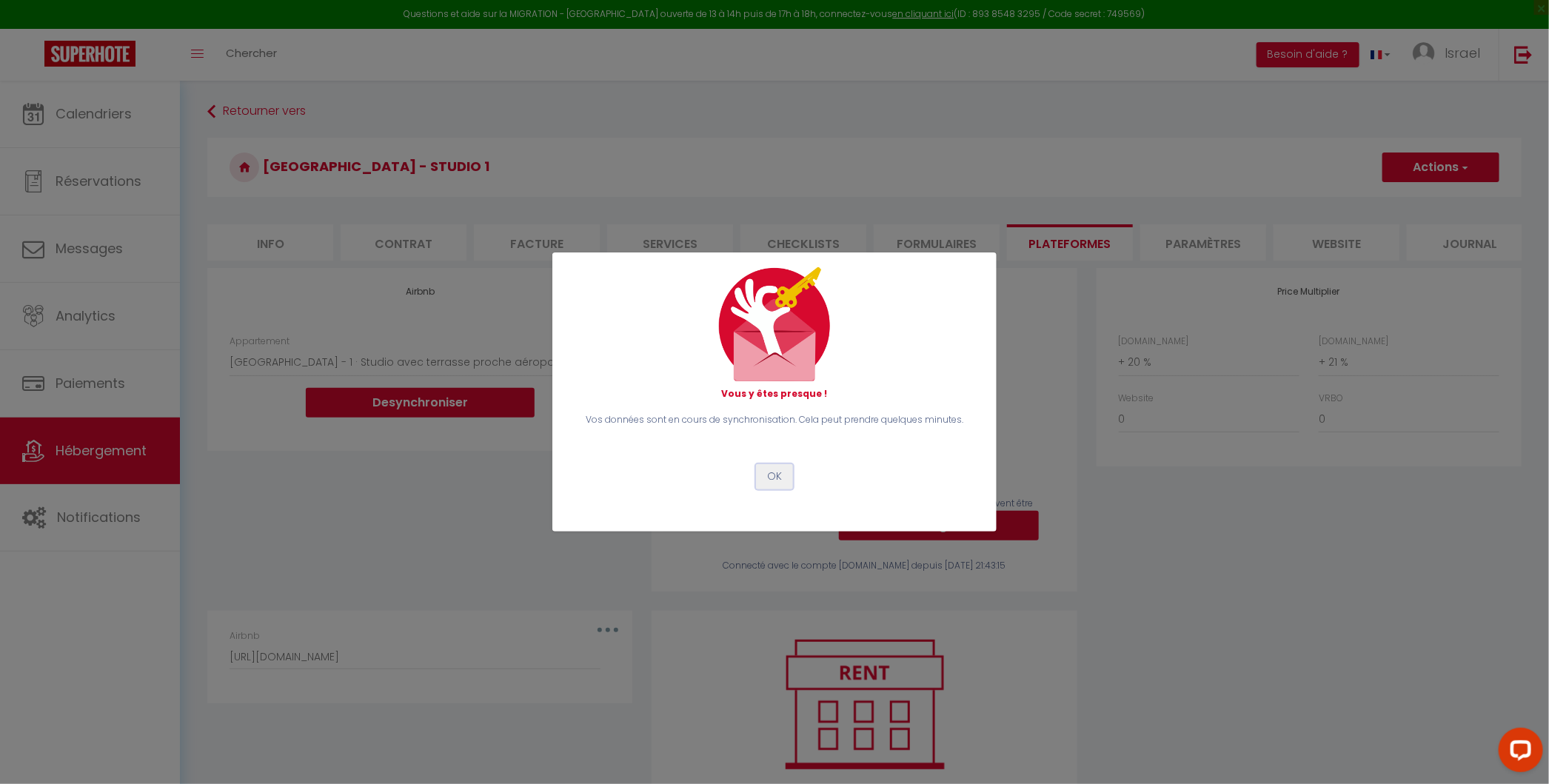
click at [772, 477] on button "OK" at bounding box center [774, 477] width 37 height 25
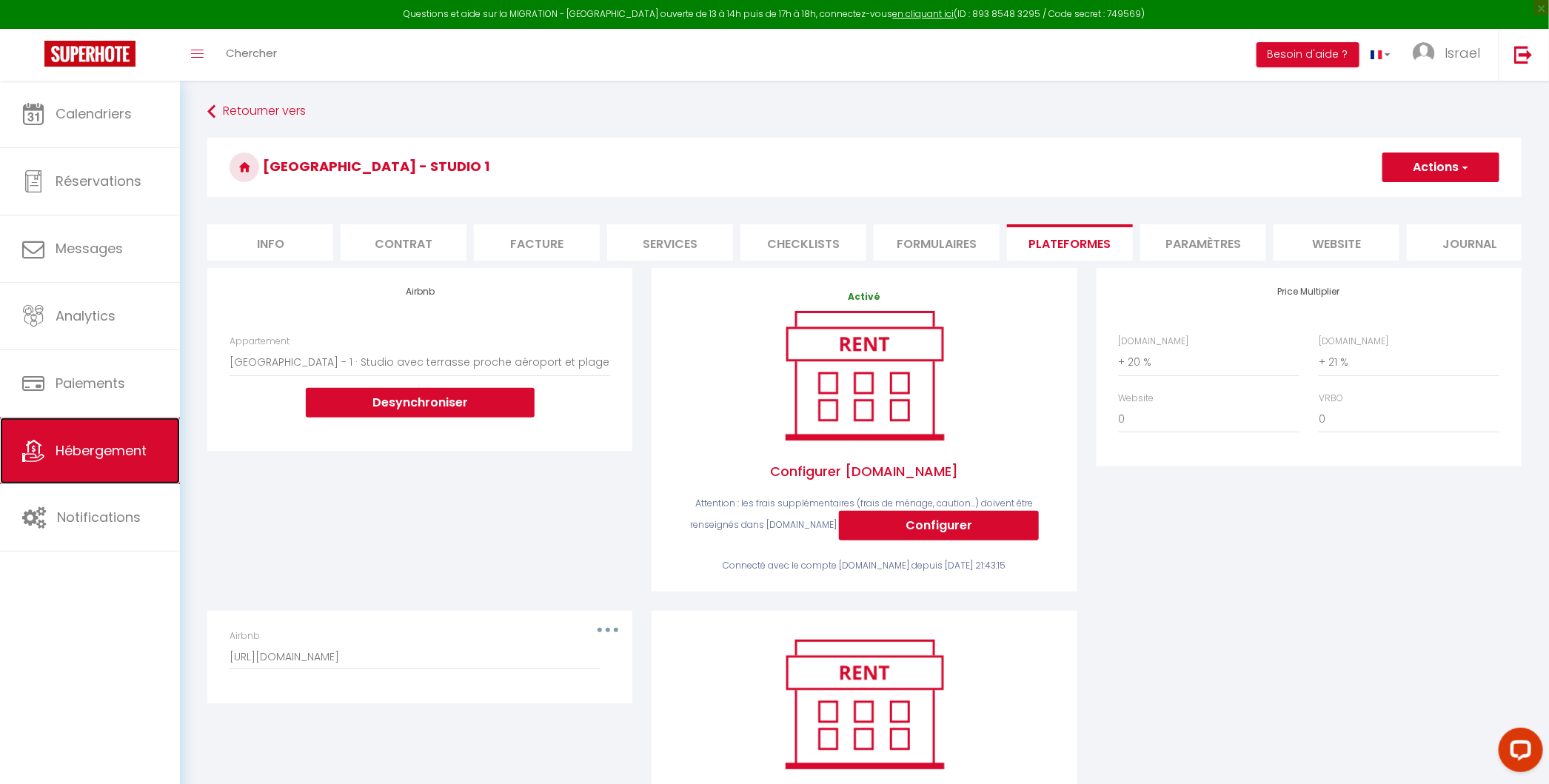
click at [156, 436] on link "Hébergement" at bounding box center [90, 451] width 180 height 67
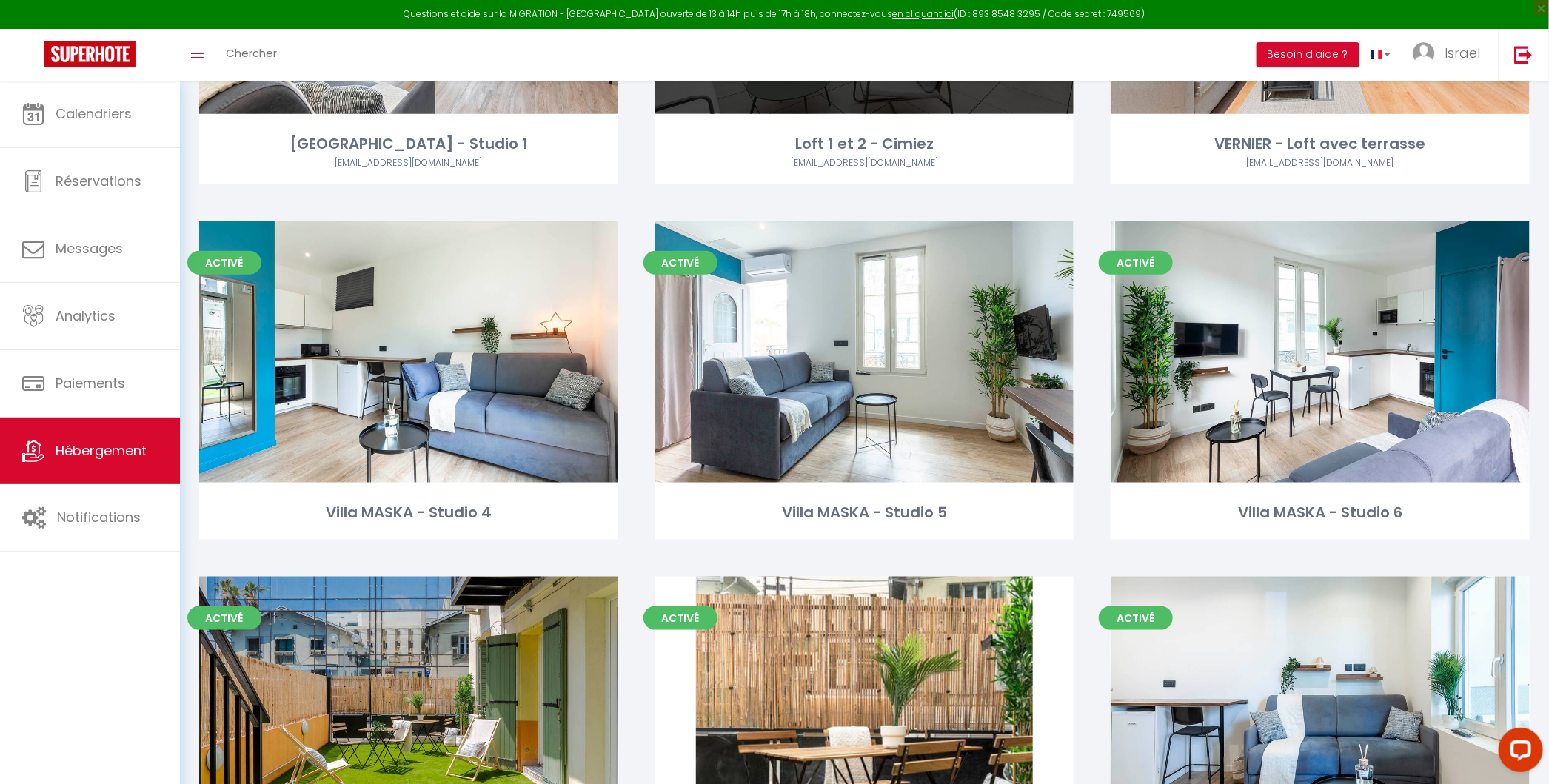
scroll to position [709, 0]
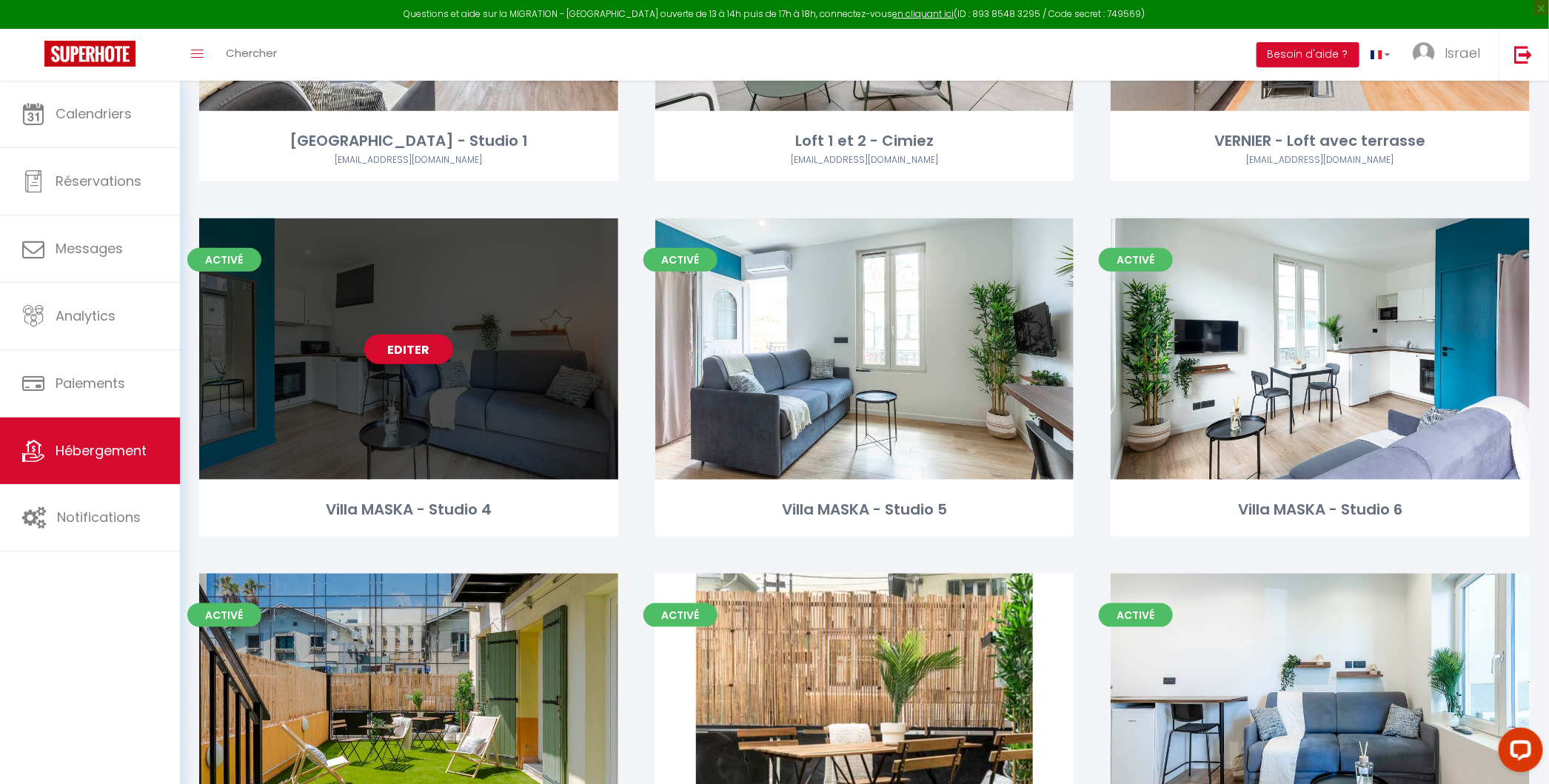
click at [415, 340] on link "Editer" at bounding box center [409, 350] width 89 height 30
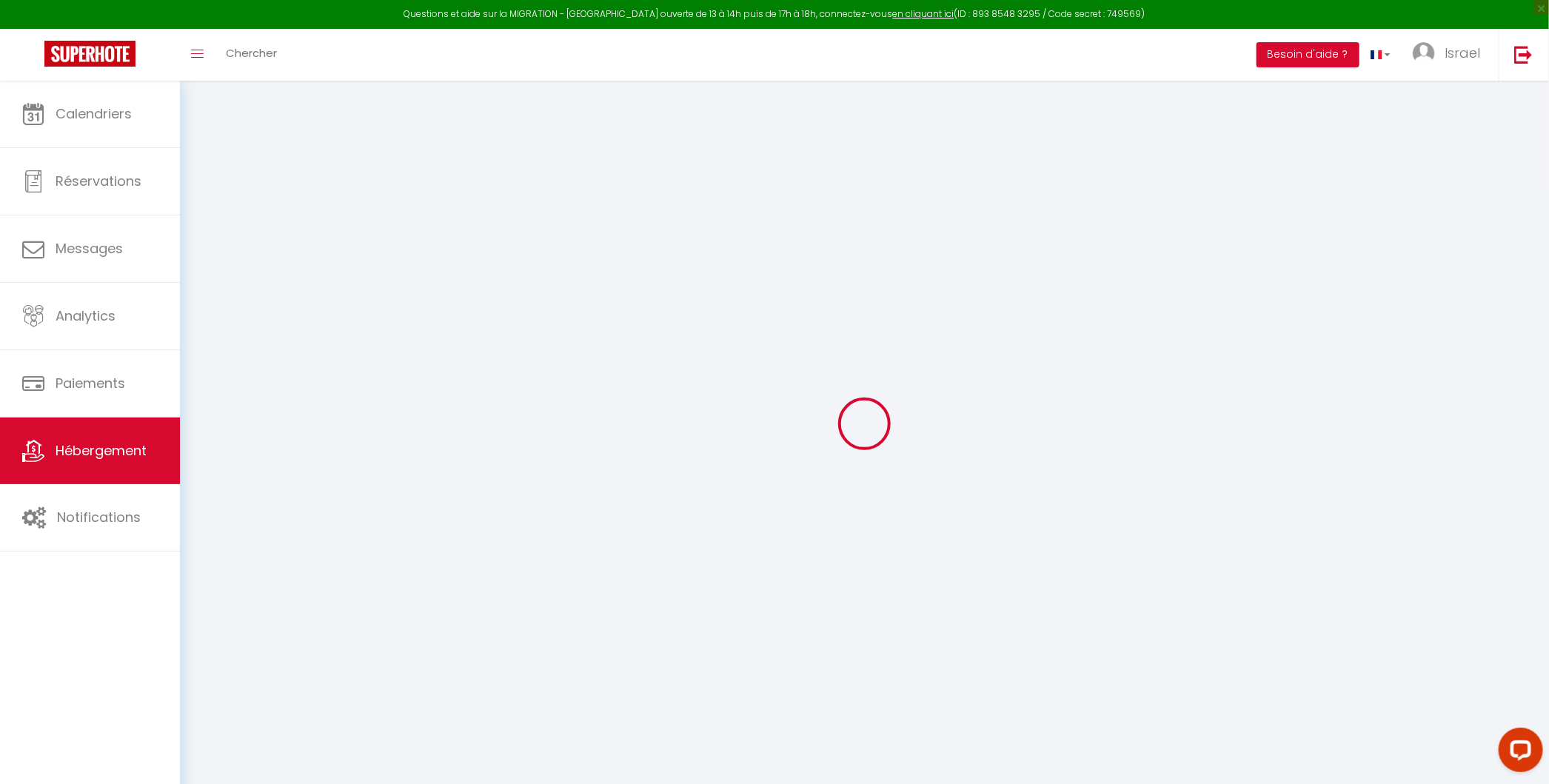
select select
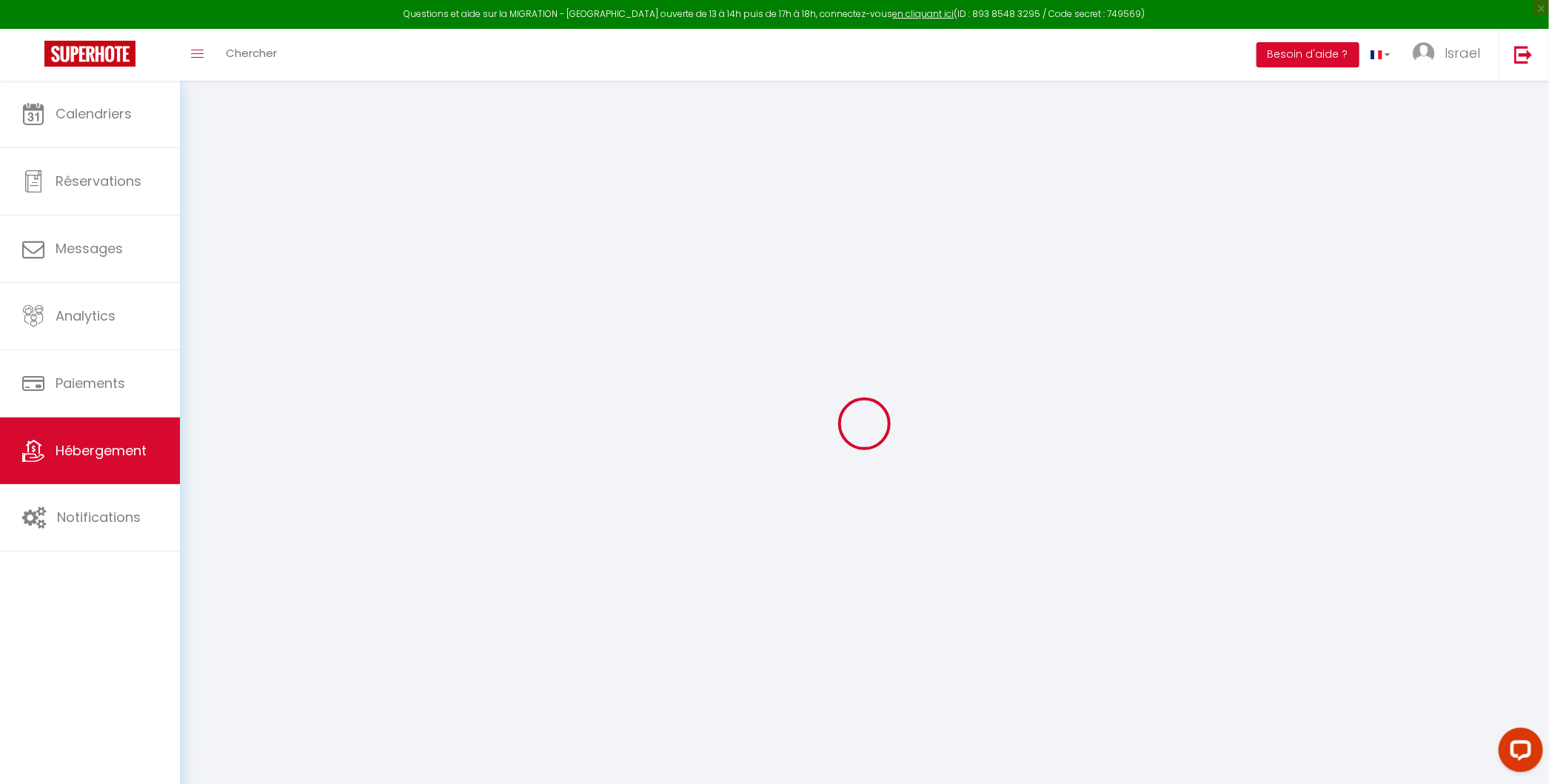
select select
checkbox input "false"
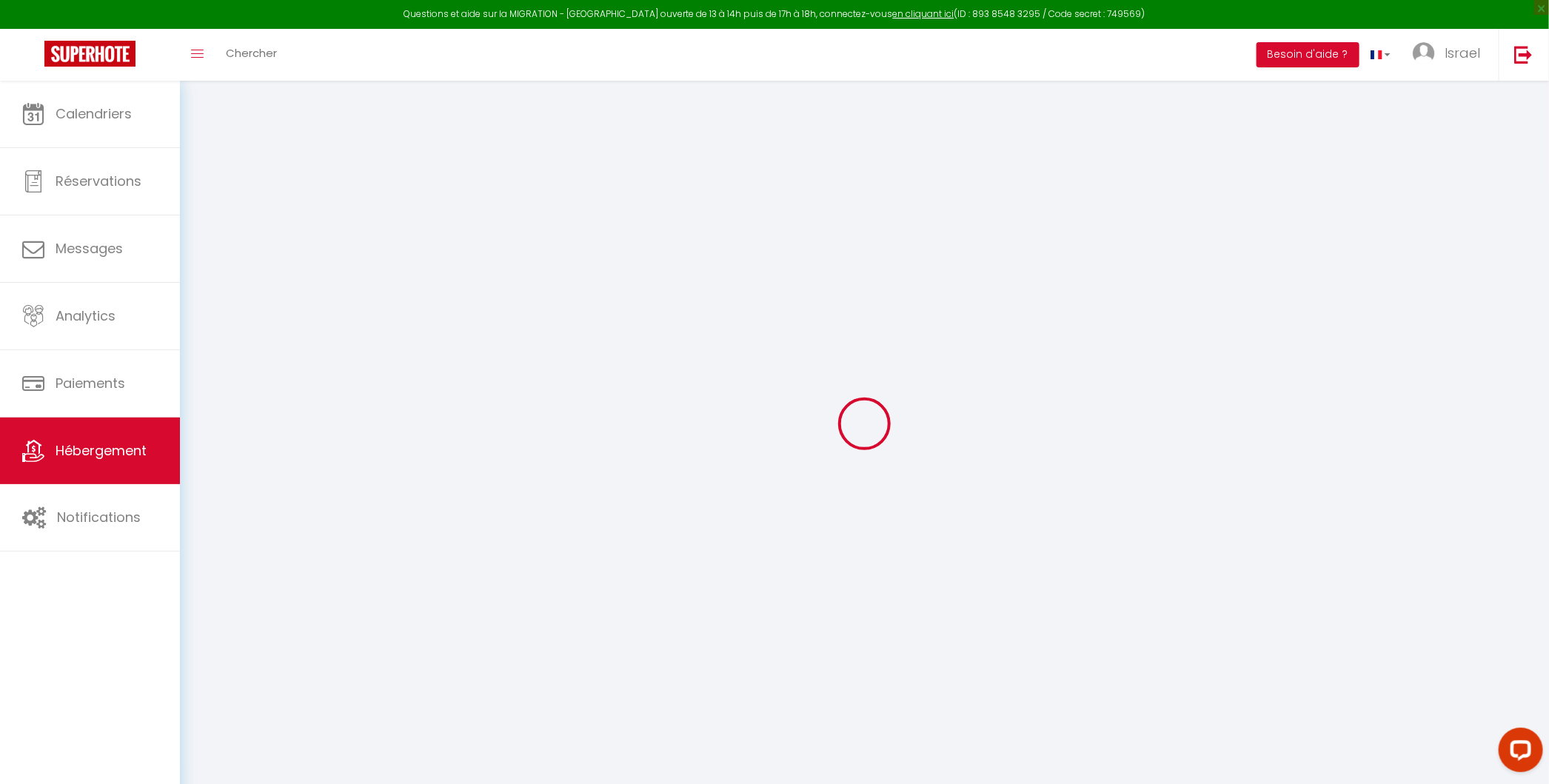
select select
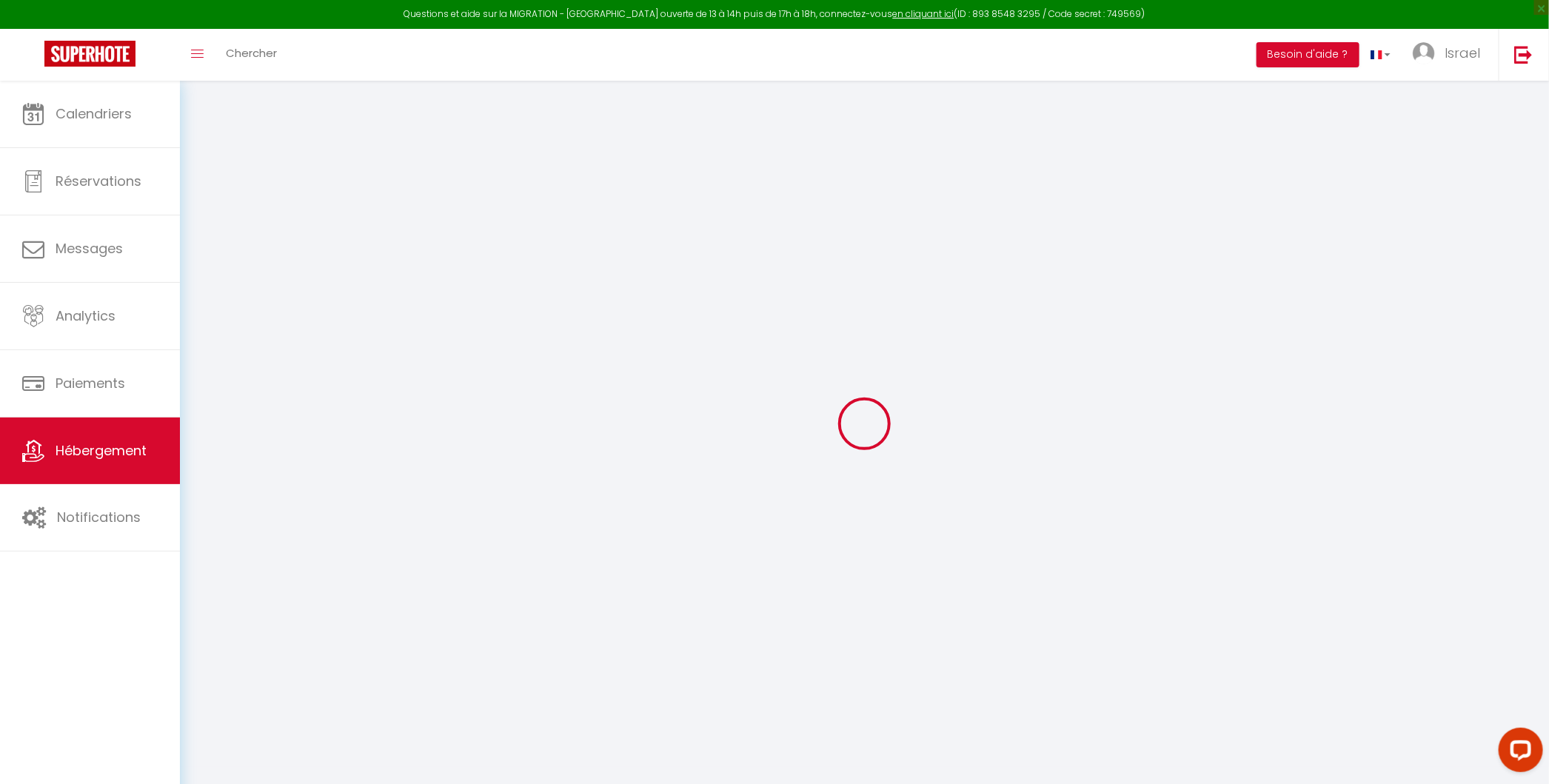
select select
checkbox input "false"
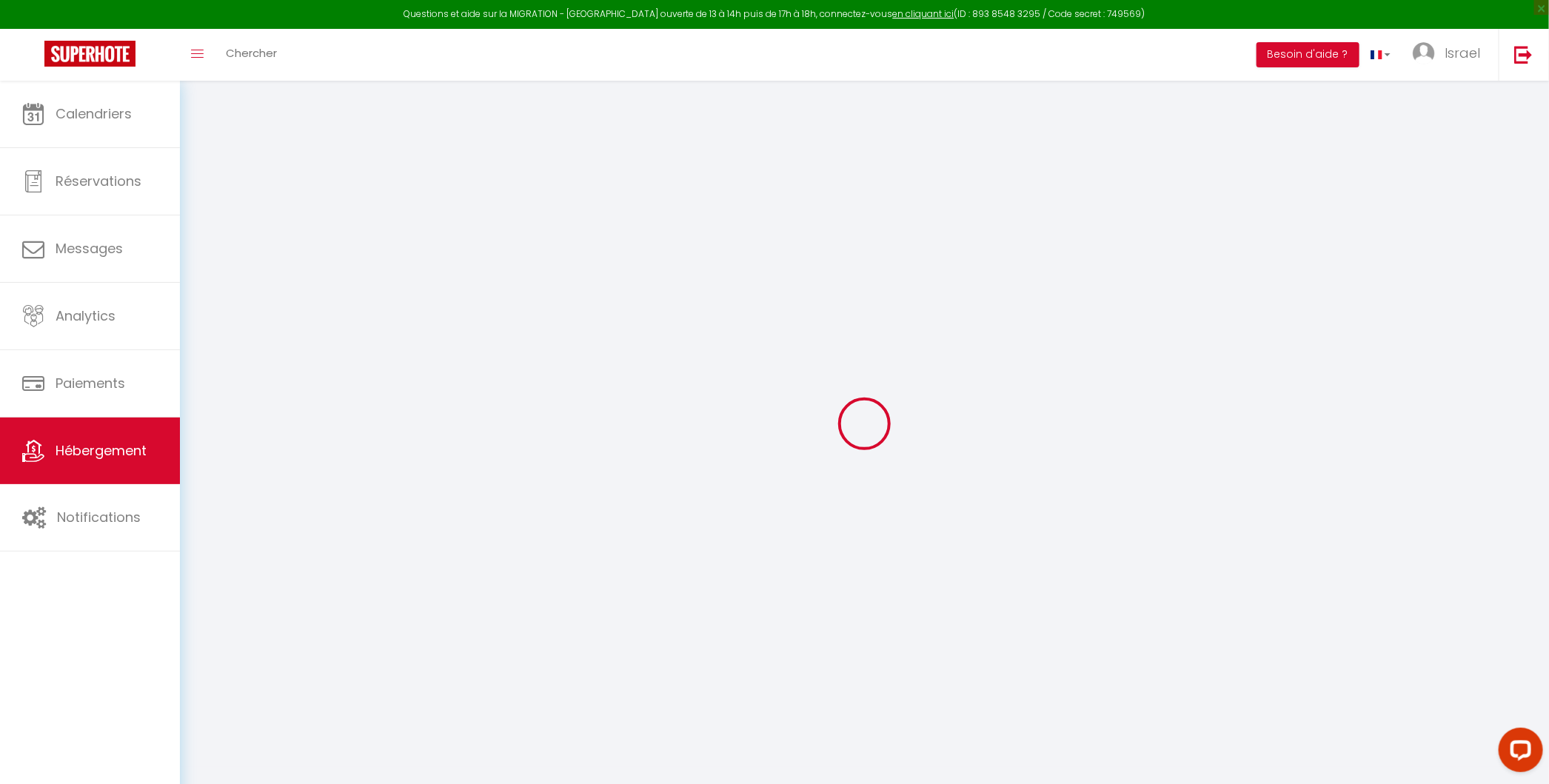
checkbox input "false"
select select
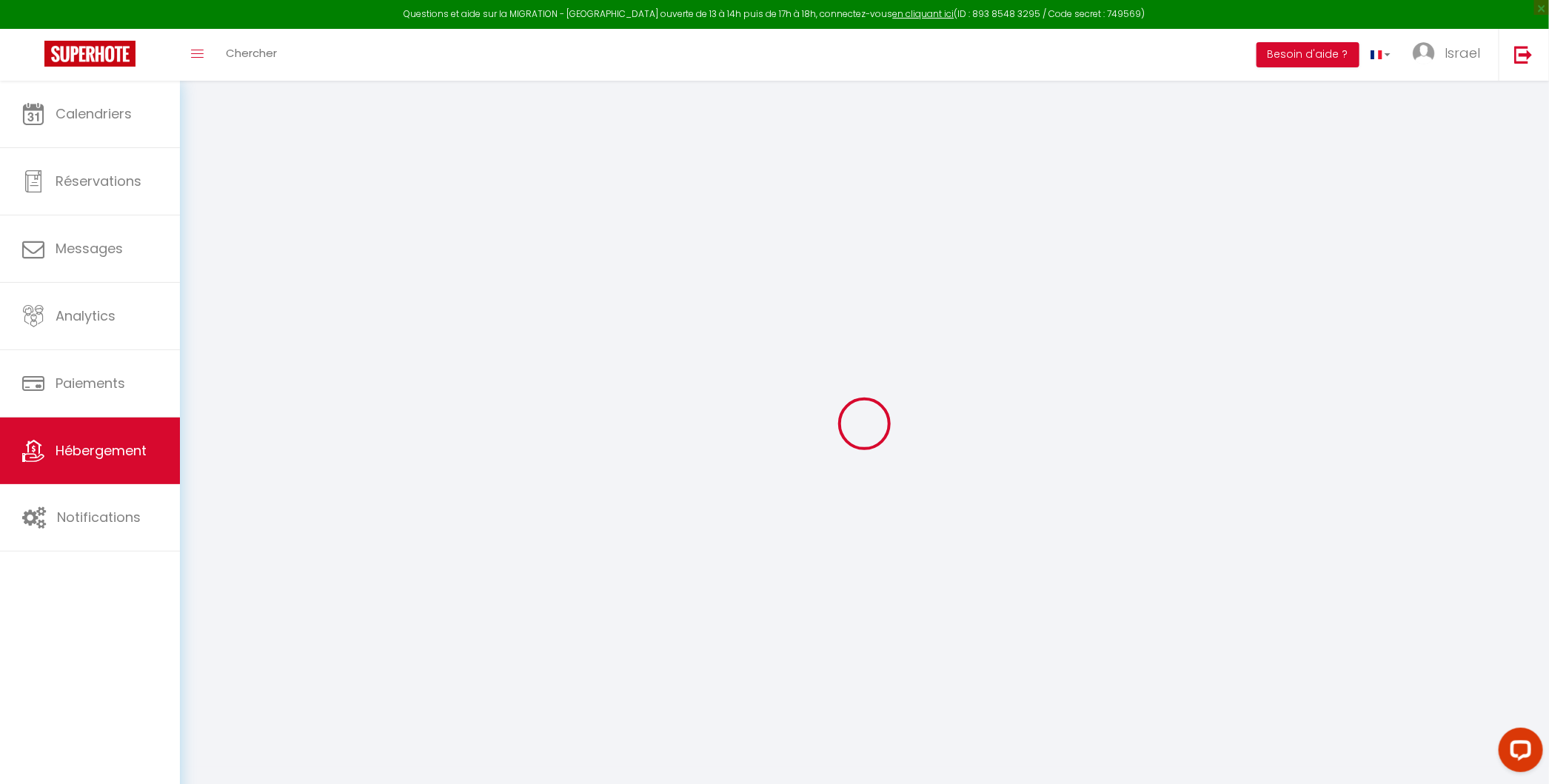
select select
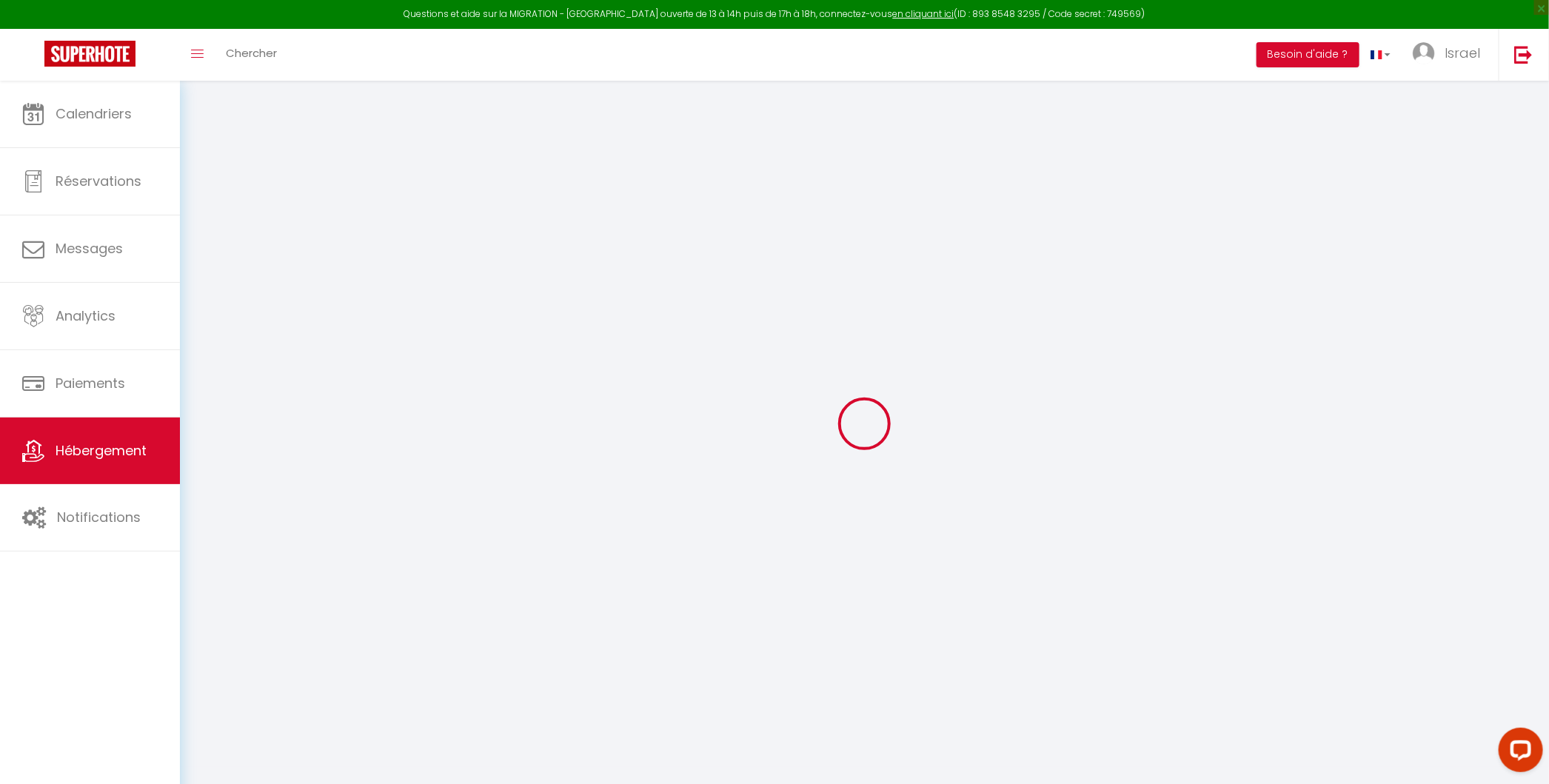
checkbox input "false"
select select
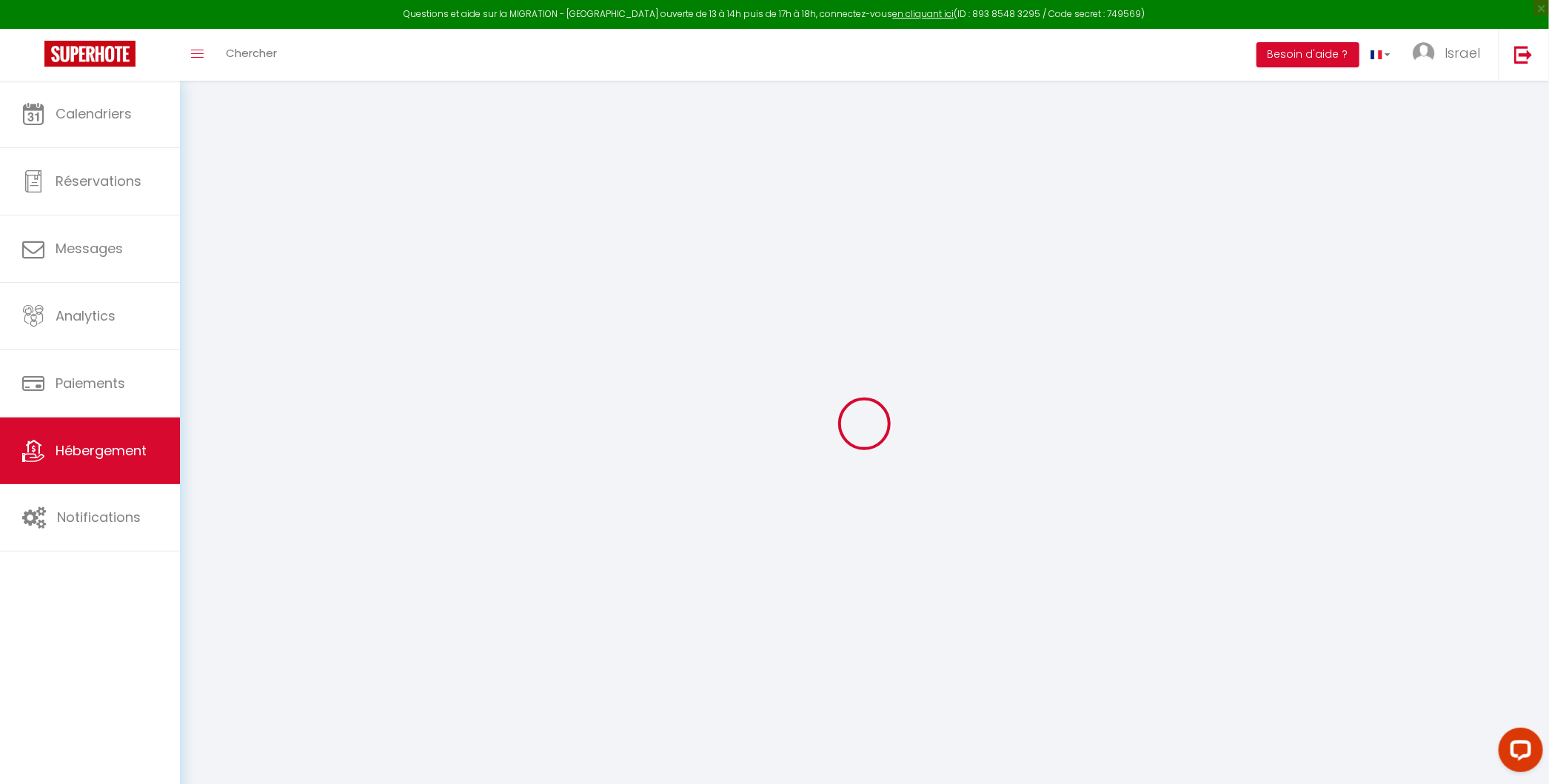
select select
type input "Villa MASKA - Studio 4"
type input "FONCIERE"
type input "MASKA"
type input "[STREET_ADDRESS][PERSON_NAME]"
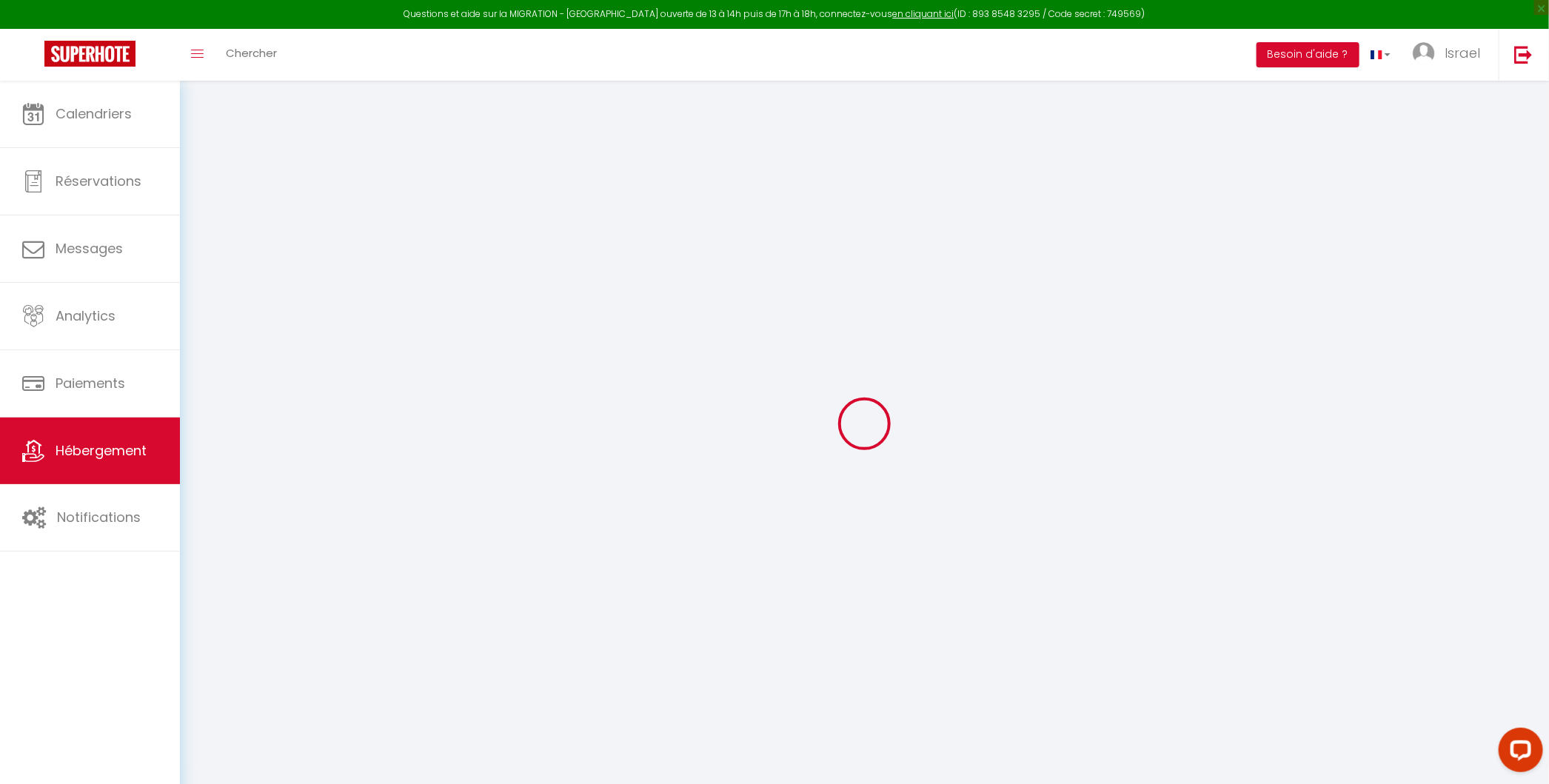
type input "06200"
type input "Nice"
select select "2"
type input "69"
type input "50"
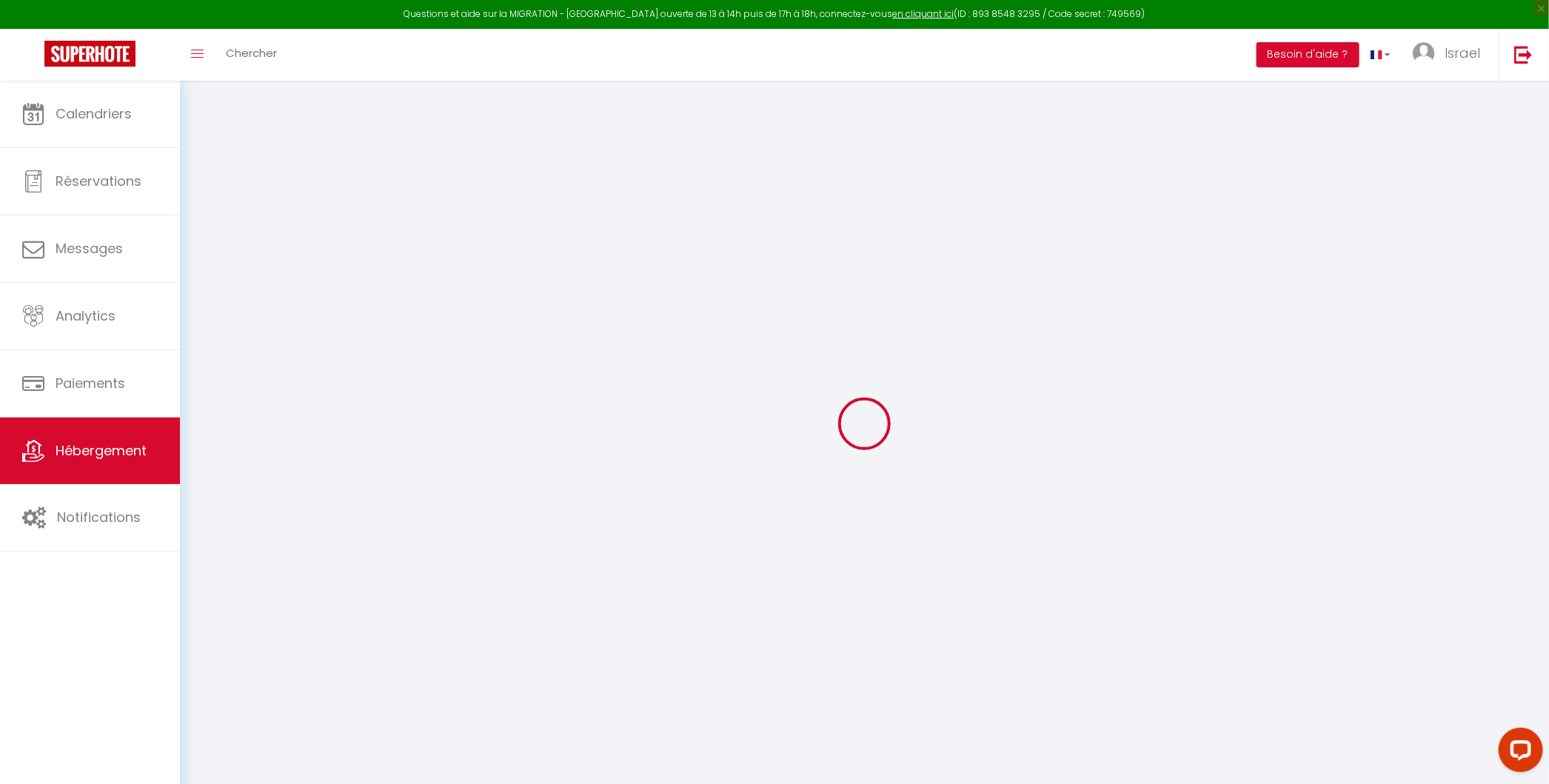
type input "500"
select select
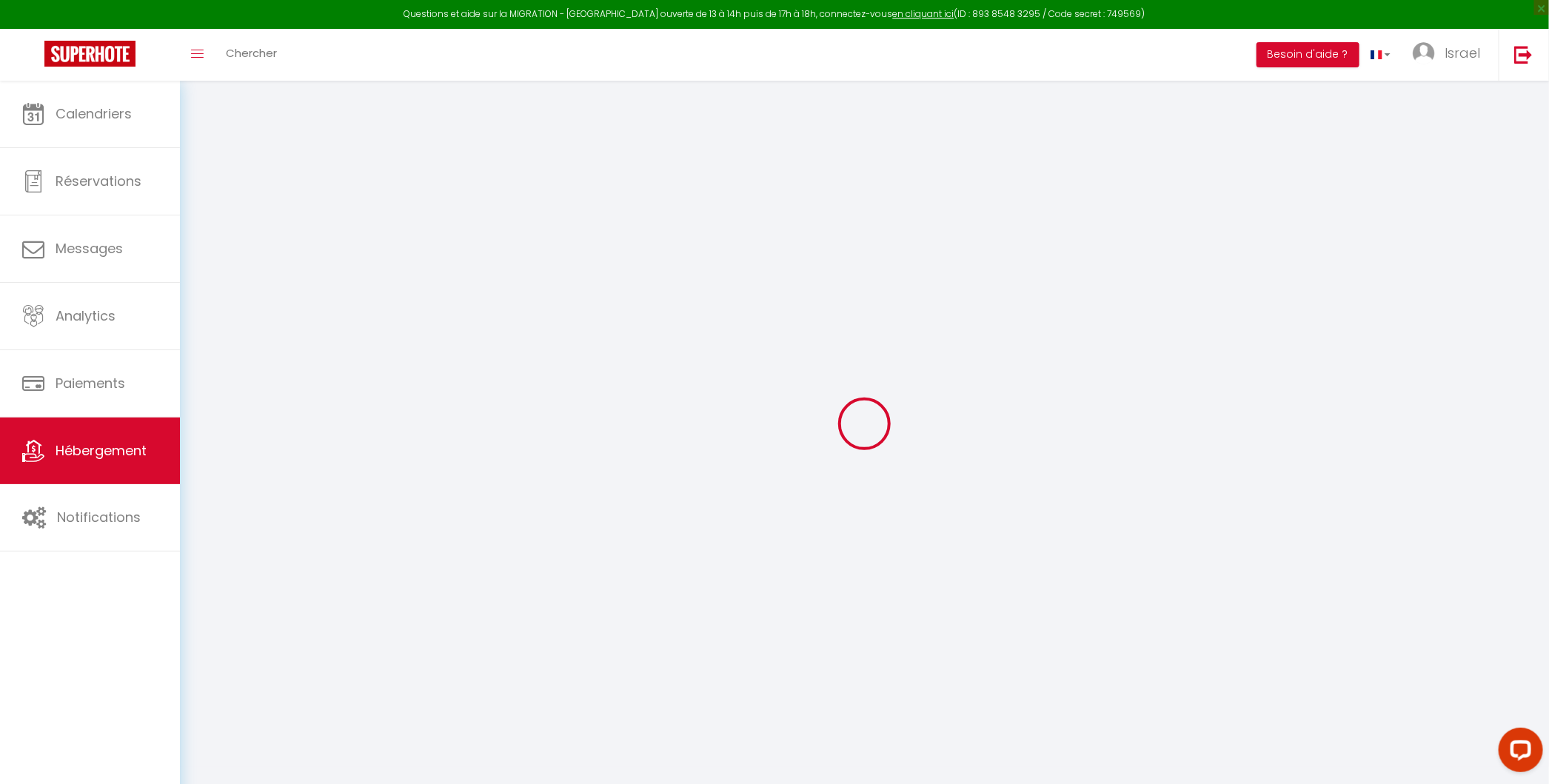
select select
type input "[STREET_ADDRESS][PERSON_NAME]"
type input "06200"
type input "Nice"
type input "[EMAIL_ADDRESS][DOMAIN_NAME]"
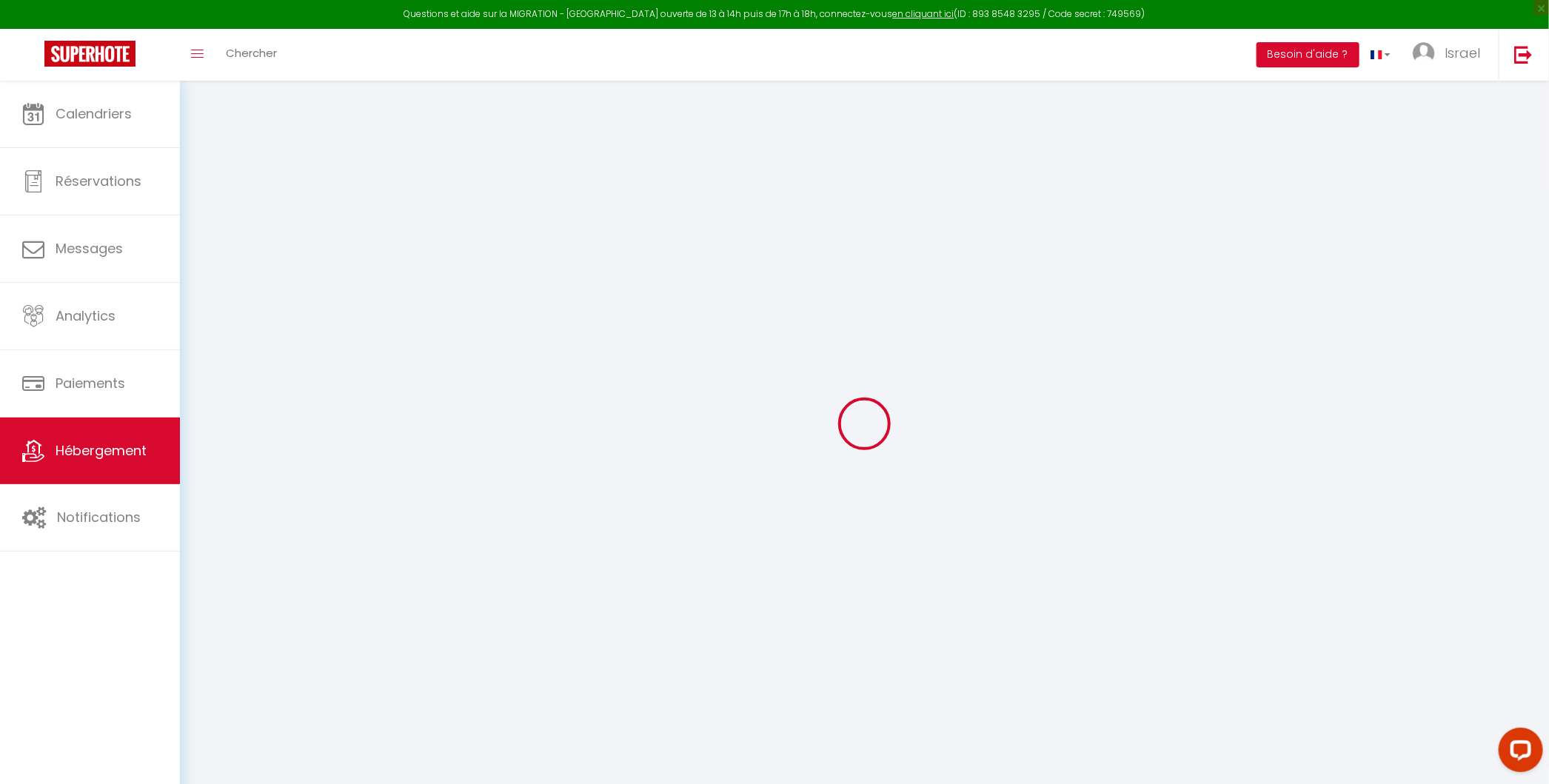
select select "14579"
checkbox input "false"
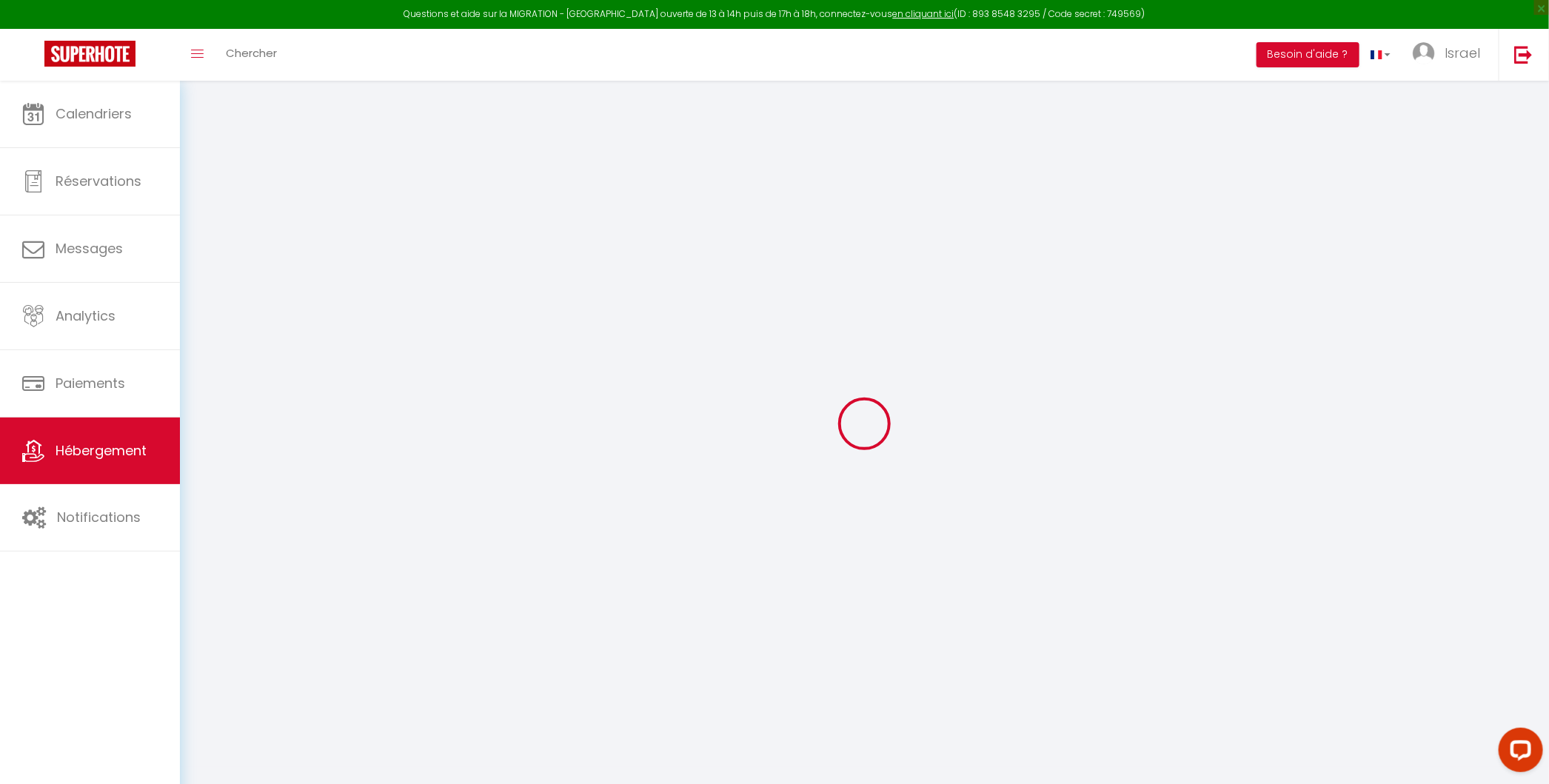
type input "45"
type input "20"
type input "0"
select select
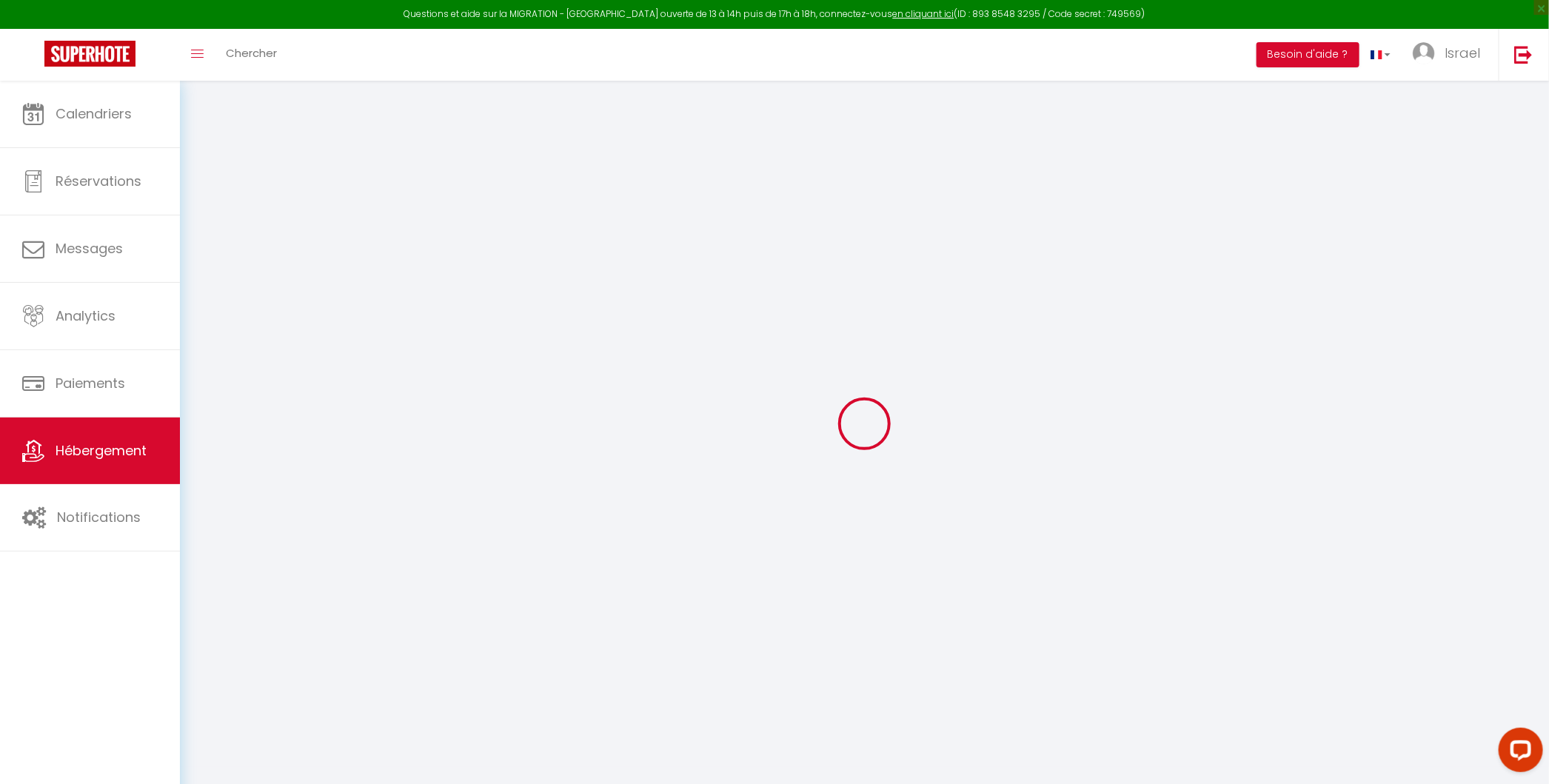
select select
checkbox input "false"
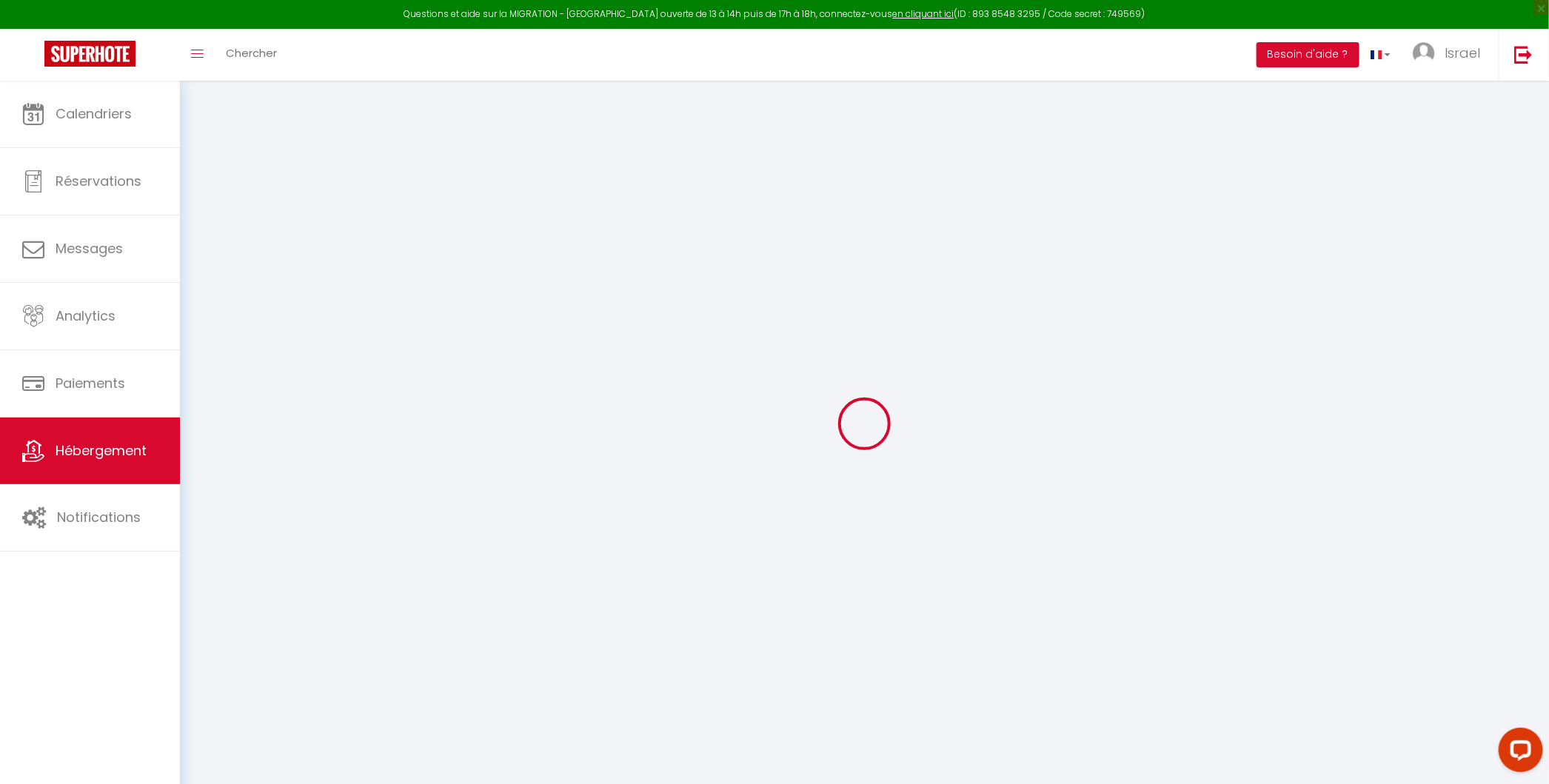
checkbox input "false"
select select
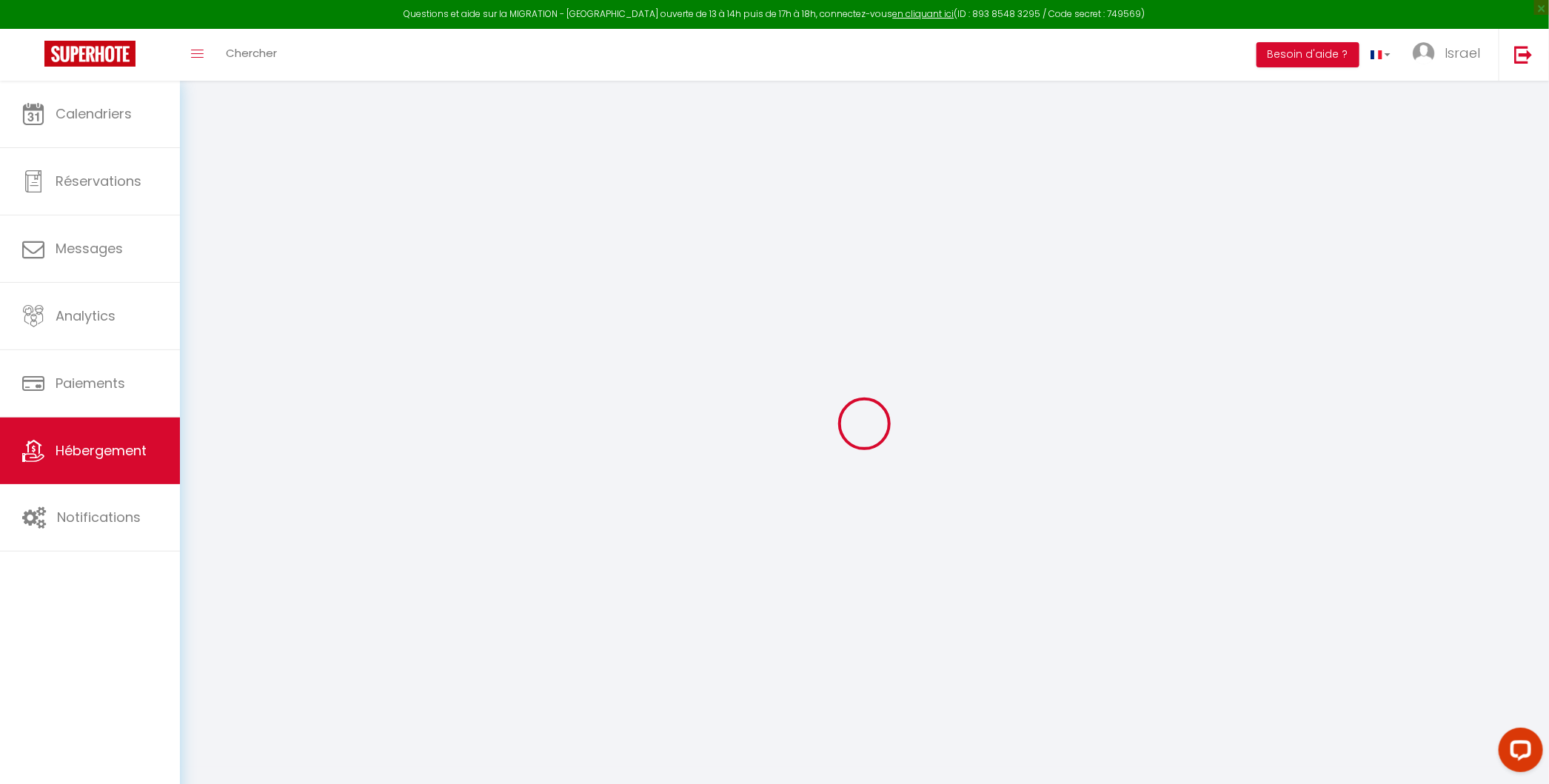
select select
checkbox input "false"
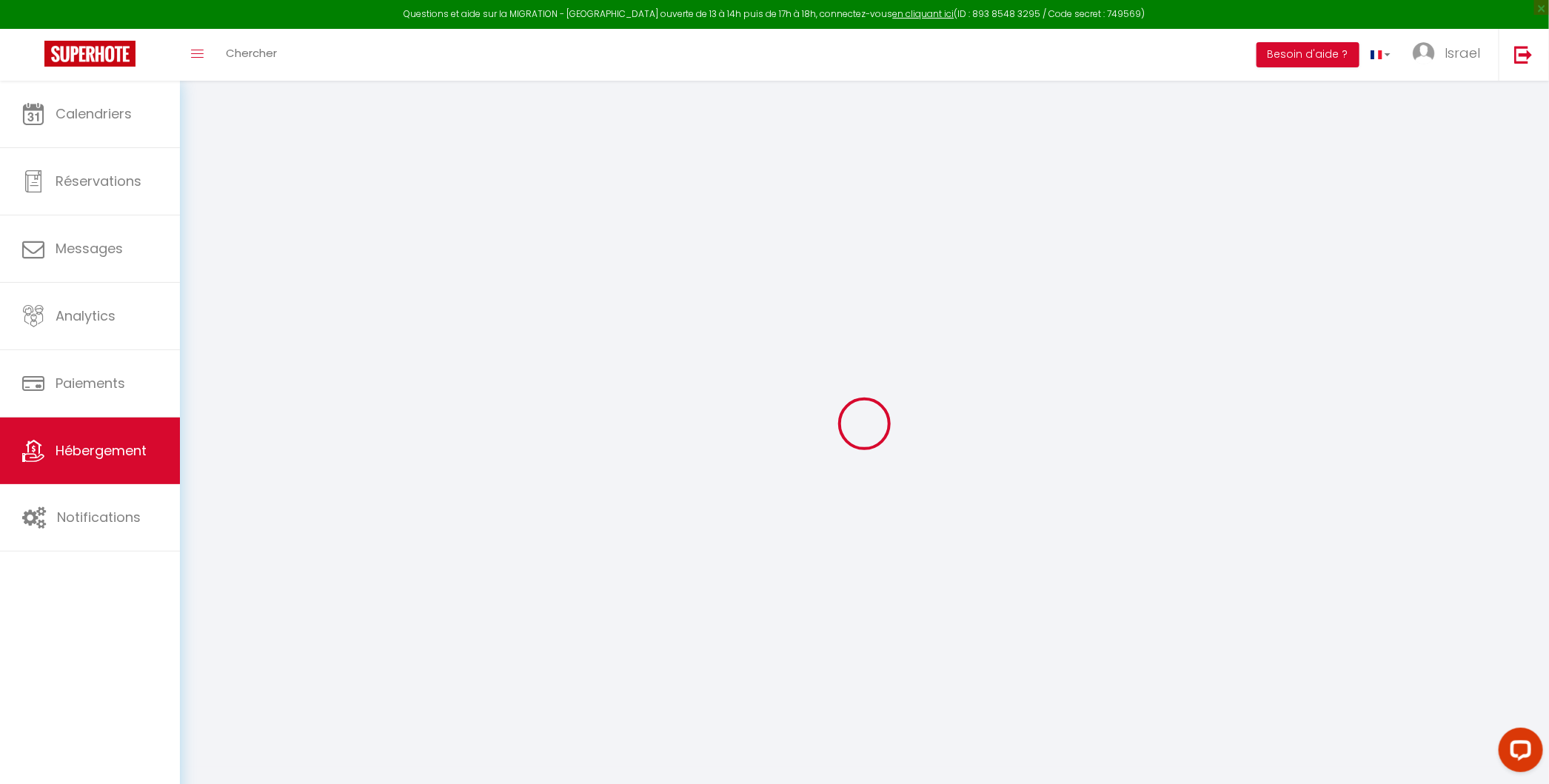
checkbox input "false"
select select
checkbox input "false"
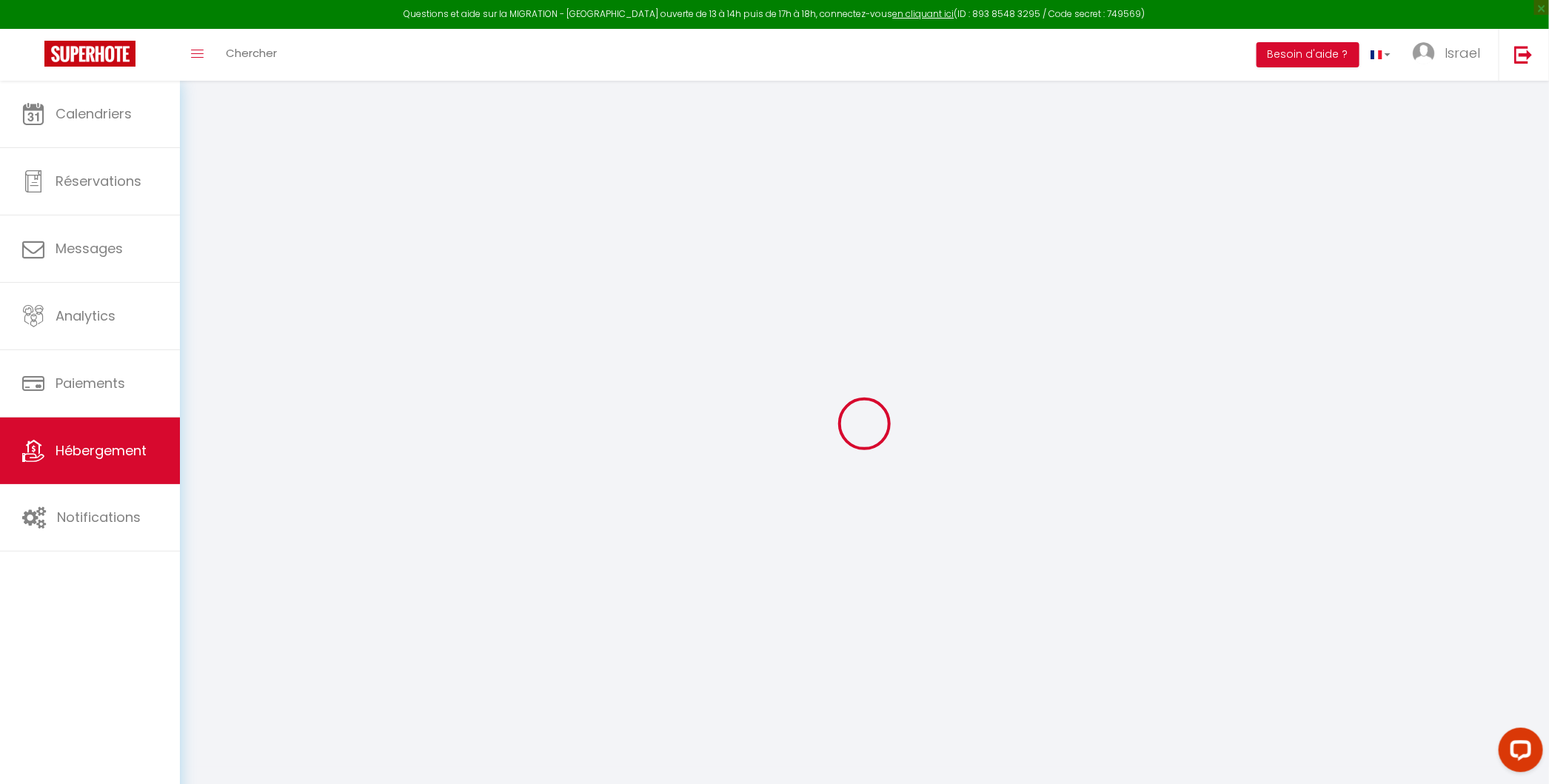
checkbox input "false"
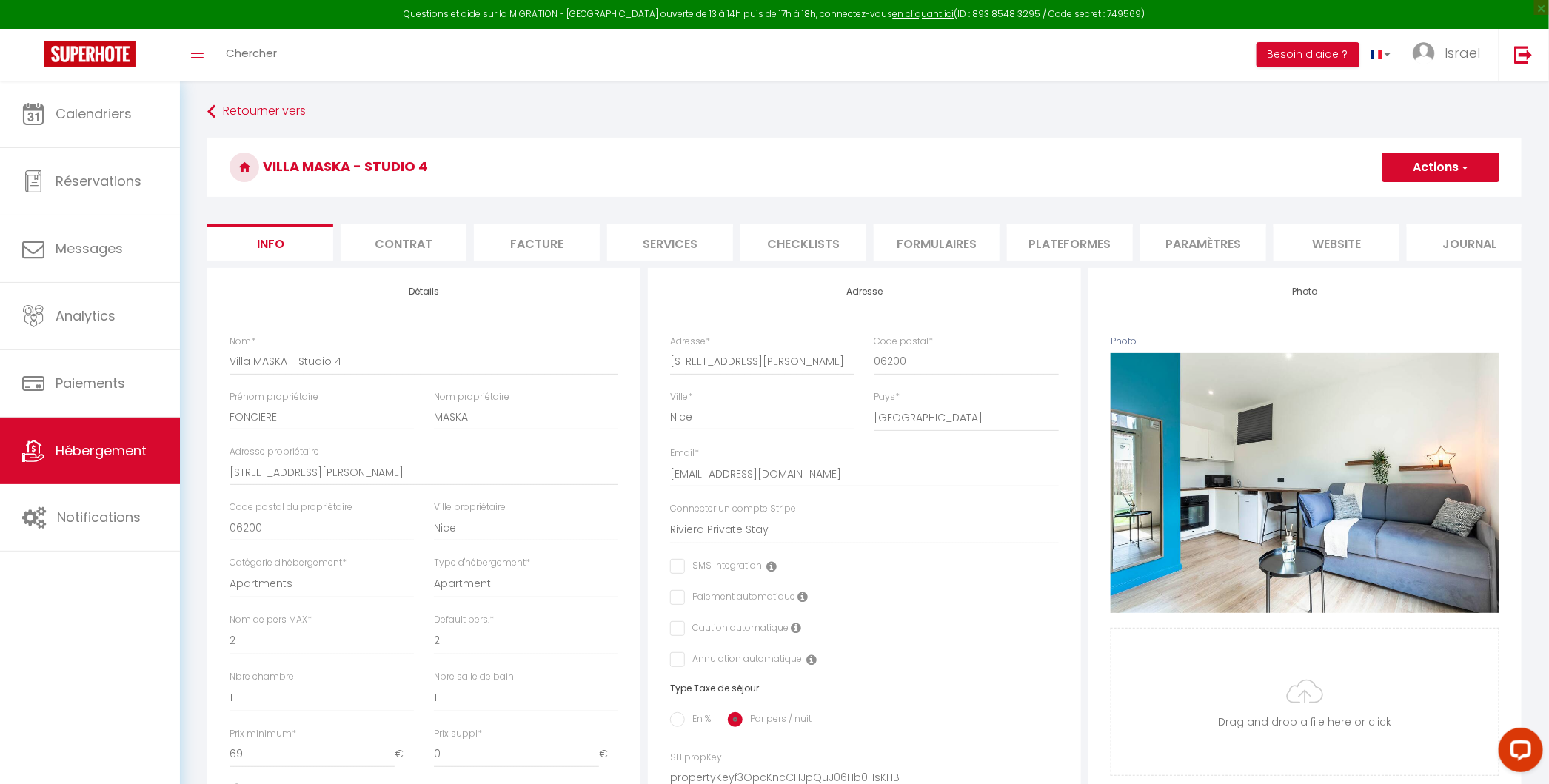
click at [951, 246] on li "Formulaires" at bounding box center [936, 242] width 126 height 37
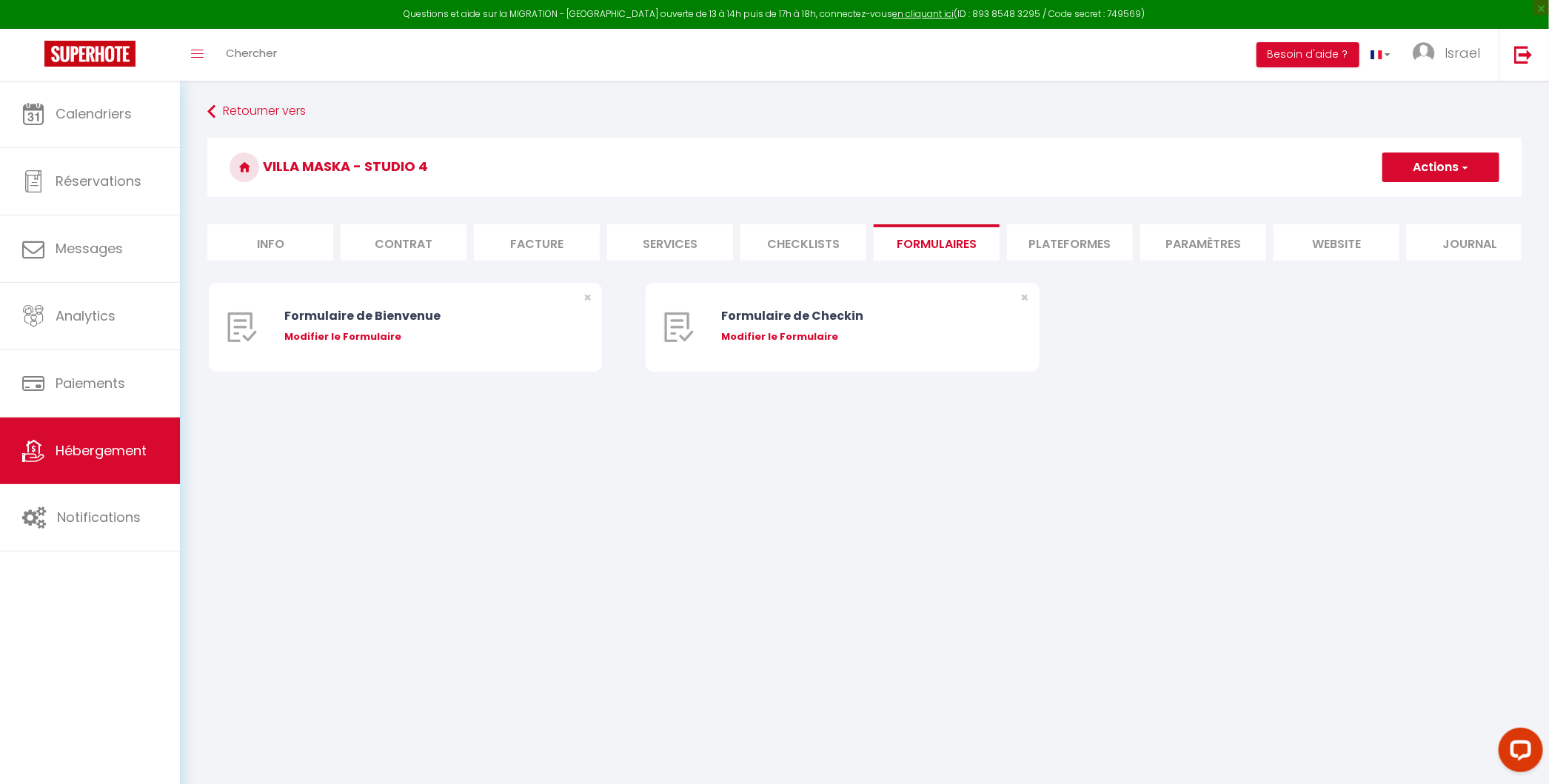
click at [1046, 246] on li "Plateformes" at bounding box center [1070, 242] width 126 height 37
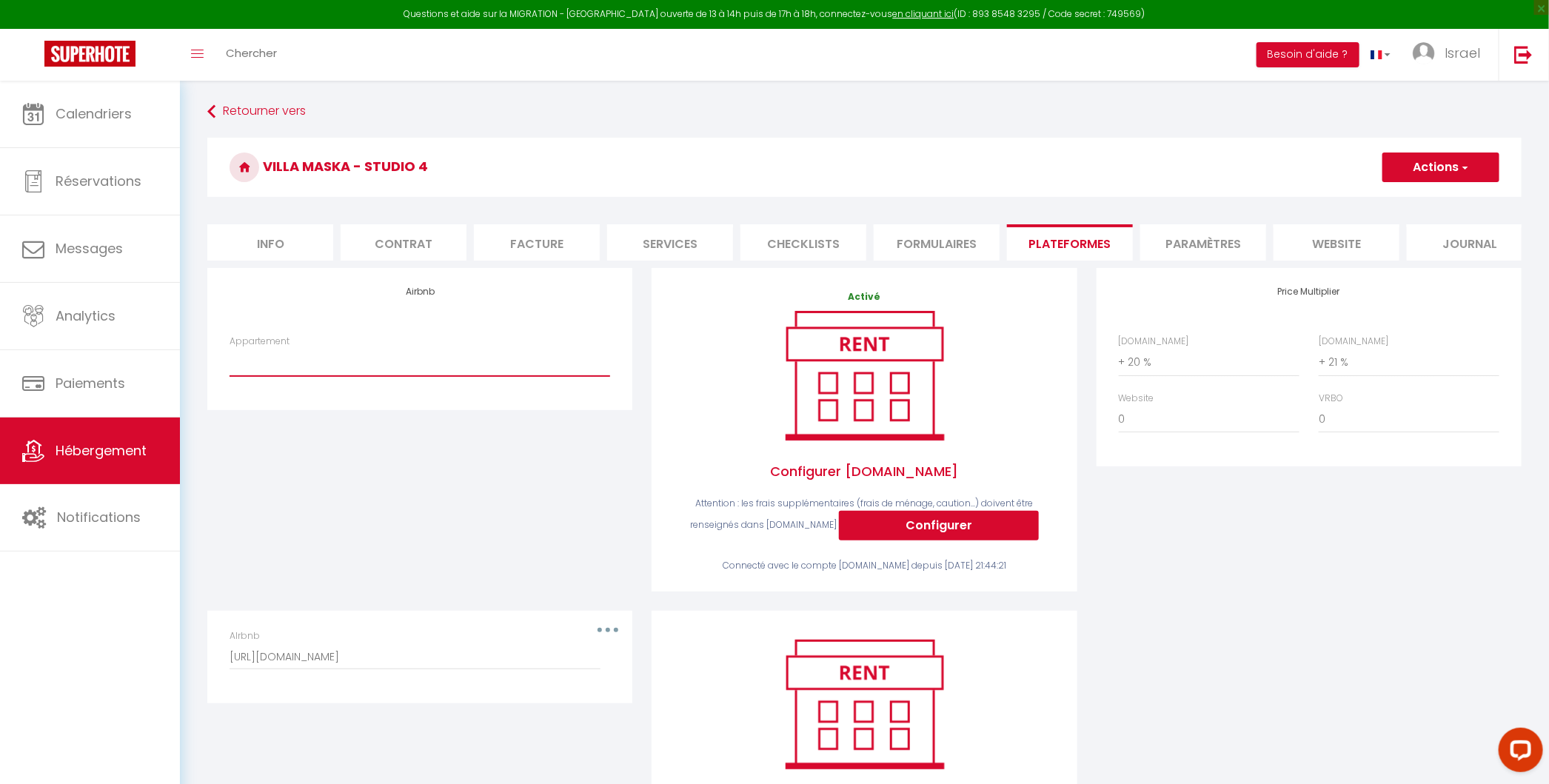
click at [525, 363] on select "[GEOGRAPHIC_DATA] - Nice · Loft Spacieux pour 10 personnes avec Terrasse - [EMA…" at bounding box center [420, 362] width 380 height 28
select select "8135-1426557964037826885"
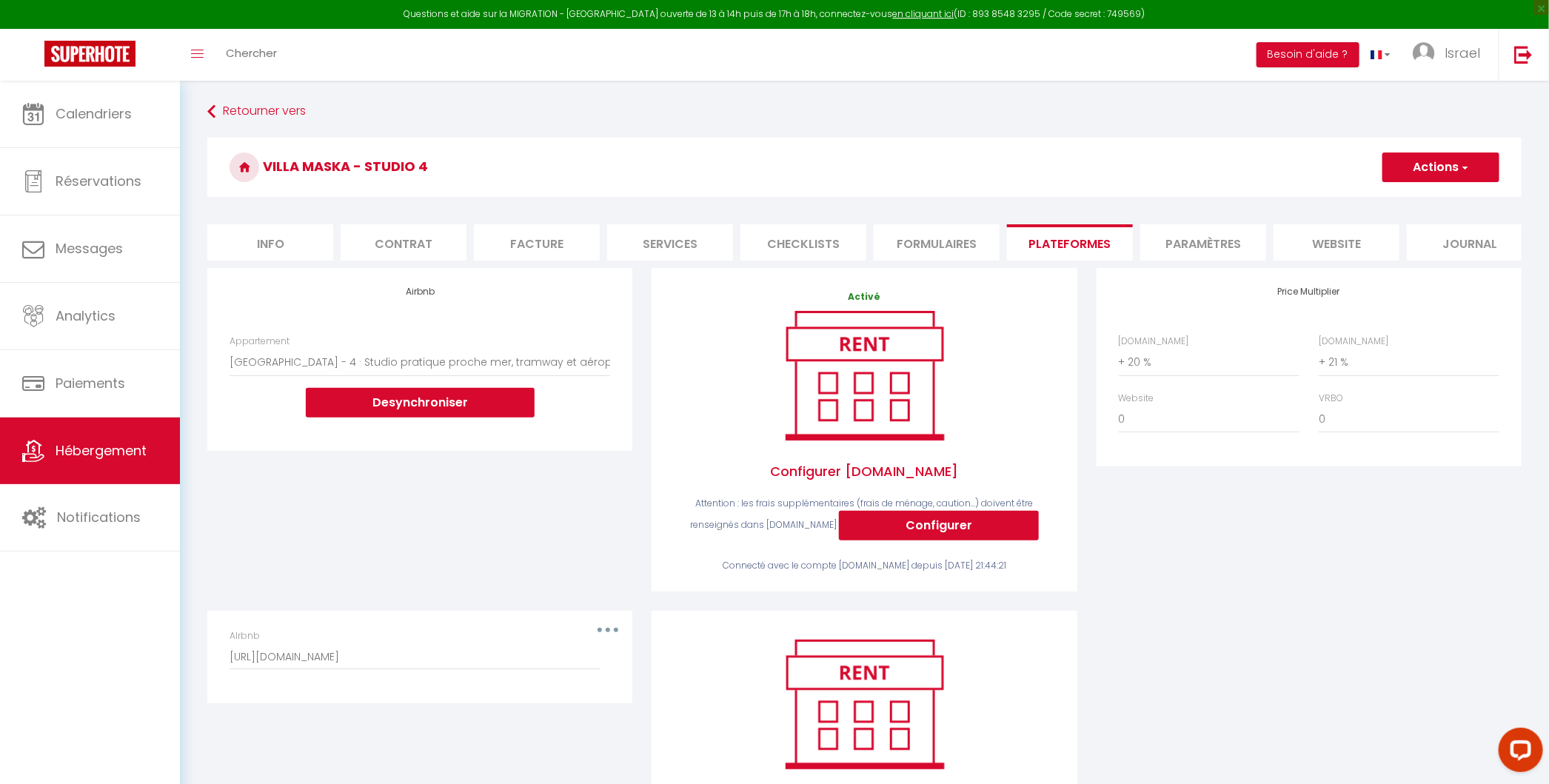
click at [1473, 164] on button "Actions" at bounding box center [1440, 167] width 117 height 30
click at [1403, 193] on link "Enregistrer" at bounding box center [1440, 200] width 117 height 19
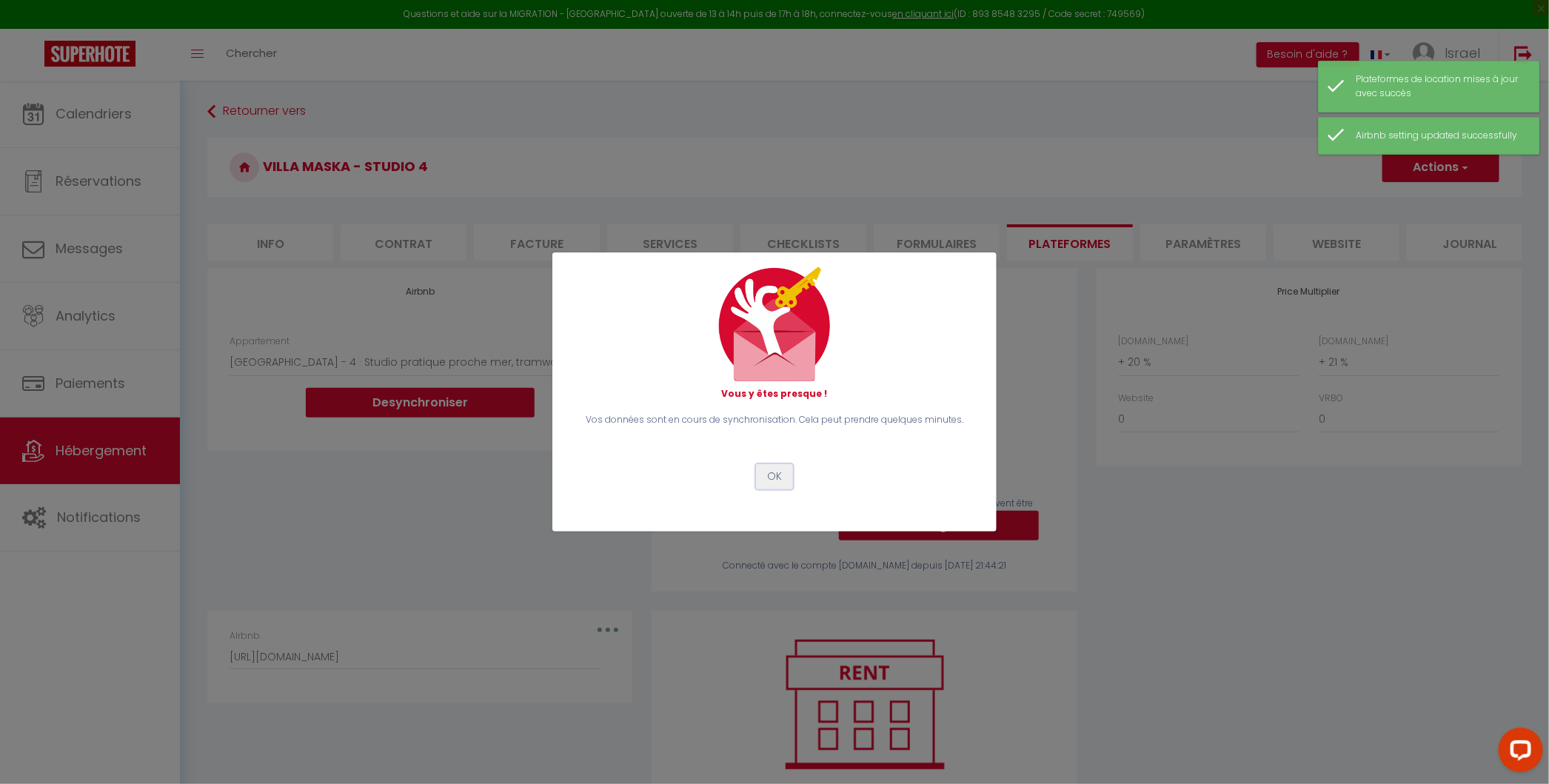
click at [771, 477] on button "OK" at bounding box center [774, 477] width 37 height 25
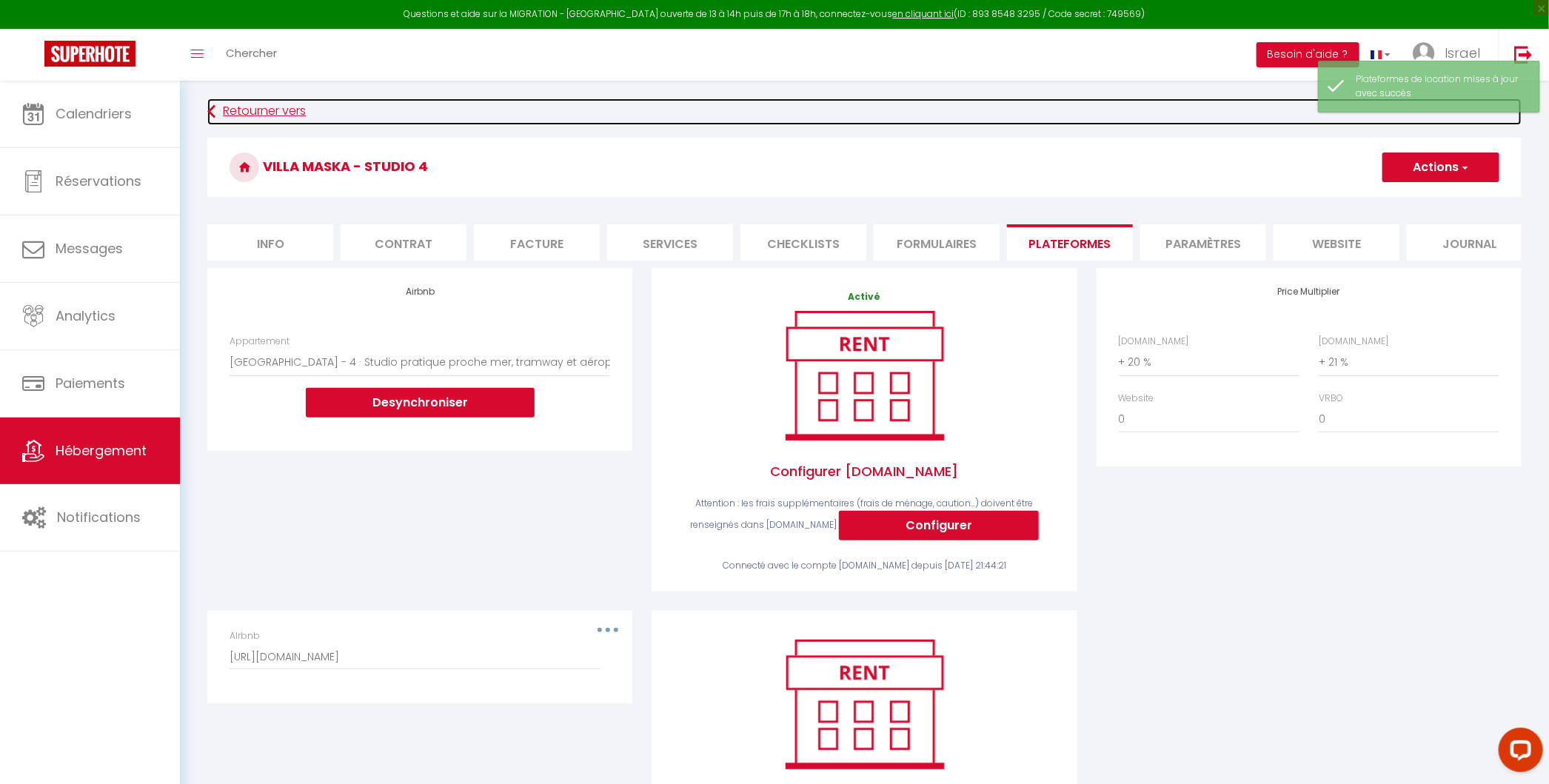
click at [230, 107] on link "Retourner vers" at bounding box center [864, 112] width 1314 height 27
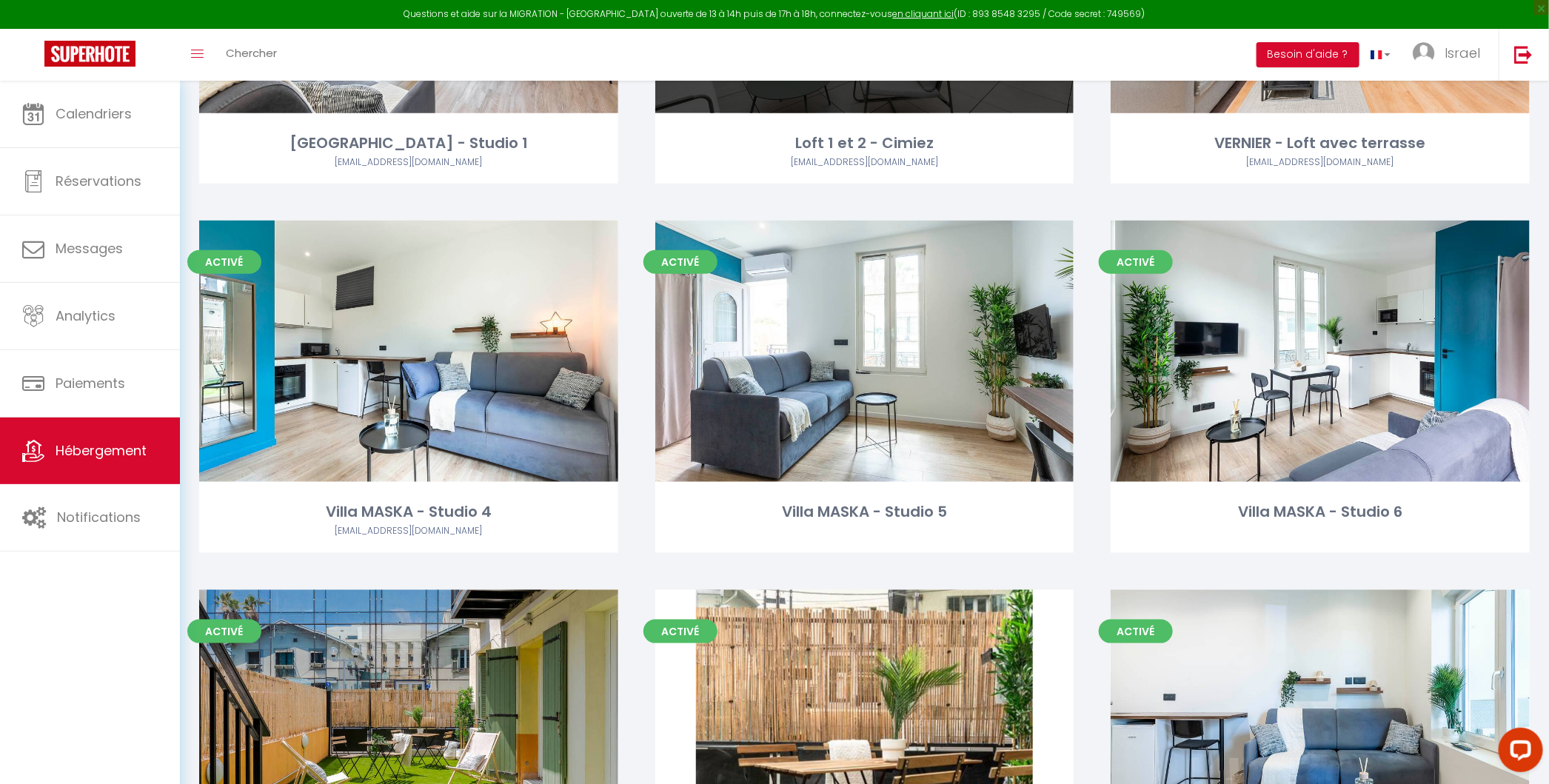
scroll to position [712, 0]
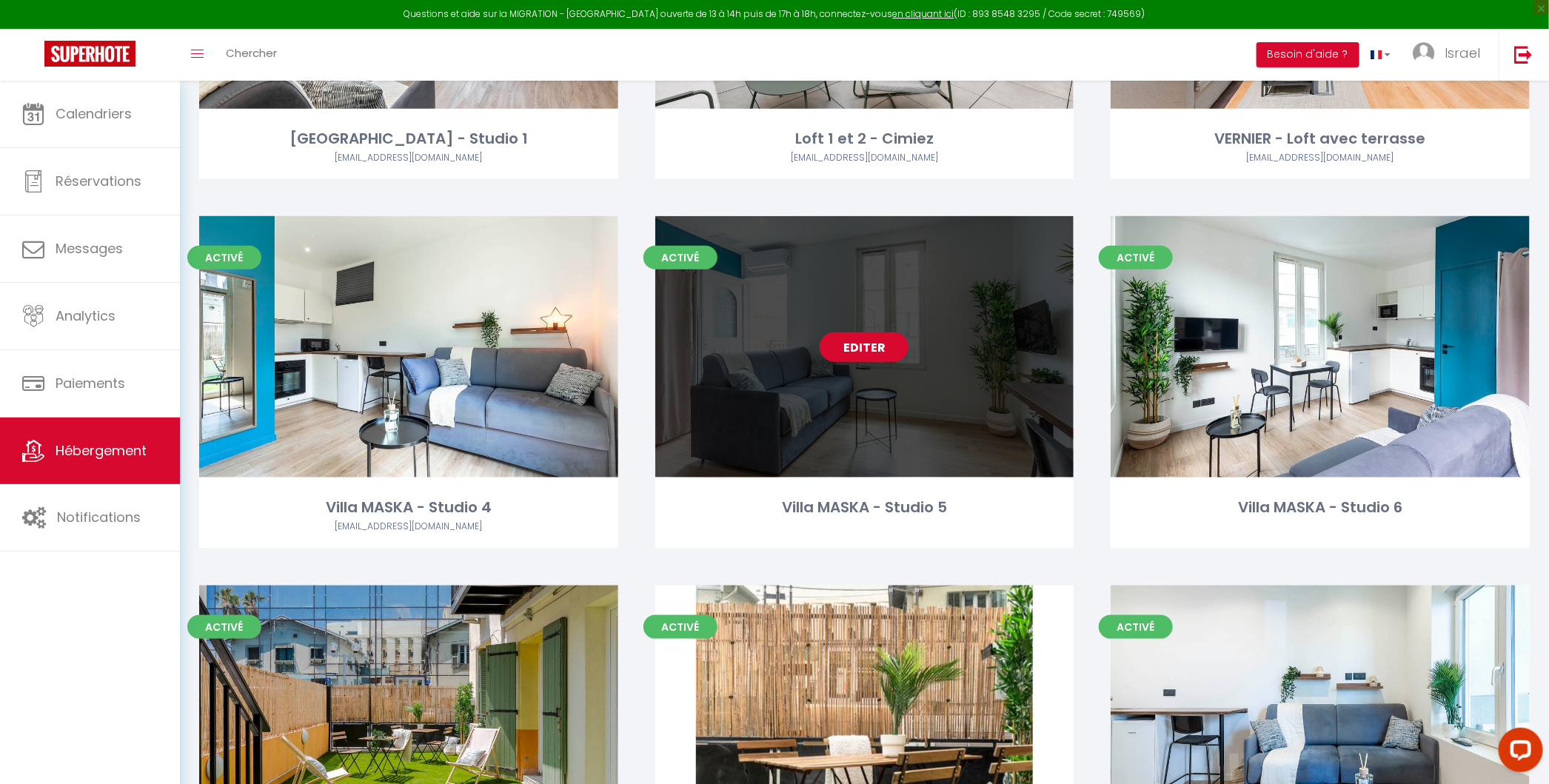
click at [858, 340] on link "Editer" at bounding box center [863, 347] width 89 height 30
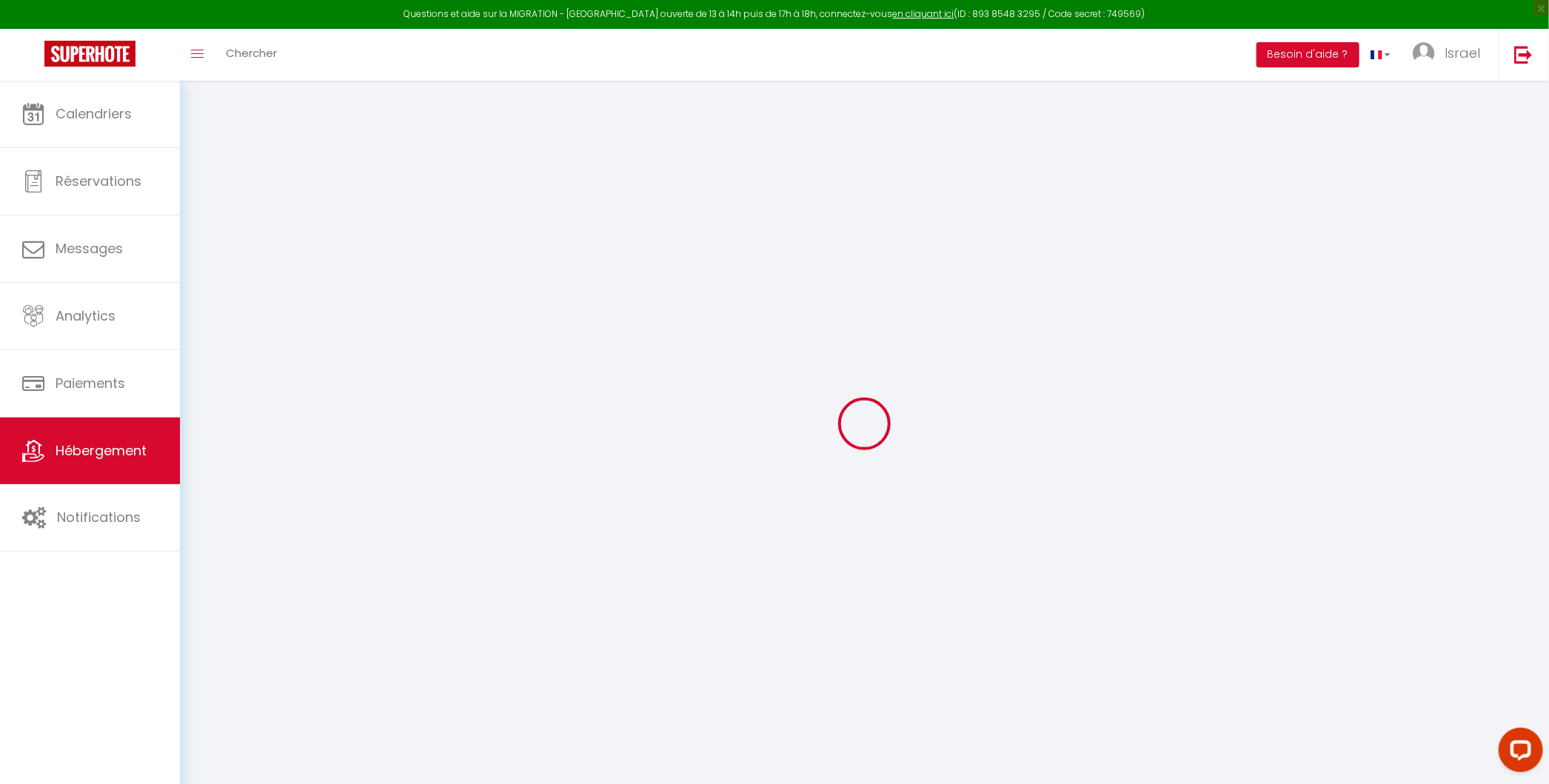
select select
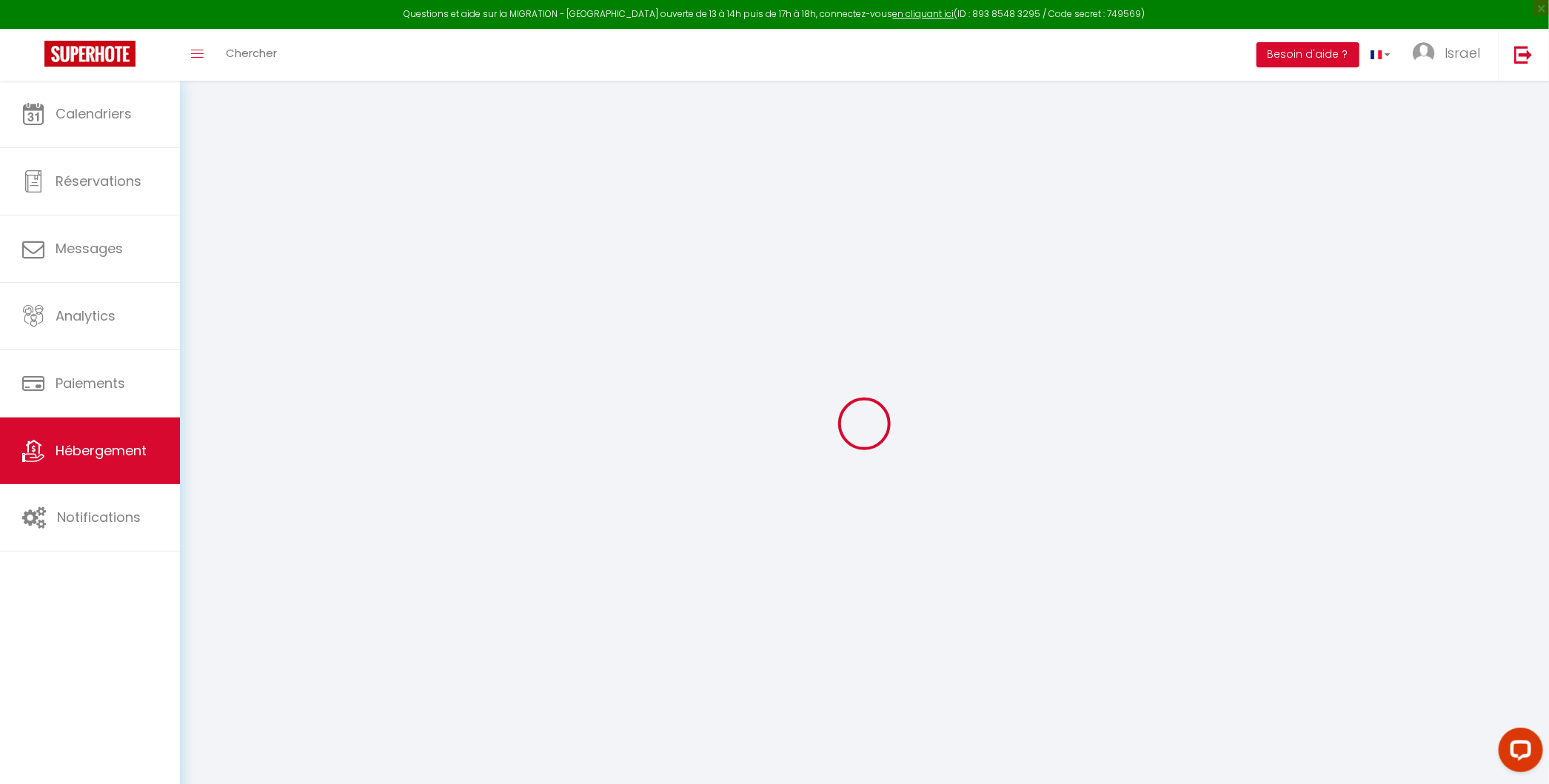
select select
checkbox input "false"
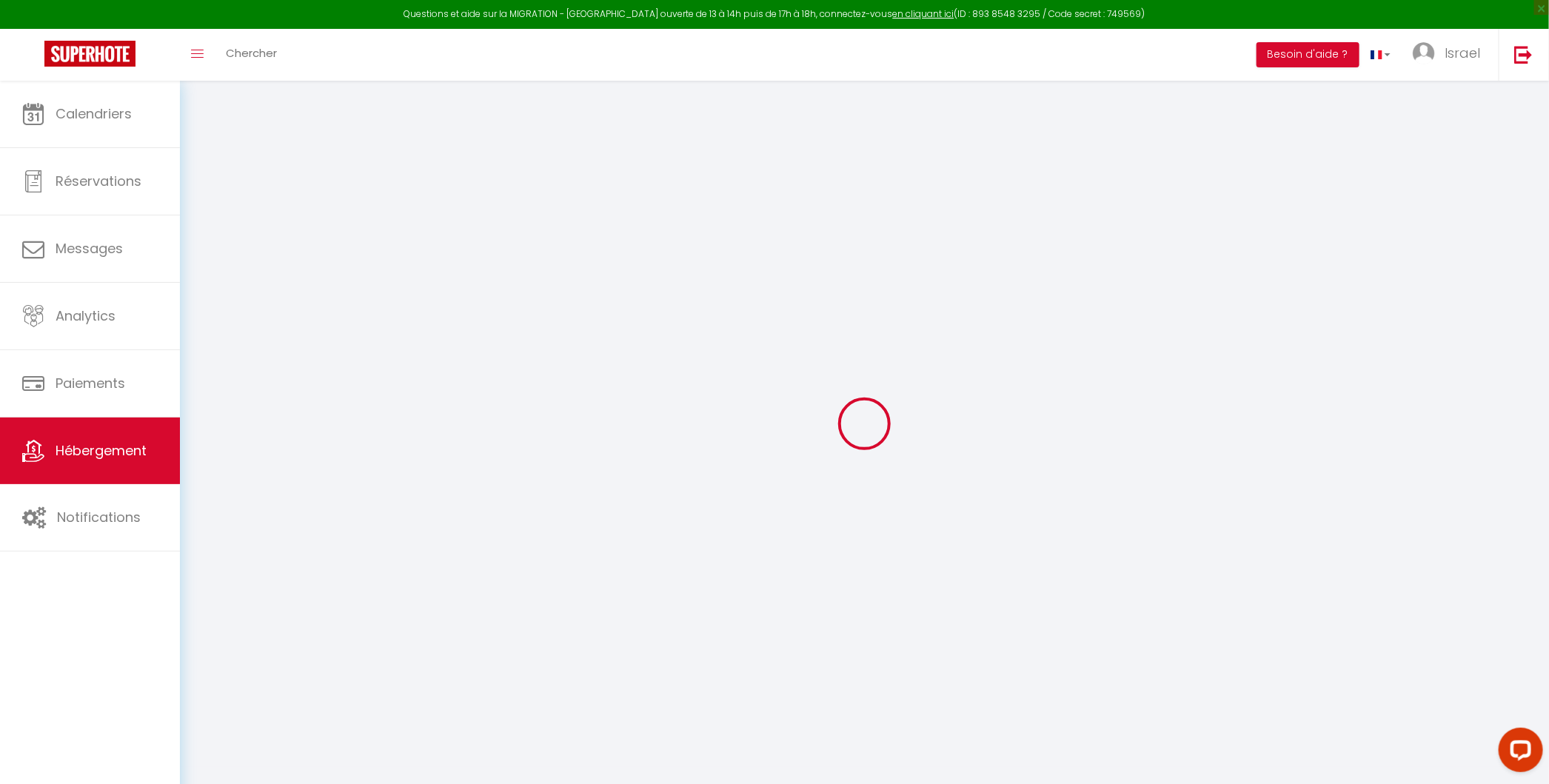
select select
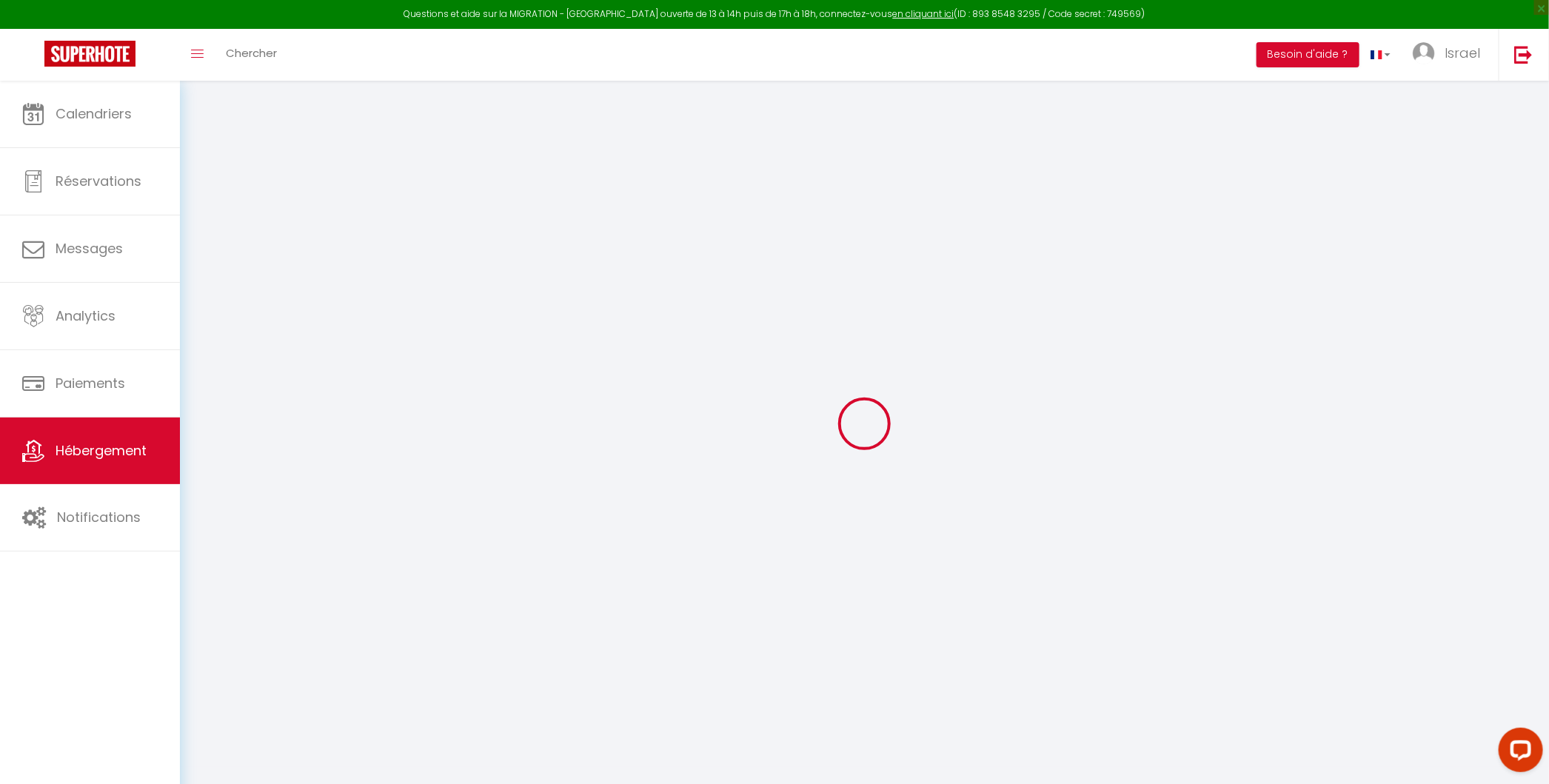
select select
checkbox input "false"
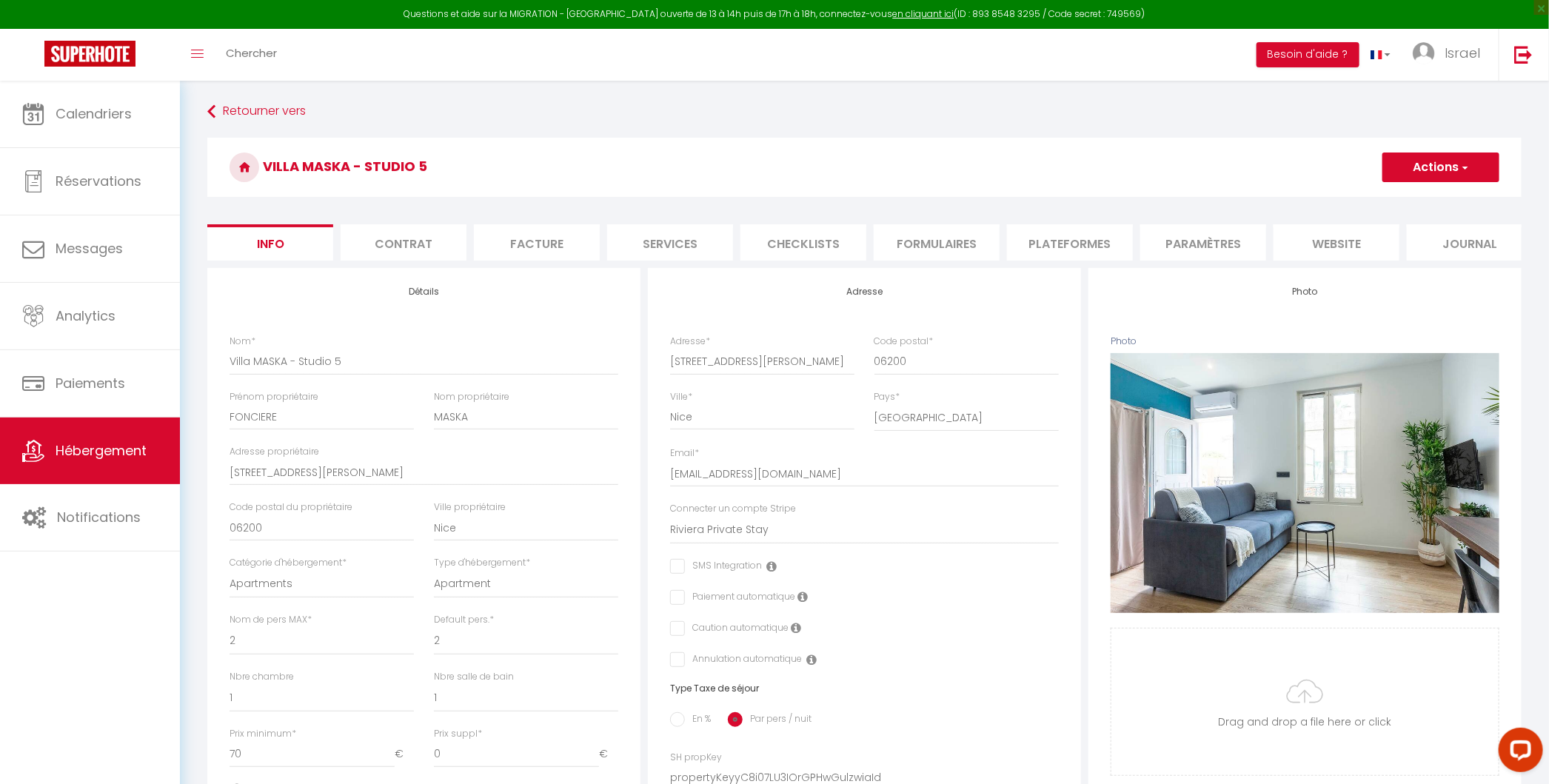
click at [1060, 231] on li "Plateformes" at bounding box center [1070, 242] width 126 height 37
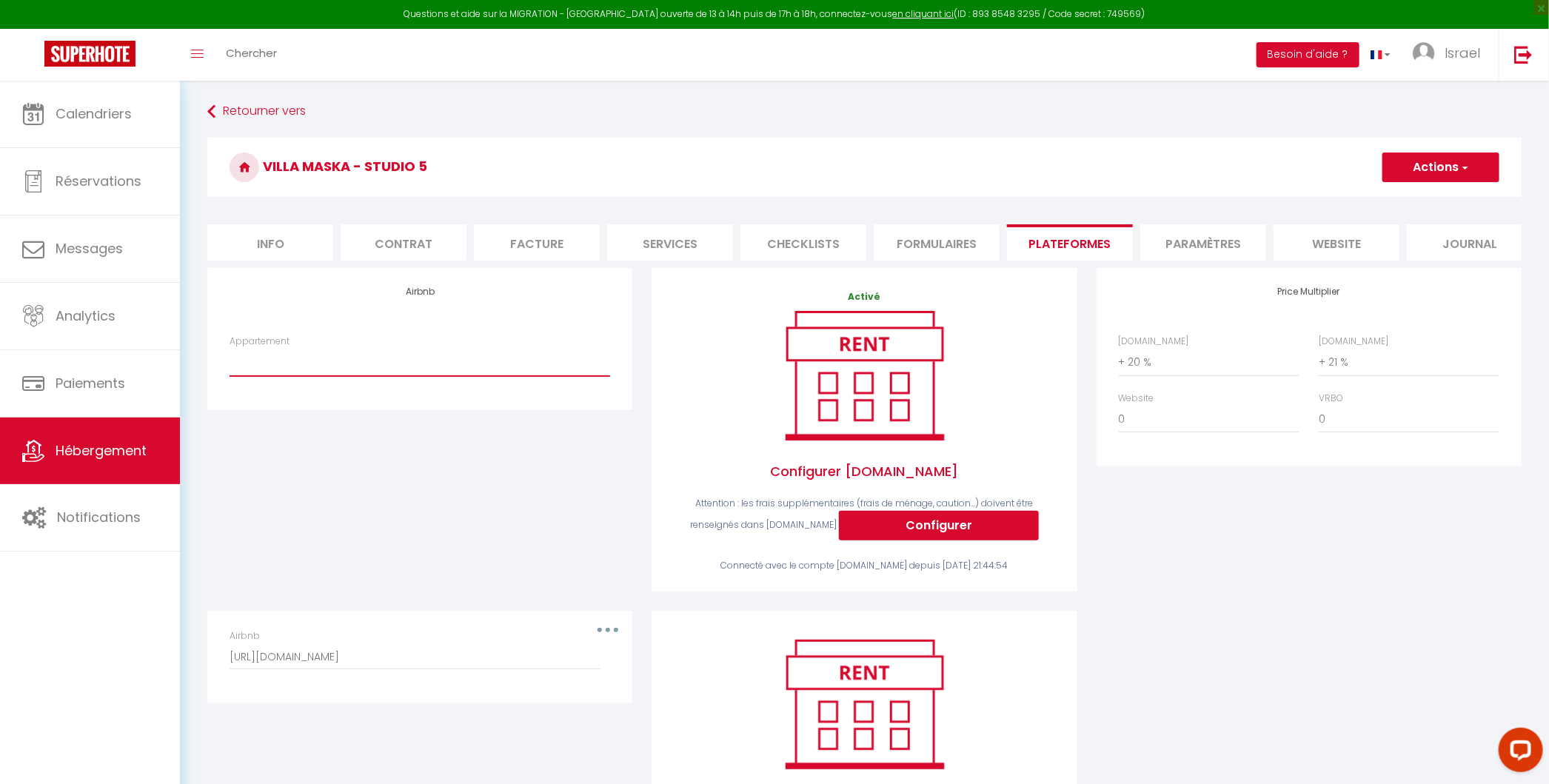
click at [452, 360] on select "[GEOGRAPHIC_DATA] - Nice · Loft Spacieux pour 10 personnes avec Terrasse - [EMA…" at bounding box center [420, 362] width 380 height 28
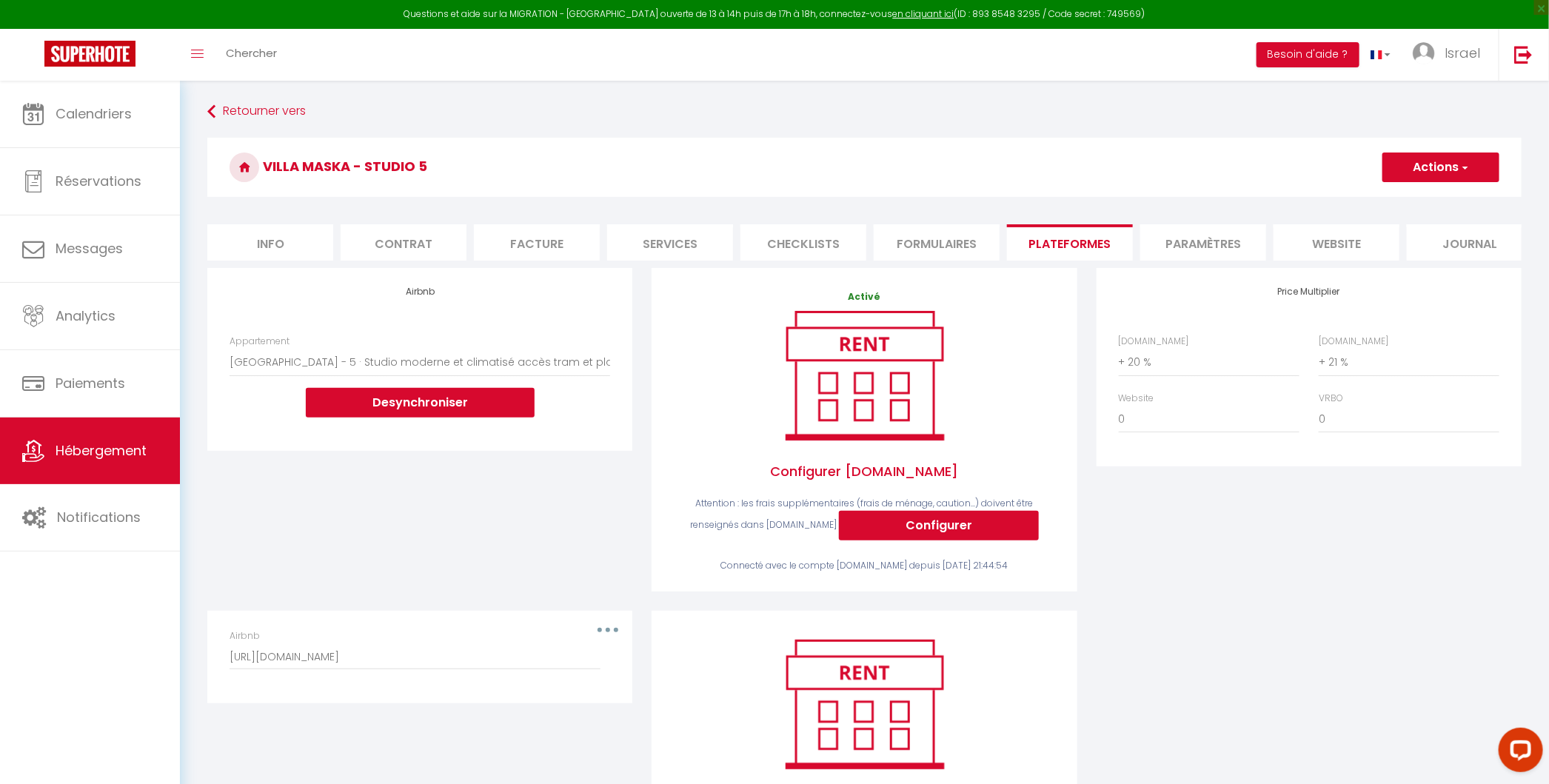
click at [1462, 171] on span "button" at bounding box center [1464, 167] width 10 height 15
click at [1422, 197] on link "Enregistrer" at bounding box center [1440, 200] width 117 height 19
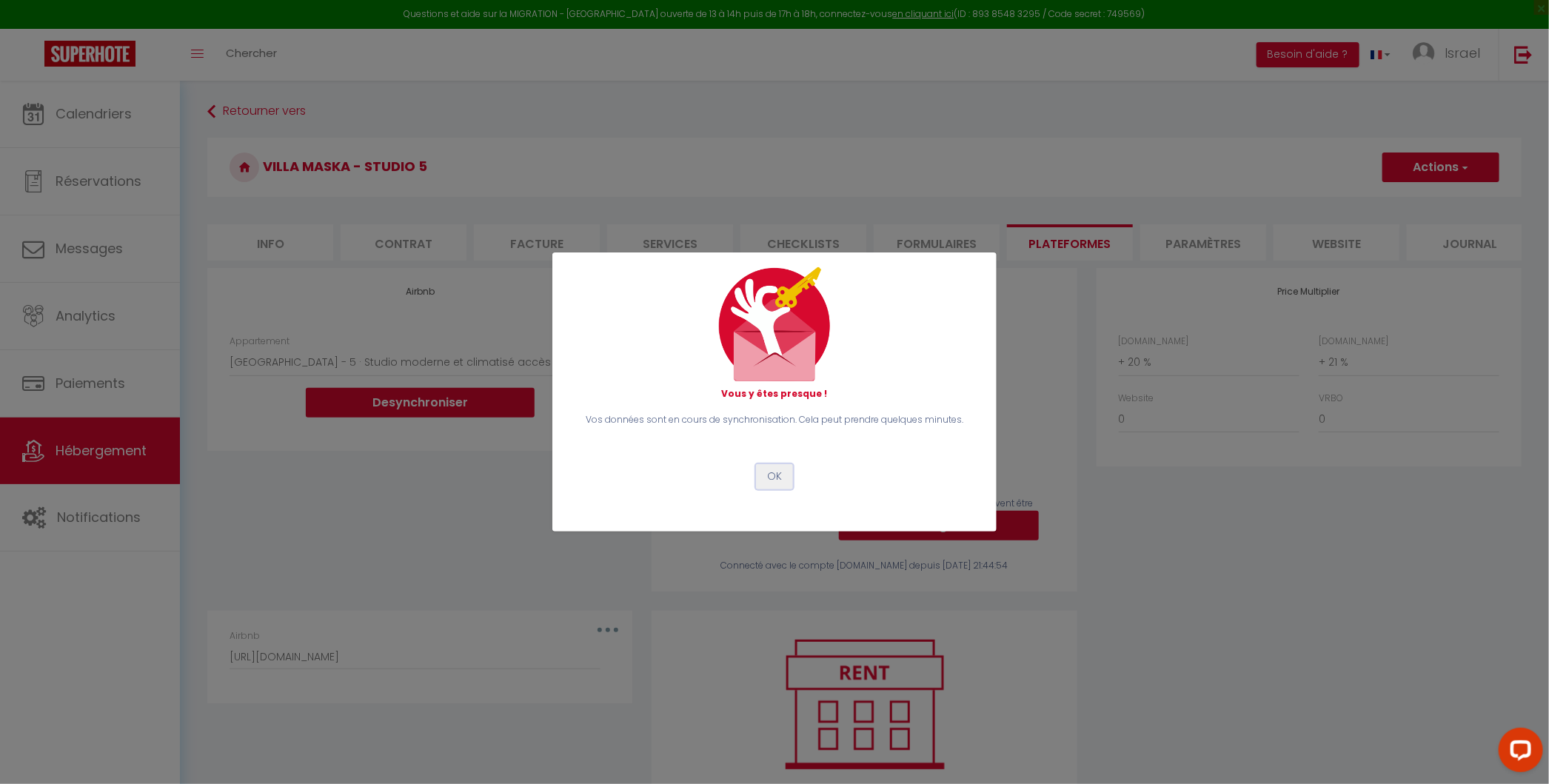
drag, startPoint x: 783, startPoint y: 465, endPoint x: 740, endPoint y: 472, distance: 43.6
click at [783, 465] on button "OK" at bounding box center [774, 477] width 37 height 25
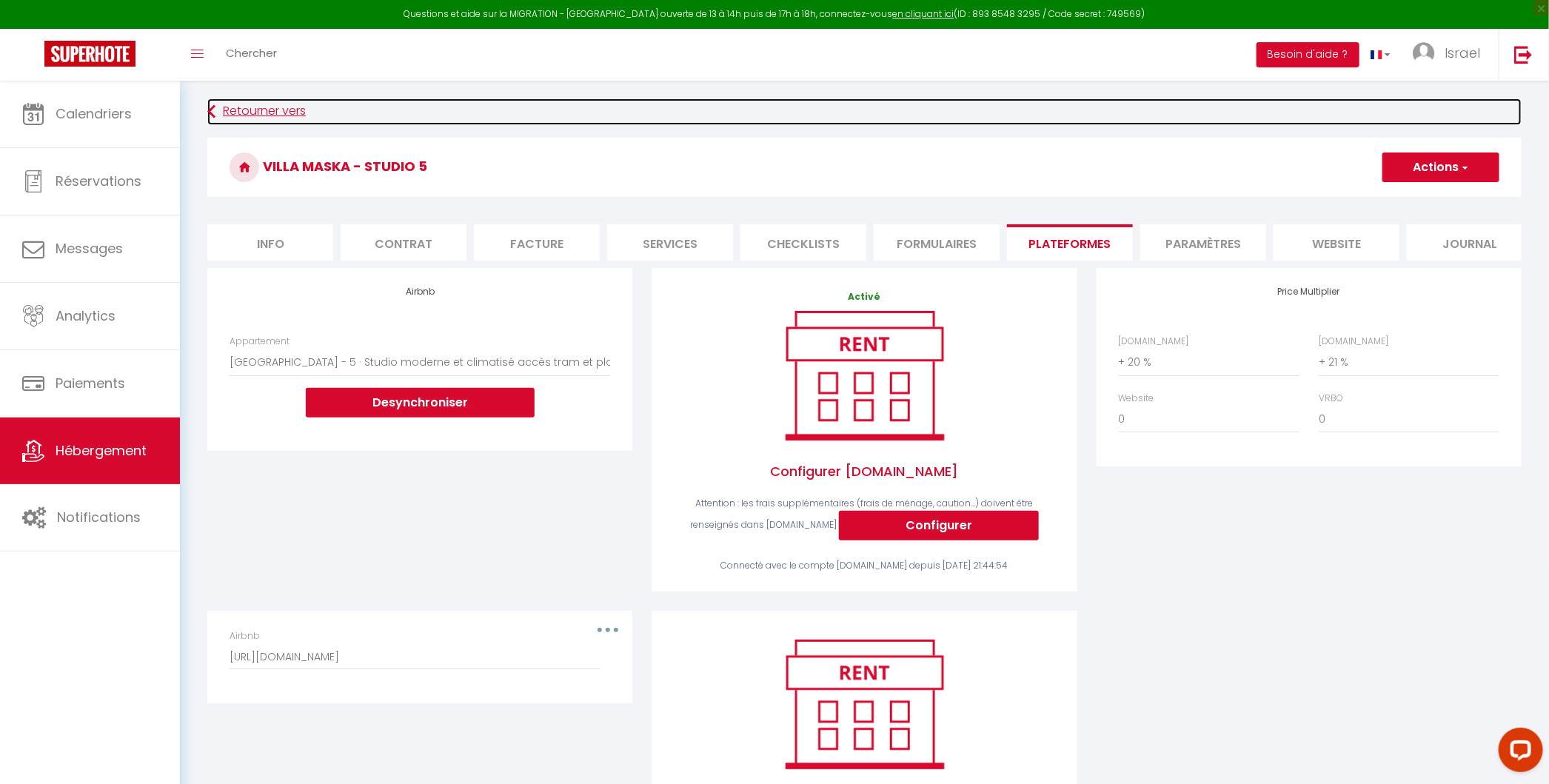
click at [216, 113] on link "Retourner vers" at bounding box center [864, 112] width 1314 height 27
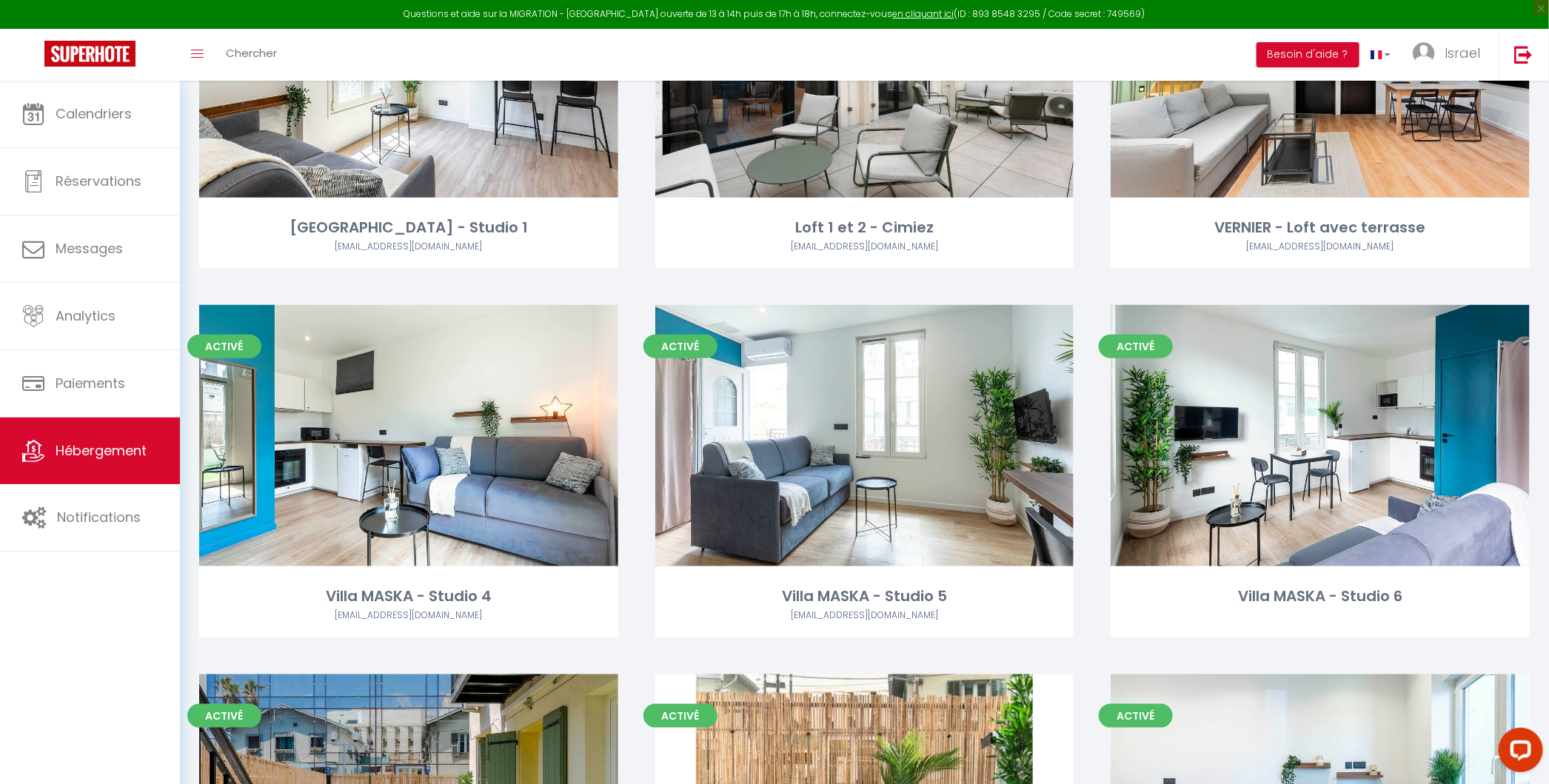
scroll to position [722, 0]
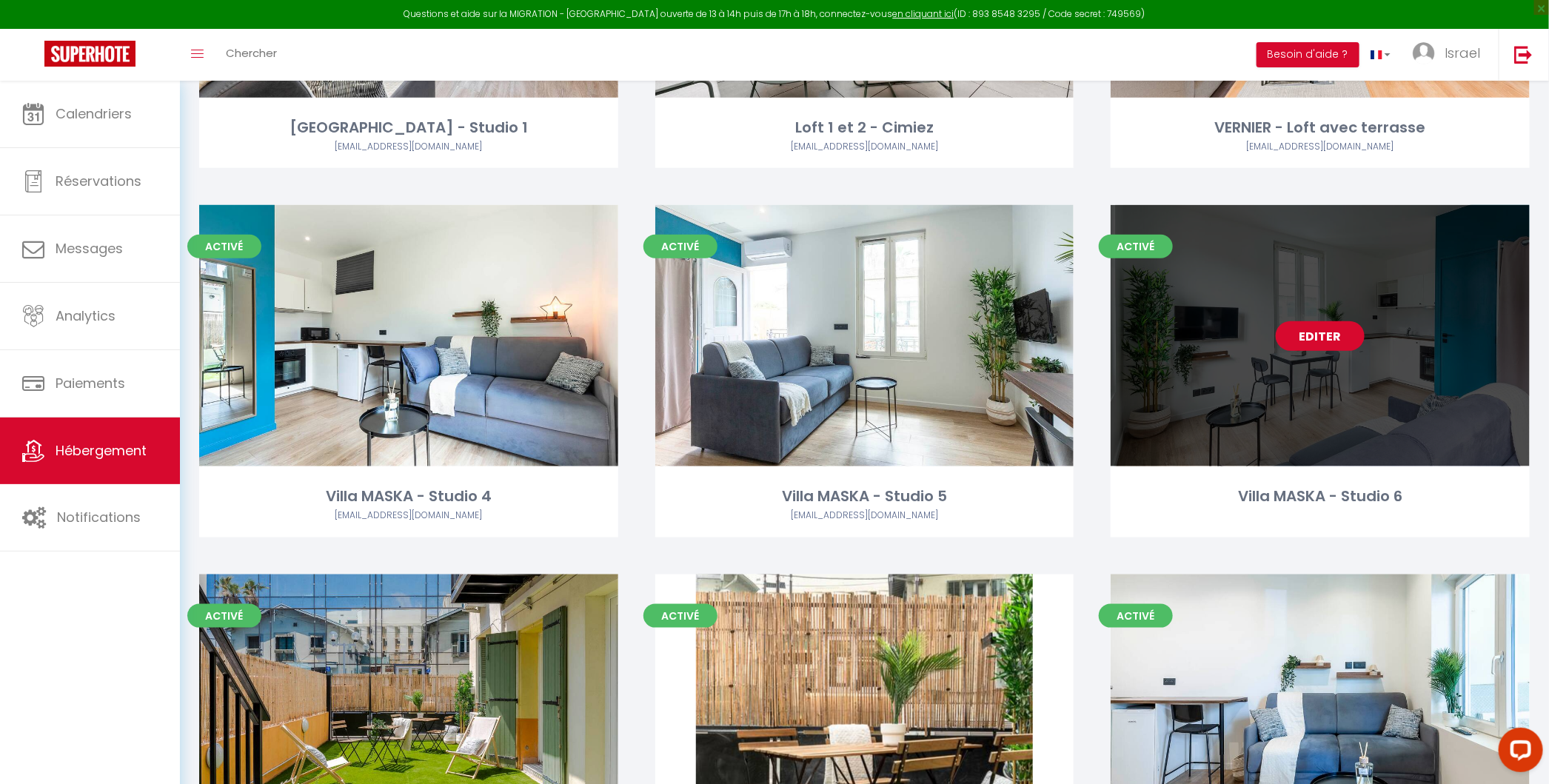
click at [1318, 342] on link "Editer" at bounding box center [1319, 336] width 89 height 30
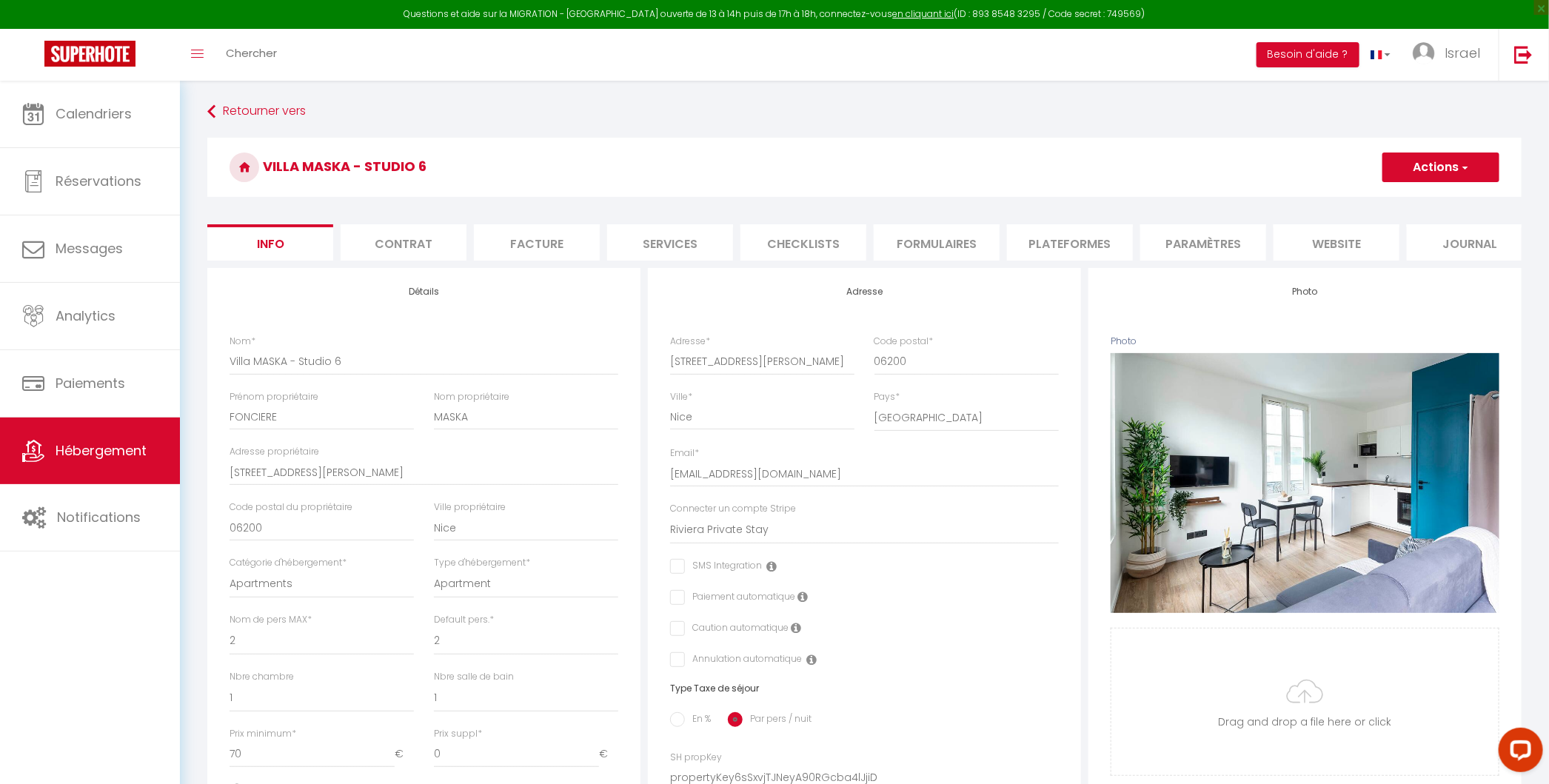
click at [1052, 237] on li "Plateformes" at bounding box center [1070, 242] width 126 height 37
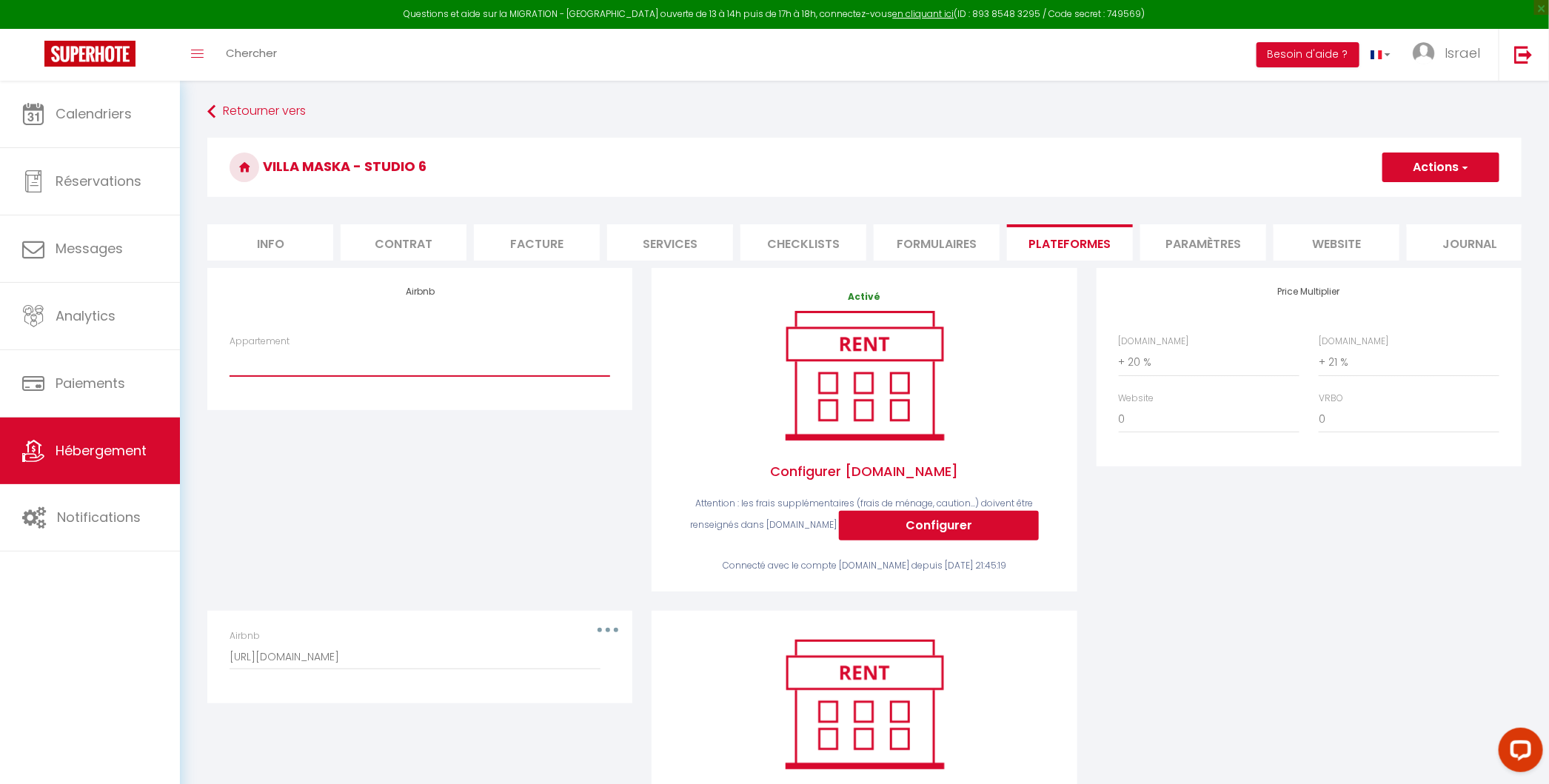
click at [408, 356] on select "[GEOGRAPHIC_DATA] - Nice · Loft Spacieux pour 10 personnes avec Terrasse - [EMA…" at bounding box center [420, 362] width 380 height 28
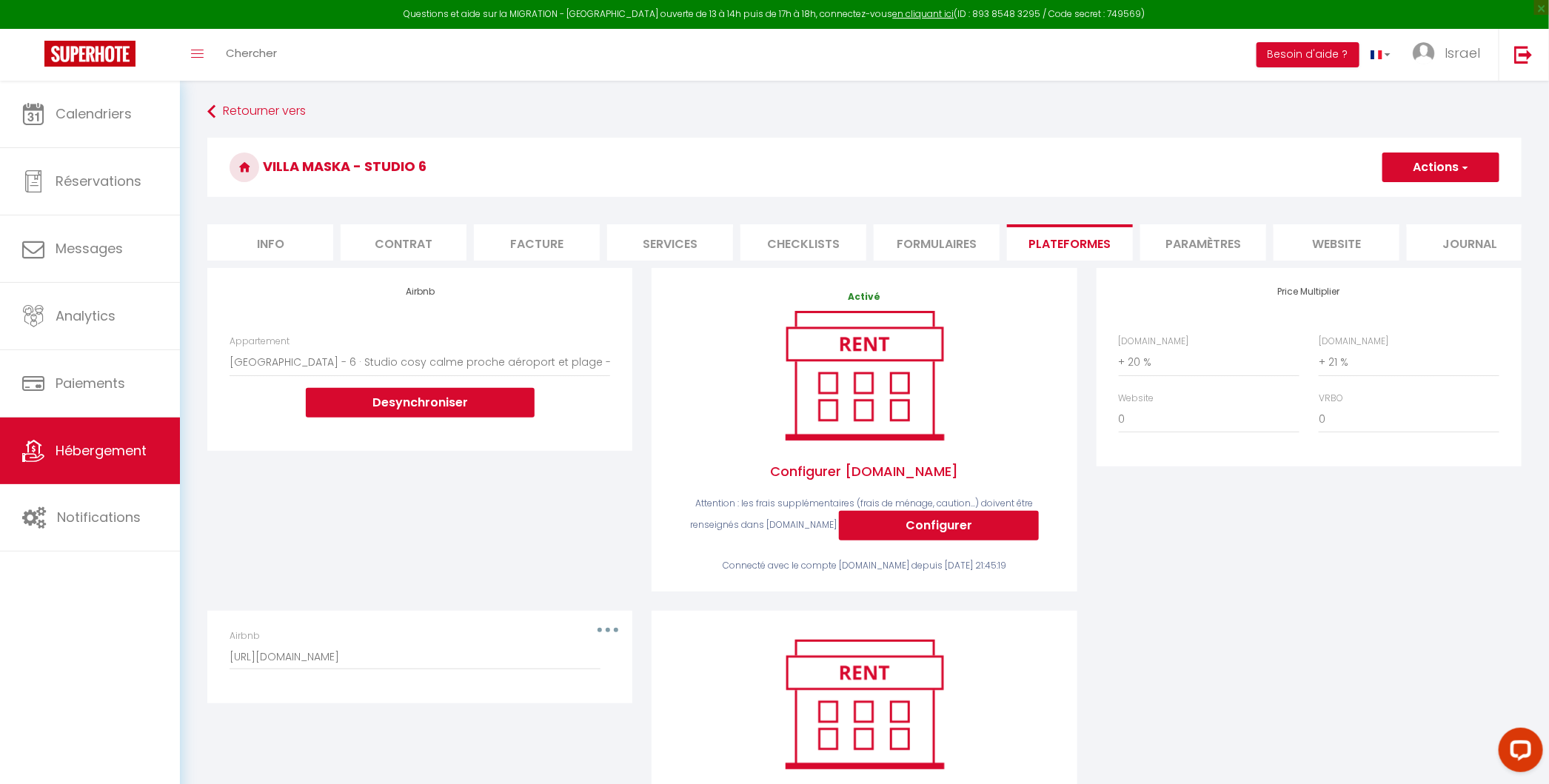
click at [1429, 163] on button "Actions" at bounding box center [1440, 167] width 117 height 30
click at [1409, 197] on link "Enregistrer" at bounding box center [1440, 200] width 117 height 19
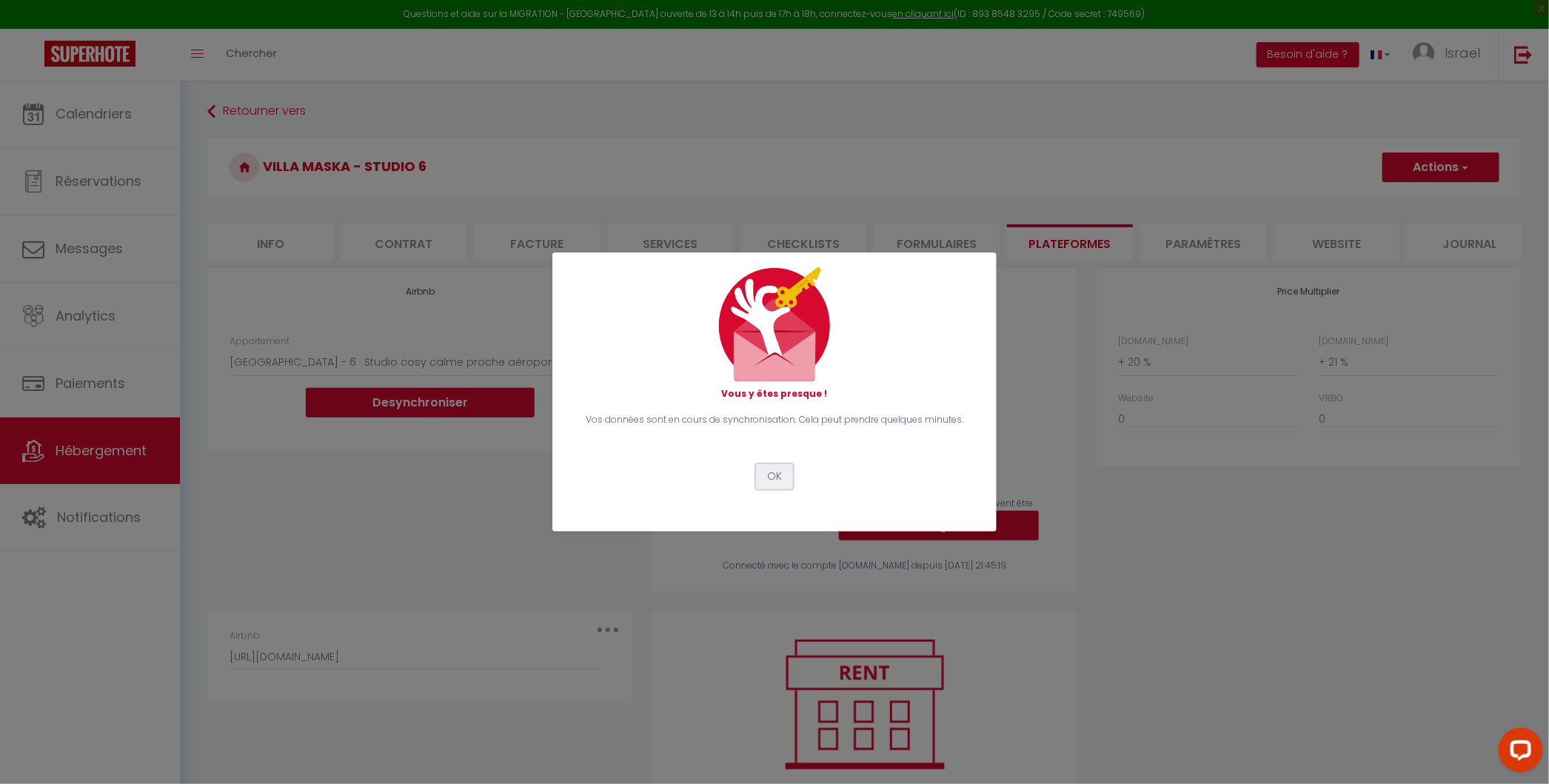
click at [779, 474] on button "OK" at bounding box center [774, 477] width 37 height 25
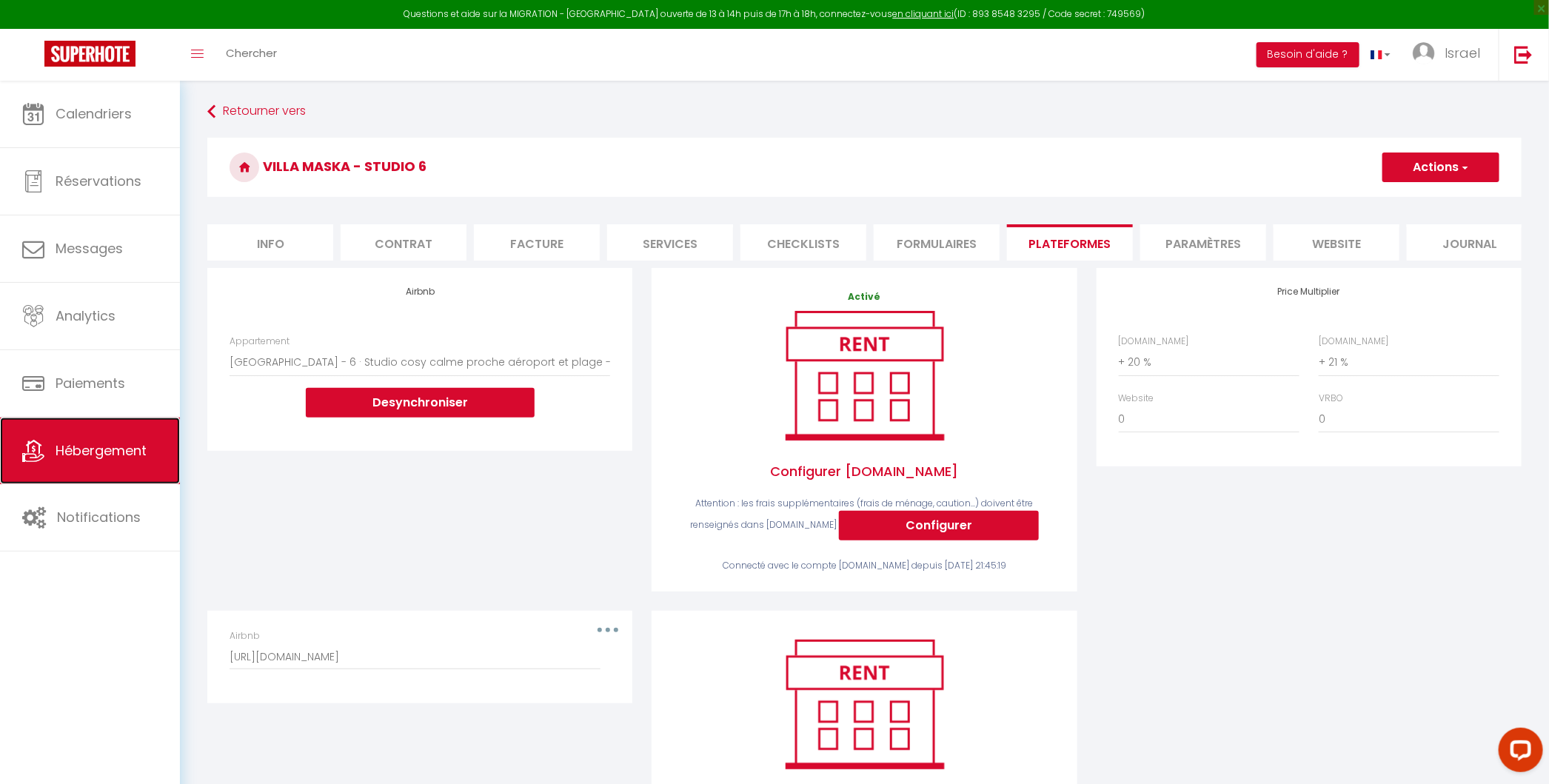
click at [135, 459] on span "Hébergement" at bounding box center [101, 450] width 91 height 18
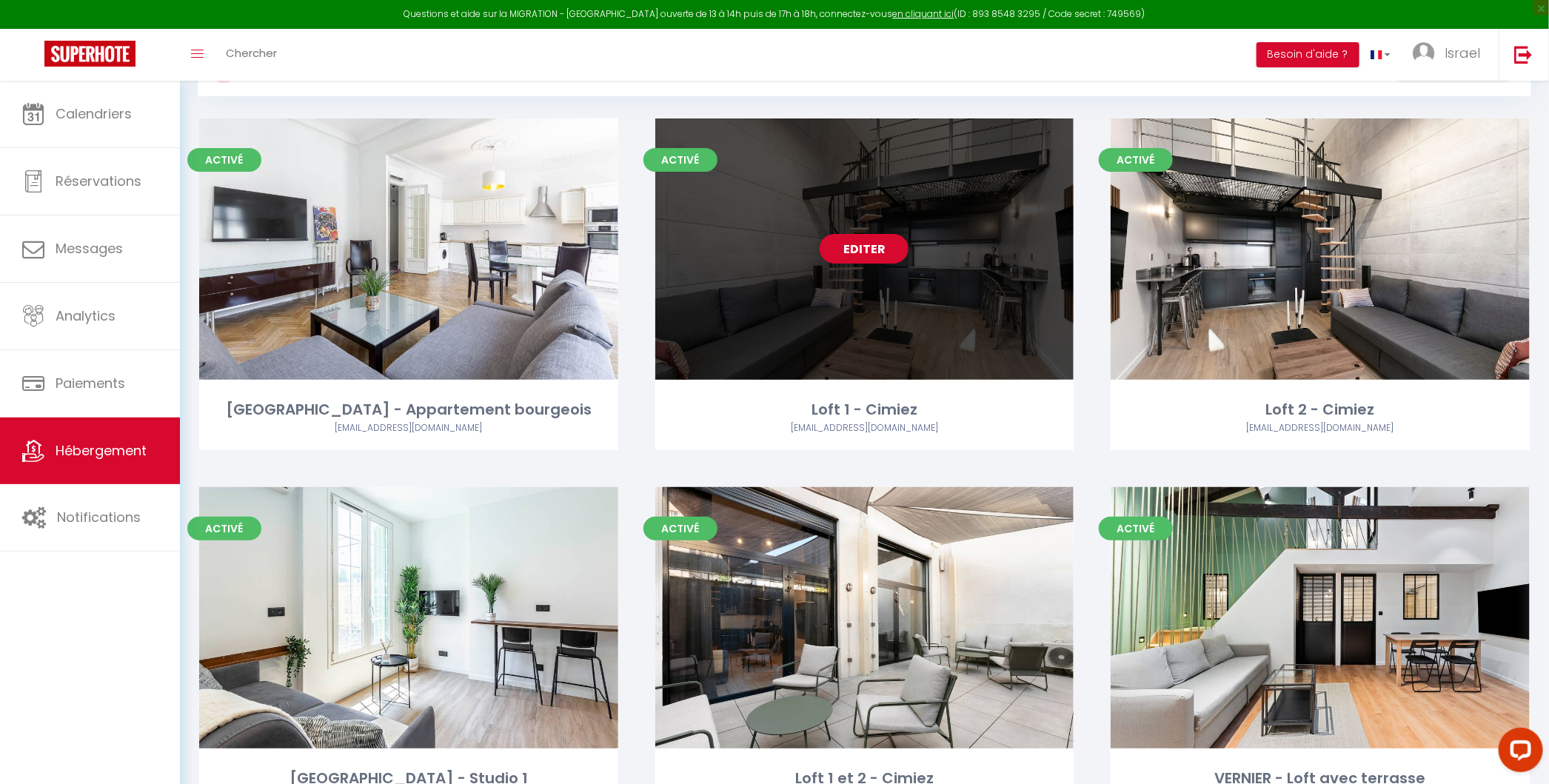
scroll to position [87, 0]
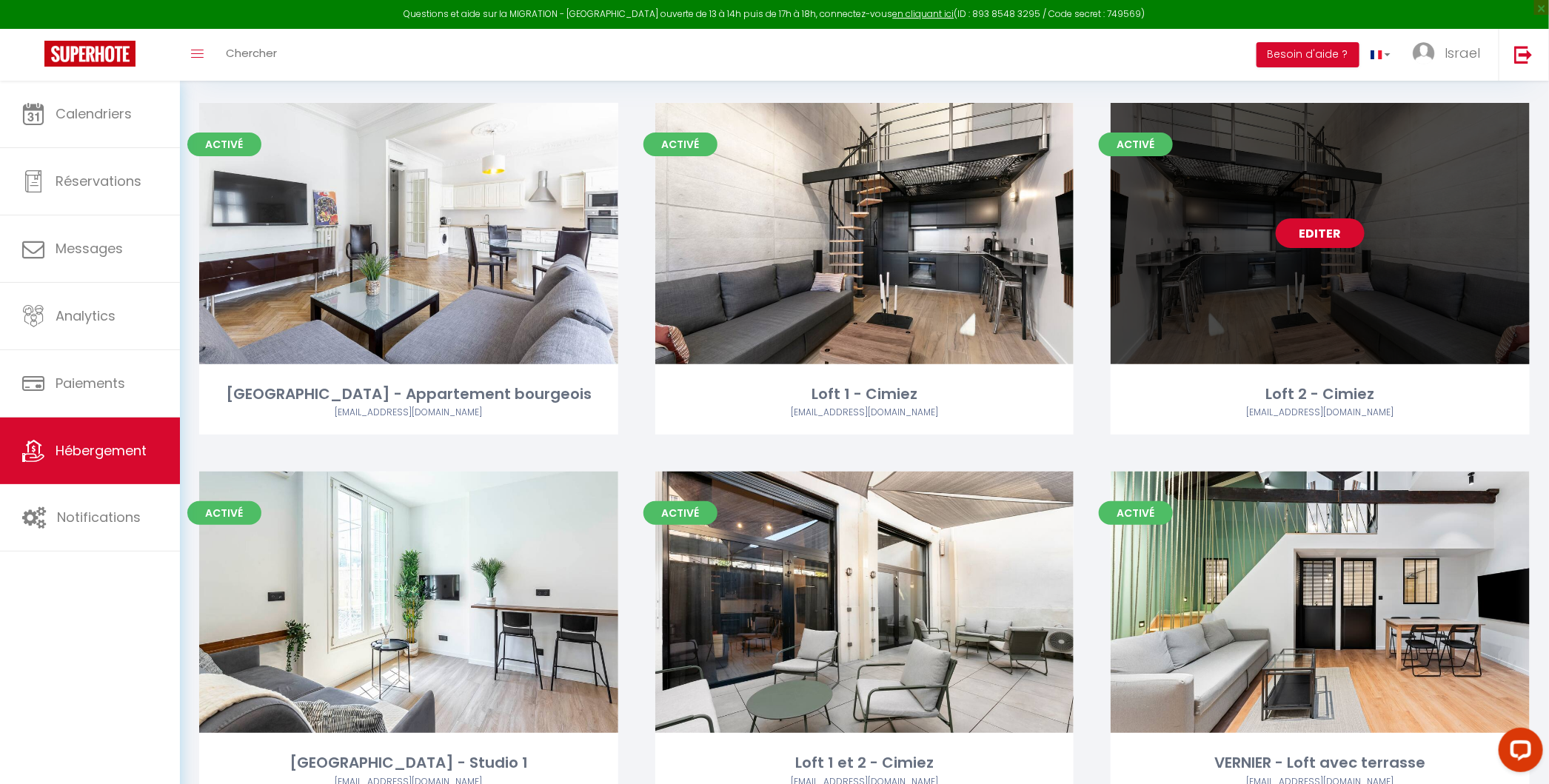
click at [1326, 224] on link "Editer" at bounding box center [1319, 233] width 89 height 30
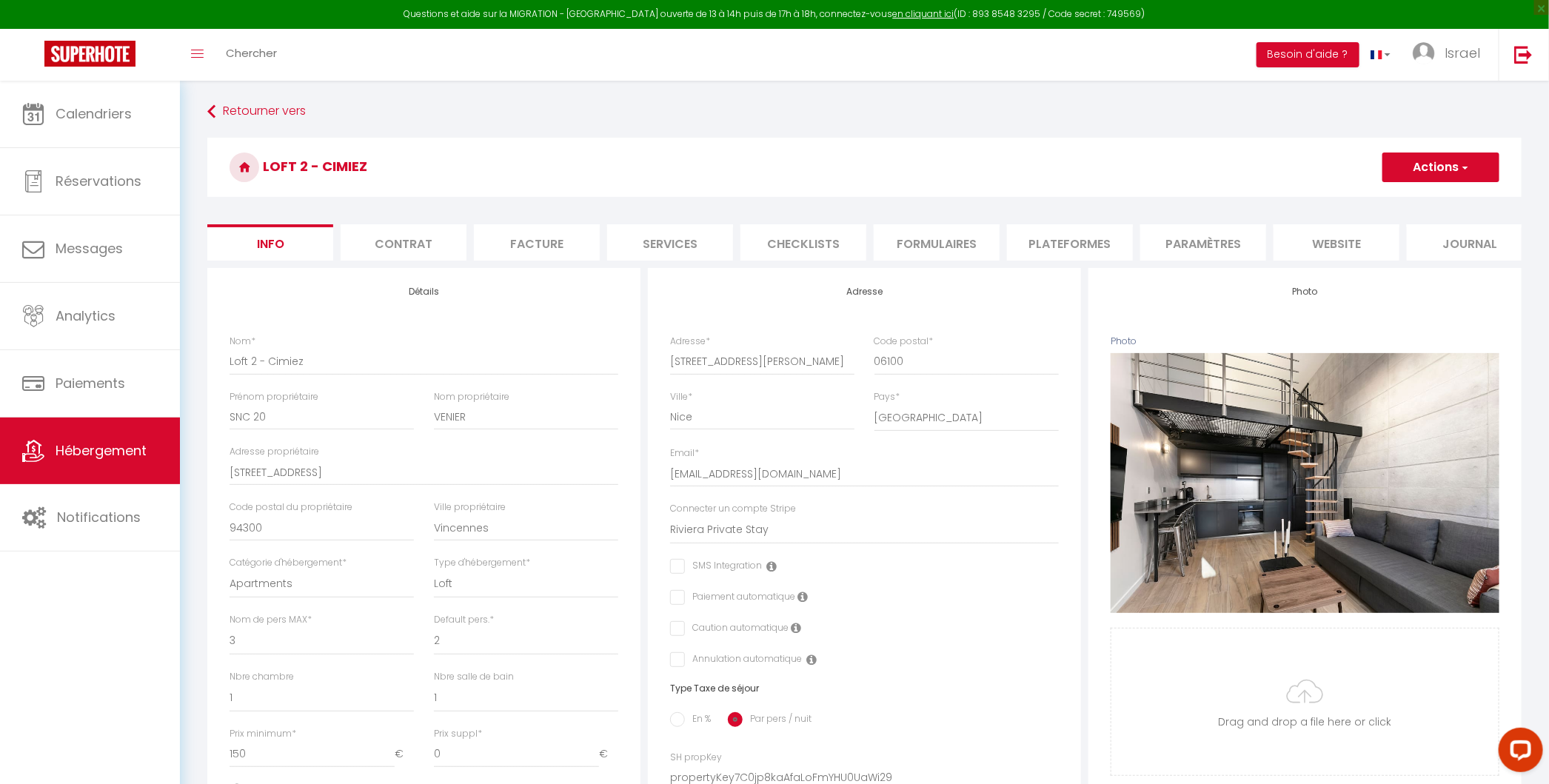
click at [1073, 237] on li "Plateformes" at bounding box center [1070, 242] width 126 height 37
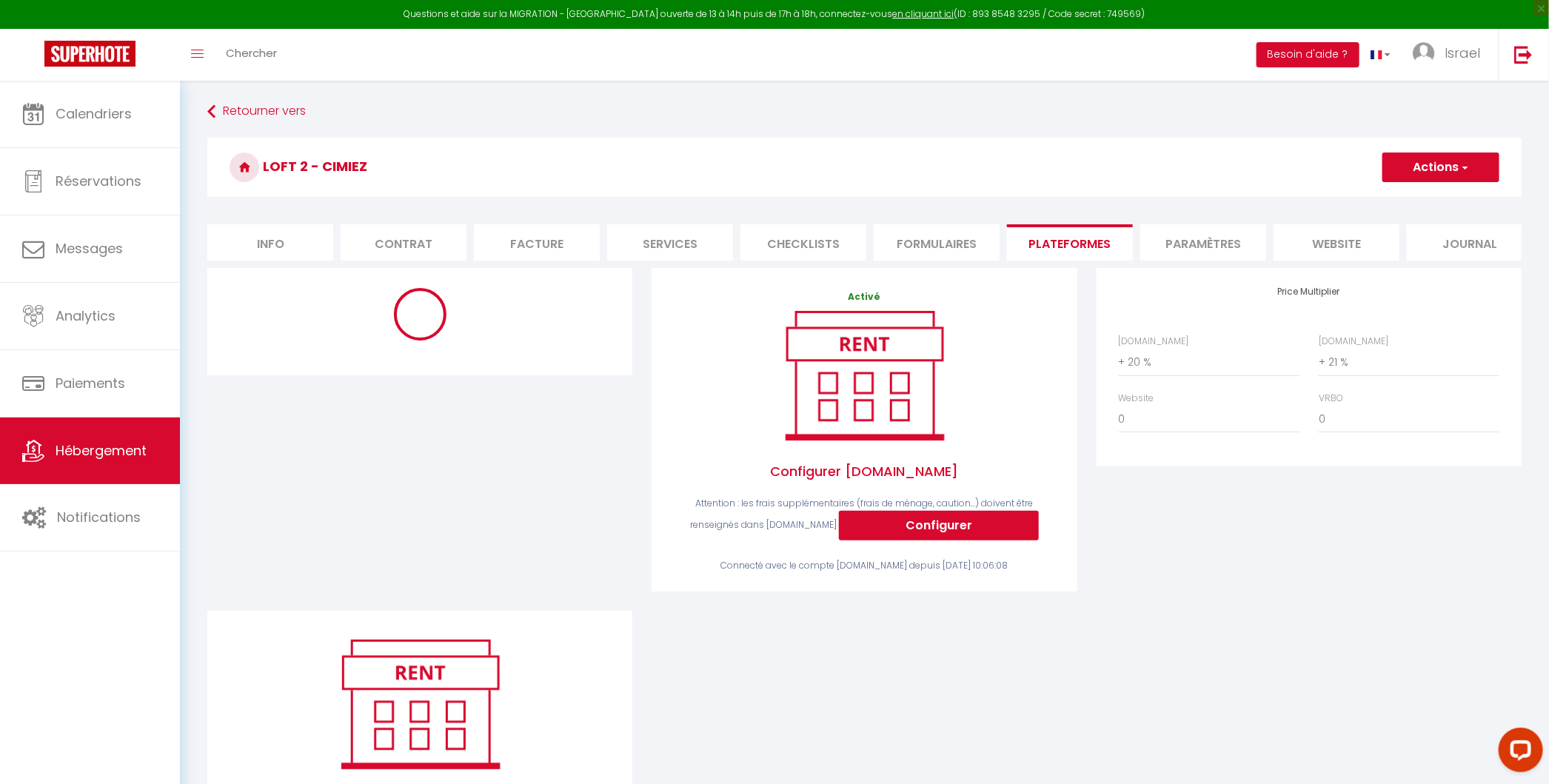
click at [464, 364] on div at bounding box center [420, 321] width 424 height 107
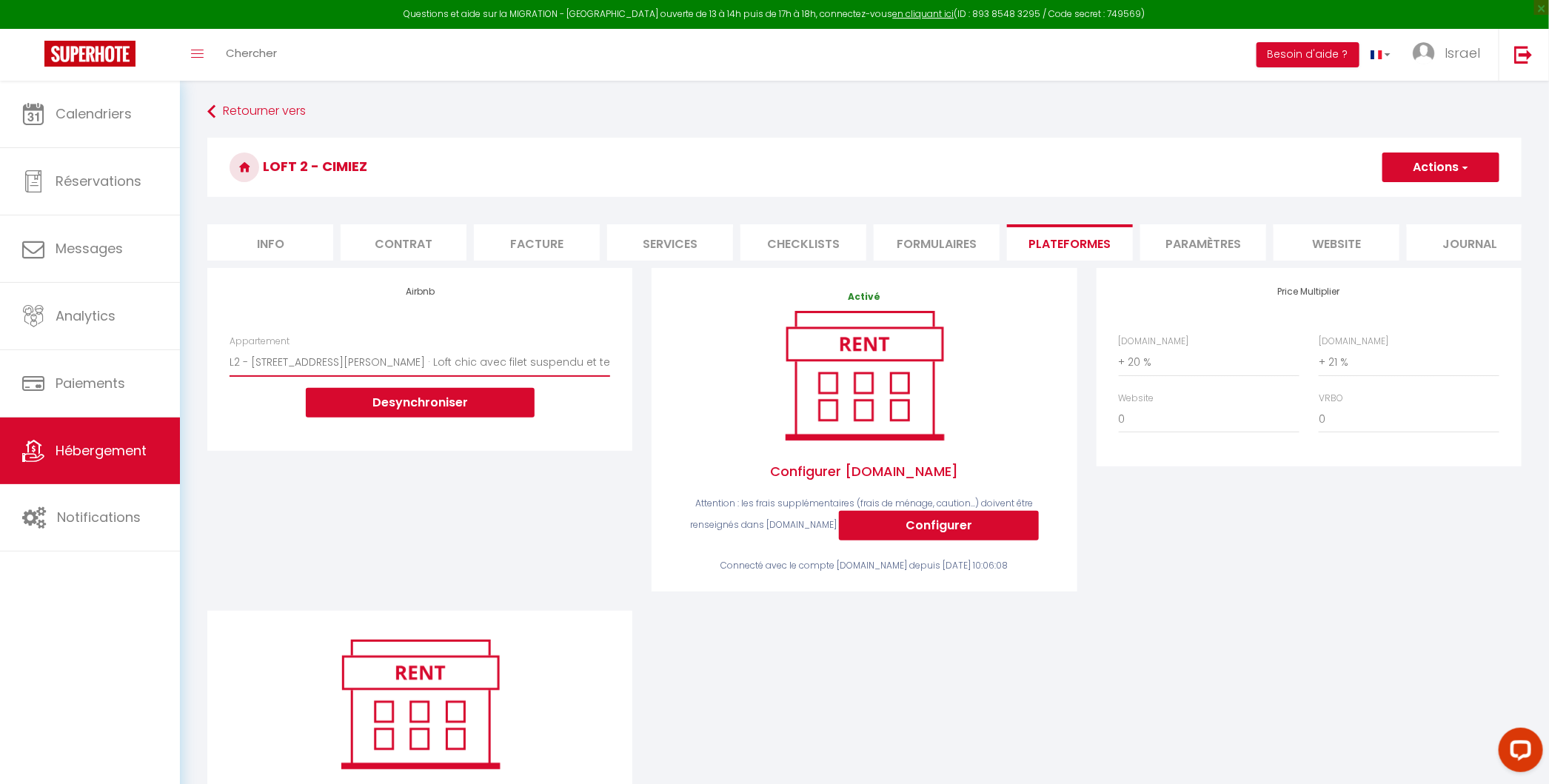
click at [469, 360] on select "[GEOGRAPHIC_DATA] - Nice · Loft Spacieux pour 10 personnes avec Terrasse - [EMA…" at bounding box center [420, 362] width 380 height 28
click at [1448, 162] on button "Actions" at bounding box center [1440, 167] width 117 height 30
click at [1420, 193] on link "Enregistrer" at bounding box center [1440, 200] width 117 height 19
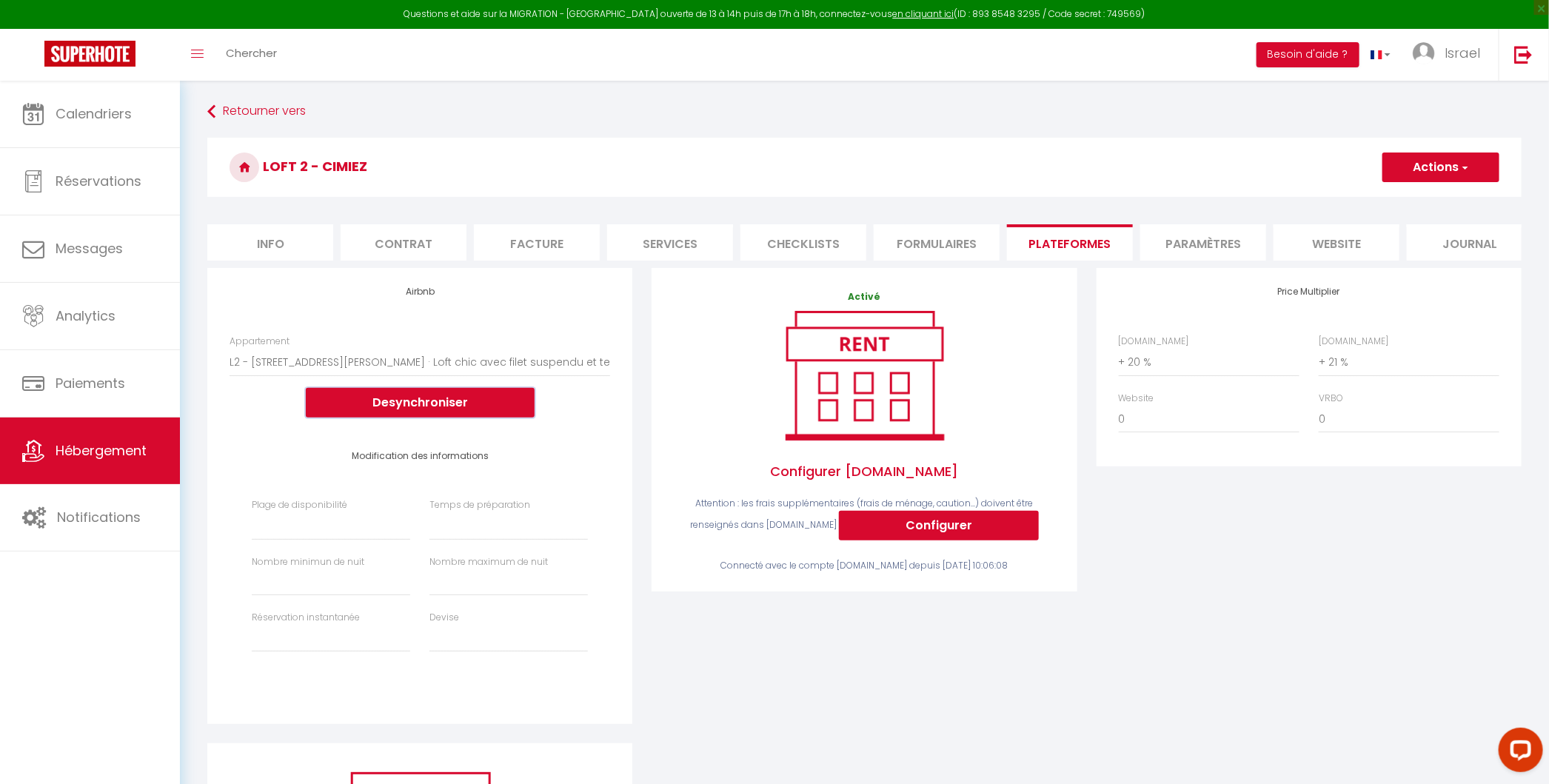
click at [408, 402] on button "Desynchroniser" at bounding box center [420, 403] width 229 height 30
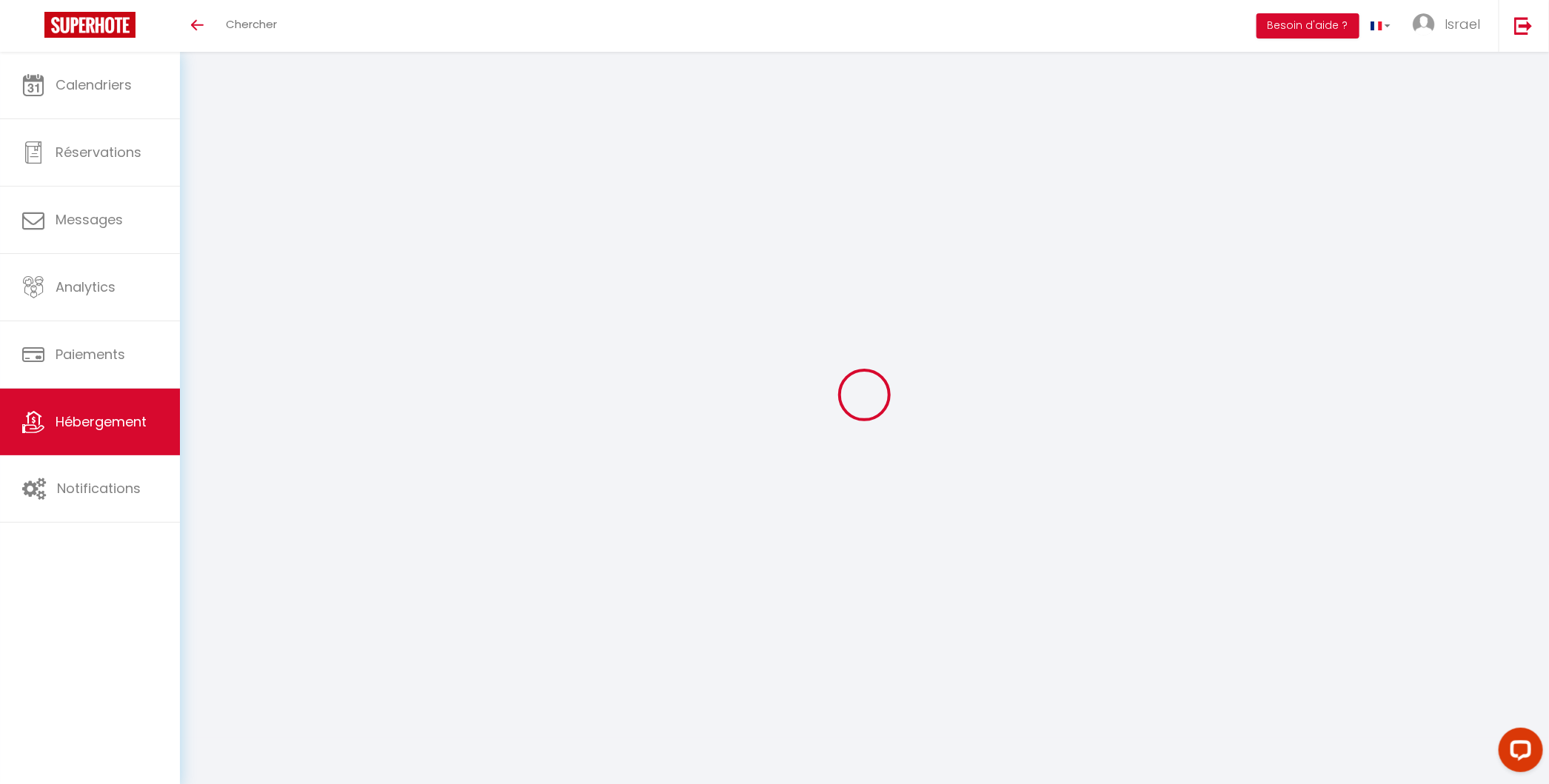
select select "+ 20 %"
select select "+ 21 %"
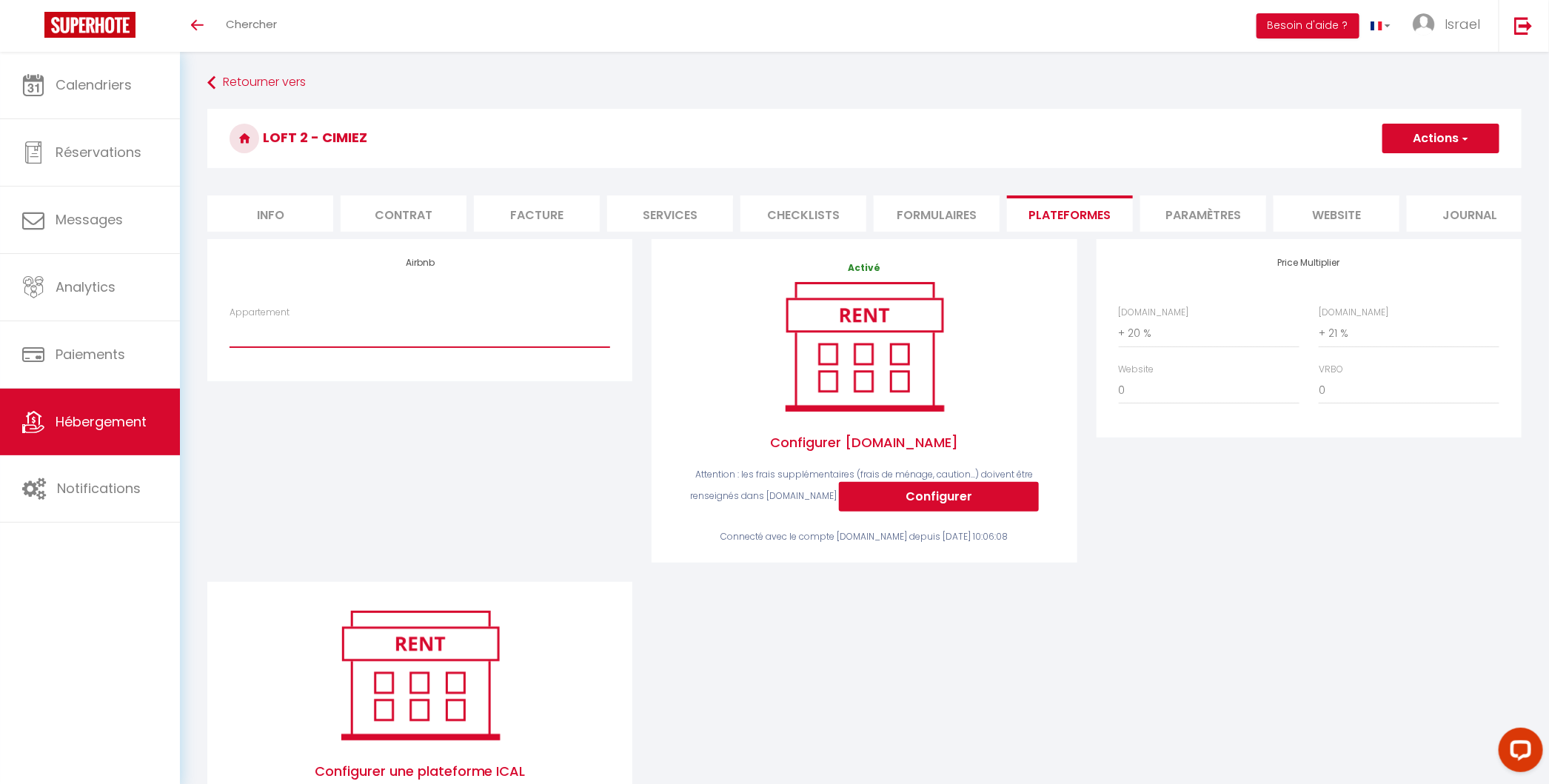
click at [459, 329] on select "[GEOGRAPHIC_DATA] - Nice · Loft Spacieux pour 10 personnes avec Terrasse - [EMA…" at bounding box center [420, 333] width 380 height 28
select select "8135-1330458814563093134"
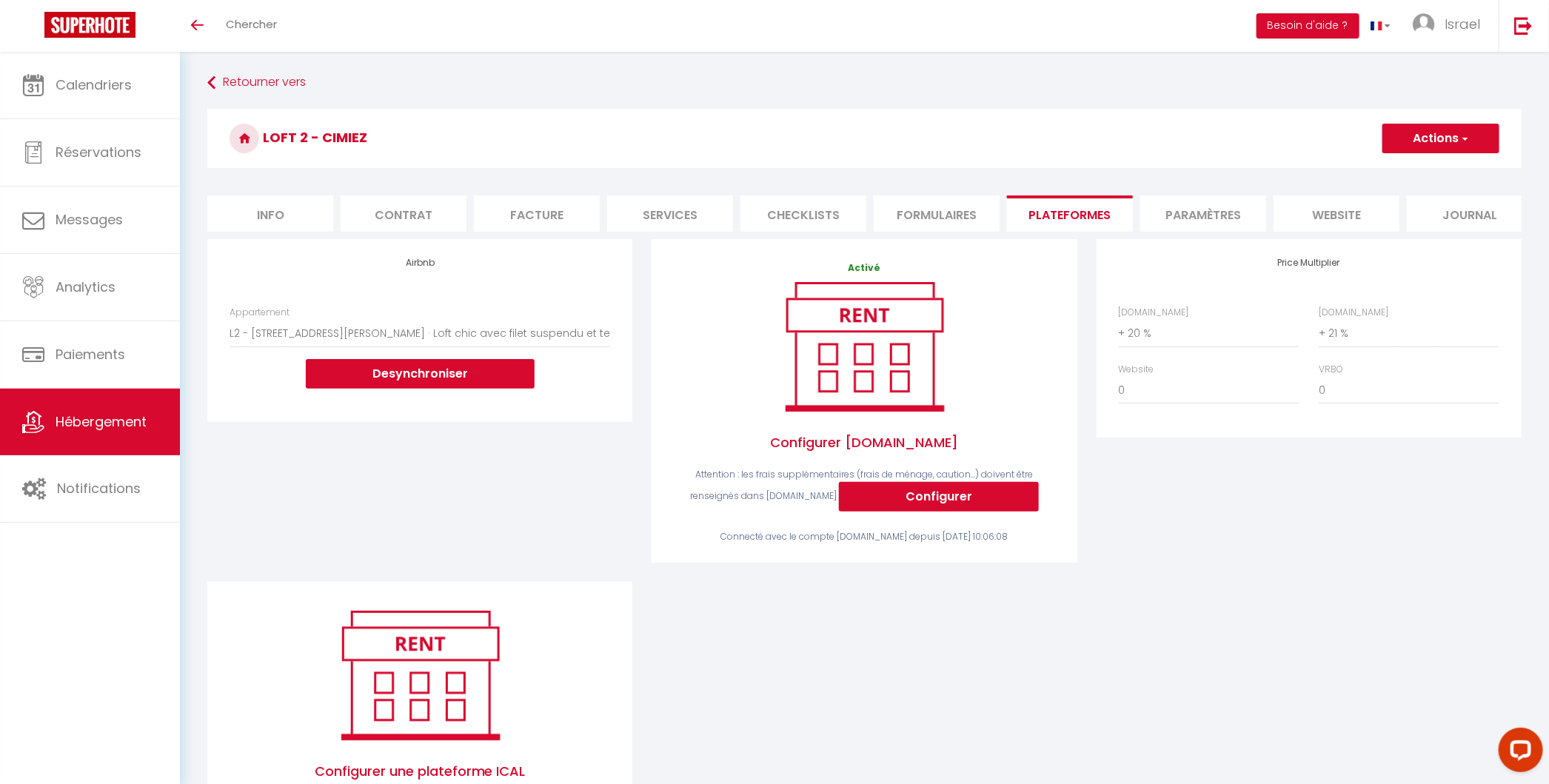
click at [1430, 141] on button "Actions" at bounding box center [1440, 139] width 117 height 30
click at [1417, 173] on link "Enregistrer" at bounding box center [1440, 171] width 117 height 19
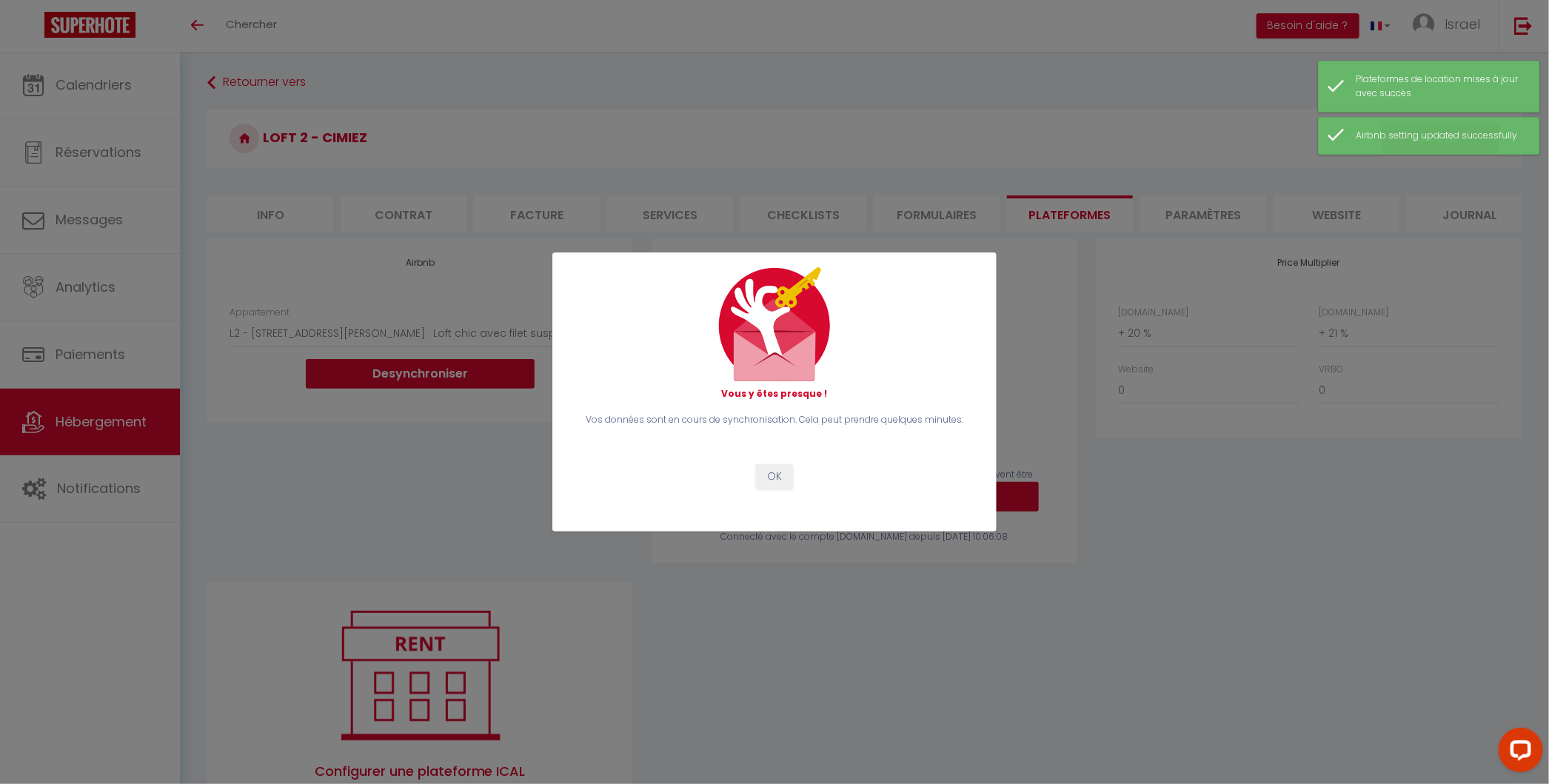
click at [798, 483] on div "Vos données sont en cours de synchronisation. Cela peut prendre quelques minute…" at bounding box center [774, 450] width 405 height 76
click at [772, 473] on button "OK" at bounding box center [774, 477] width 37 height 25
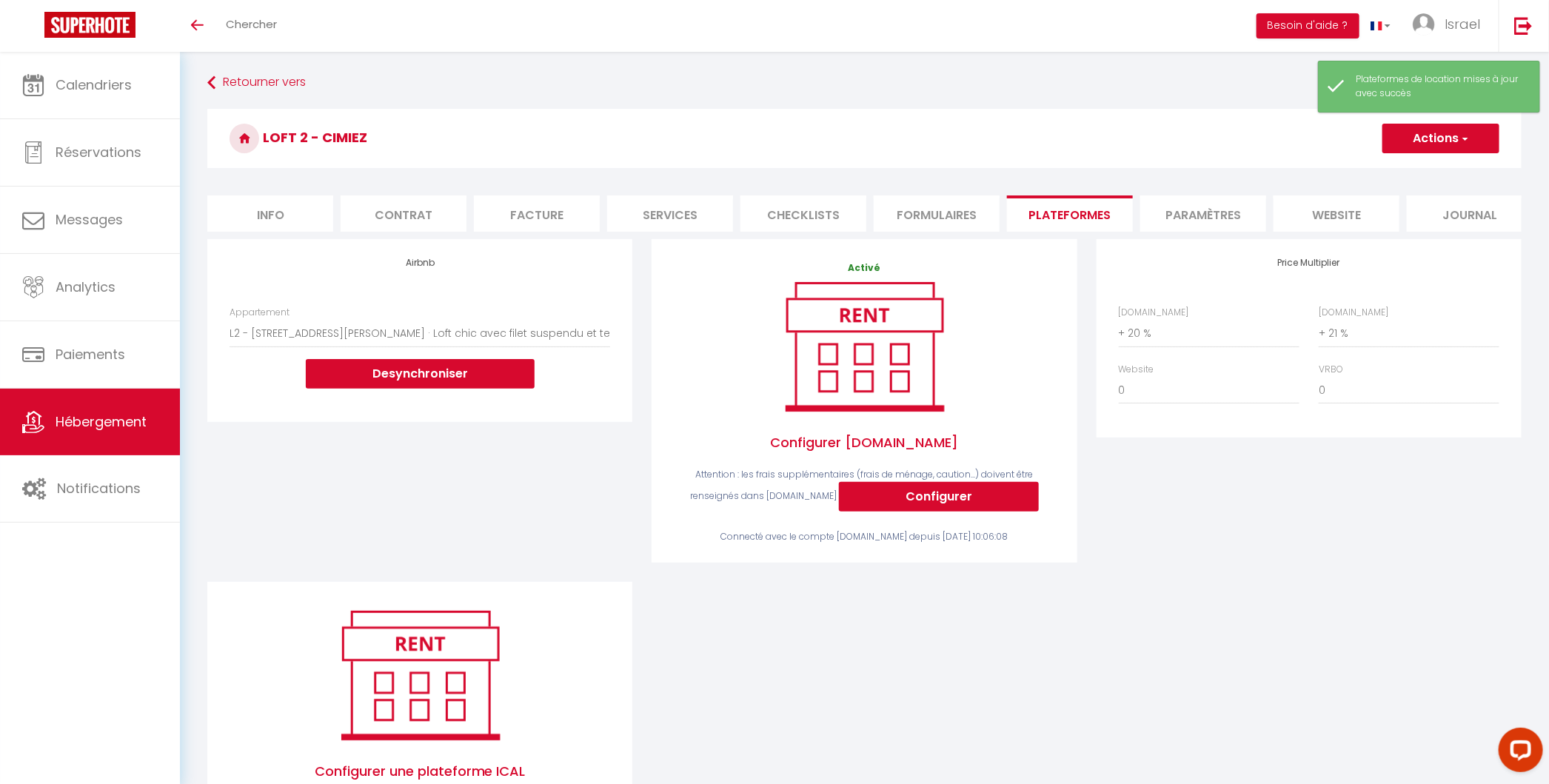
click at [949, 217] on li "Formulaires" at bounding box center [936, 214] width 126 height 37
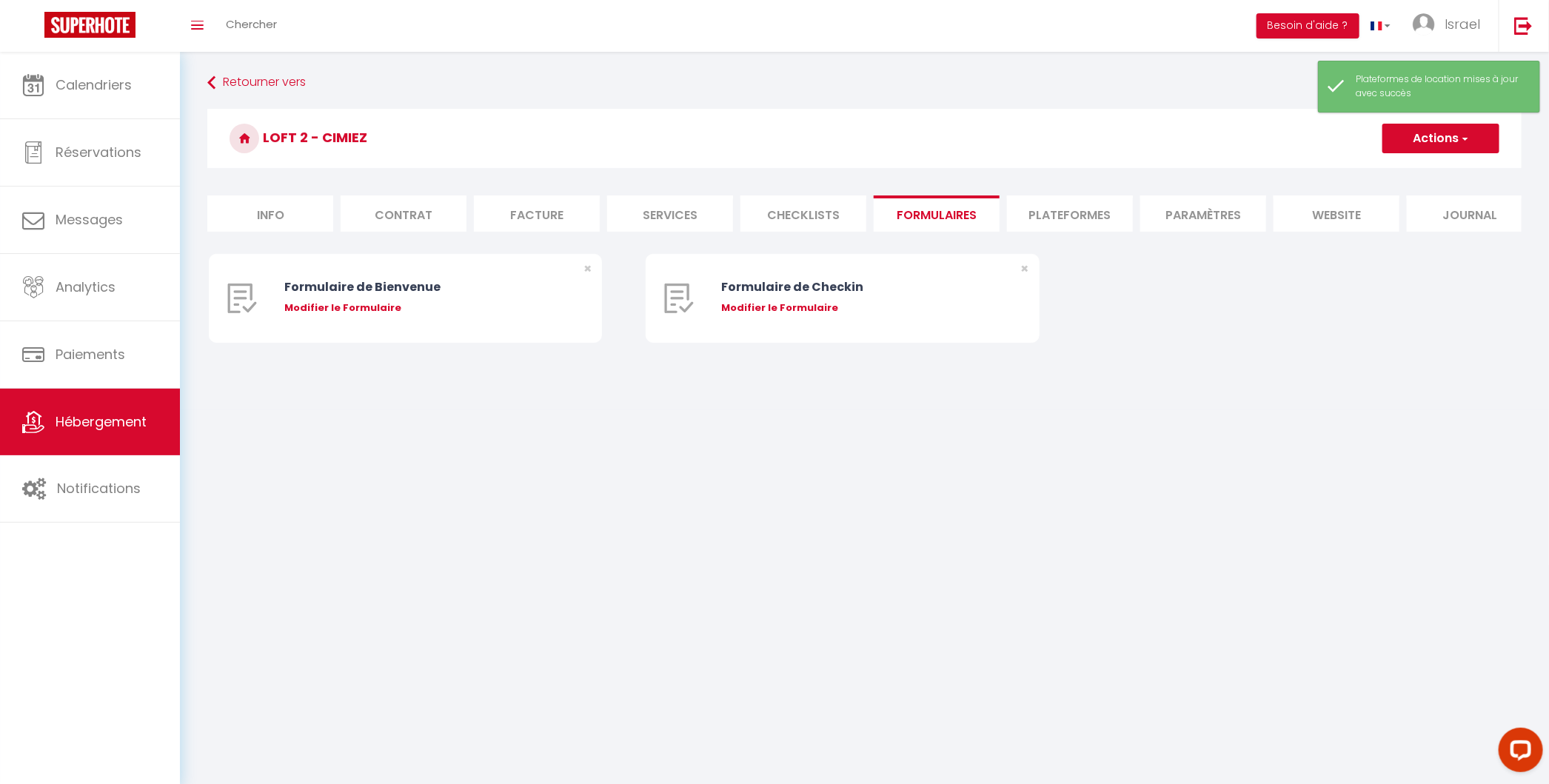
click at [1071, 207] on li "Plateformes" at bounding box center [1070, 214] width 126 height 37
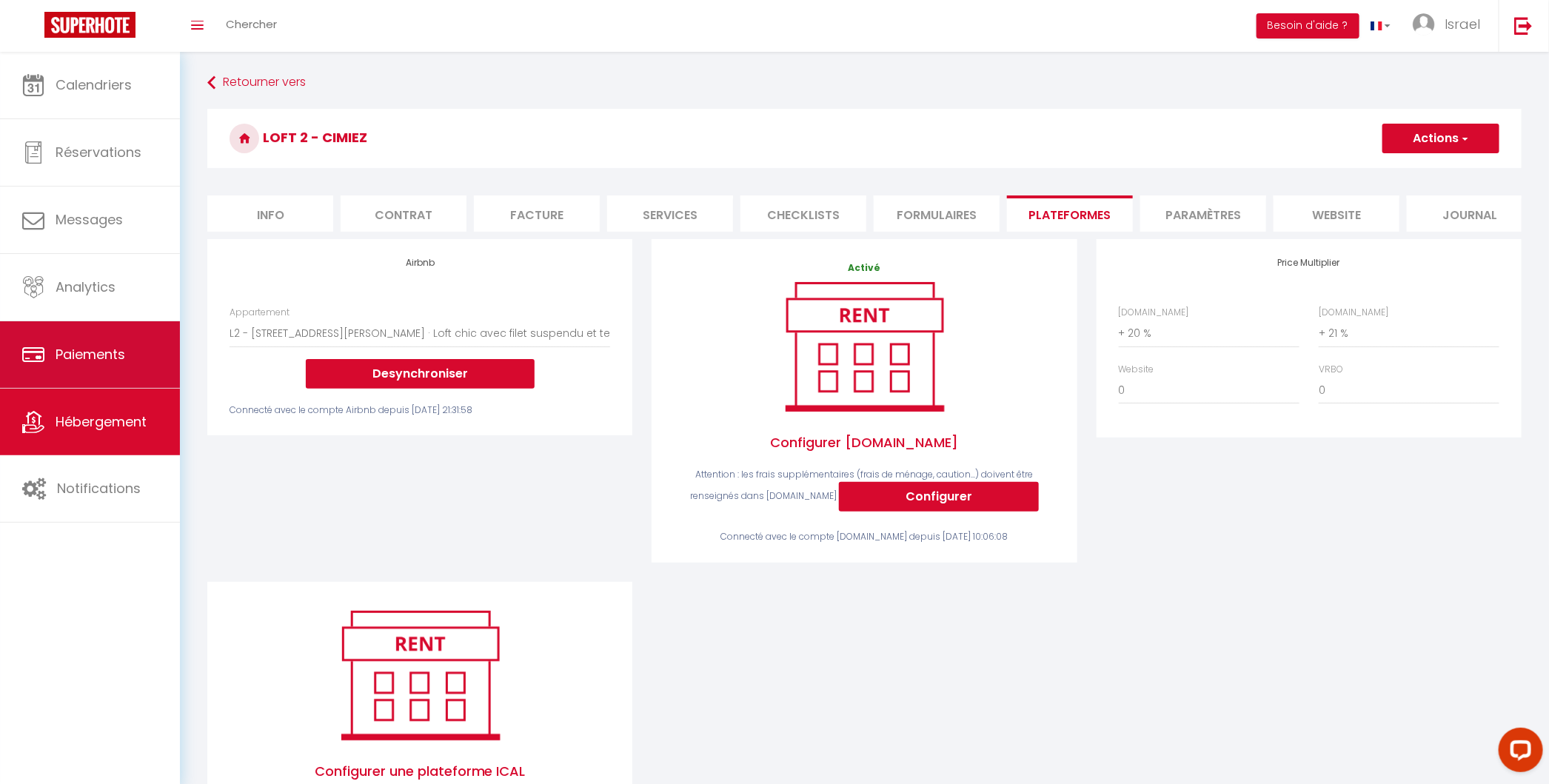
click at [127, 364] on link "Paiements" at bounding box center [90, 355] width 180 height 67
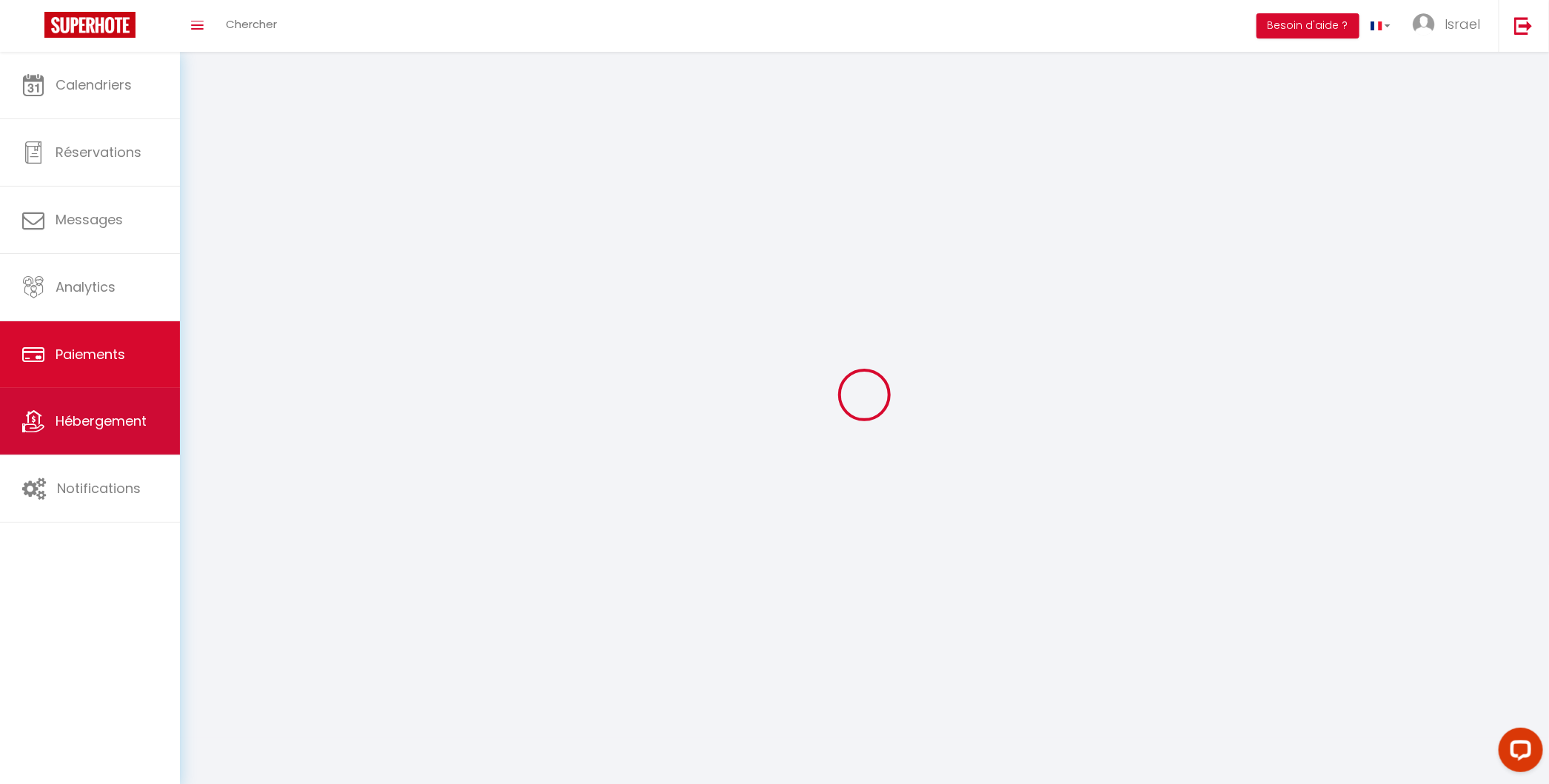
select select "2"
select select "0"
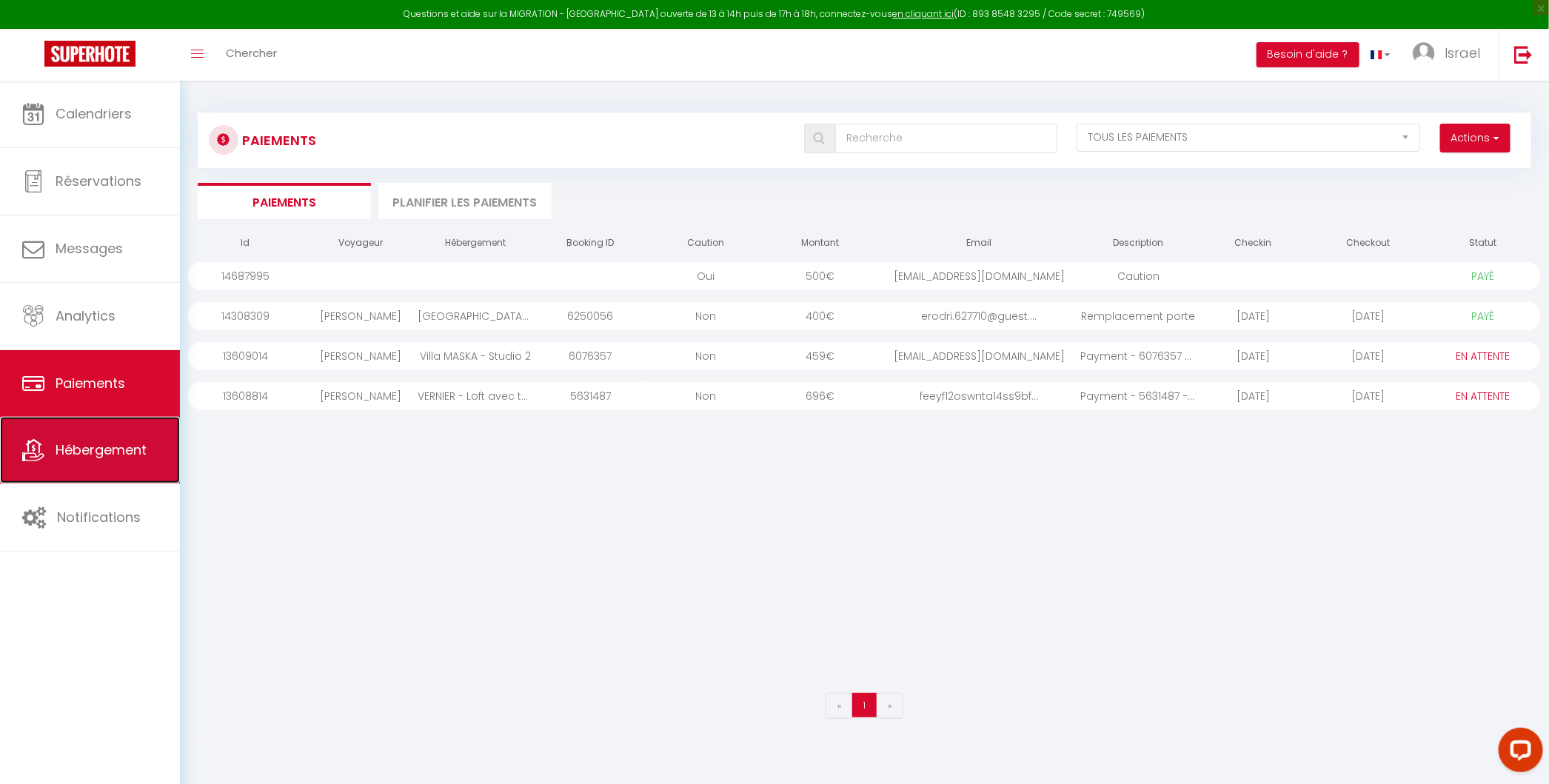
click at [117, 448] on span "Hébergement" at bounding box center [101, 449] width 91 height 18
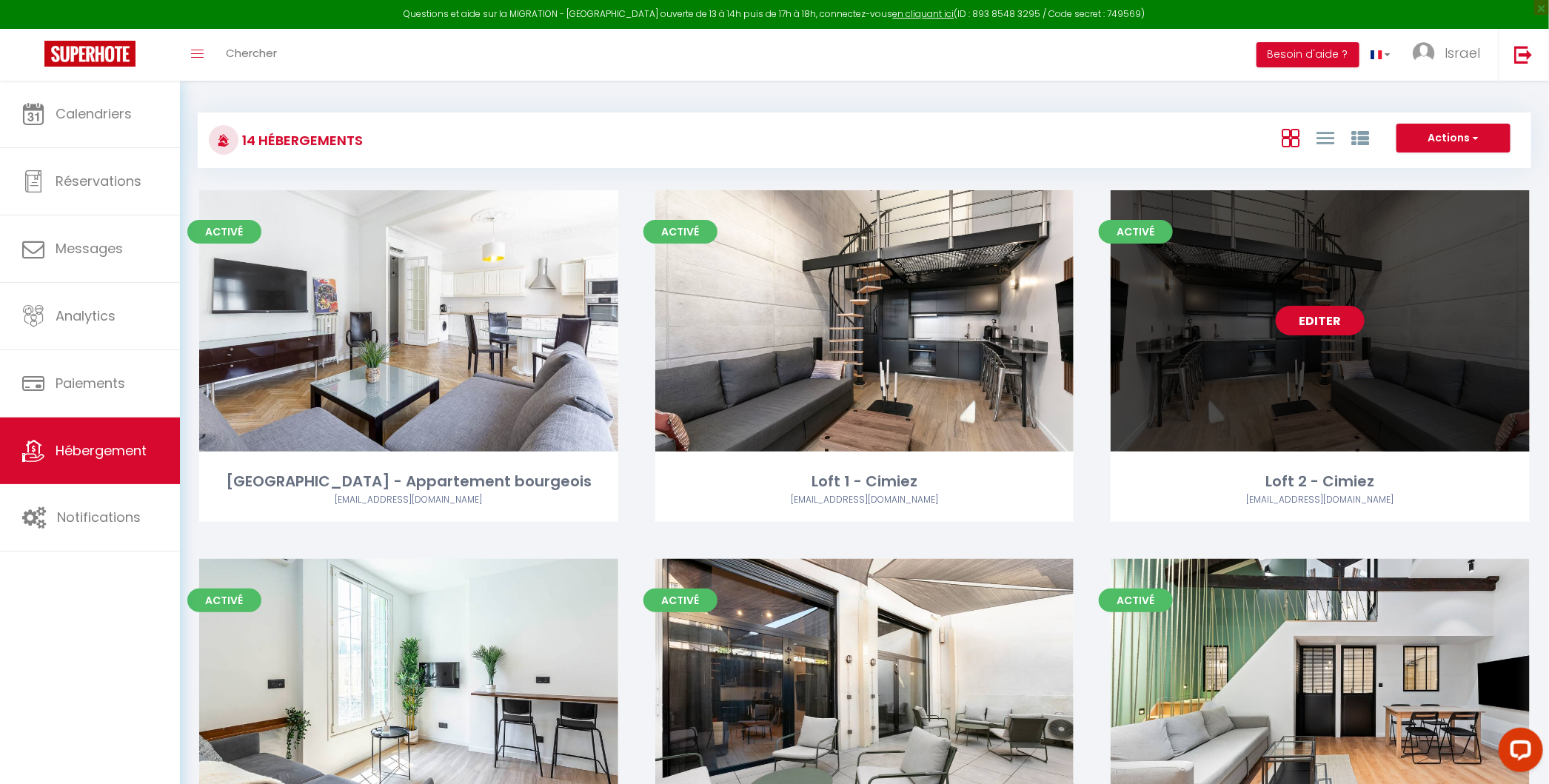
click at [1326, 329] on link "Editer" at bounding box center [1319, 320] width 89 height 30
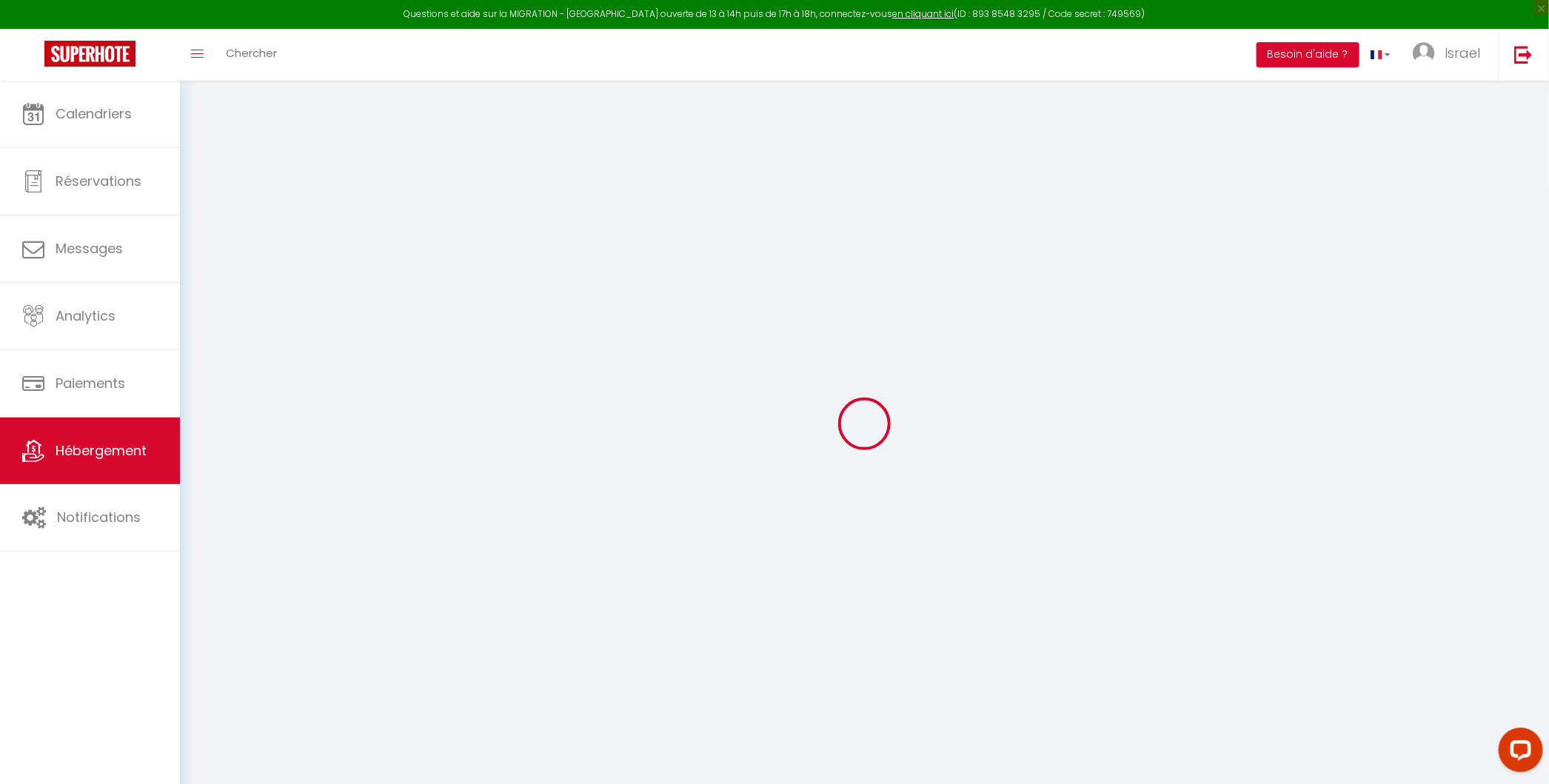
select select "+ 20 %"
select select "+ 21 %"
select select
checkbox input "false"
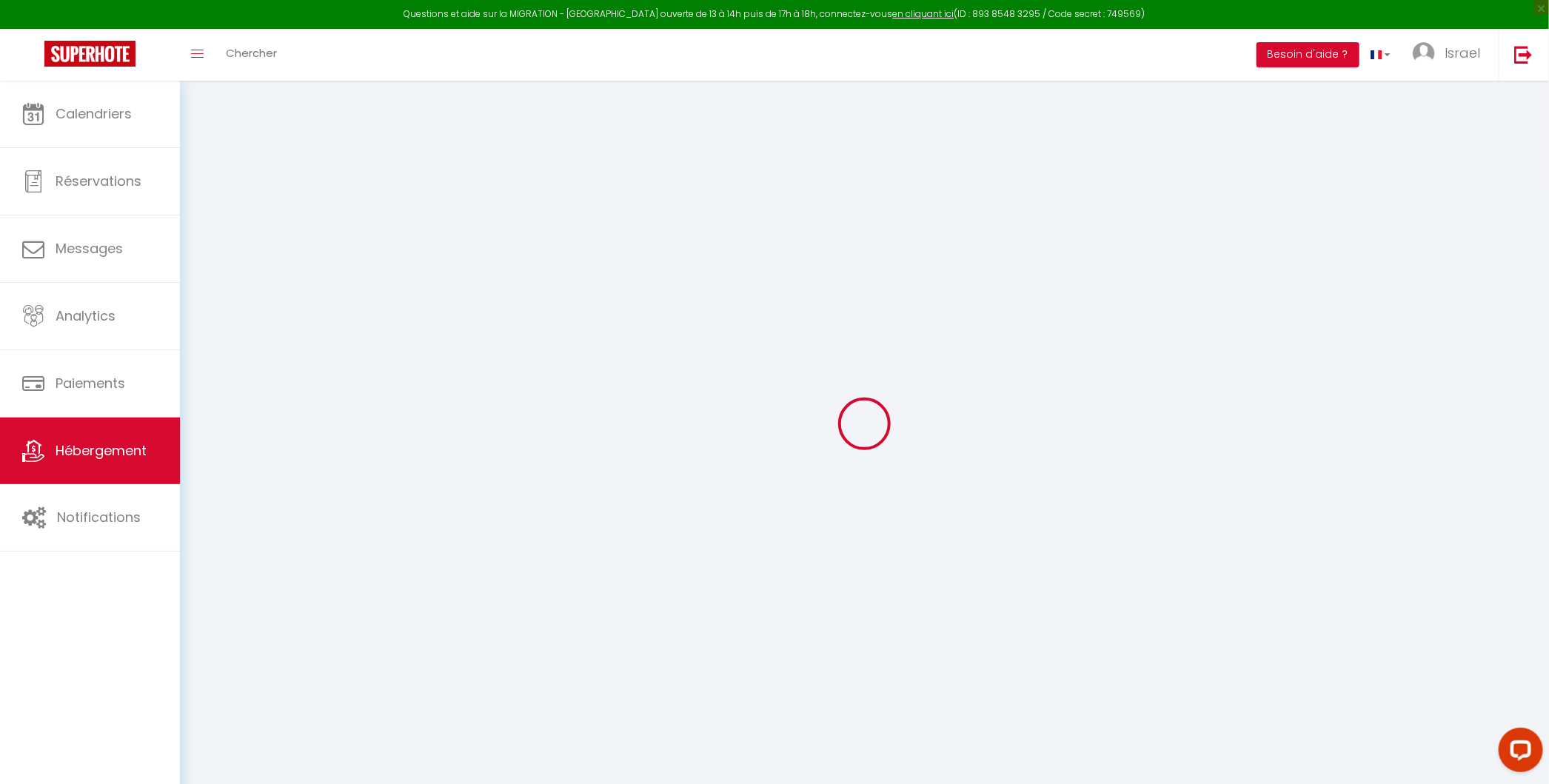
checkbox input "false"
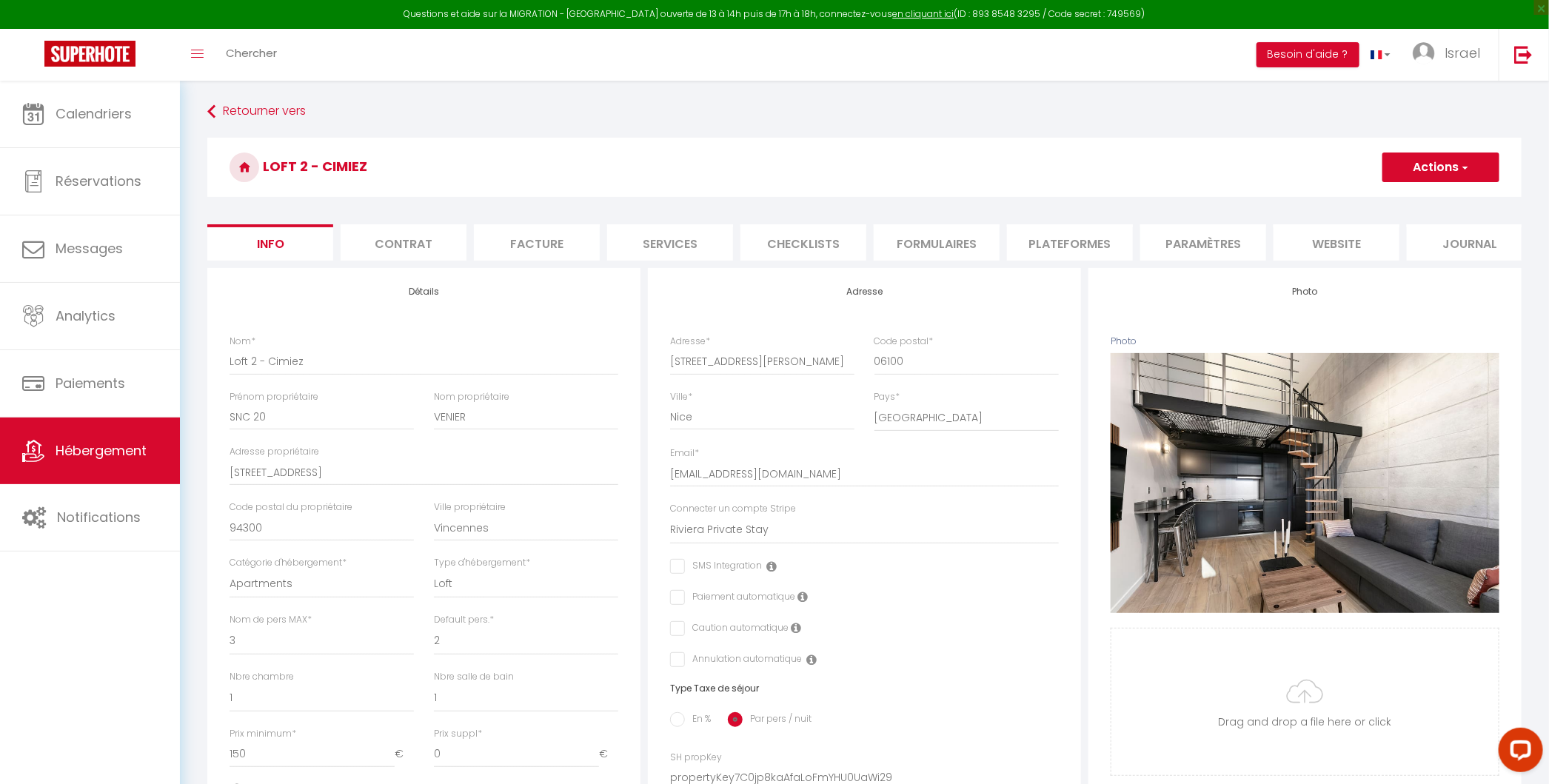
click at [1042, 235] on li "Plateformes" at bounding box center [1070, 242] width 126 height 37
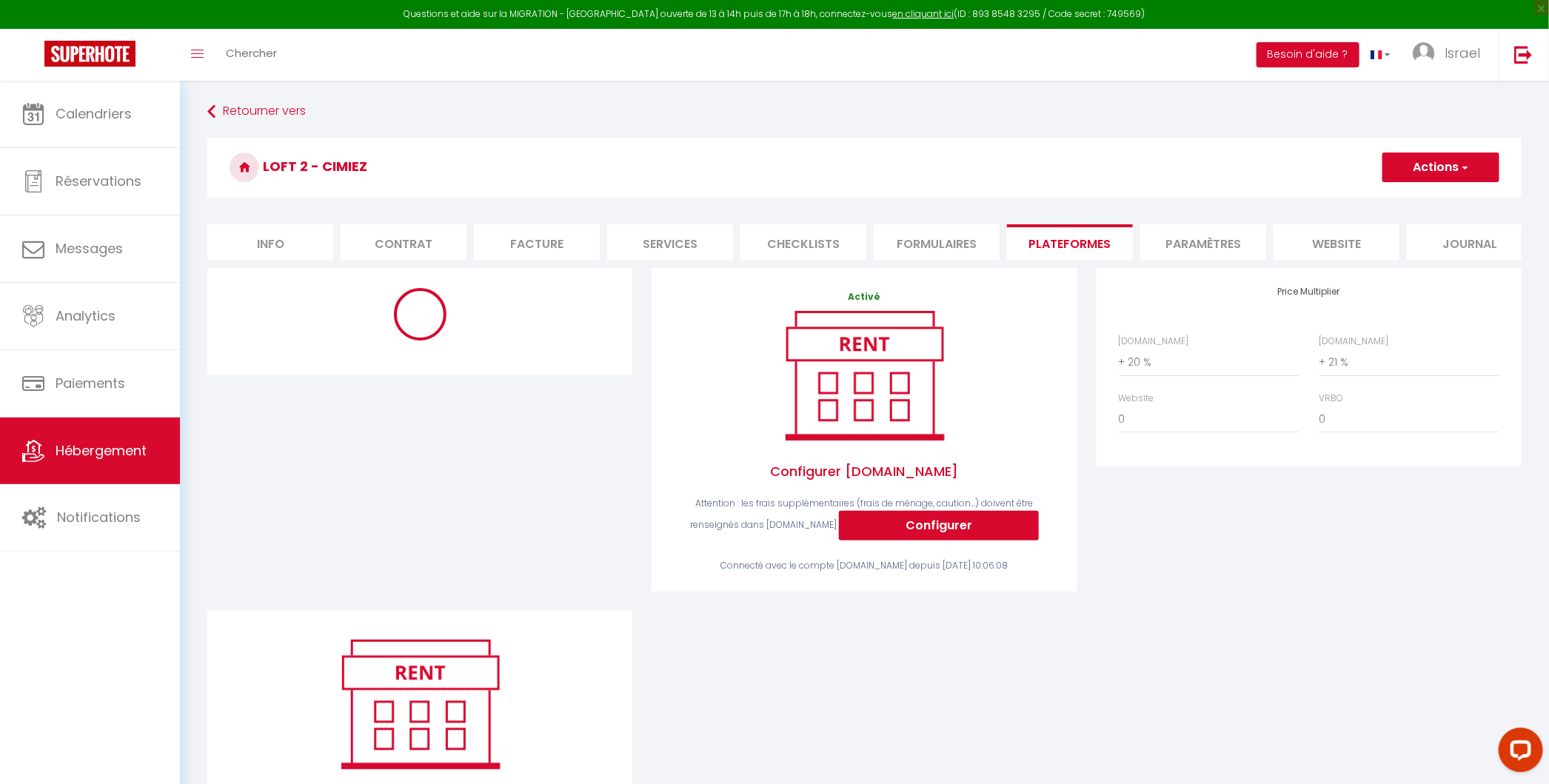
select select "8135-1330458814563093134"
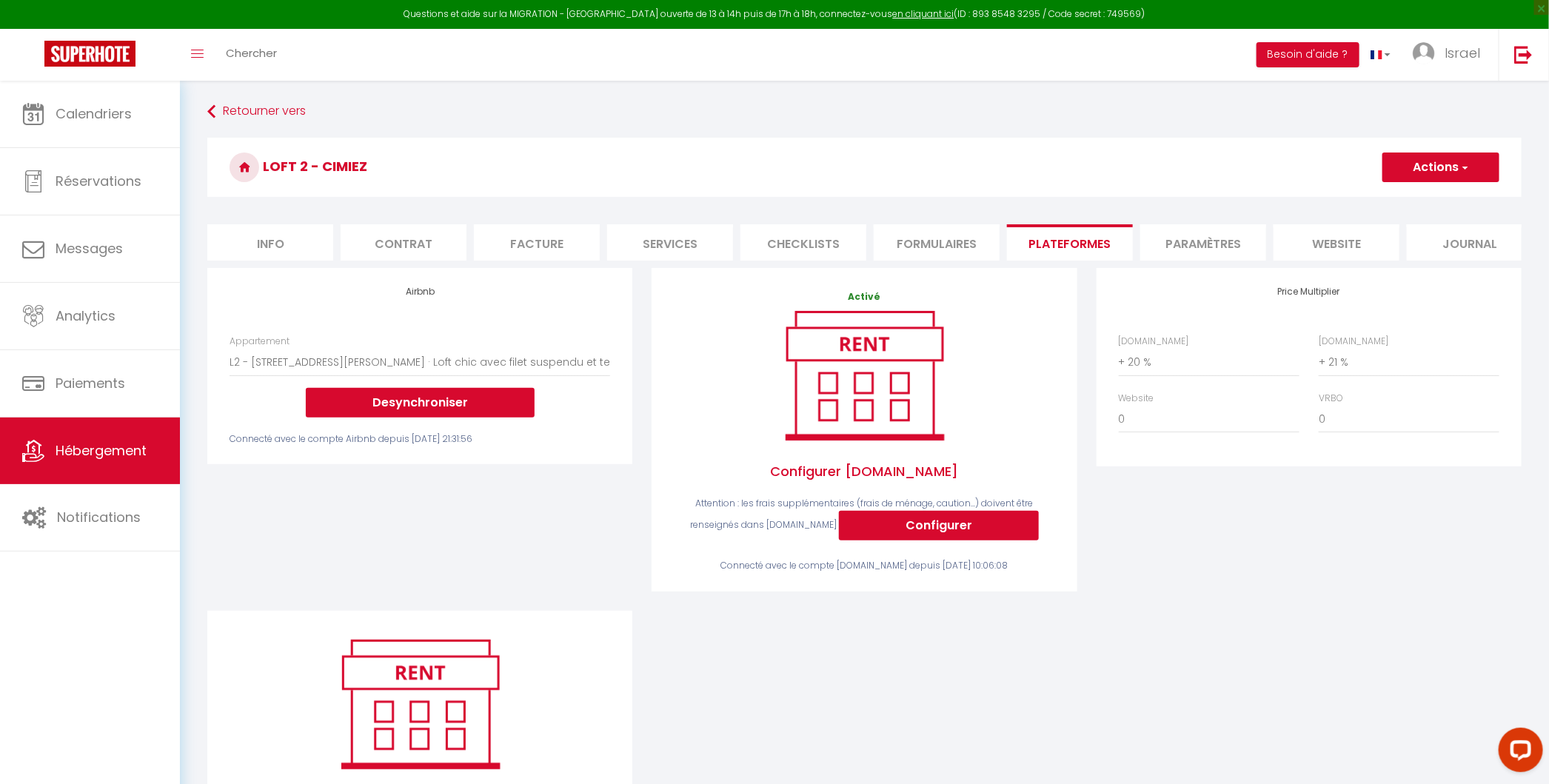
click at [329, 241] on li "Info" at bounding box center [270, 242] width 126 height 37
select select
checkbox input "false"
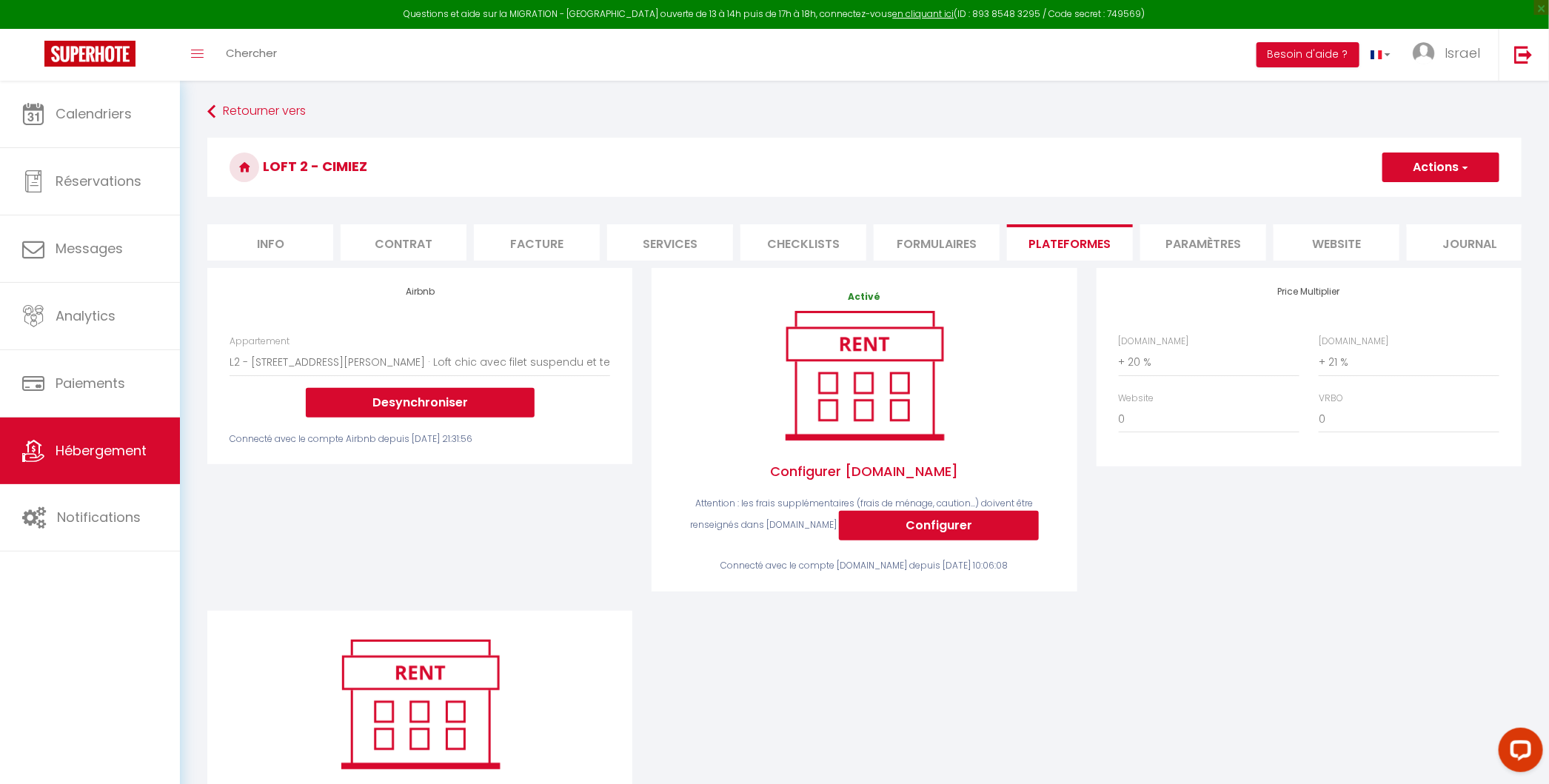
checkbox input "false"
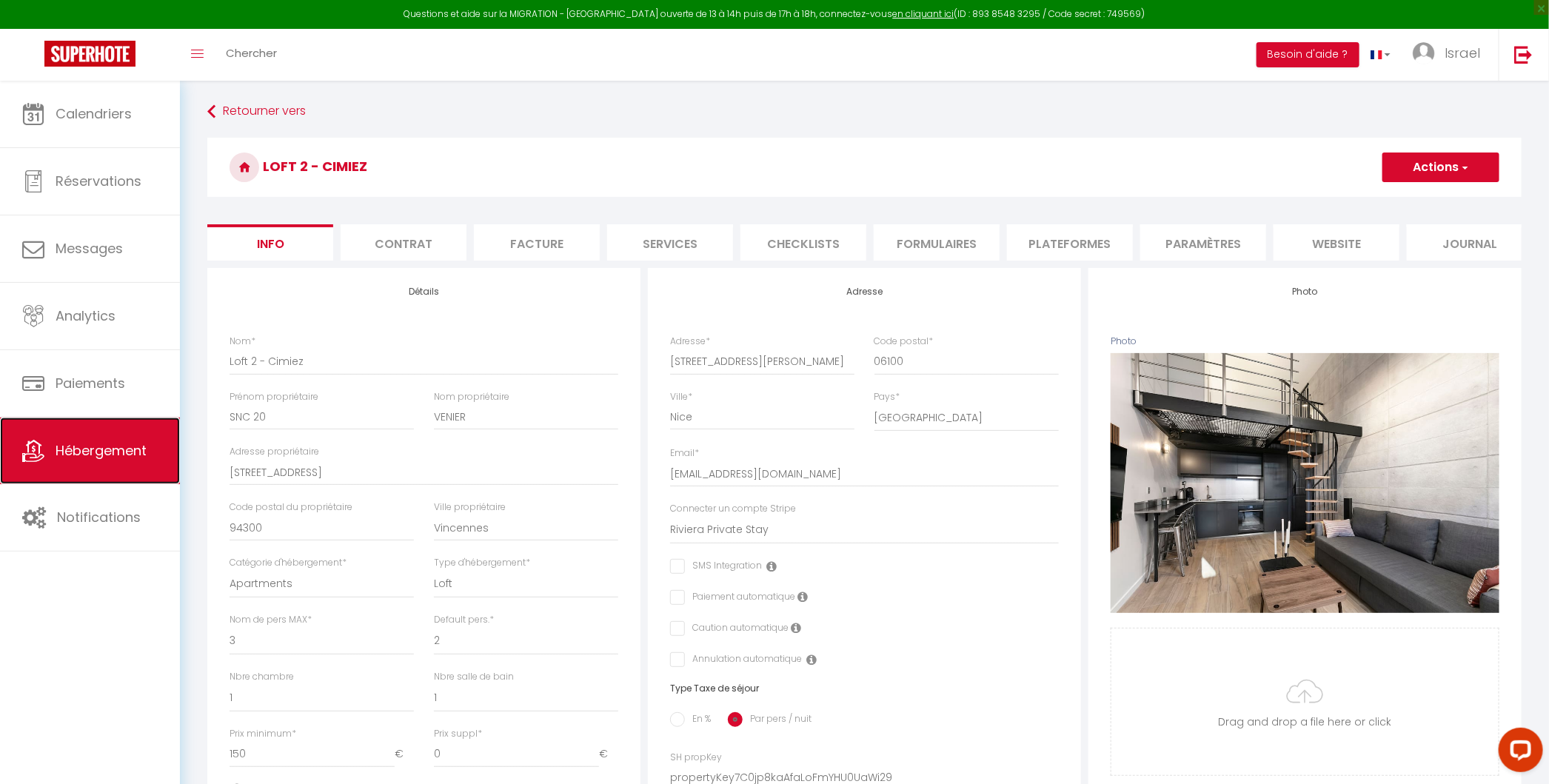
click at [67, 451] on span "Hébergement" at bounding box center [101, 450] width 91 height 18
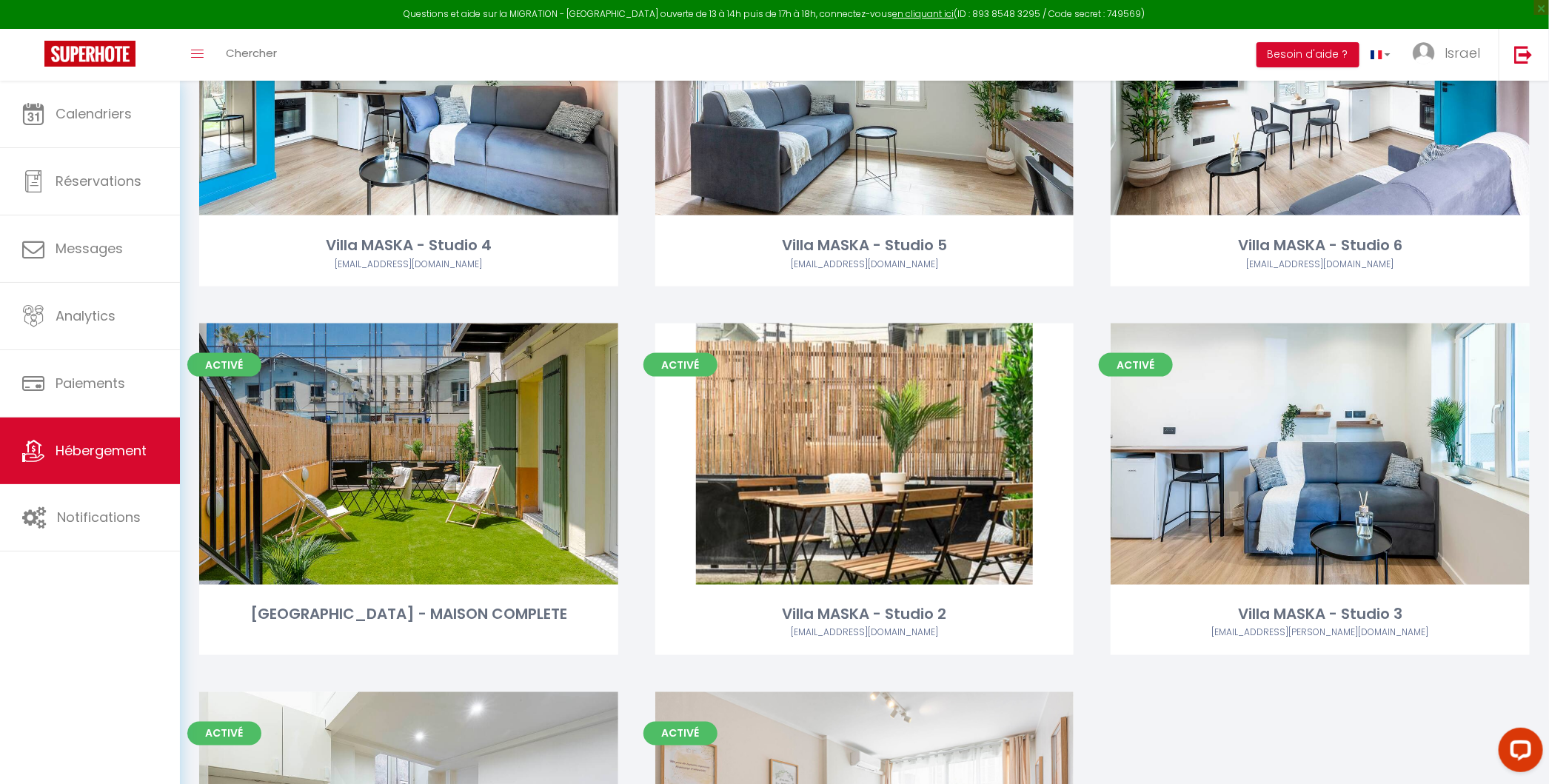
scroll to position [984, 0]
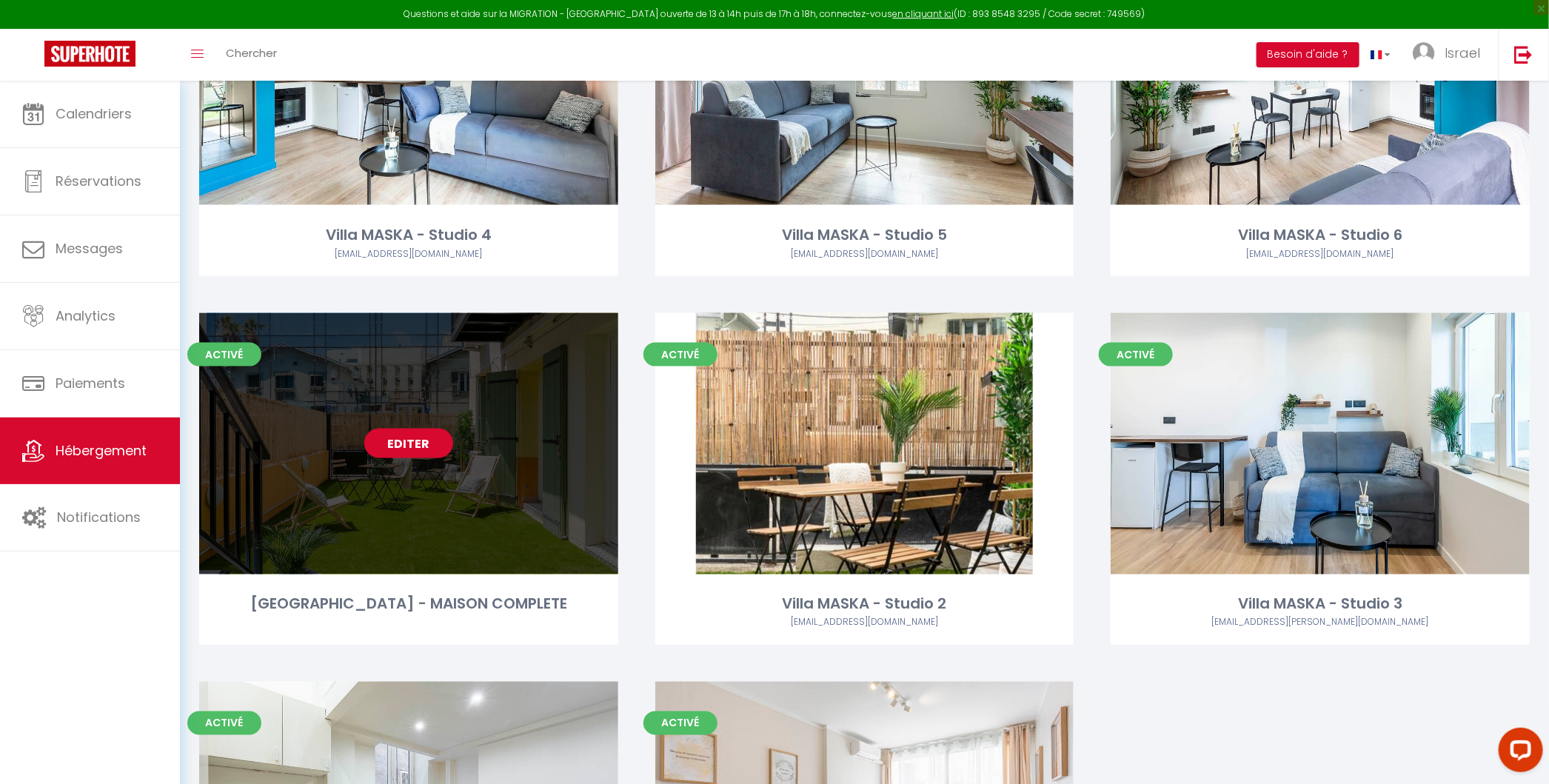
click at [429, 440] on link "Editer" at bounding box center [409, 444] width 89 height 30
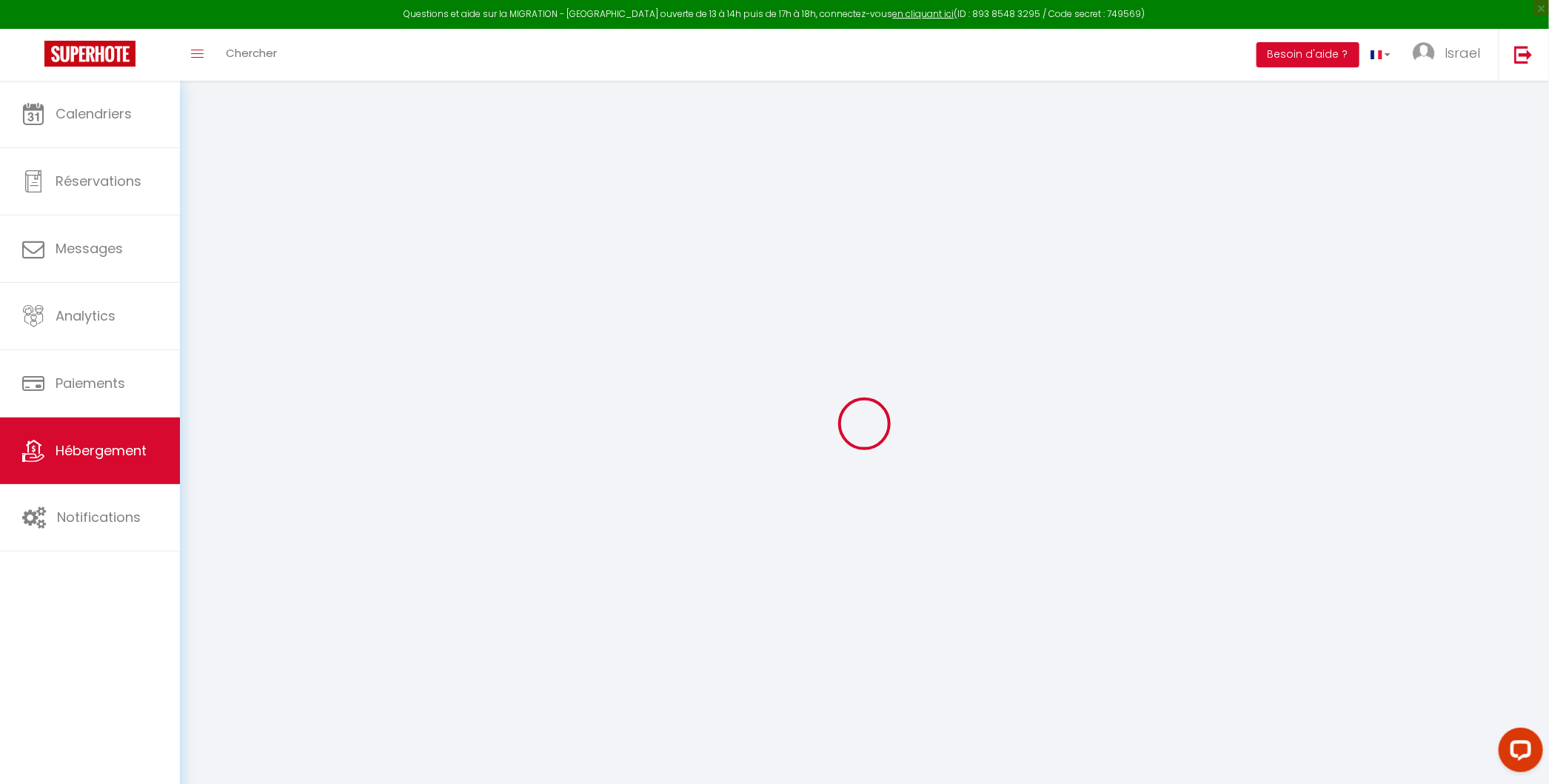
select select "+ 20 %"
select select
checkbox input "false"
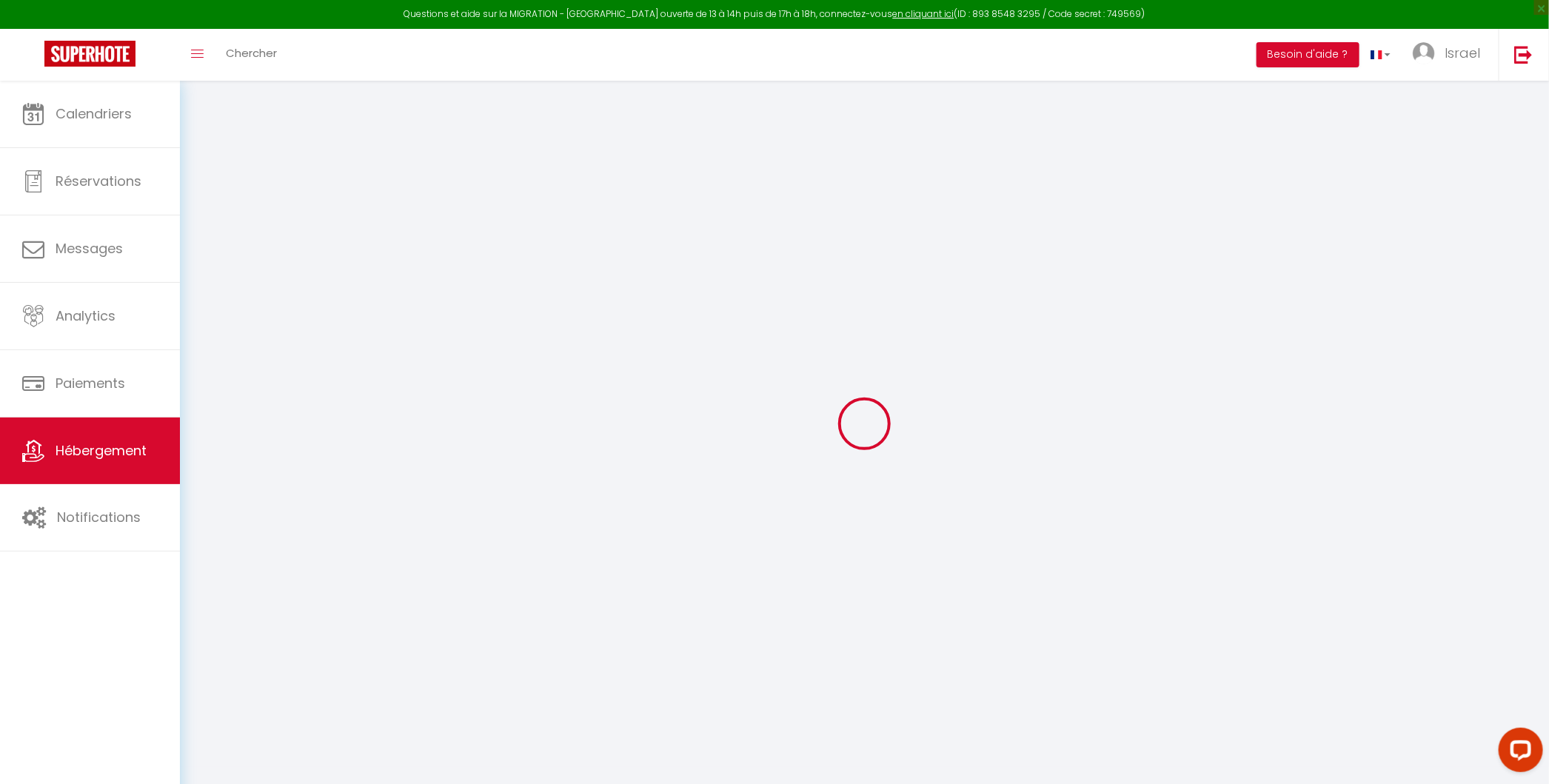
checkbox input "false"
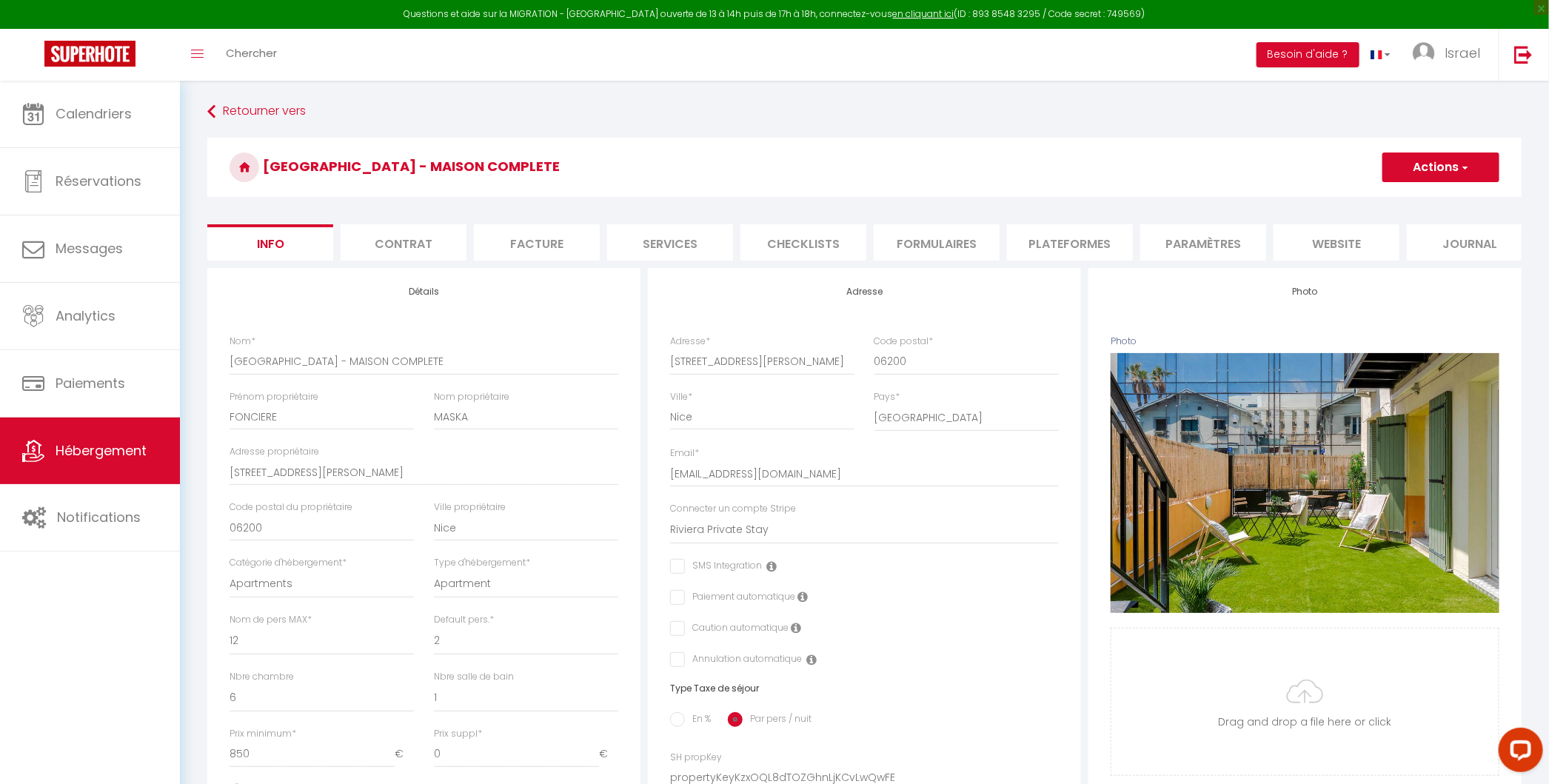
click at [1054, 231] on li "Plateformes" at bounding box center [1070, 242] width 126 height 37
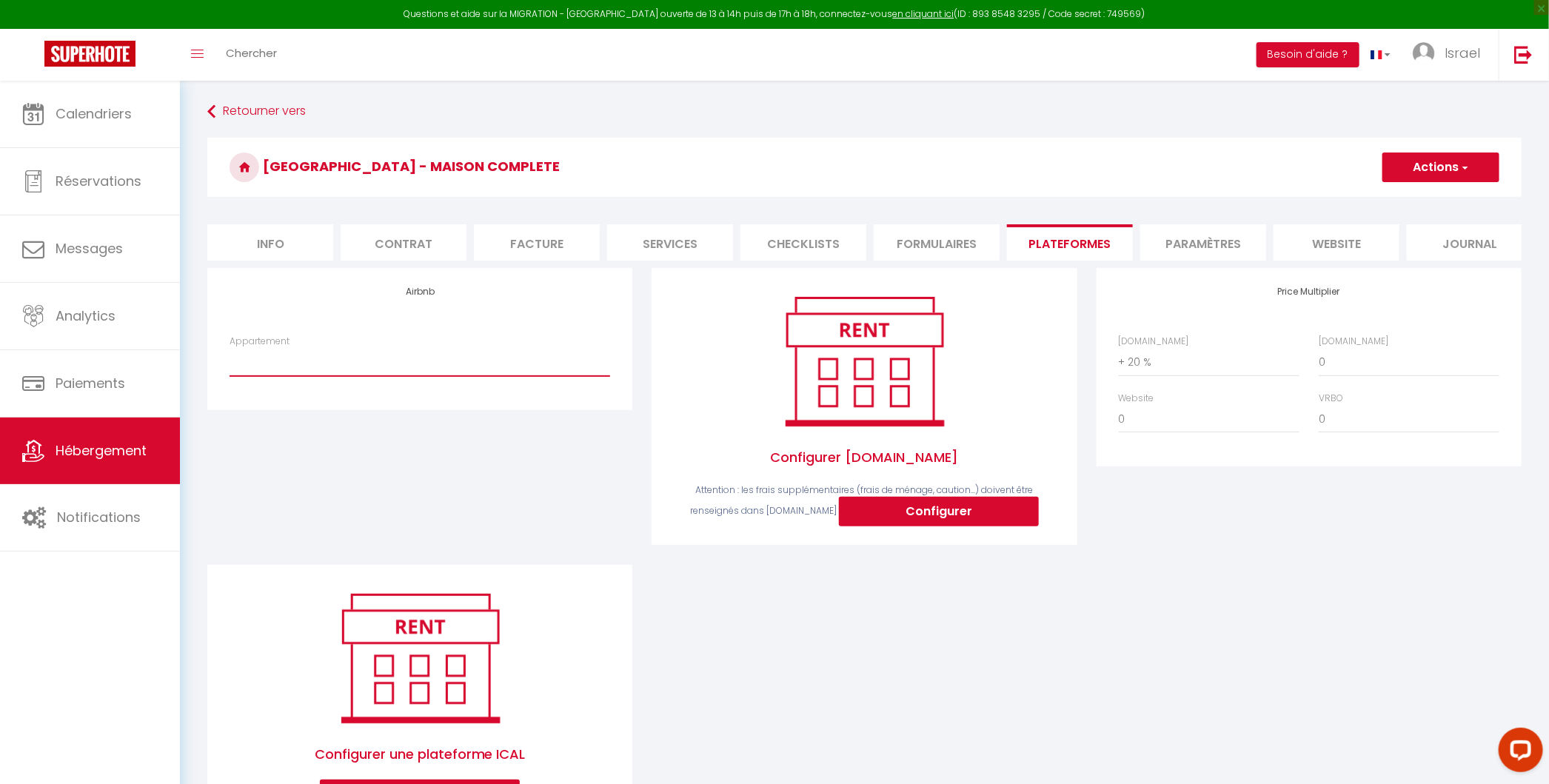
click at [397, 356] on select "[GEOGRAPHIC_DATA] - Nice · Loft Spacieux pour 10 personnes avec Terrasse - [EMA…" at bounding box center [420, 362] width 380 height 28
select select "8135-1425477855334898106"
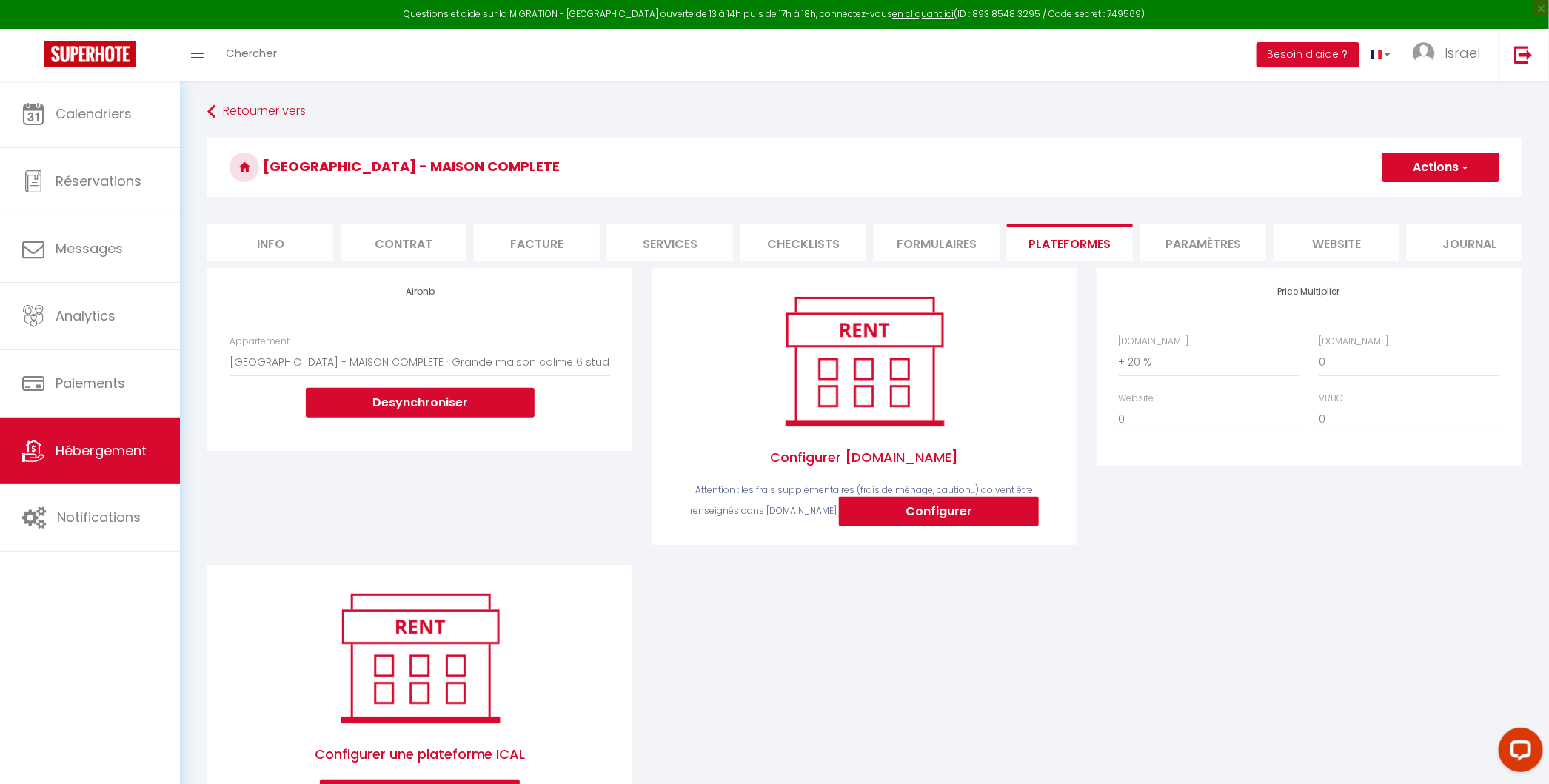
click at [1486, 161] on button "Actions" at bounding box center [1440, 167] width 117 height 30
click at [1438, 202] on link "Enregistrer" at bounding box center [1440, 200] width 117 height 19
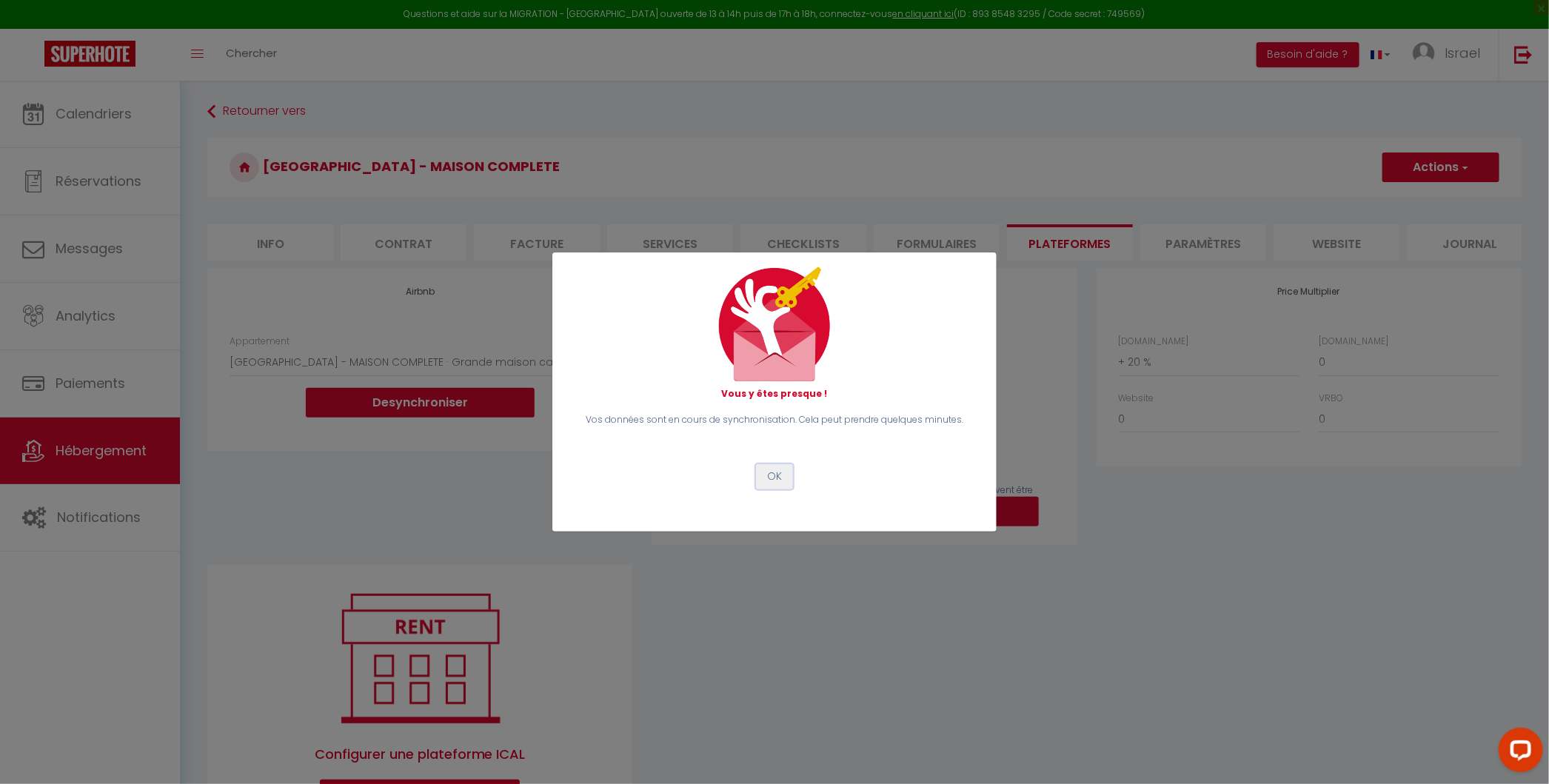
click at [782, 482] on button "OK" at bounding box center [774, 477] width 37 height 25
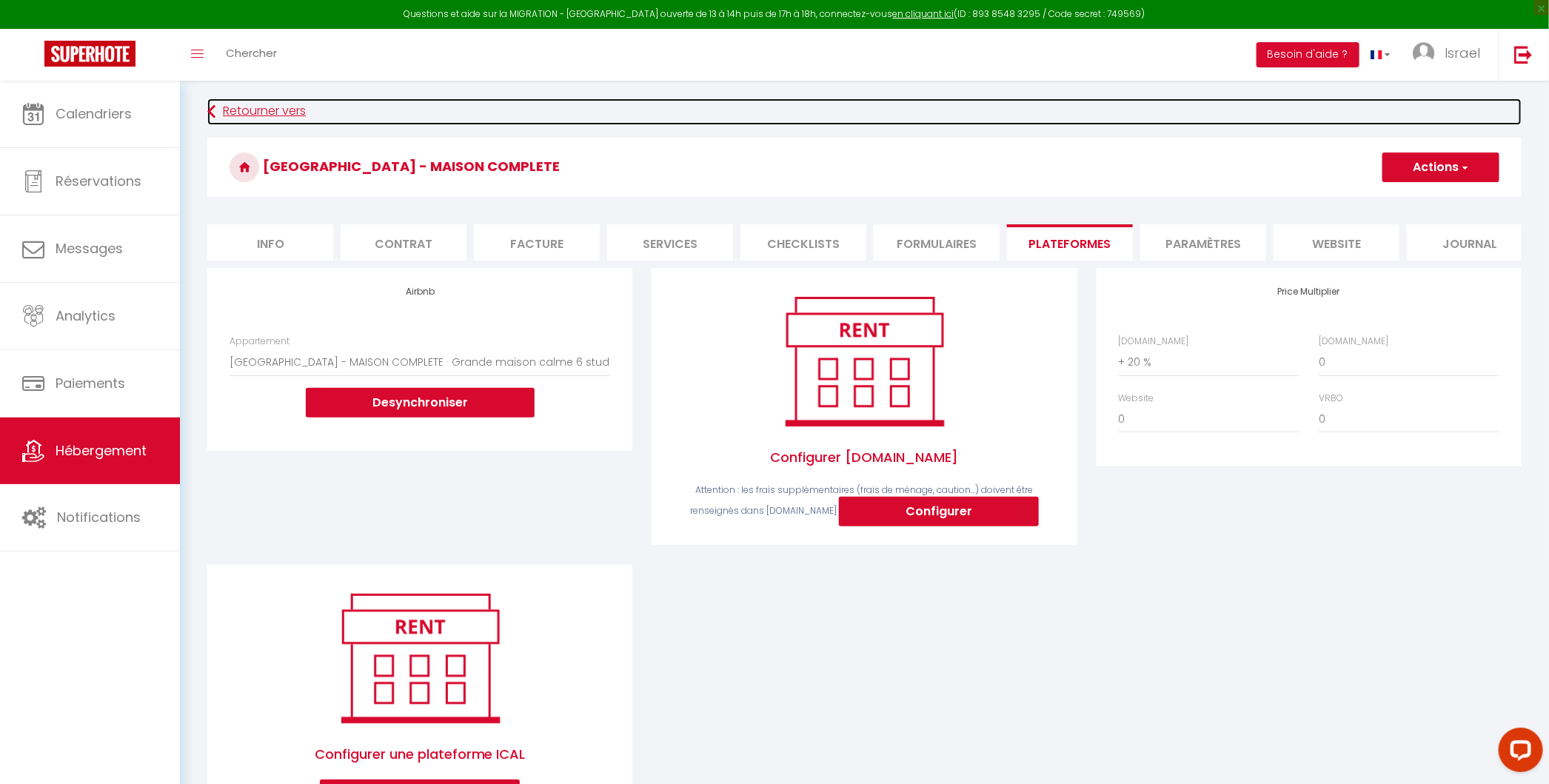
click at [285, 102] on link "Retourner vers" at bounding box center [864, 112] width 1314 height 27
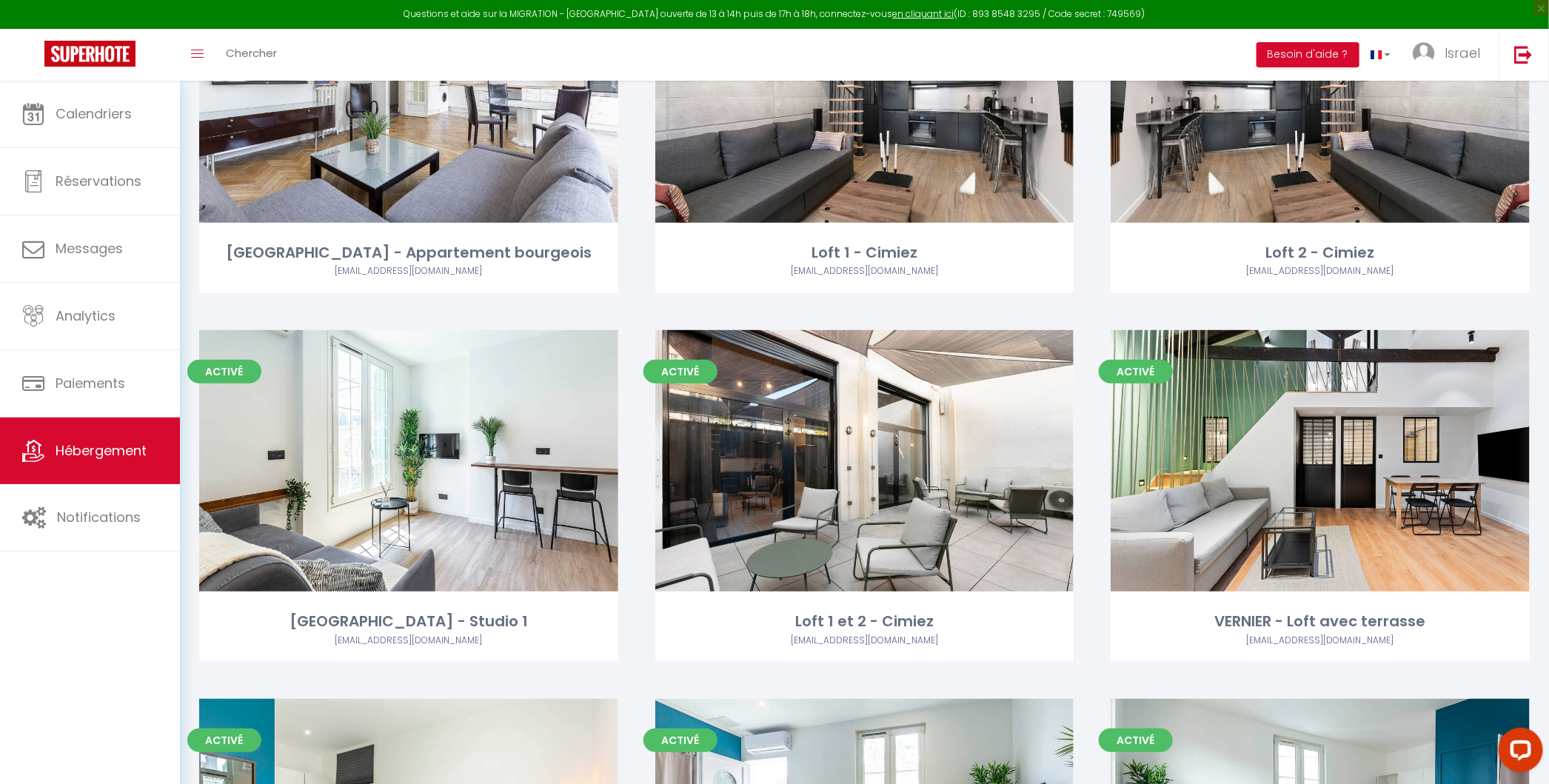
scroll to position [146, 0]
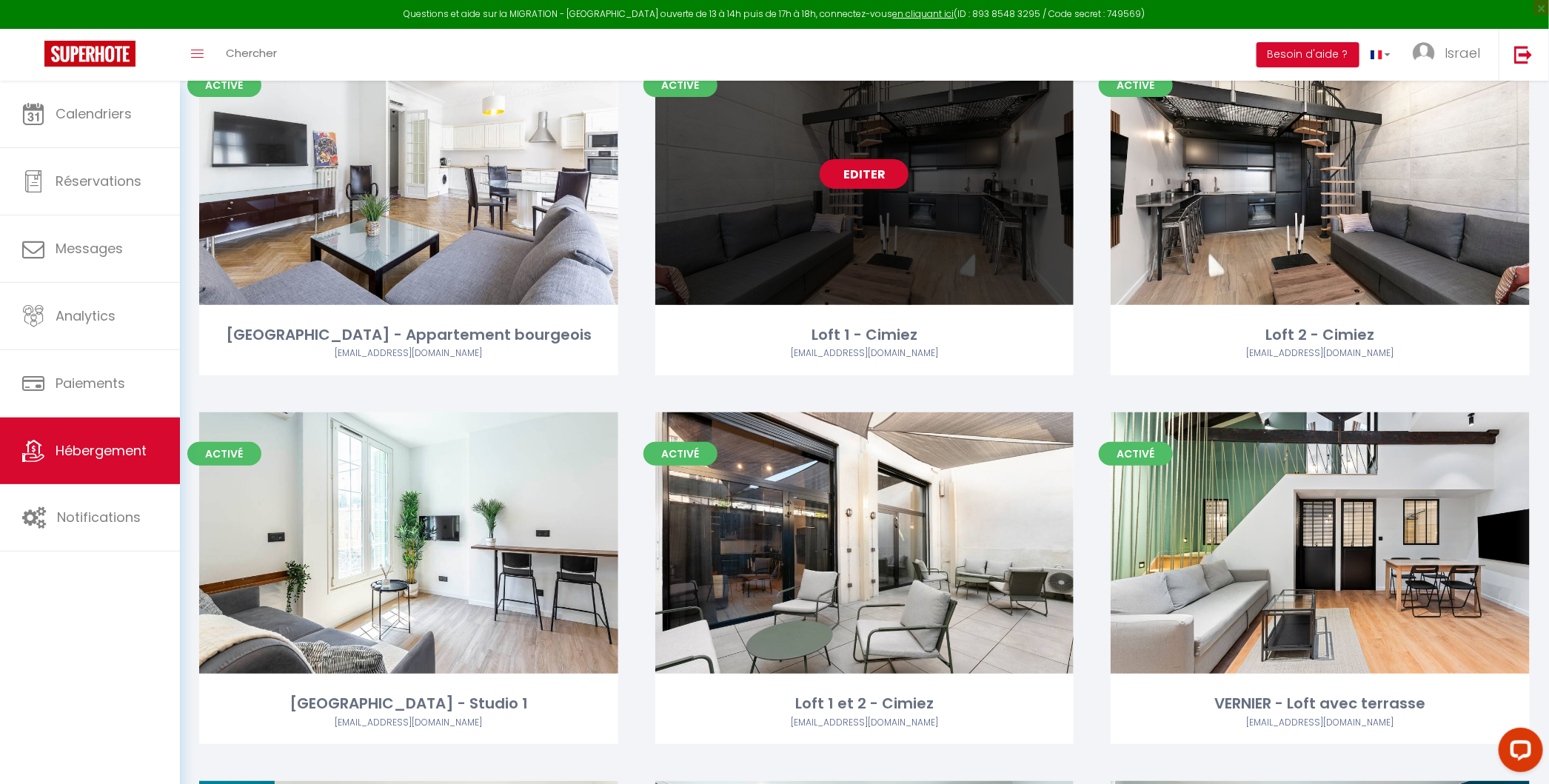
click at [879, 188] on link "Editer" at bounding box center [863, 174] width 89 height 30
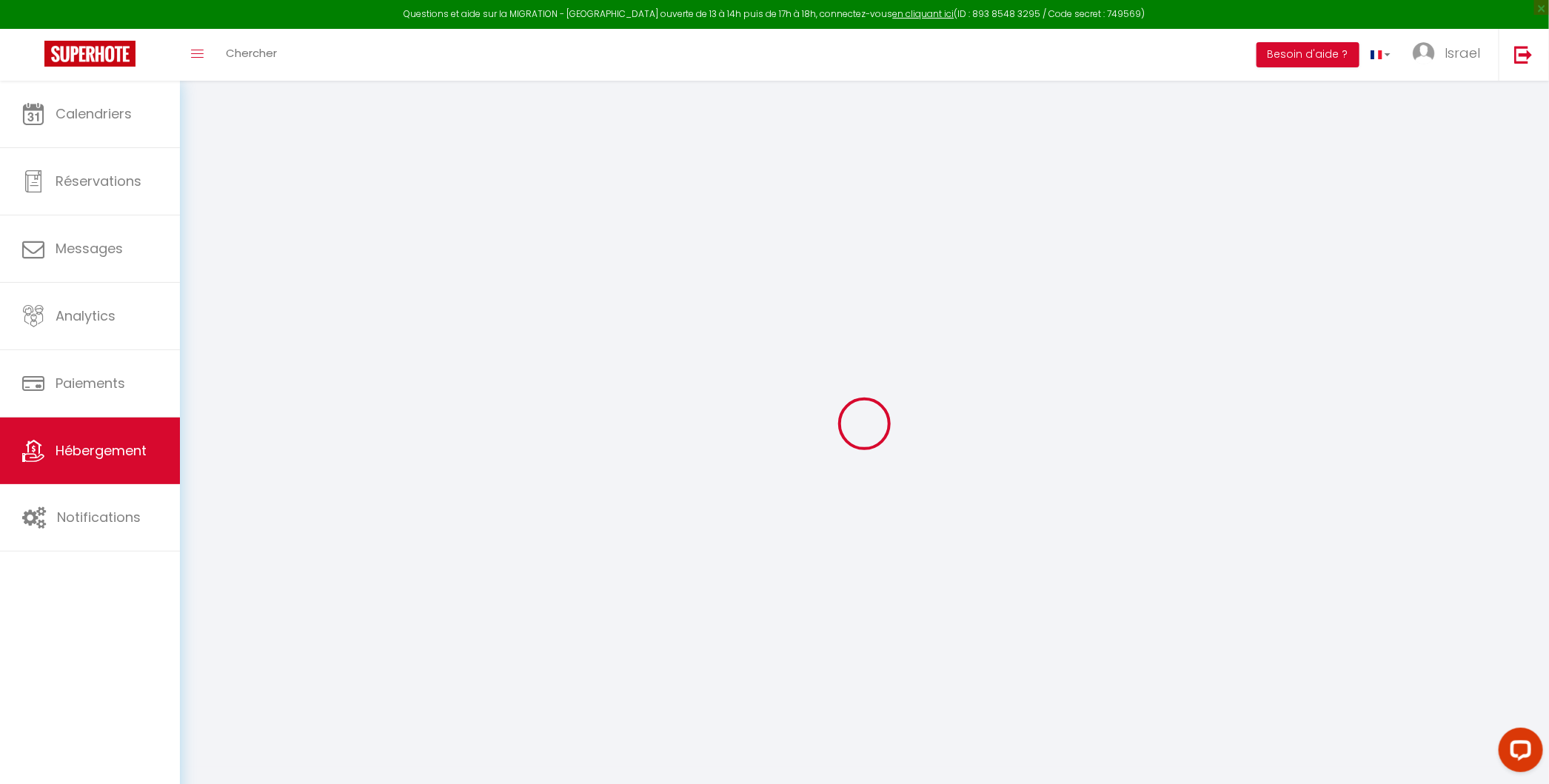
select select "+ 20 %"
select select "+ 21 %"
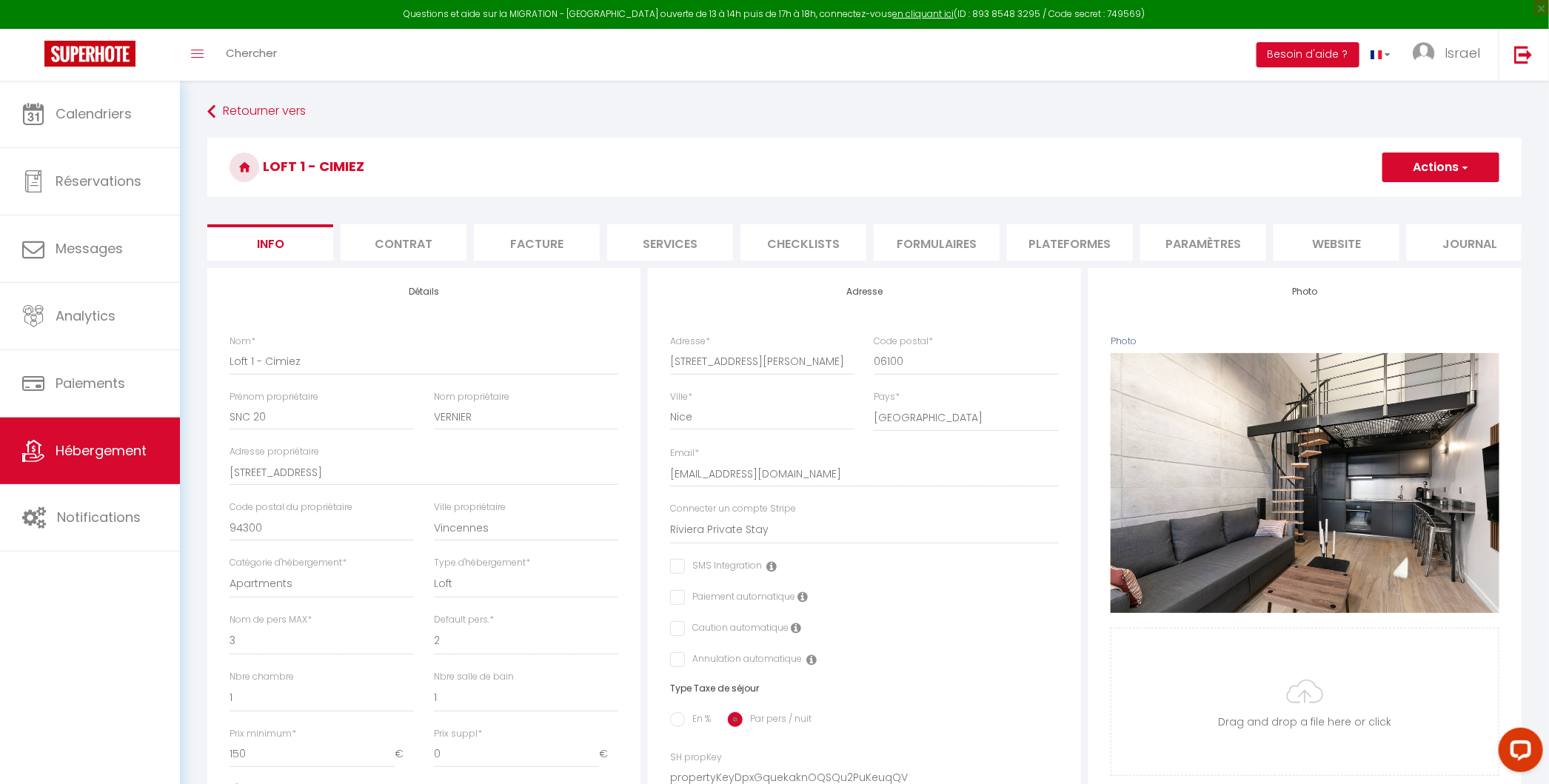
select select
checkbox input "false"
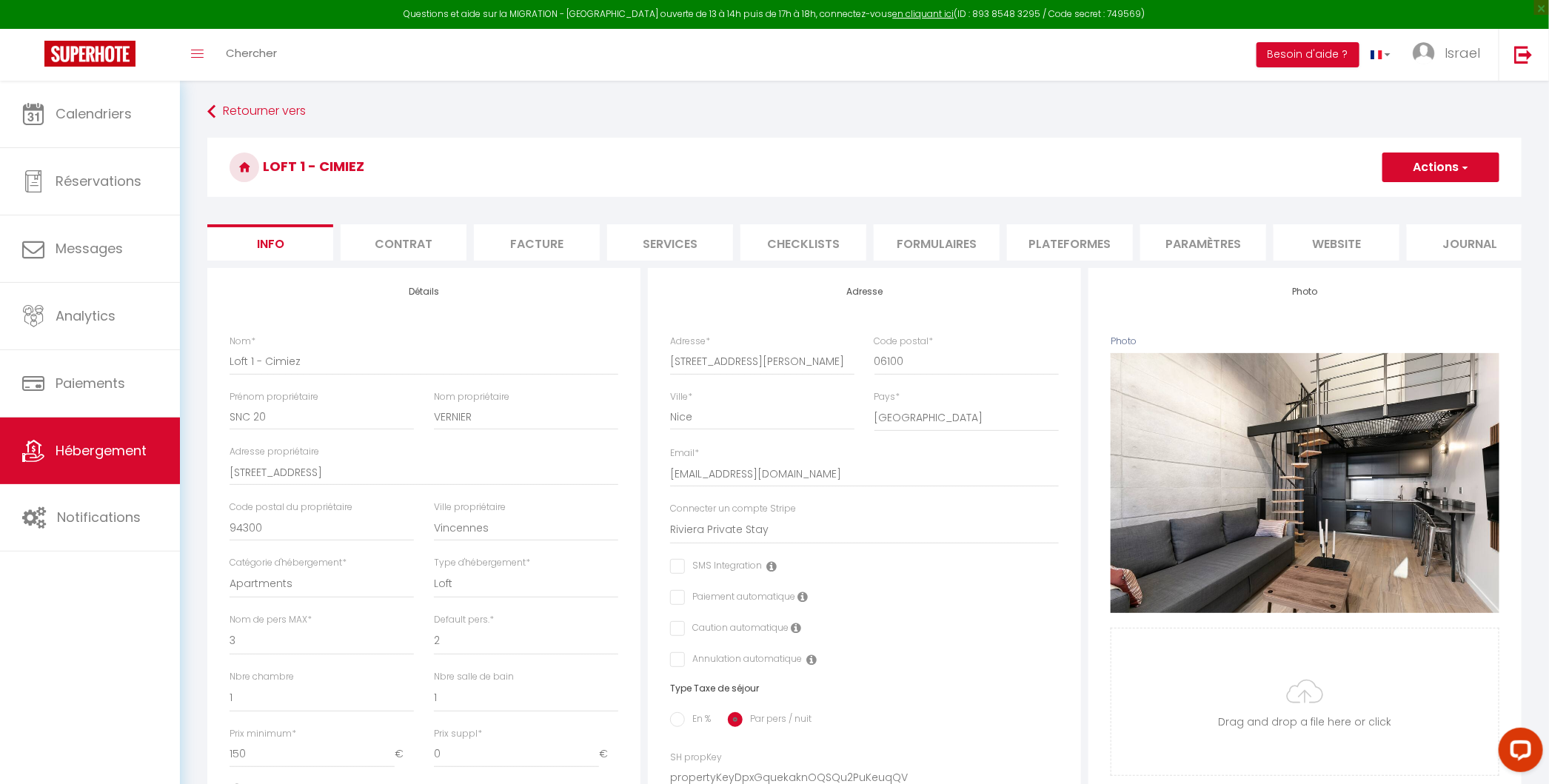
select select "8135-1330467967583771812"
select select
checkbox input "false"
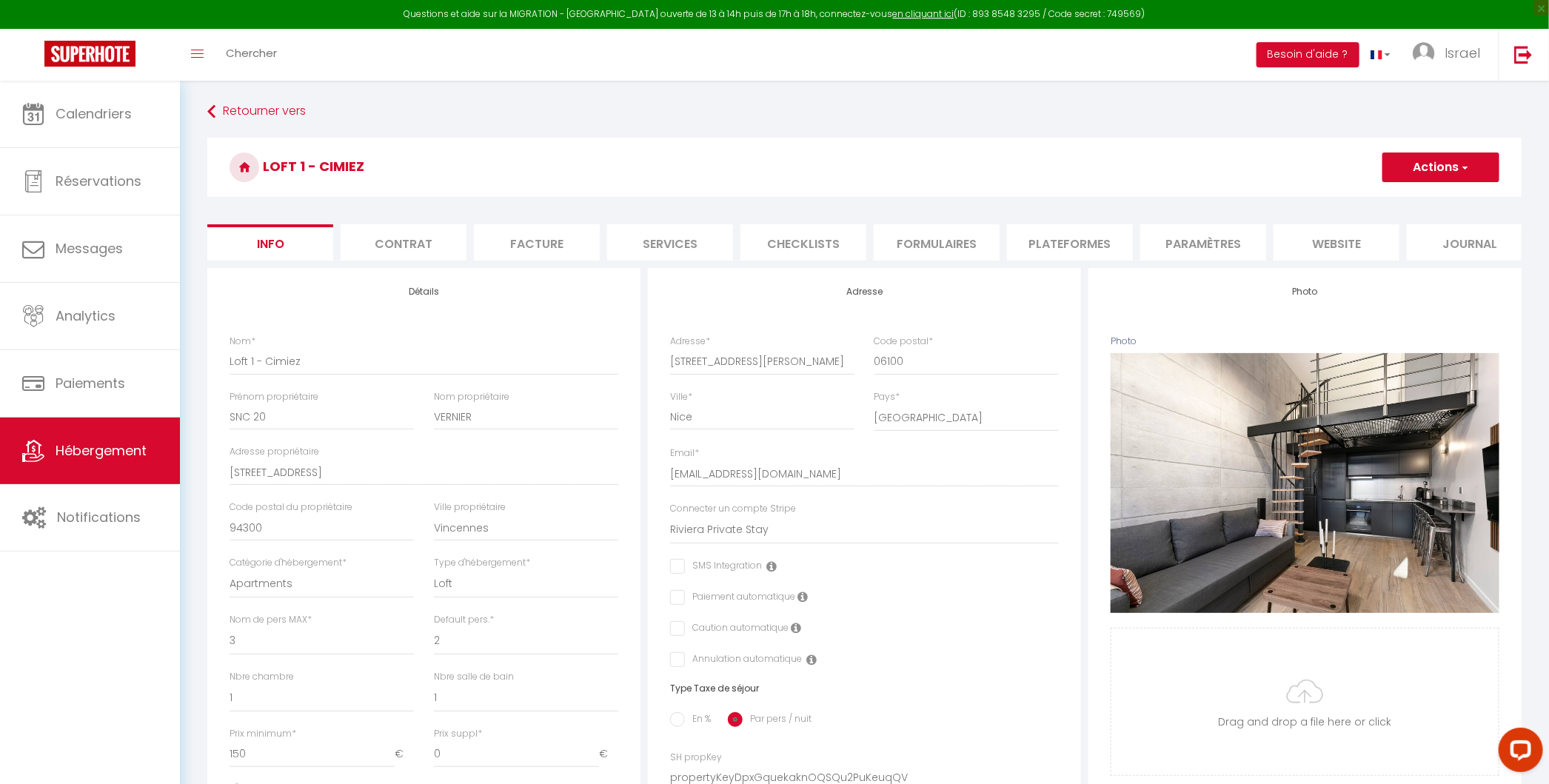
checkbox input "false"
click at [1063, 233] on li "Plateformes" at bounding box center [1070, 242] width 126 height 37
select select "365"
select select "well_reviewed_guests"
select select "EUR"
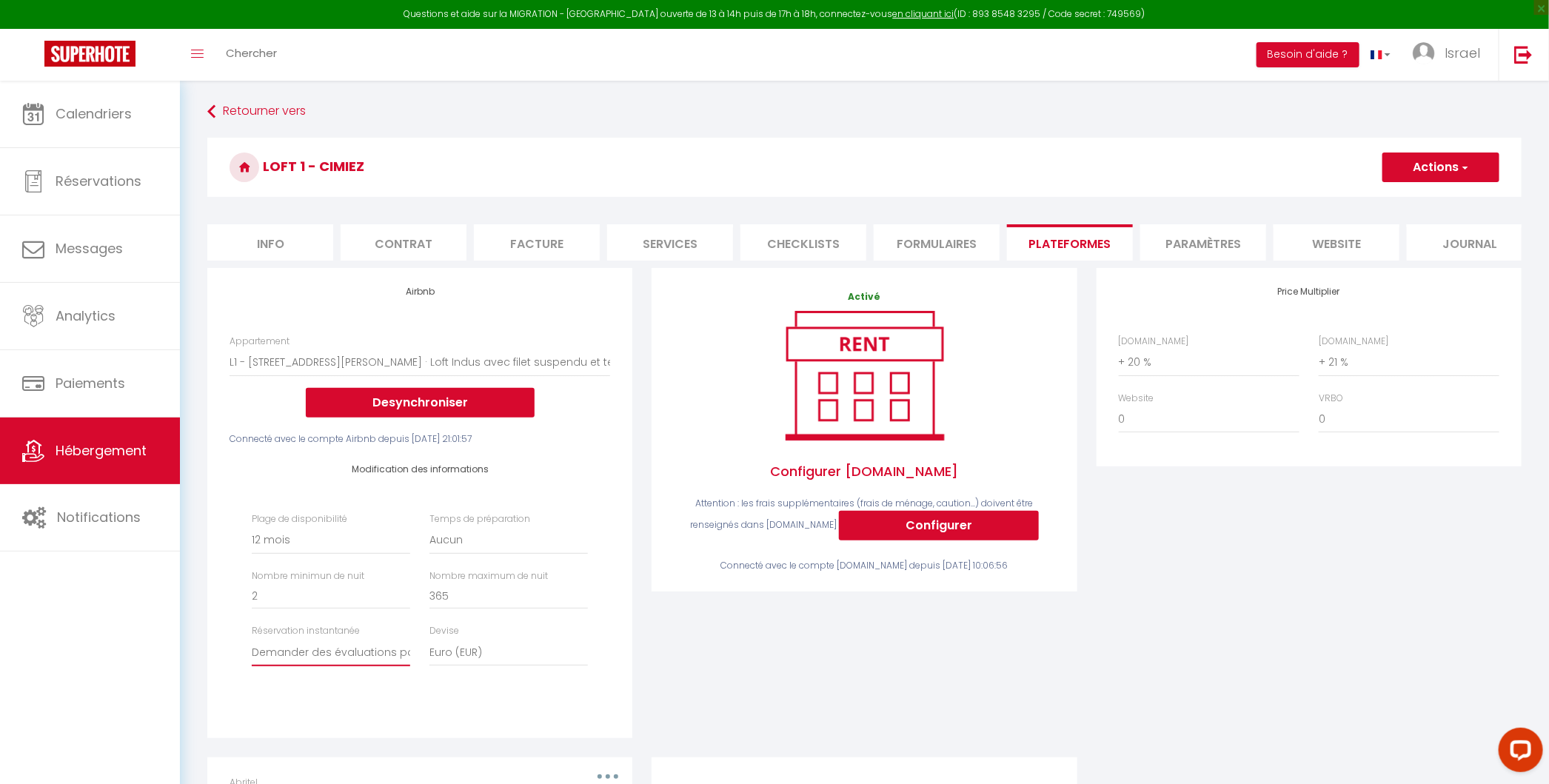
click at [384, 657] on select "Activée Demander des évaluations positives" at bounding box center [330, 653] width 158 height 28
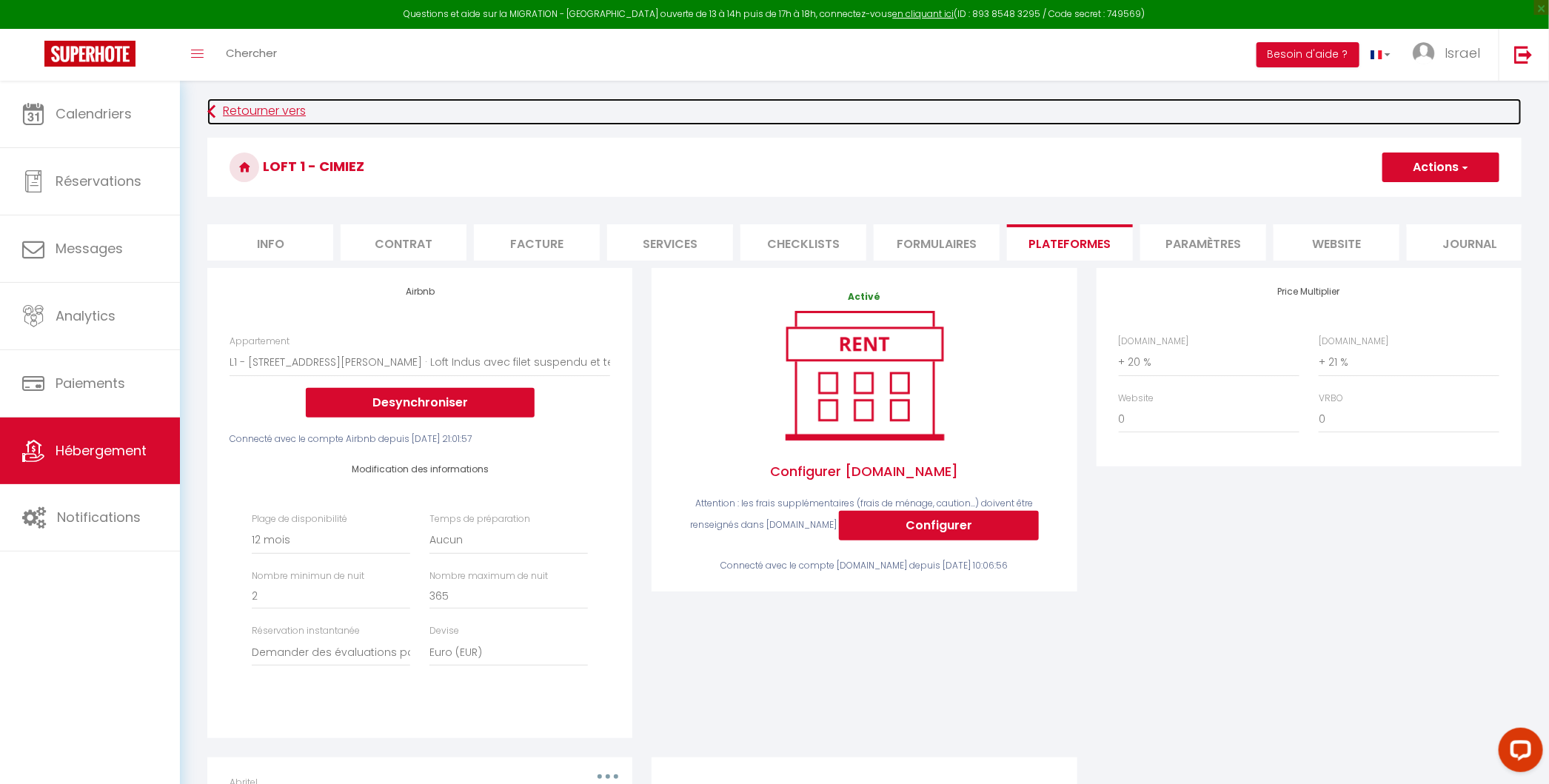
click at [251, 114] on link "Retourner vers" at bounding box center [864, 112] width 1314 height 27
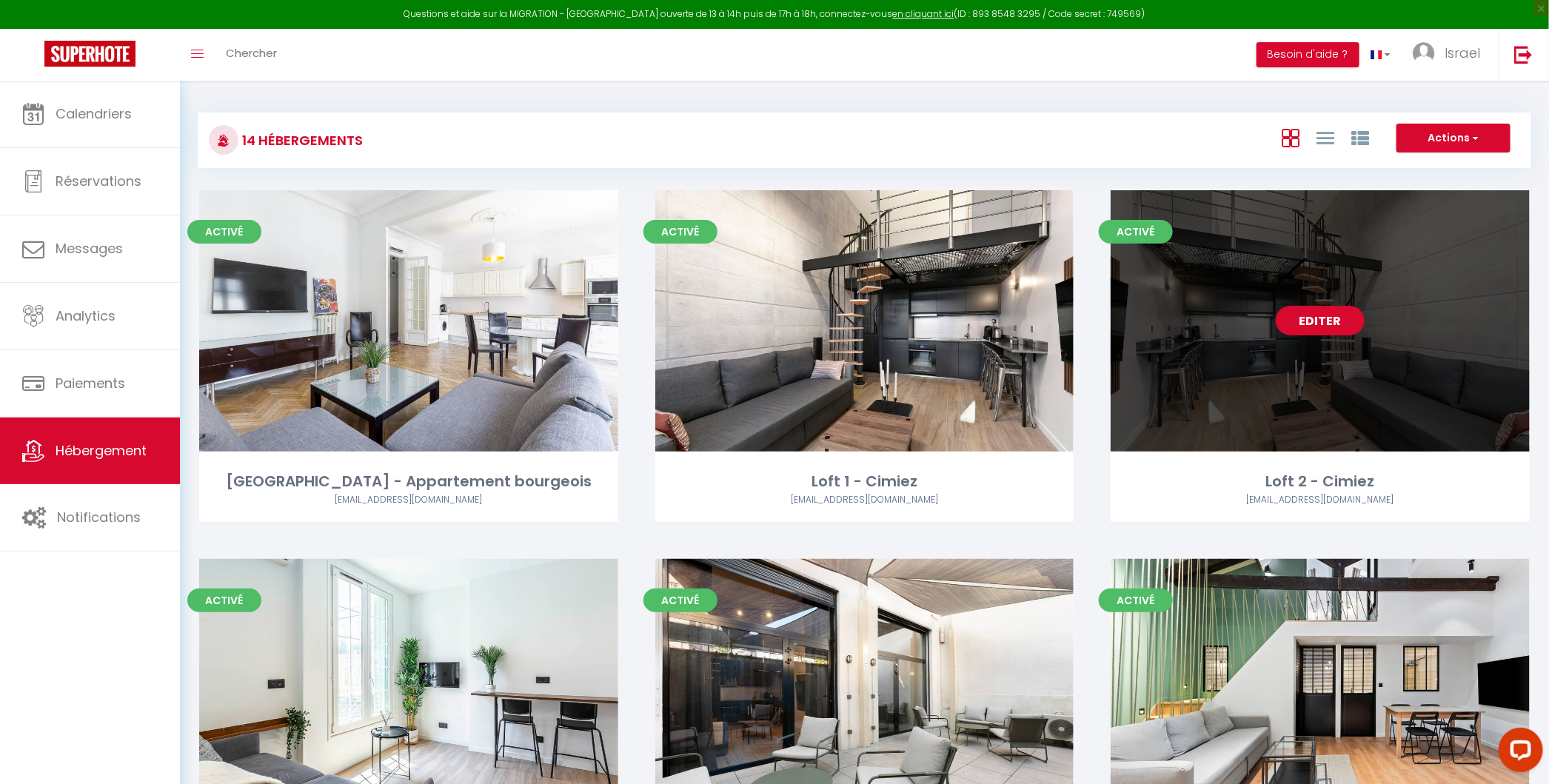
click at [1328, 321] on link "Editer" at bounding box center [1319, 320] width 89 height 30
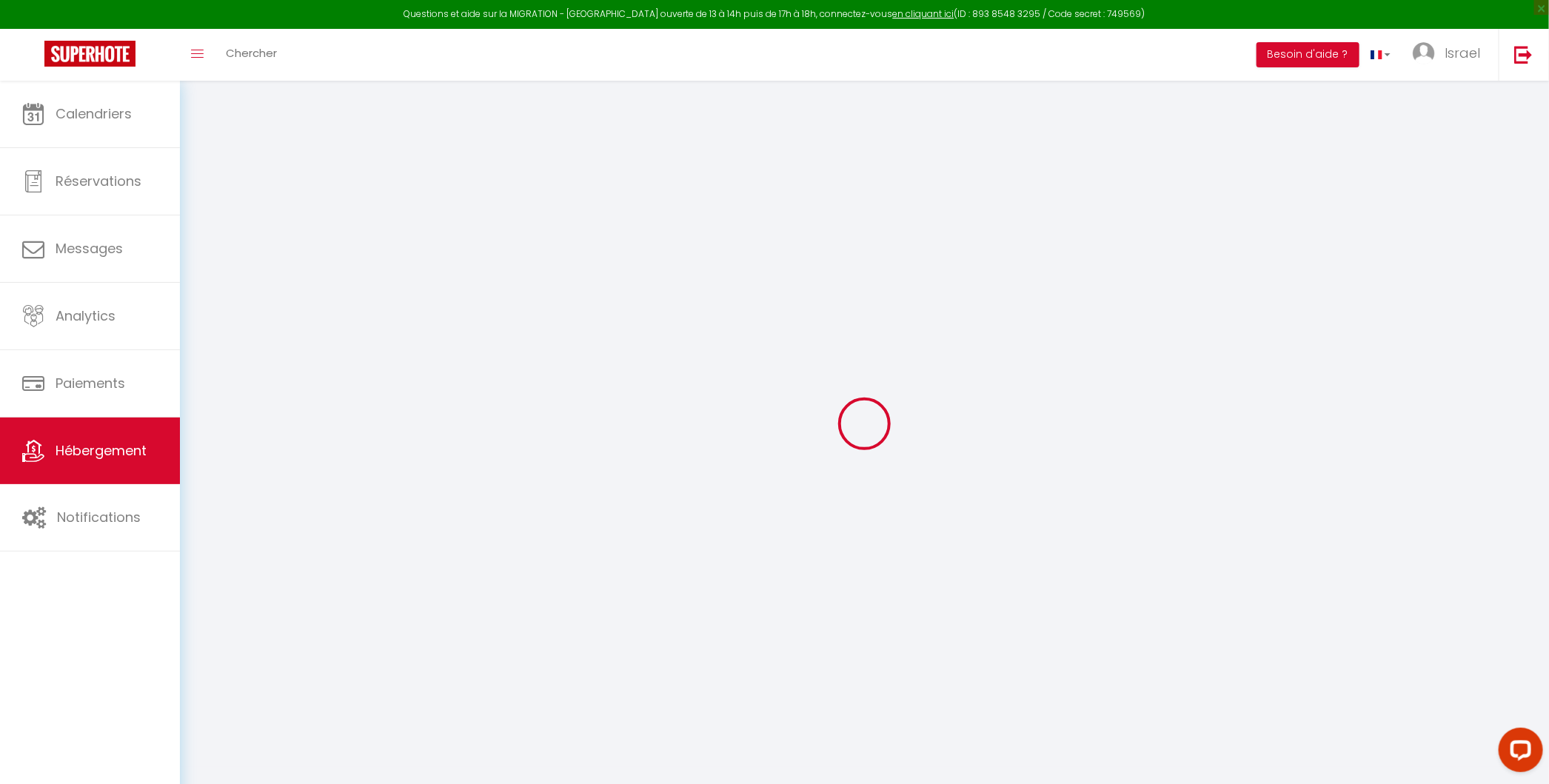
select select
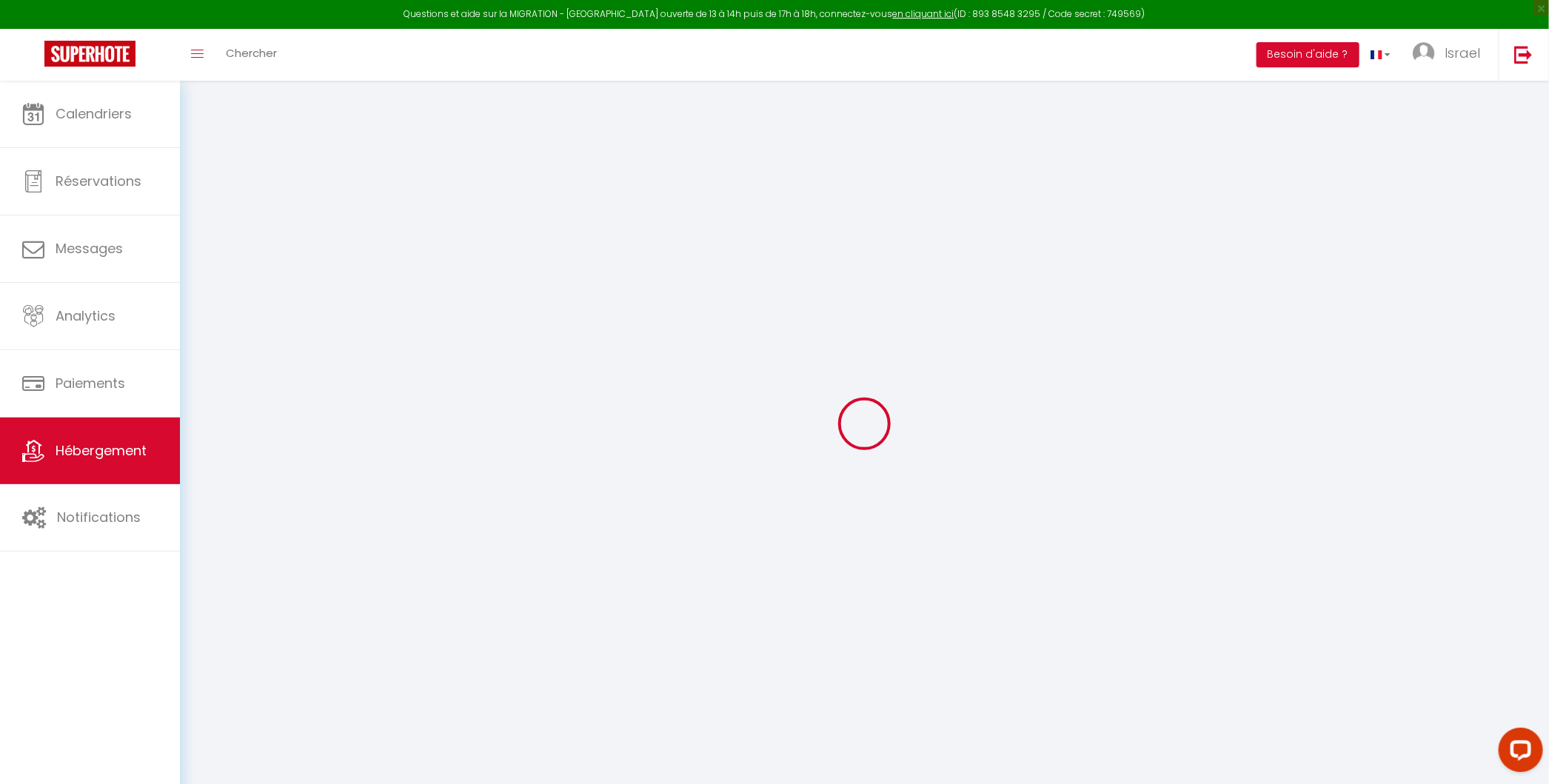
select select
checkbox input "false"
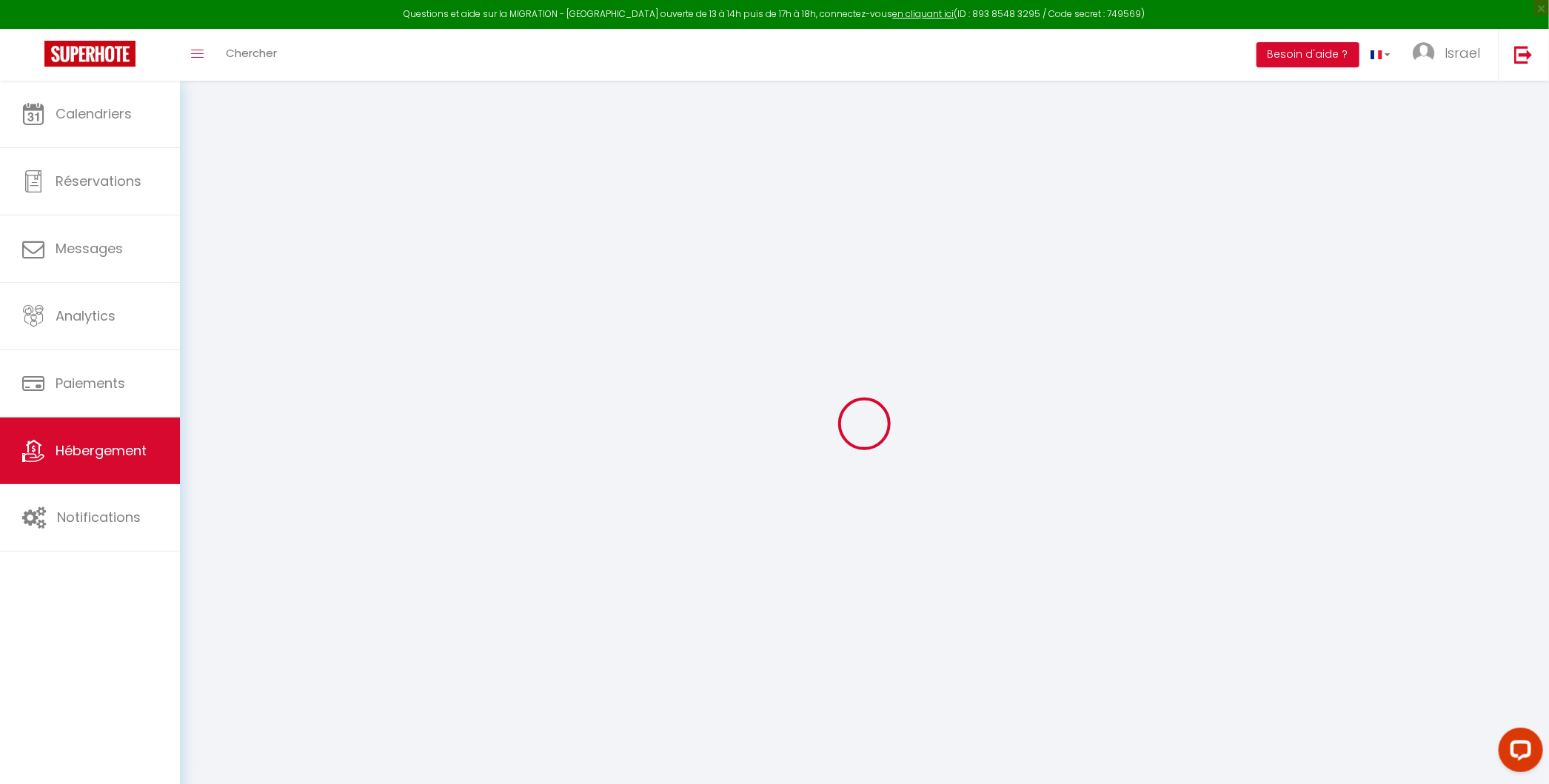
select select
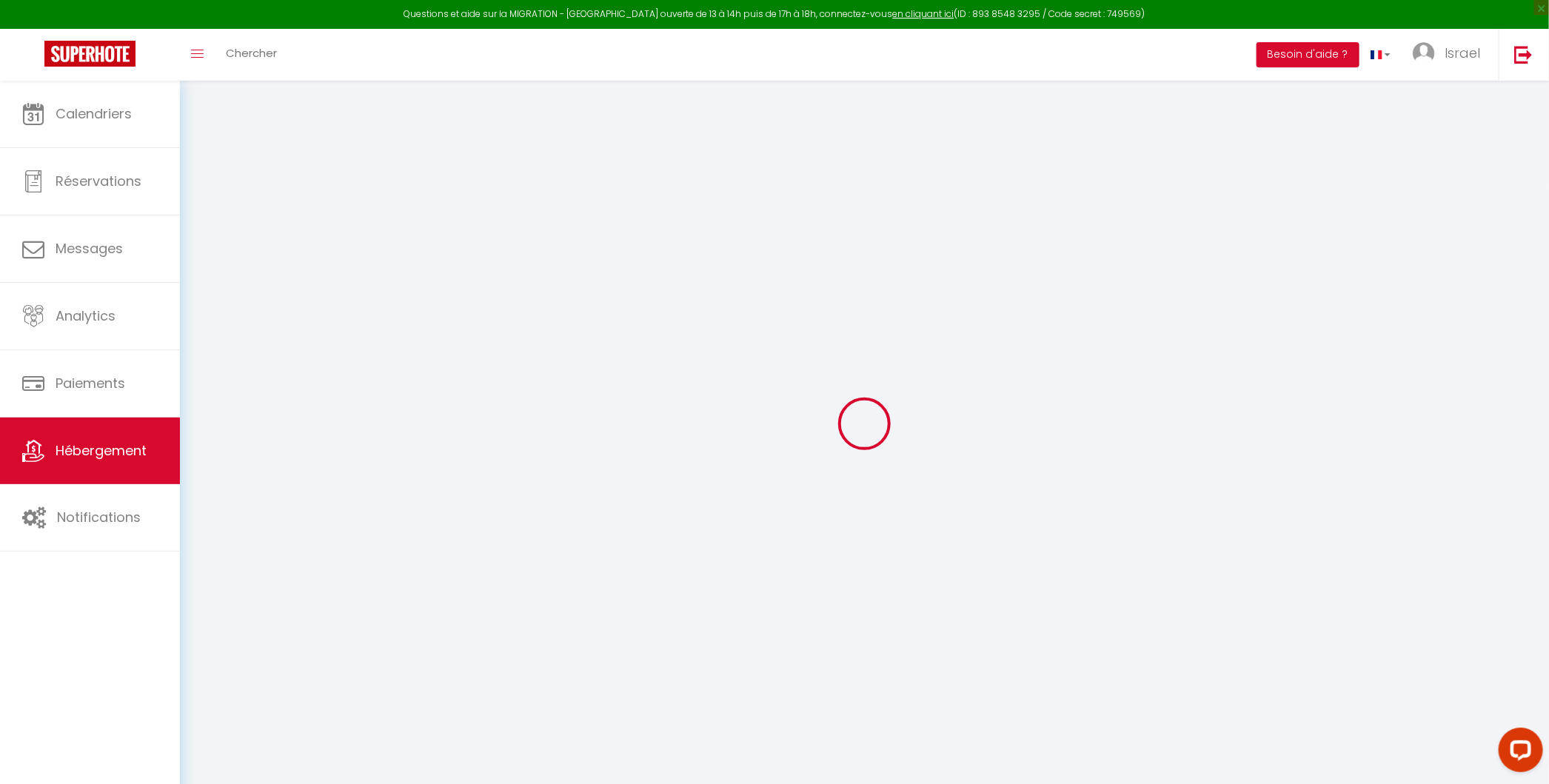
select select
checkbox input "false"
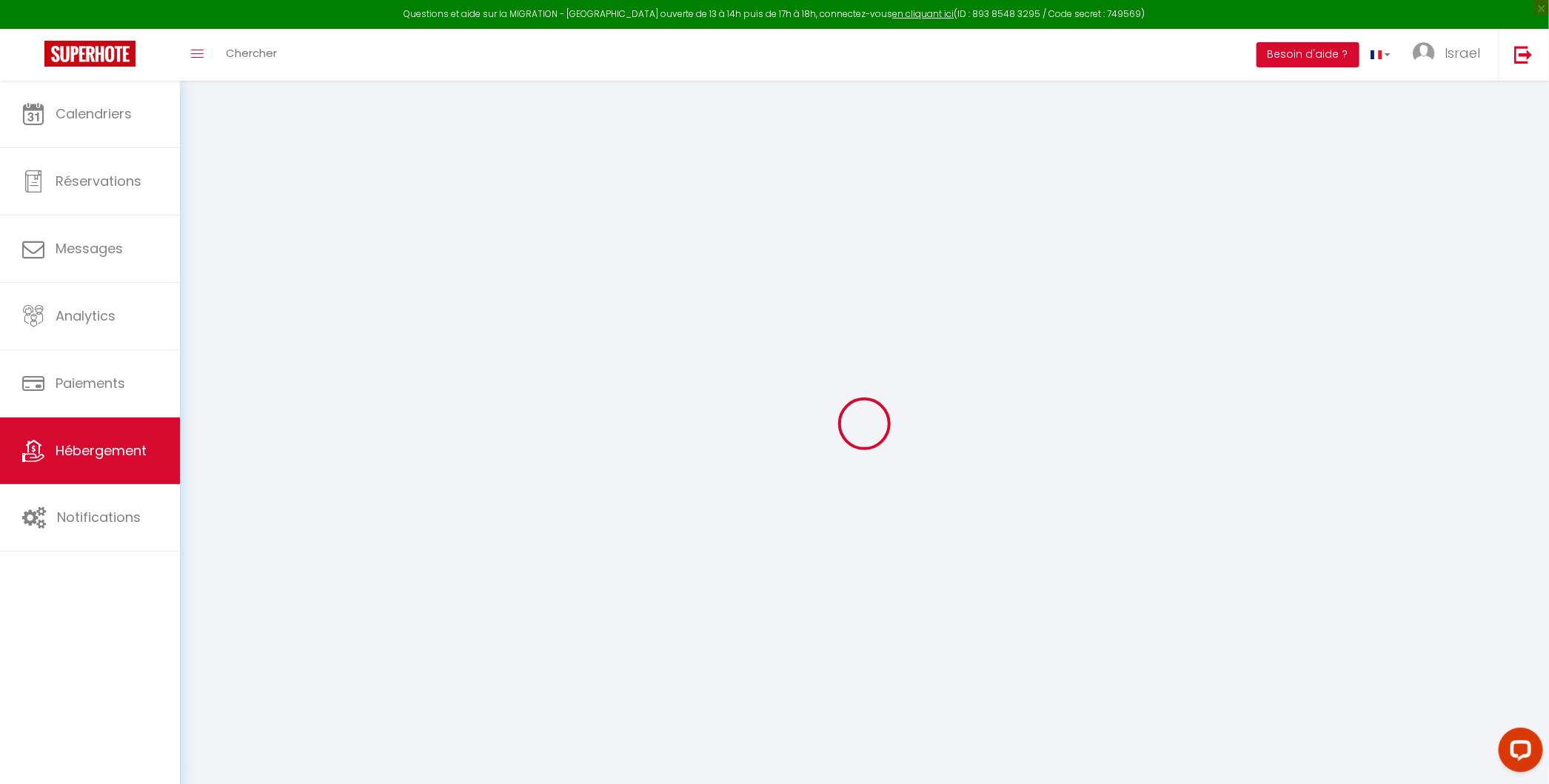
checkbox input "false"
select select
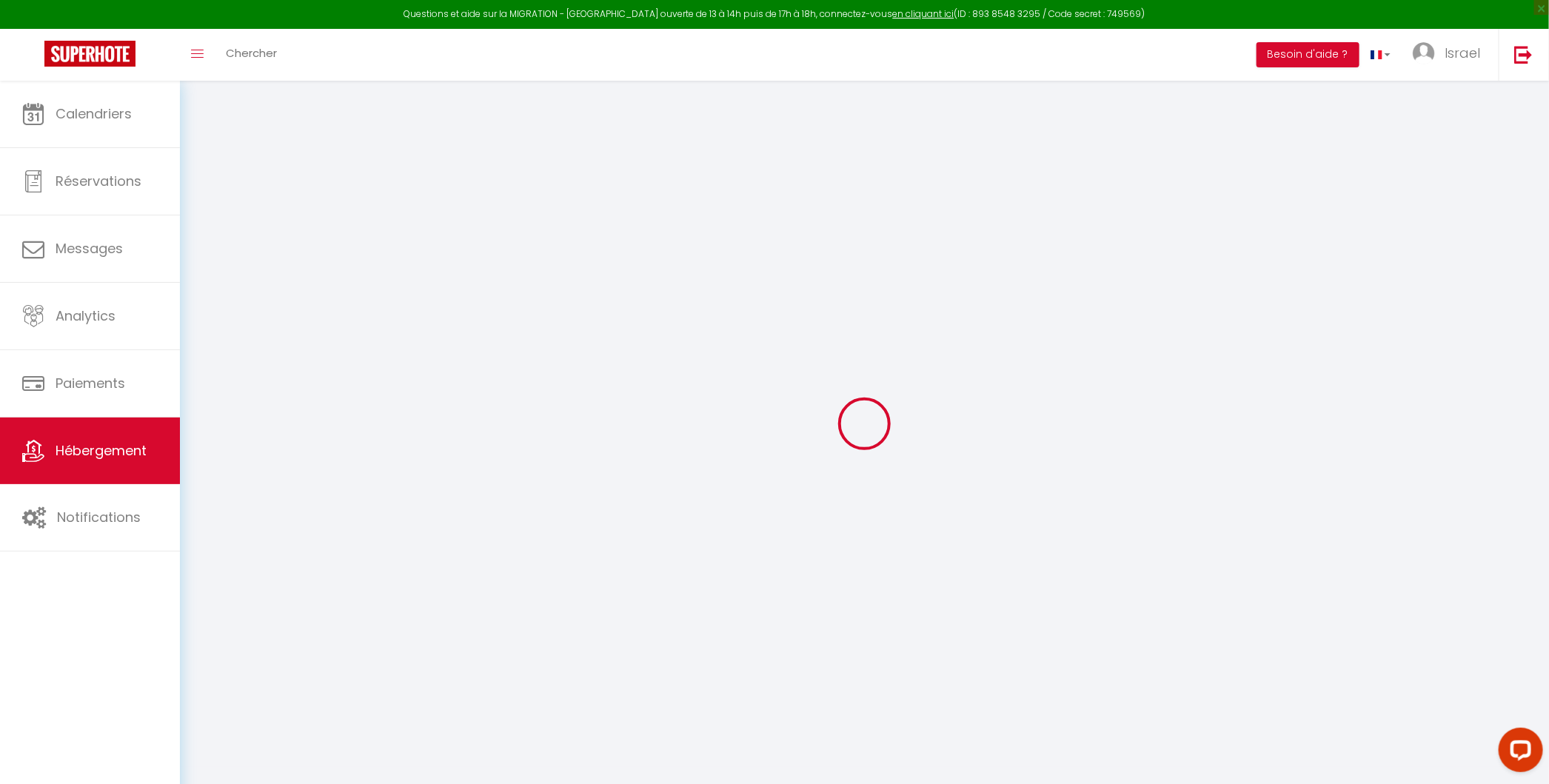
select select
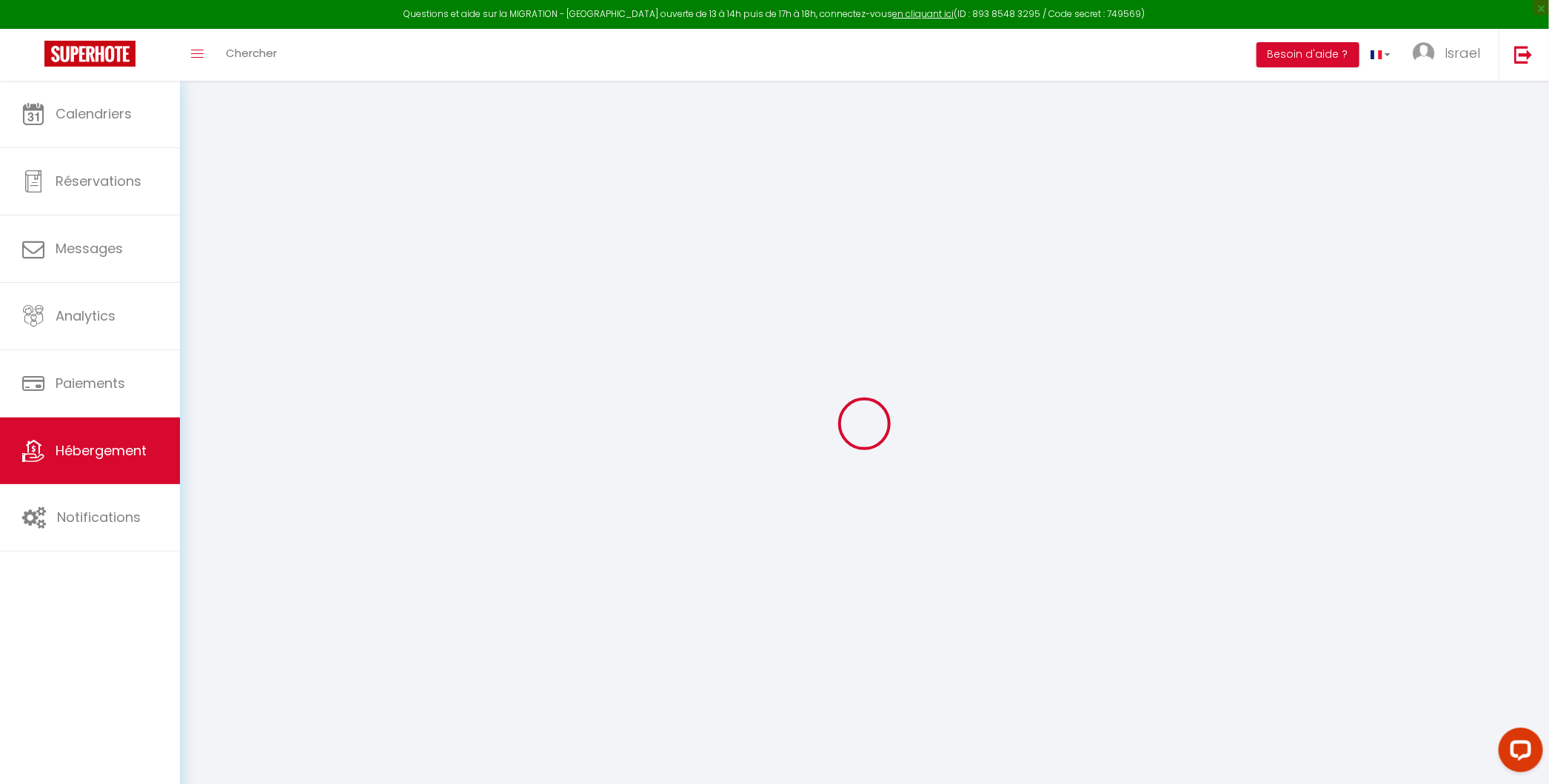
checkbox input "false"
select select
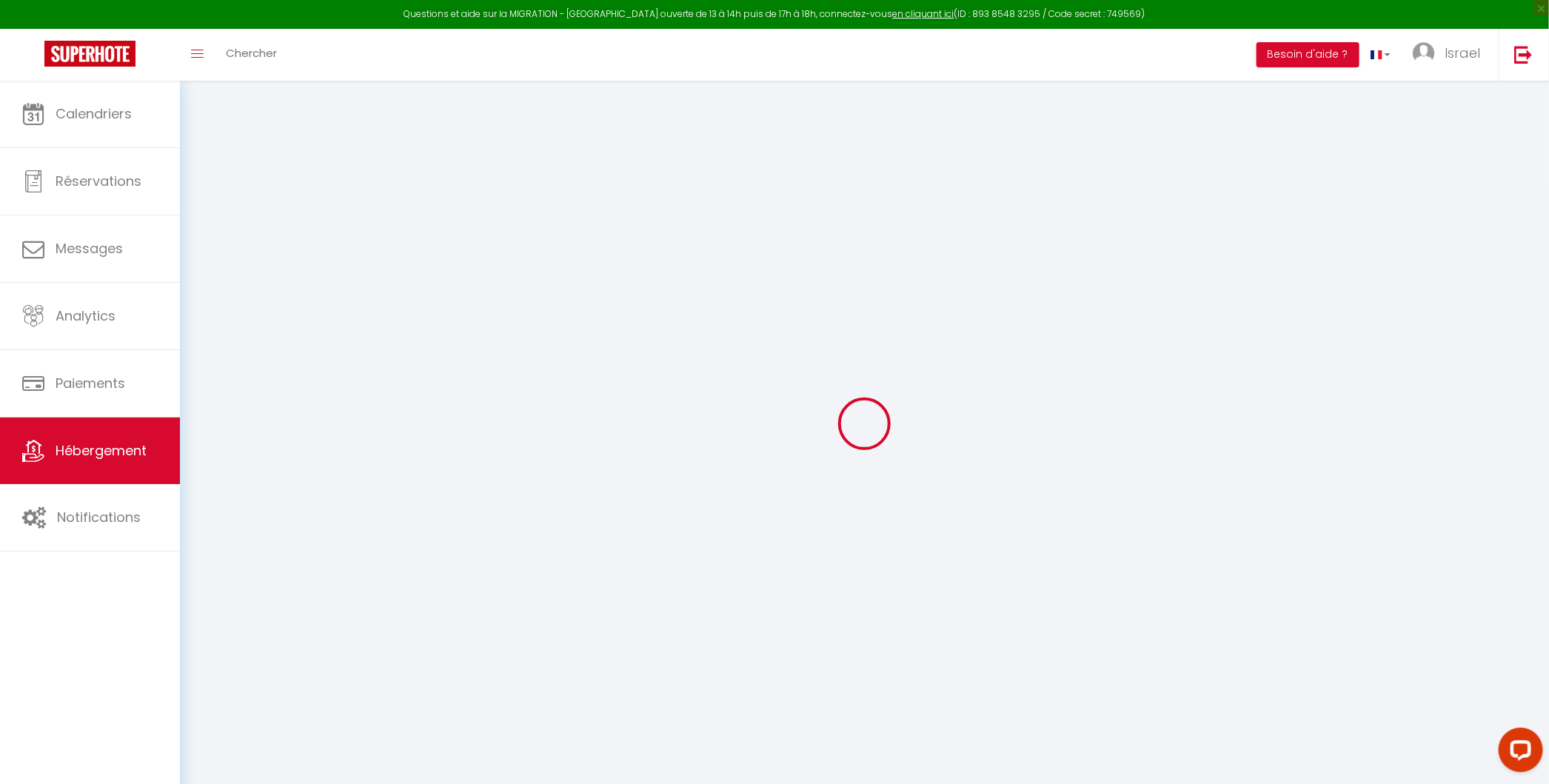
select select
type input "Loft 2 - Cimiez"
type input "SNC 20"
type input "VENIER"
type input "[STREET_ADDRESS]"
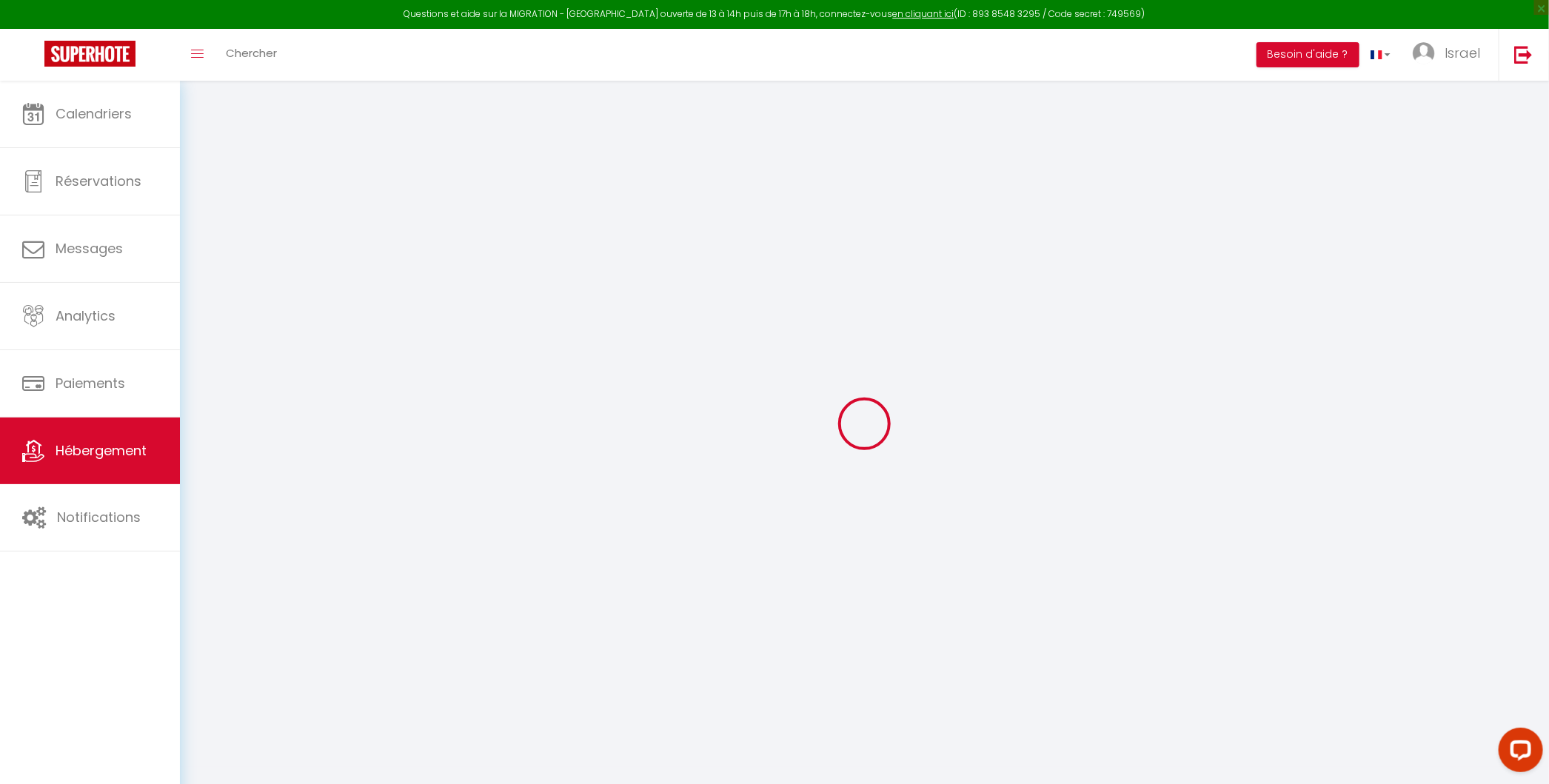
type input "94300"
type input "Vincennes"
select select "loft"
type input "150"
type input "65"
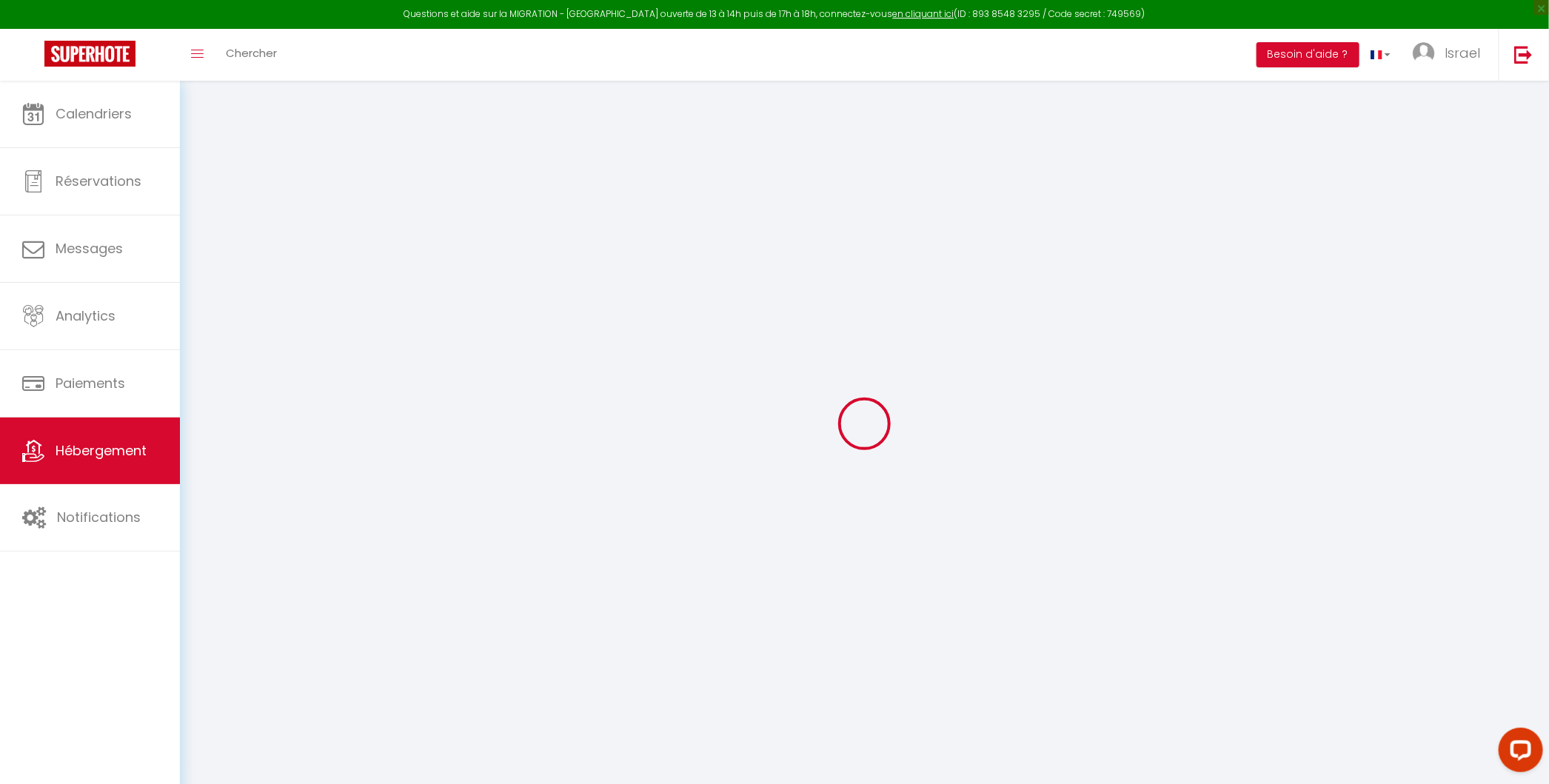
type input "497"
select select
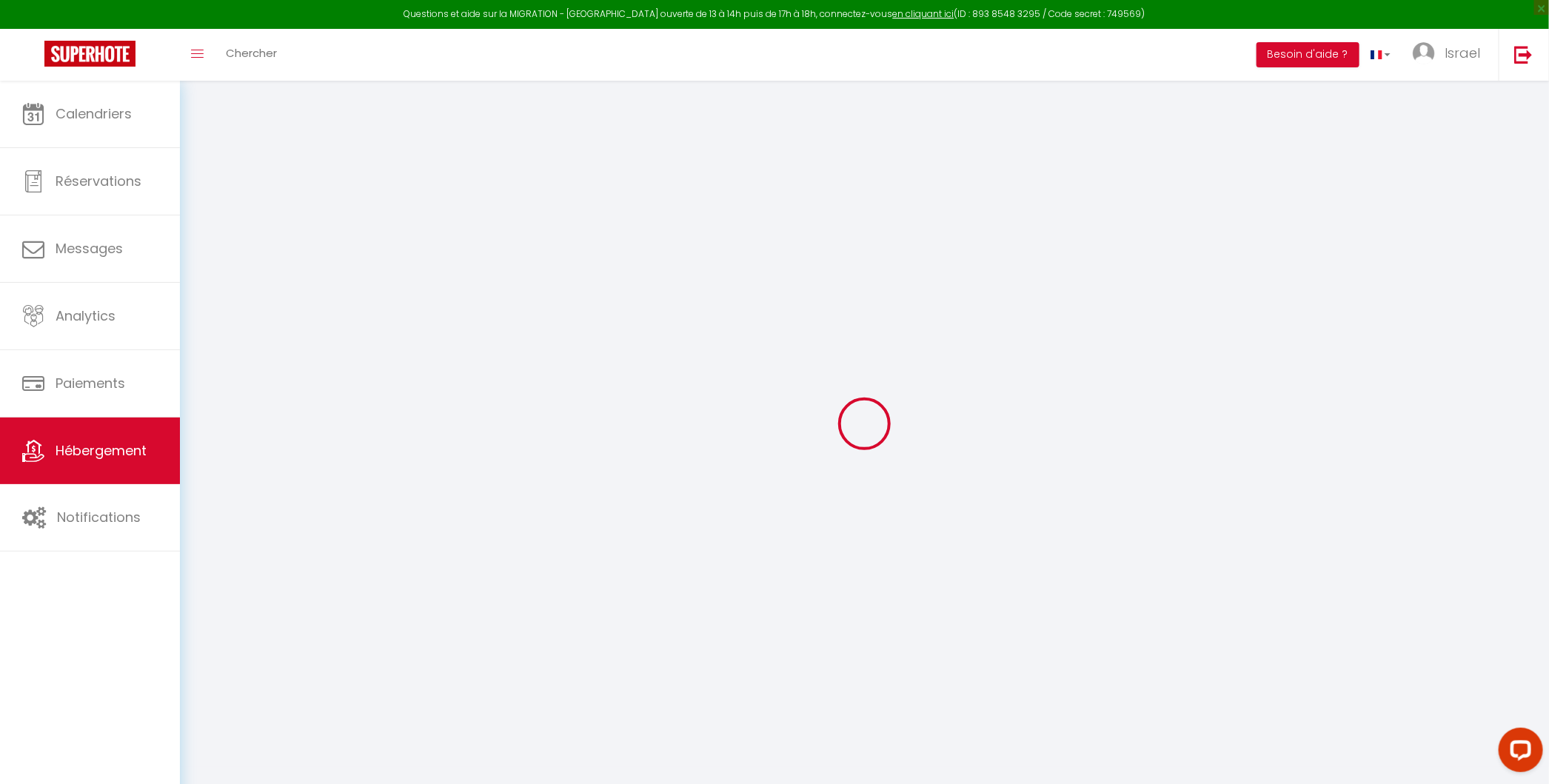
select select
type input "[STREET_ADDRESS][PERSON_NAME]"
type input "06100"
type input "Nice"
type input "[EMAIL_ADDRESS][DOMAIN_NAME]"
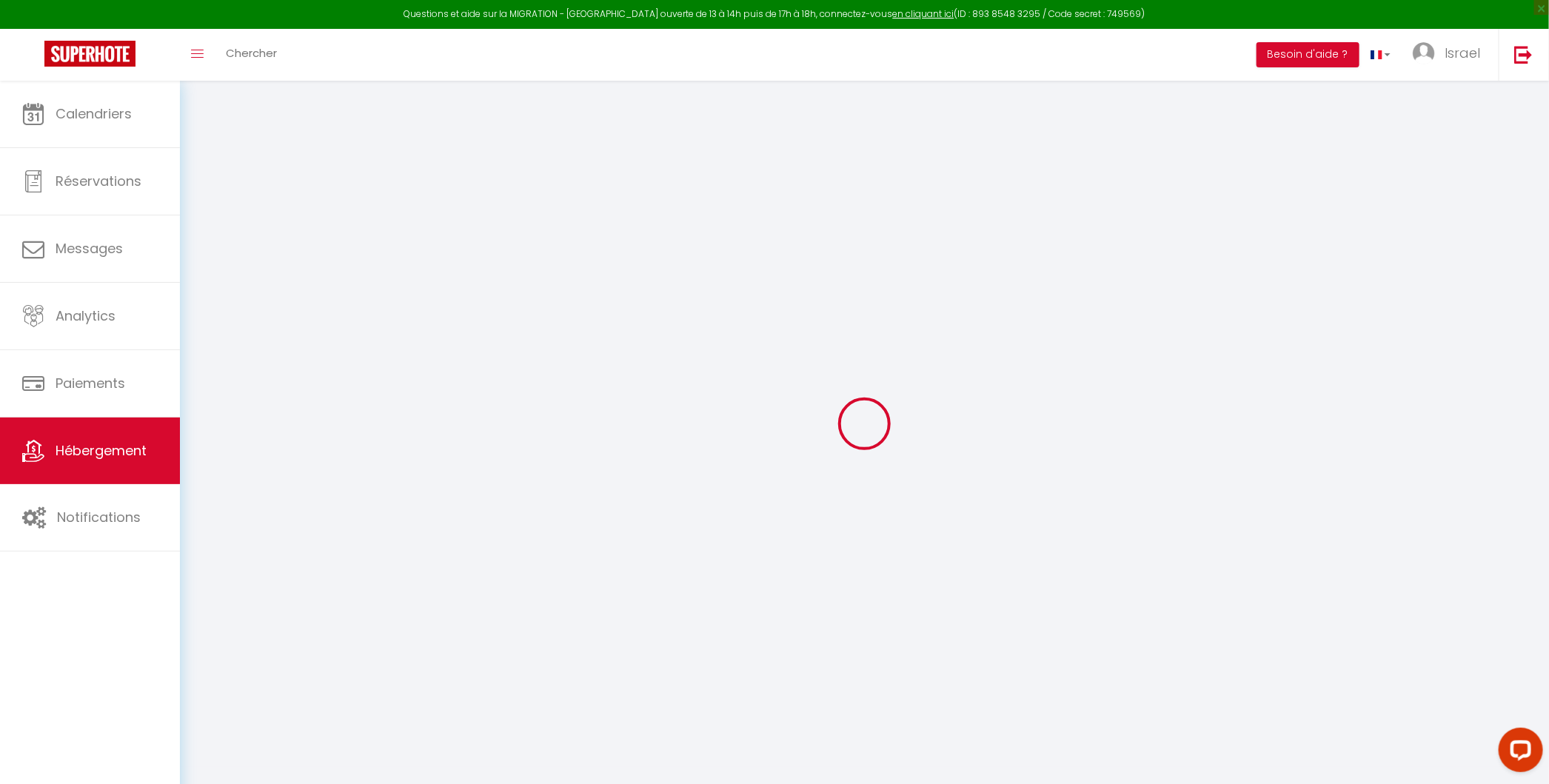
select select "14579"
checkbox input "false"
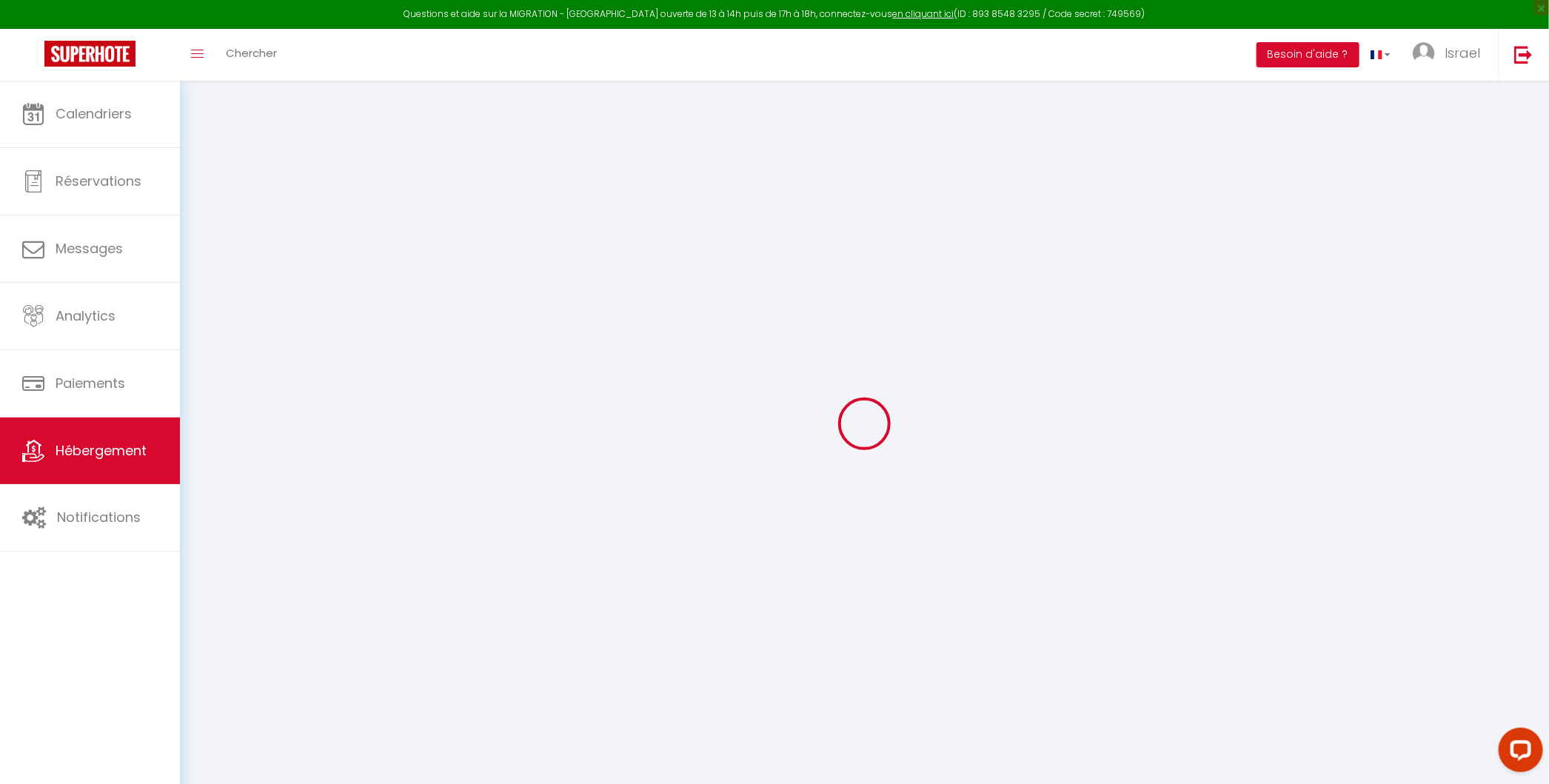
type input "0"
type input "66"
type input "20"
type input "0"
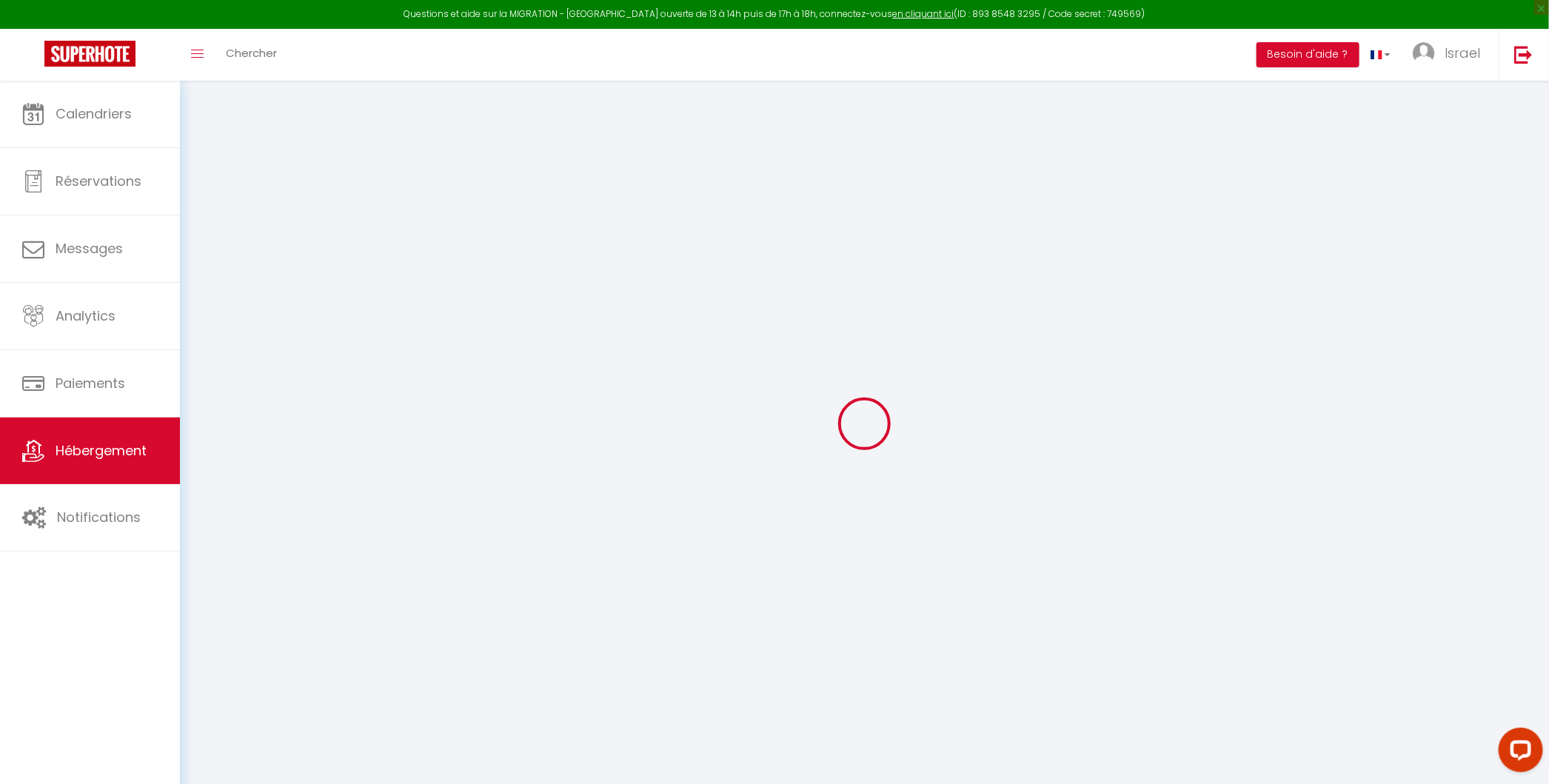
select select "+ 20 %"
select select "+ 21 %"
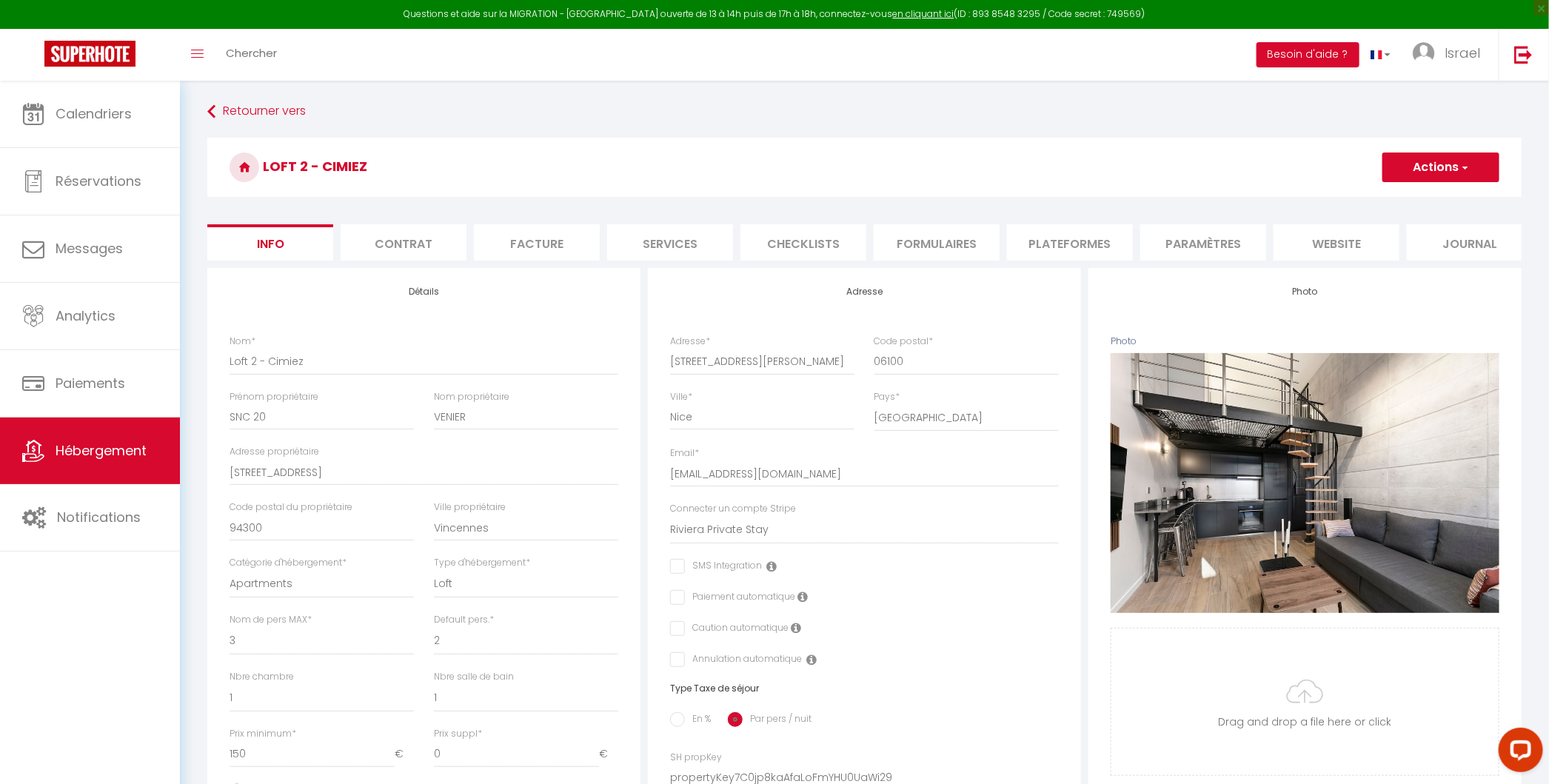
select select
checkbox input "false"
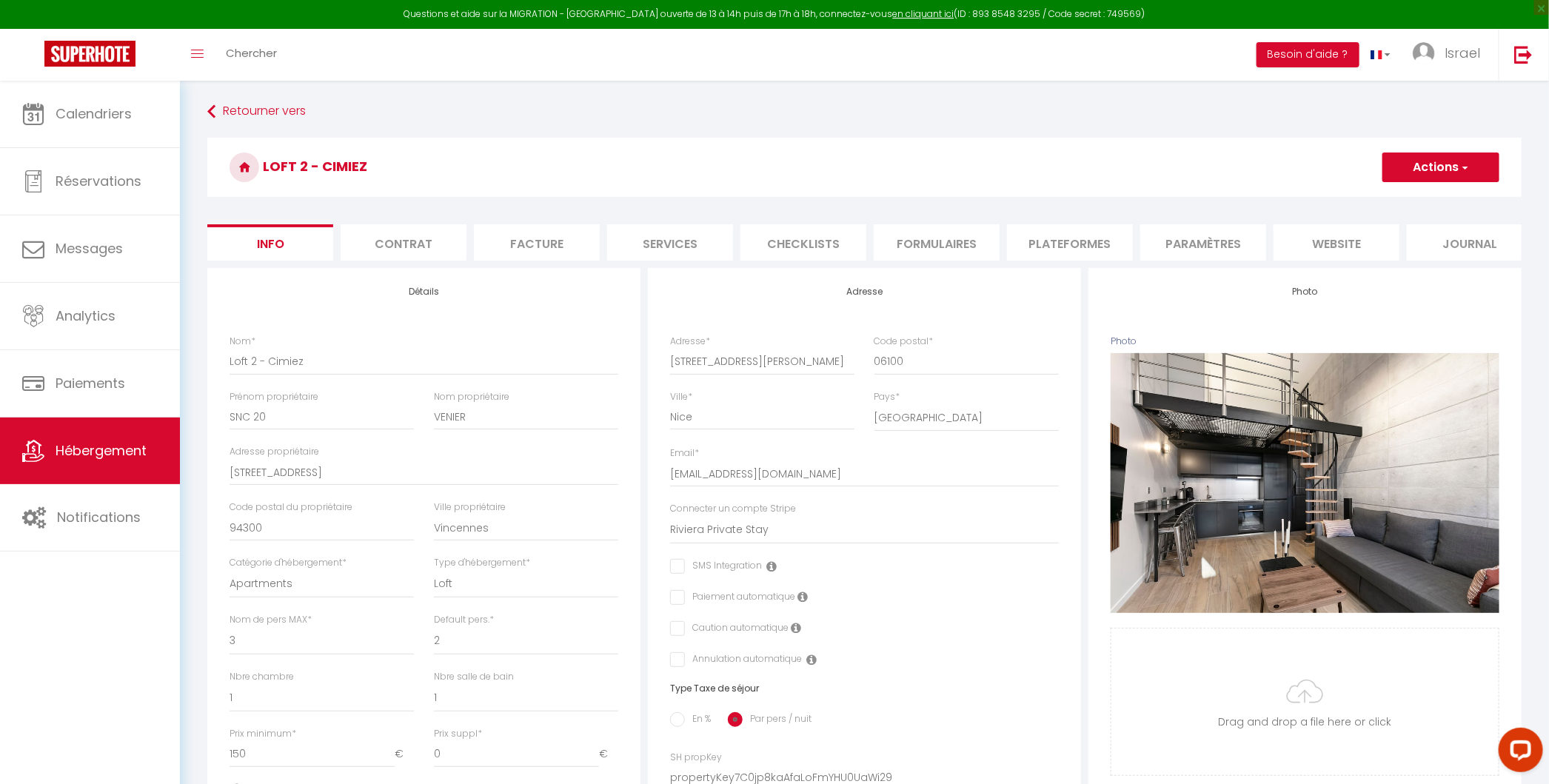
select select "8135-1330458814563093134"
select select
checkbox input "false"
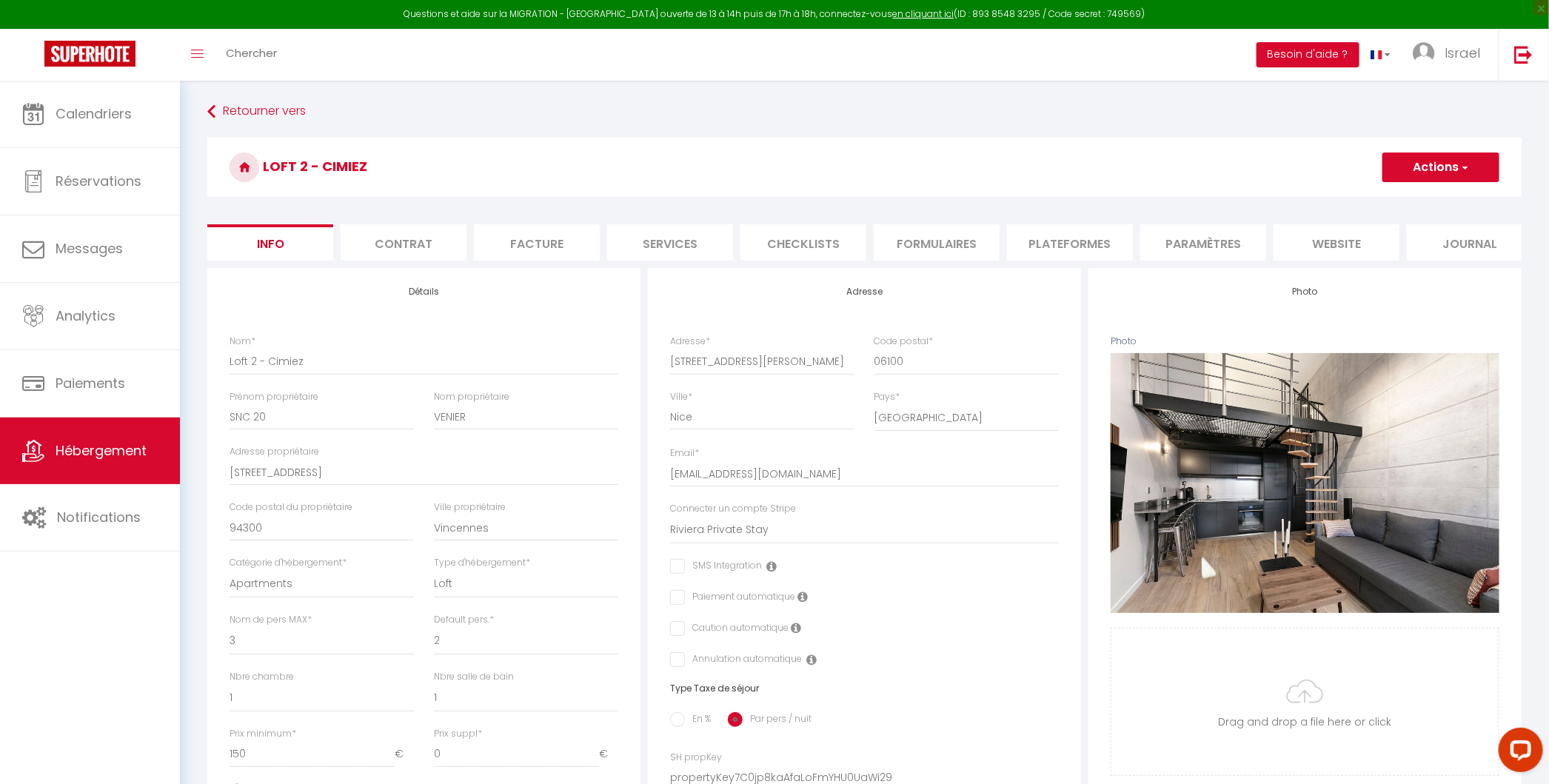
checkbox input "false"
click at [946, 241] on li "Formulaires" at bounding box center [936, 242] width 126 height 37
select select "365"
select select "well_reviewed_guests"
select select "EUR"
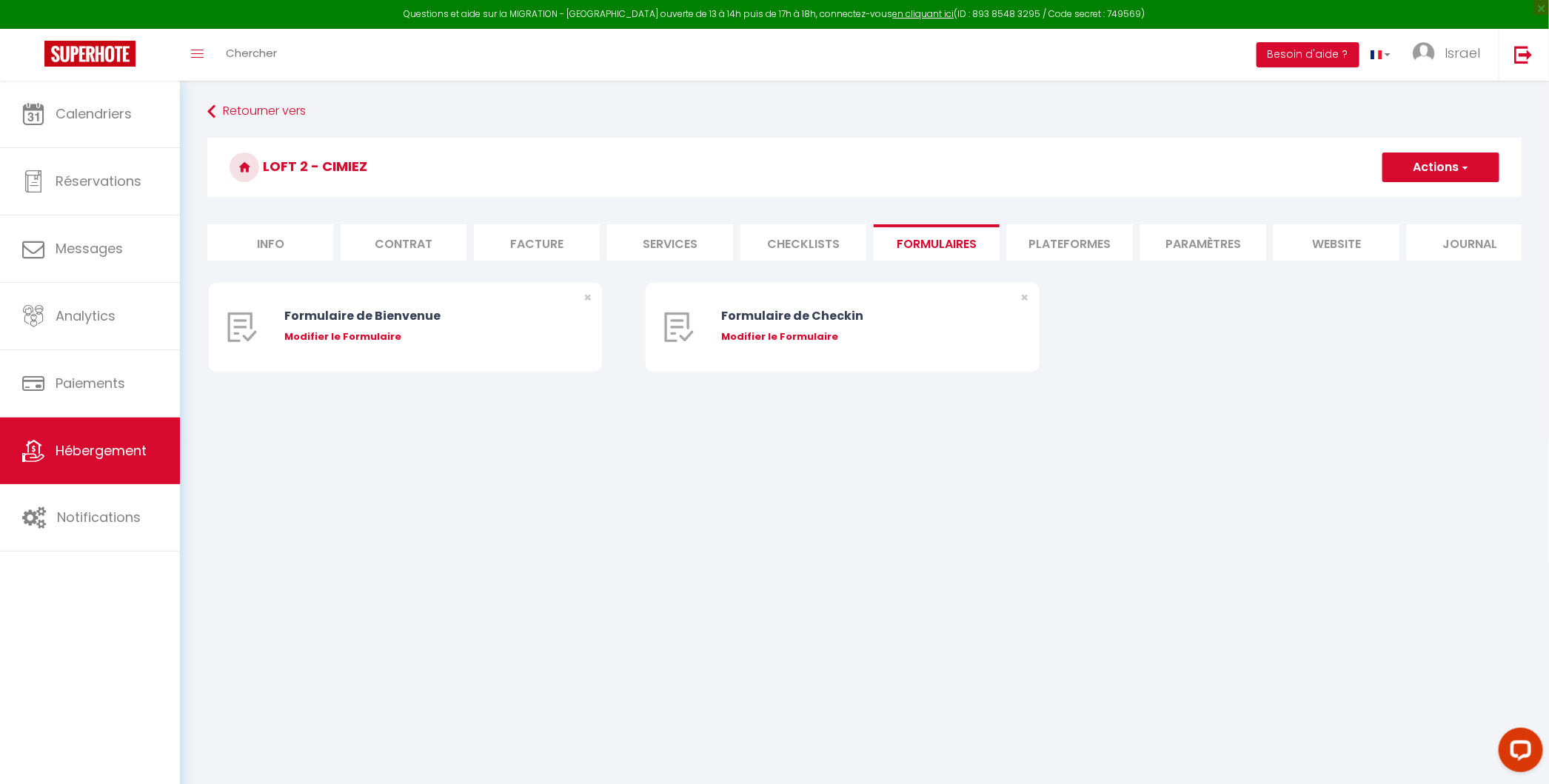
click at [1060, 241] on li "Plateformes" at bounding box center [1070, 242] width 126 height 37
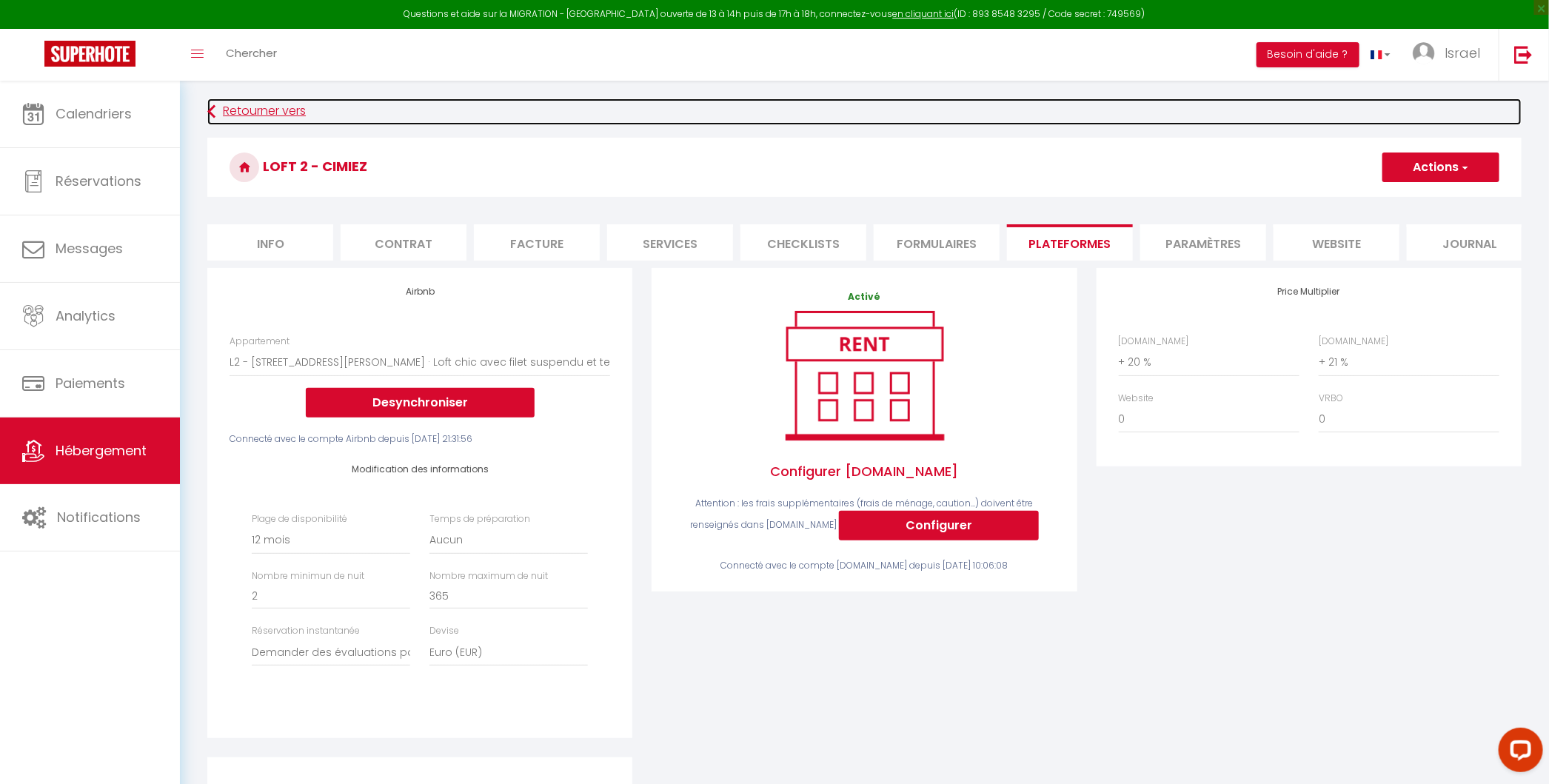
click at [266, 107] on link "Retourner vers" at bounding box center [864, 112] width 1314 height 27
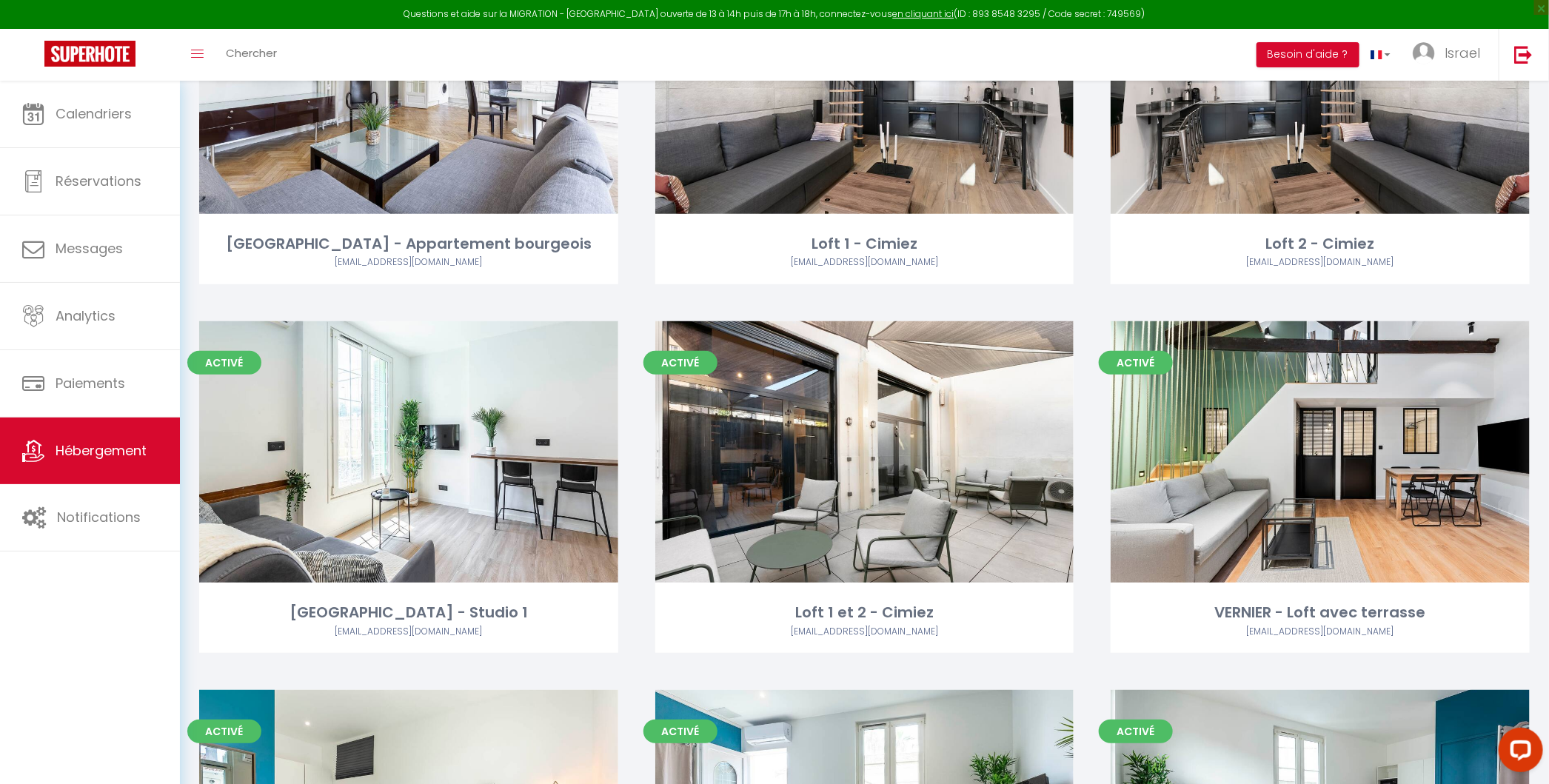
scroll to position [256, 0]
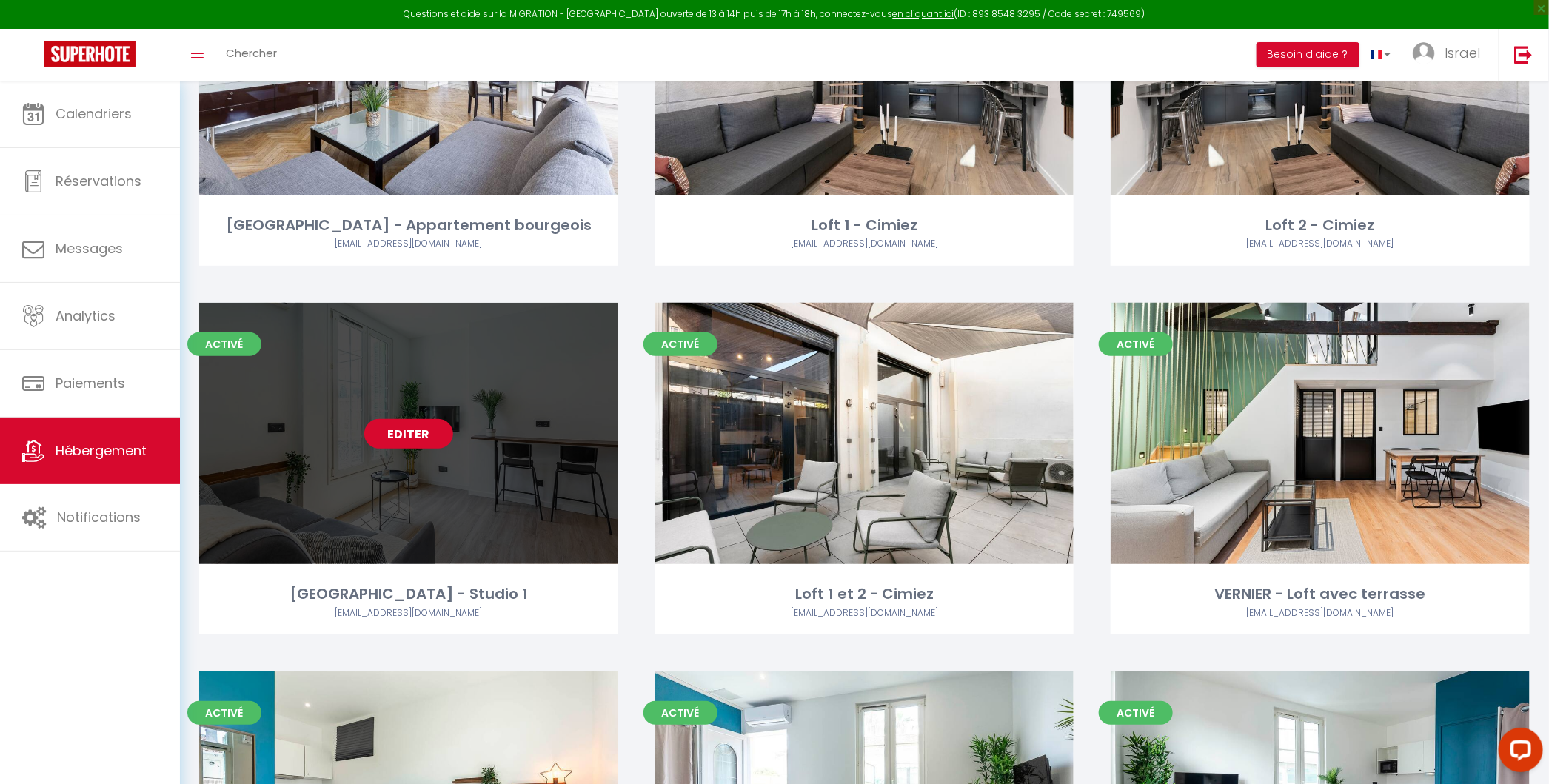
click at [411, 427] on link "Editer" at bounding box center [409, 434] width 89 height 30
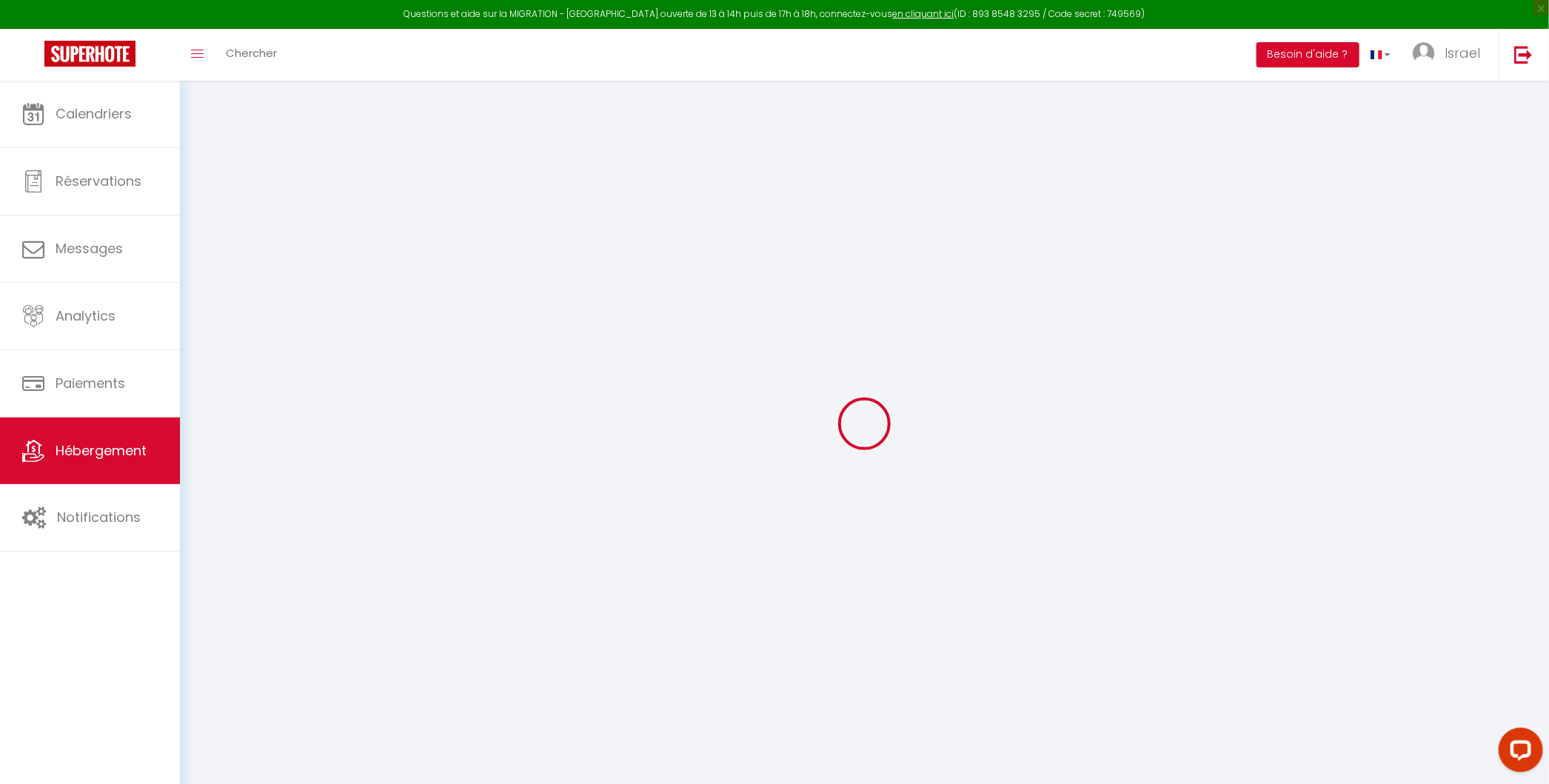
select select
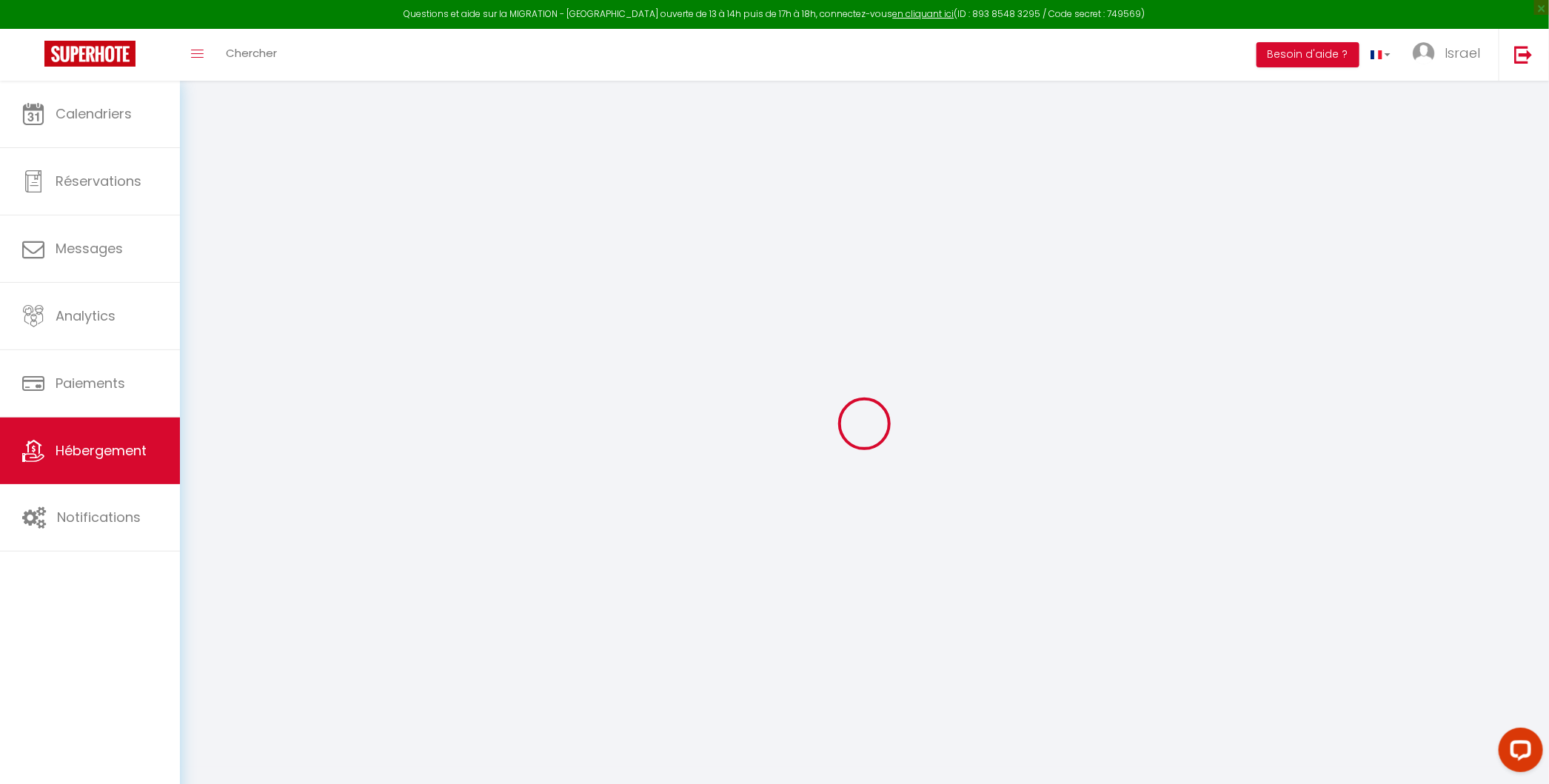
select select
checkbox input "false"
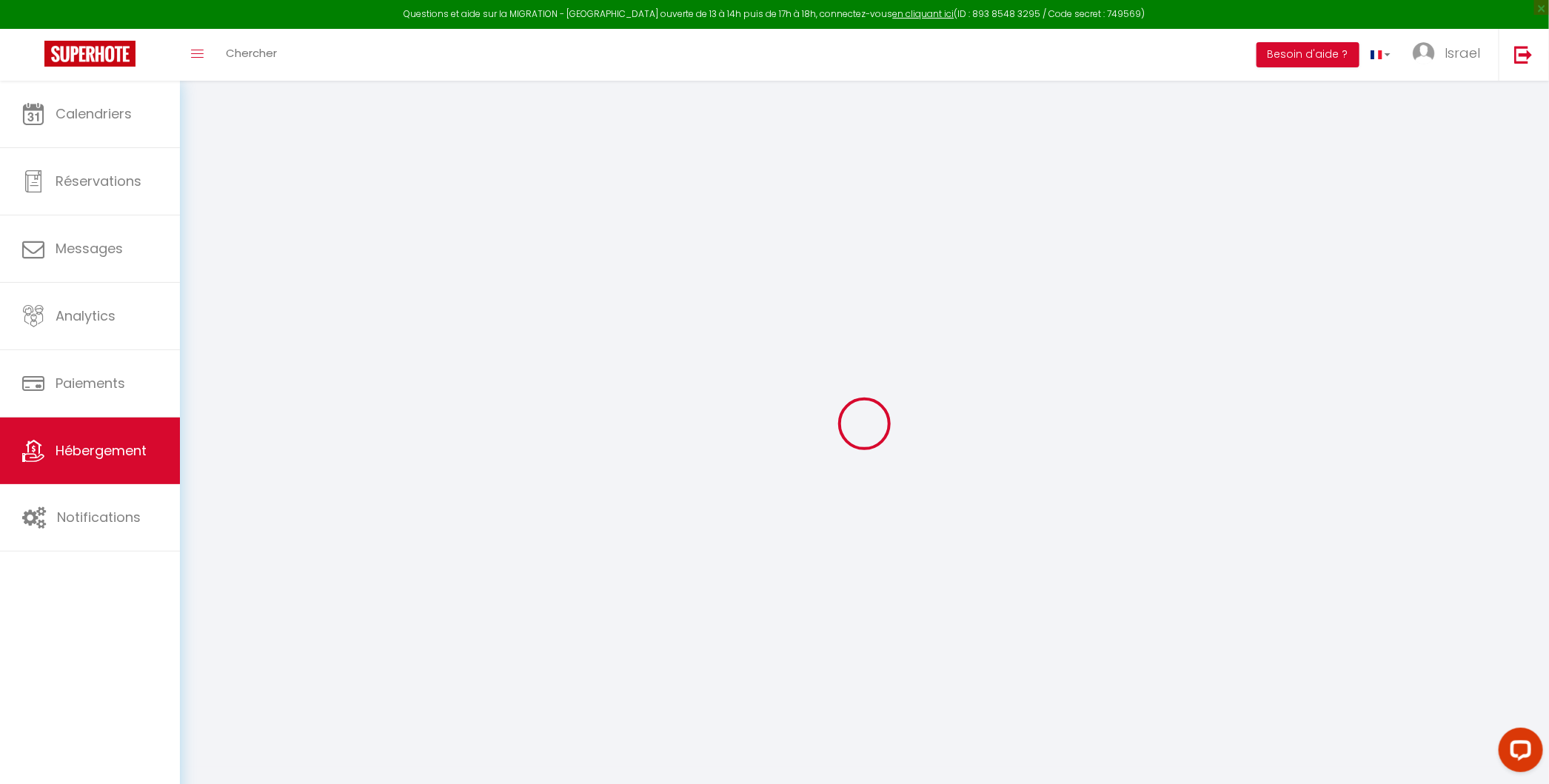
select select
type input "[GEOGRAPHIC_DATA] - Studio 1"
type input "FONCIERE"
type input "MASKA"
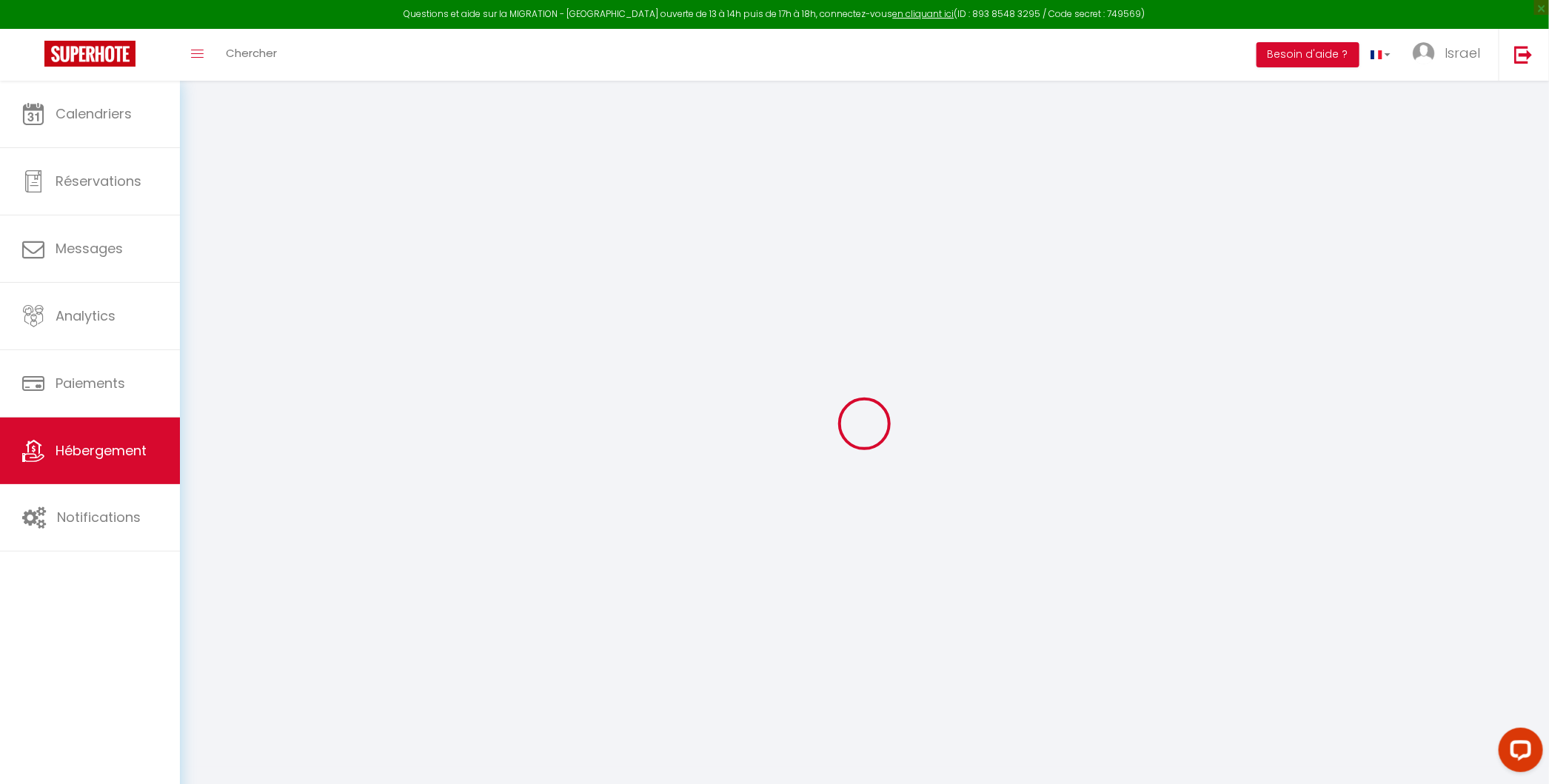
type input "[STREET_ADDRESS][PERSON_NAME]"
type input "06200"
type input "Nice"
select select "2"
type input "71"
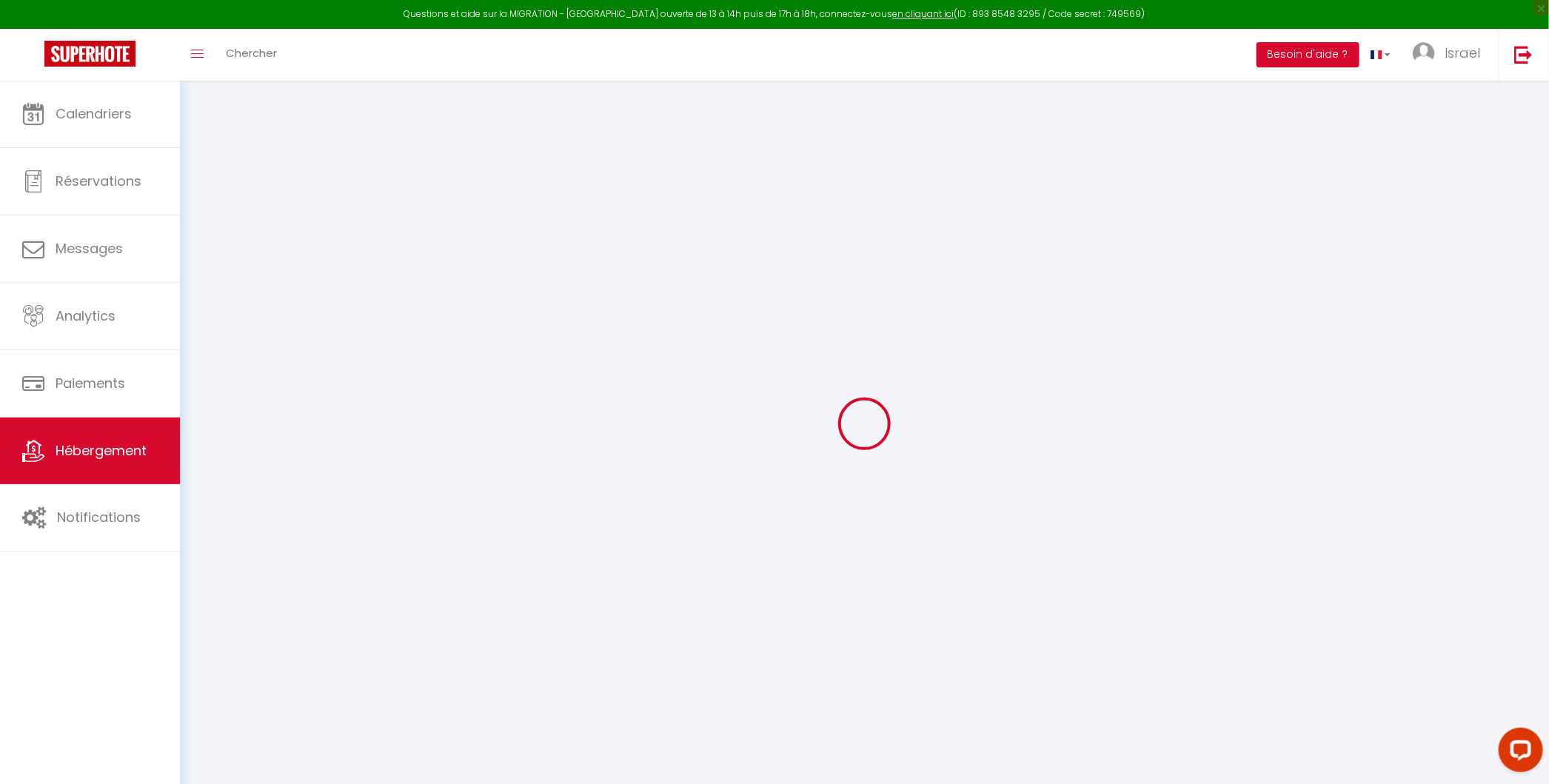
type input "50"
type input "500"
select select
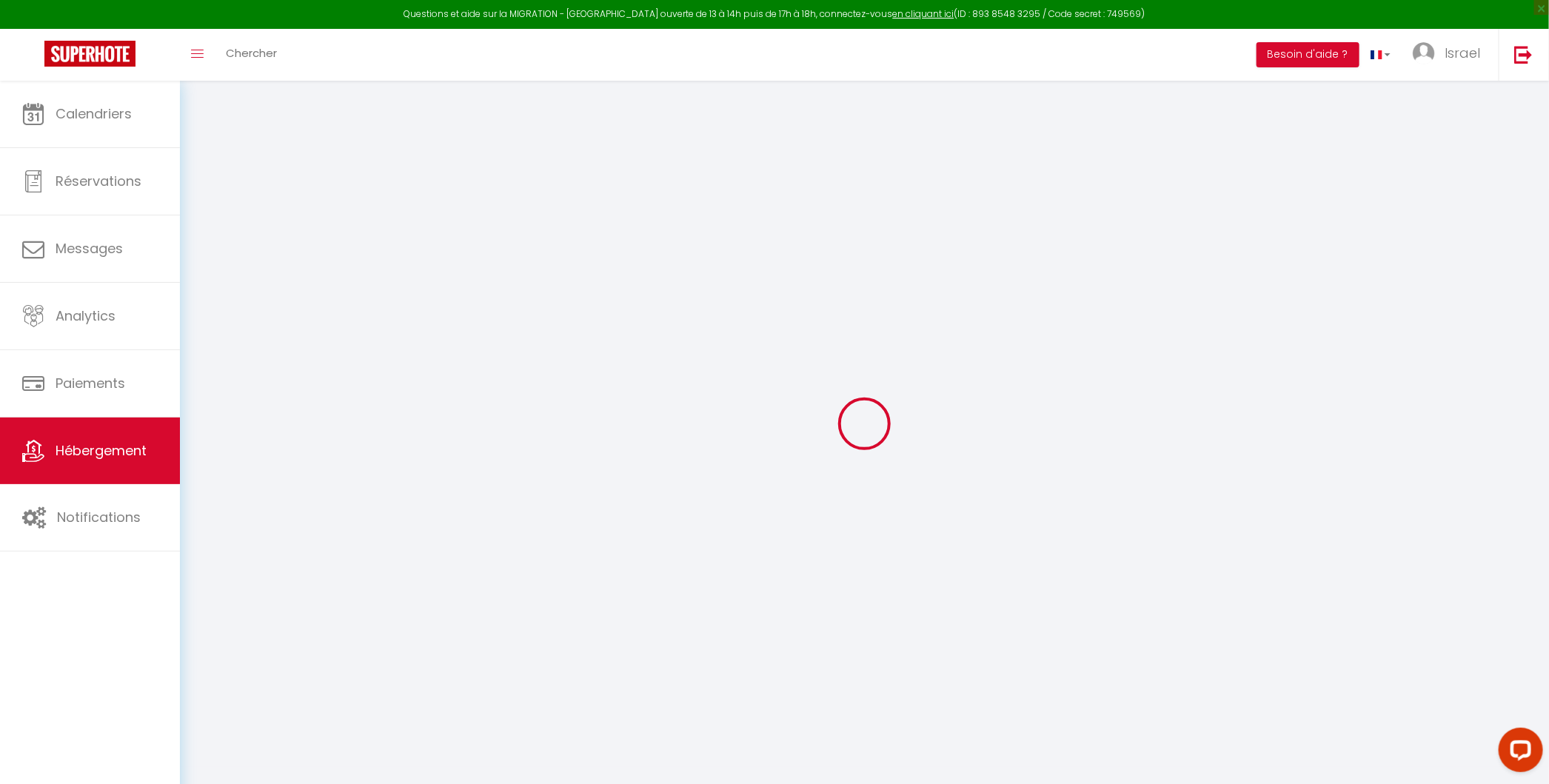
select select
type input "[STREET_ADDRESS][PERSON_NAME]"
type input "06200"
type input "Nice"
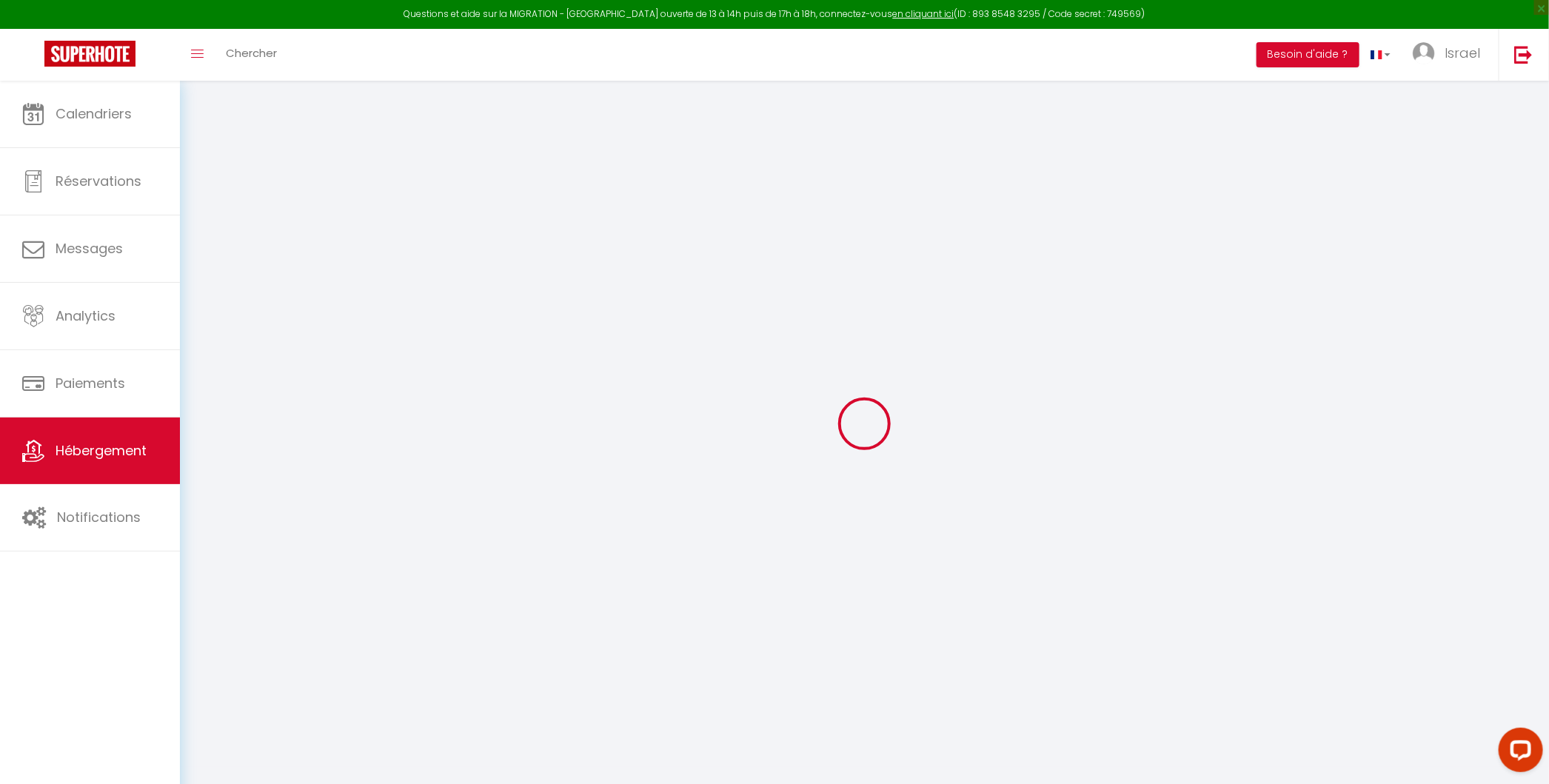
type input "[EMAIL_ADDRESS][DOMAIN_NAME]"
select select "14579"
checkbox input "false"
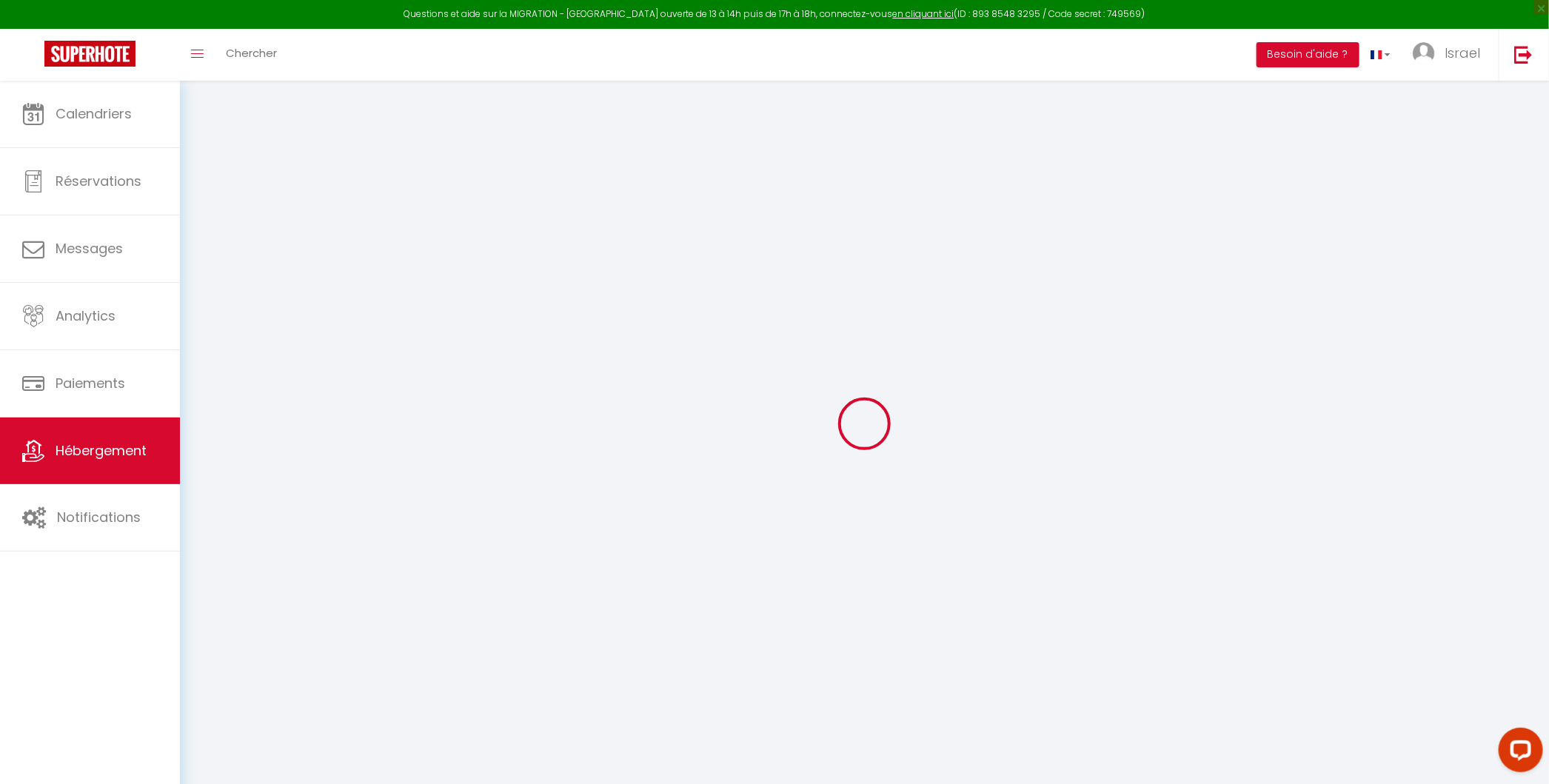
checkbox input "false"
type input "0"
type input "45"
type input "20"
type input "0"
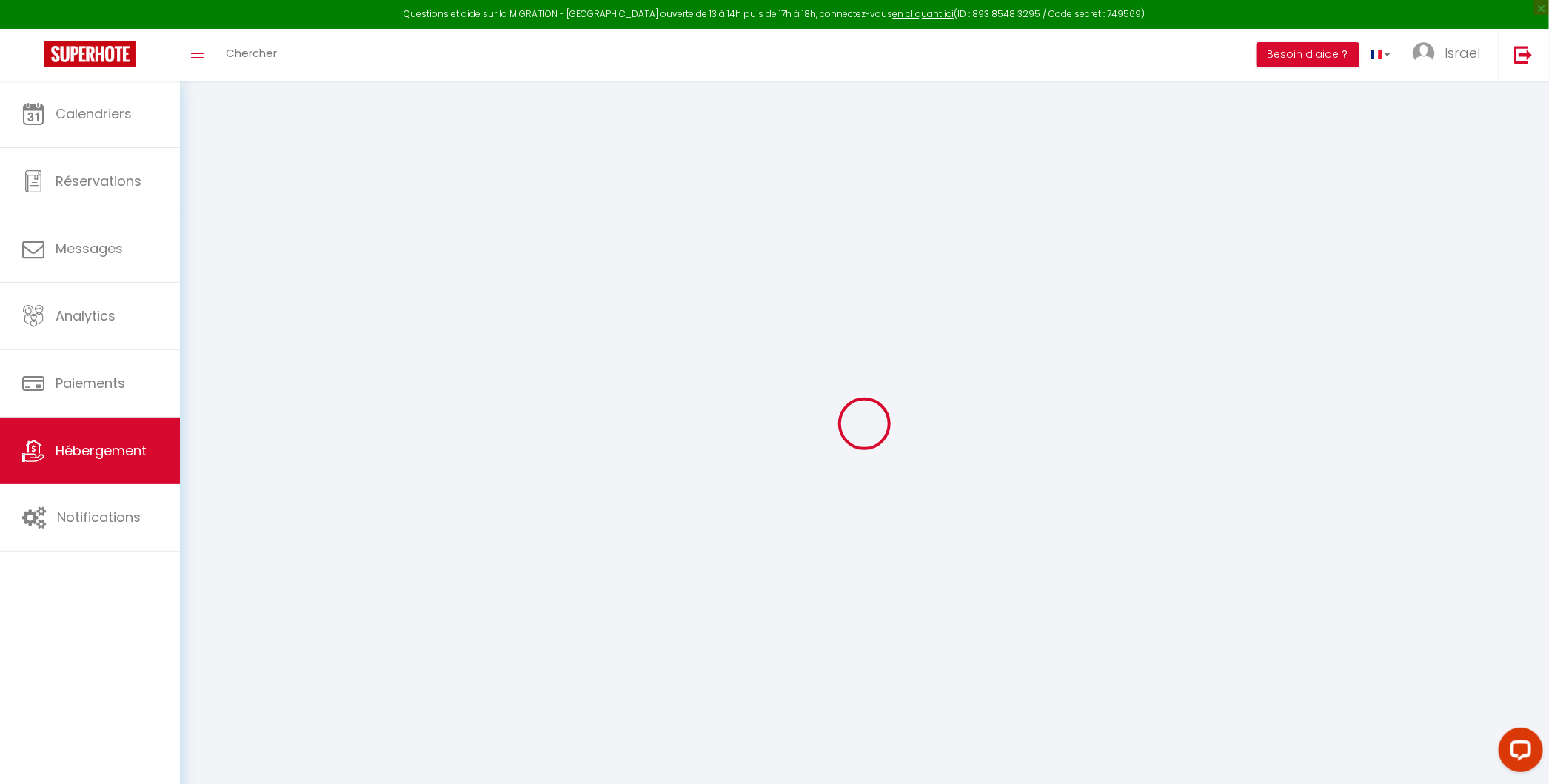
type input "0"
select select
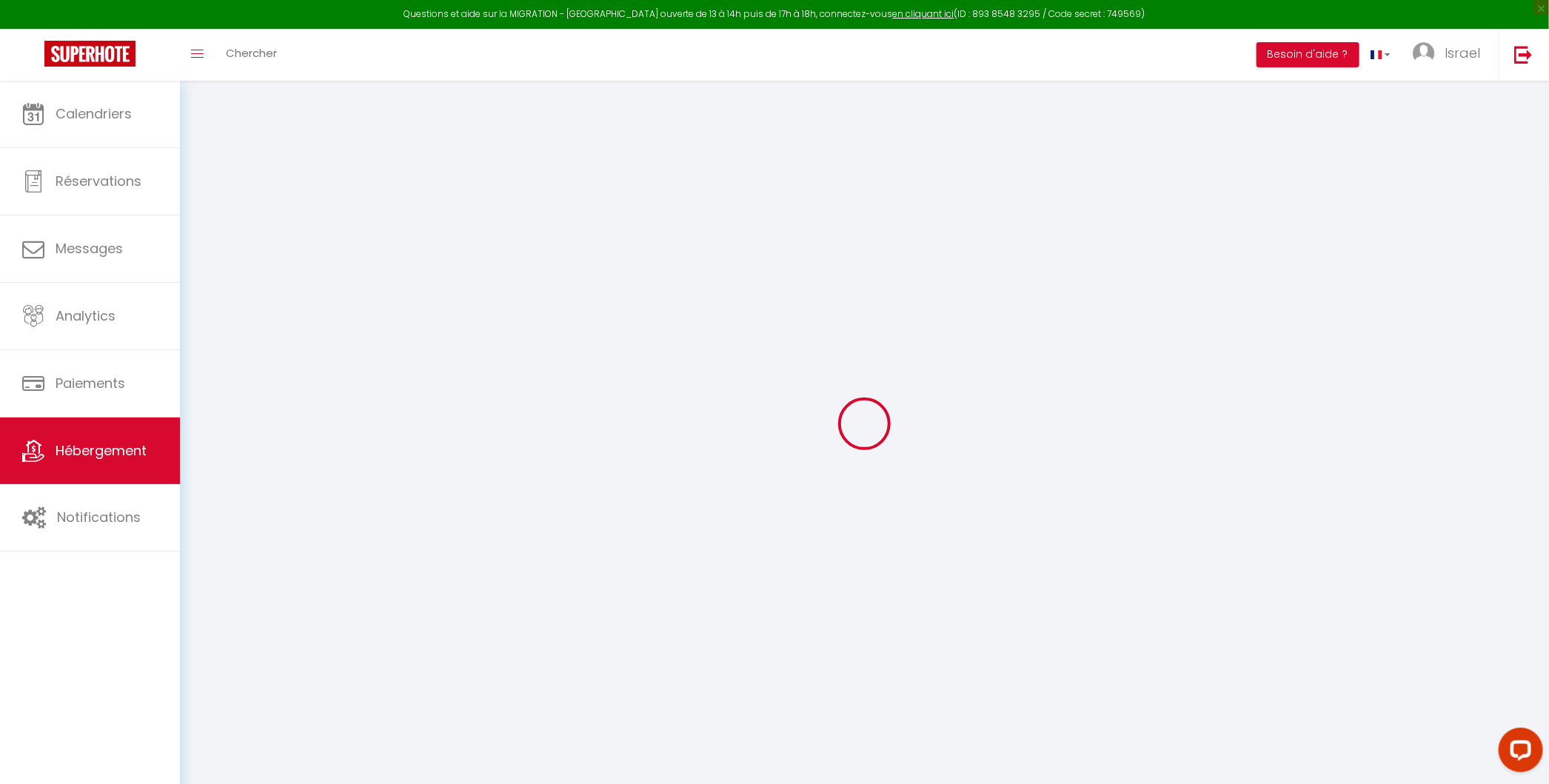
select select
checkbox input "false"
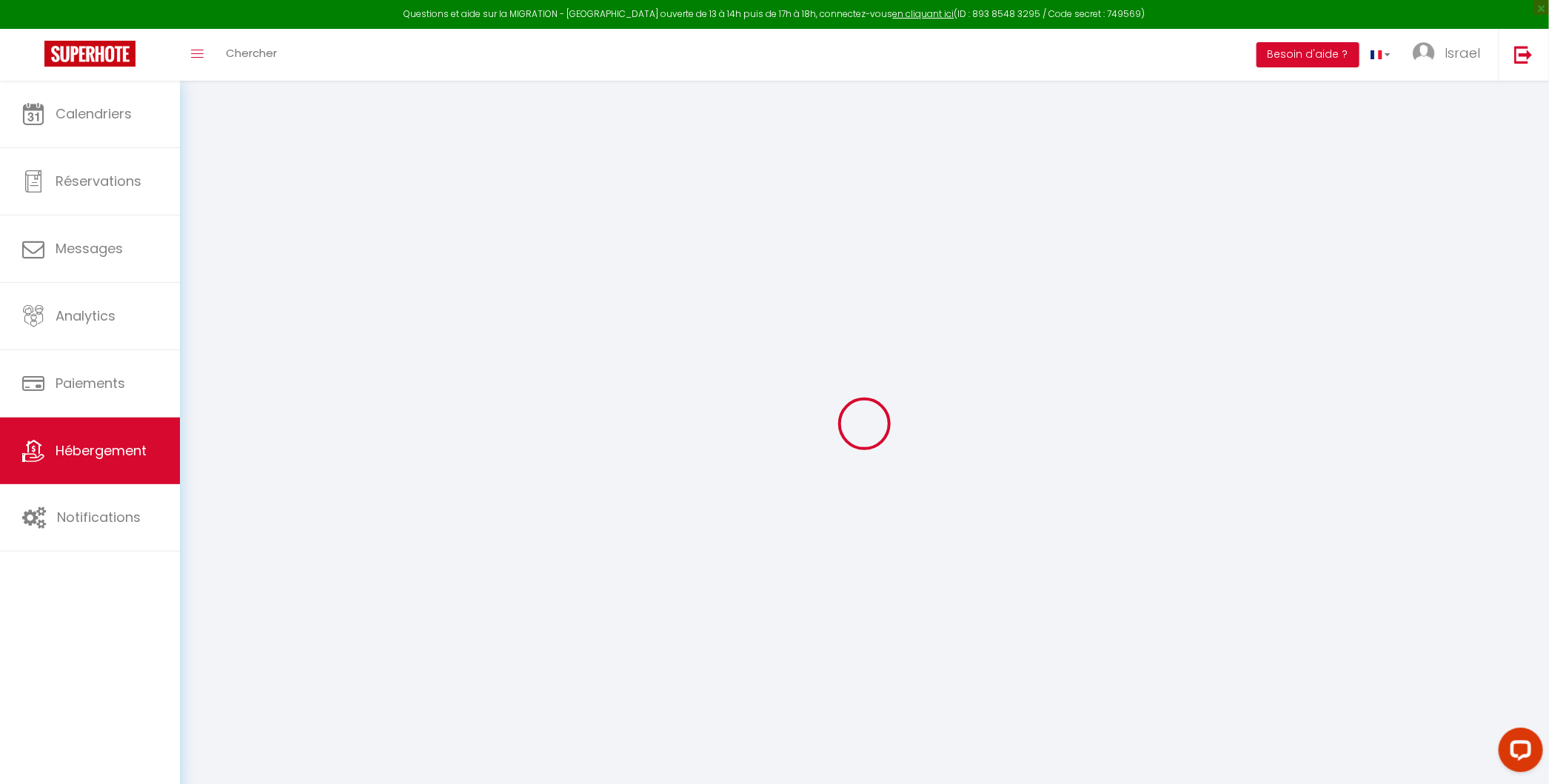
select select
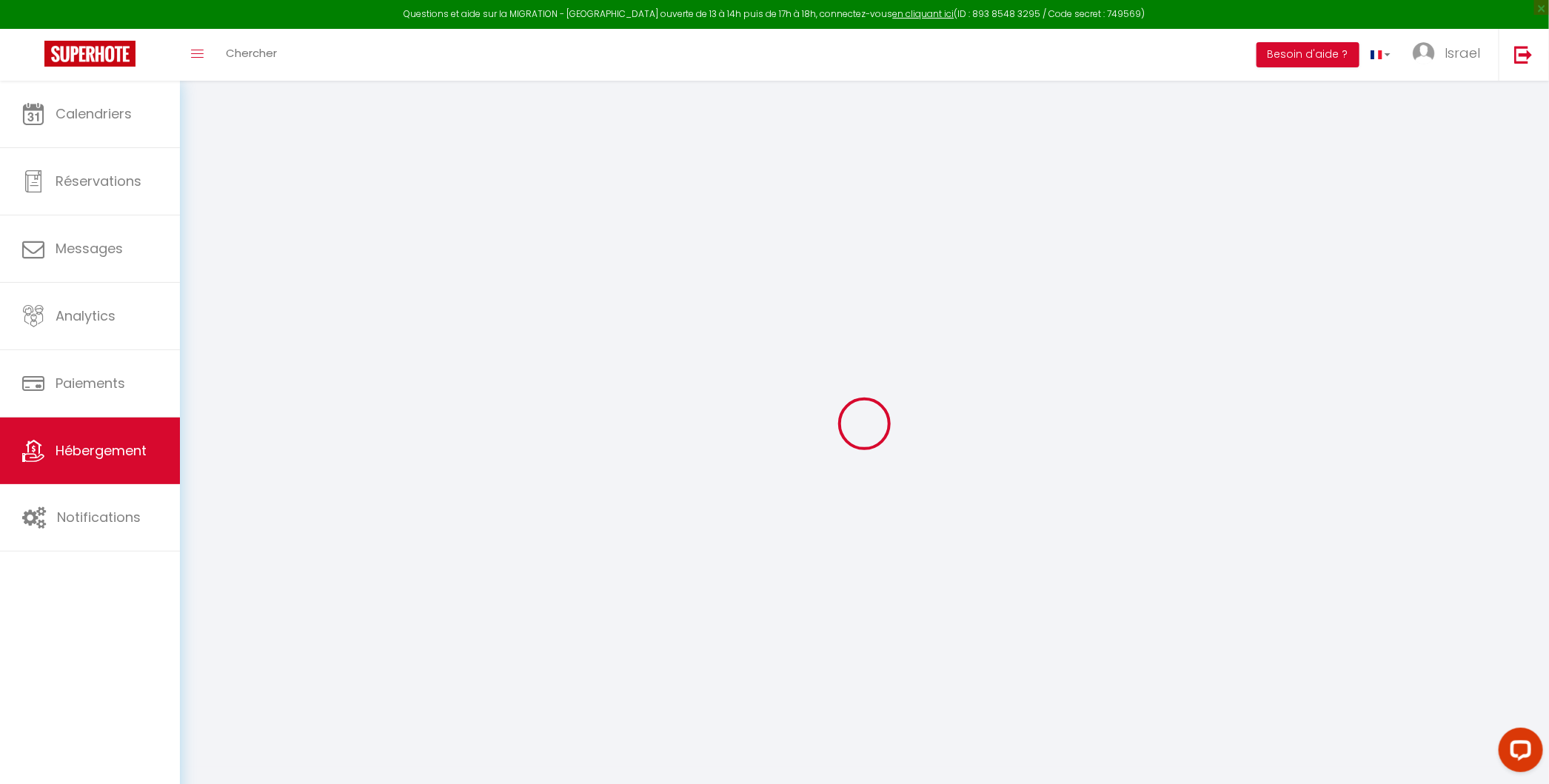
checkbox input "false"
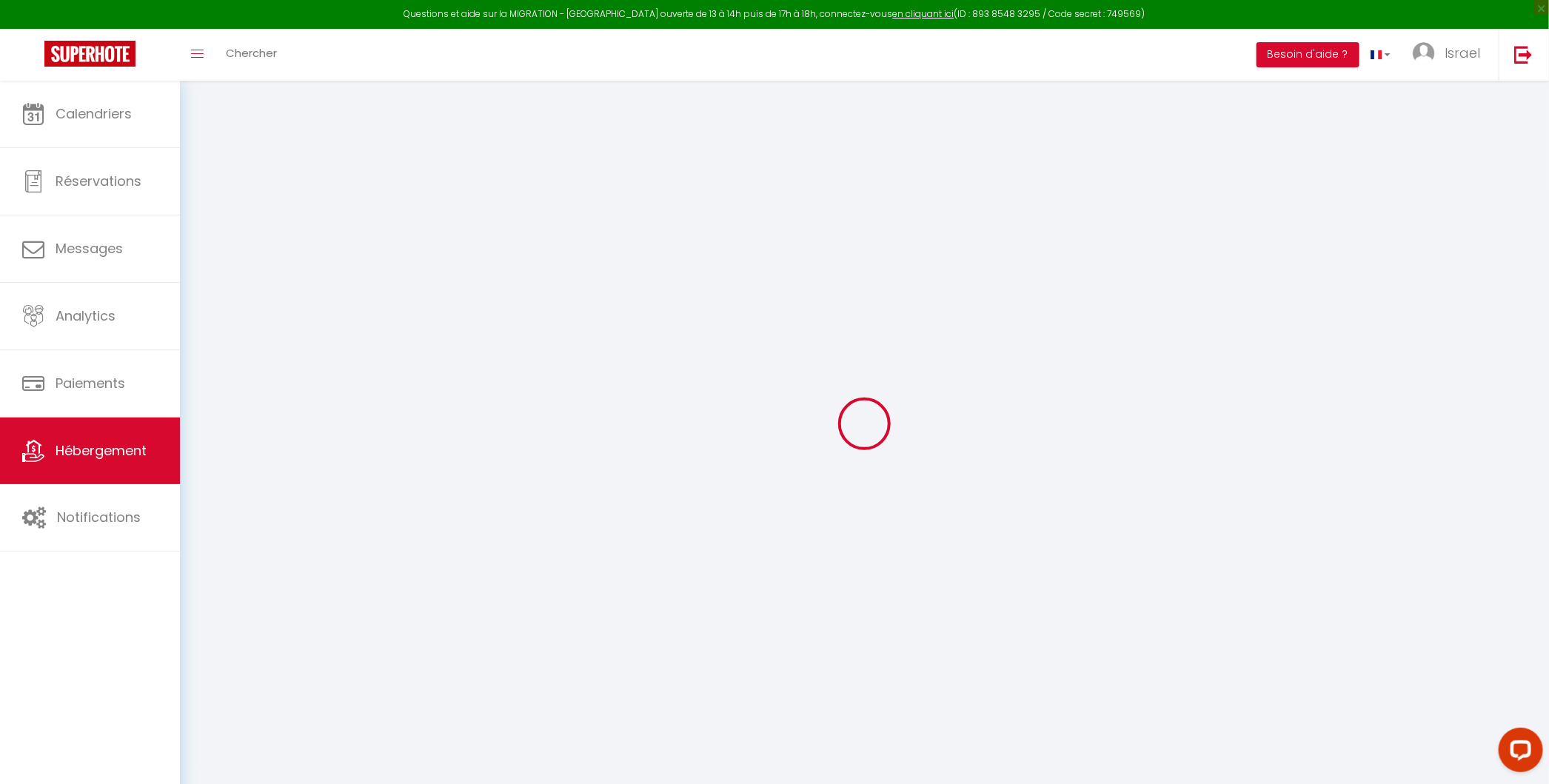
checkbox input "false"
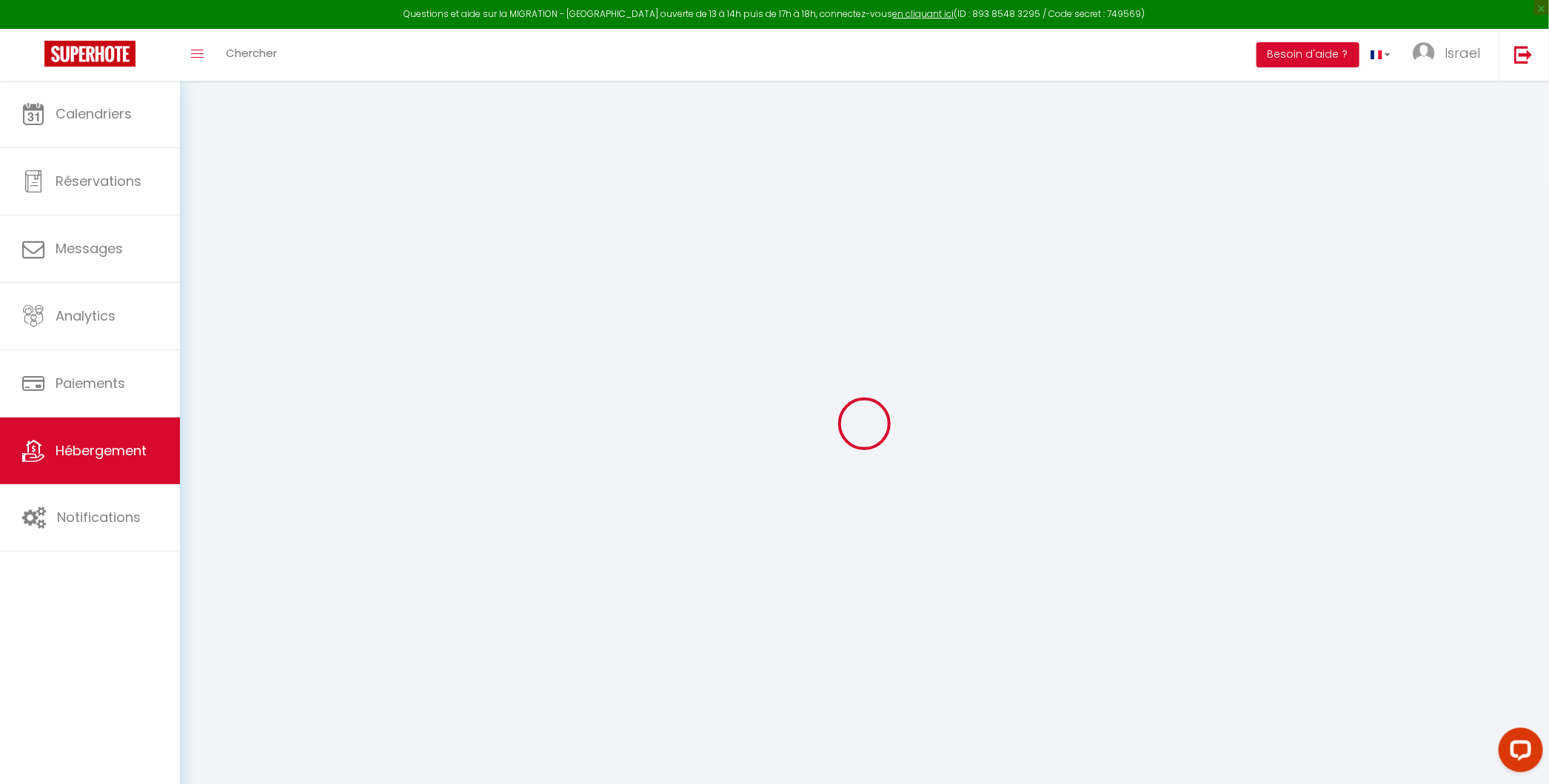
checkbox input "false"
select select "14:00"
select select
select select "11:00"
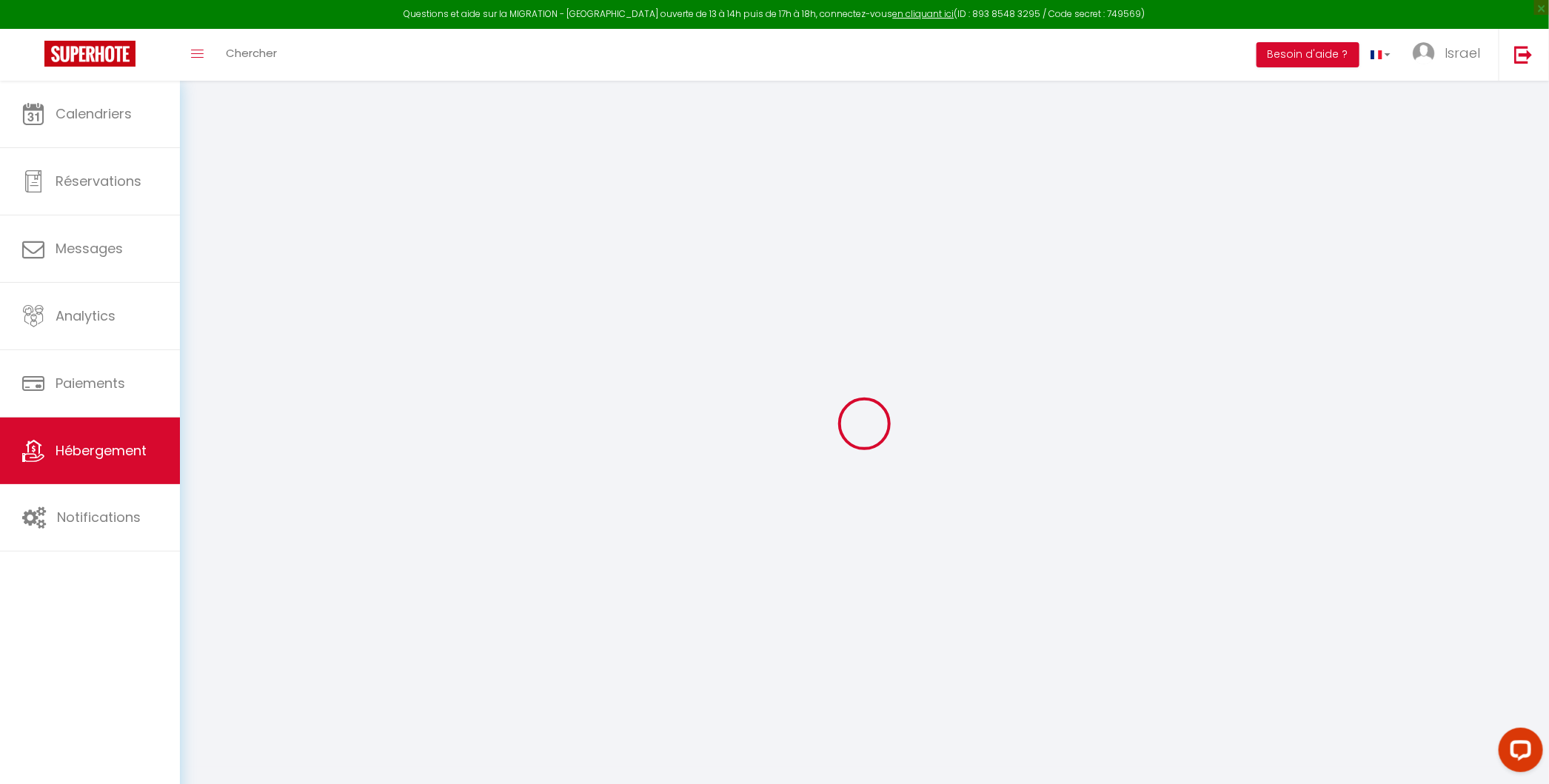
select select "30"
select select "120"
select select
checkbox input "false"
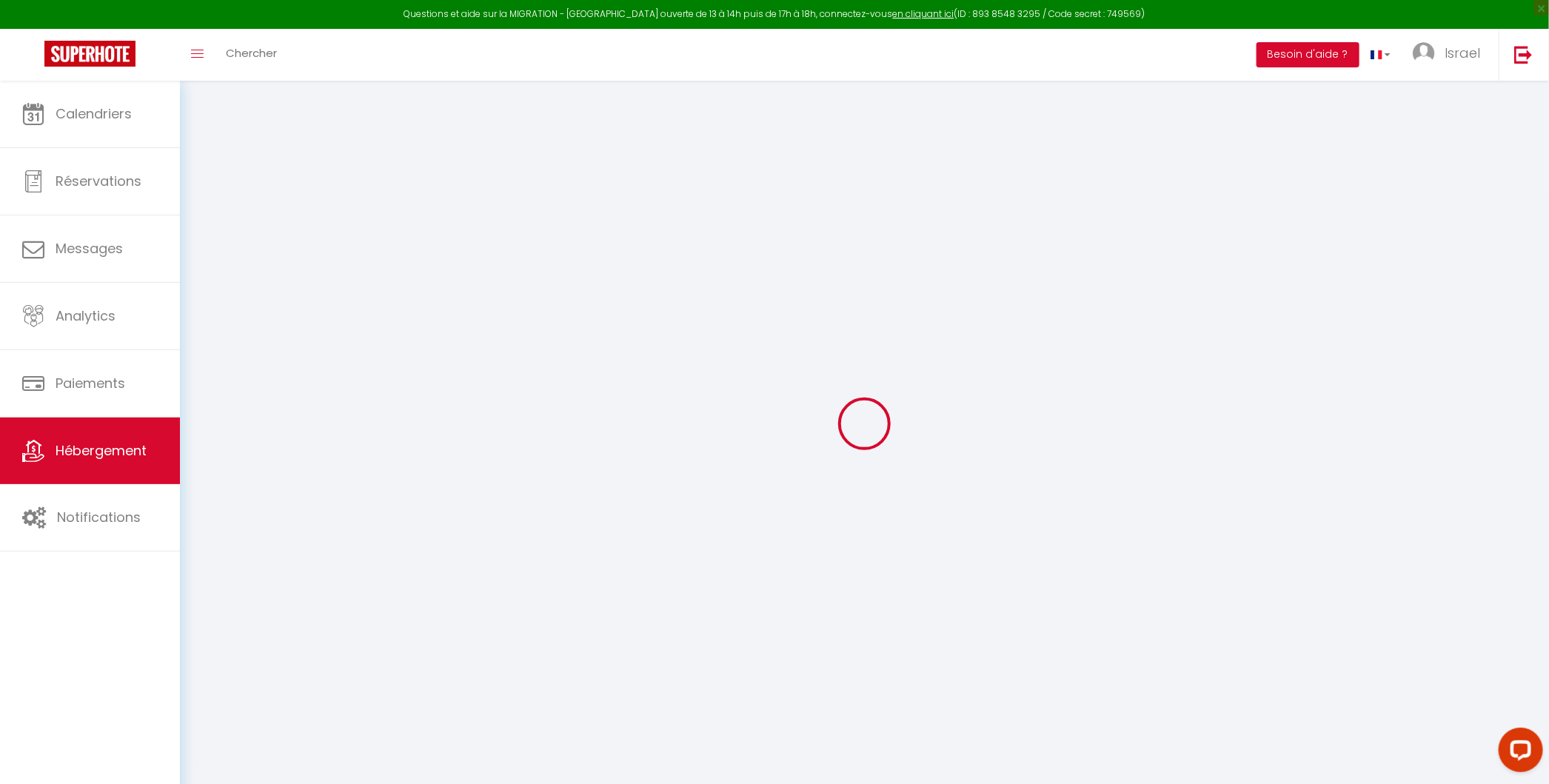
checkbox input "false"
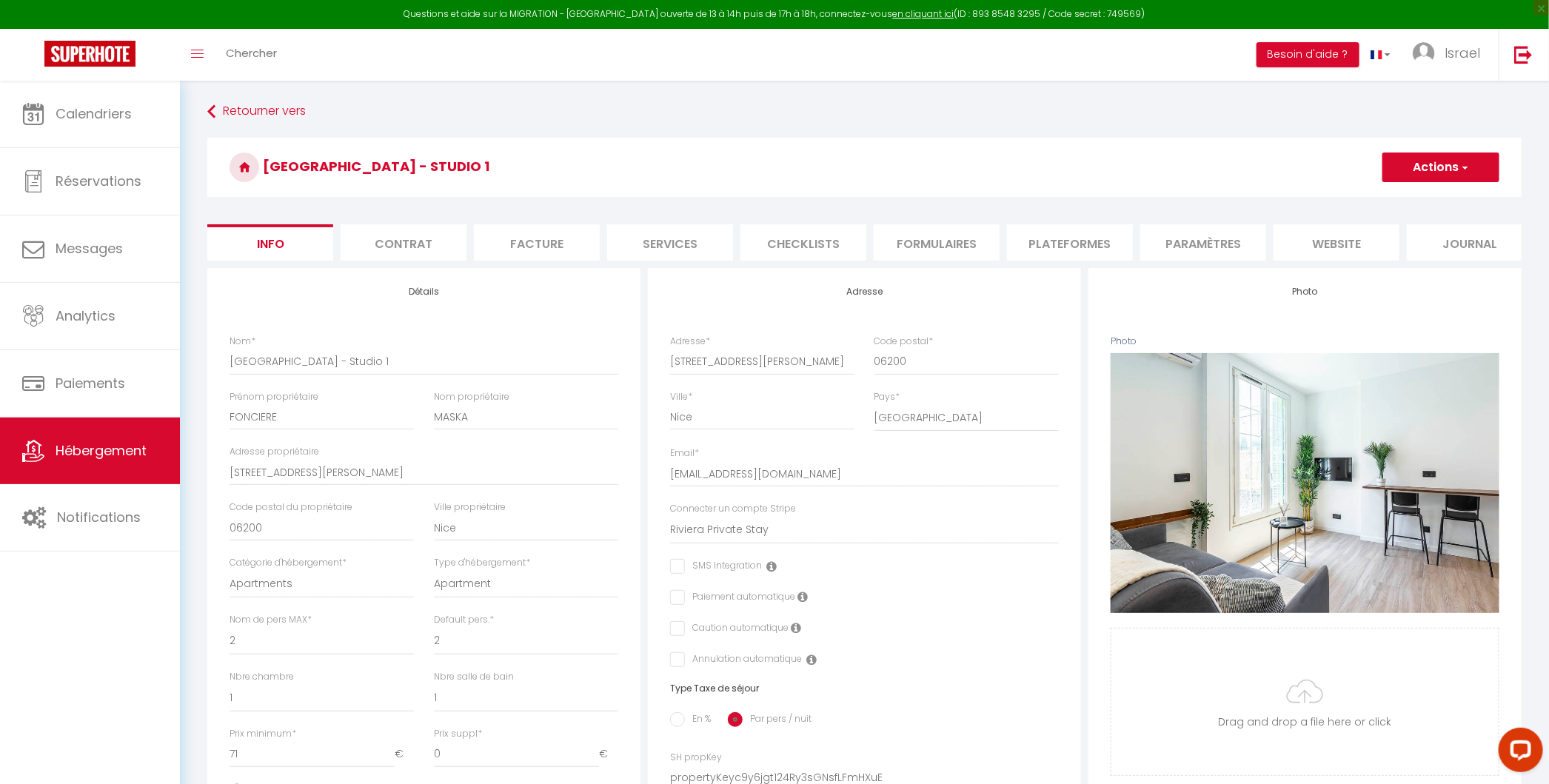
drag, startPoint x: 1065, startPoint y: 277, endPoint x: 1075, endPoint y: 253, distance: 26.0
click at [1075, 253] on form "[GEOGRAPHIC_DATA] - Studio 1 Actions Enregistrer Dupliquer Supprimer Importer l…" at bounding box center [864, 702] width 1314 height 1129
click at [1075, 253] on li "Plateformes" at bounding box center [1070, 242] width 126 height 37
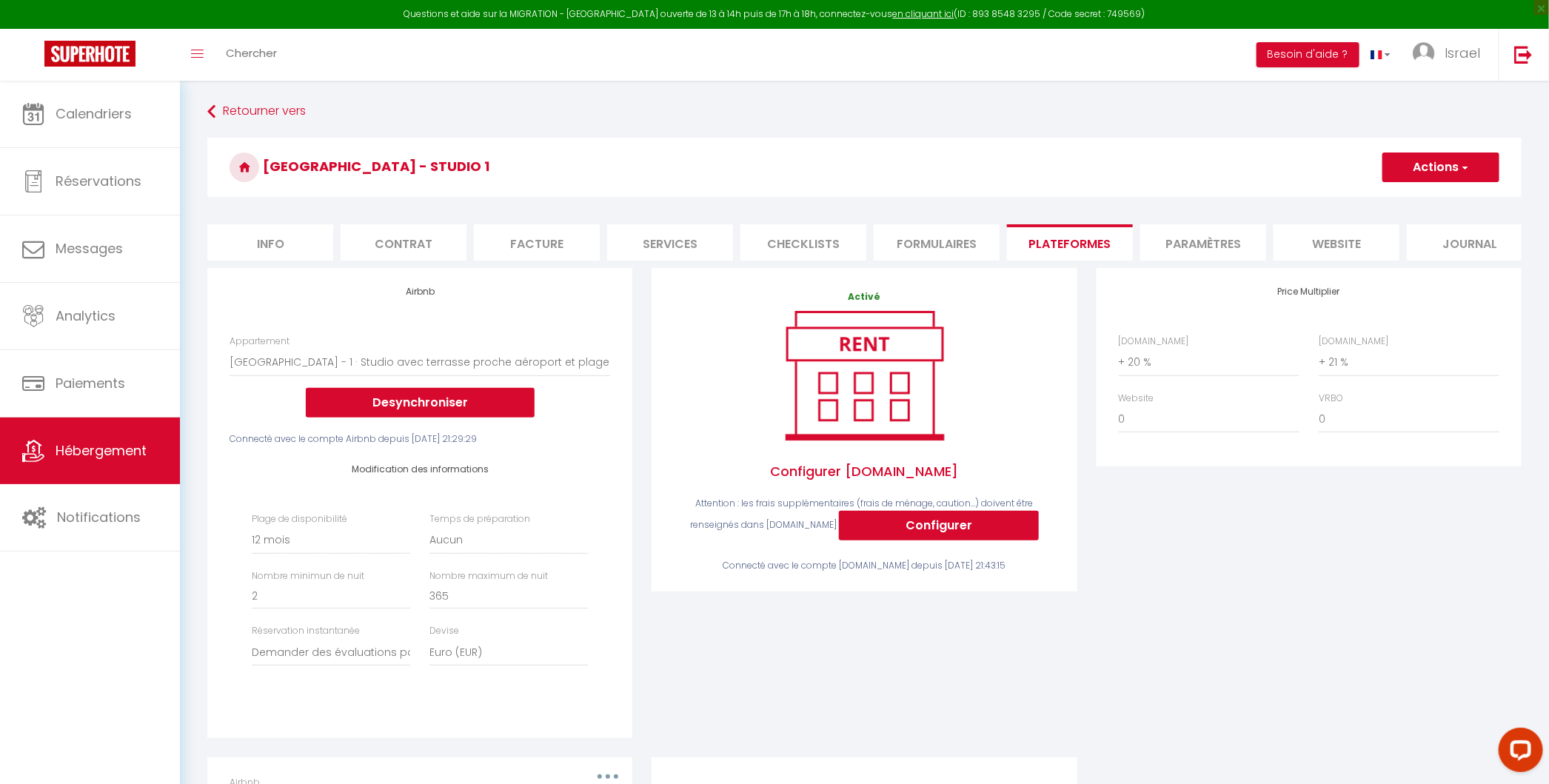
click at [1075, 253] on li "Plateformes" at bounding box center [1070, 242] width 126 height 37
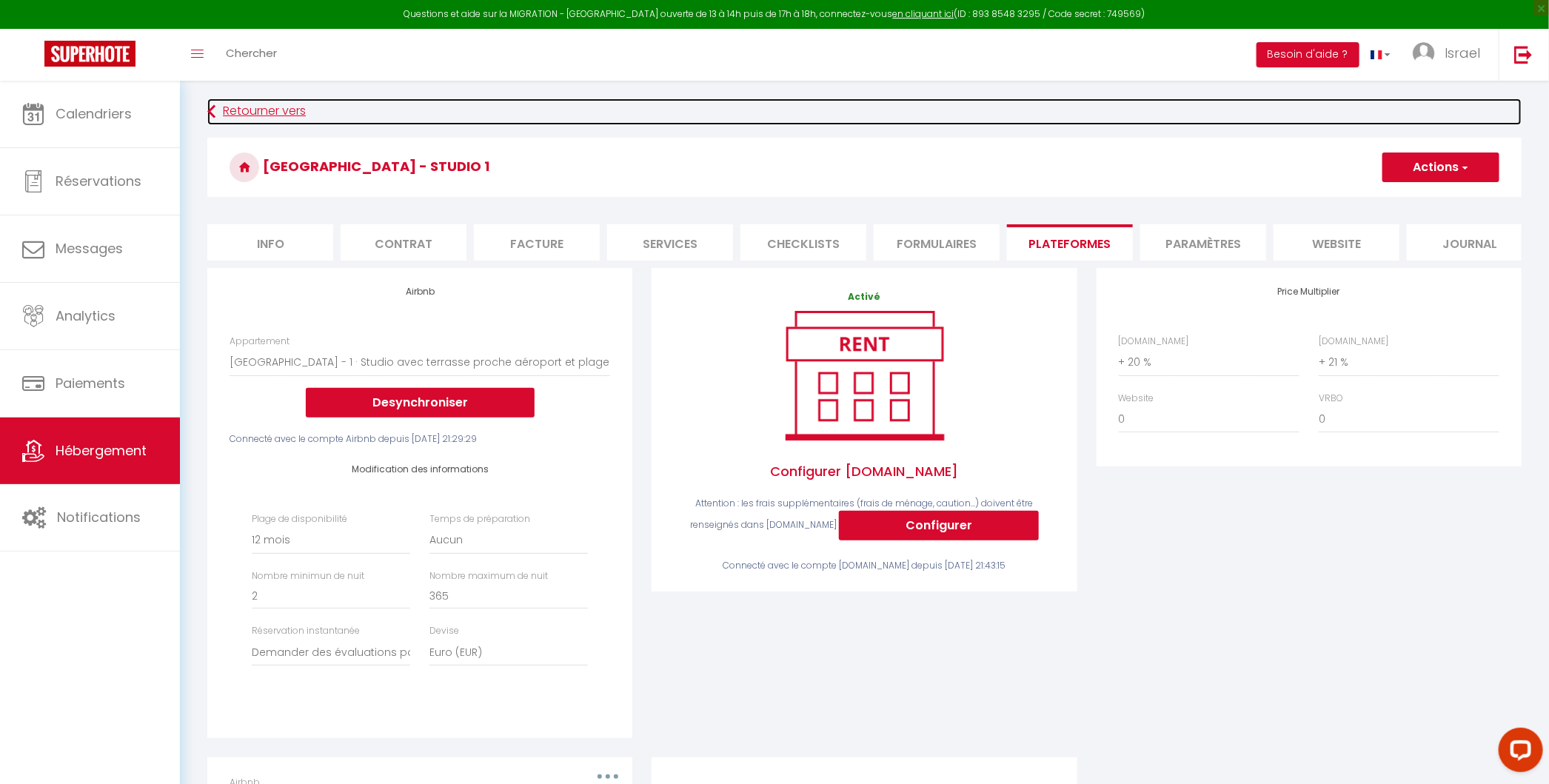
click at [279, 107] on link "Retourner vers" at bounding box center [864, 112] width 1314 height 27
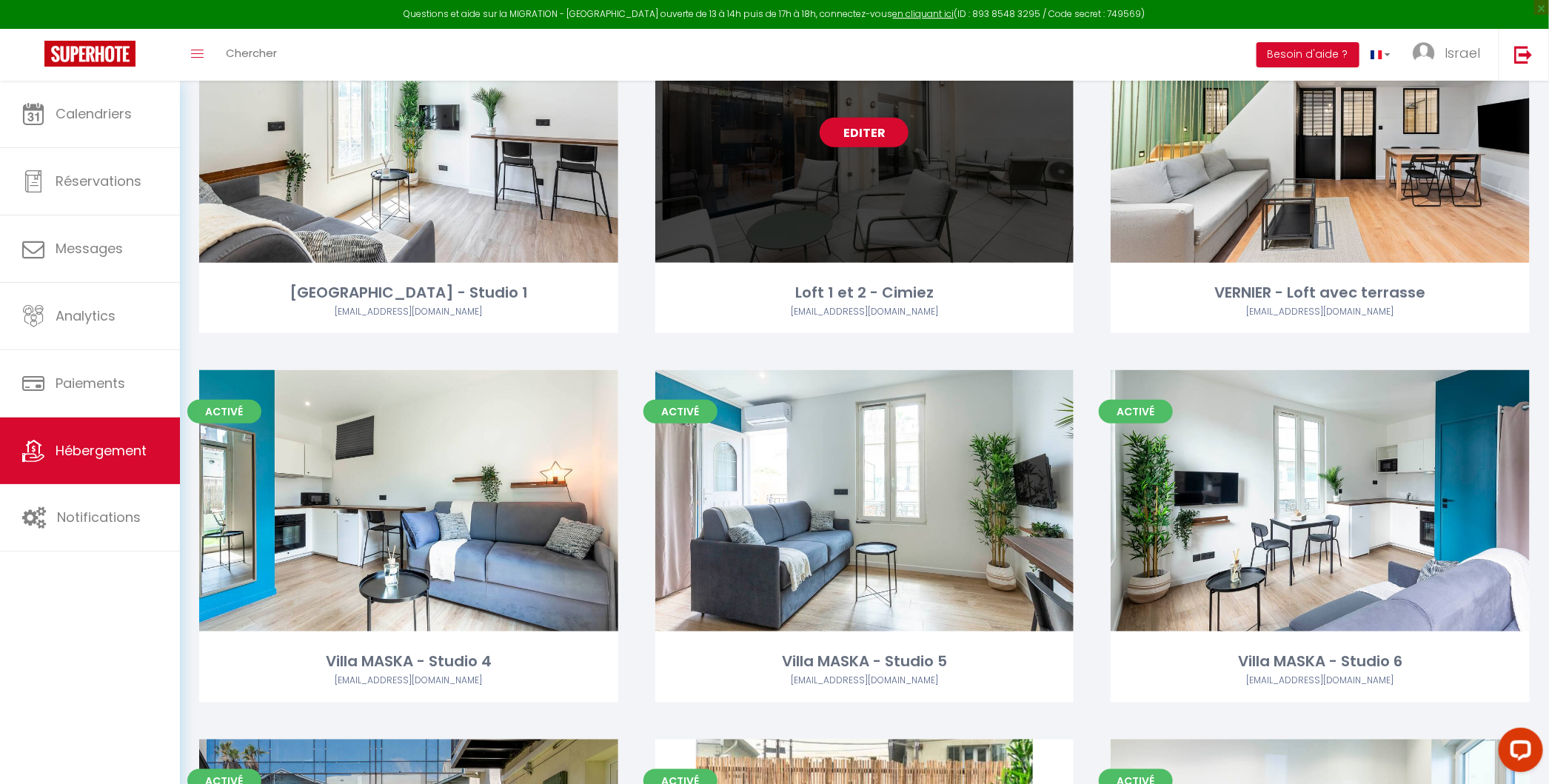
scroll to position [558, 0]
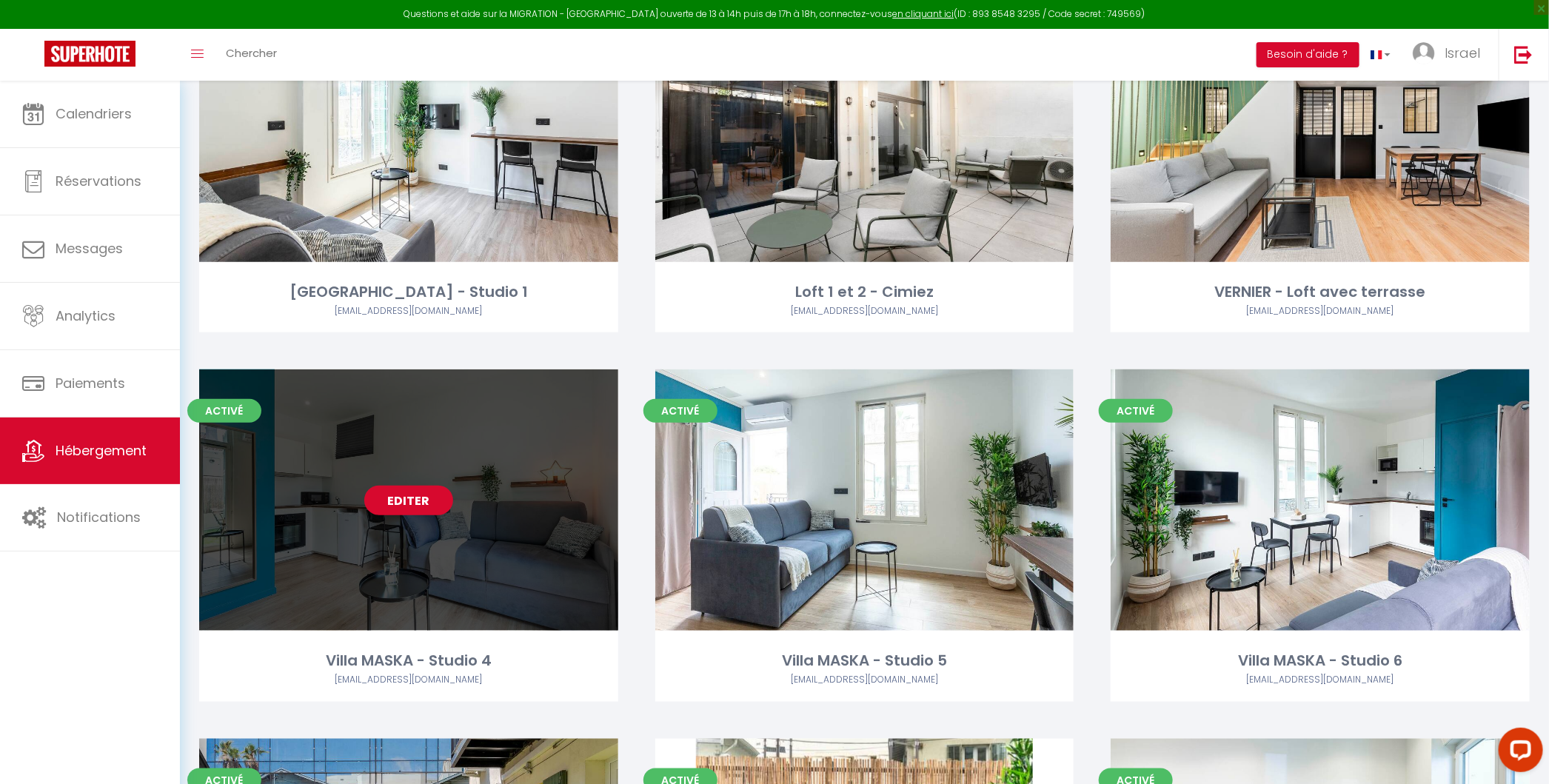
click at [405, 498] on link "Editer" at bounding box center [409, 500] width 89 height 30
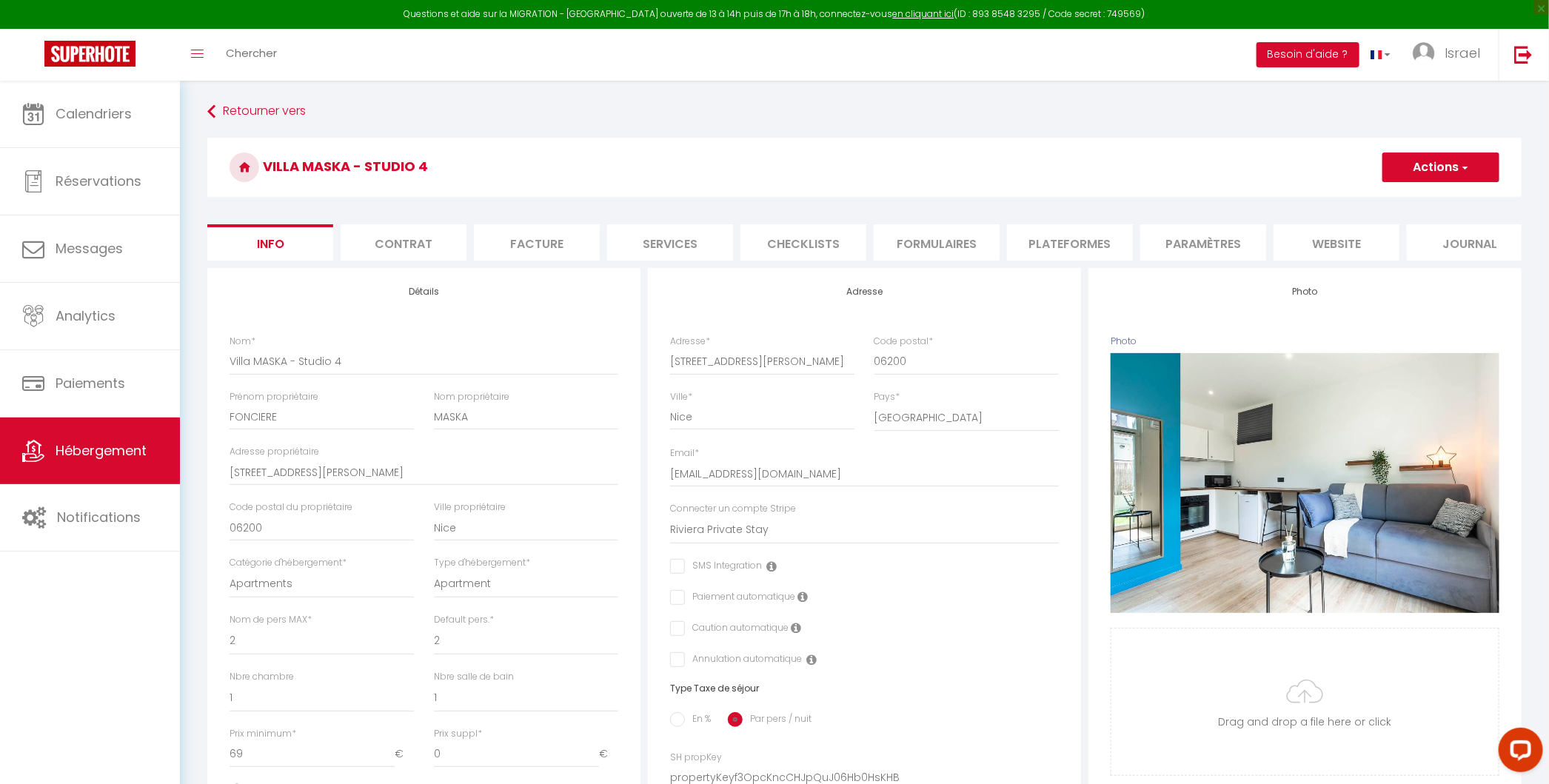
click at [1058, 251] on li "Plateformes" at bounding box center [1070, 242] width 126 height 37
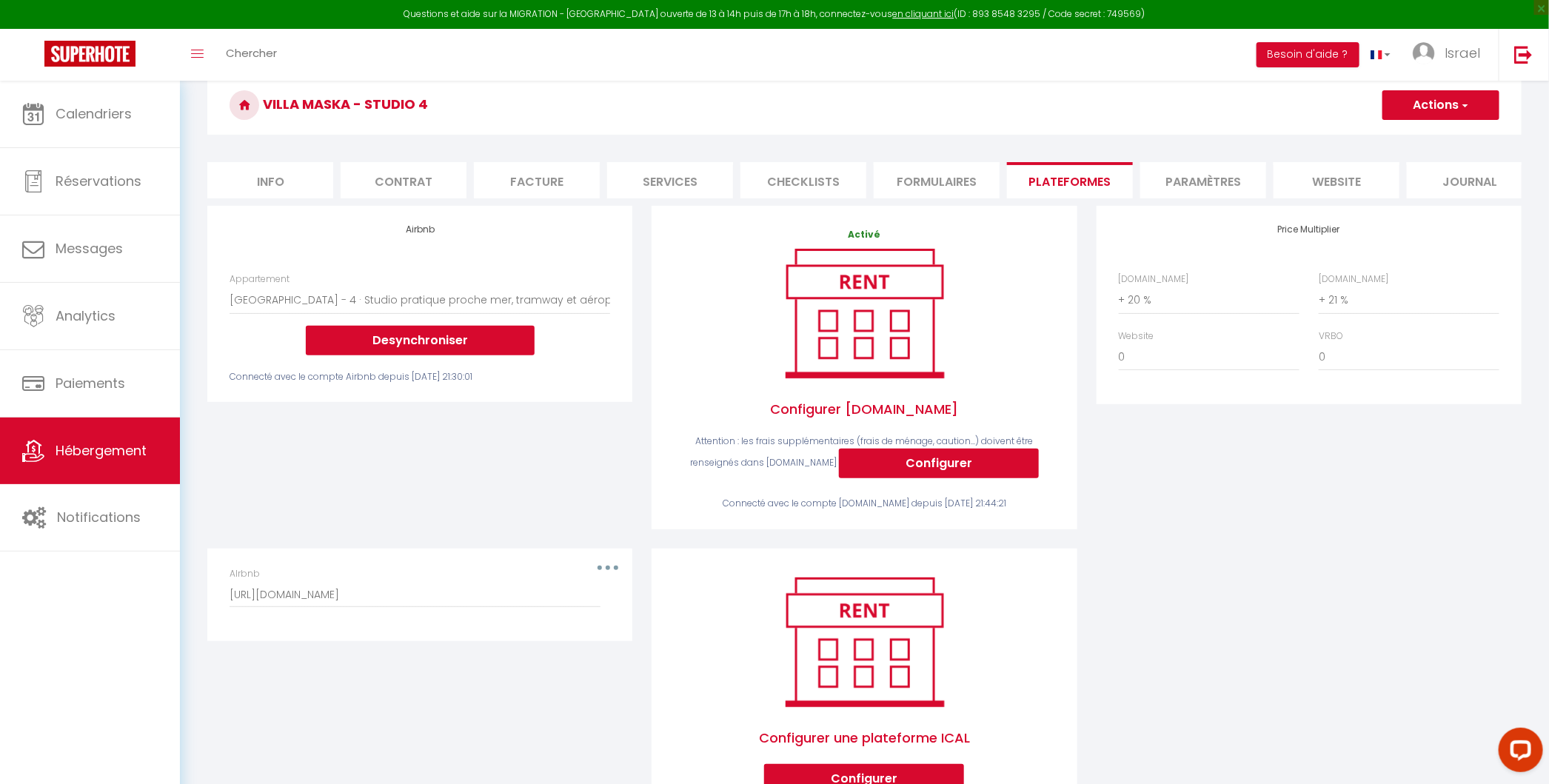
scroll to position [45, 0]
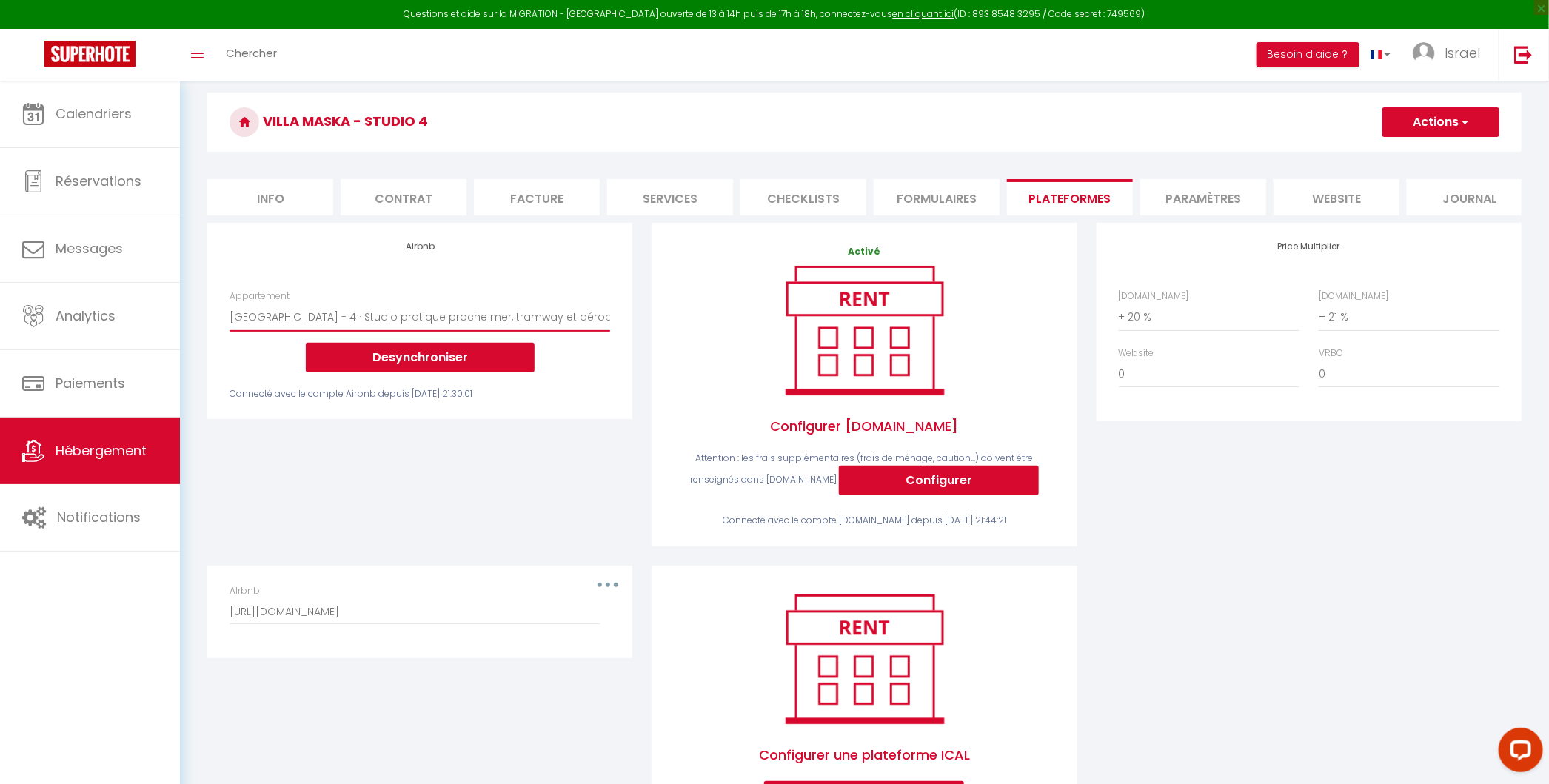
click at [573, 307] on select "[GEOGRAPHIC_DATA] - Nice · Loft Spacieux pour 10 personnes avec Terrasse - [EMA…" at bounding box center [420, 317] width 380 height 28
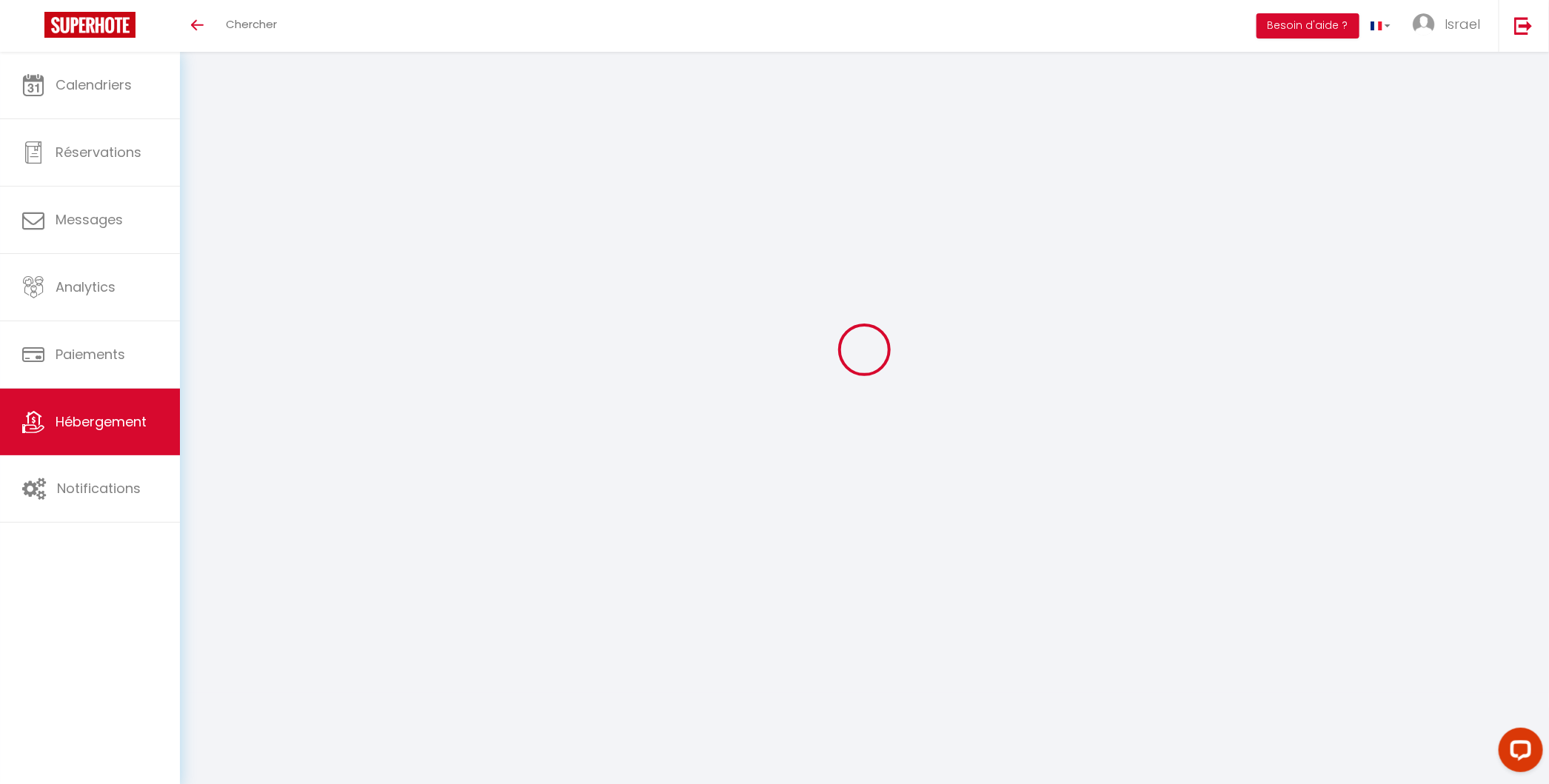
select select "+ 20 %"
select select "+ 21 %"
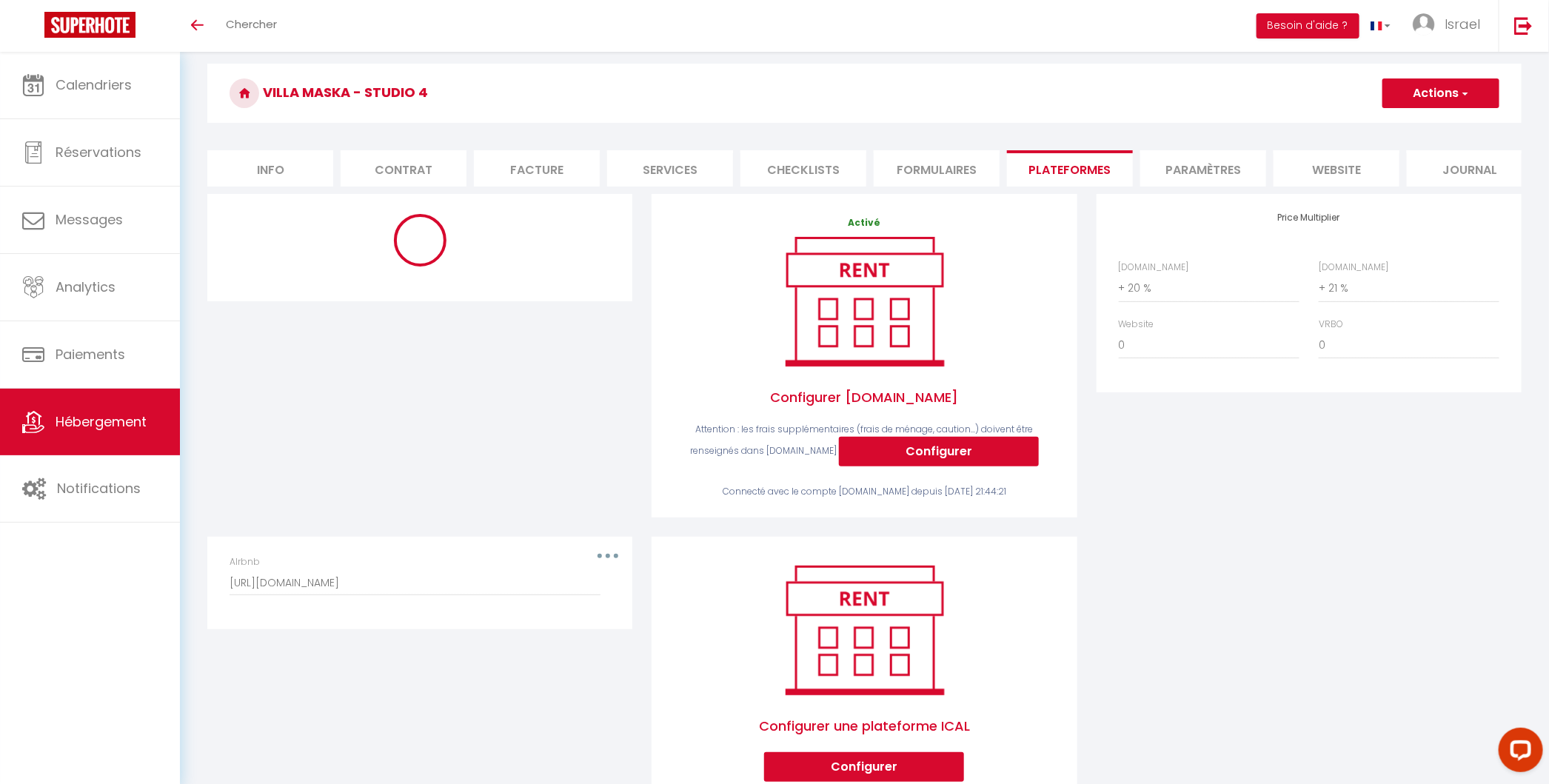
select select "8135-1426557964037826885"
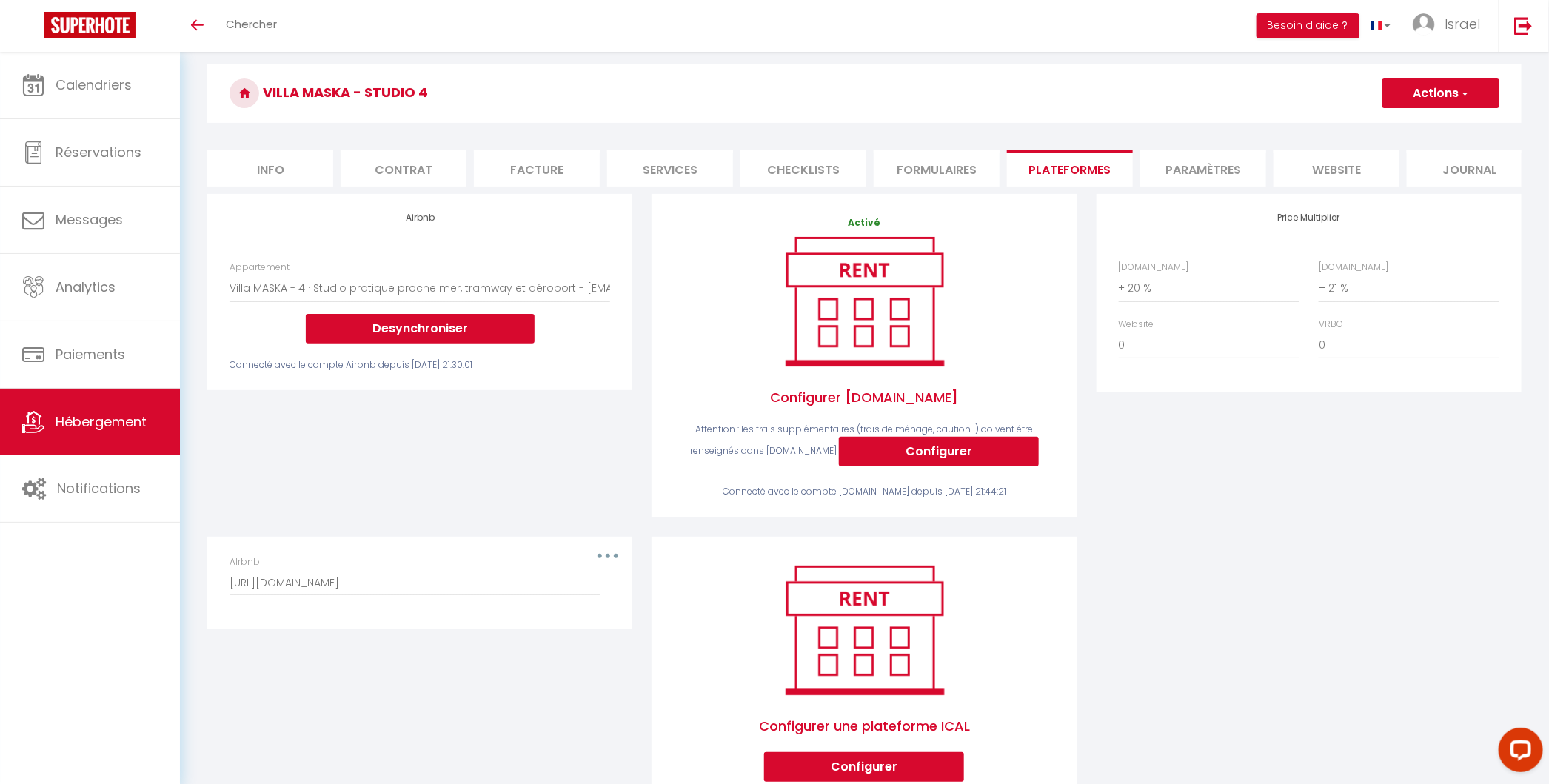
click at [628, 663] on div "Editer Supprimer AIrbnb [URL][DOMAIN_NAME]" at bounding box center [420, 678] width 444 height 283
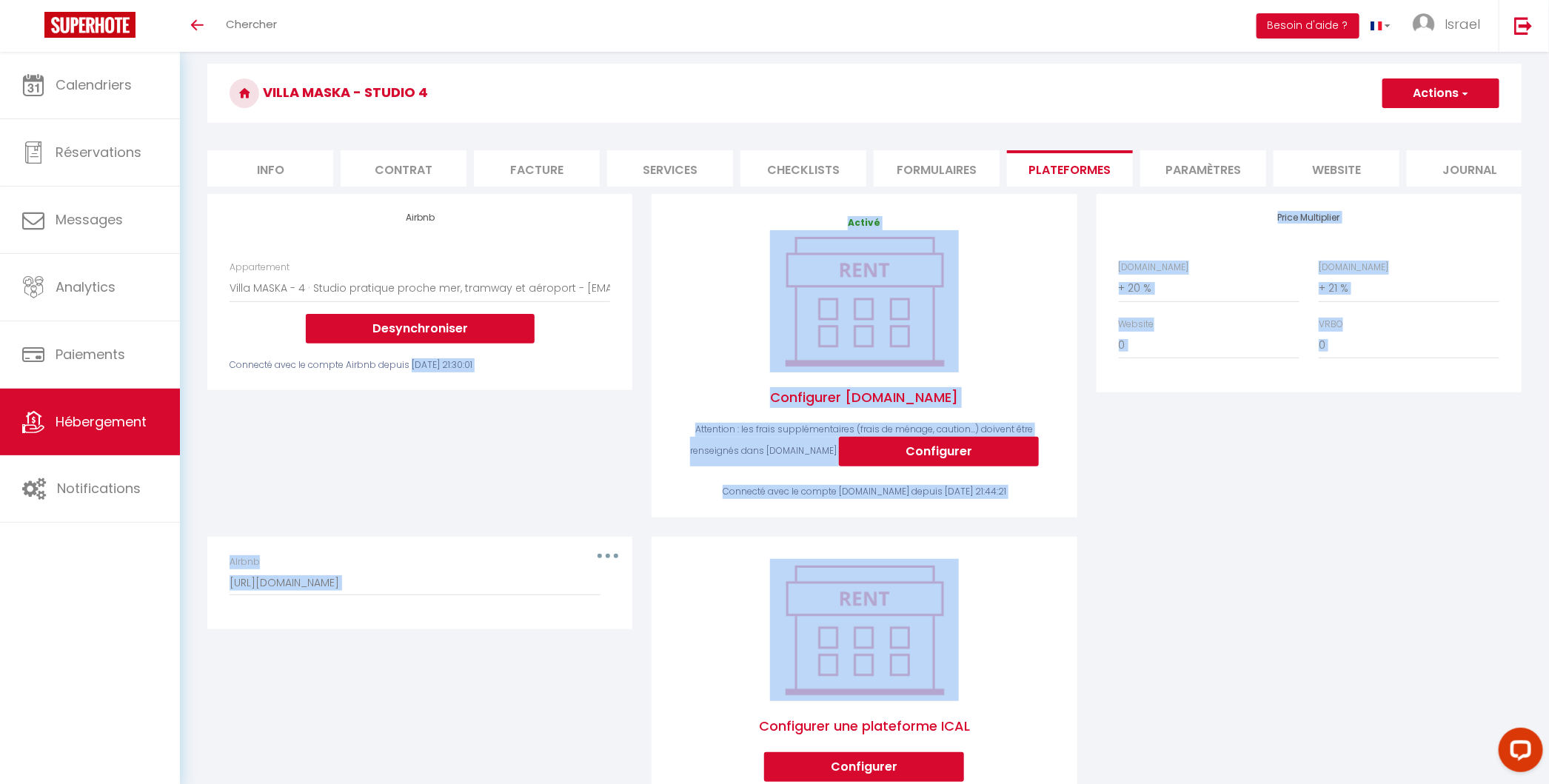
drag, startPoint x: 628, startPoint y: 663, endPoint x: 530, endPoint y: 439, distance: 244.5
click at [530, 439] on div "Airbnb Appartement 20 rue Vernier - Nice · Loft Spacieux pour 10 personnes avec…" at bounding box center [864, 506] width 1333 height 625
click at [530, 439] on div "Airbnb Appartement 20 rue Vernier - Nice · Loft Spacieux pour 10 personnes avec…" at bounding box center [420, 365] width 444 height 343
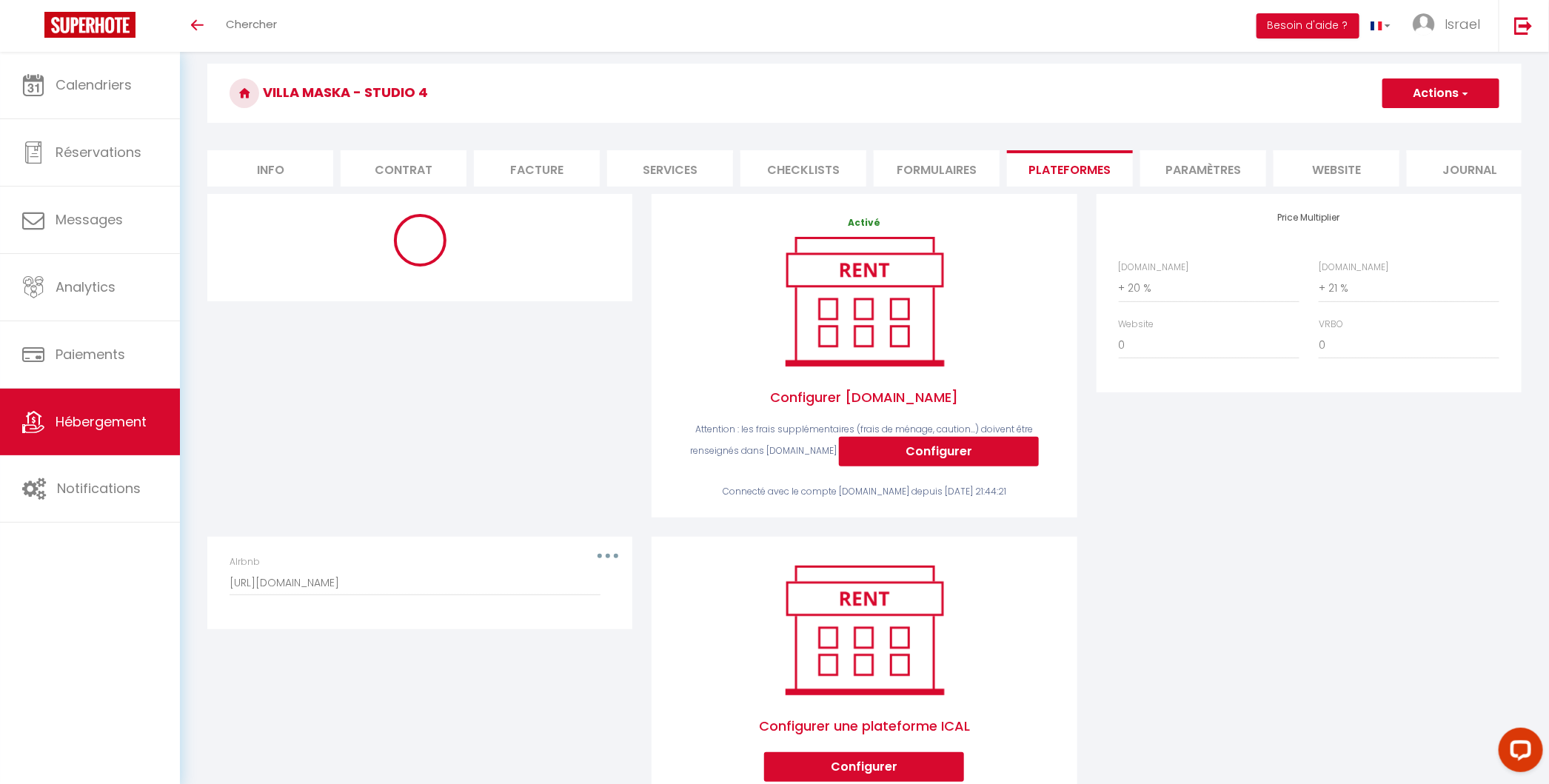
select select "8135-1426557964037826885"
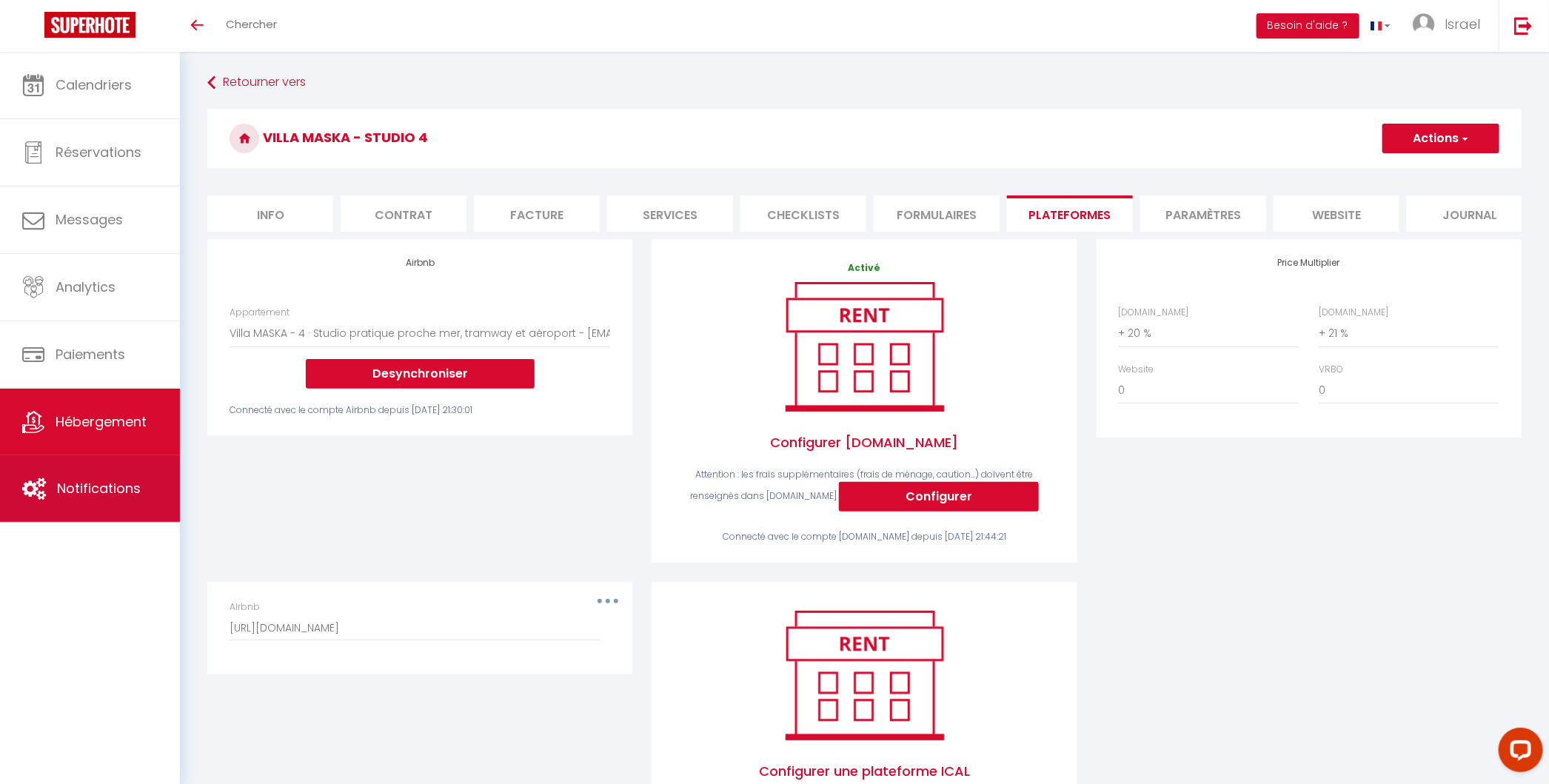
click at [111, 469] on link "Notifications" at bounding box center [90, 489] width 180 height 67
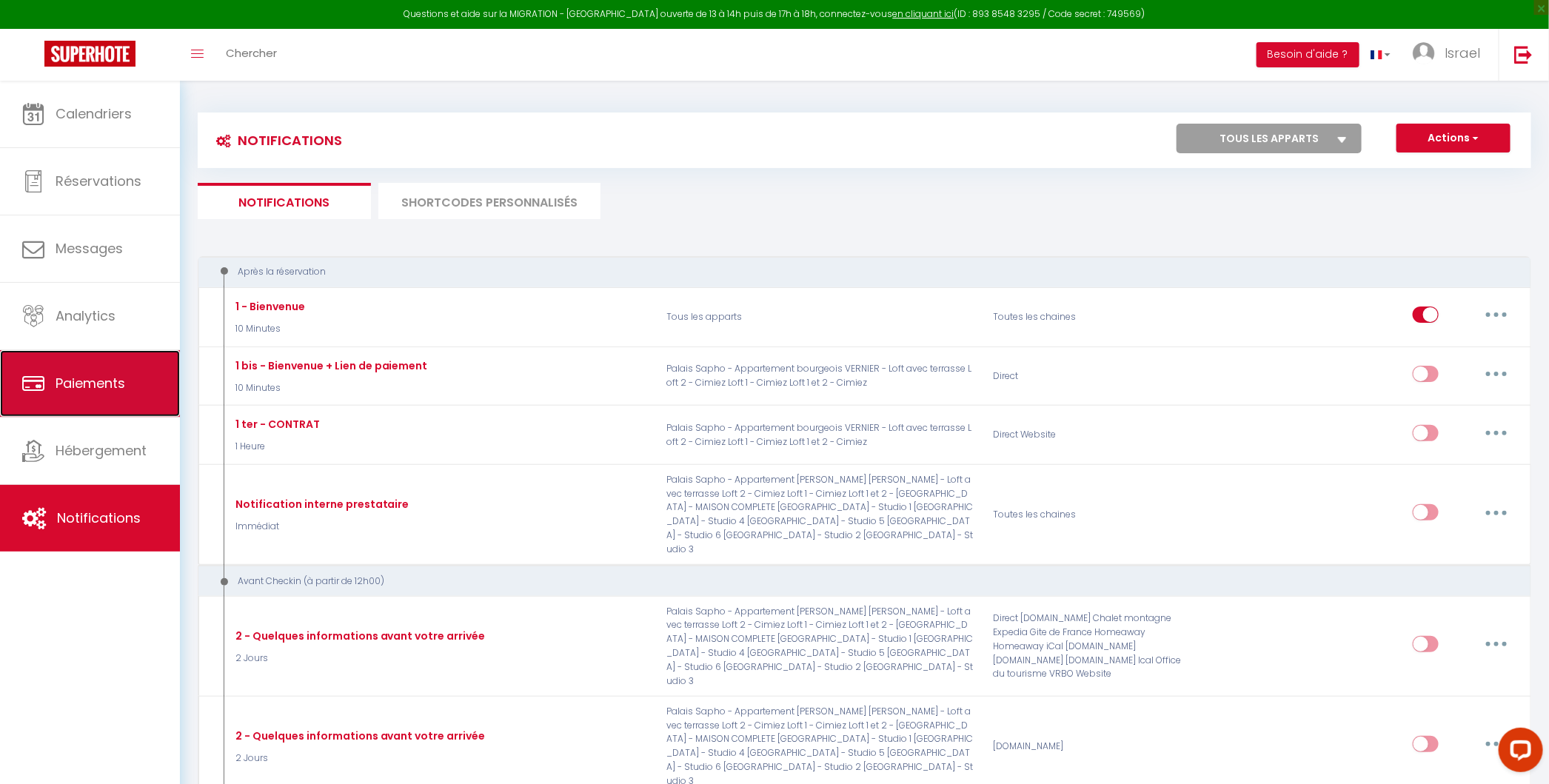
click at [82, 378] on span "Paiements" at bounding box center [91, 383] width 70 height 18
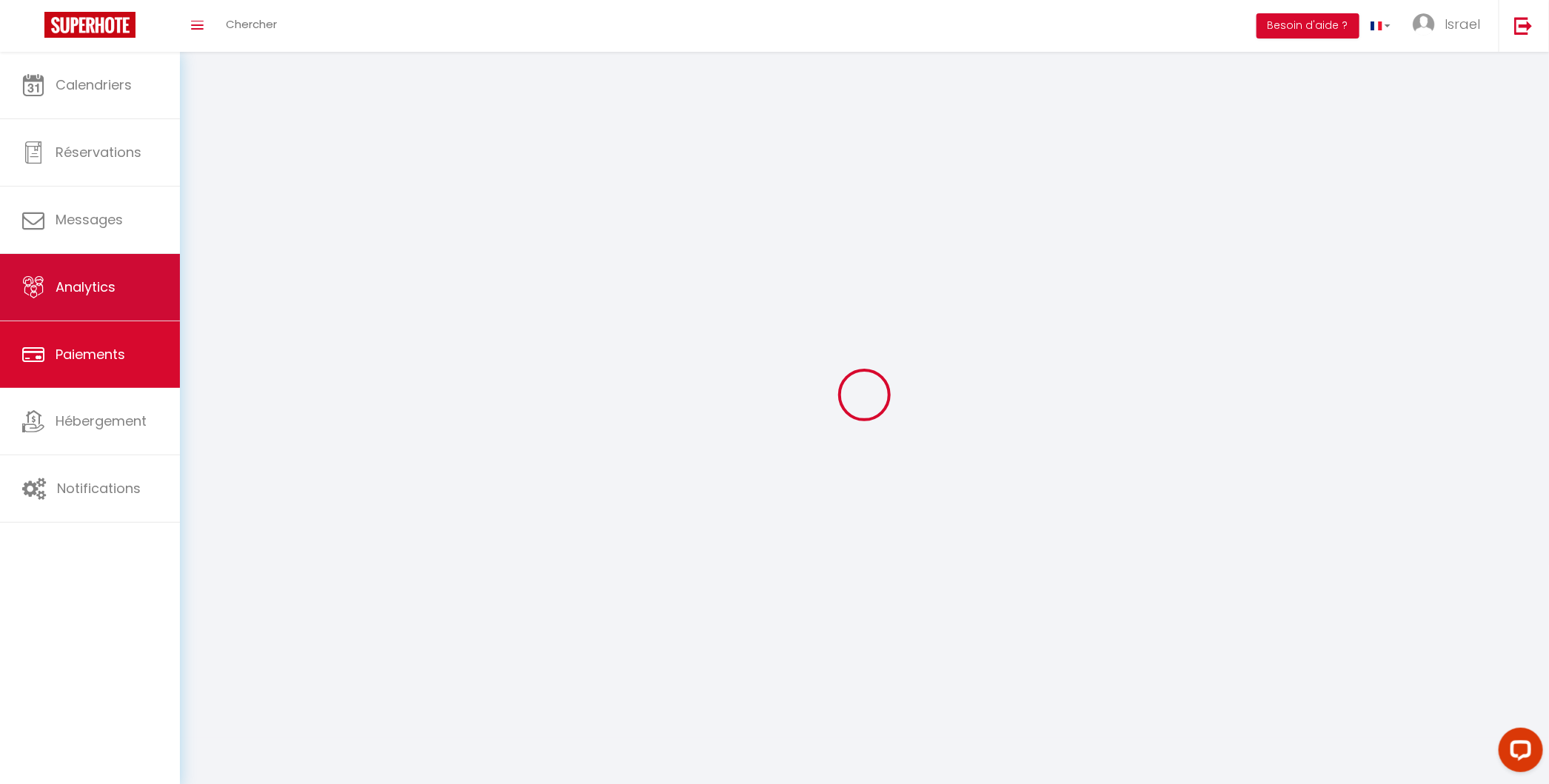
select select "2"
select select "0"
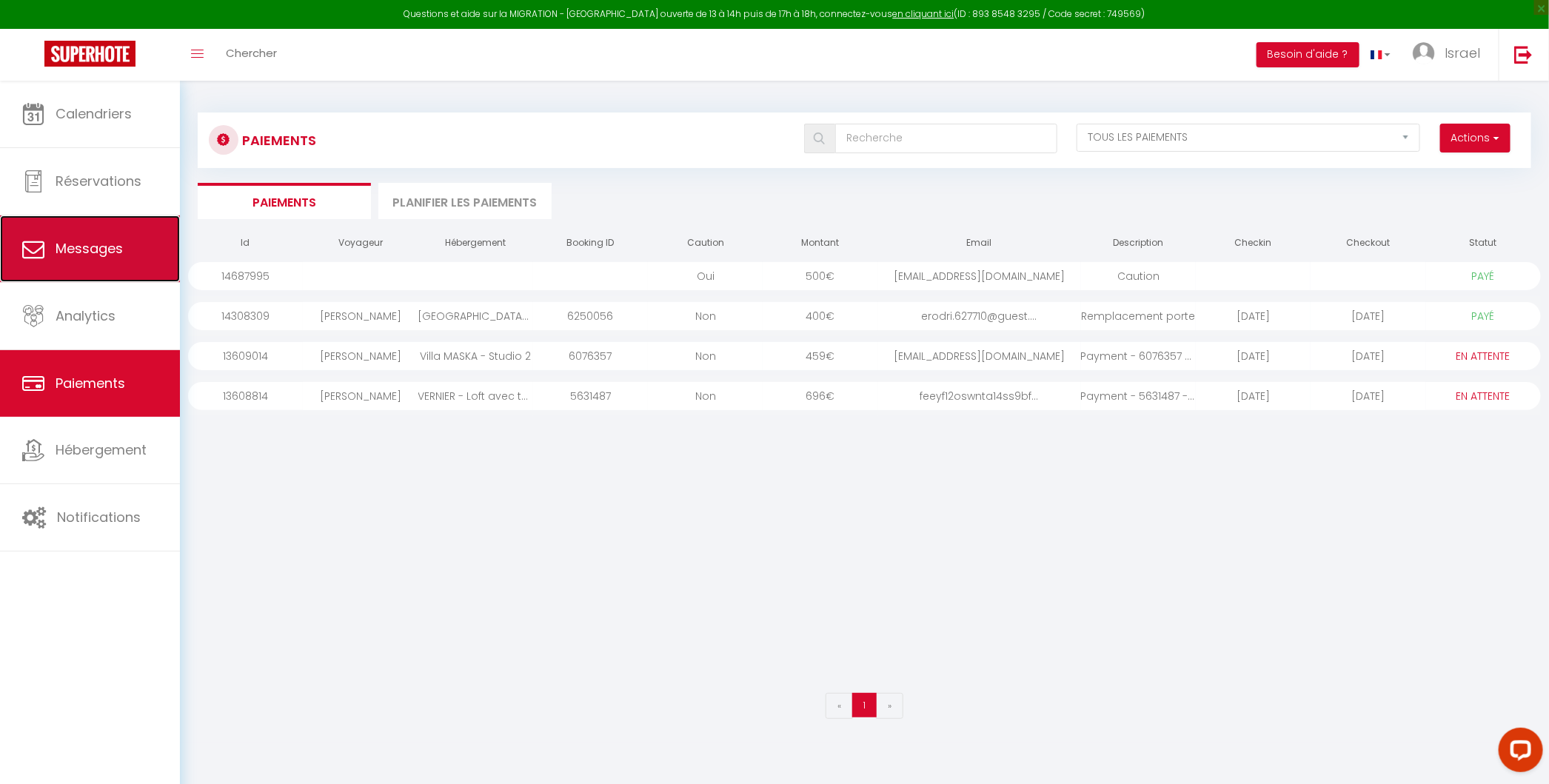
click at [110, 269] on link "Messages" at bounding box center [90, 249] width 180 height 67
select select "message"
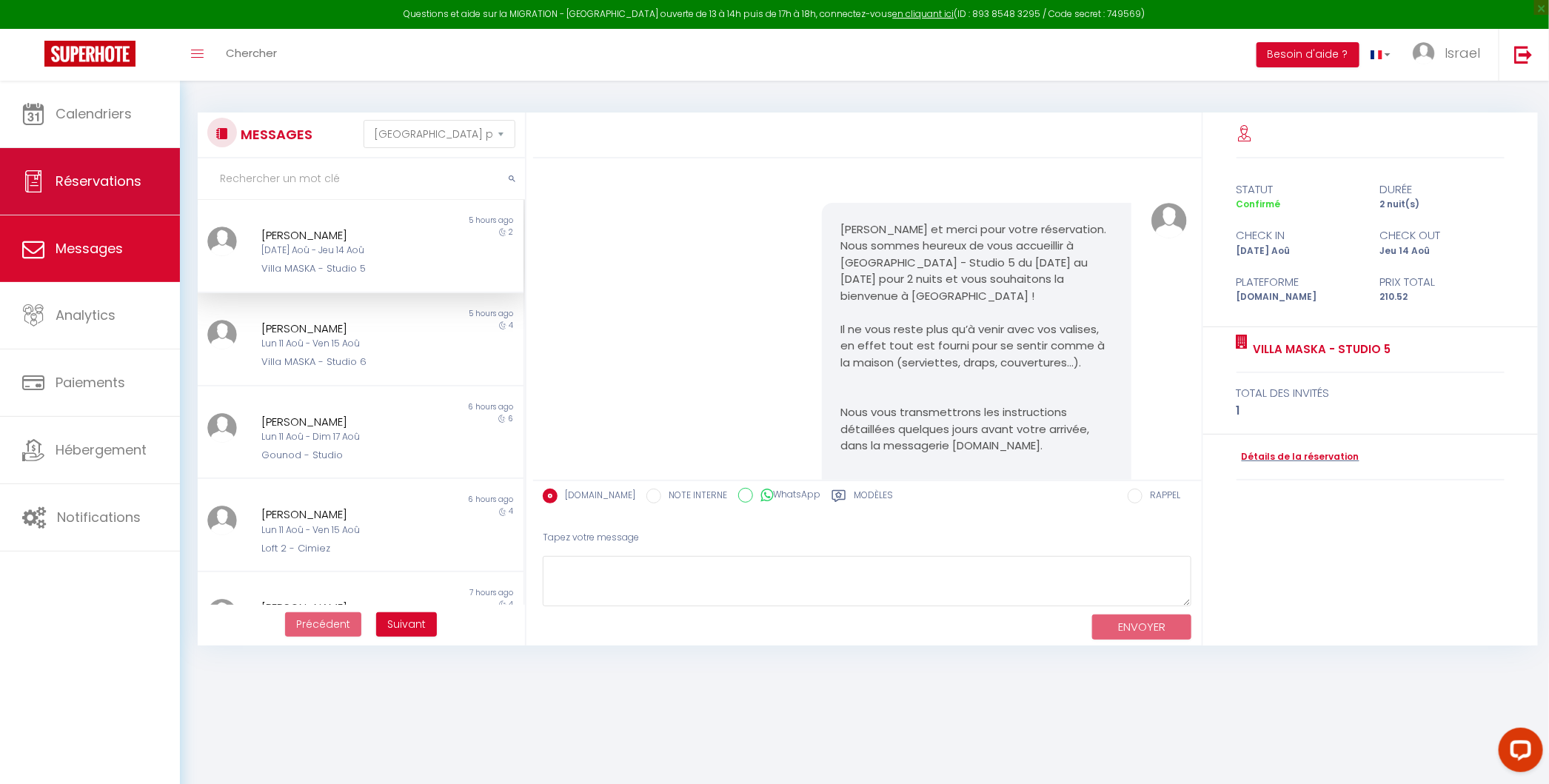
scroll to position [1678, 0]
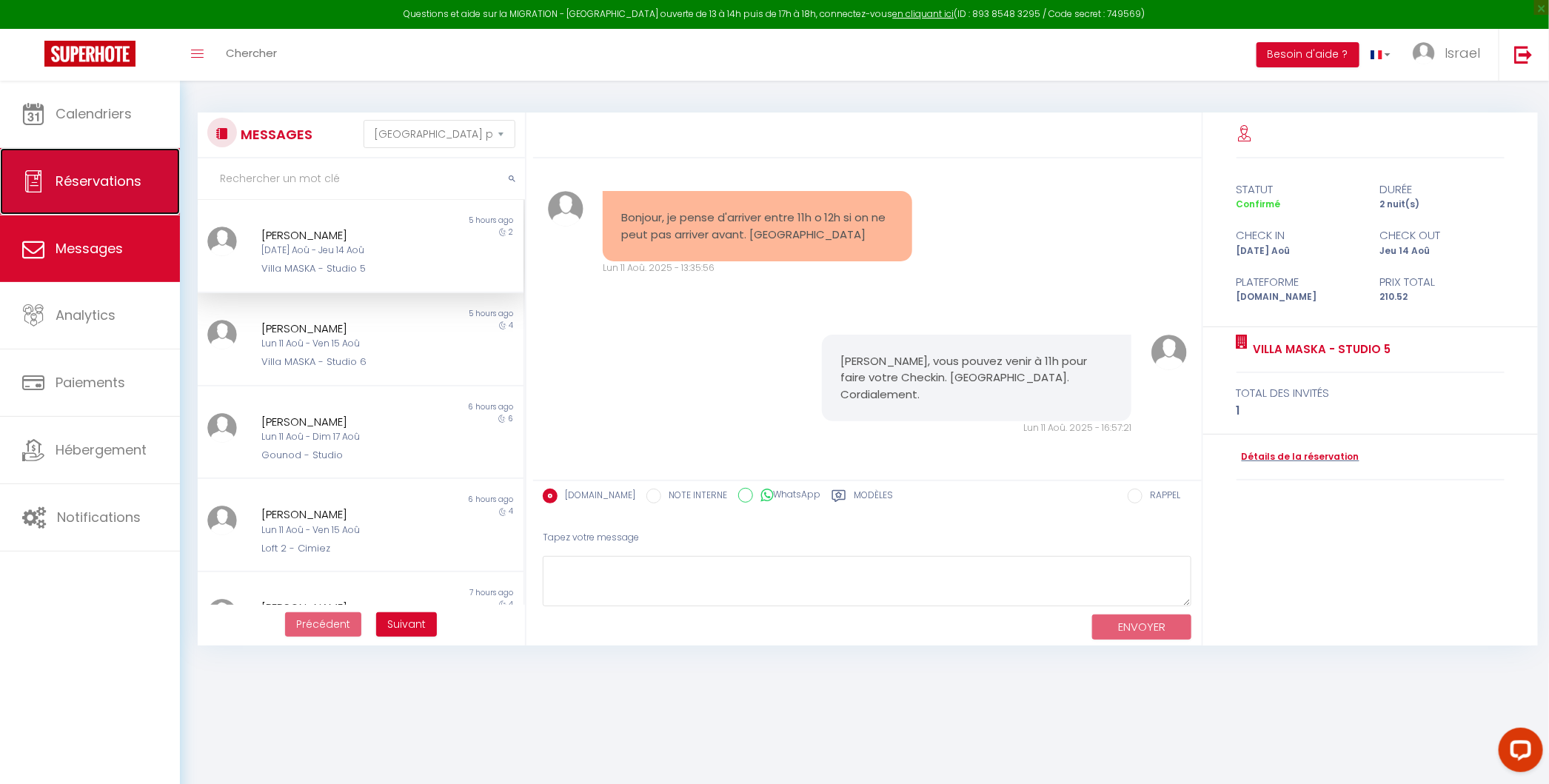
click at [104, 184] on span "Réservations" at bounding box center [98, 181] width 86 height 18
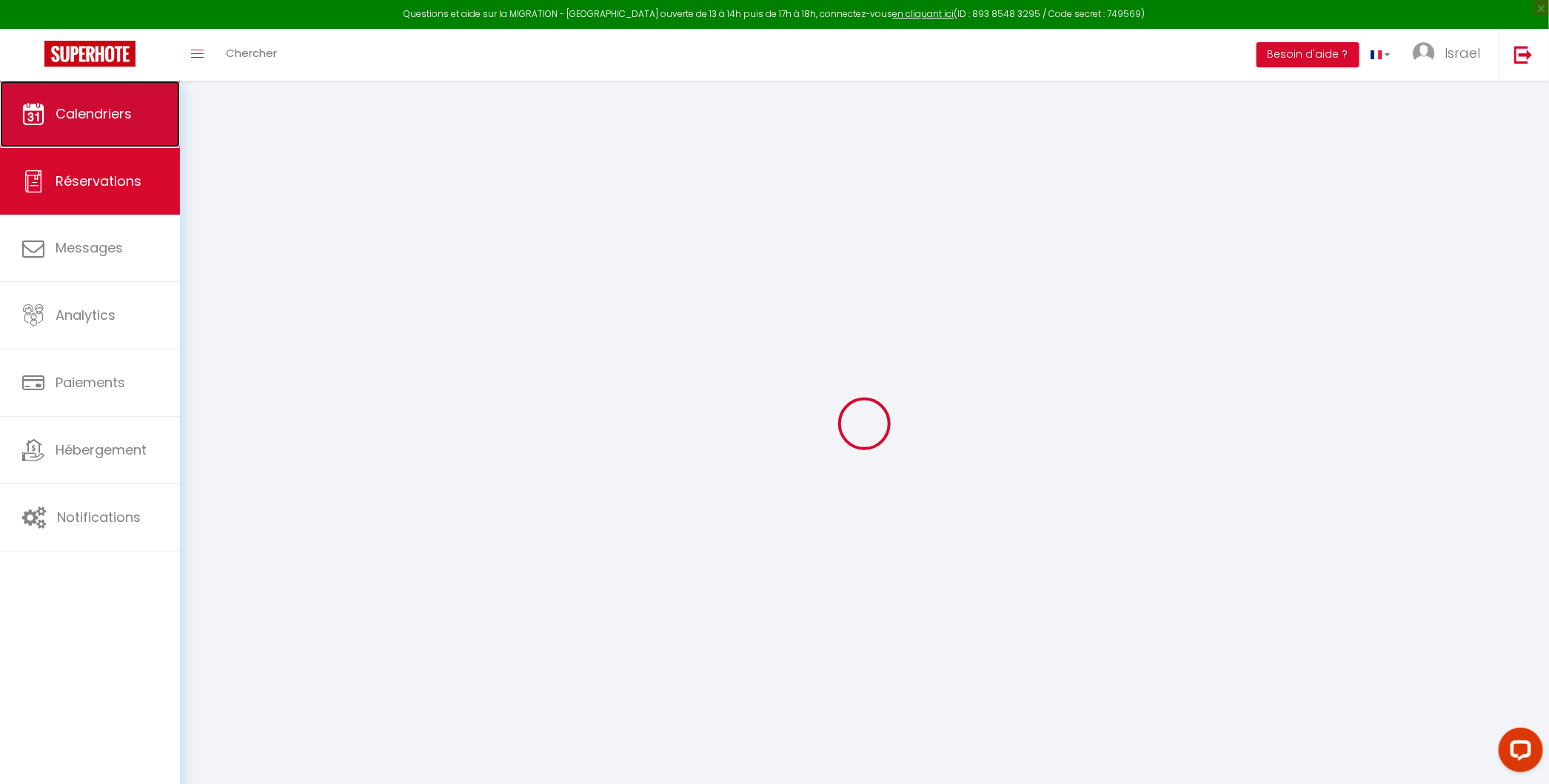
click at [107, 140] on link "Calendriers" at bounding box center [90, 114] width 180 height 67
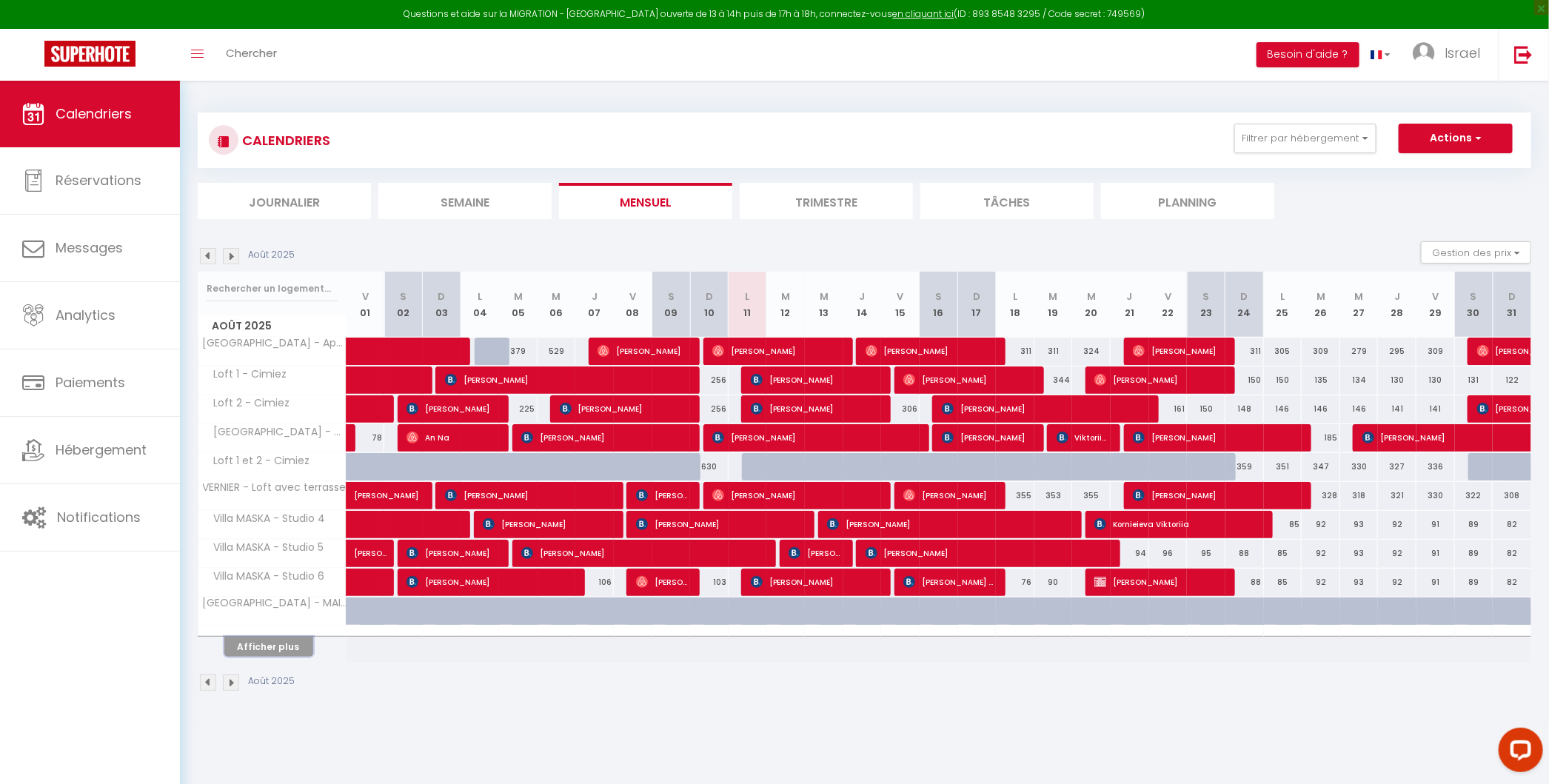
click at [282, 643] on button "Afficher plus" at bounding box center [268, 647] width 89 height 20
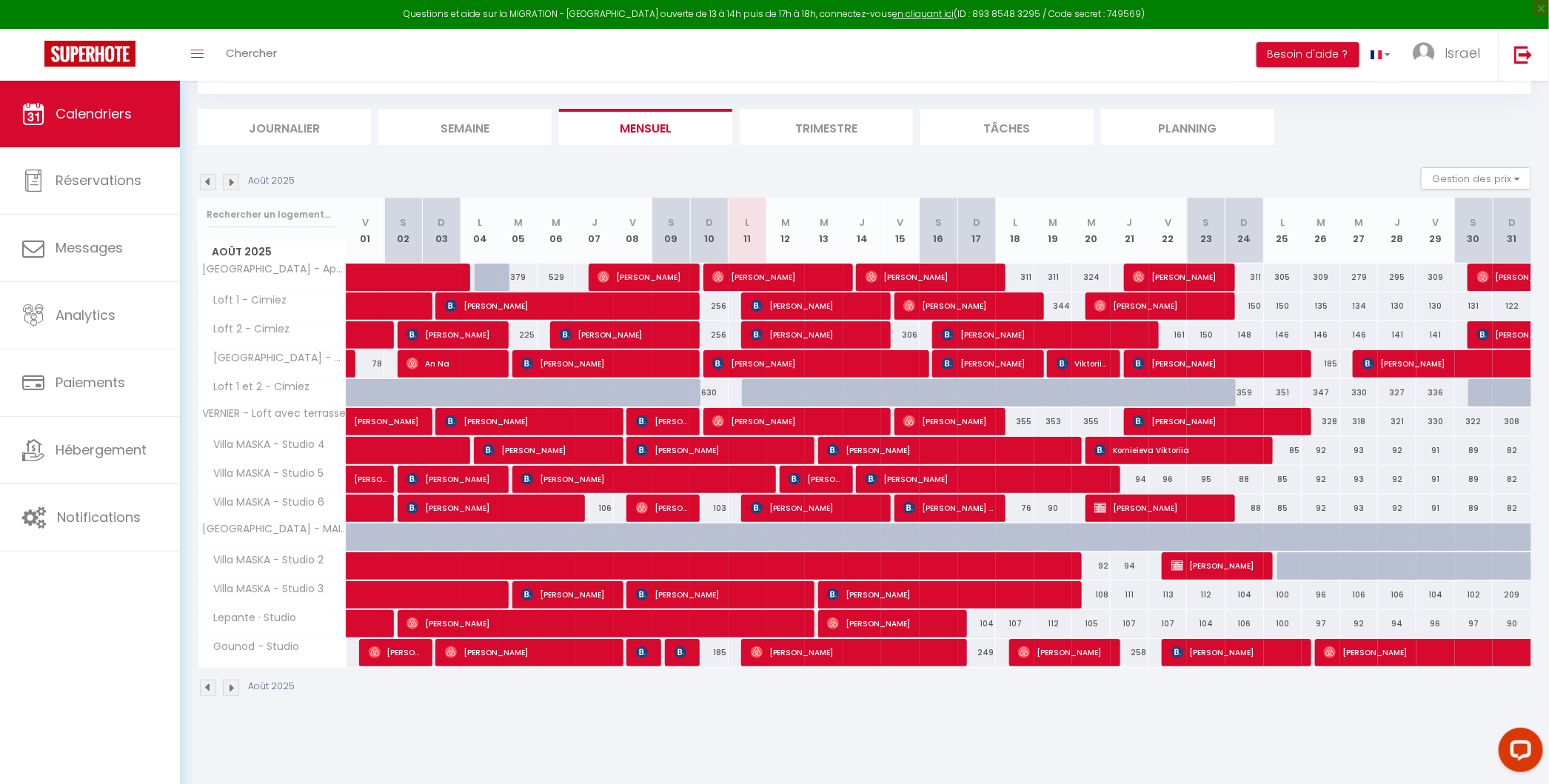
scroll to position [80, 0]
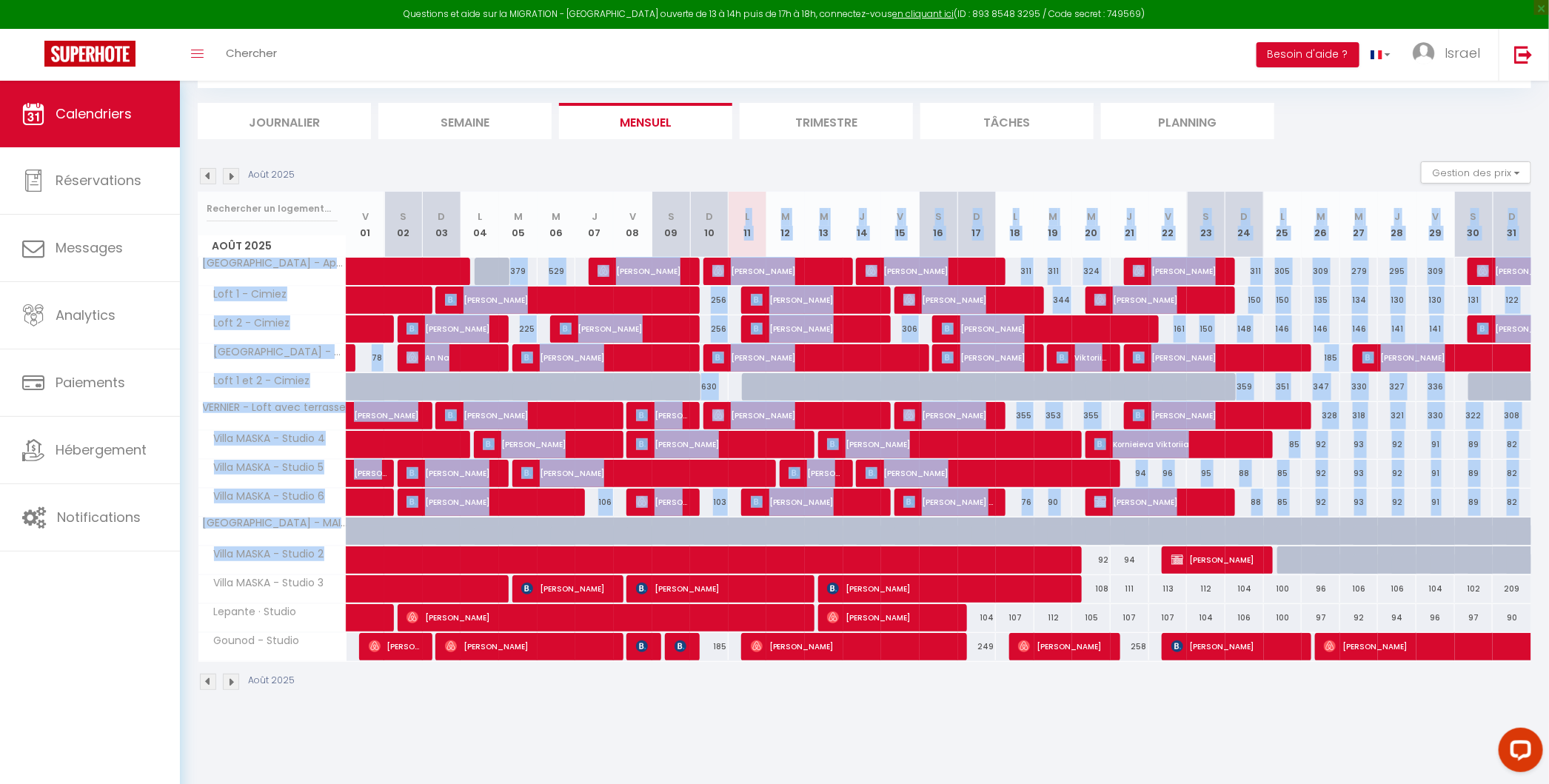
drag, startPoint x: 742, startPoint y: 199, endPoint x: 769, endPoint y: 543, distance: 345.1
click at [769, 543] on div "Août 2025 V 01 S 02 D 03 L 04 M 05 M 06 J 07 V 08 S 09 D 10 L 11 M 12 M 13 J 14…" at bounding box center [864, 426] width 1333 height 470
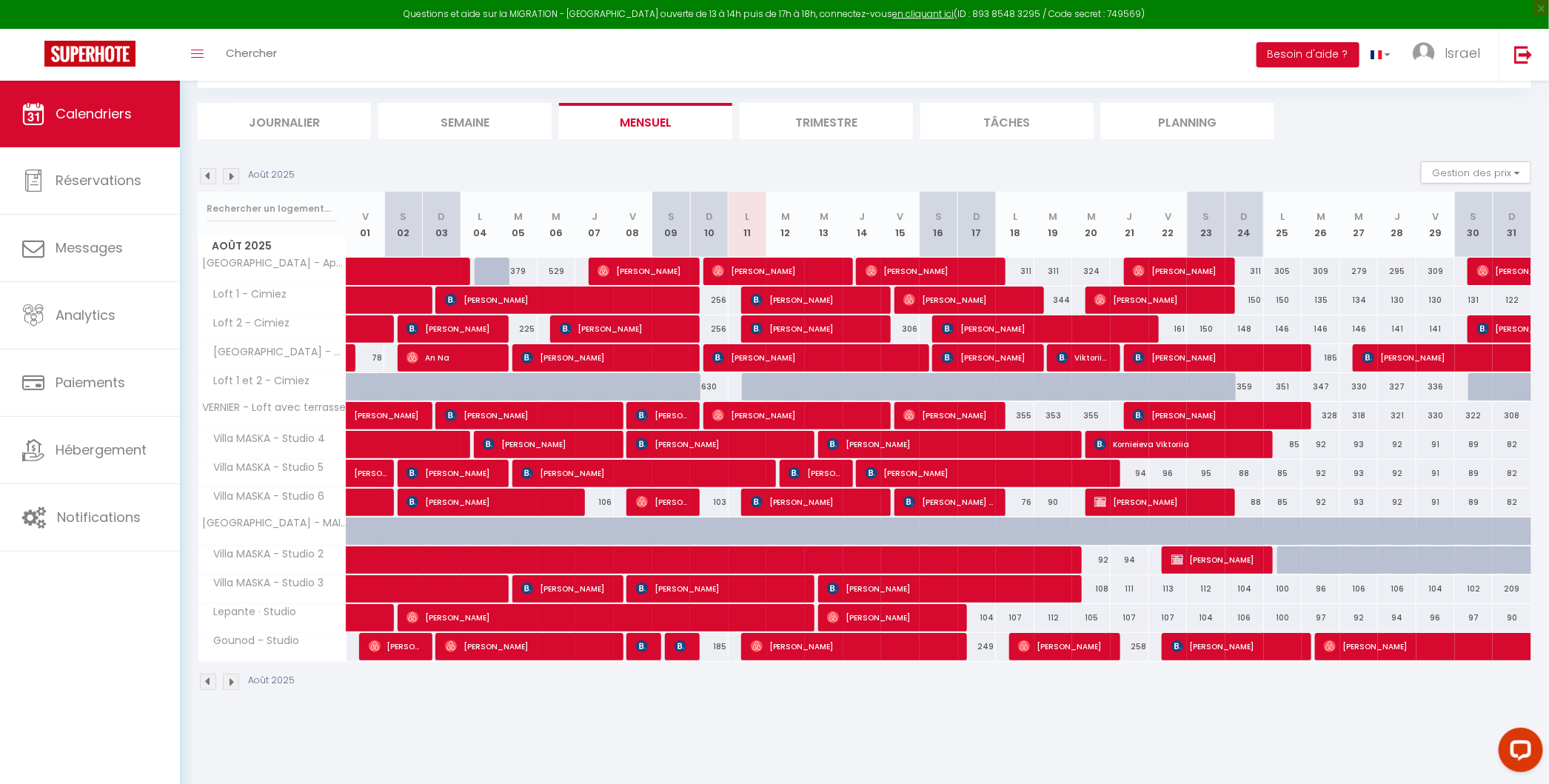
click at [806, 710] on div "CALENDRIERS Filtrer par hébergement Villa MASKA Villa MASKA - Studio 1 Villa MA…" at bounding box center [864, 362] width 1368 height 722
drag, startPoint x: 806, startPoint y: 710, endPoint x: 706, endPoint y: 243, distance: 477.6
click at [706, 244] on div "CALENDRIERS Filtrer par hébergement Villa MASKA Villa MASKA - Studio 1 Villa MA…" at bounding box center [864, 362] width 1368 height 722
click at [683, 166] on div "Août 2025 Gestion des prix Nb Nuits minimum Règles Disponibilité" at bounding box center [864, 176] width 1333 height 30
click at [234, 178] on img at bounding box center [231, 176] width 17 height 17
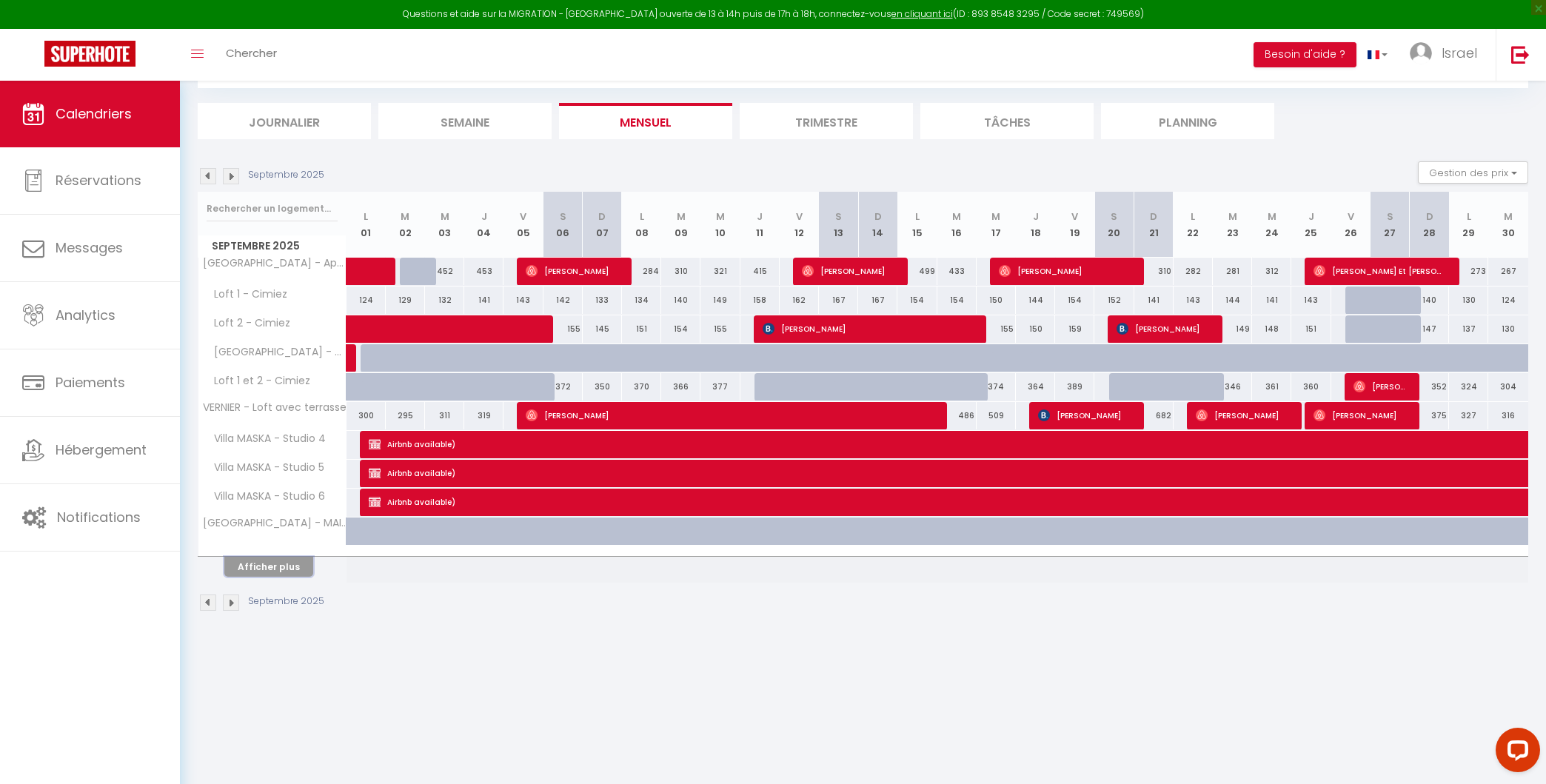
click at [231, 558] on button "Afficher plus" at bounding box center [268, 567] width 89 height 20
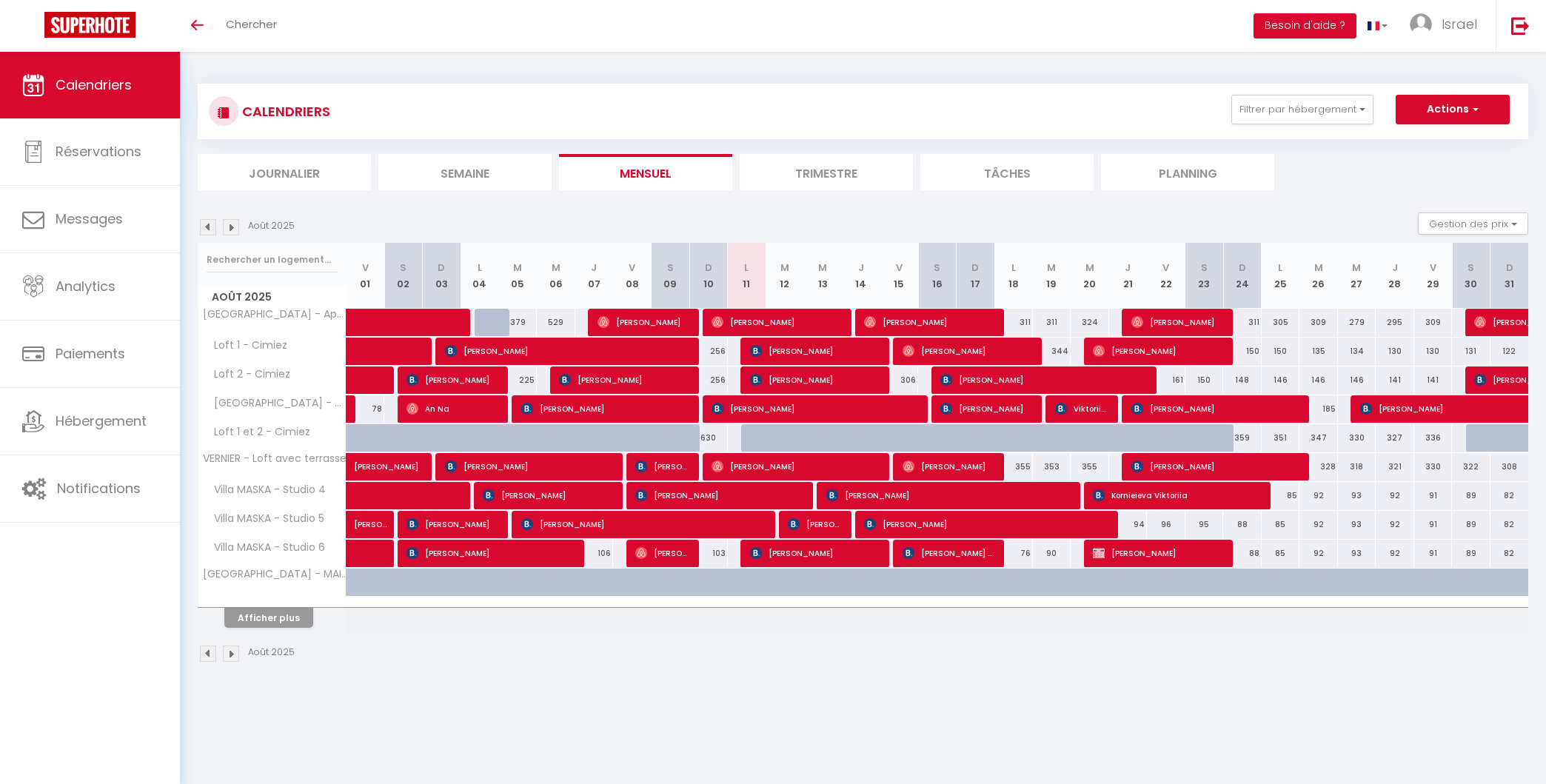
scroll to position [51, 0]
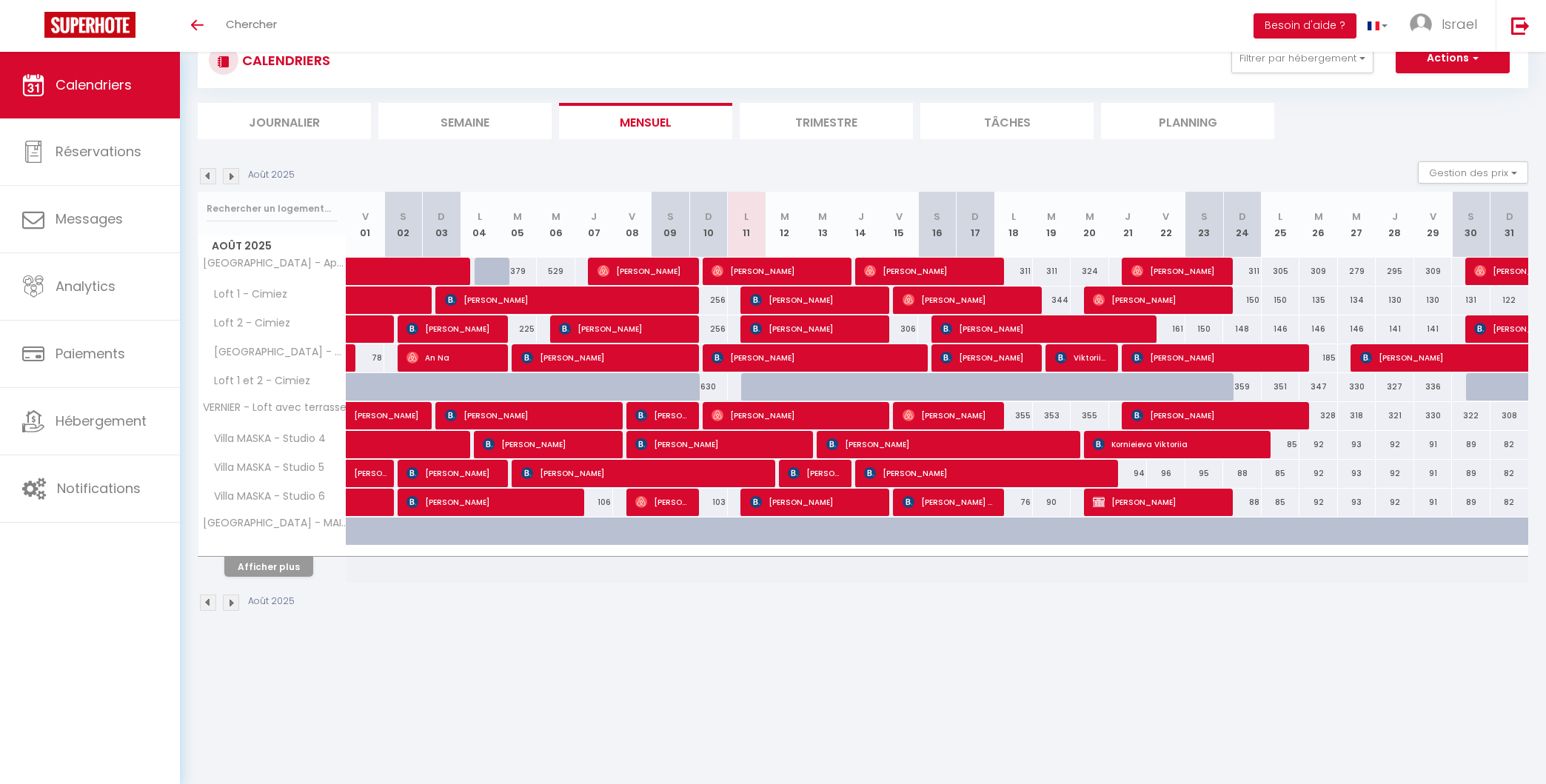
click at [230, 171] on img at bounding box center [231, 176] width 17 height 17
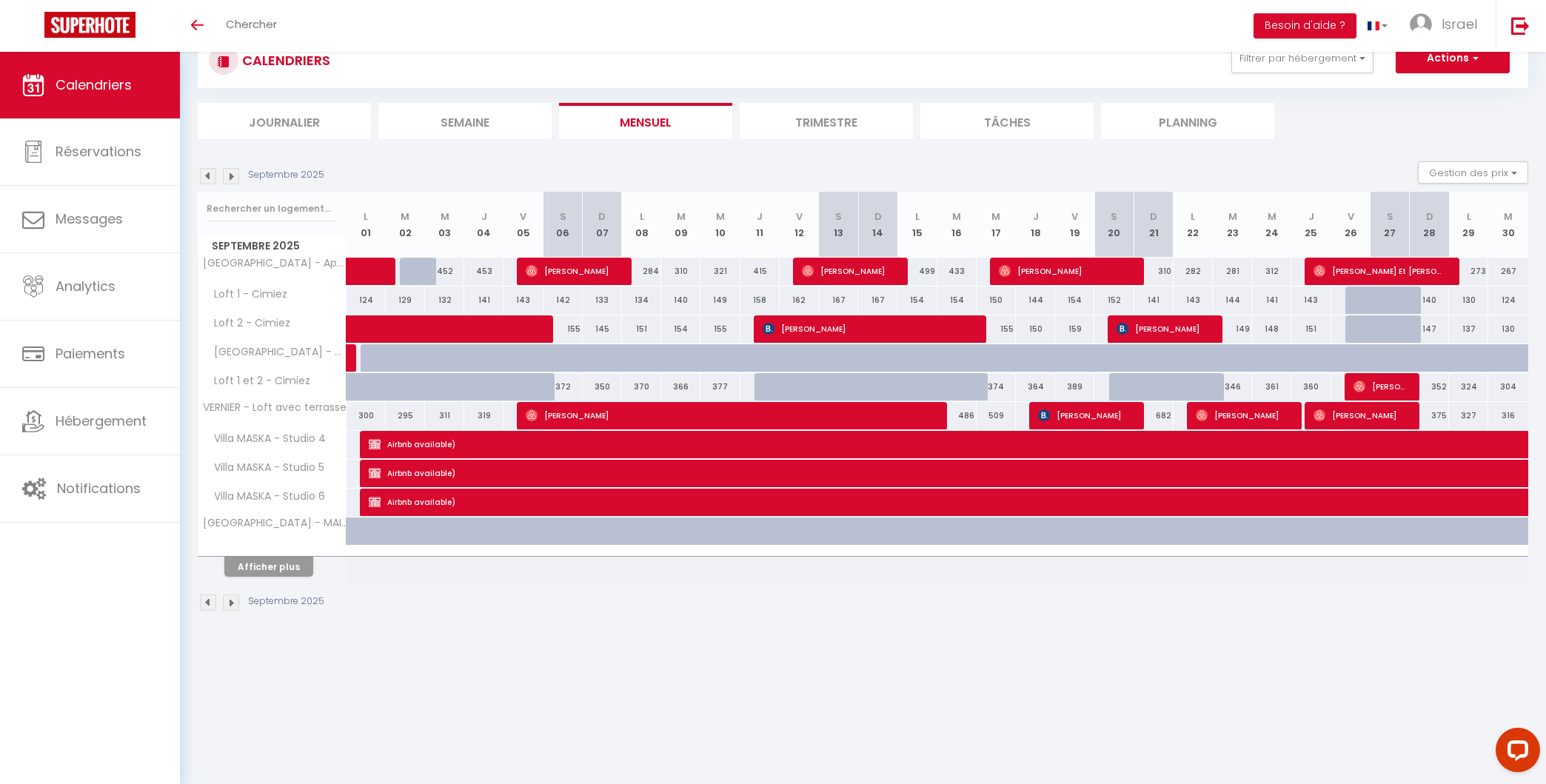
scroll to position [0, 0]
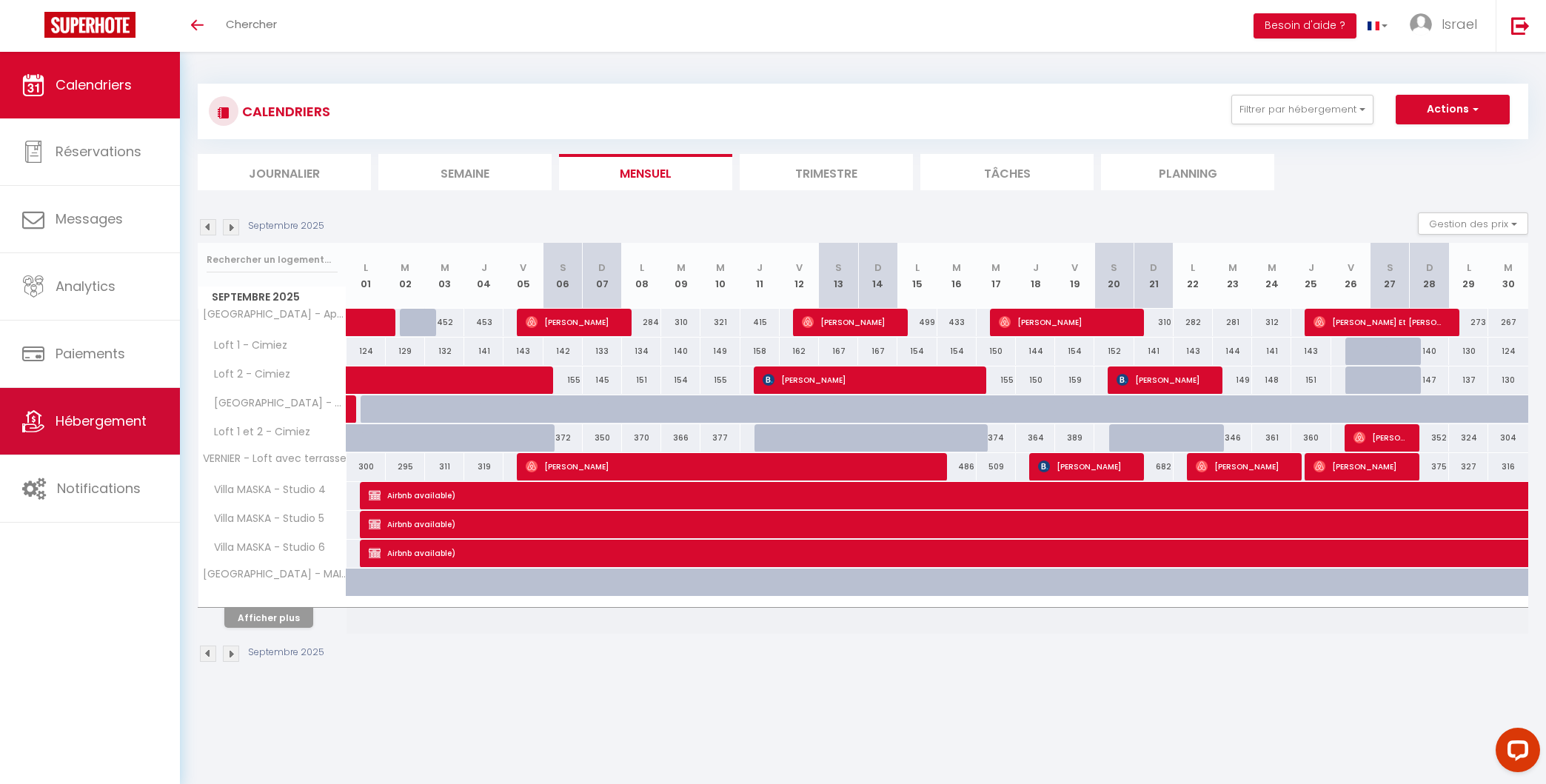
click at [106, 411] on span "Hébergement" at bounding box center [101, 420] width 91 height 18
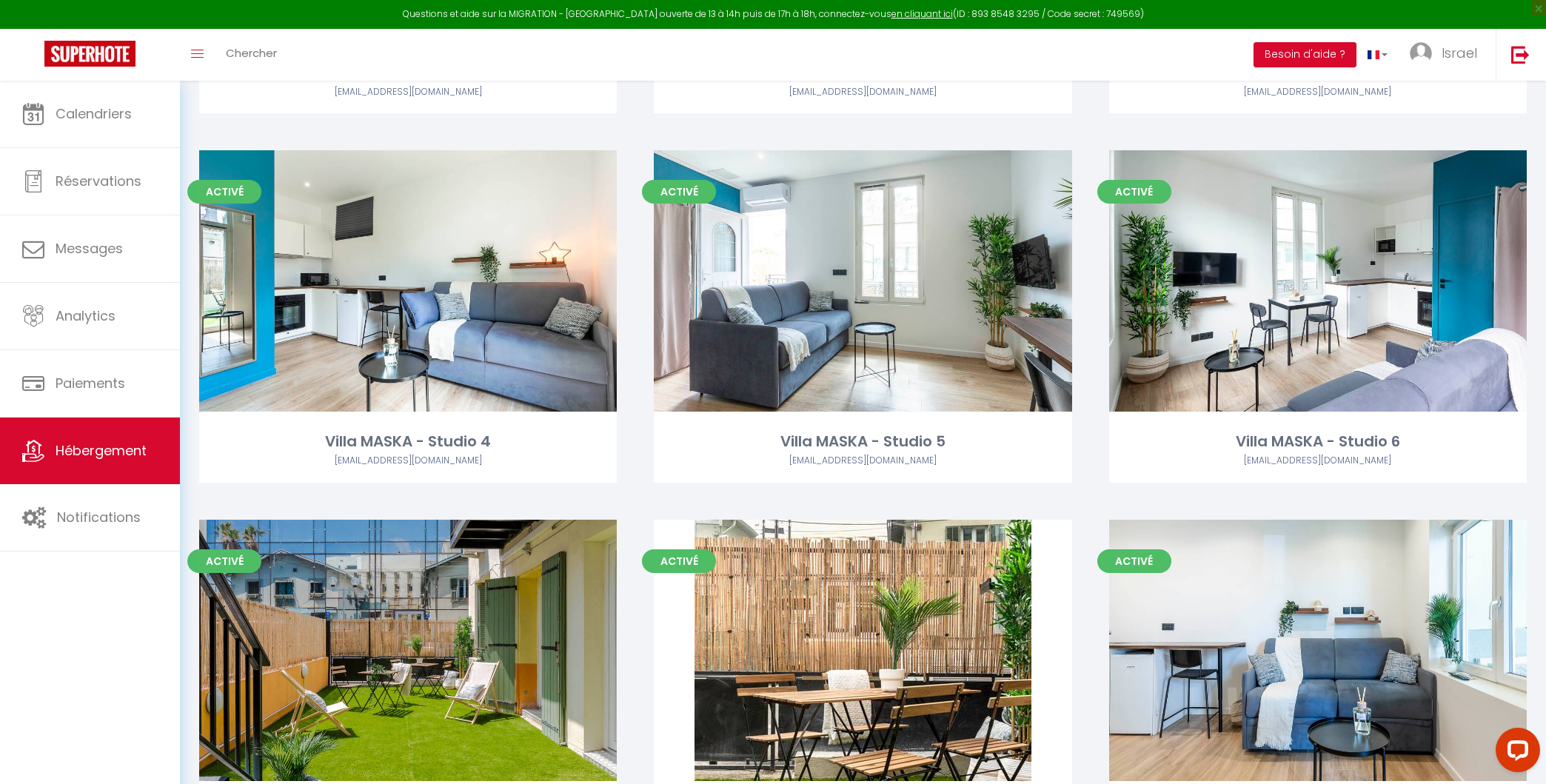
scroll to position [768, 0]
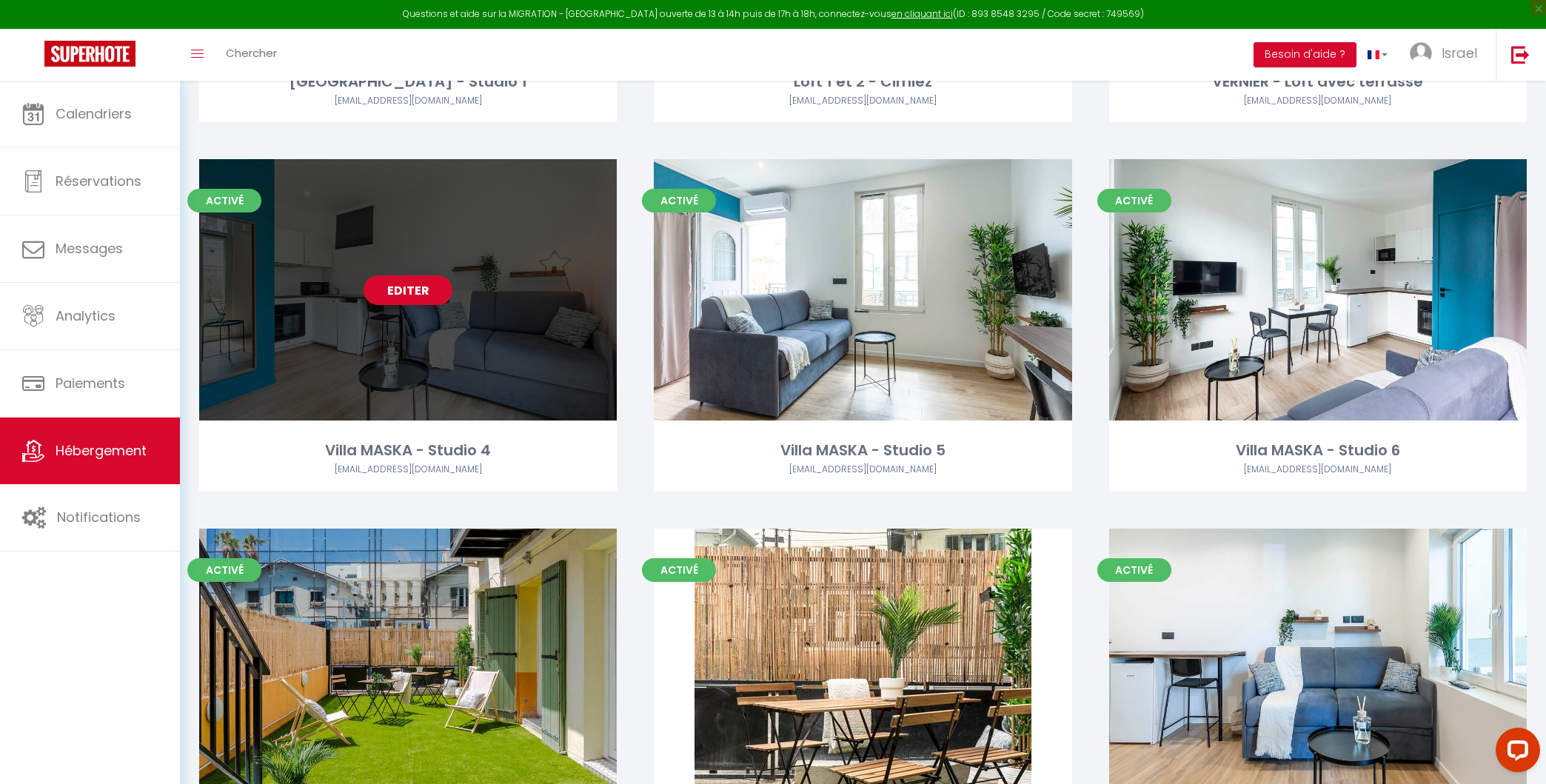
click at [420, 303] on link "Editer" at bounding box center [408, 290] width 89 height 30
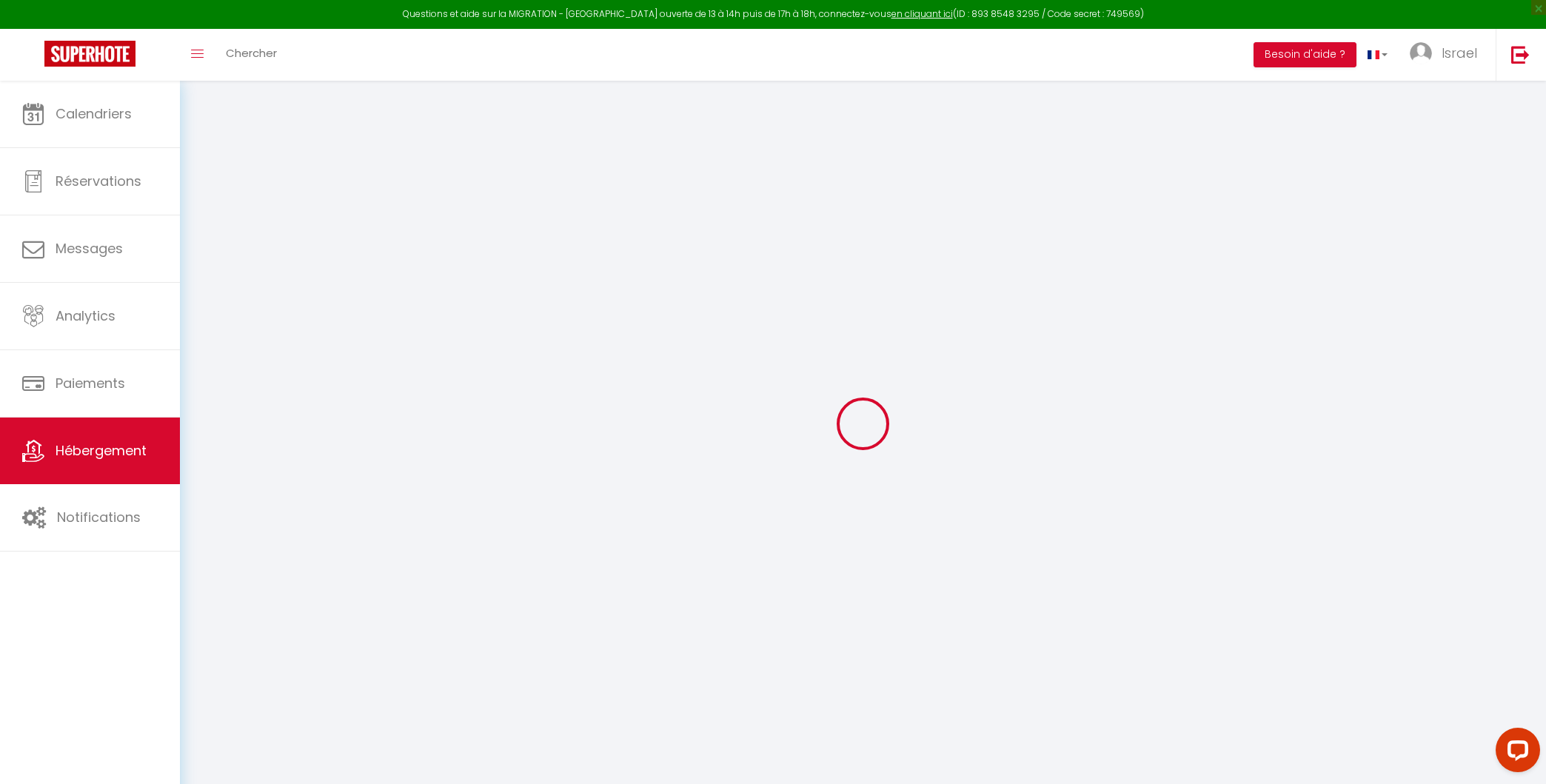
select select "+ 20 %"
select select "+ 21 %"
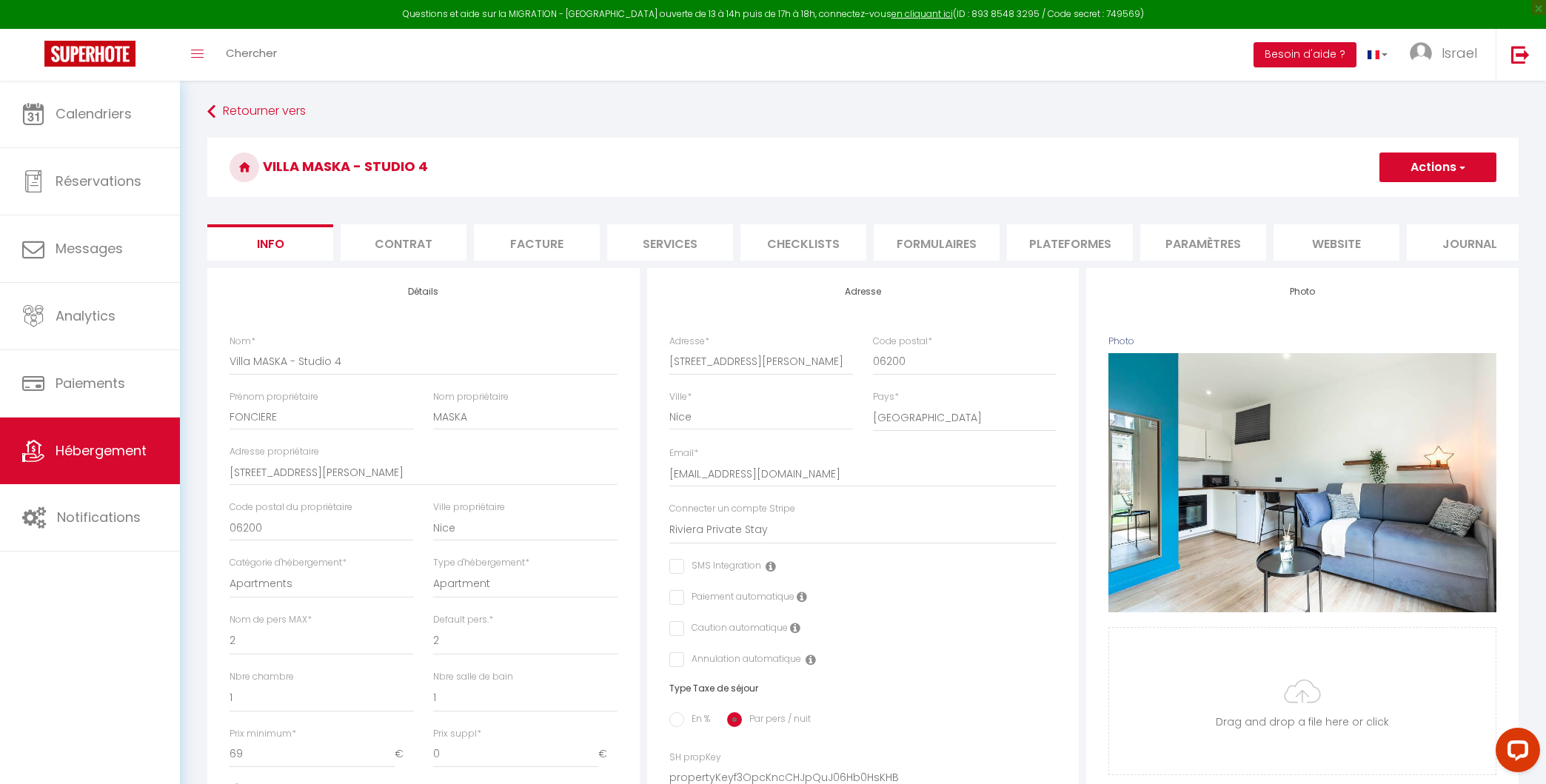
select select
checkbox input "false"
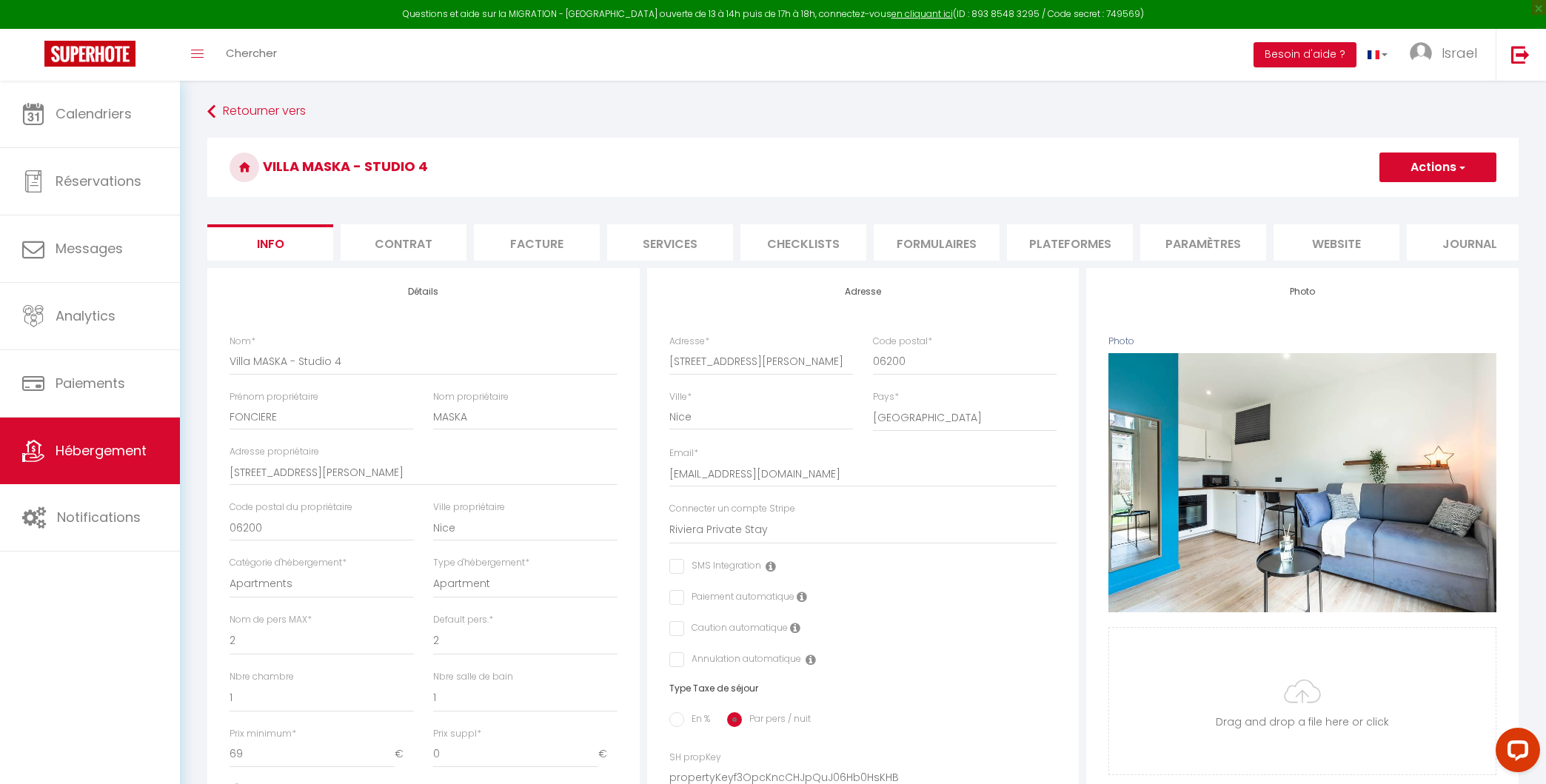
scroll to position [30, 0]
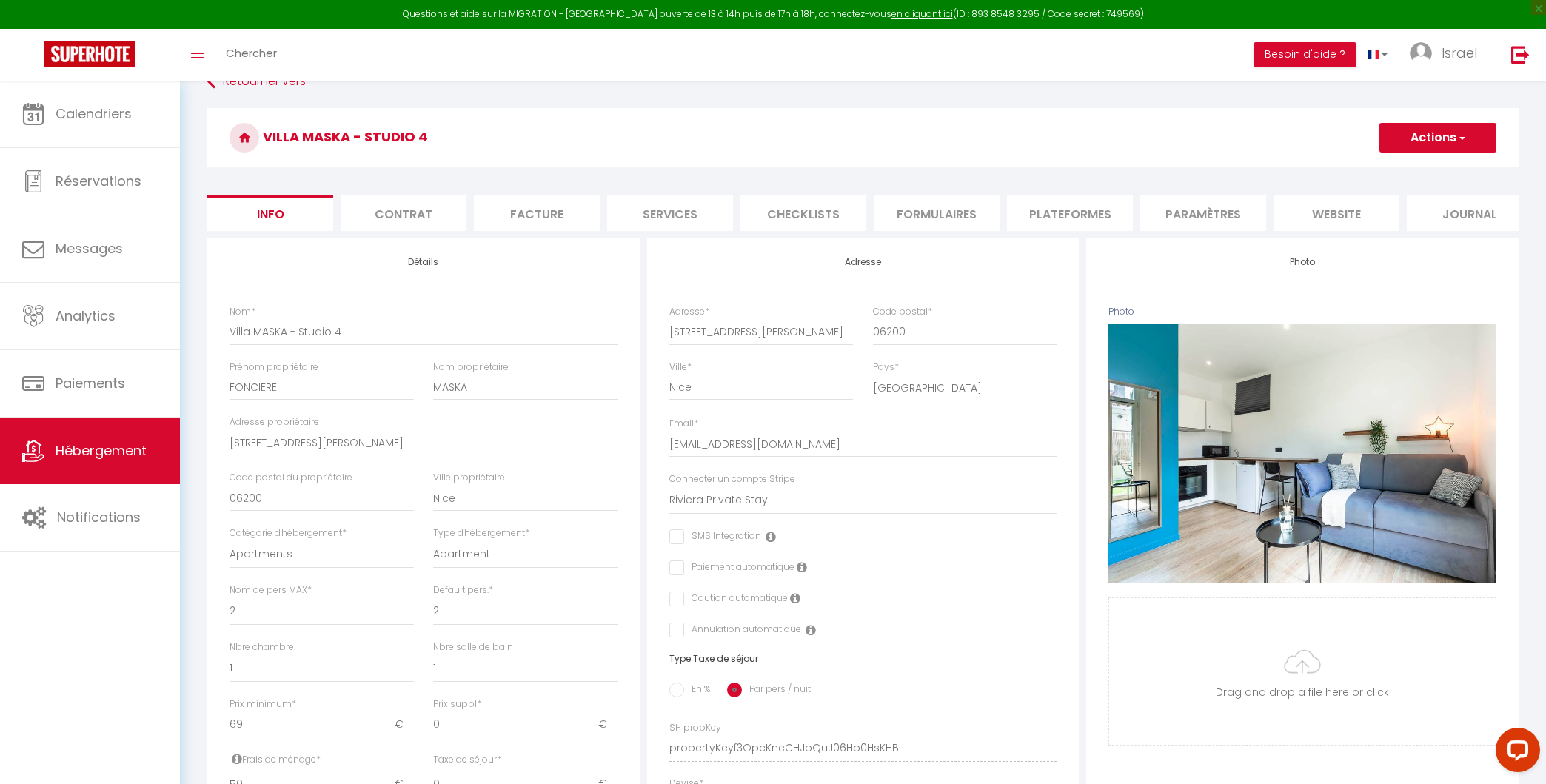
select select "8135-1426557964037826885"
select select
checkbox input "false"
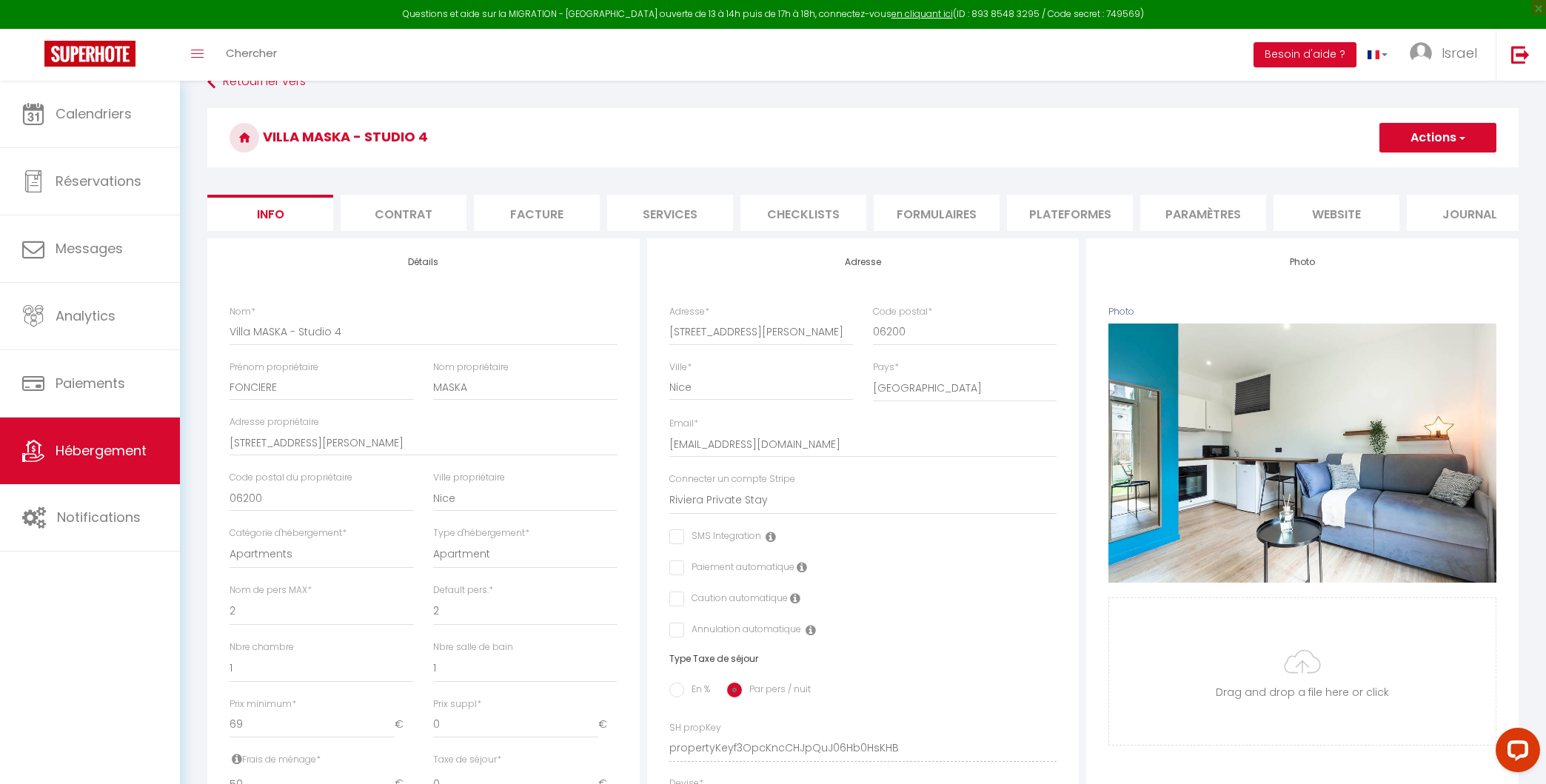
checkbox input "false"
click at [1033, 217] on li "Plateformes" at bounding box center [1070, 213] width 126 height 37
select select
select select "well_reviewed_guests"
select select "EUR"
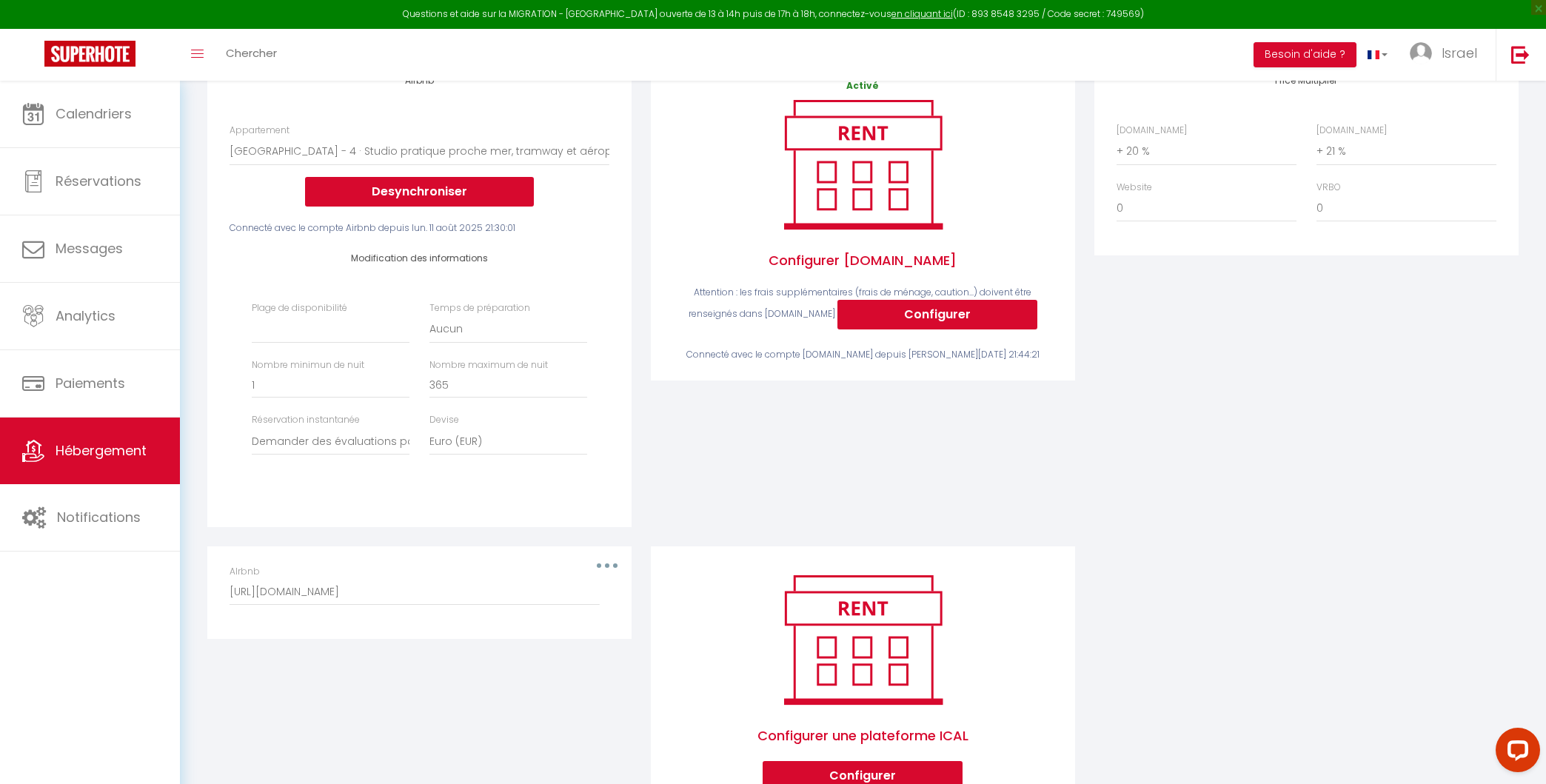
scroll to position [273, 0]
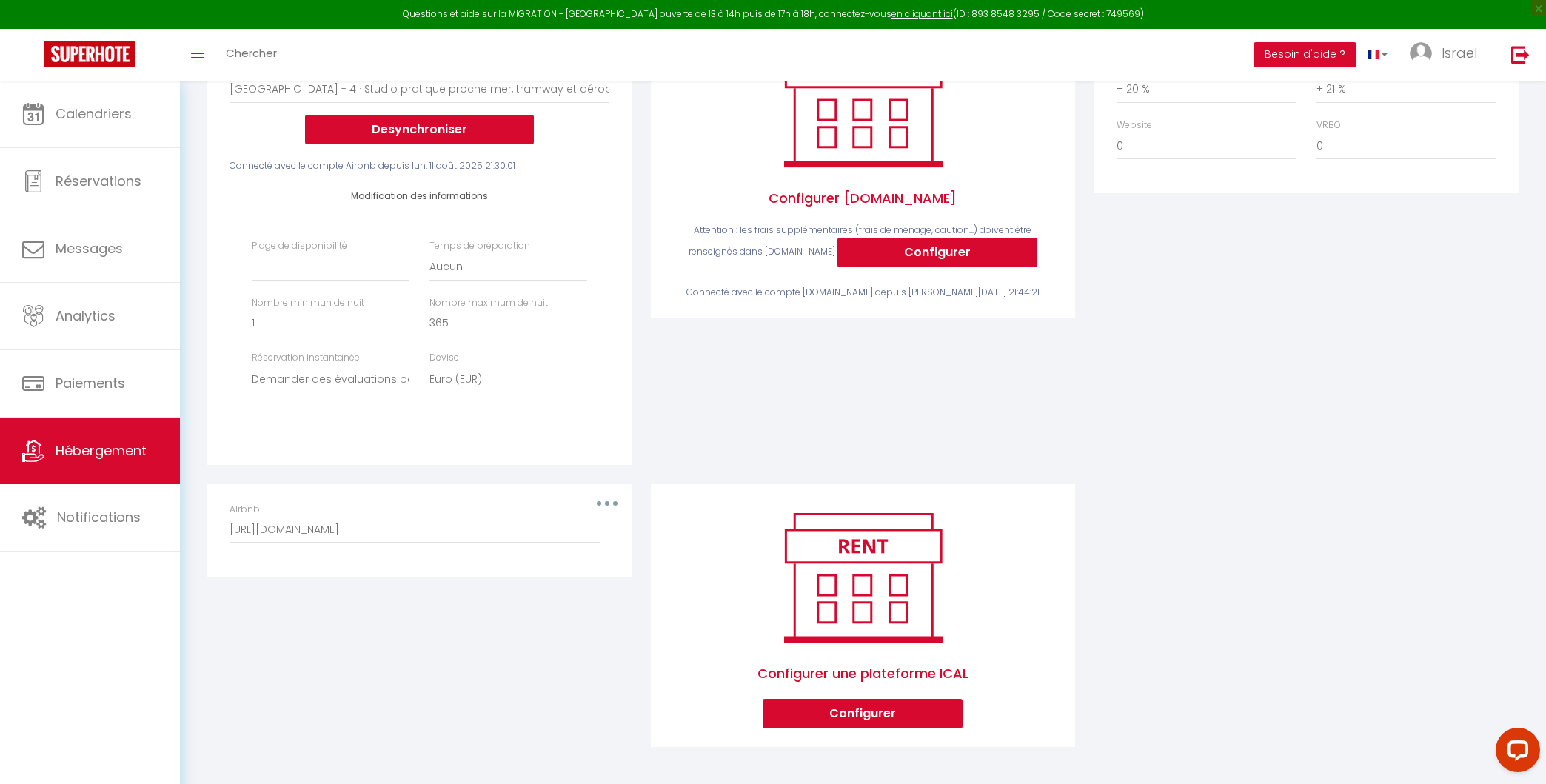
click at [608, 499] on button "button" at bounding box center [607, 504] width 42 height 23
click at [571, 560] on button "Supprimer" at bounding box center [569, 563] width 110 height 25
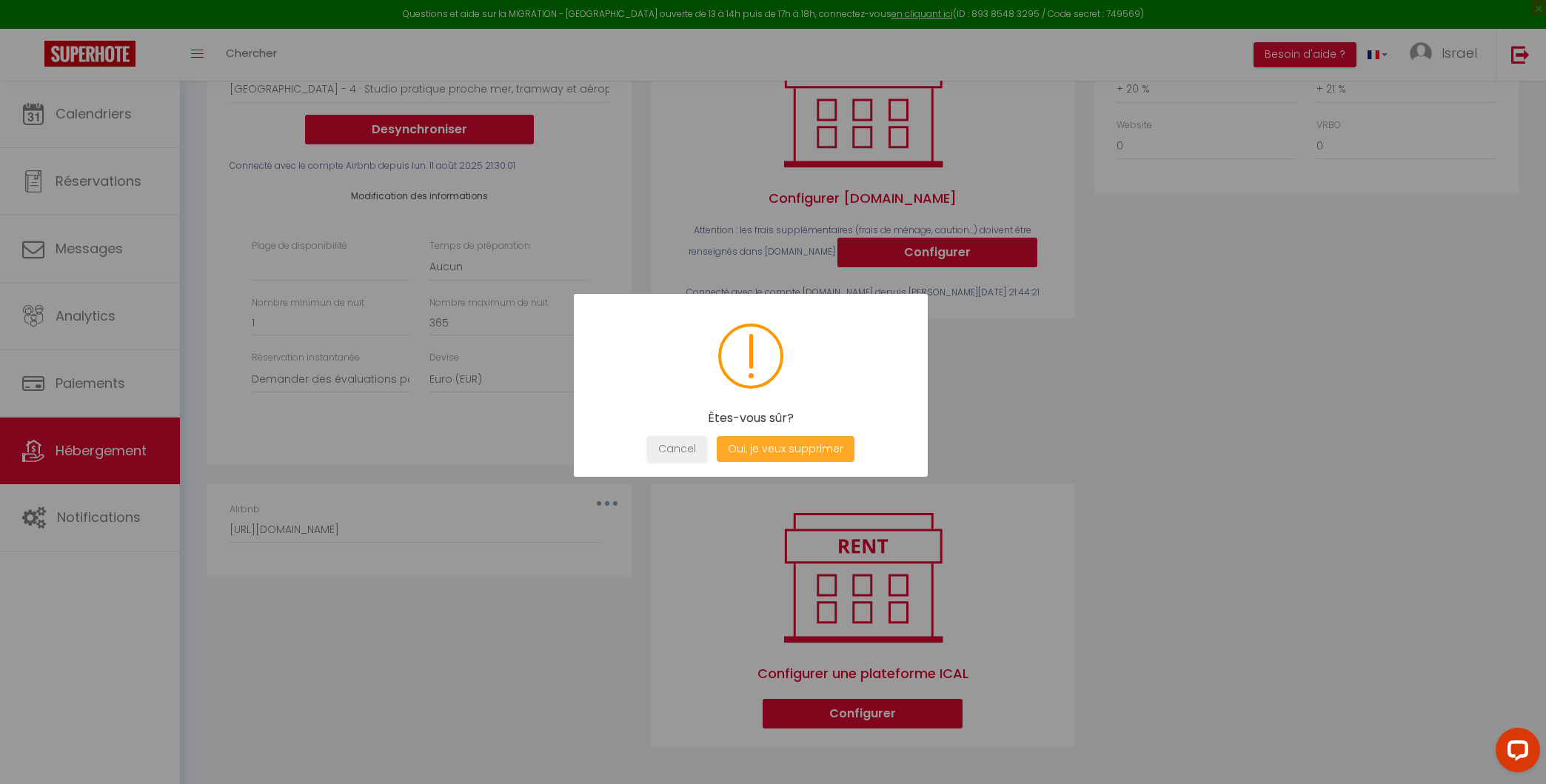
click at [777, 451] on button "Oui, je veux supprimer" at bounding box center [785, 449] width 137 height 26
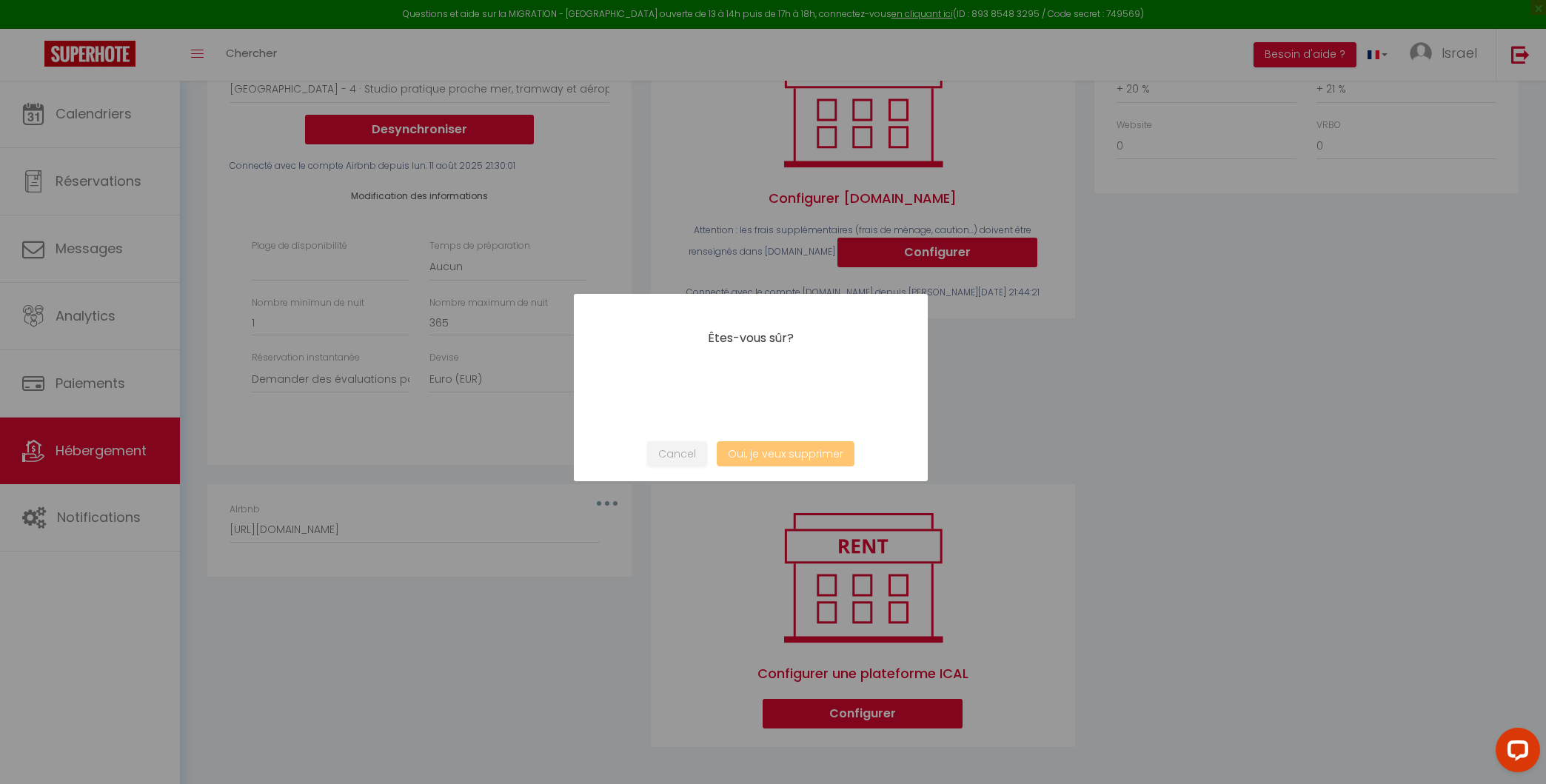
select select
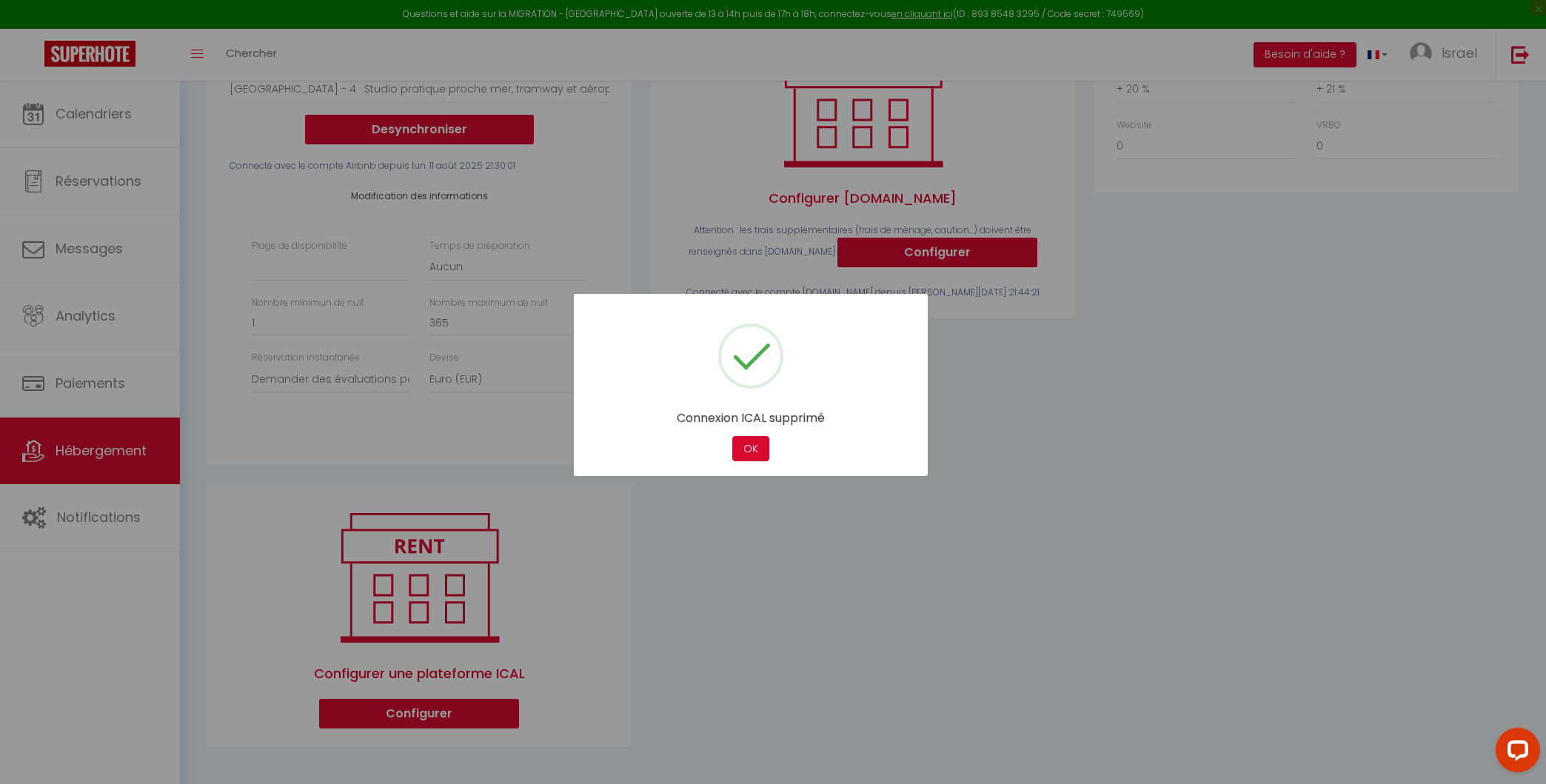
click at [729, 450] on div "OK" at bounding box center [750, 449] width 44 height 26
click at [743, 447] on button "OK" at bounding box center [751, 449] width 37 height 26
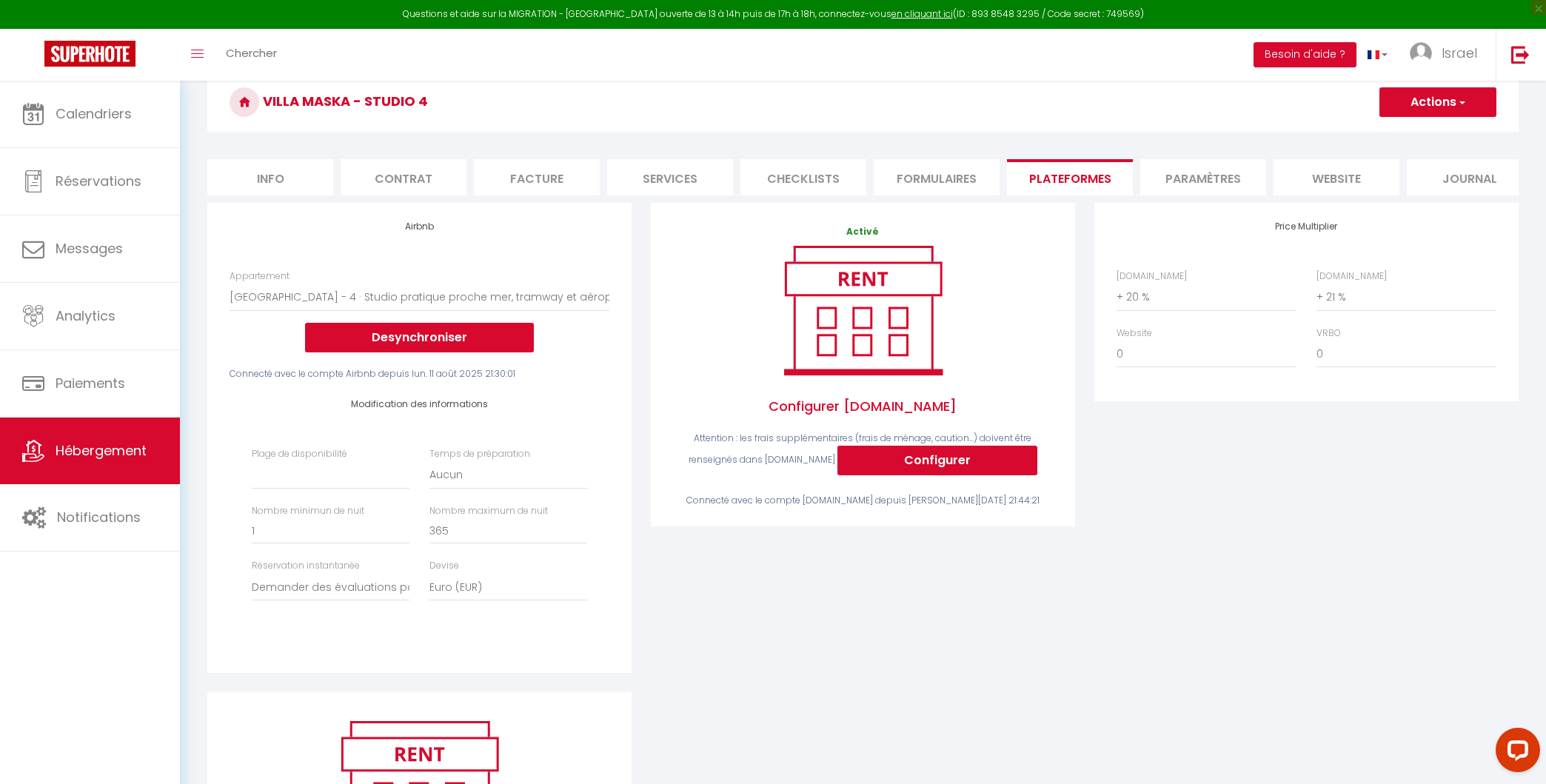
scroll to position [0, 0]
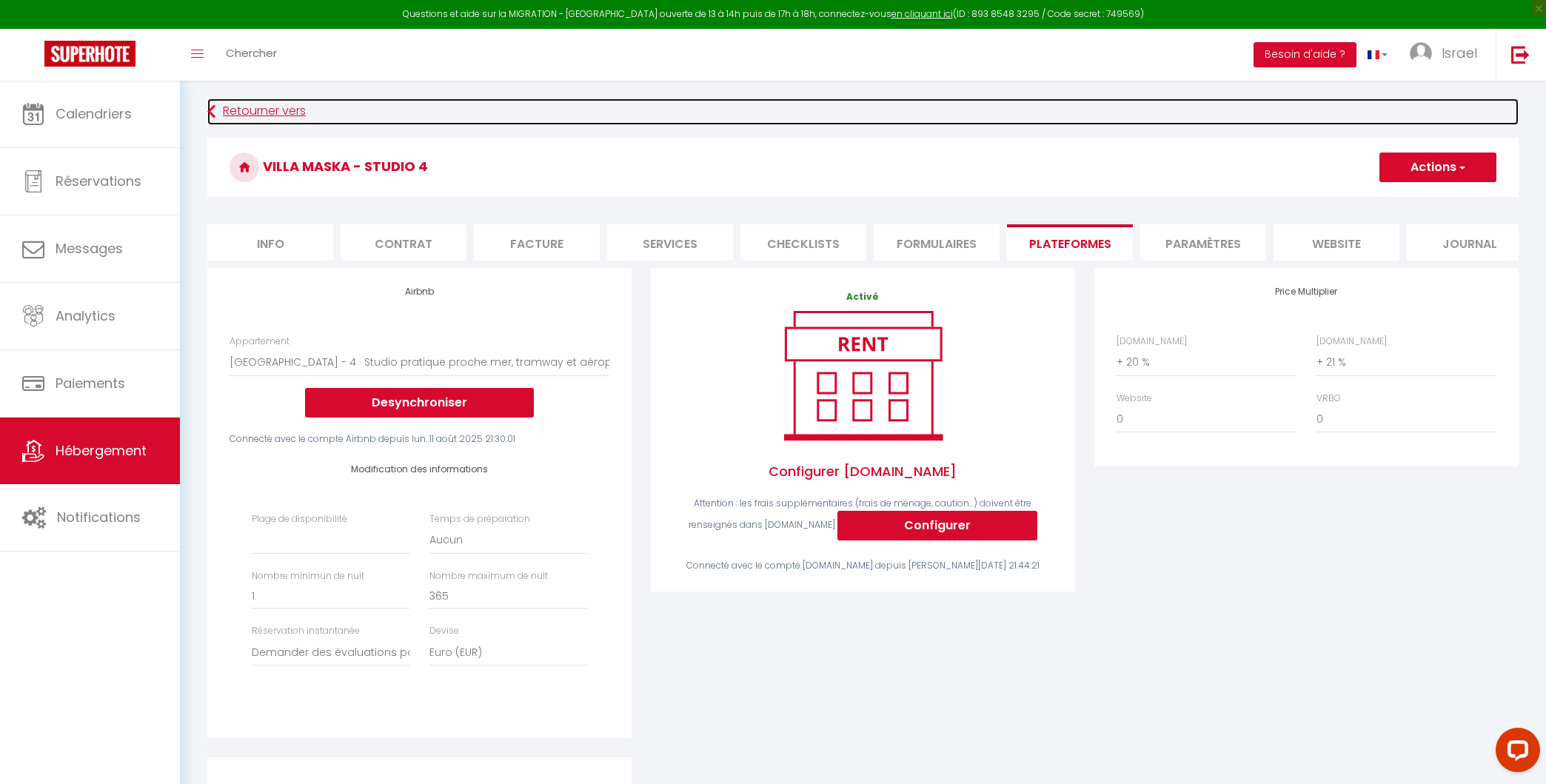
click at [233, 111] on link "Retourner vers" at bounding box center [862, 112] width 1311 height 27
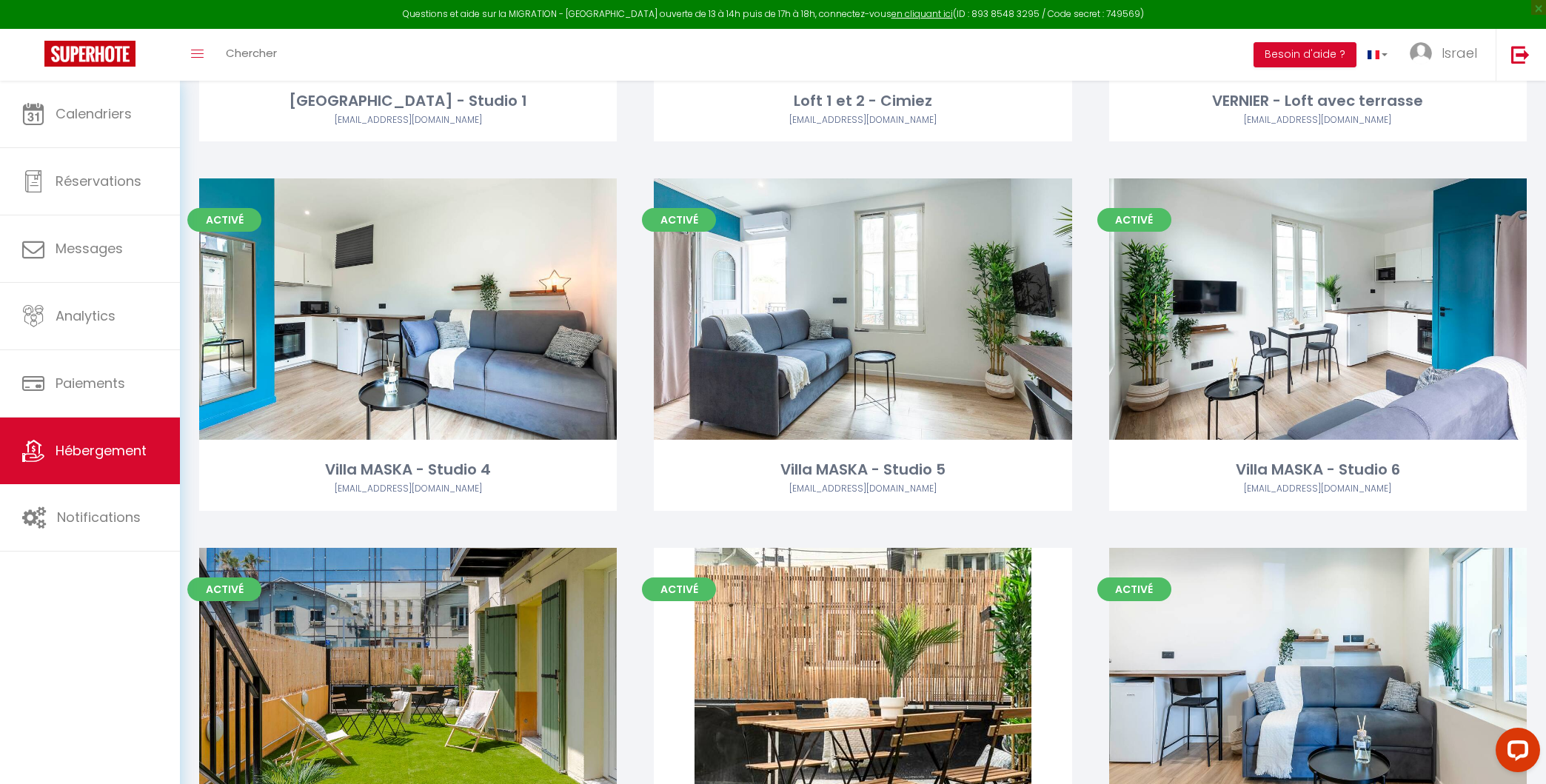
scroll to position [724, 0]
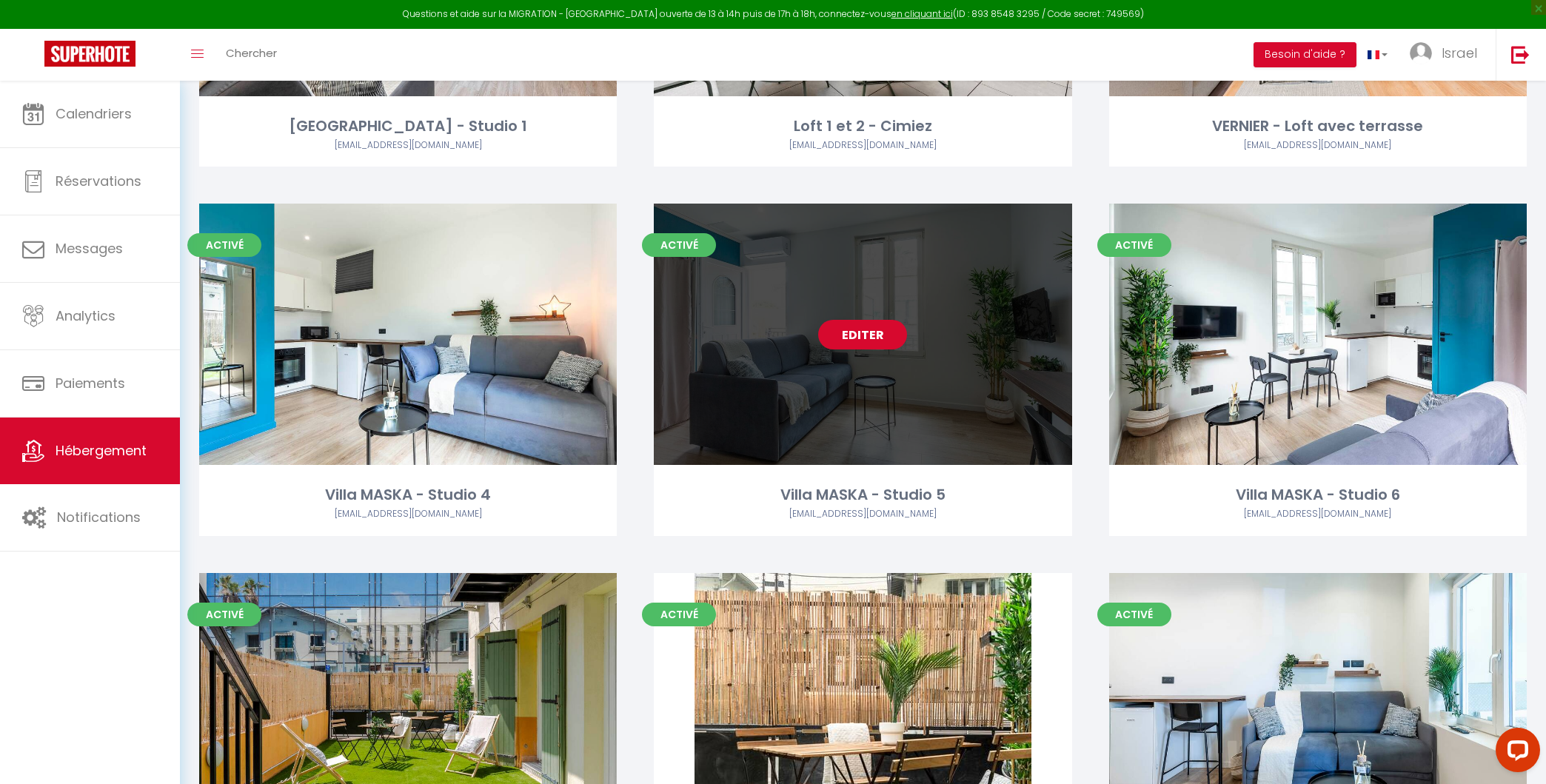
click at [876, 325] on link "Editer" at bounding box center [862, 335] width 89 height 30
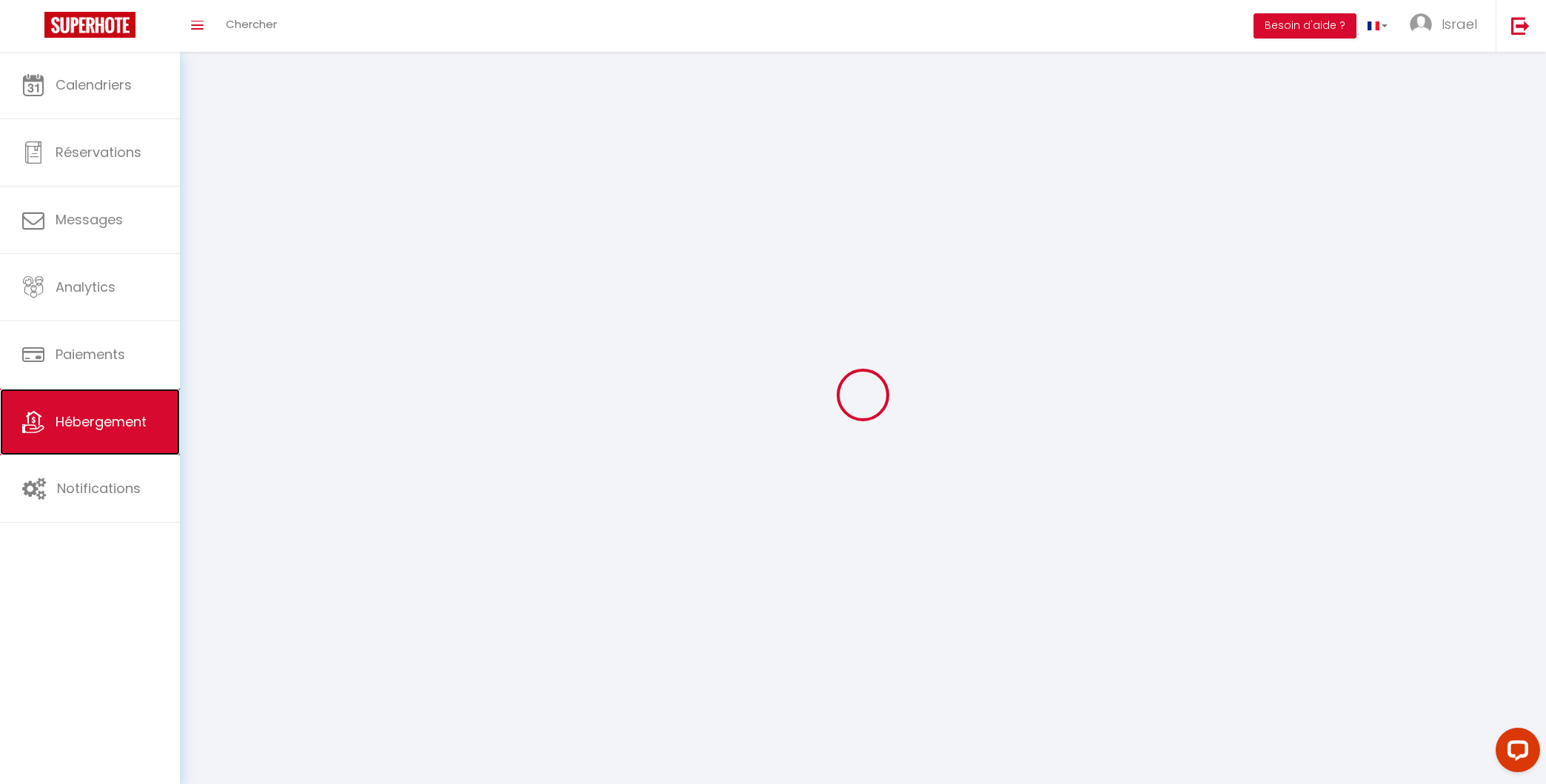
click at [108, 423] on span "Hébergement" at bounding box center [101, 421] width 91 height 18
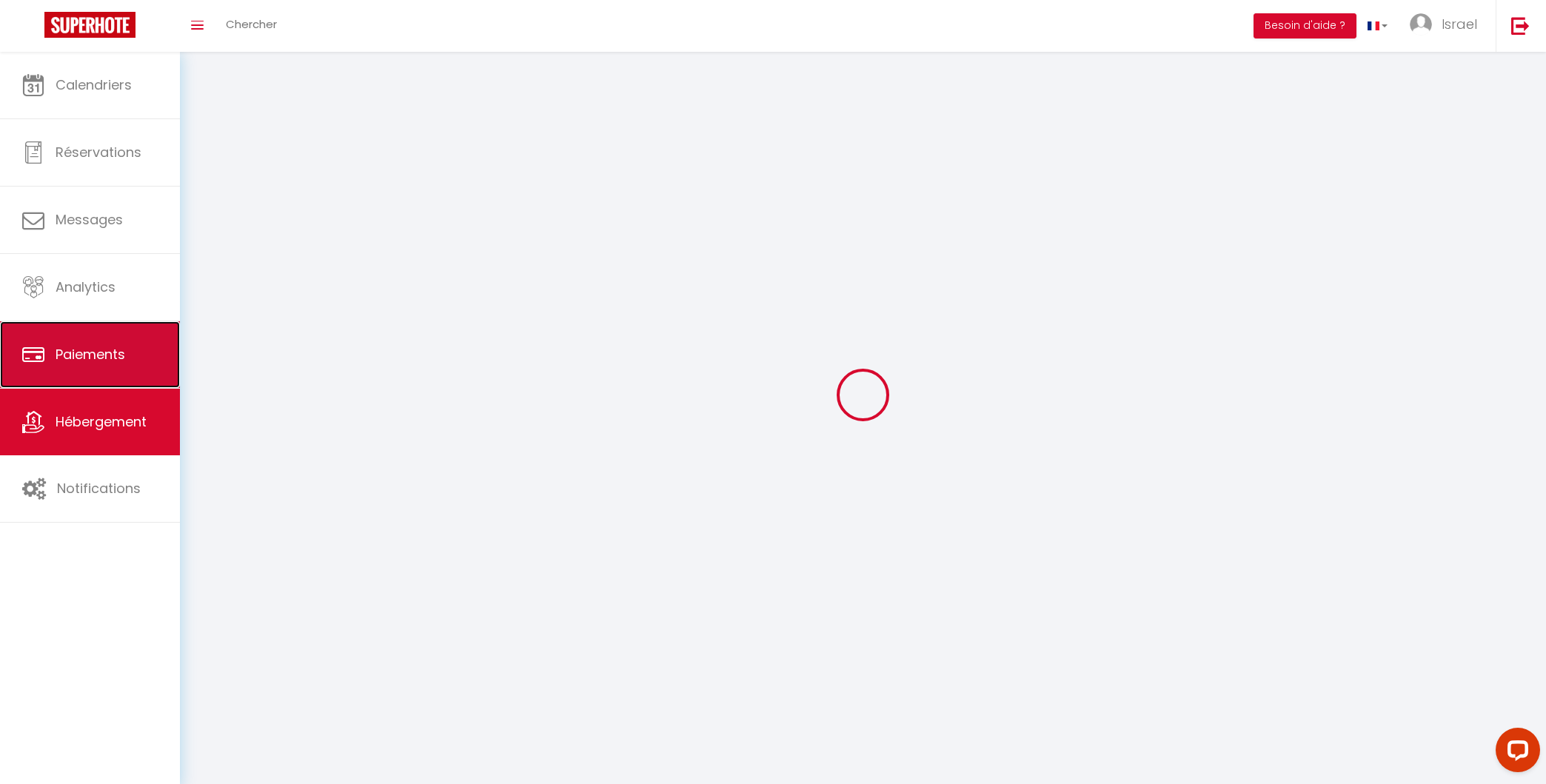
click at [62, 368] on link "Paiements" at bounding box center [90, 355] width 180 height 67
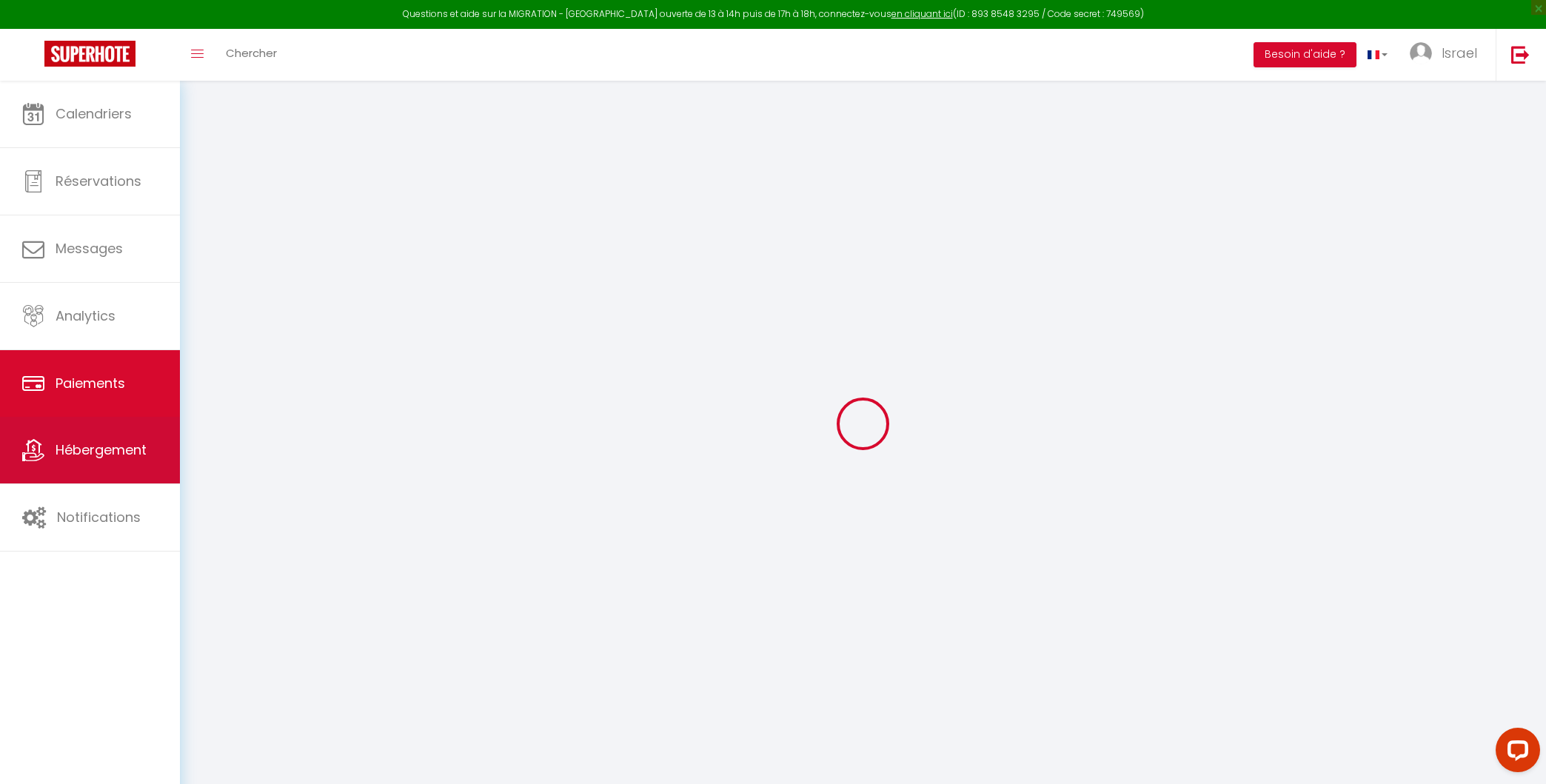
select select "2"
select select "0"
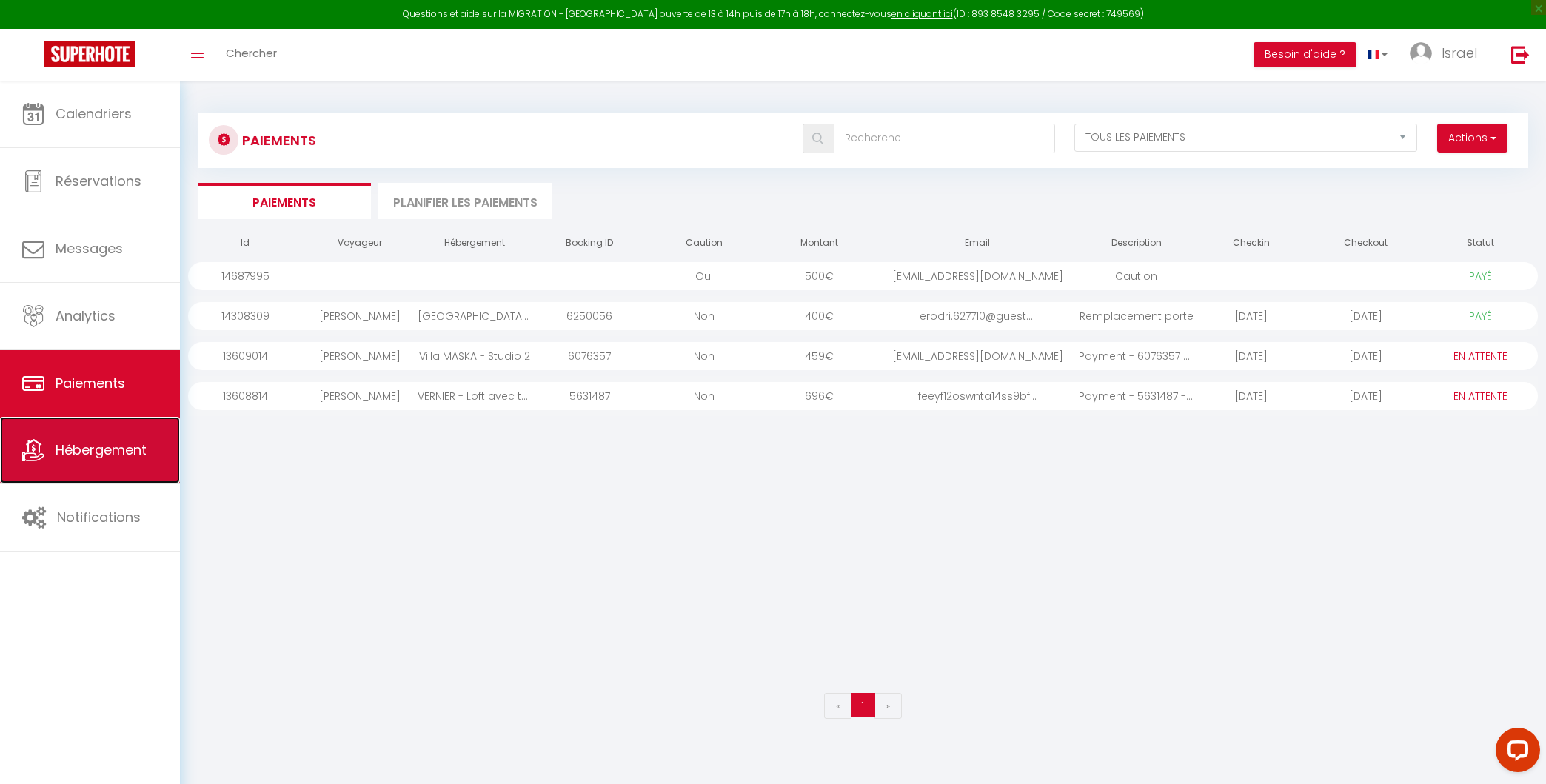
click at [82, 458] on span "Hébergement" at bounding box center [101, 449] width 91 height 18
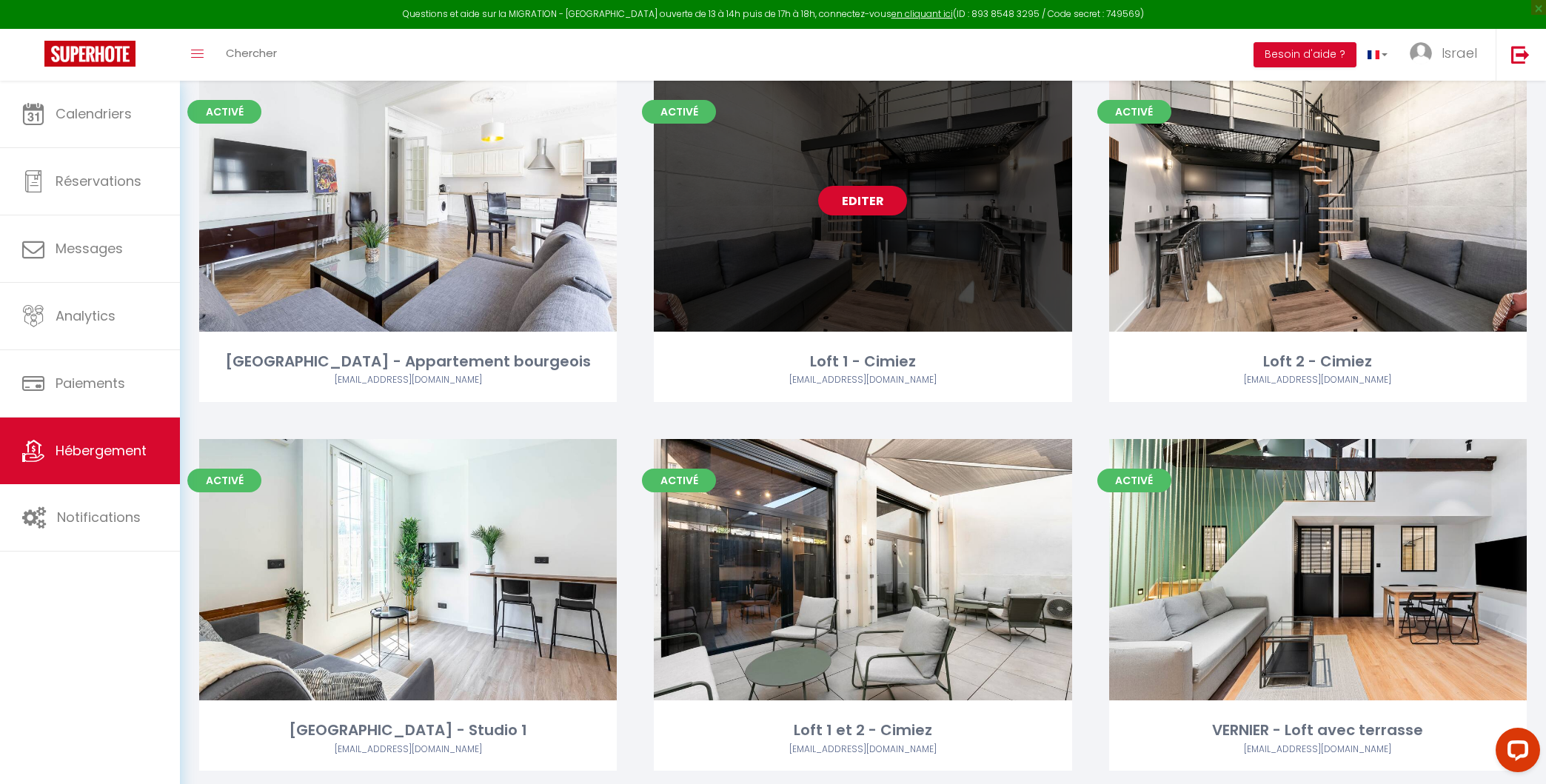
scroll to position [142, 0]
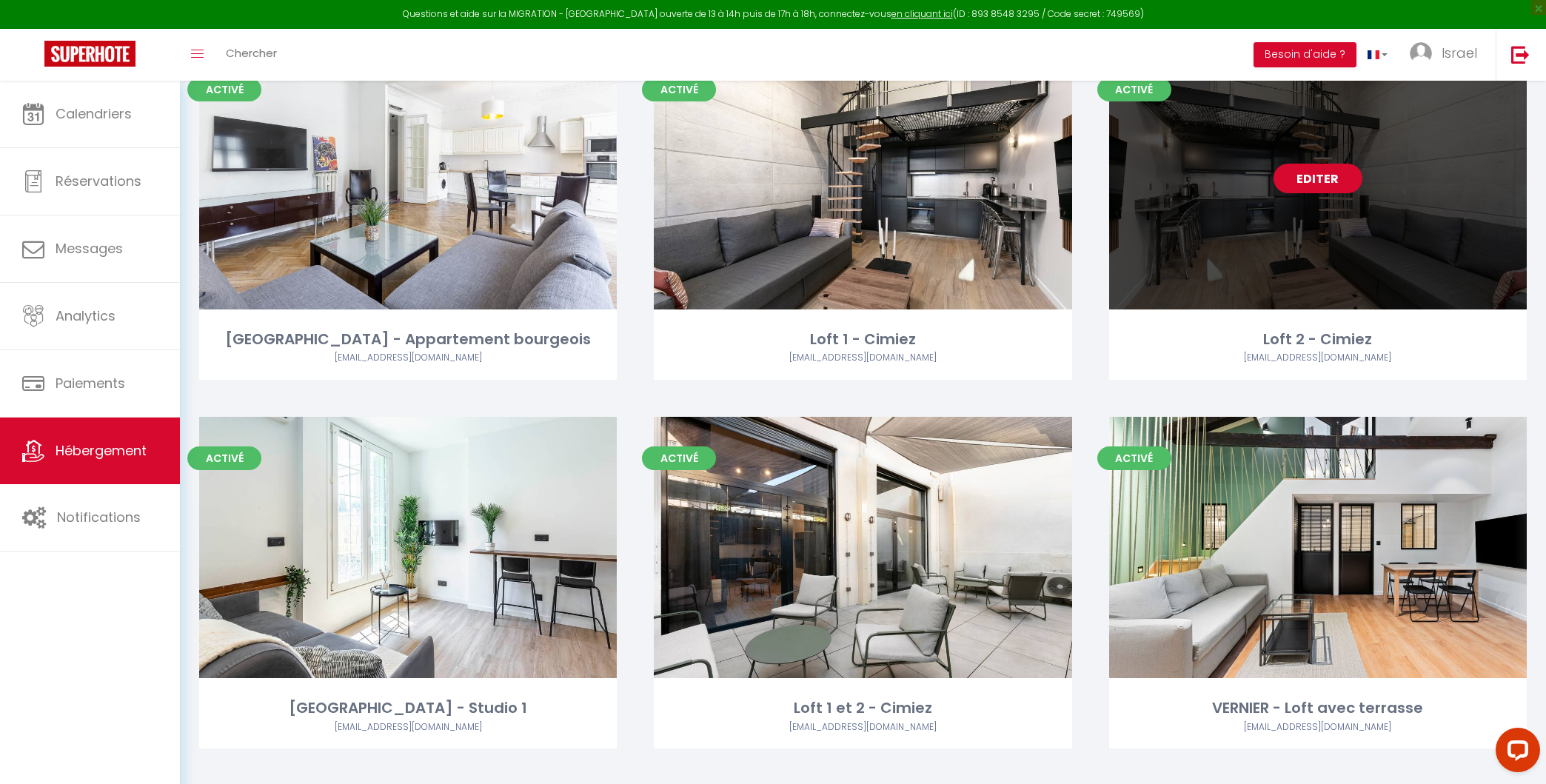
click at [1335, 184] on link "Editer" at bounding box center [1318, 179] width 89 height 30
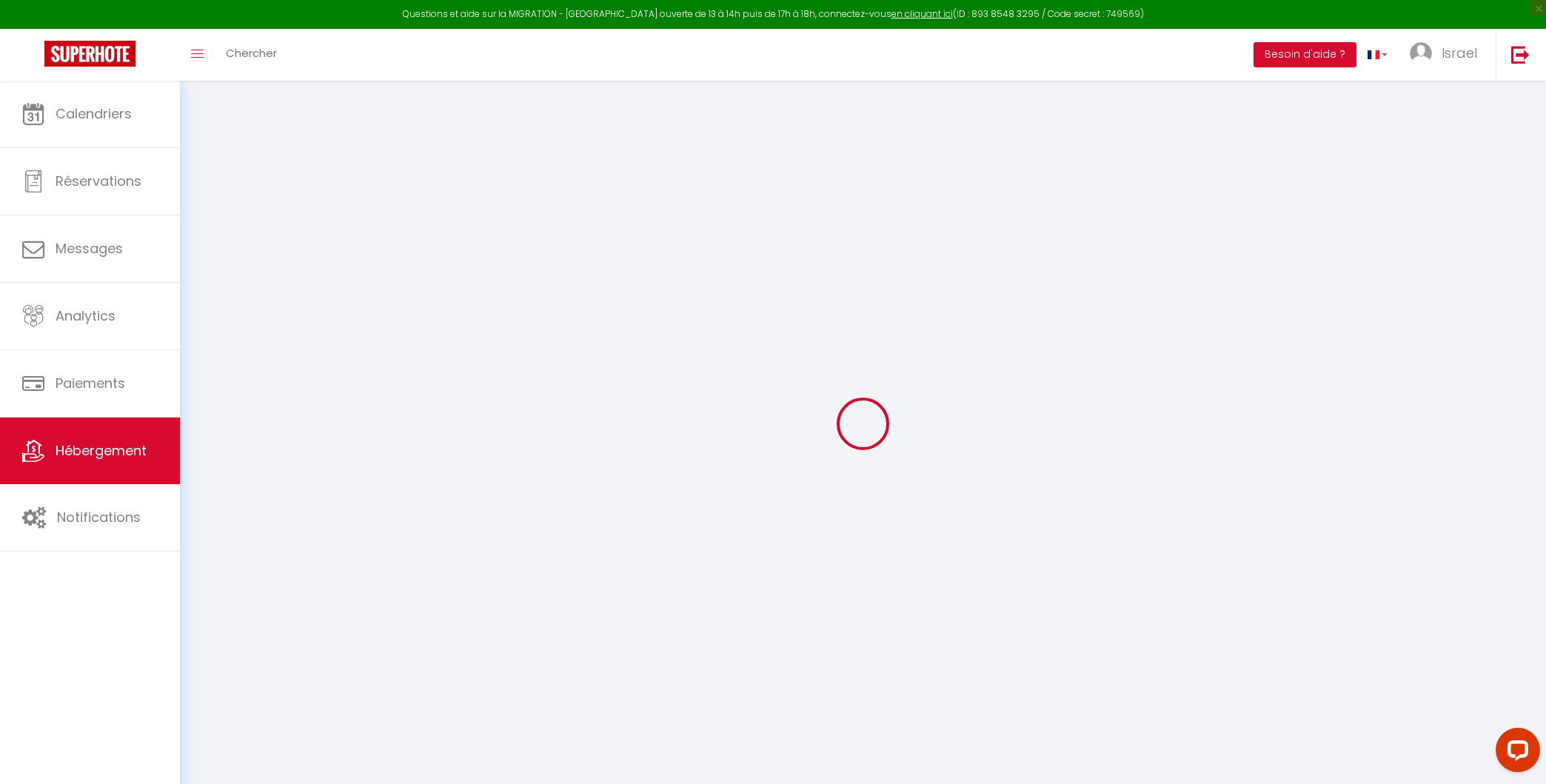
select select "+ 20 %"
select select "+ 21 %"
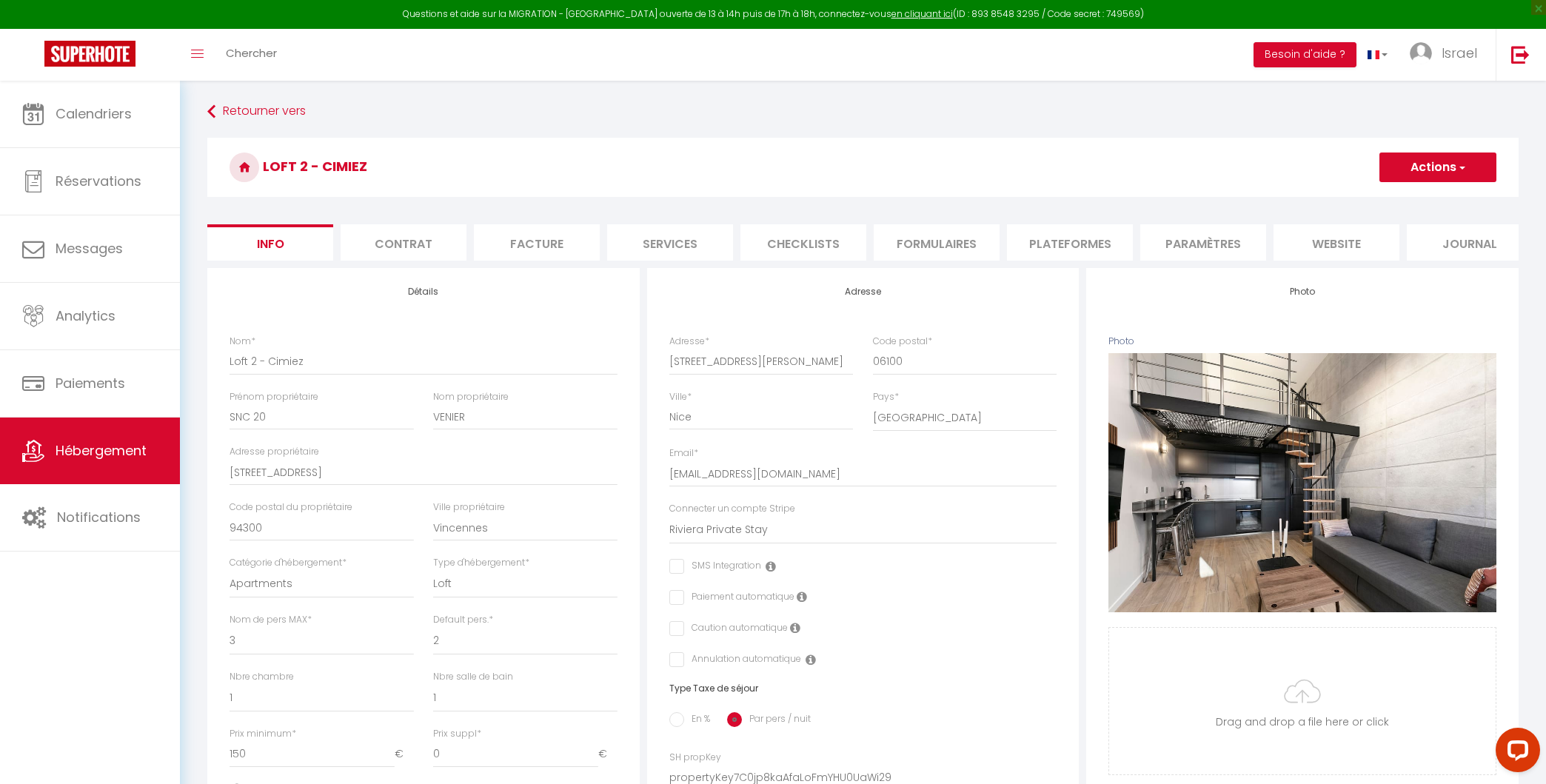
select select
checkbox input "false"
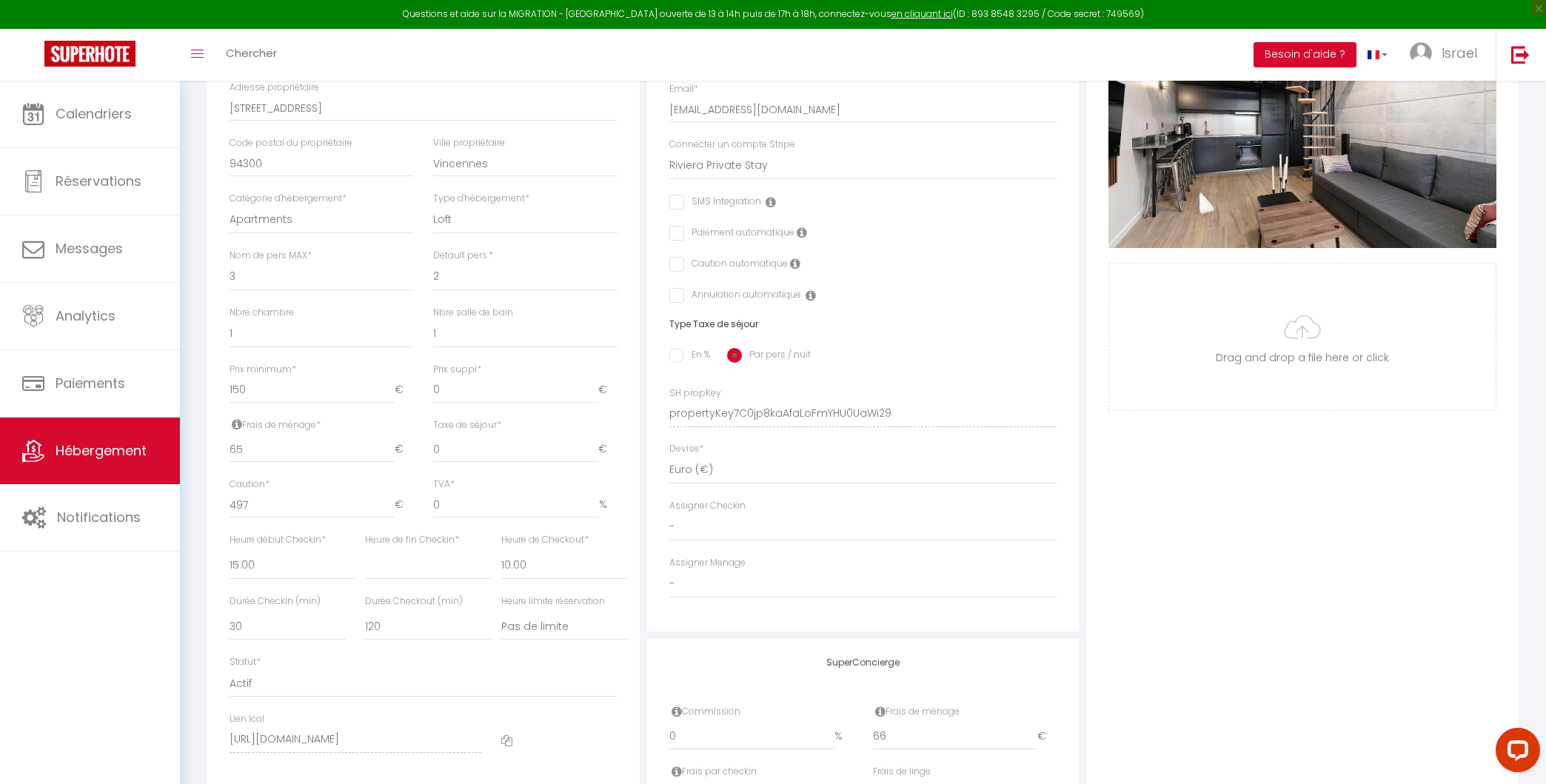
scroll to position [440, 0]
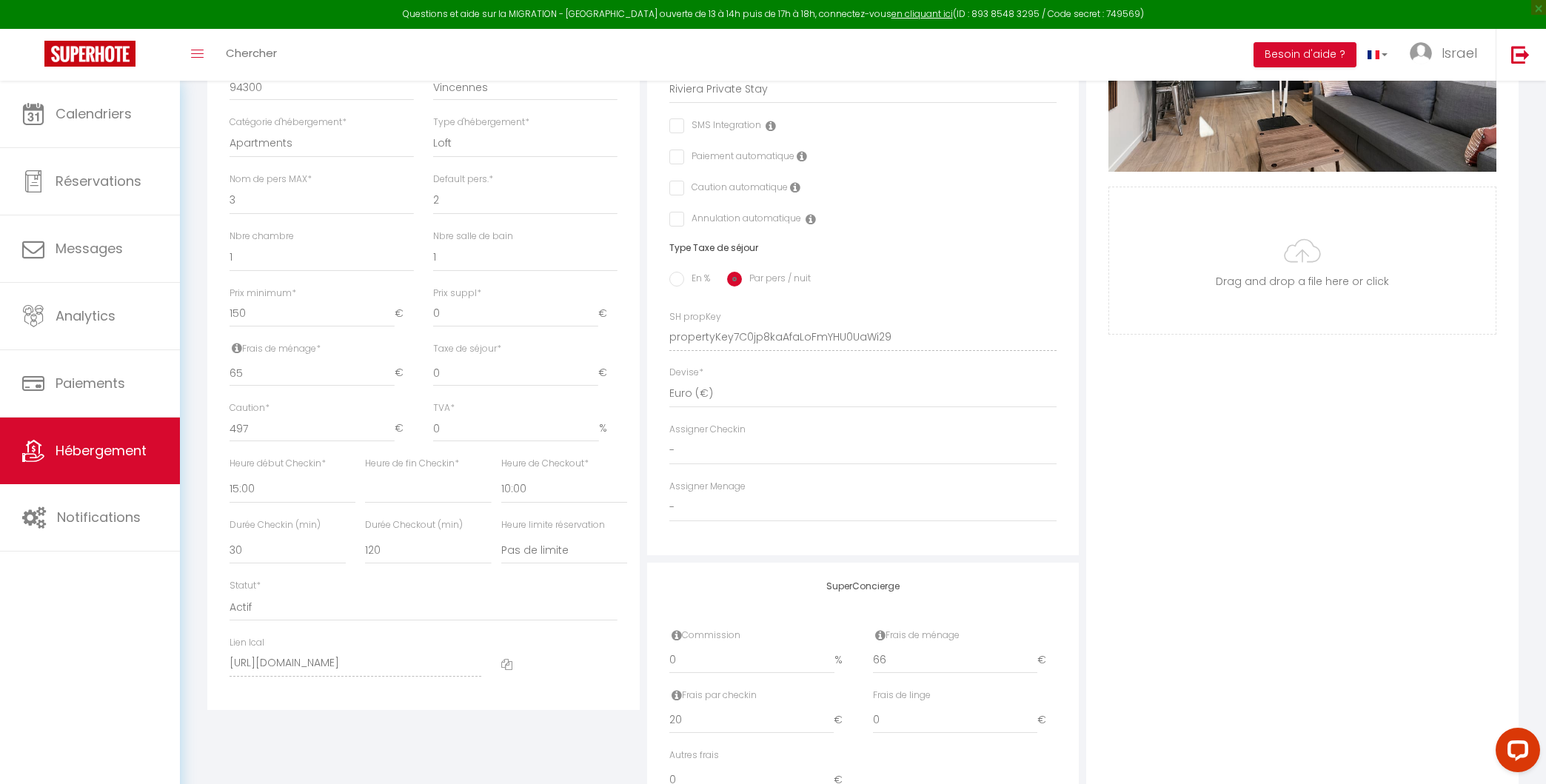
select select
checkbox input "false"
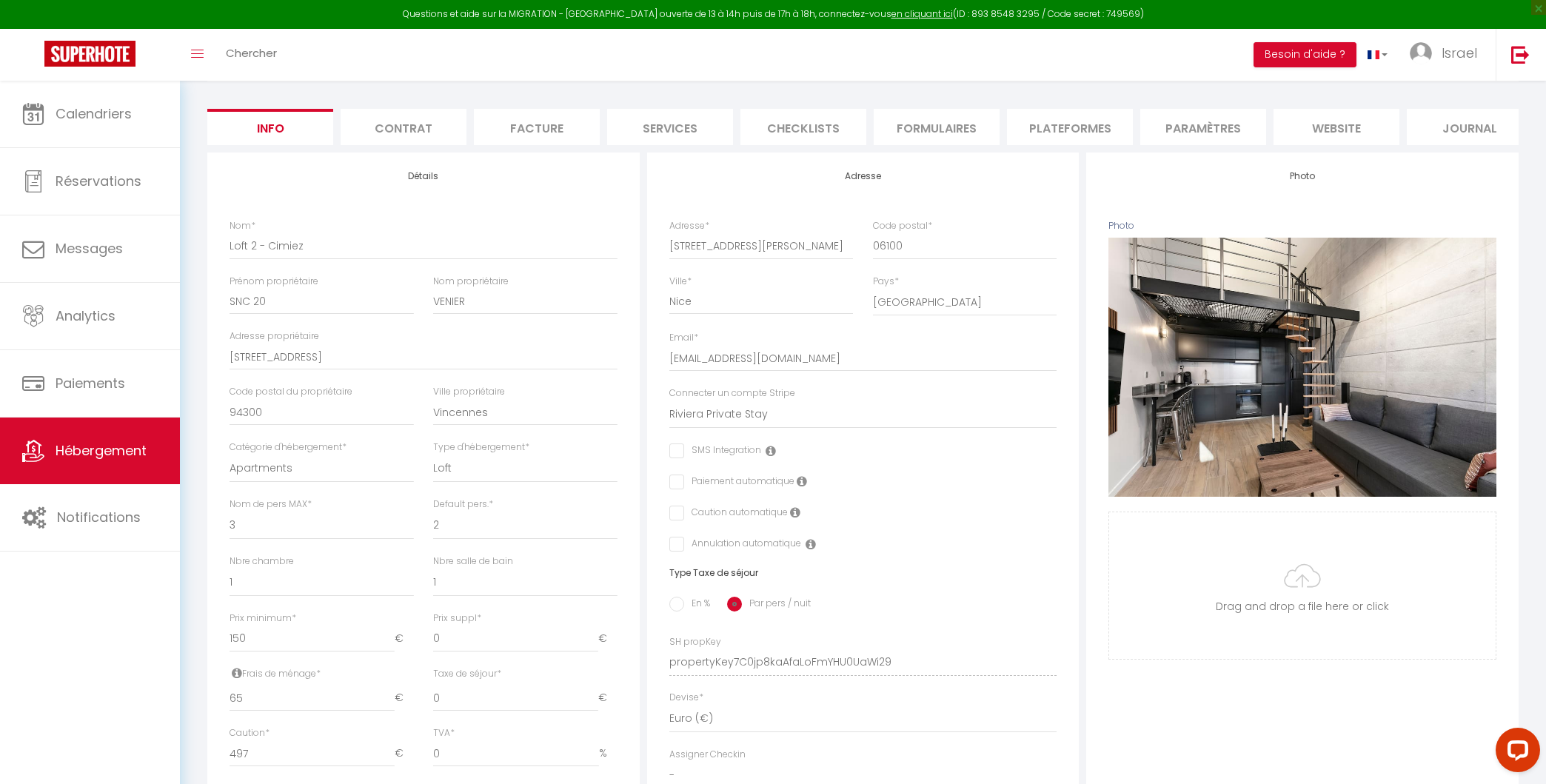
scroll to position [0, 0]
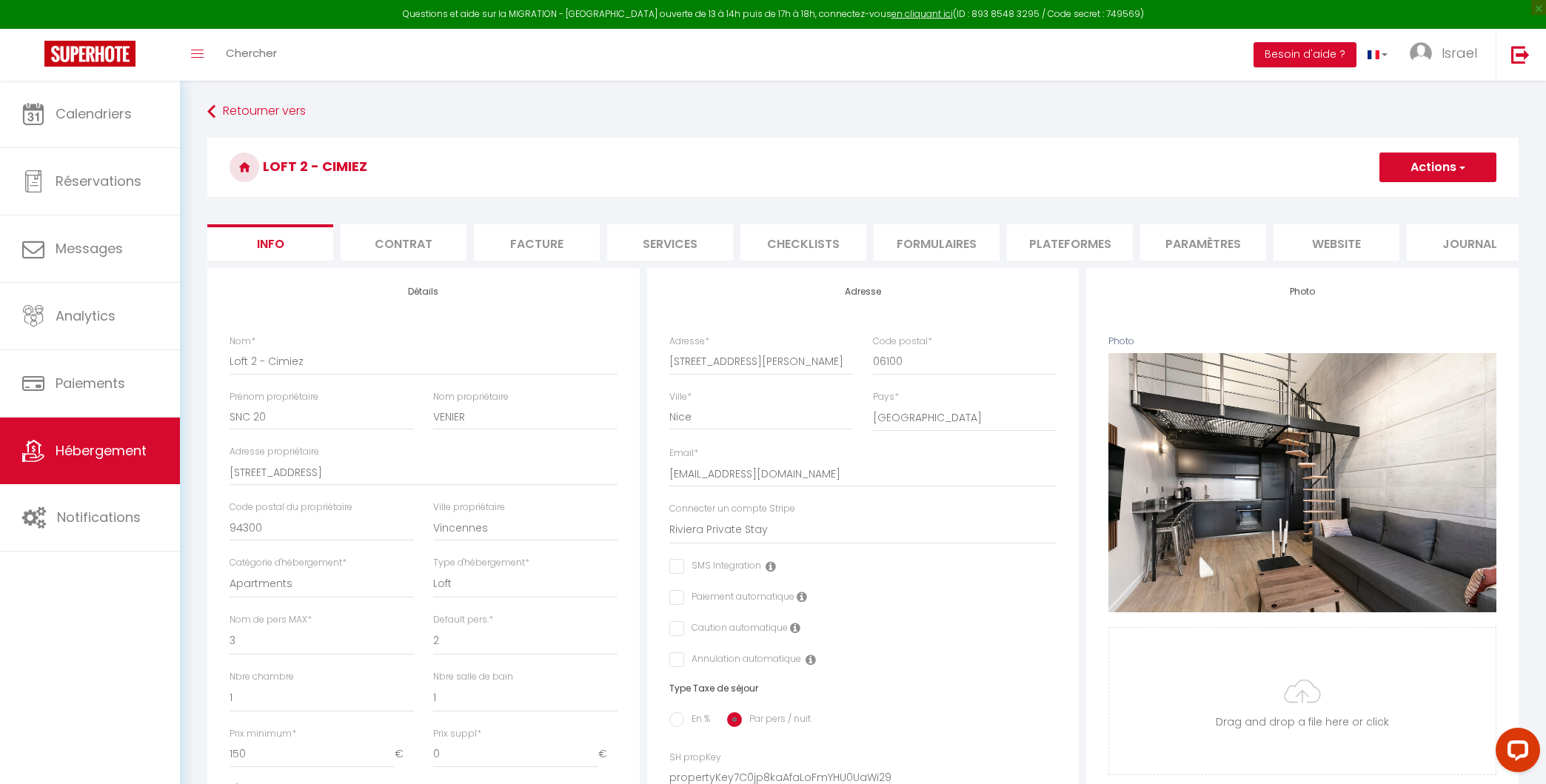
click at [1019, 251] on li "Plateformes" at bounding box center [1070, 242] width 126 height 37
select select "365"
select select "well_reviewed_guests"
select select "EUR"
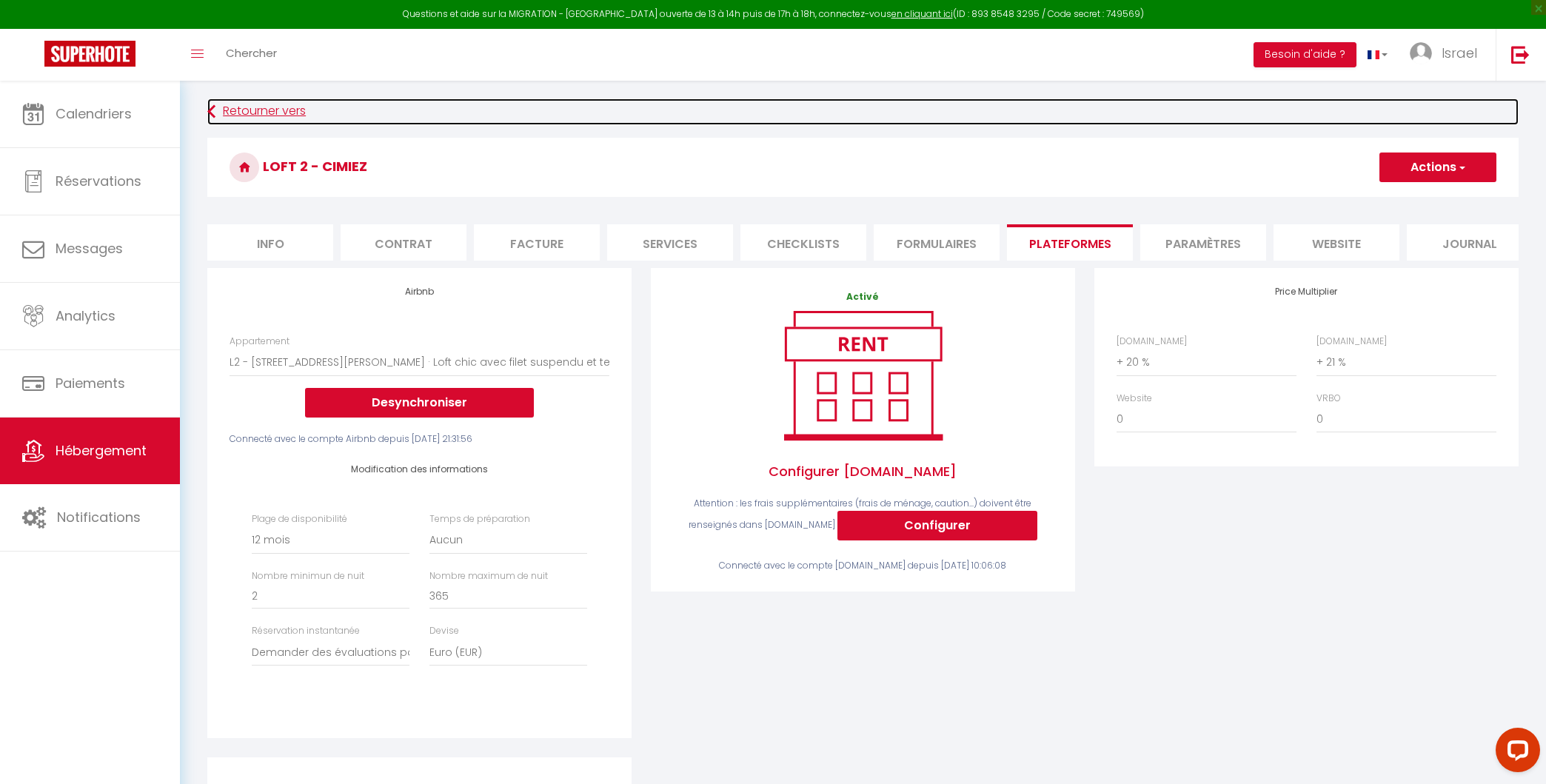
click at [248, 111] on link "Retourner vers" at bounding box center [862, 112] width 1311 height 27
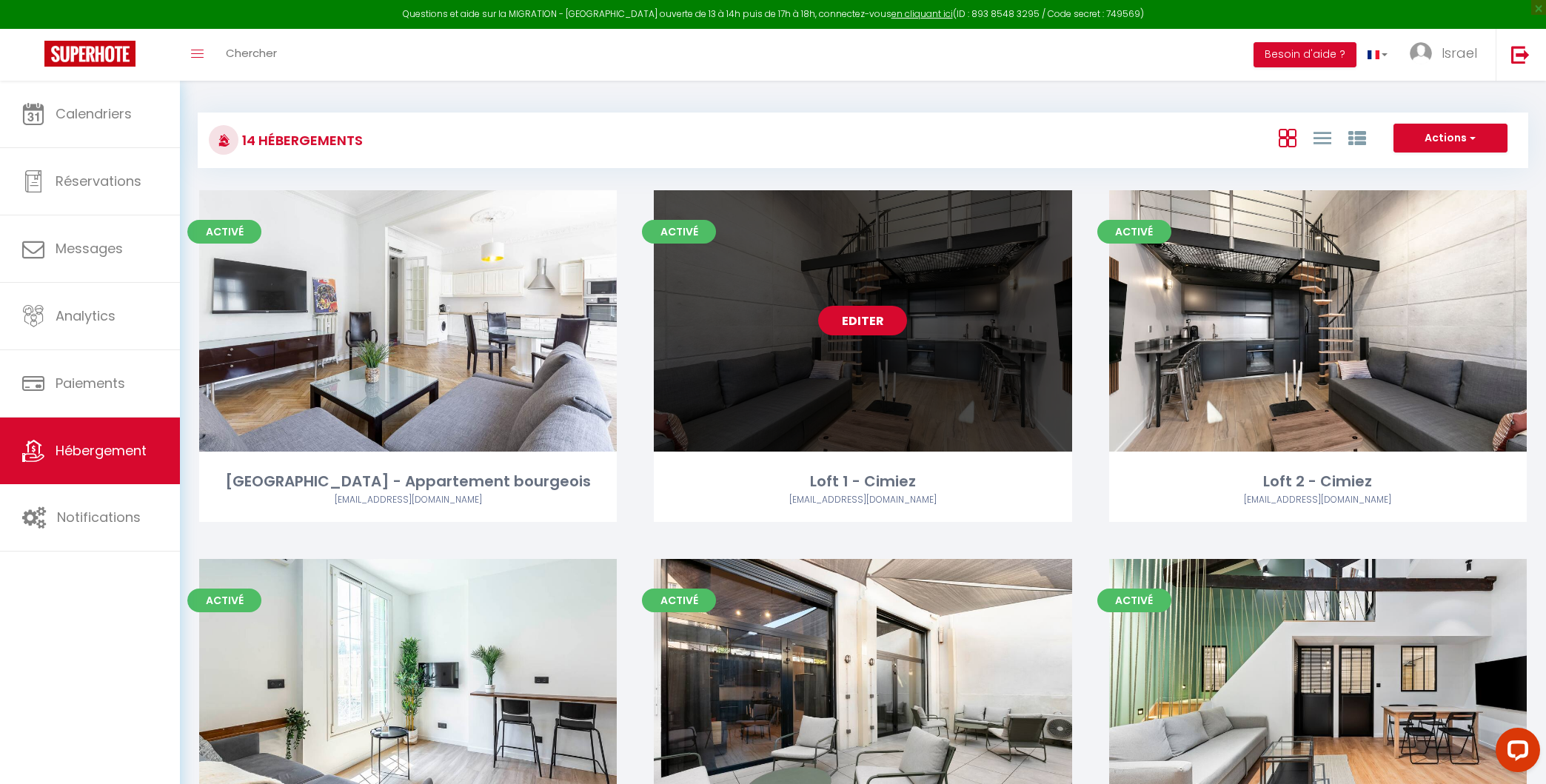
click at [870, 327] on link "Editer" at bounding box center [862, 320] width 89 height 30
click at [870, 324] on link "Editer" at bounding box center [862, 320] width 89 height 30
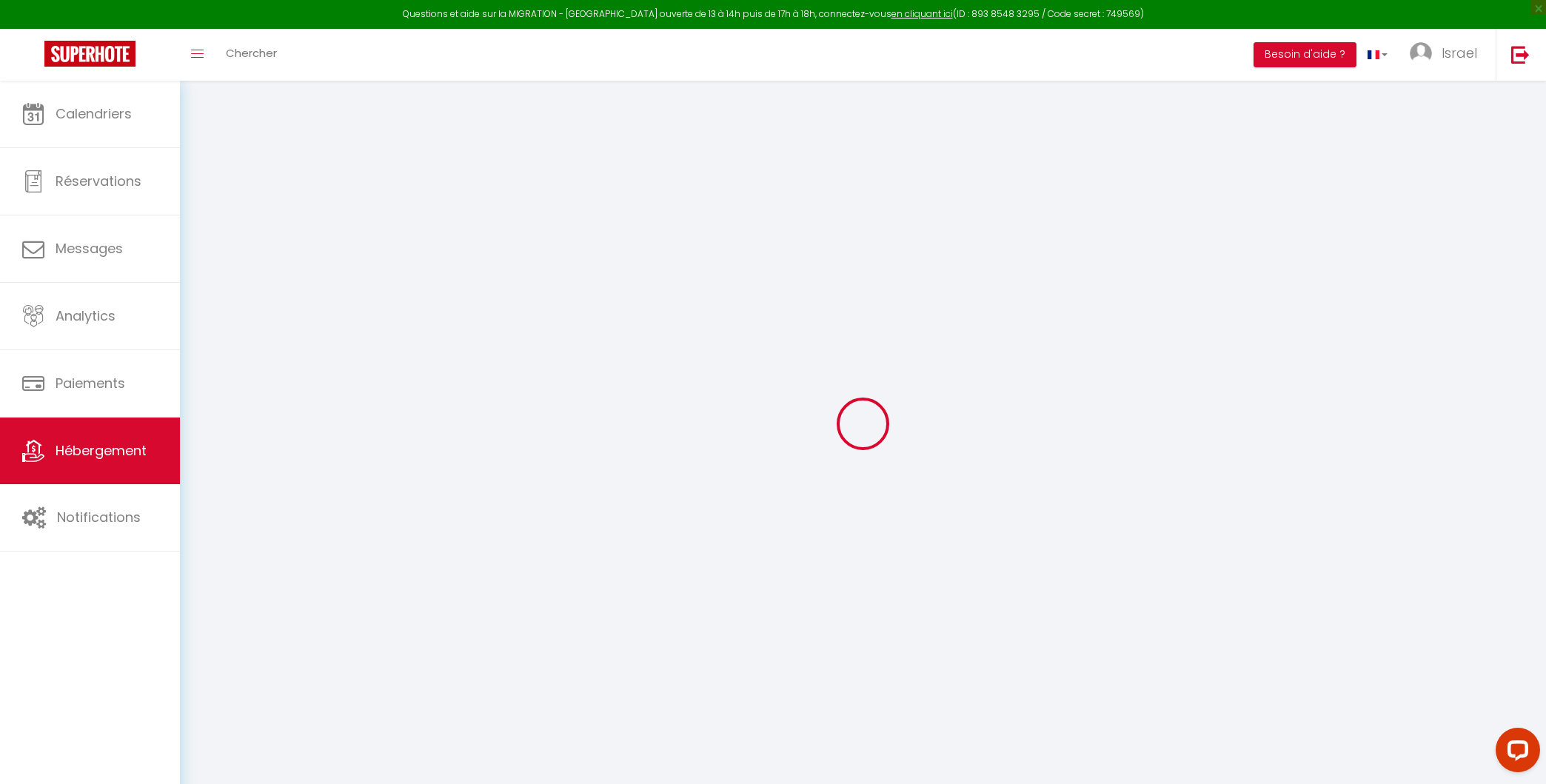
select select "+ 20 %"
select select "+ 21 %"
select select
checkbox input "false"
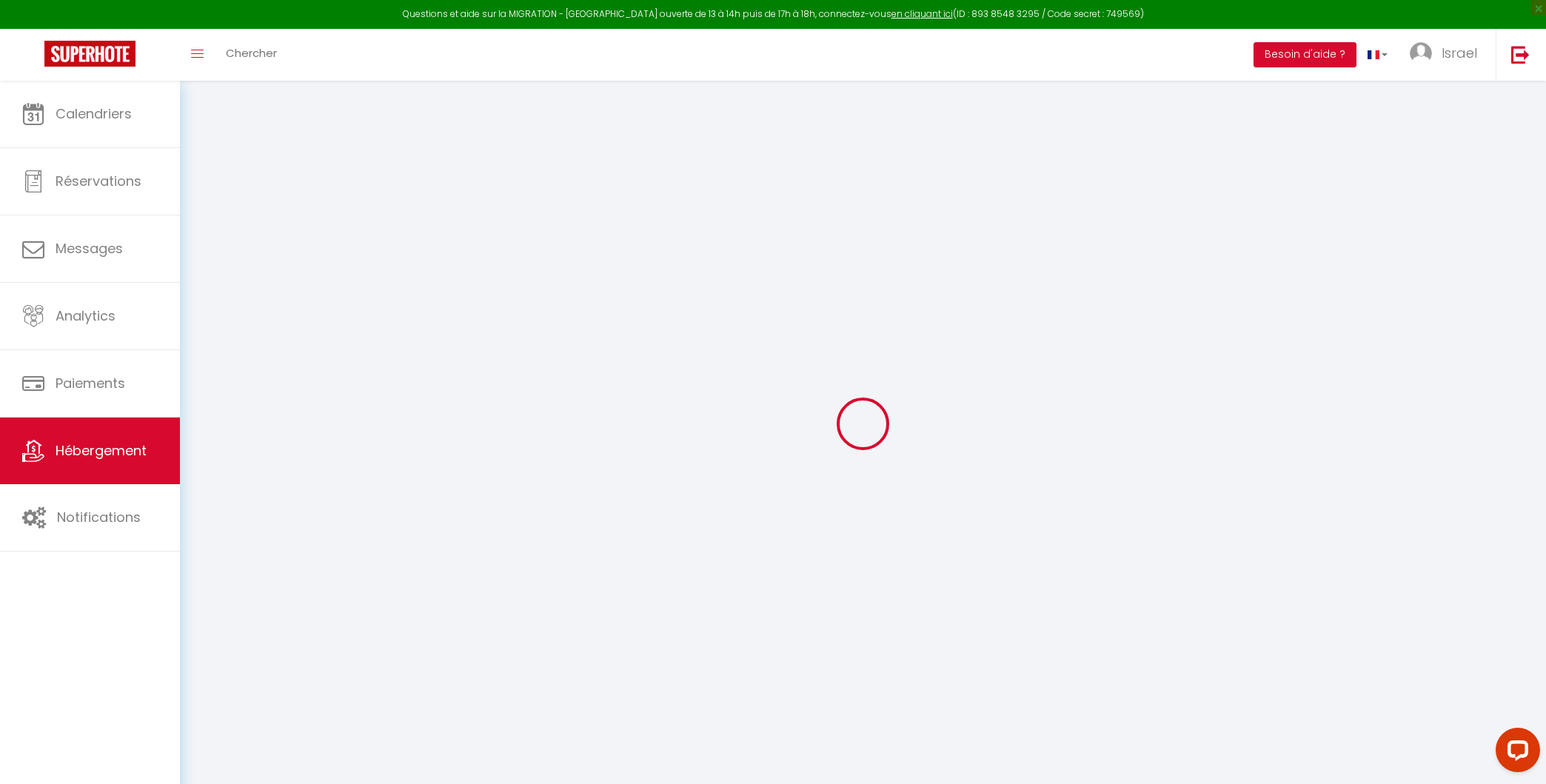
checkbox input "false"
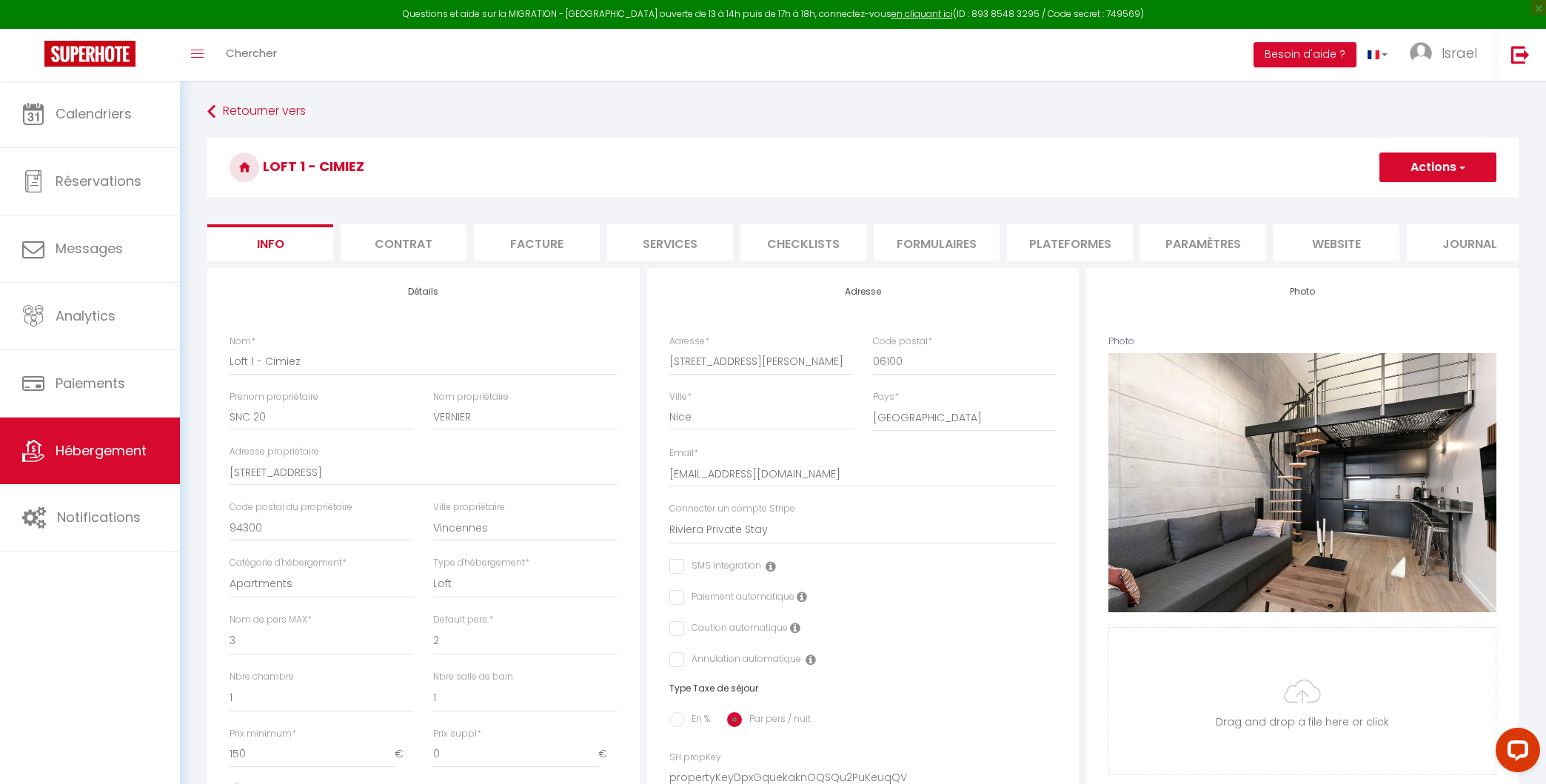
click at [1072, 237] on li "Plateformes" at bounding box center [1070, 242] width 126 height 37
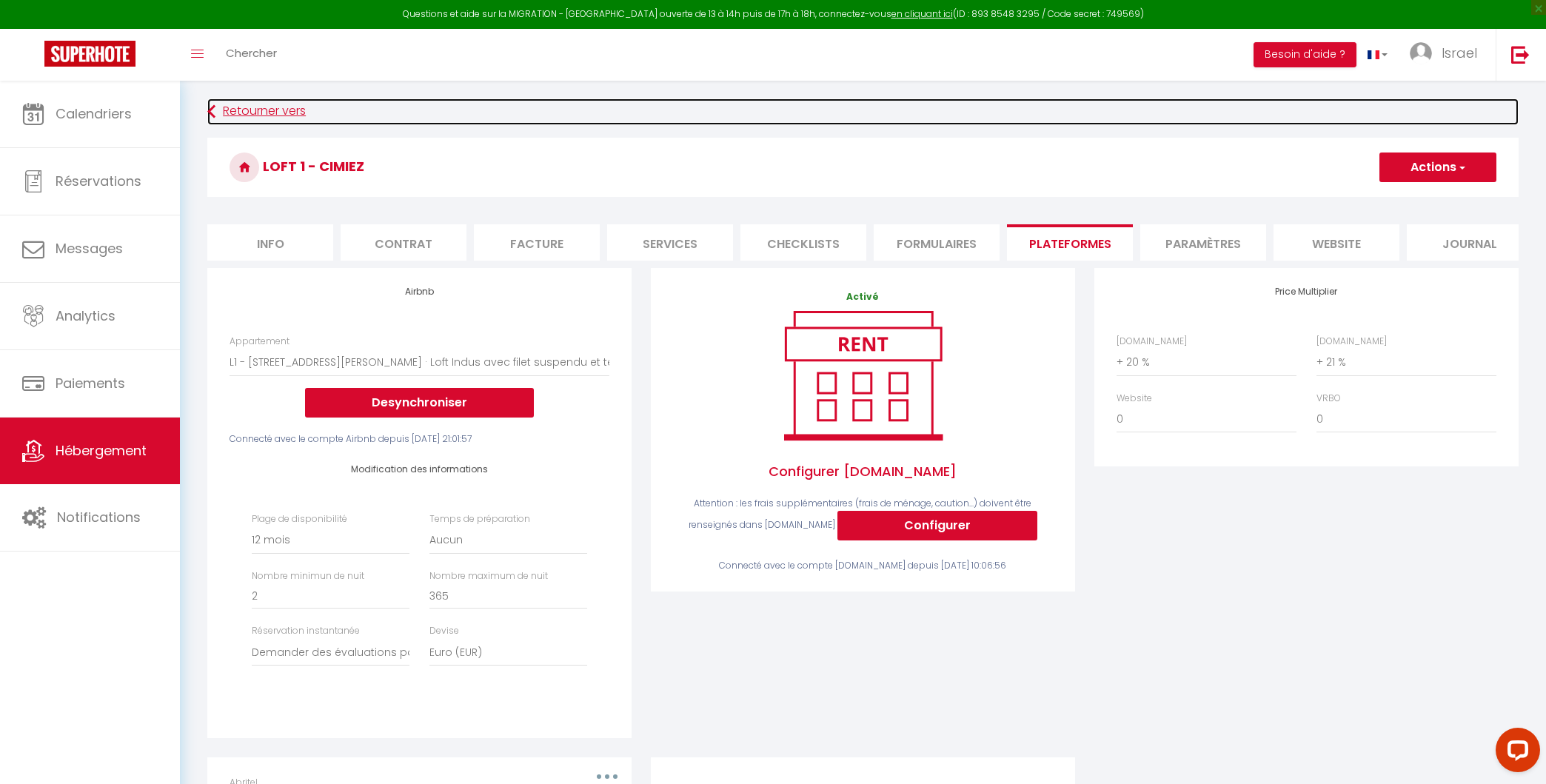
click at [260, 98] on link "Retourner vers" at bounding box center [862, 112] width 1311 height 27
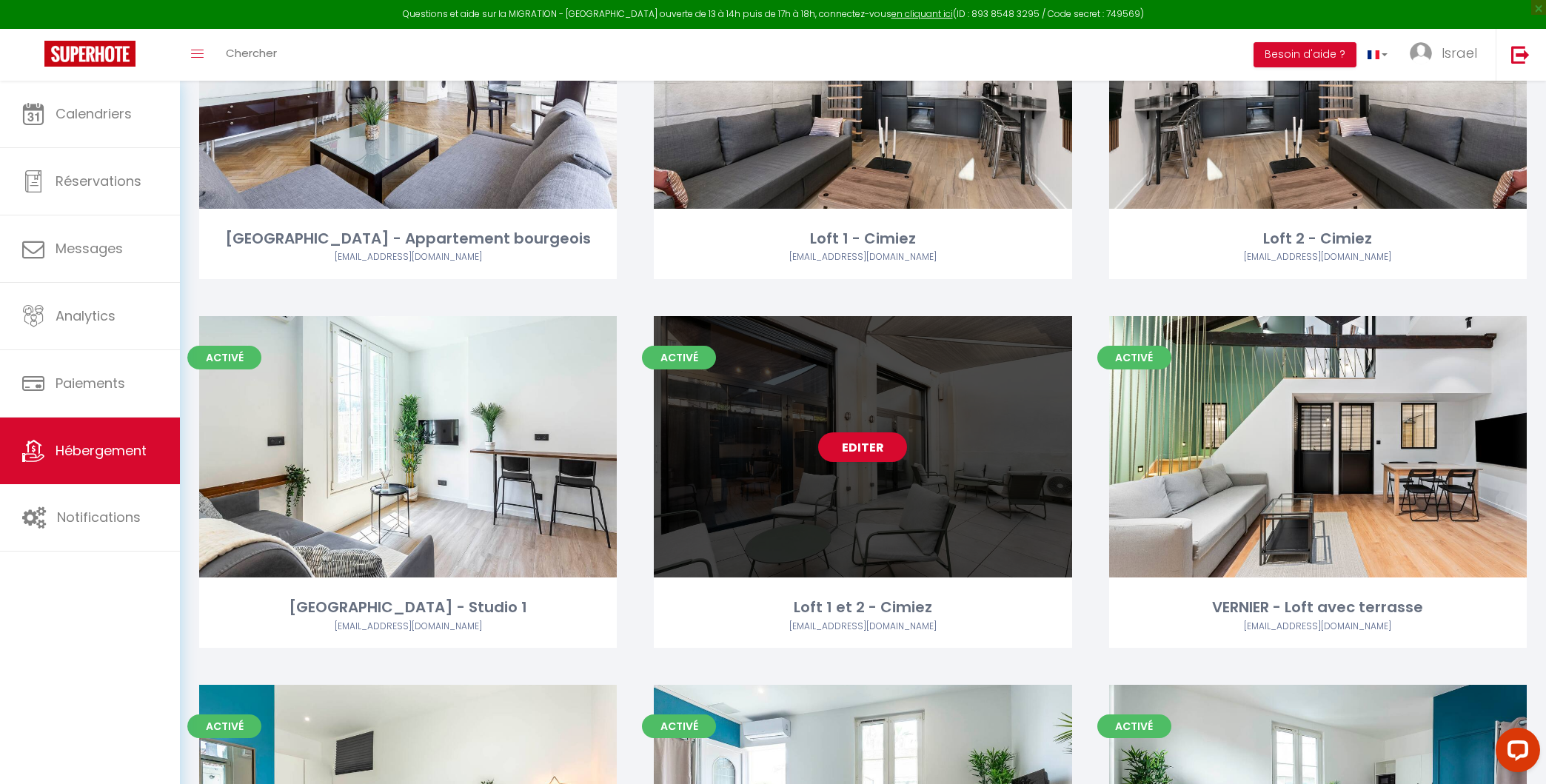
scroll to position [244, 0]
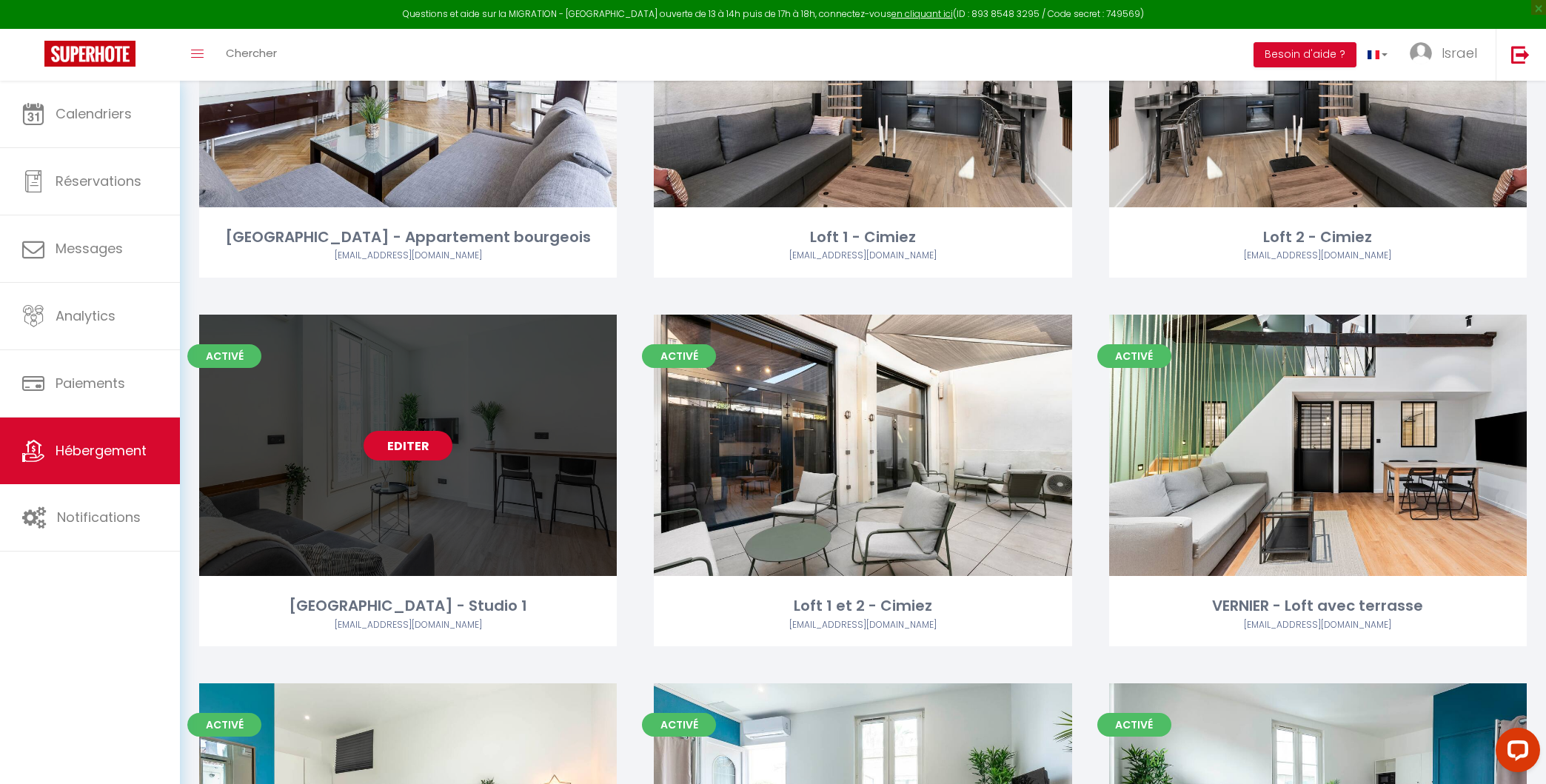
click at [417, 439] on link "Editer" at bounding box center [408, 446] width 89 height 30
click at [405, 454] on link "Editer" at bounding box center [408, 446] width 89 height 30
select select "3"
select select "2"
select select "1"
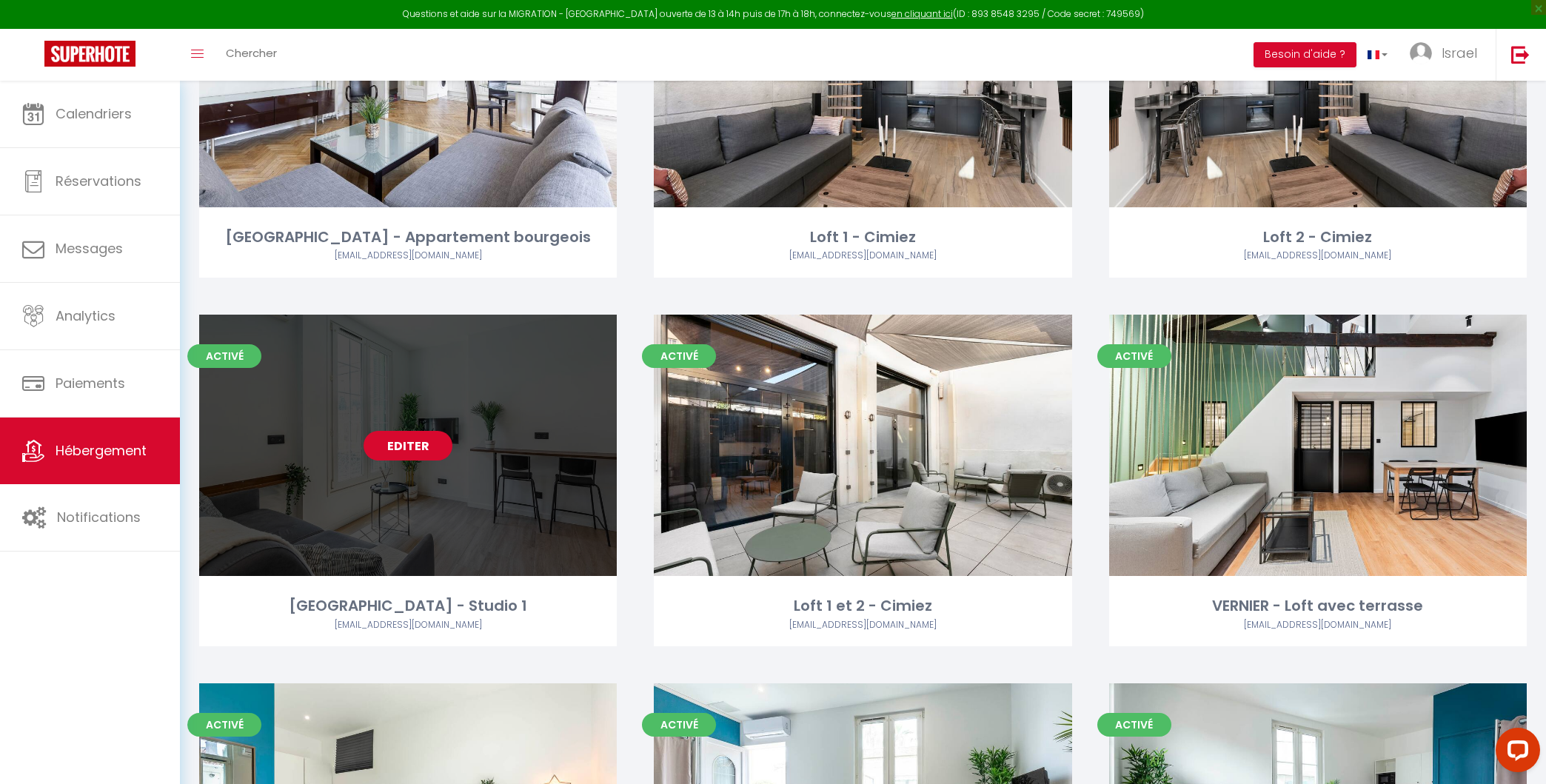
select select "1"
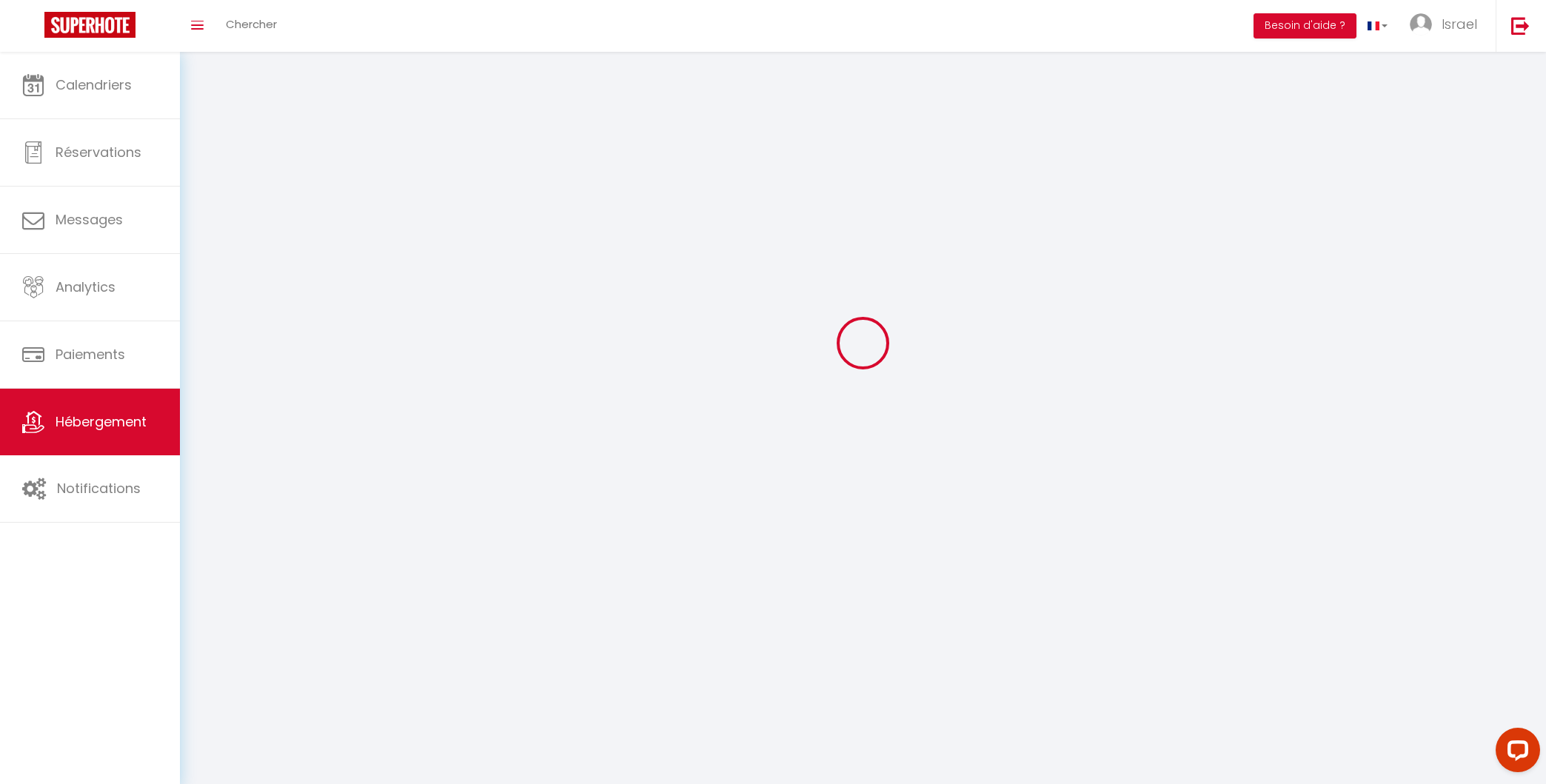
select select
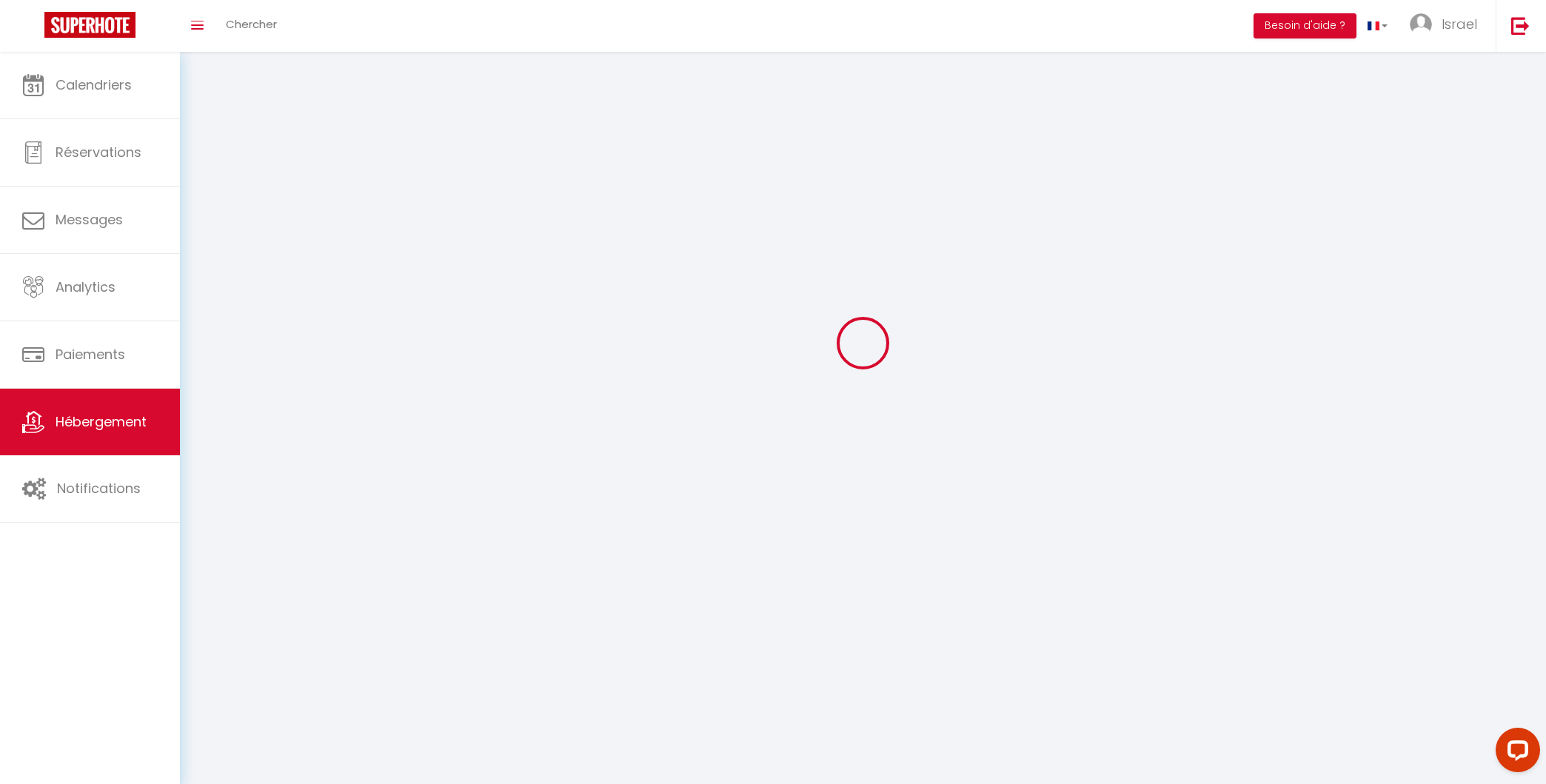
checkbox input "false"
select select
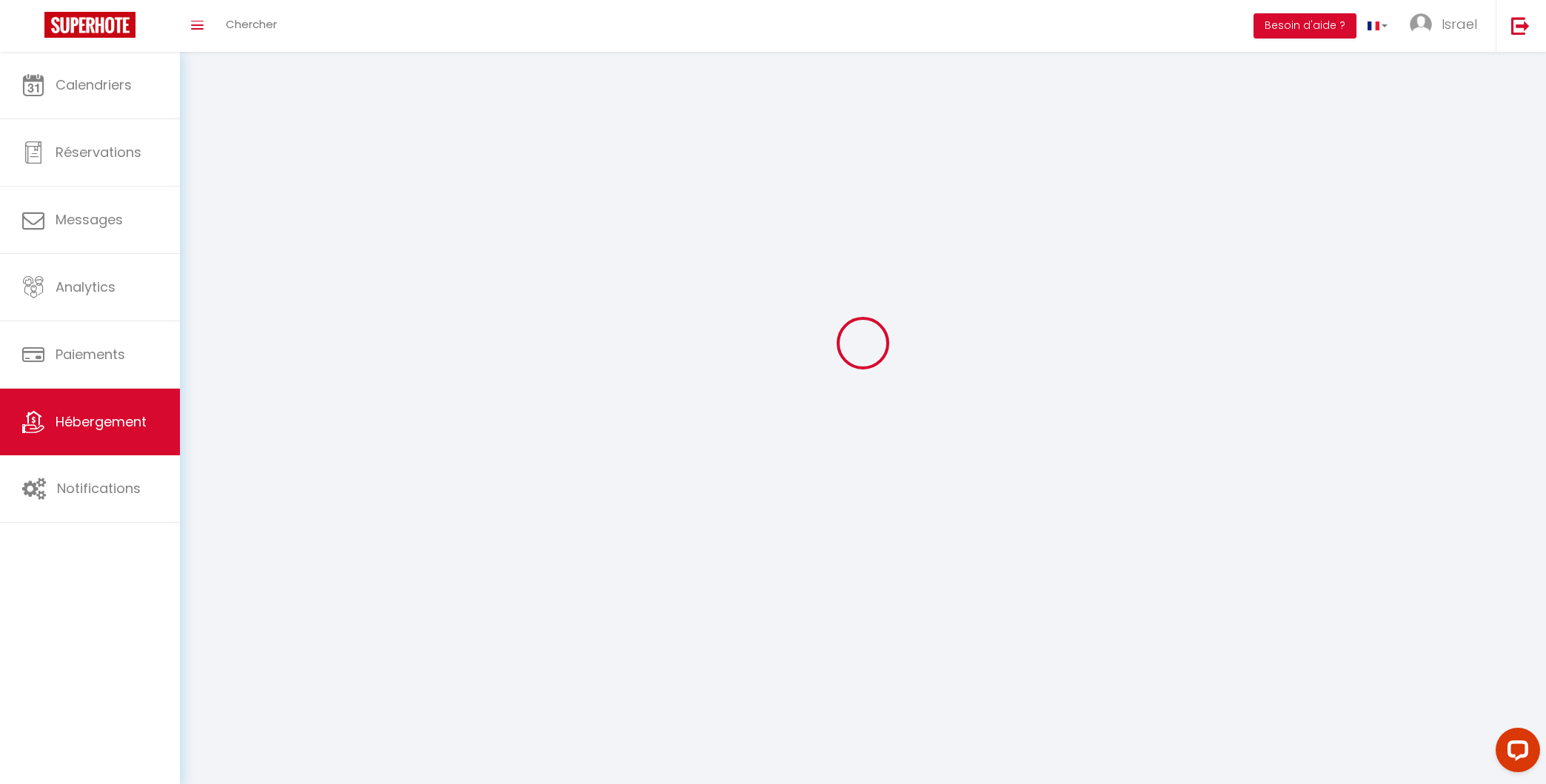
select select
select select "1"
select select
select select "28"
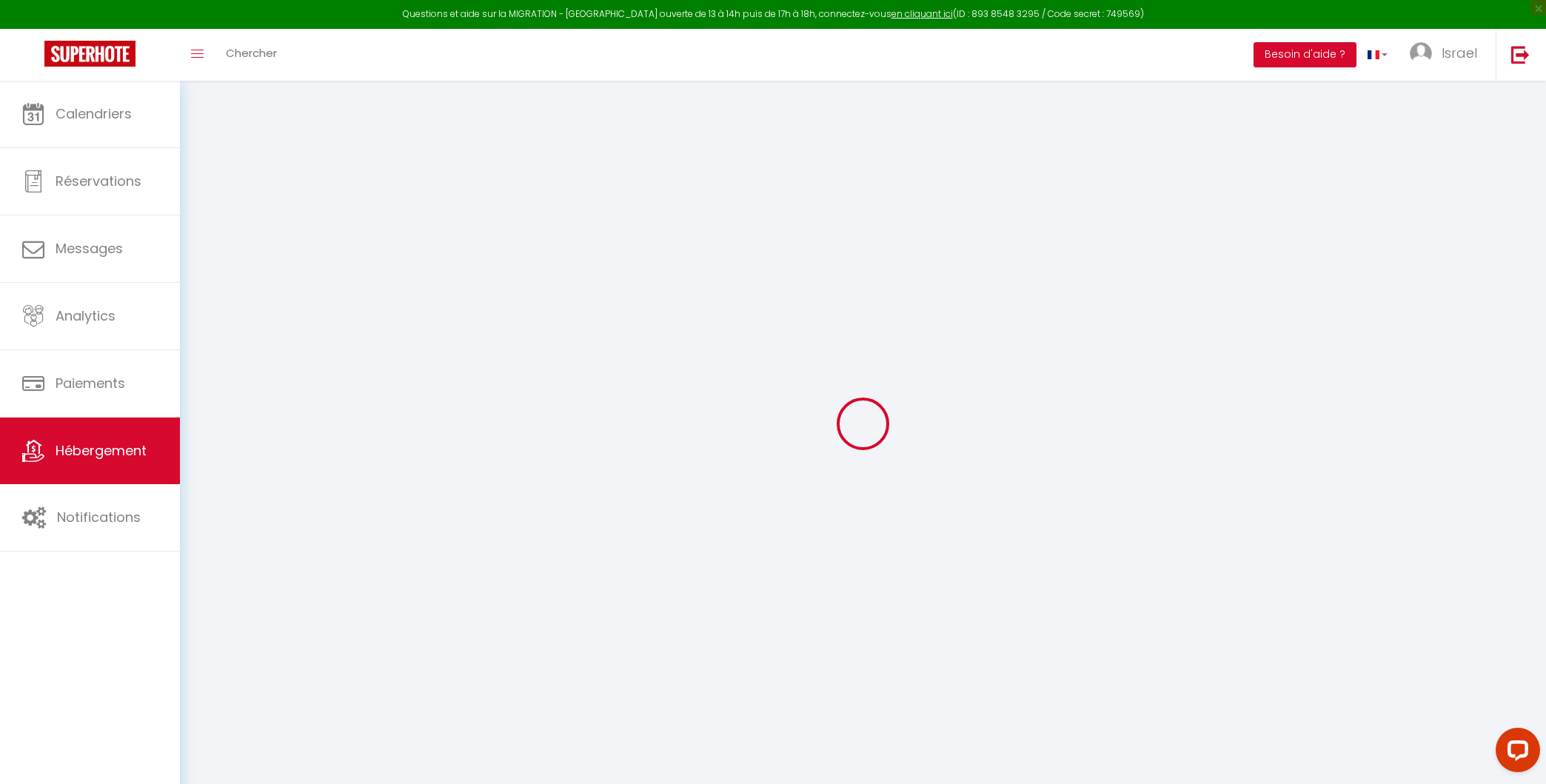
select select
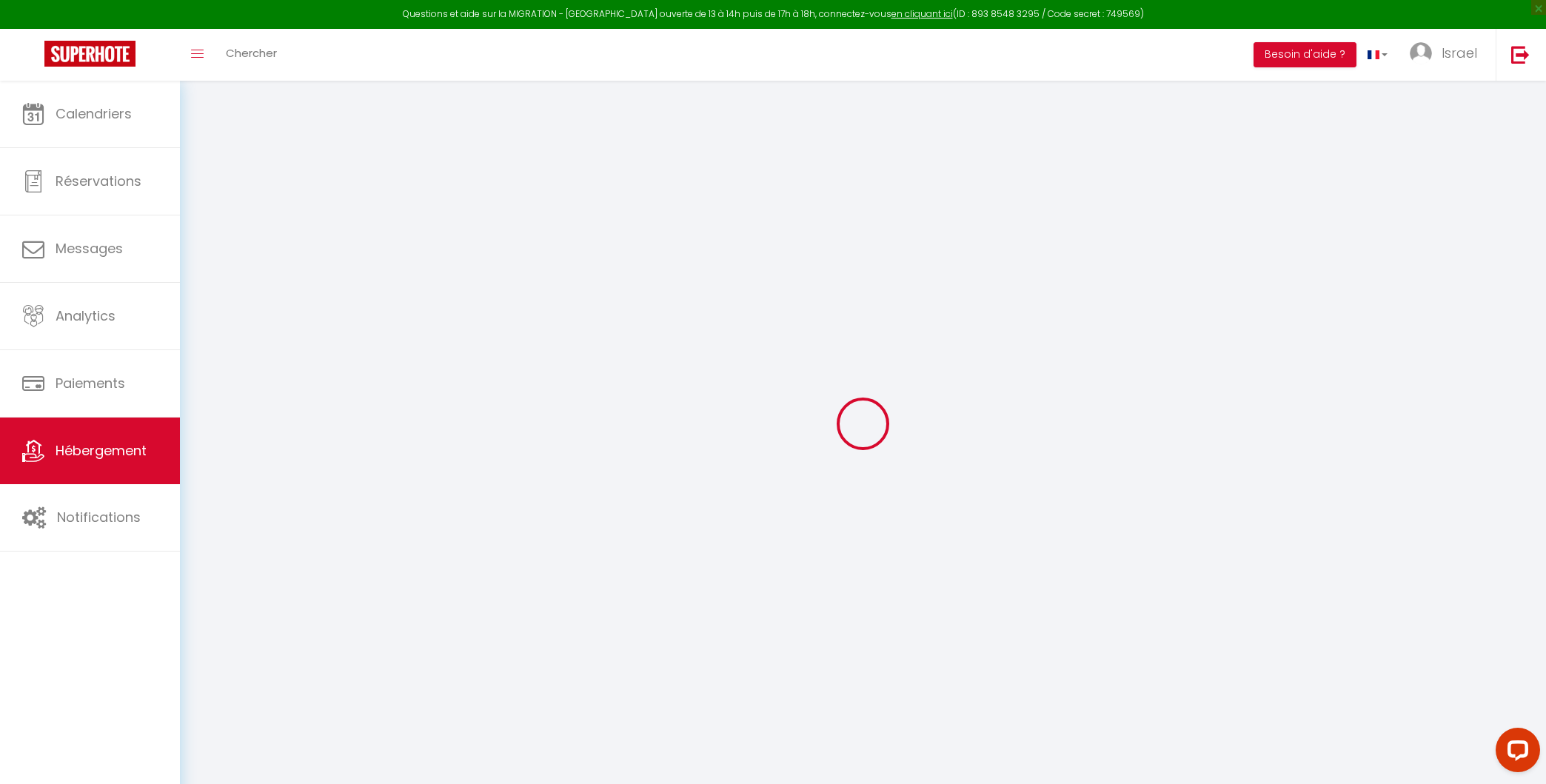
select select
checkbox input "false"
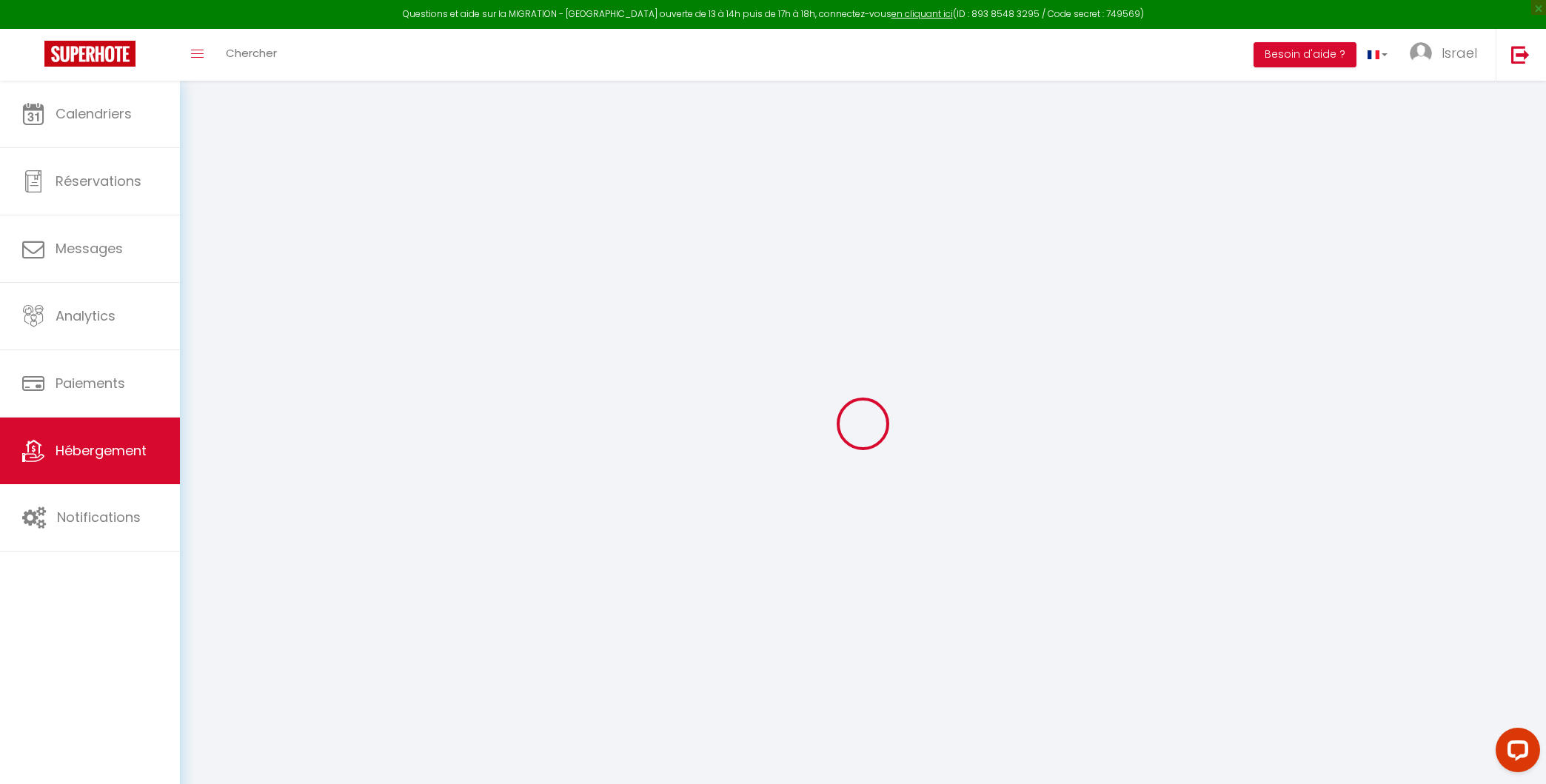
select select
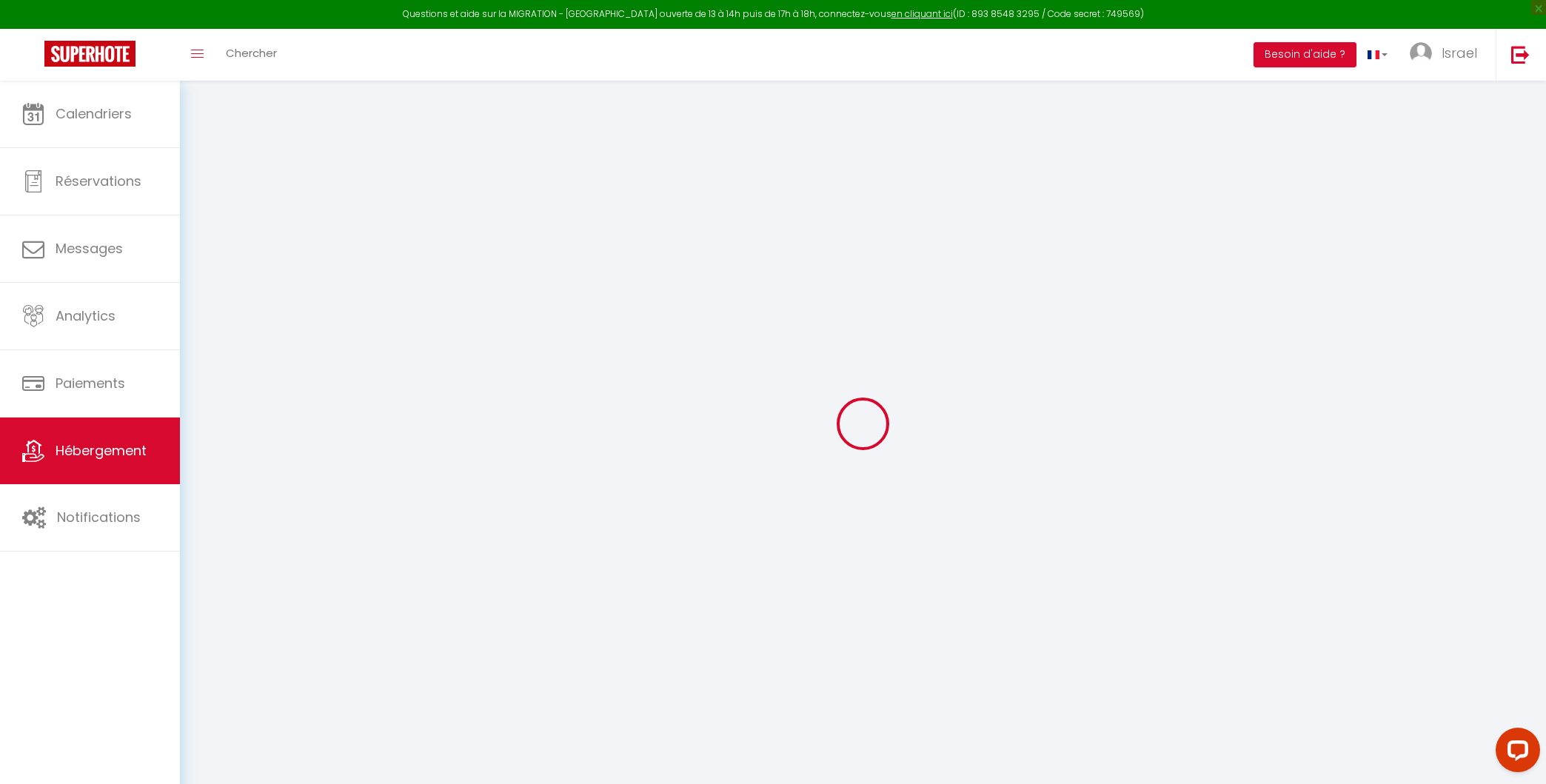
select select
checkbox input "false"
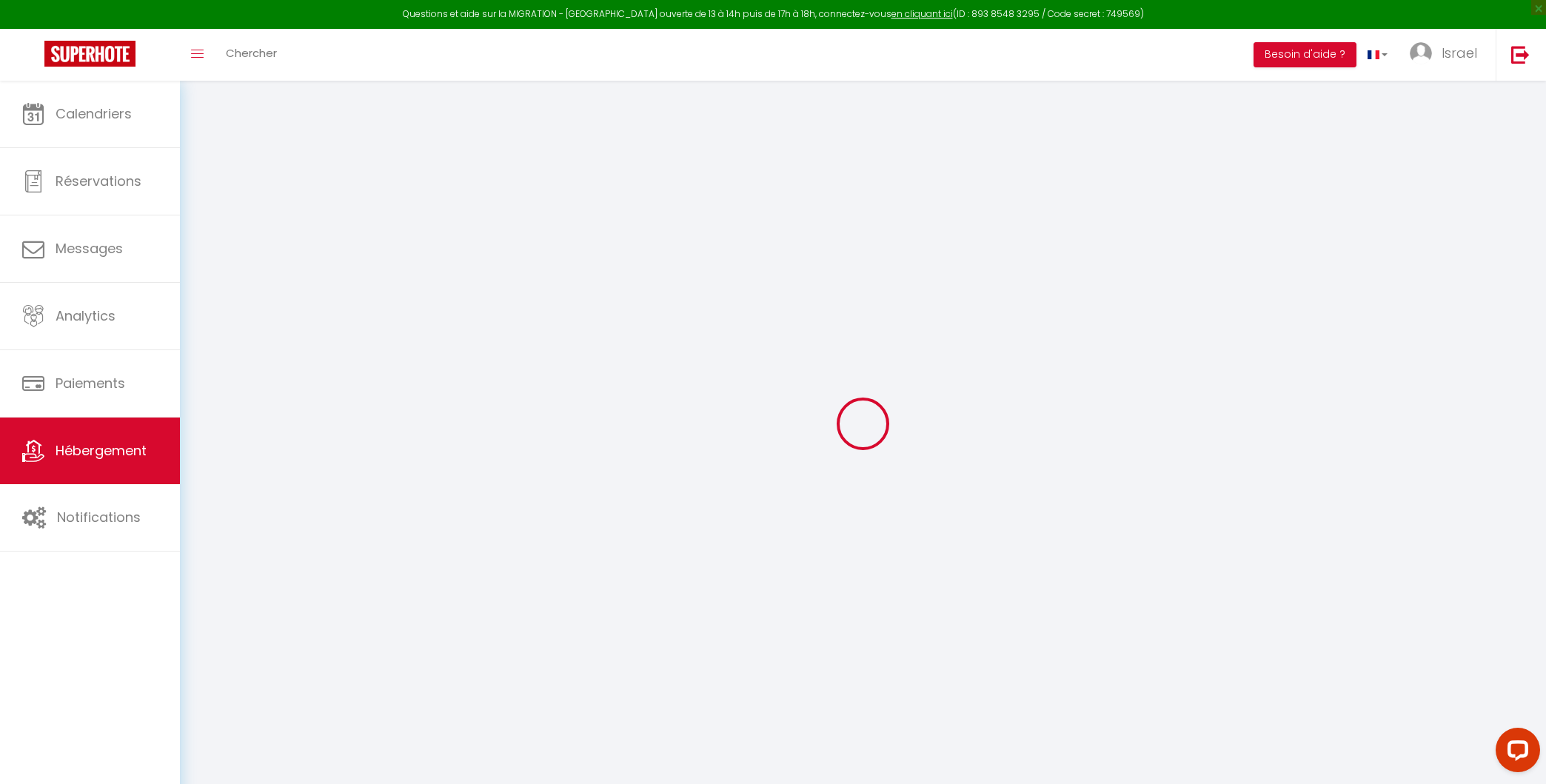
checkbox input "false"
select select
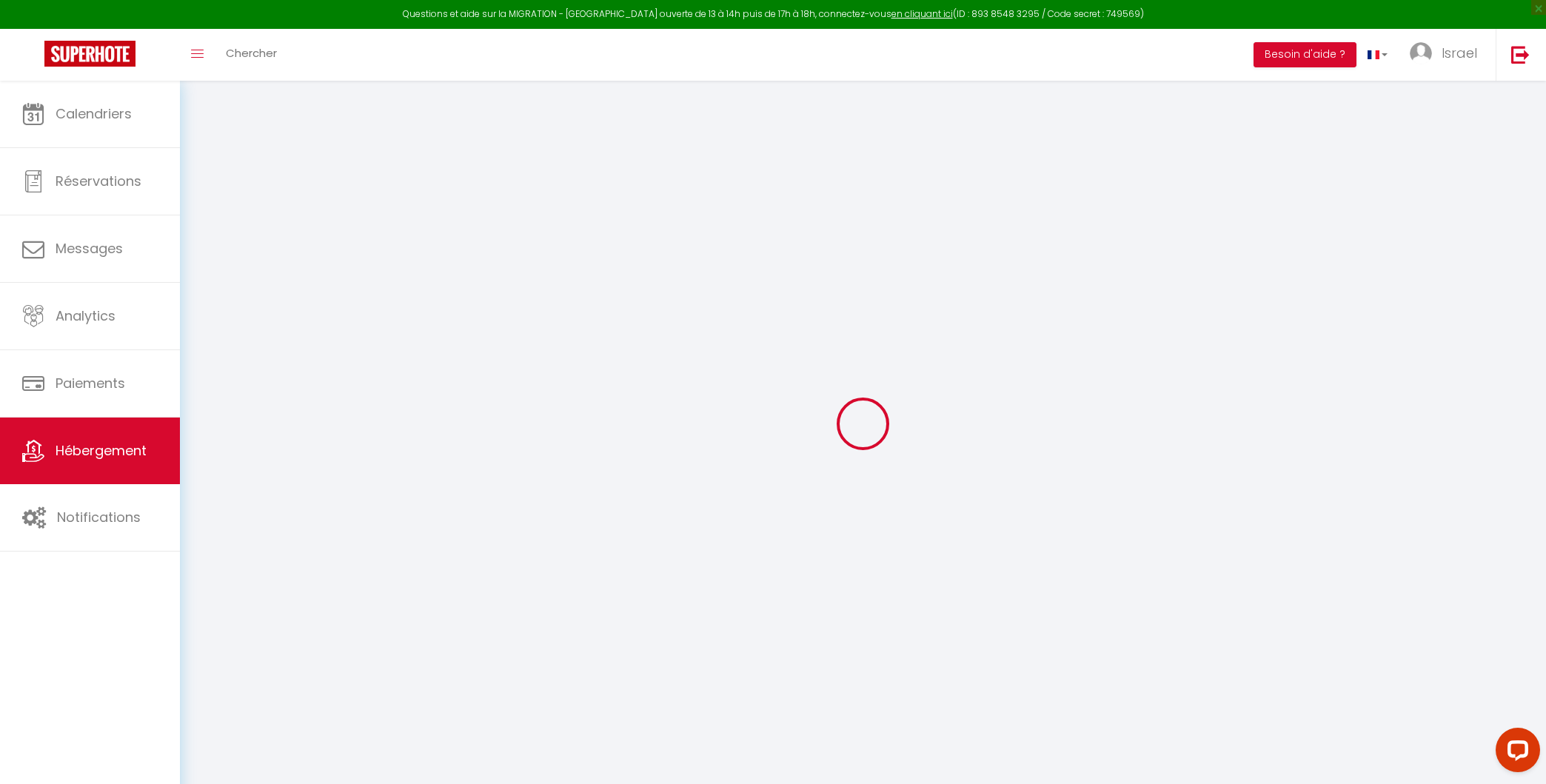
select select
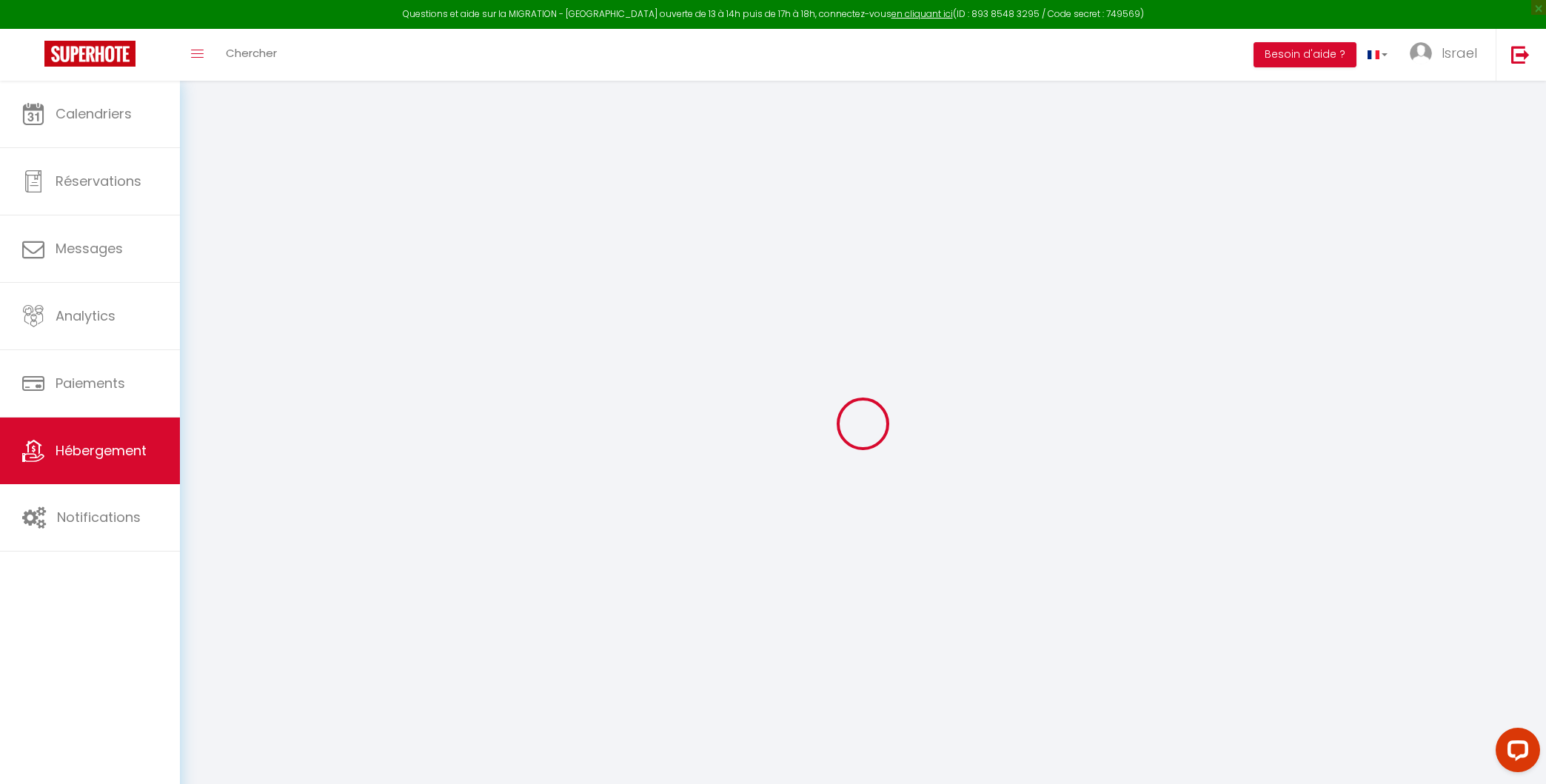
checkbox input "false"
select select
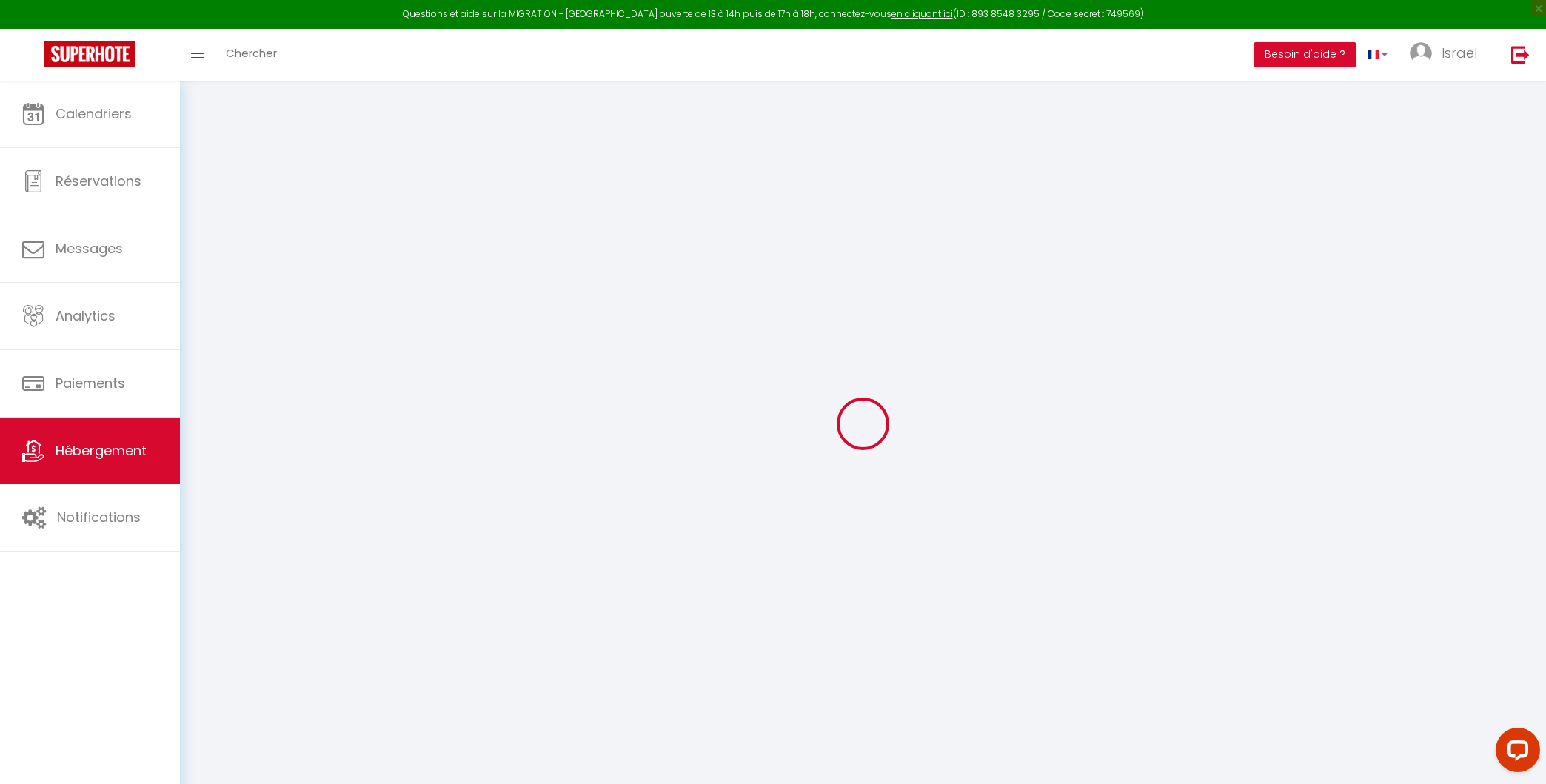
select select
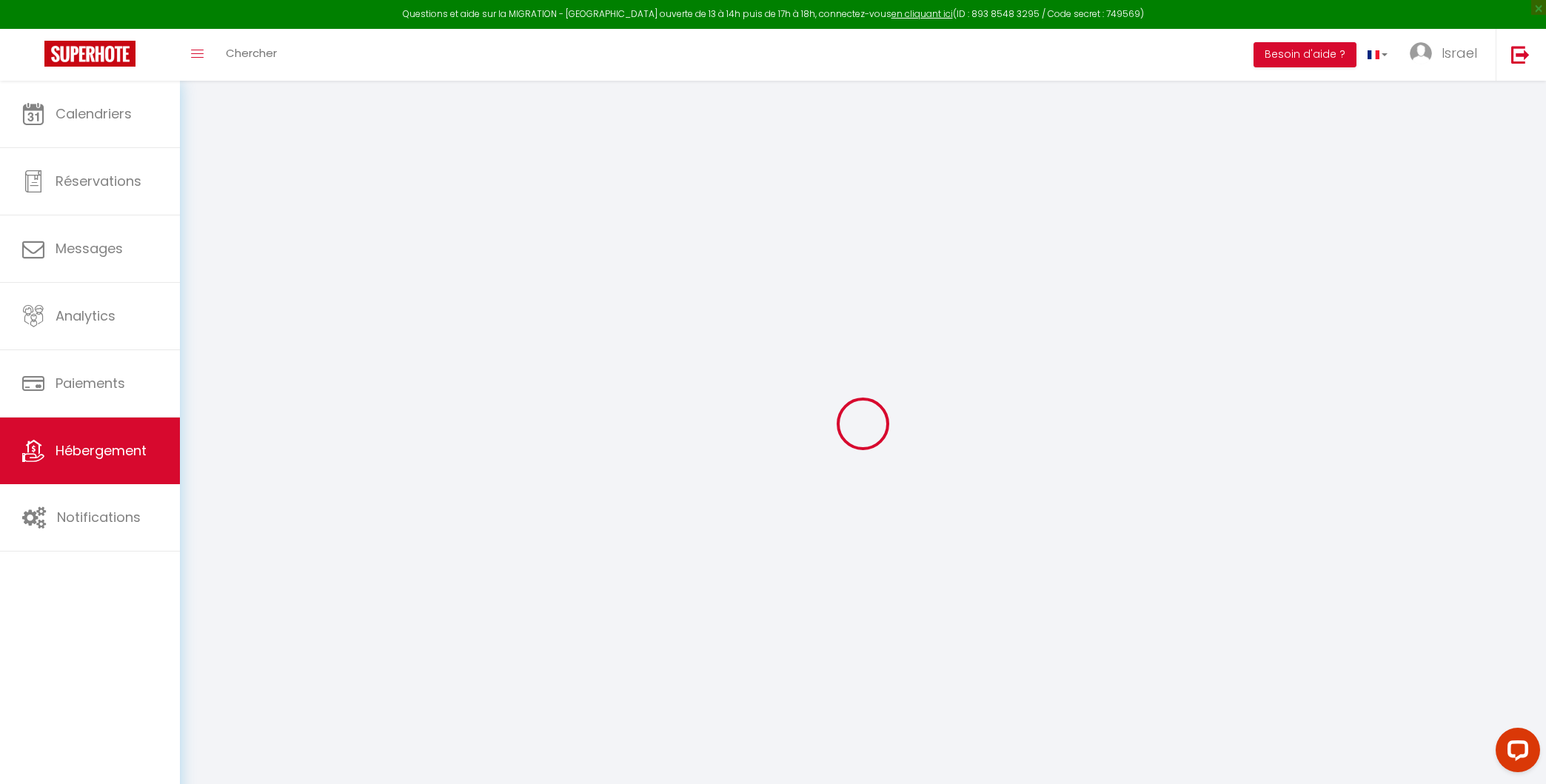
select select
checkbox input "false"
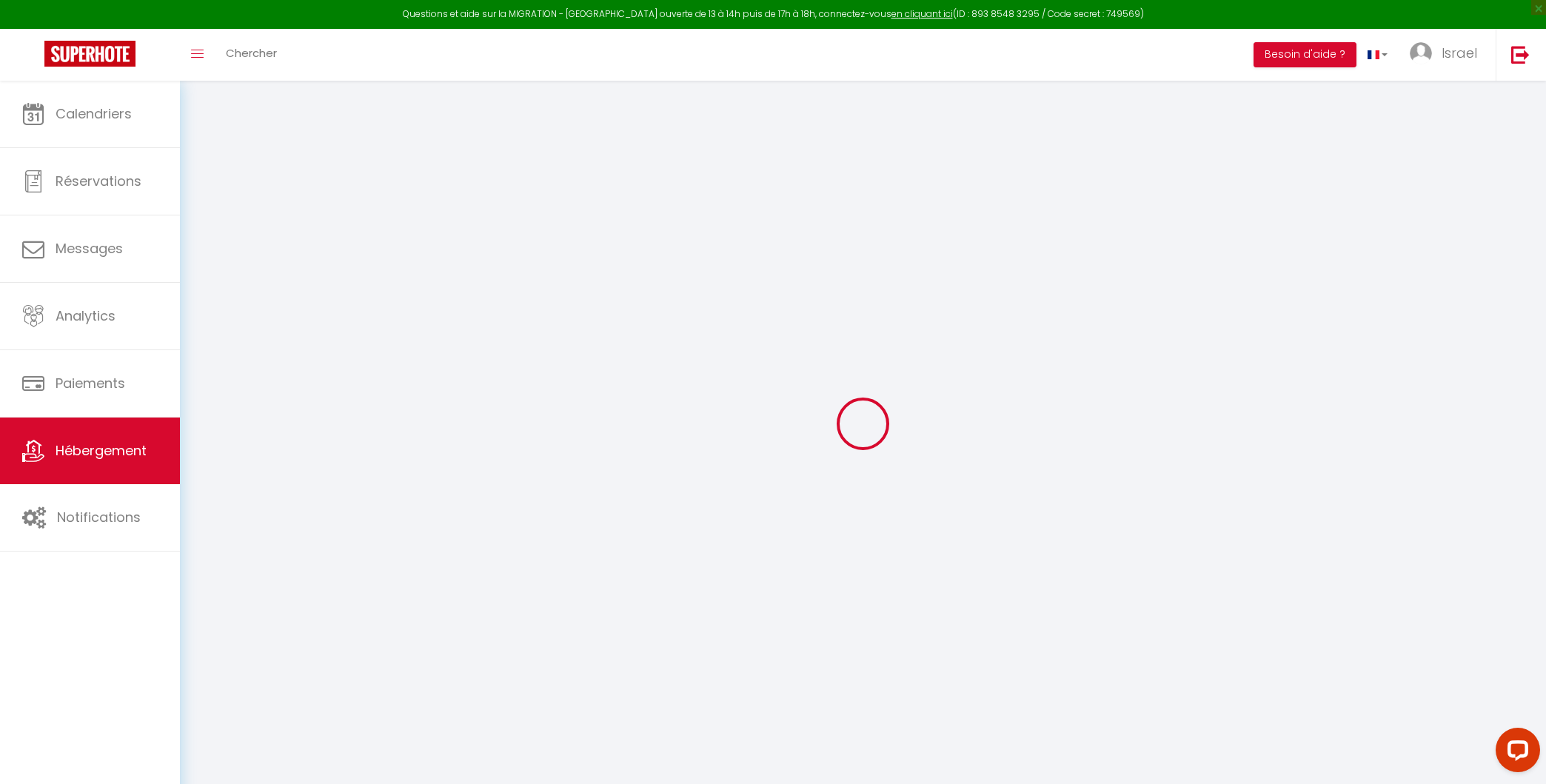
checkbox input "false"
select select
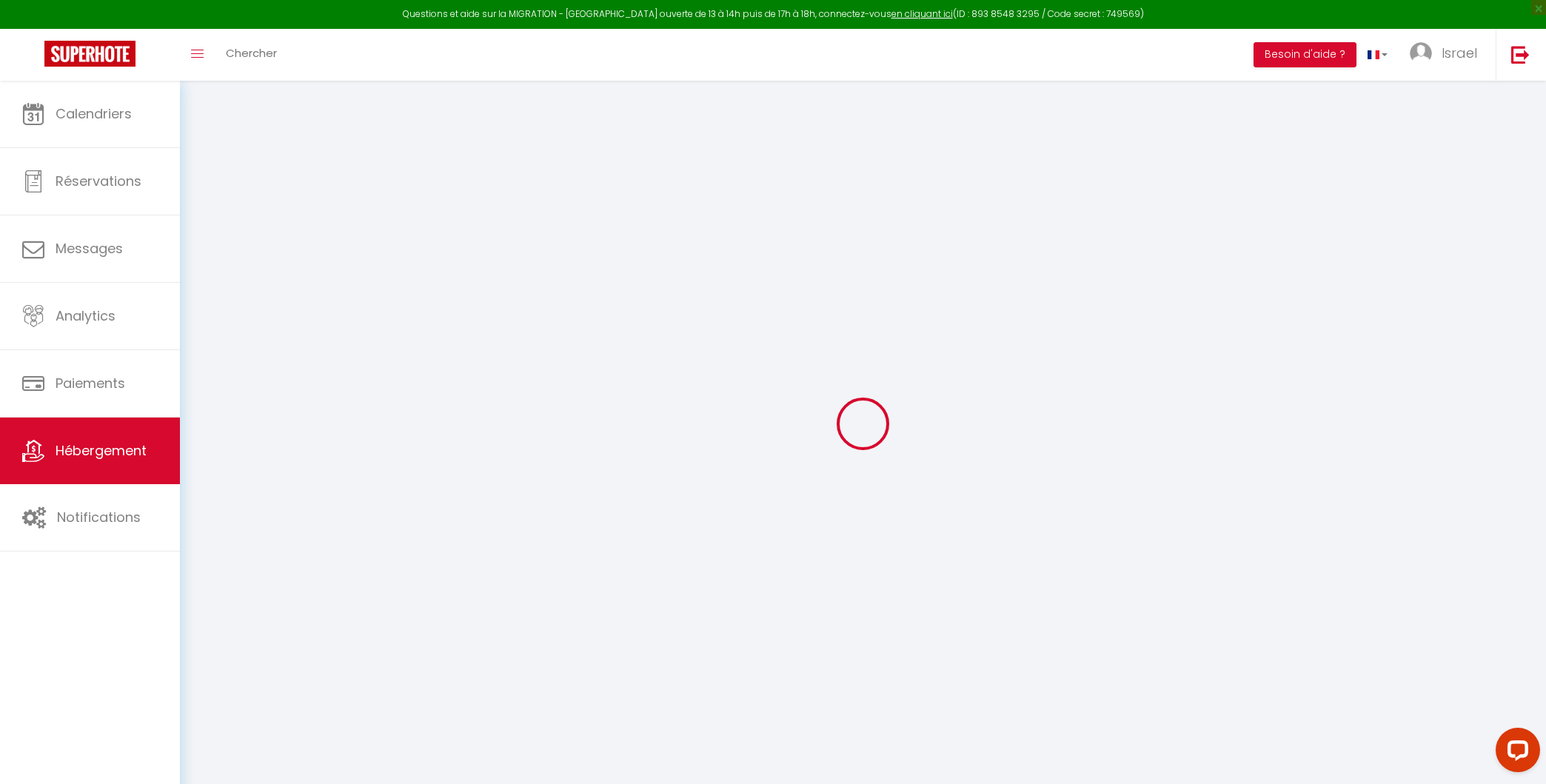
select select
checkbox input "false"
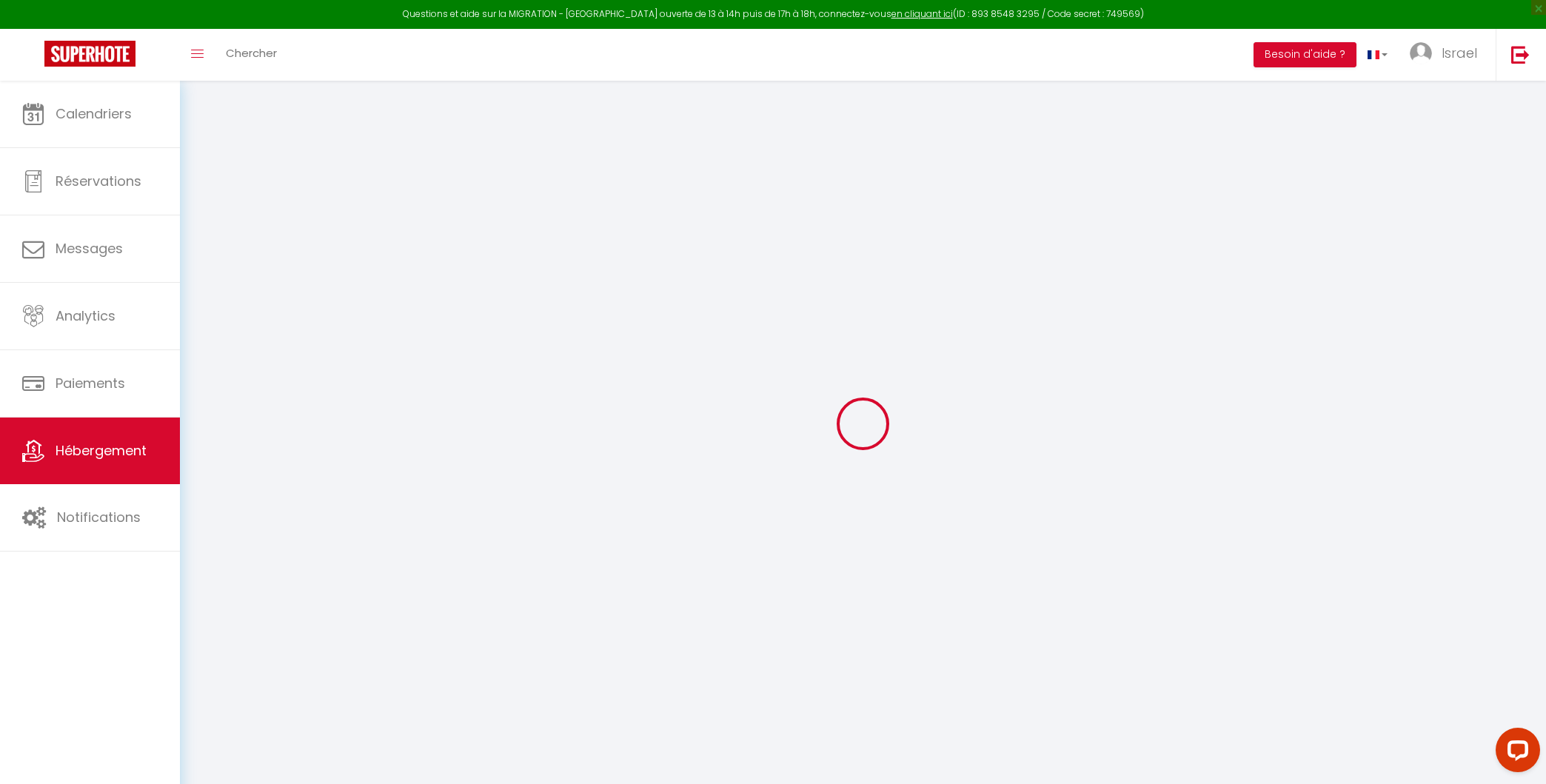
checkbox input "false"
select select
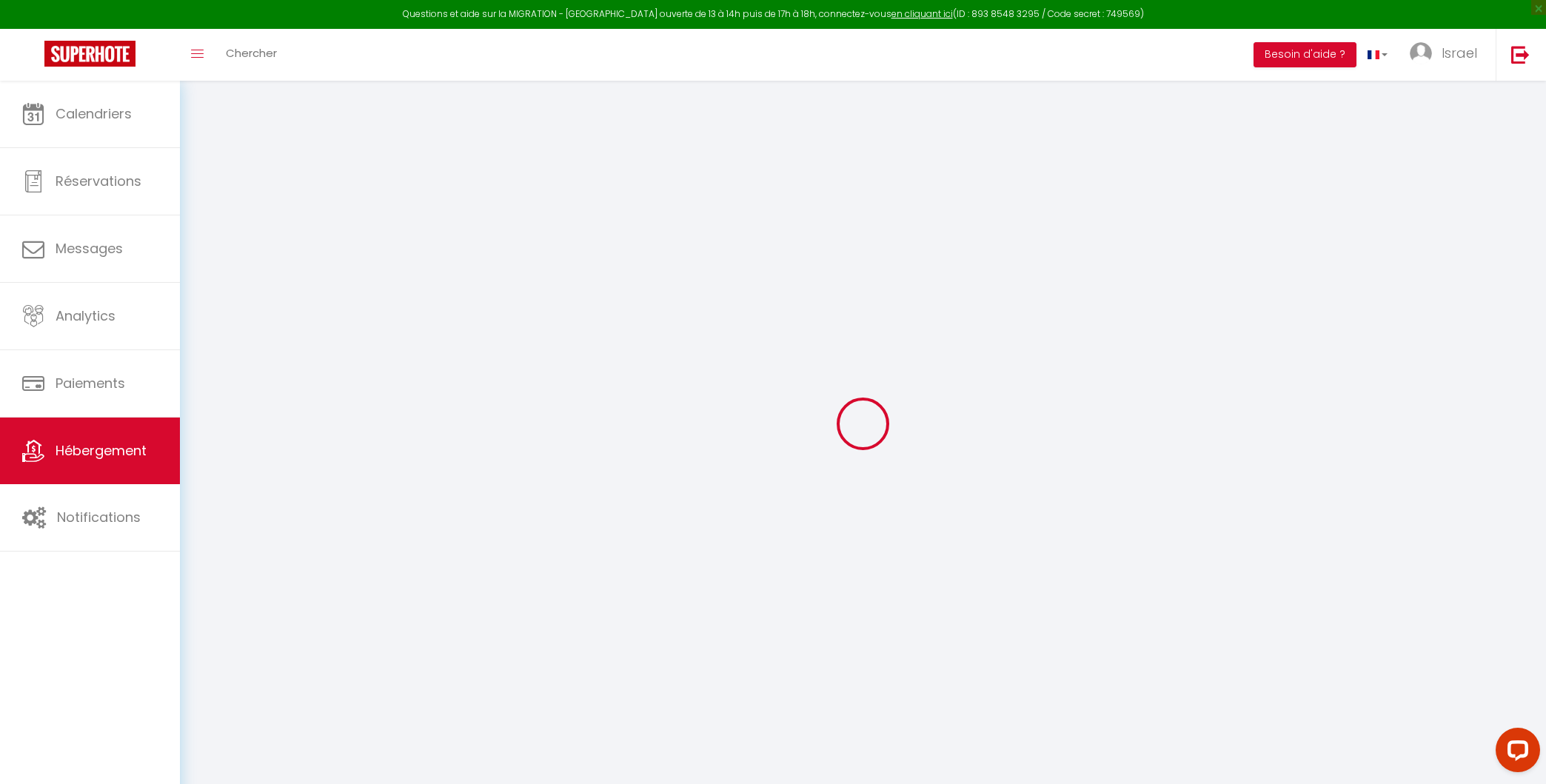
type input "[GEOGRAPHIC_DATA] - Studio 1"
type input "FONCIERE"
type input "MASKA"
type input "51 boulevard René Cassin"
type input "06200"
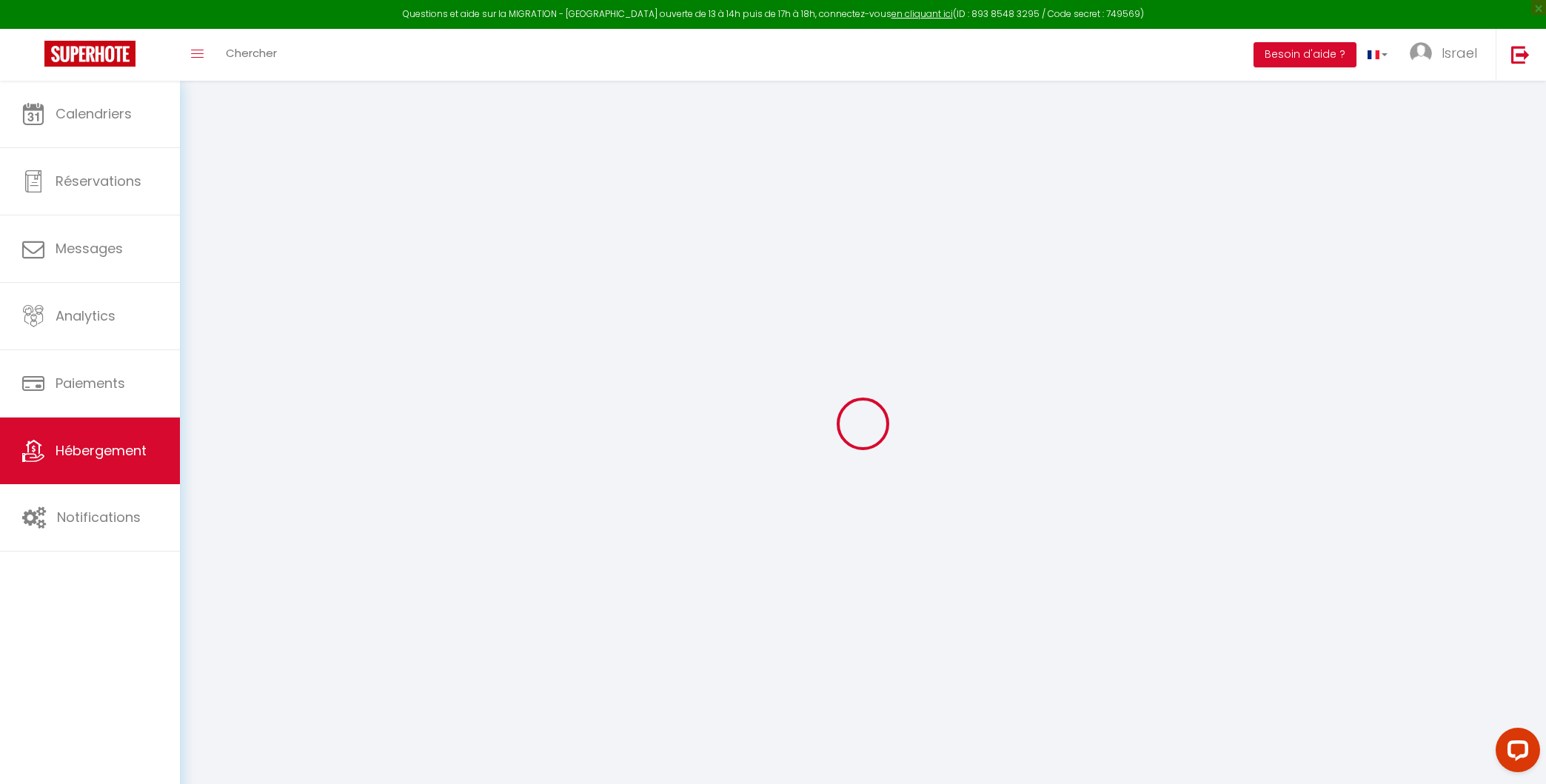
type input "Nice"
select select "2"
type input "71"
type input "50"
type input "500"
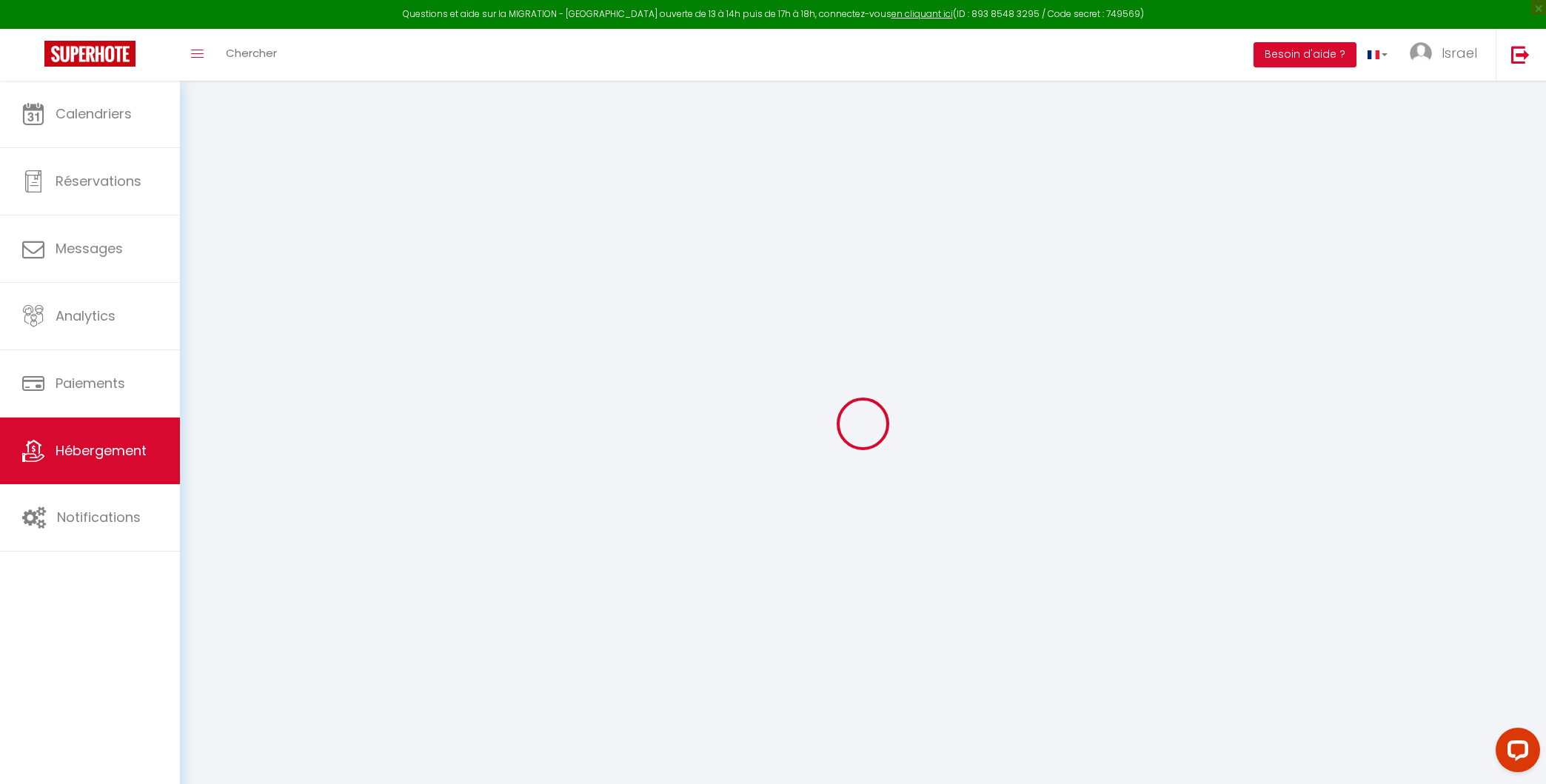
select select
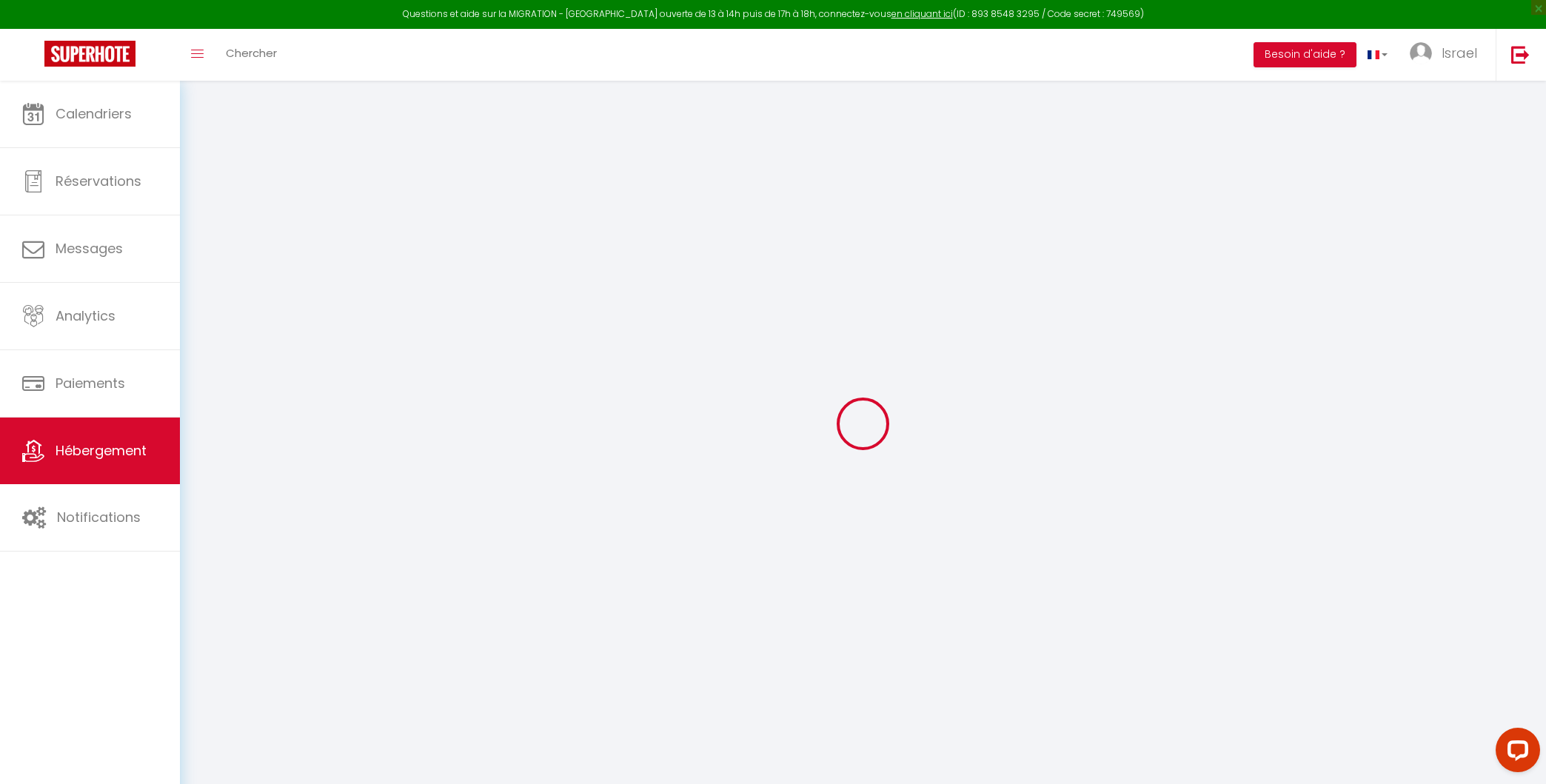
type input "51 boulevard René Cassin"
type input "06200"
type input "Nice"
type input "hello@rivieraprivatestay.com"
select select "14579"
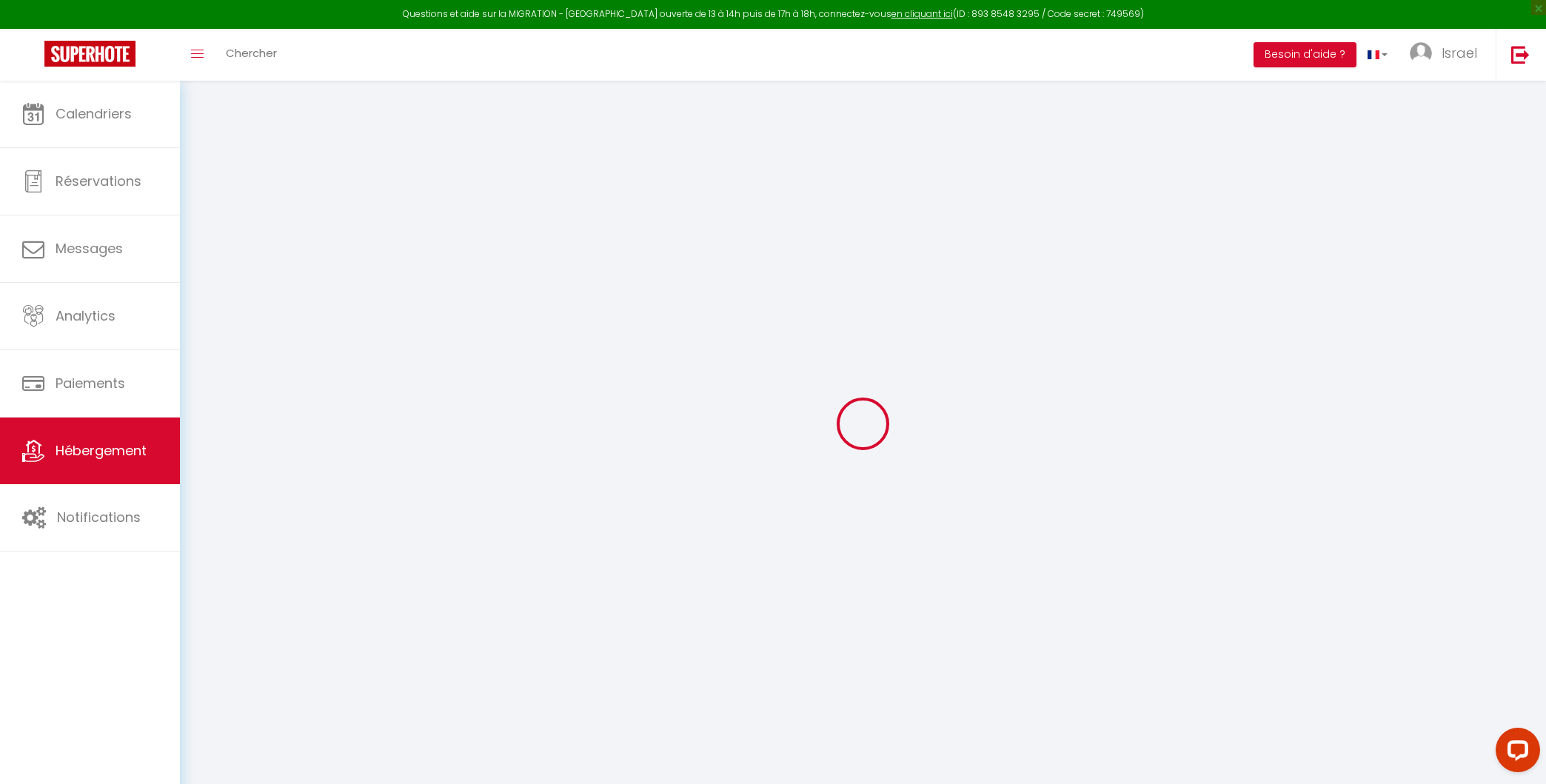
checkbox input "false"
type input "0"
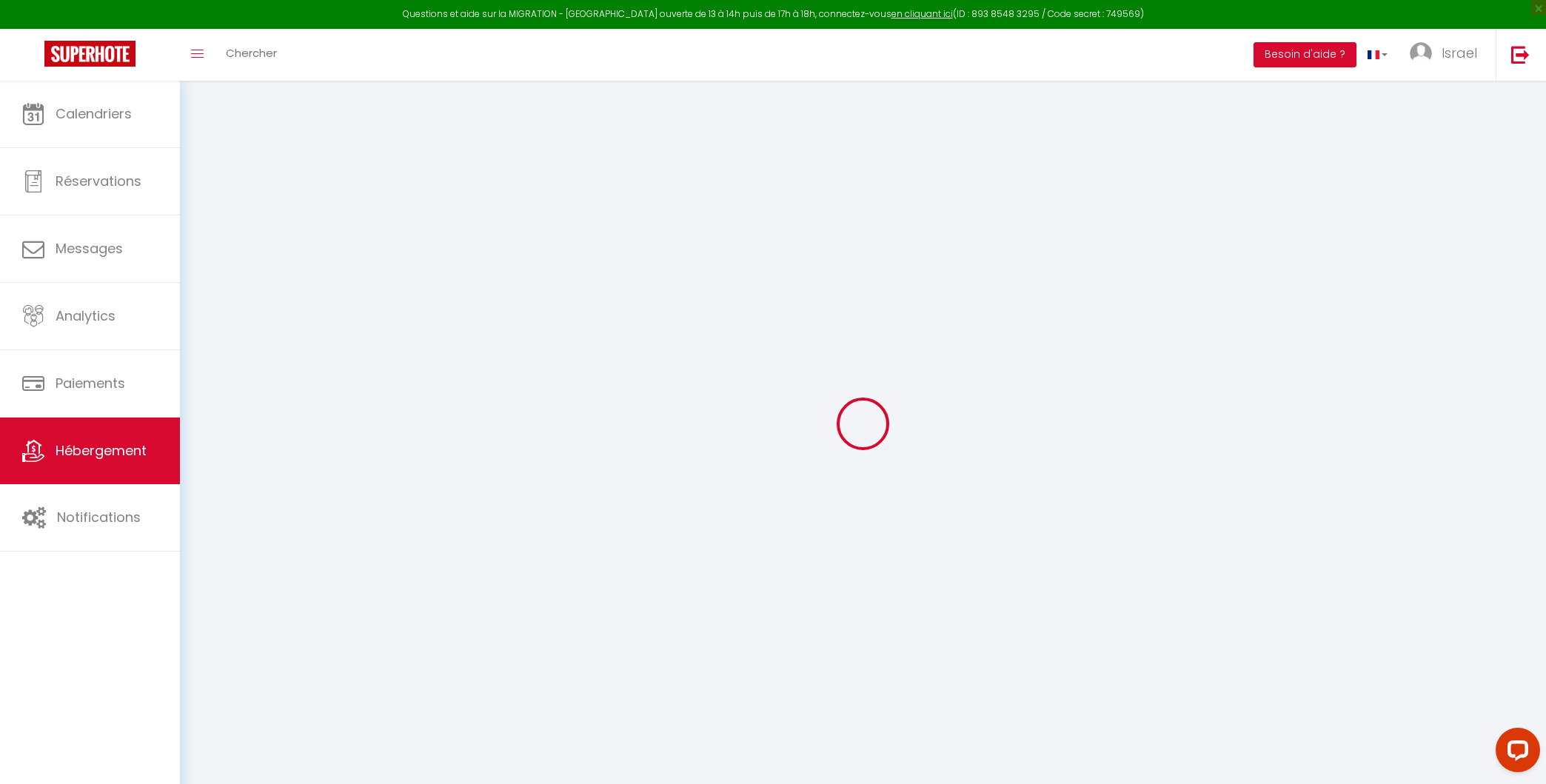
type input "45"
type input "20"
type input "0"
select select "+ 20 %"
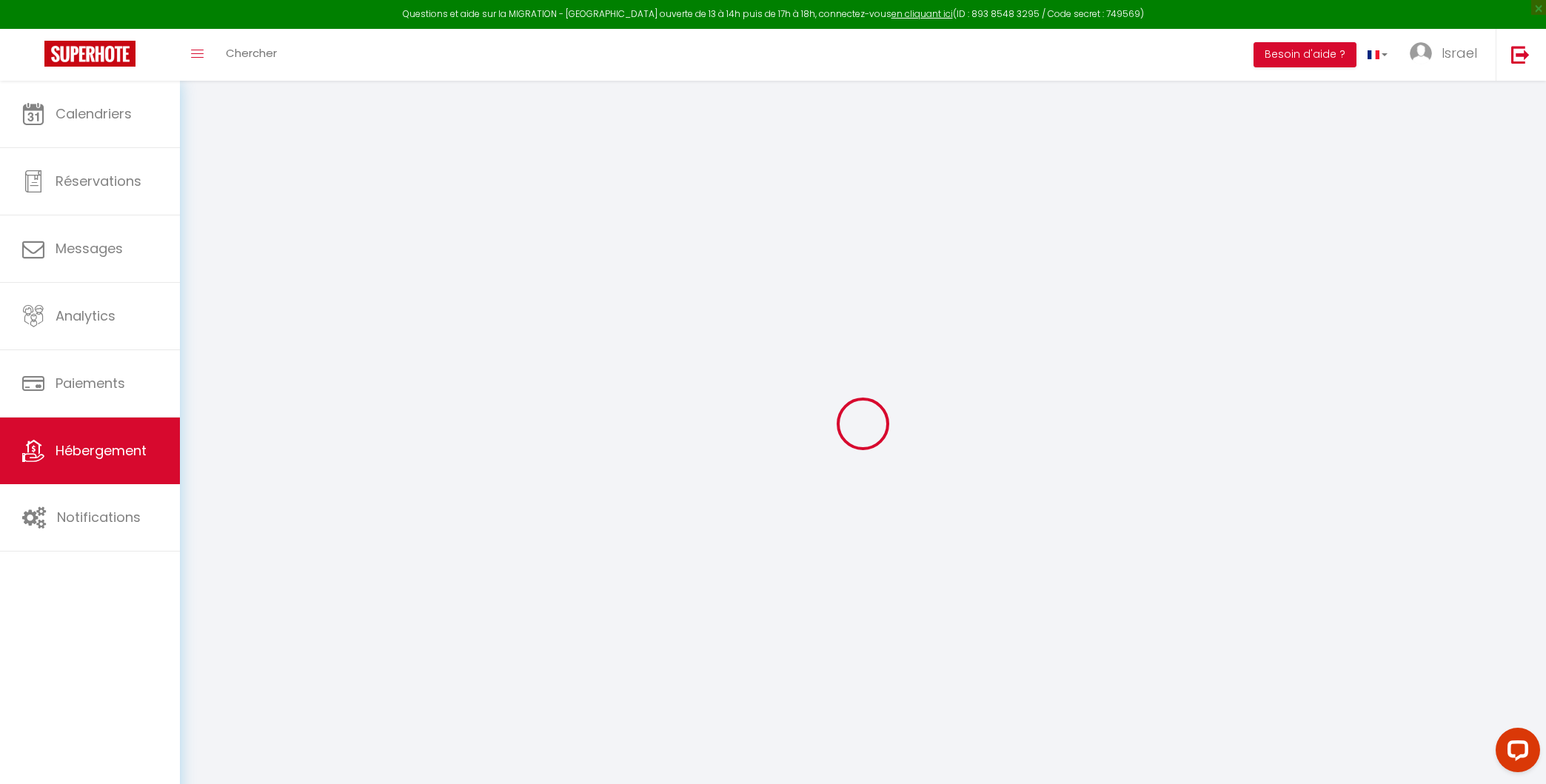
select select "+ 21 %"
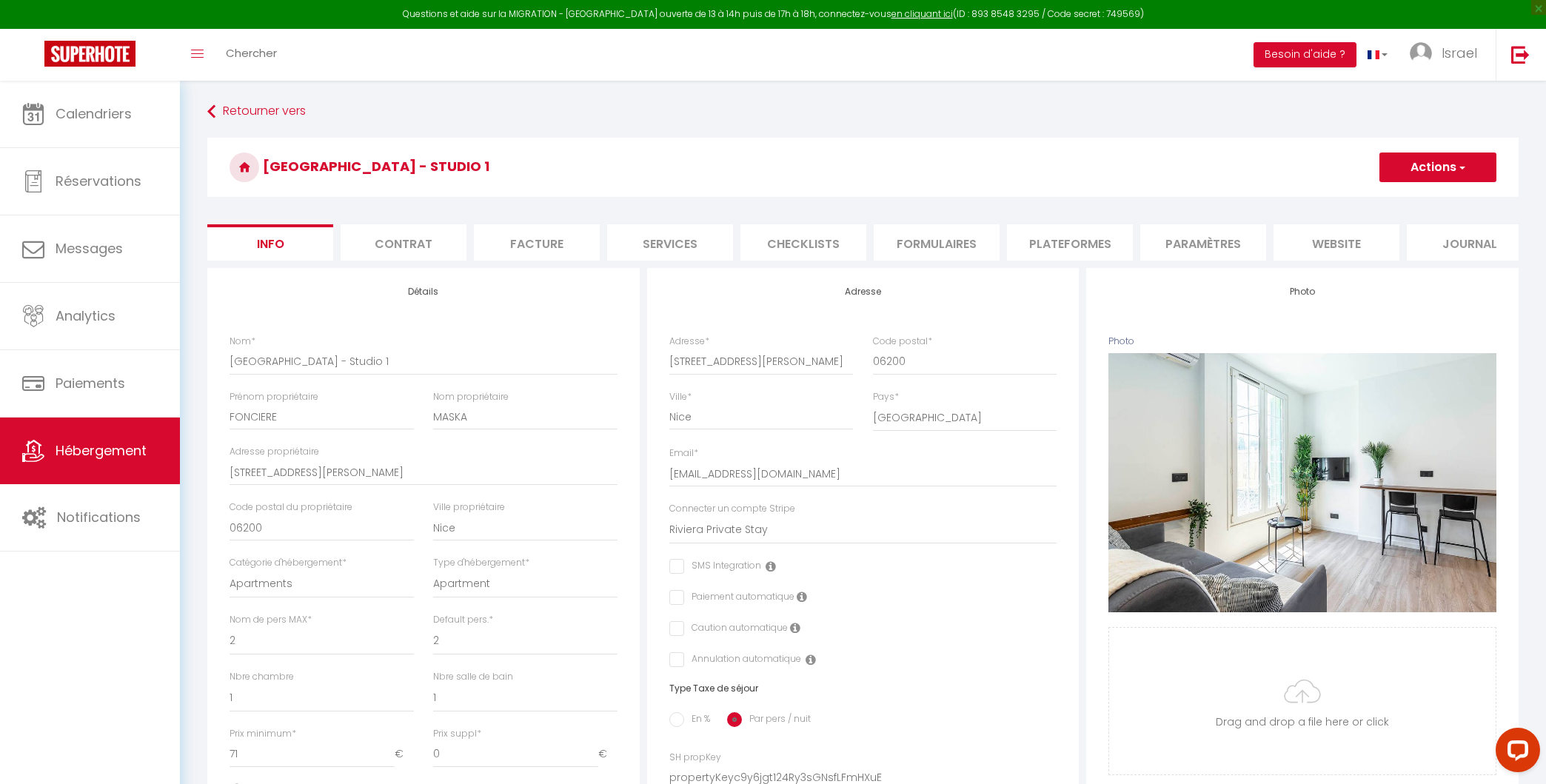
select select
checkbox input "false"
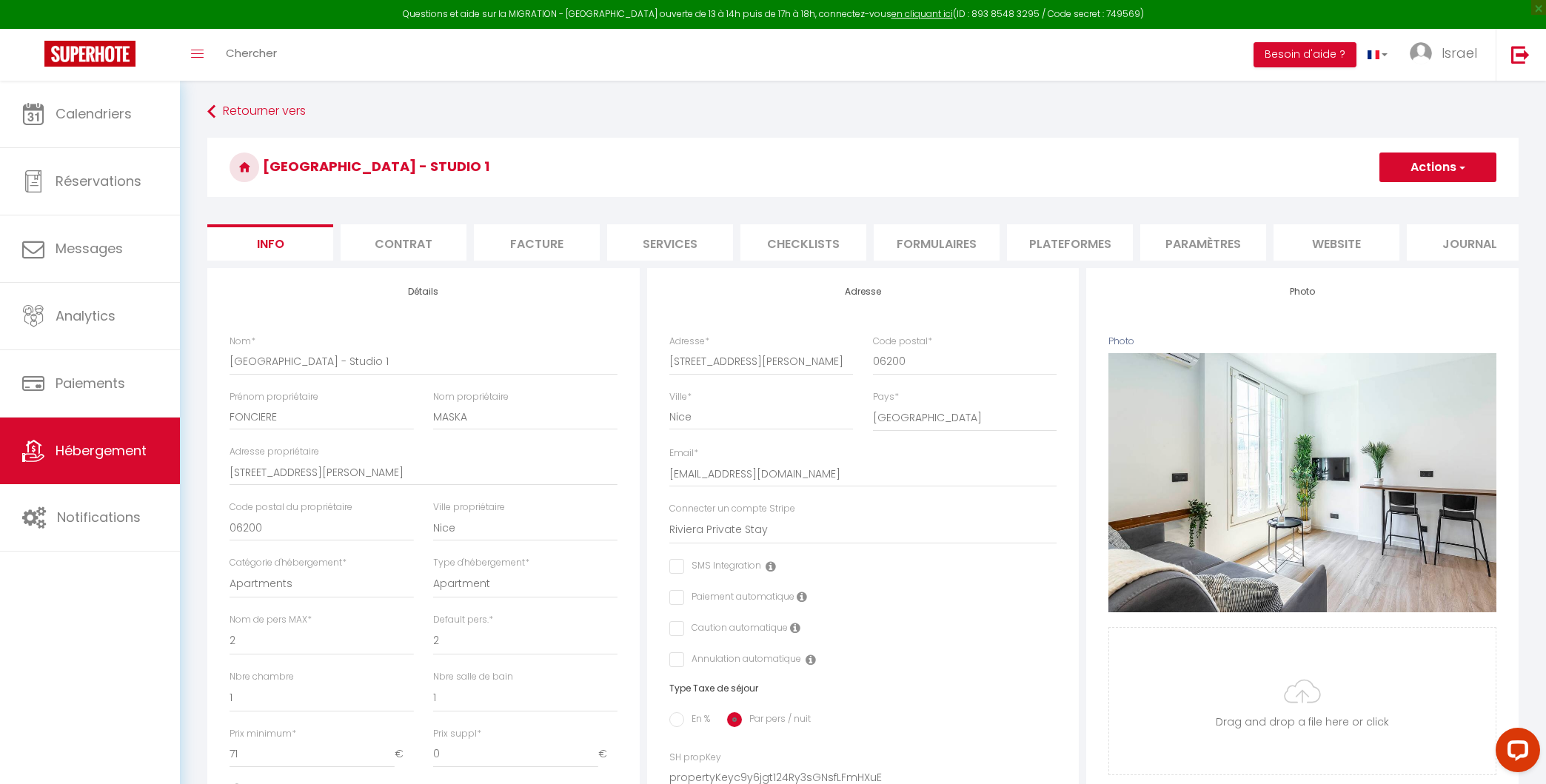
click at [1166, 245] on li "Paramètres" at bounding box center [1203, 242] width 126 height 37
select select "8135-1426546751627949309"
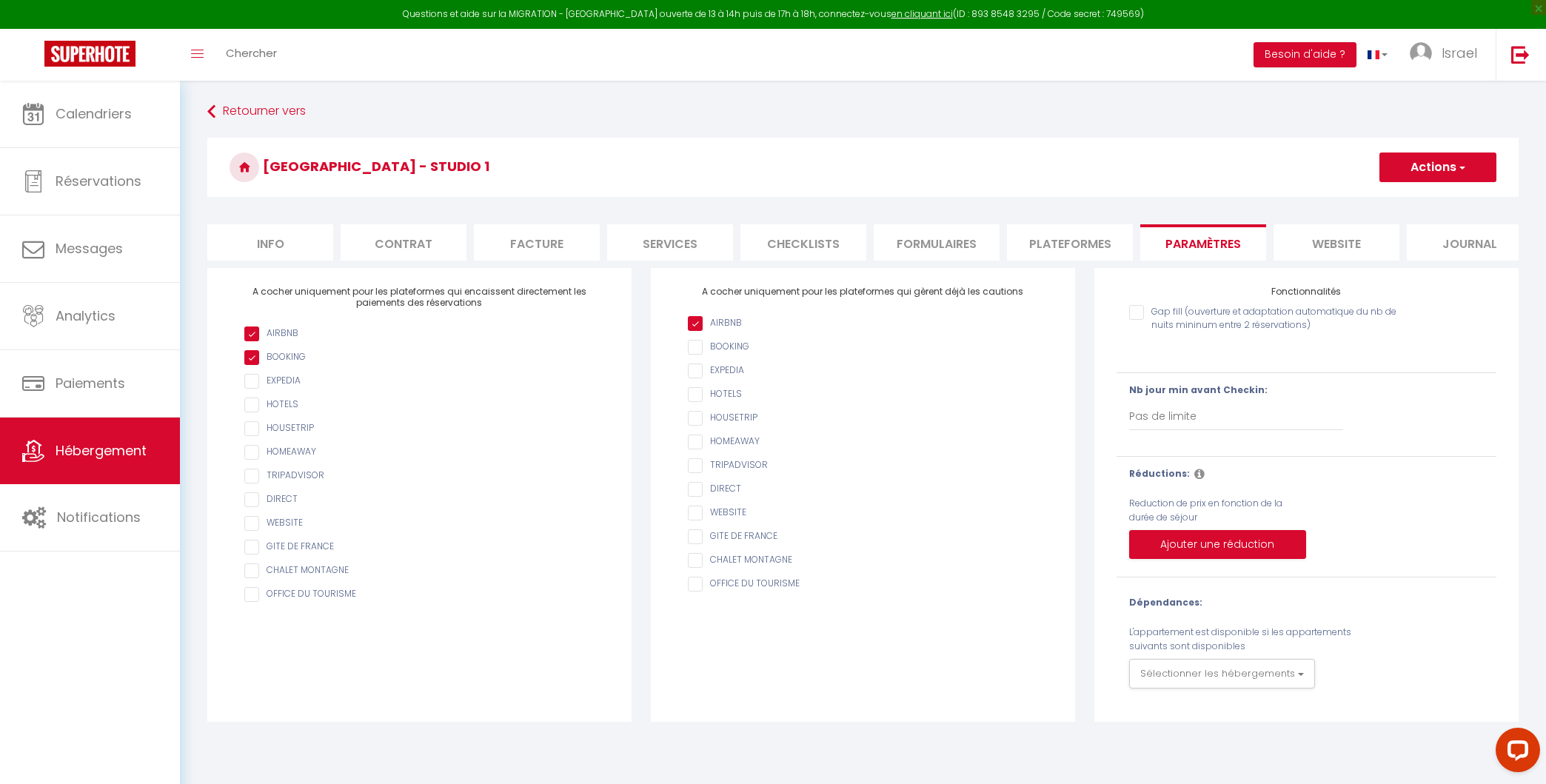
click at [1068, 247] on li "Plateformes" at bounding box center [1070, 242] width 126 height 37
select select "365"
select select "well_reviewed_guests"
select select "EUR"
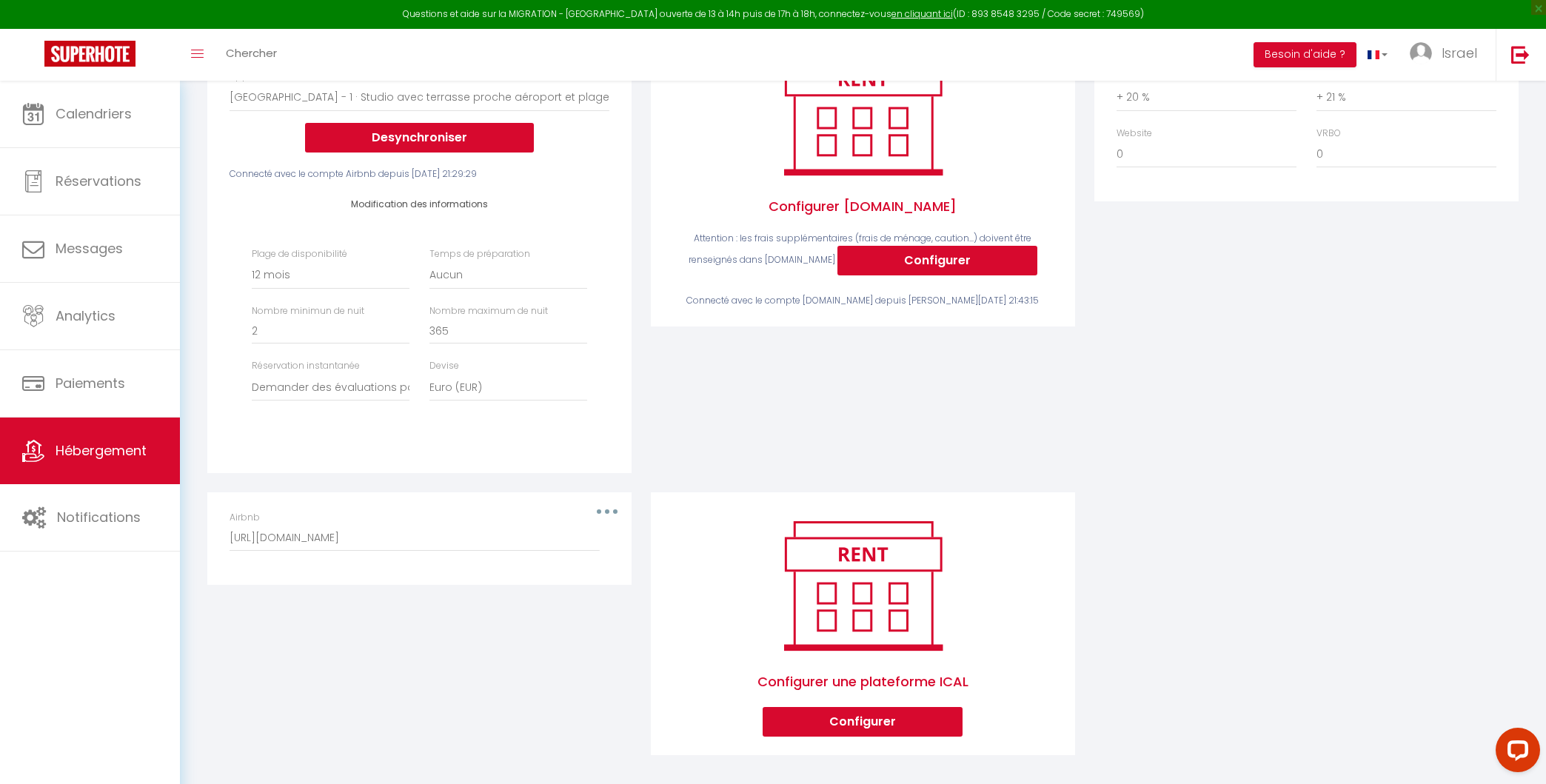
scroll to position [273, 0]
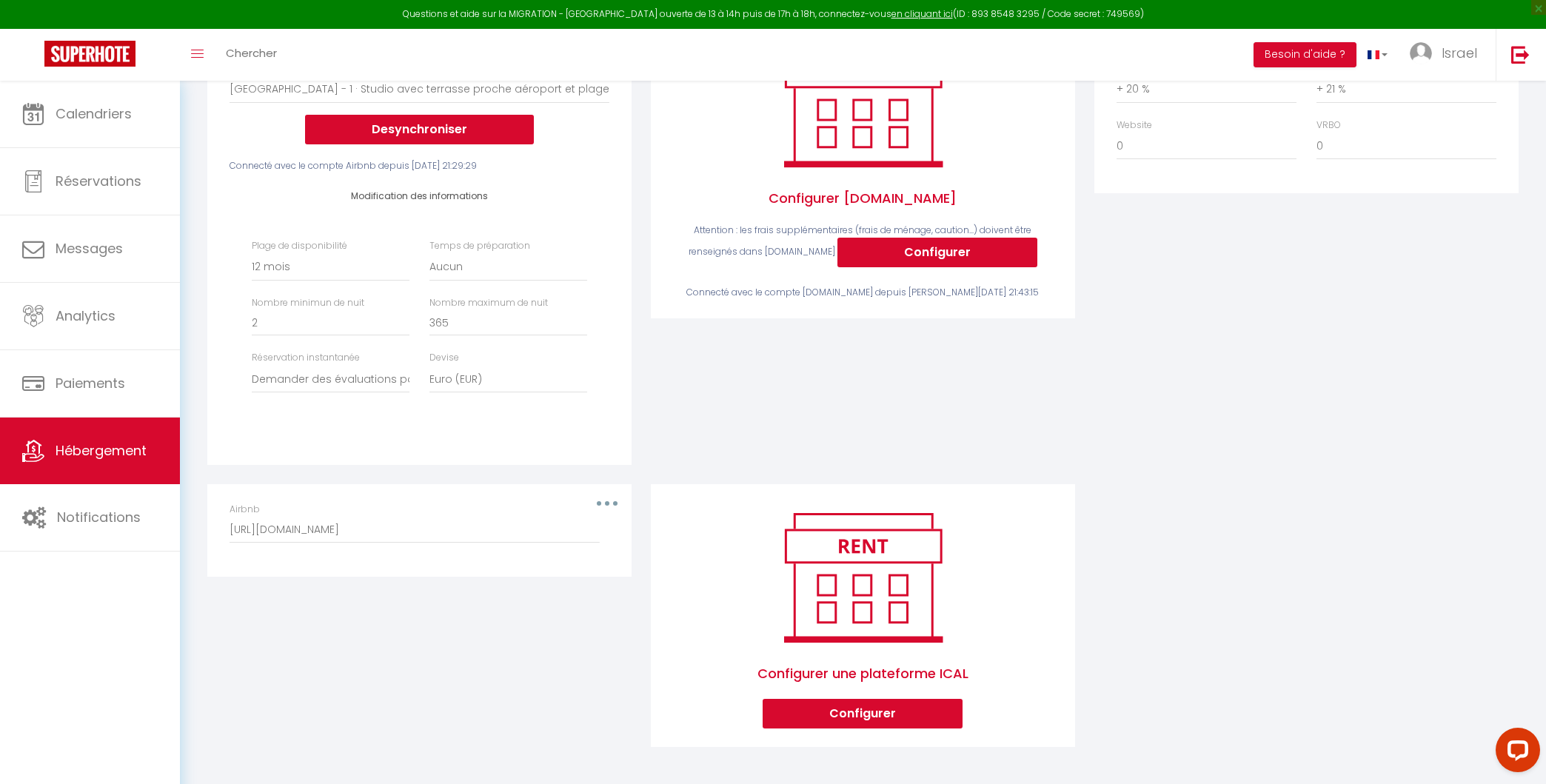
click at [607, 505] on div "Airbnb https://www.airbnb.fr/calendar/ical/1426546751627949309.ics?s=5a327ff3ac…" at bounding box center [420, 523] width 380 height 41
click at [609, 499] on button "button" at bounding box center [607, 504] width 42 height 23
click at [564, 559] on button "Supprimer" at bounding box center [569, 563] width 110 height 25
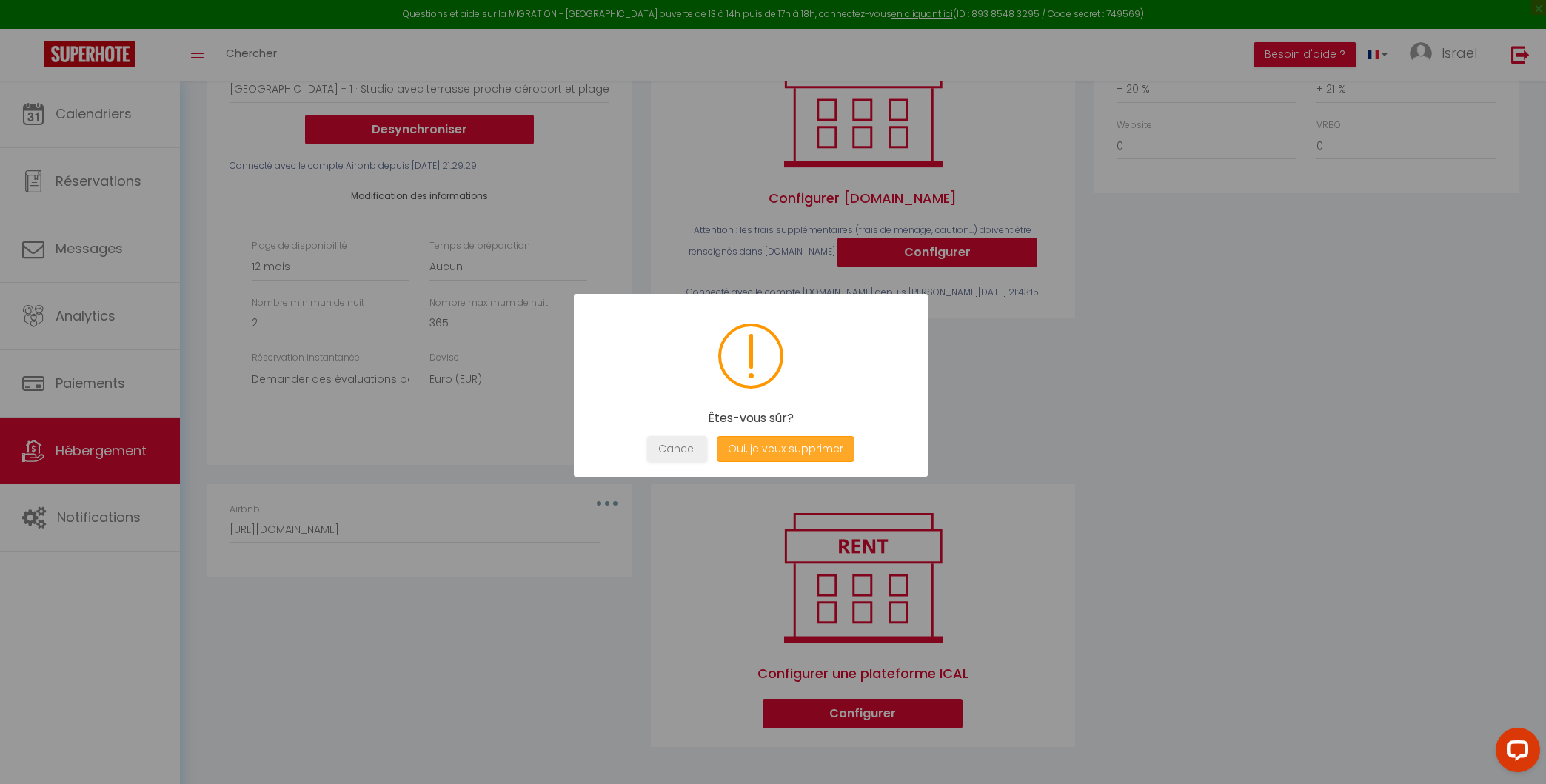
click at [758, 446] on button "Oui, je veux supprimer" at bounding box center [785, 449] width 137 height 26
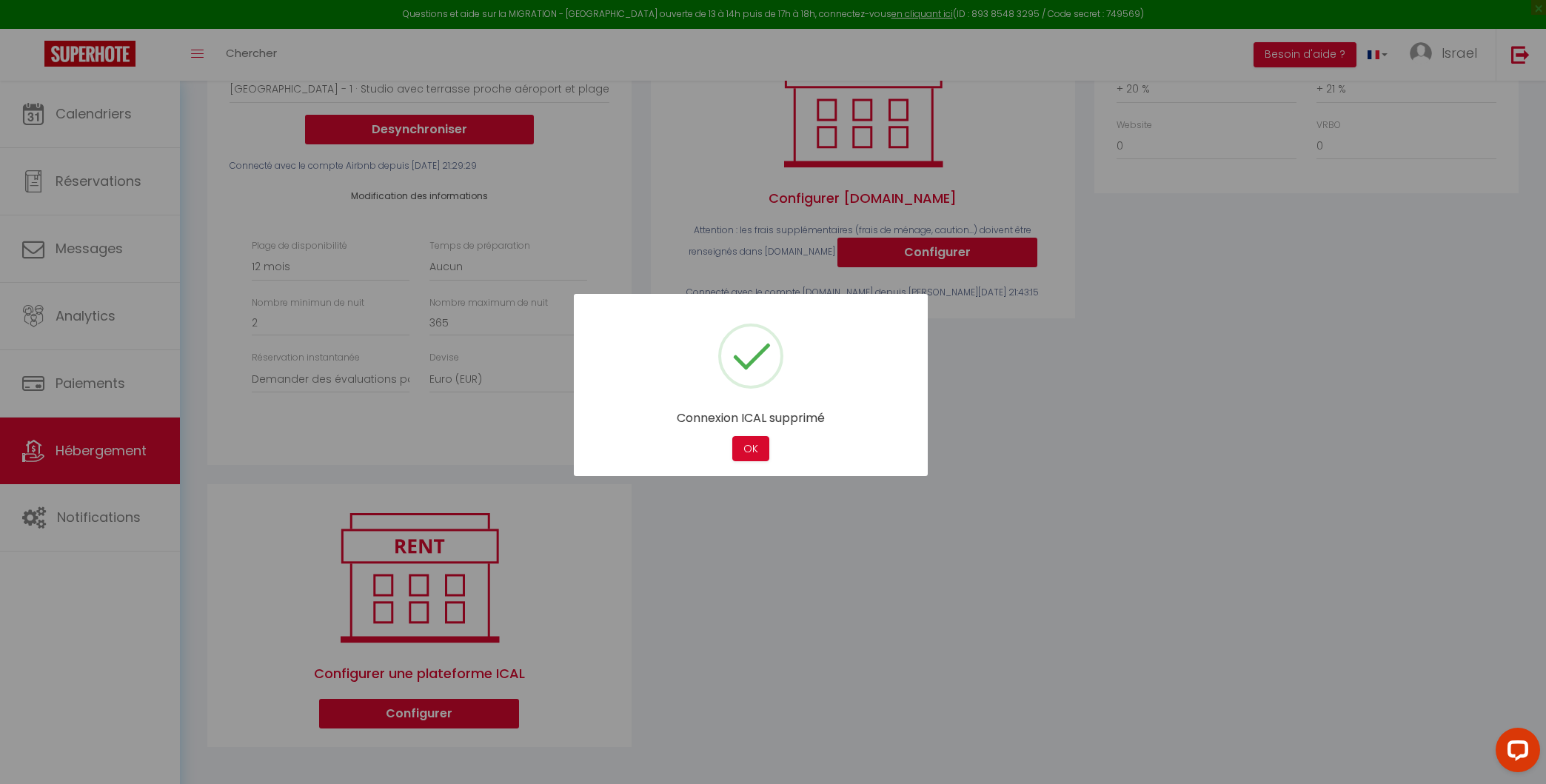
click at [748, 434] on div "Connexion ICAL supprimé Not valid Cancel OK" at bounding box center [750, 385] width 354 height 183
click at [749, 459] on button "OK" at bounding box center [751, 449] width 37 height 26
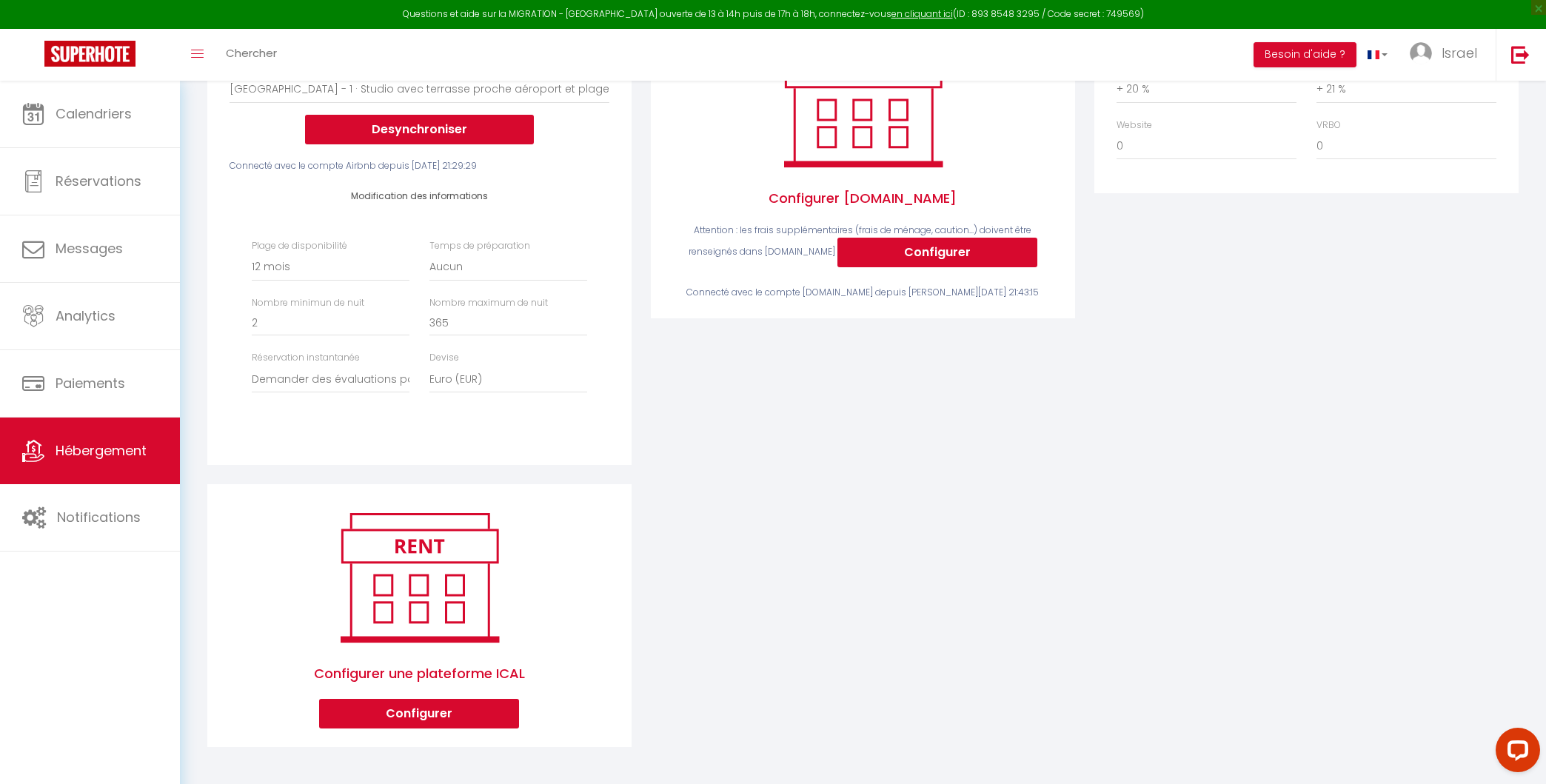
scroll to position [0, 0]
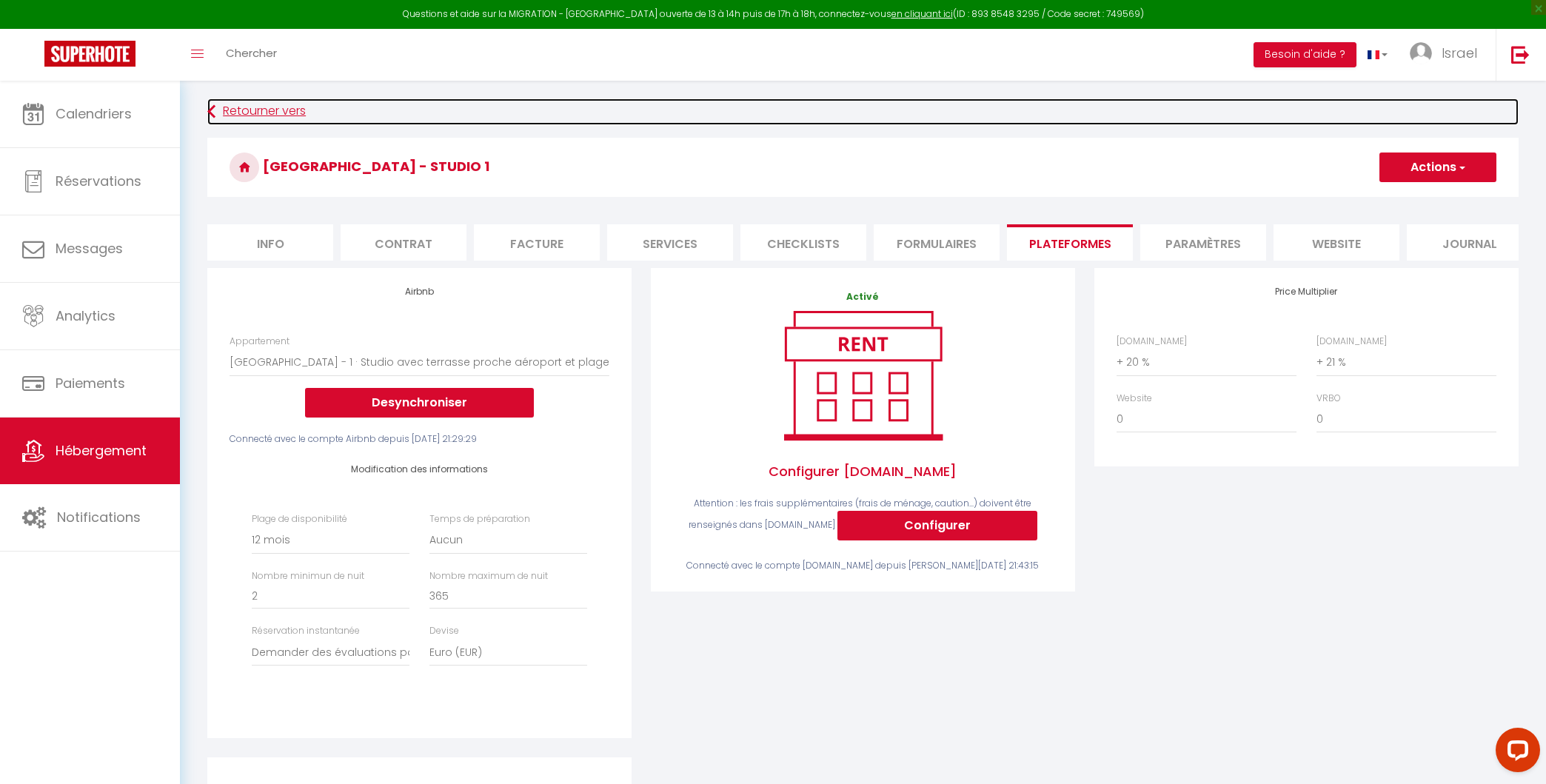
click at [283, 121] on link "Retourner vers" at bounding box center [862, 112] width 1311 height 27
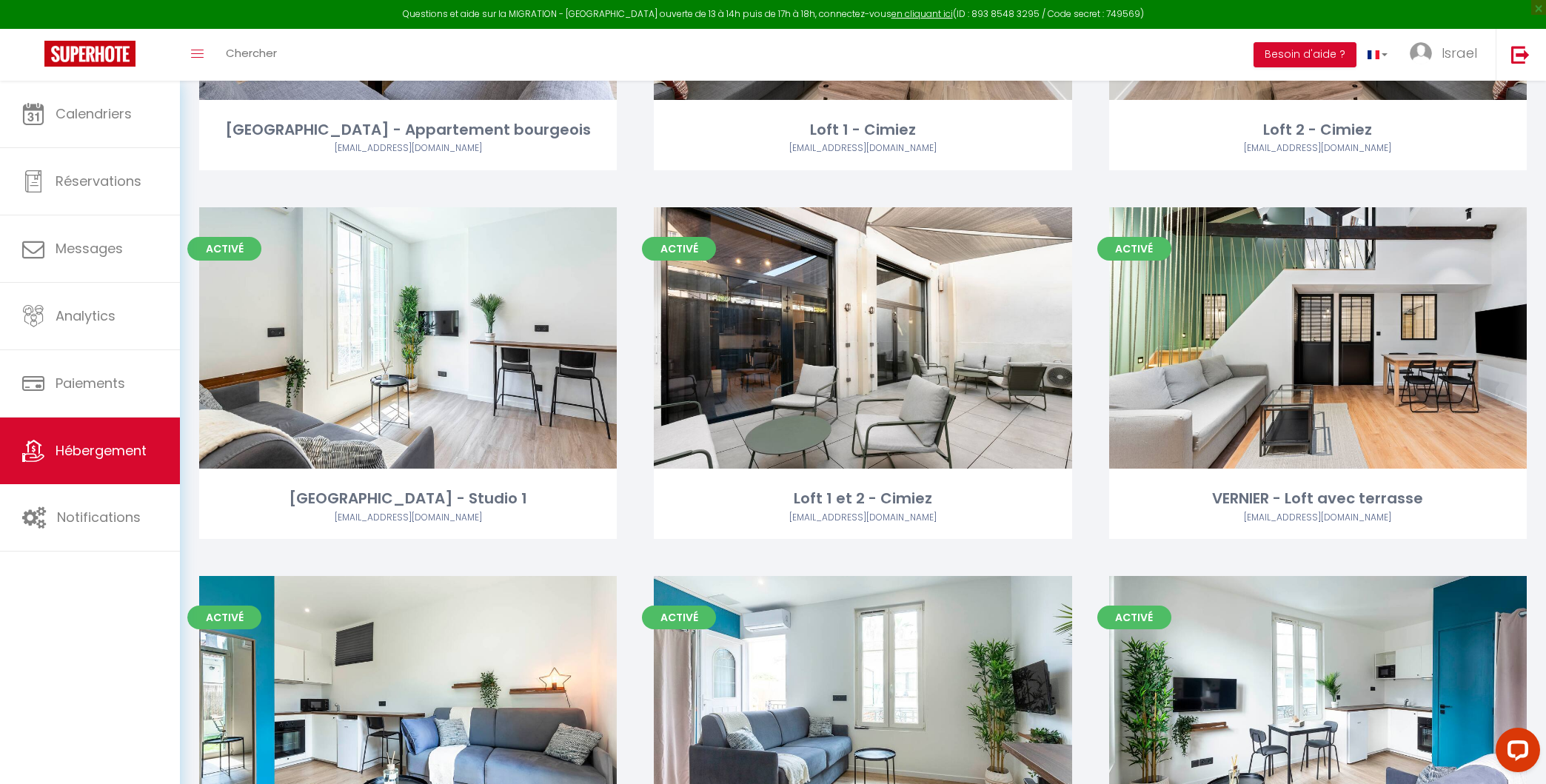
scroll to position [353, 0]
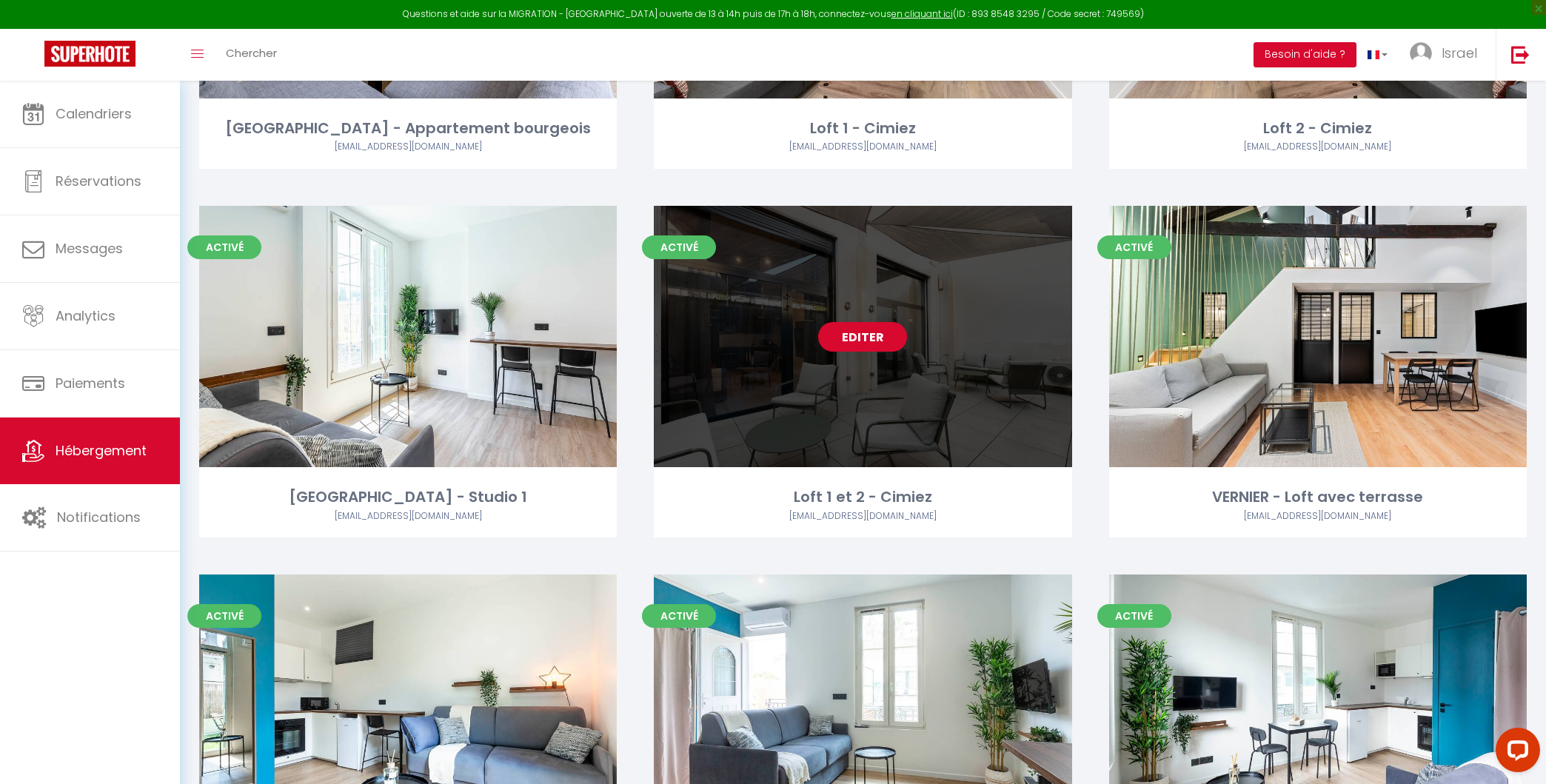
click at [862, 329] on link "Editer" at bounding box center [862, 337] width 89 height 30
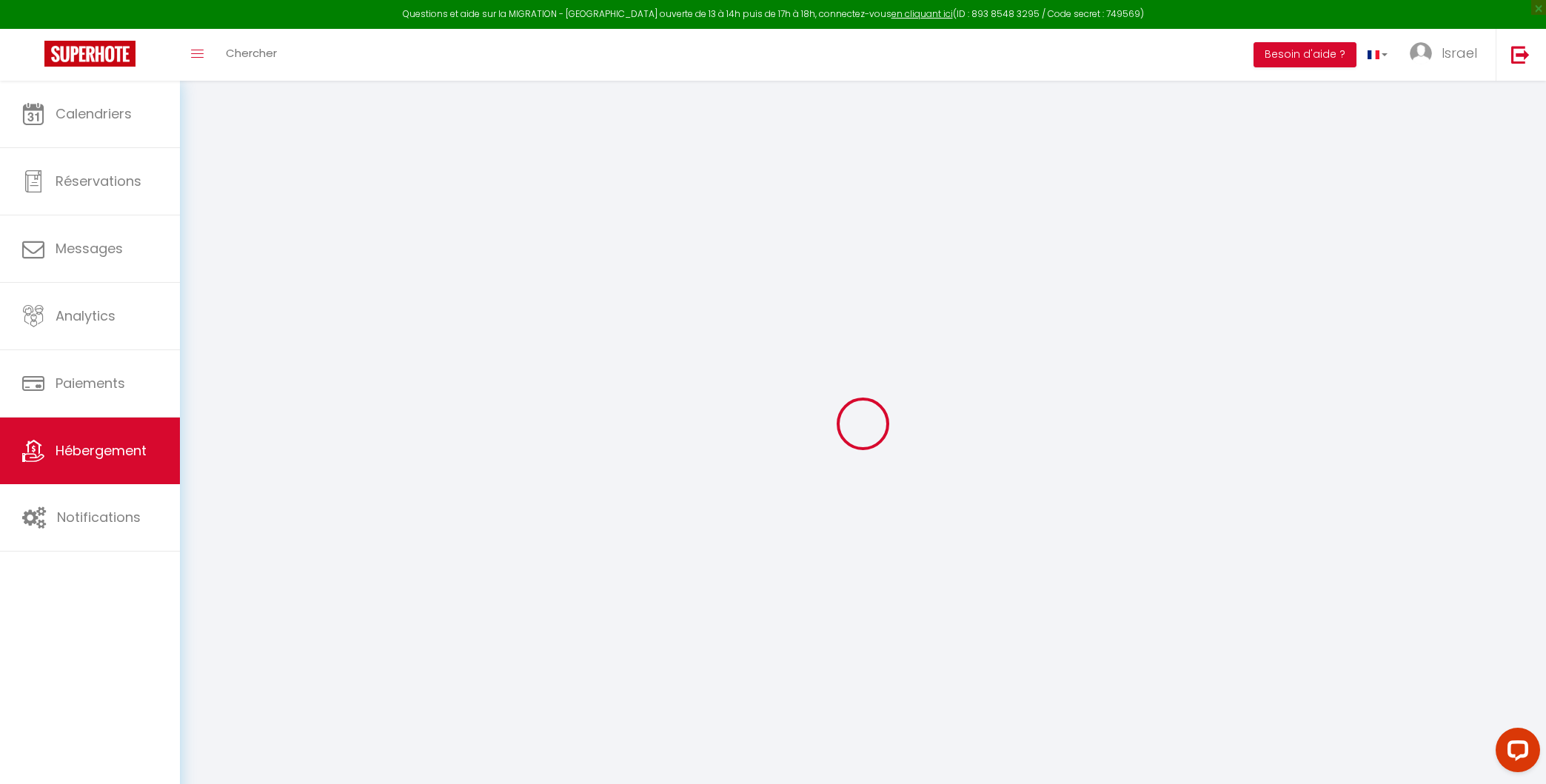
select select
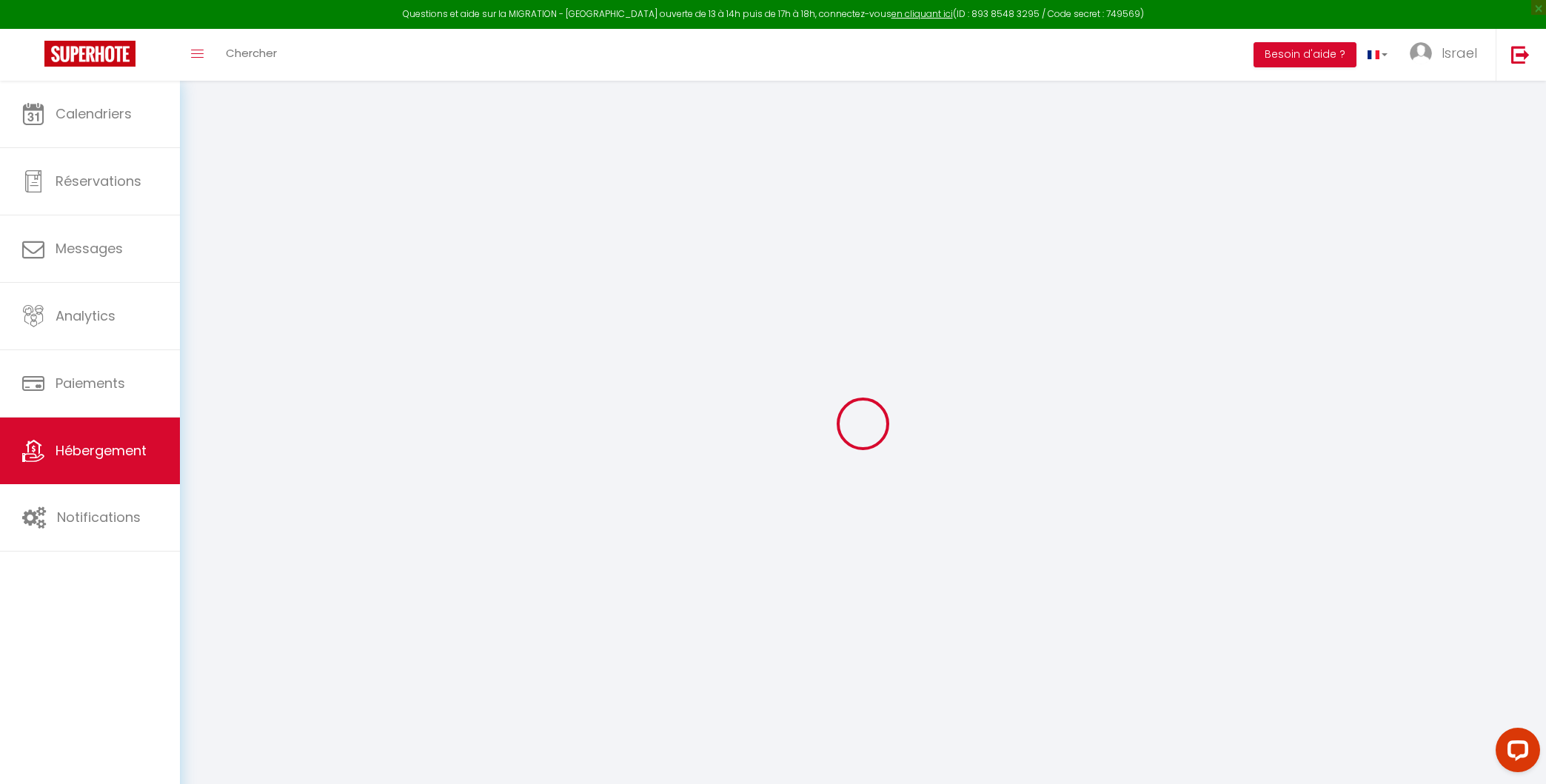
select select
checkbox input "false"
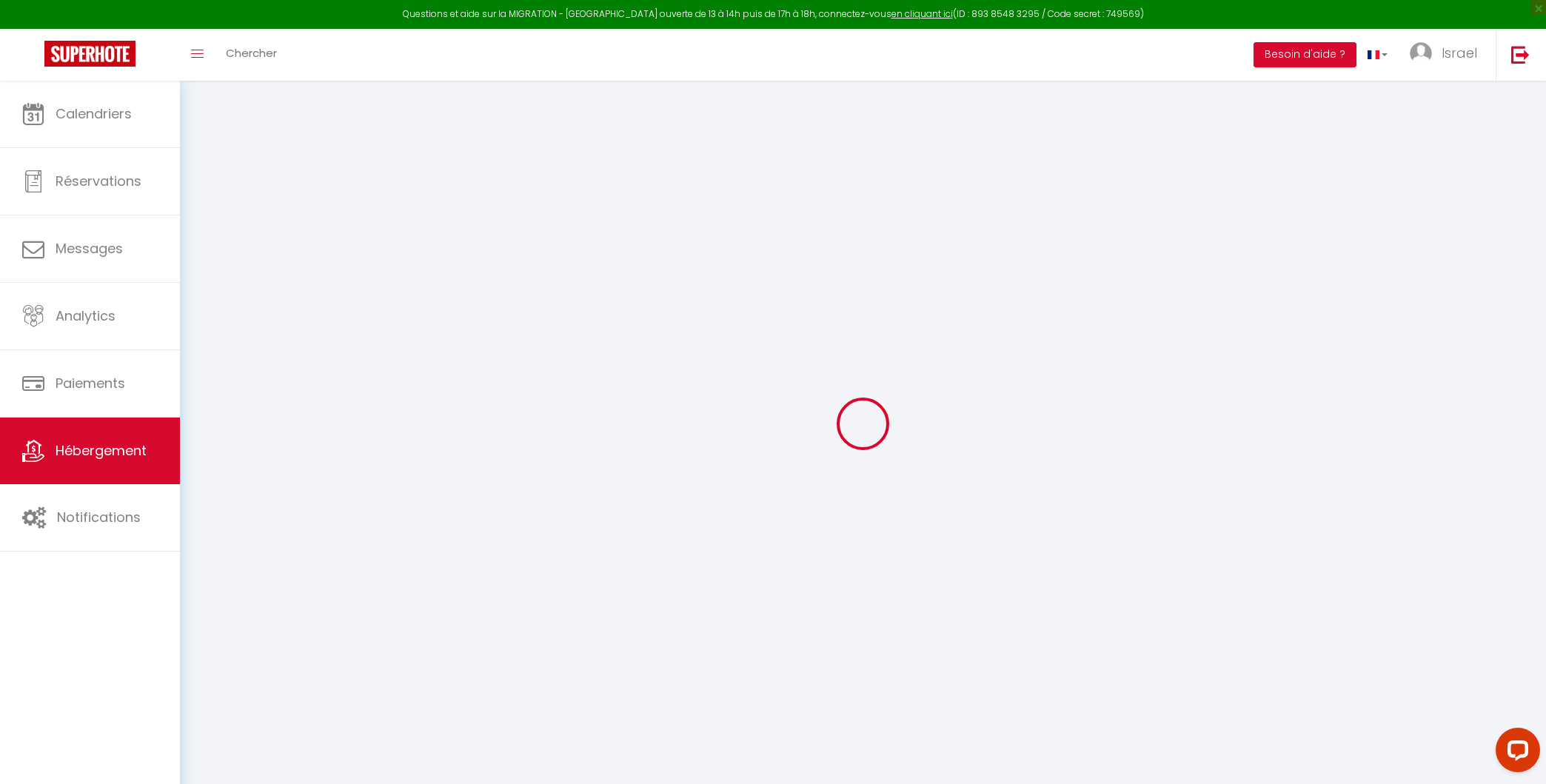
select select
type input "Loft 1 et 2 - Cimiez"
type input "Israel"
select select "8"
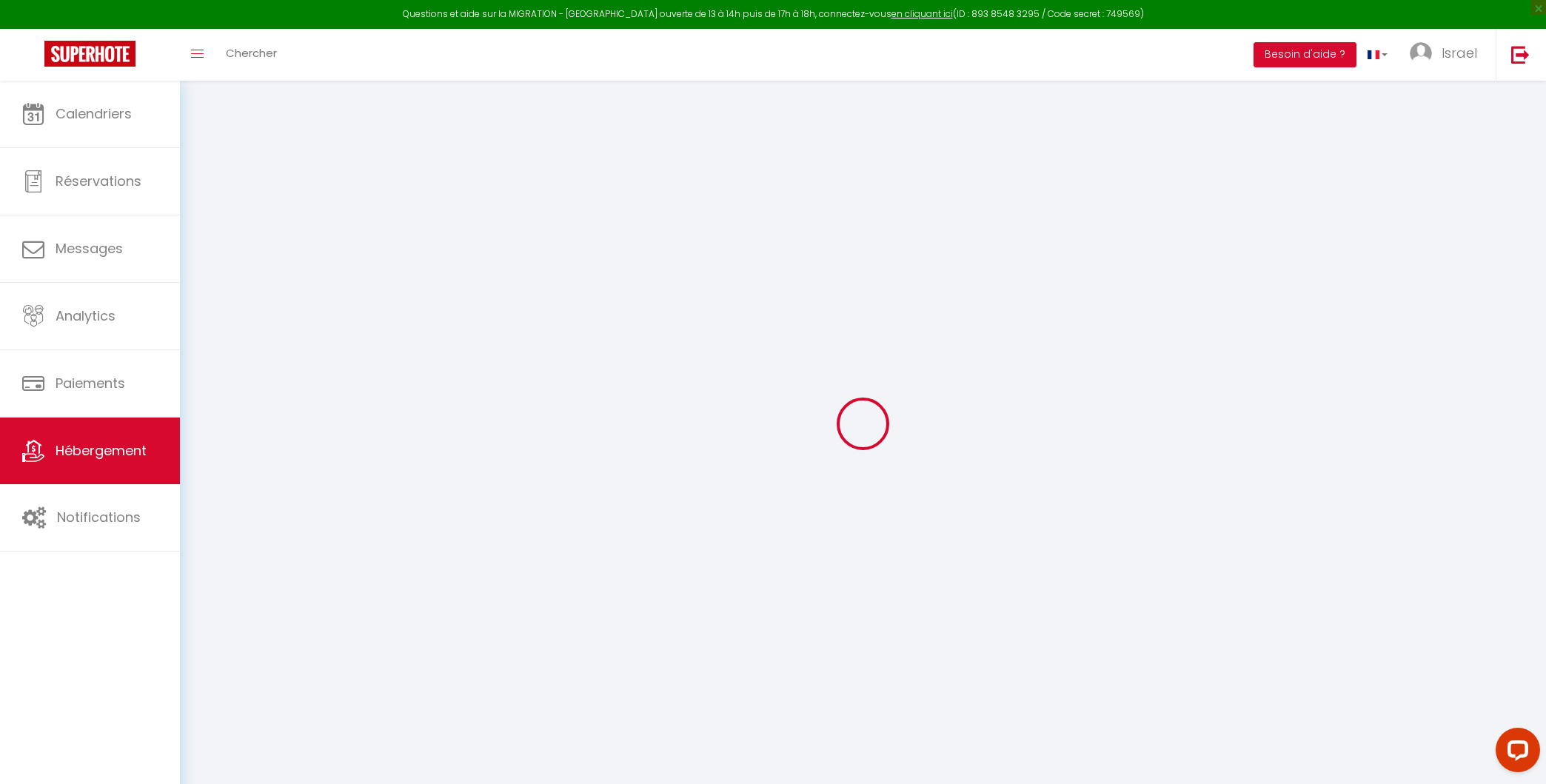
select select "2"
type input "250"
type input "130"
type input "1000"
select select
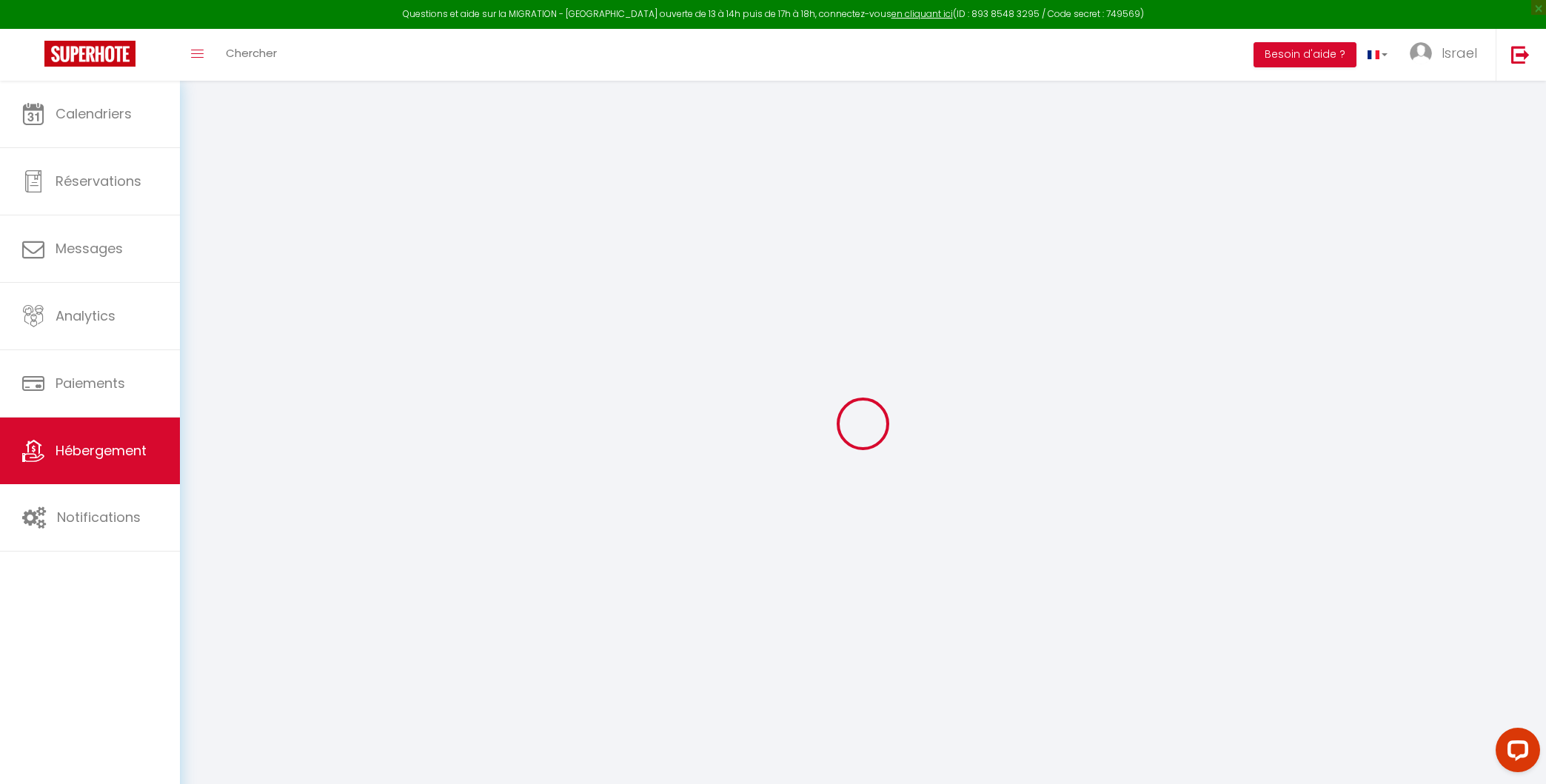
select select
type input "10 avenue Edith Cavell"
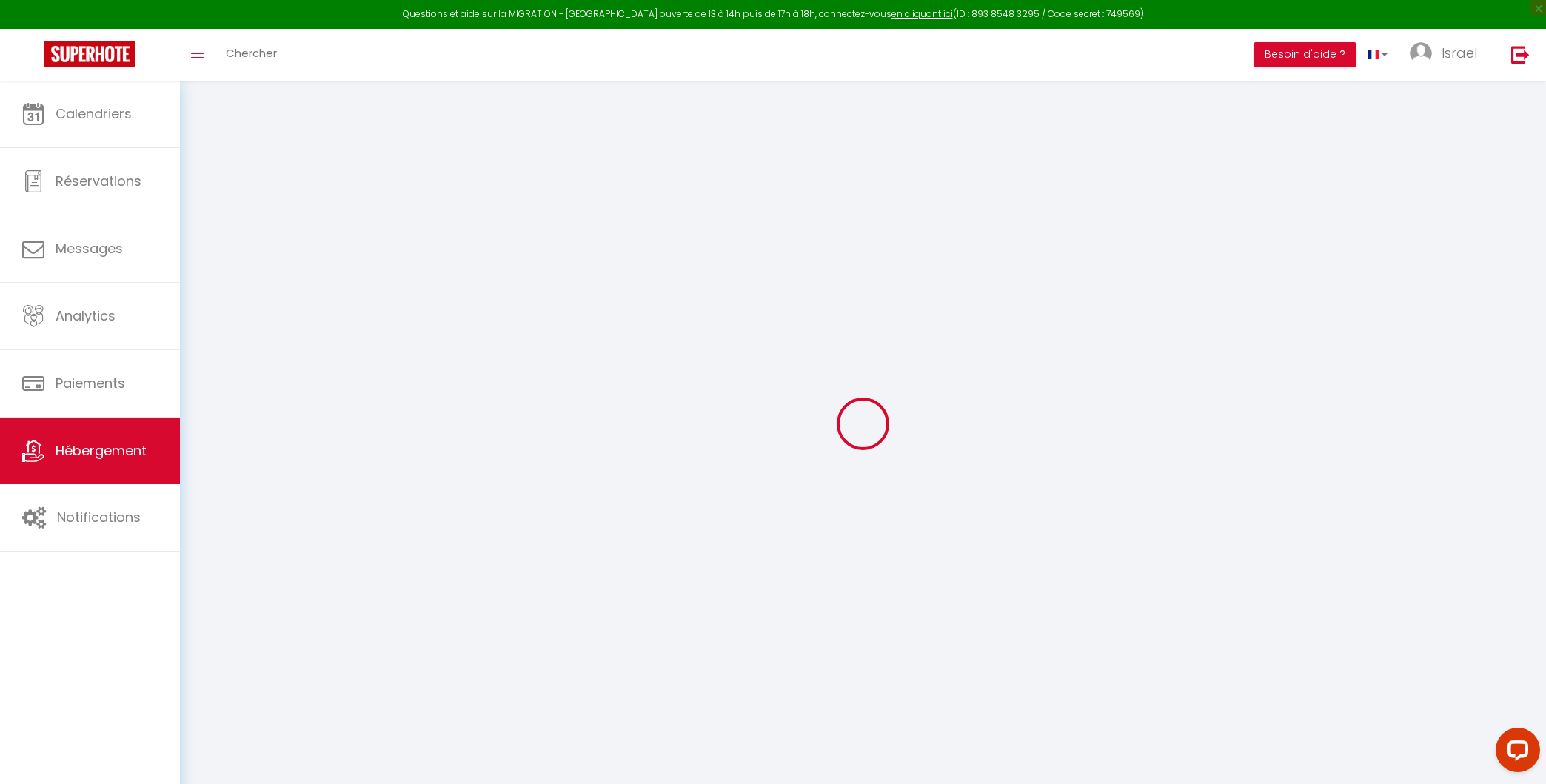
type input "06000"
type input "Nice"
type input "hello@rivieraprivatestay.com"
select select "14579"
checkbox input "false"
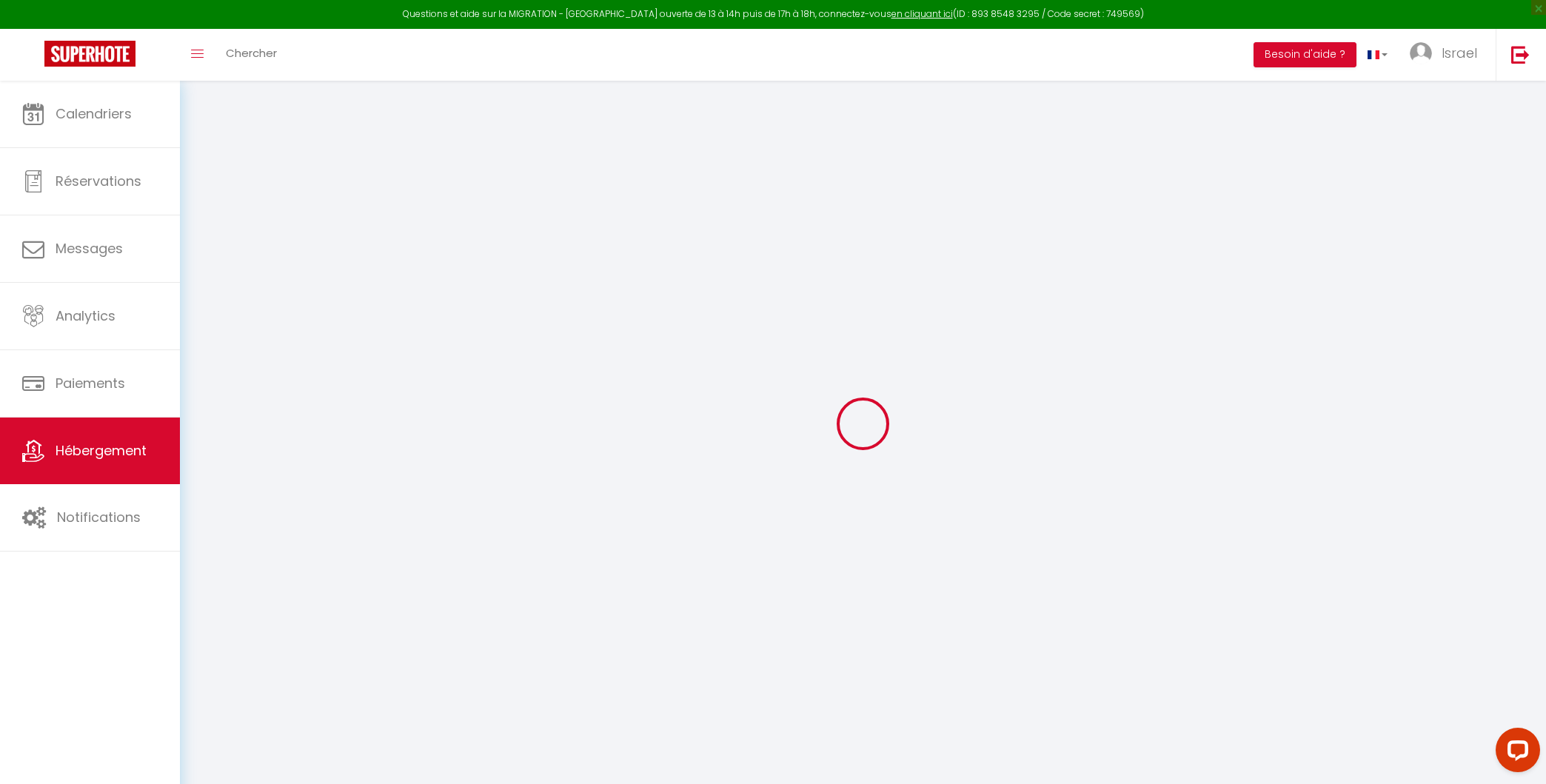
checkbox input "false"
type input "0"
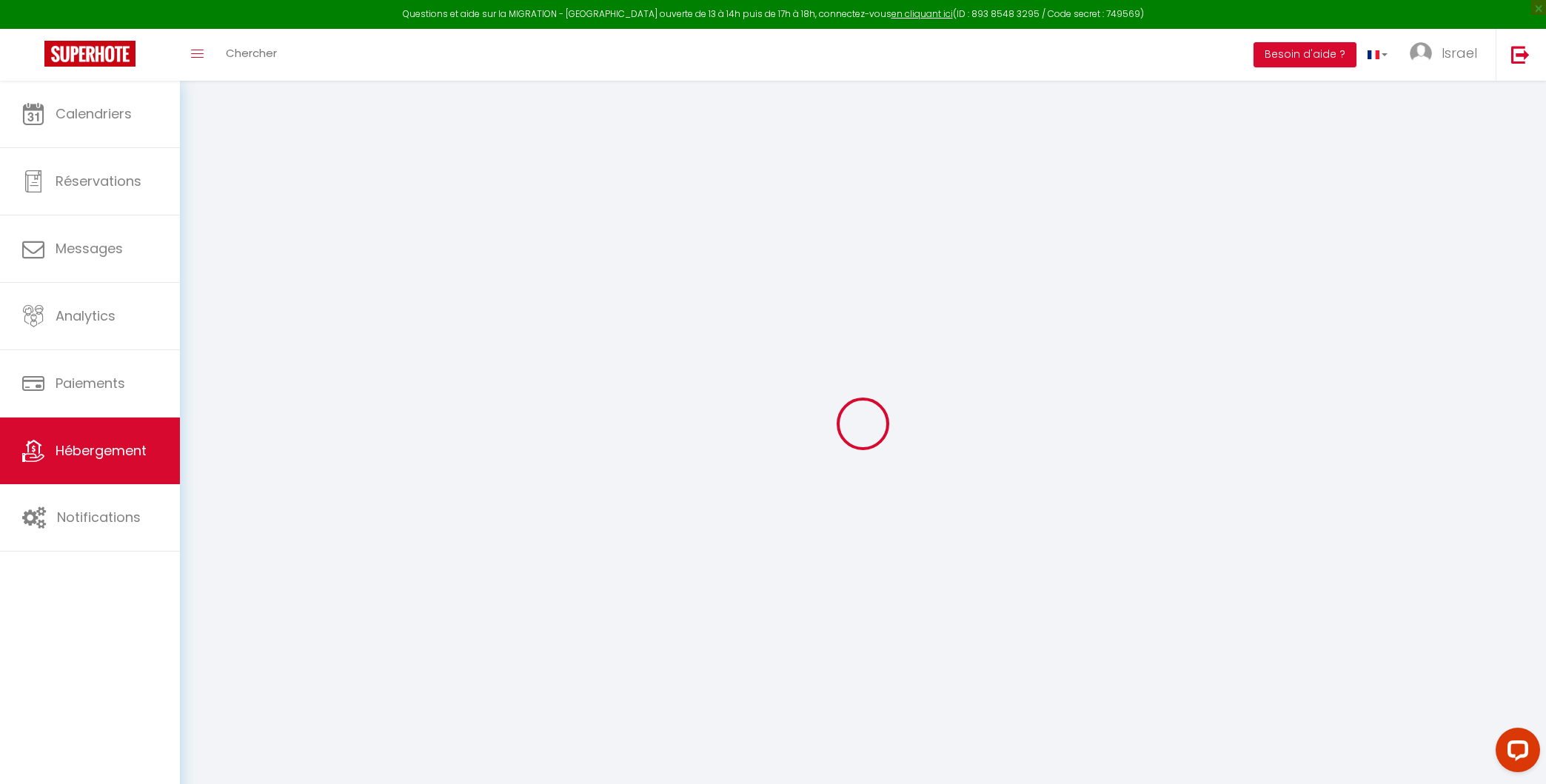
type input "0"
select select
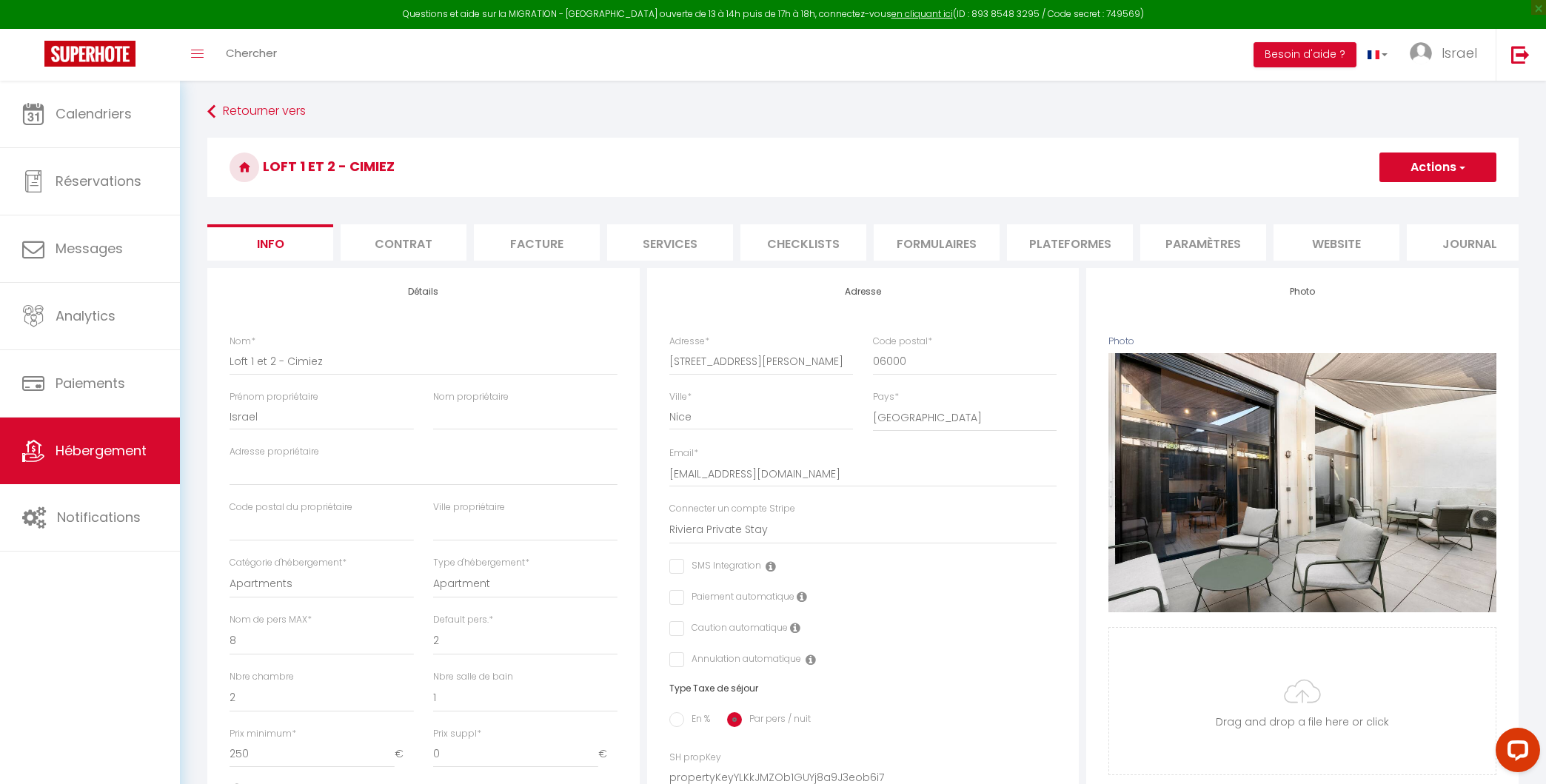
click at [1096, 254] on li "Plateformes" at bounding box center [1070, 242] width 126 height 37
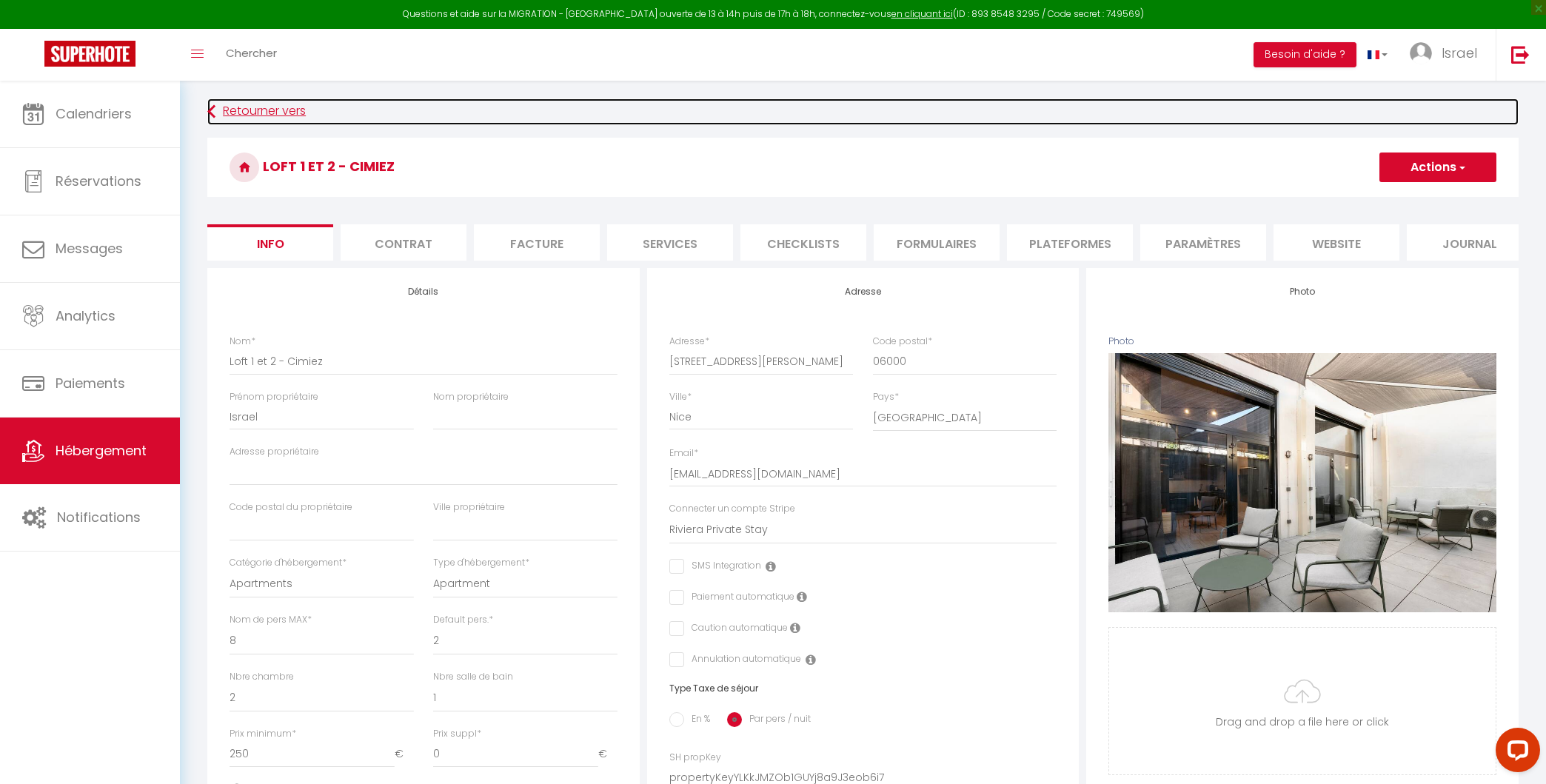
click at [296, 121] on link "Retourner vers" at bounding box center [862, 112] width 1311 height 27
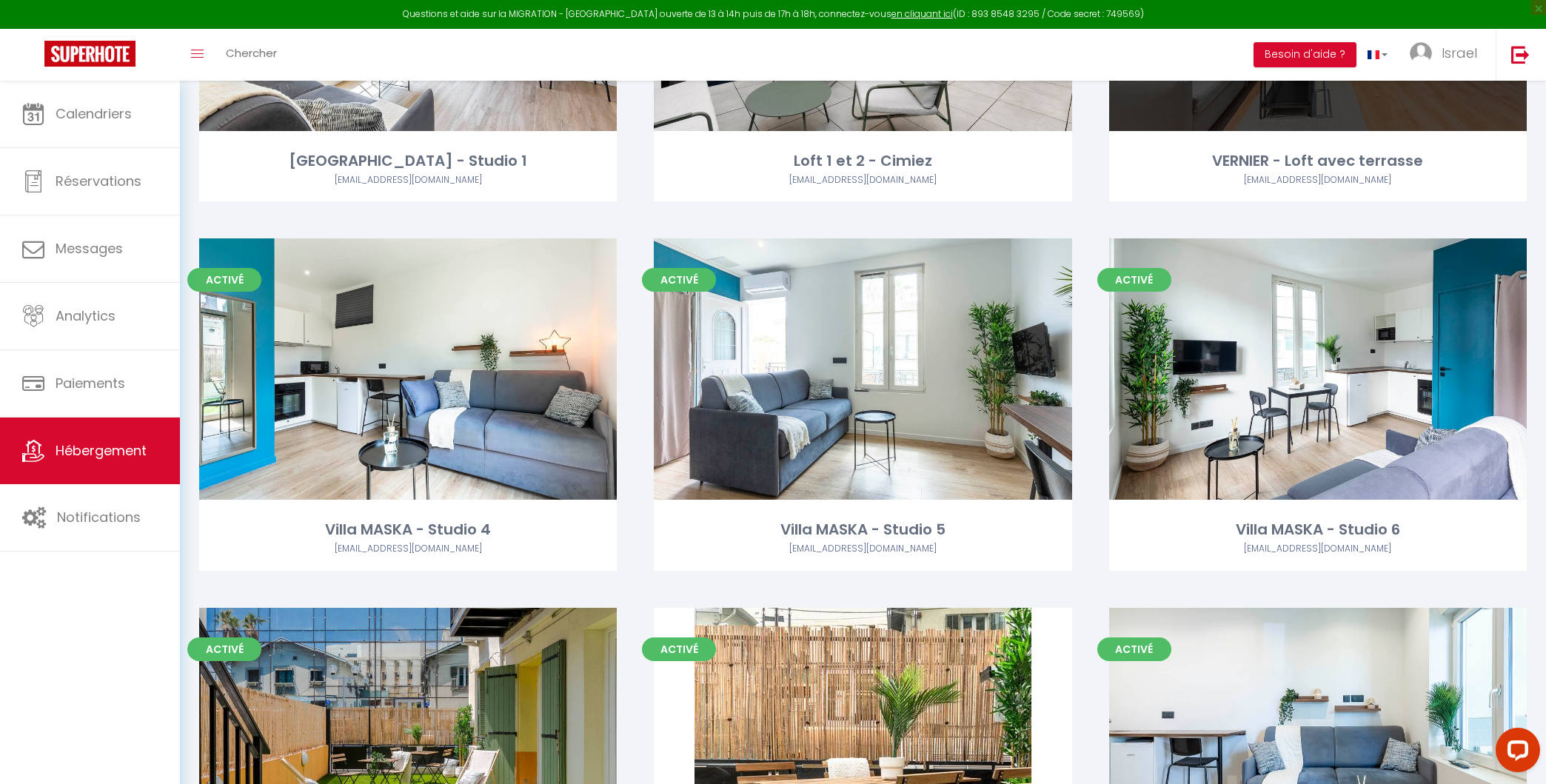
scroll to position [691, 0]
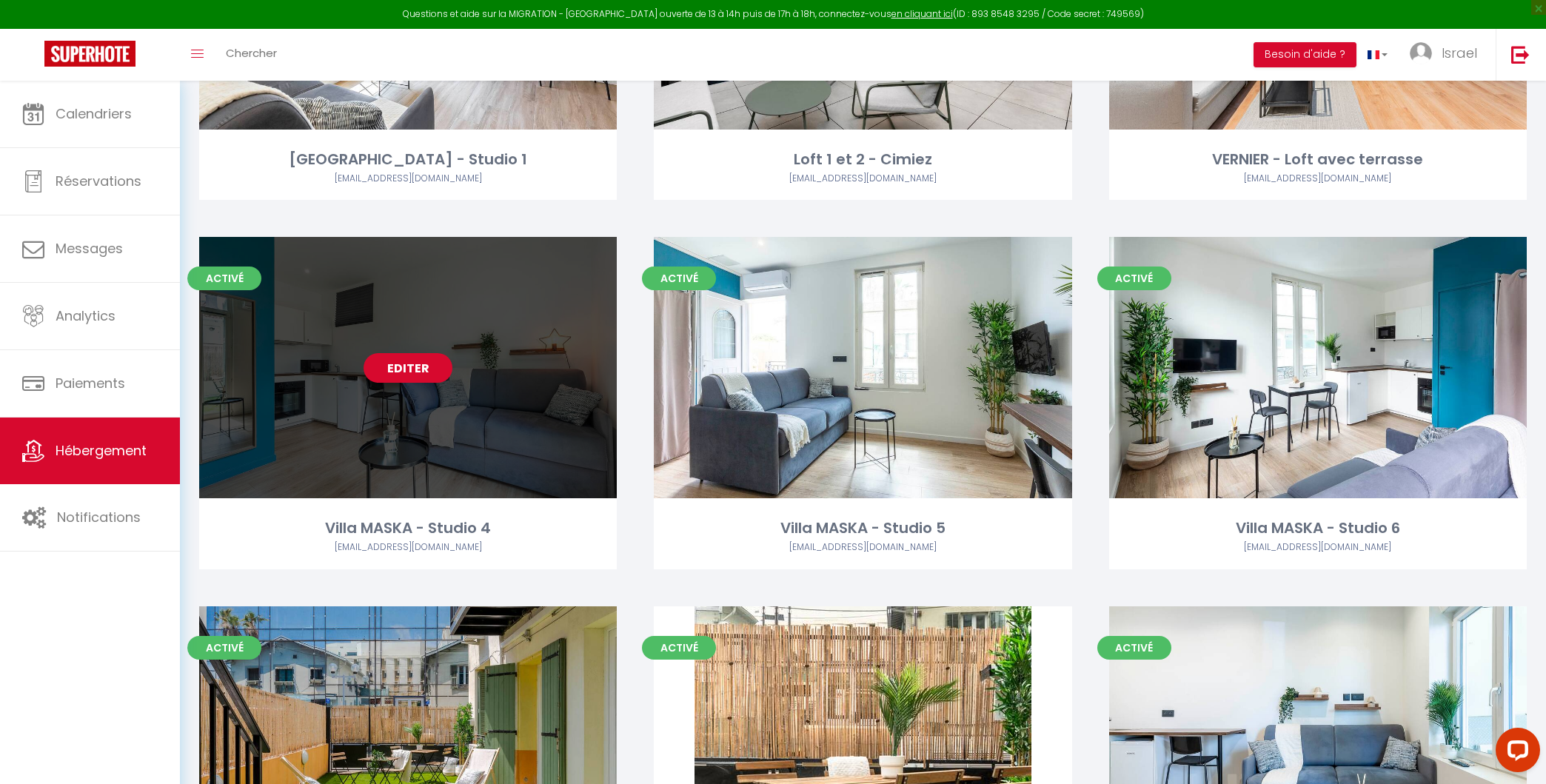
click at [430, 370] on link "Editer" at bounding box center [408, 368] width 89 height 30
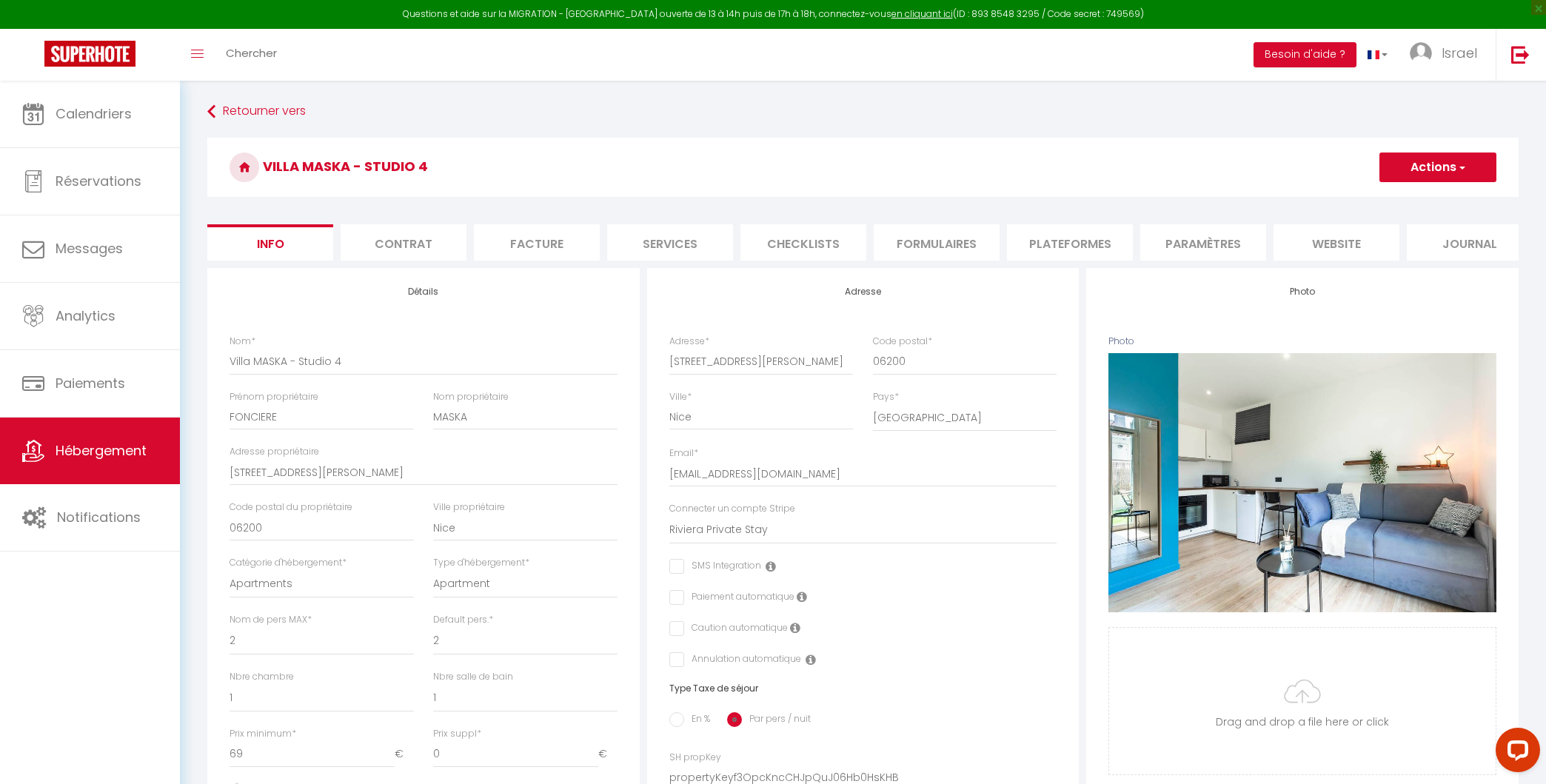
click at [1061, 234] on li "Plateformes" at bounding box center [1070, 242] width 126 height 37
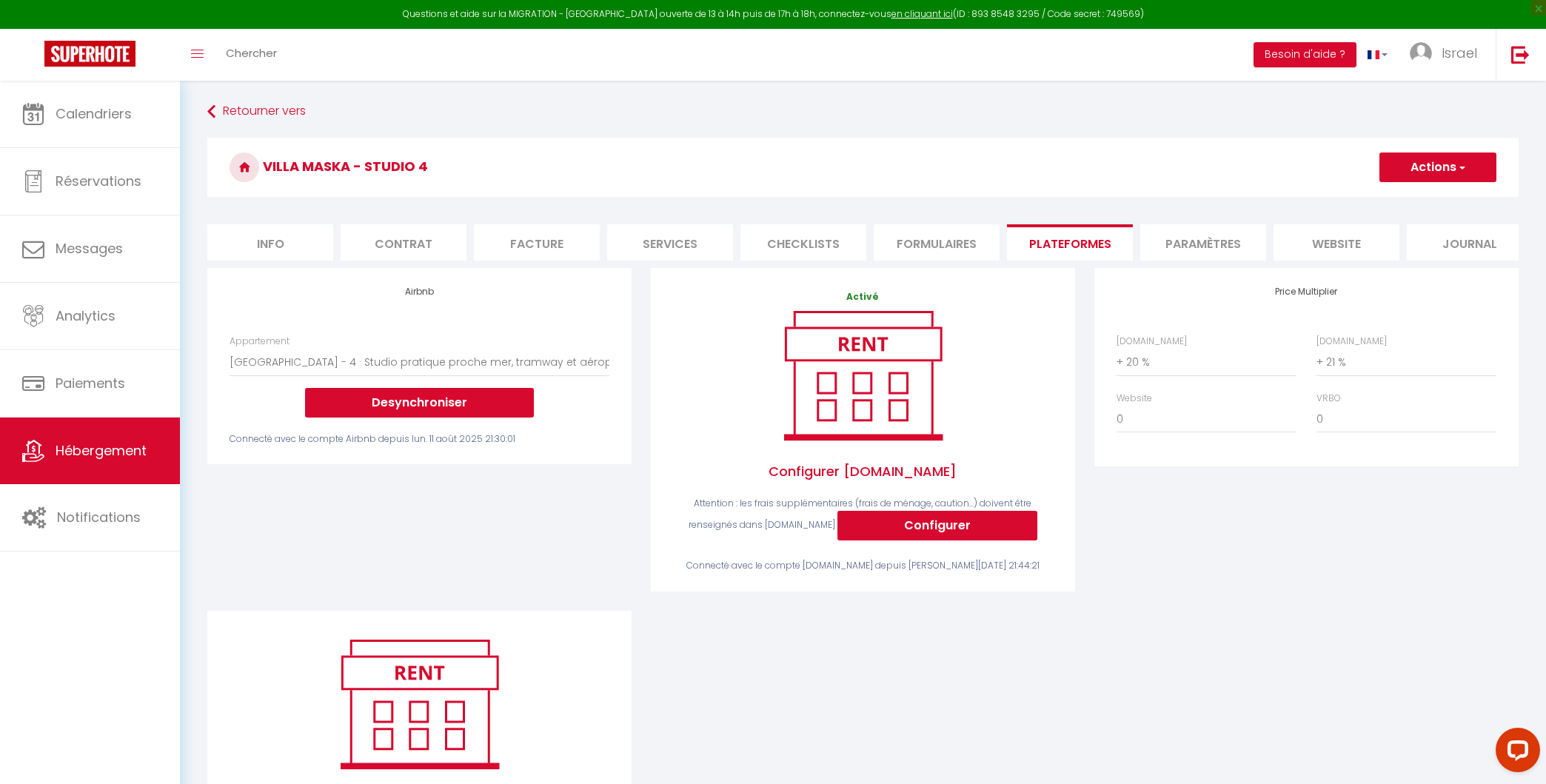
scroll to position [127, 0]
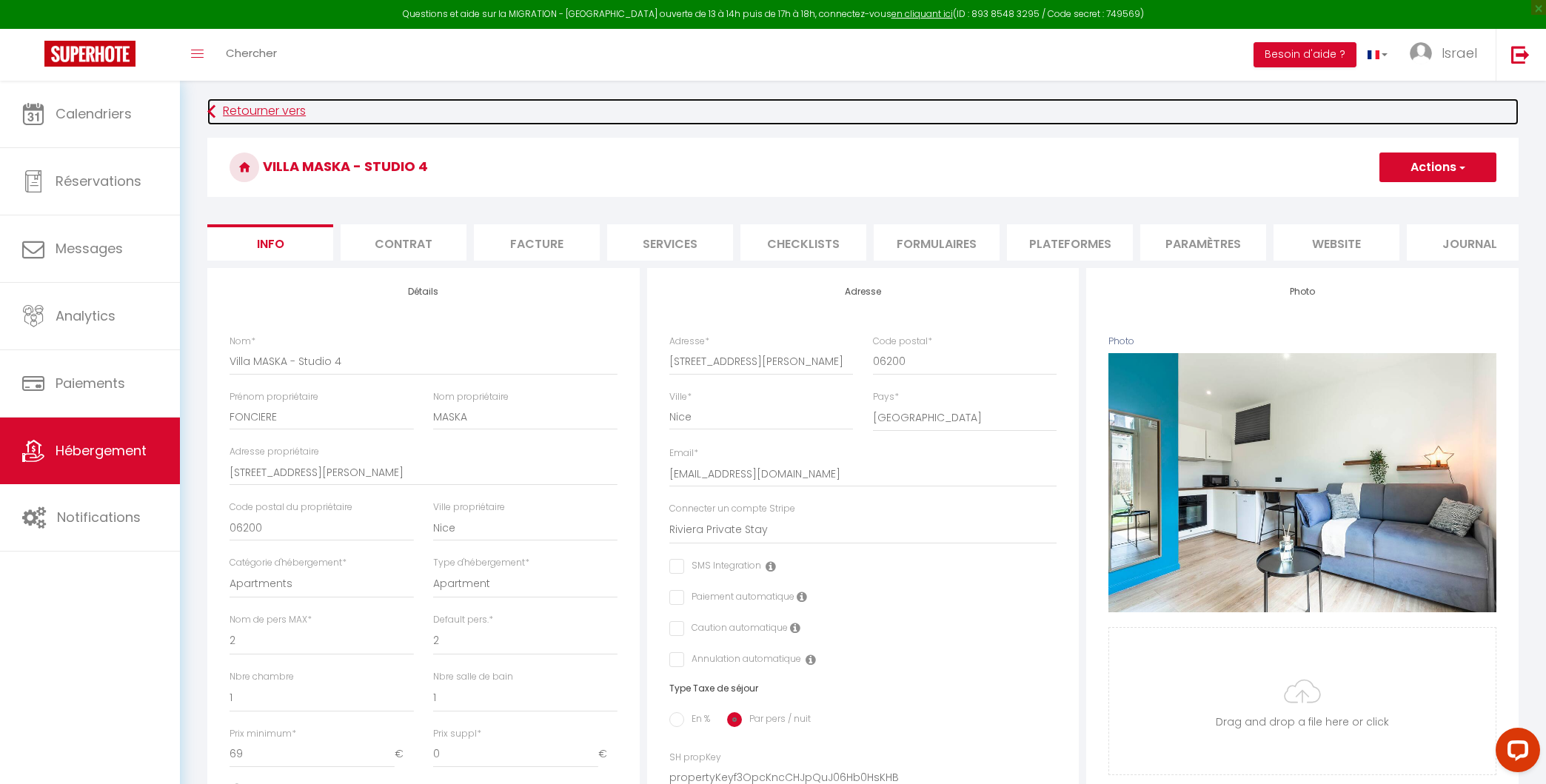
click at [269, 117] on link "Retourner vers" at bounding box center [862, 112] width 1311 height 27
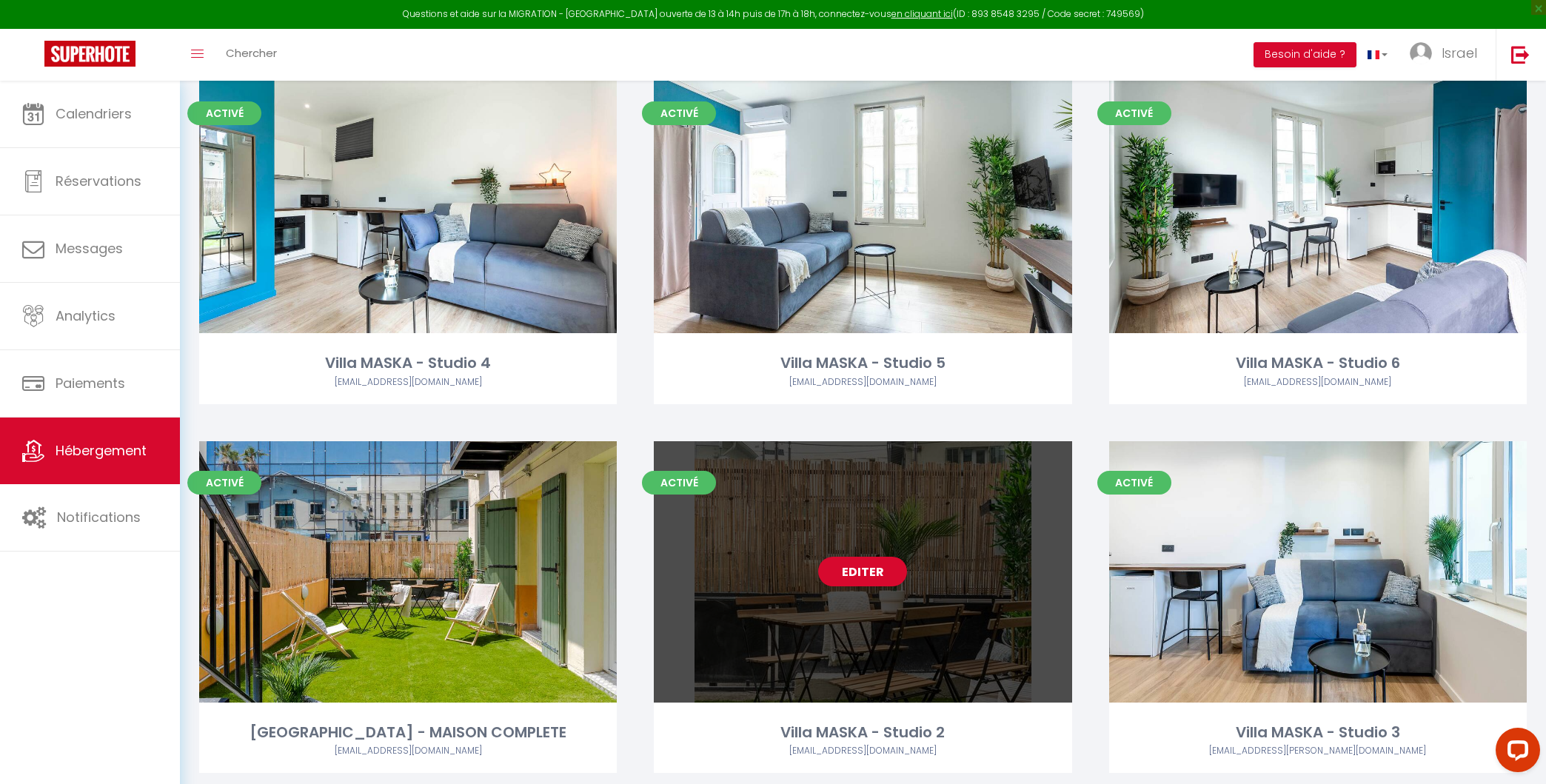
scroll to position [824, 0]
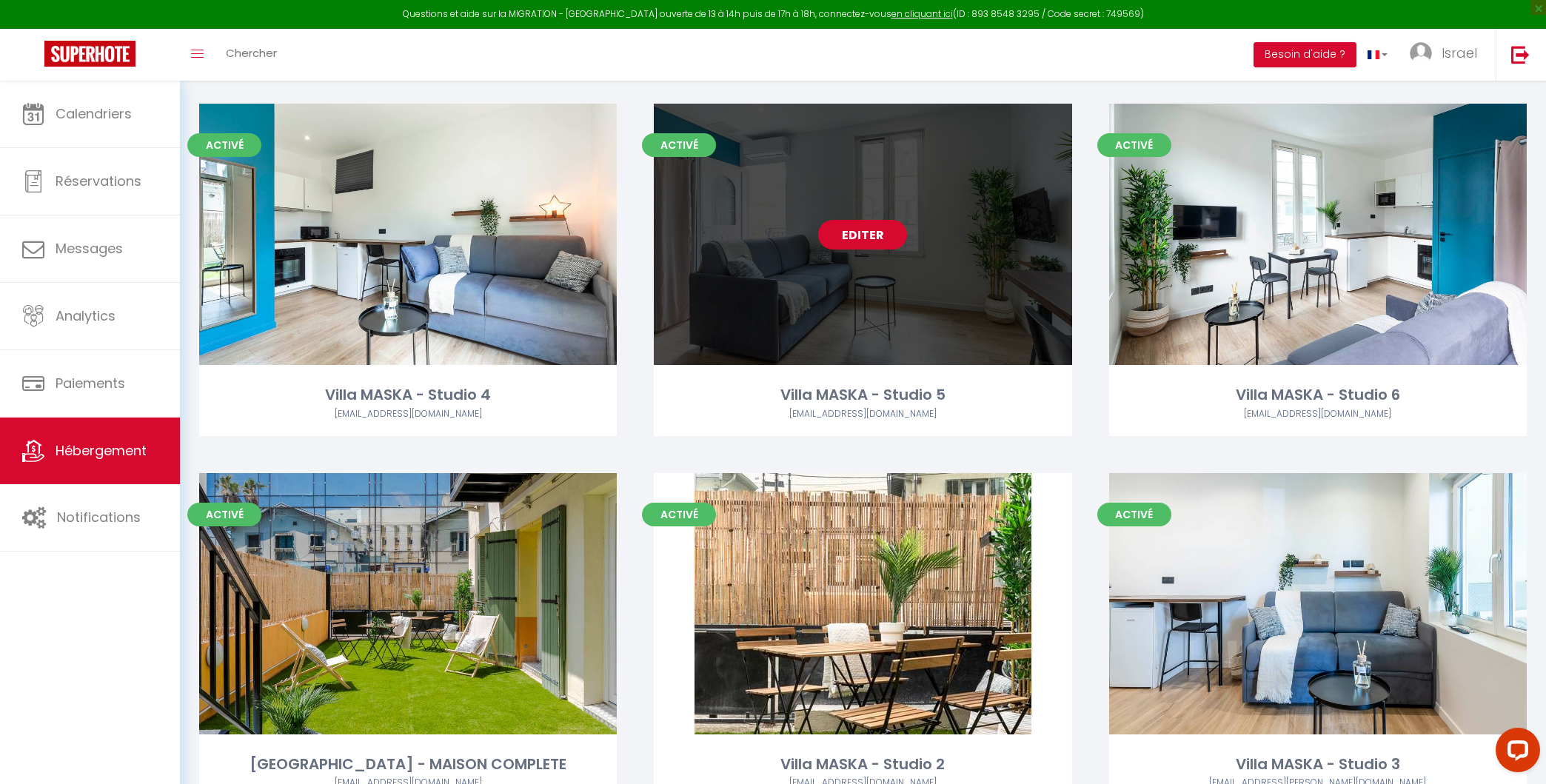
click at [867, 233] on link "Editer" at bounding box center [862, 235] width 89 height 30
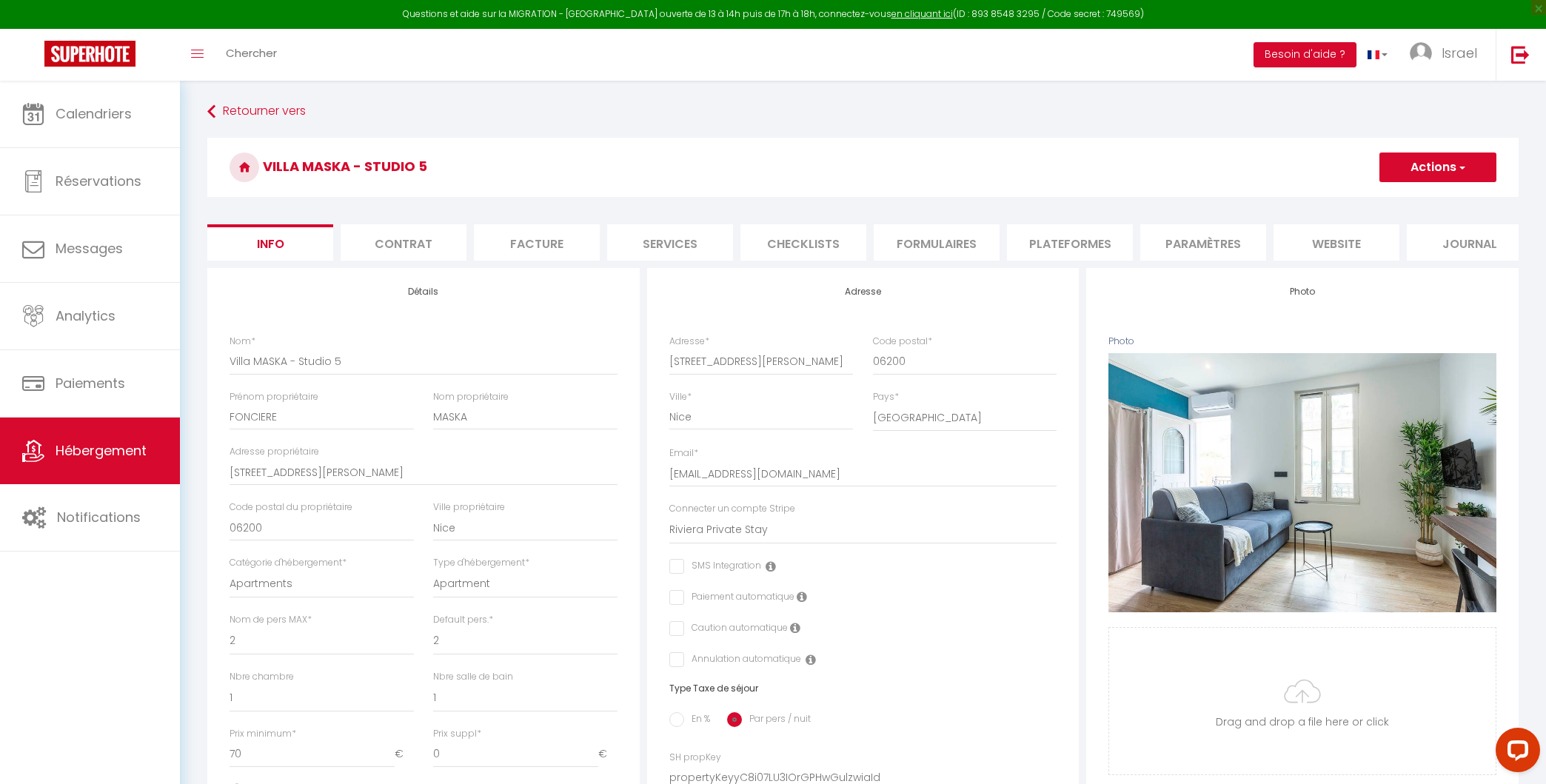
click at [1069, 237] on li "Plateformes" at bounding box center [1070, 242] width 126 height 37
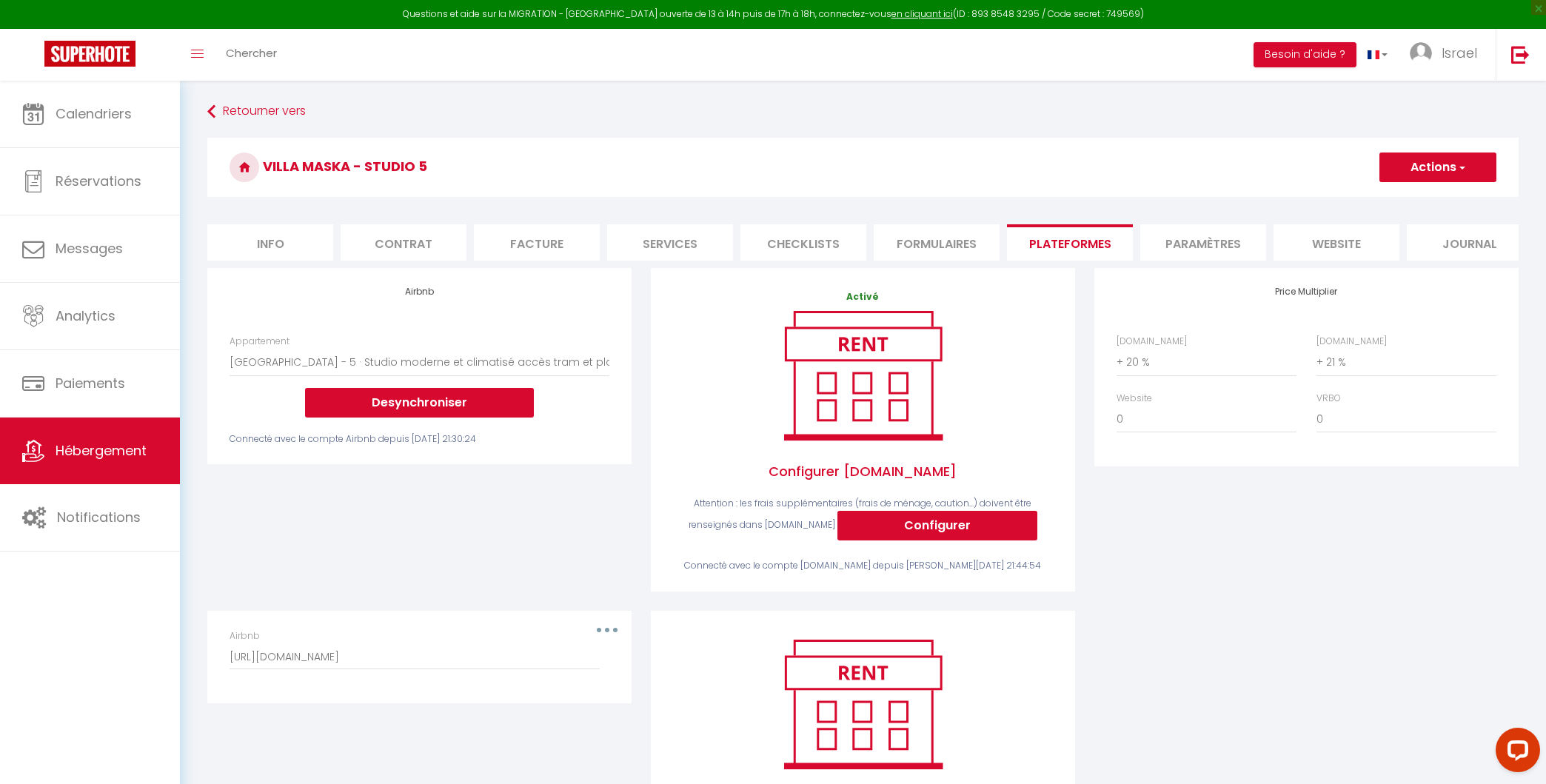
scroll to position [127, 0]
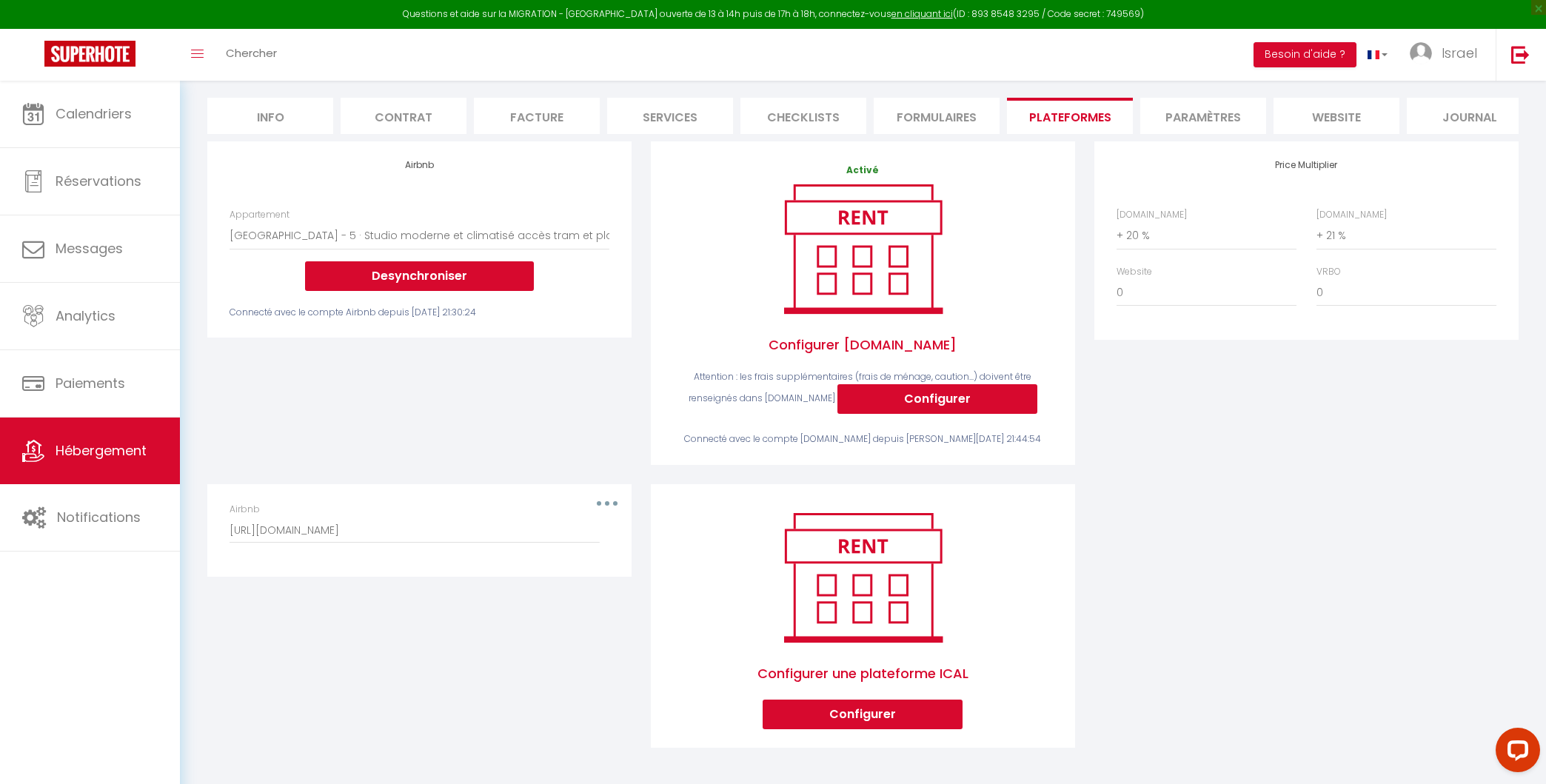
click at [603, 504] on div "Airbnb https://www.airbnb.fr/calendar/ical/1426567553443404488.ics?s=d8e2088cd9…" at bounding box center [420, 523] width 380 height 41
click at [616, 499] on button "button" at bounding box center [607, 504] width 42 height 23
click at [574, 567] on button "Supprimer" at bounding box center [569, 564] width 110 height 25
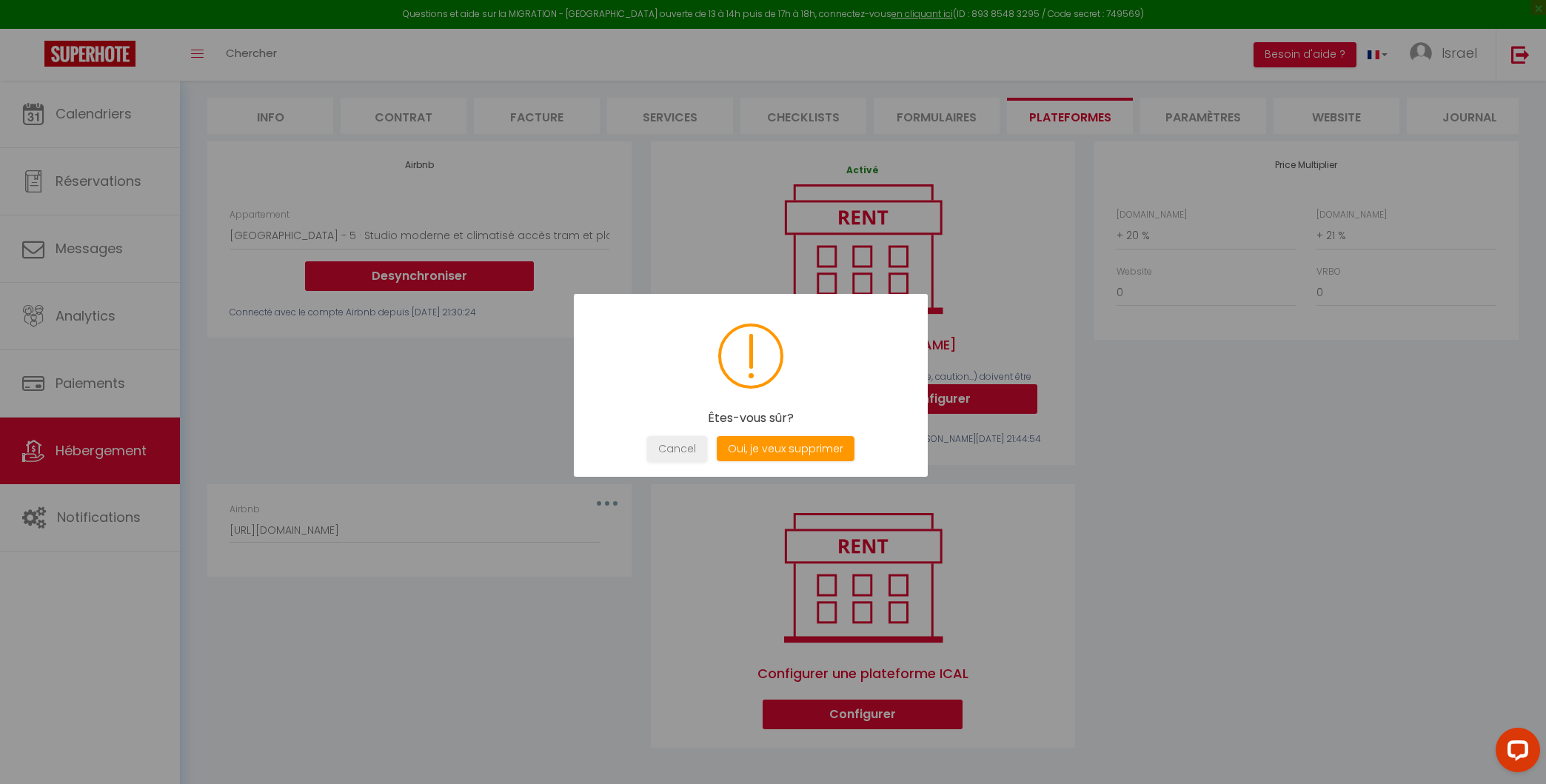
click at [822, 429] on div "Êtes-vous sûr? Not valid Cancel Oui, je veux supprimer" at bounding box center [750, 385] width 354 height 183
click at [801, 450] on button "Oui, je veux supprimer" at bounding box center [785, 449] width 137 height 26
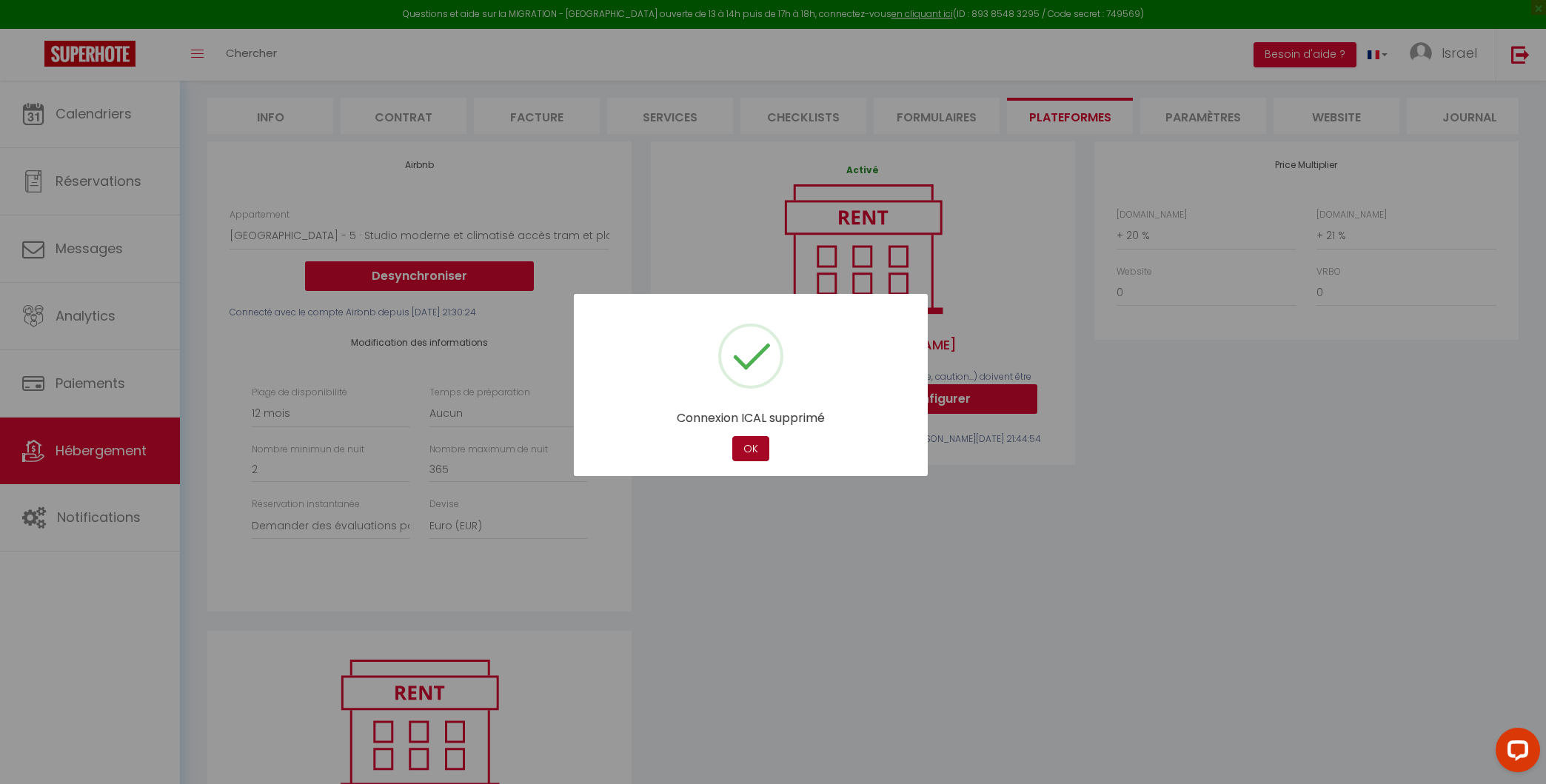
click at [756, 446] on button "OK" at bounding box center [751, 449] width 37 height 26
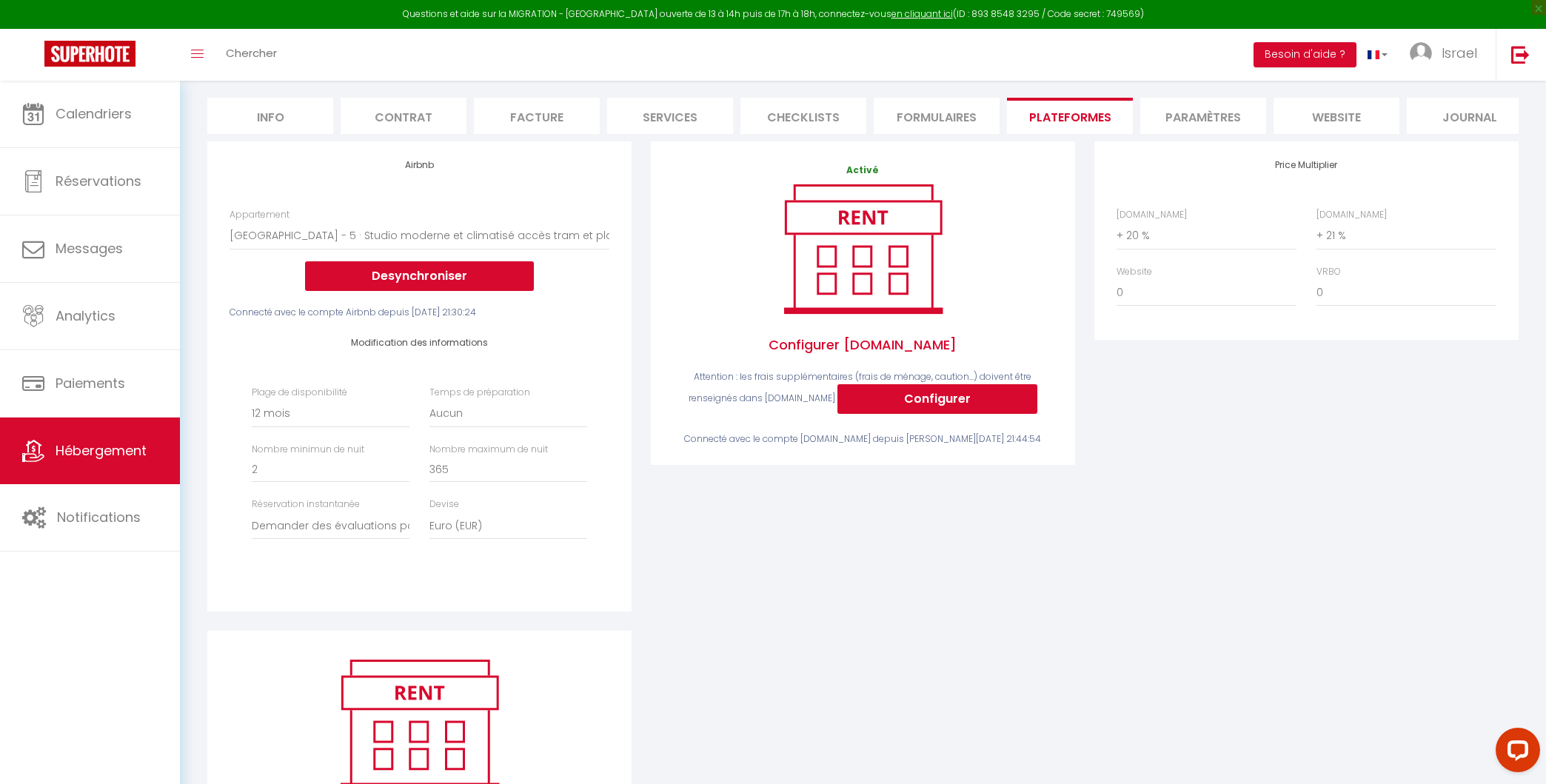
scroll to position [0, 0]
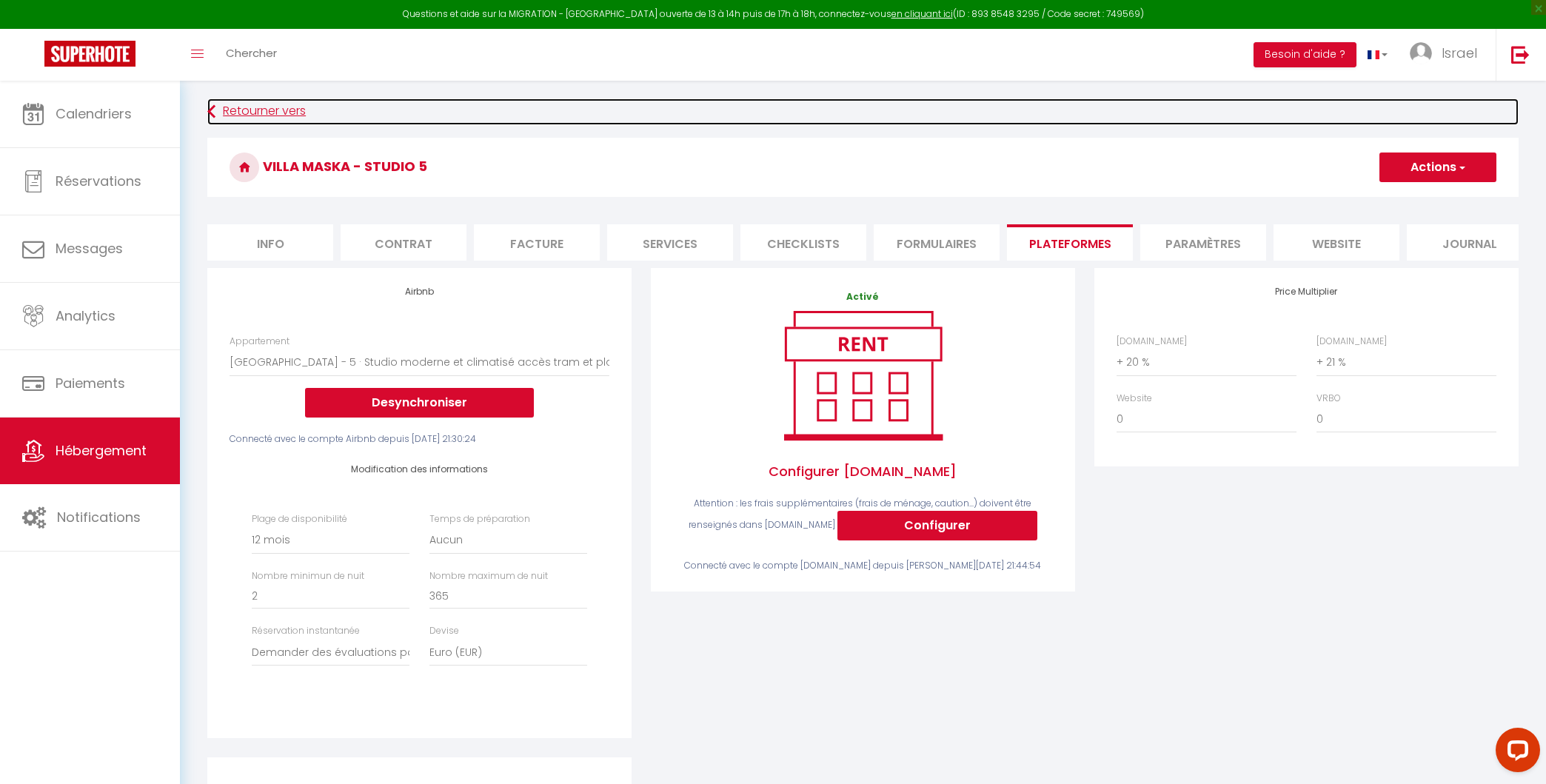
click at [235, 114] on link "Retourner vers" at bounding box center [862, 112] width 1311 height 27
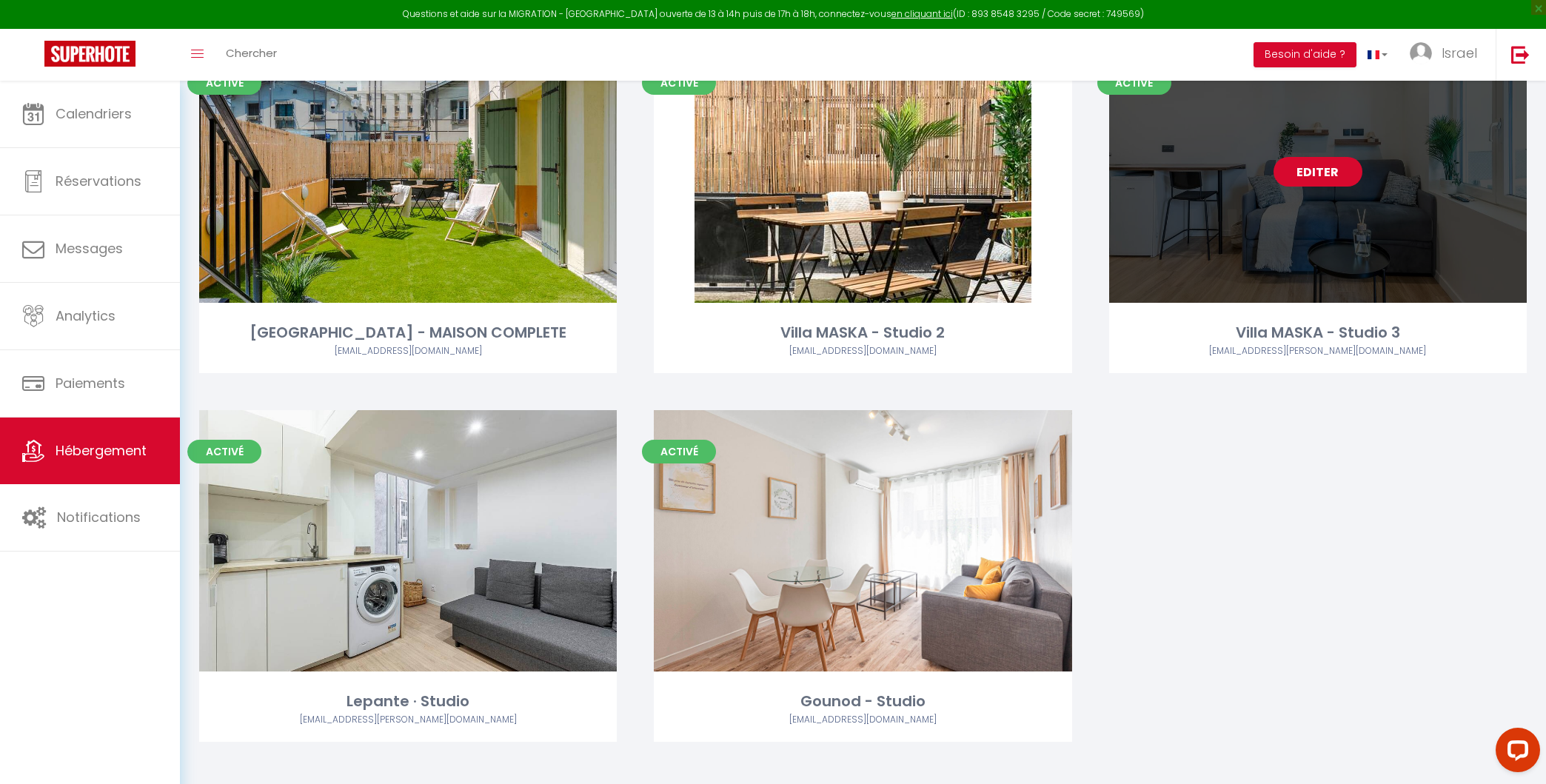
scroll to position [1258, 0]
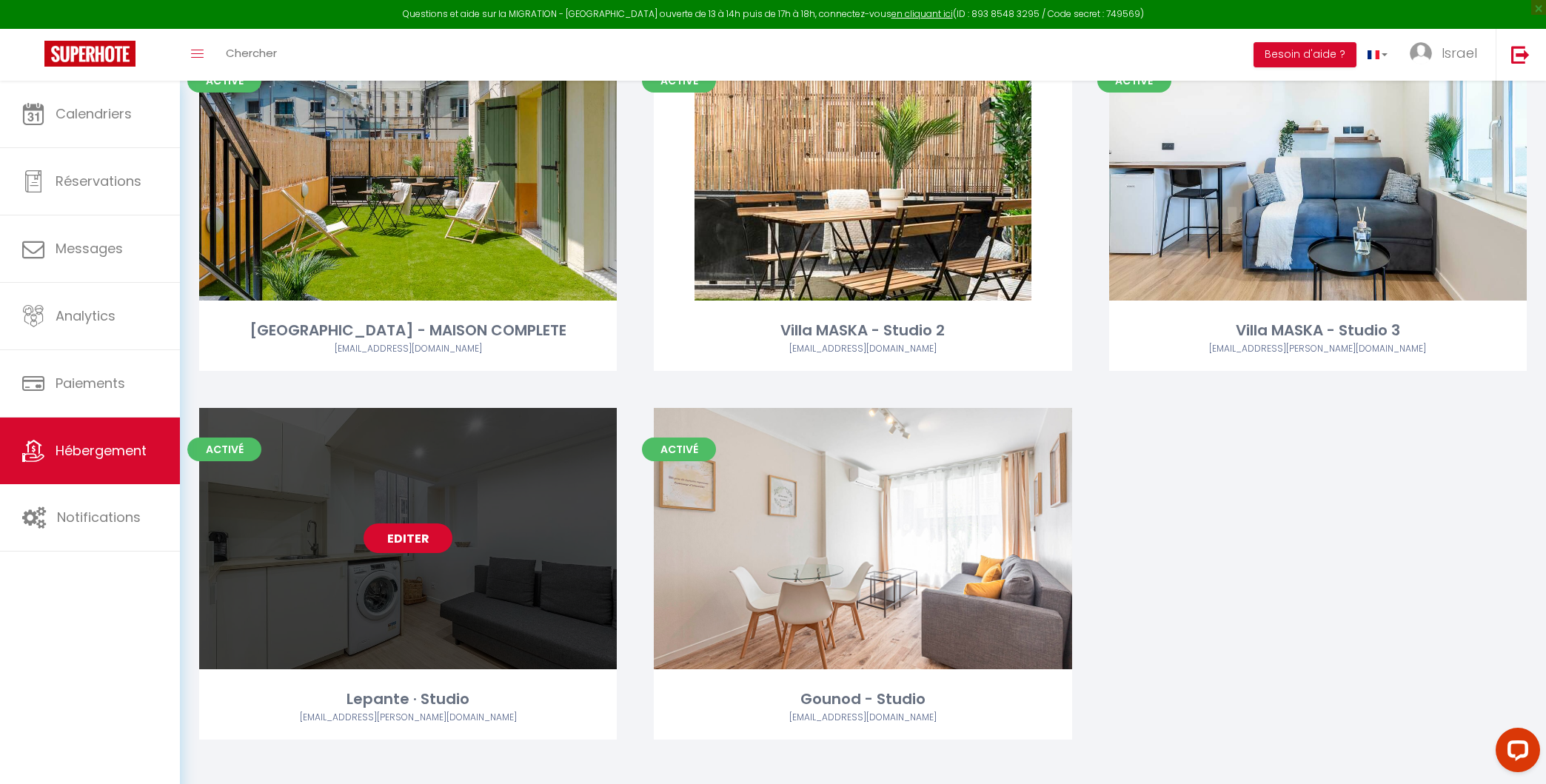
click at [399, 534] on link "Editer" at bounding box center [408, 538] width 89 height 30
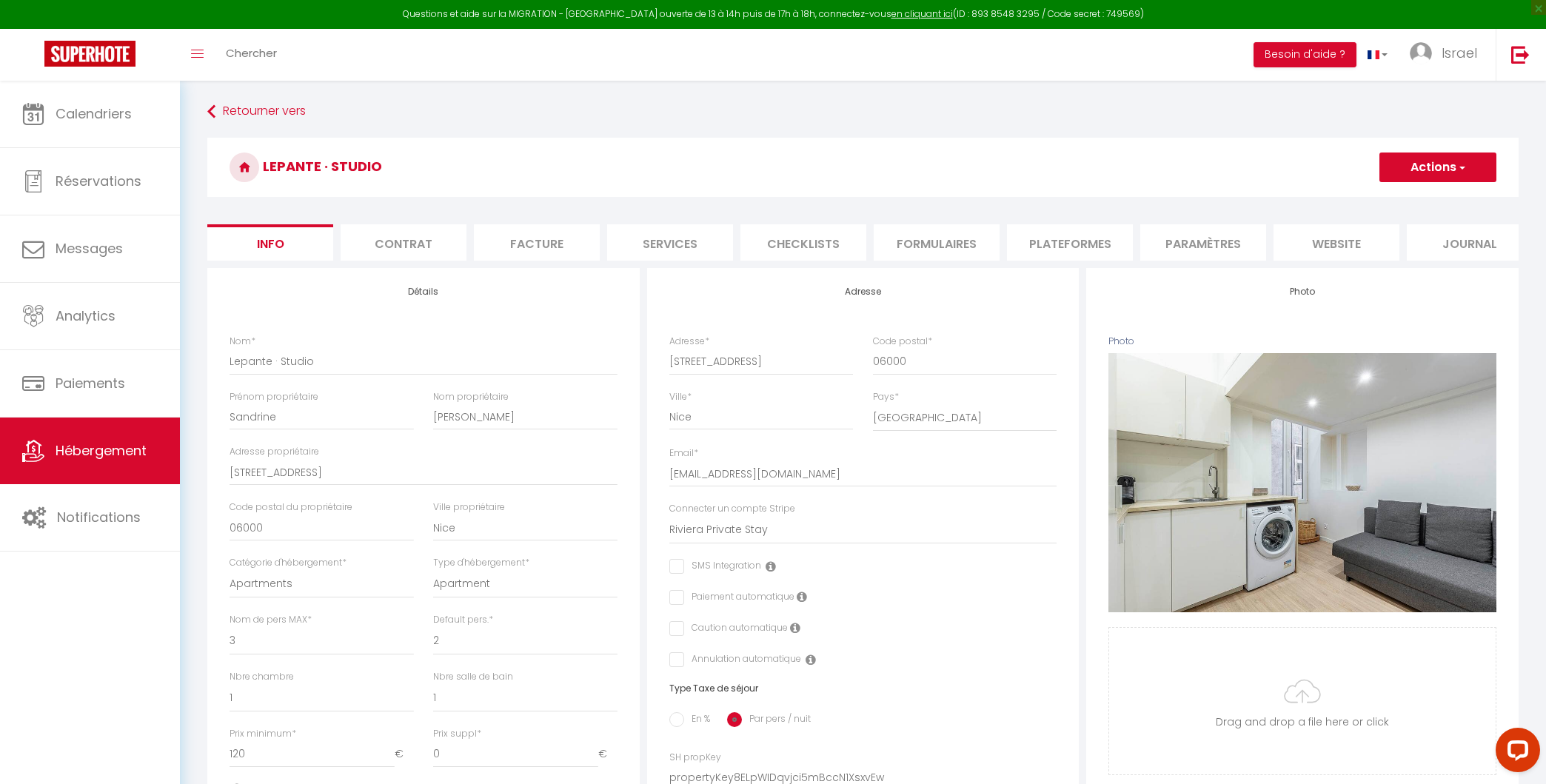
click at [1197, 243] on li "Paramètres" at bounding box center [1203, 242] width 126 height 37
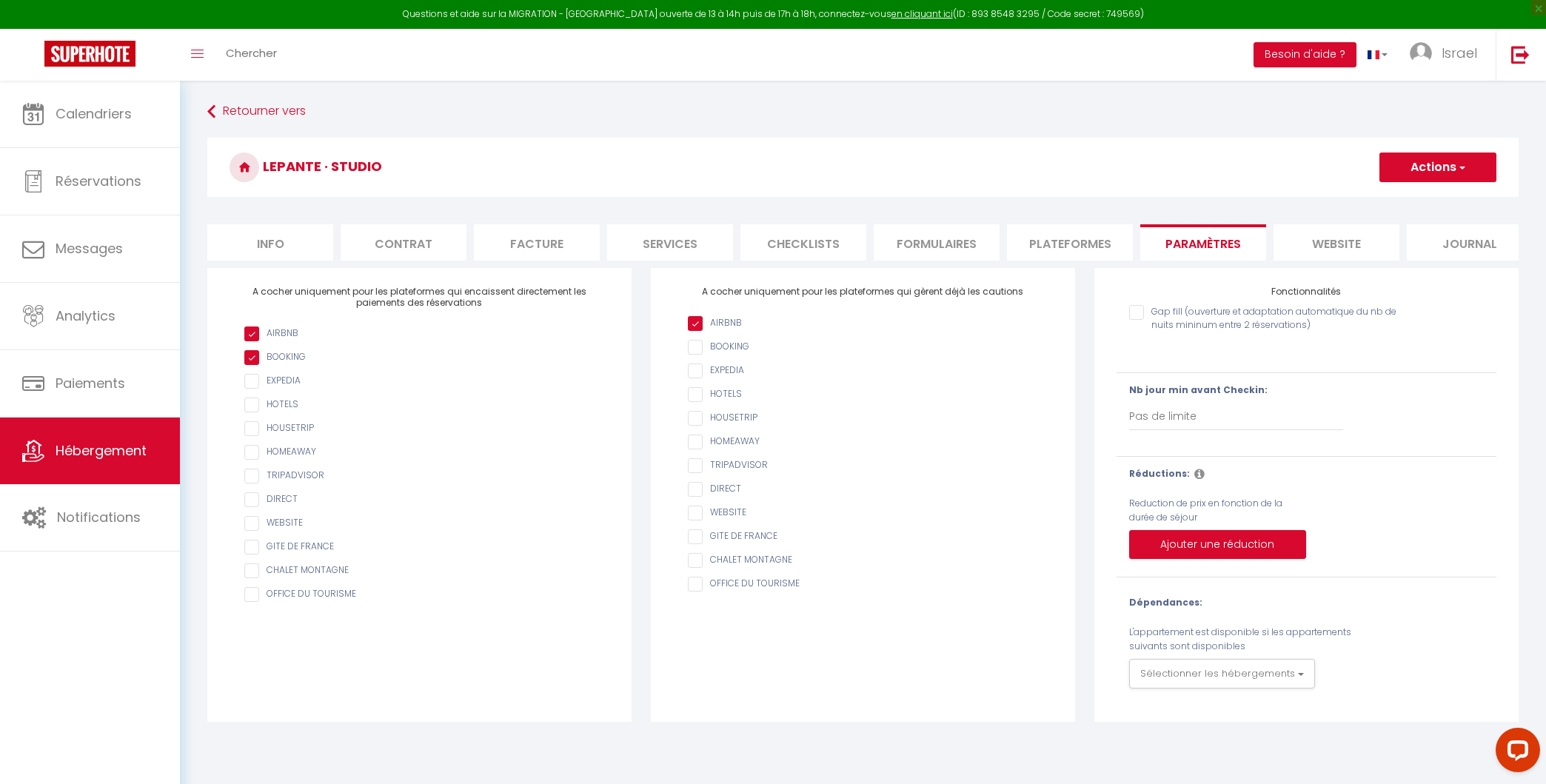
click at [1109, 240] on li "Plateformes" at bounding box center [1070, 242] width 126 height 37
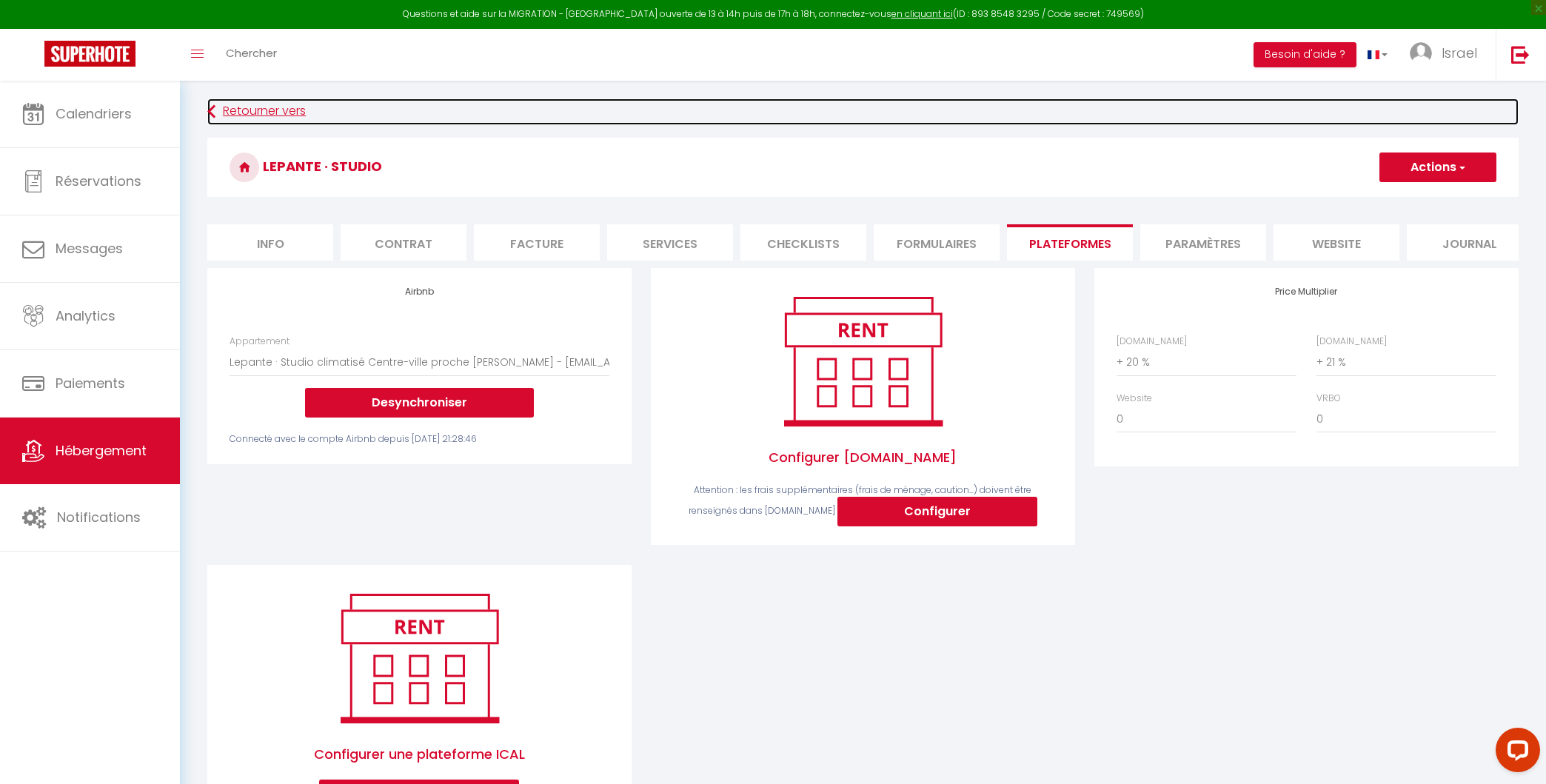
click at [217, 119] on link "Retourner vers" at bounding box center [862, 112] width 1311 height 27
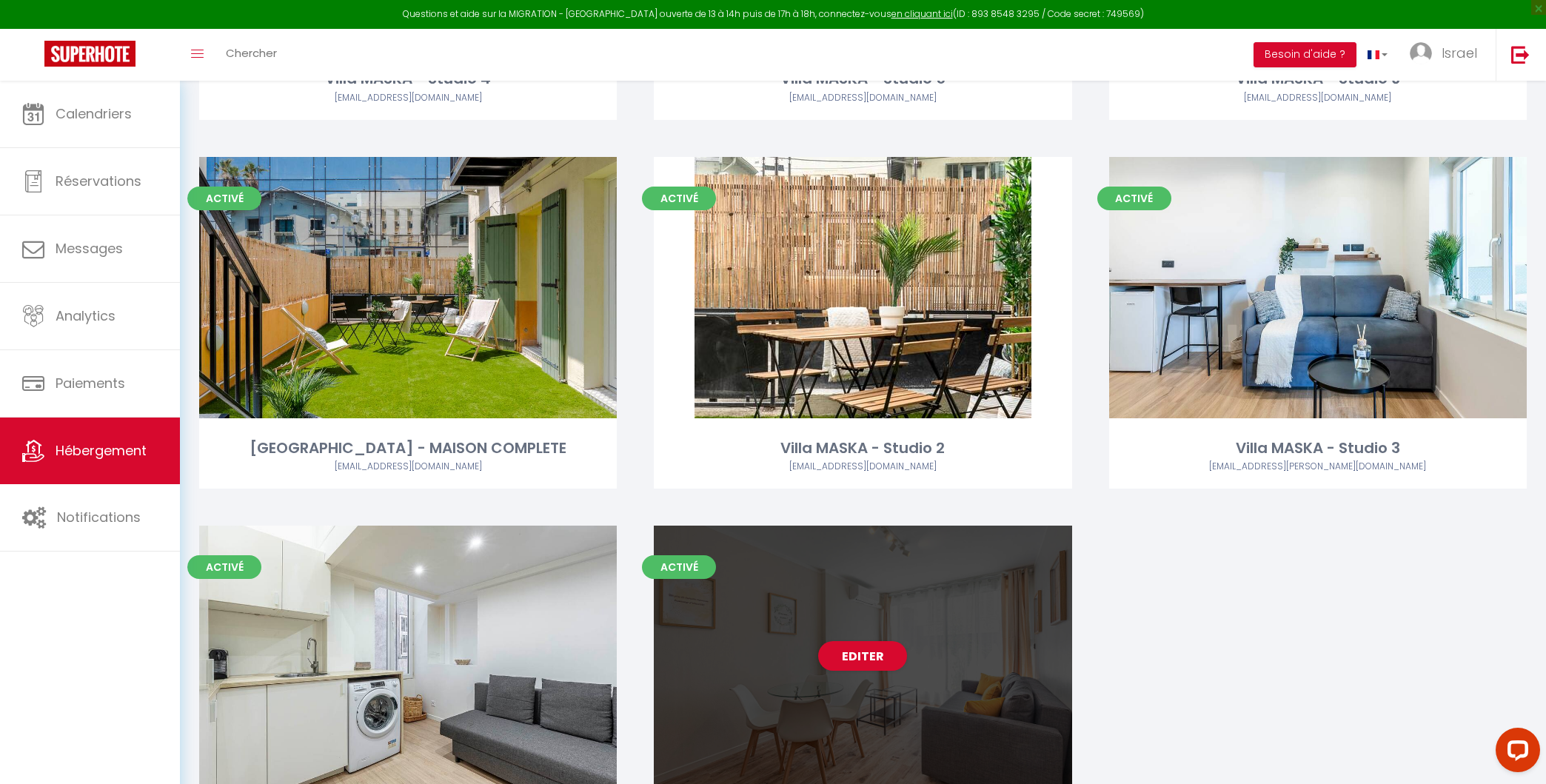
scroll to position [1110, 0]
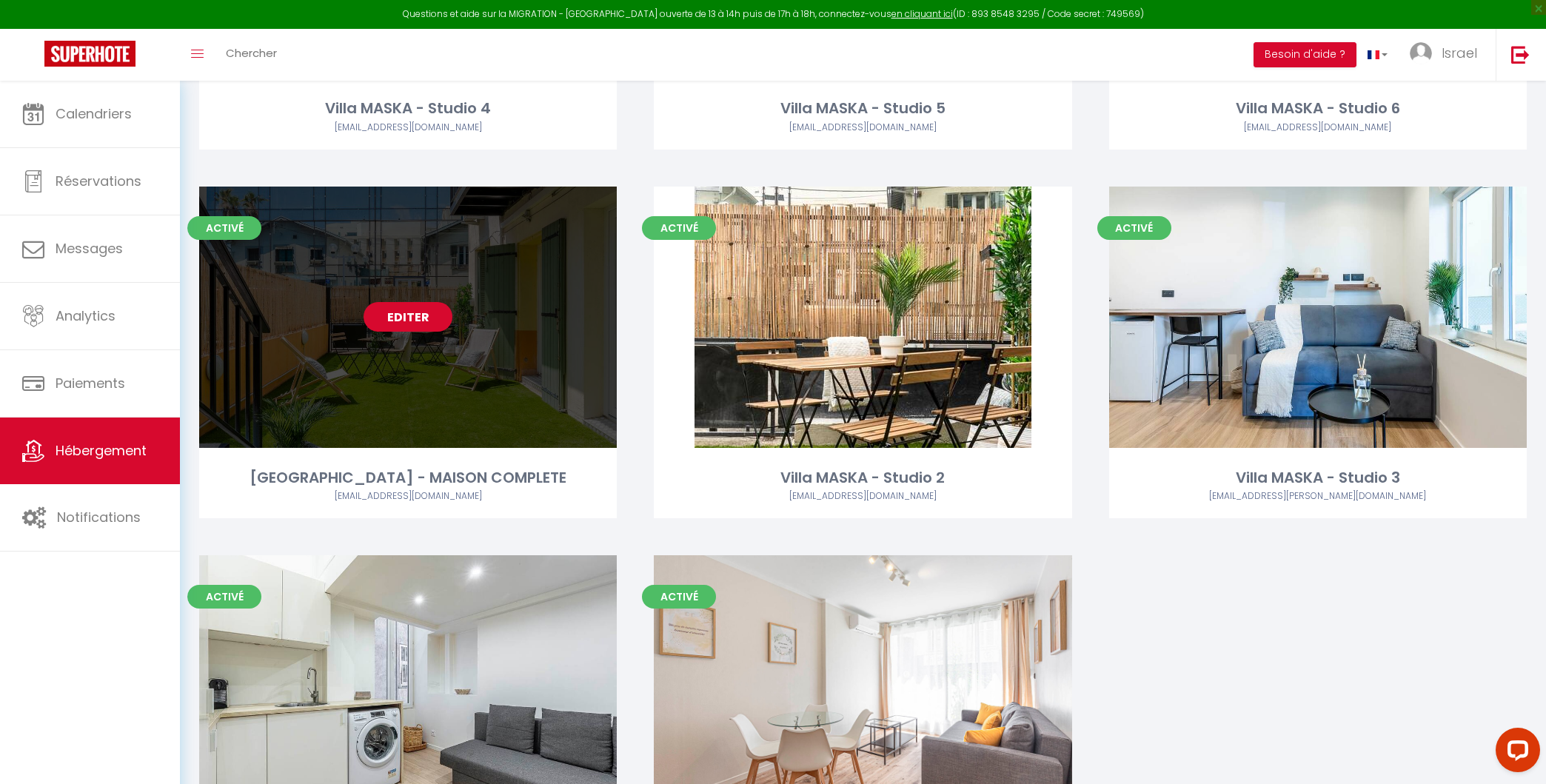
click at [418, 323] on link "Editer" at bounding box center [408, 317] width 89 height 30
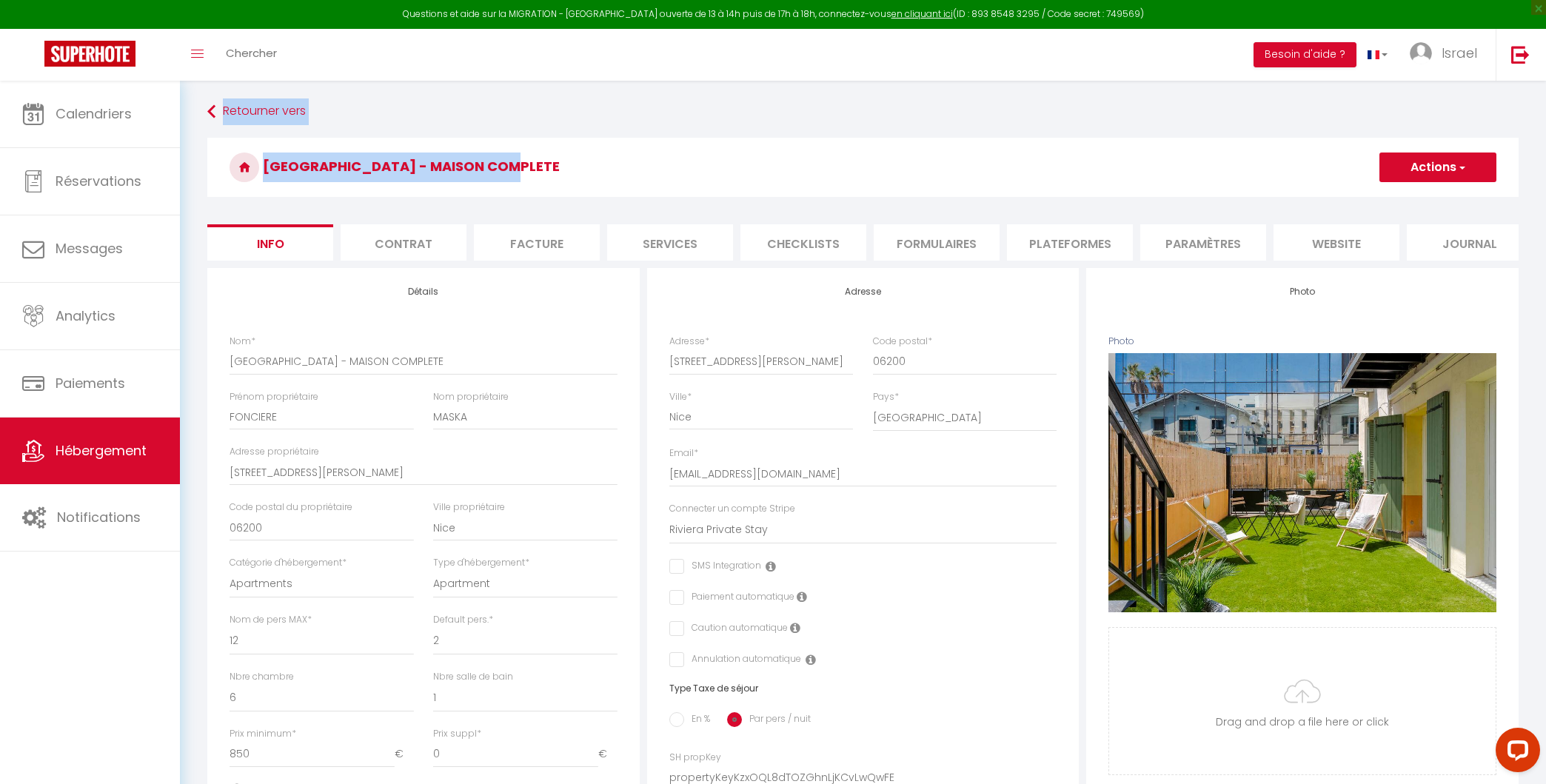
drag, startPoint x: 1500, startPoint y: 197, endPoint x: 1149, endPoint y: 86, distance: 368.1
click at [1149, 86] on div "Retourner vers Villa MASKA - MAISON COMPLETE Actions Enregistrer Dupliquer Supp…" at bounding box center [862, 692] width 1366 height 1223
click at [1054, 231] on li "Plateformes" at bounding box center [1070, 242] width 126 height 37
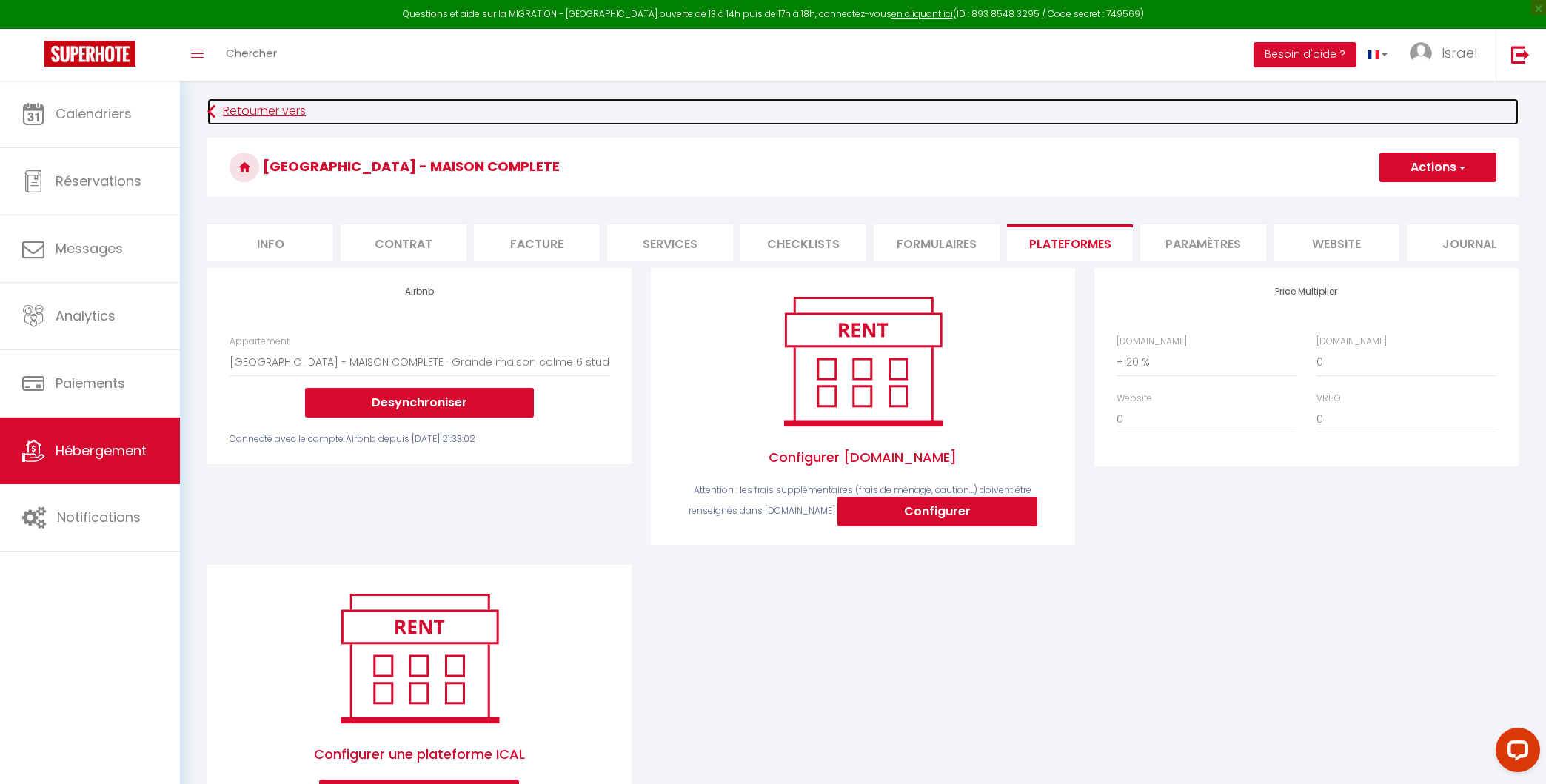
click at [226, 118] on link "Retourner vers" at bounding box center [862, 112] width 1311 height 27
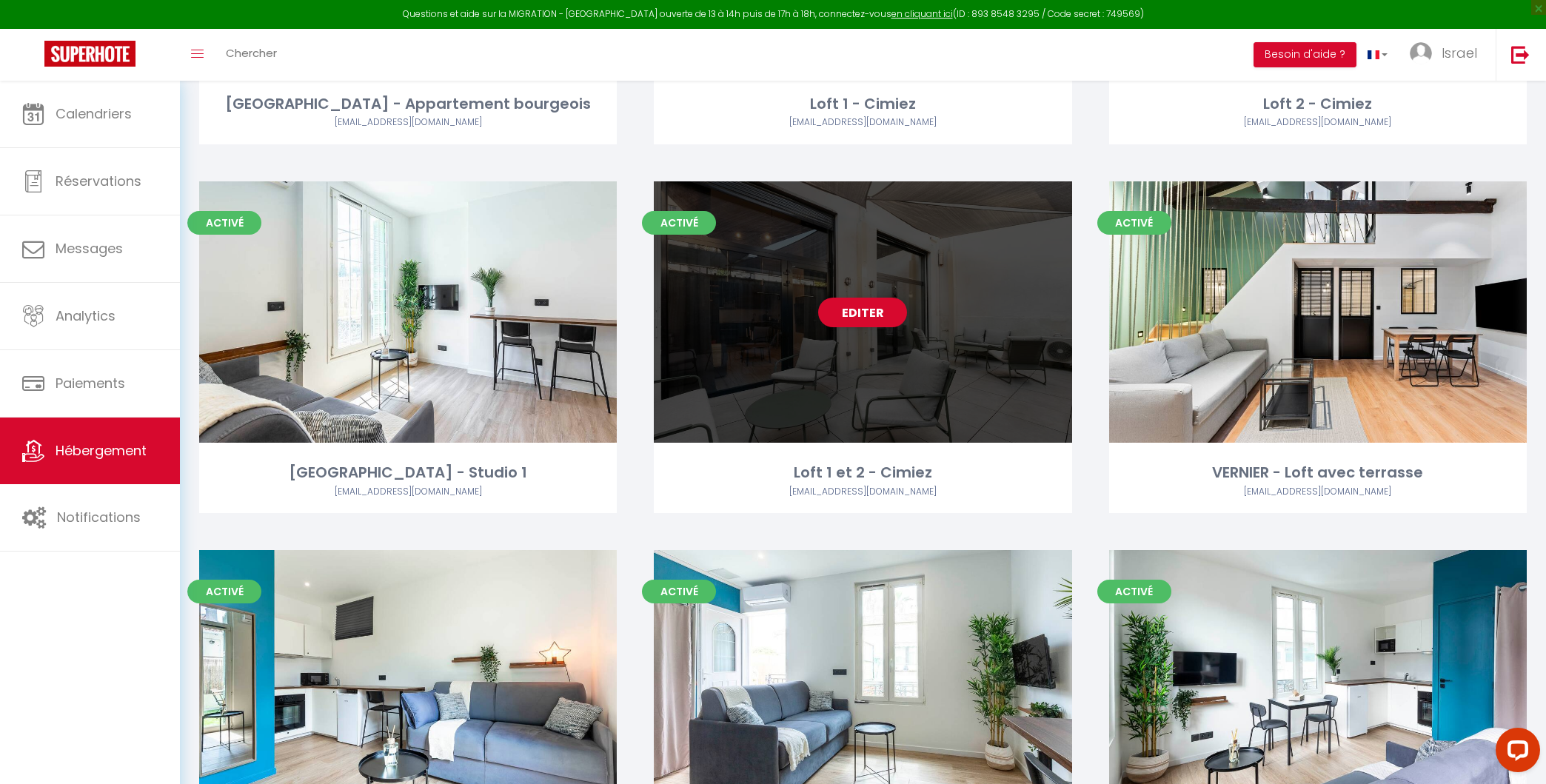
scroll to position [398, 0]
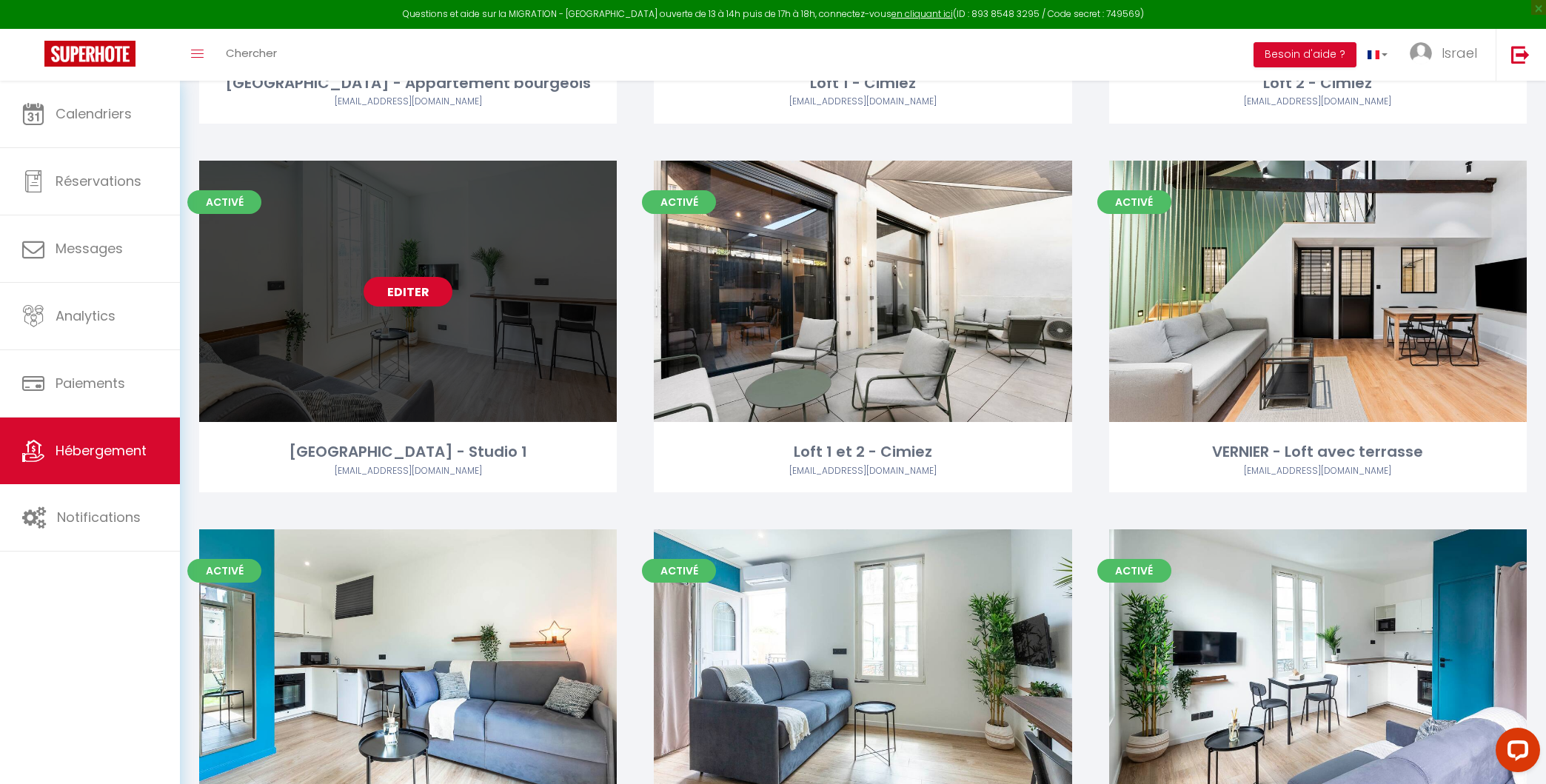
click at [416, 299] on link "Editer" at bounding box center [408, 292] width 89 height 30
click at [405, 291] on link "Editer" at bounding box center [408, 292] width 89 height 30
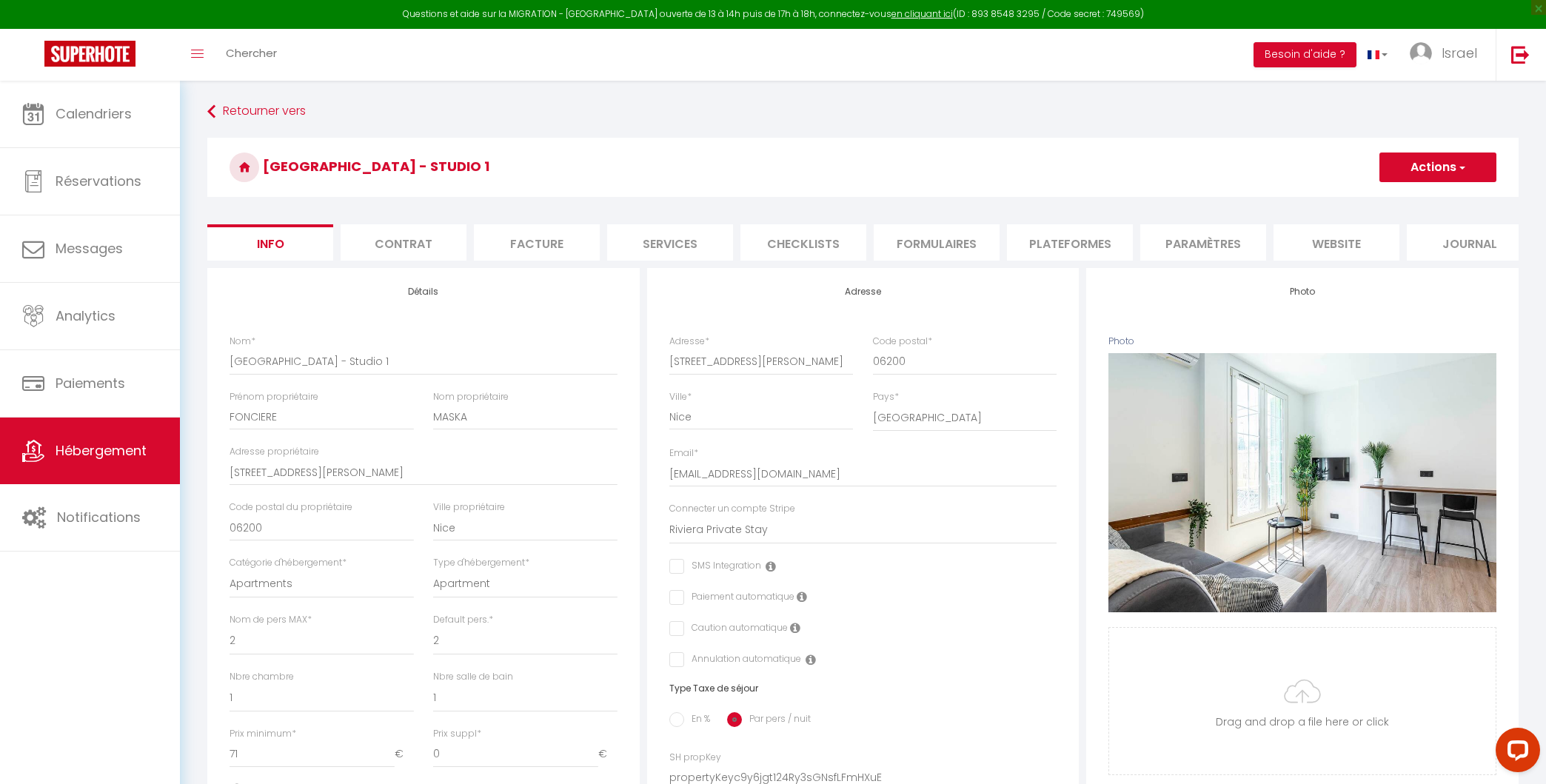
click at [1082, 239] on li "Plateformes" at bounding box center [1070, 242] width 126 height 37
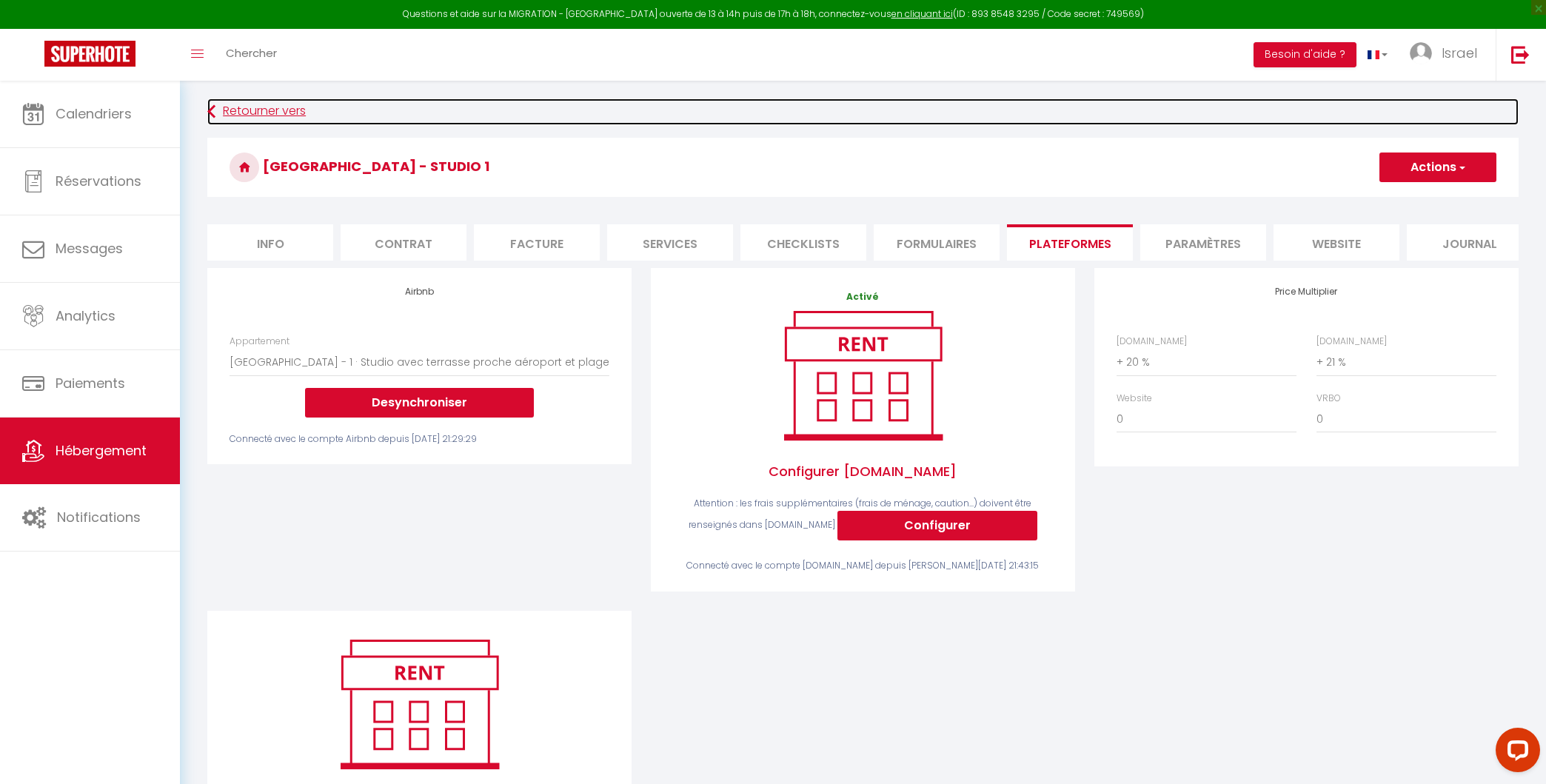
click at [257, 111] on link "Retourner vers" at bounding box center [862, 112] width 1311 height 27
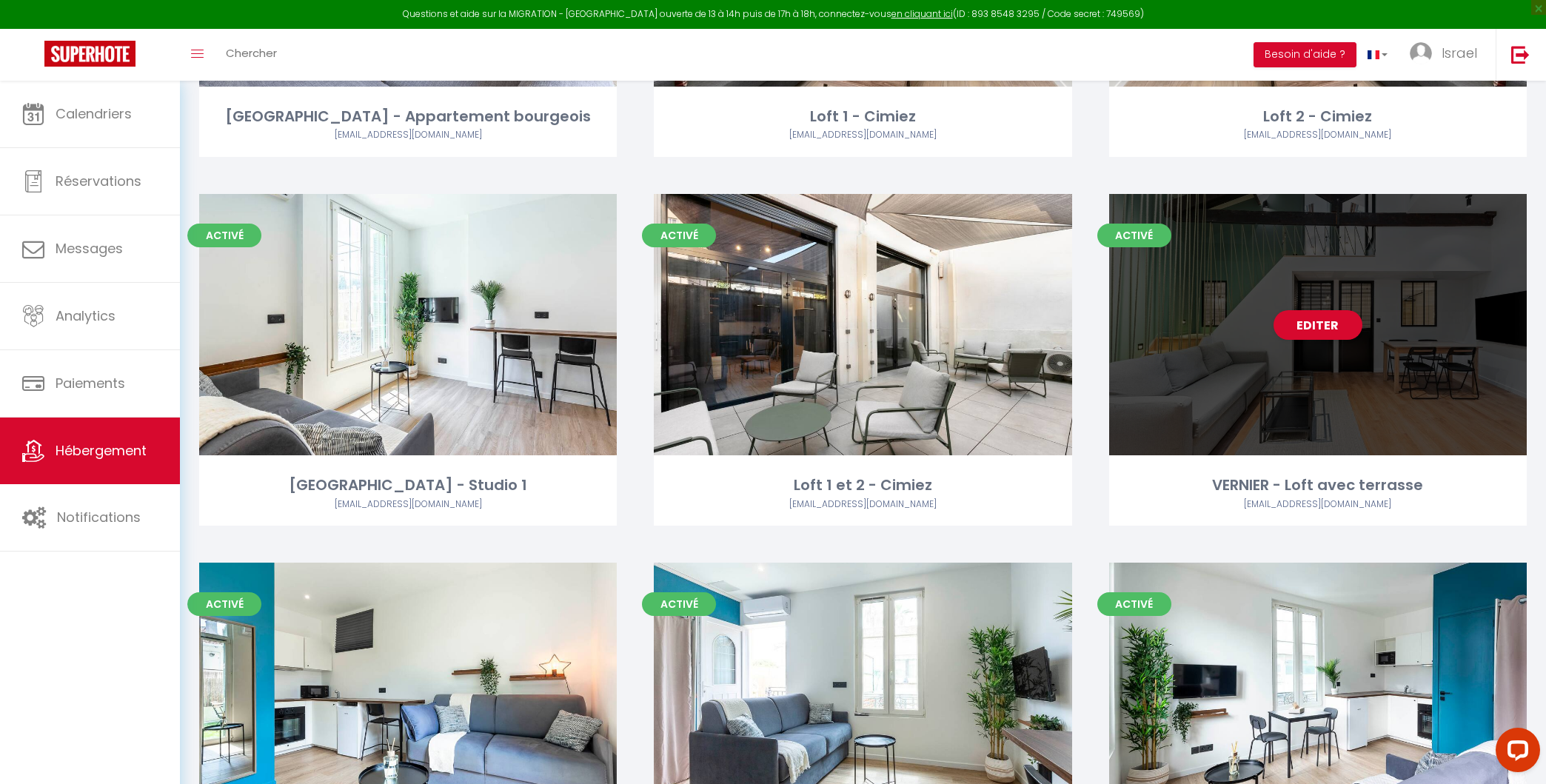
scroll to position [369, 0]
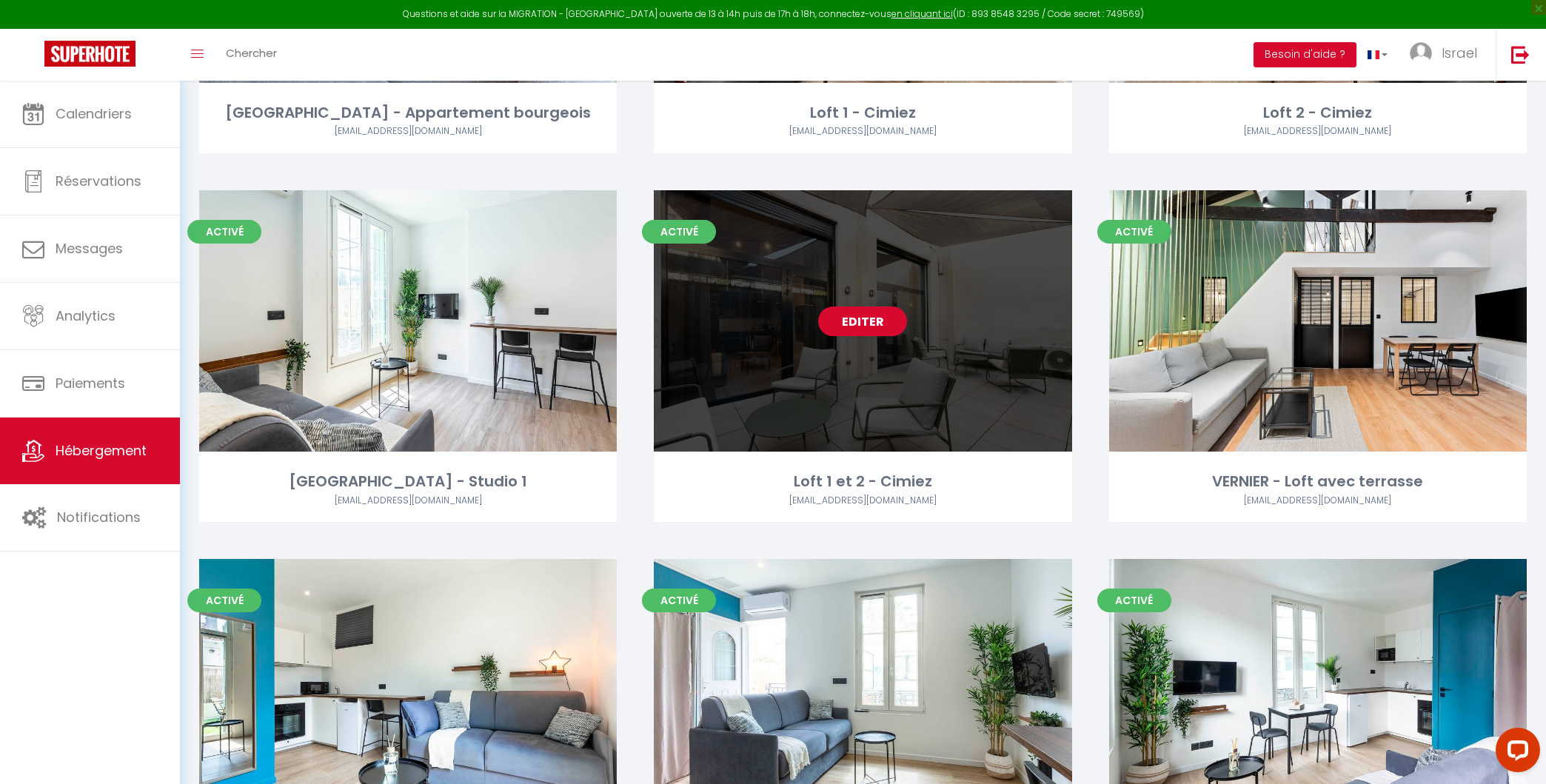
click at [892, 313] on link "Editer" at bounding box center [862, 321] width 89 height 30
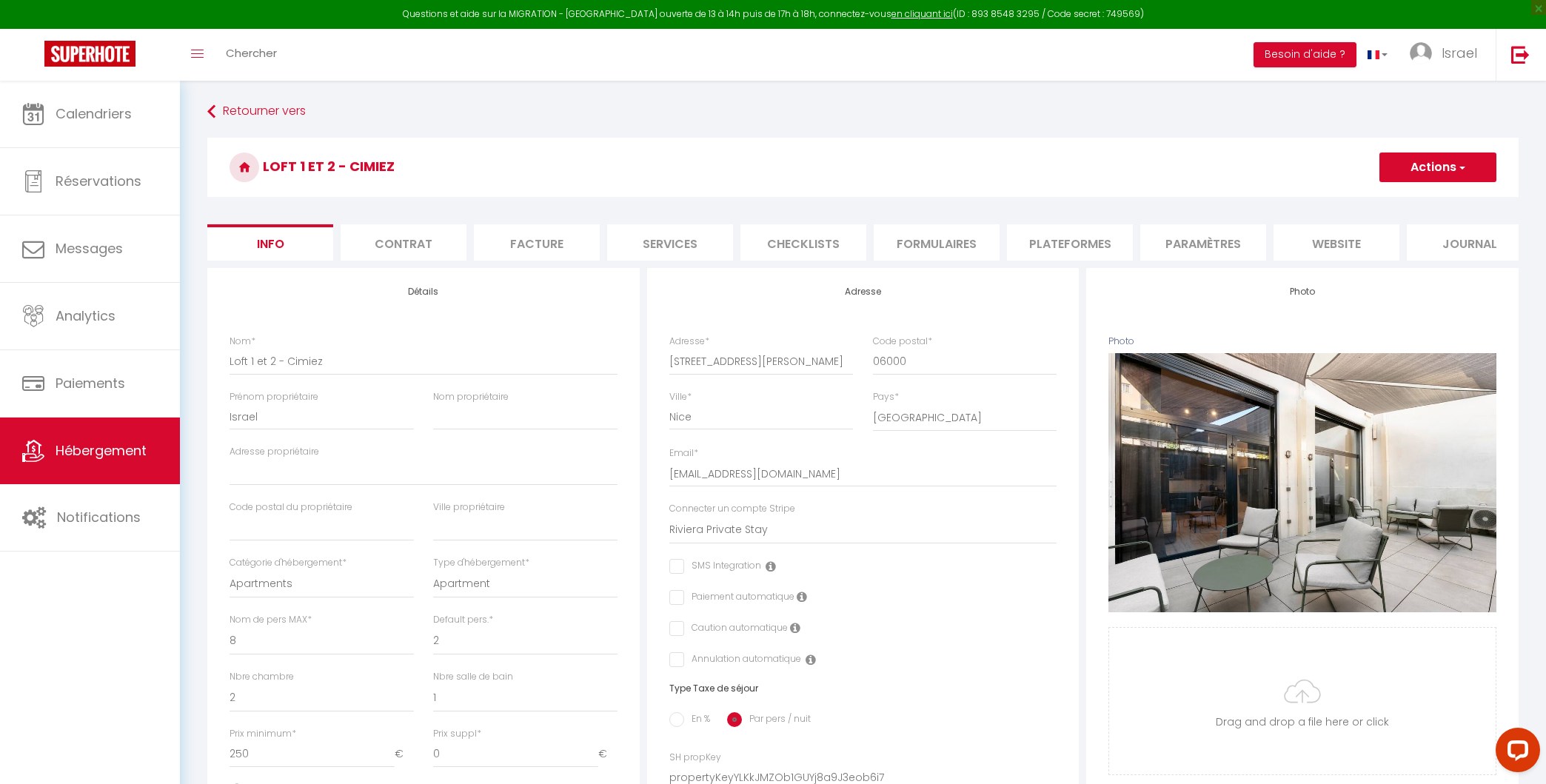
click at [1106, 240] on li "Plateformes" at bounding box center [1070, 242] width 126 height 37
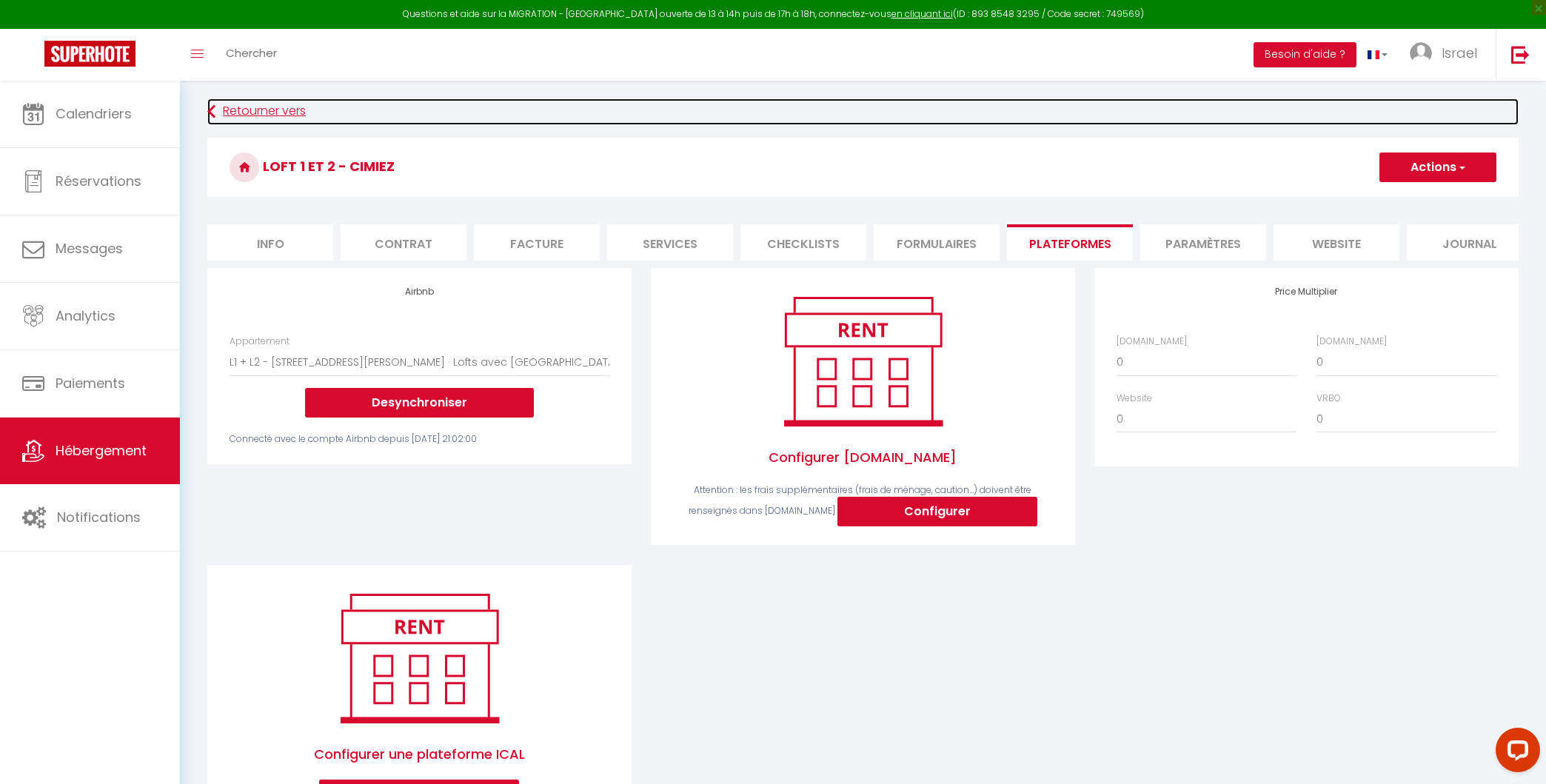
click at [285, 110] on link "Retourner vers" at bounding box center [862, 112] width 1311 height 27
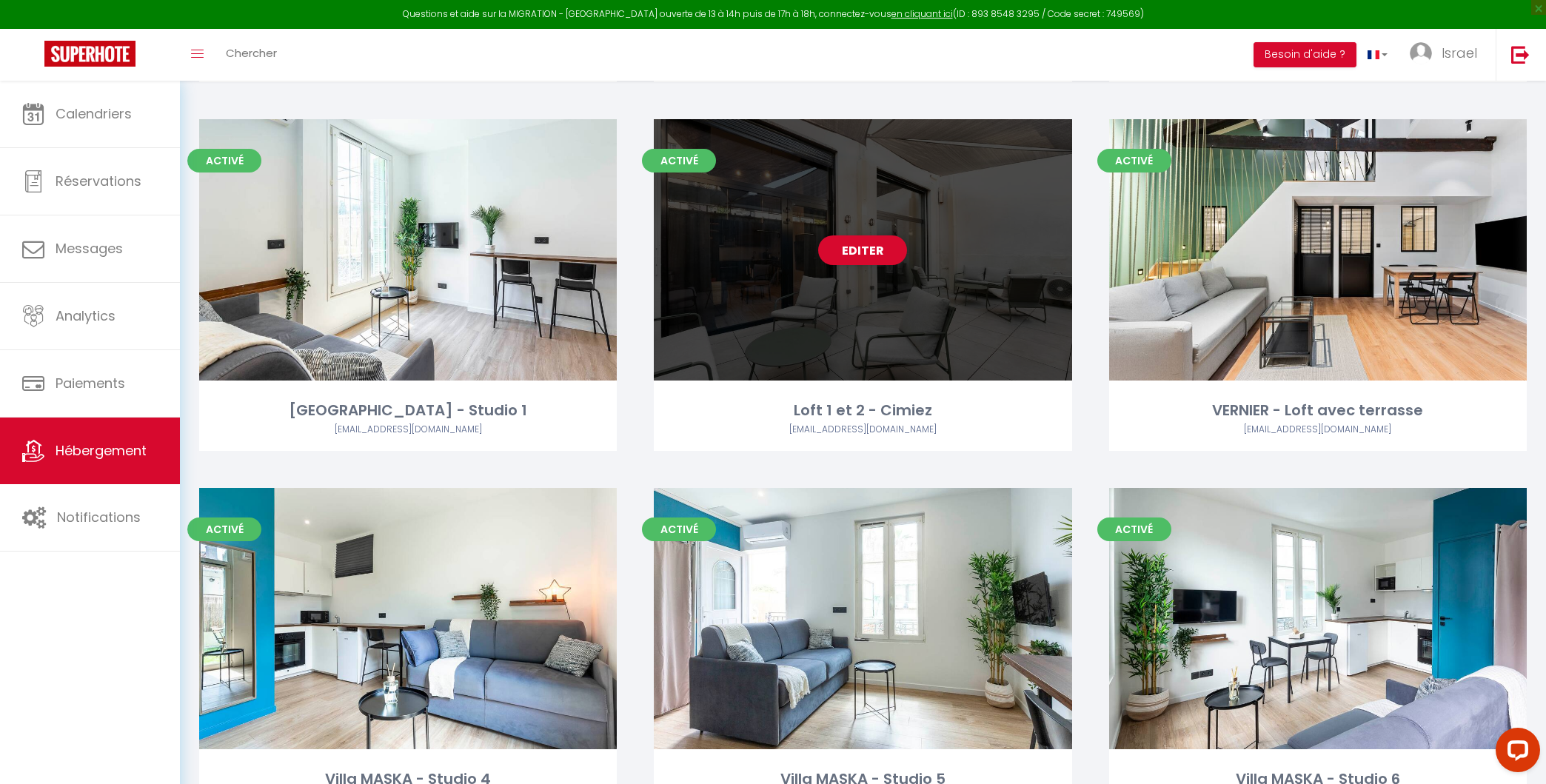
scroll to position [449, 0]
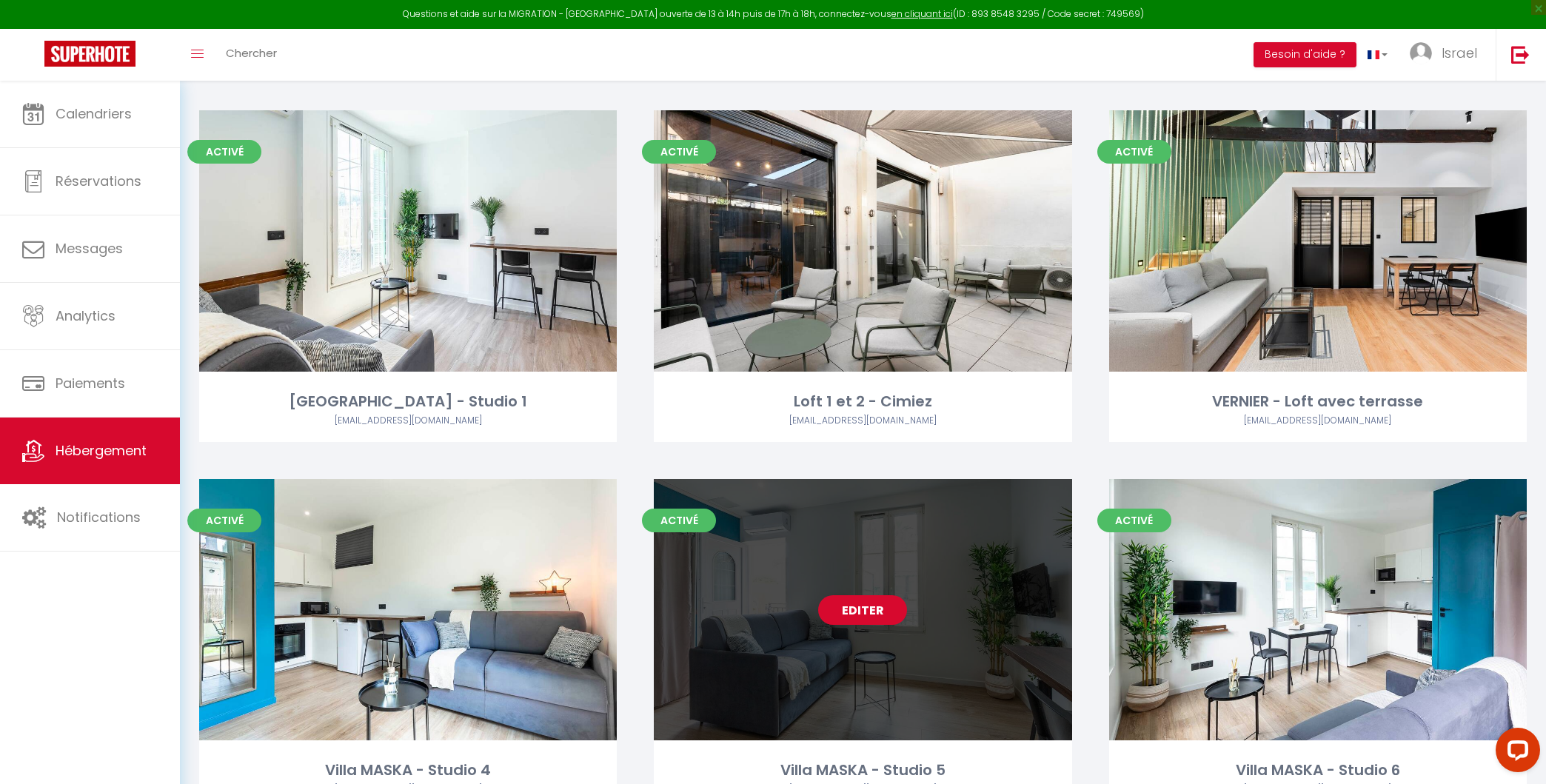
click at [887, 600] on link "Editer" at bounding box center [862, 610] width 89 height 30
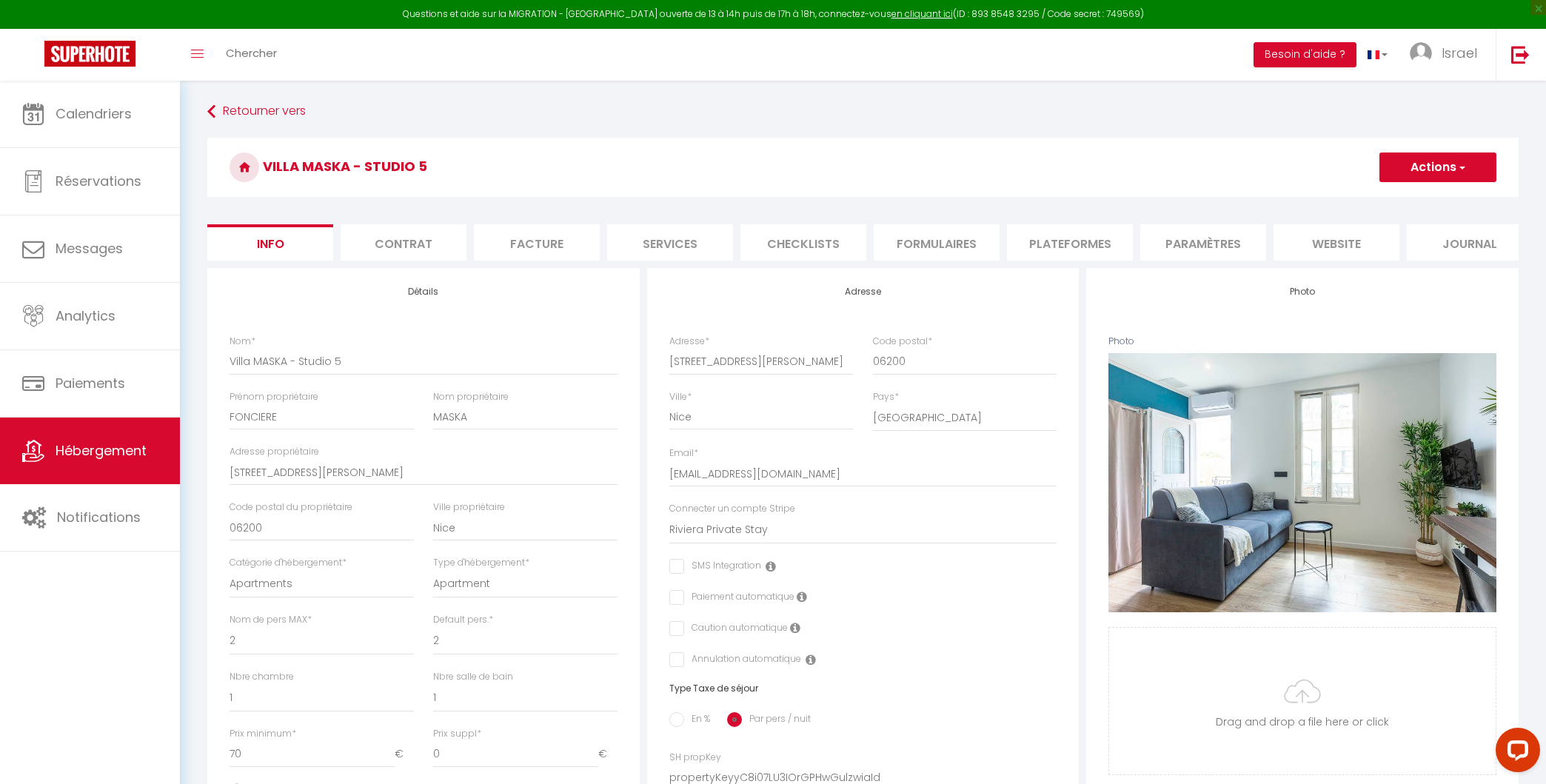
click at [1041, 265] on form "Villa MASKA - Studio 5 Actions Enregistrer Dupliquer Supprimer Importer les rés…" at bounding box center [862, 702] width 1311 height 1129
click at [1079, 231] on li "Plateformes" at bounding box center [1070, 242] width 126 height 37
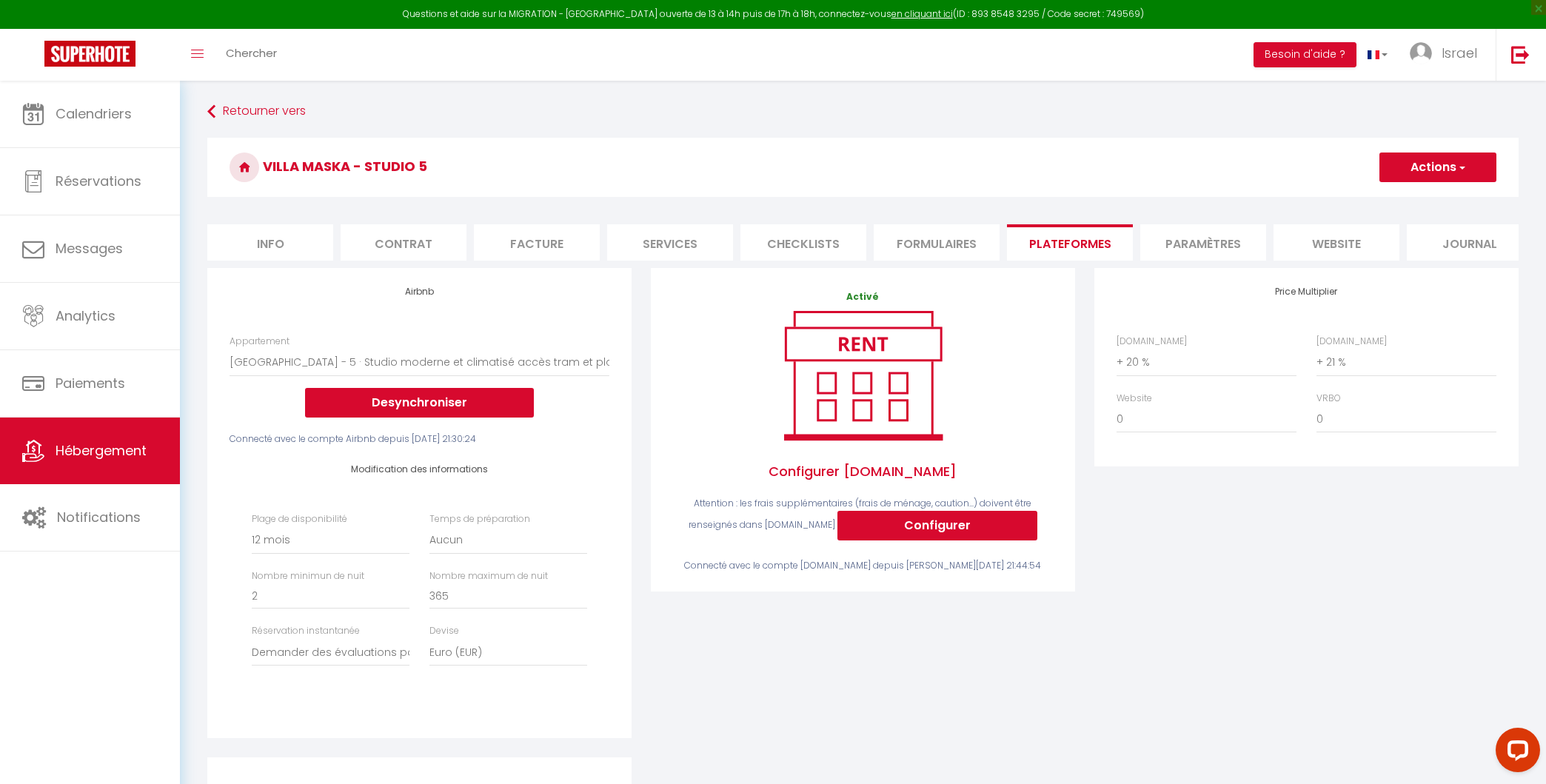
scroll to position [273, 0]
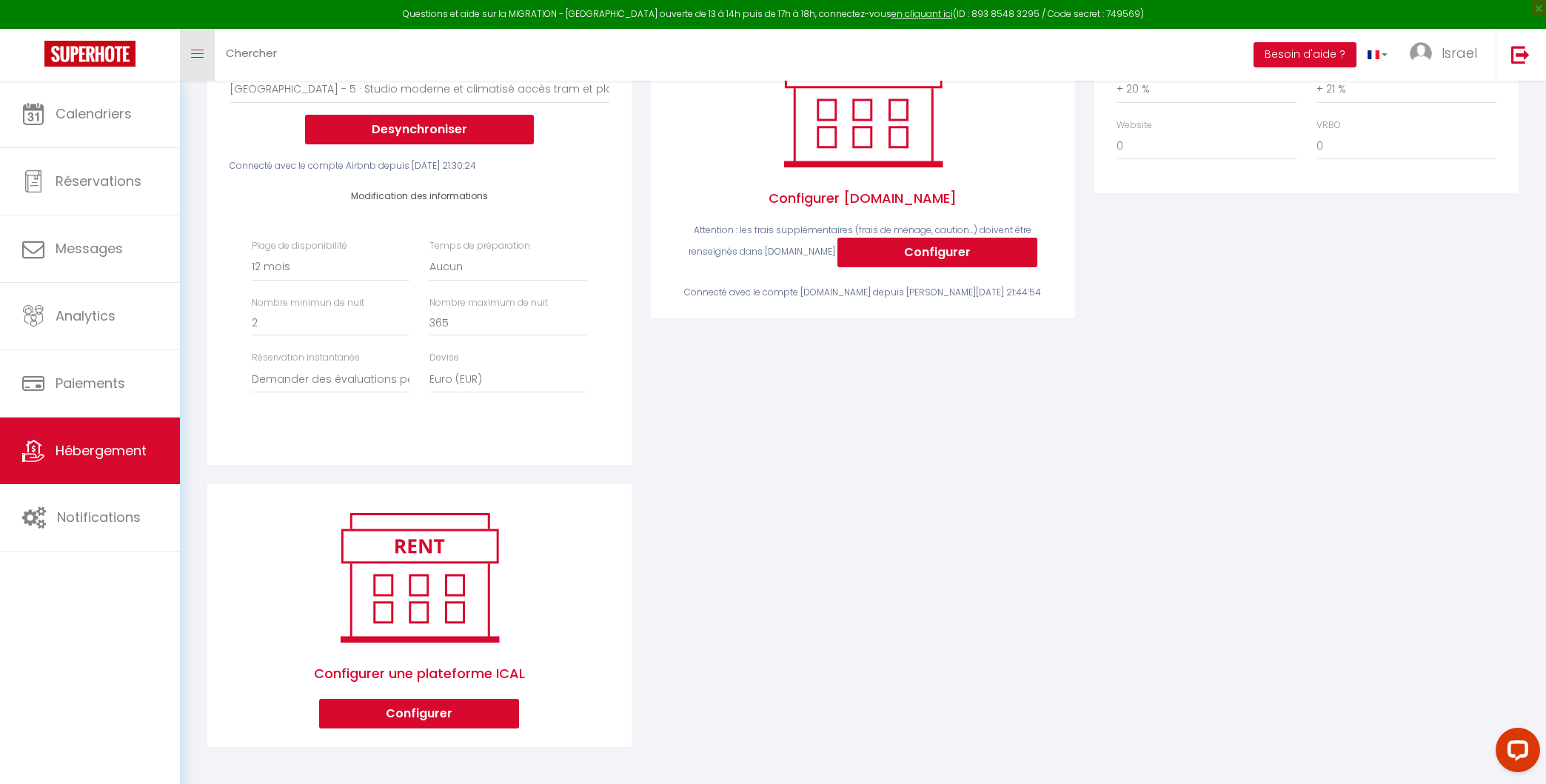
click at [191, 57] on link "Toggle menubar" at bounding box center [197, 55] width 35 height 52
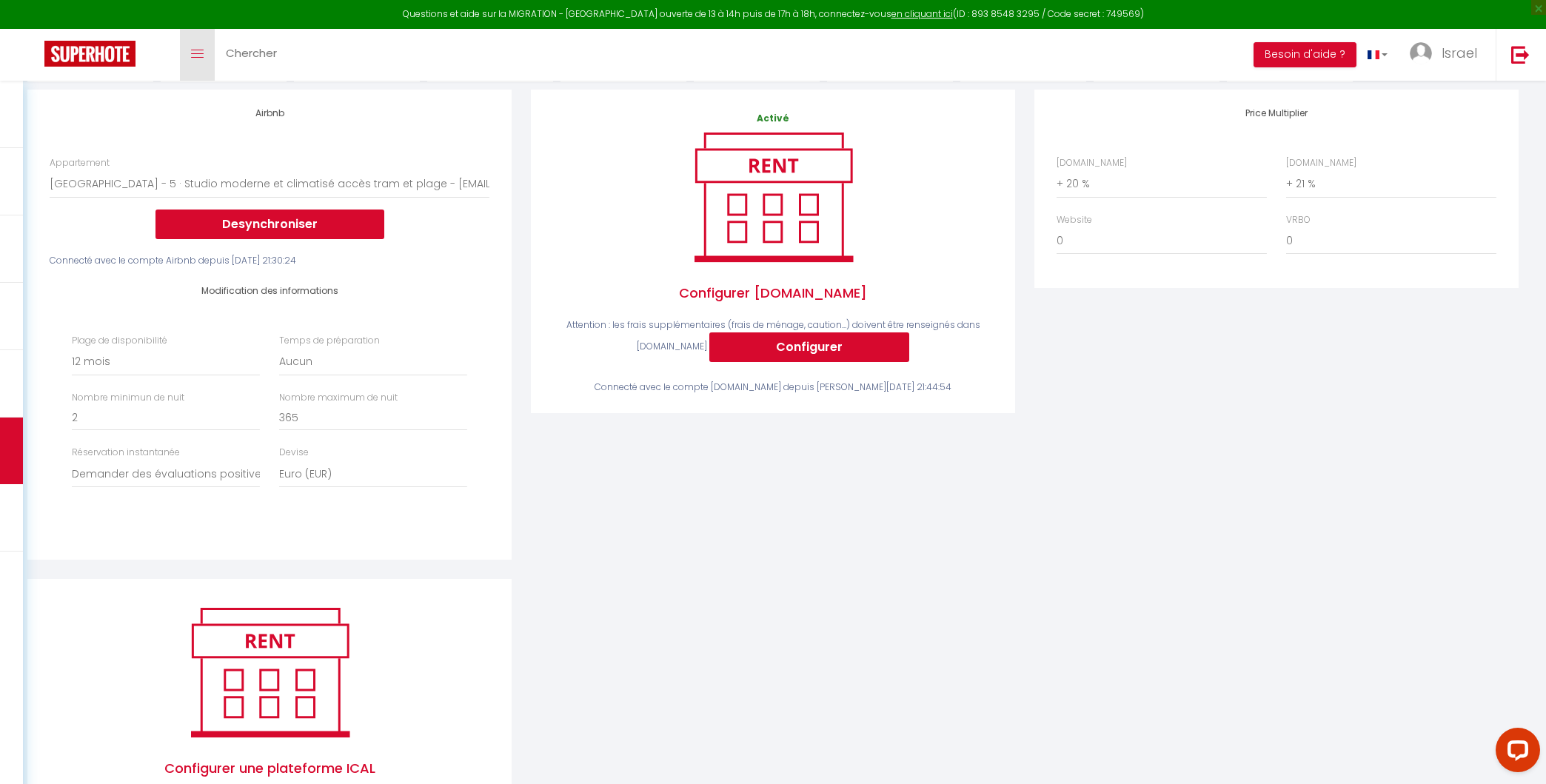
scroll to position [0, 0]
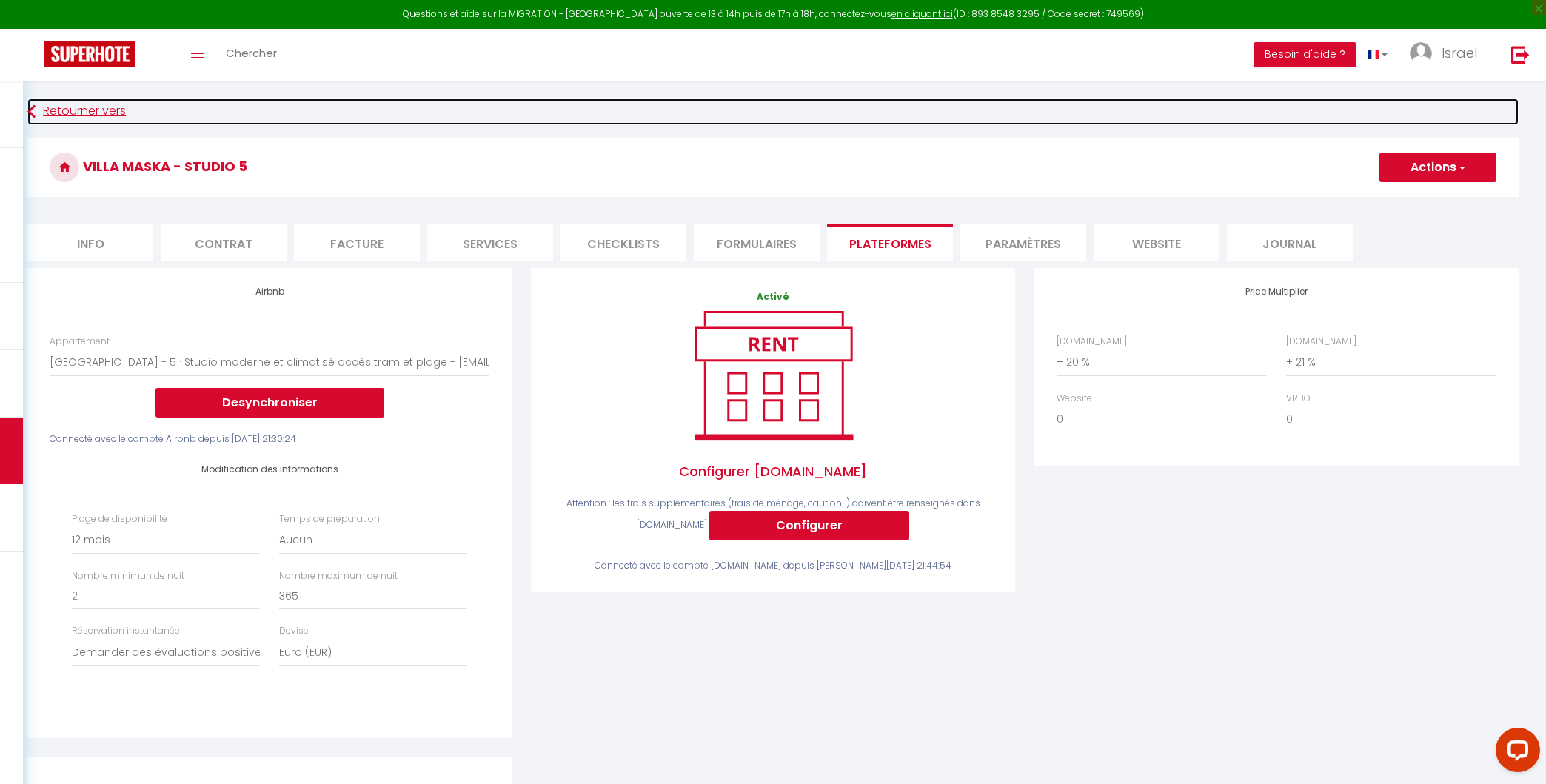
click at [117, 107] on link "Retourner vers" at bounding box center [773, 112] width 1491 height 27
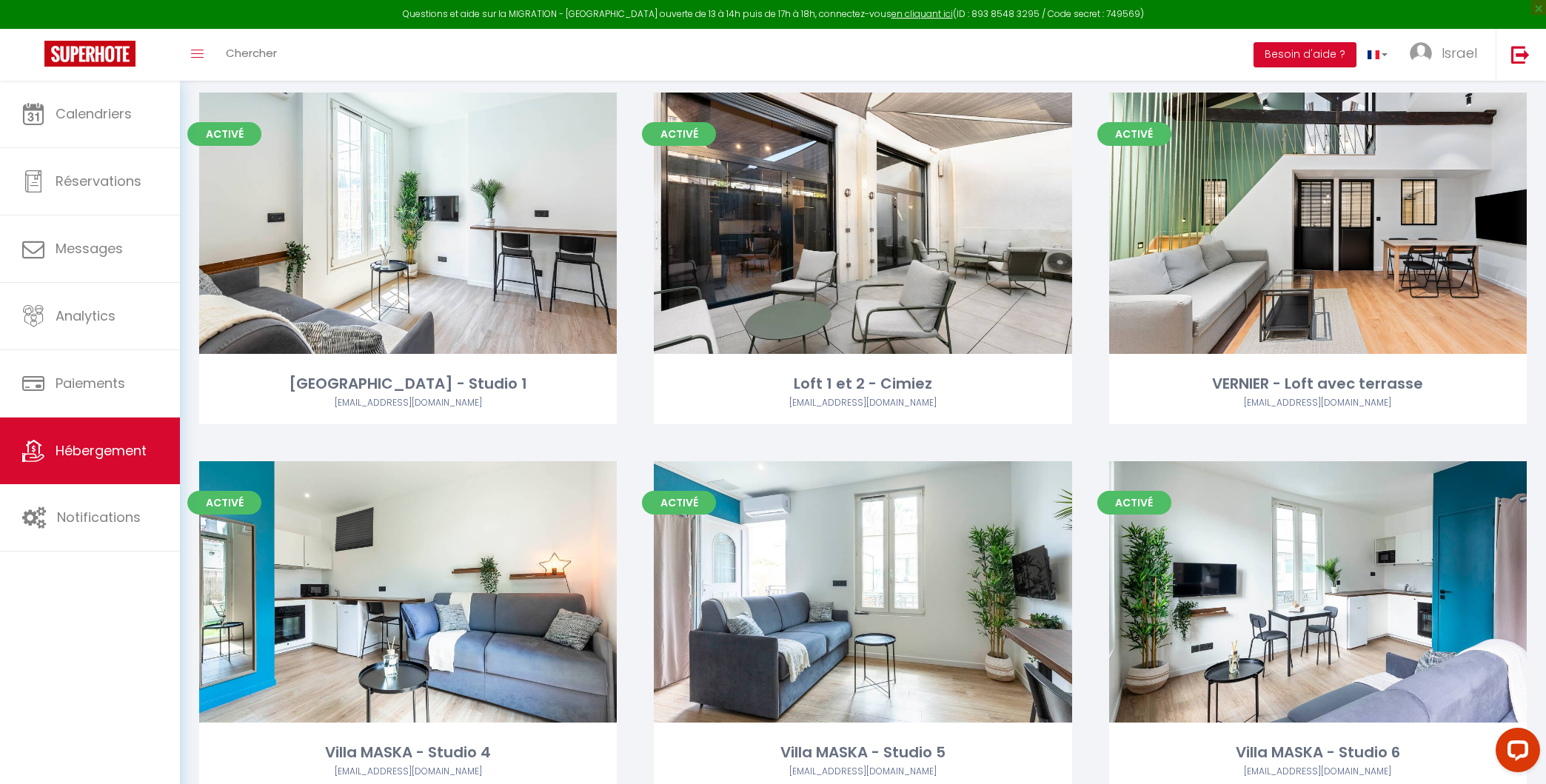
scroll to position [465, 0]
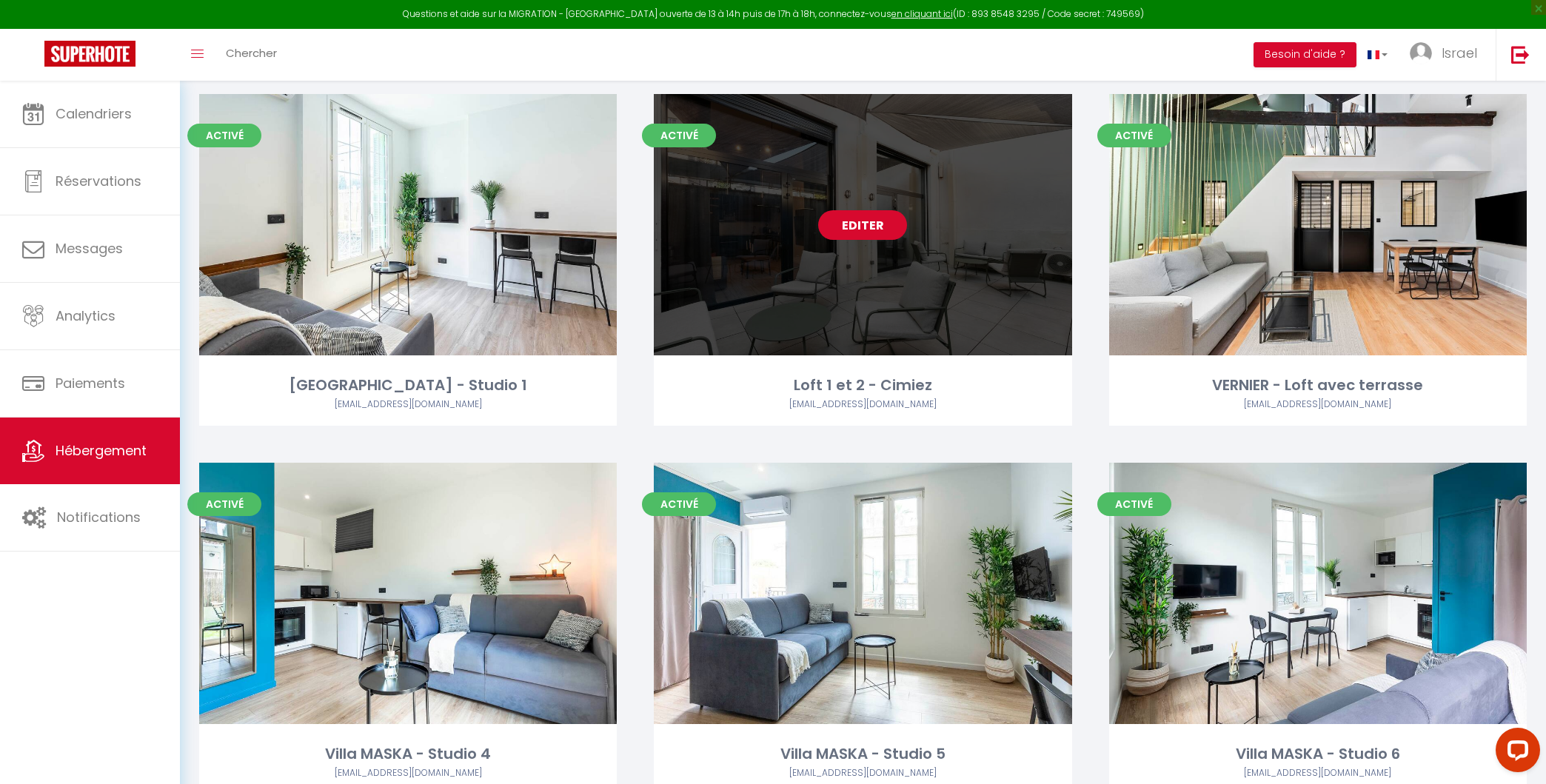
click at [867, 224] on link "Editer" at bounding box center [862, 226] width 89 height 30
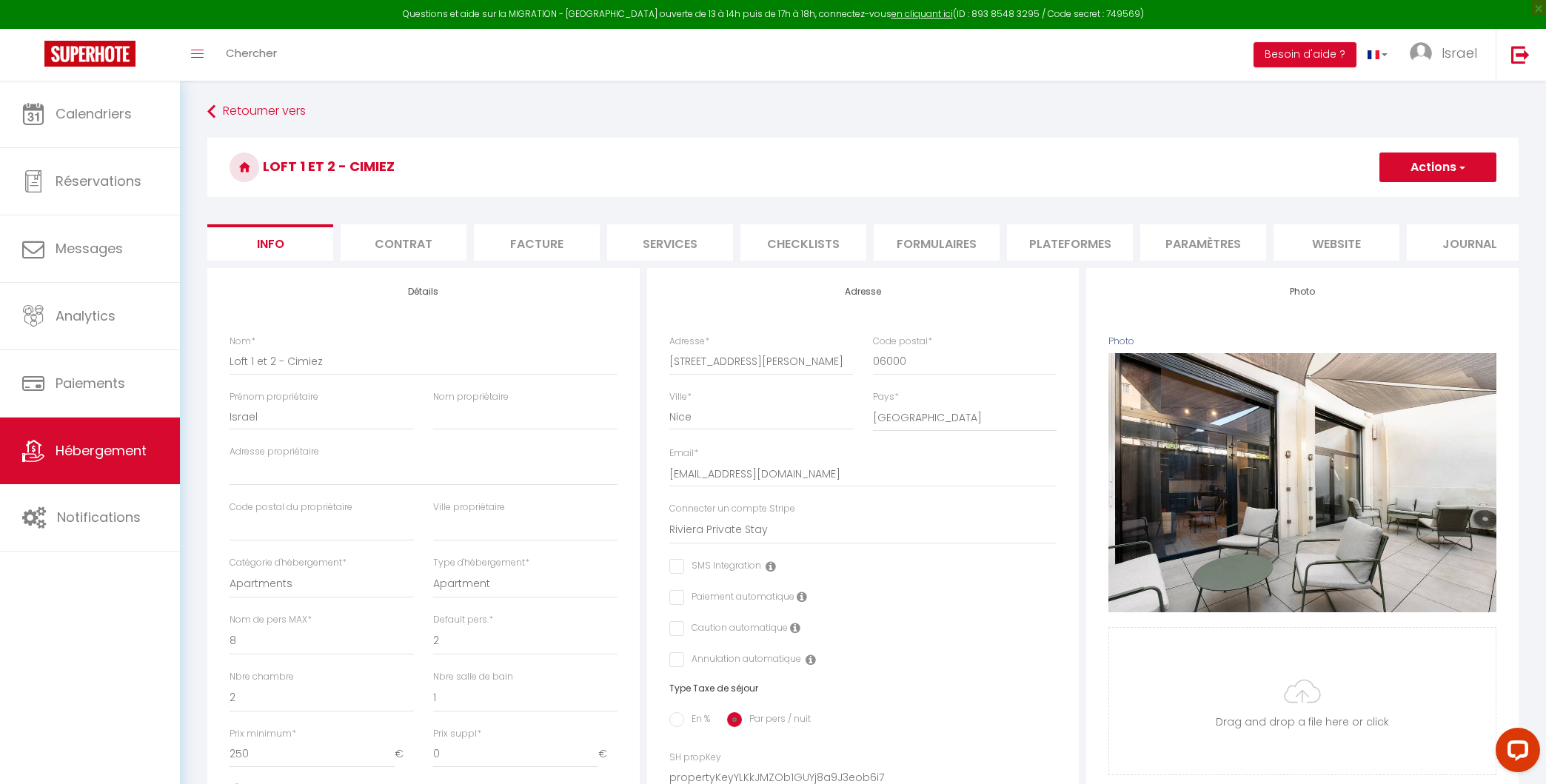
click at [1046, 246] on li "Plateformes" at bounding box center [1070, 242] width 126 height 37
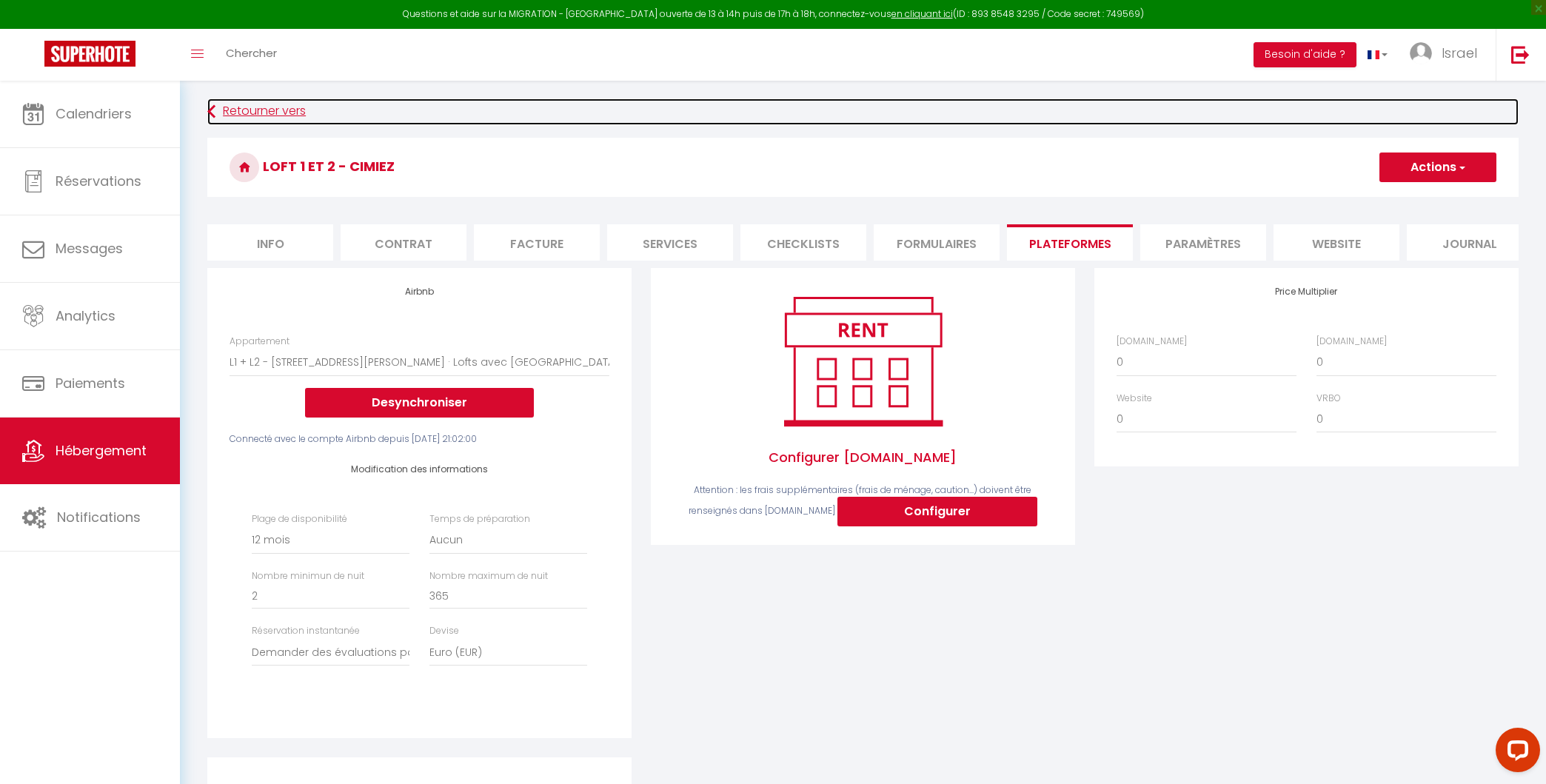
click at [262, 105] on link "Retourner vers" at bounding box center [862, 112] width 1311 height 27
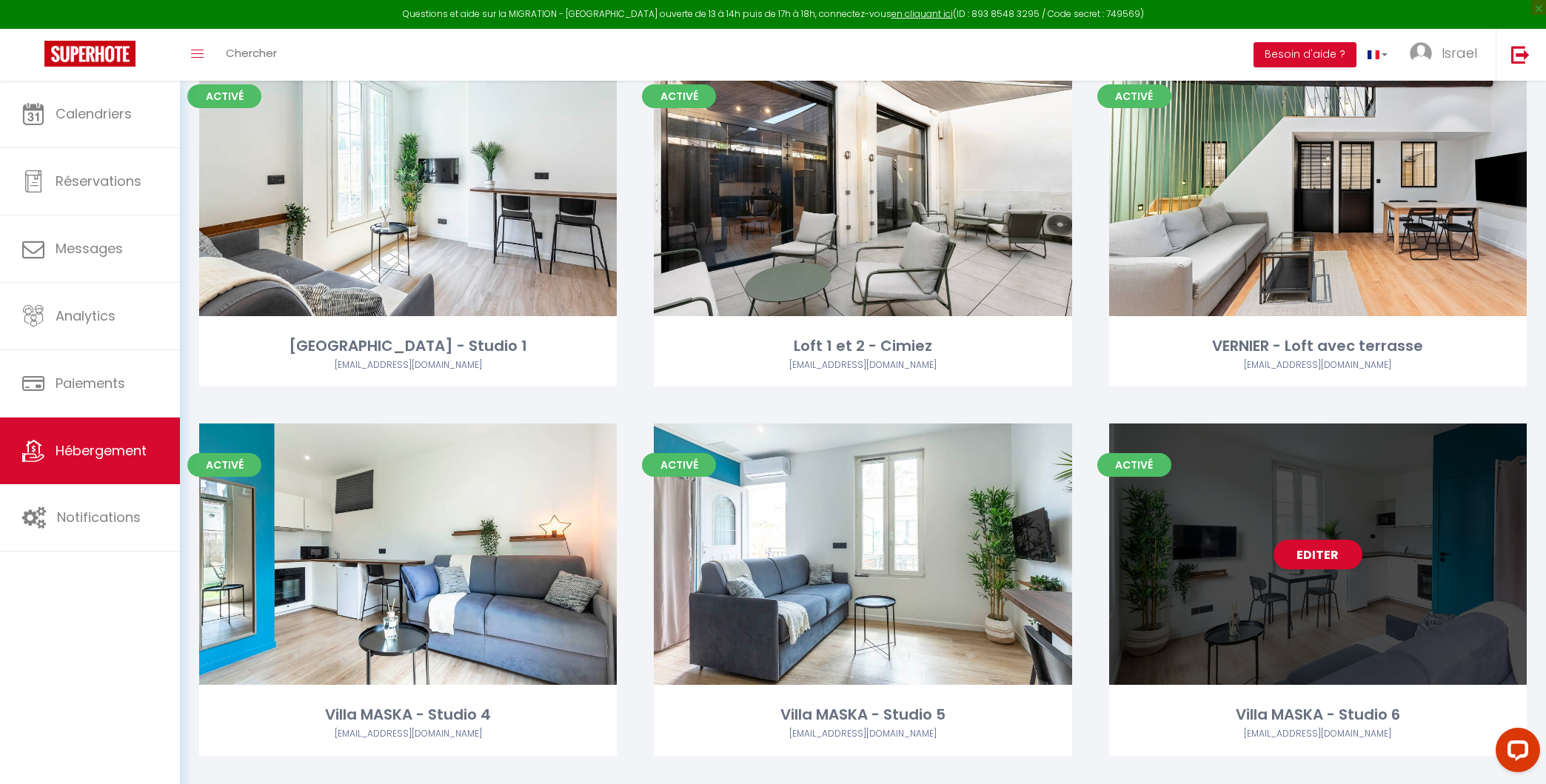
scroll to position [526, 0]
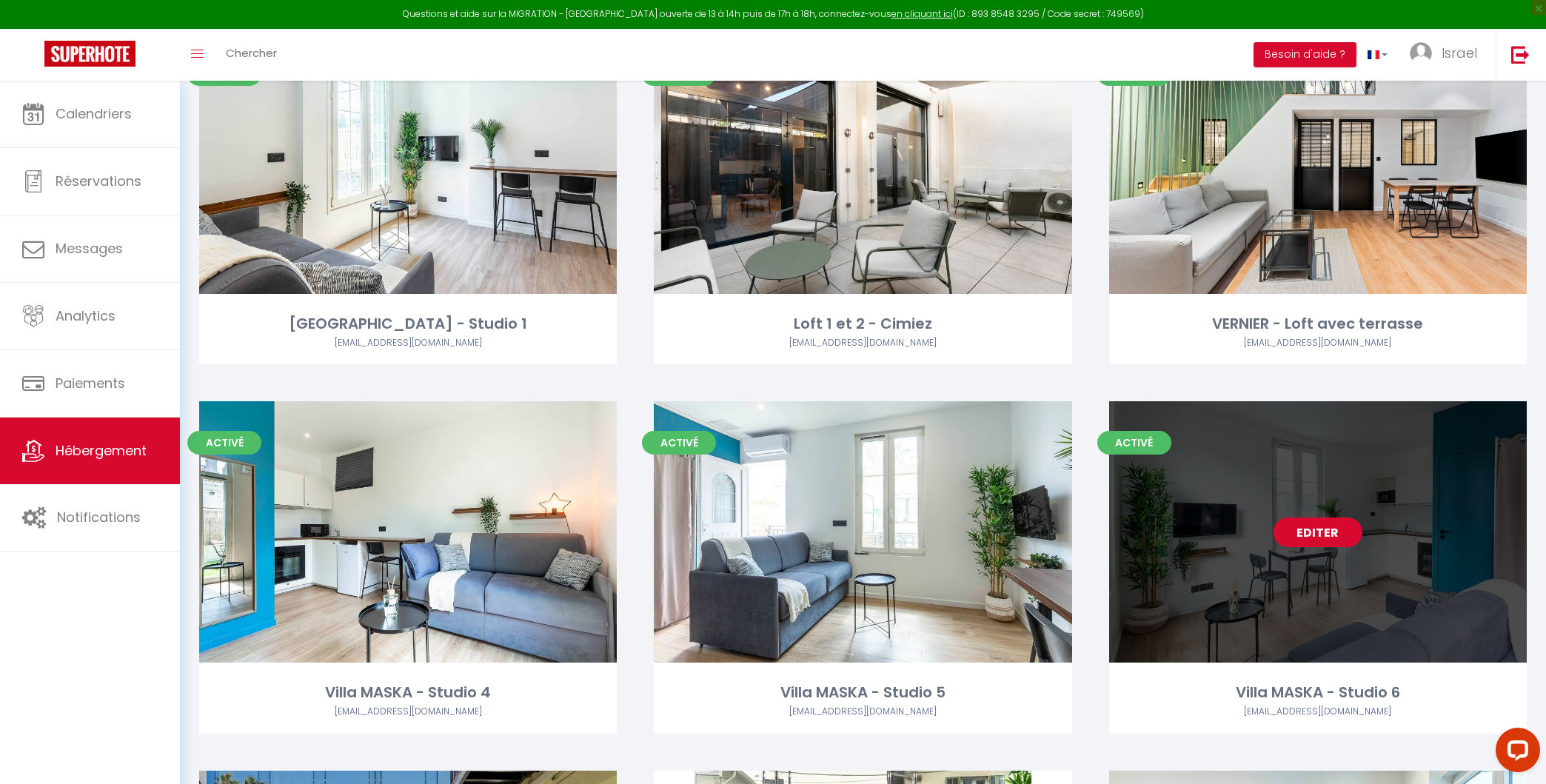
click at [1321, 528] on link "Editer" at bounding box center [1318, 533] width 89 height 30
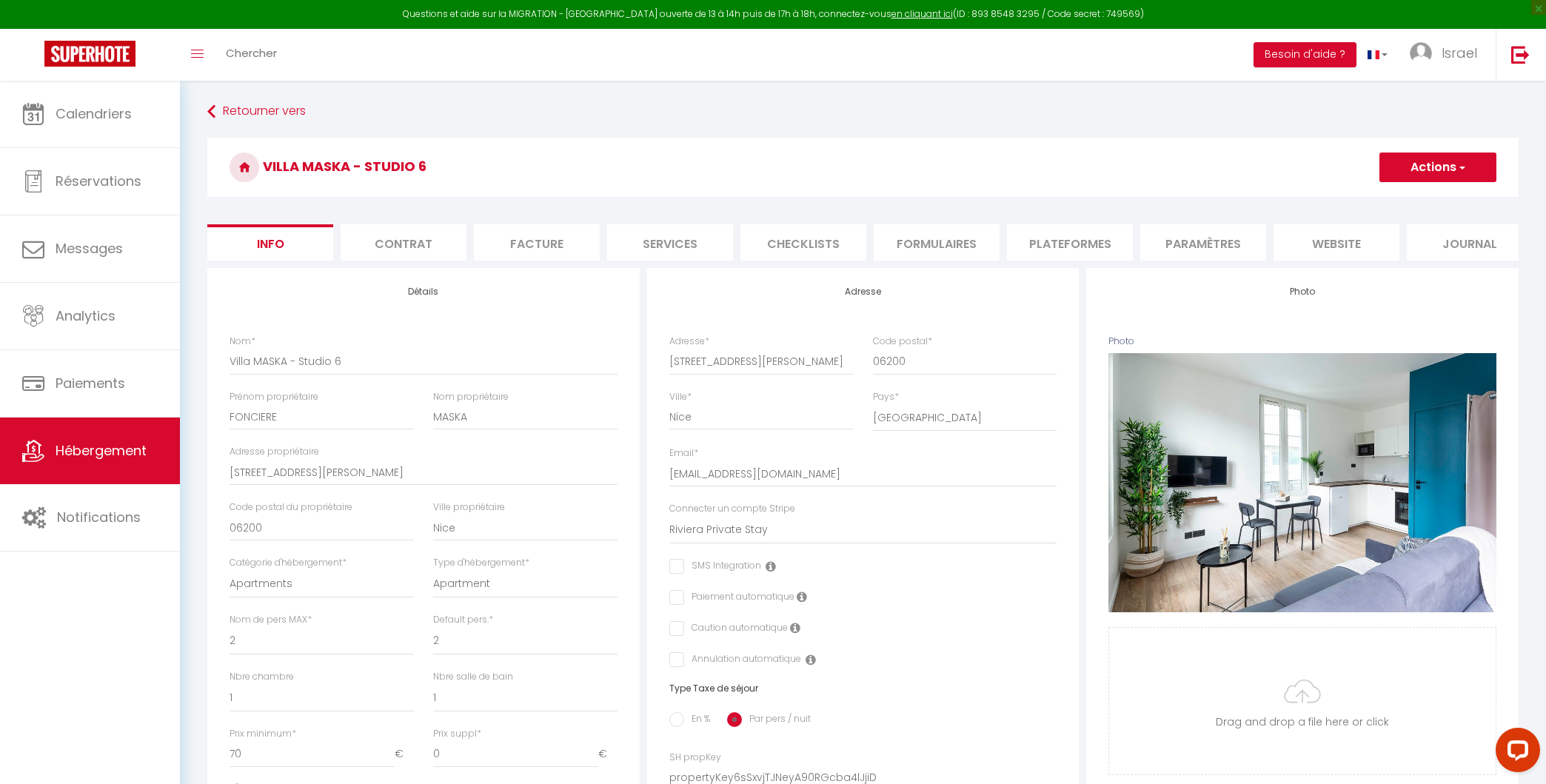
click at [1049, 246] on li "Plateformes" at bounding box center [1070, 242] width 126 height 37
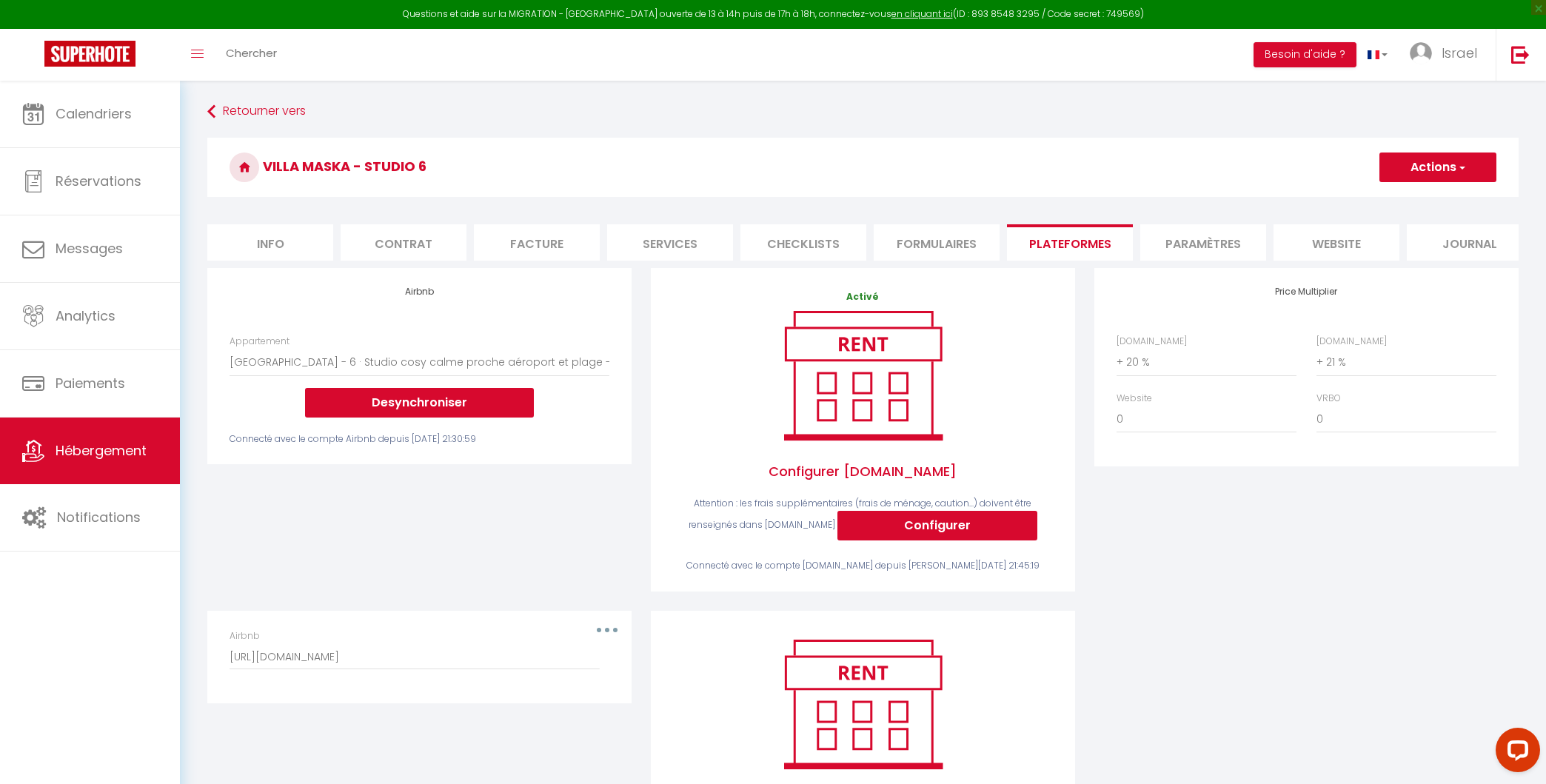
scroll to position [127, 0]
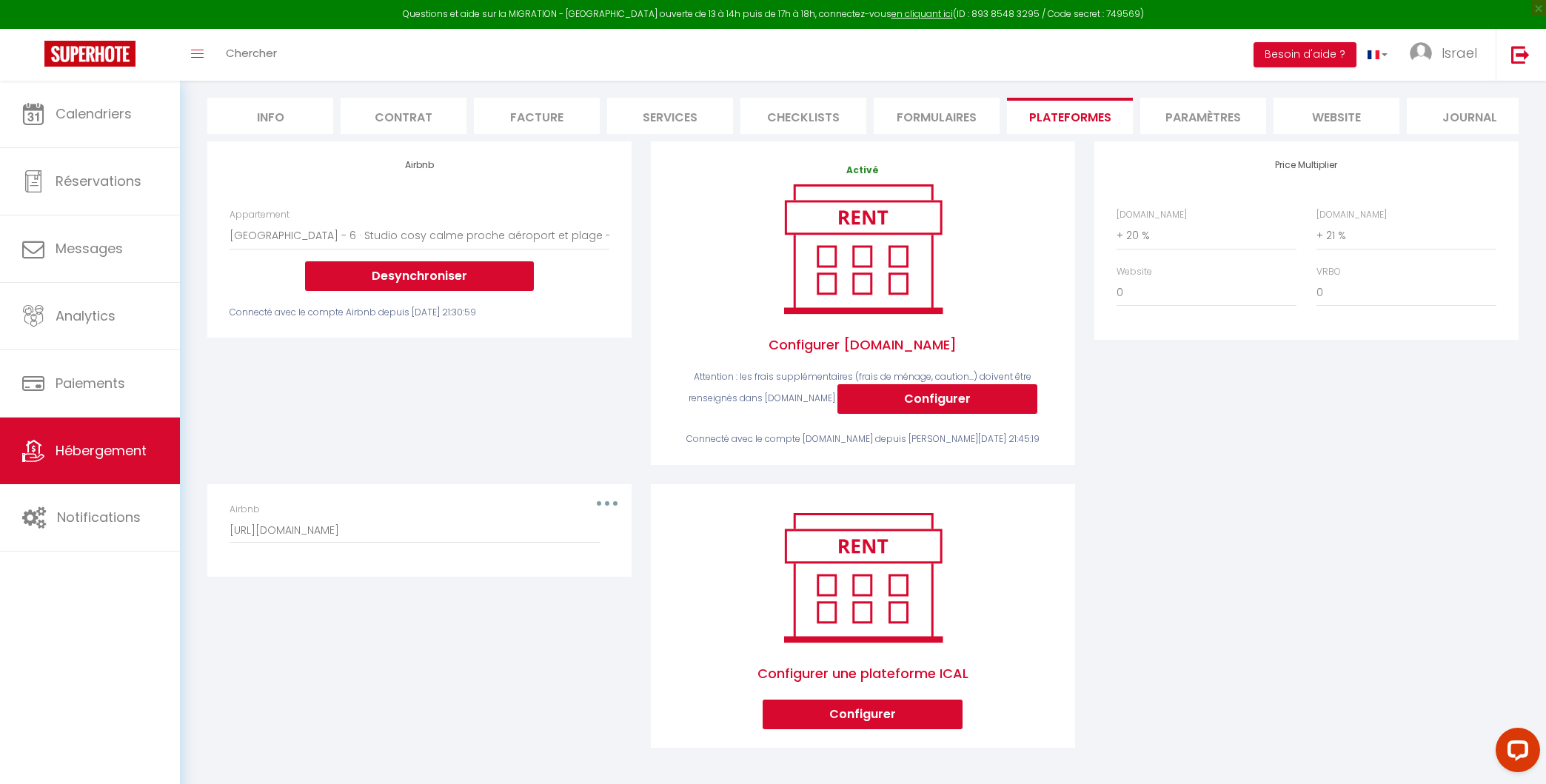
click at [607, 499] on button "button" at bounding box center [607, 504] width 42 height 23
click at [573, 566] on button "Supprimer" at bounding box center [569, 564] width 110 height 25
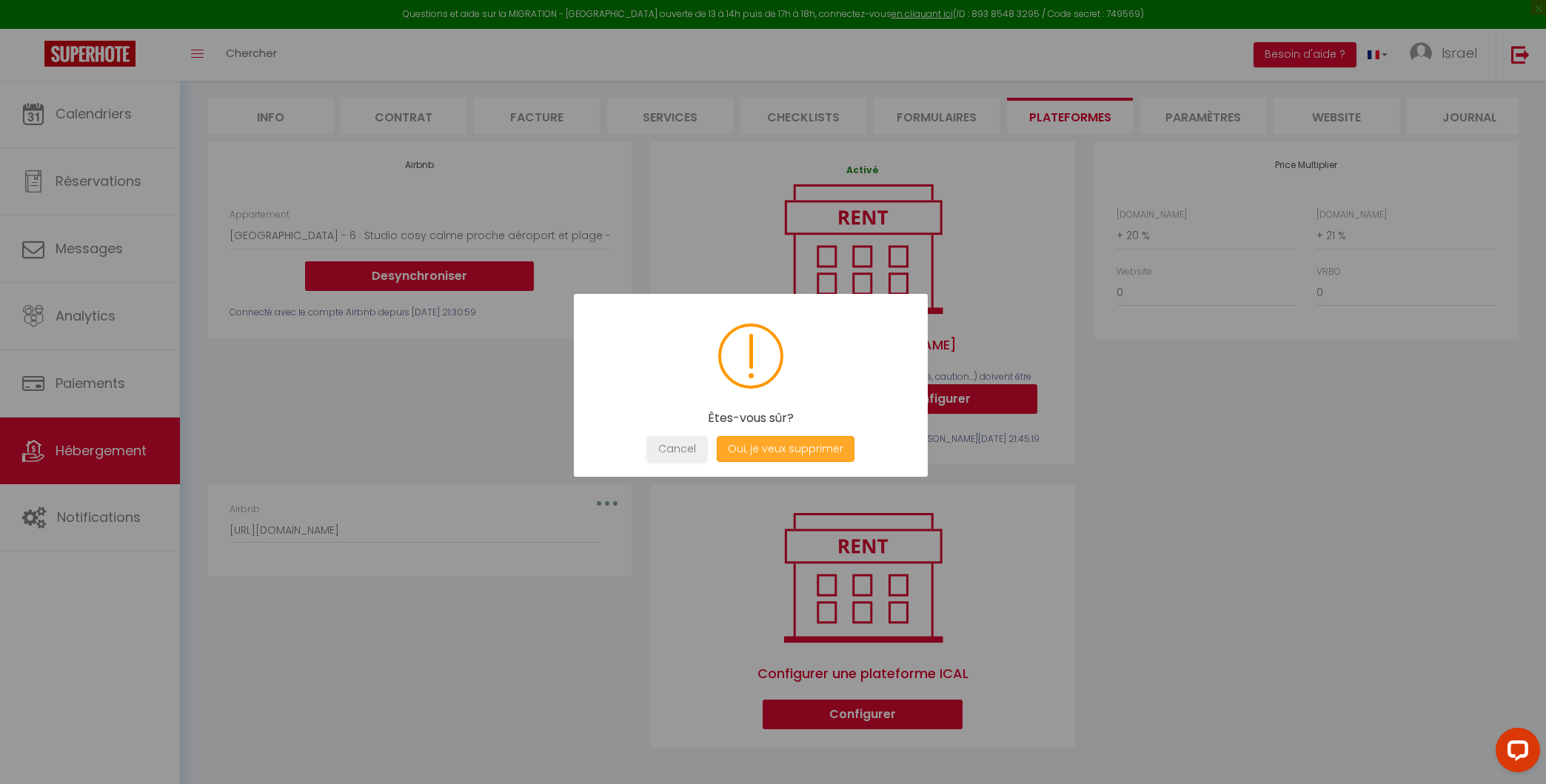
click at [770, 444] on button "Oui, je veux supprimer" at bounding box center [785, 449] width 137 height 26
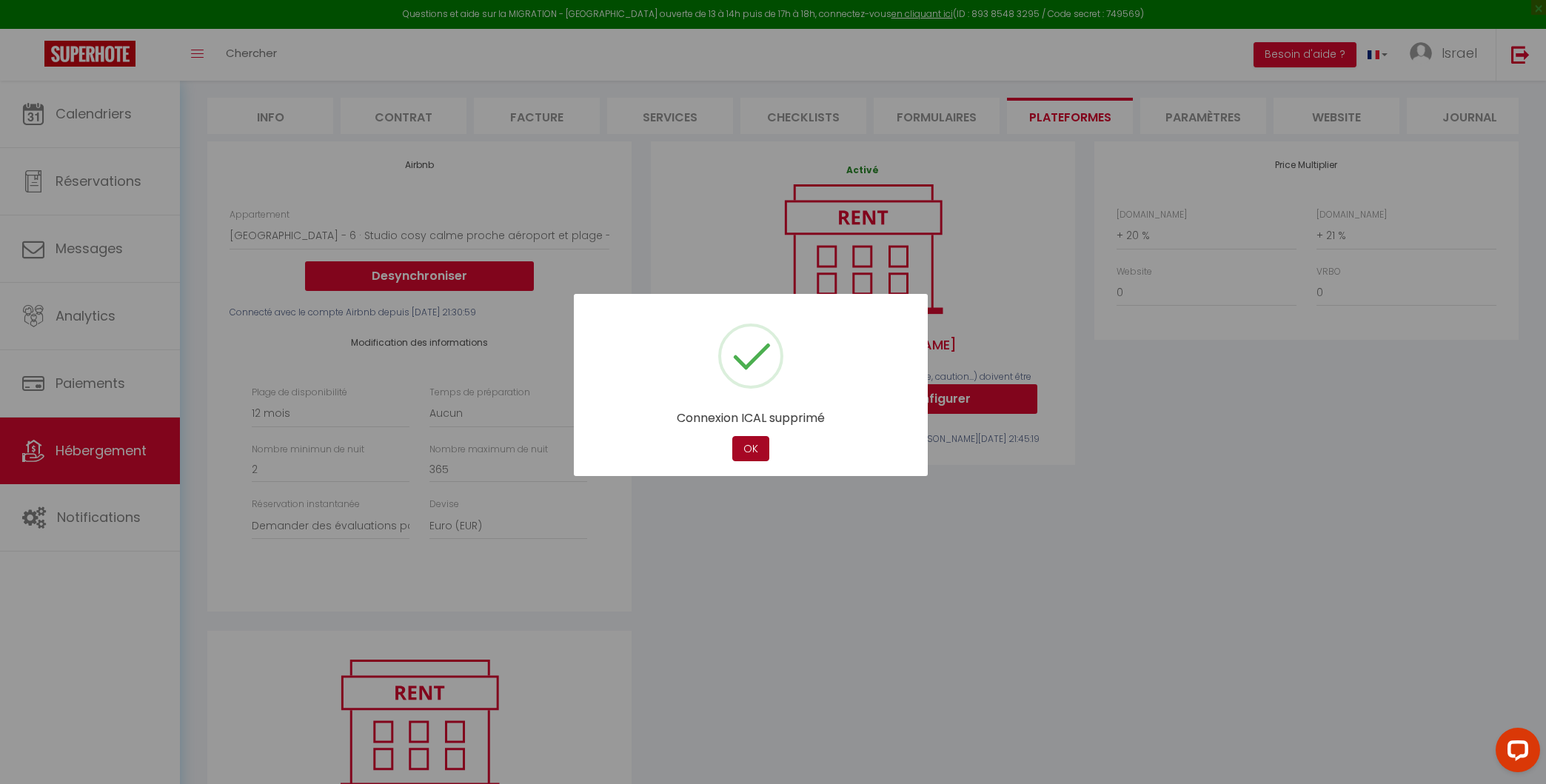
click at [755, 450] on button "OK" at bounding box center [751, 449] width 37 height 26
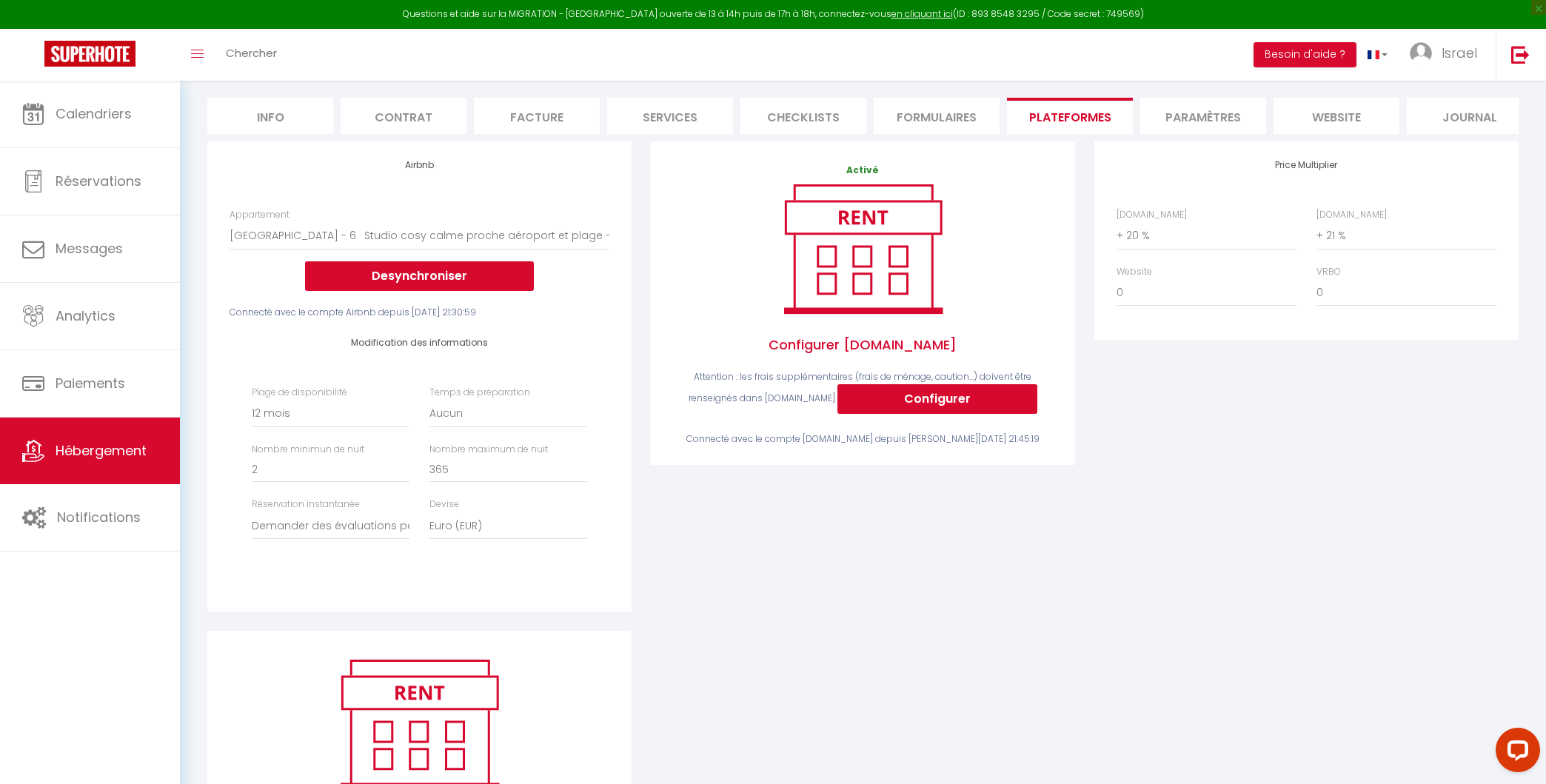
scroll to position [0, 0]
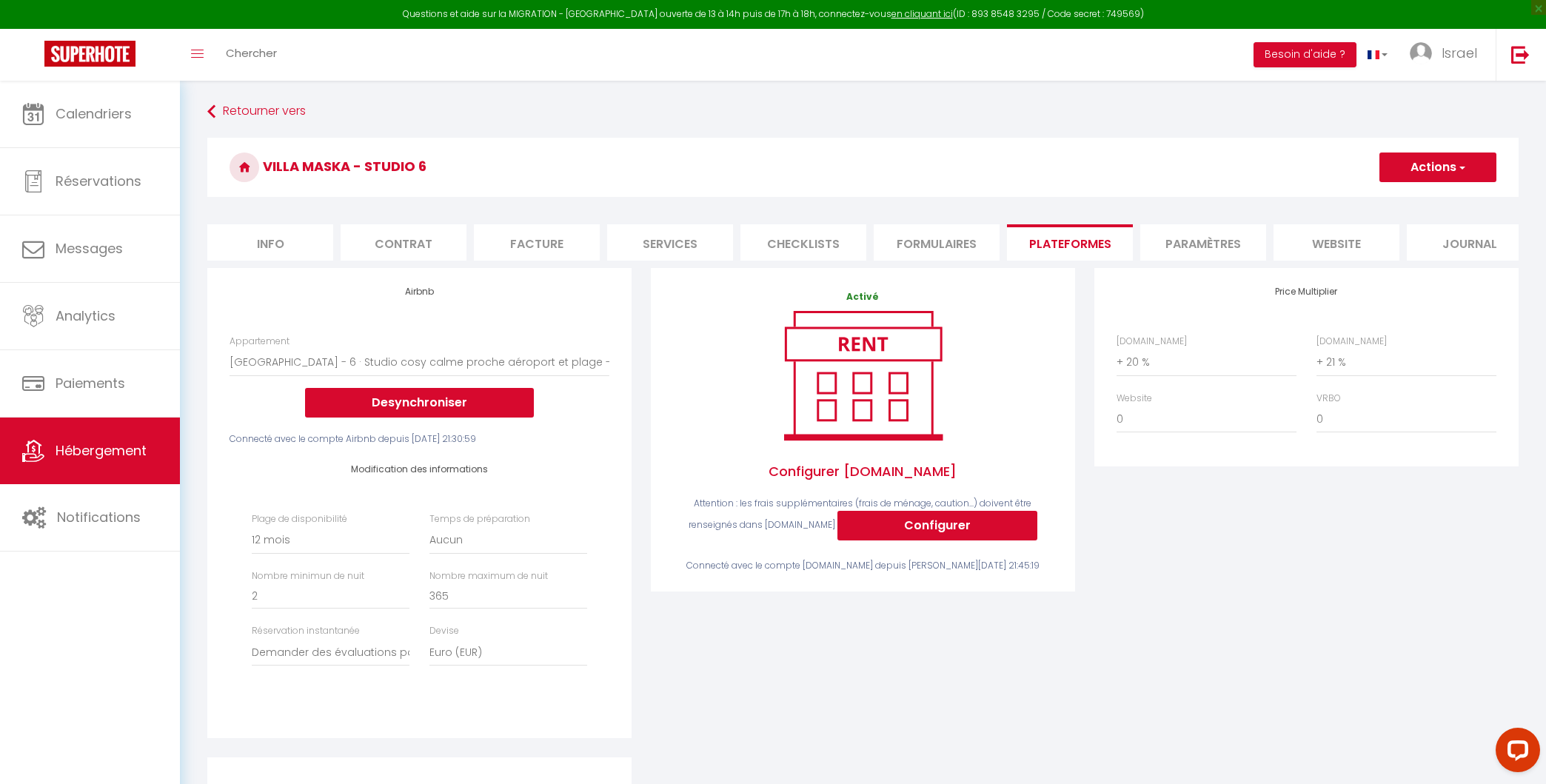
click at [1475, 157] on button "Actions" at bounding box center [1438, 167] width 117 height 30
click at [1419, 191] on link "Enregistrer" at bounding box center [1437, 200] width 117 height 19
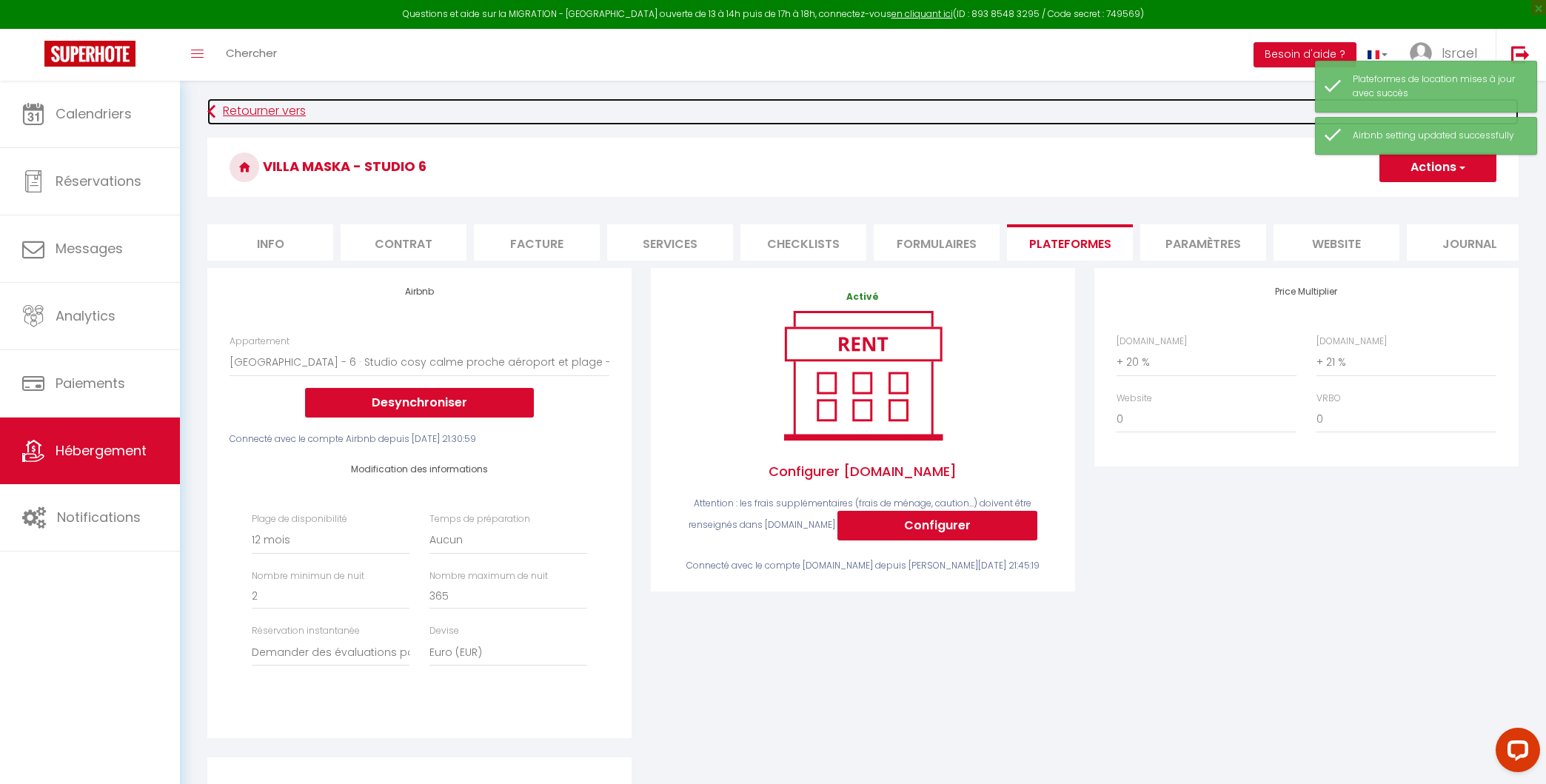
click at [288, 108] on link "Retourner vers" at bounding box center [862, 112] width 1311 height 27
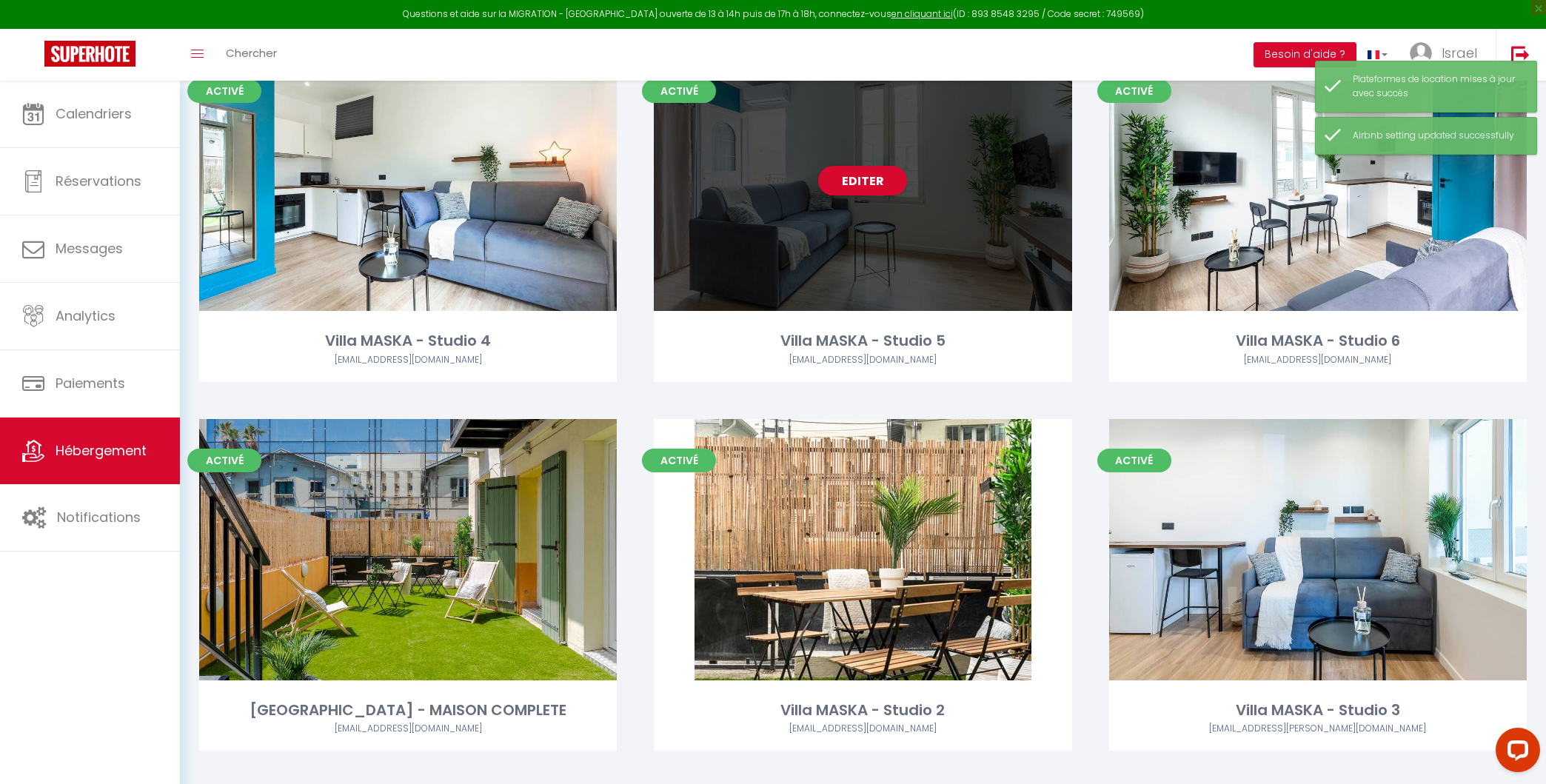
scroll to position [877, 0]
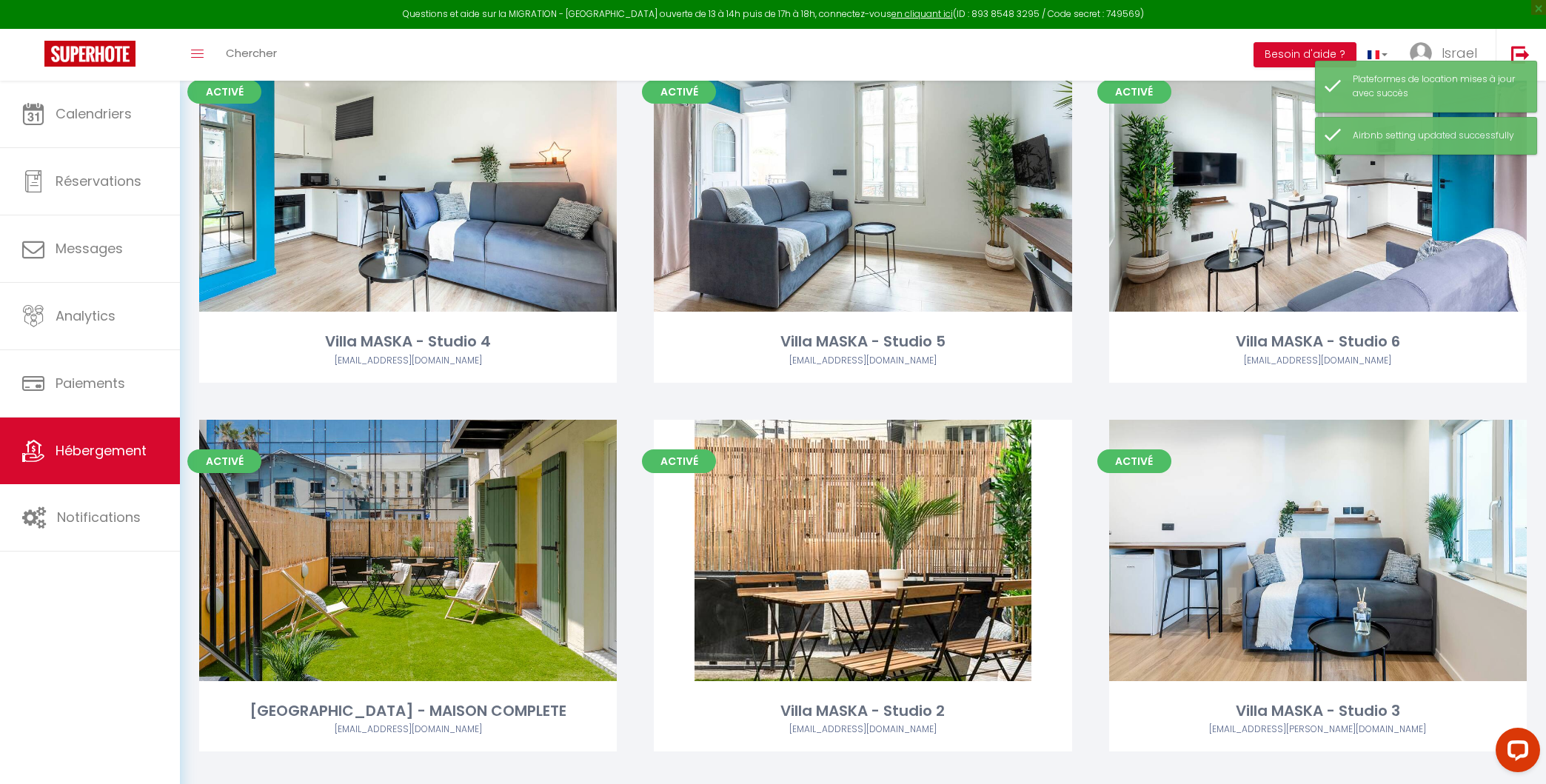
drag, startPoint x: 879, startPoint y: 185, endPoint x: 1107, endPoint y: 579, distance: 455.2
click at [879, 185] on link "Editer" at bounding box center [862, 181] width 89 height 30
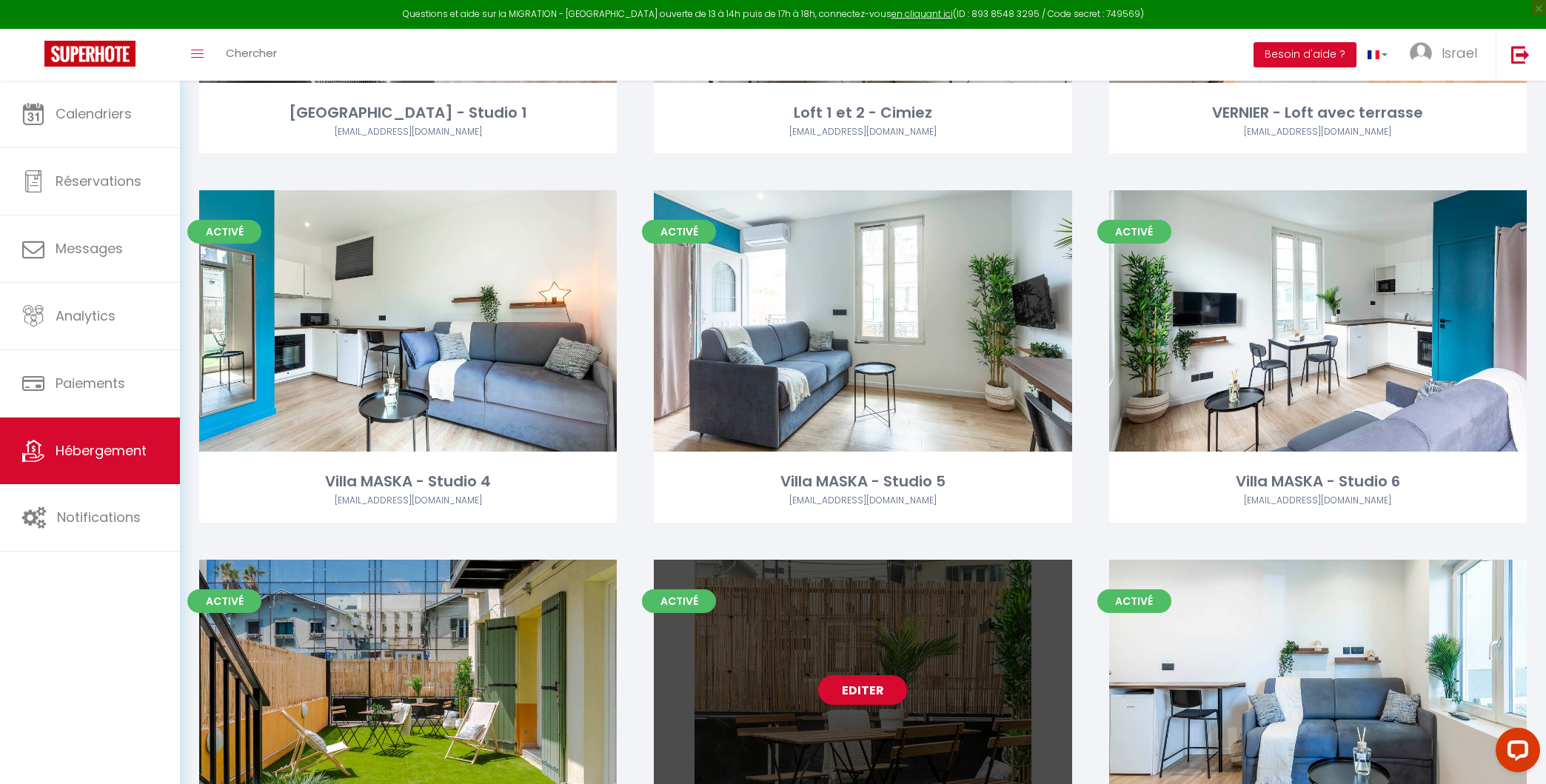
scroll to position [735, 0]
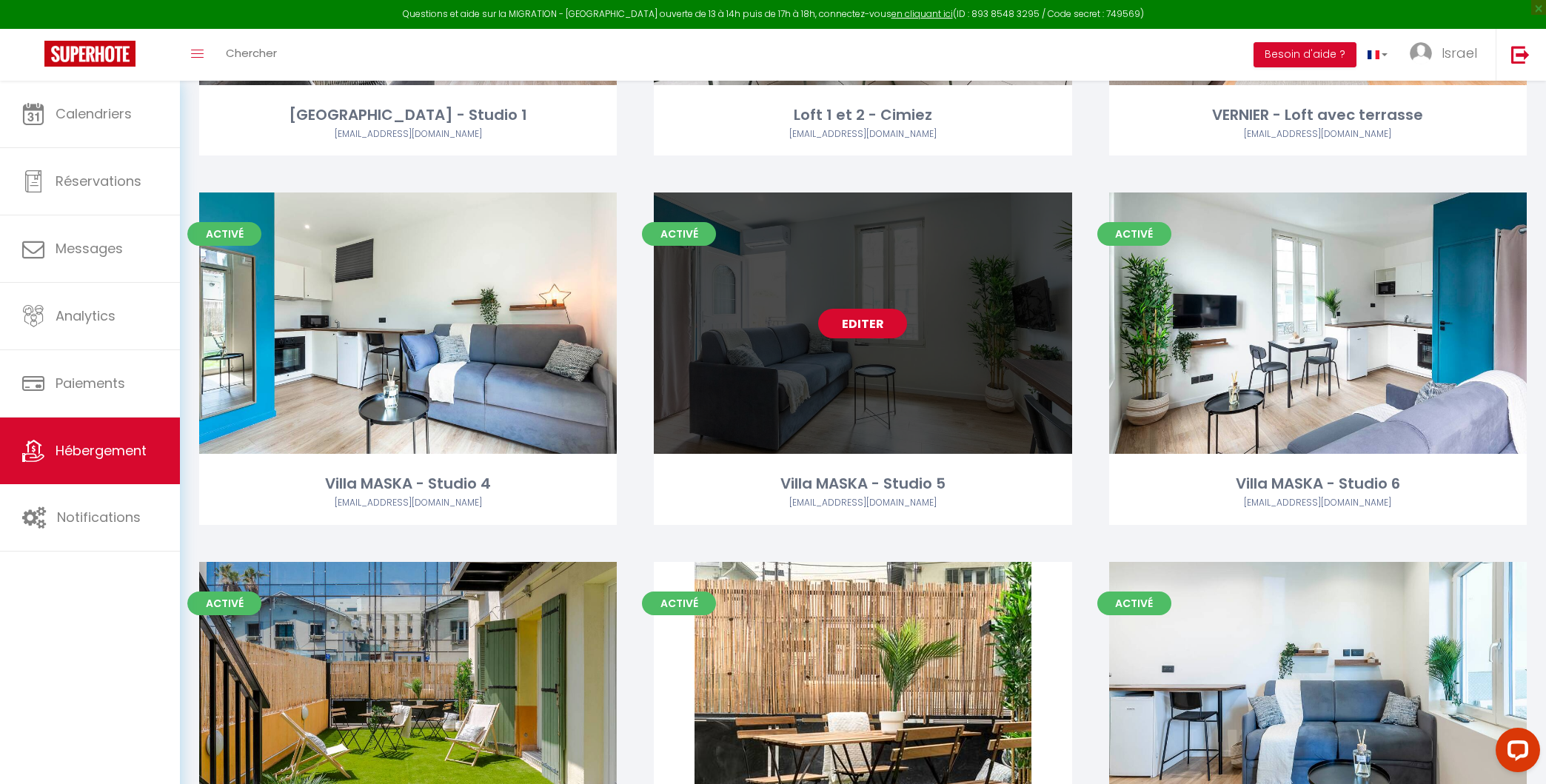
click at [862, 319] on link "Editer" at bounding box center [862, 324] width 89 height 30
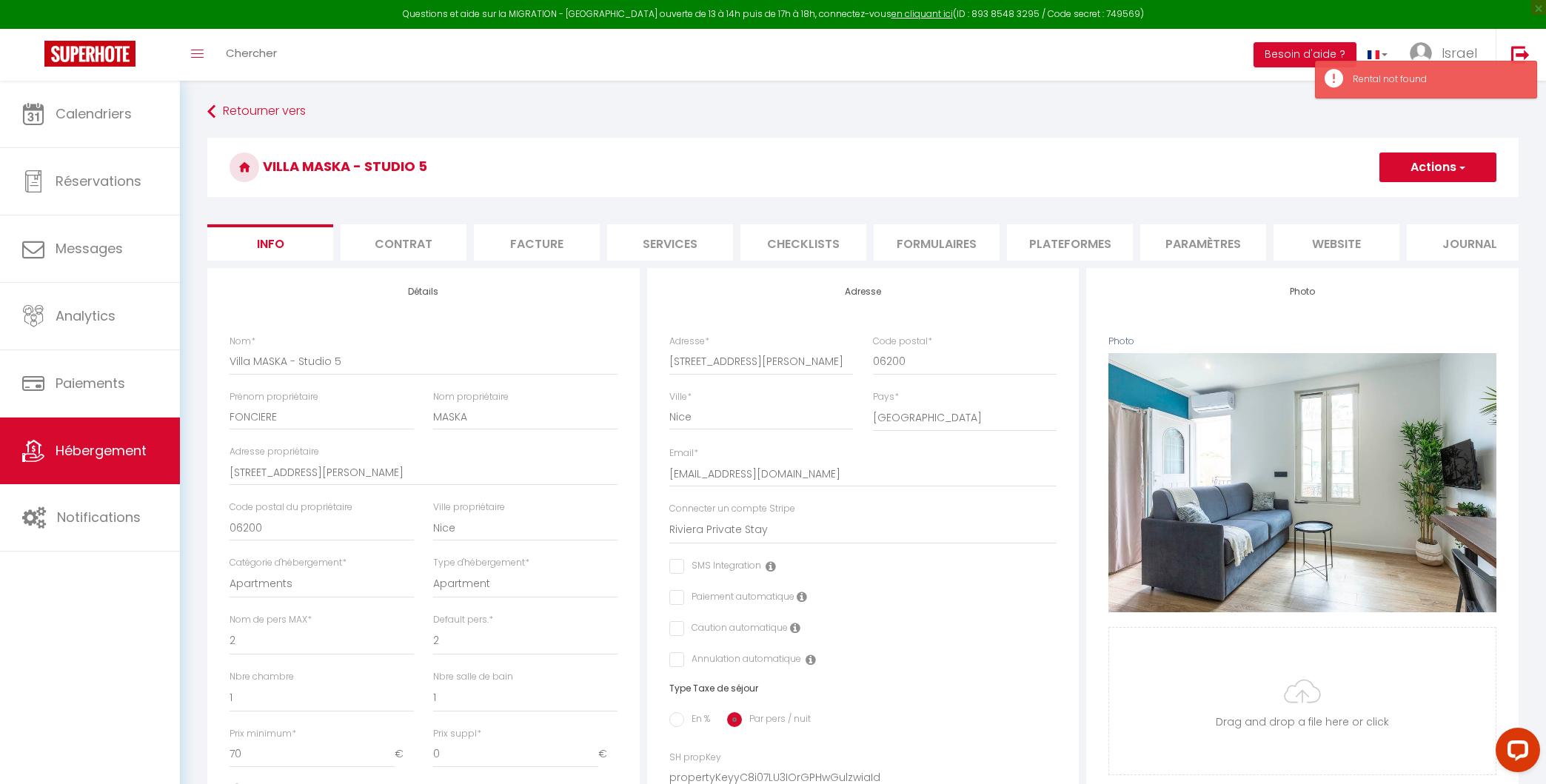
click at [1156, 243] on li "Paramètres" at bounding box center [1203, 242] width 126 height 37
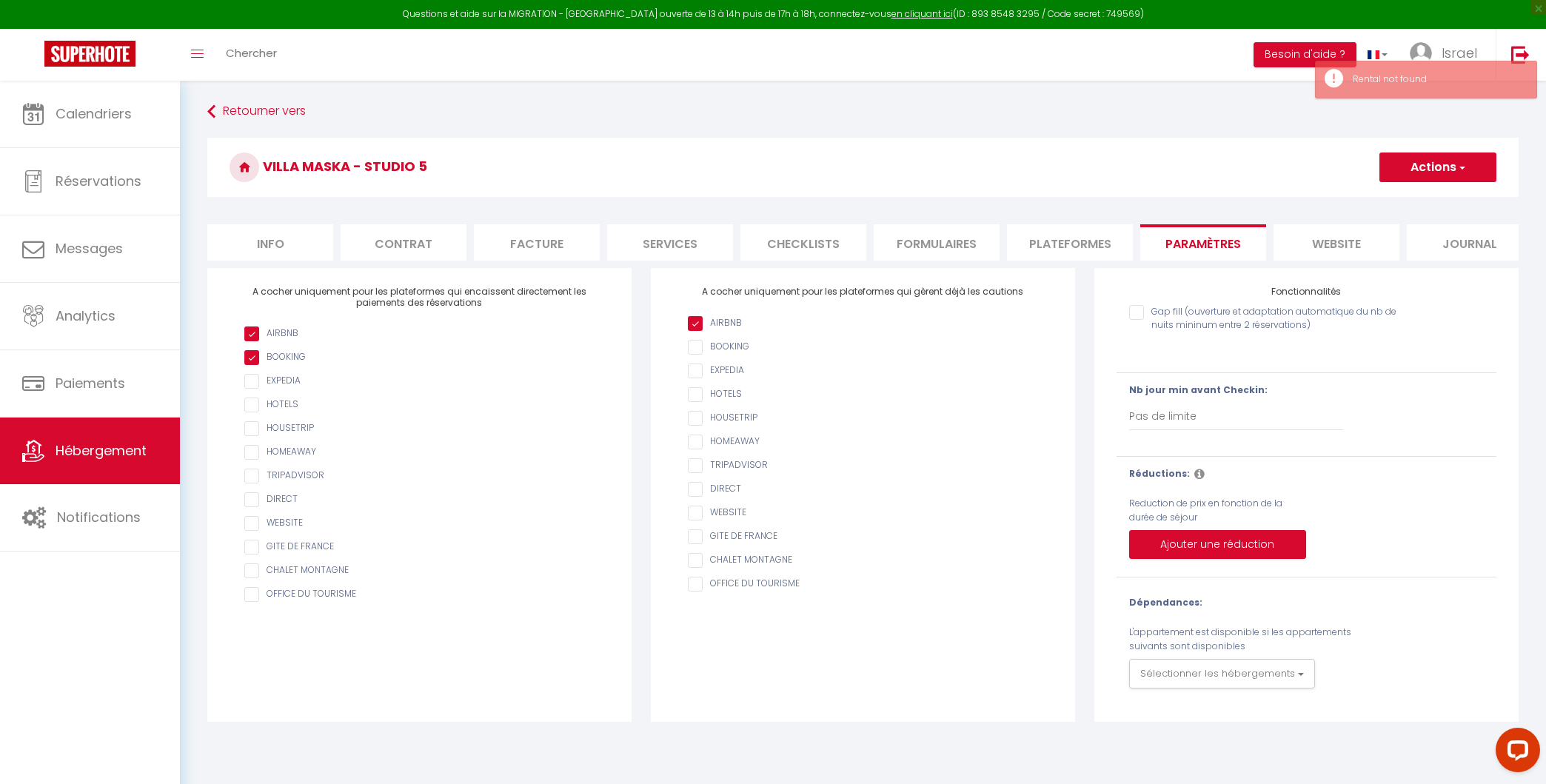
click at [1073, 243] on li "Plateformes" at bounding box center [1070, 242] width 126 height 37
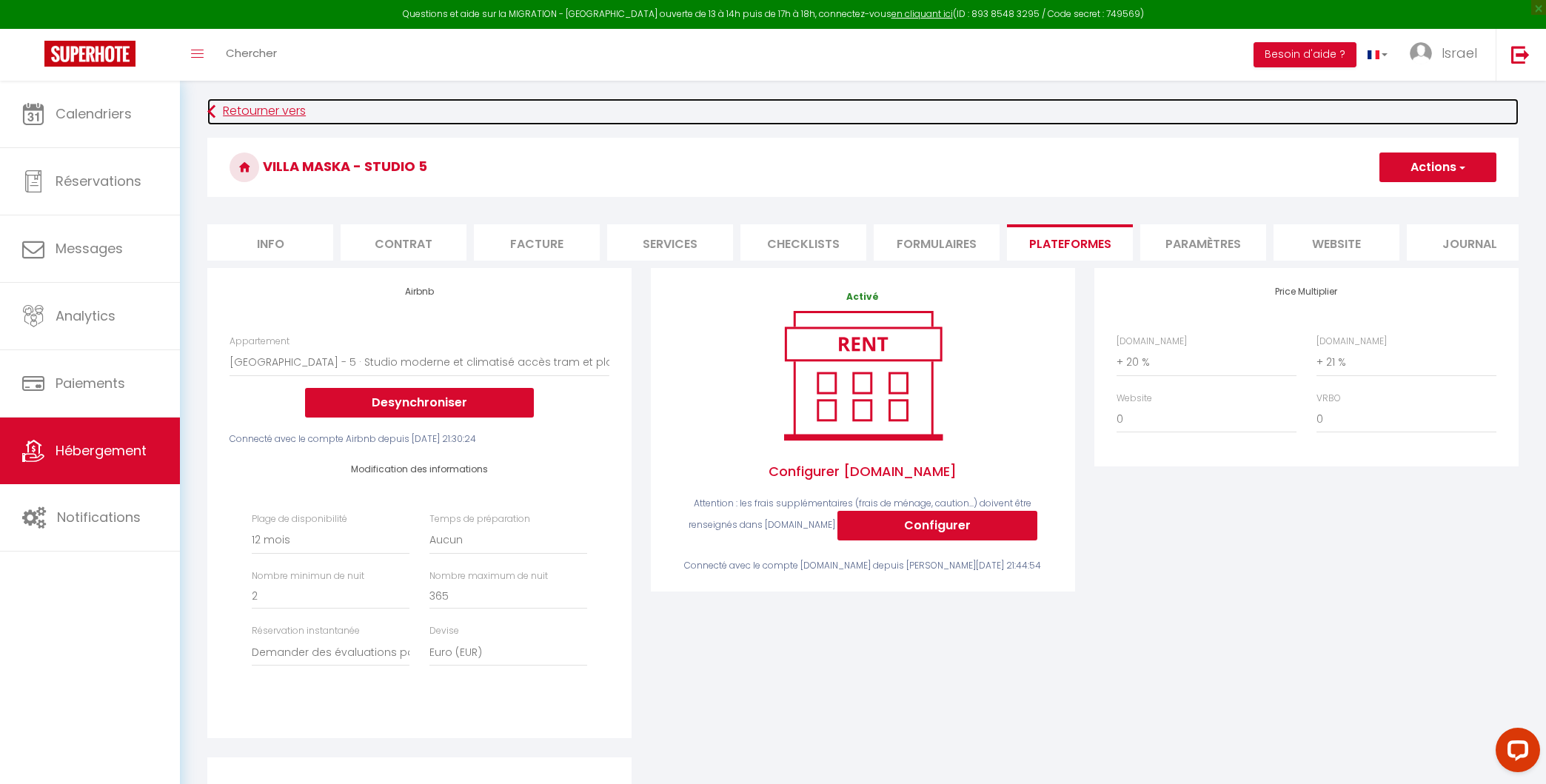
click at [261, 116] on link "Retourner vers" at bounding box center [862, 112] width 1311 height 27
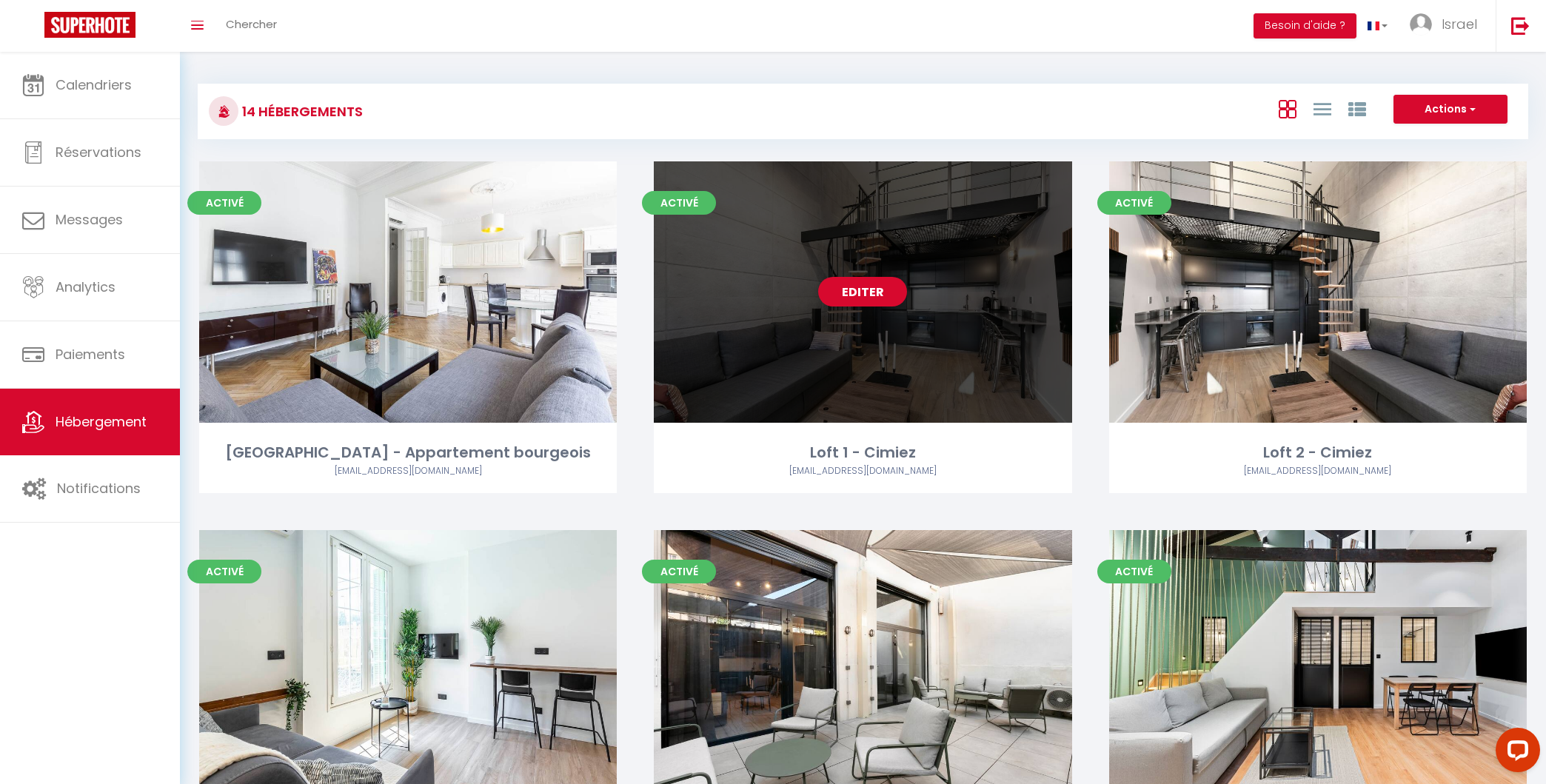
click at [667, 206] on span "Activé" at bounding box center [679, 202] width 74 height 23
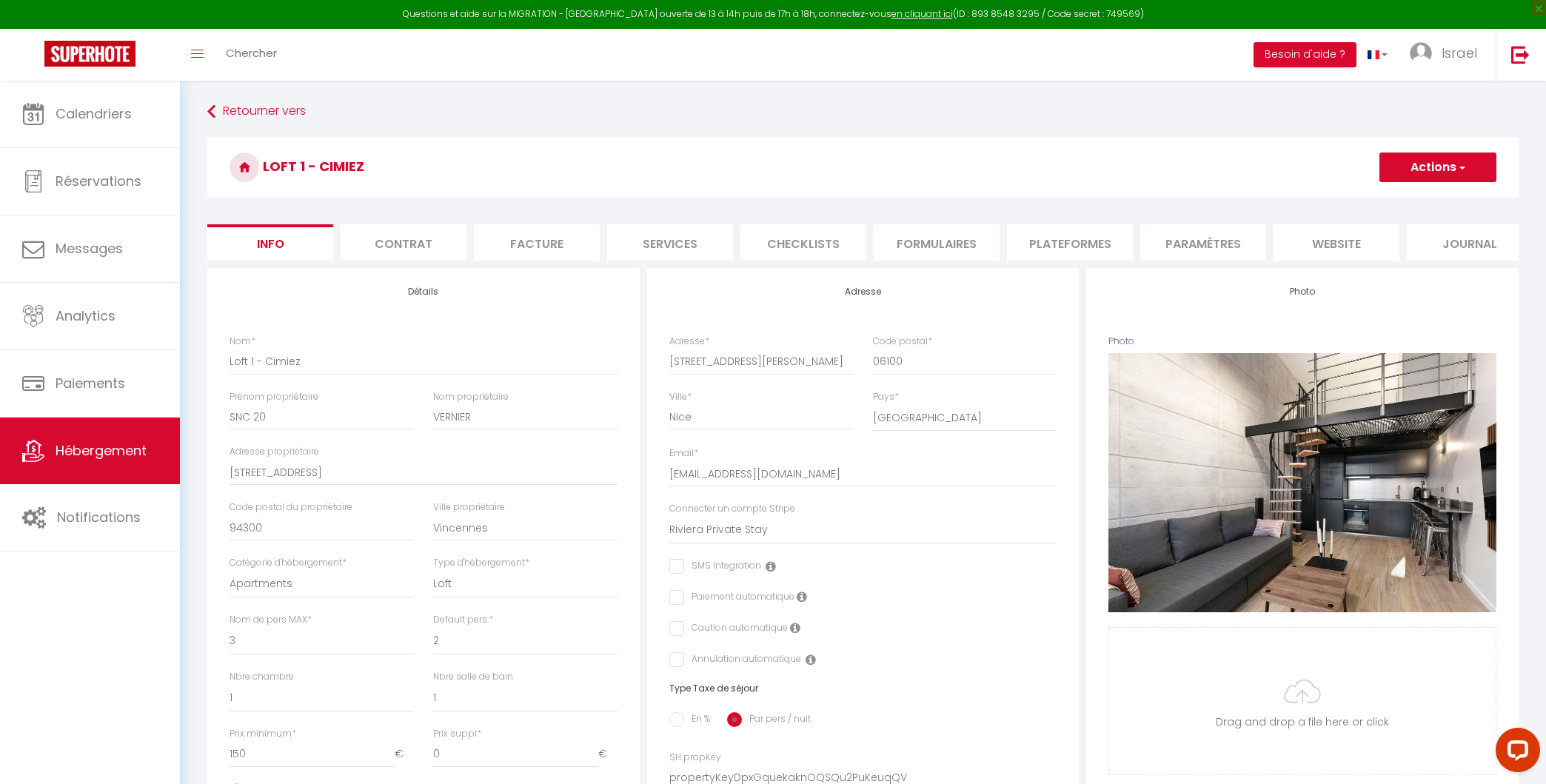
click at [1096, 231] on li "Plateformes" at bounding box center [1070, 242] width 126 height 37
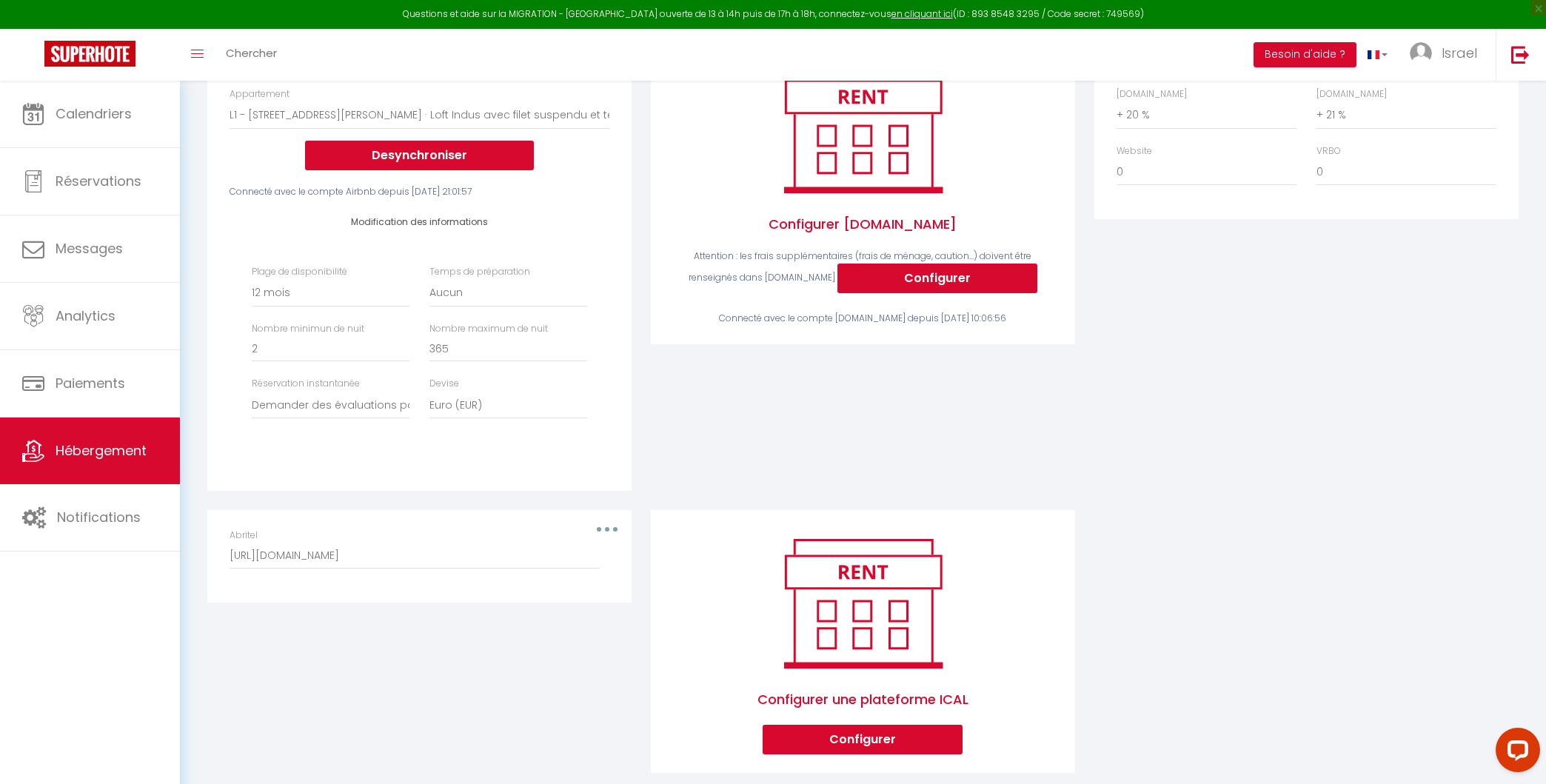
scroll to position [273, 0]
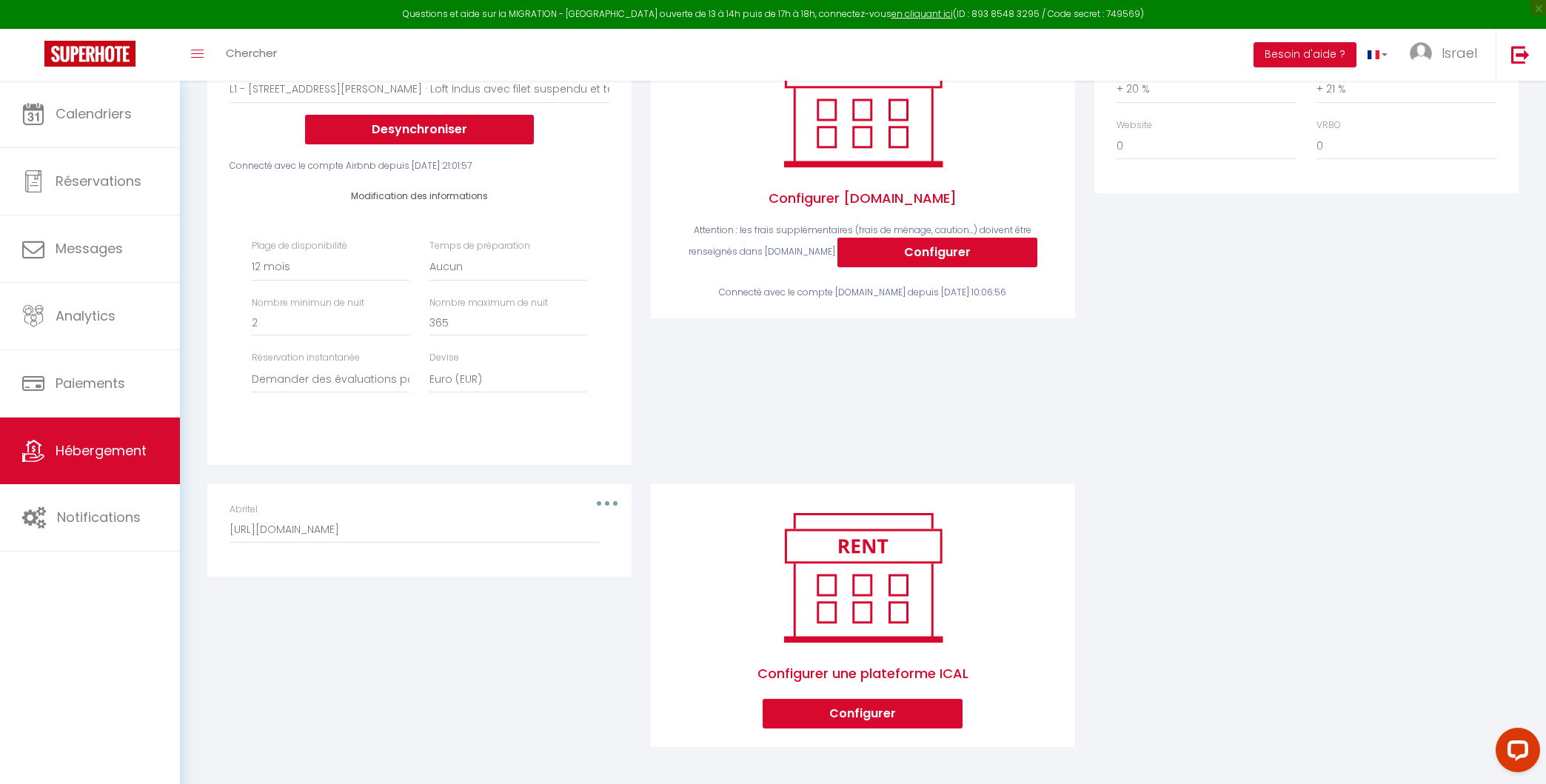
click at [612, 503] on div "Abritel http://www.abritel.fr/icalendar/08b9c845c9864ffbab41419a26935753.ics?no…" at bounding box center [419, 530] width 399 height 56
click at [610, 503] on div "Abritel http://www.abritel.fr/icalendar/08b9c845c9864ffbab41419a26935753.ics?no…" at bounding box center [419, 530] width 399 height 56
click at [606, 498] on button "button" at bounding box center [607, 504] width 42 height 23
click at [585, 557] on button "Supprimer" at bounding box center [569, 563] width 110 height 25
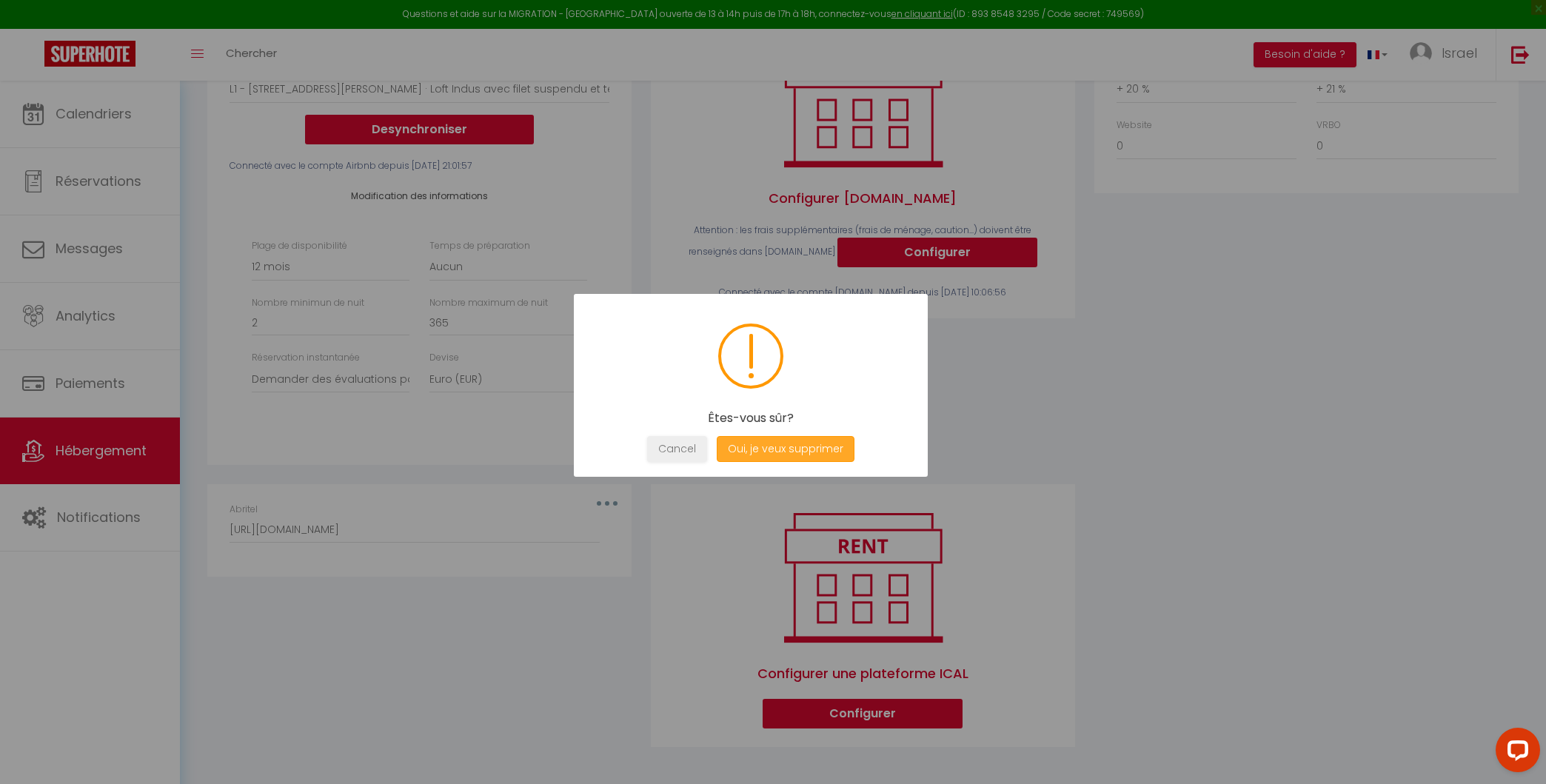
click at [792, 459] on button "Oui, je veux supprimer" at bounding box center [785, 449] width 137 height 26
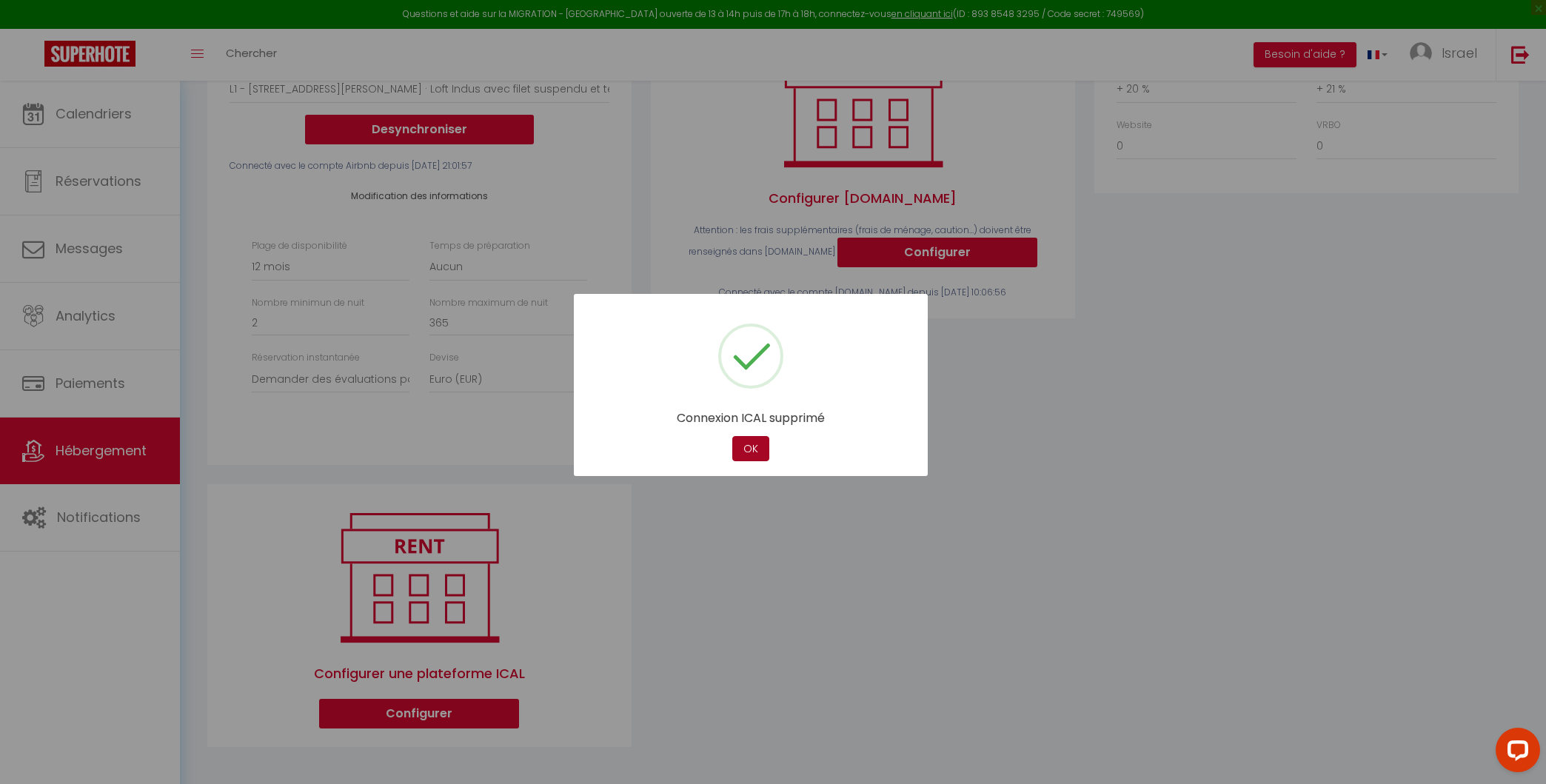
click at [749, 449] on button "OK" at bounding box center [751, 449] width 37 height 26
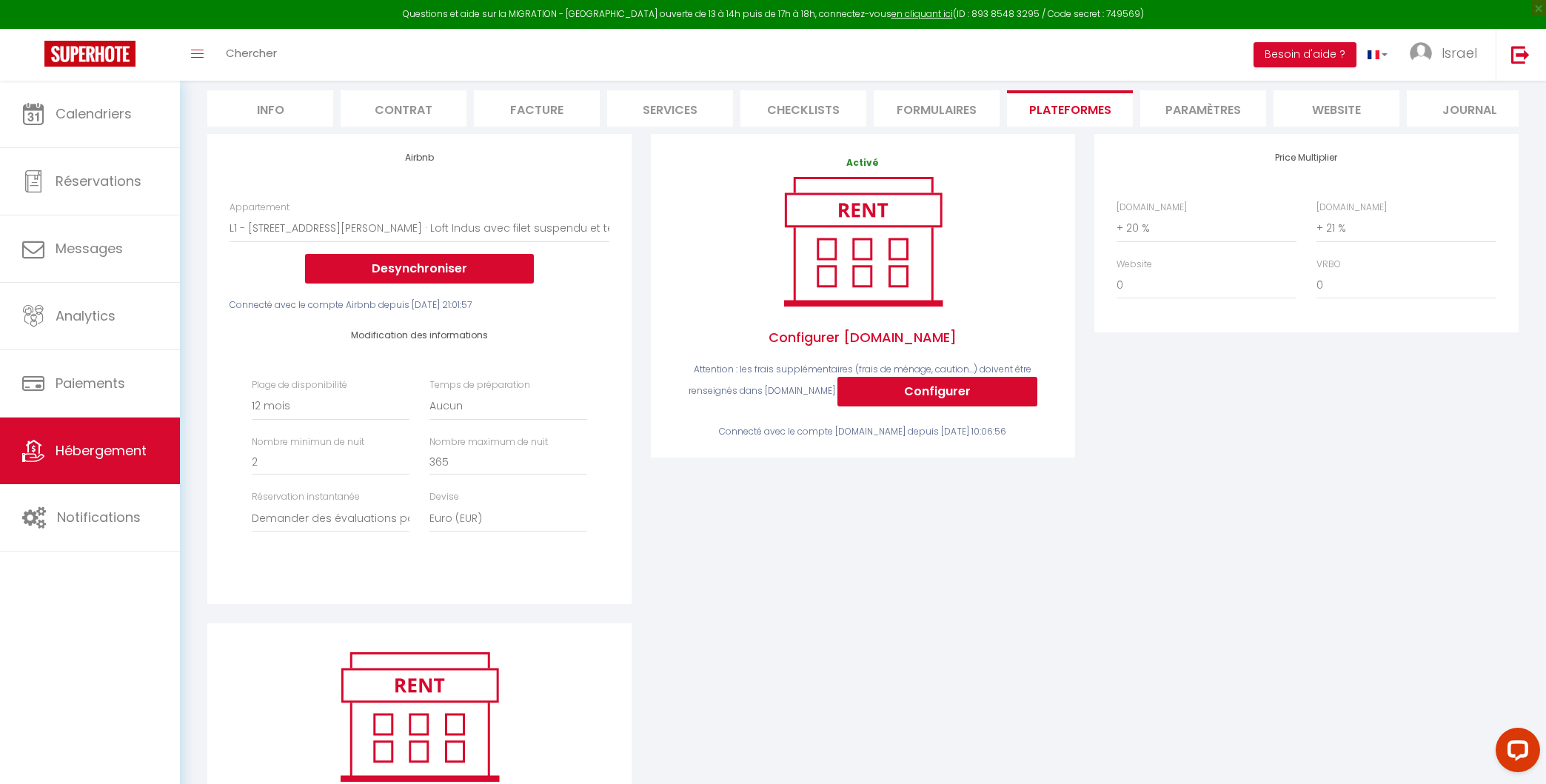
scroll to position [0, 0]
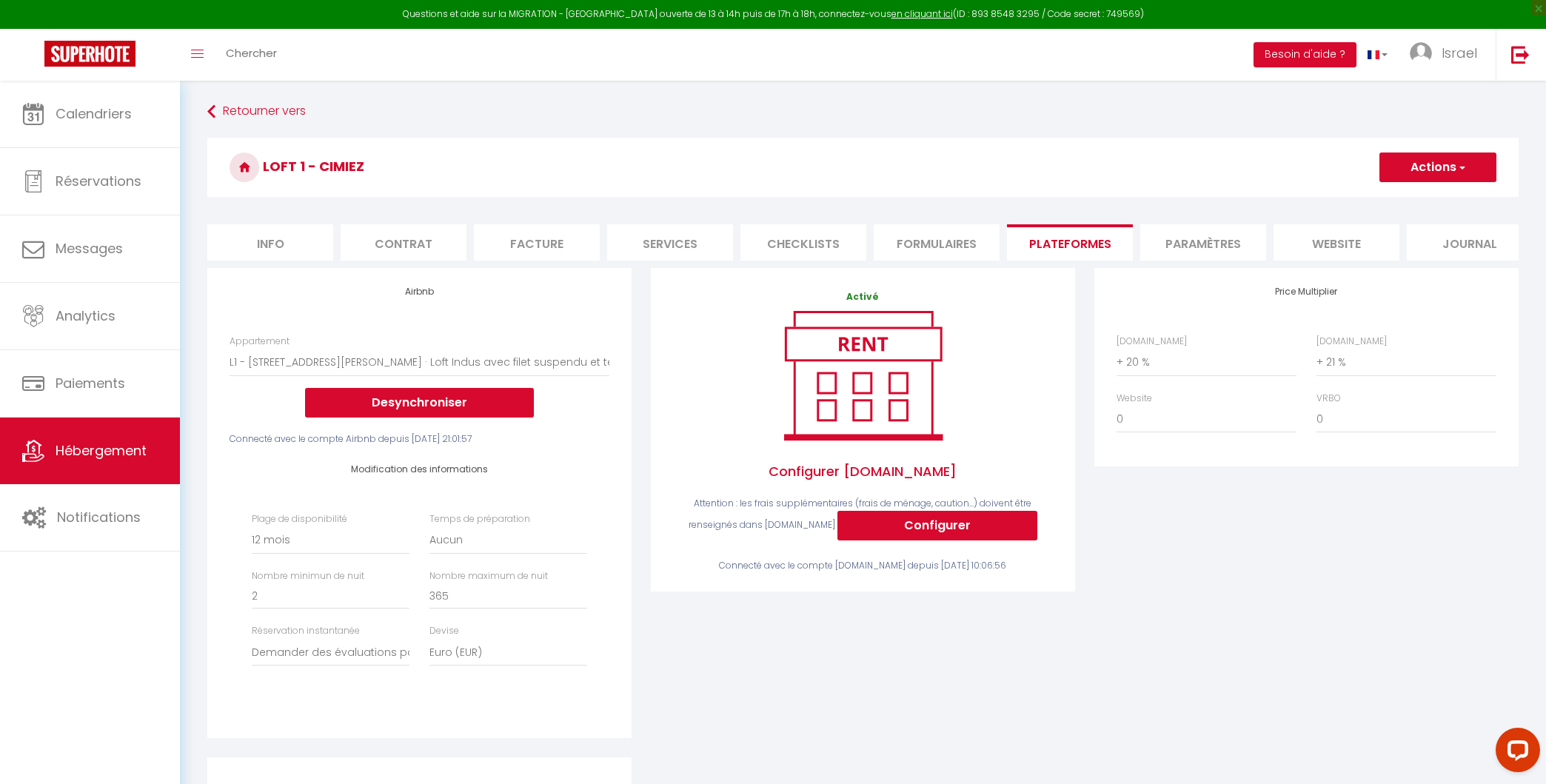
click at [1462, 171] on span "button" at bounding box center [1461, 167] width 10 height 15
click at [1424, 198] on link "Enregistrer" at bounding box center [1437, 200] width 117 height 19
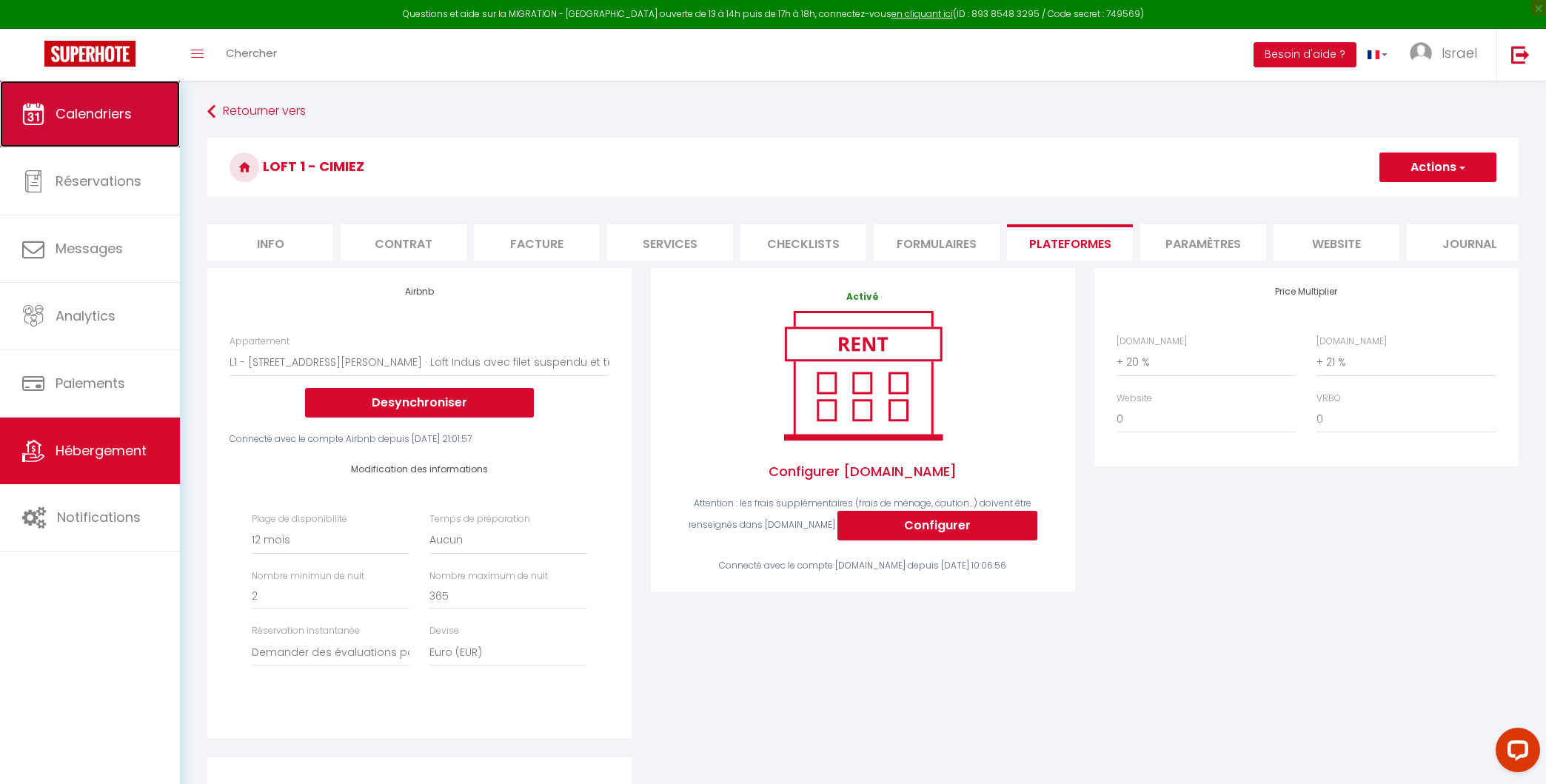
click at [106, 107] on span "Calendriers" at bounding box center [94, 113] width 77 height 18
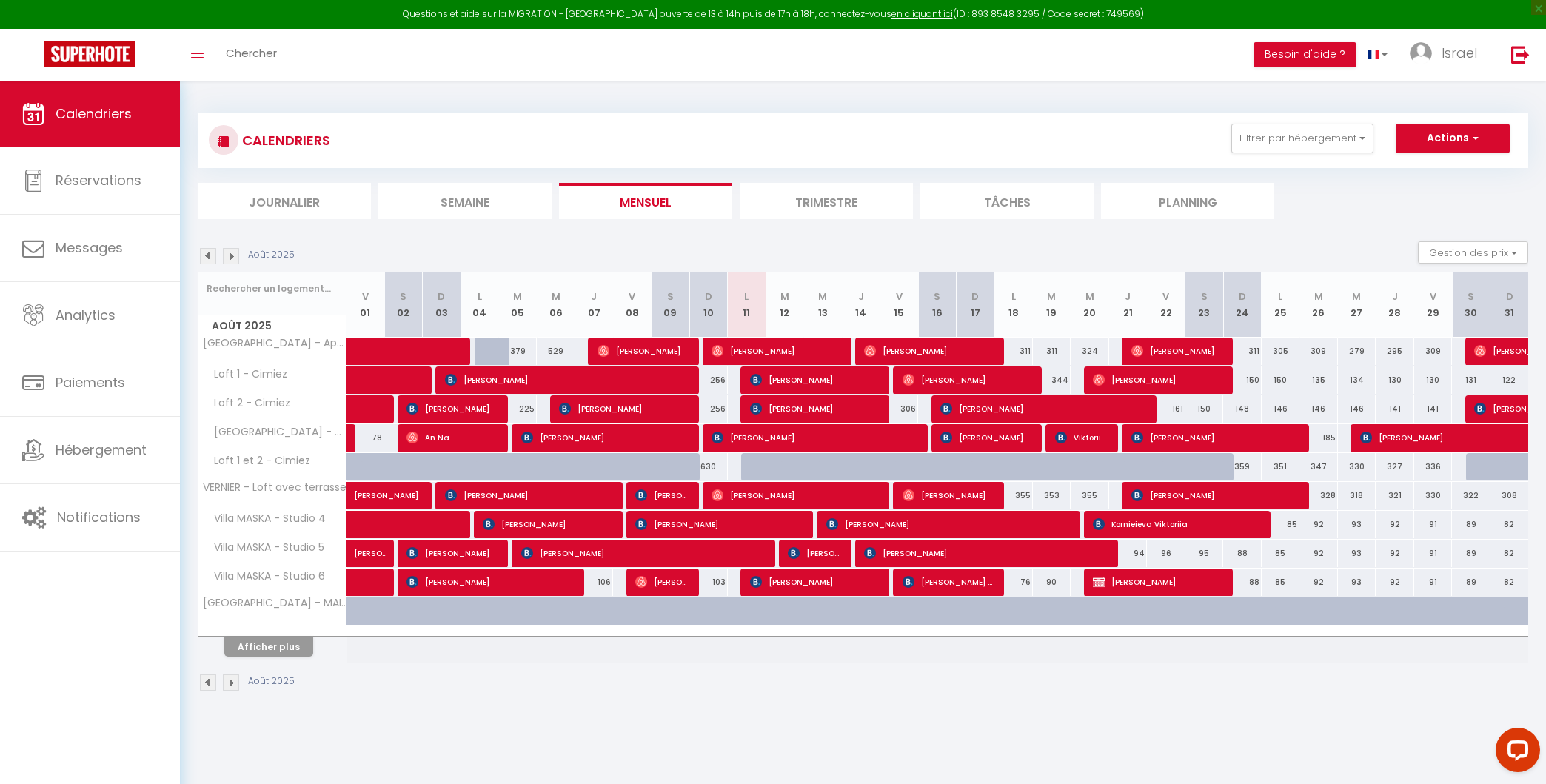
click at [1060, 378] on div "344" at bounding box center [1052, 380] width 38 height 27
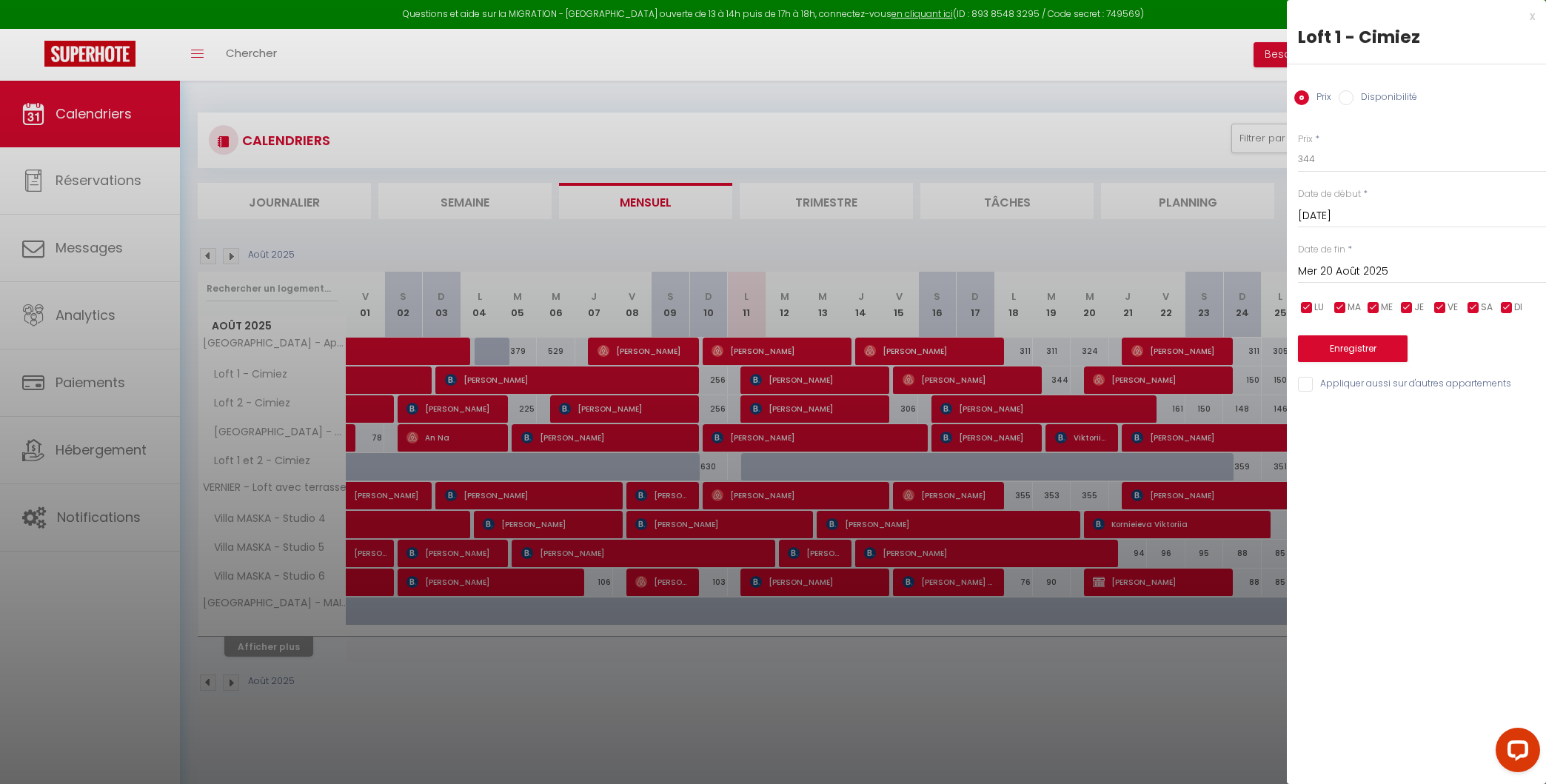
click at [1382, 94] on label "Disponibilité" at bounding box center [1385, 98] width 63 height 17
click at [1354, 94] on input "Disponibilité" at bounding box center [1346, 97] width 15 height 15
click at [1335, 159] on select "Disponible Indisponible" at bounding box center [1422, 160] width 248 height 28
click at [1357, 351] on button "Enregistrer" at bounding box center [1353, 350] width 110 height 27
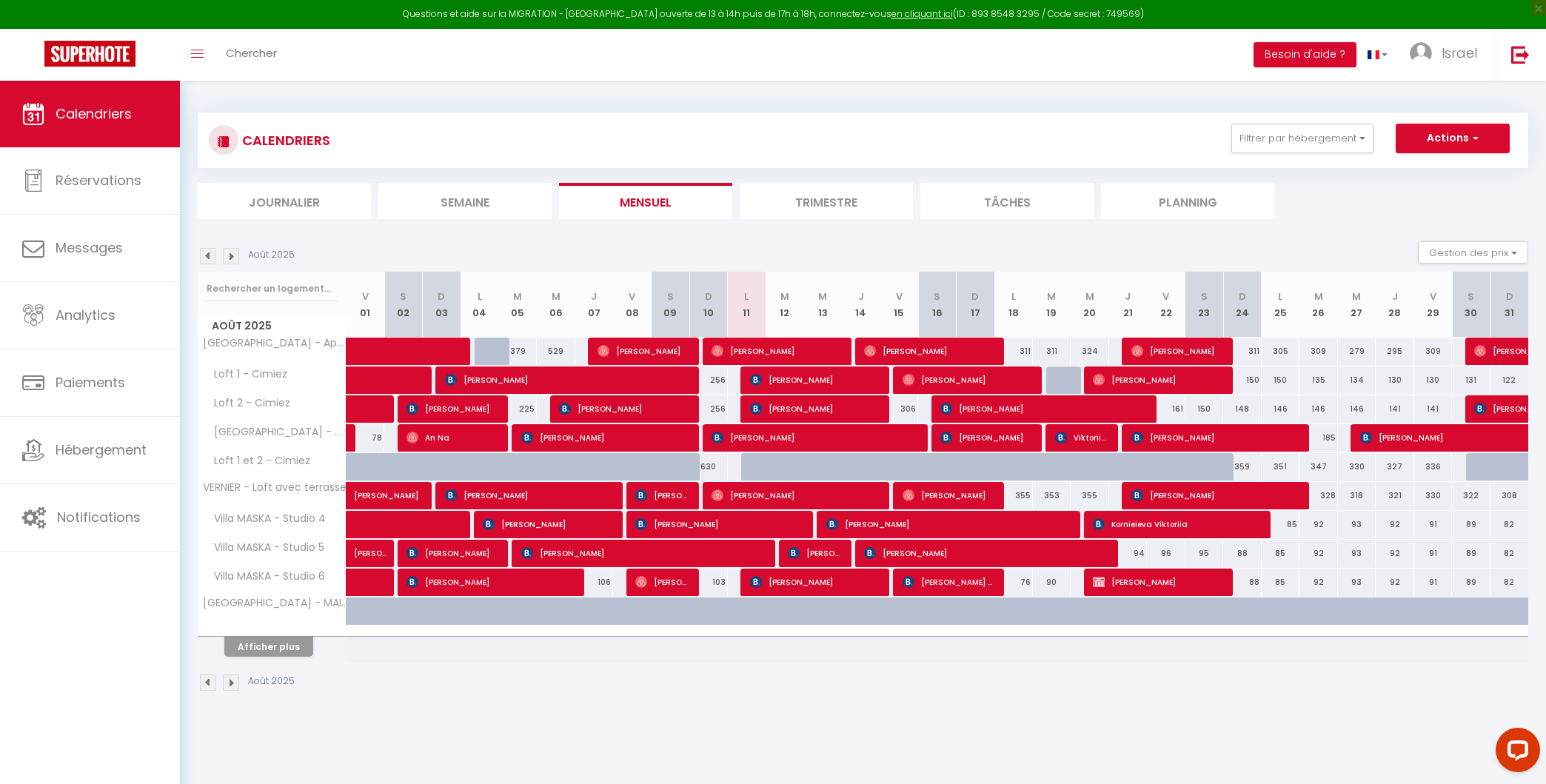
click at [1061, 380] on div at bounding box center [1066, 380] width 38 height 28
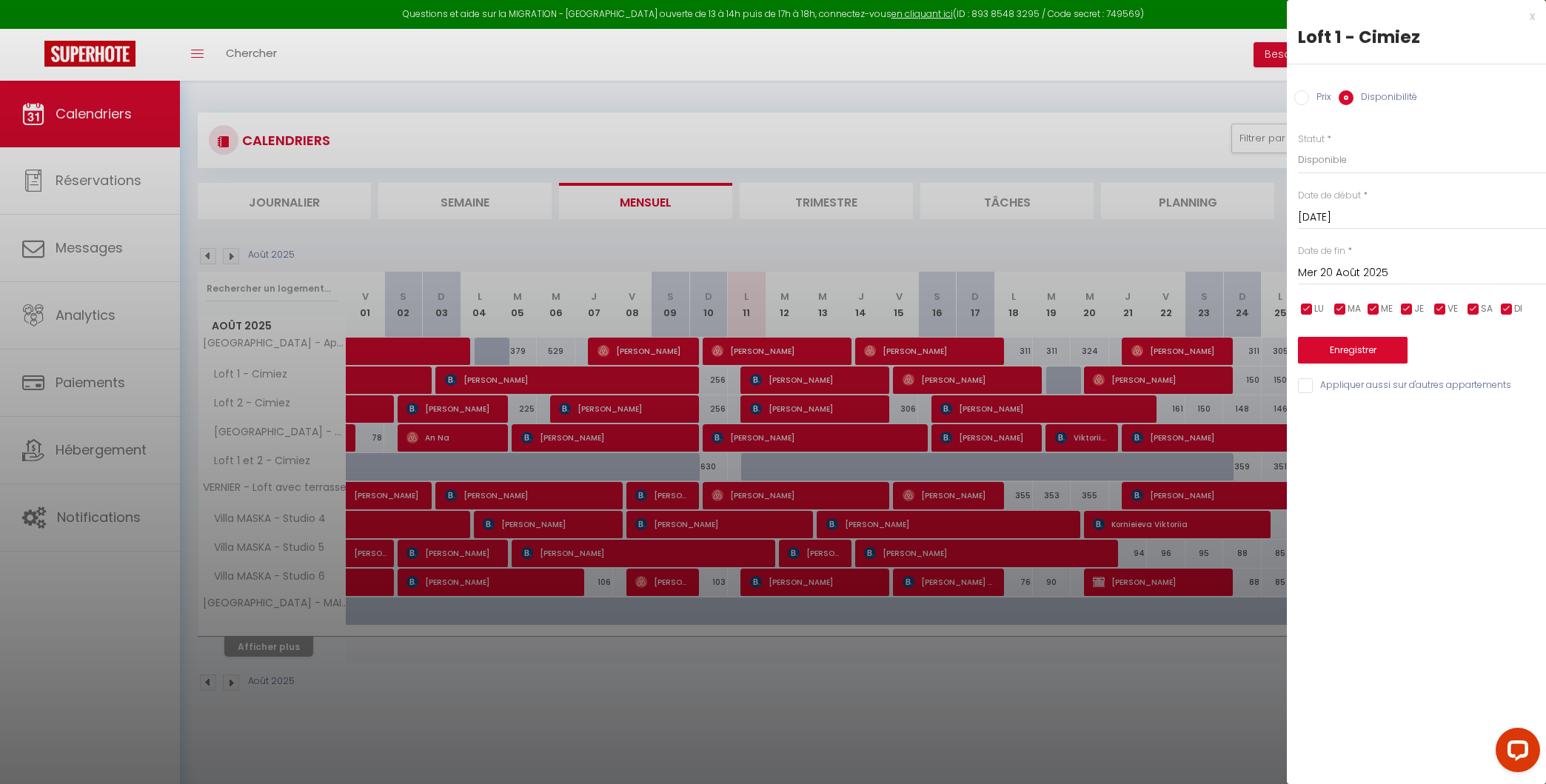
click at [1309, 97] on label "Prix" at bounding box center [1320, 98] width 22 height 17
click at [1309, 97] on input "Prix" at bounding box center [1302, 97] width 15 height 15
click at [1352, 92] on input "Disponibilité" at bounding box center [1346, 97] width 15 height 15
click at [1348, 341] on button "Enregistrer" at bounding box center [1353, 350] width 110 height 27
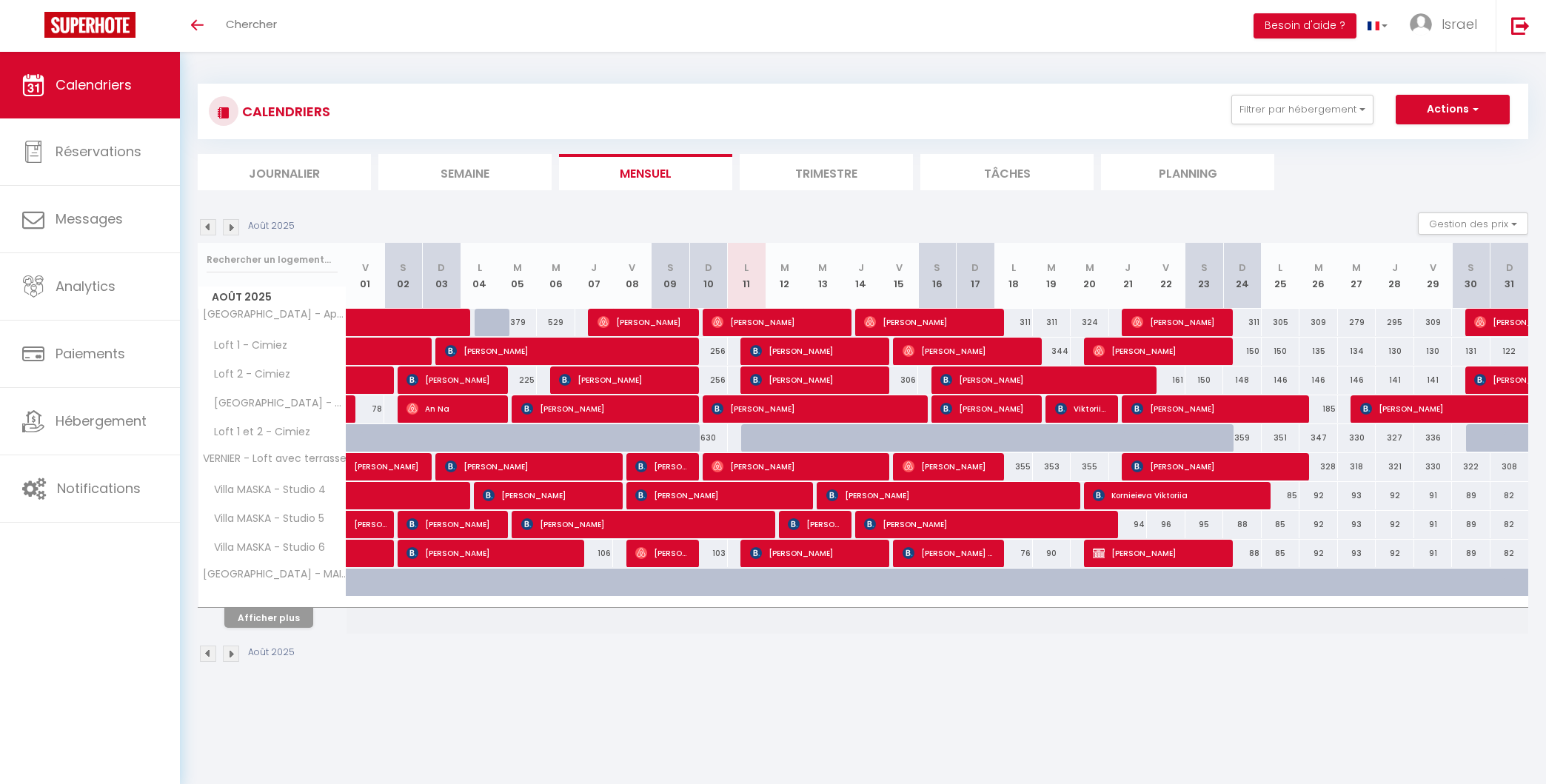
click at [267, 627] on th "Afficher plus" at bounding box center [272, 615] width 148 height 37
click at [285, 608] on button "Afficher plus" at bounding box center [268, 618] width 89 height 20
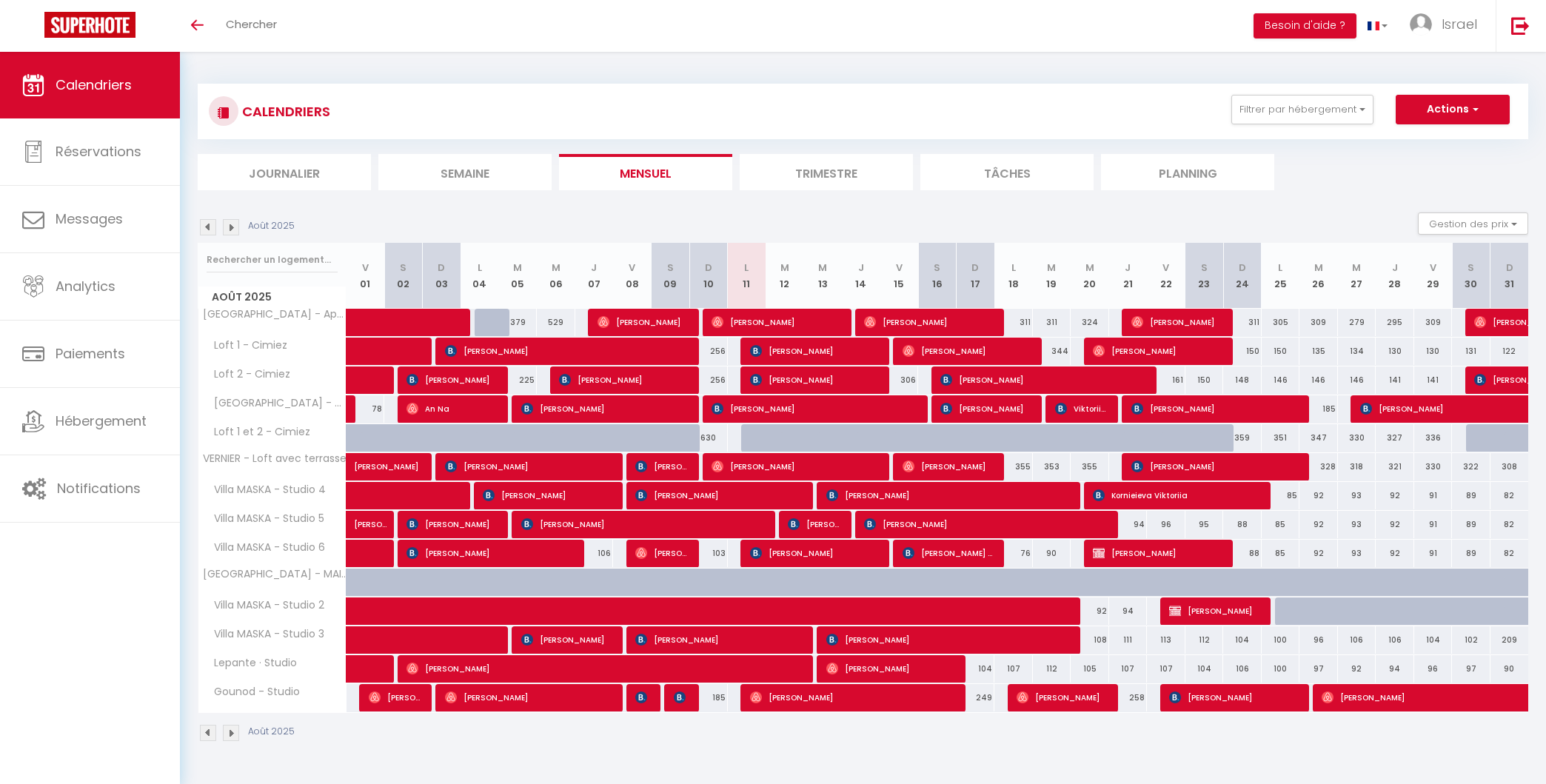
click at [224, 224] on img at bounding box center [231, 227] width 17 height 17
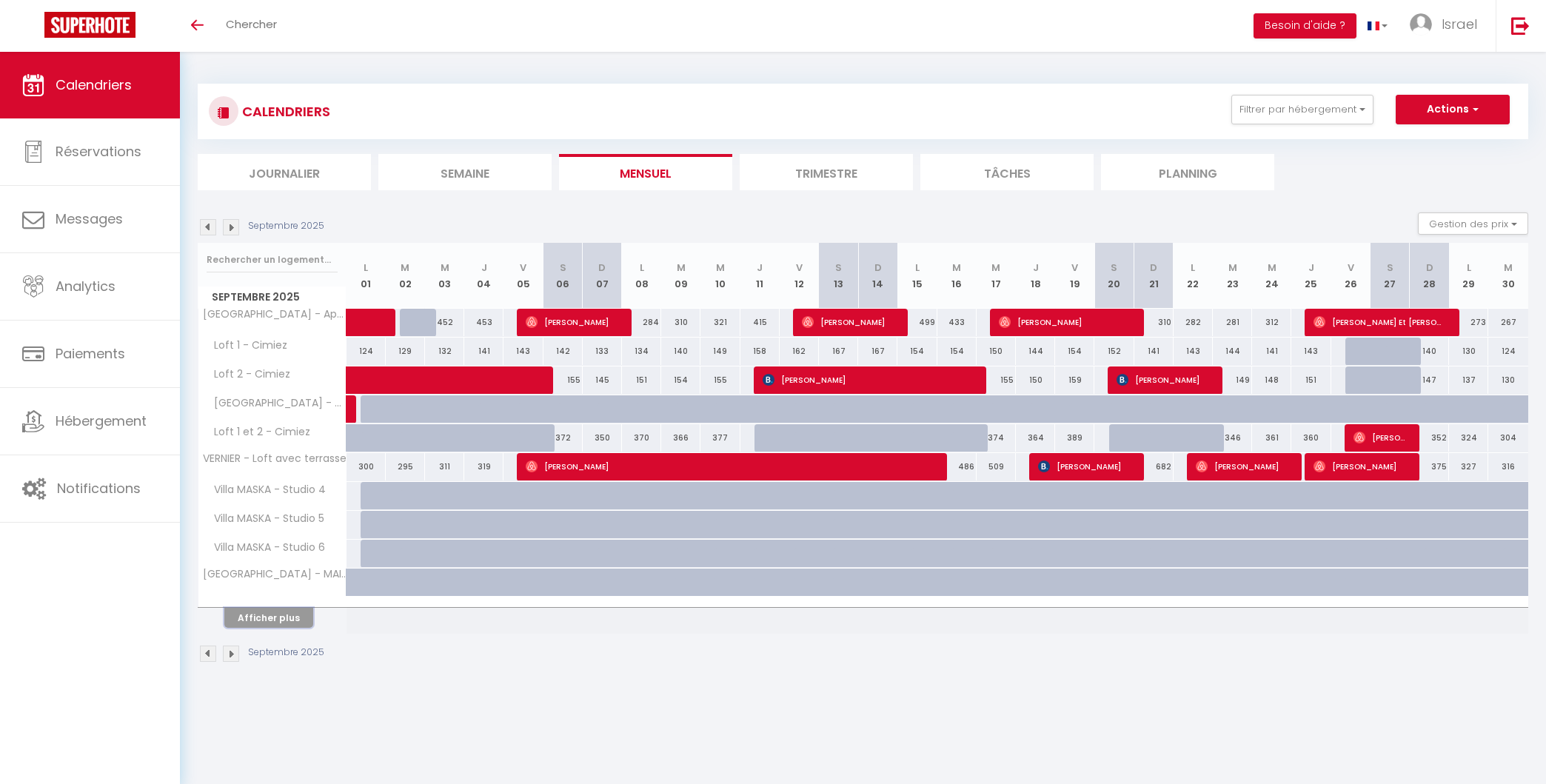
click at [279, 618] on button "Afficher plus" at bounding box center [268, 618] width 89 height 20
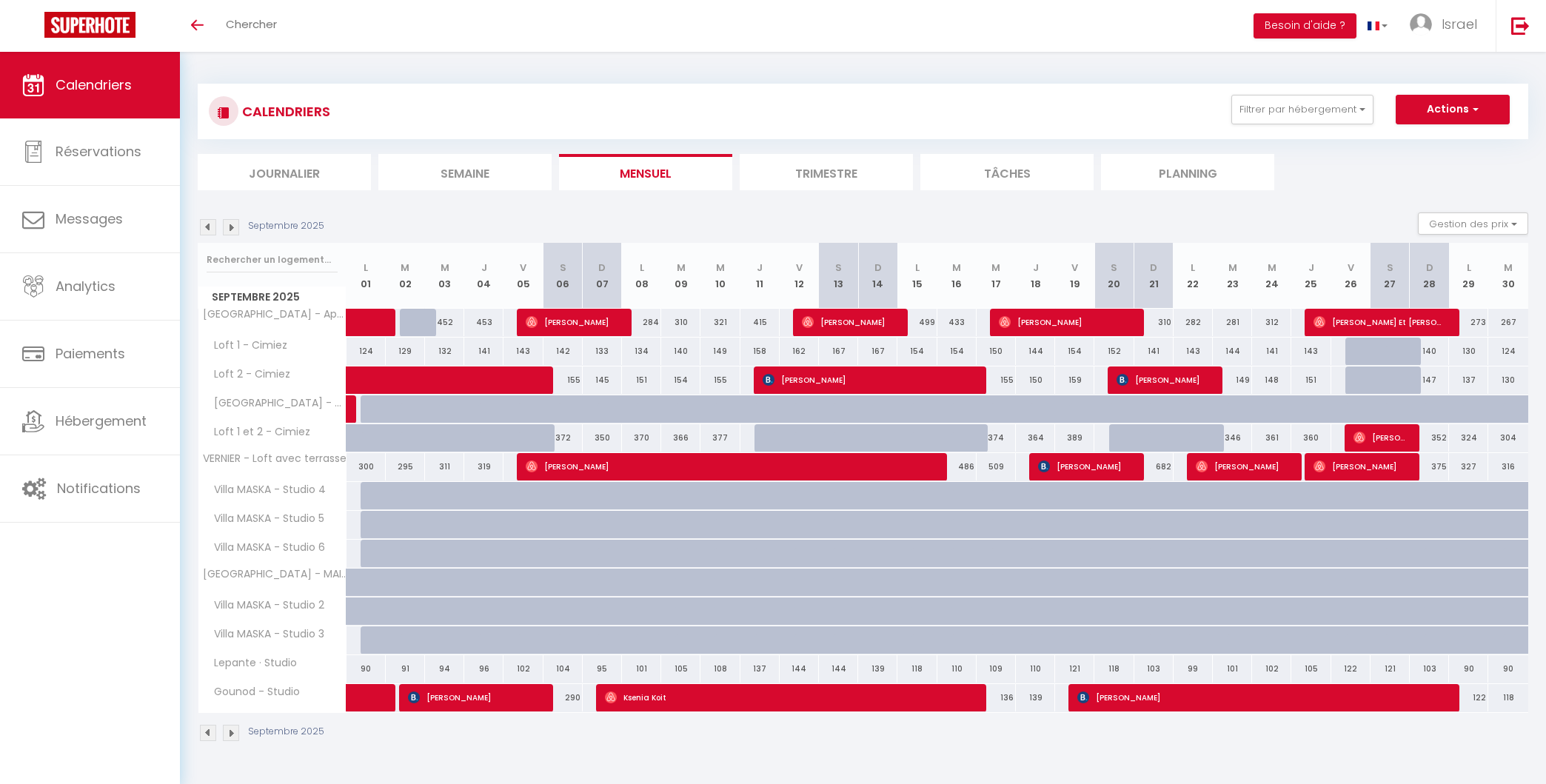
click at [472, 211] on section "Septembre 2025 Gestion des prix Nb Nuits minimum Règles Disponibilité Septembre…" at bounding box center [862, 476] width 1330 height 558
click at [400, 77] on div "CALENDRIERS Filtrer par hébergement [GEOGRAPHIC_DATA] [GEOGRAPHIC_DATA] - Studi…" at bounding box center [862, 413] width 1330 height 687
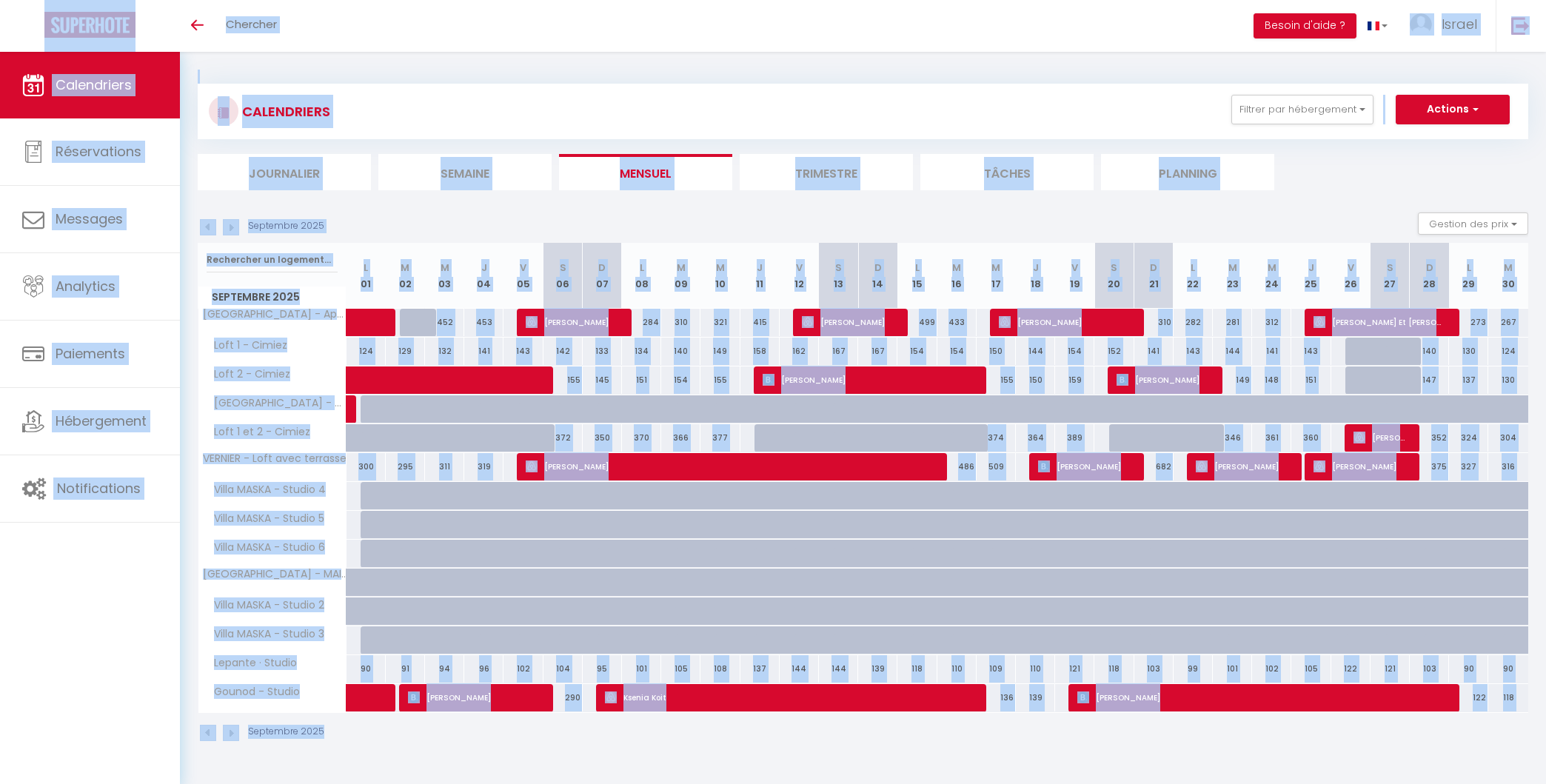
drag, startPoint x: 576, startPoint y: 750, endPoint x: 32, endPoint y: 32, distance: 900.8
click at [32, 52] on div "Questions et aide sur la MIGRATION - [GEOGRAPHIC_DATA] ouverte de 13 à 14h puis…" at bounding box center [773, 413] width 1546 height 722
click at [201, 100] on div "CALENDRIERS Filtrer par hébergement [GEOGRAPHIC_DATA] [GEOGRAPHIC_DATA] - Studi…" at bounding box center [862, 111] width 1330 height 56
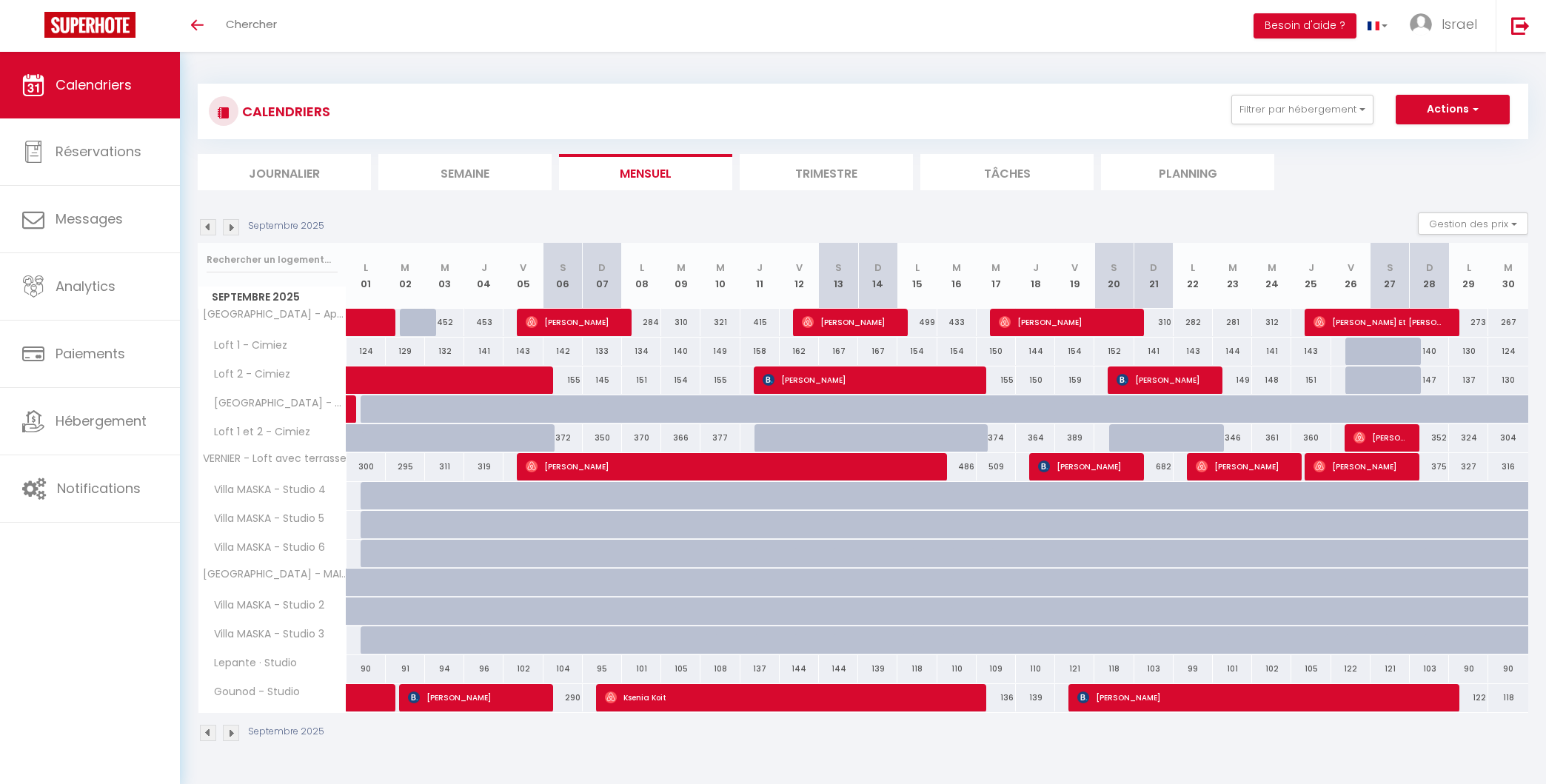
click at [203, 87] on div "CALENDRIERS Filtrer par hébergement [GEOGRAPHIC_DATA] [GEOGRAPHIC_DATA] - Studi…" at bounding box center [862, 111] width 1330 height 56
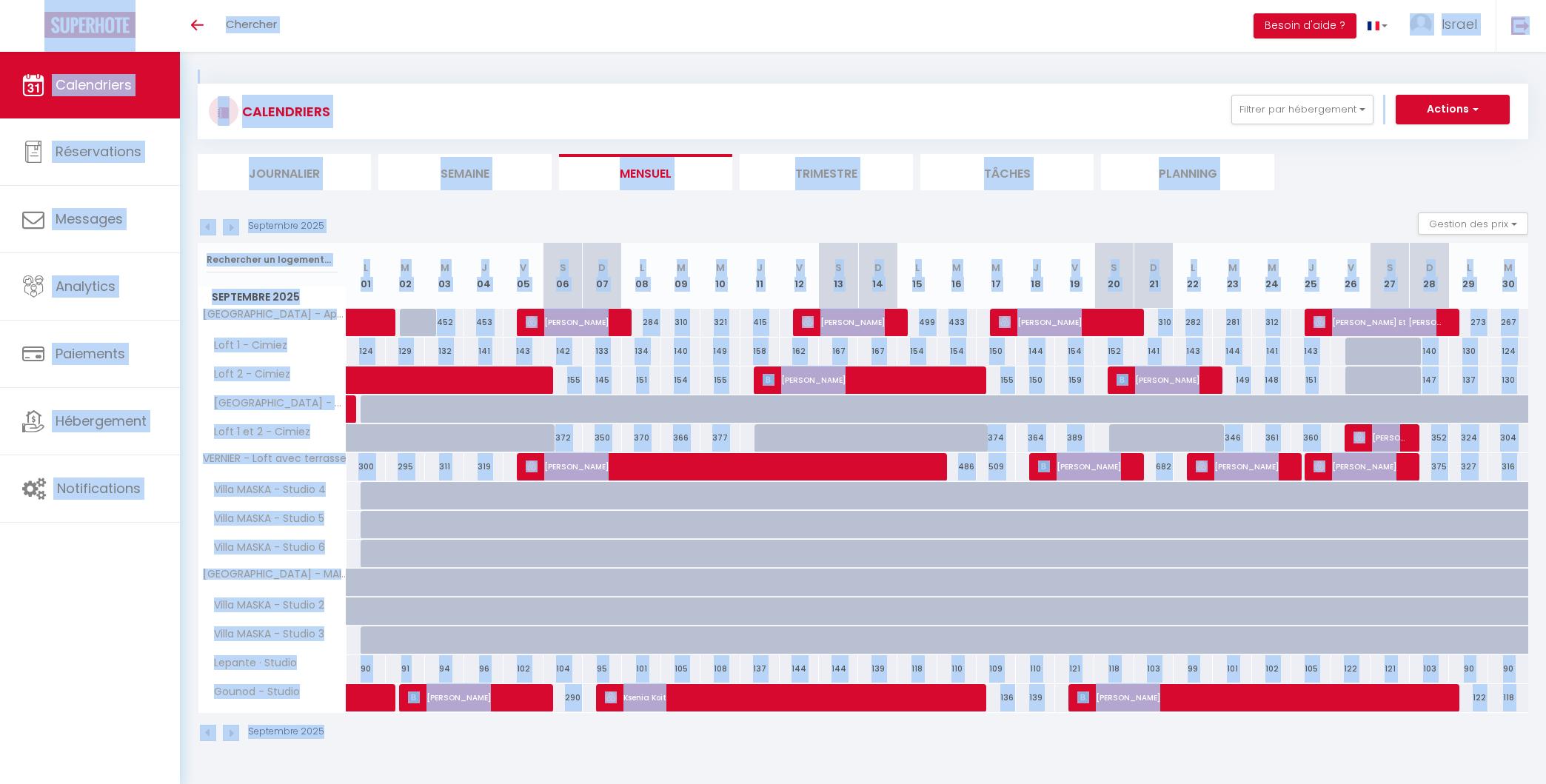
drag, startPoint x: 1513, startPoint y: 767, endPoint x: 25, endPoint y: 24, distance: 1663.2
click at [25, 52] on div "Questions et aide sur la MIGRATION - [GEOGRAPHIC_DATA] ouverte de 13 à 14h puis…" at bounding box center [773, 413] width 1546 height 722
click at [25, 26] on link at bounding box center [90, 26] width 180 height 52
click at [536, 92] on div "CALENDRIERS Filtrer par hébergement [GEOGRAPHIC_DATA] [GEOGRAPHIC_DATA] - Studi…" at bounding box center [862, 111] width 1330 height 56
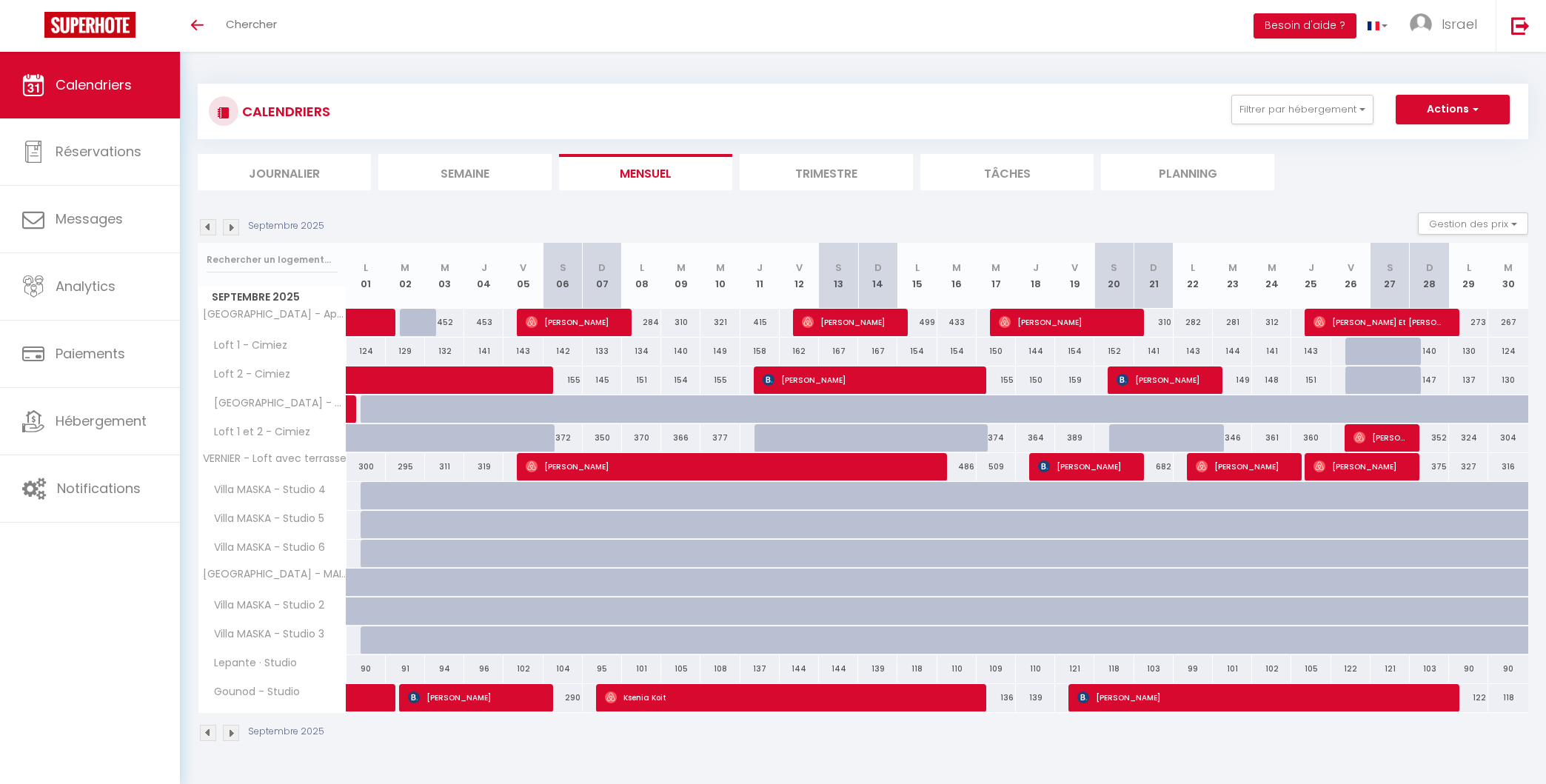
click at [234, 221] on img at bounding box center [231, 227] width 17 height 17
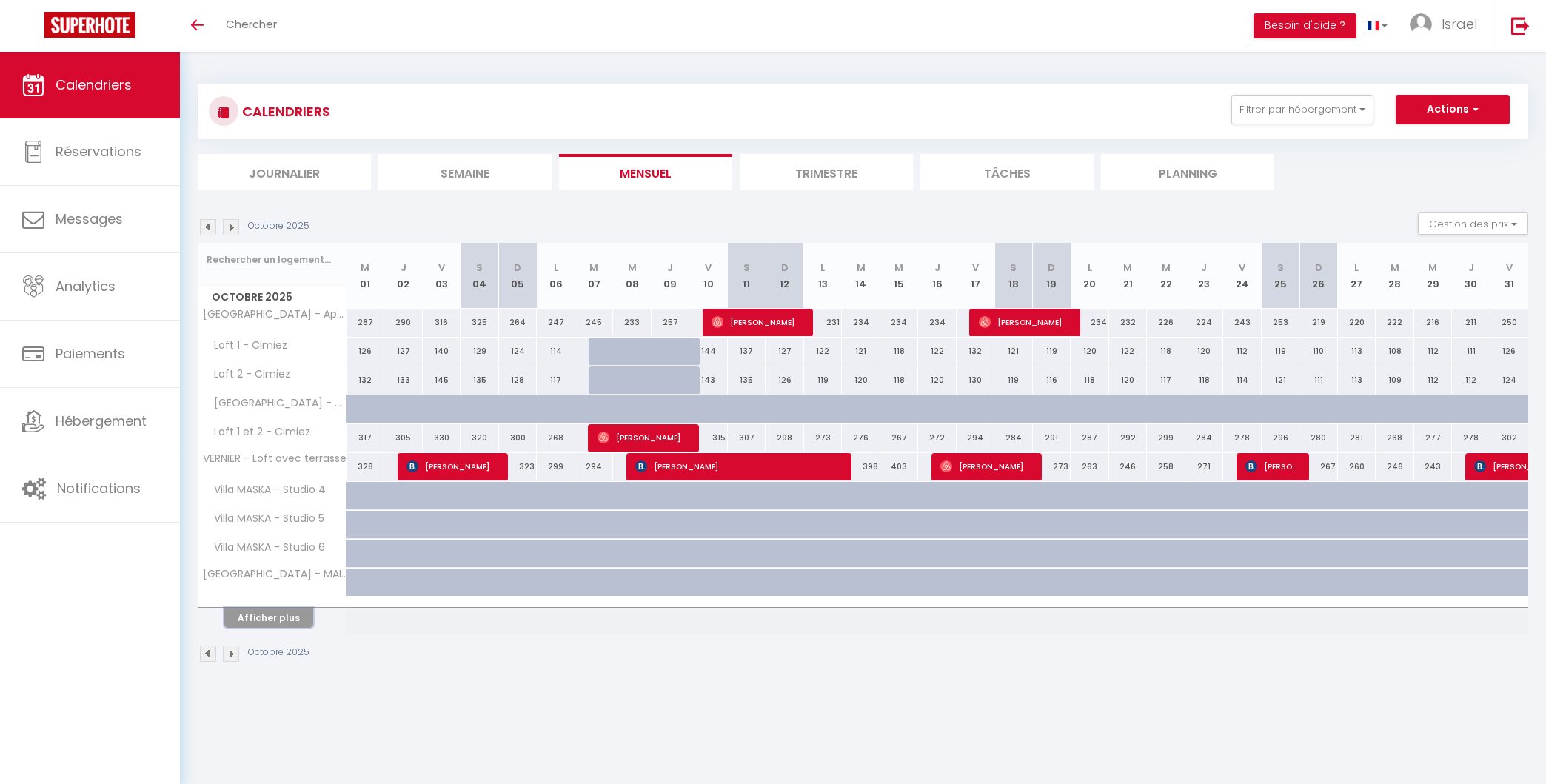
click at [237, 619] on button "Afficher plus" at bounding box center [268, 618] width 89 height 20
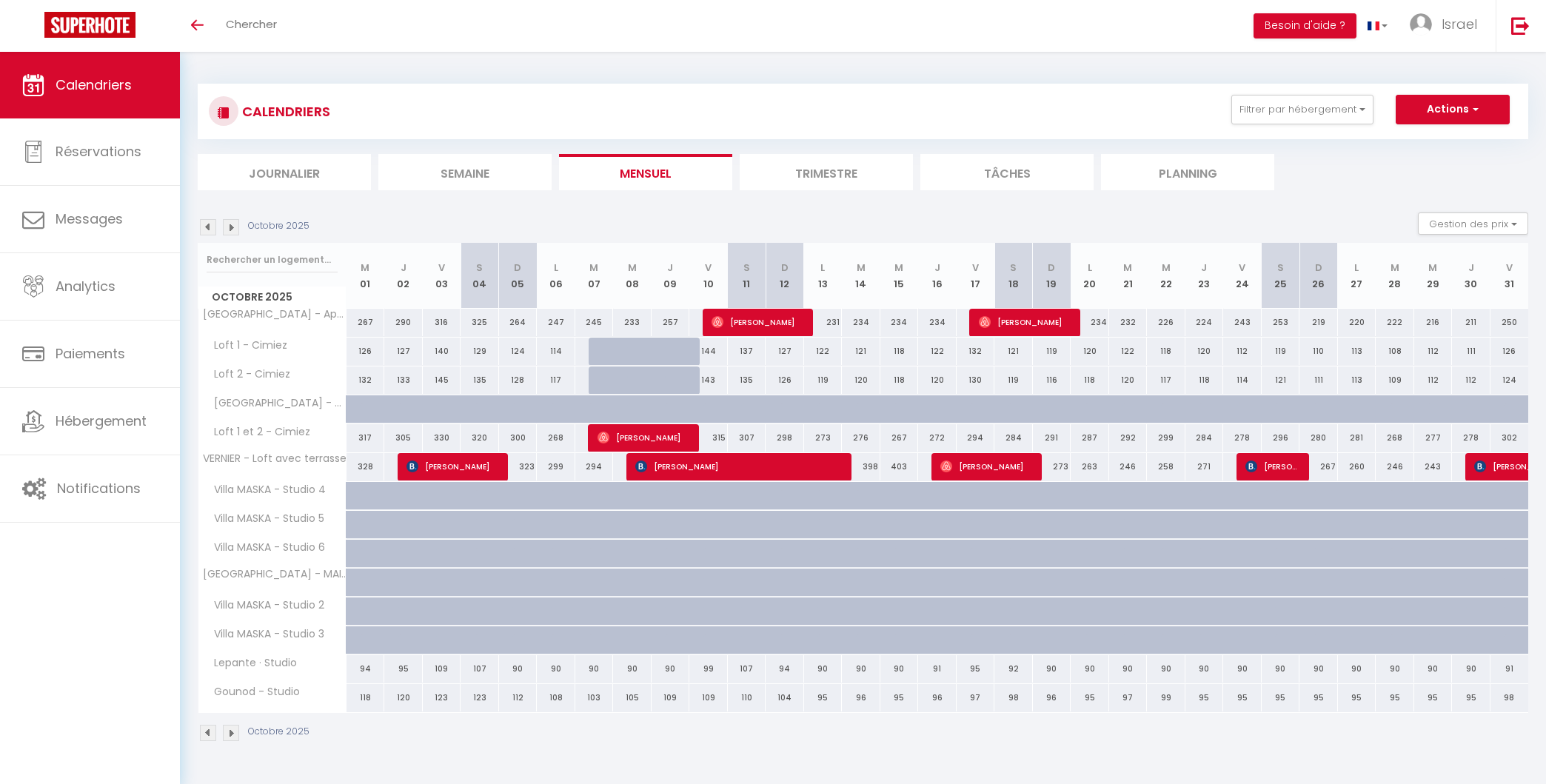
click at [211, 233] on img at bounding box center [208, 227] width 17 height 17
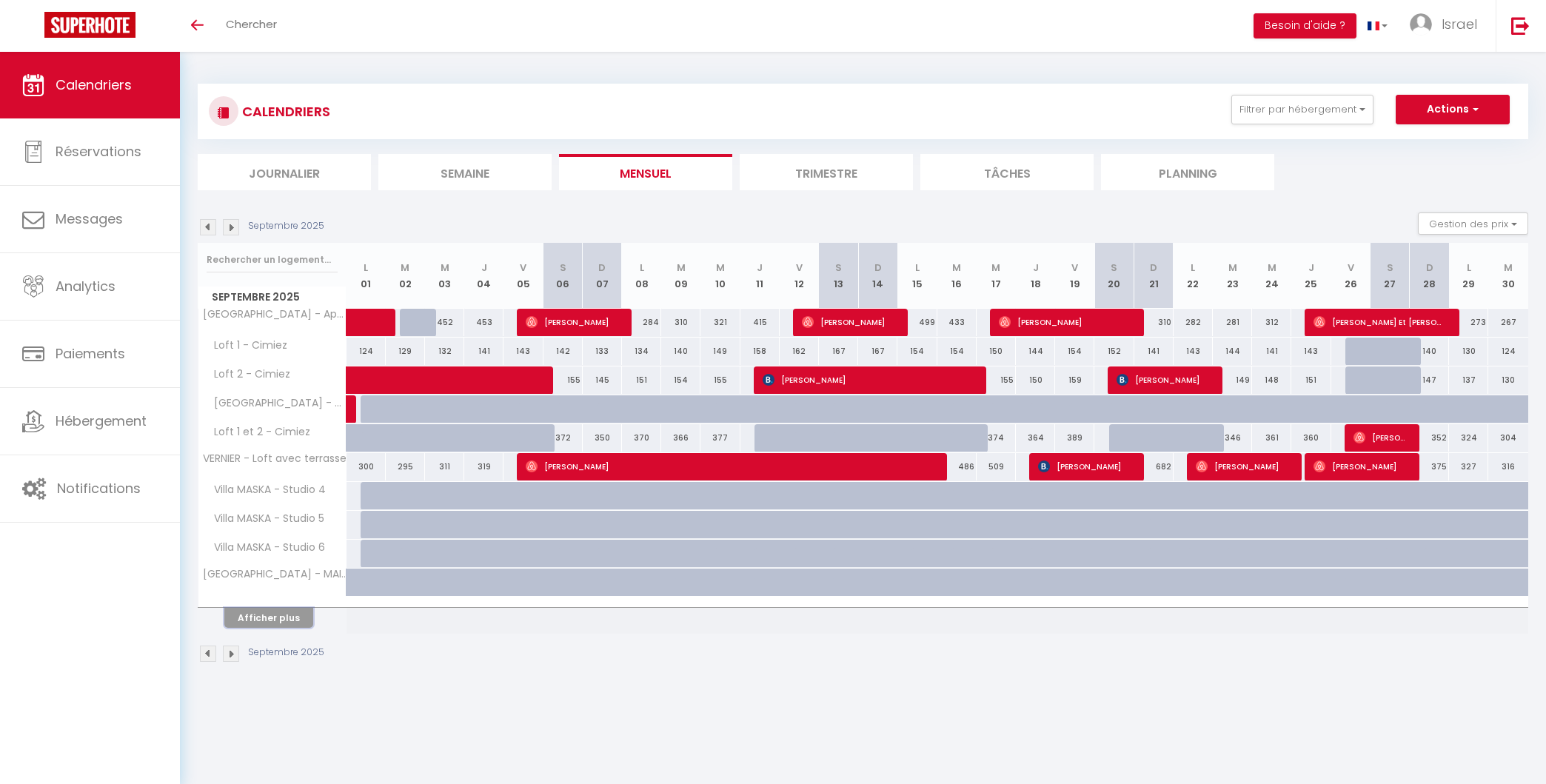
click at [253, 618] on button "Afficher plus" at bounding box center [268, 618] width 89 height 20
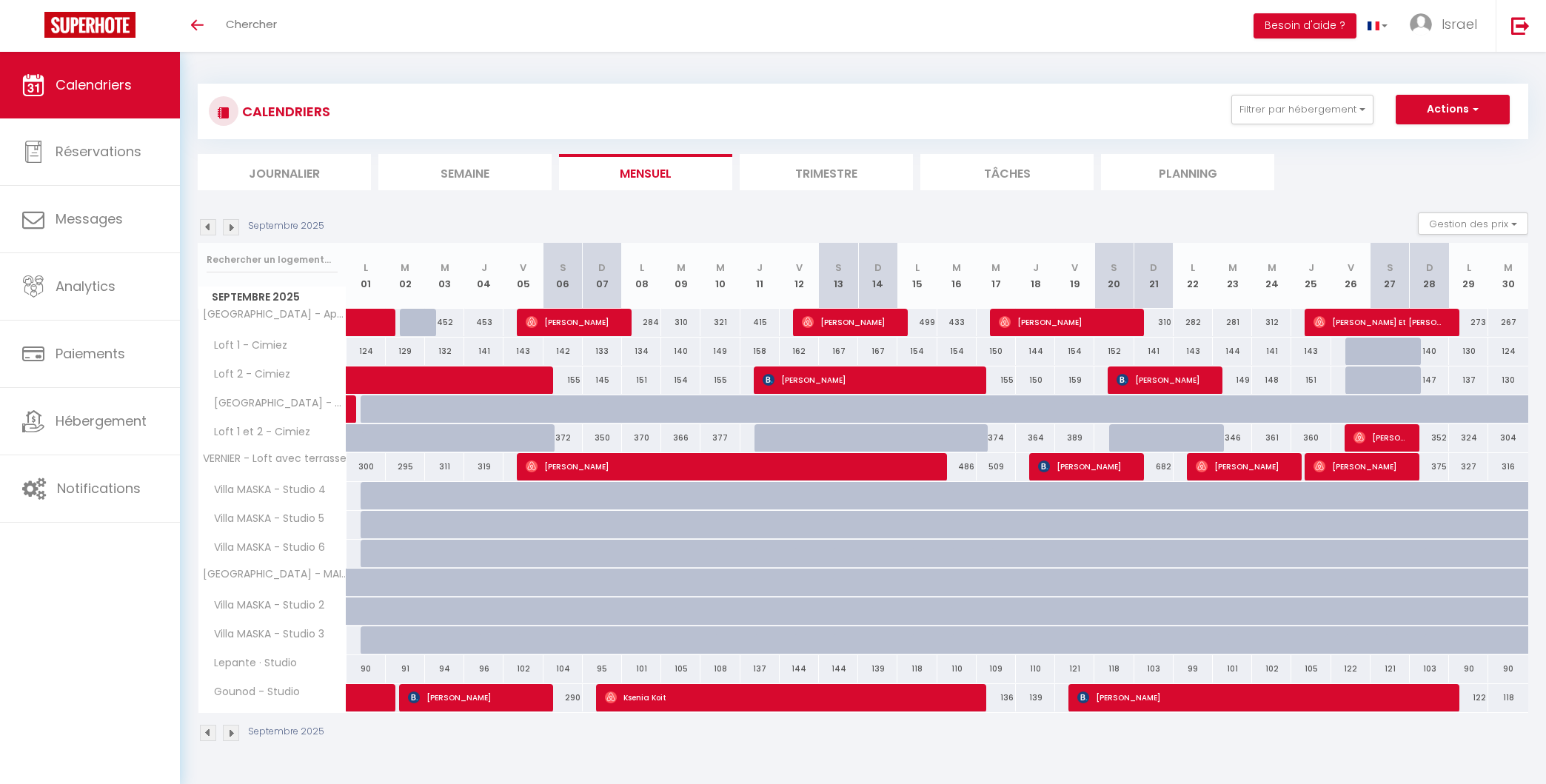
click at [425, 331] on div "452" at bounding box center [445, 322] width 40 height 27
type input "452"
type input "Mer 03 Septembre 2025"
type input "Jeu 04 Septembre 2025"
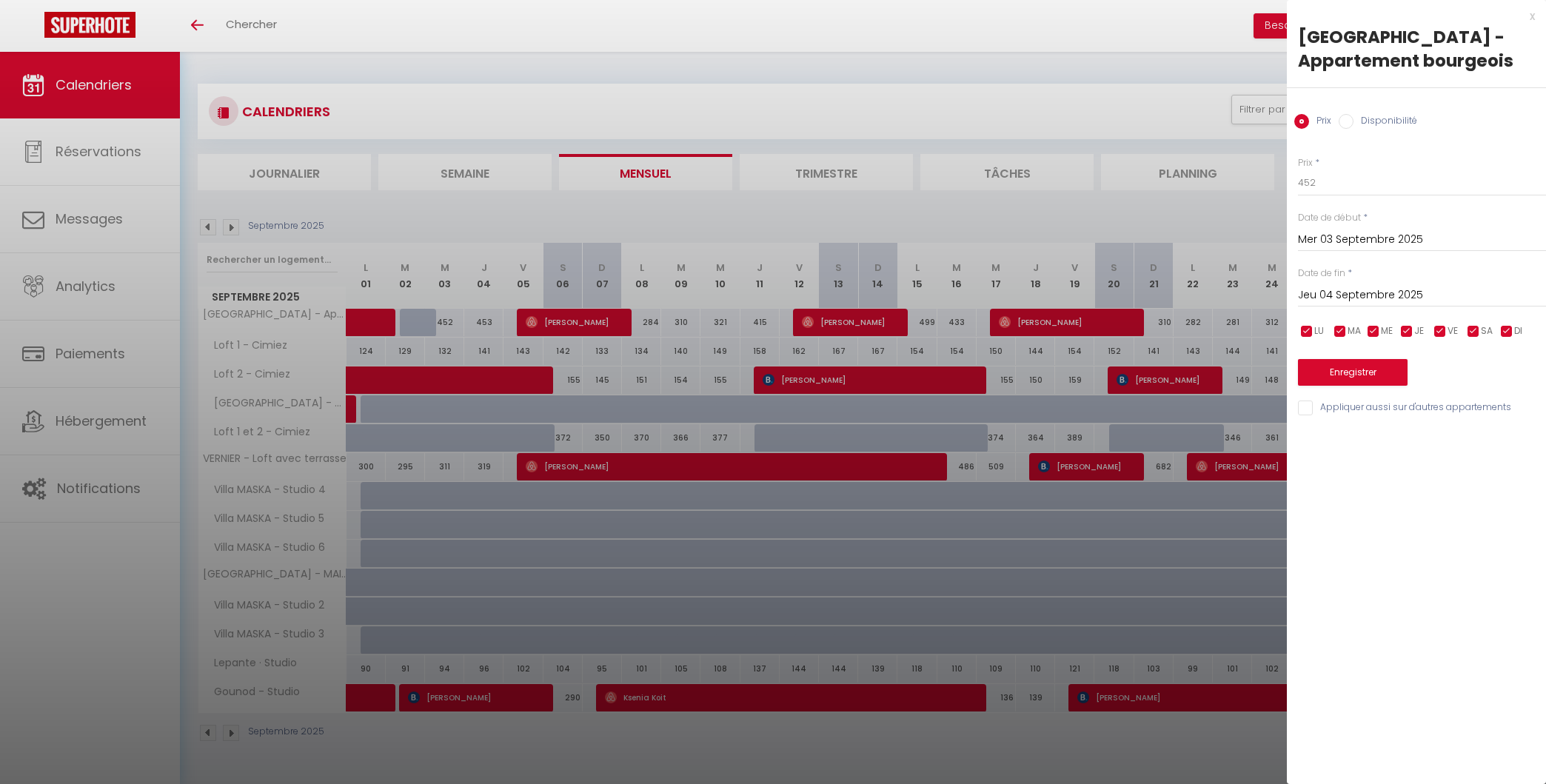
click at [1341, 120] on input "Disponibilité" at bounding box center [1346, 122] width 15 height 15
radio input "true"
radio input "false"
click at [1384, 383] on button "Enregistrer" at bounding box center [1353, 374] width 110 height 27
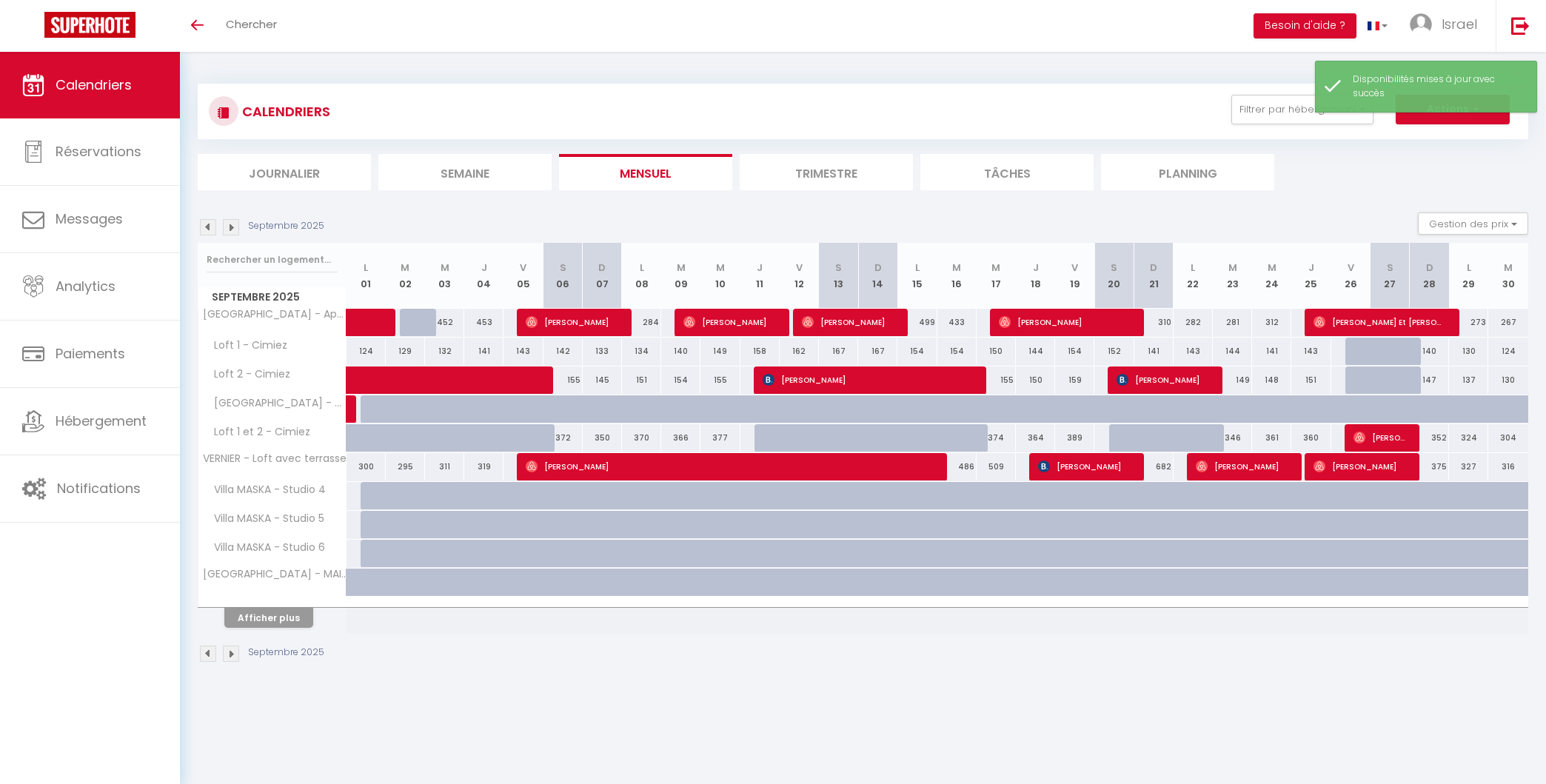
click at [412, 325] on div at bounding box center [419, 323] width 39 height 28
select select "1"
type input "[DATE]"
type input "Mer 03 Septembre 2025"
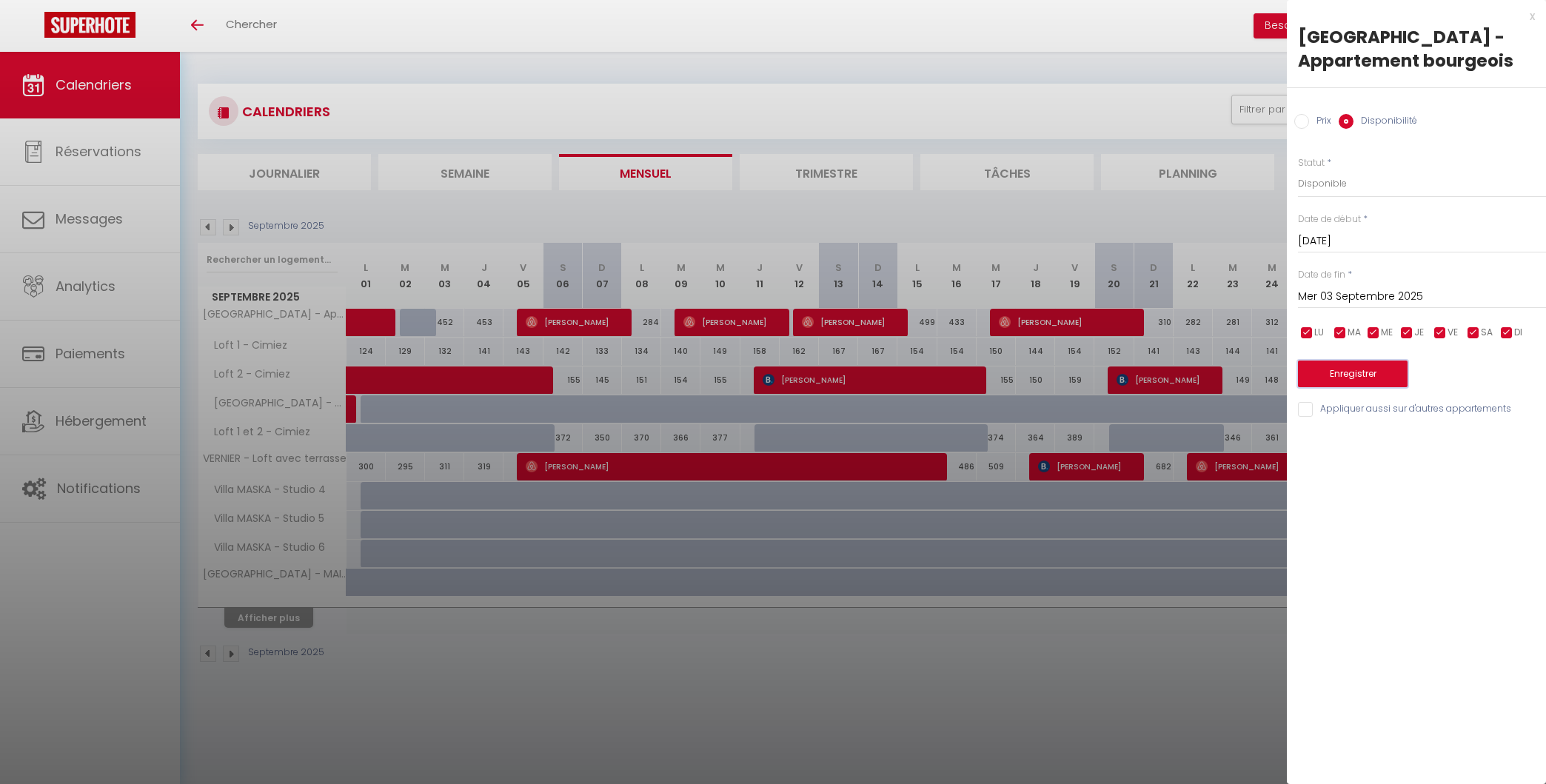
click at [1370, 365] on button "Enregistrer" at bounding box center [1353, 374] width 110 height 27
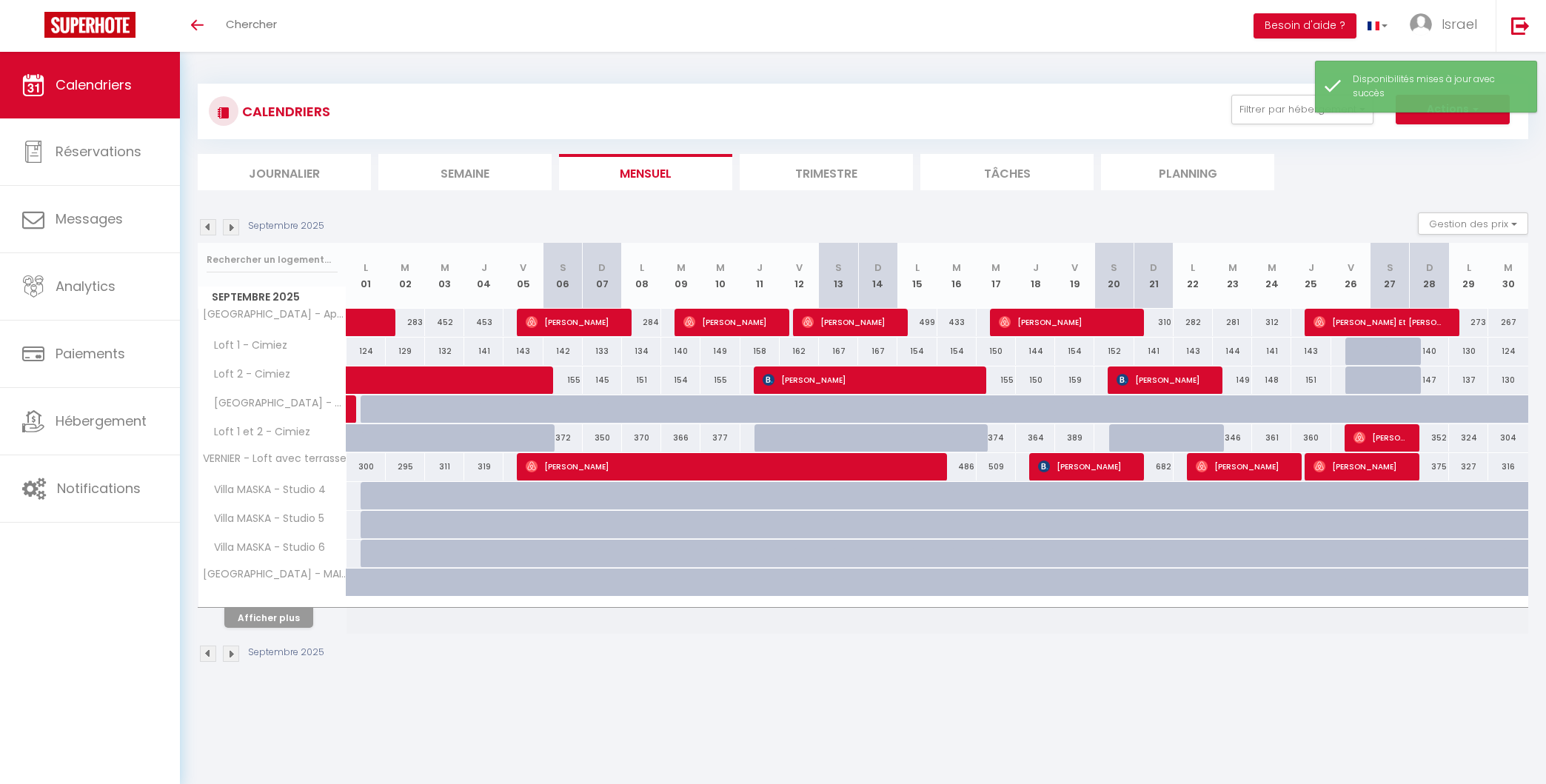
click at [719, 691] on div "CALENDRIERS Filtrer par hébergement [GEOGRAPHIC_DATA] [GEOGRAPHIC_DATA] - Studi…" at bounding box center [862, 373] width 1366 height 643
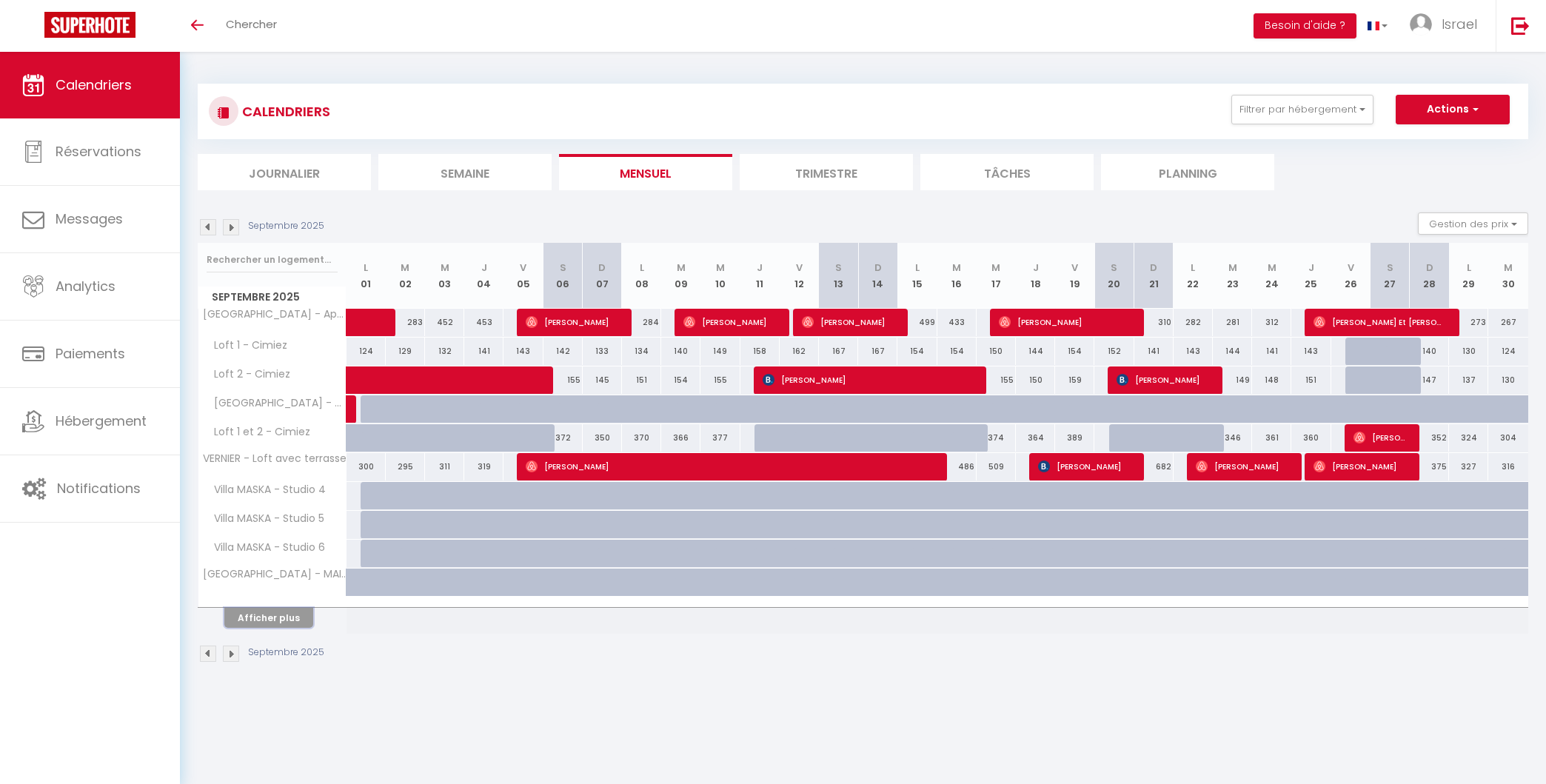
click at [266, 614] on button "Afficher plus" at bounding box center [268, 618] width 89 height 20
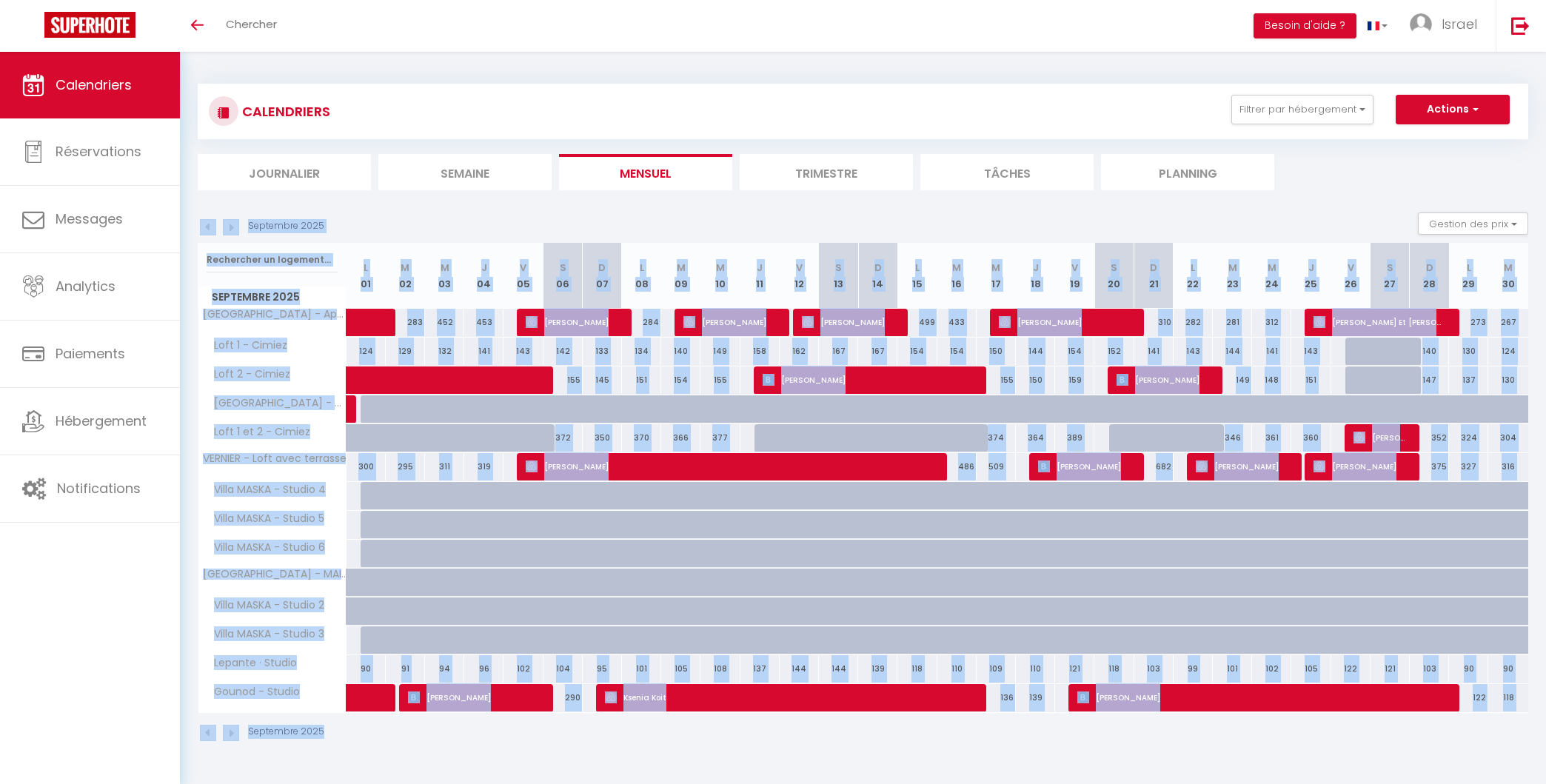
drag, startPoint x: 527, startPoint y: 219, endPoint x: 1498, endPoint y: 743, distance: 1103.4
click at [1498, 743] on div "Septembre 2025 Gestion des prix Nb Nuits minimum Règles Disponibilité Septembre…" at bounding box center [862, 484] width 1330 height 544
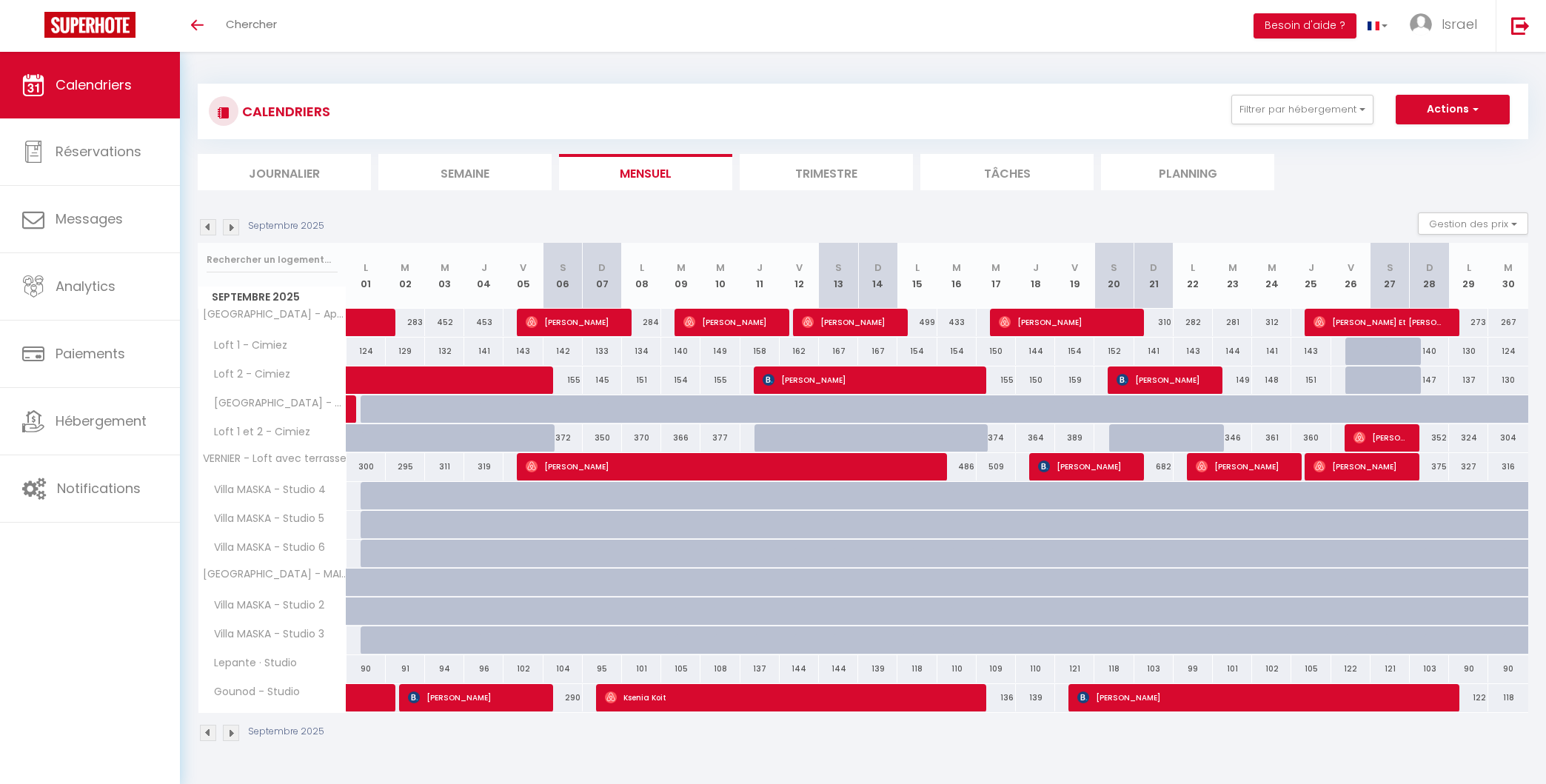
click at [1498, 743] on div "Septembre 2025" at bounding box center [862, 734] width 1330 height 43
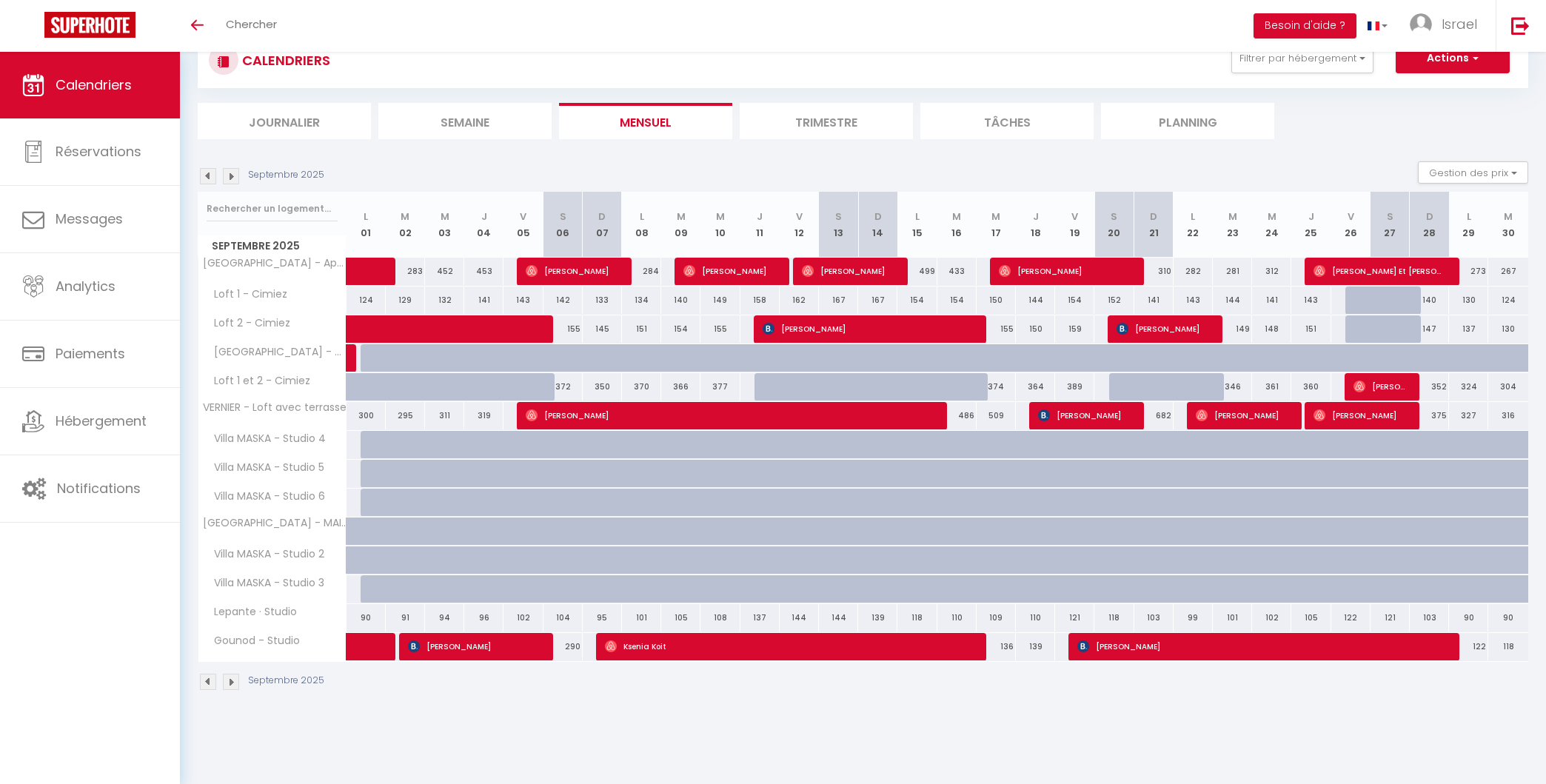
click at [241, 176] on div "Septembre 2025" at bounding box center [262, 176] width 131 height 17
click at [237, 176] on img at bounding box center [231, 176] width 17 height 17
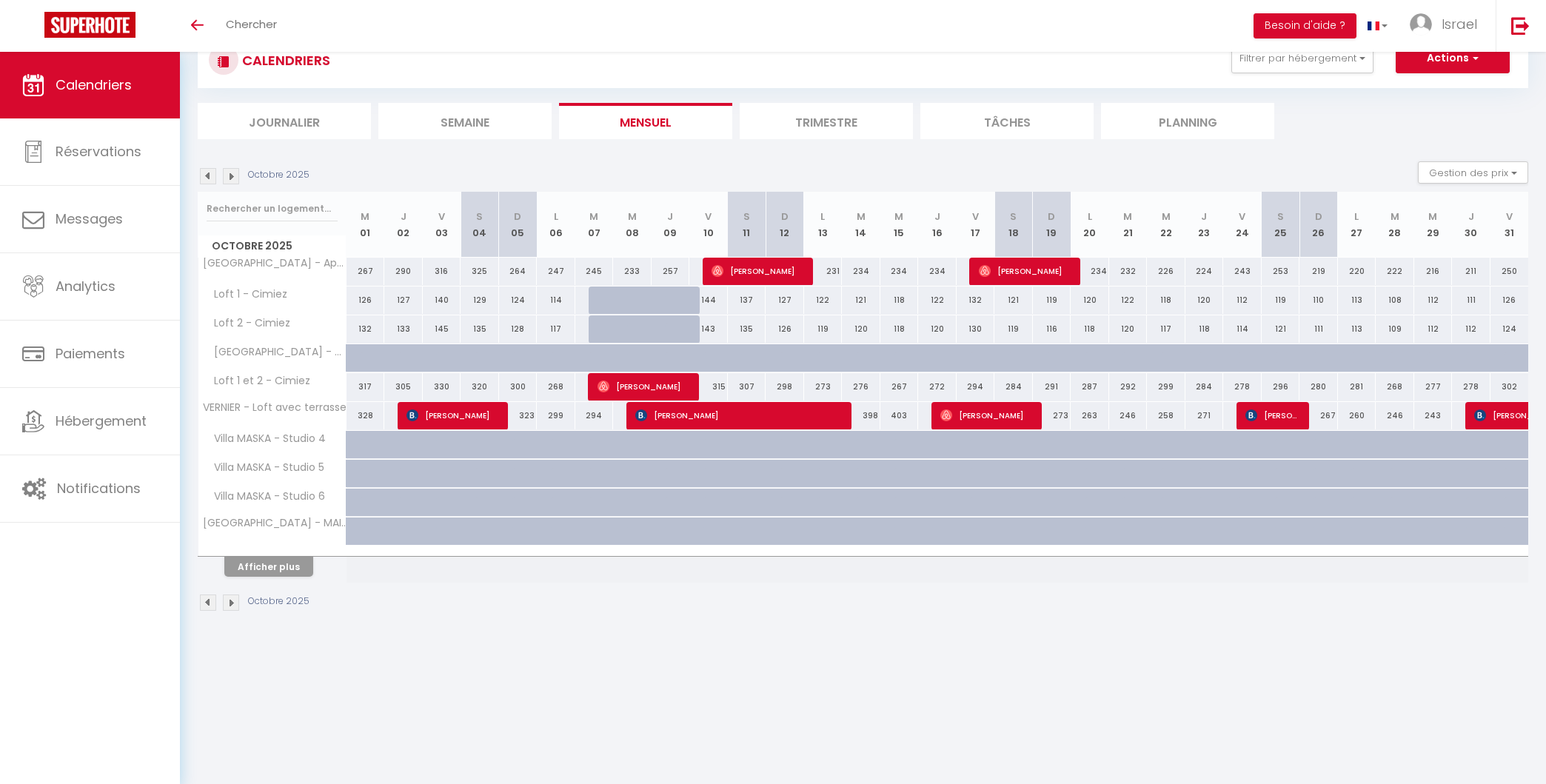
click at [213, 176] on img at bounding box center [208, 176] width 17 height 17
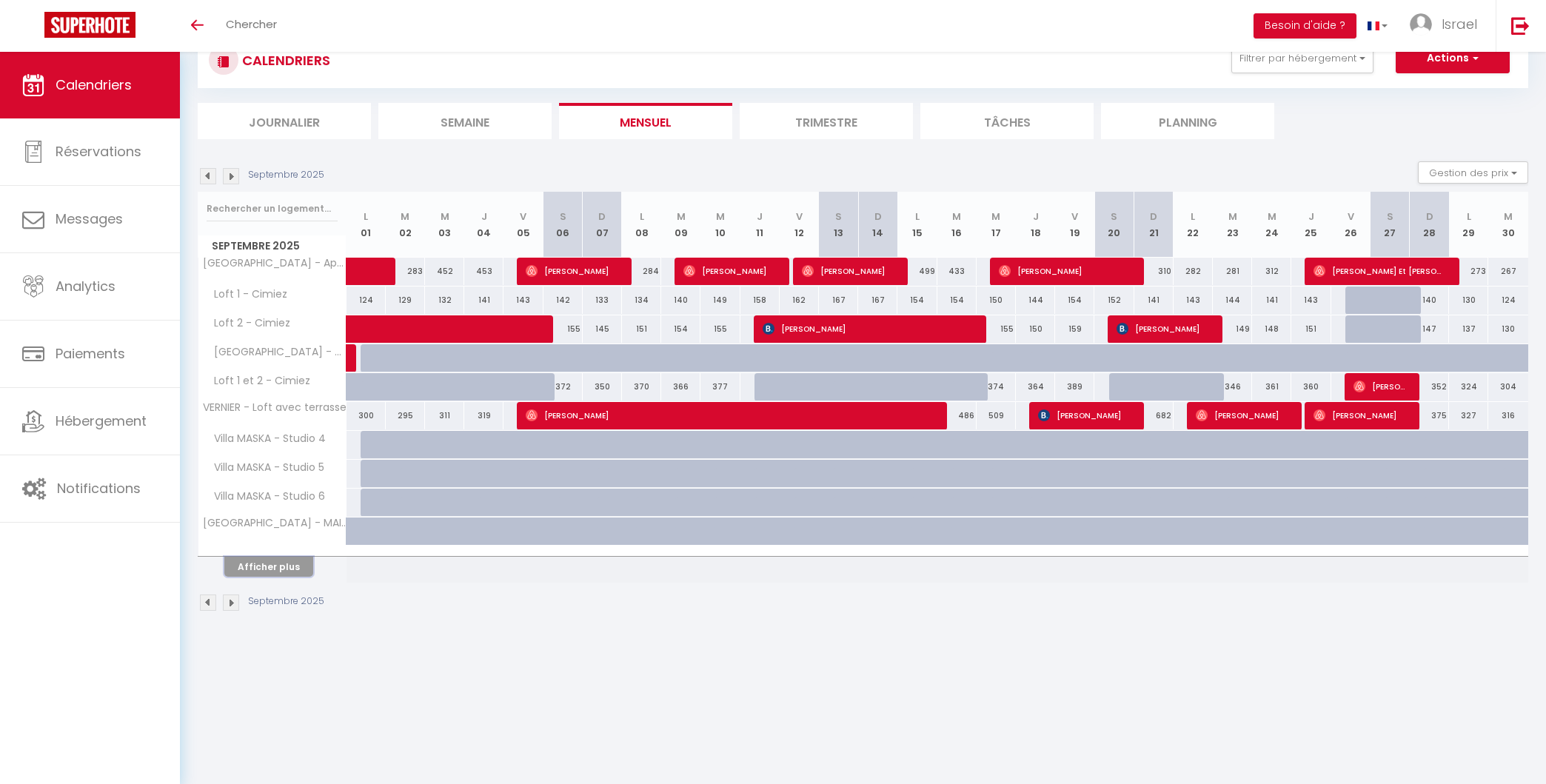
click at [262, 557] on button "Afficher plus" at bounding box center [268, 567] width 89 height 20
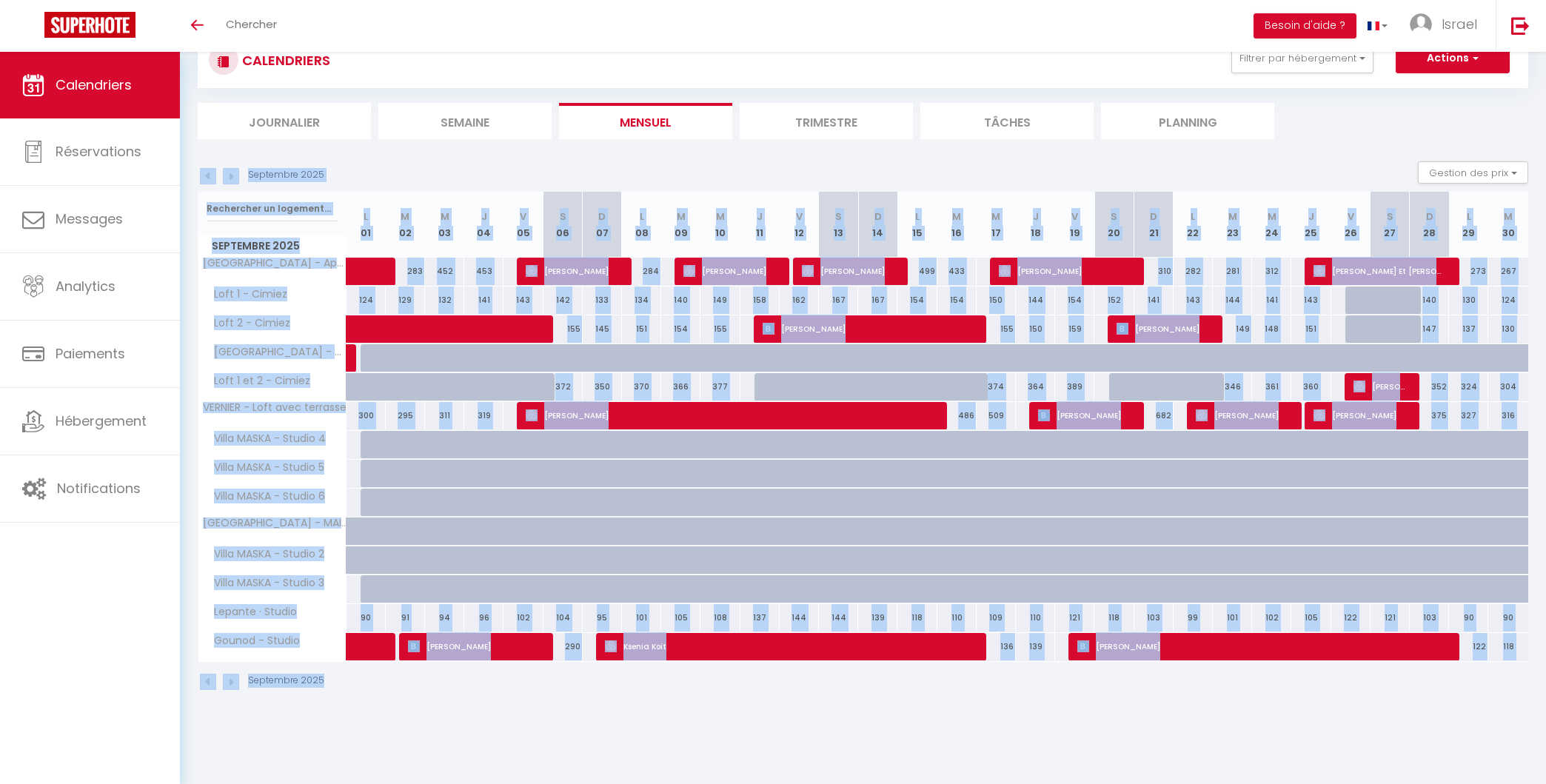
drag, startPoint x: 1533, startPoint y: 727, endPoint x: 482, endPoint y: 149, distance: 1199.5
click at [482, 149] on body "Questions et aide sur la MIGRATION - [GEOGRAPHIC_DATA] ouverte de 13 à 14h puis…" at bounding box center [773, 393] width 1546 height 784
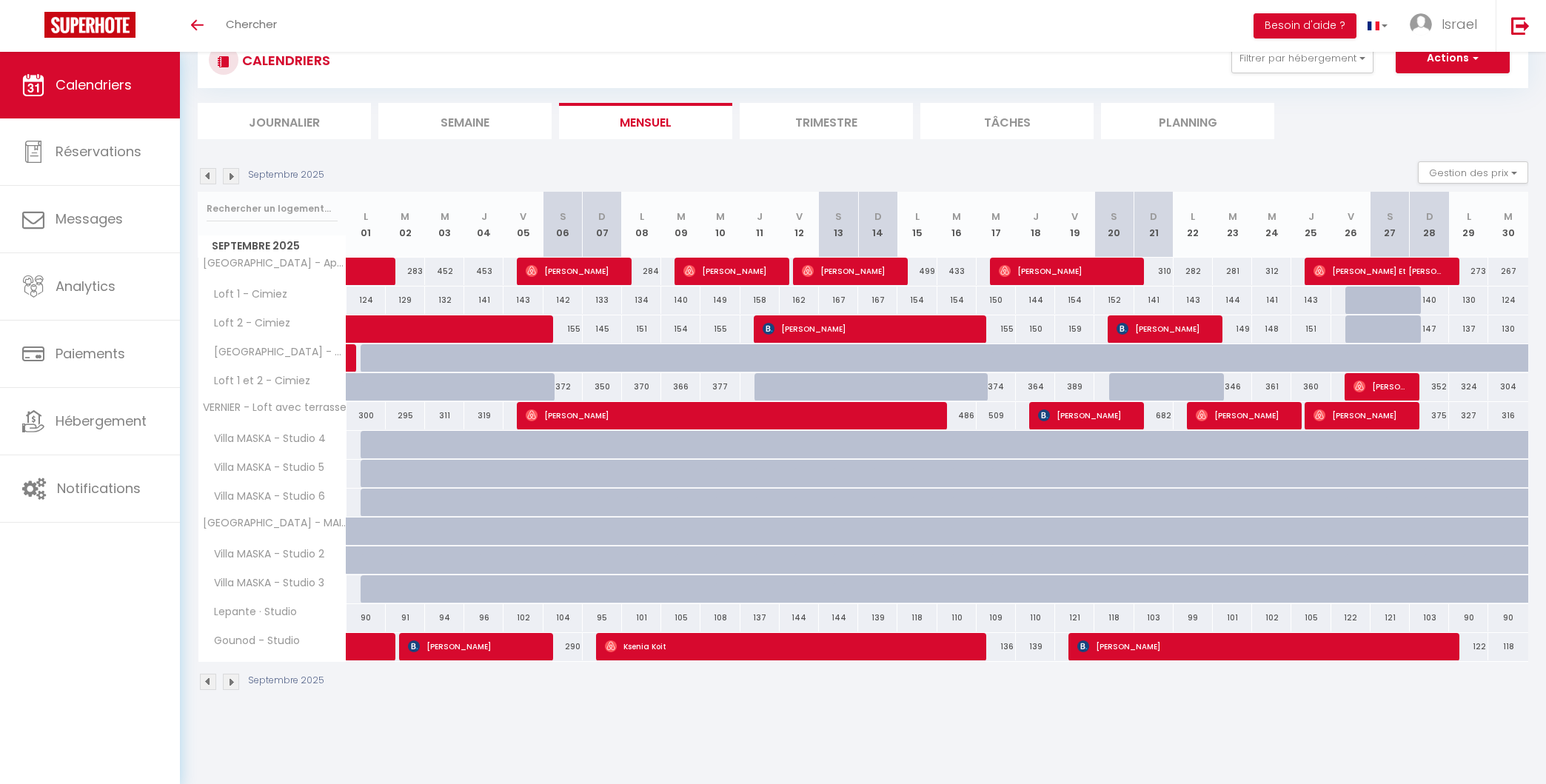
click at [481, 149] on section "Septembre 2025 Gestion des prix Nb Nuits minimum Règles Disponibilité Septembre…" at bounding box center [862, 425] width 1330 height 558
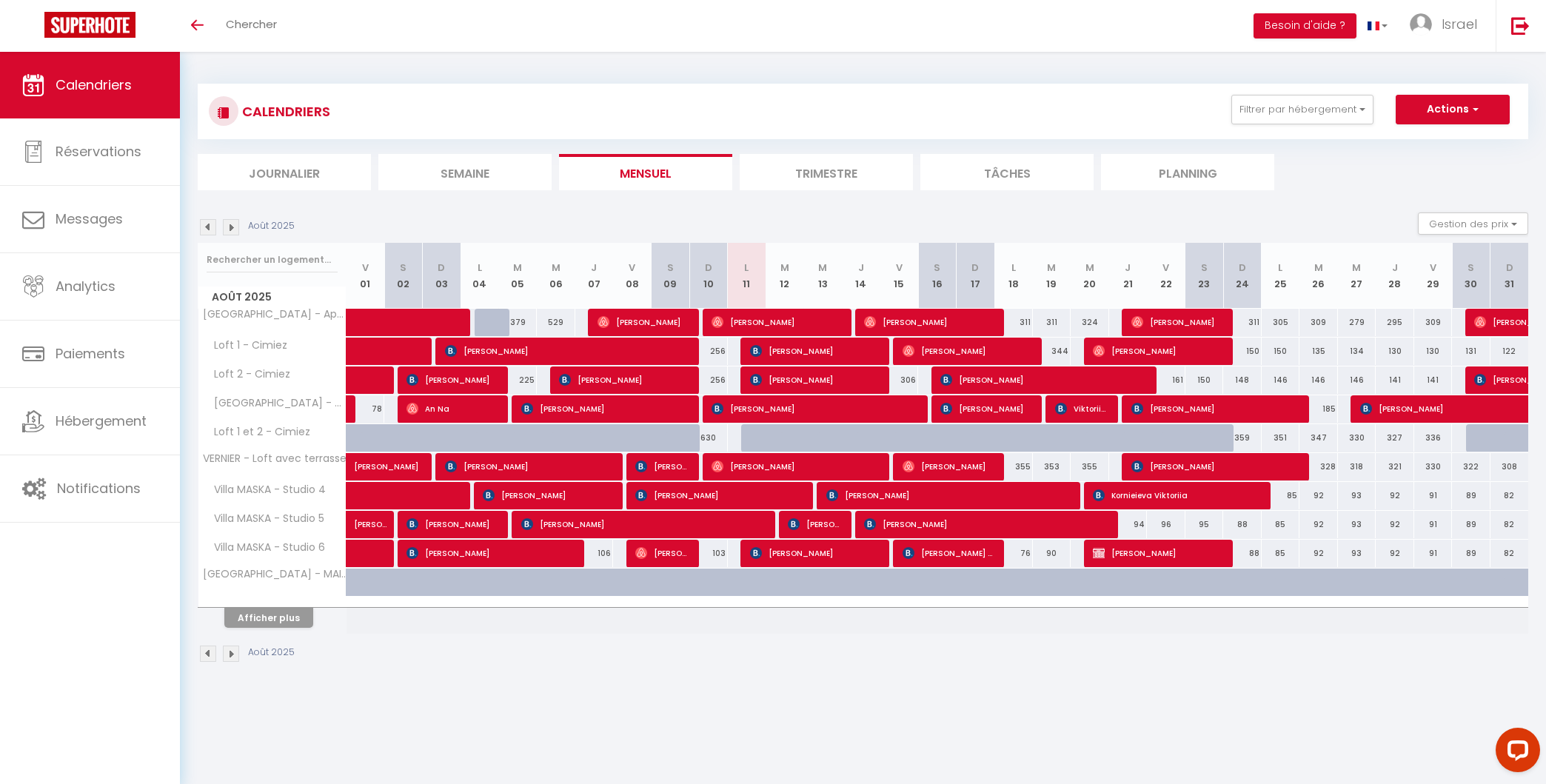
click at [231, 225] on img at bounding box center [231, 227] width 17 height 17
select select
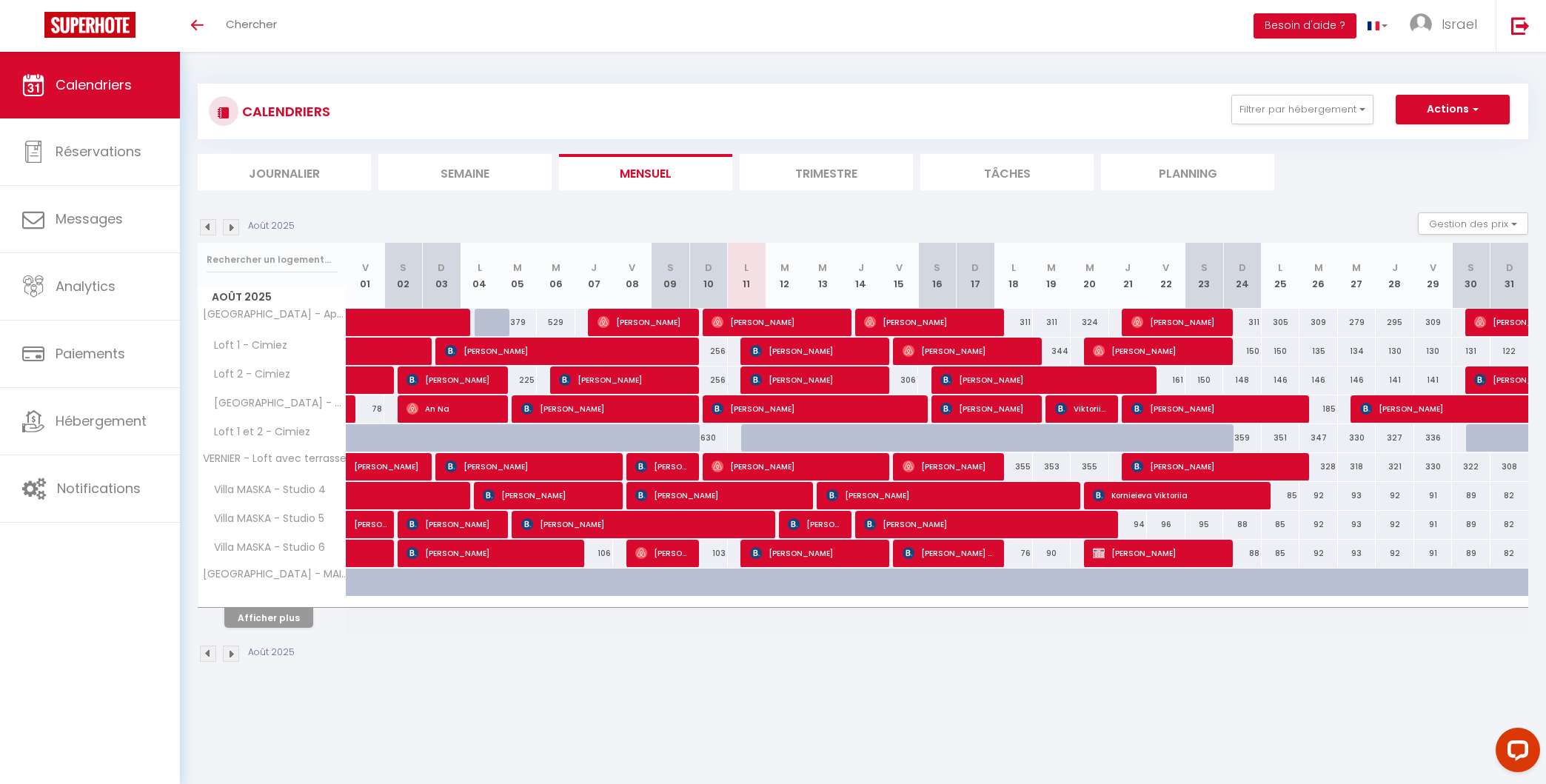
select select
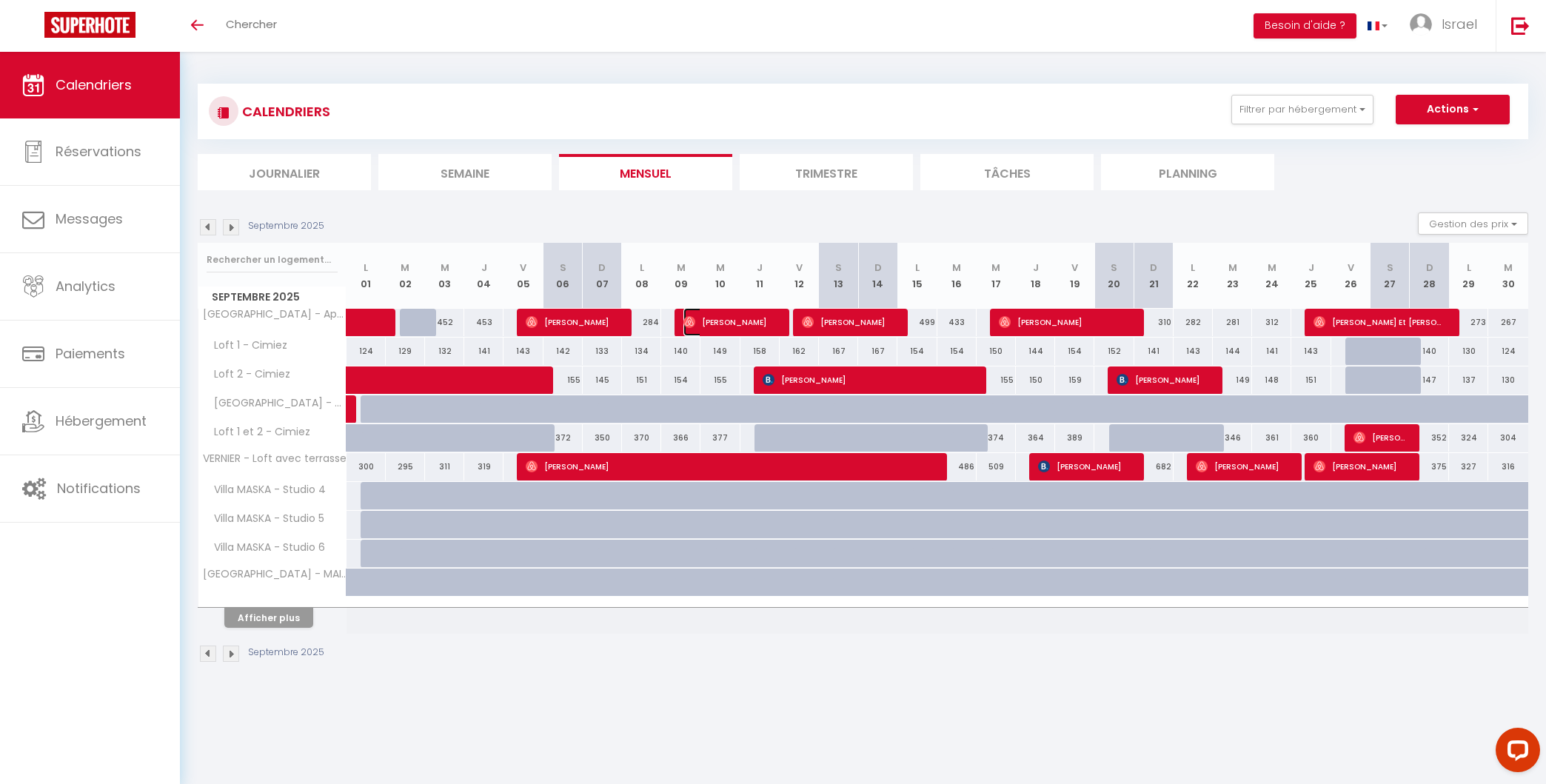
click at [684, 323] on img at bounding box center [689, 322] width 12 height 12
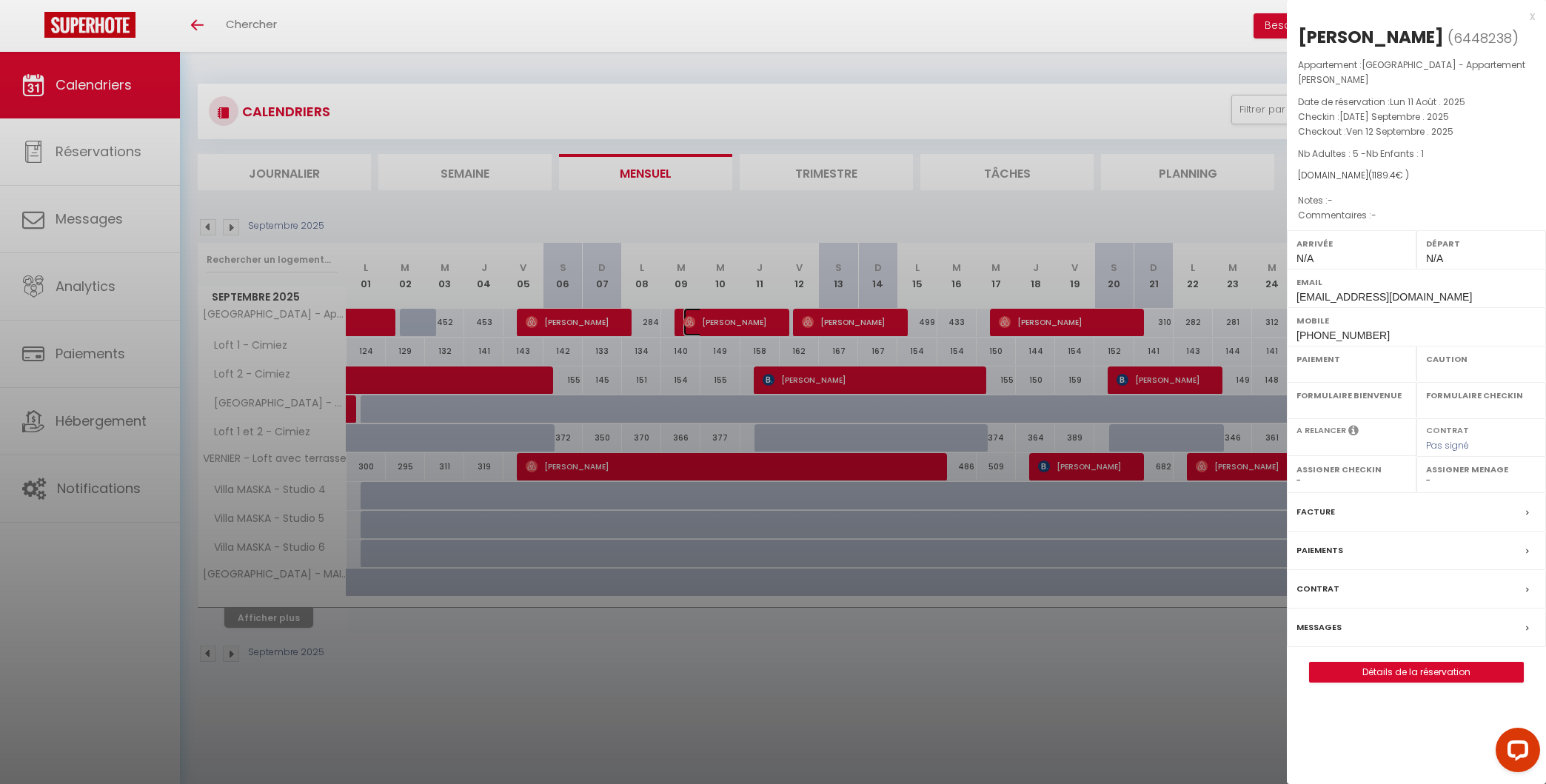
select select "OK"
select select "0"
select select "1"
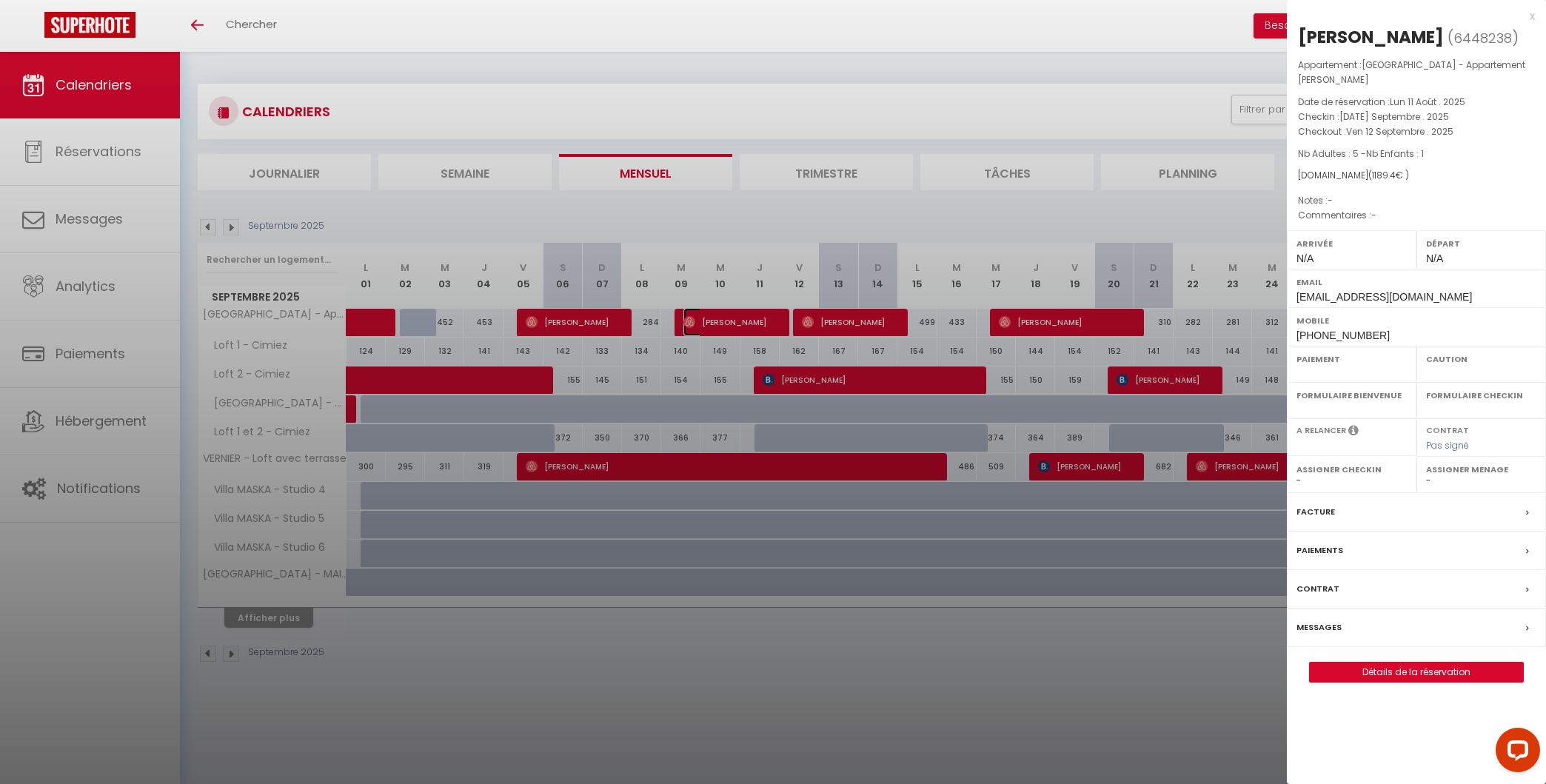
select select
click at [1533, 22] on div "x" at bounding box center [1411, 16] width 248 height 17
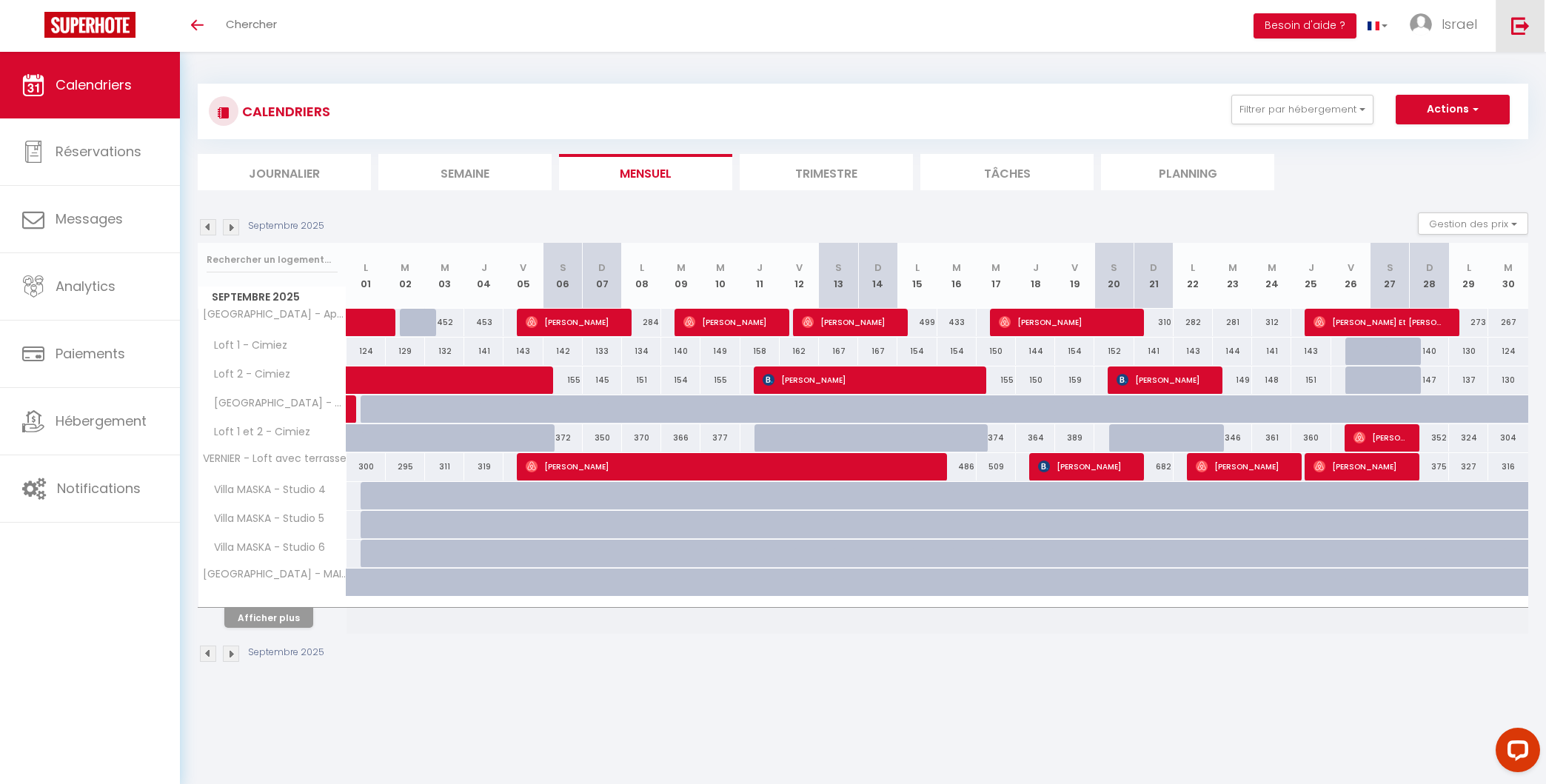
click at [1542, 4] on link at bounding box center [1519, 26] width 49 height 52
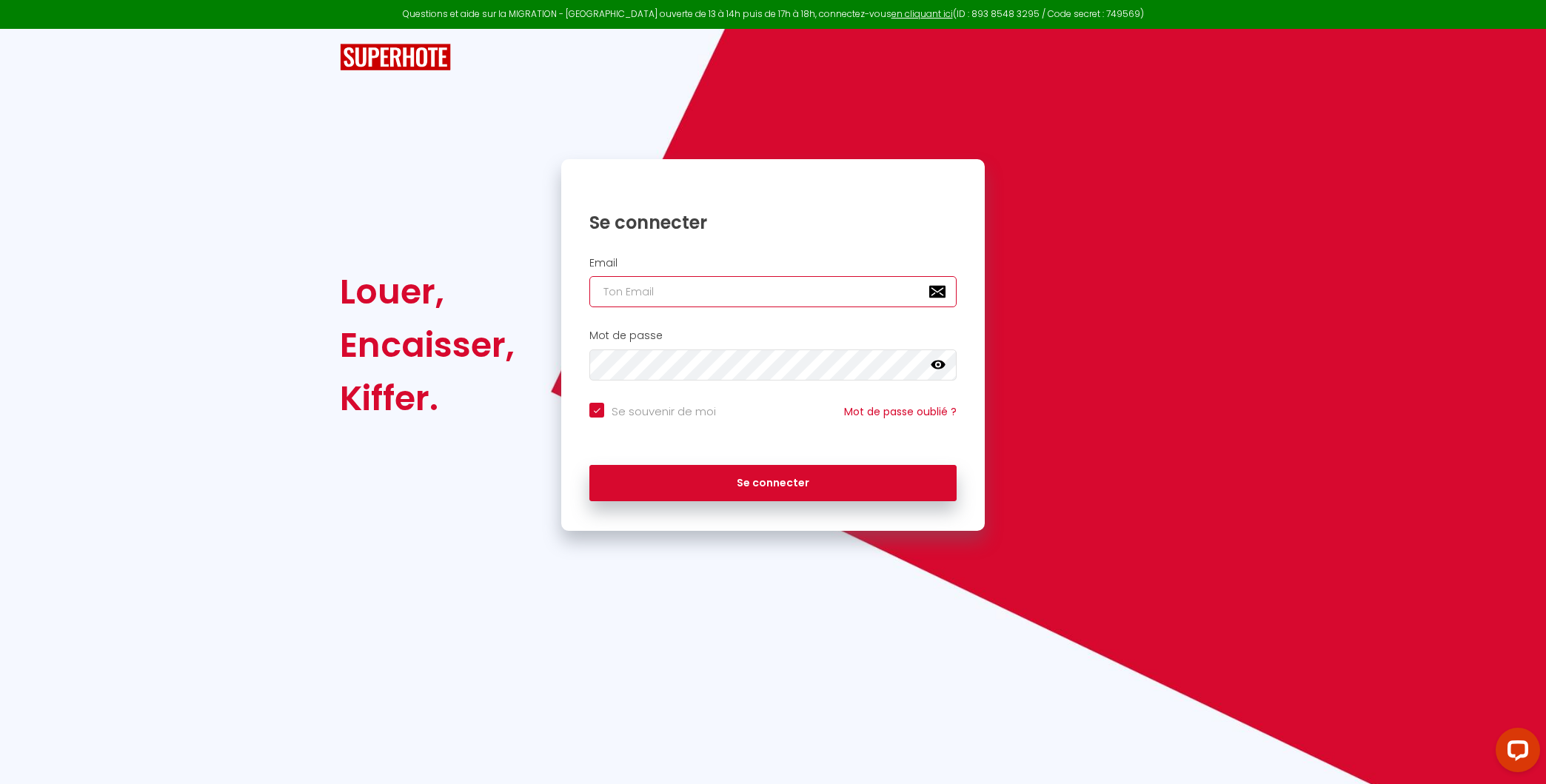
type input "[EMAIL_ADDRESS][DOMAIN_NAME]"
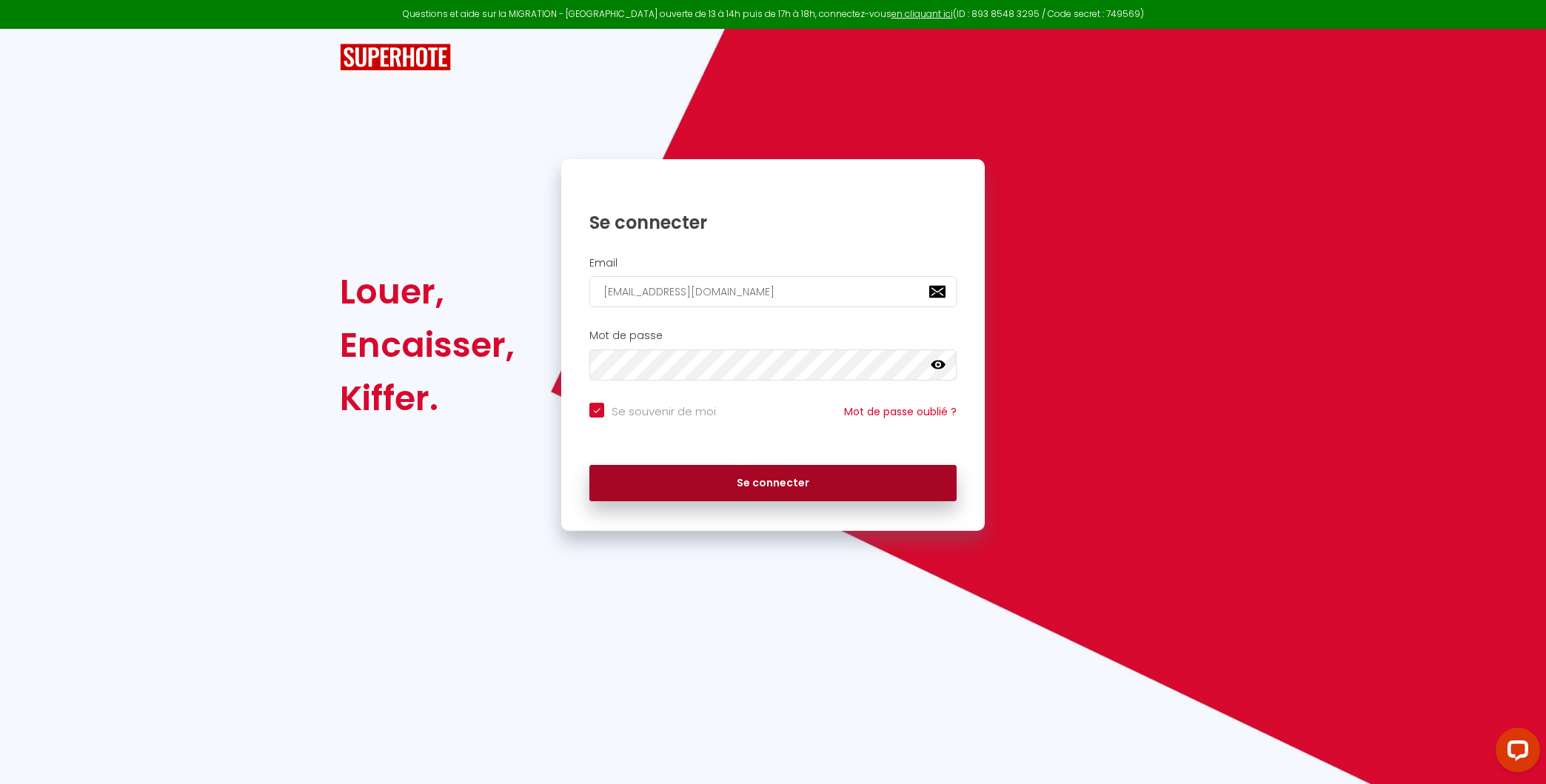
click at [744, 488] on button "Se connecter" at bounding box center [773, 484] width 367 height 37
checkbox input "true"
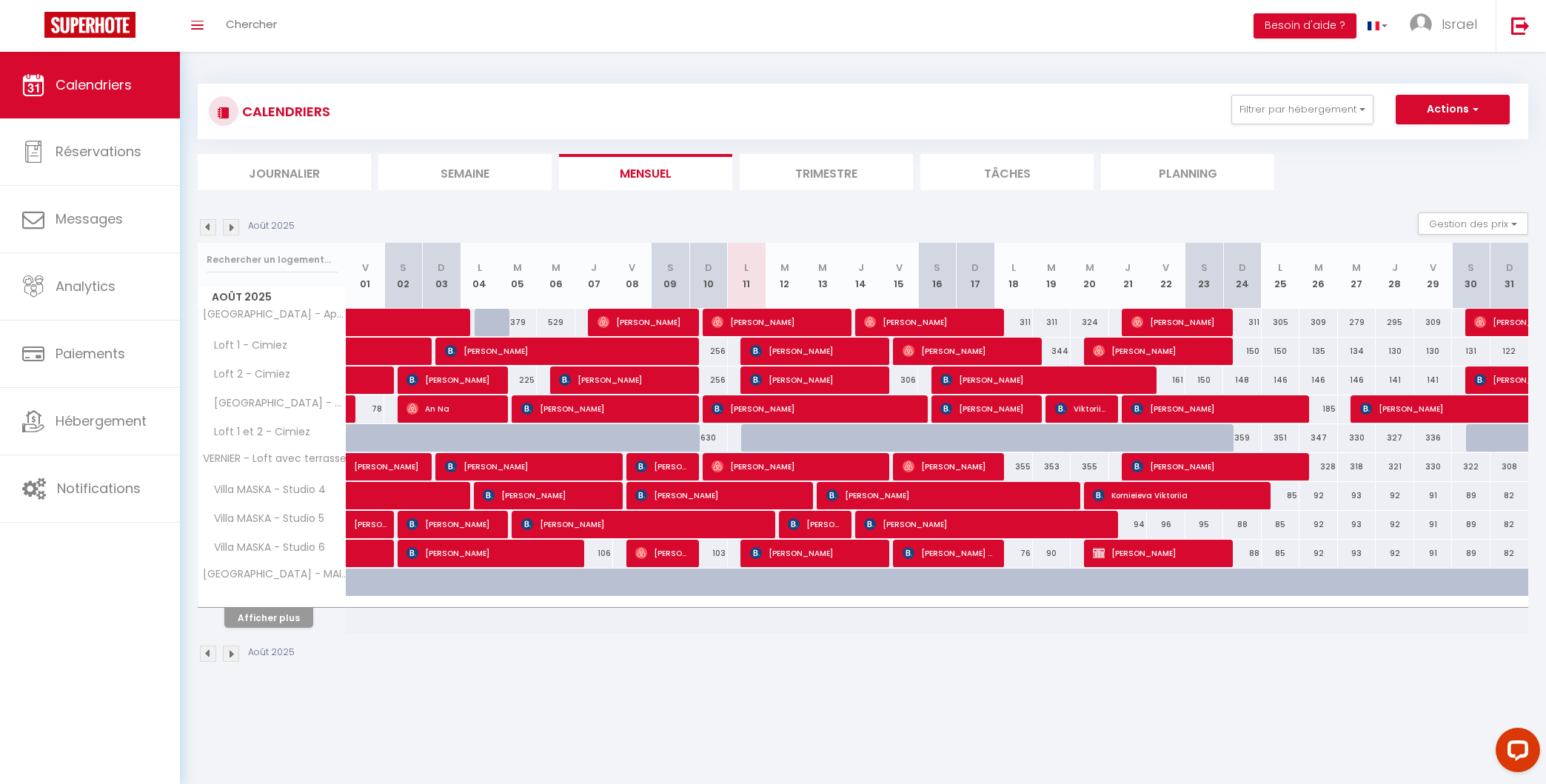
click at [236, 222] on img at bounding box center [231, 227] width 17 height 17
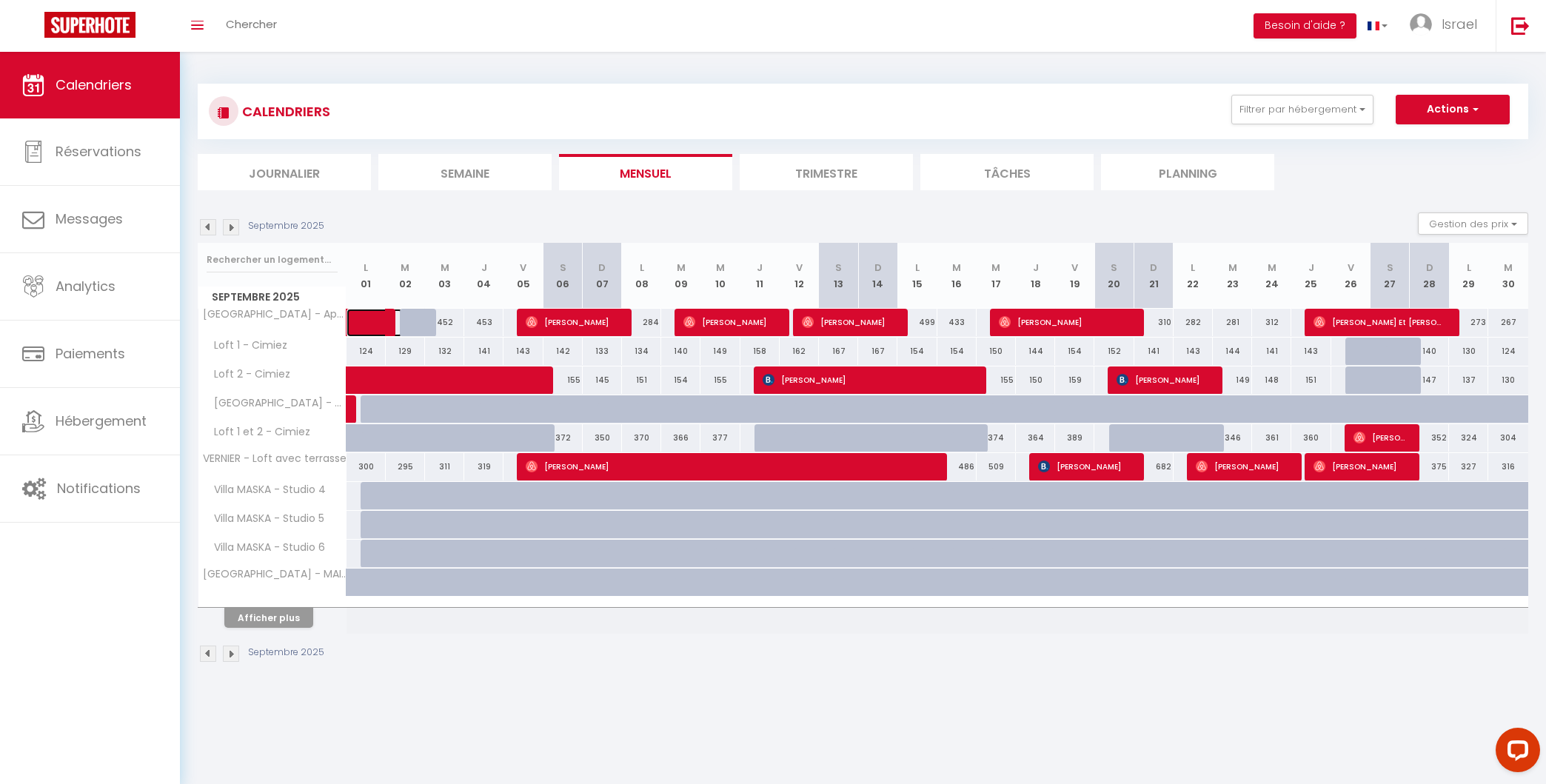
click at [374, 324] on span at bounding box center [385, 323] width 34 height 28
select select "OK"
select select "0"
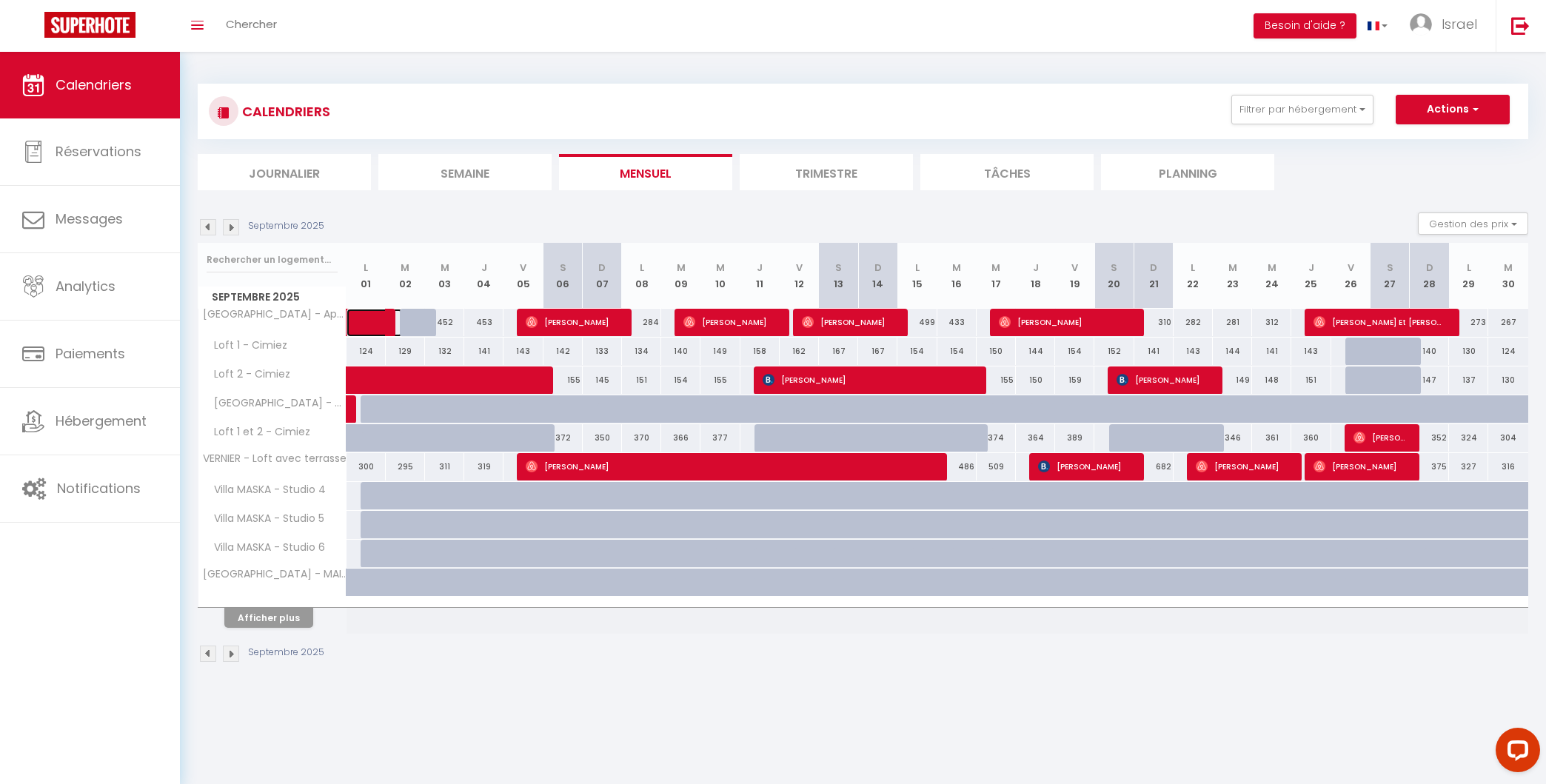
select select "1"
select select
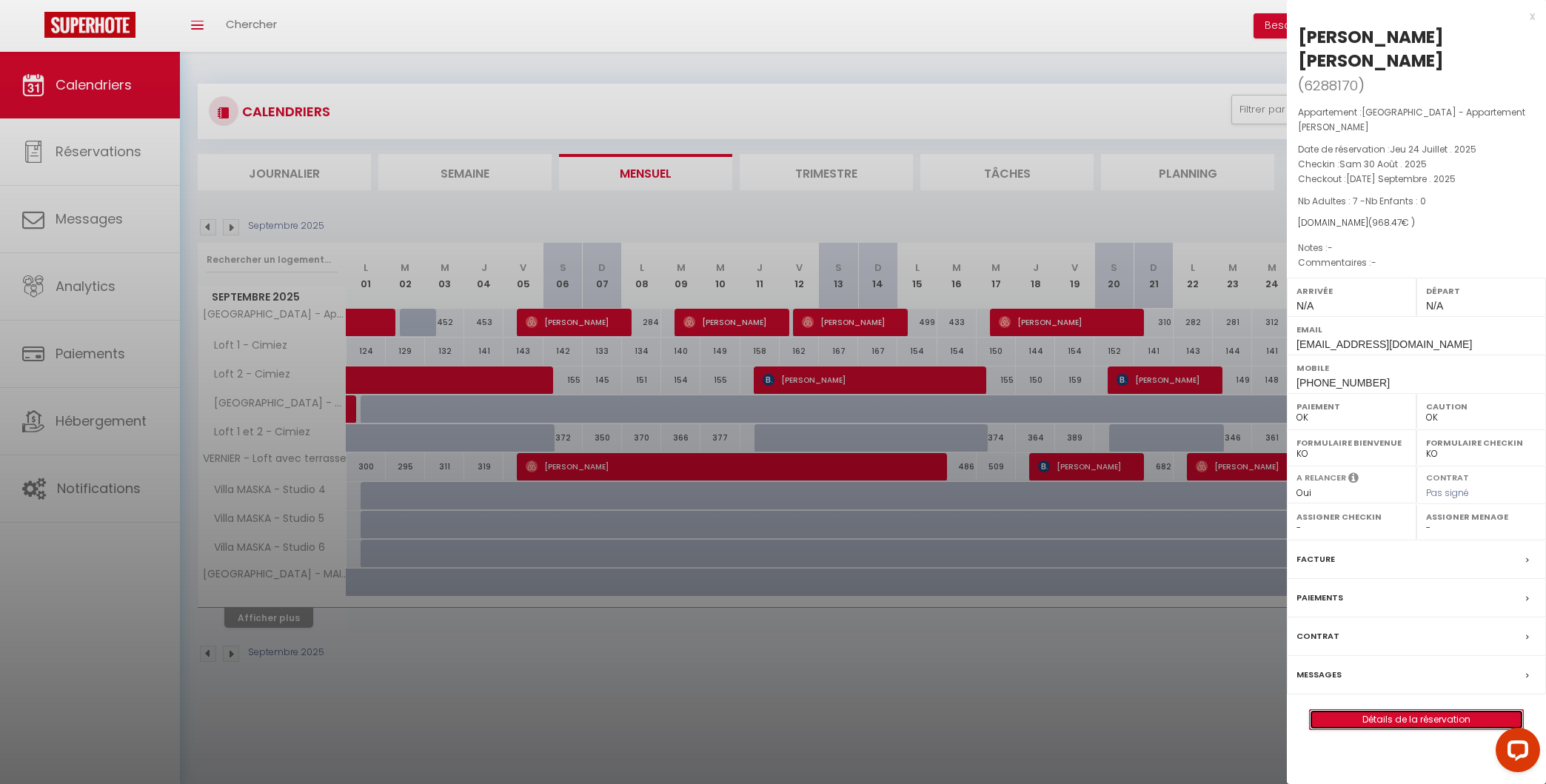
click at [1397, 710] on link "Détails de la réservation" at bounding box center [1416, 719] width 213 height 19
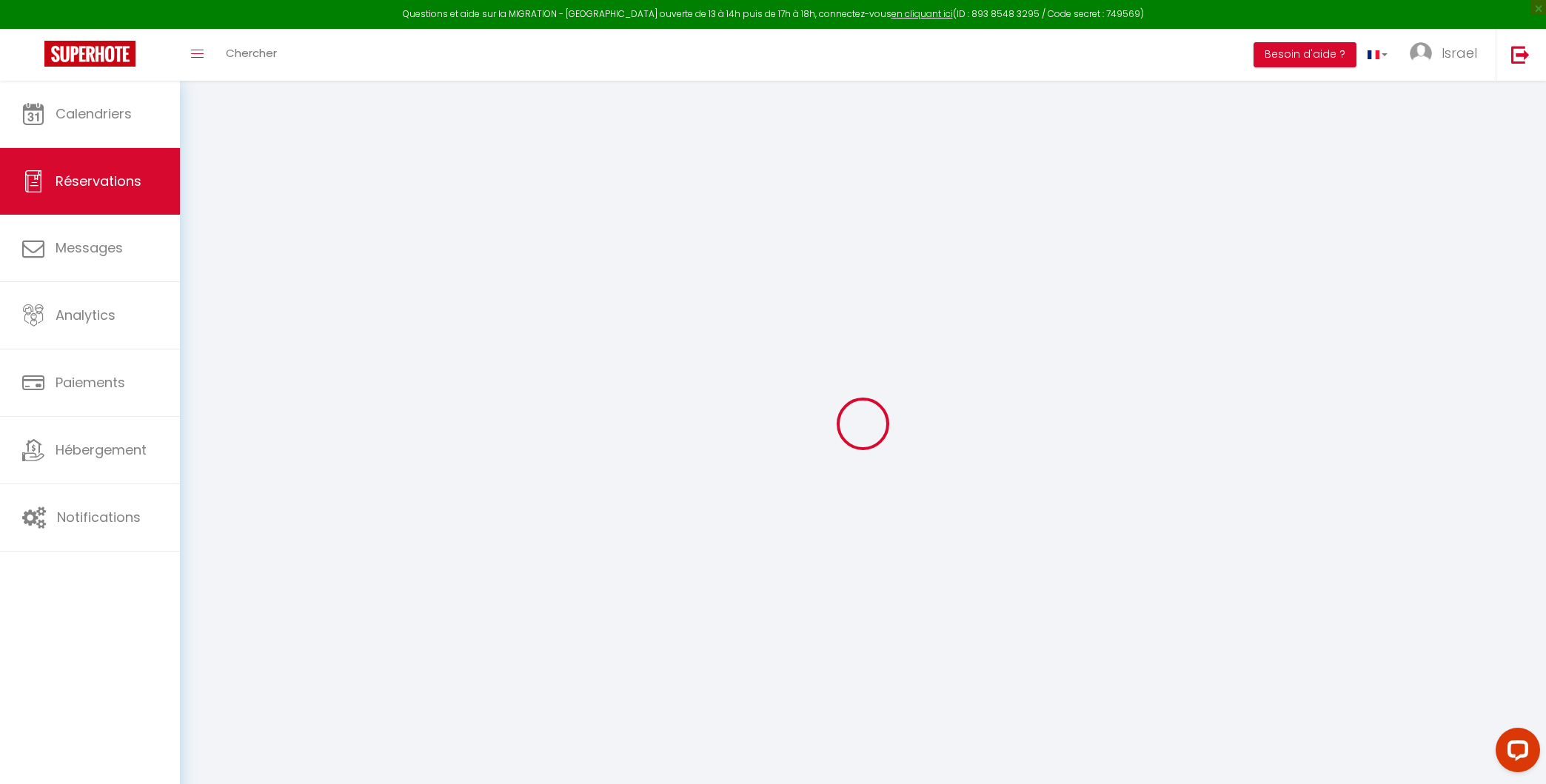
type input "[PERSON_NAME]"
type input "[EMAIL_ADDRESS][DOMAIN_NAME]"
type input "[PHONE_NUMBER]"
select select
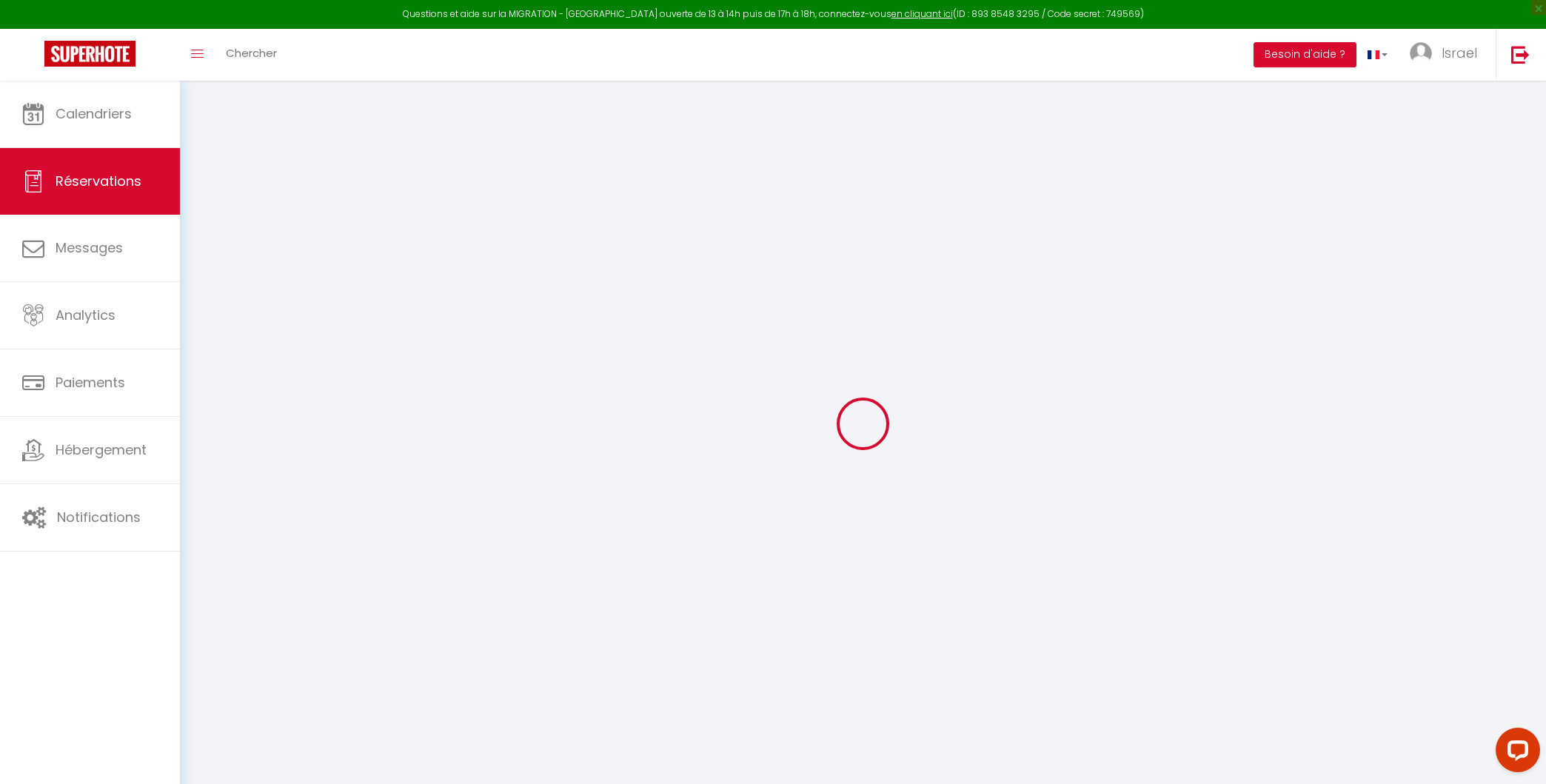
type input "32.87"
select select "66745"
select select "1"
select select
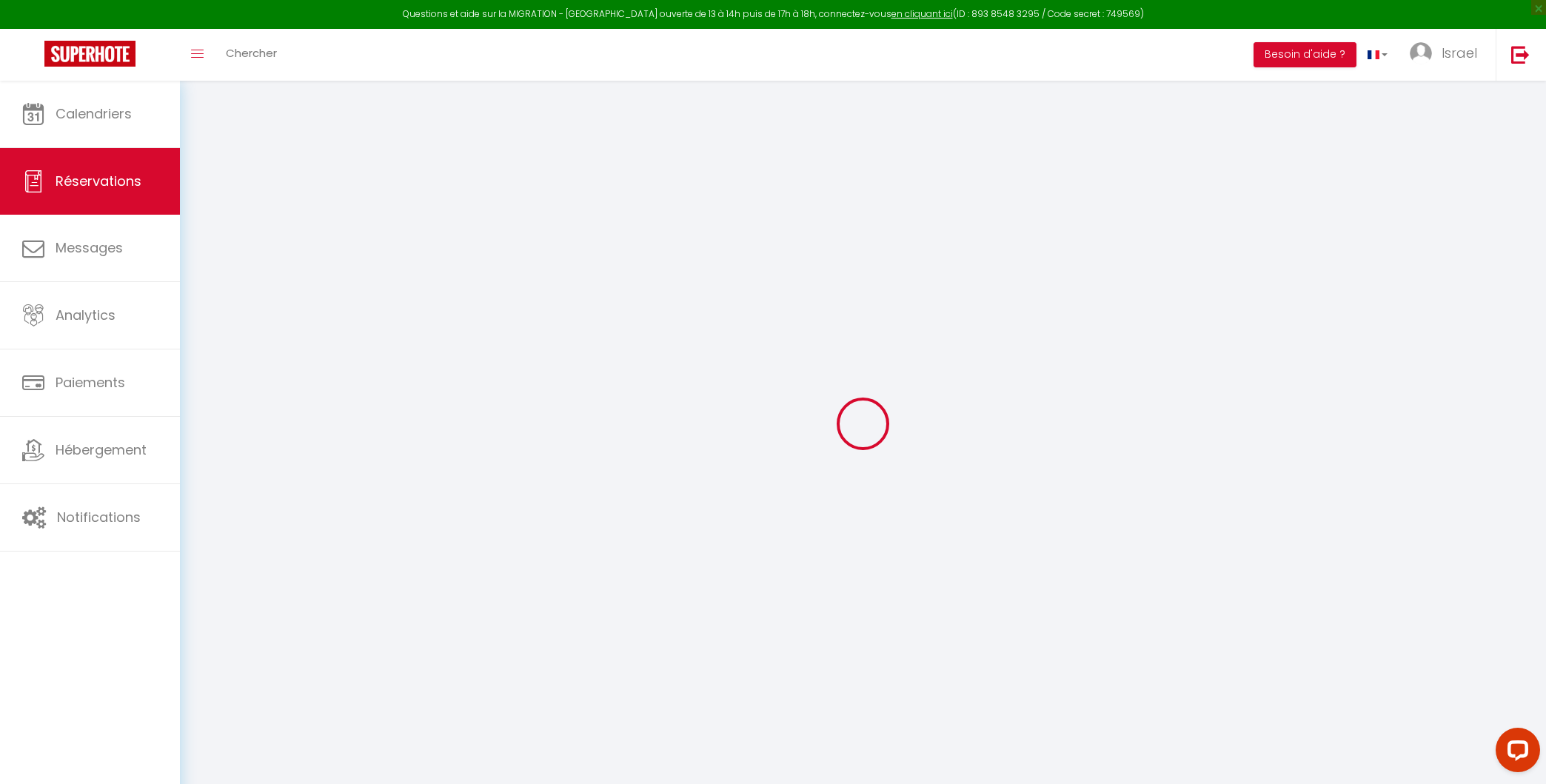
type input "7"
select select "12"
select select
type input "828"
checkbox input "false"
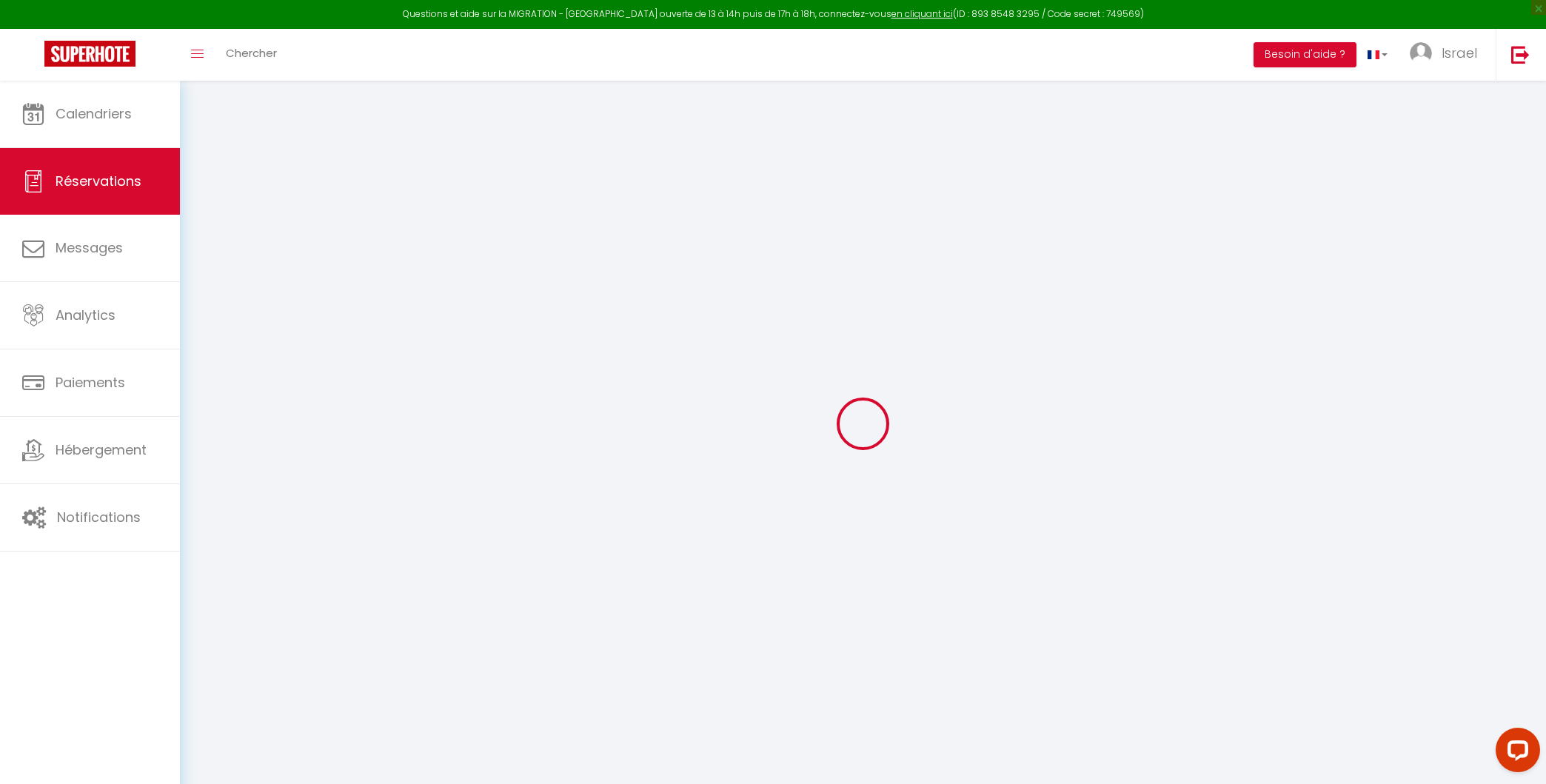
type input "0"
select select "1"
type input "0"
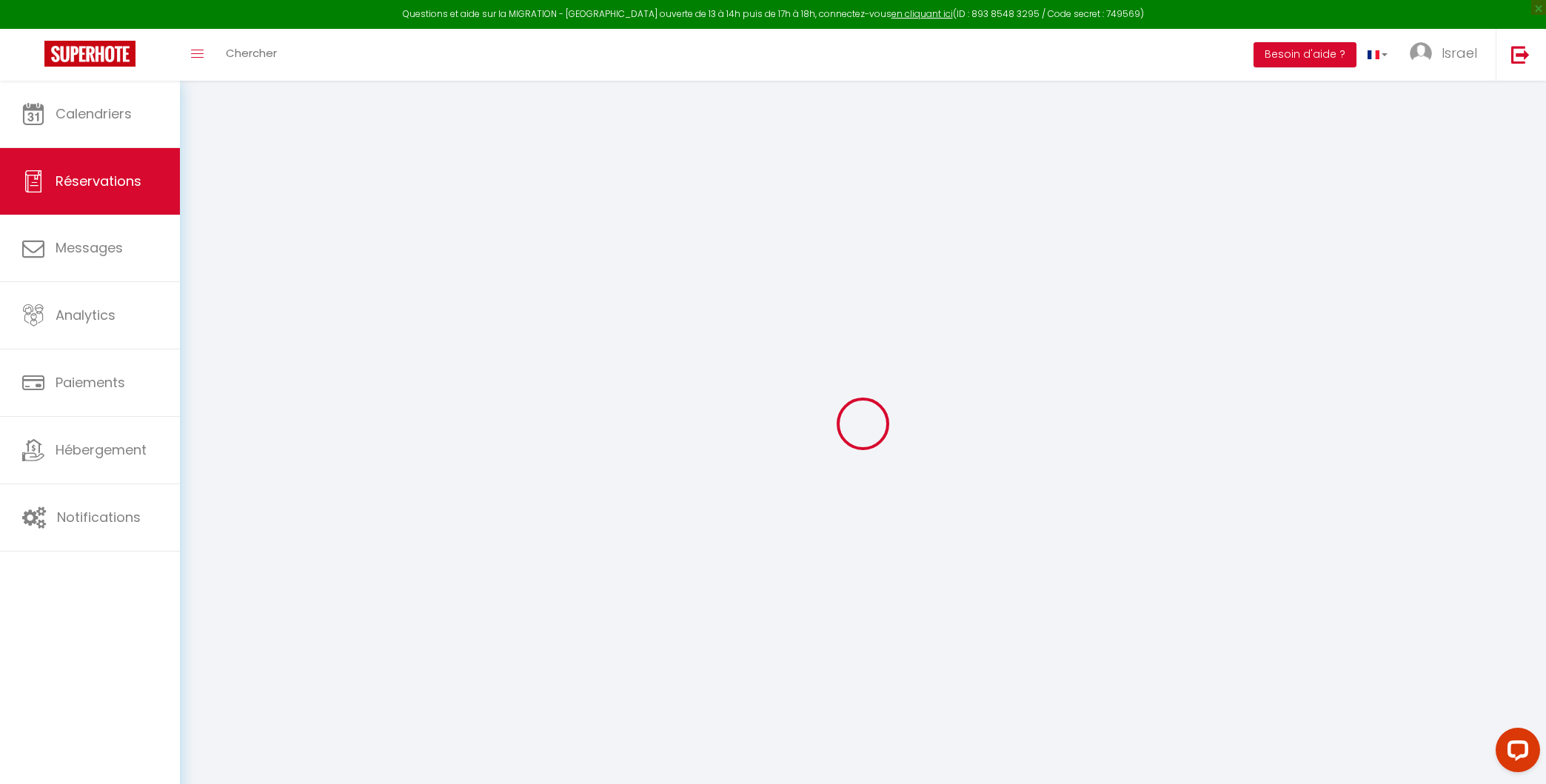
select select
select select "15"
checkbox input "false"
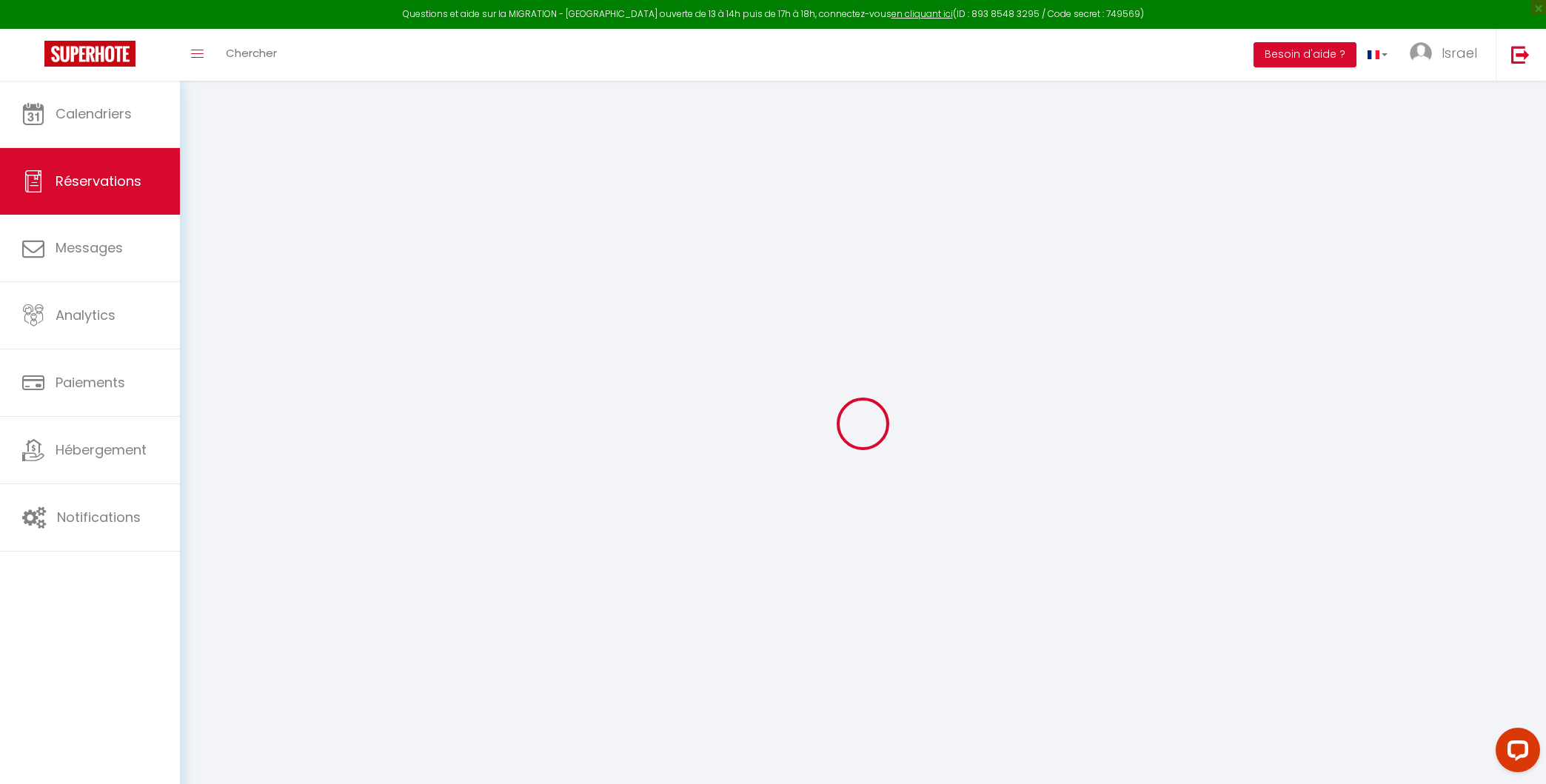
select select
checkbox input "false"
select select
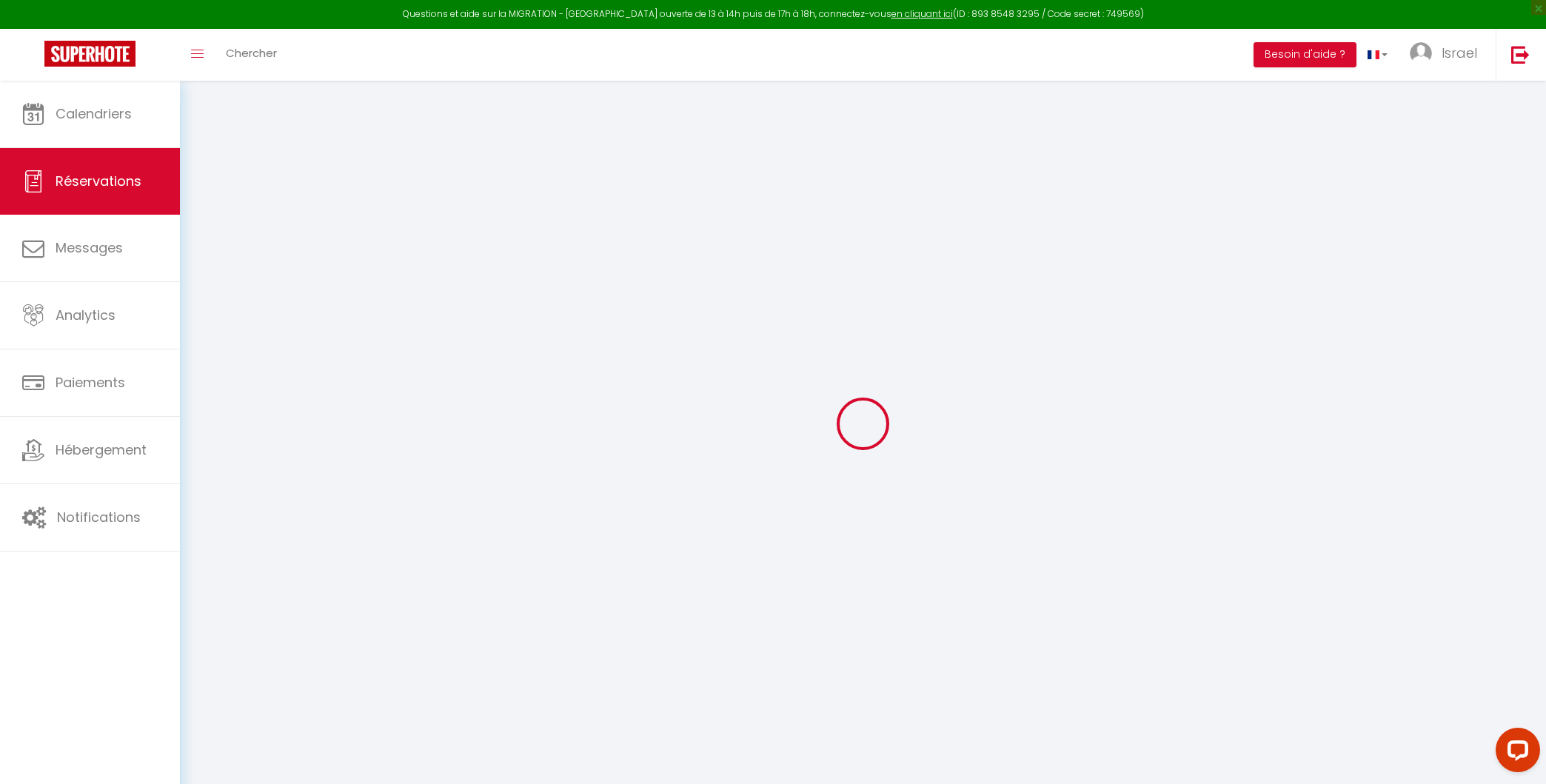
select select
checkbox input "false"
select select
type input "85"
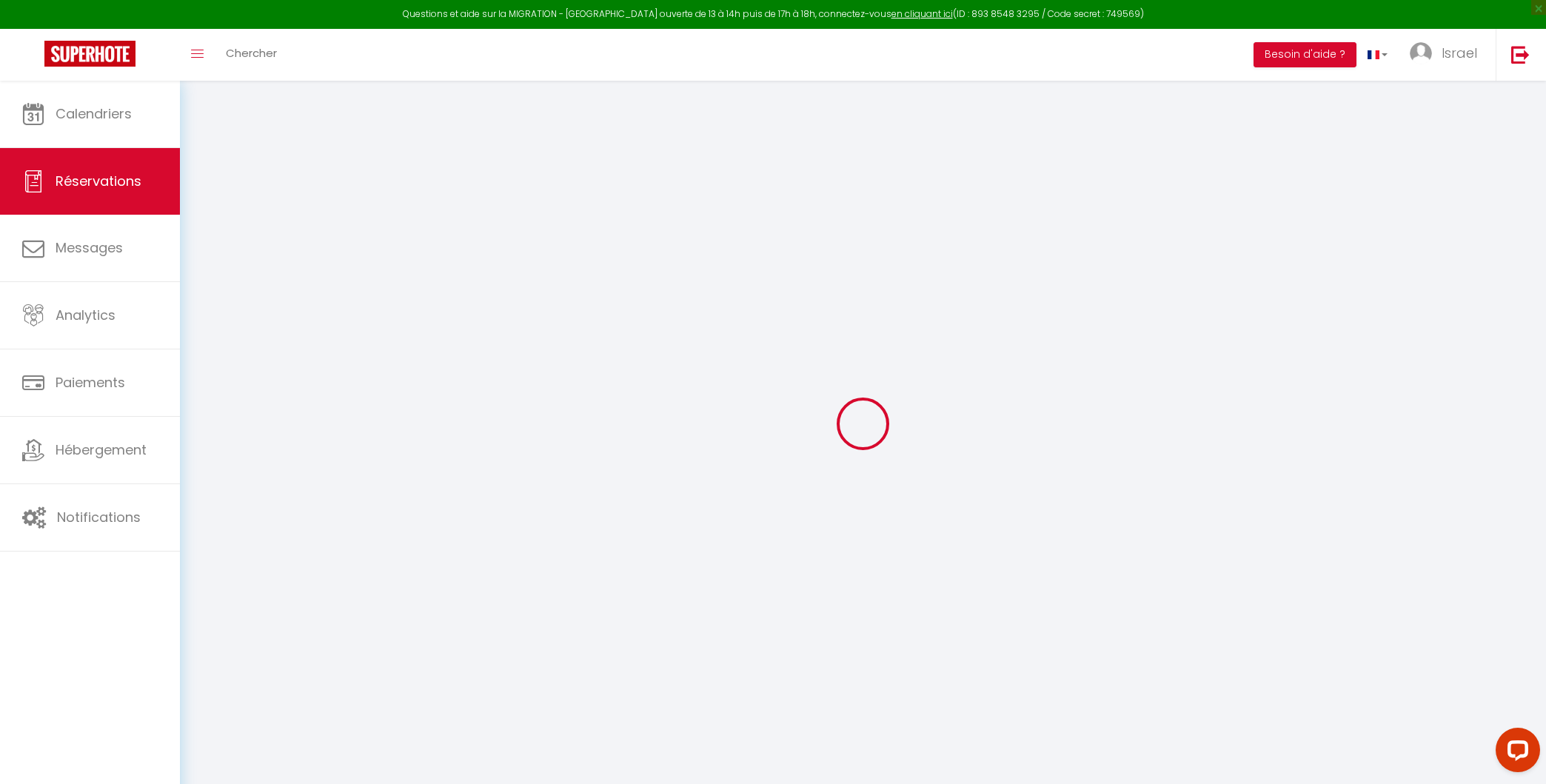
type input "55.47"
select select
checkbox input "false"
select select
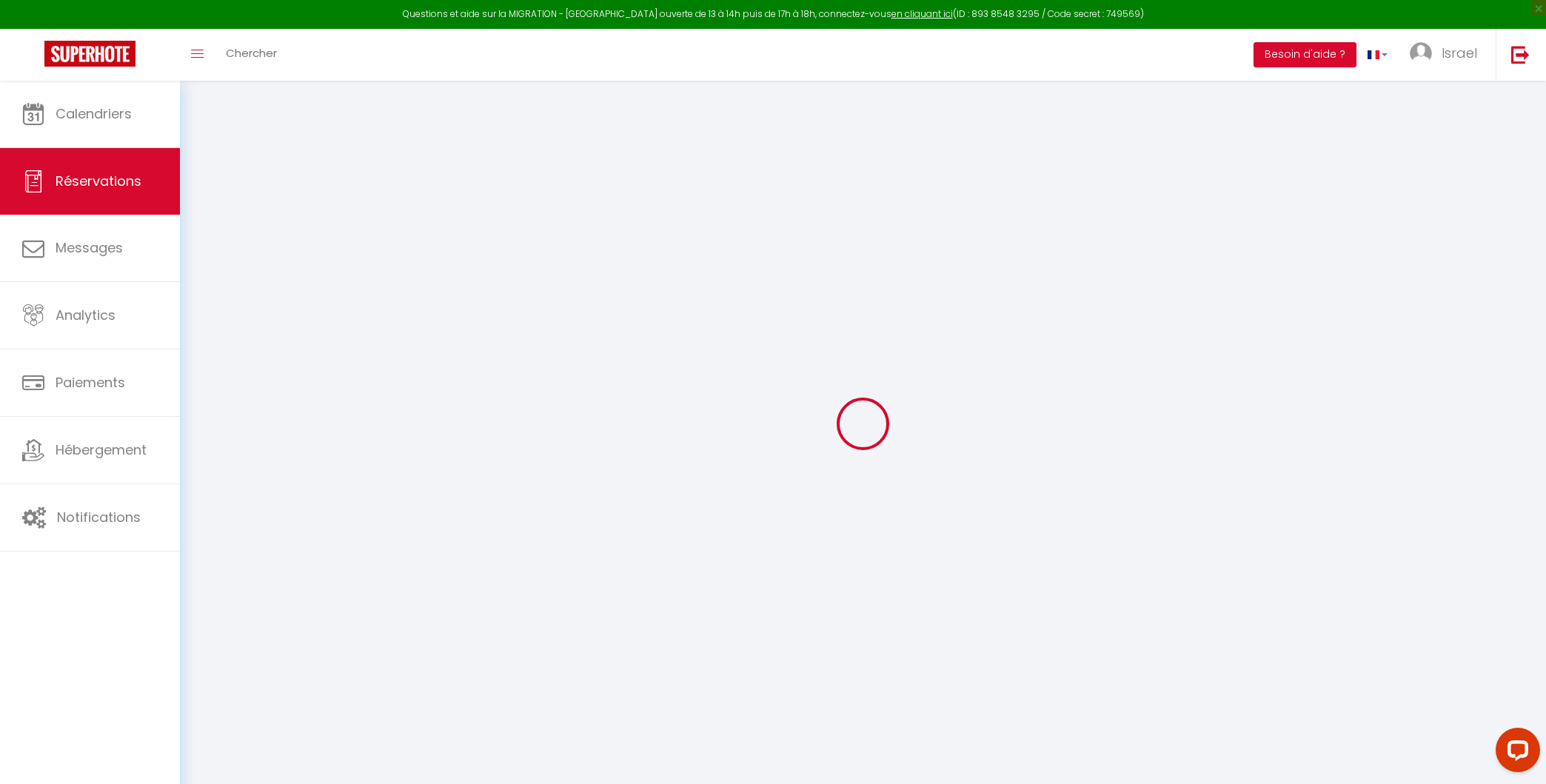
checkbox input "false"
select select
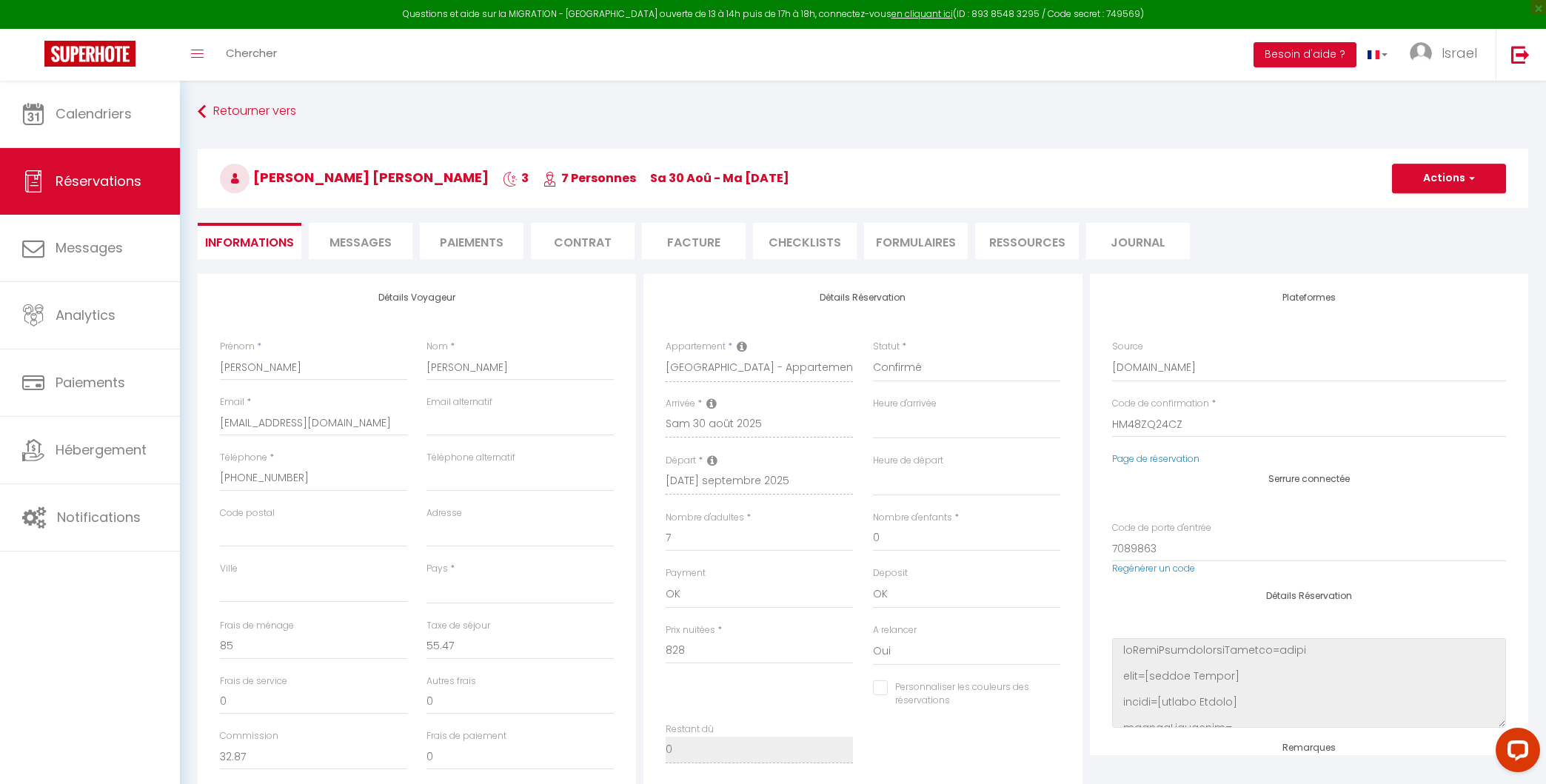
click at [385, 251] on li "Messages" at bounding box center [360, 241] width 104 height 37
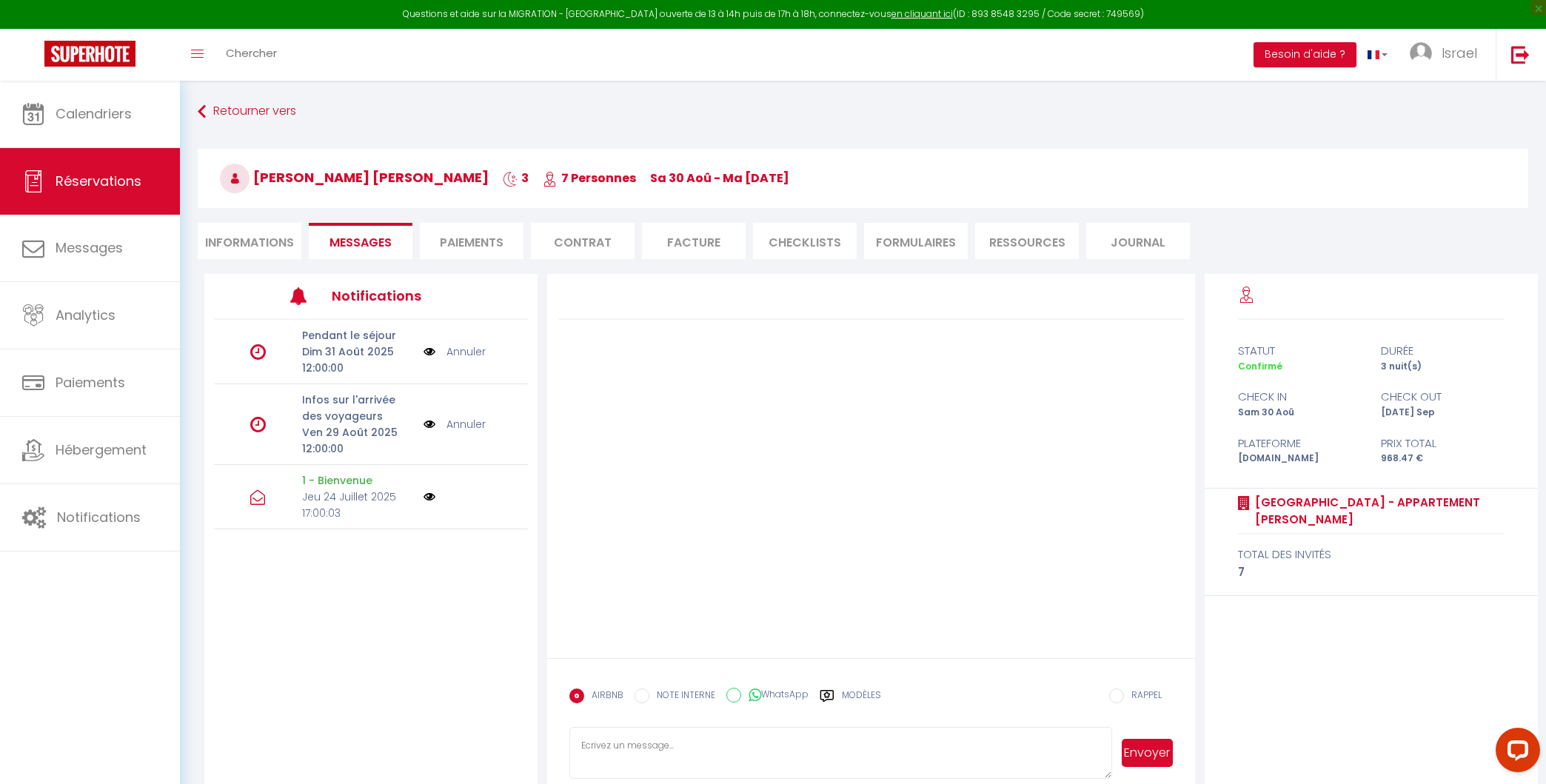
click at [393, 339] on p "Pendant le séjour" at bounding box center [357, 335] width 111 height 17
click at [493, 235] on li "Paiements" at bounding box center [471, 241] width 104 height 37
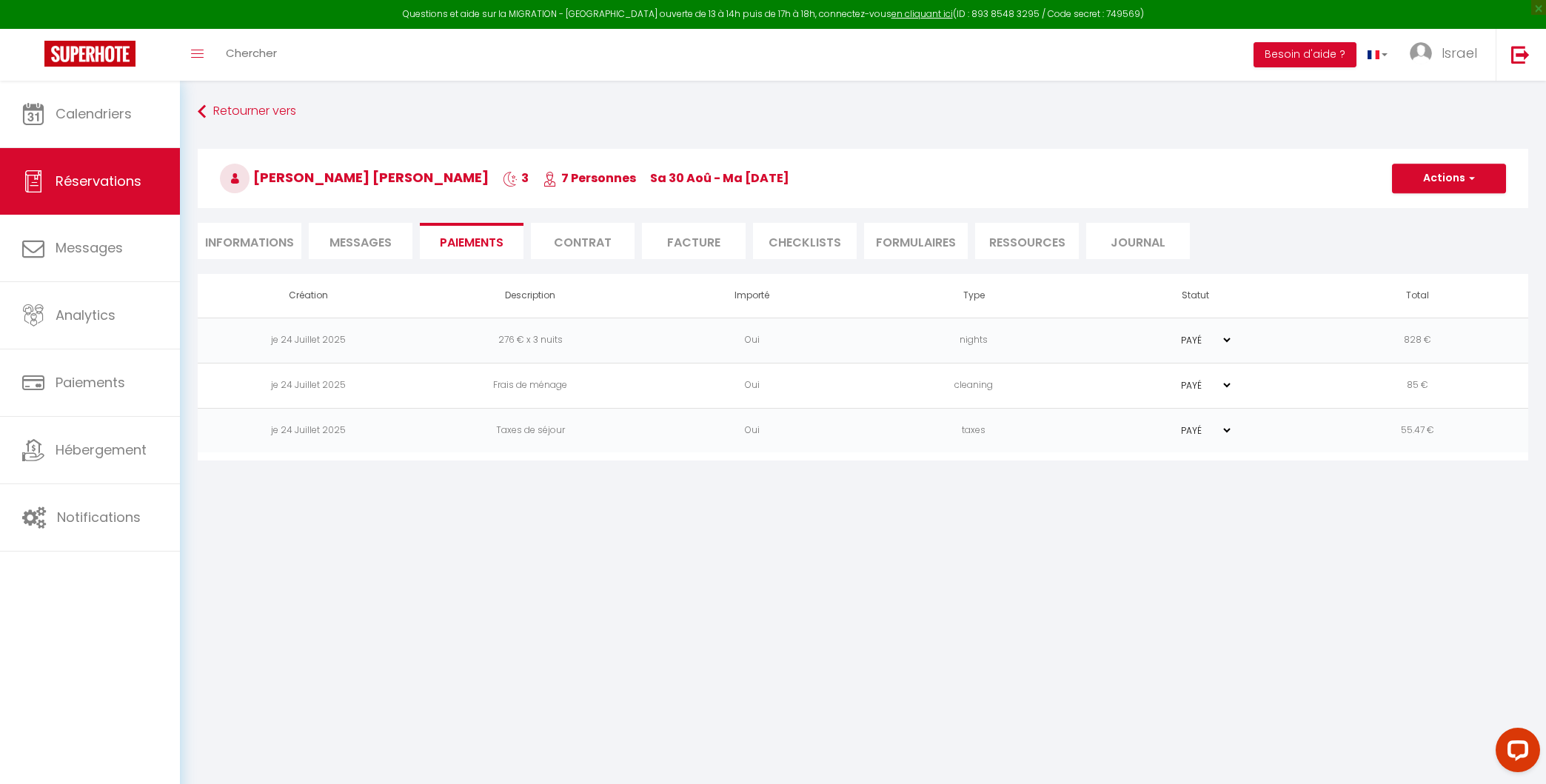
click at [726, 226] on li "Facture" at bounding box center [693, 241] width 104 height 37
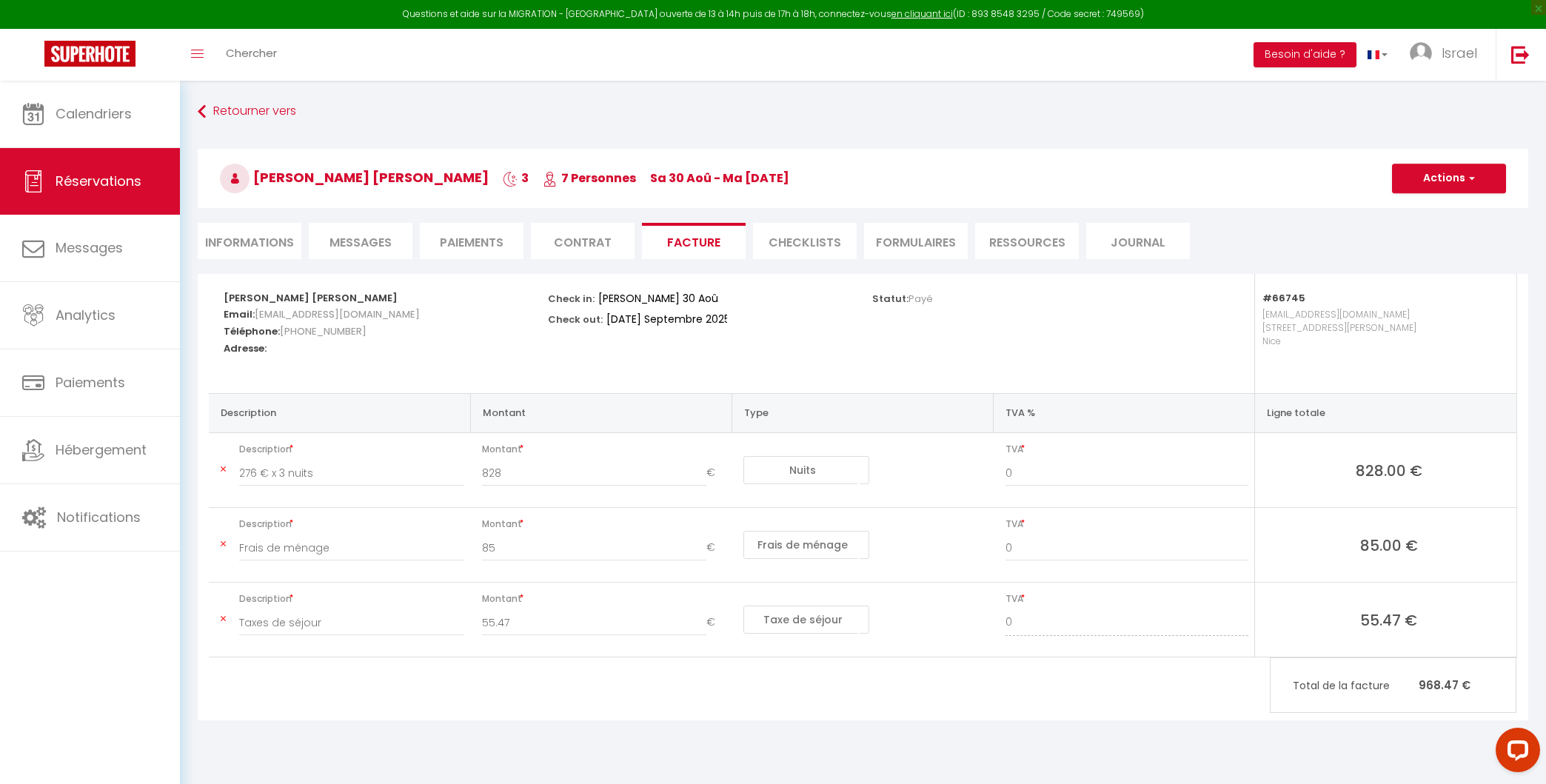
click at [806, 470] on select "Nuits Frais de ménage Taxe de séjour Autre Frais de service hôte Frais de paiem…" at bounding box center [806, 470] width 126 height 28
drag, startPoint x: 993, startPoint y: 484, endPoint x: 957, endPoint y: 417, distance: 76.1
click at [957, 417] on table "Description Montant Type TVA % Ligne totale Description 276 € x 3 nuits Montant…" at bounding box center [862, 524] width 1308 height 264
click at [957, 417] on th "Type" at bounding box center [862, 412] width 261 height 39
drag, startPoint x: 948, startPoint y: 494, endPoint x: 684, endPoint y: 451, distance: 267.5
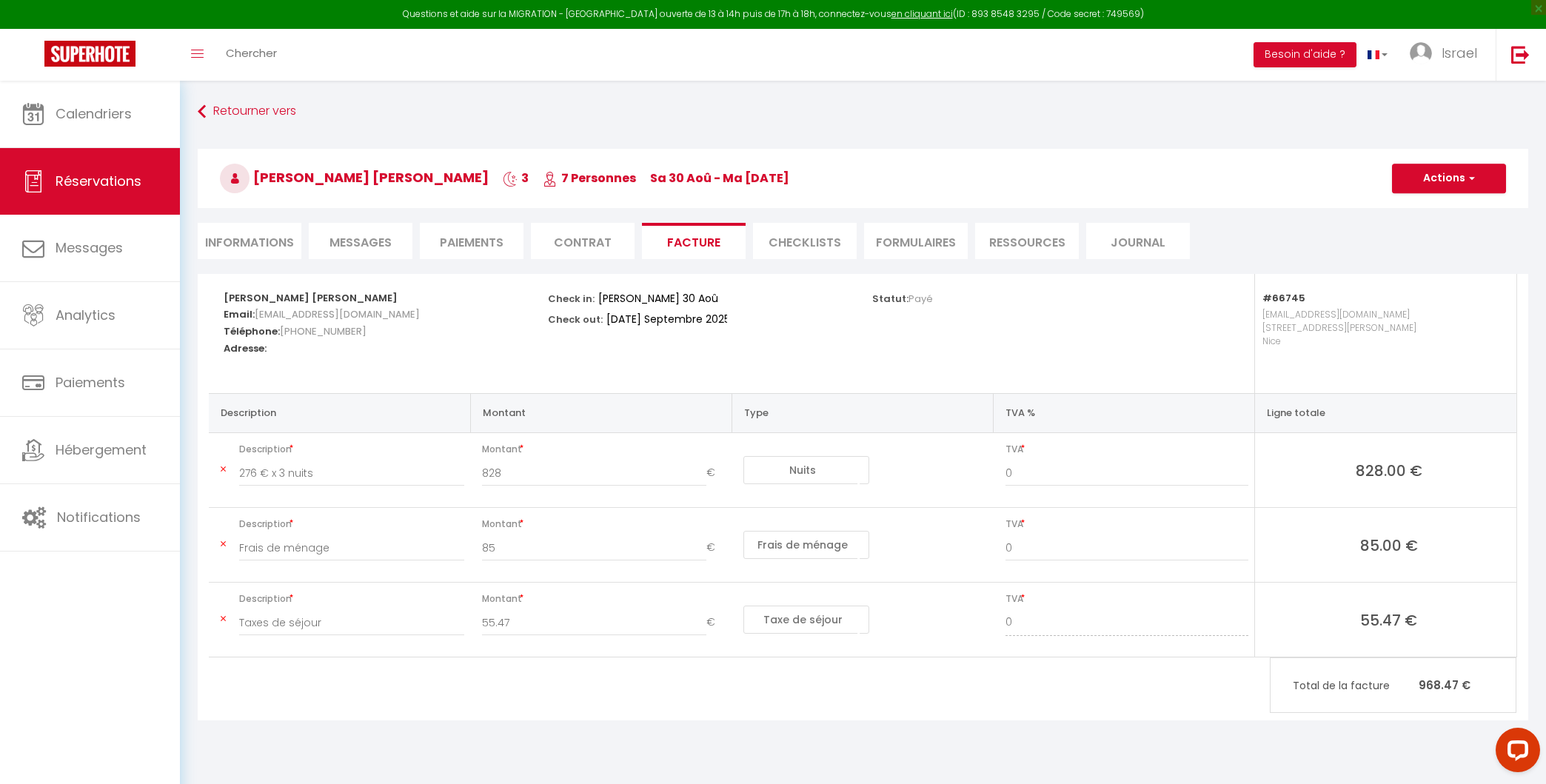
click at [684, 451] on tr "Description 276 € x 3 nuits Montant 828 € Nuits Frais de ménage Taxe de séjour …" at bounding box center [862, 470] width 1308 height 75
click at [263, 407] on th "Description" at bounding box center [340, 412] width 261 height 39
click at [333, 394] on th "Description" at bounding box center [340, 412] width 261 height 39
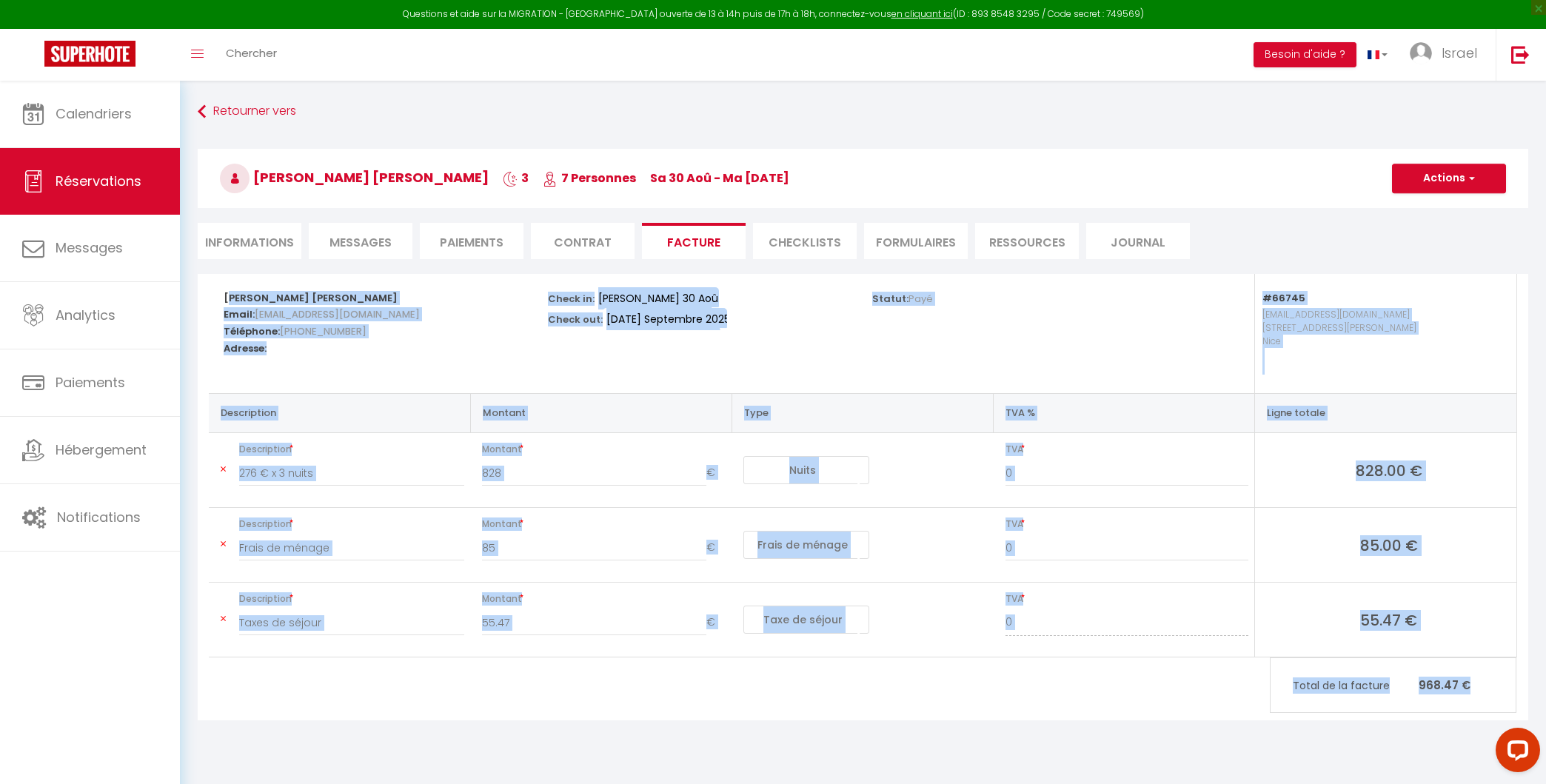
drag, startPoint x: 215, startPoint y: 285, endPoint x: 1488, endPoint y: 687, distance: 1335.0
click at [1488, 657] on div "[PERSON_NAME] [PERSON_NAME] Email: [EMAIL_ADDRESS][DOMAIN_NAME] Téléphone: [PHO…" at bounding box center [862, 465] width 1308 height 384
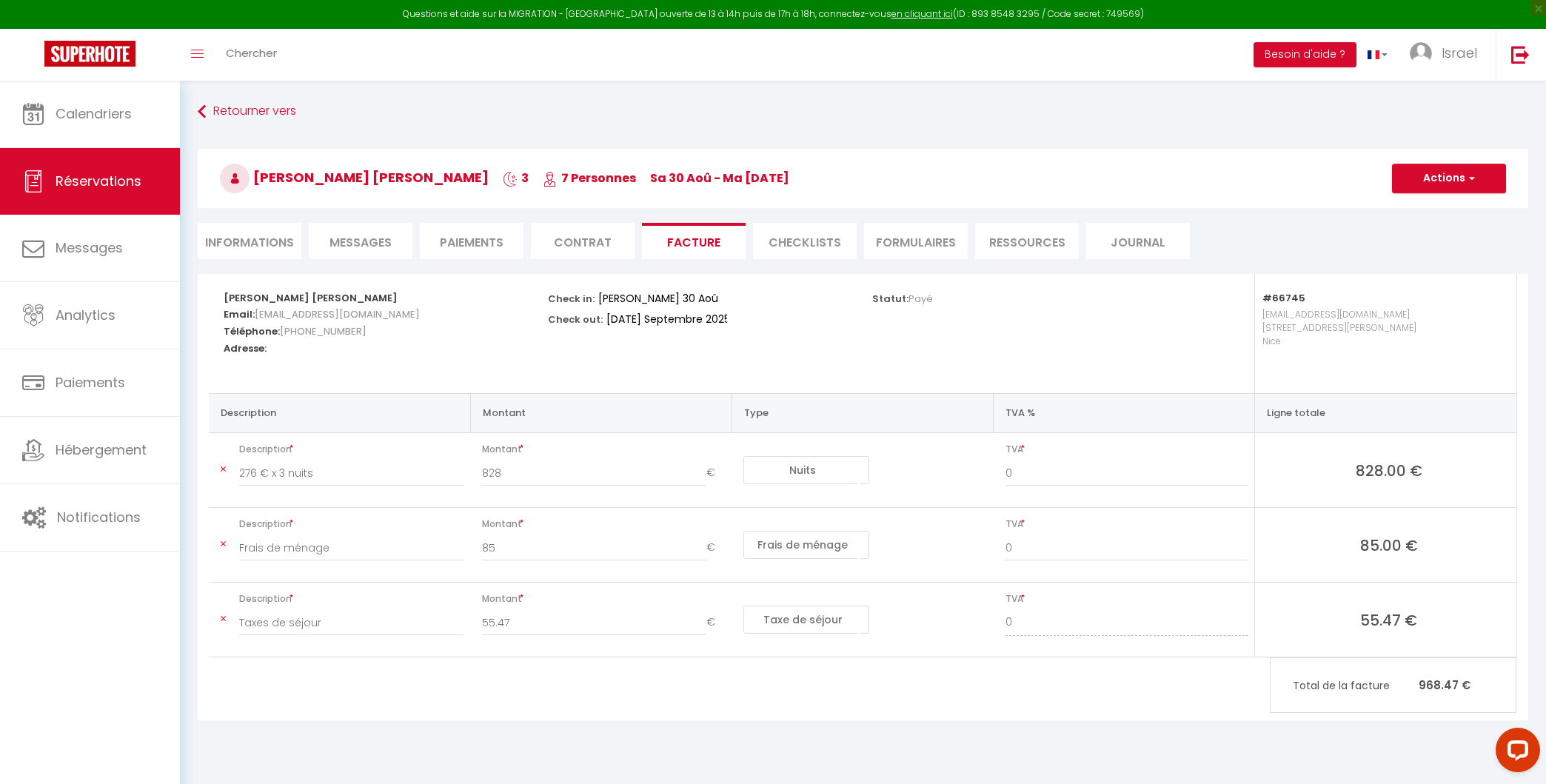
click at [1499, 706] on div "Total de la facture 968.47 €" at bounding box center [1393, 685] width 246 height 56
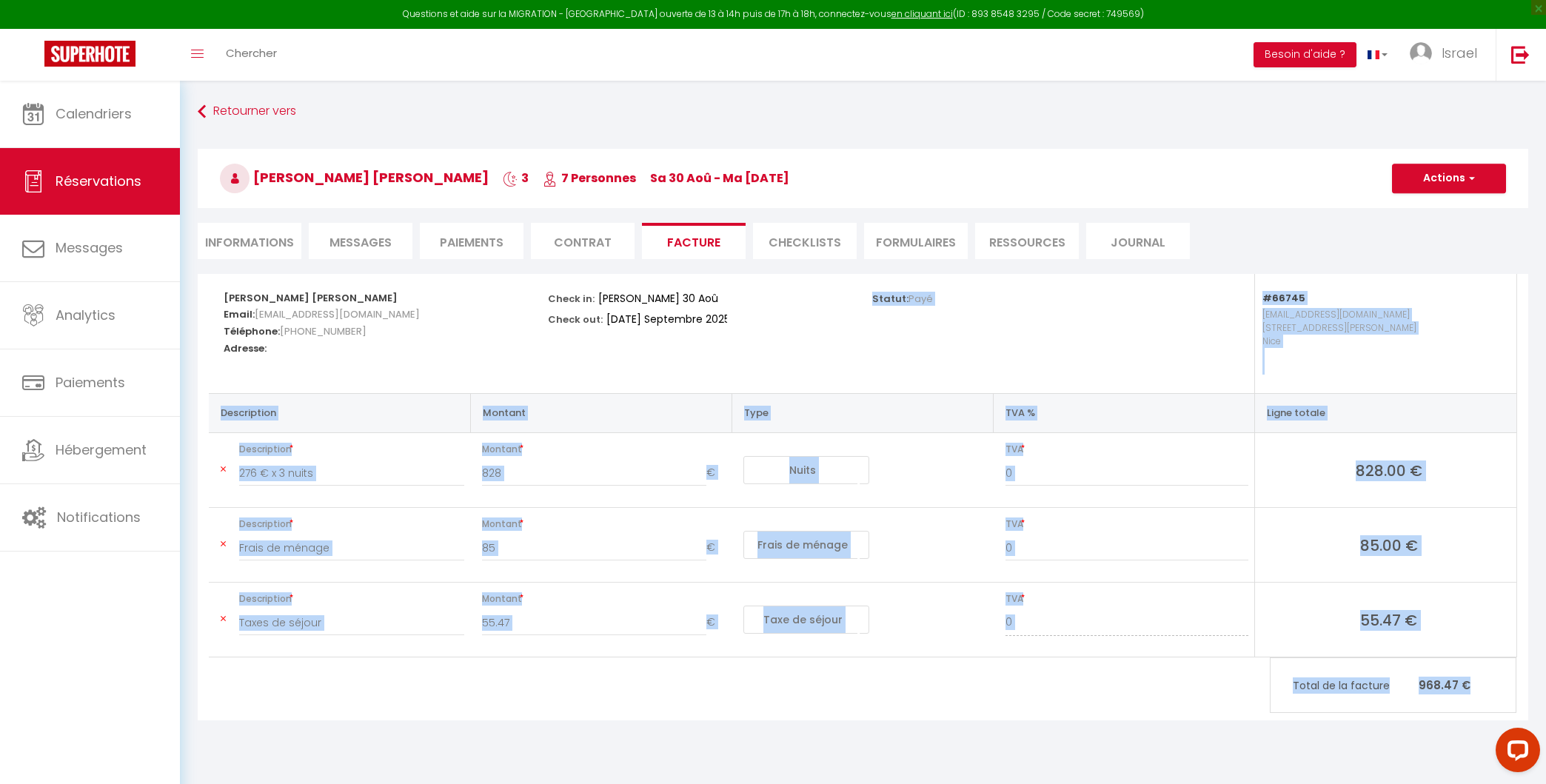
drag, startPoint x: 1499, startPoint y: 704, endPoint x: 941, endPoint y: 285, distance: 697.8
click at [941, 285] on div "[PERSON_NAME] [PERSON_NAME] Email: [EMAIL_ADDRESS][DOMAIN_NAME] Téléphone: [PHO…" at bounding box center [862, 465] width 1308 height 384
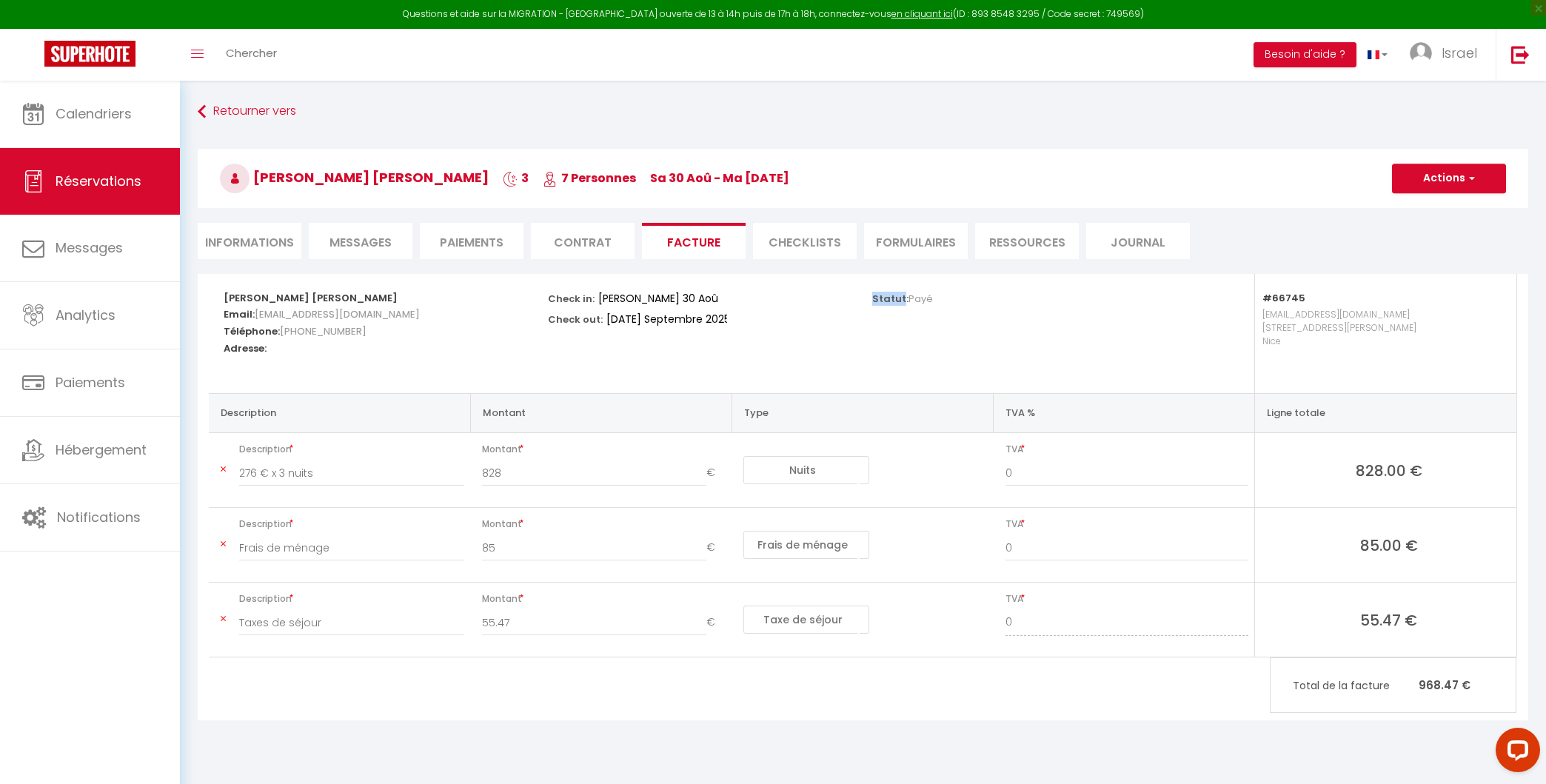
click at [941, 285] on div "Statut: Payé" at bounding box center [1025, 297] width 305 height 47
click at [938, 302] on div "Statut: Payé" at bounding box center [1025, 297] width 305 height 47
drag, startPoint x: 1320, startPoint y: 358, endPoint x: 1242, endPoint y: 301, distance: 96.6
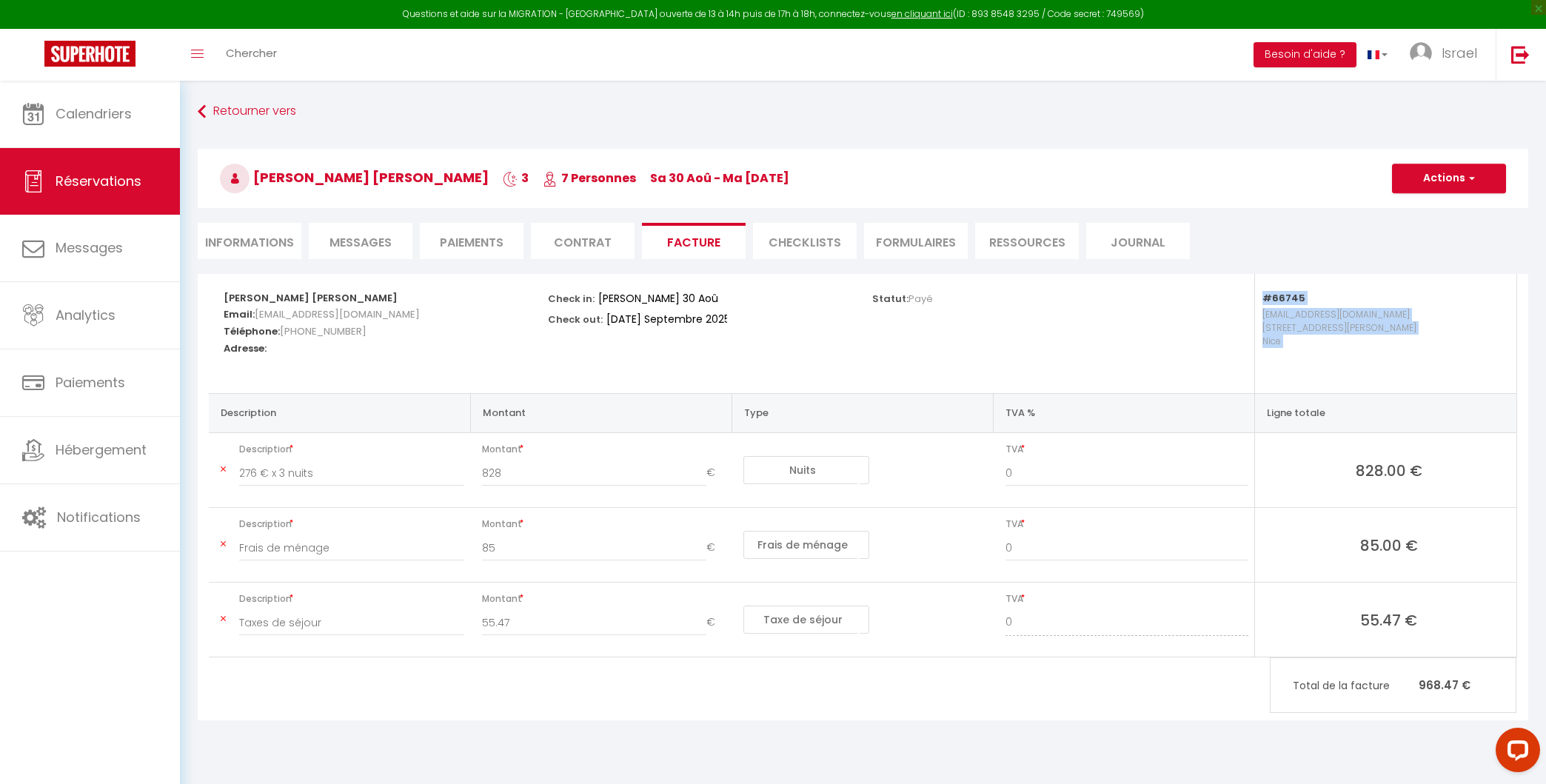
click at [1242, 301] on div "#66745 [EMAIL_ADDRESS][DOMAIN_NAME] [STREET_ADDRESS][PERSON_NAME]" at bounding box center [1350, 333] width 325 height 119
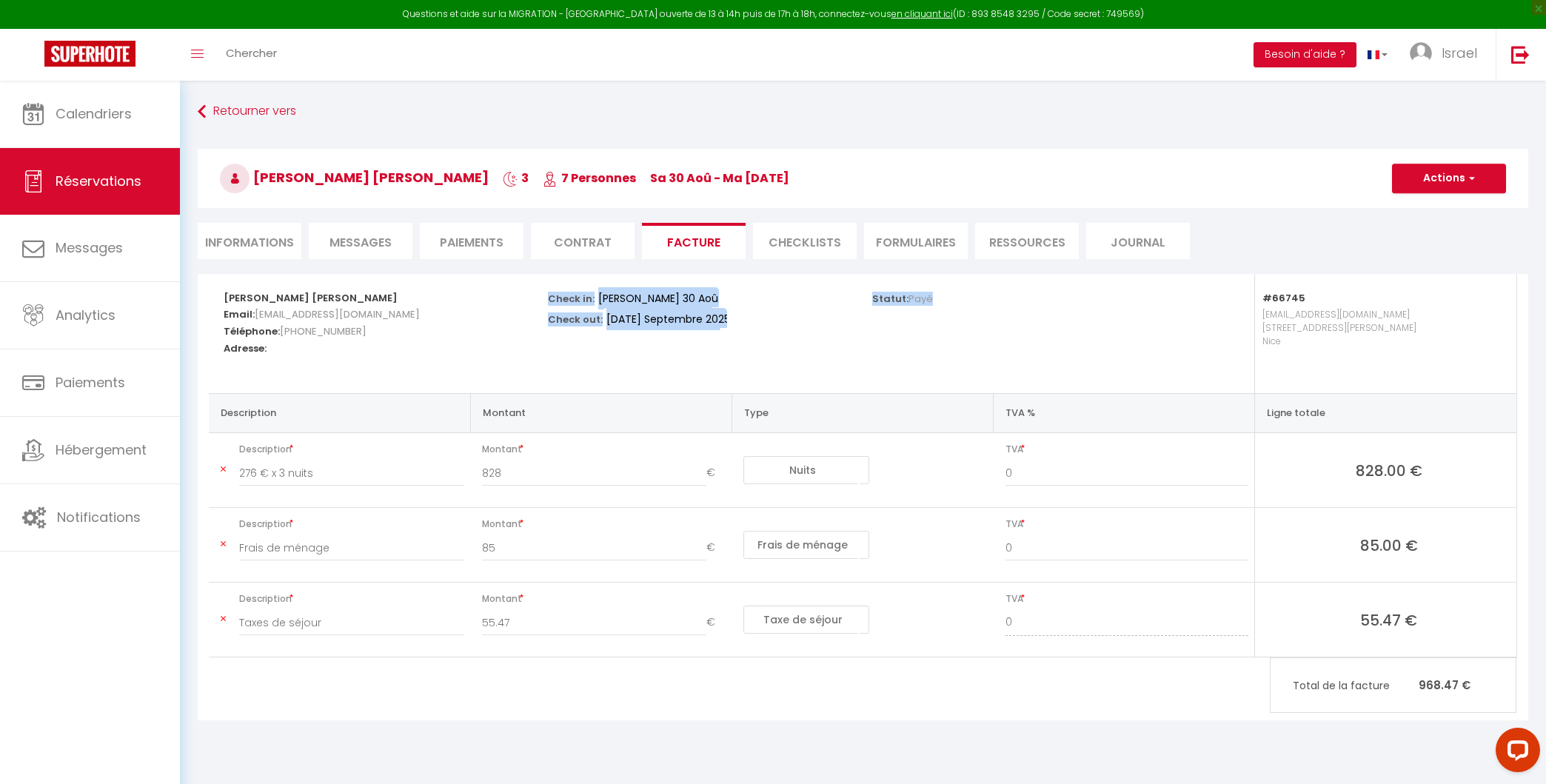
drag, startPoint x: 1141, startPoint y: 341, endPoint x: 852, endPoint y: 295, distance: 292.6
click at [852, 295] on div "[PERSON_NAME] [PERSON_NAME] Email: [EMAIL_ADDRESS][DOMAIN_NAME] Téléphone: [PHO…" at bounding box center [862, 333] width 1297 height 119
click at [852, 295] on div "Check in: [PERSON_NAME] 30 Août 2025 Check out: [DATE] Septembre 2025" at bounding box center [700, 309] width 305 height 71
click at [803, 315] on div "Check in: [PERSON_NAME] 30 Août 2025 Check out: [DATE] Septembre 2025" at bounding box center [700, 309] width 305 height 71
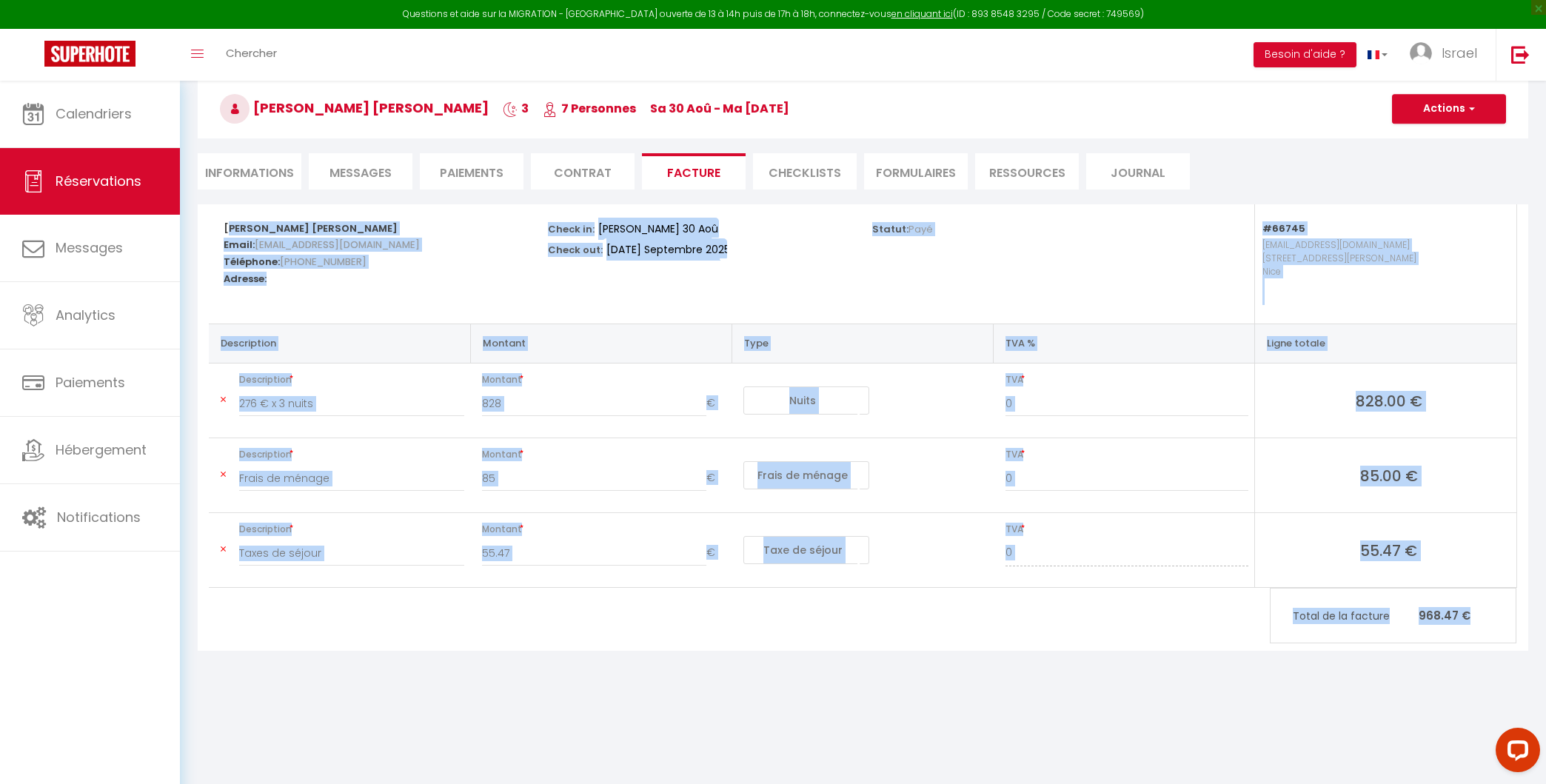
scroll to position [80, 0]
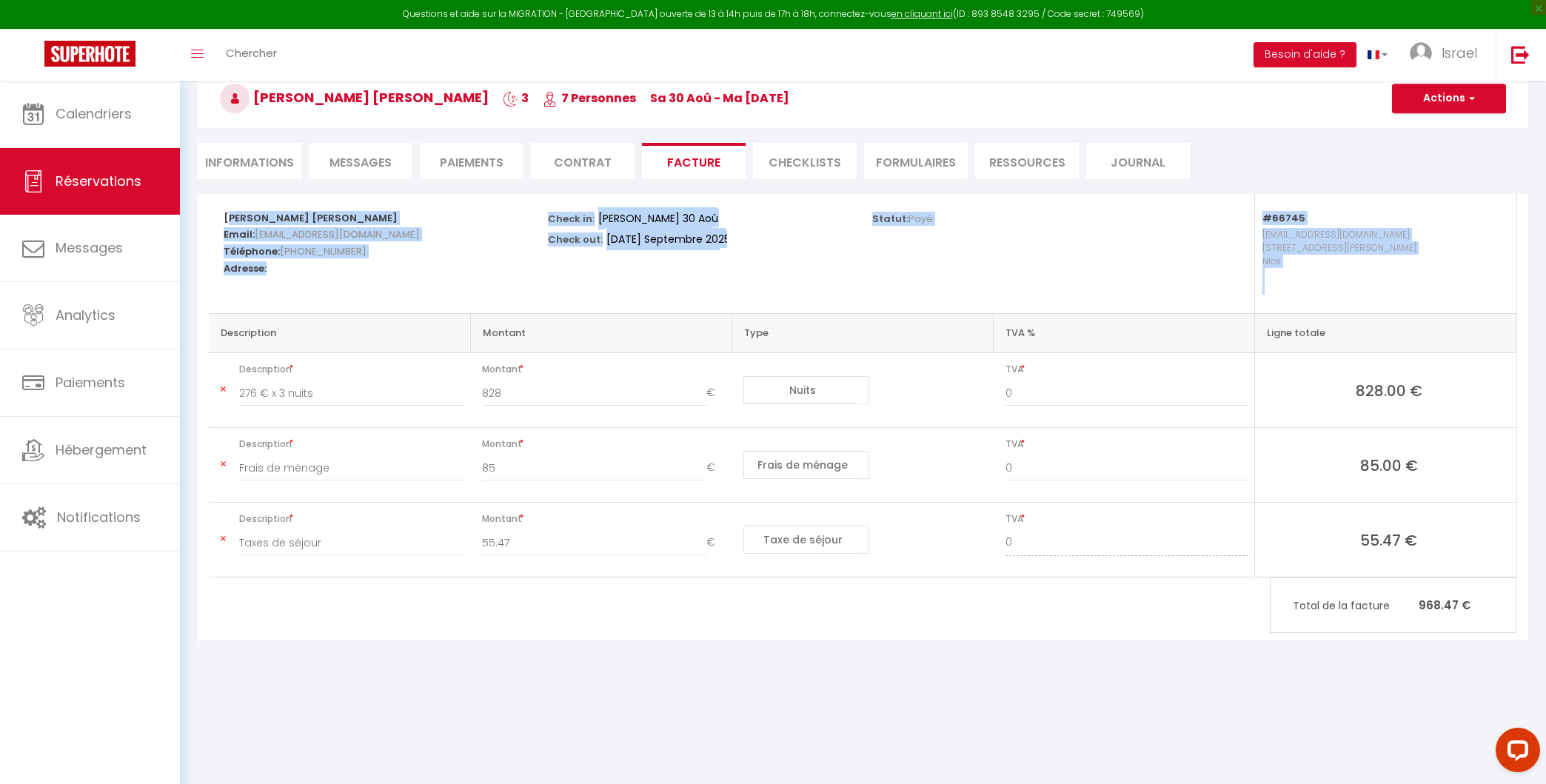
drag, startPoint x: 216, startPoint y: 285, endPoint x: 1479, endPoint y: 633, distance: 1310.1
click at [1479, 633] on div "[PERSON_NAME] [PERSON_NAME] Email: [EMAIL_ADDRESS][DOMAIN_NAME] Téléphone: [PHO…" at bounding box center [862, 417] width 1330 height 446
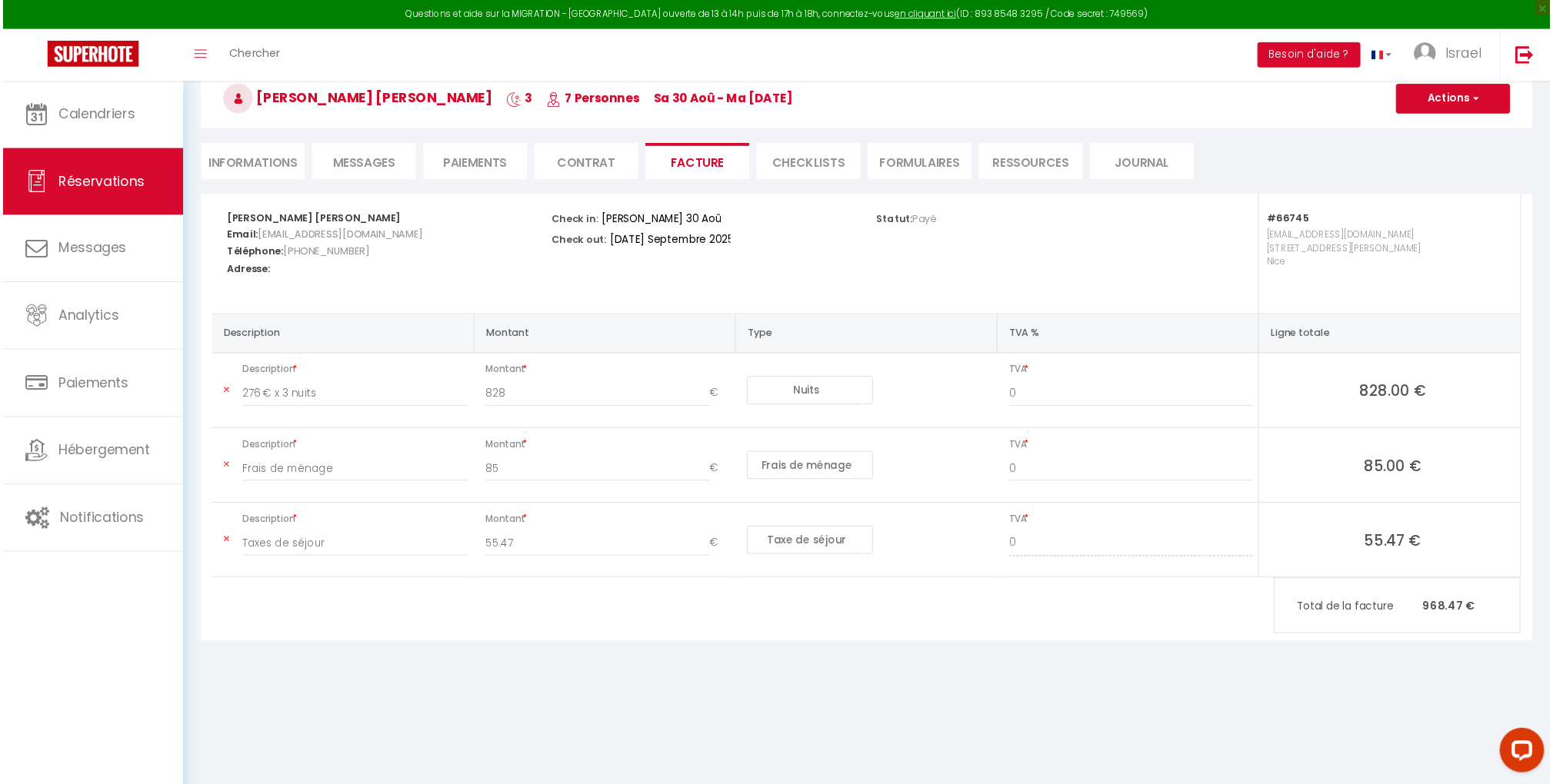
scroll to position [0, 0]
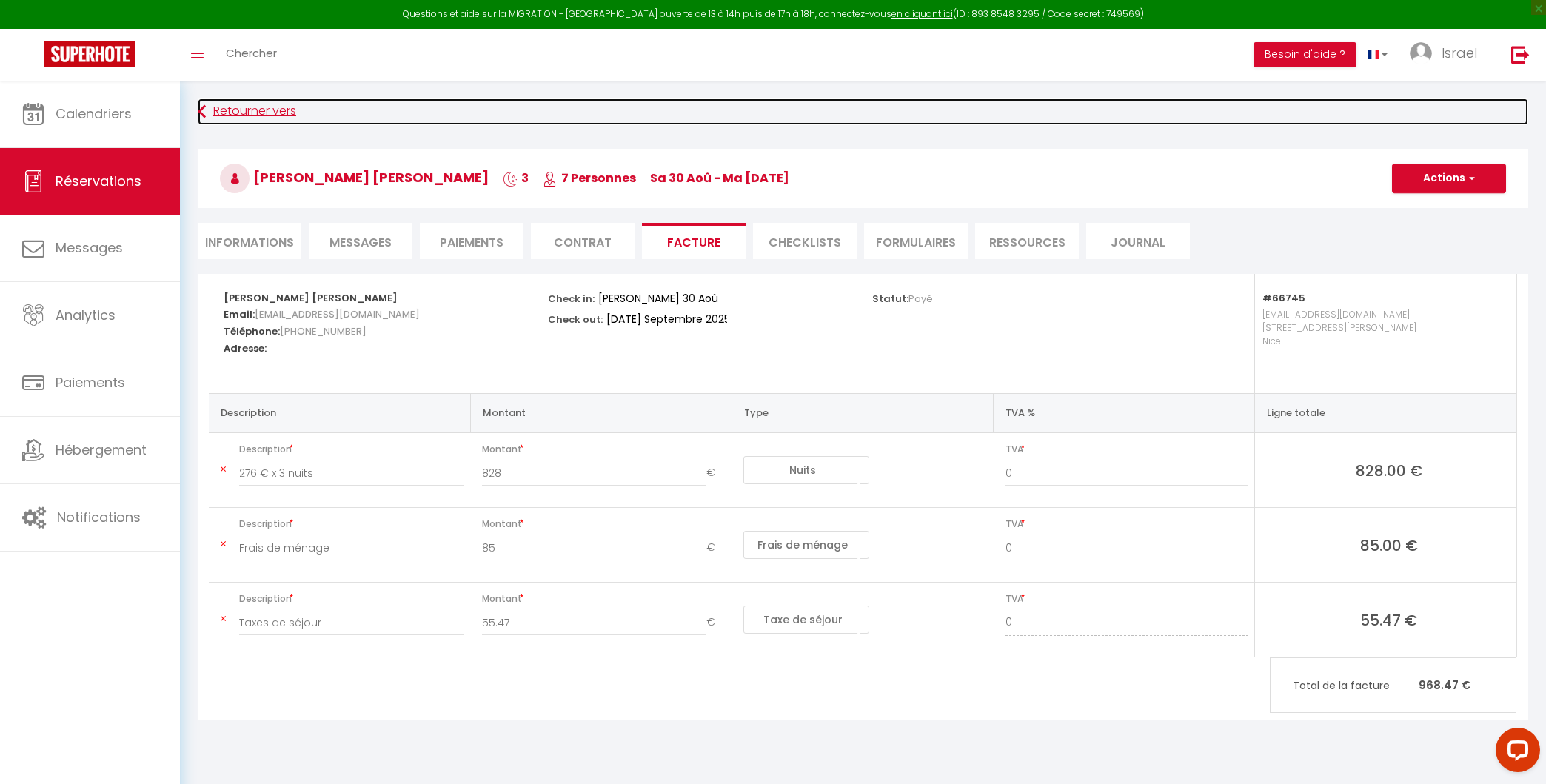
click at [257, 105] on link "Retourner vers" at bounding box center [862, 112] width 1330 height 27
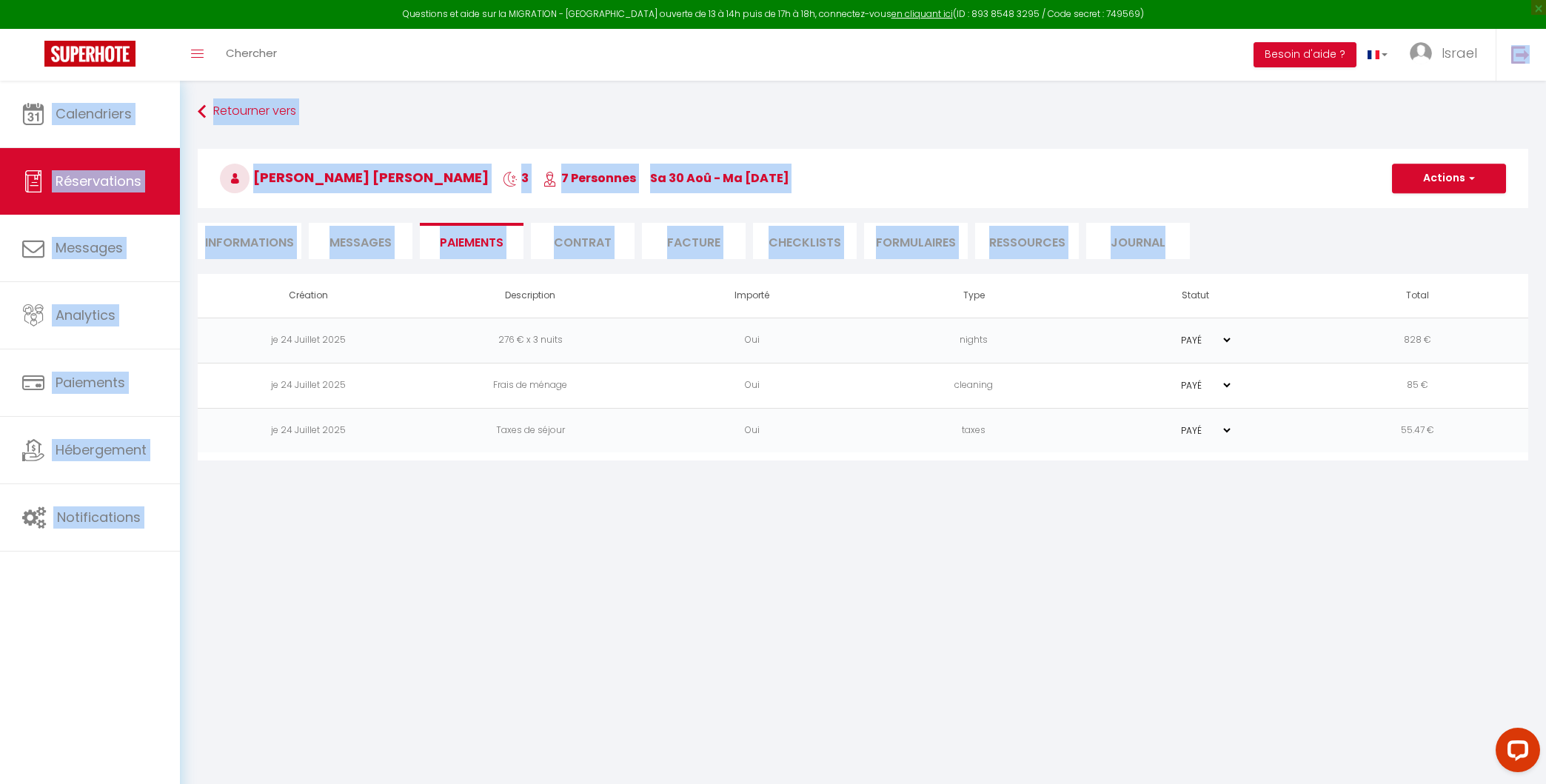
drag, startPoint x: 1150, startPoint y: 695, endPoint x: 656, endPoint y: 60, distance: 804.5
click at [656, 81] on body "Questions et aide sur la MIGRATION - [GEOGRAPHIC_DATA] ouverte de 13 à 14h puis…" at bounding box center [773, 473] width 1546 height 784
click at [656, 60] on div "Toggle menubar Chercher BUTTON Besoin d'aide ? Israel Paramètres Équipe" at bounding box center [821, 55] width 1428 height 52
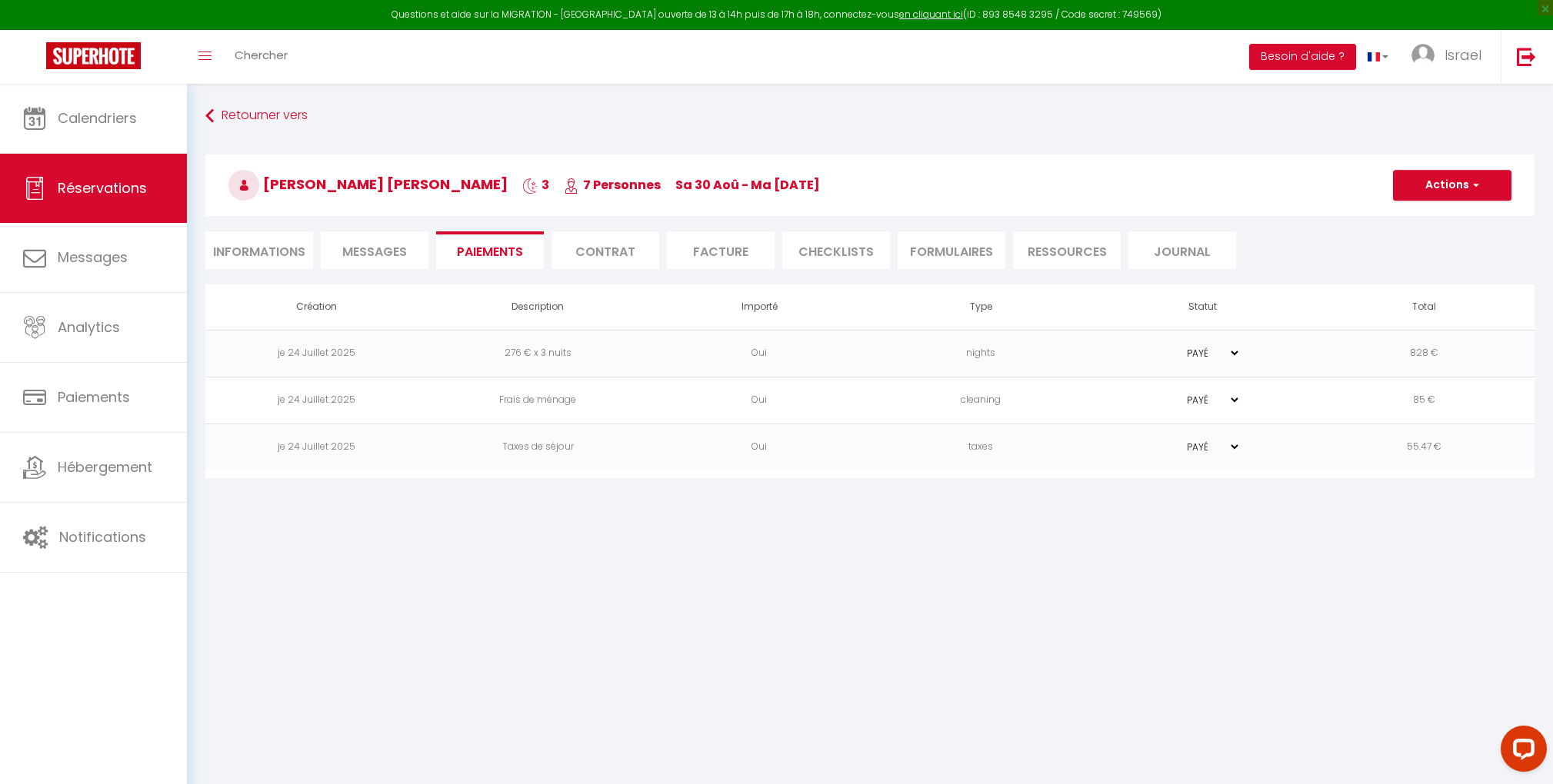
drag, startPoint x: 893, startPoint y: 582, endPoint x: 876, endPoint y: 578, distance: 17.5
click at [876, 578] on body "Questions et aide sur la MIGRATION - [GEOGRAPHIC_DATA] ouverte de 13 à 14h puis…" at bounding box center [776, 475] width 1553 height 784
click at [100, 143] on link "Calendriers" at bounding box center [93, 118] width 187 height 69
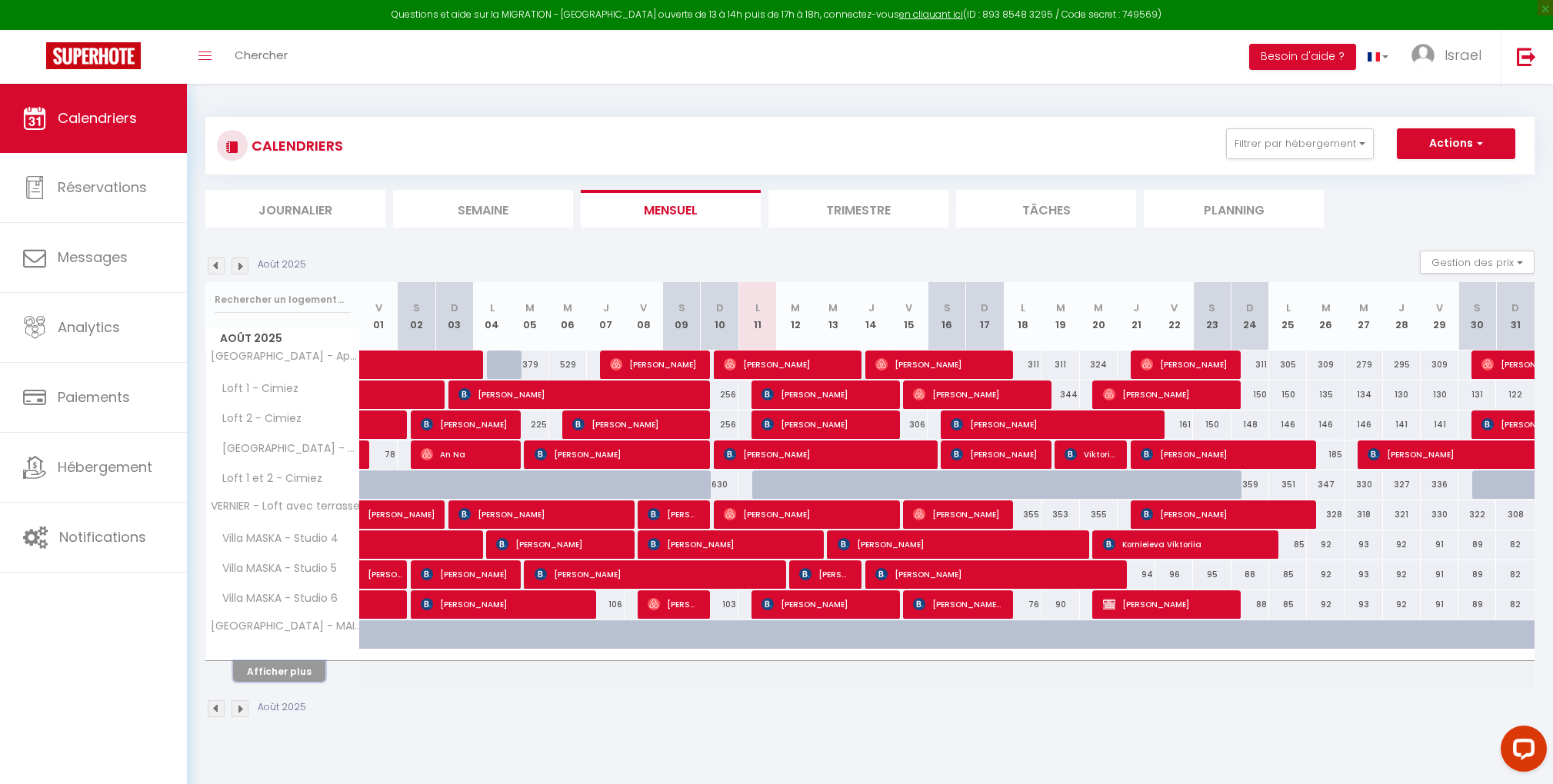
click at [284, 661] on button "Afficher plus" at bounding box center [278, 672] width 93 height 21
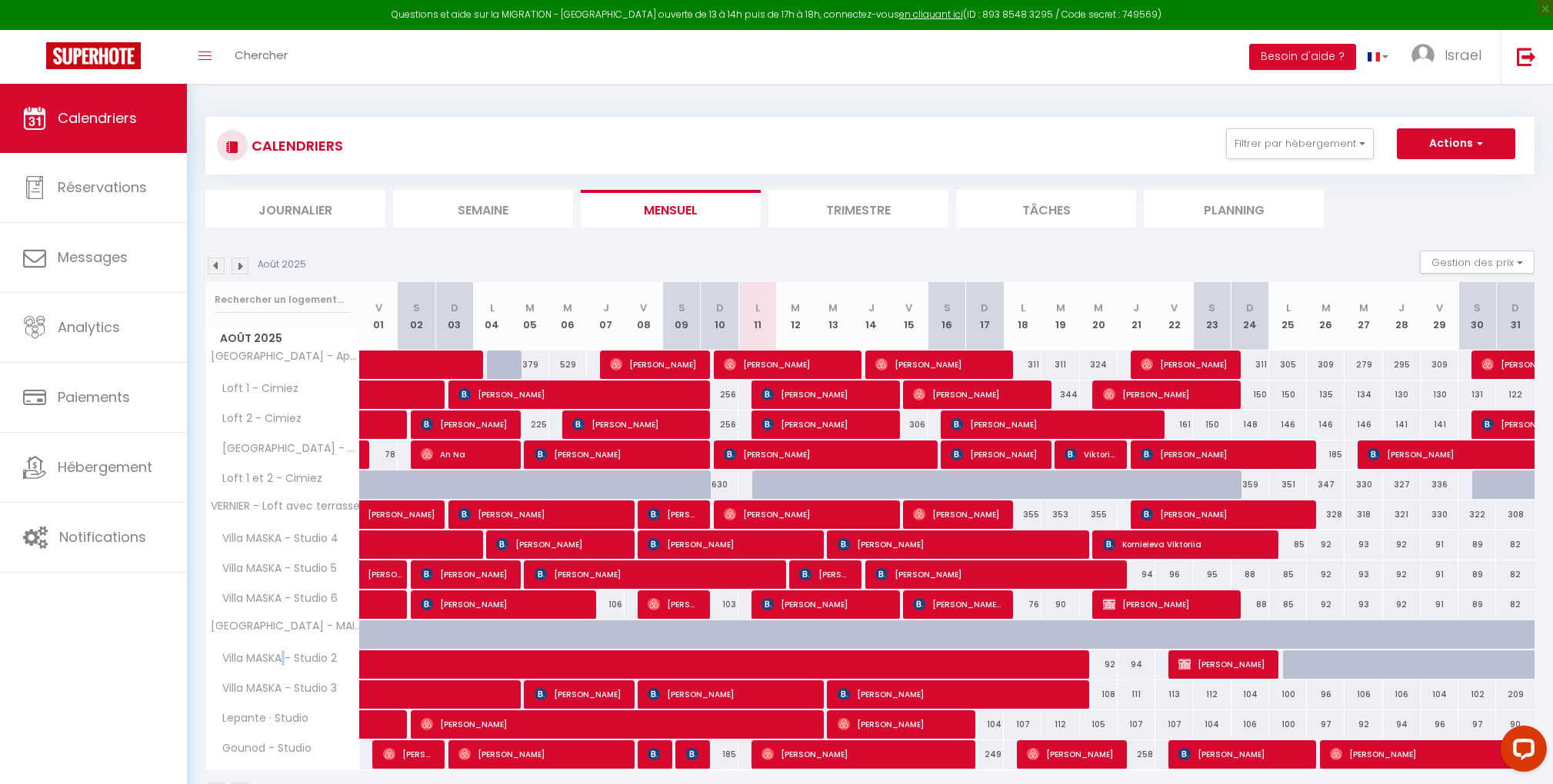
scroll to position [83, 0]
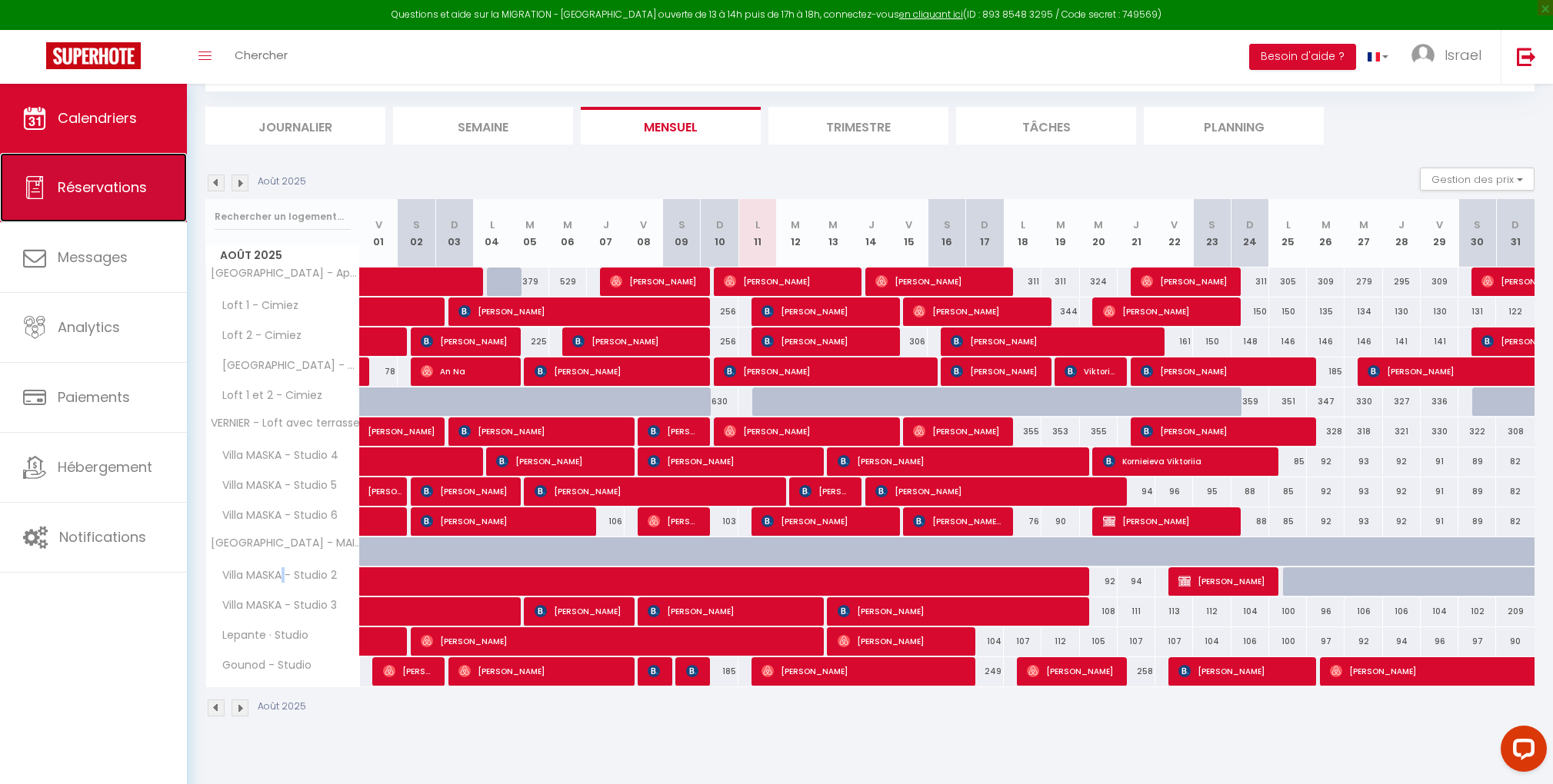
click at [86, 206] on link "Réservations" at bounding box center [93, 188] width 187 height 69
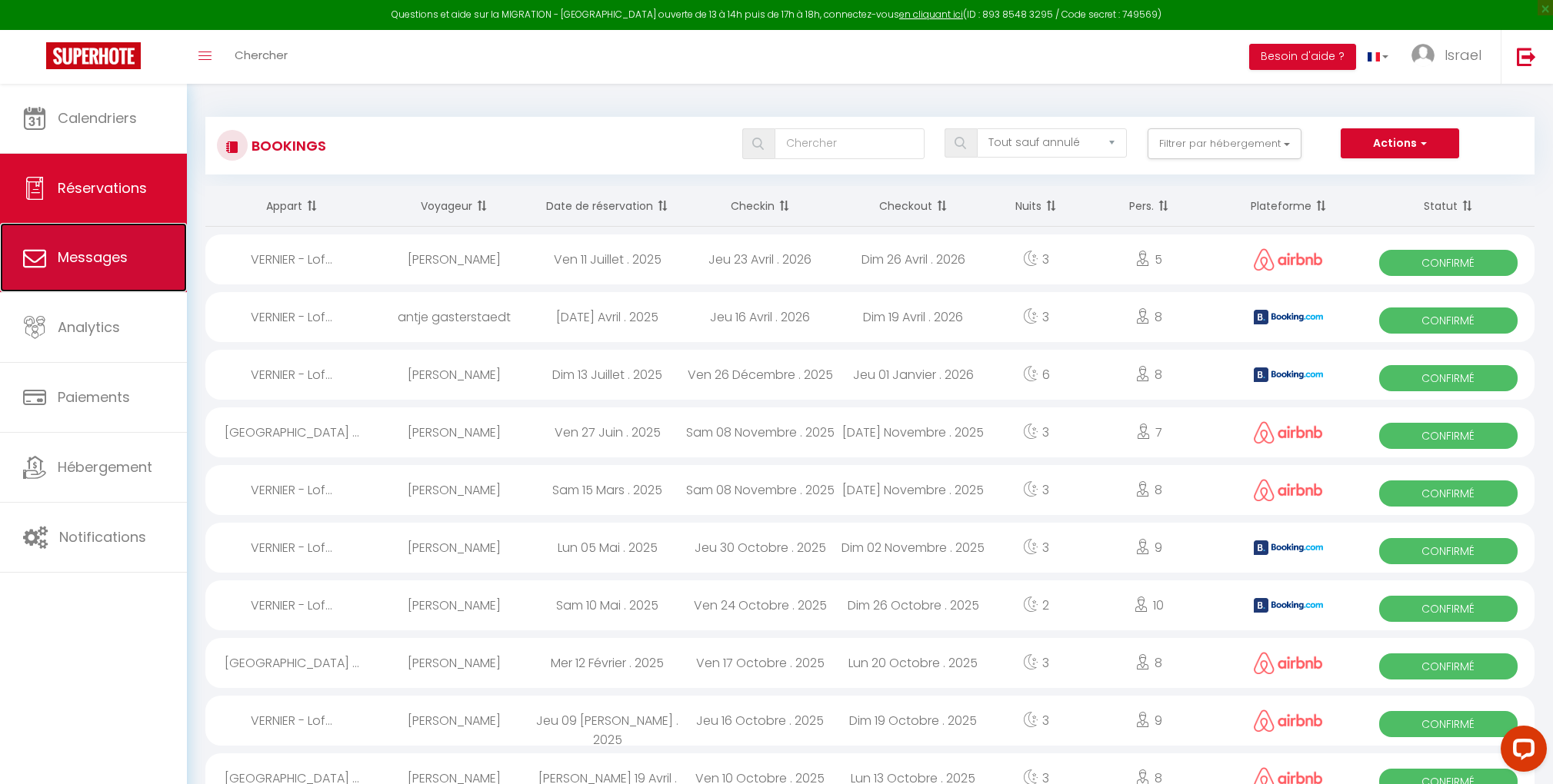
click at [105, 247] on link "Messages" at bounding box center [93, 258] width 187 height 69
select select "message"
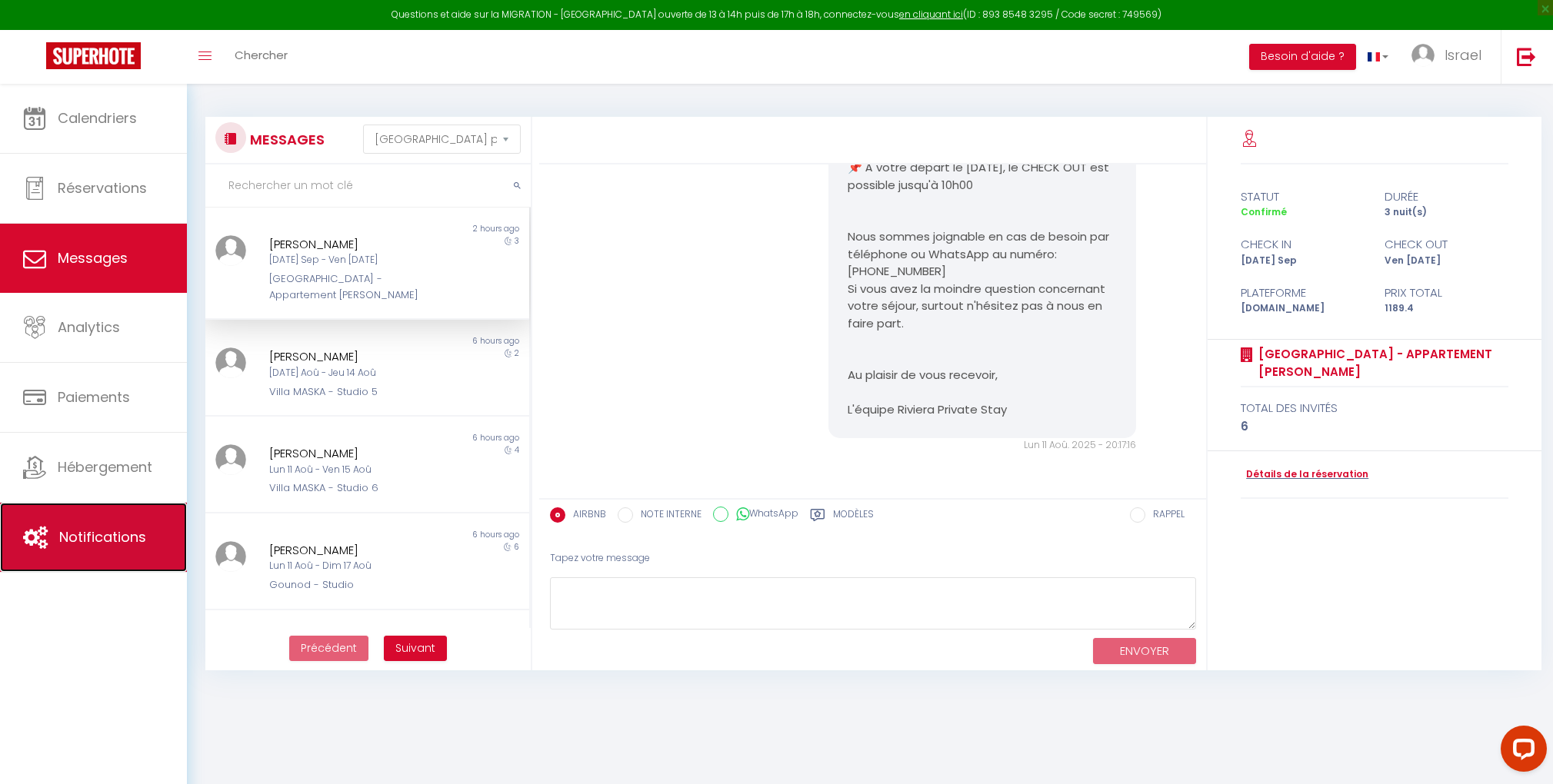
click at [133, 523] on link "Notifications" at bounding box center [93, 538] width 187 height 69
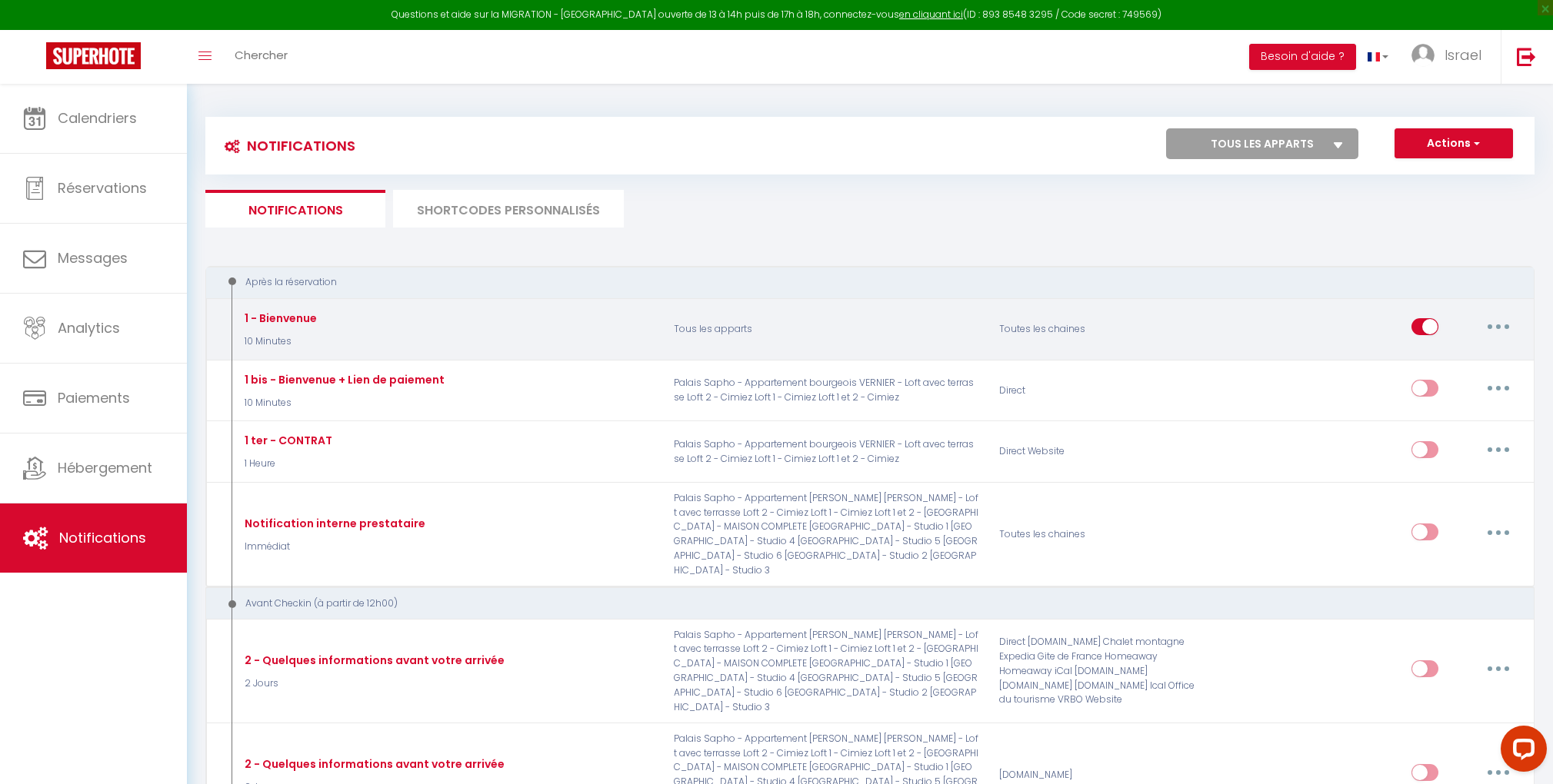
click at [1495, 337] on button "button" at bounding box center [1499, 327] width 43 height 24
click at [1461, 356] on link "Editer" at bounding box center [1458, 362] width 114 height 26
type input "1 - Bienvenue"
select select "10 Minutes"
select select
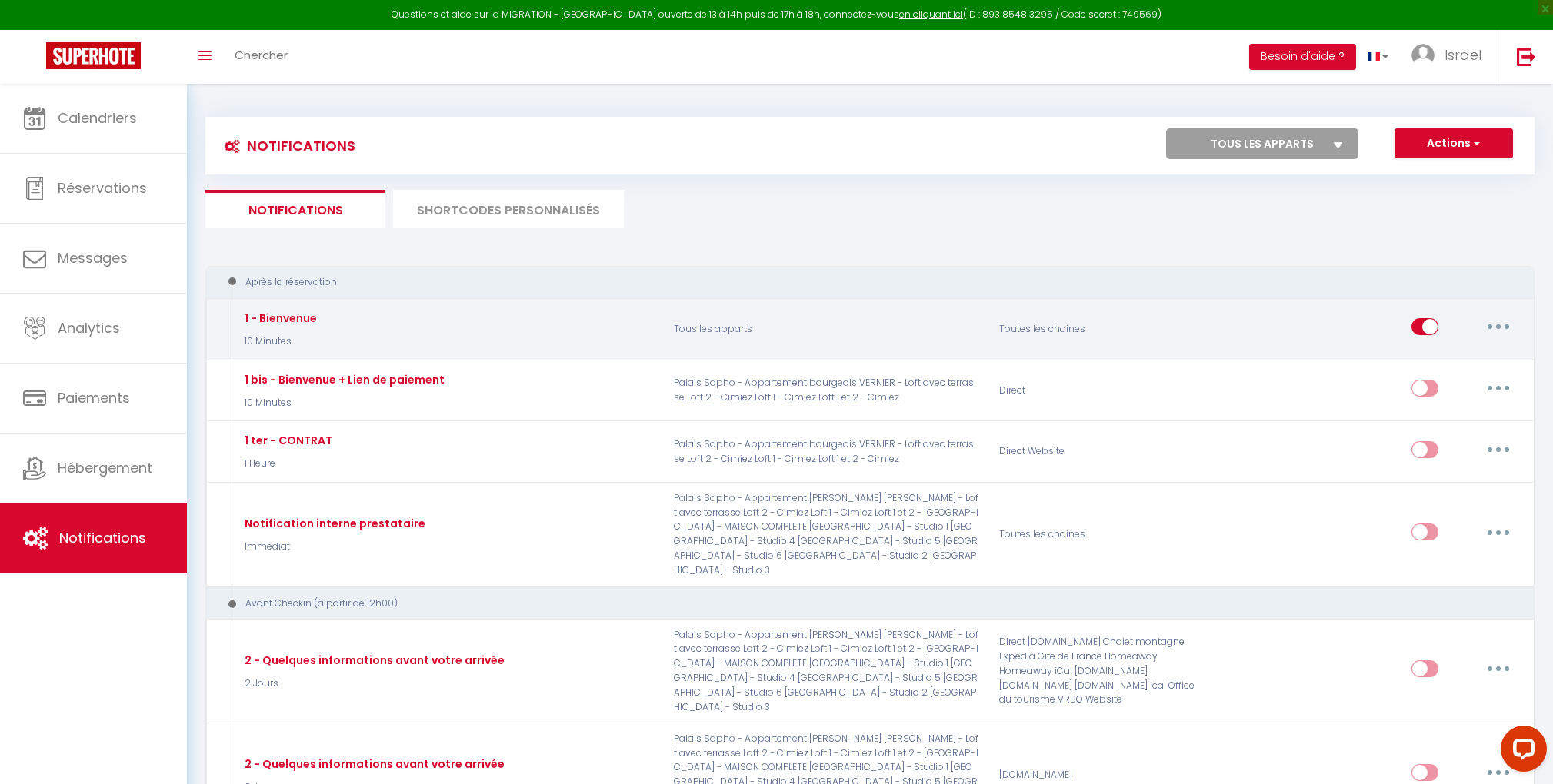
checkbox input "true"
checkbox input "false"
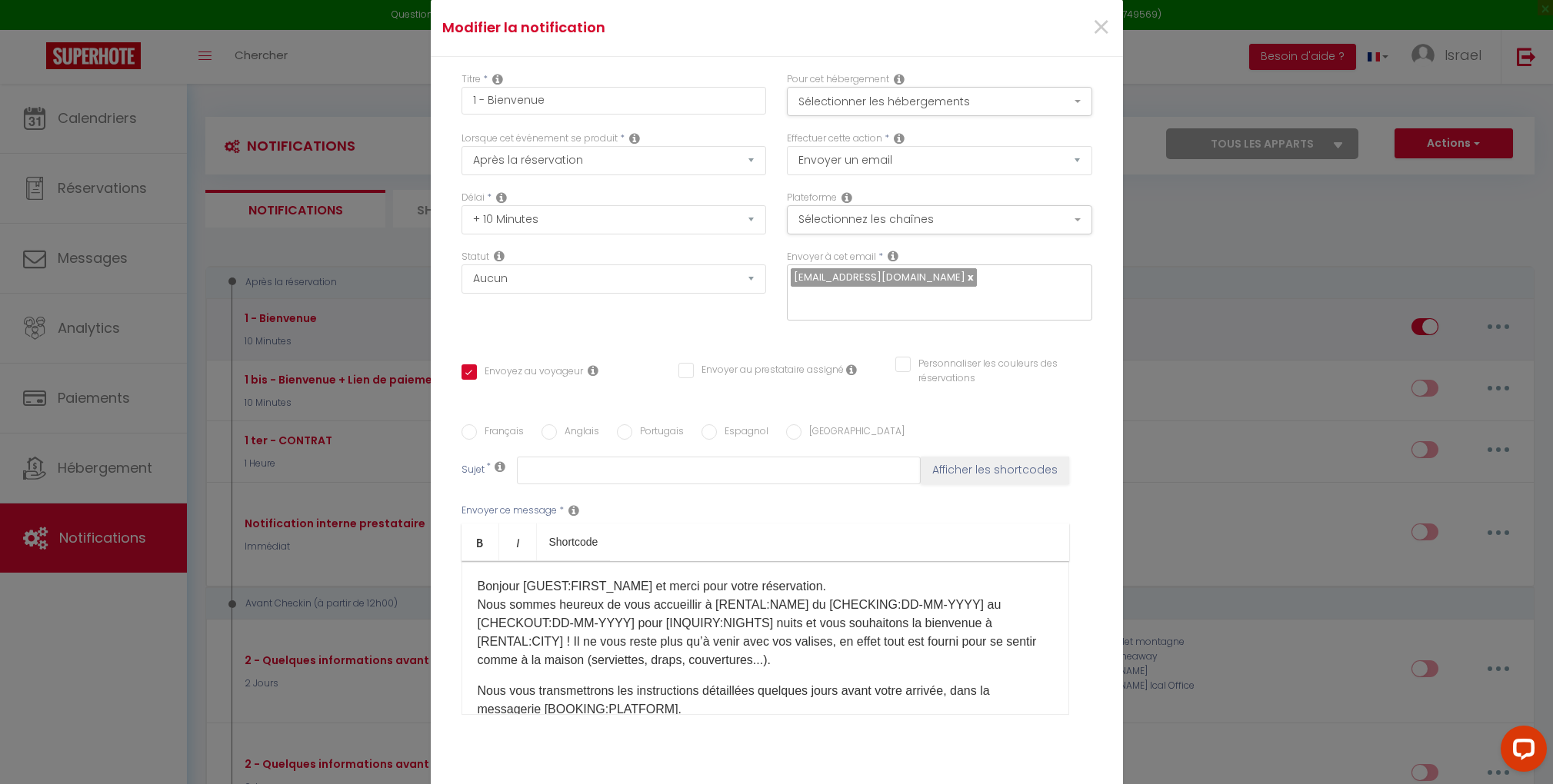
radio input "true"
type input "Bienvenue [GUEST:FIRST_NAME] chez Riviera Private Stay"
click at [1091, 39] on span "×" at bounding box center [1101, 27] width 19 height 46
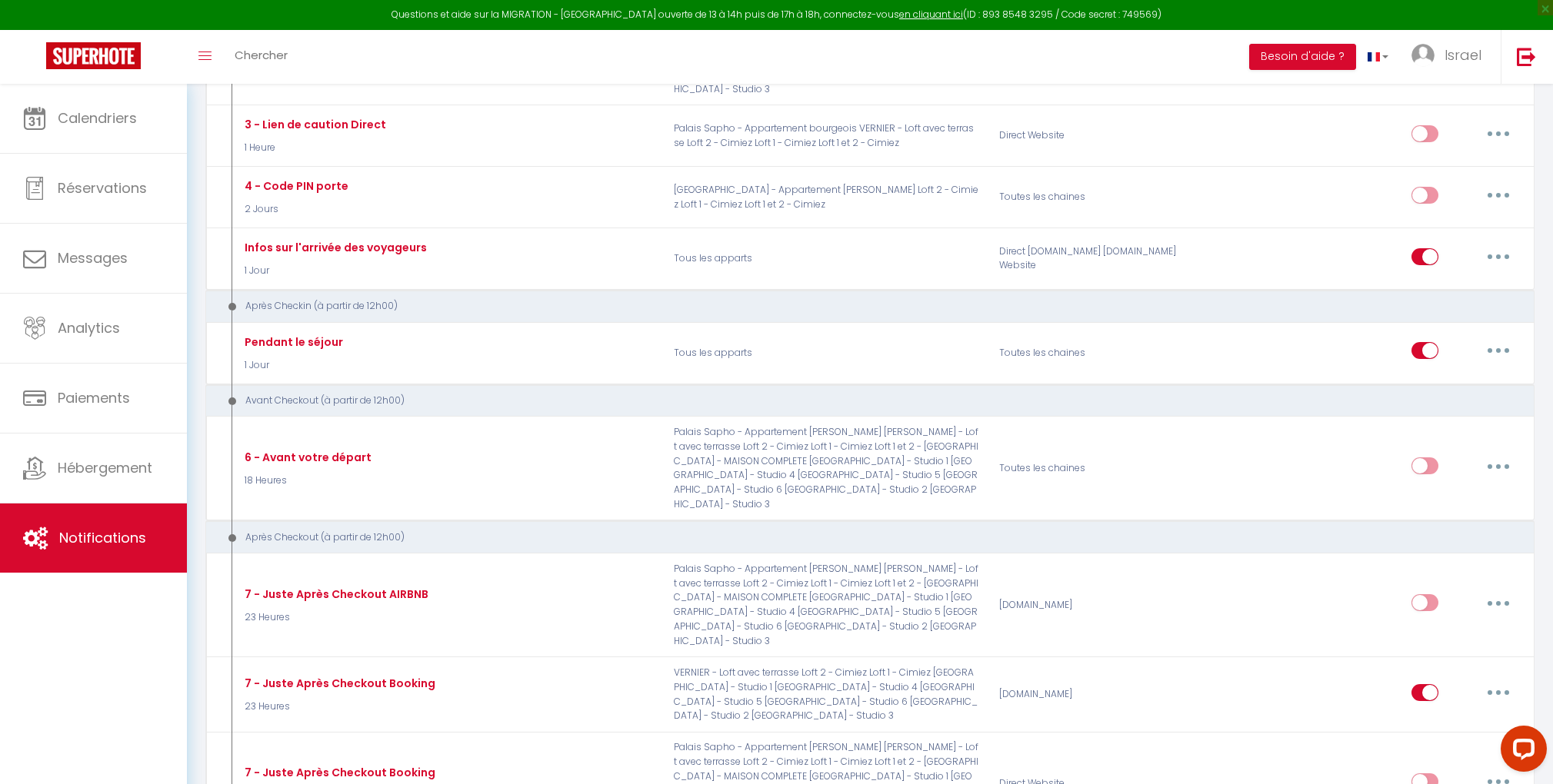
scroll to position [831, 0]
